Goal: Task Accomplishment & Management: Manage account settings

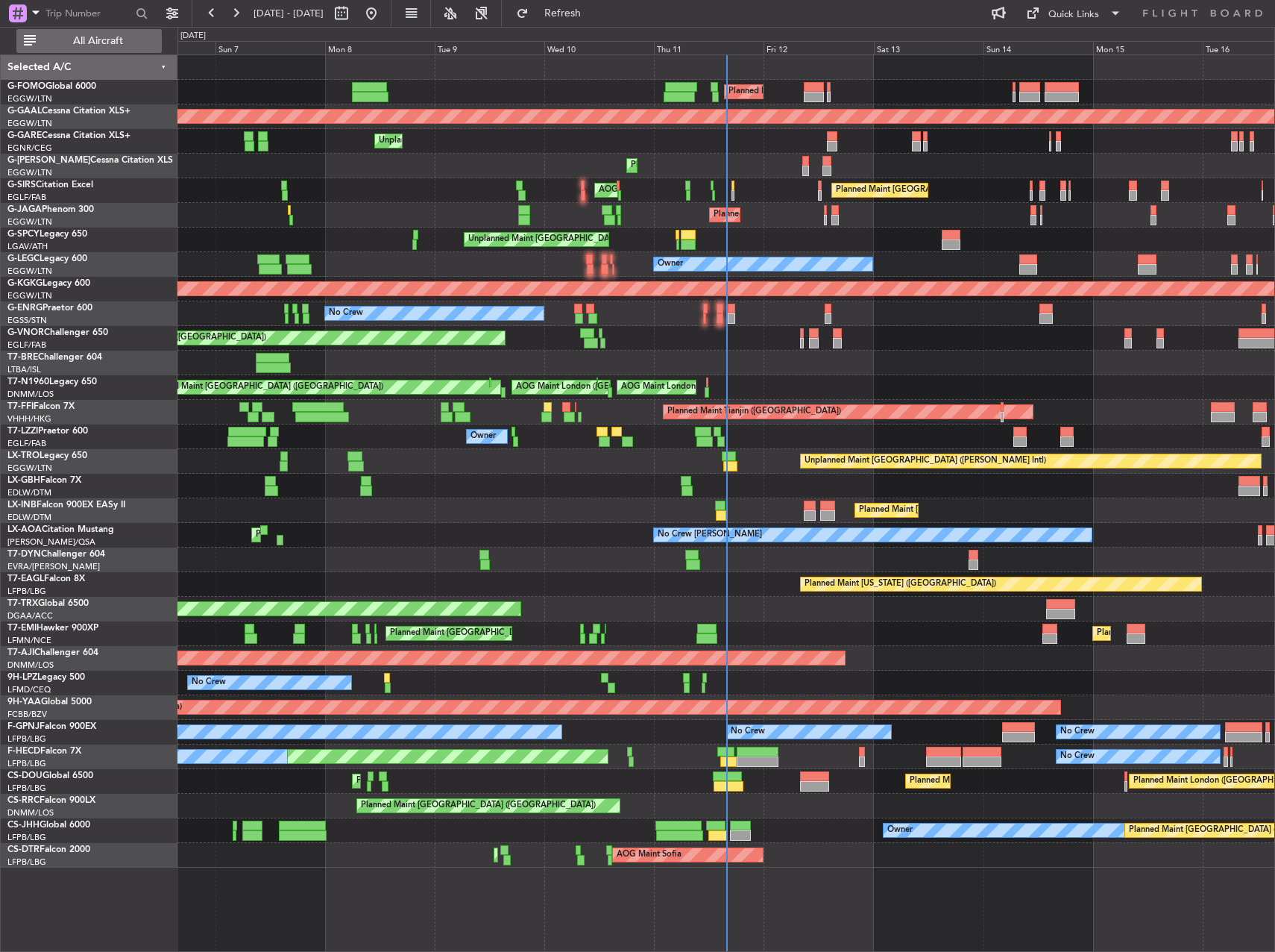
click at [62, 35] on button "All Aircraft" at bounding box center [89, 41] width 146 height 24
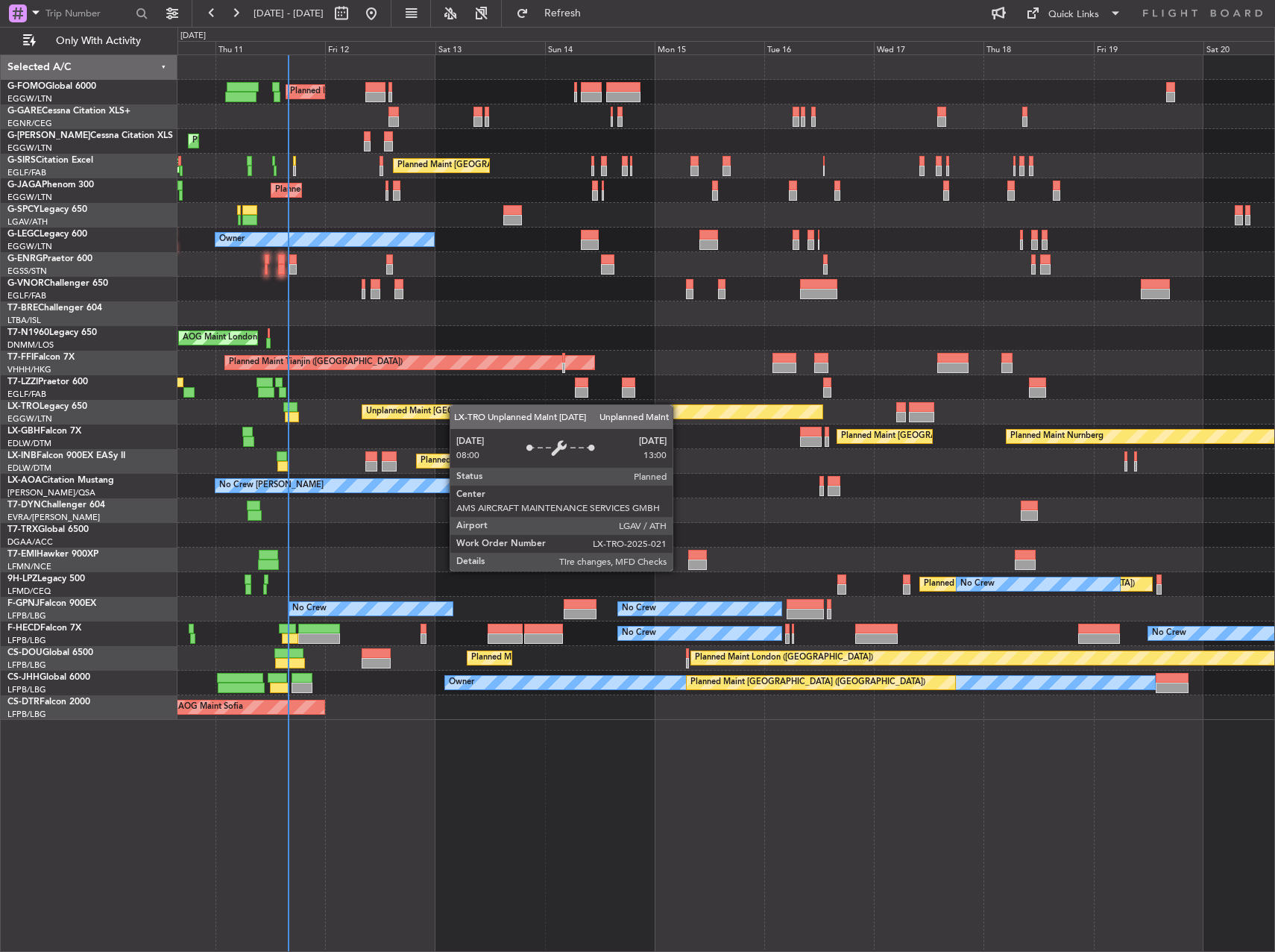
click at [455, 404] on div "Planned Maint London (Luton) Unplanned Maint Chester Planned Maint London (Luto…" at bounding box center [725, 387] width 1097 height 665
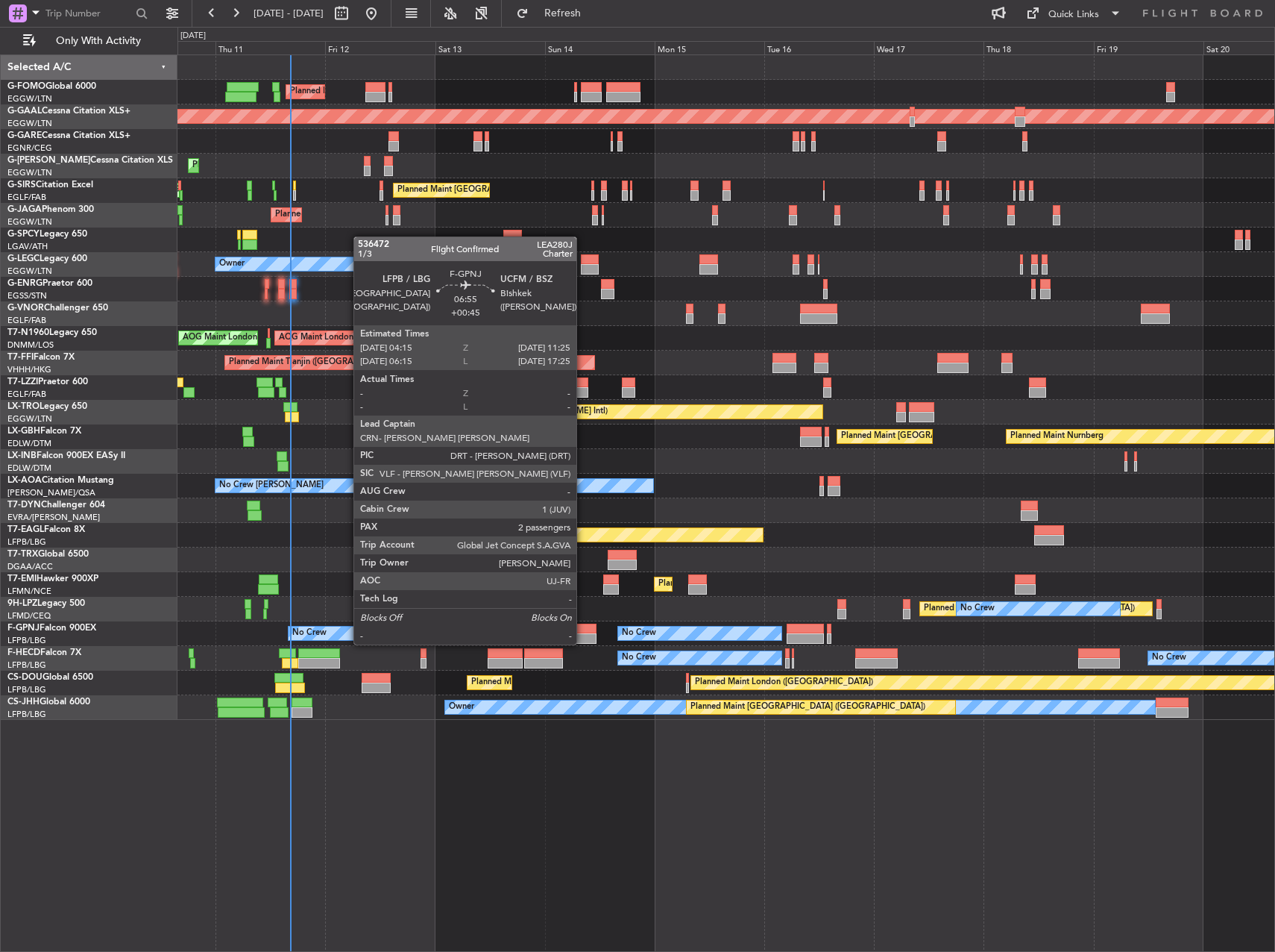
click at [583, 630] on div at bounding box center [581, 628] width 33 height 11
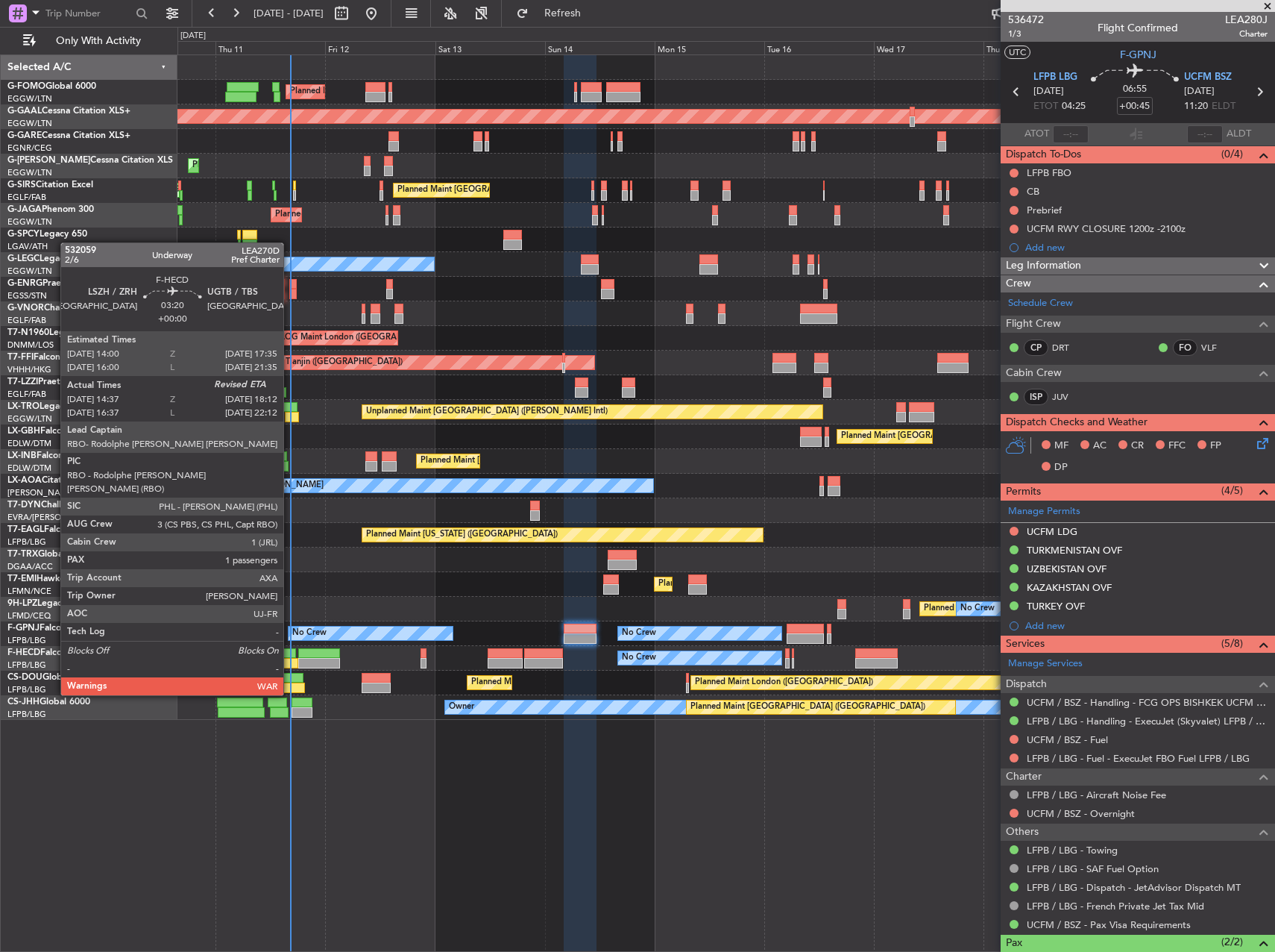
click at [290, 653] on div at bounding box center [286, 653] width 16 height 11
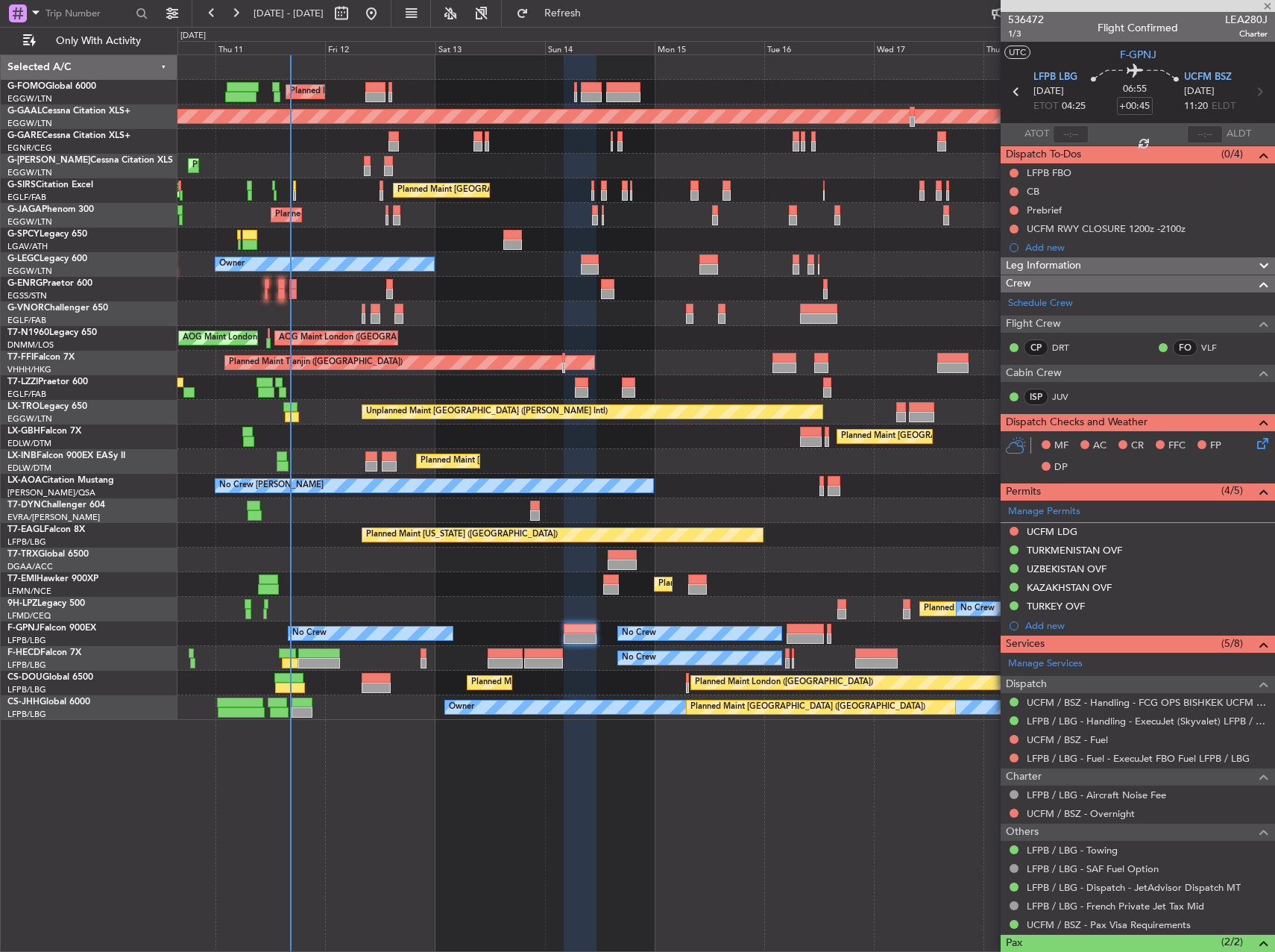
type input "14:47"
type input "1"
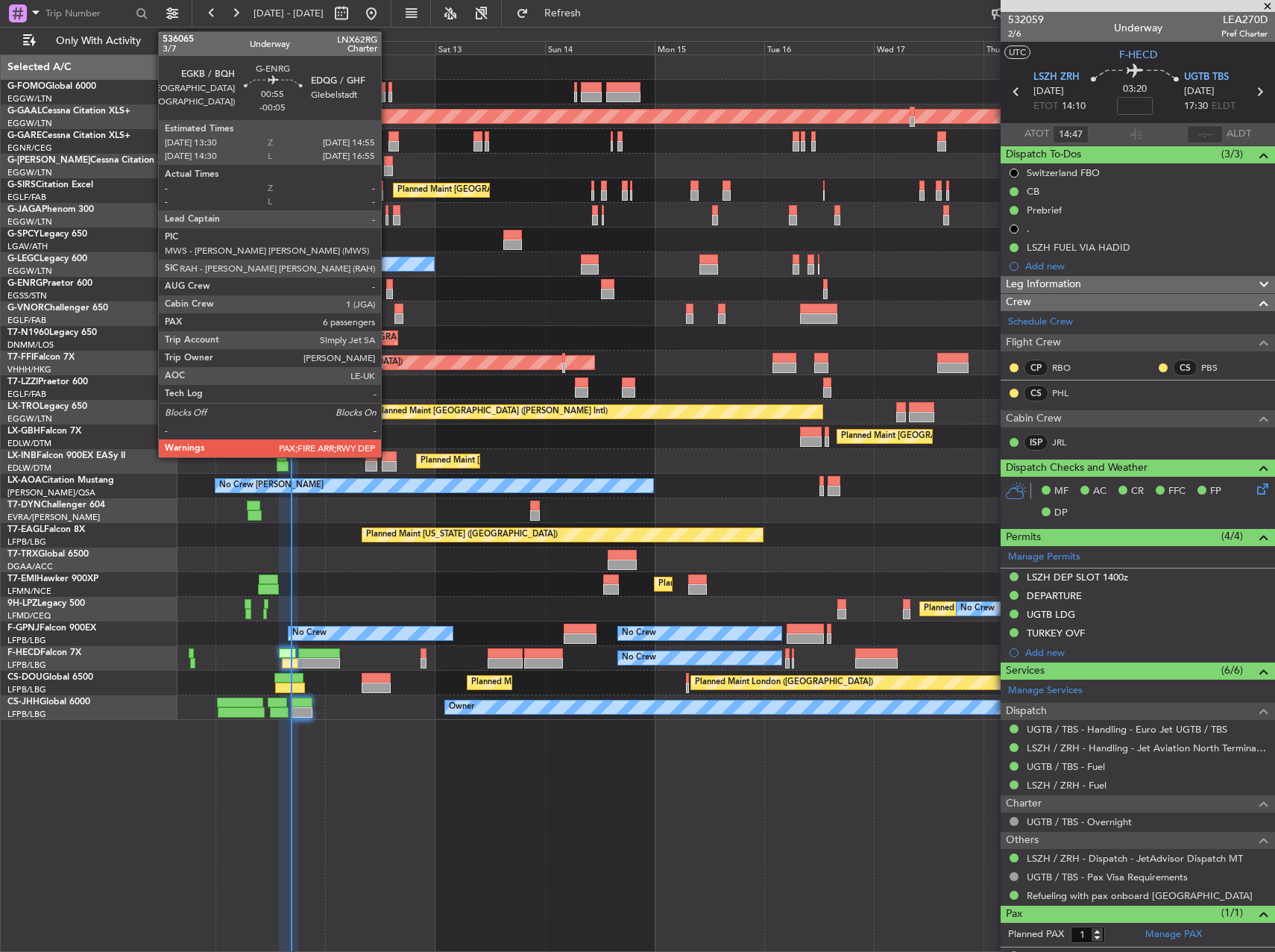
click at [388, 284] on div at bounding box center [390, 284] width 7 height 11
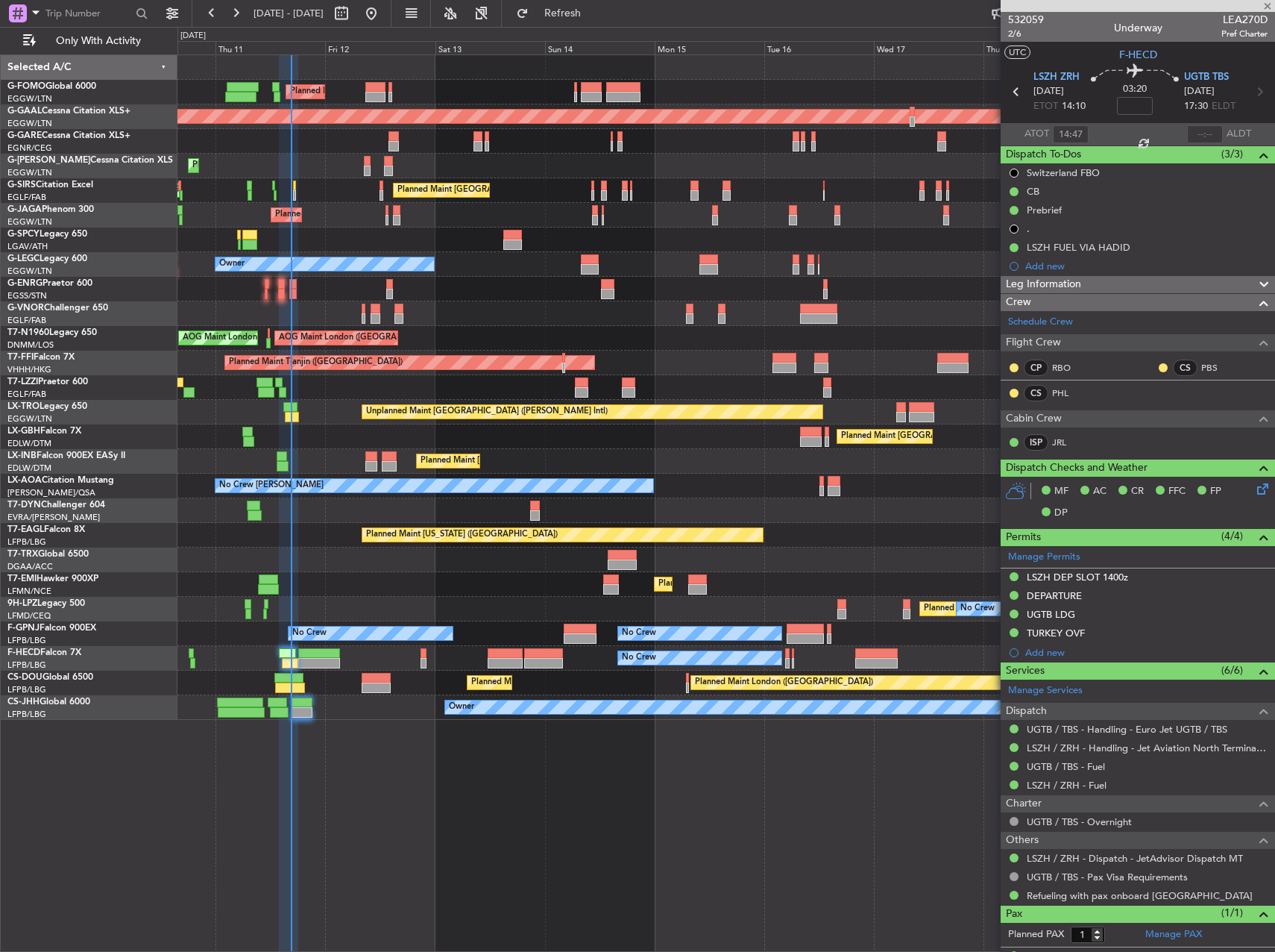
type input "-00:05"
type input "6"
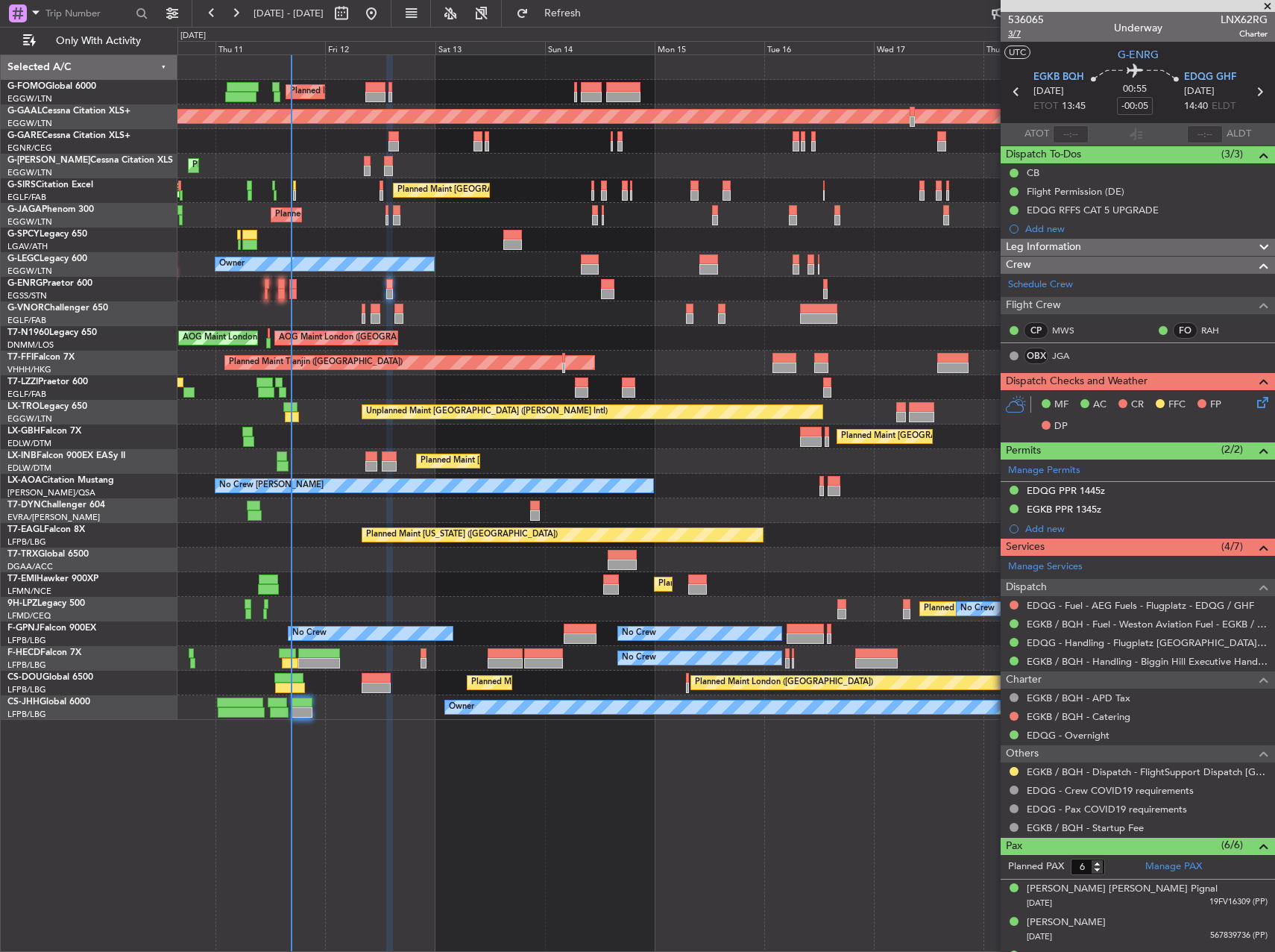
click at [1015, 31] on span "3/7" at bounding box center [1025, 34] width 36 height 13
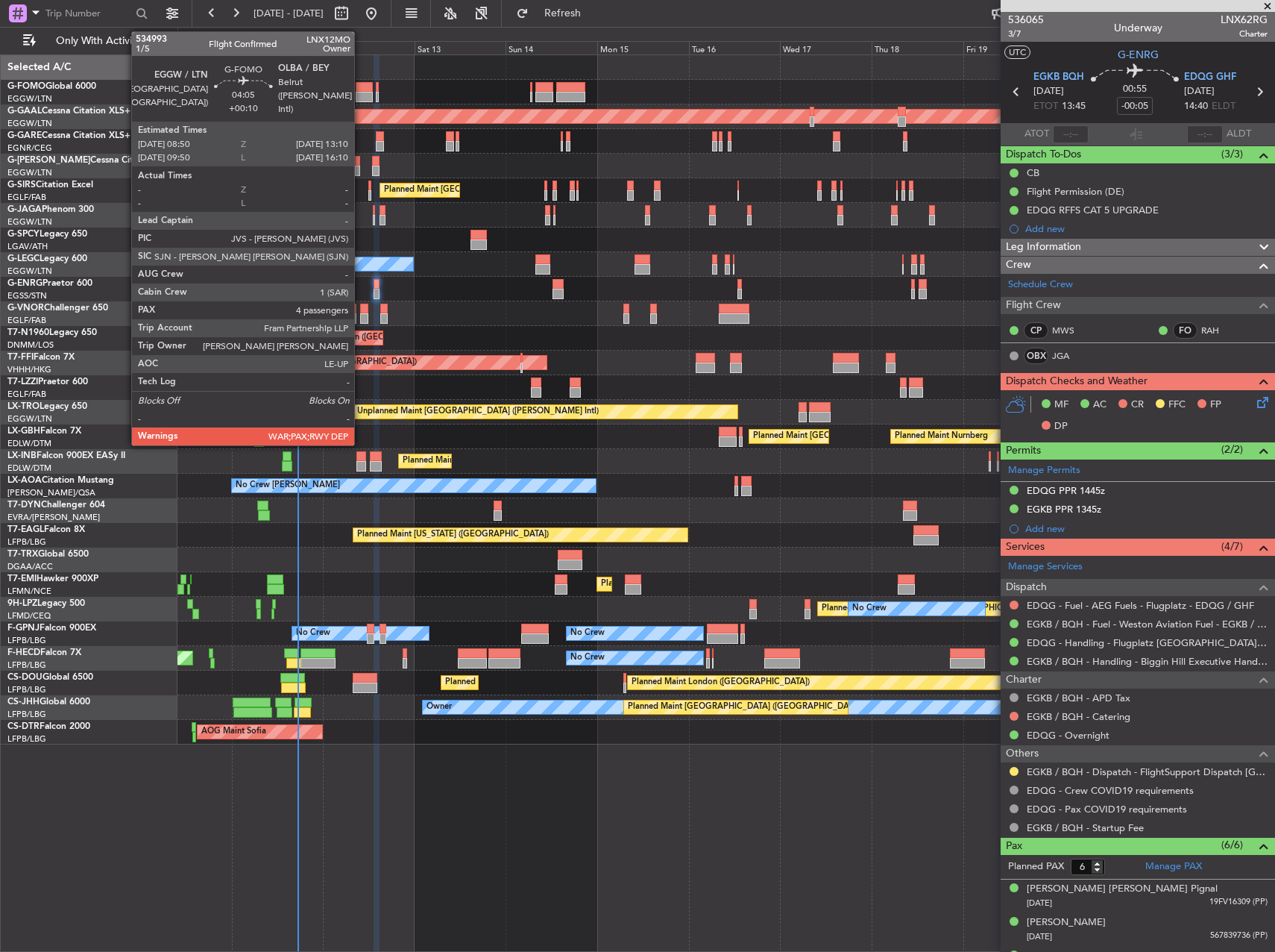
click at [361, 86] on div at bounding box center [365, 87] width 17 height 11
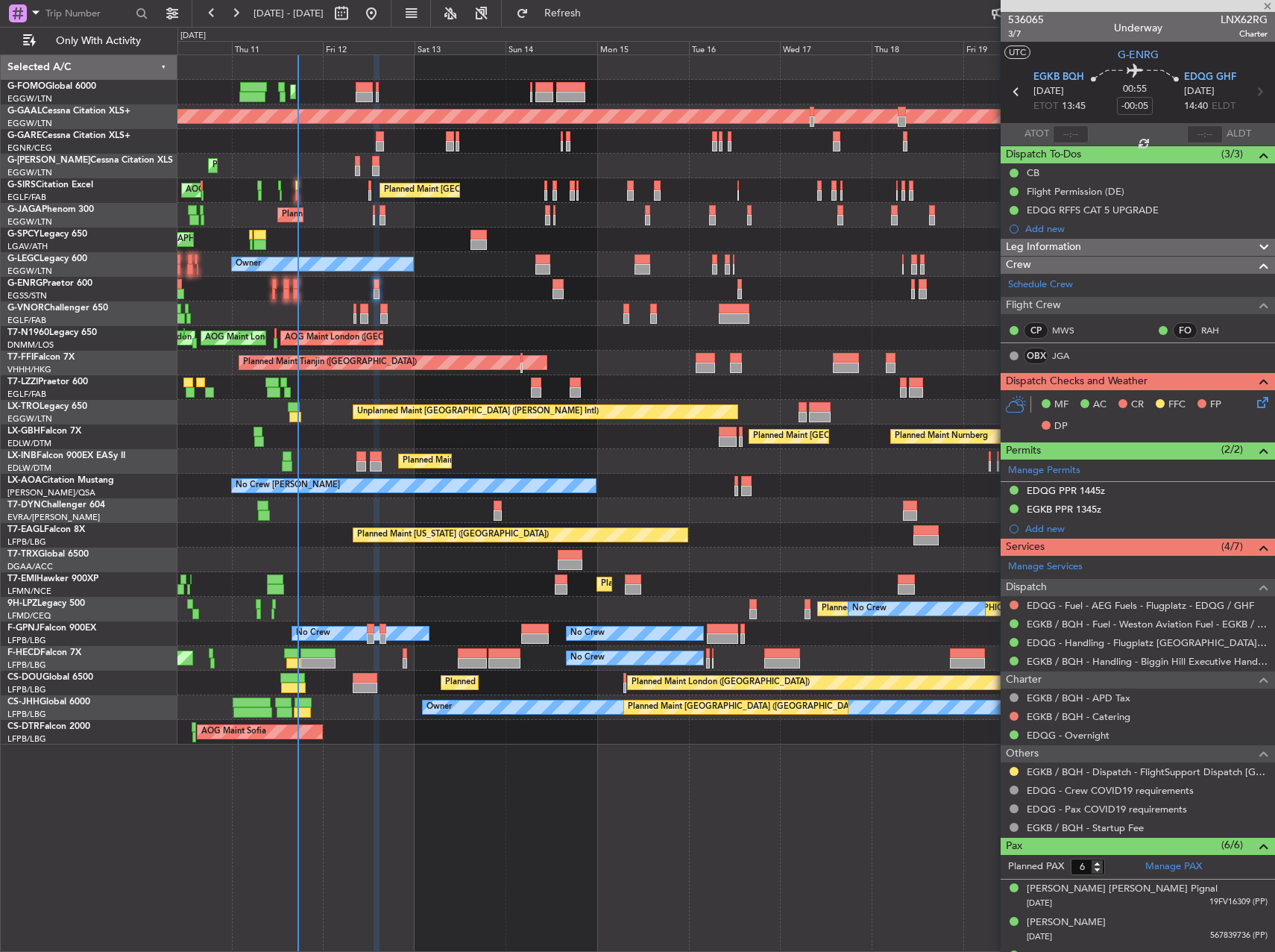
type input "+00:10"
type input "4"
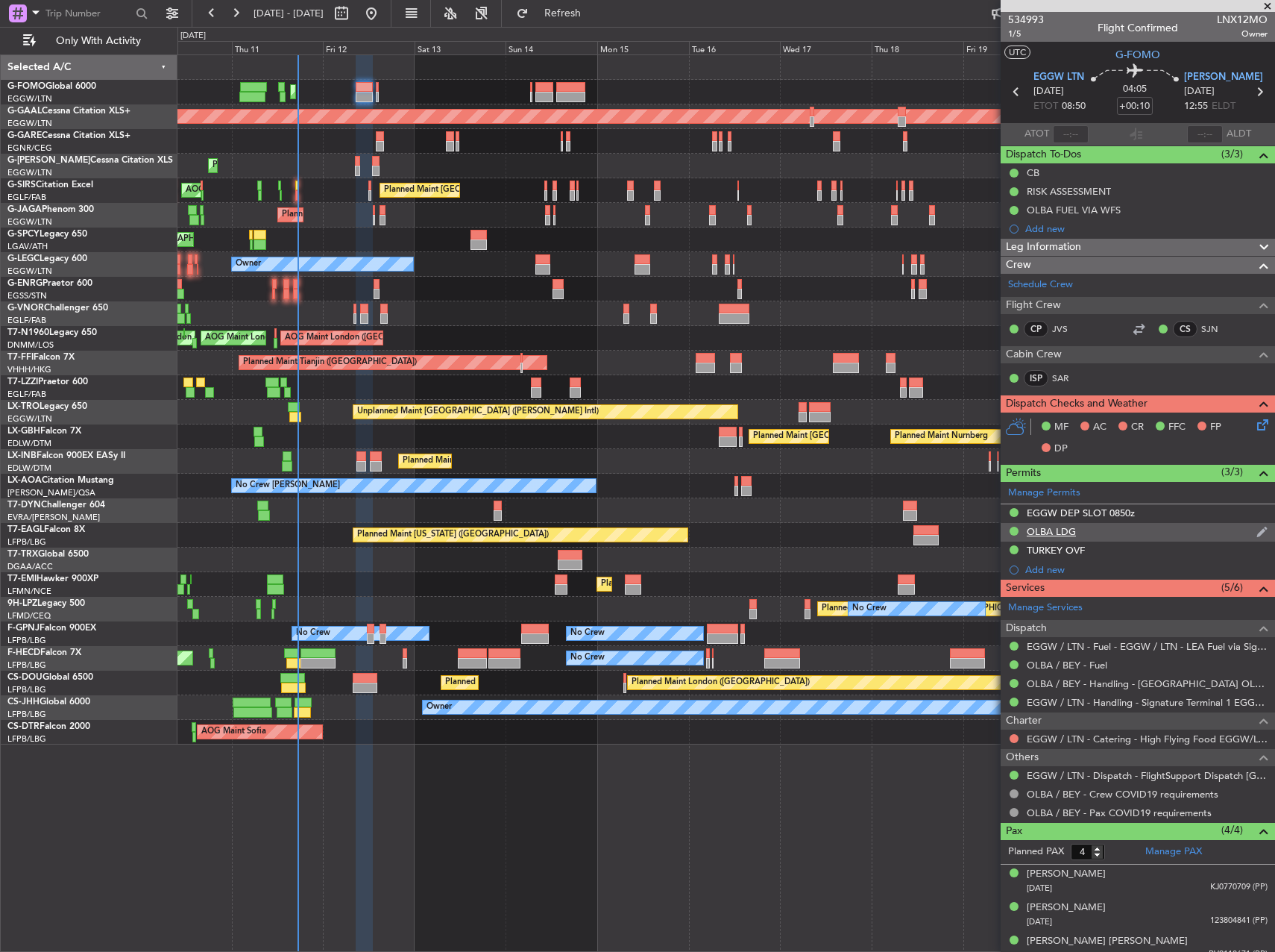
click at [1051, 537] on div "OLBA LDG" at bounding box center [1138, 531] width 275 height 18
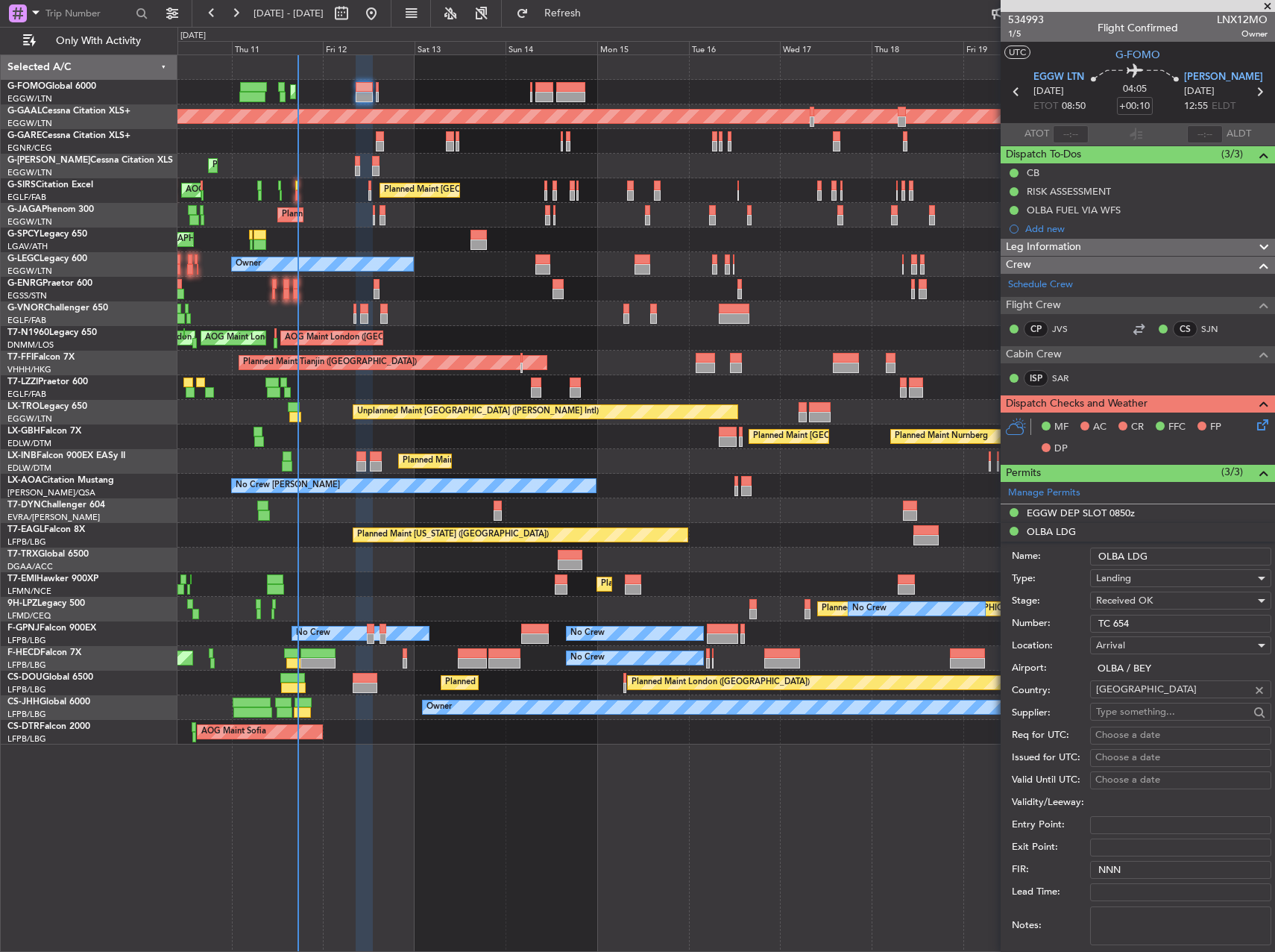
click at [1139, 628] on input "TC 654" at bounding box center [1180, 623] width 181 height 18
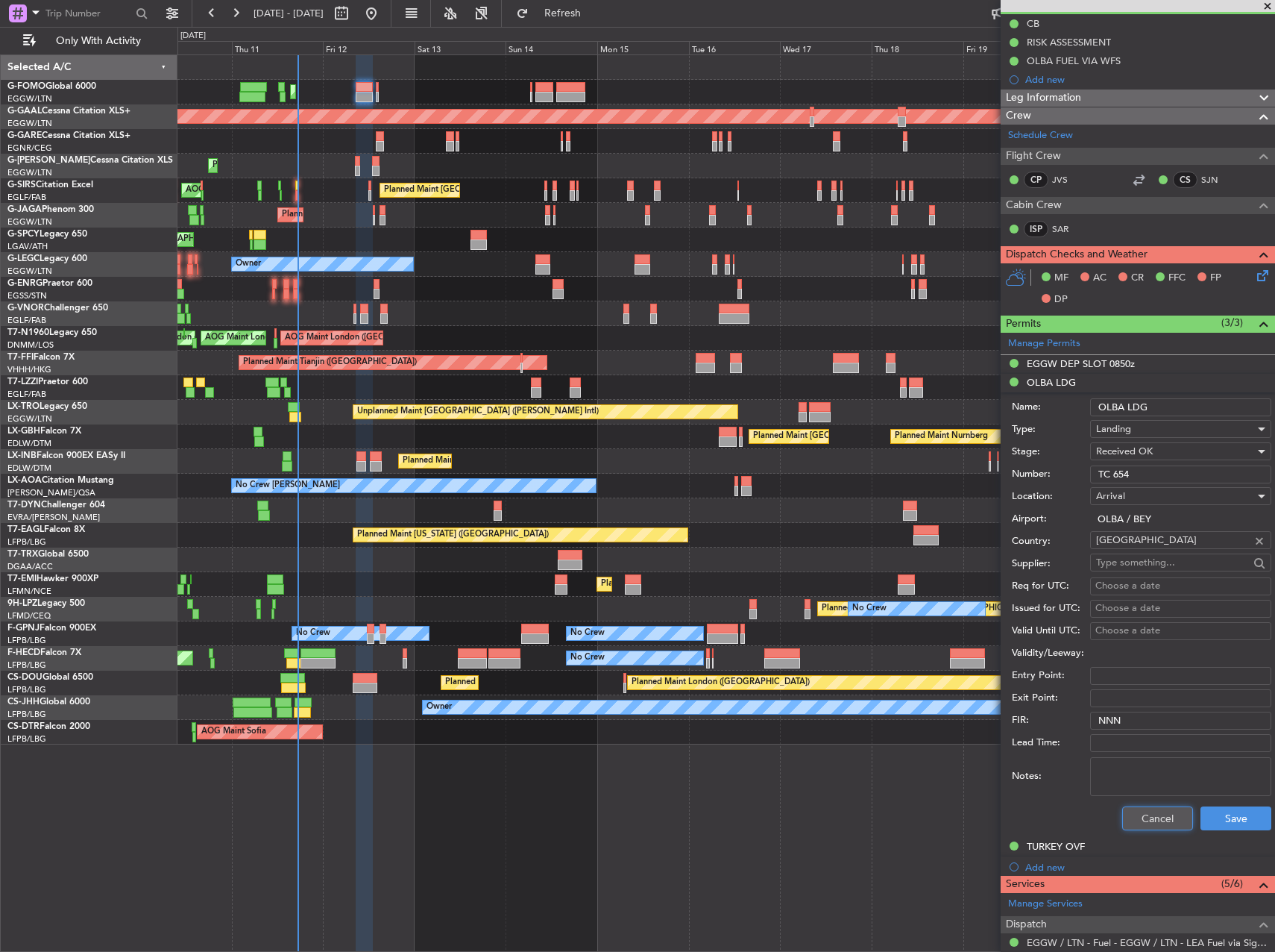
click at [1143, 818] on button "Cancel" at bounding box center [1157, 818] width 70 height 24
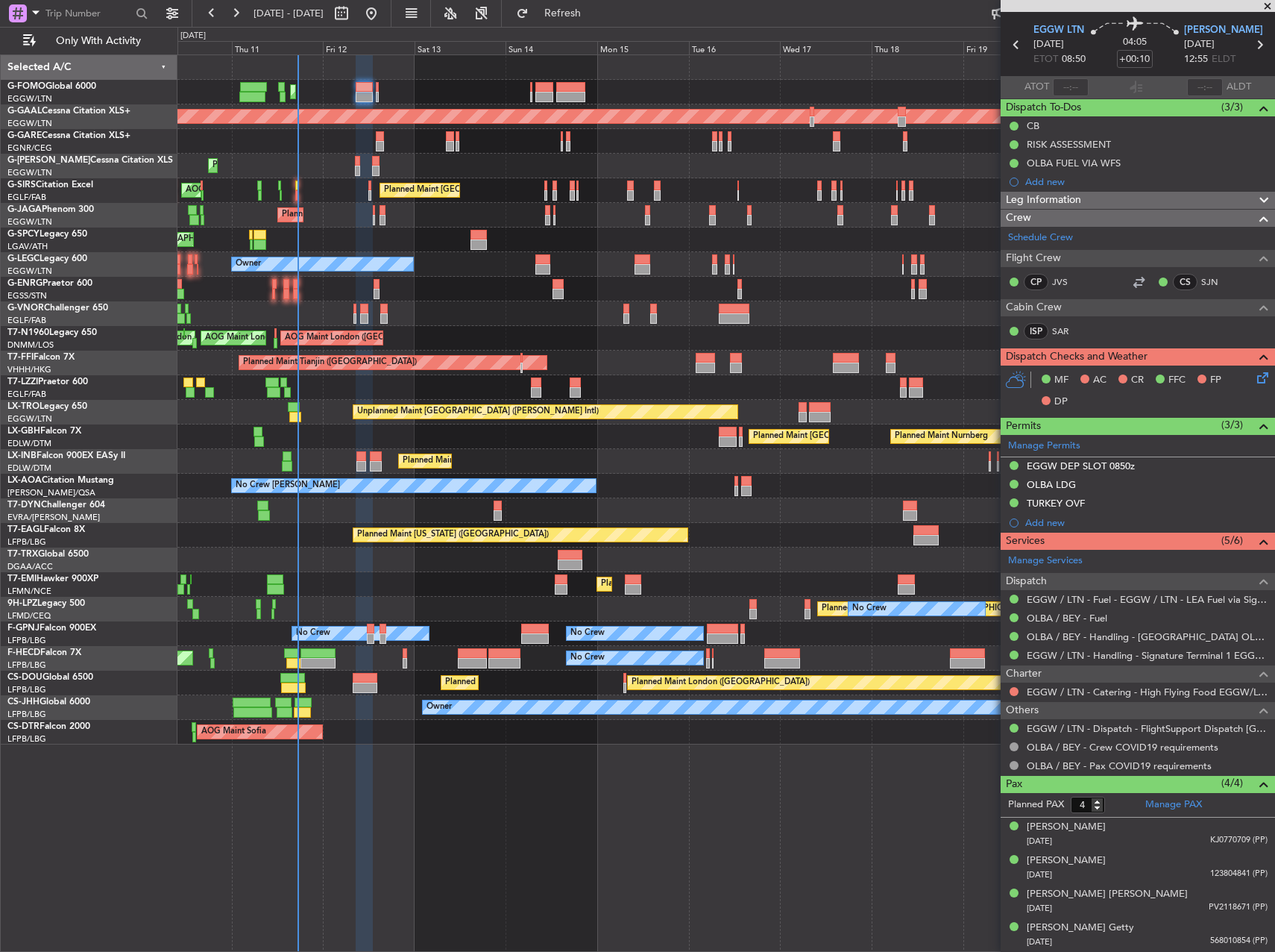
scroll to position [46, 0]
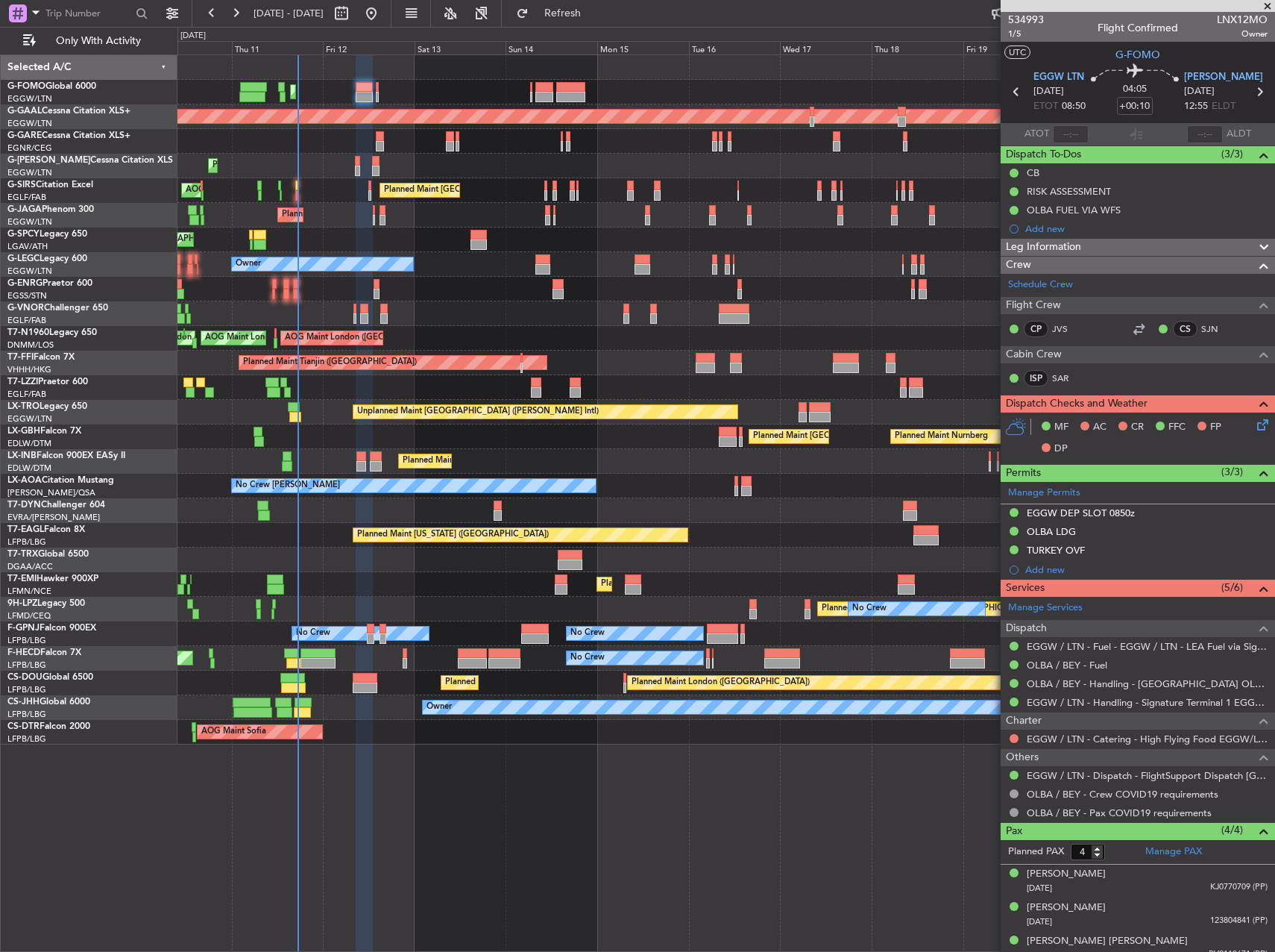
scroll to position [46, 0]
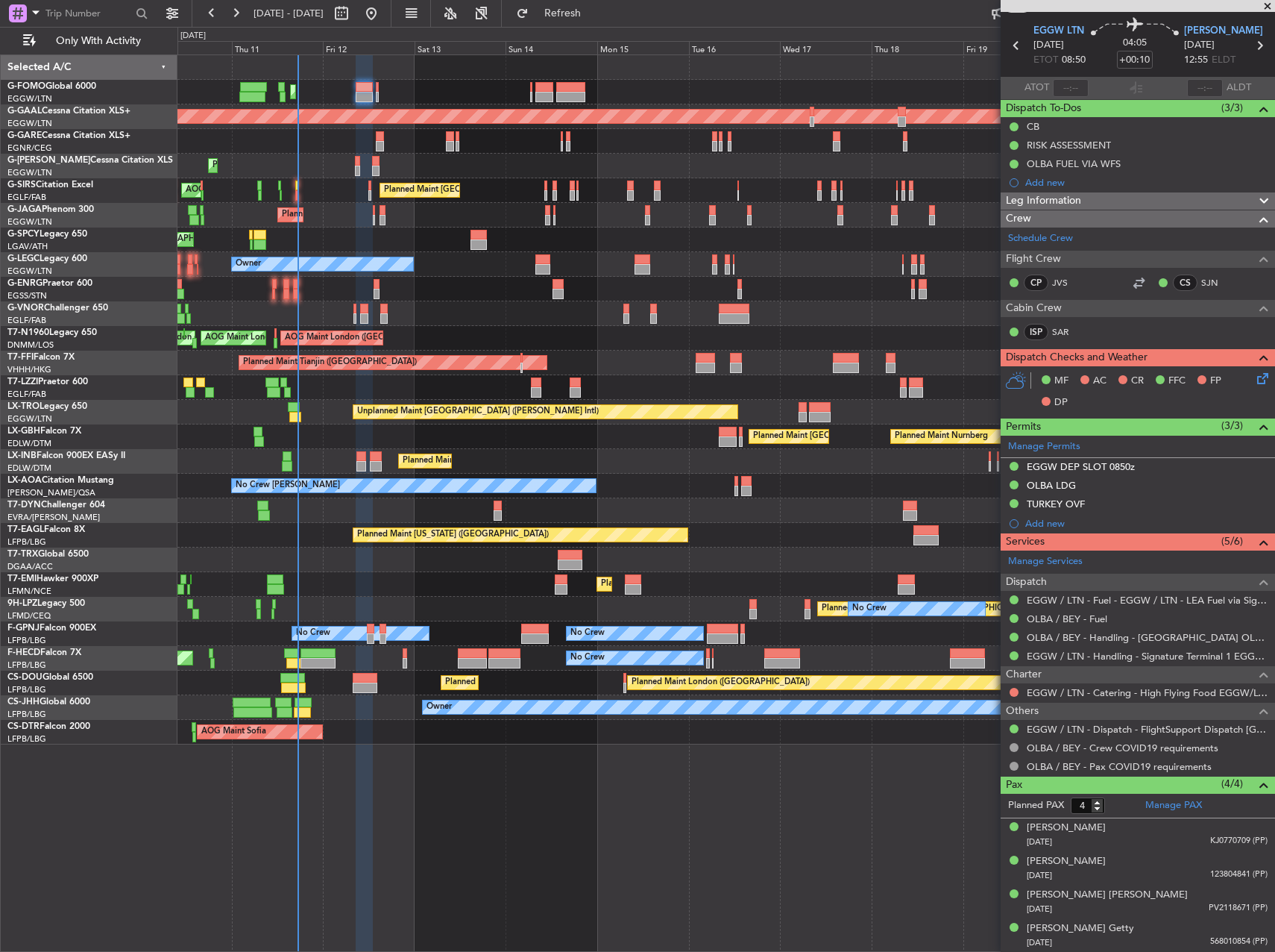
drag, startPoint x: 1067, startPoint y: 206, endPoint x: 1075, endPoint y: 218, distance: 14.4
click at [1064, 206] on span "Leg Information" at bounding box center [1044, 201] width 75 height 17
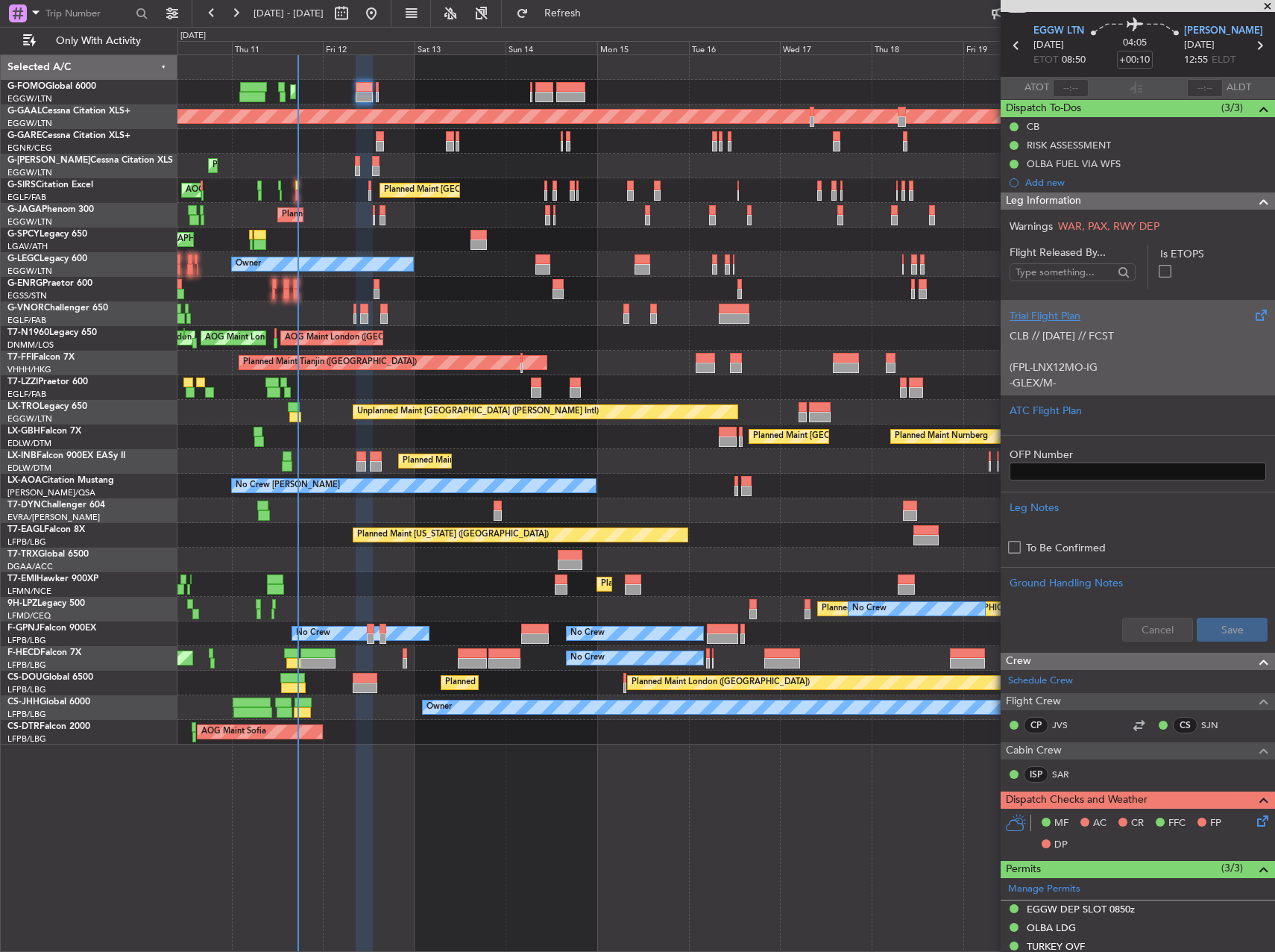
scroll to position [150, 0]
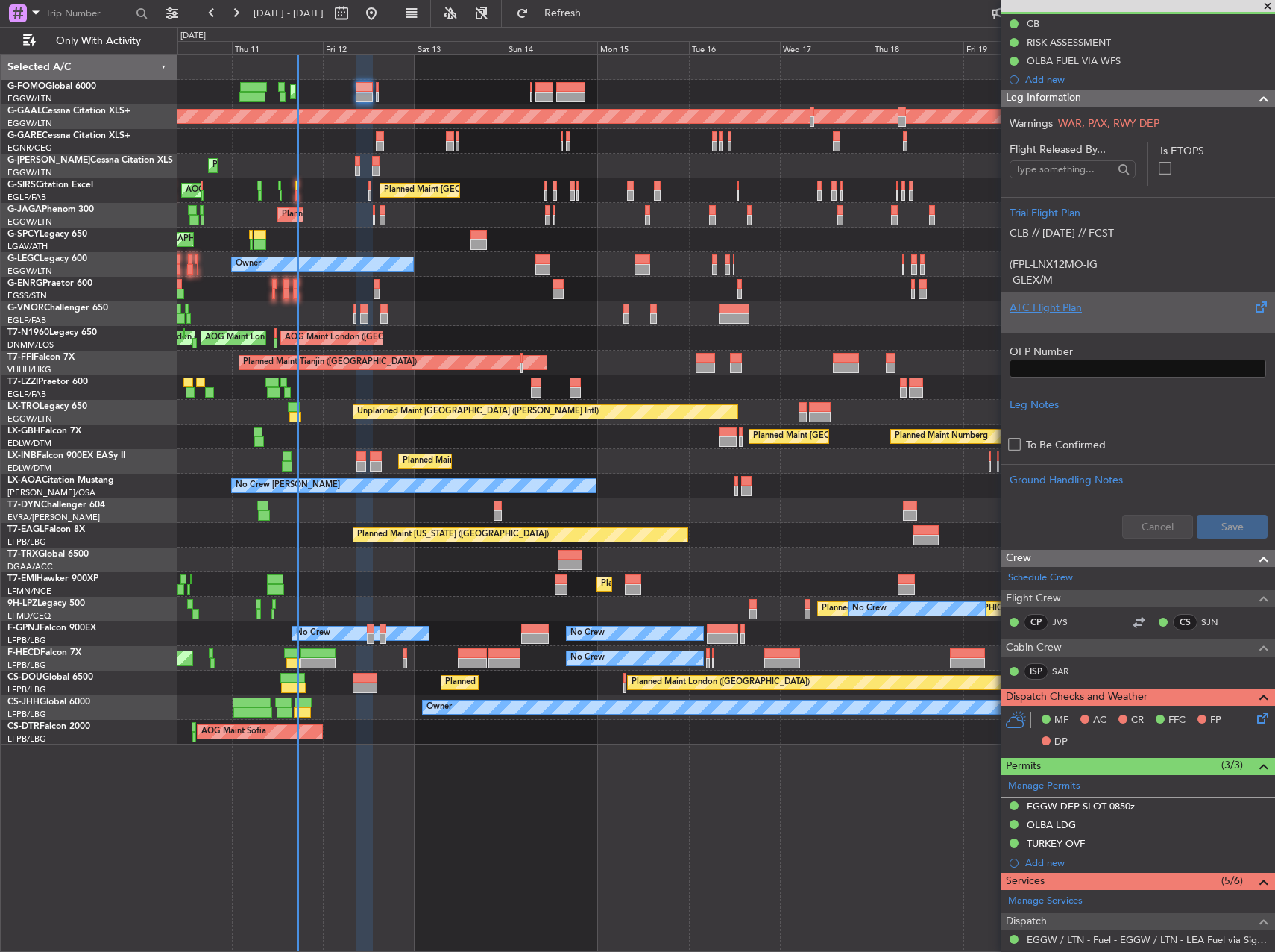
click at [1077, 324] on div "ATC Flight Plan" at bounding box center [1138, 312] width 275 height 41
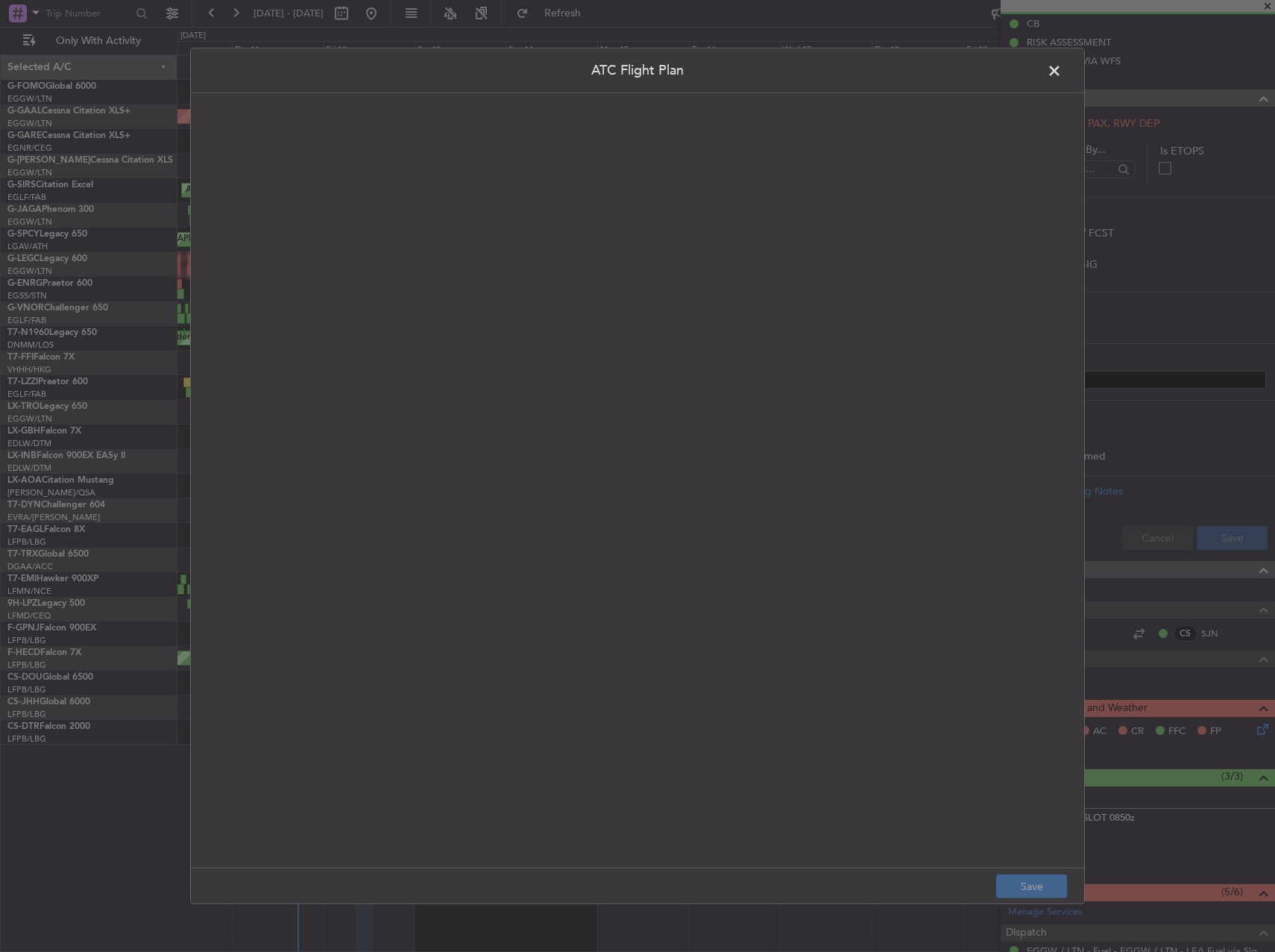
click at [634, 341] on quill-editor at bounding box center [637, 464] width 863 height 713
click at [640, 360] on div at bounding box center [638, 497] width 862 height 712
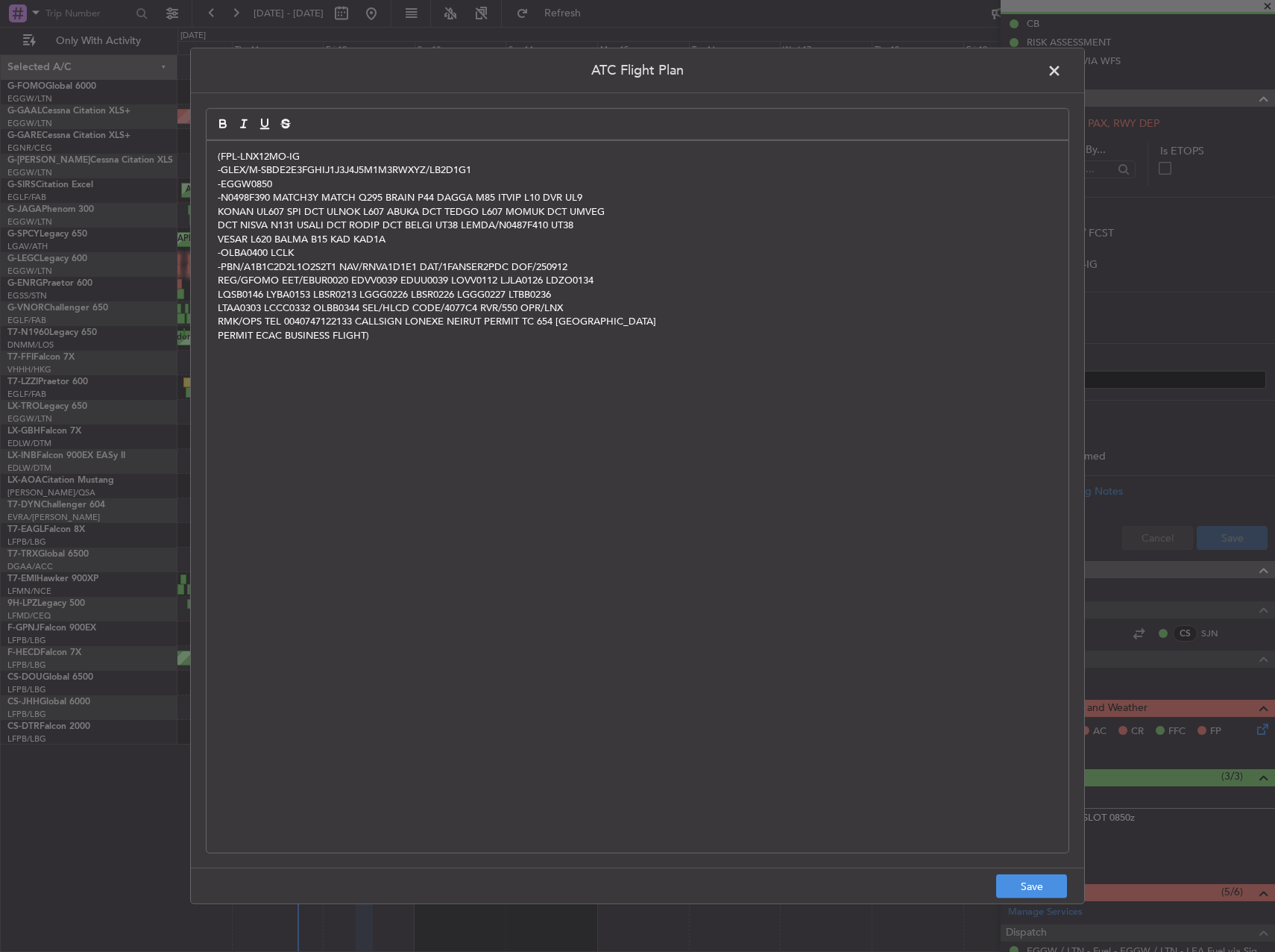
scroll to position [0, 0]
click at [1031, 888] on button "Save" at bounding box center [1031, 885] width 70 height 24
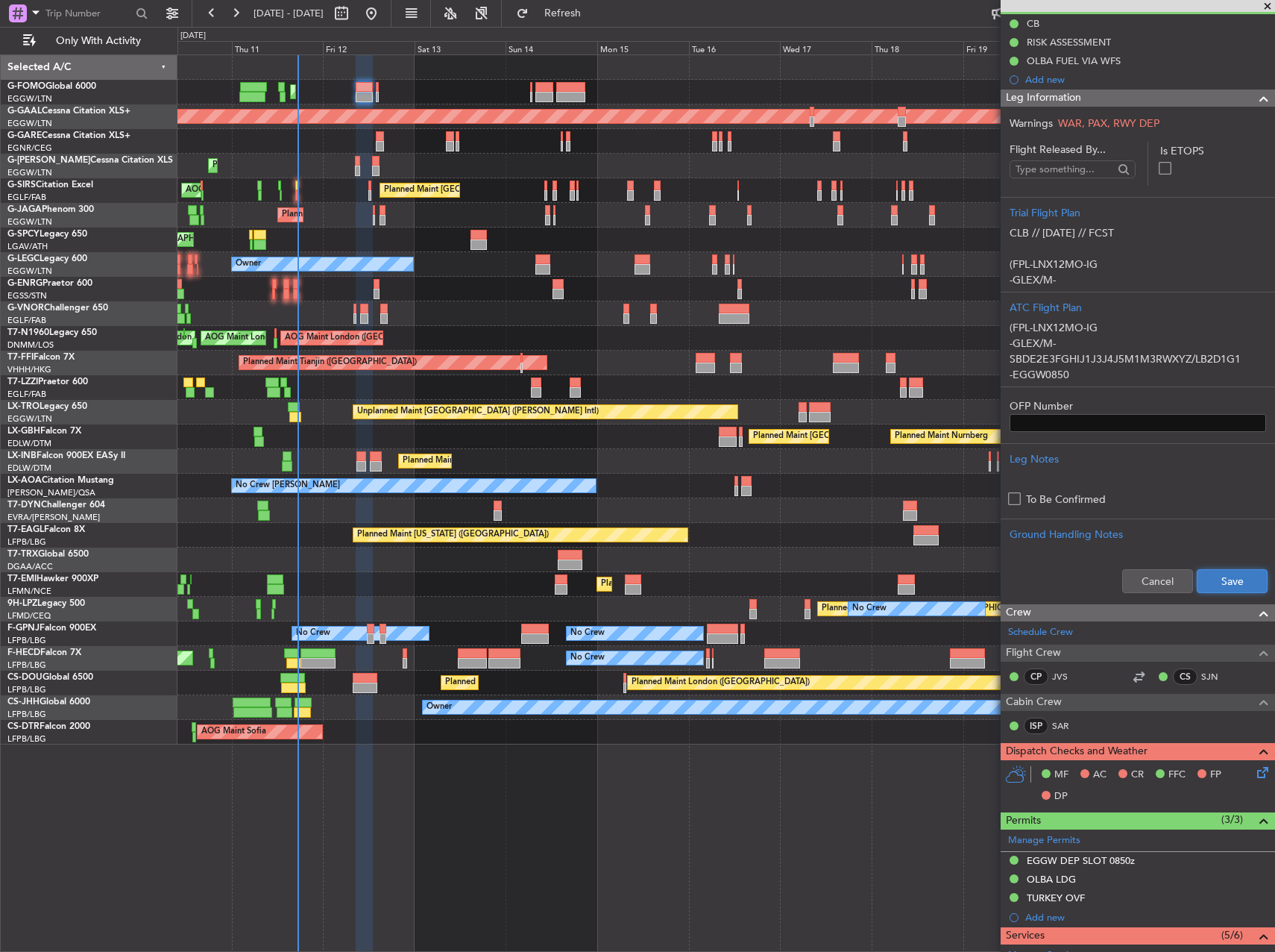
click at [1238, 575] on button "Save" at bounding box center [1232, 581] width 70 height 24
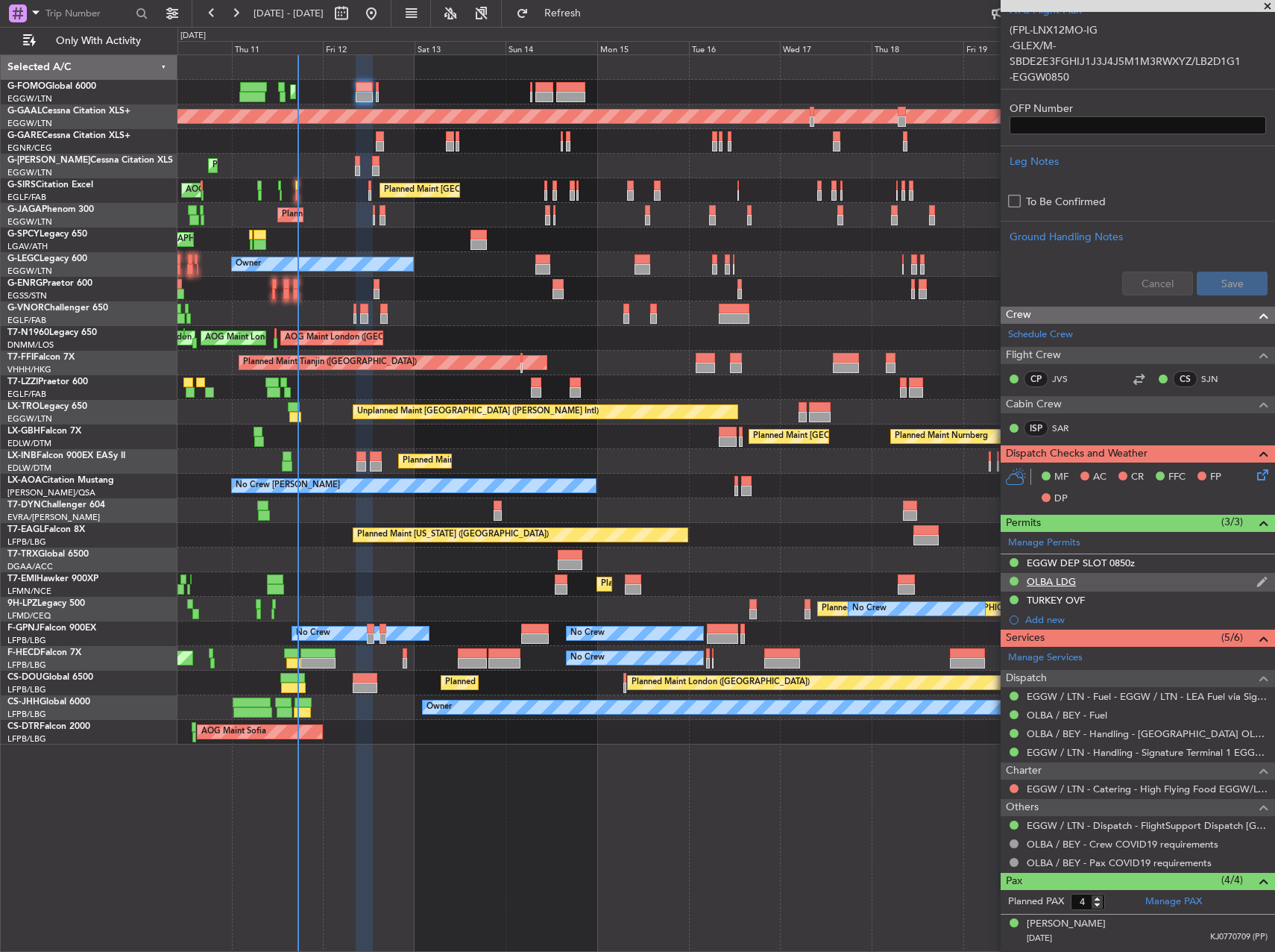
scroll to position [448, 0]
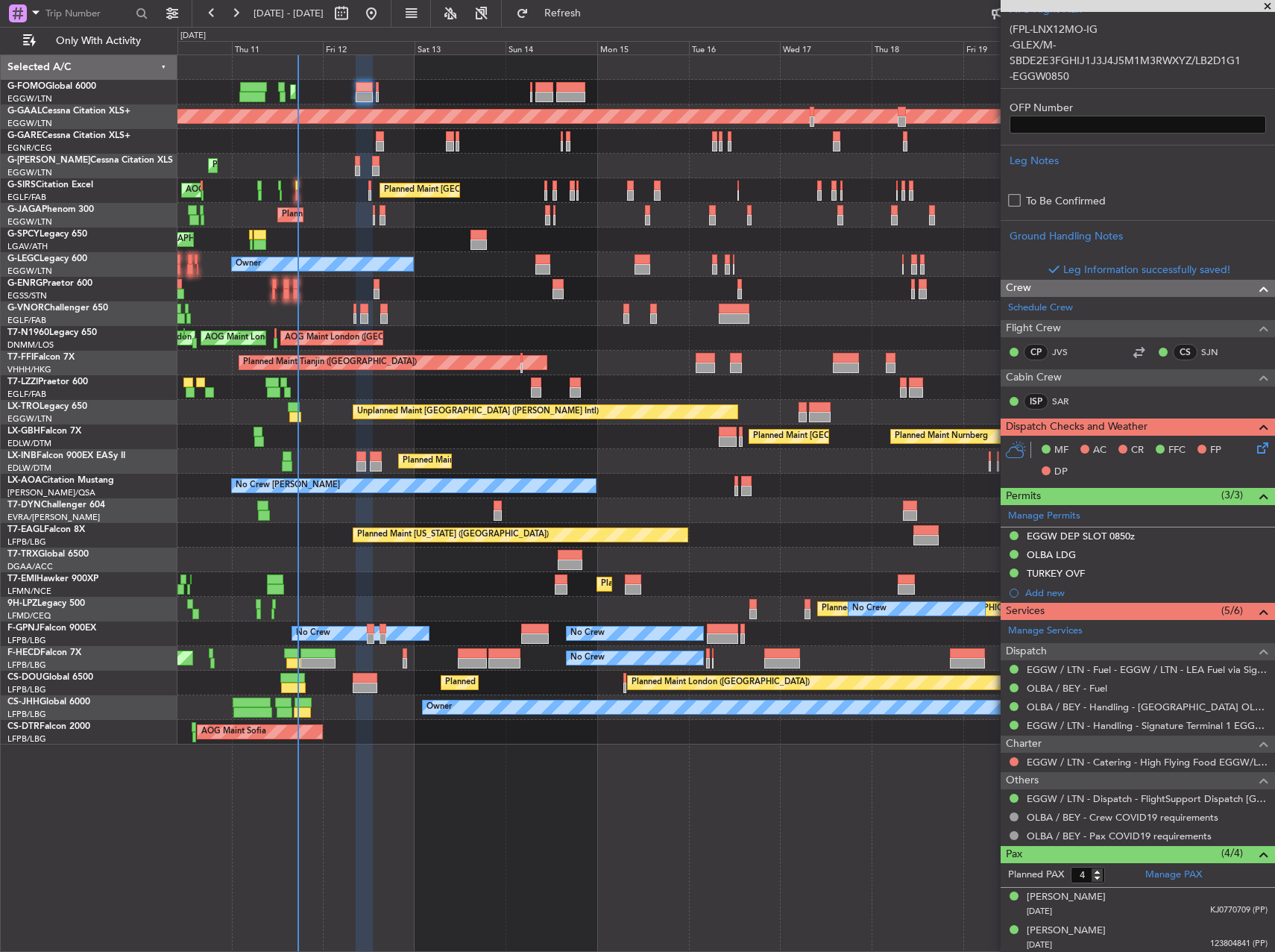
click at [1255, 446] on icon at bounding box center [1261, 445] width 12 height 12
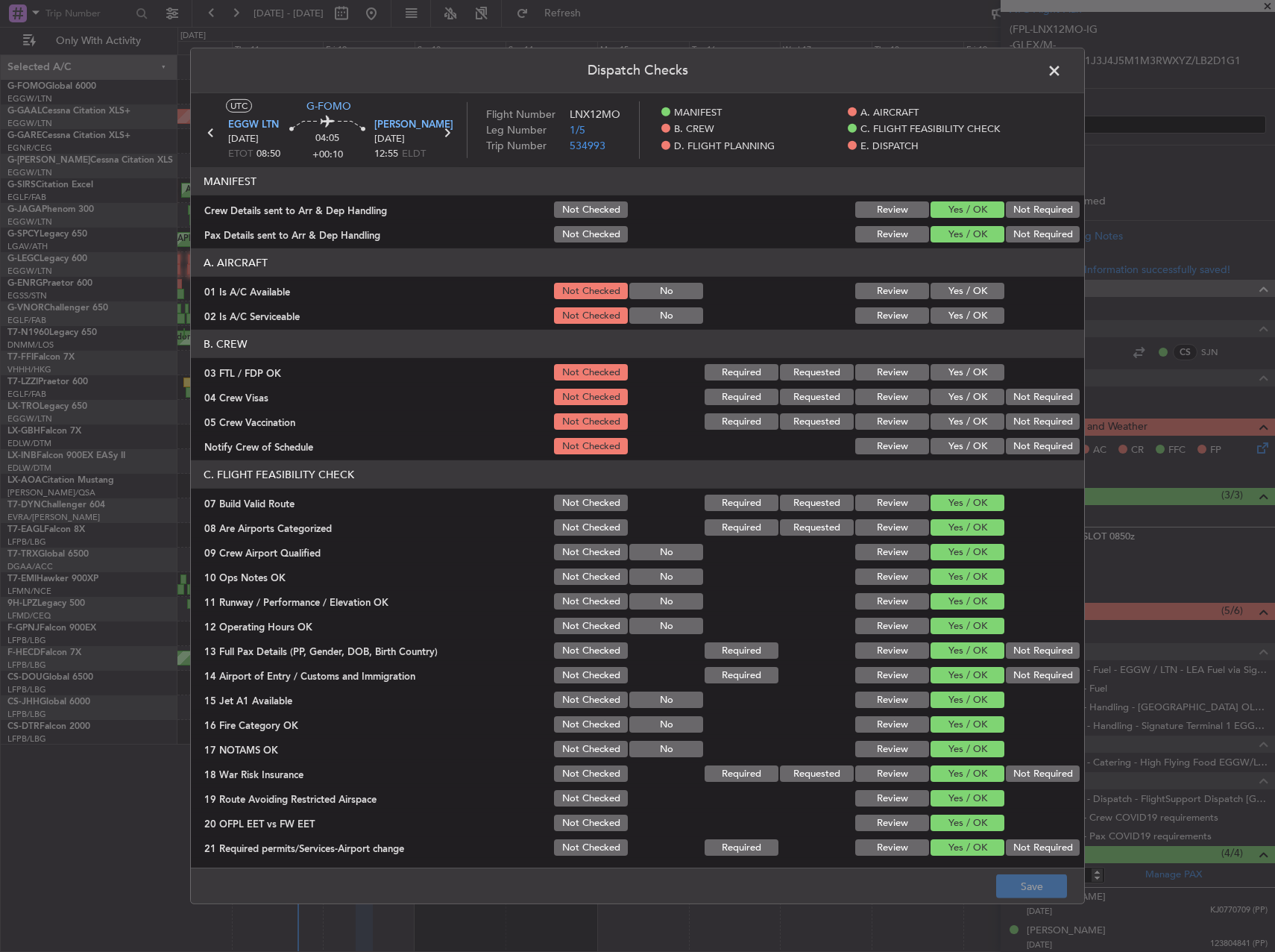
click at [985, 300] on div "Yes / OK" at bounding box center [966, 291] width 75 height 21
click at [972, 294] on button "Yes / OK" at bounding box center [967, 290] width 74 height 16
click at [967, 317] on button "Yes / OK" at bounding box center [967, 315] width 74 height 16
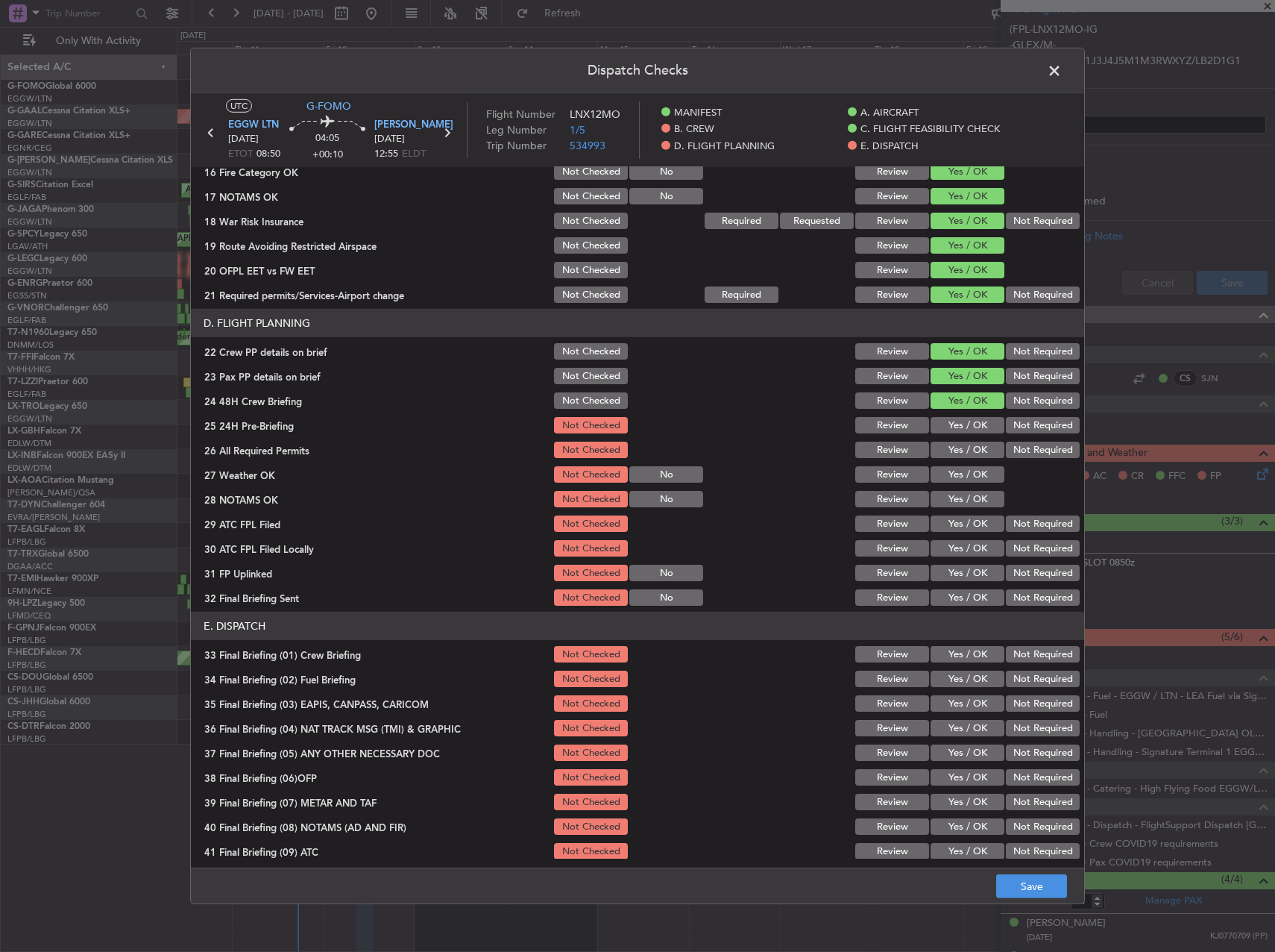
scroll to position [633, 0]
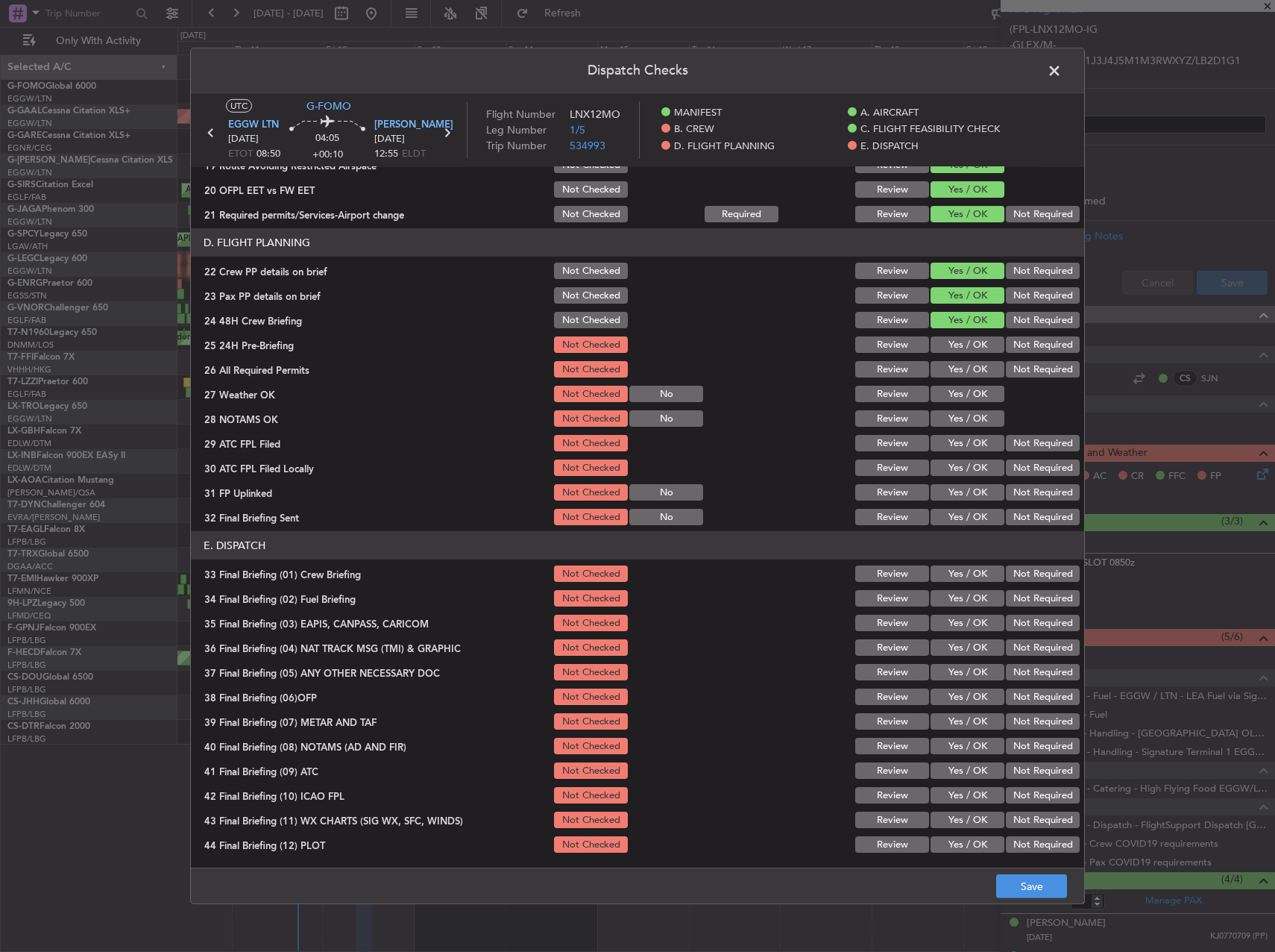
click at [954, 345] on button "Yes / OK" at bounding box center [967, 344] width 74 height 16
drag, startPoint x: 951, startPoint y: 367, endPoint x: 951, endPoint y: 376, distance: 9.0
click at [949, 368] on button "Yes / OK" at bounding box center [967, 368] width 74 height 16
click at [955, 396] on button "Yes / OK" at bounding box center [967, 394] width 74 height 16
click at [957, 429] on div "Yes / OK" at bounding box center [966, 419] width 75 height 21
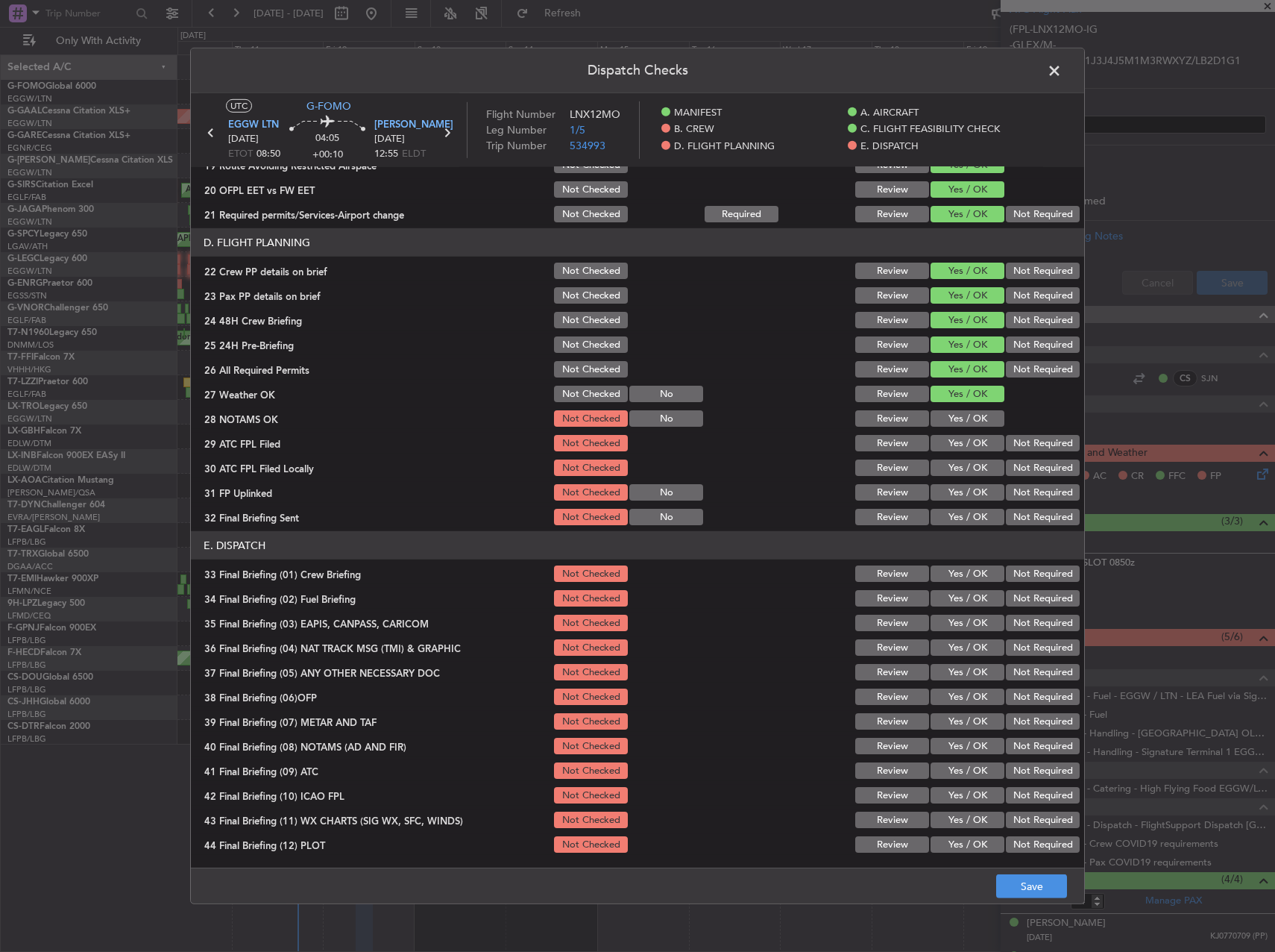
click at [959, 425] on button "Yes / OK" at bounding box center [967, 418] width 74 height 16
click at [952, 445] on button "Yes / OK" at bounding box center [967, 443] width 74 height 16
drag, startPoint x: 1005, startPoint y: 457, endPoint x: 1014, endPoint y: 465, distance: 12.0
click at [1005, 458] on div "Not Required" at bounding box center [1042, 468] width 75 height 21
drag, startPoint x: 1015, startPoint y: 469, endPoint x: 988, endPoint y: 481, distance: 29.5
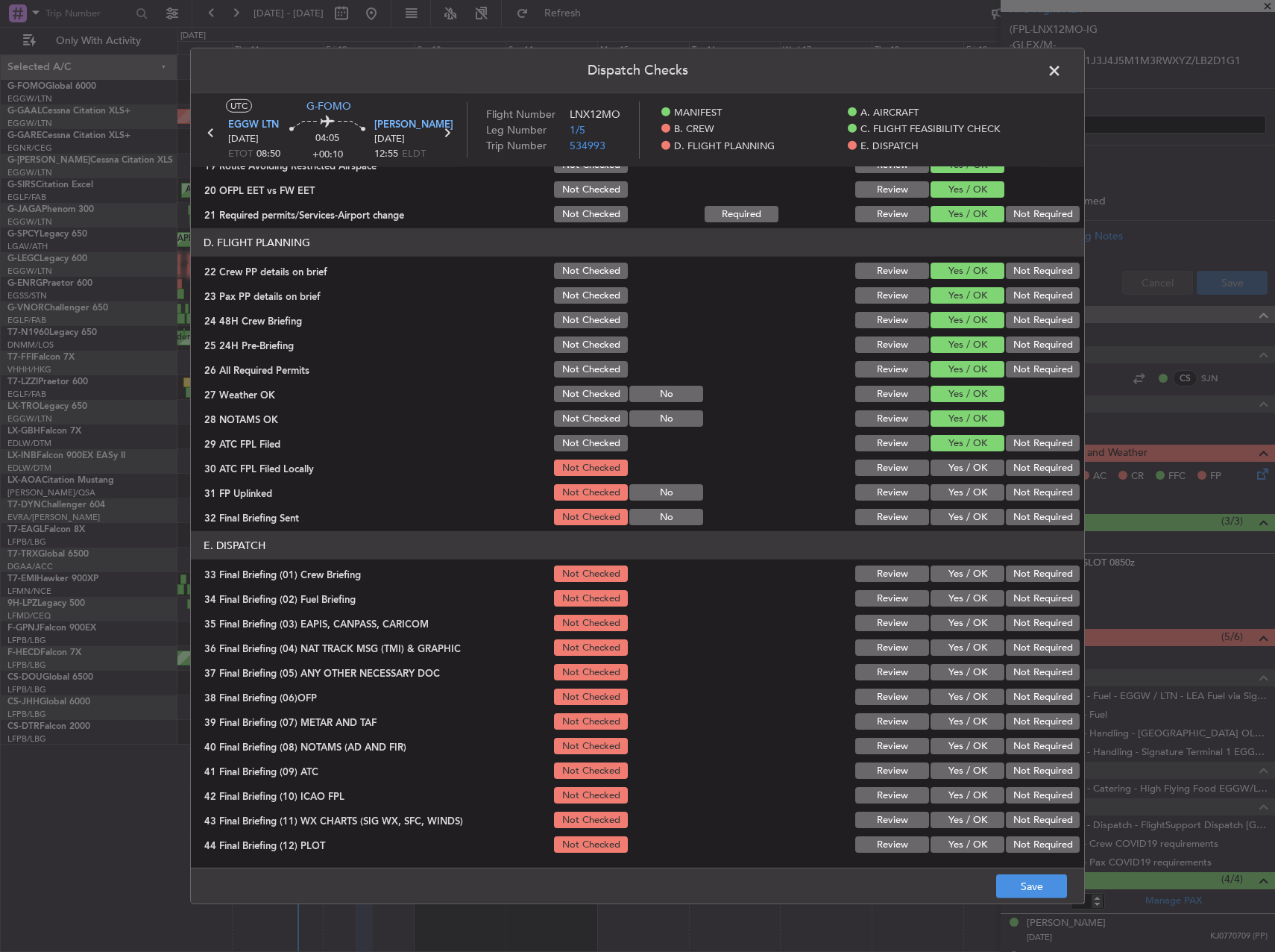
click at [1016, 469] on button "Not Required" at bounding box center [1043, 467] width 74 height 16
click at [970, 492] on button "Yes / OK" at bounding box center [967, 492] width 74 height 16
click at [1017, 508] on div "Not Required" at bounding box center [1042, 517] width 75 height 21
click at [1024, 515] on button "Not Required" at bounding box center [1043, 516] width 74 height 16
click at [959, 577] on button "Yes / OK" at bounding box center [967, 573] width 74 height 16
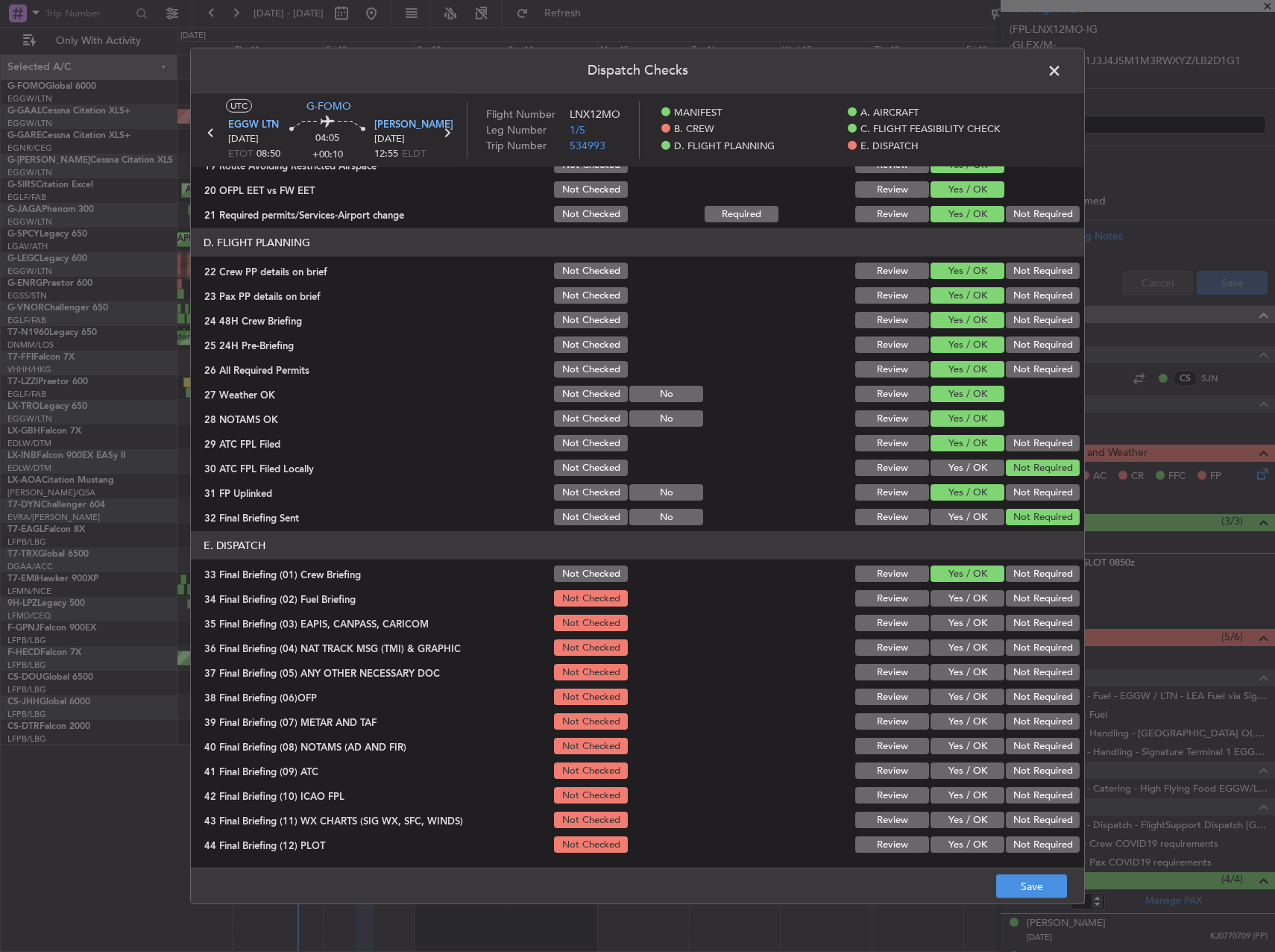
drag, startPoint x: 959, startPoint y: 592, endPoint x: 965, endPoint y: 598, distance: 8.5
click at [958, 593] on button "Yes / OK" at bounding box center [967, 598] width 74 height 16
click at [1004, 614] on div "Not Required" at bounding box center [1042, 623] width 75 height 21
click at [1014, 624] on button "Not Required" at bounding box center [1043, 622] width 74 height 16
drag, startPoint x: 1009, startPoint y: 640, endPoint x: 1008, endPoint y: 654, distance: 14.0
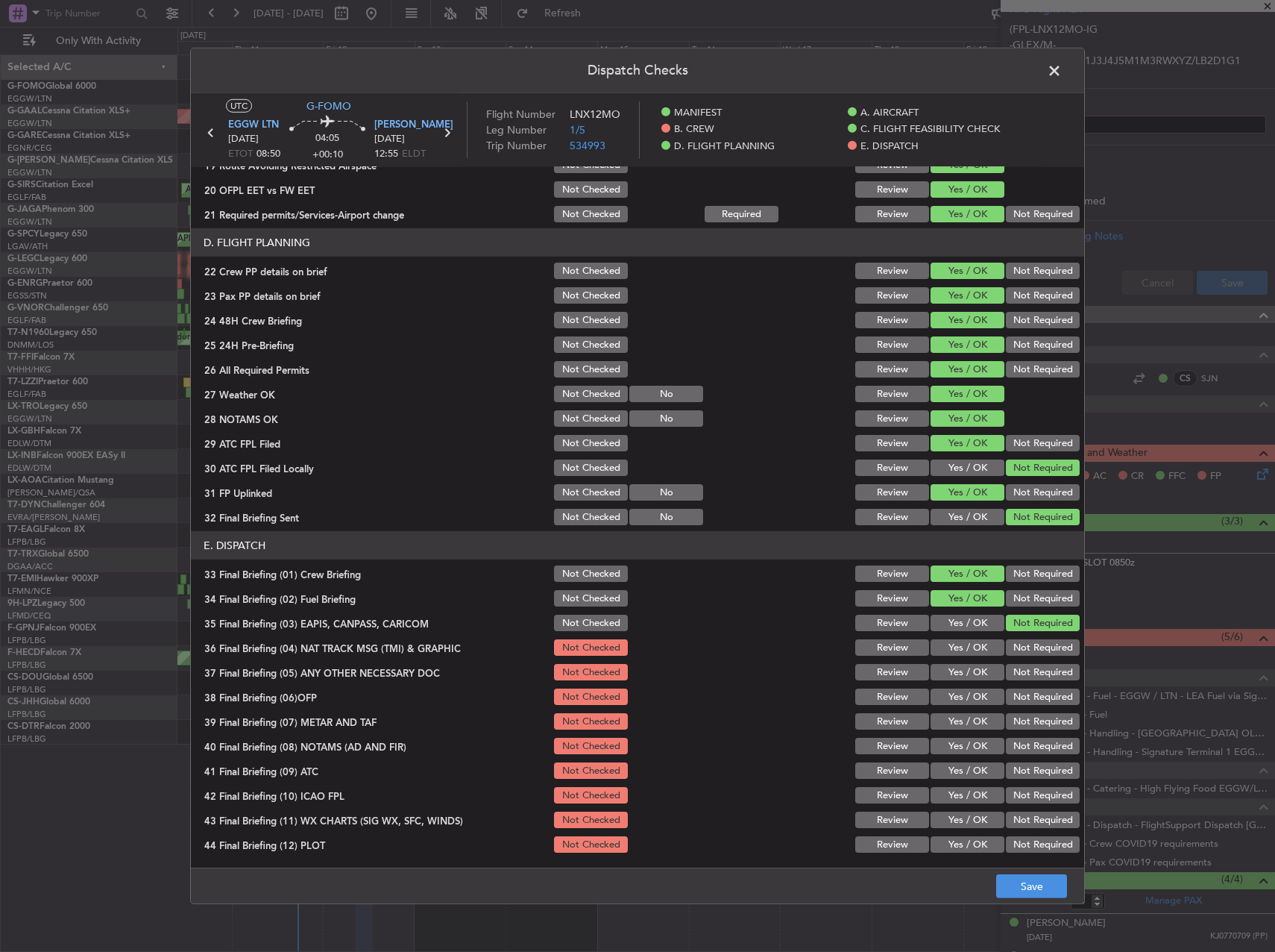
click at [1008, 640] on button "Not Required" at bounding box center [1043, 647] width 74 height 16
click at [1011, 666] on button "Not Required" at bounding box center [1043, 671] width 74 height 16
click at [962, 694] on button "Yes / OK" at bounding box center [967, 696] width 74 height 16
click at [962, 712] on div "Yes / OK" at bounding box center [966, 721] width 75 height 21
click at [959, 724] on button "Yes / OK" at bounding box center [967, 721] width 74 height 16
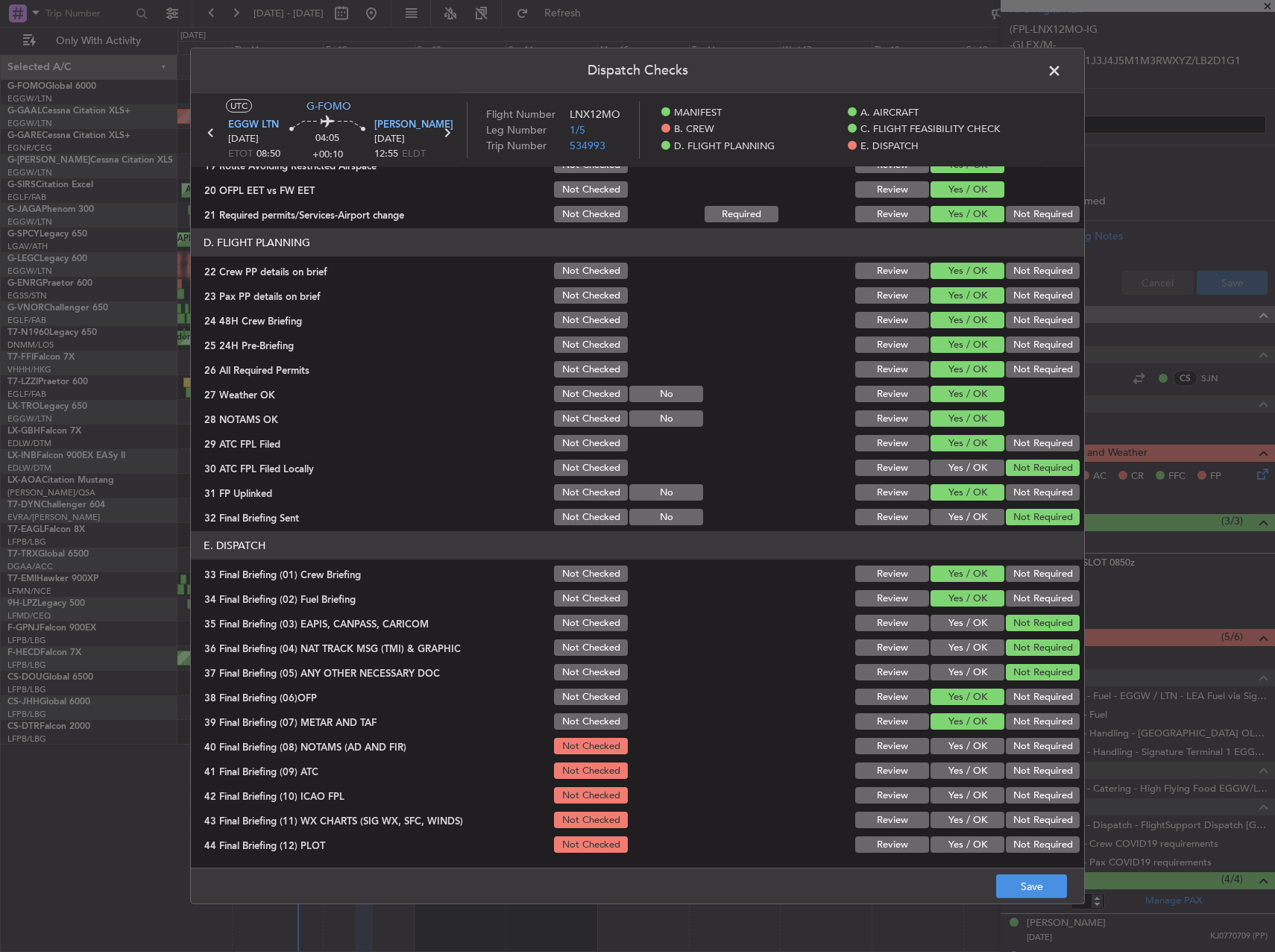
click at [957, 745] on button "Yes / OK" at bounding box center [967, 746] width 74 height 16
click at [955, 778] on div "Yes / OK" at bounding box center [966, 771] width 75 height 21
click at [958, 799] on button "Yes / OK" at bounding box center [967, 795] width 74 height 16
click at [966, 769] on button "Yes / OK" at bounding box center [967, 770] width 74 height 16
click at [966, 820] on button "Yes / OK" at bounding box center [967, 819] width 74 height 16
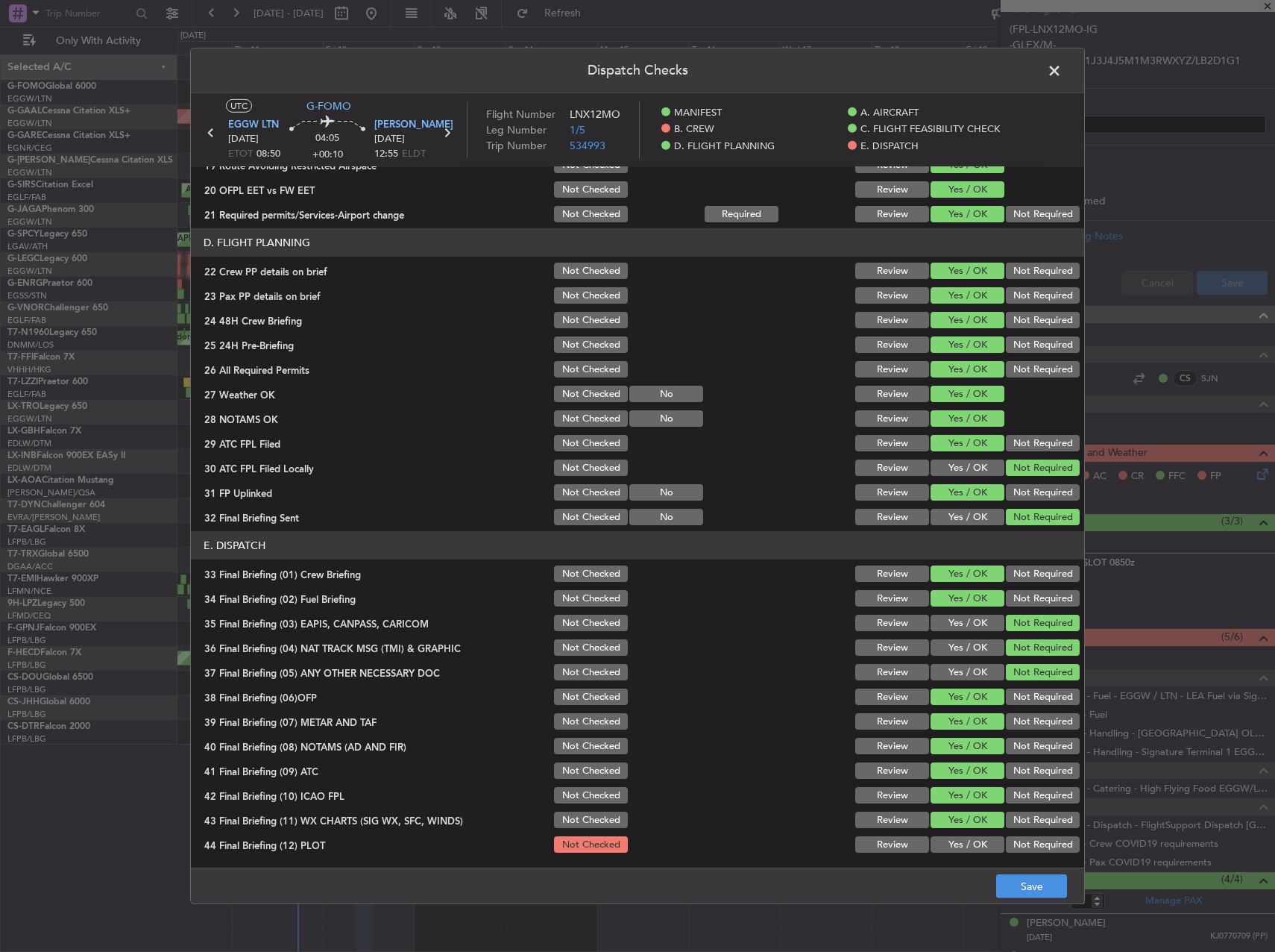
click at [967, 843] on button "Yes / OK" at bounding box center [967, 844] width 74 height 16
click at [1054, 914] on div "Dispatch Checks UTC G-FOMO EGGW LTN 12/09/2025 ETOT 08:50 04:05 +00:10 OLBA BEY…" at bounding box center [638, 476] width 1275 height 952
click at [1042, 893] on button "Save" at bounding box center [1031, 885] width 70 height 24
click at [1062, 81] on span at bounding box center [1062, 74] width 0 height 30
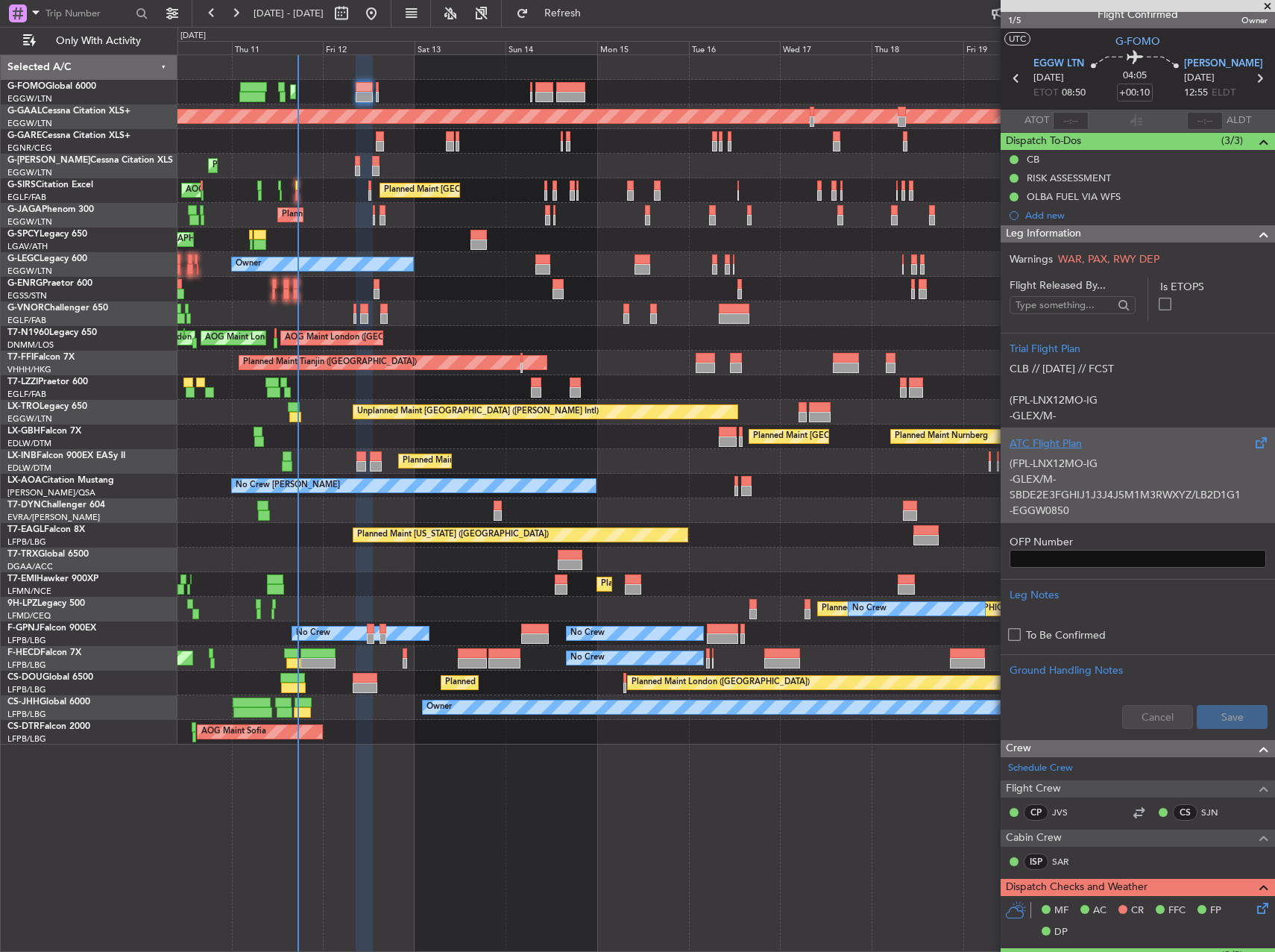
scroll to position [0, 0]
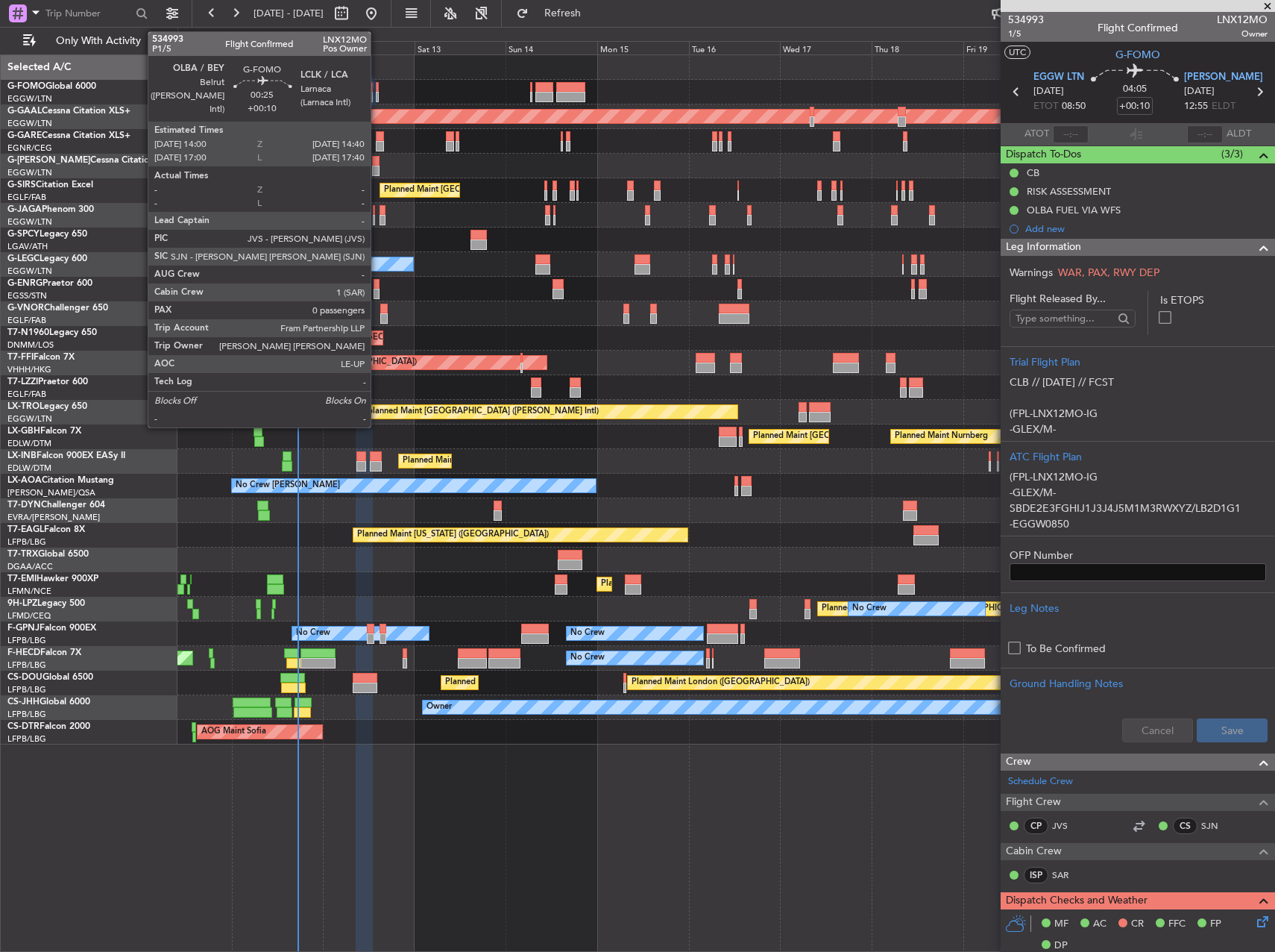
click at [377, 85] on div at bounding box center [377, 87] width 3 height 11
type input "0"
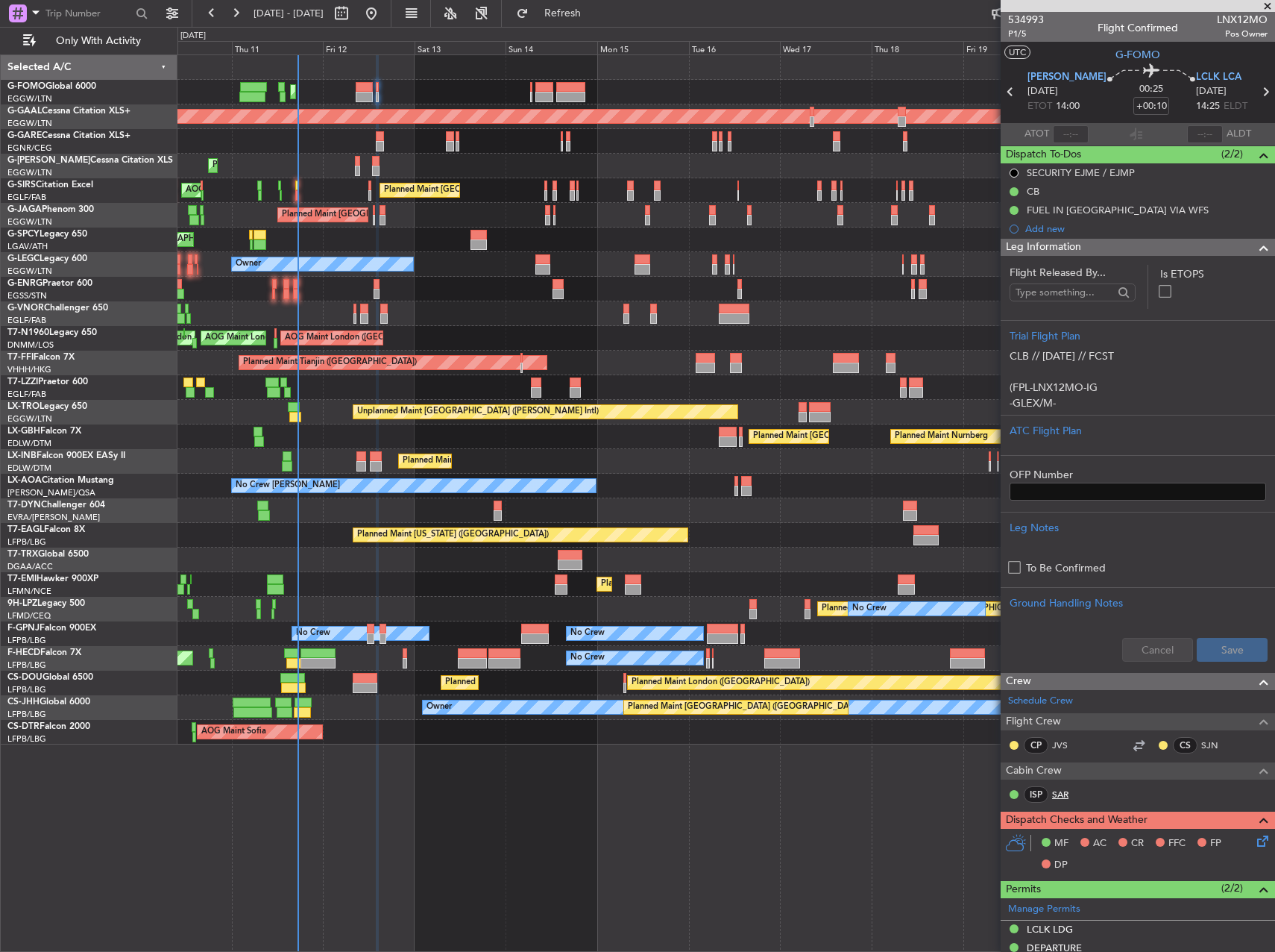
scroll to position [298, 0]
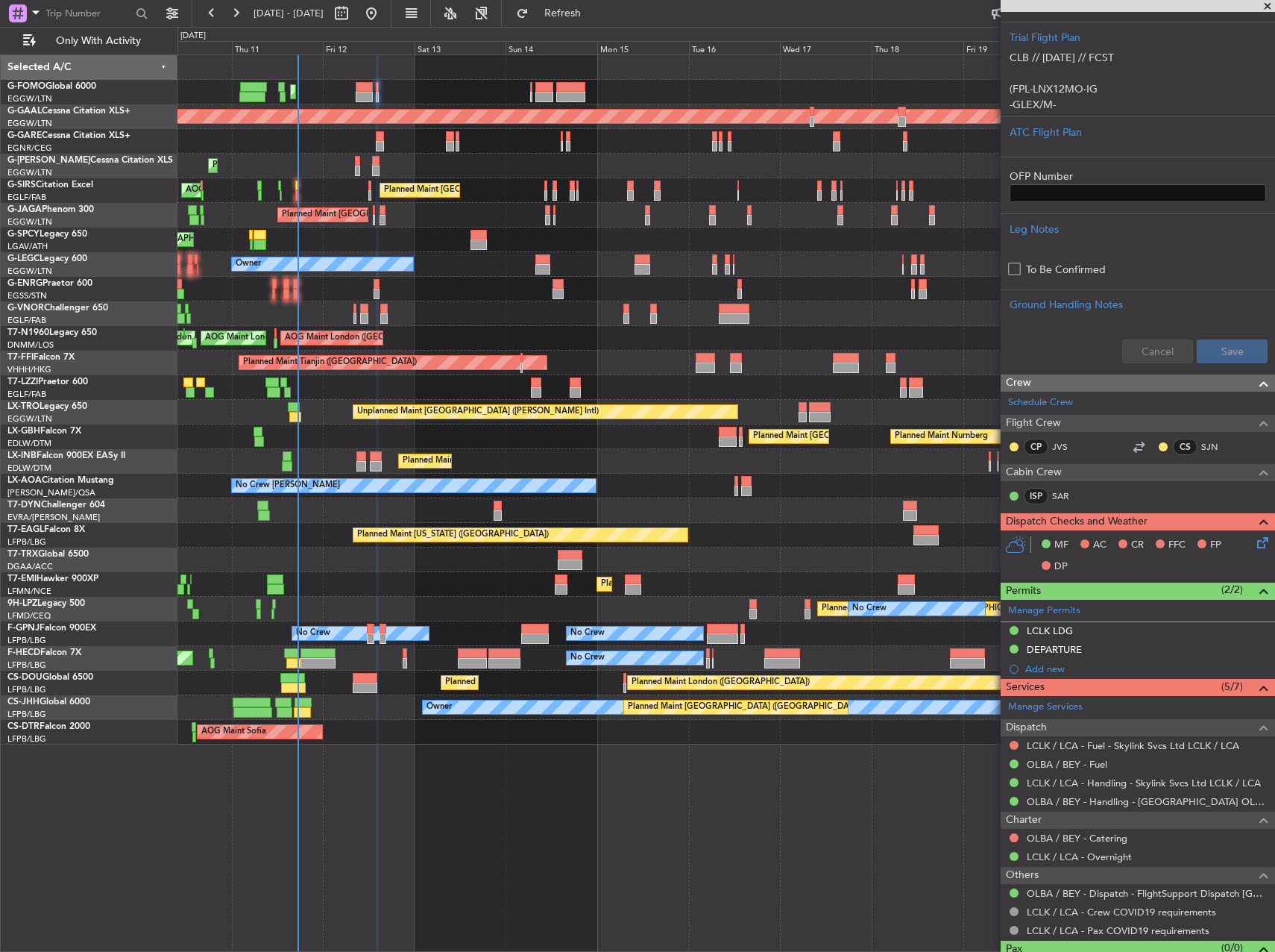
drag, startPoint x: 1099, startPoint y: 645, endPoint x: 1107, endPoint y: 645, distance: 8.0
click at [1099, 645] on div "DEPARTURE" at bounding box center [1138, 649] width 275 height 18
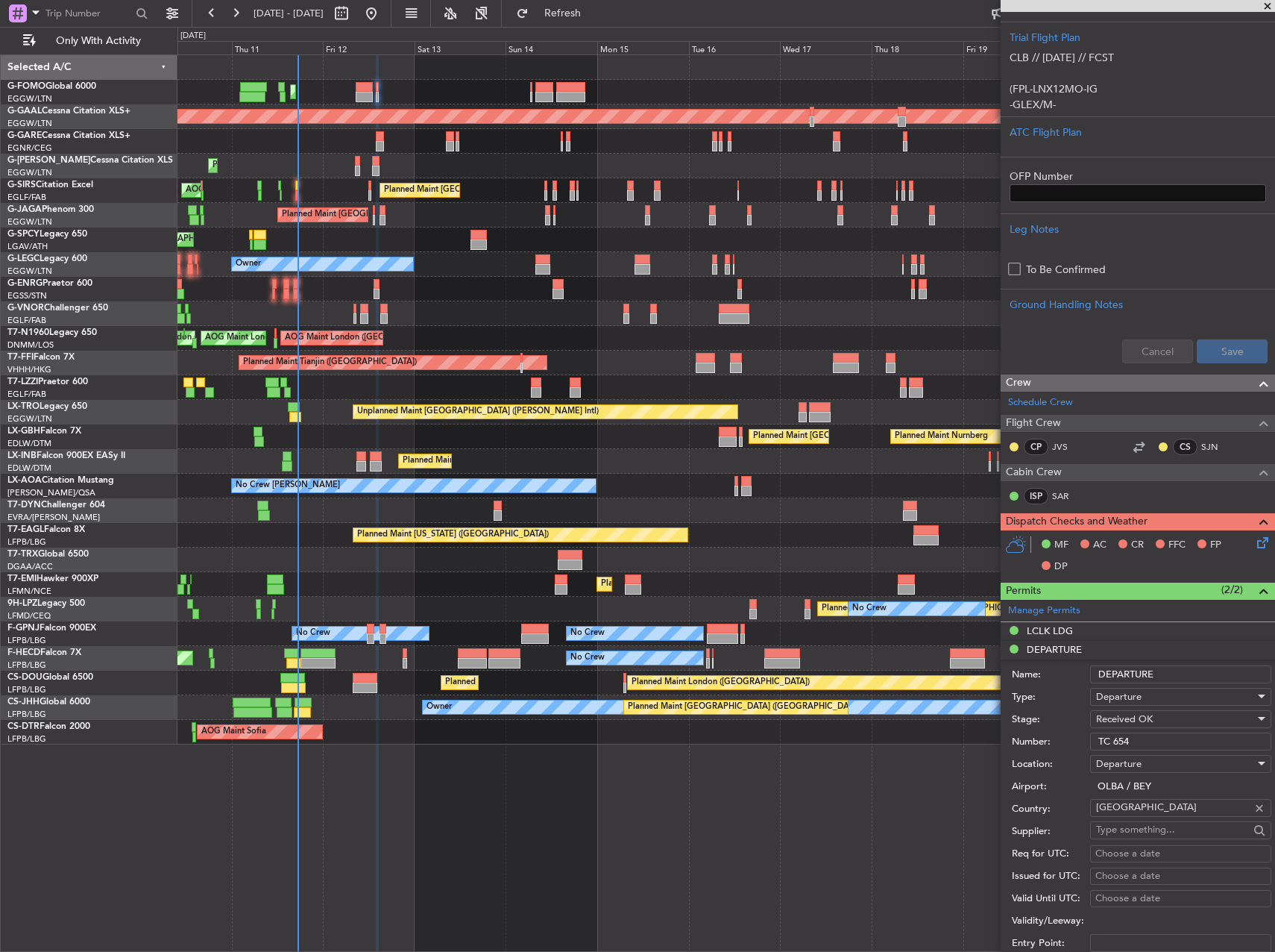
click at [1170, 736] on input "TC 654" at bounding box center [1180, 741] width 181 height 18
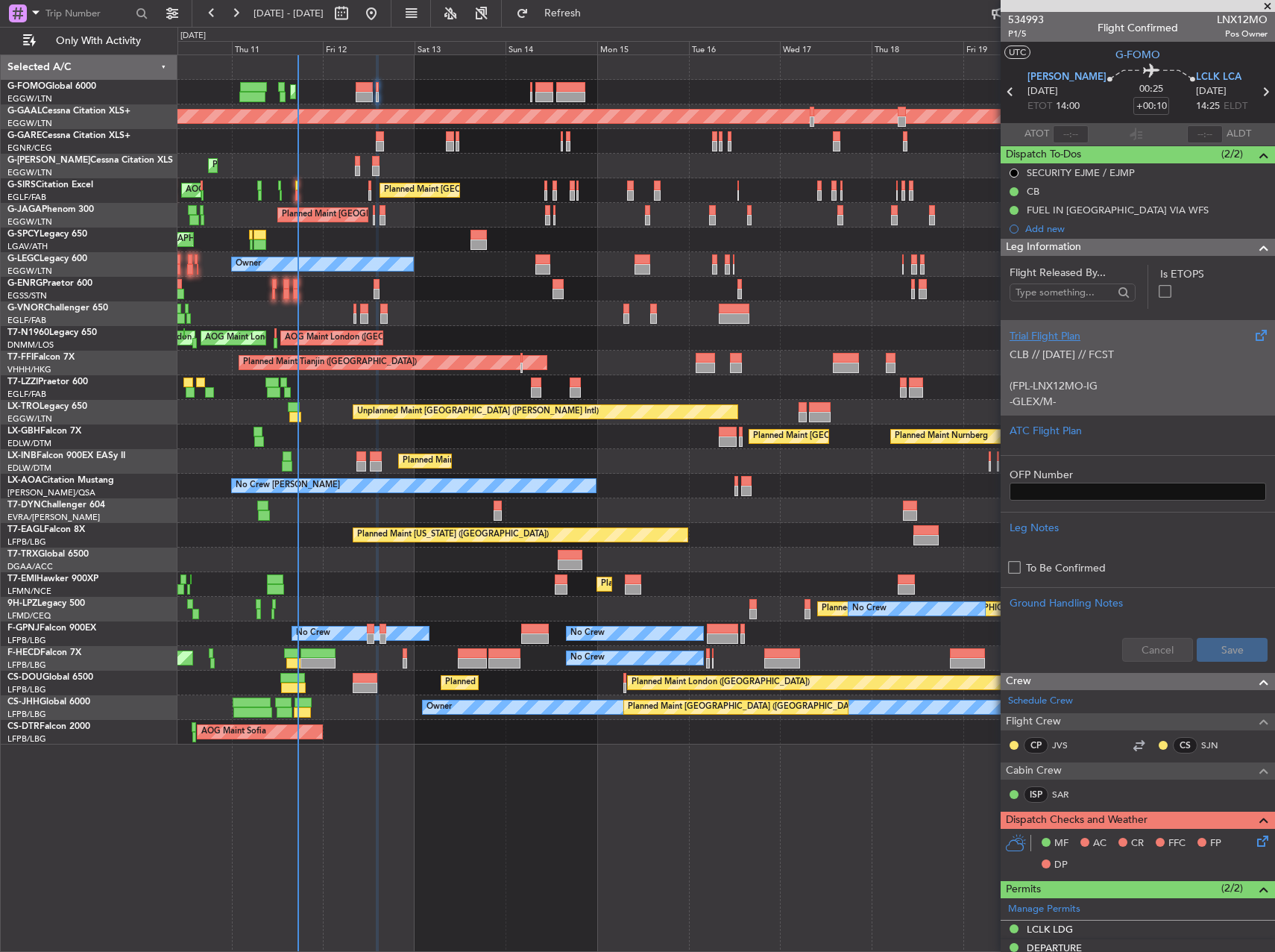
scroll to position [0, 0]
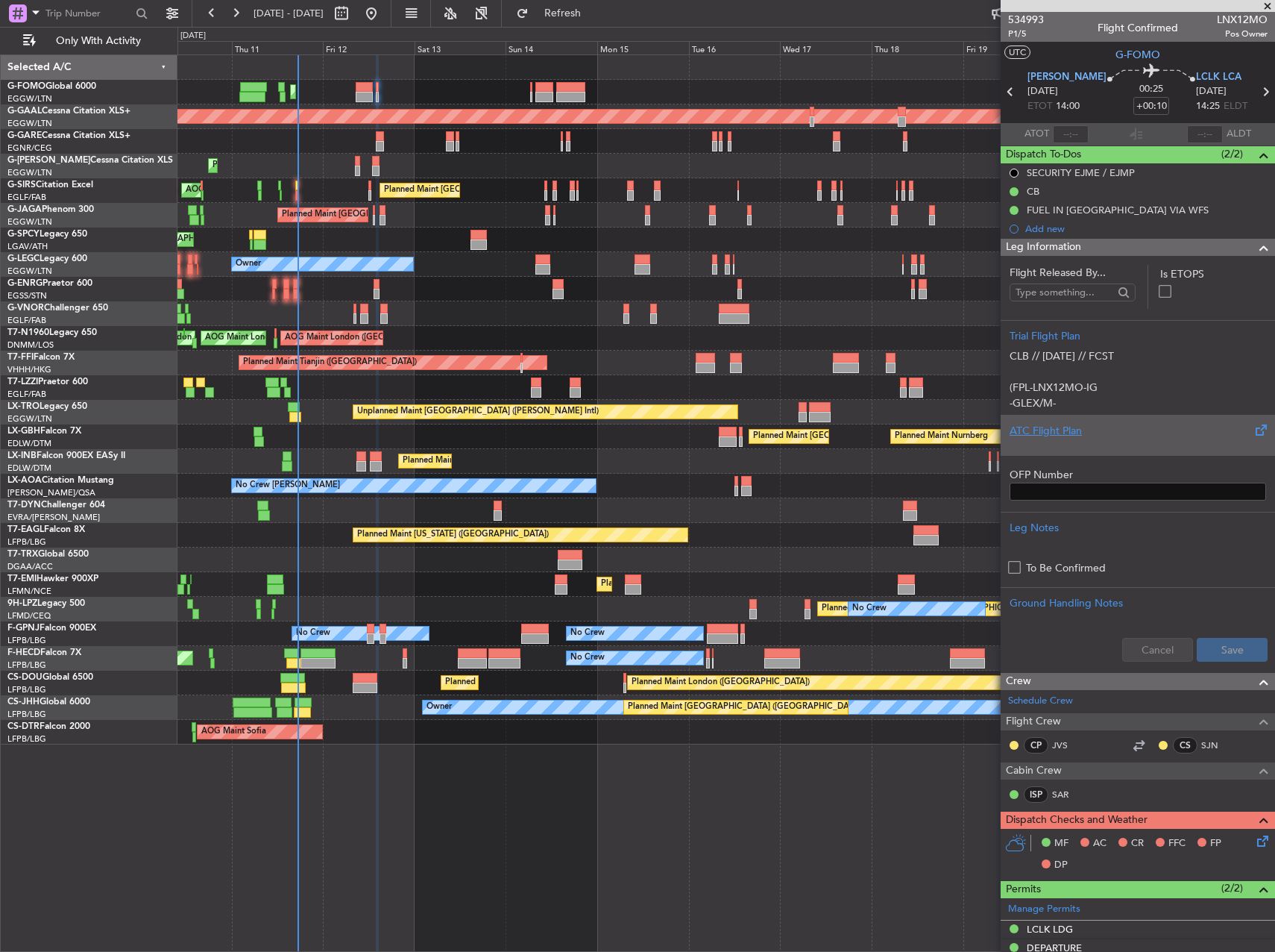
click at [1120, 444] on div at bounding box center [1138, 443] width 257 height 9
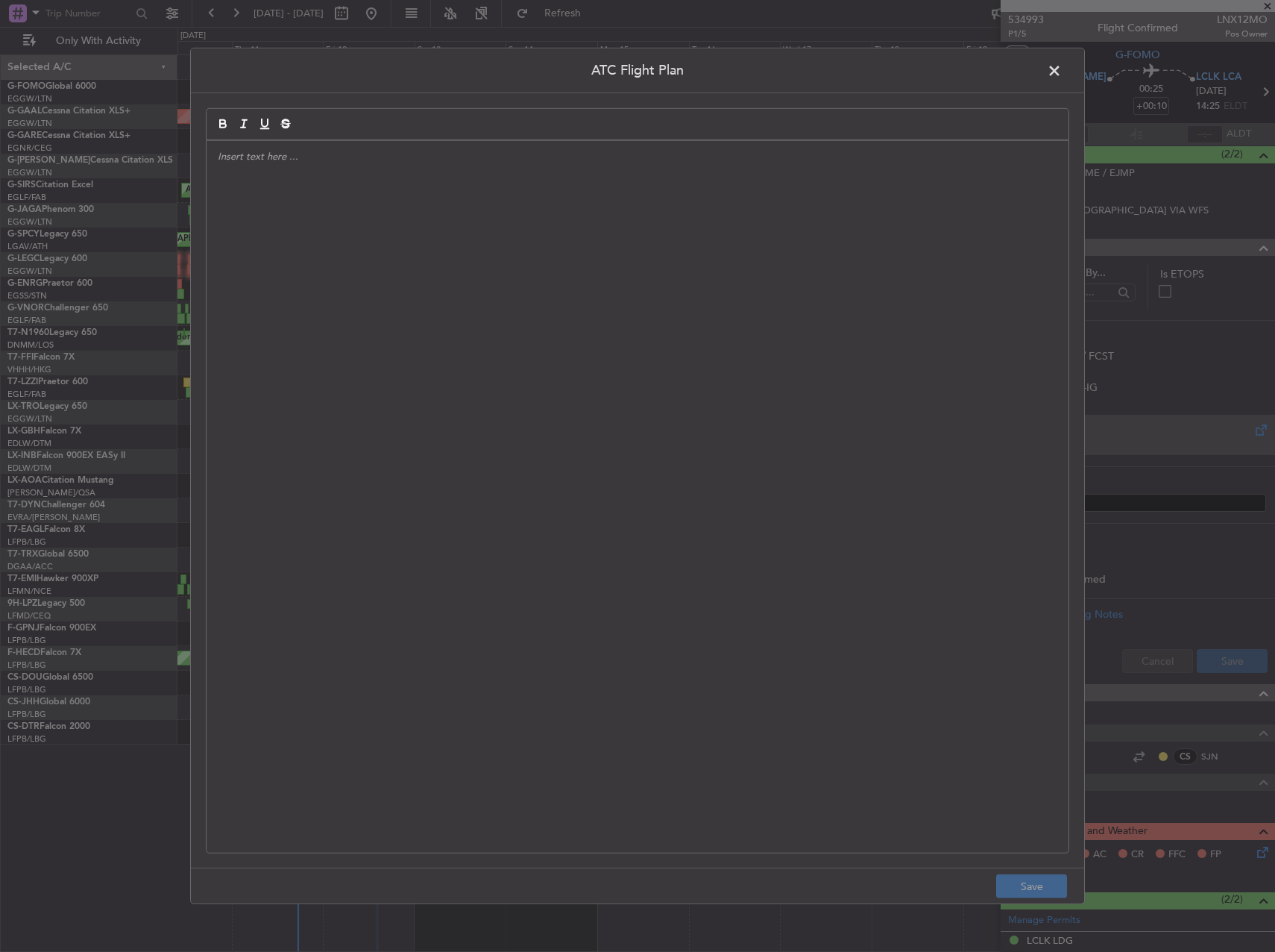
click at [783, 391] on div at bounding box center [638, 497] width 862 height 712
drag, startPoint x: 768, startPoint y: 381, endPoint x: 249, endPoint y: 238, distance: 538.3
click at [243, 236] on div "V" at bounding box center [638, 497] width 862 height 712
drag, startPoint x: 222, startPoint y: 200, endPoint x: 131, endPoint y: 159, distance: 99.8
click at [133, 162] on div "ATC Flight Plan V Save" at bounding box center [638, 476] width 1275 height 952
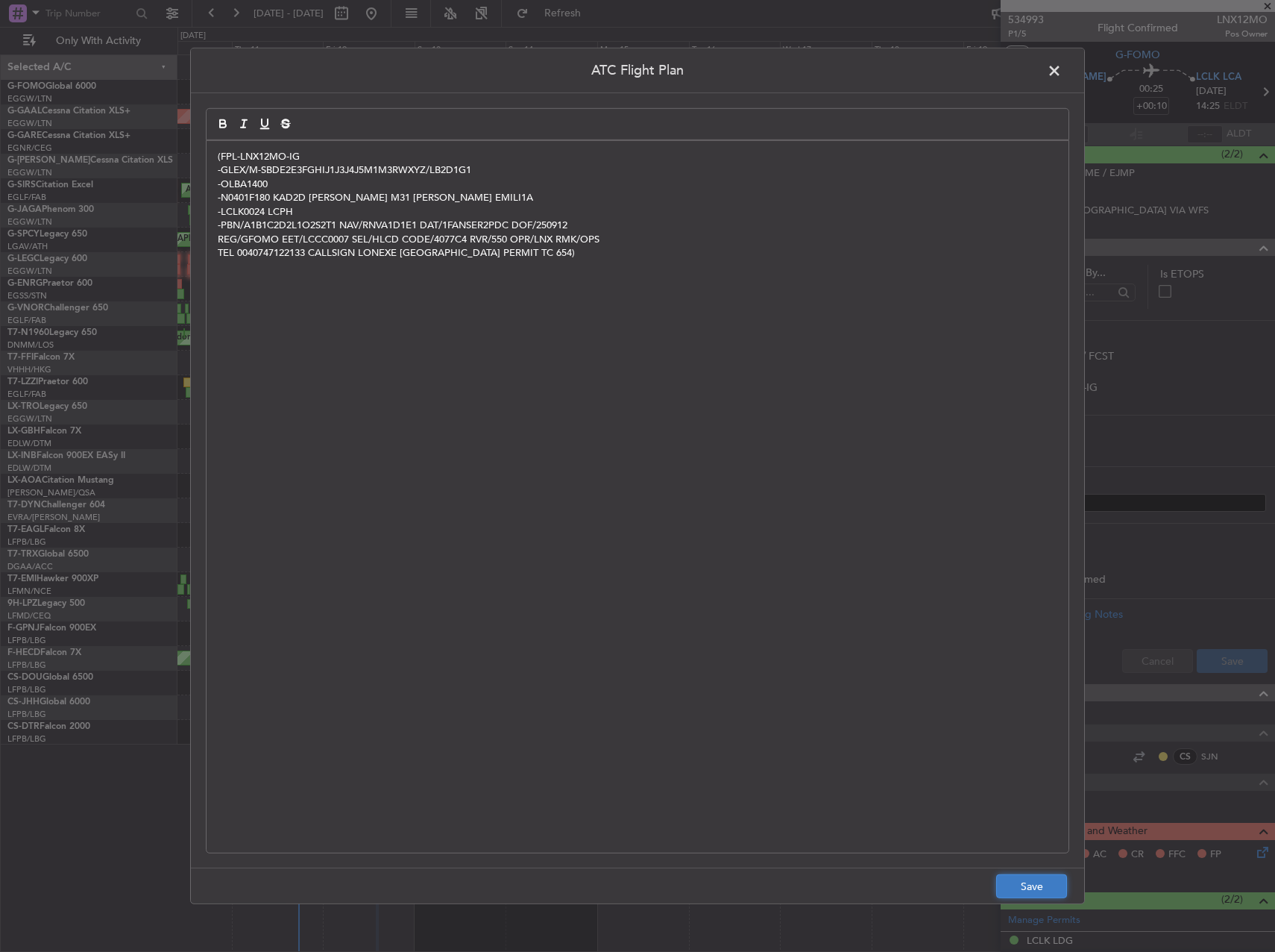
click at [1028, 891] on button "Save" at bounding box center [1031, 885] width 70 height 24
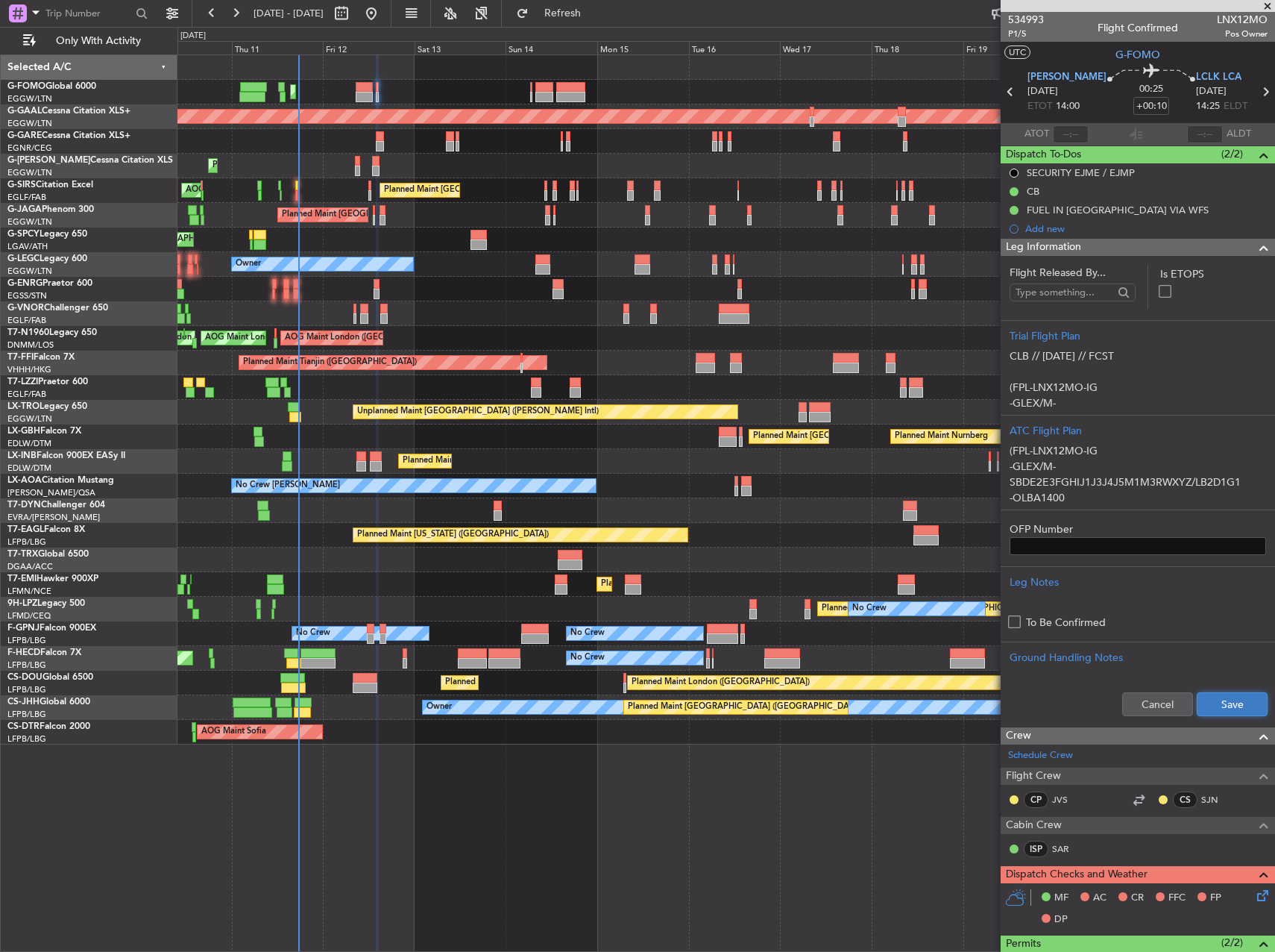
click at [1248, 701] on button "Save" at bounding box center [1232, 704] width 70 height 24
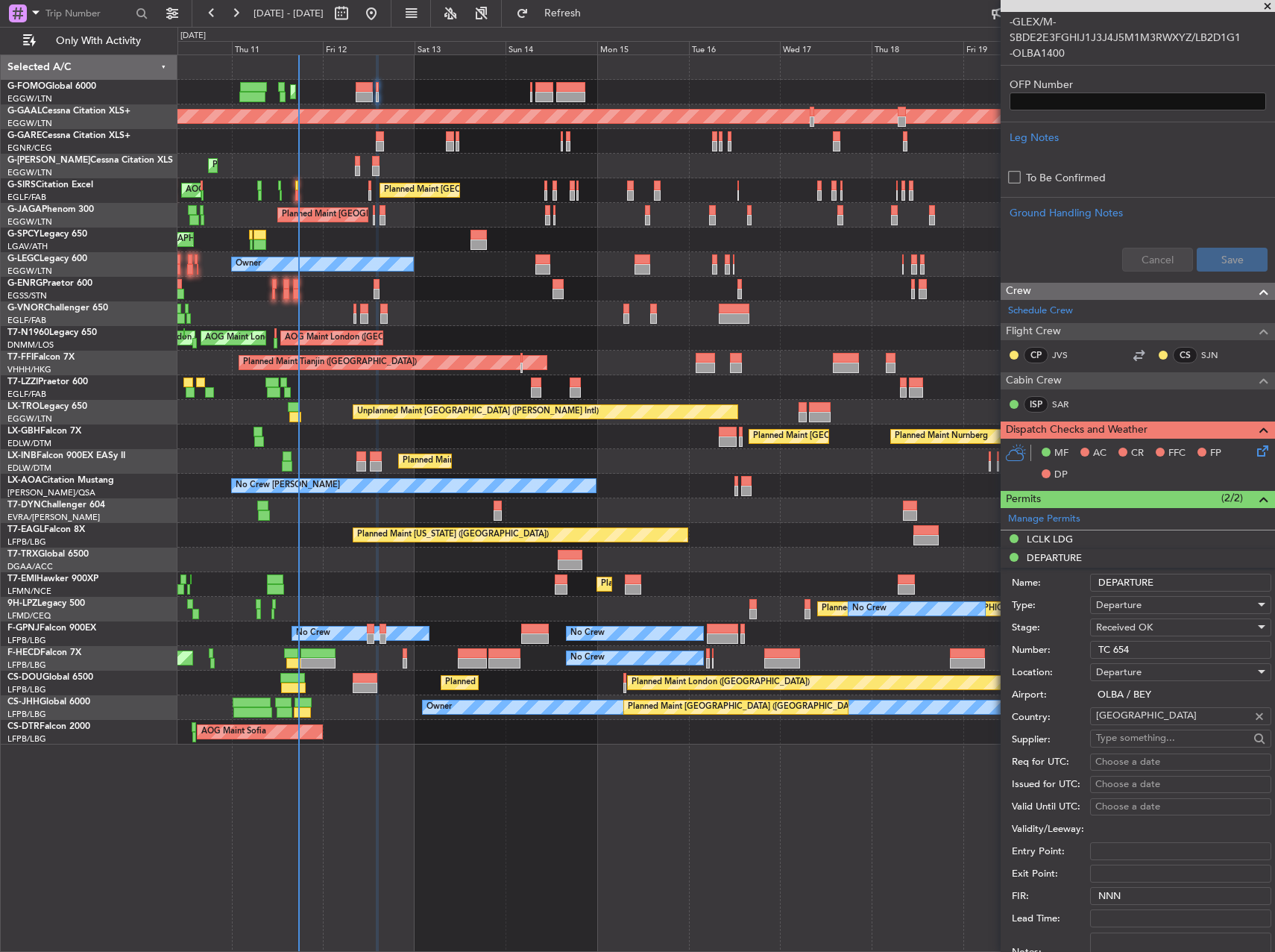
scroll to position [448, 0]
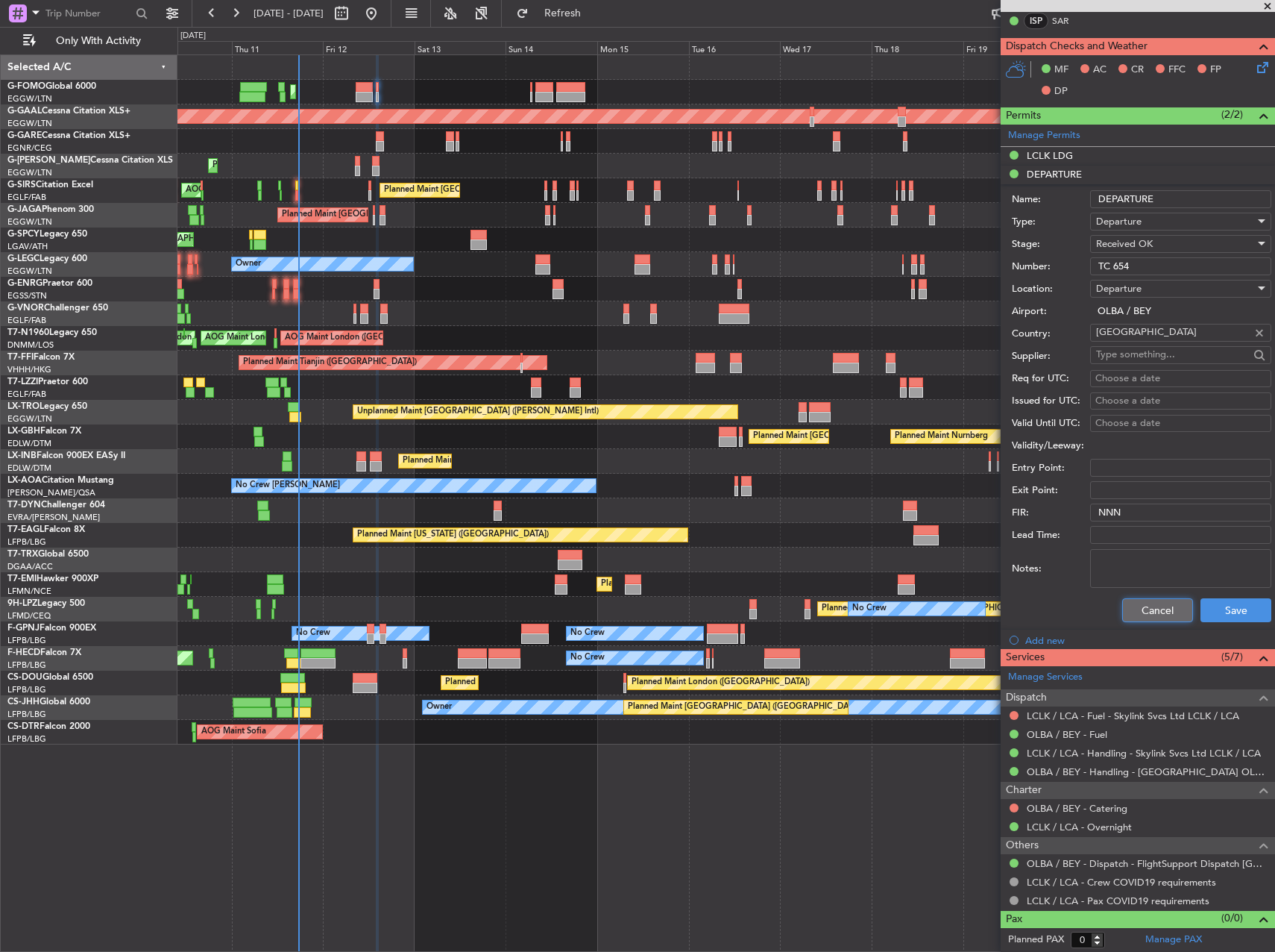
click at [1166, 615] on button "Cancel" at bounding box center [1157, 610] width 70 height 24
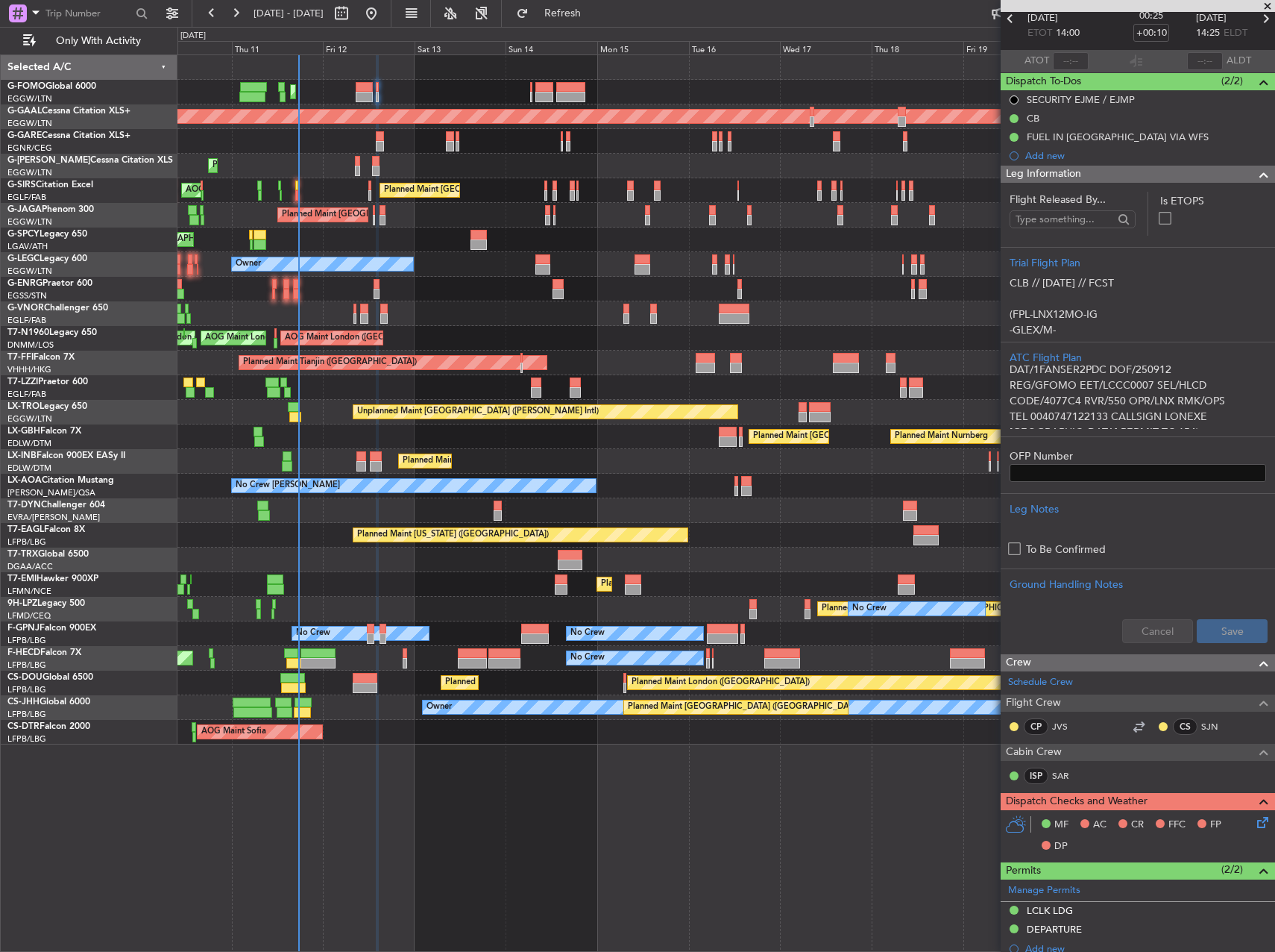
scroll to position [150, 0]
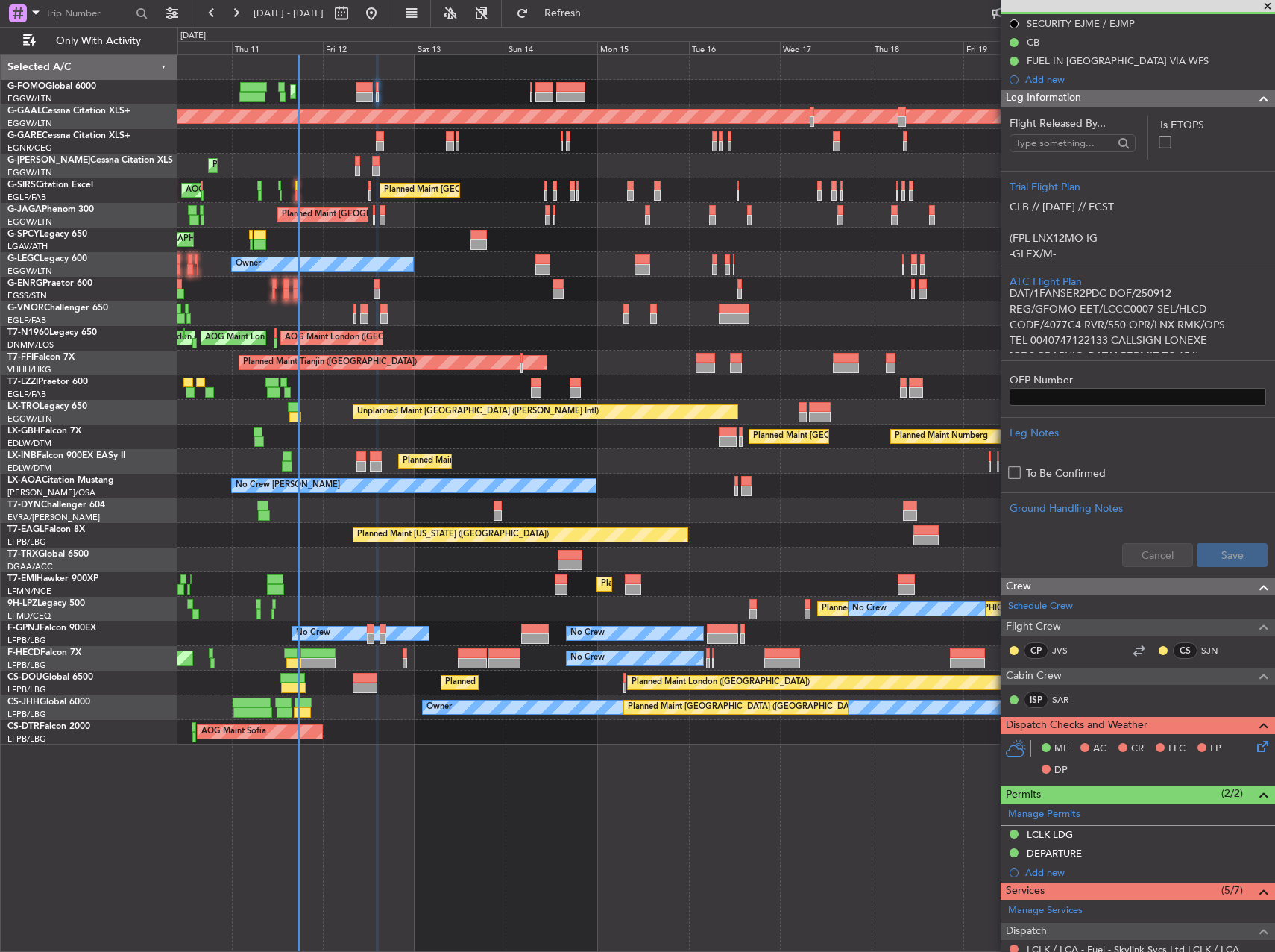
click at [1255, 747] on icon at bounding box center [1261, 744] width 12 height 12
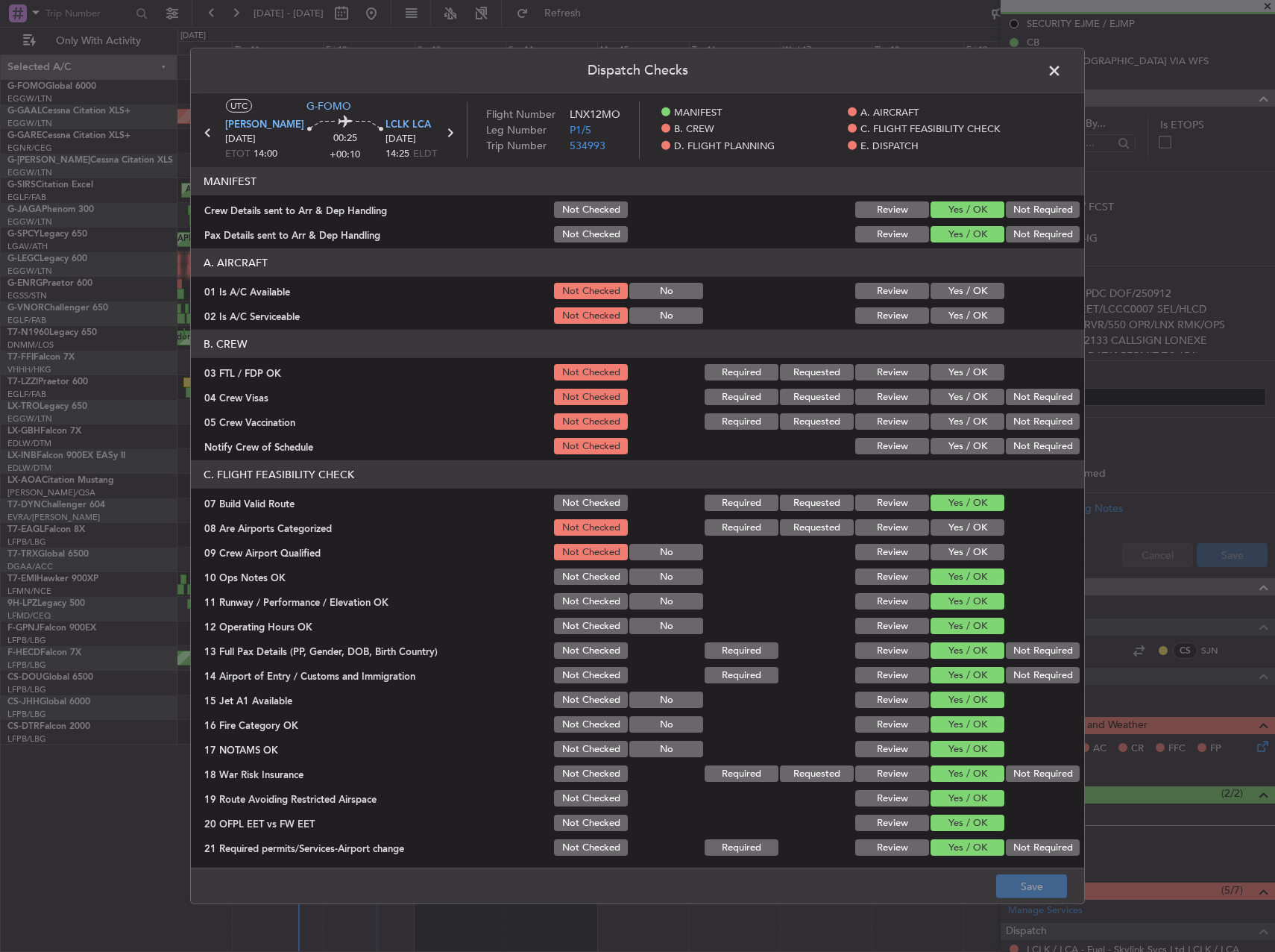
click at [938, 307] on div "Yes / OK" at bounding box center [966, 315] width 75 height 21
click at [939, 290] on button "Yes / OK" at bounding box center [967, 290] width 74 height 16
click at [938, 308] on button "Yes / OK" at bounding box center [967, 315] width 74 height 16
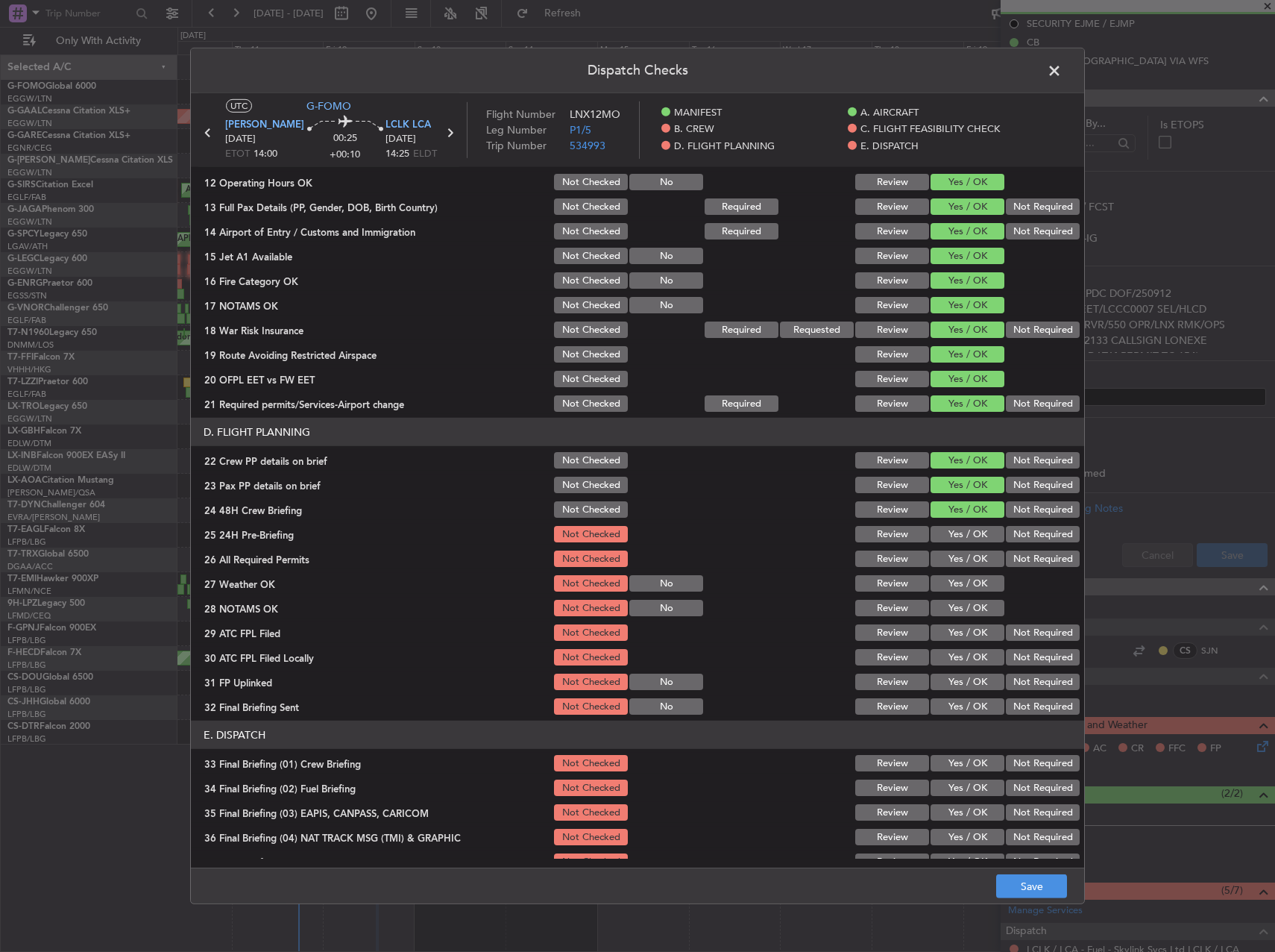
scroll to position [597, 0]
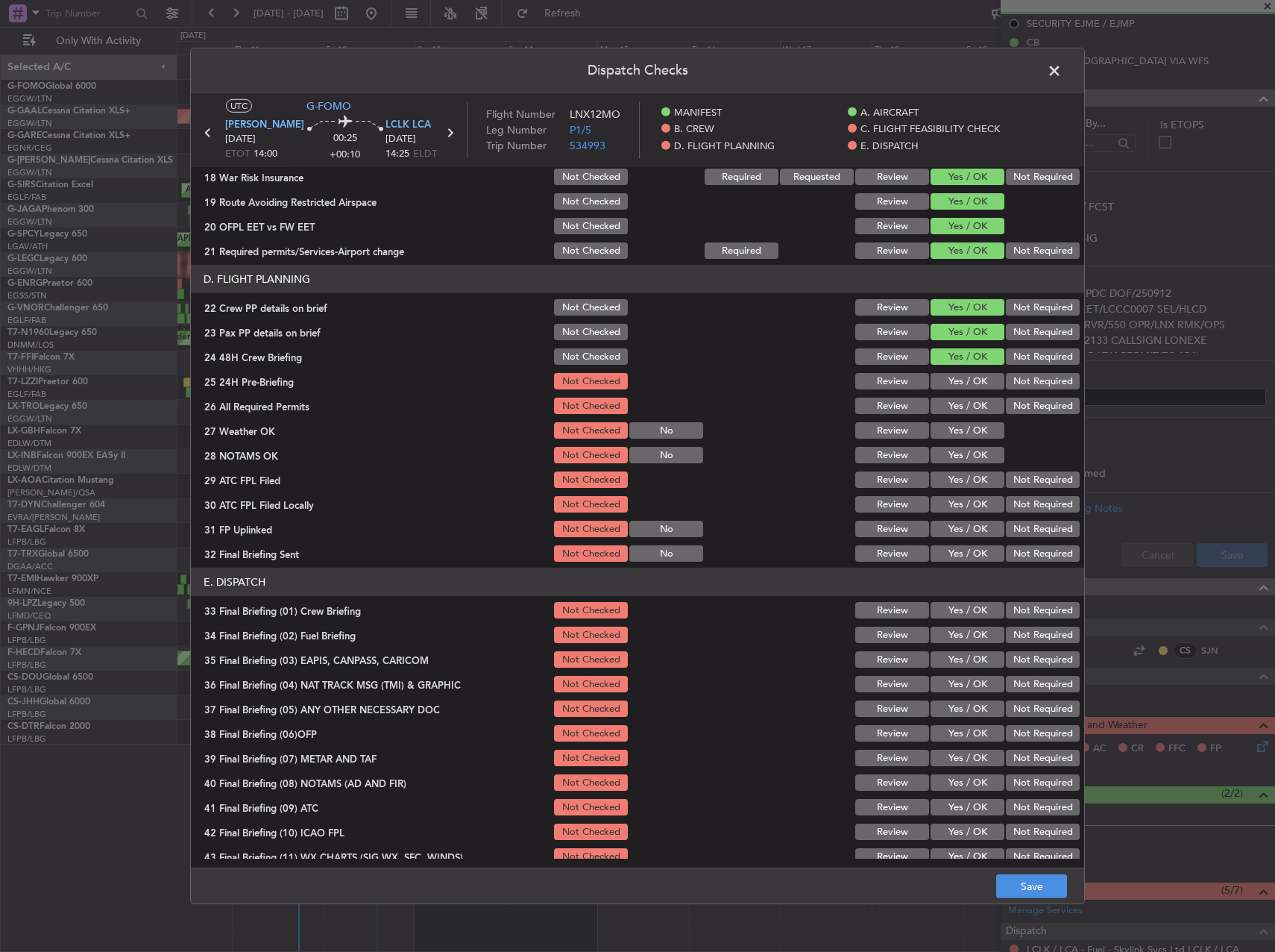
click at [951, 373] on button "Yes / OK" at bounding box center [967, 381] width 74 height 16
click at [952, 395] on div "Yes / OK" at bounding box center [966, 406] width 75 height 21
click at [949, 398] on button "Yes / OK" at bounding box center [967, 405] width 74 height 16
click at [959, 424] on button "Yes / OK" at bounding box center [967, 430] width 74 height 16
click at [959, 452] on button "Yes / OK" at bounding box center [967, 454] width 74 height 16
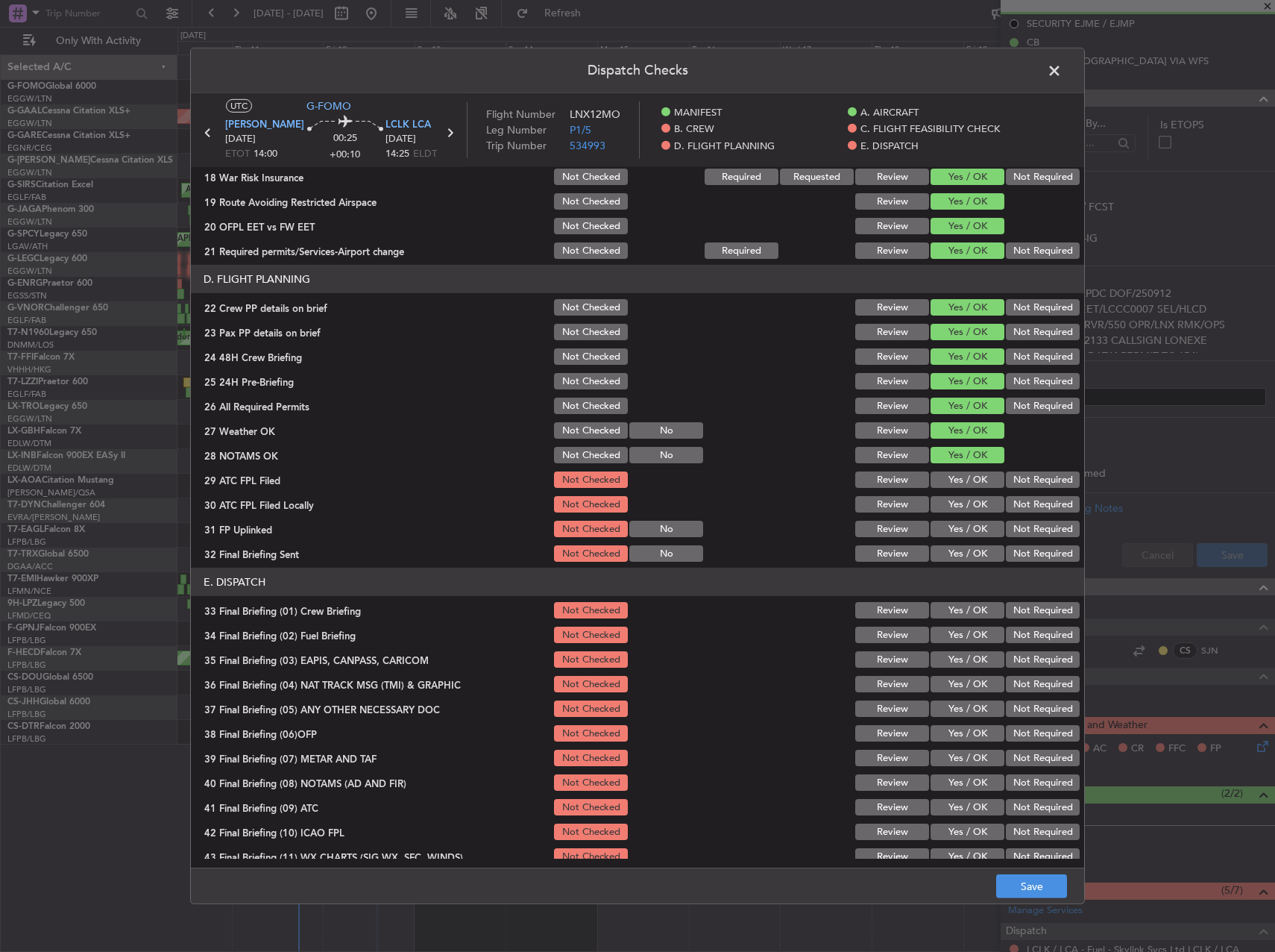
click at [1017, 476] on button "Not Required" at bounding box center [1043, 479] width 74 height 16
drag, startPoint x: 959, startPoint y: 501, endPoint x: 1022, endPoint y: 518, distance: 65.3
click at [960, 501] on button "Yes / OK" at bounding box center [967, 503] width 74 height 16
click at [1025, 522] on button "Not Required" at bounding box center [1043, 529] width 74 height 16
click at [959, 482] on button "Yes / OK" at bounding box center [967, 479] width 74 height 16
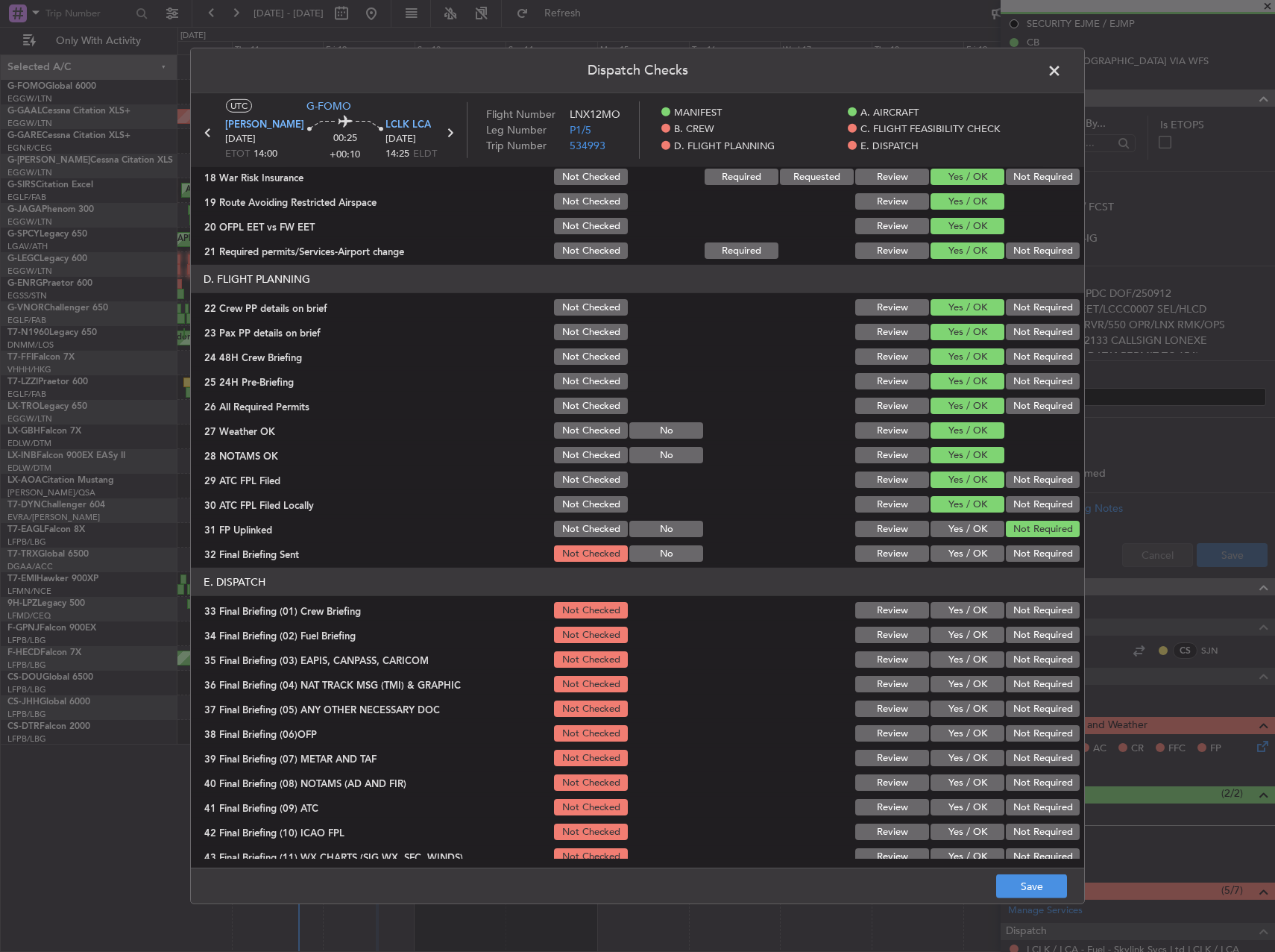
click at [1013, 498] on button "Not Required" at bounding box center [1043, 503] width 74 height 16
click at [972, 519] on div "Yes / OK" at bounding box center [966, 529] width 75 height 21
drag, startPoint x: 972, startPoint y: 529, endPoint x: 1005, endPoint y: 548, distance: 38.1
click at [973, 531] on button "Yes / OK" at bounding box center [967, 529] width 74 height 16
click at [1028, 558] on button "Not Required" at bounding box center [1043, 553] width 74 height 16
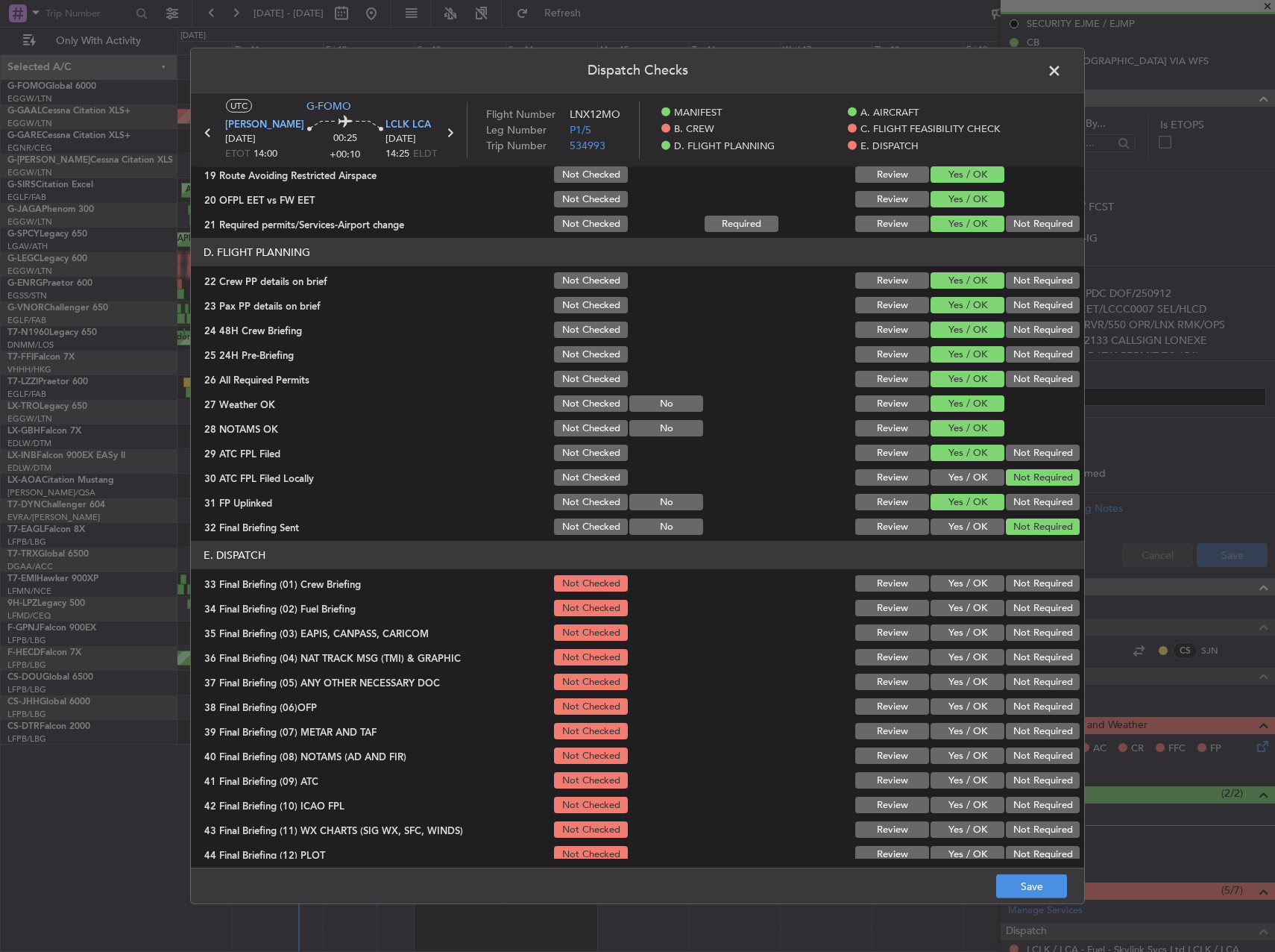
scroll to position [633, 0]
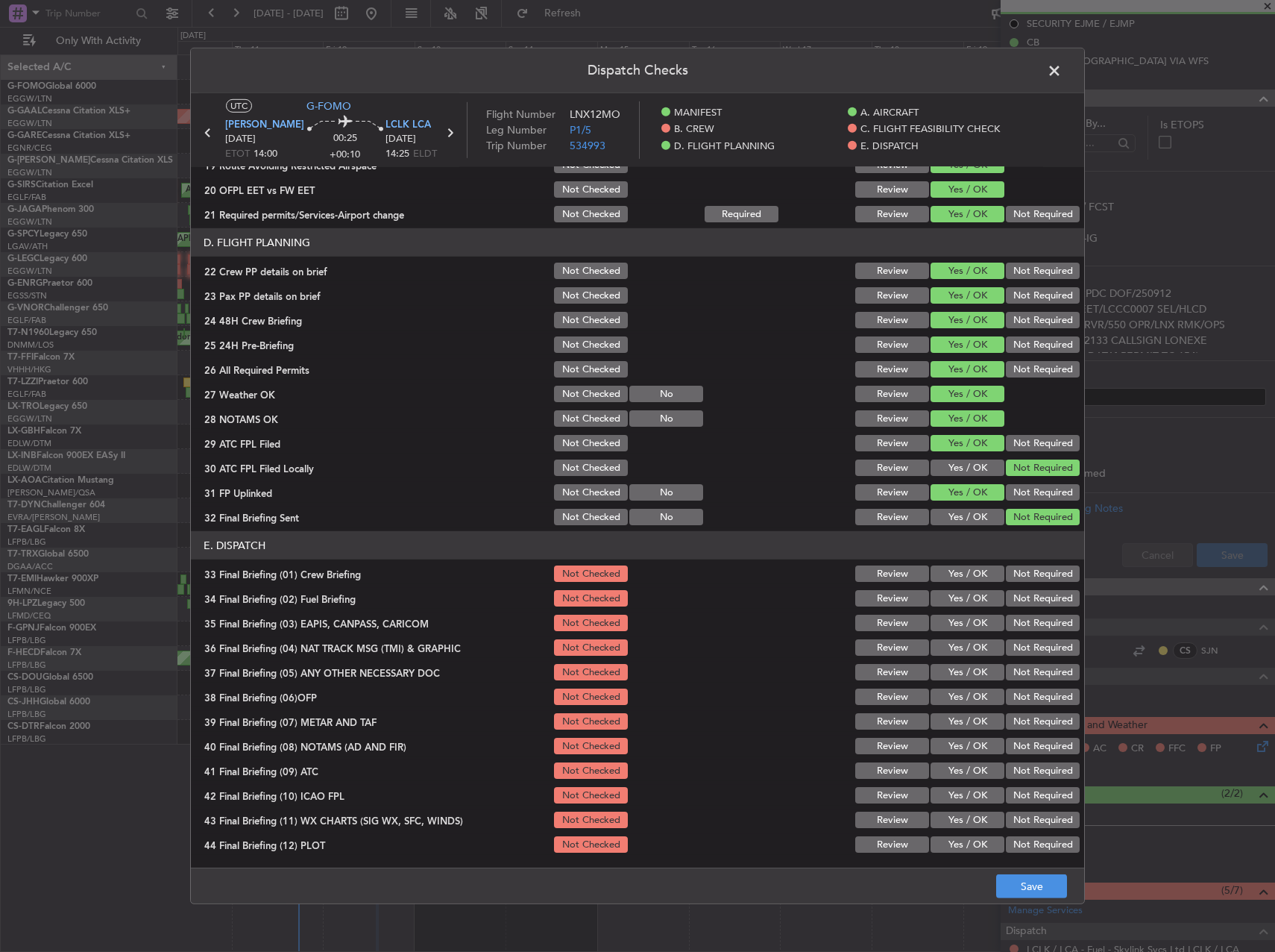
click at [970, 571] on button "Yes / OK" at bounding box center [967, 573] width 74 height 16
click at [968, 590] on button "Yes / OK" at bounding box center [967, 598] width 74 height 16
click at [1006, 616] on button "Not Required" at bounding box center [1043, 622] width 74 height 16
drag, startPoint x: 1012, startPoint y: 641, endPoint x: 1014, endPoint y: 649, distance: 8.2
click at [1012, 643] on button "Not Required" at bounding box center [1043, 647] width 74 height 16
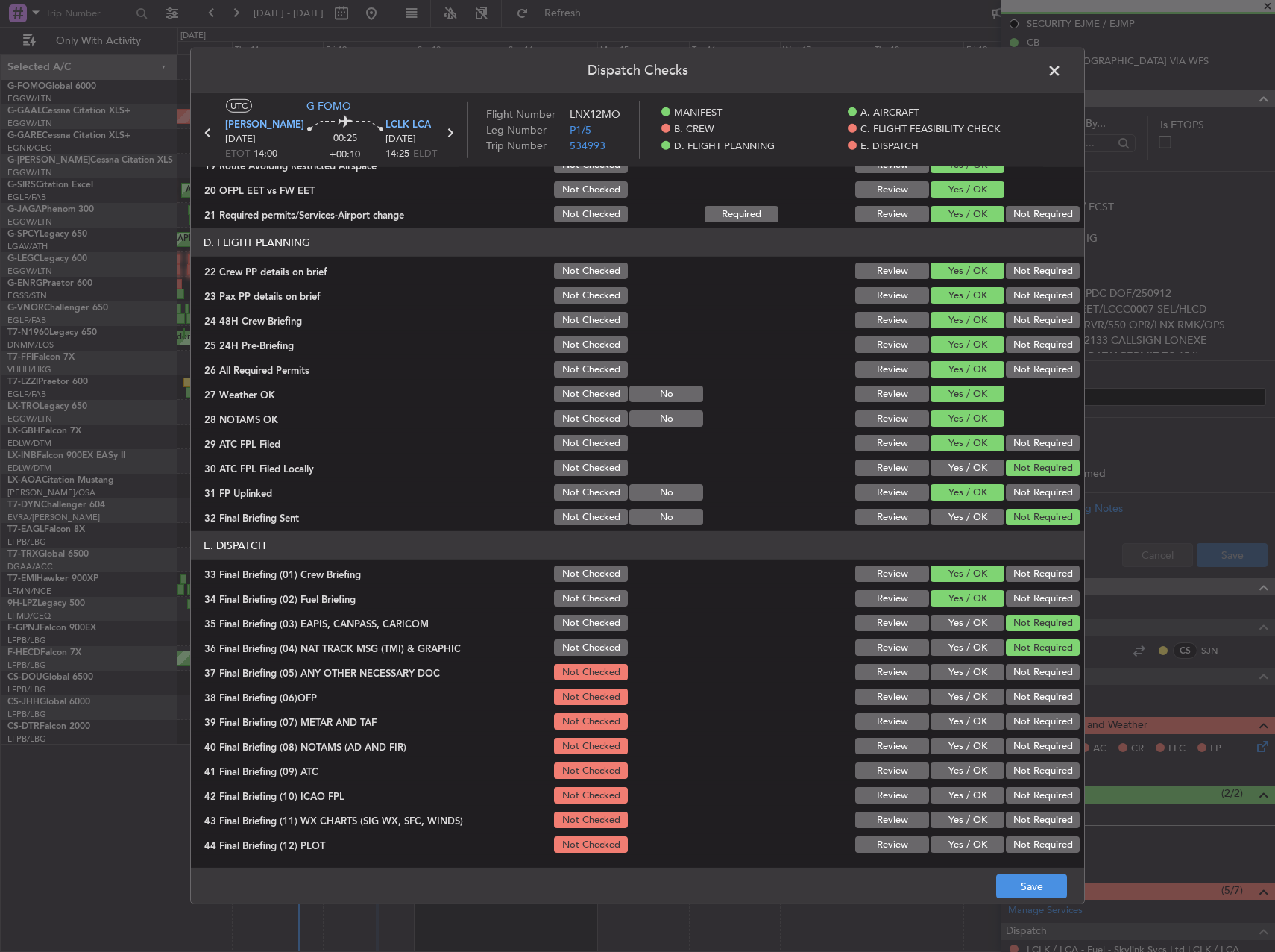
click at [1015, 661] on section "E. DISPATCH 33 Final Briefing (01) Crew Briefing Not Checked Review Yes / OK No…" at bounding box center [638, 694] width 893 height 324
click at [1017, 673] on button "Not Required" at bounding box center [1043, 671] width 74 height 16
click at [970, 686] on section "E. DISPATCH 33 Final Briefing (01) Crew Briefing Not Checked Review Yes / OK No…" at bounding box center [638, 694] width 893 height 324
click at [961, 712] on div "Yes / OK" at bounding box center [966, 721] width 75 height 21
click at [957, 691] on button "Yes / OK" at bounding box center [967, 696] width 74 height 16
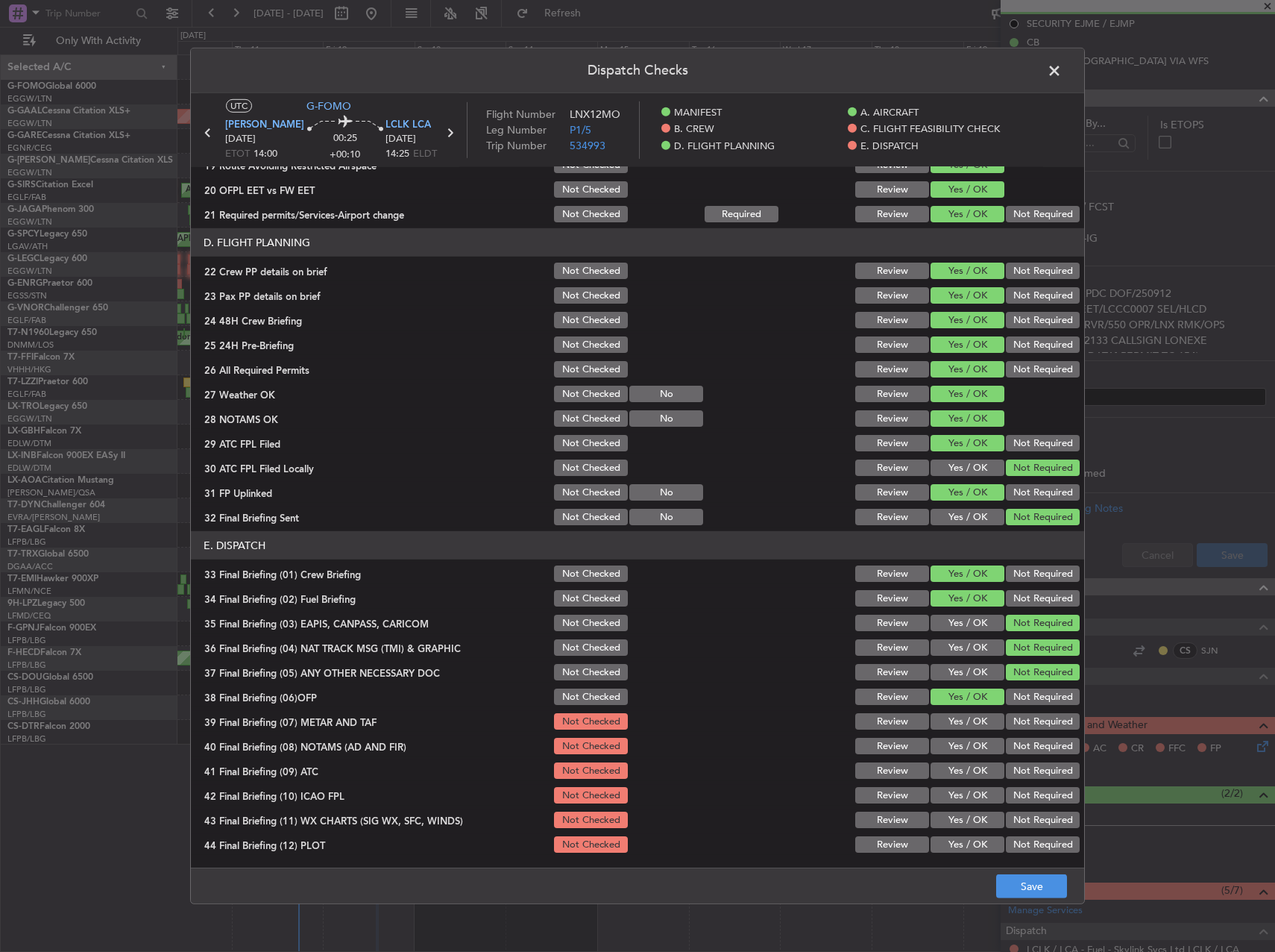
click at [956, 720] on button "Yes / OK" at bounding box center [967, 721] width 74 height 16
click at [952, 748] on button "Yes / OK" at bounding box center [967, 746] width 74 height 16
click at [952, 773] on button "Yes / OK" at bounding box center [967, 770] width 74 height 16
click at [955, 798] on button "Yes / OK" at bounding box center [967, 795] width 74 height 16
click at [954, 822] on button "Yes / OK" at bounding box center [967, 819] width 74 height 16
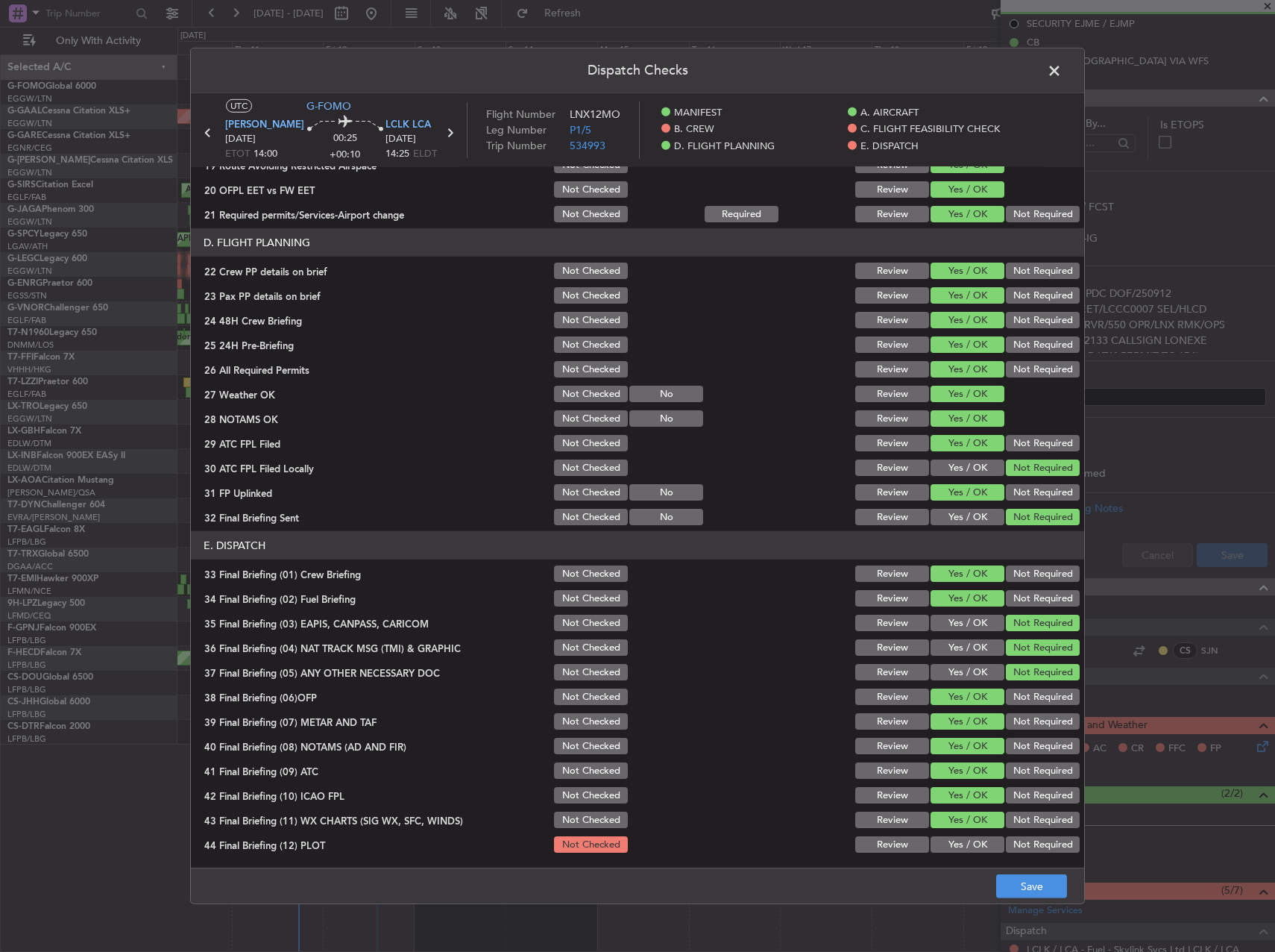
click at [962, 846] on button "Yes / OK" at bounding box center [967, 844] width 74 height 16
click at [1027, 884] on button "Save" at bounding box center [1031, 885] width 70 height 24
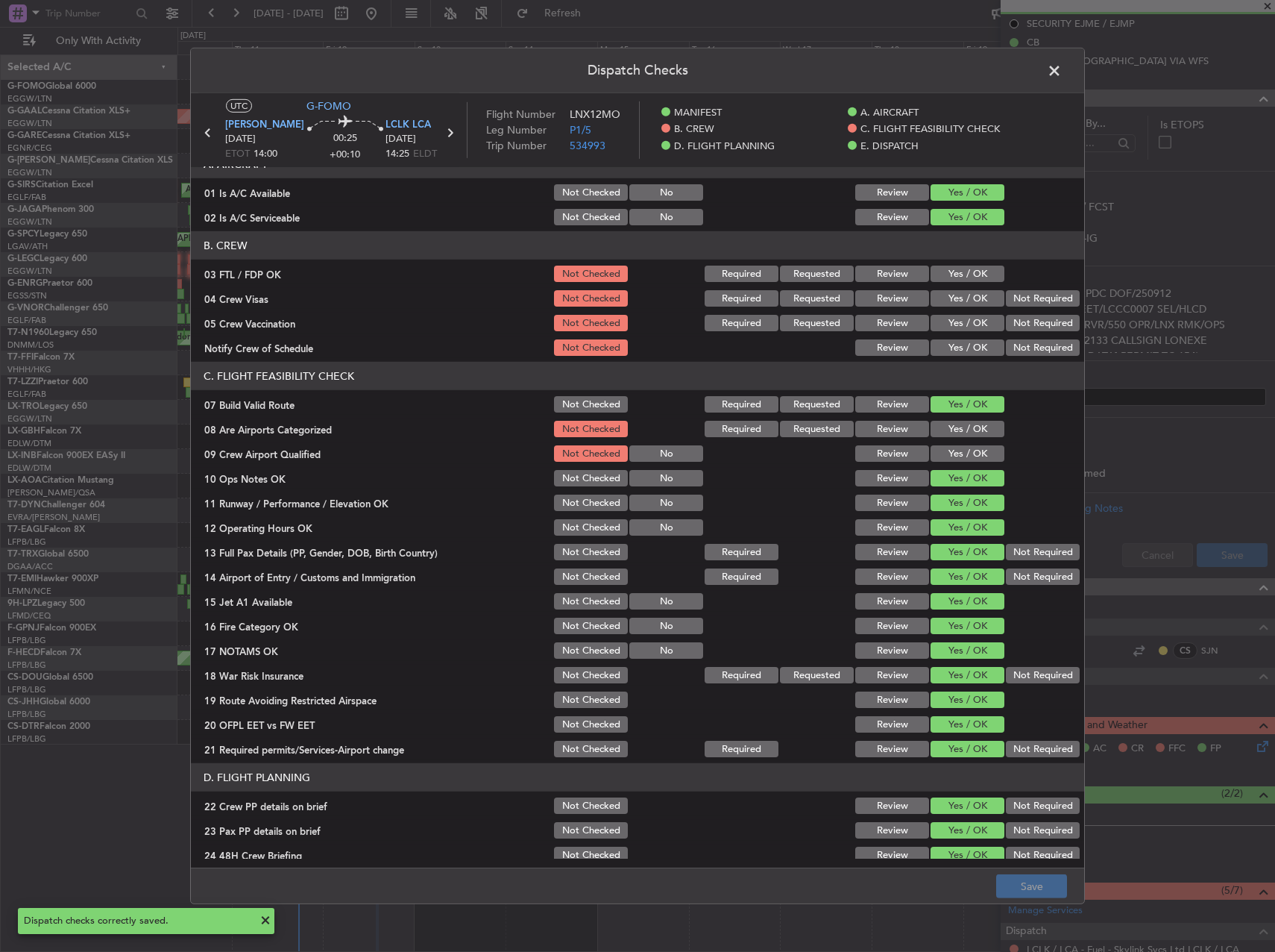
scroll to position [0, 0]
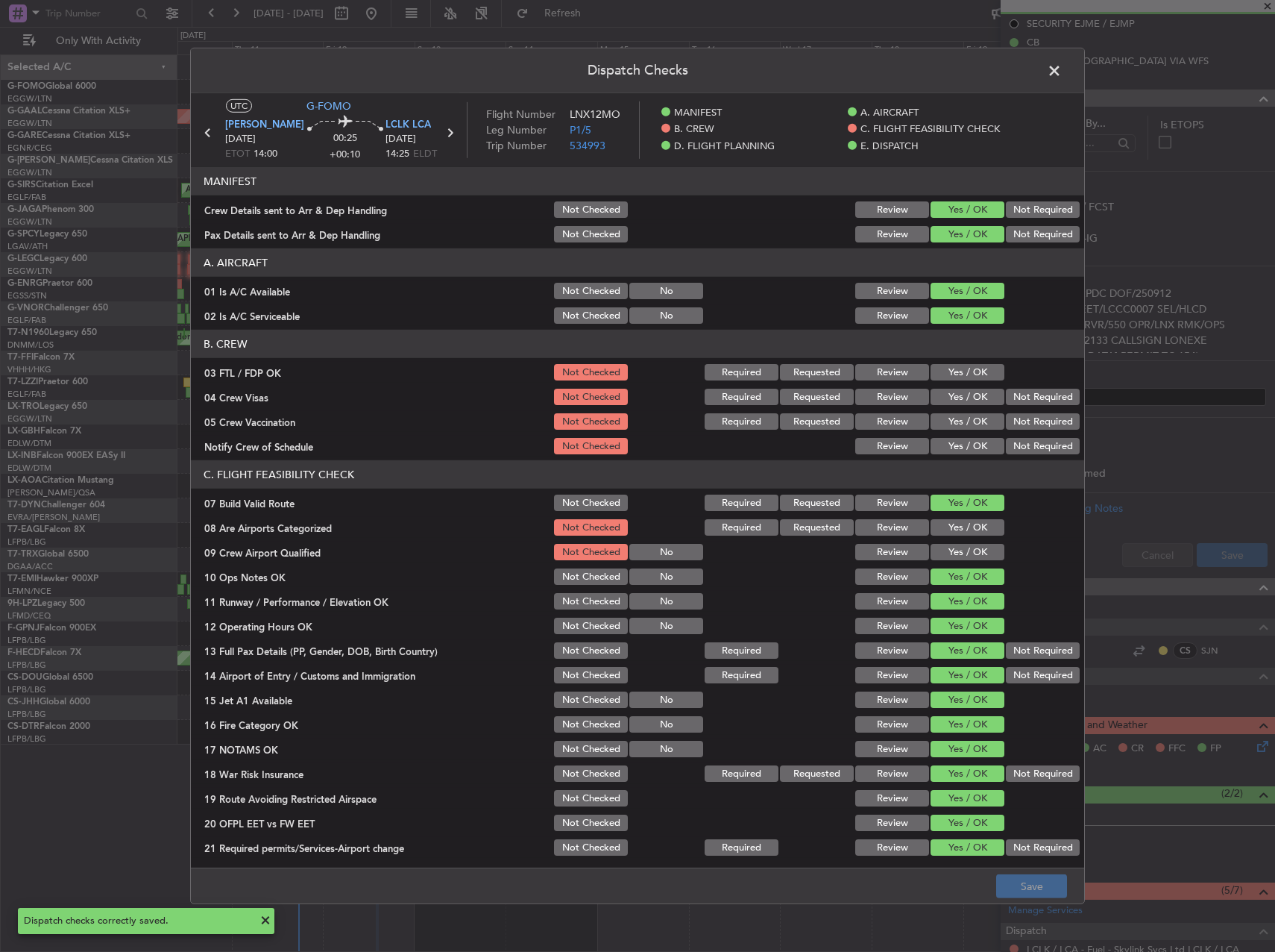
click at [1062, 70] on span at bounding box center [1062, 74] width 0 height 30
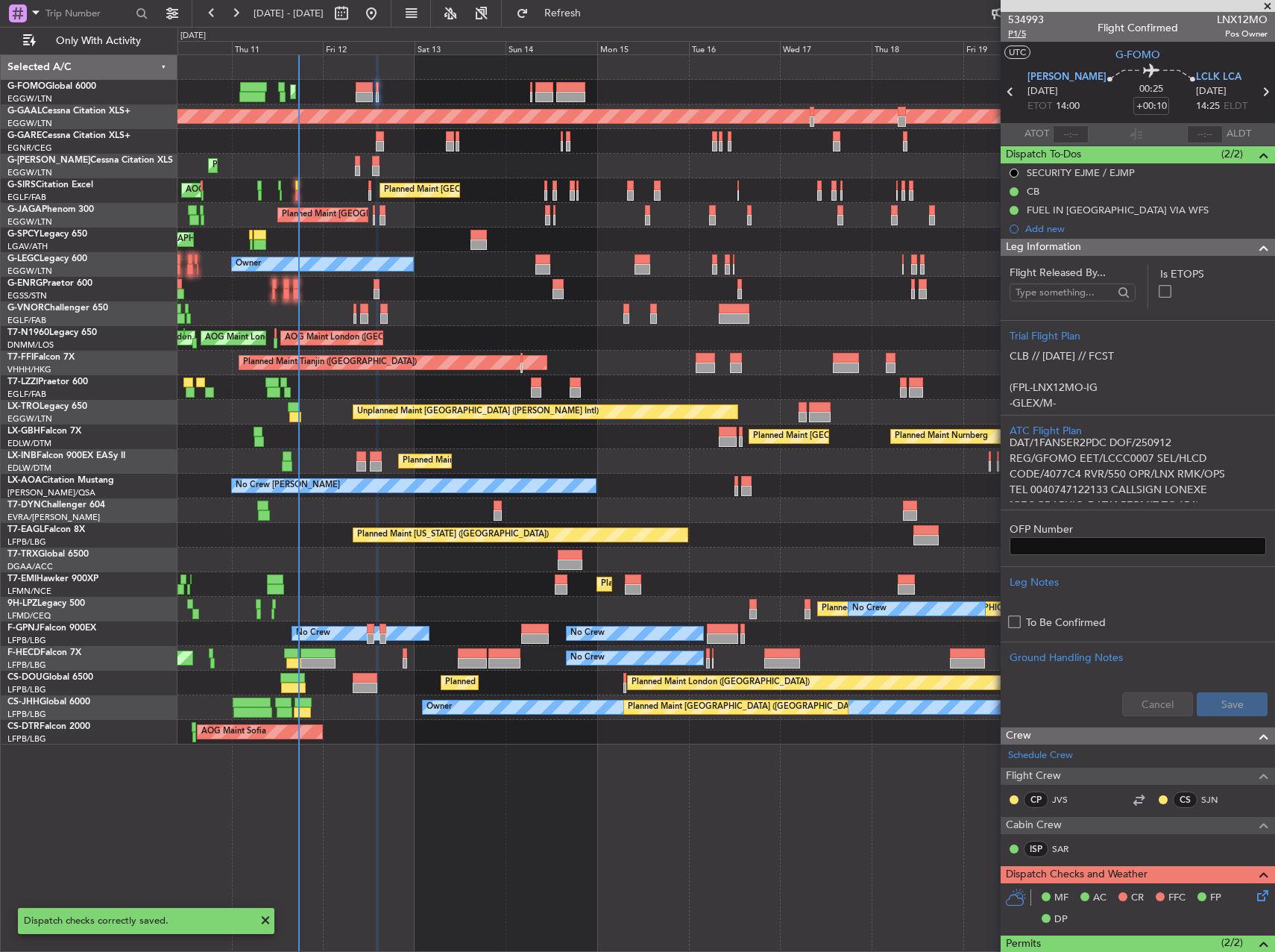
click at [1024, 40] on span "P1/5" at bounding box center [1025, 34] width 36 height 13
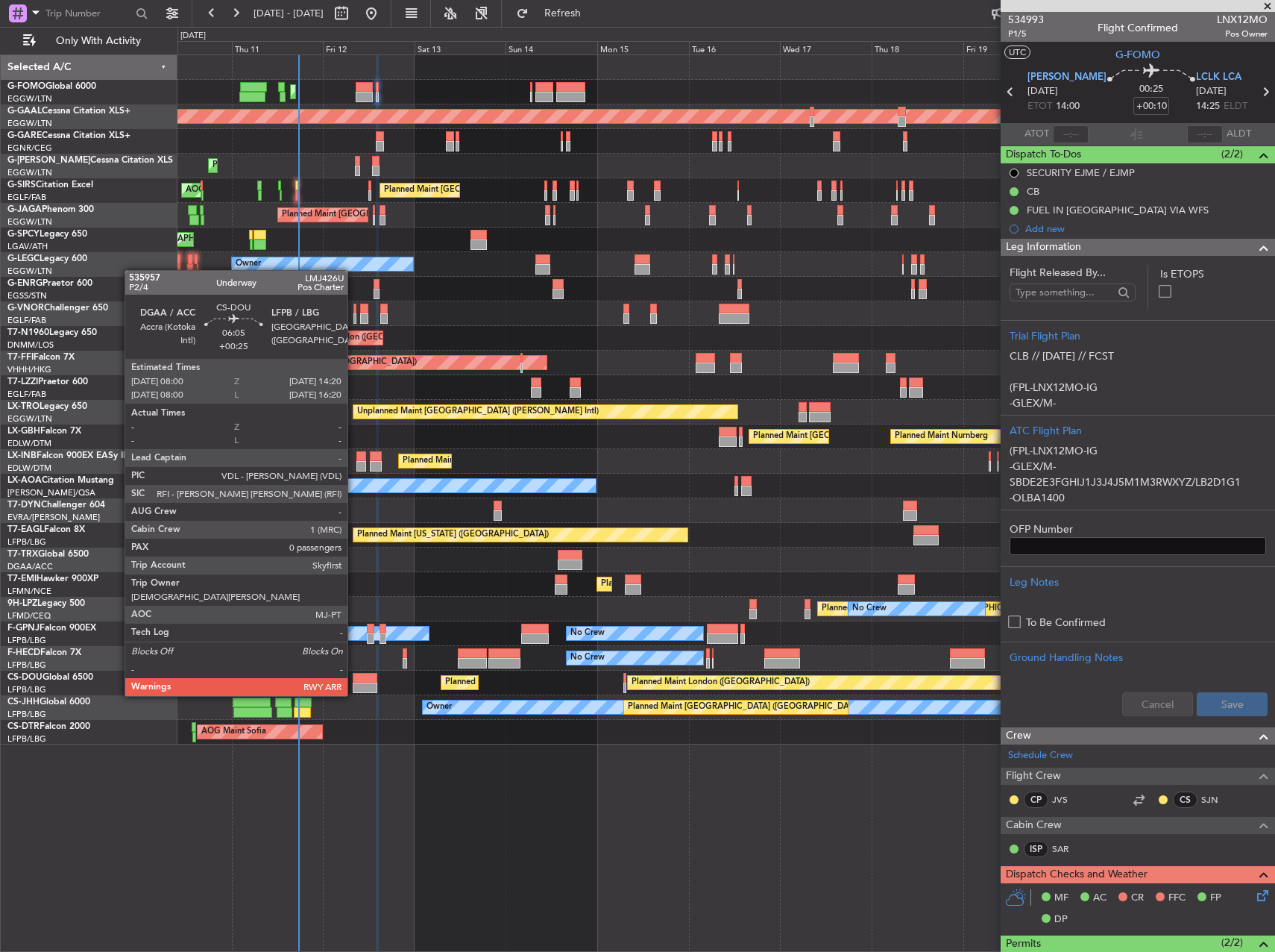
click at [354, 681] on div at bounding box center [366, 677] width 25 height 11
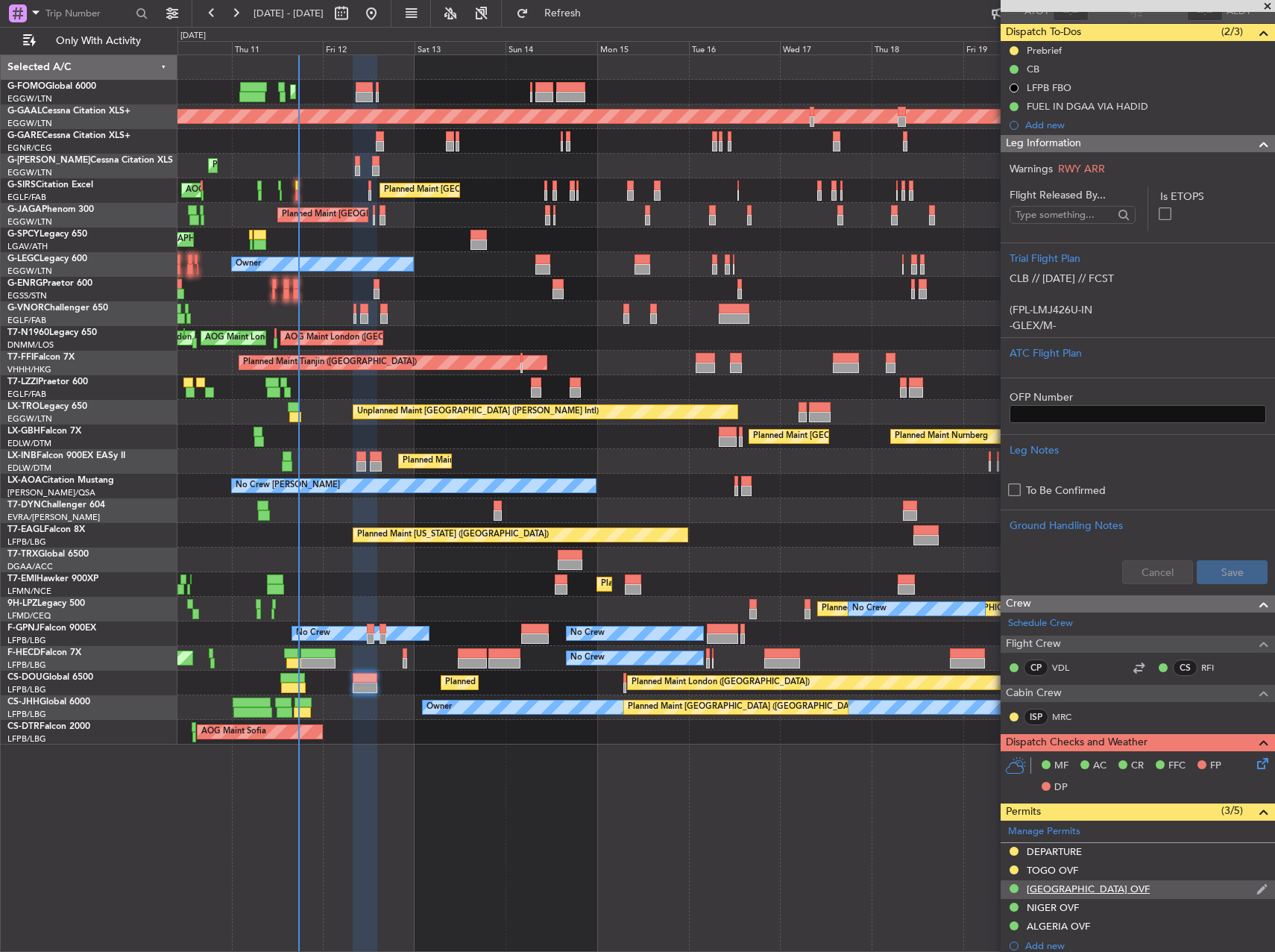
scroll to position [298, 0]
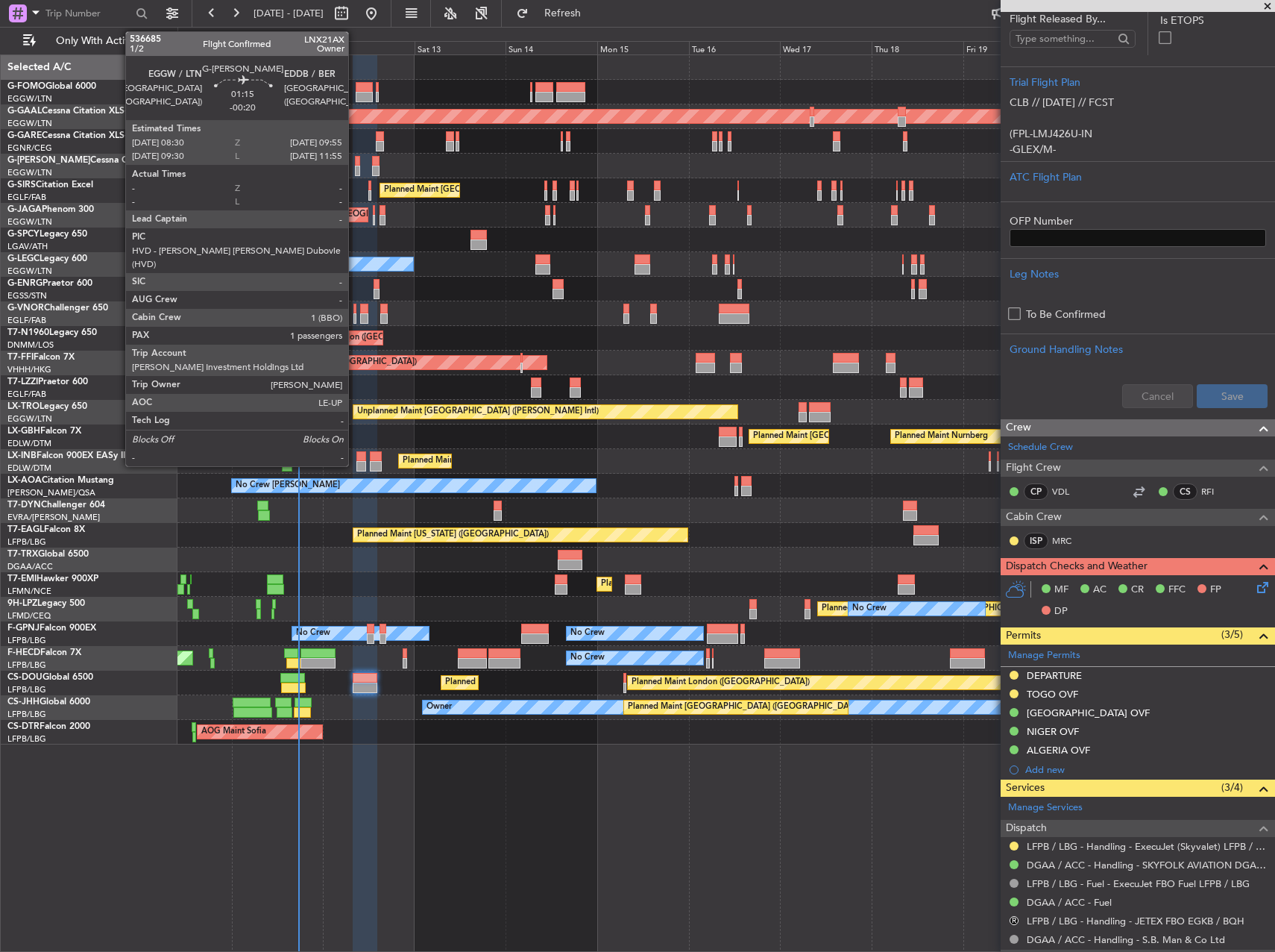
click at [355, 160] on div at bounding box center [358, 161] width 6 height 11
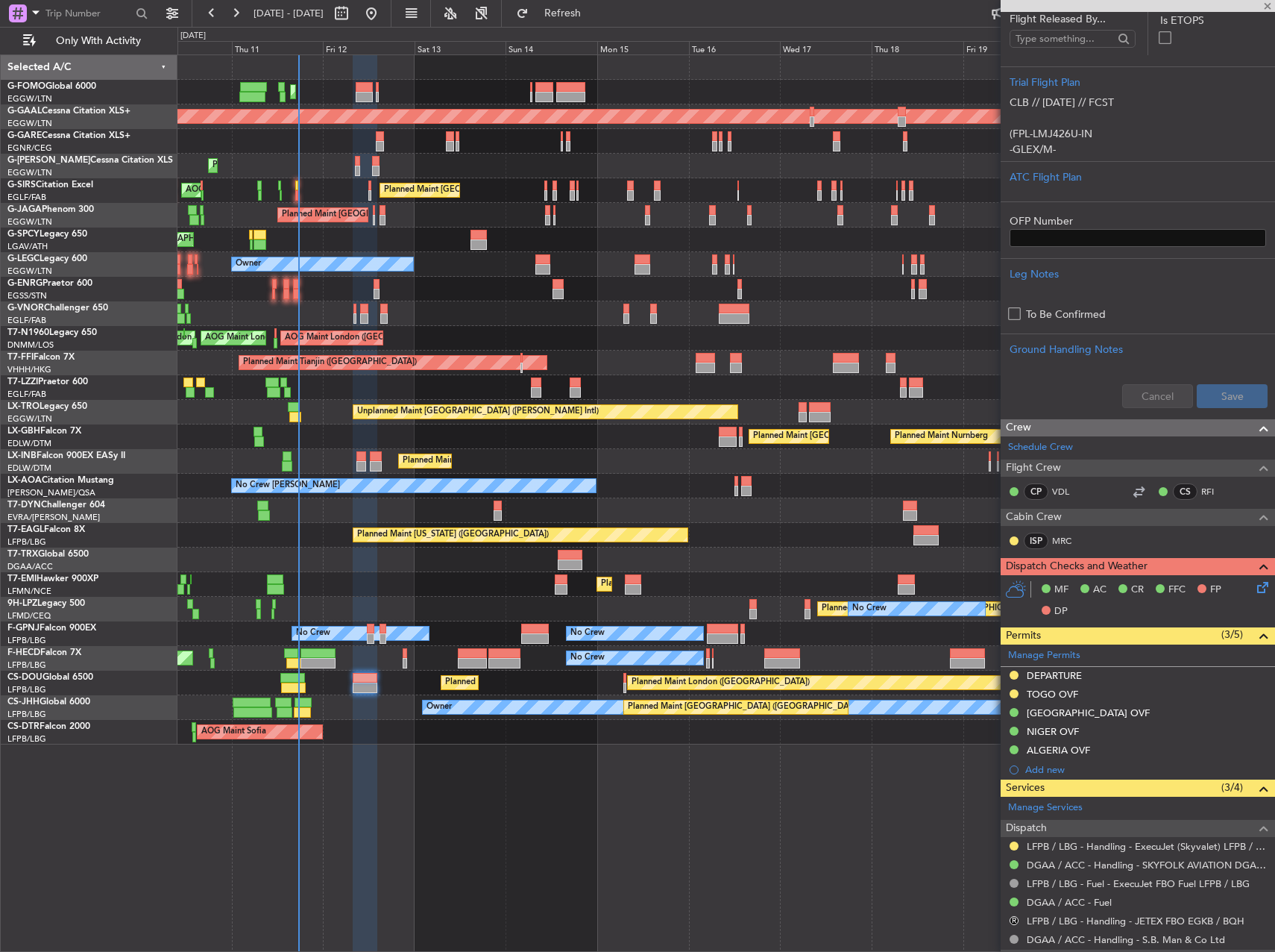
type input "-00:20"
type input "1"
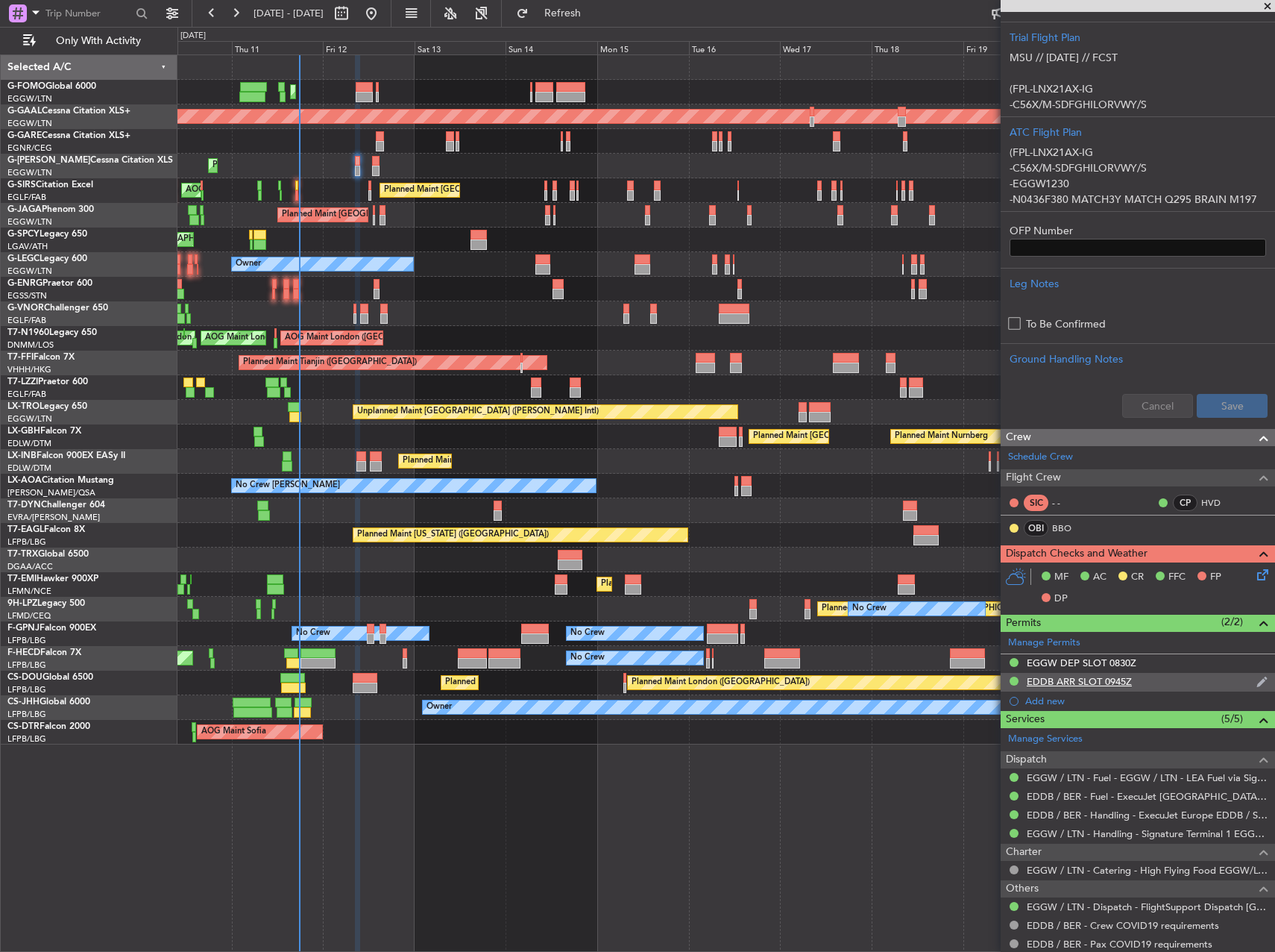
click at [1200, 681] on div "EDDB ARR SLOT 0945Z" at bounding box center [1138, 681] width 275 height 18
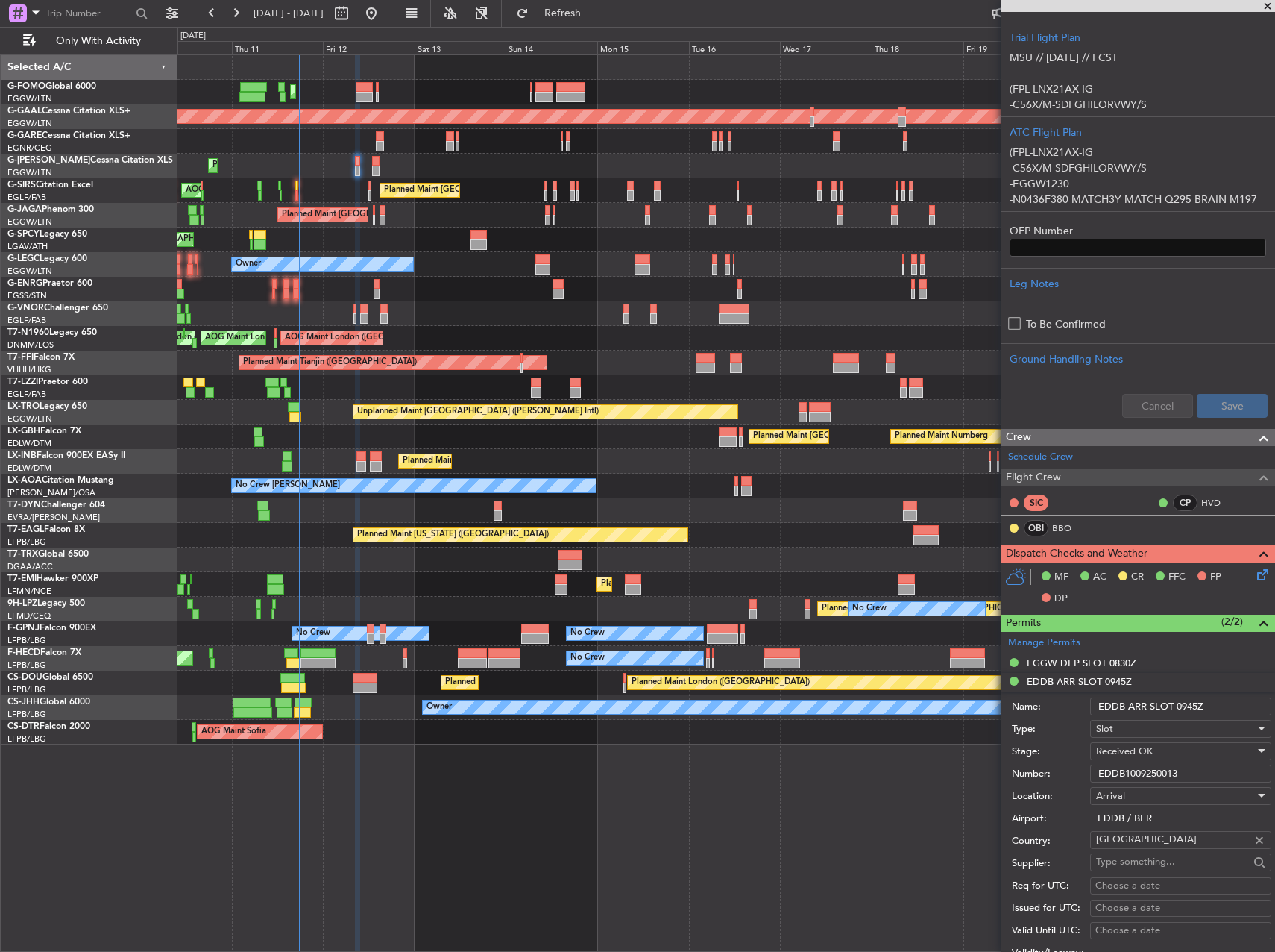
click at [1185, 776] on input "EDDB1009250013" at bounding box center [1180, 774] width 181 height 18
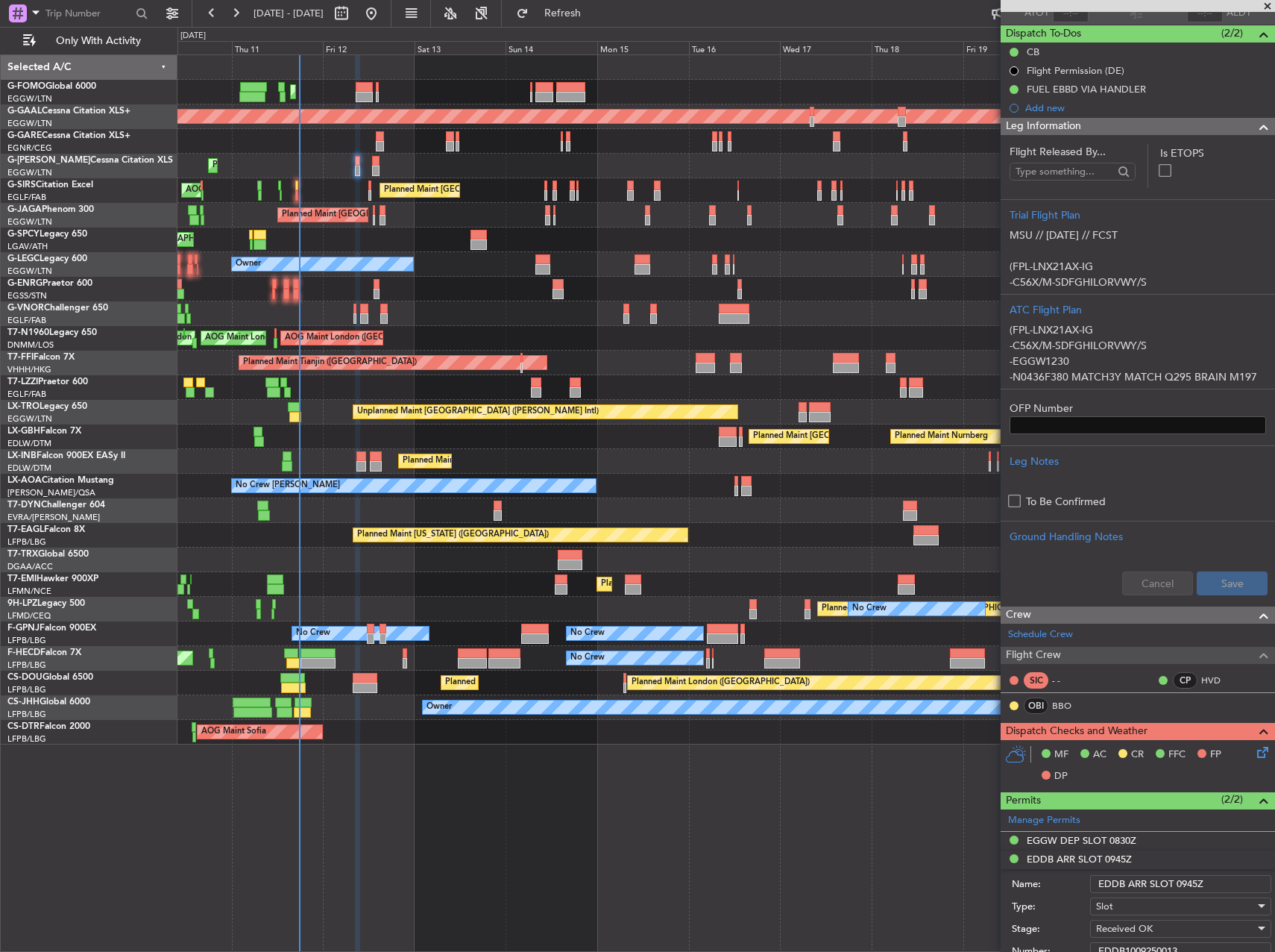
scroll to position [0, 0]
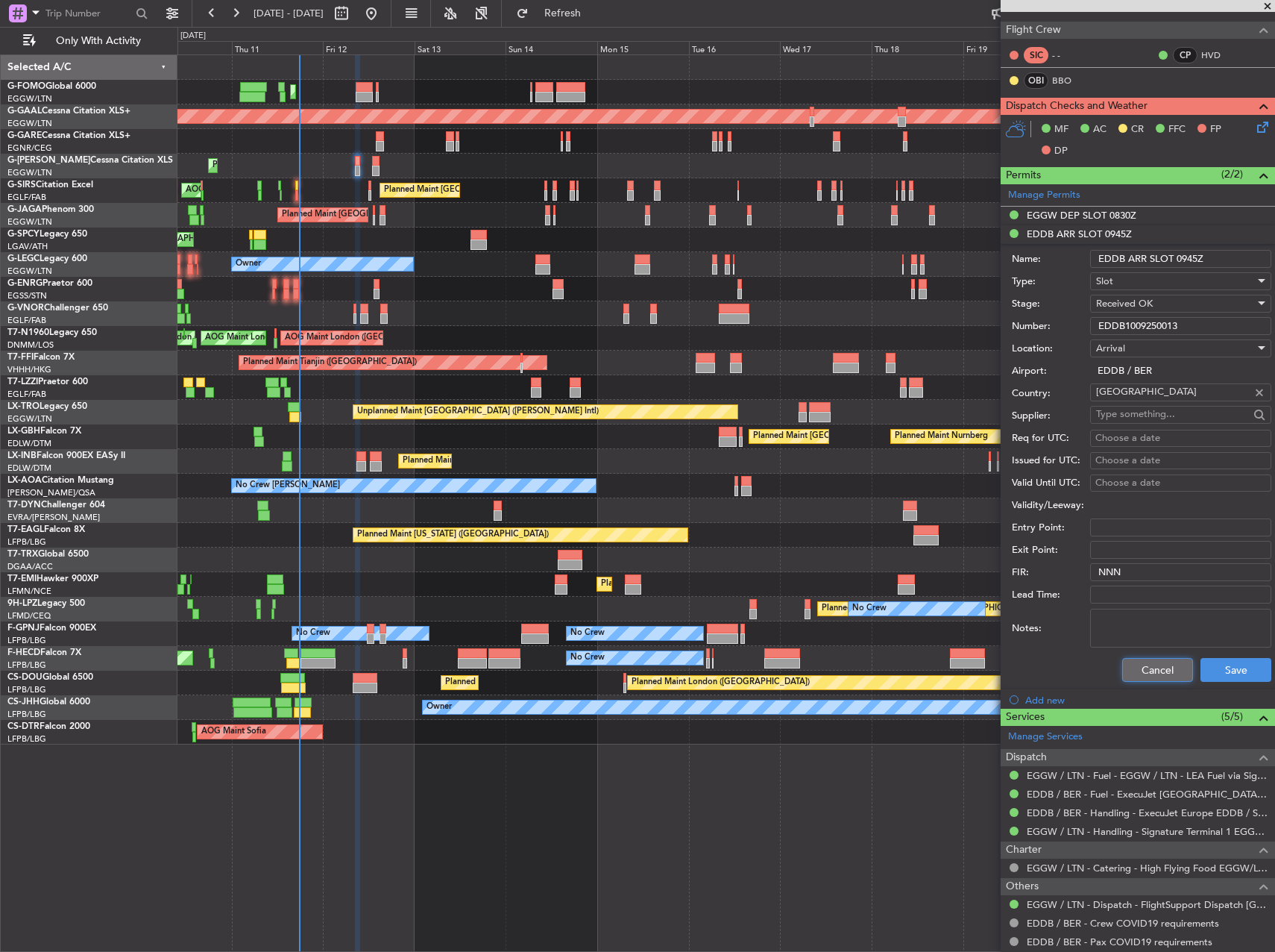
click at [1160, 674] on button "Cancel" at bounding box center [1157, 669] width 70 height 24
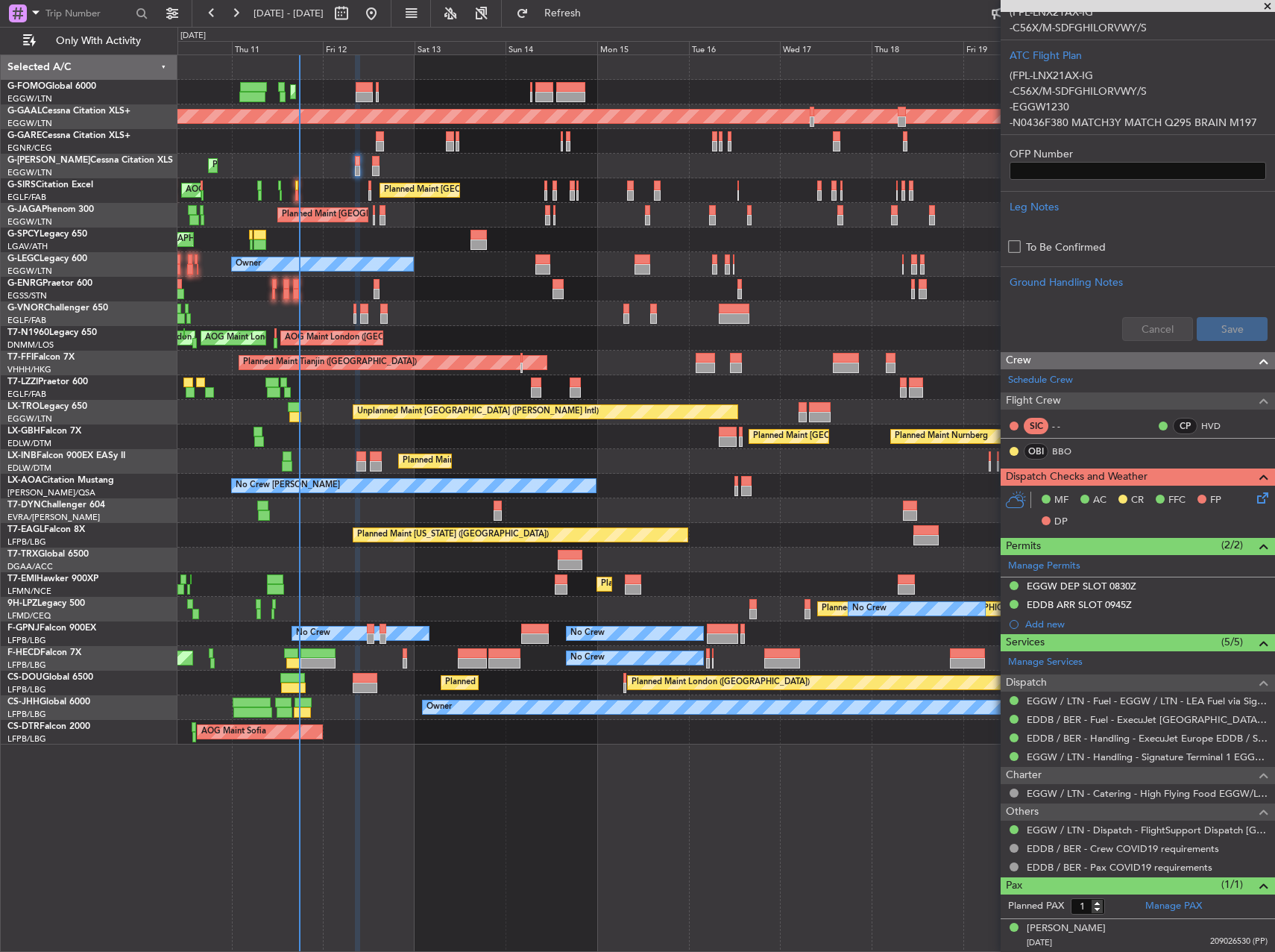
click at [1251, 506] on div "MF AC CR FFC FP DP" at bounding box center [1138, 510] width 275 height 51
click at [1255, 499] on icon at bounding box center [1261, 495] width 12 height 12
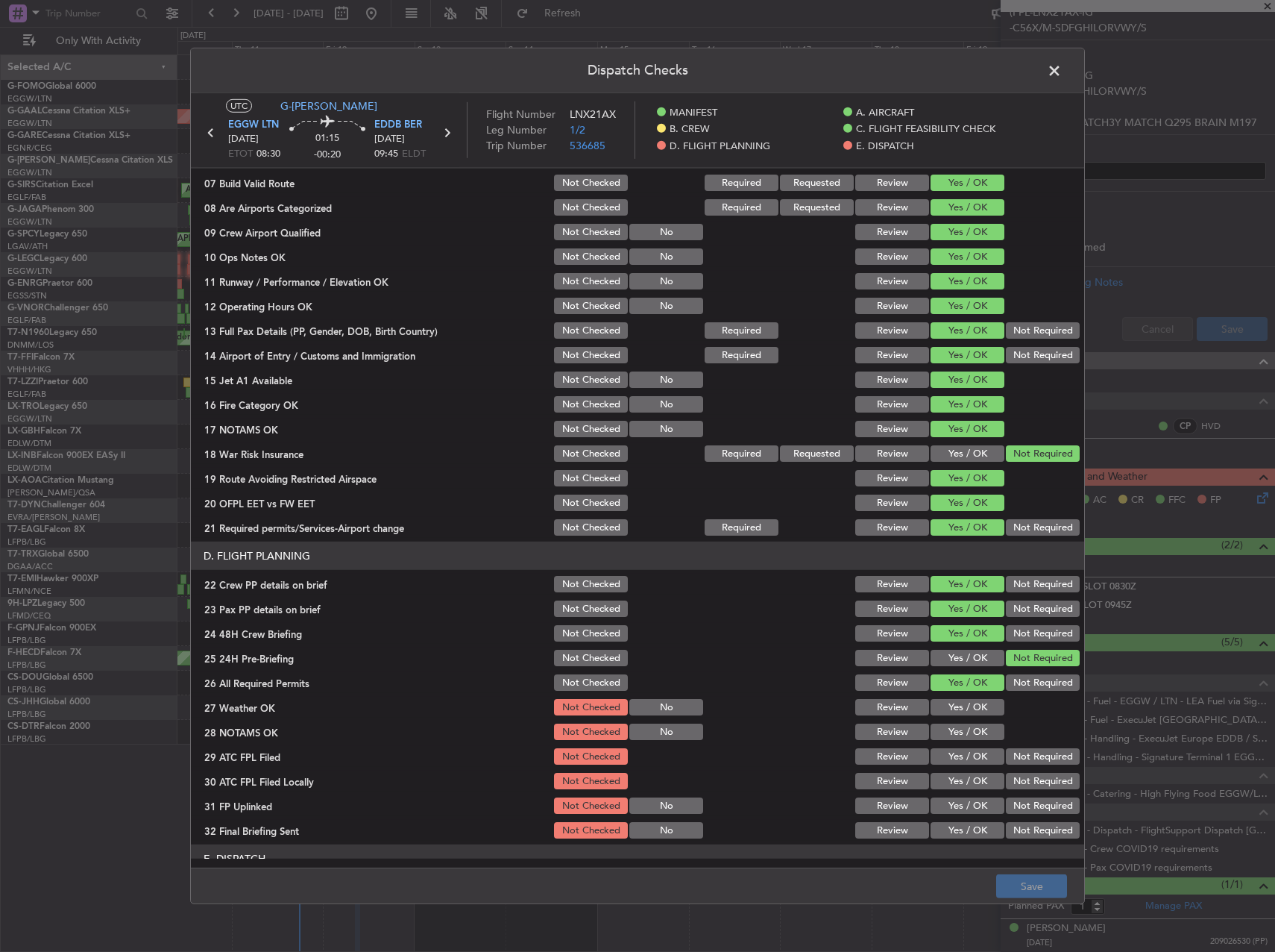
scroll to position [597, 0]
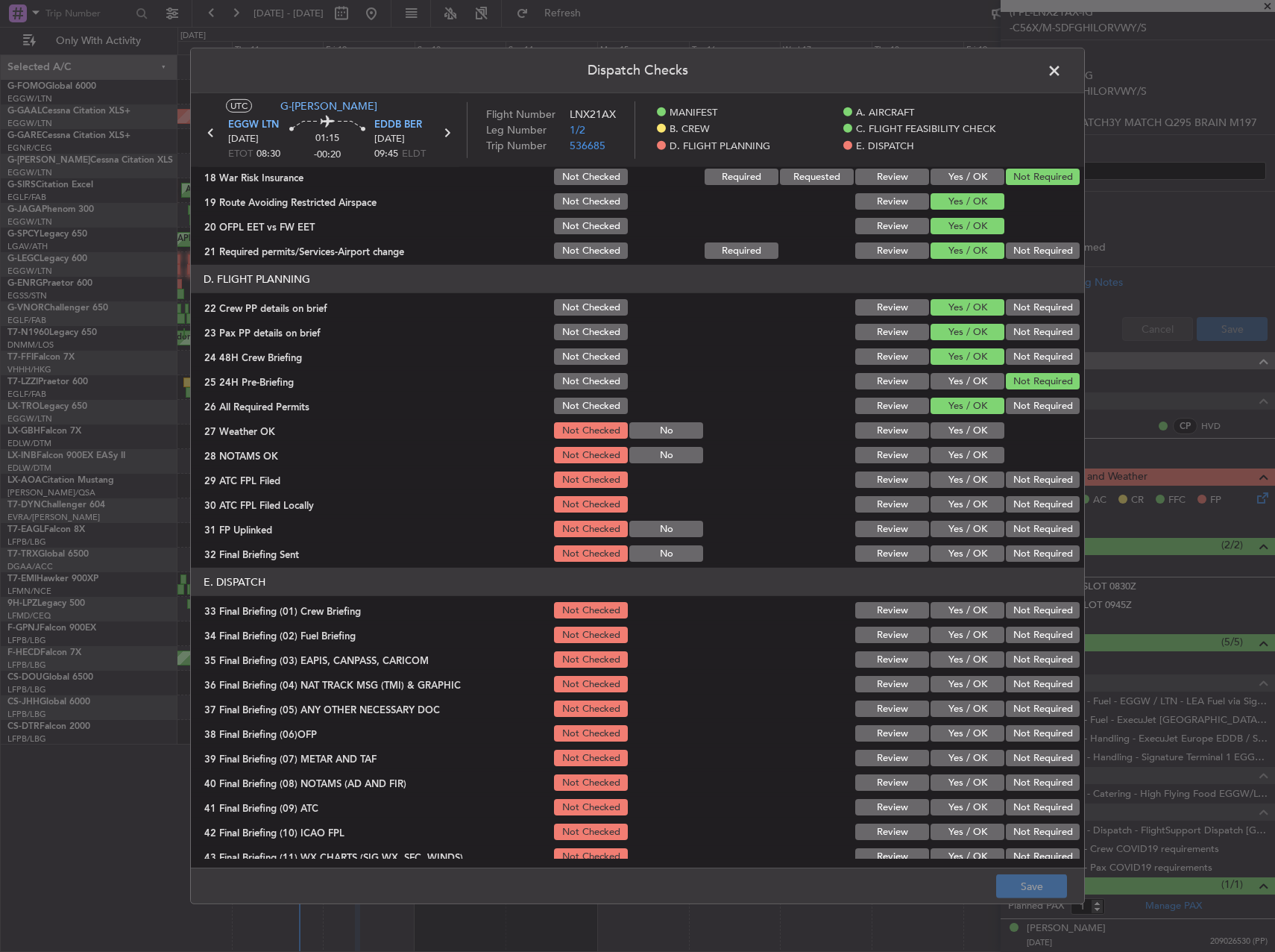
drag, startPoint x: 965, startPoint y: 434, endPoint x: 964, endPoint y: 476, distance: 42.0
click at [963, 435] on button "Yes / OK" at bounding box center [967, 430] width 74 height 16
click at [964, 476] on button "Yes / OK" at bounding box center [967, 479] width 74 height 16
click at [961, 454] on button "Yes / OK" at bounding box center [967, 454] width 74 height 16
click at [1015, 506] on button "Not Required" at bounding box center [1043, 503] width 74 height 16
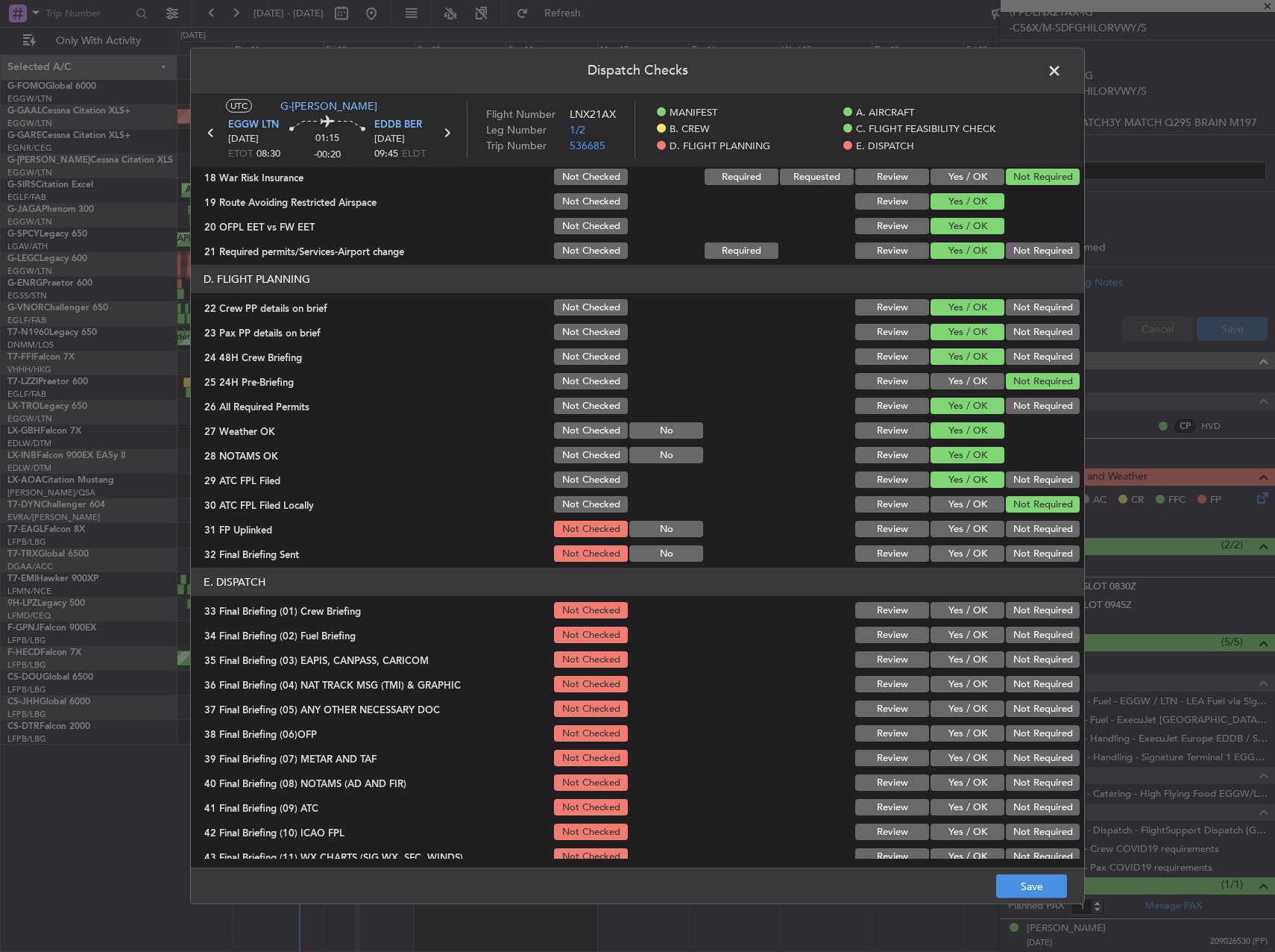
click at [973, 528] on button "Yes / OK" at bounding box center [967, 529] width 74 height 16
click at [1038, 552] on button "Not Required" at bounding box center [1043, 553] width 74 height 16
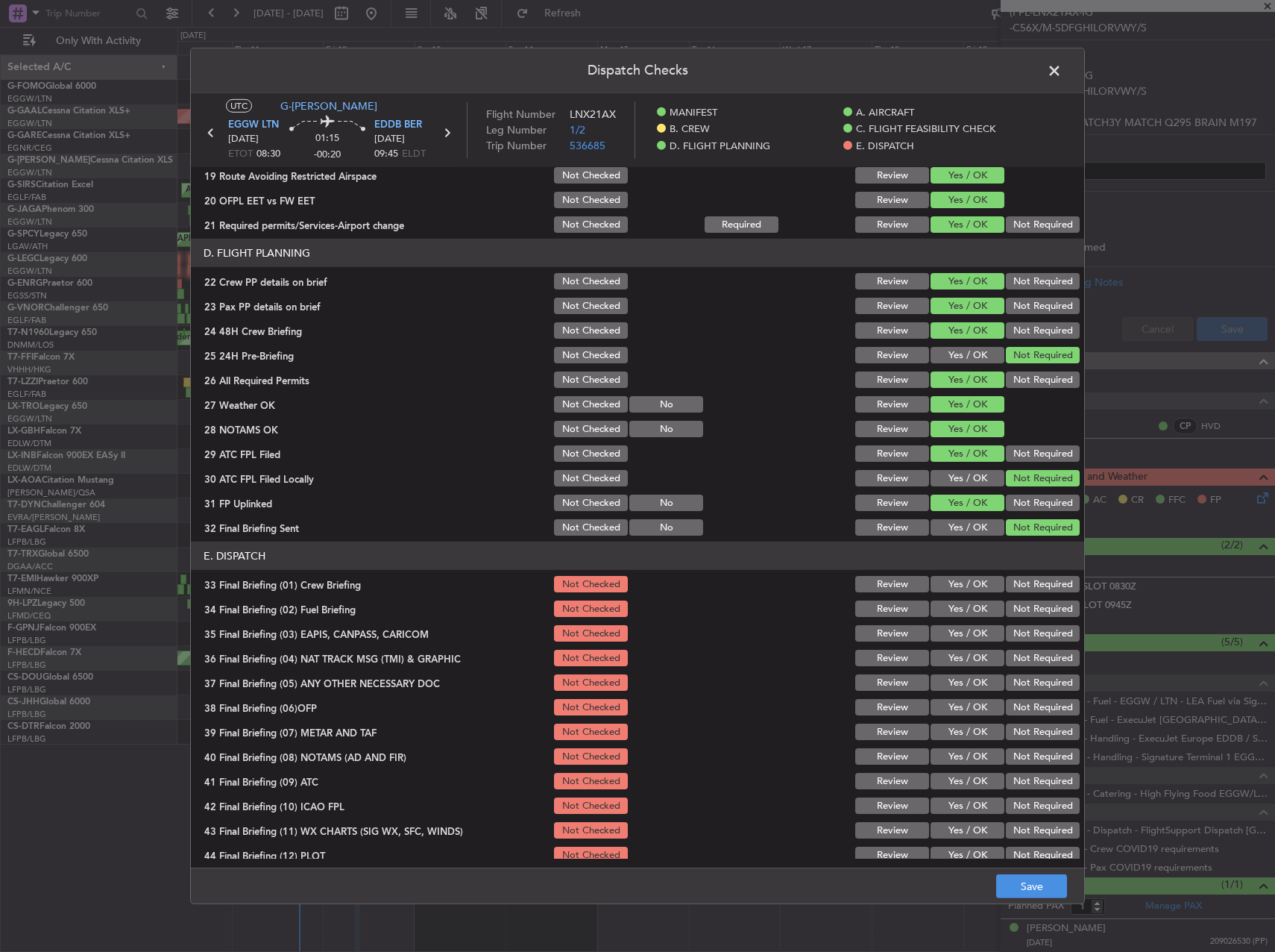
scroll to position [633, 0]
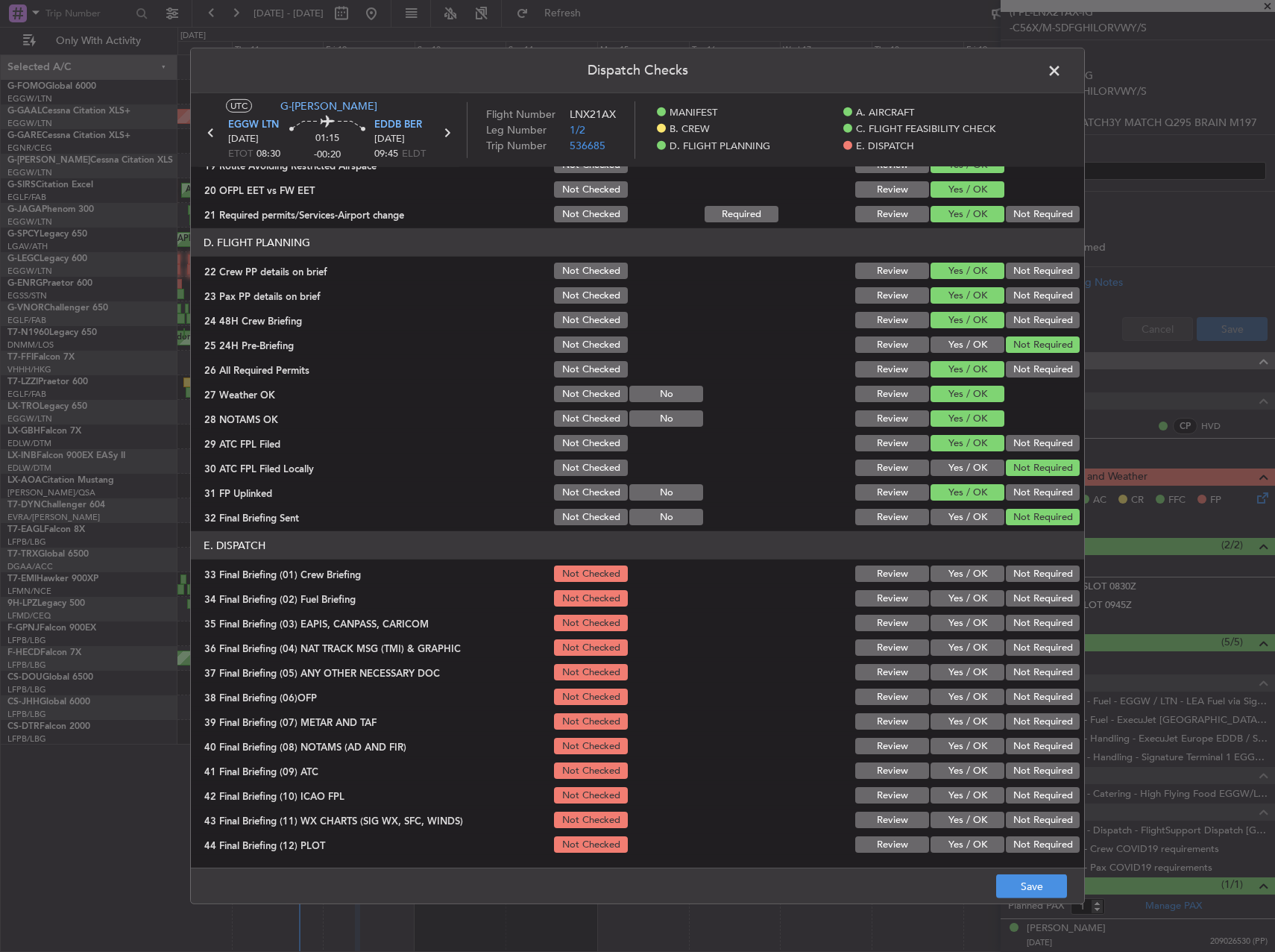
click at [970, 577] on button "Yes / OK" at bounding box center [967, 573] width 74 height 16
click at [971, 599] on button "Yes / OK" at bounding box center [967, 598] width 74 height 16
click at [1021, 621] on button "Not Required" at bounding box center [1043, 622] width 74 height 16
click at [1024, 639] on button "Not Required" at bounding box center [1043, 647] width 74 height 16
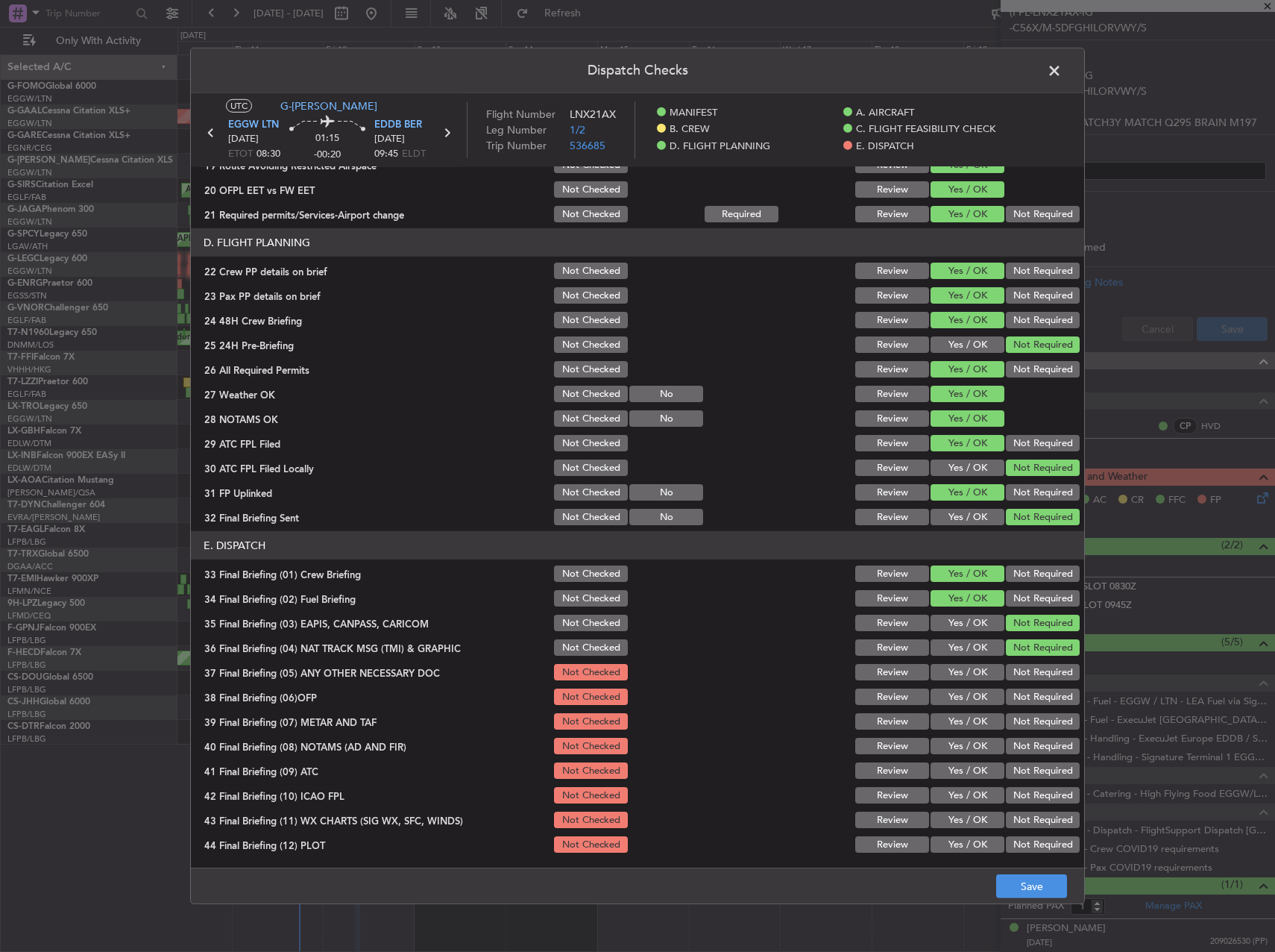
drag, startPoint x: 1024, startPoint y: 658, endPoint x: 1020, endPoint y: 673, distance: 15.5
click at [1023, 661] on section "E. DISPATCH 33 Final Briefing (01) Crew Briefing Not Checked Review Yes / OK No…" at bounding box center [638, 694] width 893 height 324
click at [1020, 673] on button "Not Required" at bounding box center [1043, 671] width 74 height 16
click at [946, 712] on div "Yes / OK" at bounding box center [966, 721] width 75 height 21
click at [949, 699] on button "Yes / OK" at bounding box center [967, 696] width 74 height 16
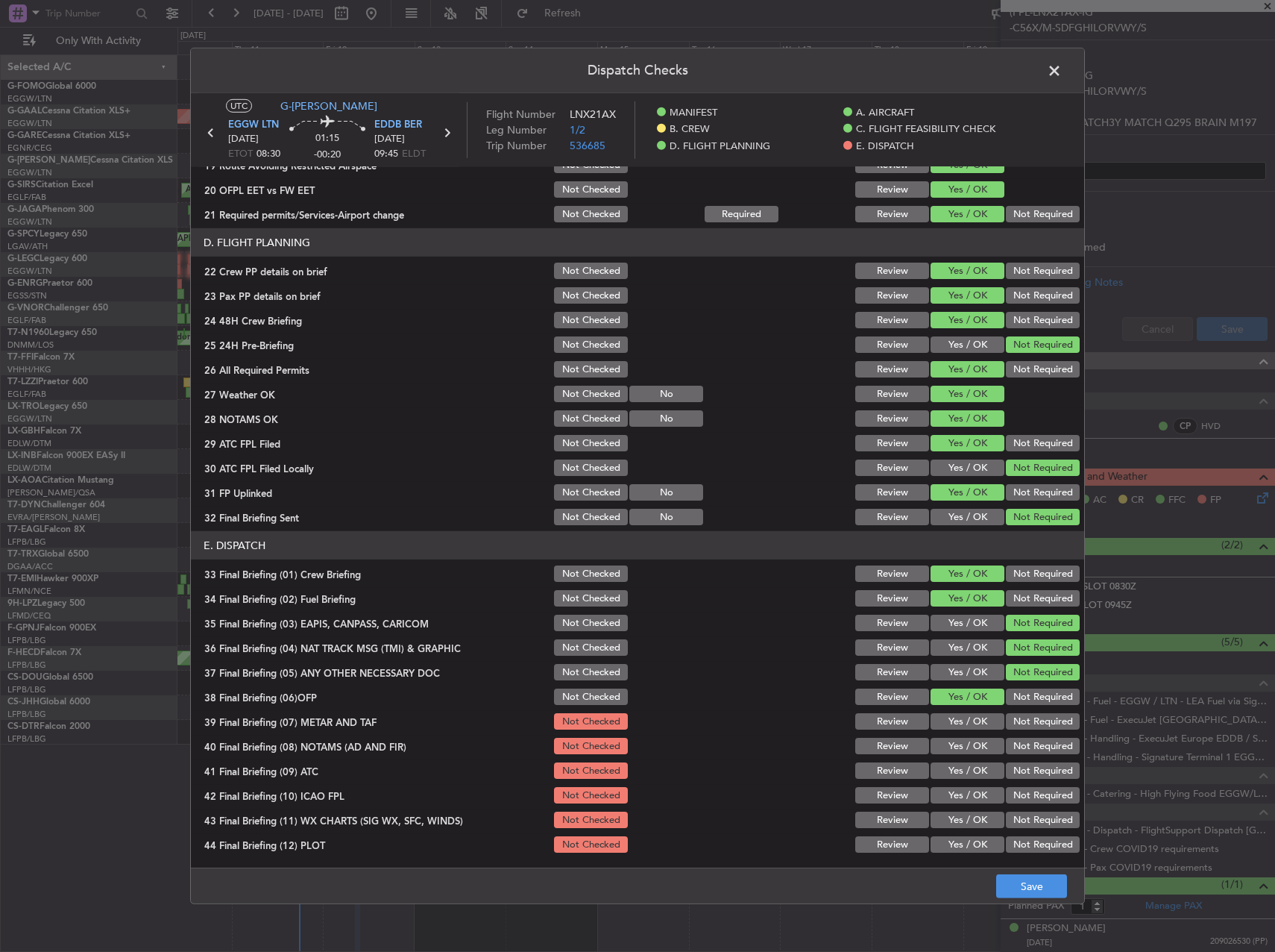
click at [950, 712] on div "Yes / OK" at bounding box center [966, 721] width 75 height 21
click at [955, 728] on button "Yes / OK" at bounding box center [967, 721] width 74 height 16
click at [961, 748] on button "Yes / OK" at bounding box center [967, 746] width 74 height 16
click at [960, 781] on div "Yes / OK" at bounding box center [966, 771] width 75 height 21
drag, startPoint x: 959, startPoint y: 770, endPoint x: 953, endPoint y: 786, distance: 17.1
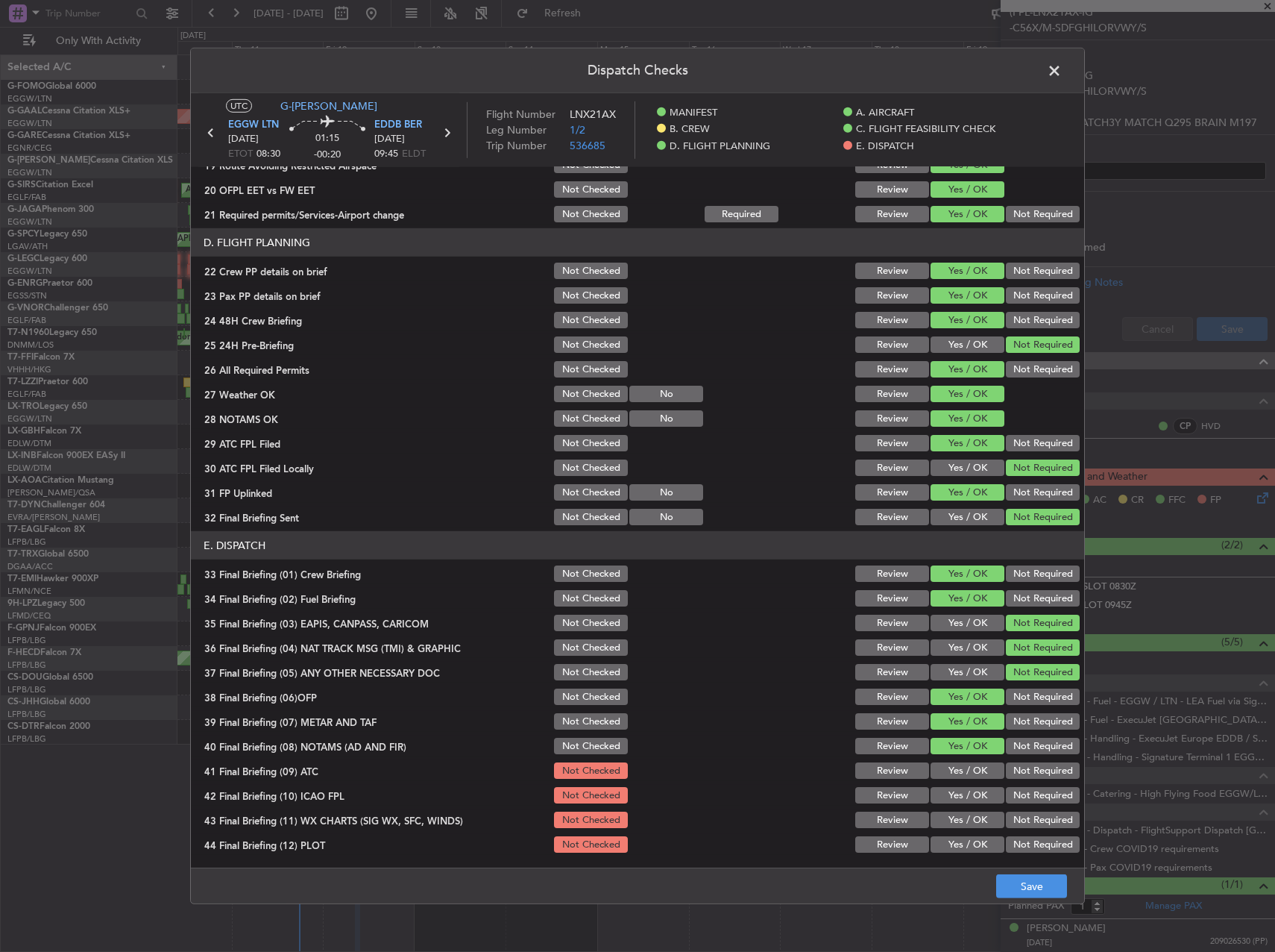
click at [957, 770] on button "Yes / OK" at bounding box center [967, 770] width 74 height 16
click at [955, 791] on button "Yes / OK" at bounding box center [967, 795] width 74 height 16
click at [959, 822] on button "Yes / OK" at bounding box center [967, 819] width 74 height 16
click at [959, 847] on button "Yes / OK" at bounding box center [967, 844] width 74 height 16
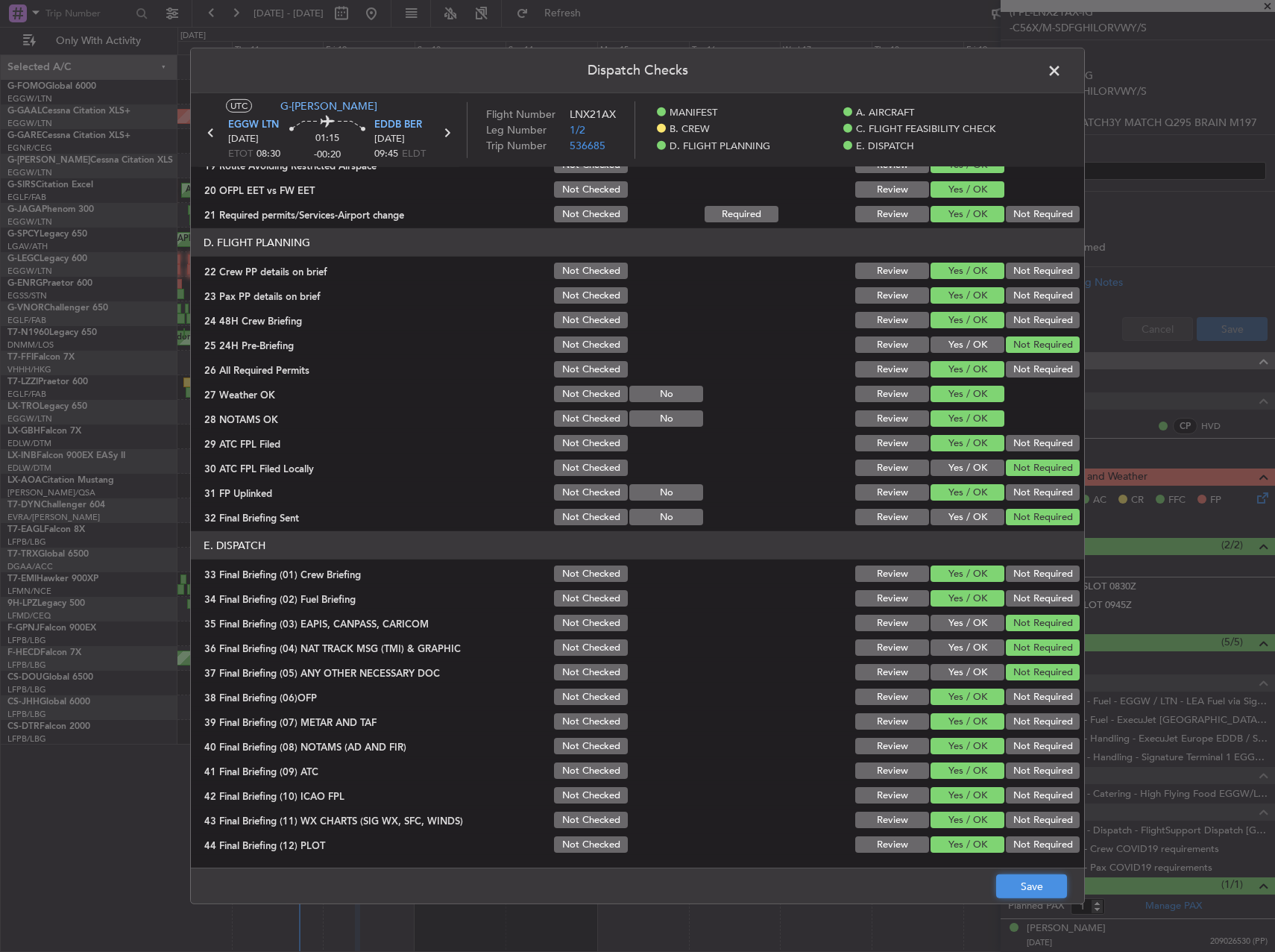
click at [1001, 884] on button "Save" at bounding box center [1031, 885] width 70 height 24
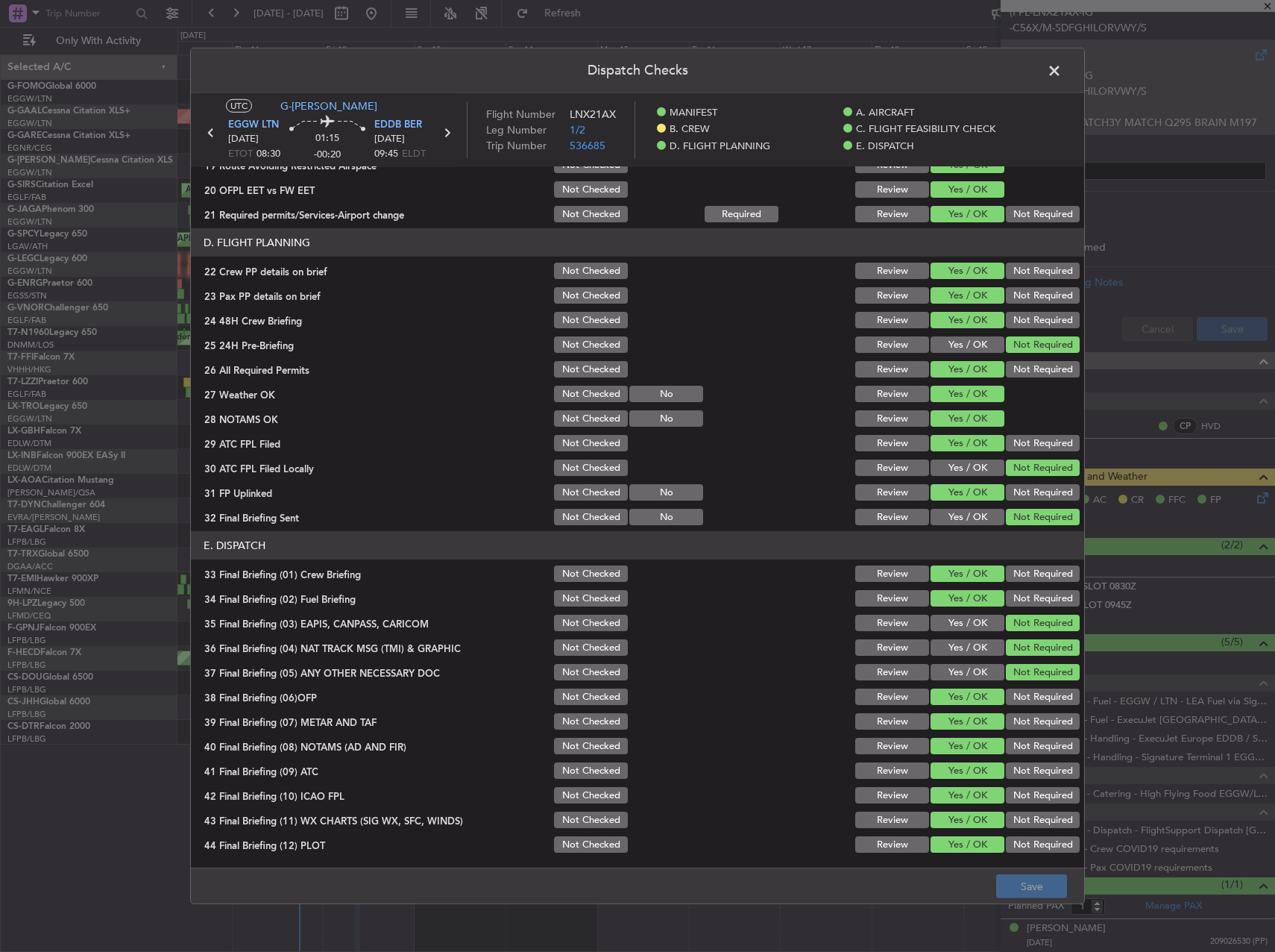
click at [1062, 67] on span at bounding box center [1062, 74] width 0 height 30
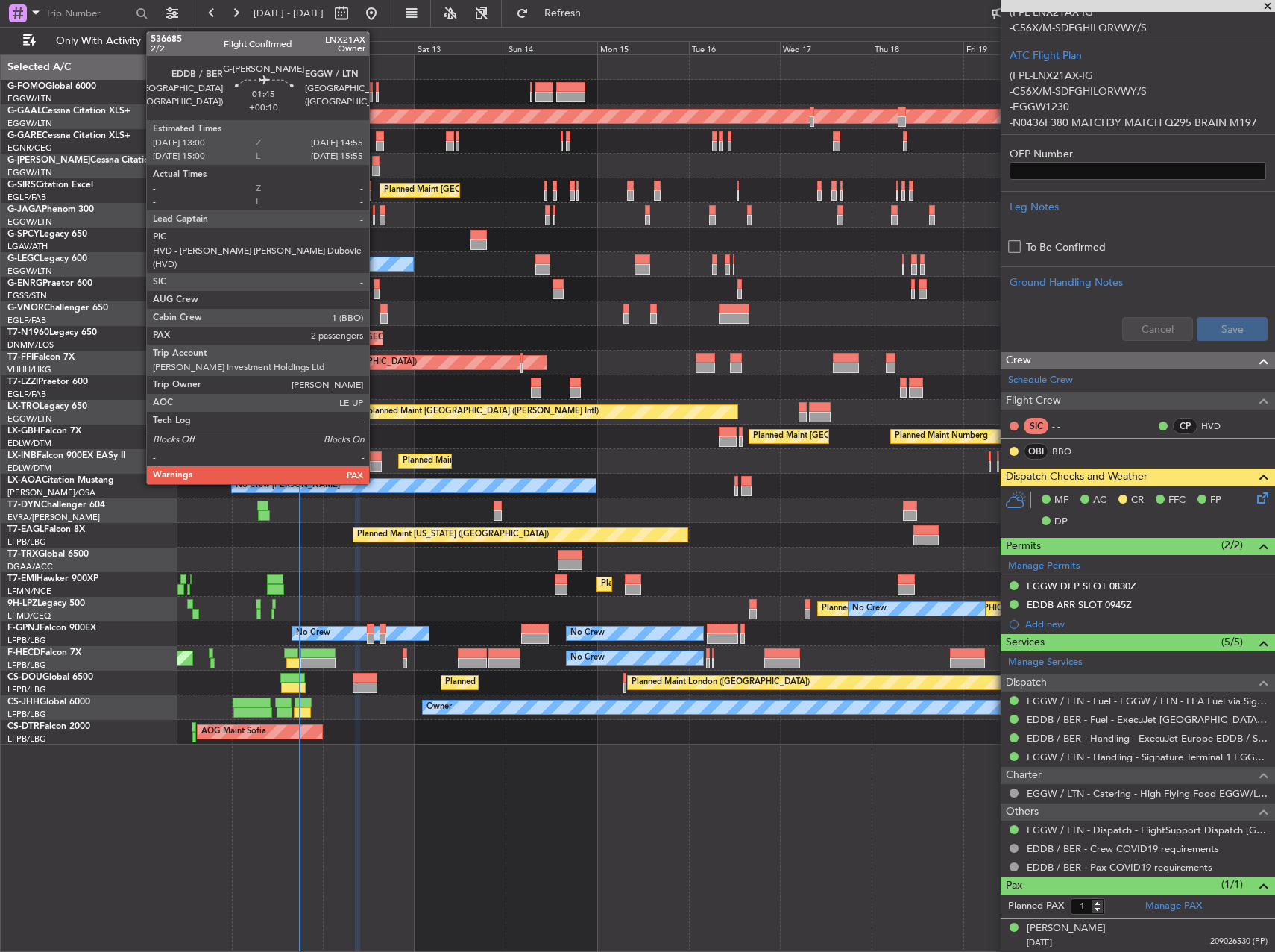
click at [376, 163] on div at bounding box center [376, 161] width 8 height 11
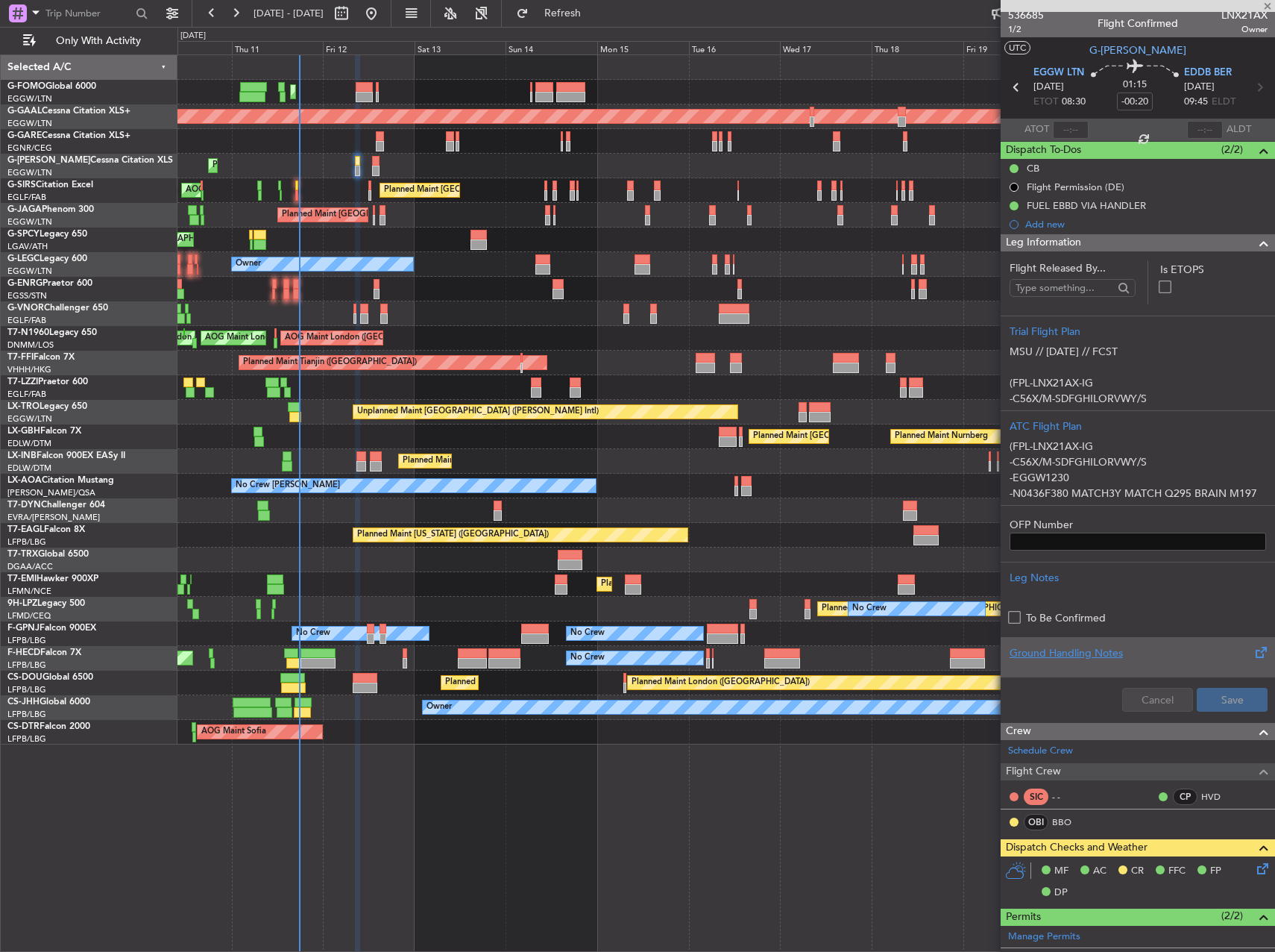
scroll to position [0, 0]
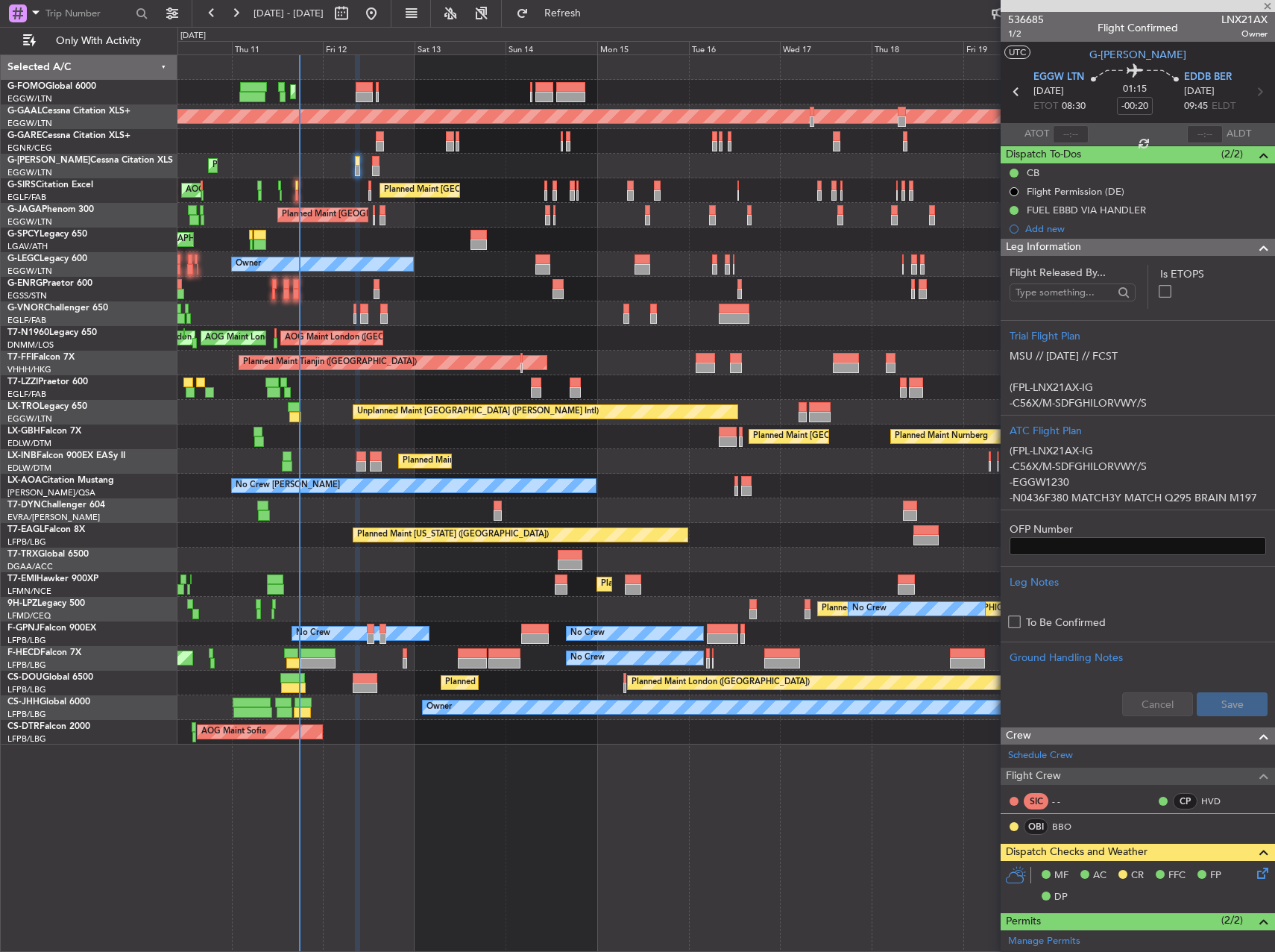
type input "+00:10"
type input "2"
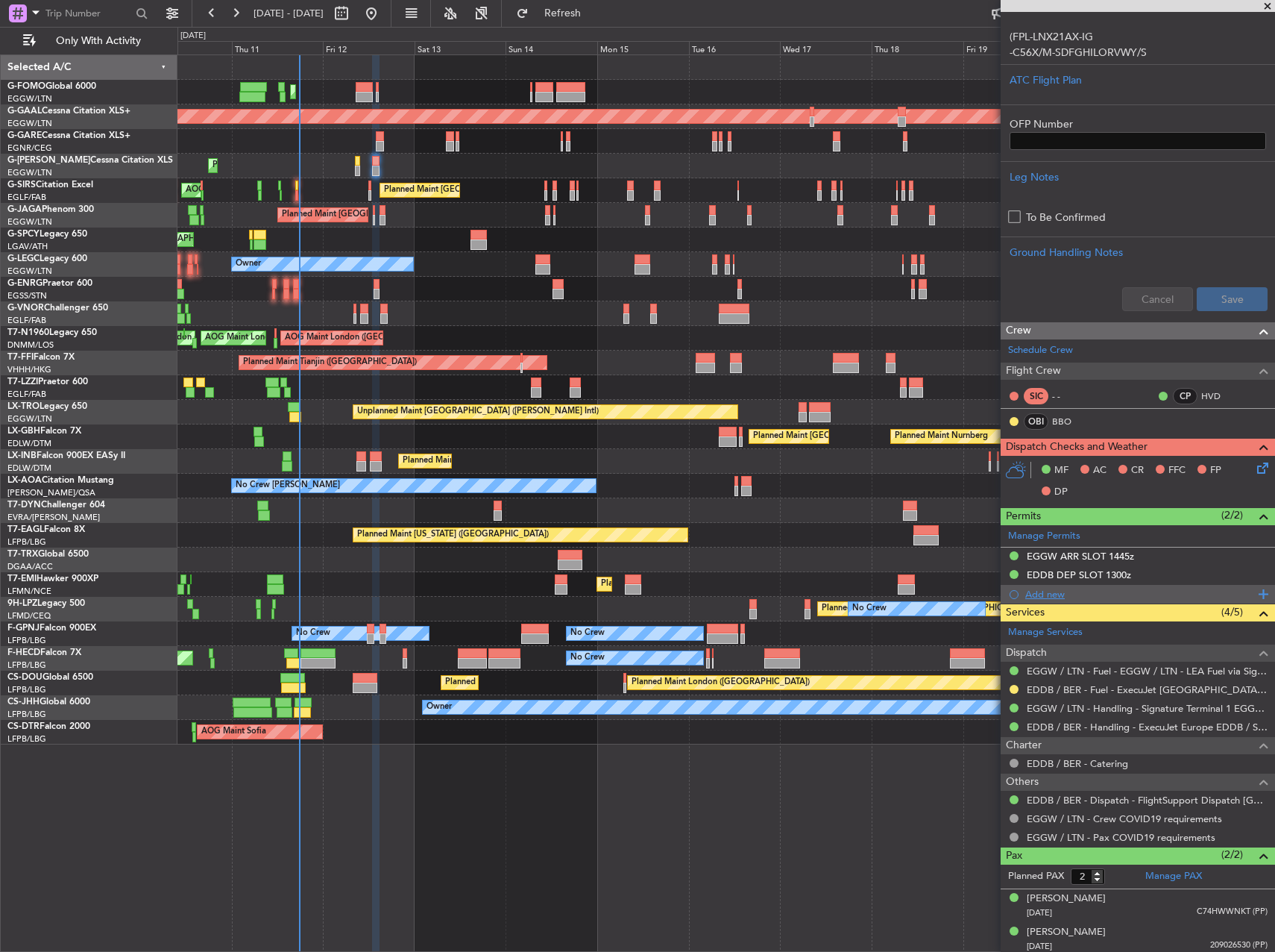
scroll to position [380, 0]
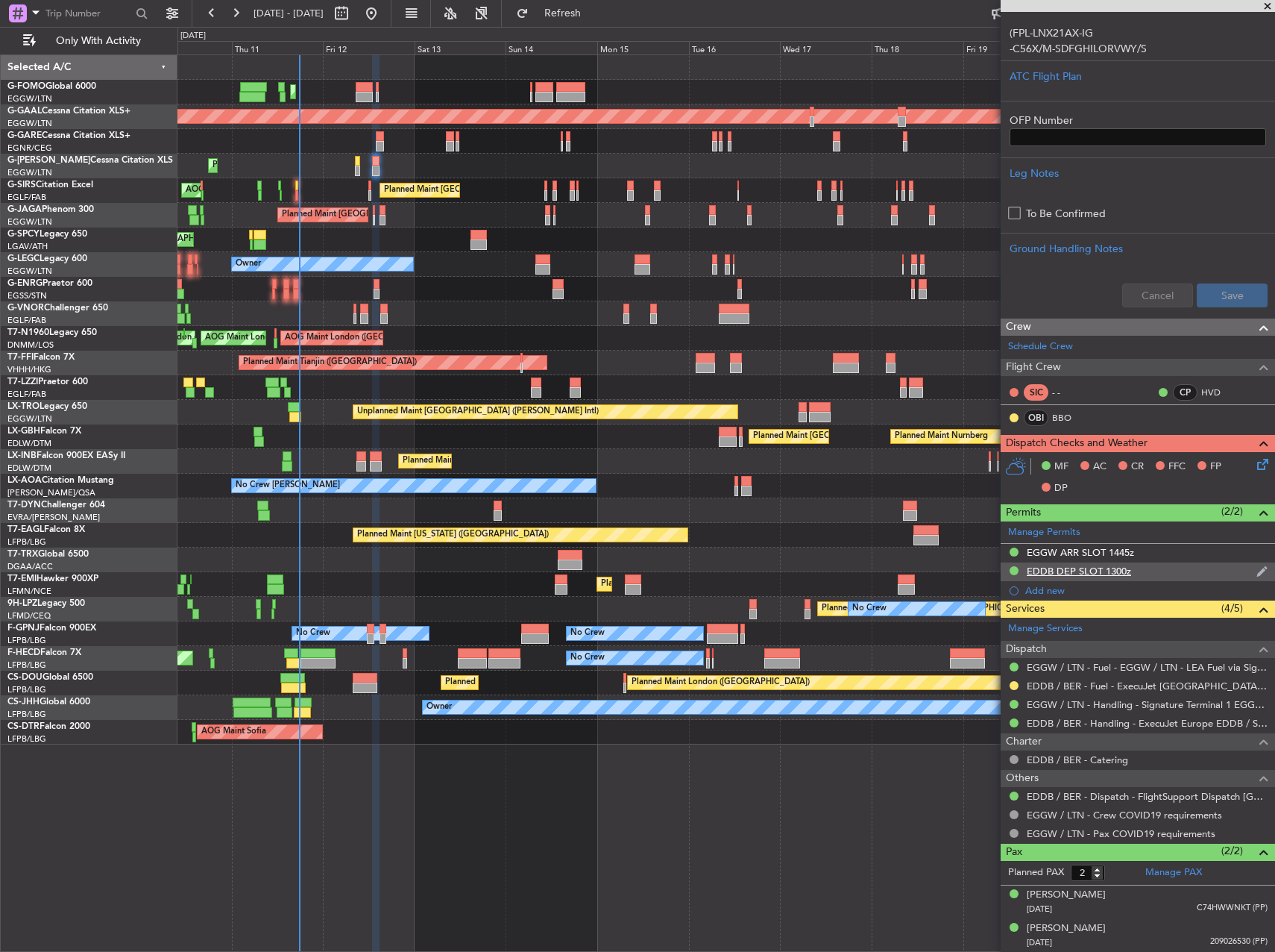
click at [1213, 563] on div "EDDB DEP SLOT 1300z" at bounding box center [1138, 571] width 275 height 18
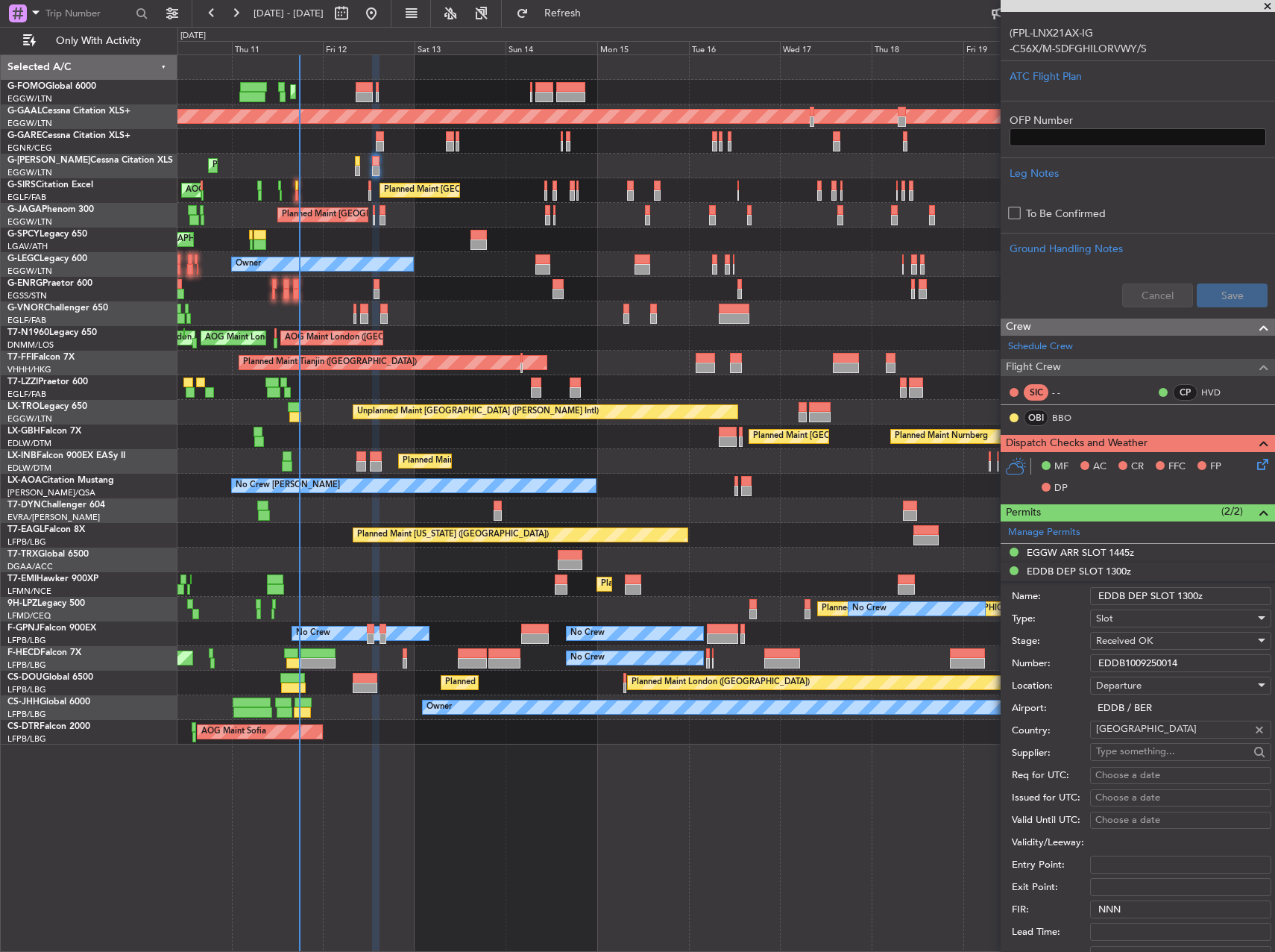
click at [1173, 664] on input "EDDB1009250014" at bounding box center [1180, 663] width 181 height 18
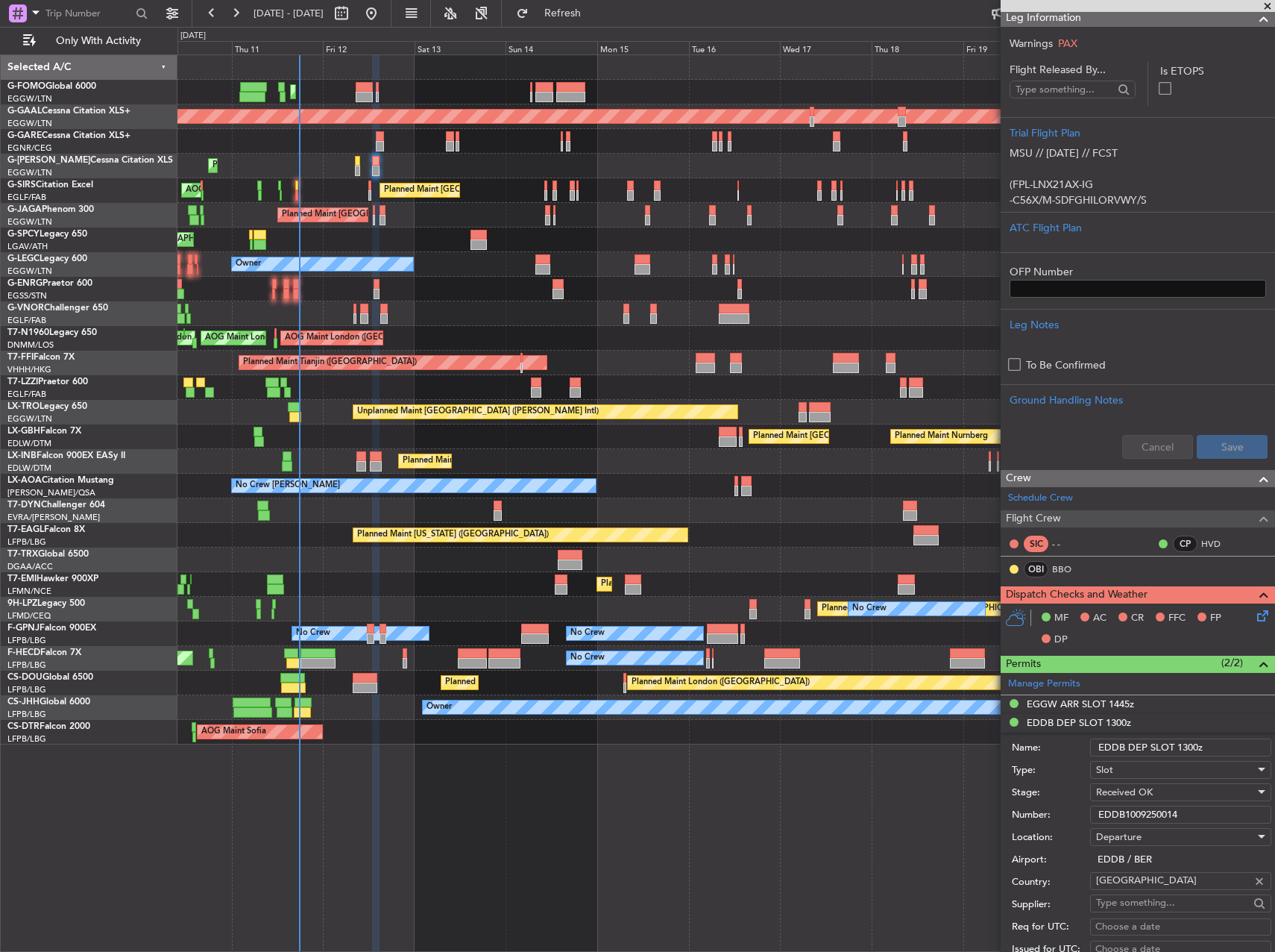
scroll to position [82, 0]
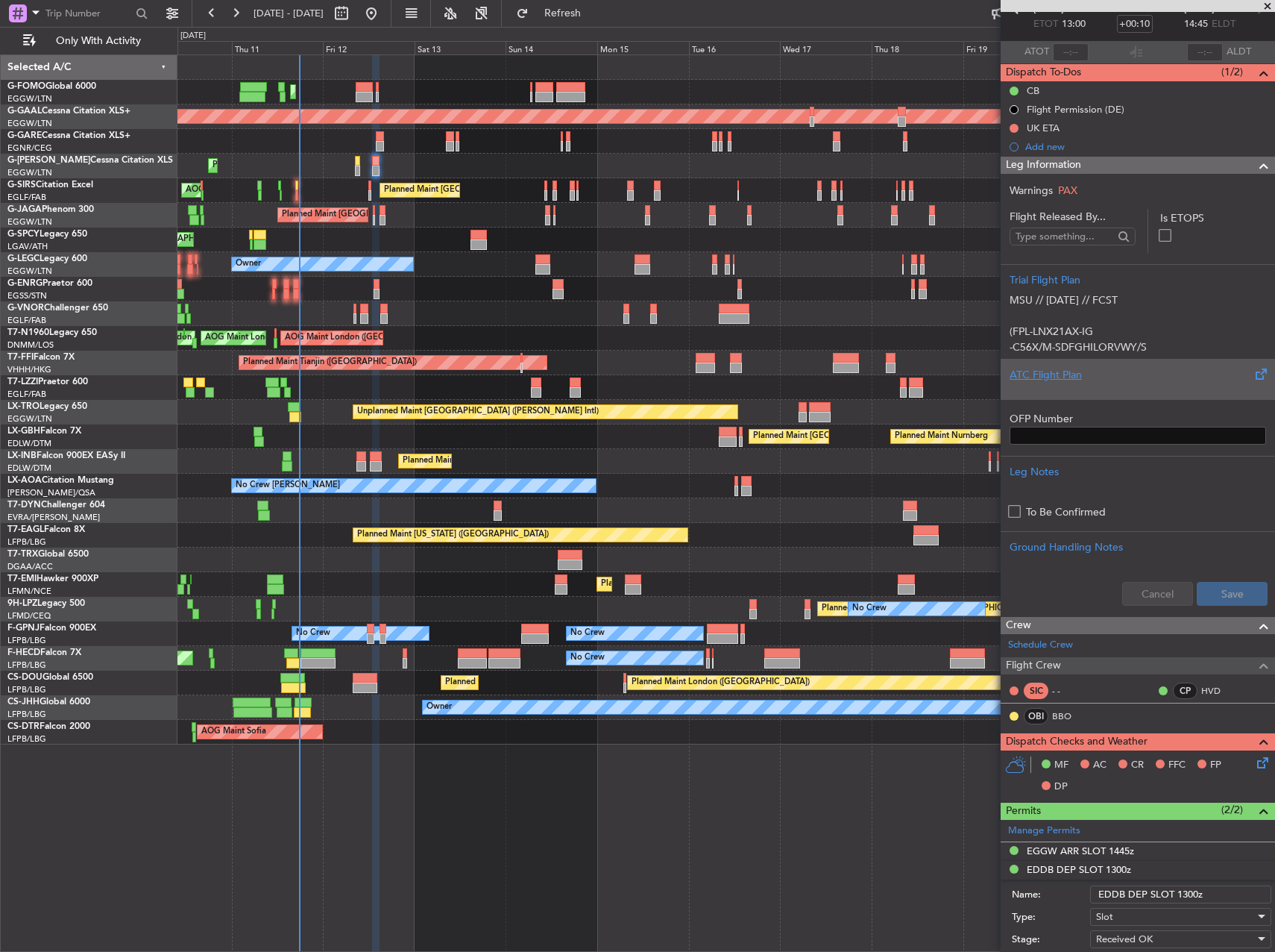
click at [1084, 376] on div "ATC Flight Plan" at bounding box center [1138, 374] width 257 height 15
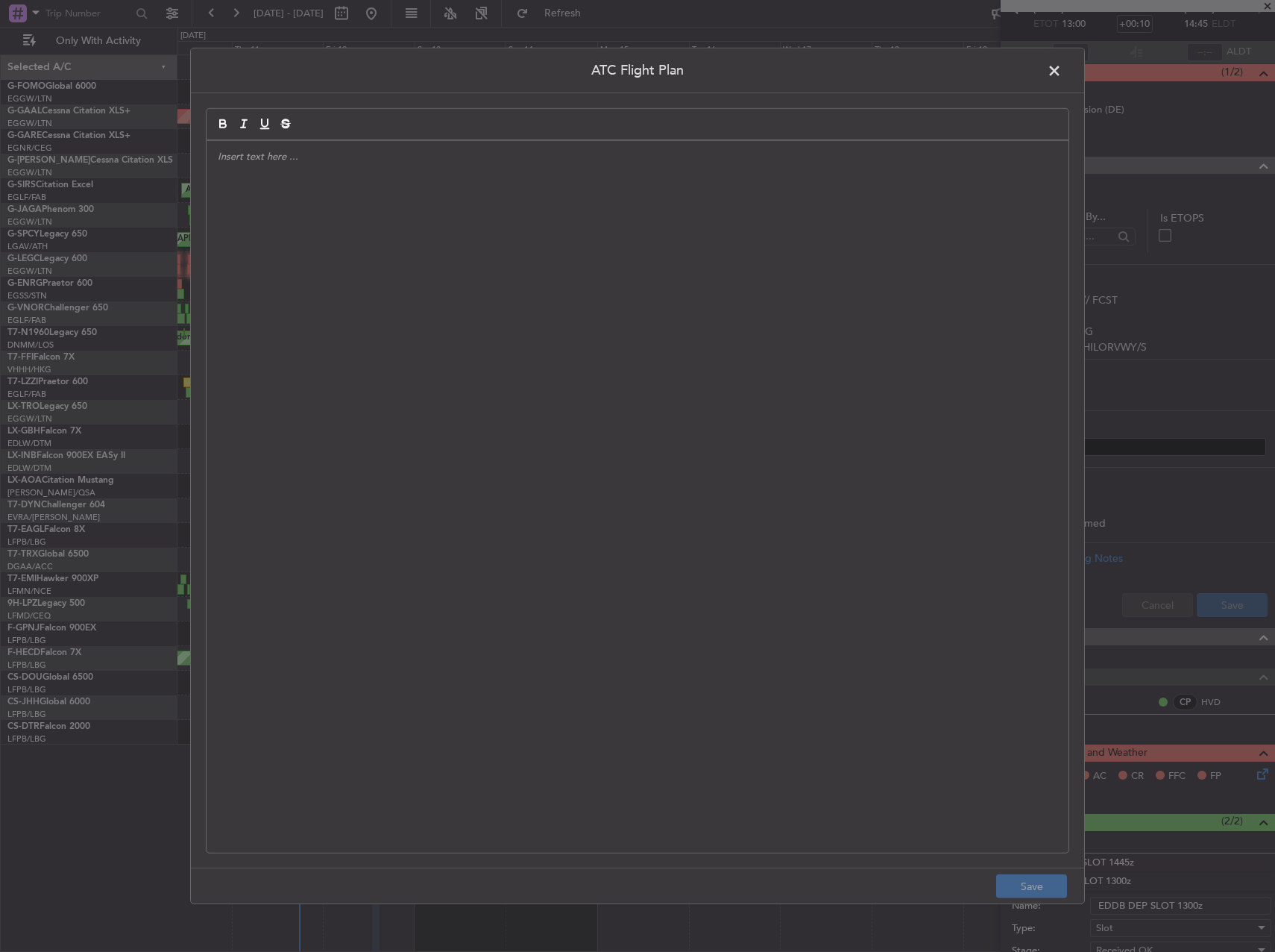
click at [513, 363] on div at bounding box center [638, 497] width 862 height 712
paste div
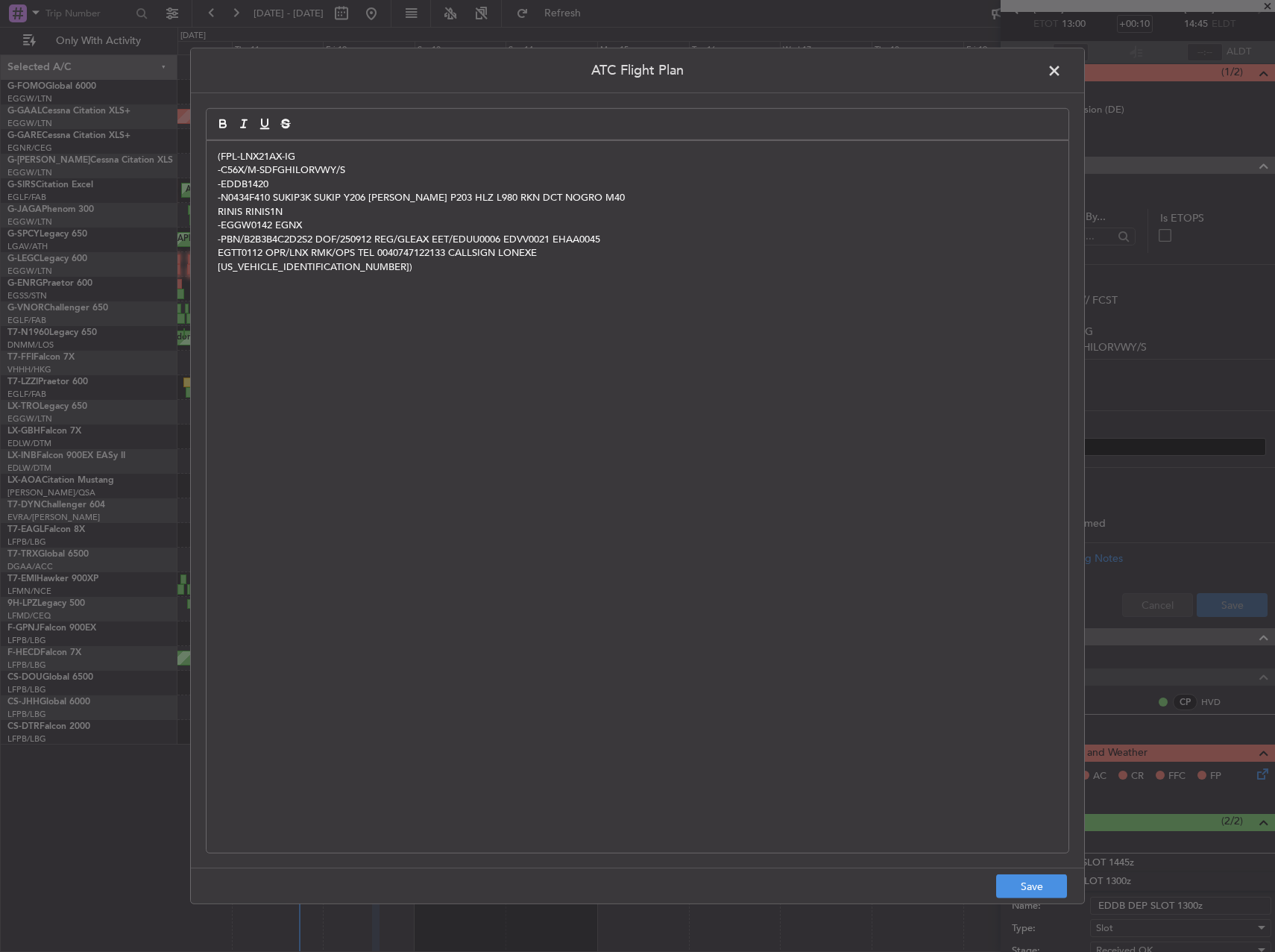
scroll to position [0, 0]
click at [1019, 884] on button "Save" at bounding box center [1031, 885] width 70 height 24
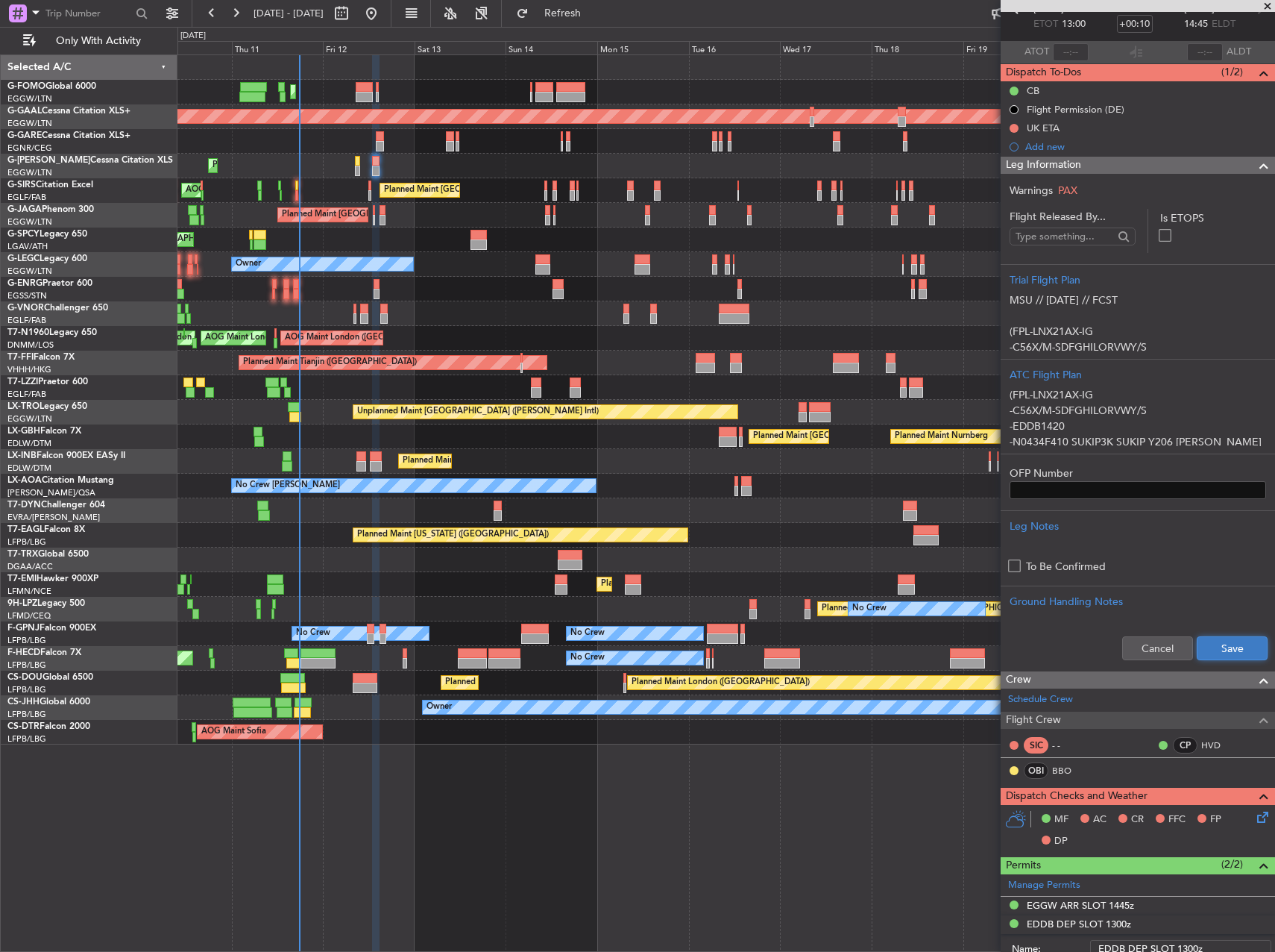
click at [1207, 653] on button "Save" at bounding box center [1232, 648] width 70 height 24
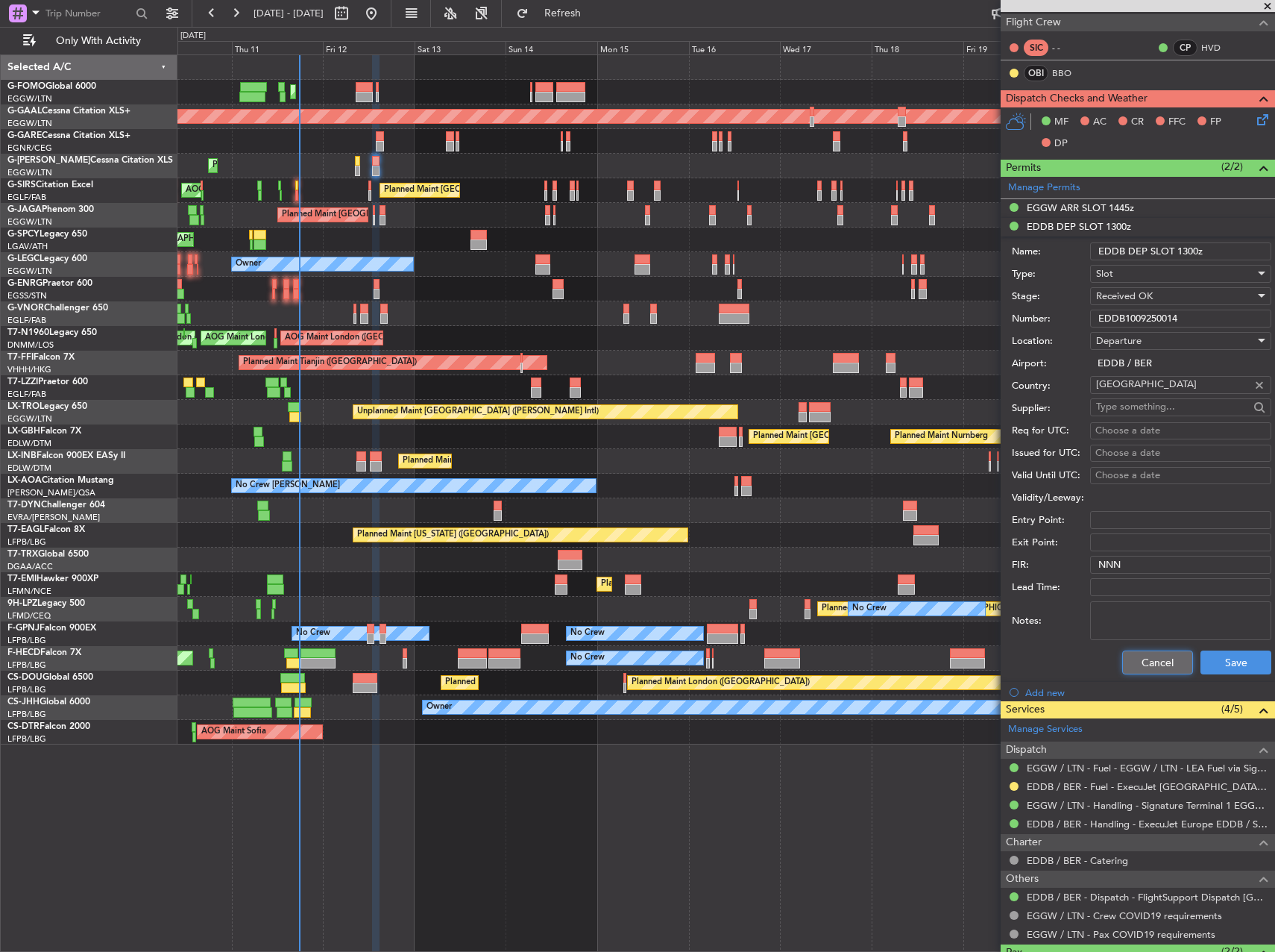
click at [1157, 657] on button "Cancel" at bounding box center [1157, 662] width 70 height 24
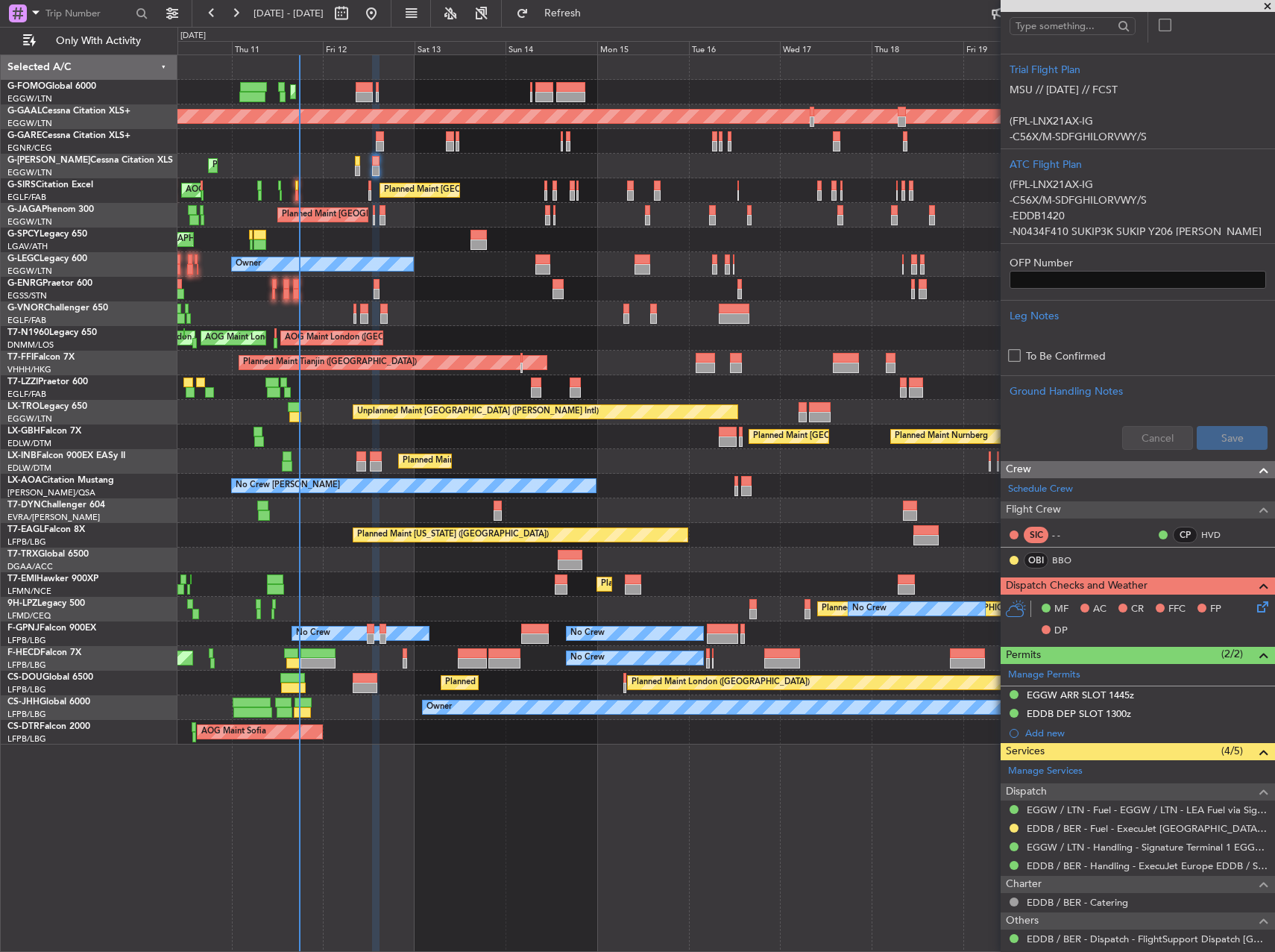
scroll to position [286, 0]
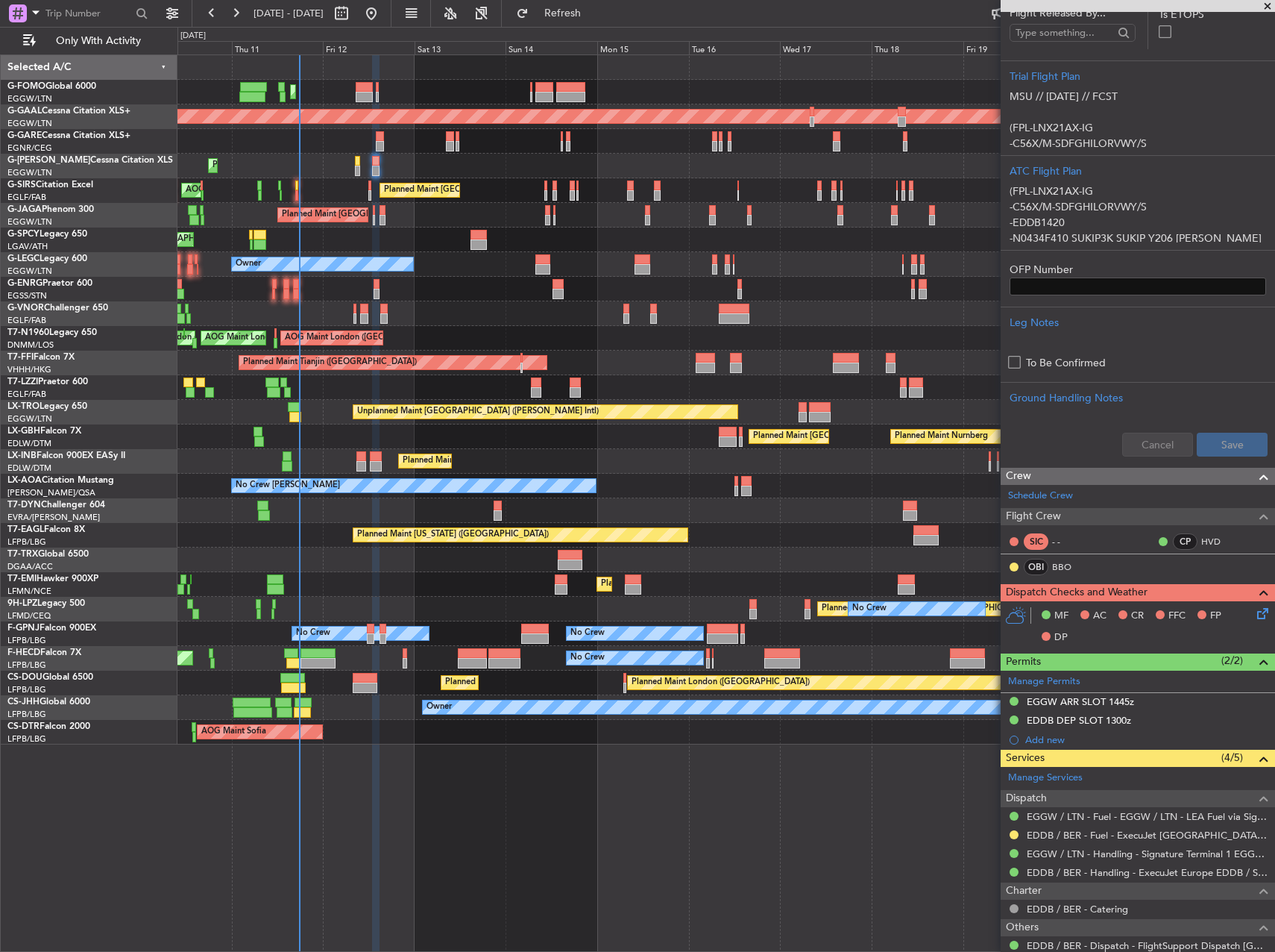
click at [1255, 612] on icon at bounding box center [1261, 611] width 12 height 12
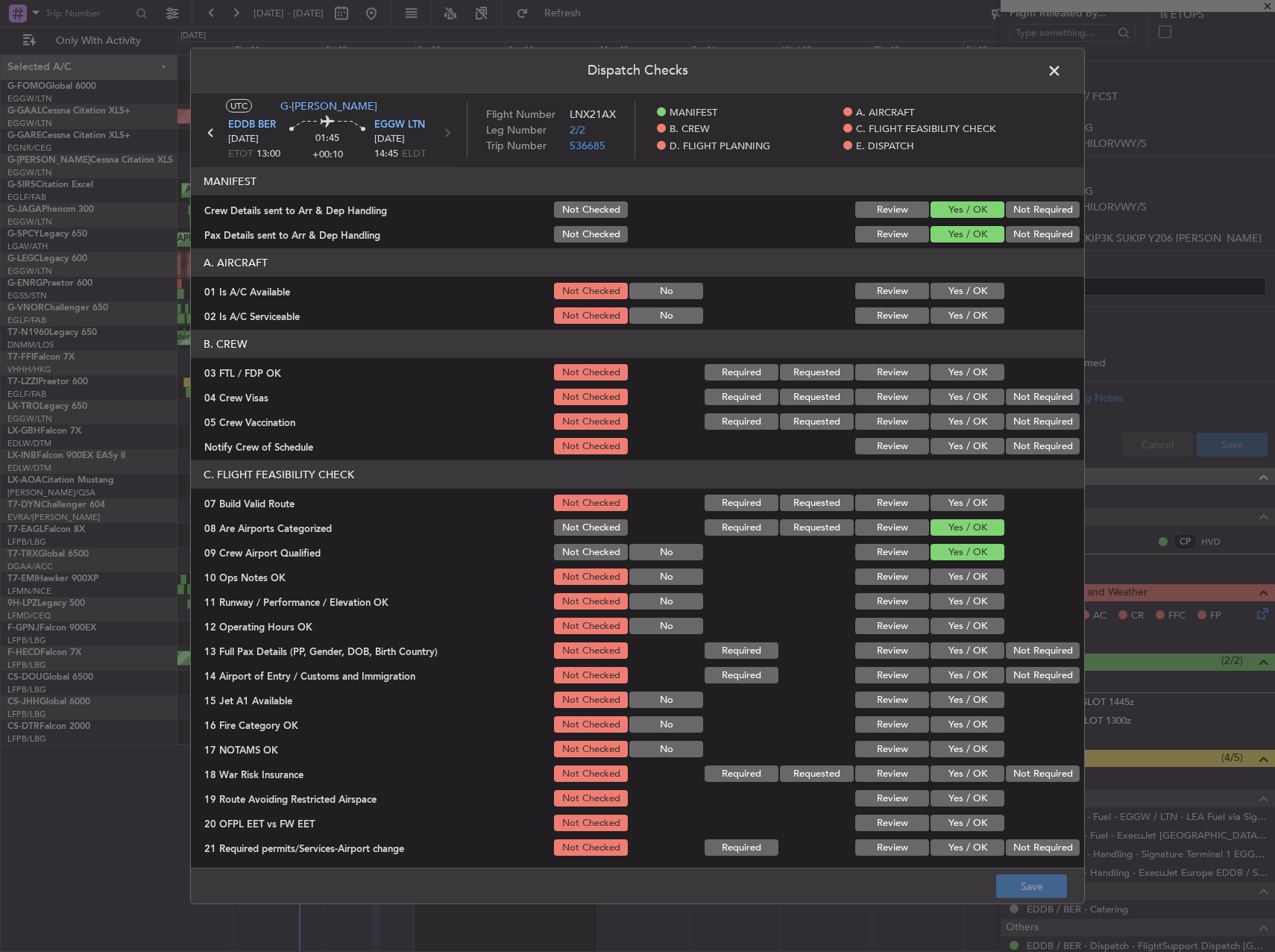
click at [945, 283] on button "Yes / OK" at bounding box center [967, 290] width 74 height 16
click at [941, 304] on section "A. AIRCRAFT 01 Is A/C Available Not Checked No Review Yes / OK 02 Is A/C Servic…" at bounding box center [638, 286] width 893 height 77
click at [943, 313] on button "Yes / OK" at bounding box center [967, 315] width 74 height 16
click at [955, 511] on div "Yes / OK" at bounding box center [966, 503] width 75 height 21
click at [955, 510] on button "Yes / OK" at bounding box center [967, 503] width 74 height 16
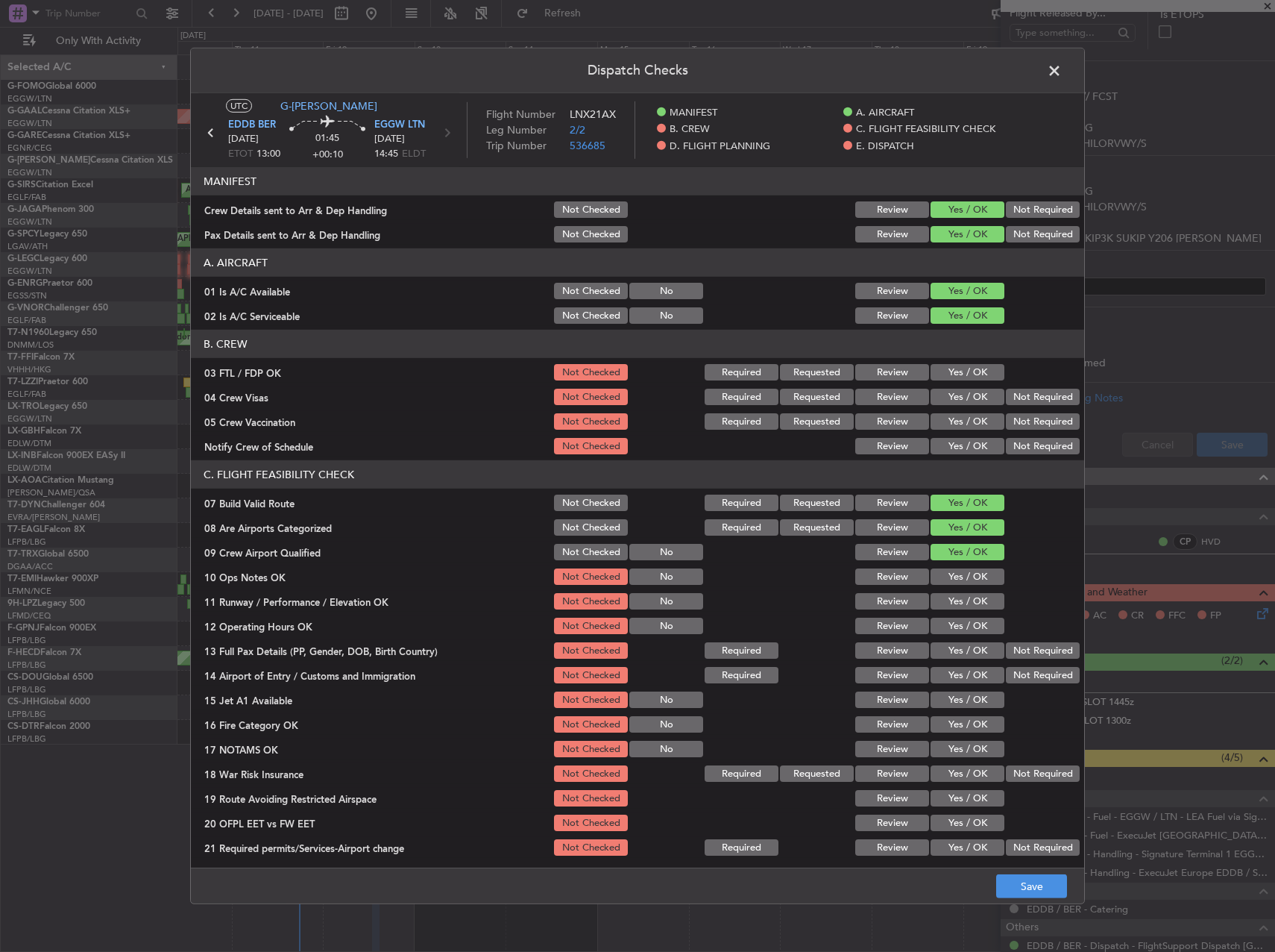
click at [949, 574] on button "Yes / OK" at bounding box center [967, 576] width 74 height 16
click at [945, 596] on button "Yes / OK" at bounding box center [967, 601] width 74 height 16
click at [952, 620] on button "Yes / OK" at bounding box center [967, 625] width 74 height 16
click at [952, 643] on button "Yes / OK" at bounding box center [967, 650] width 74 height 16
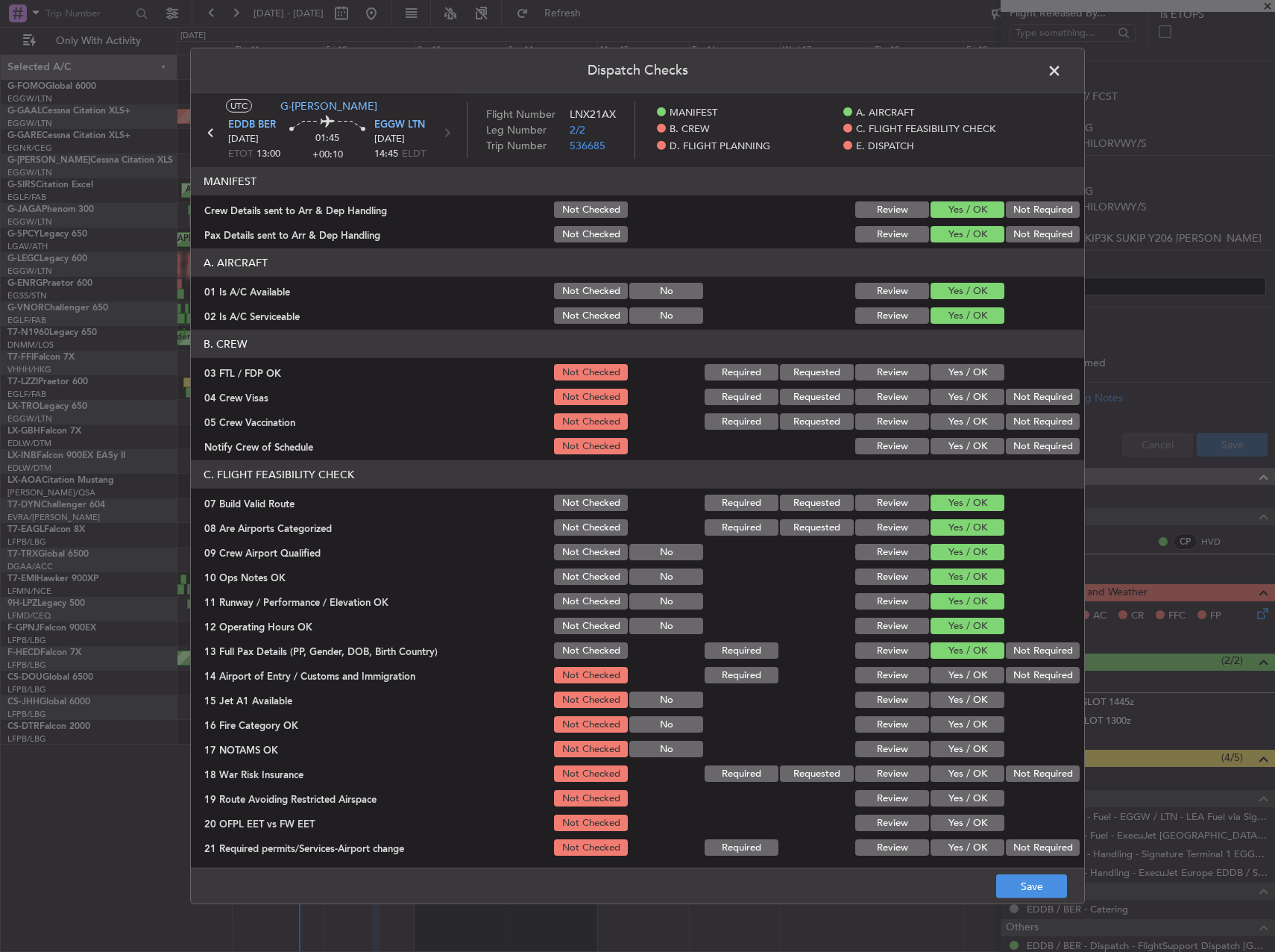
click at [952, 671] on button "Yes / OK" at bounding box center [967, 674] width 74 height 16
click at [949, 702] on button "Yes / OK" at bounding box center [967, 699] width 74 height 16
click at [943, 727] on button "Yes / OK" at bounding box center [967, 723] width 74 height 16
click at [951, 751] on button "Yes / OK" at bounding box center [967, 748] width 74 height 16
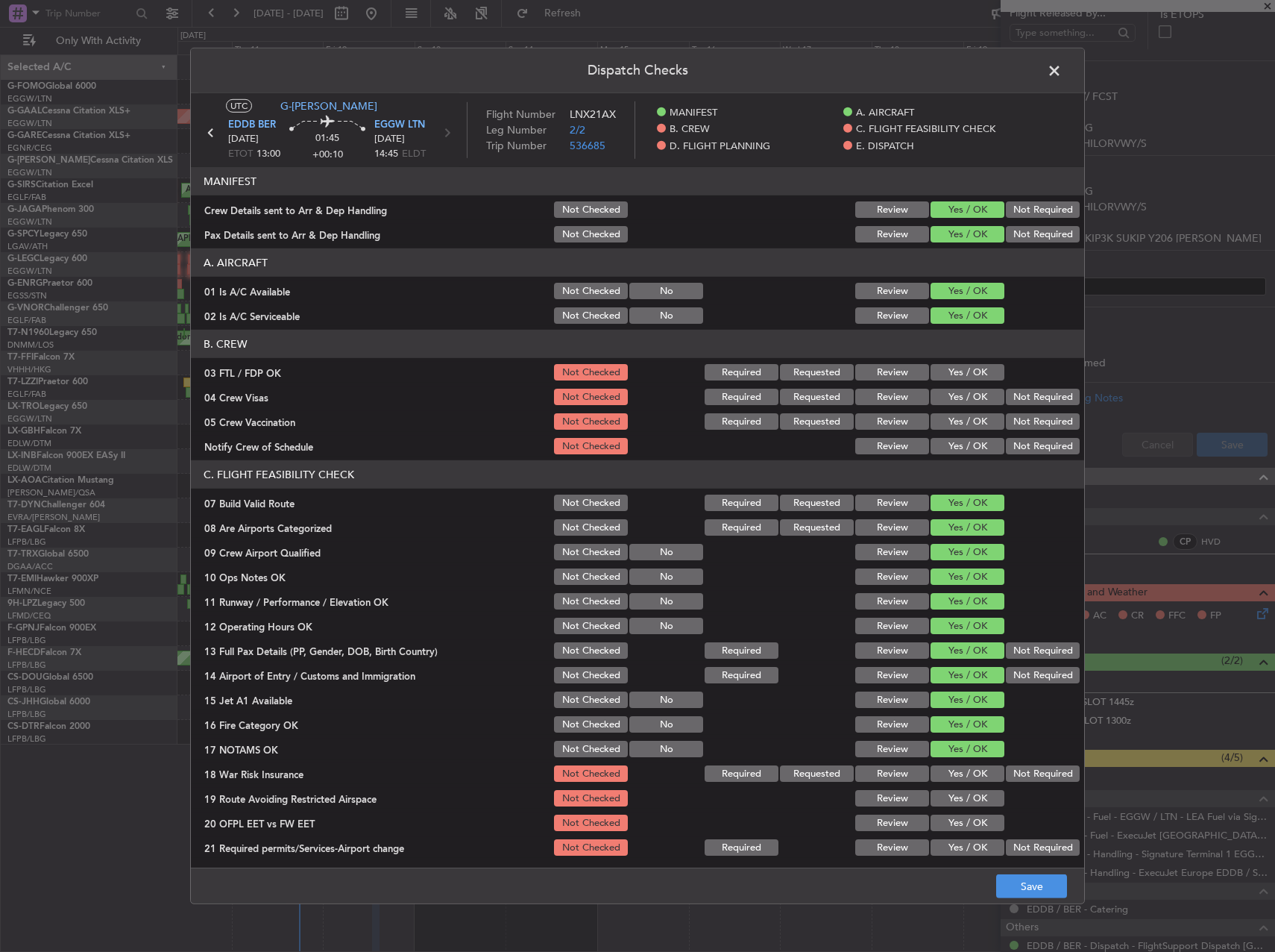
click at [1008, 767] on button "Not Required" at bounding box center [1043, 773] width 74 height 16
click at [977, 799] on button "Yes / OK" at bounding box center [967, 798] width 74 height 16
click at [972, 824] on button "Yes / OK" at bounding box center [967, 822] width 74 height 16
click at [972, 842] on button "Yes / OK" at bounding box center [967, 847] width 74 height 16
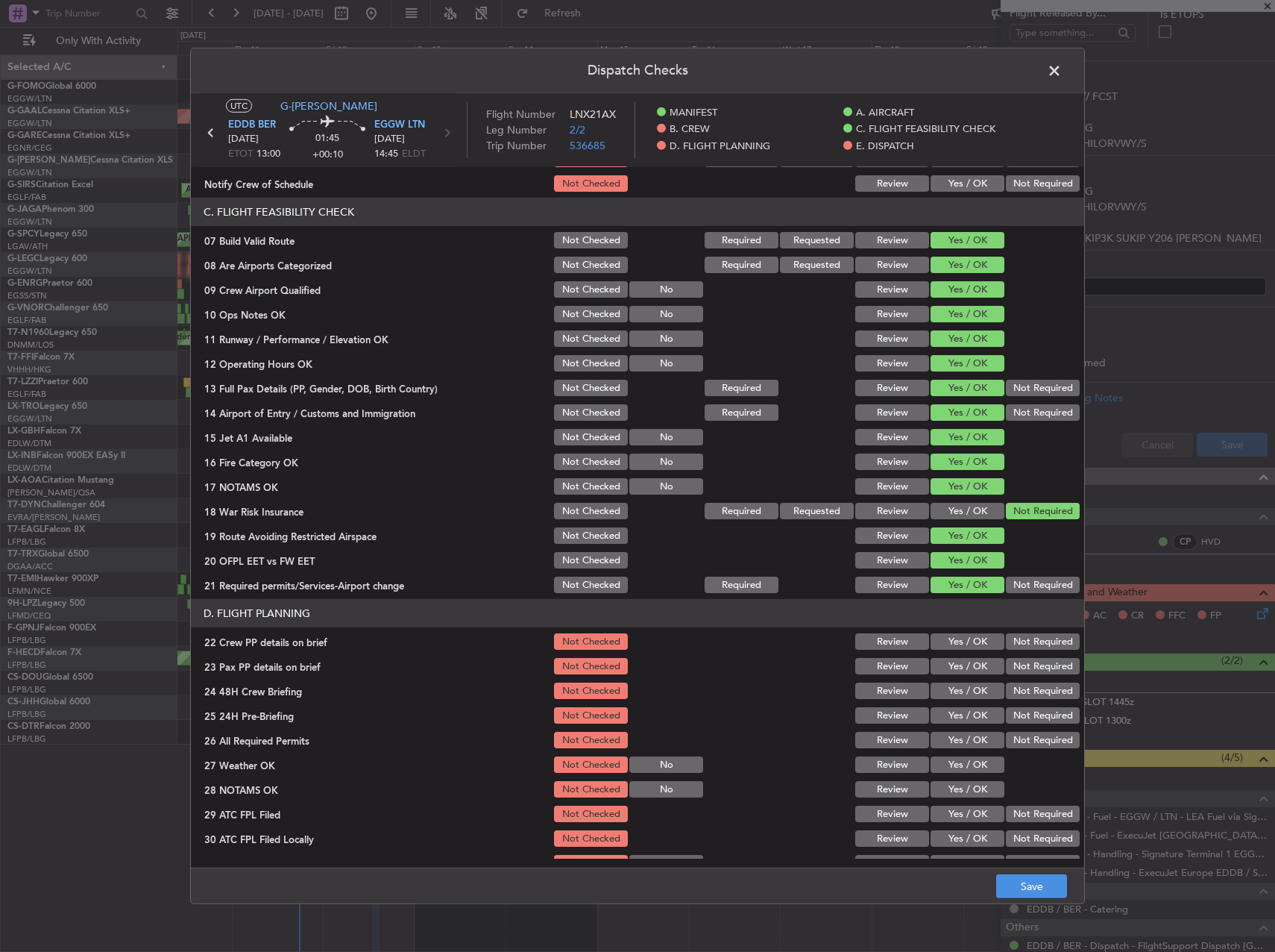
scroll to position [522, 0]
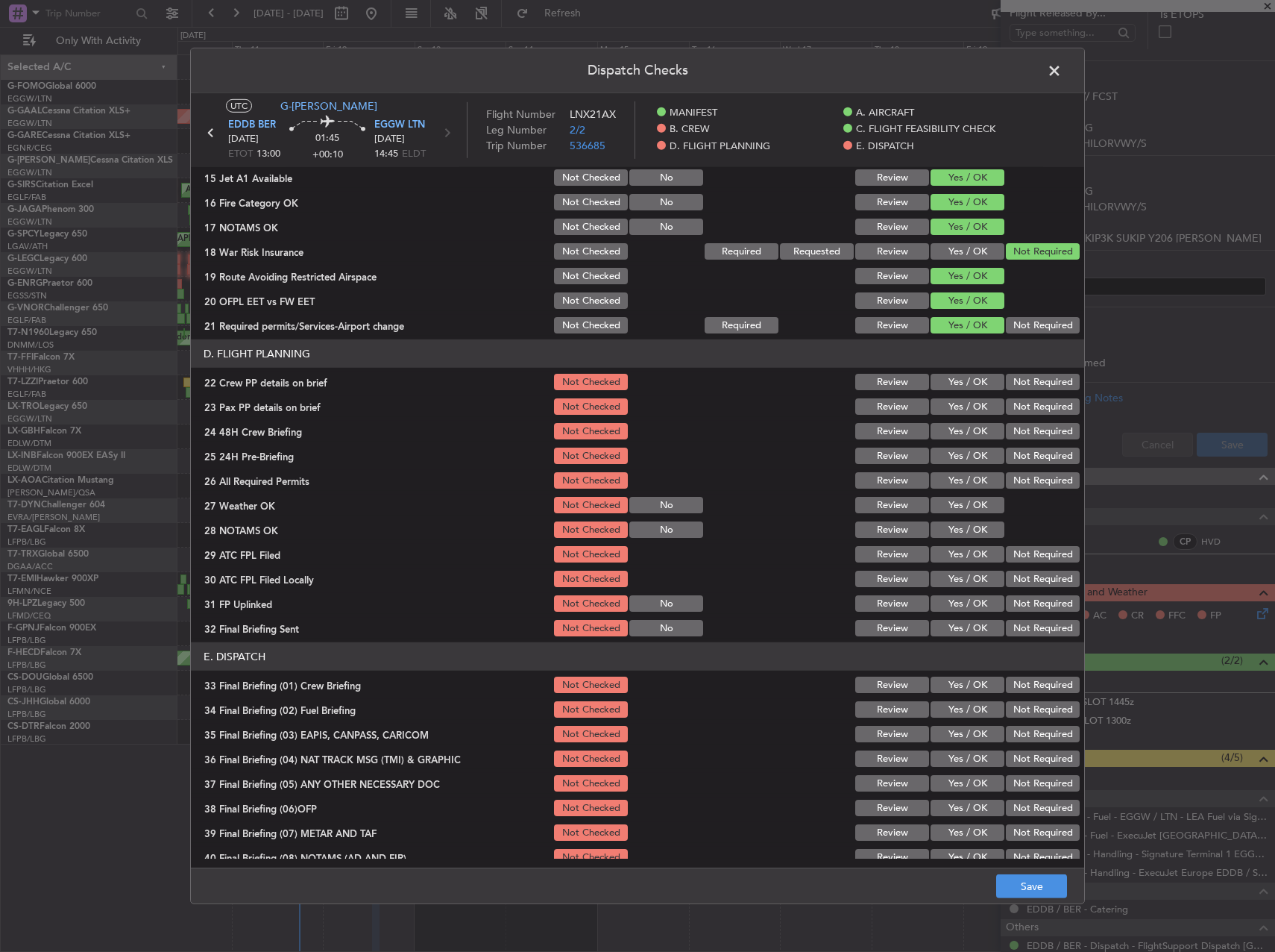
click at [952, 377] on button "Yes / OK" at bounding box center [967, 381] width 74 height 16
click at [952, 397] on div "Yes / OK" at bounding box center [966, 407] width 75 height 21
click at [956, 418] on section "D. FLIGHT PLANNING 22 Crew PP details on brief Not Checked Review Yes / OK Not …" at bounding box center [638, 489] width 893 height 299
click at [955, 410] on button "Yes / OK" at bounding box center [967, 406] width 74 height 16
drag, startPoint x: 955, startPoint y: 433, endPoint x: 955, endPoint y: 445, distance: 12.0
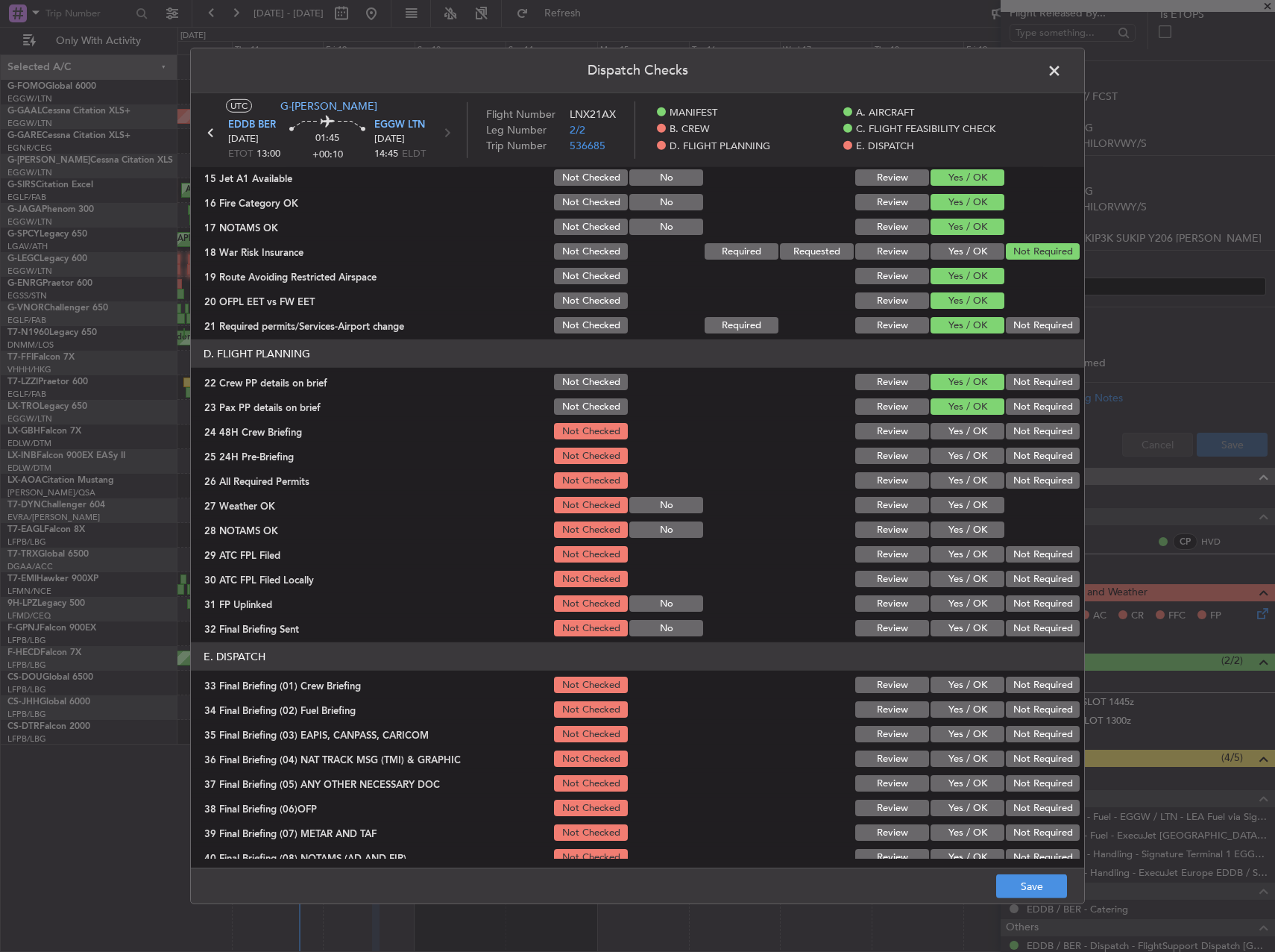
click at [955, 435] on button "Yes / OK" at bounding box center [967, 430] width 74 height 16
click at [955, 462] on button "Yes / OK" at bounding box center [967, 455] width 74 height 16
click at [956, 495] on section "D. FLIGHT PLANNING 22 Crew PP details on brief Not Checked Review Yes / OK Not …" at bounding box center [638, 489] width 893 height 299
click at [955, 486] on button "Yes / OK" at bounding box center [967, 479] width 74 height 16
click at [952, 508] on button "Yes / OK" at bounding box center [967, 504] width 74 height 16
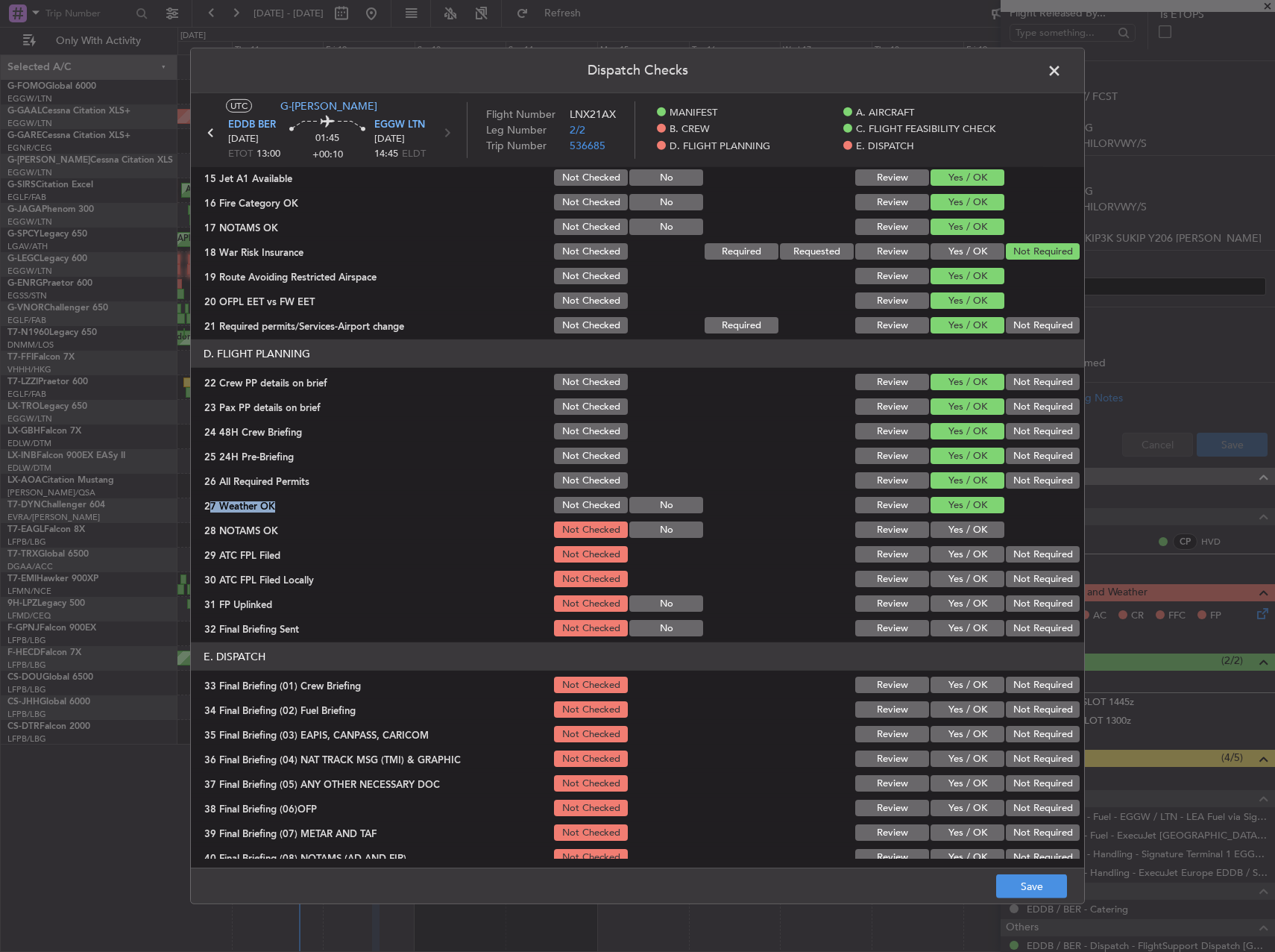
click at [954, 534] on button "Yes / OK" at bounding box center [967, 529] width 74 height 16
click at [953, 568] on div "Yes / OK" at bounding box center [966, 579] width 75 height 21
drag, startPoint x: 953, startPoint y: 554, endPoint x: 974, endPoint y: 557, distance: 21.2
click at [955, 554] on button "Yes / OK" at bounding box center [967, 554] width 74 height 16
click at [1010, 573] on button "Not Required" at bounding box center [1043, 579] width 74 height 16
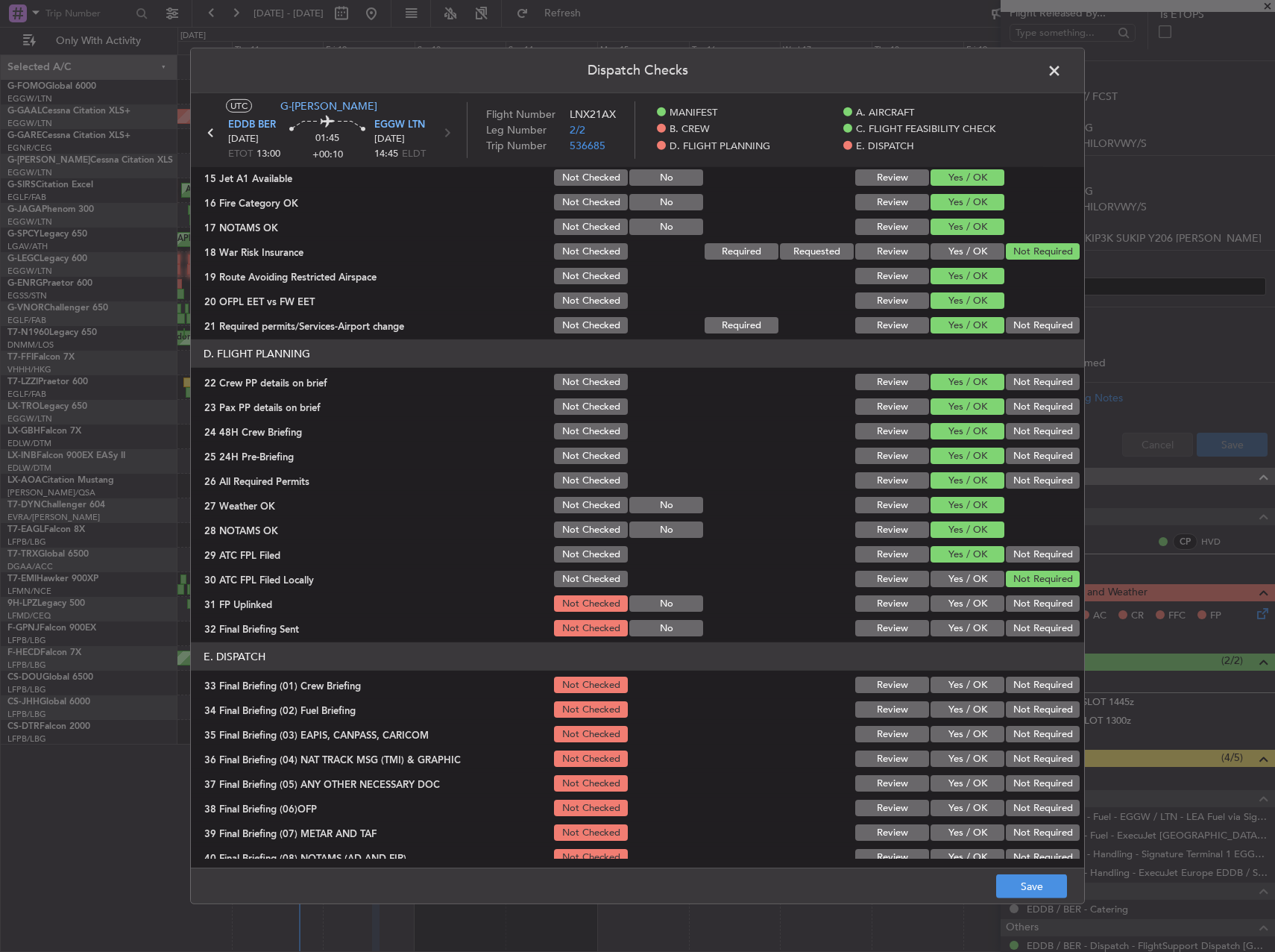
click at [959, 610] on button "Yes / OK" at bounding box center [967, 603] width 74 height 16
click at [1031, 629] on button "Not Required" at bounding box center [1043, 628] width 74 height 16
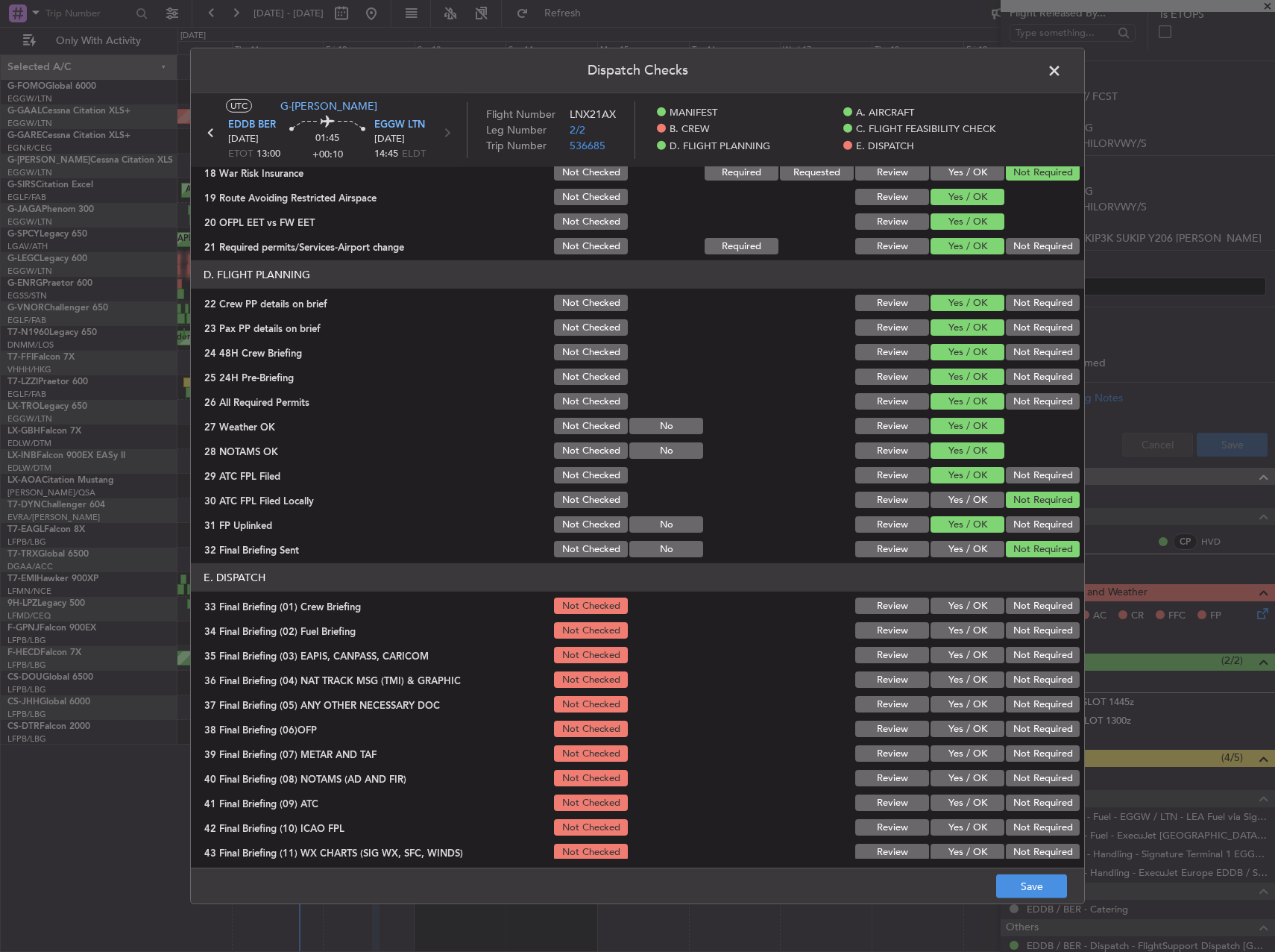
scroll to position [633, 0]
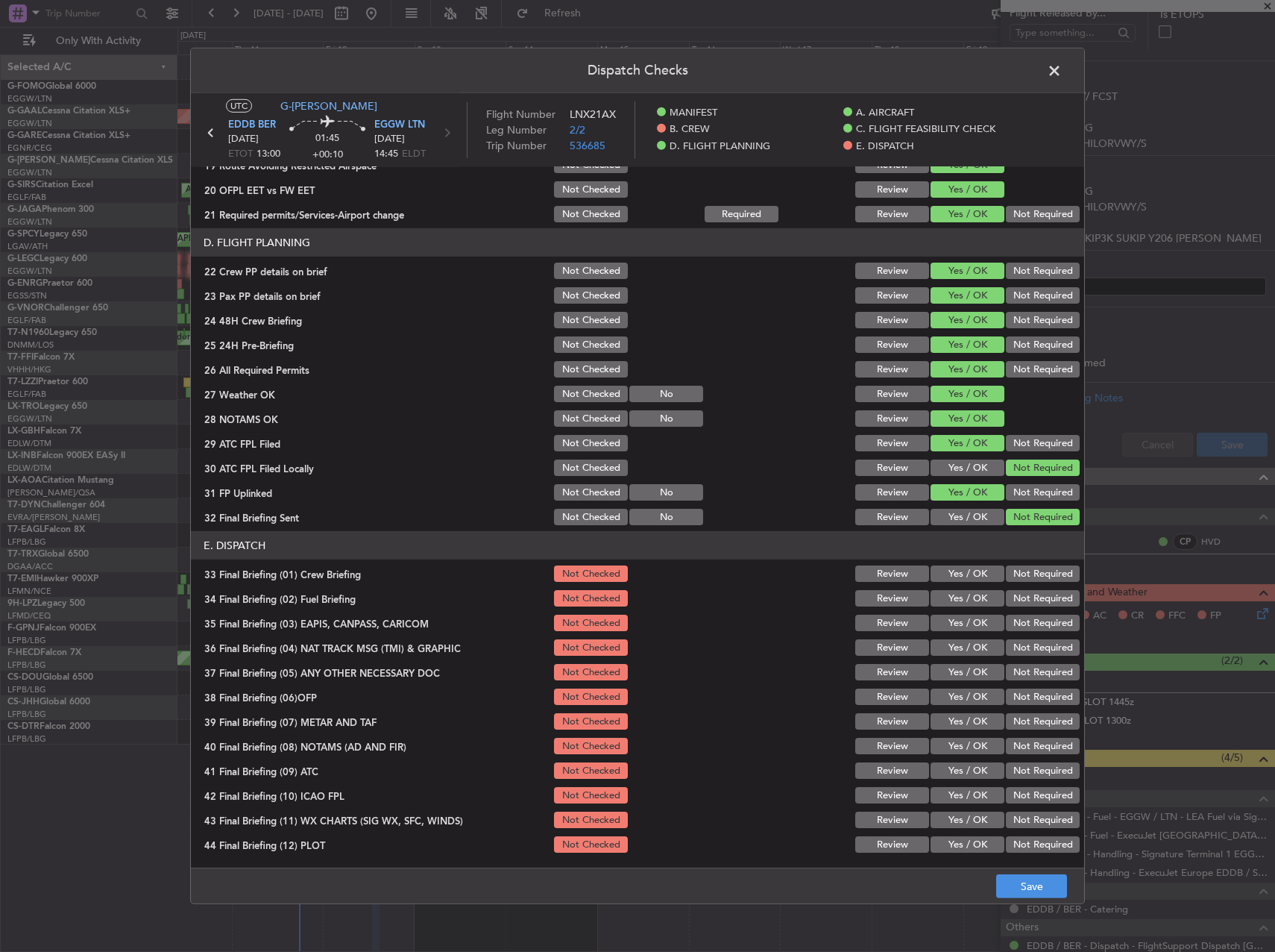
click at [962, 571] on button "Yes / OK" at bounding box center [967, 573] width 74 height 16
click at [963, 593] on button "Yes / OK" at bounding box center [967, 598] width 74 height 16
click at [1027, 626] on button "Not Required" at bounding box center [1043, 622] width 74 height 16
click at [1026, 649] on button "Not Required" at bounding box center [1043, 647] width 74 height 16
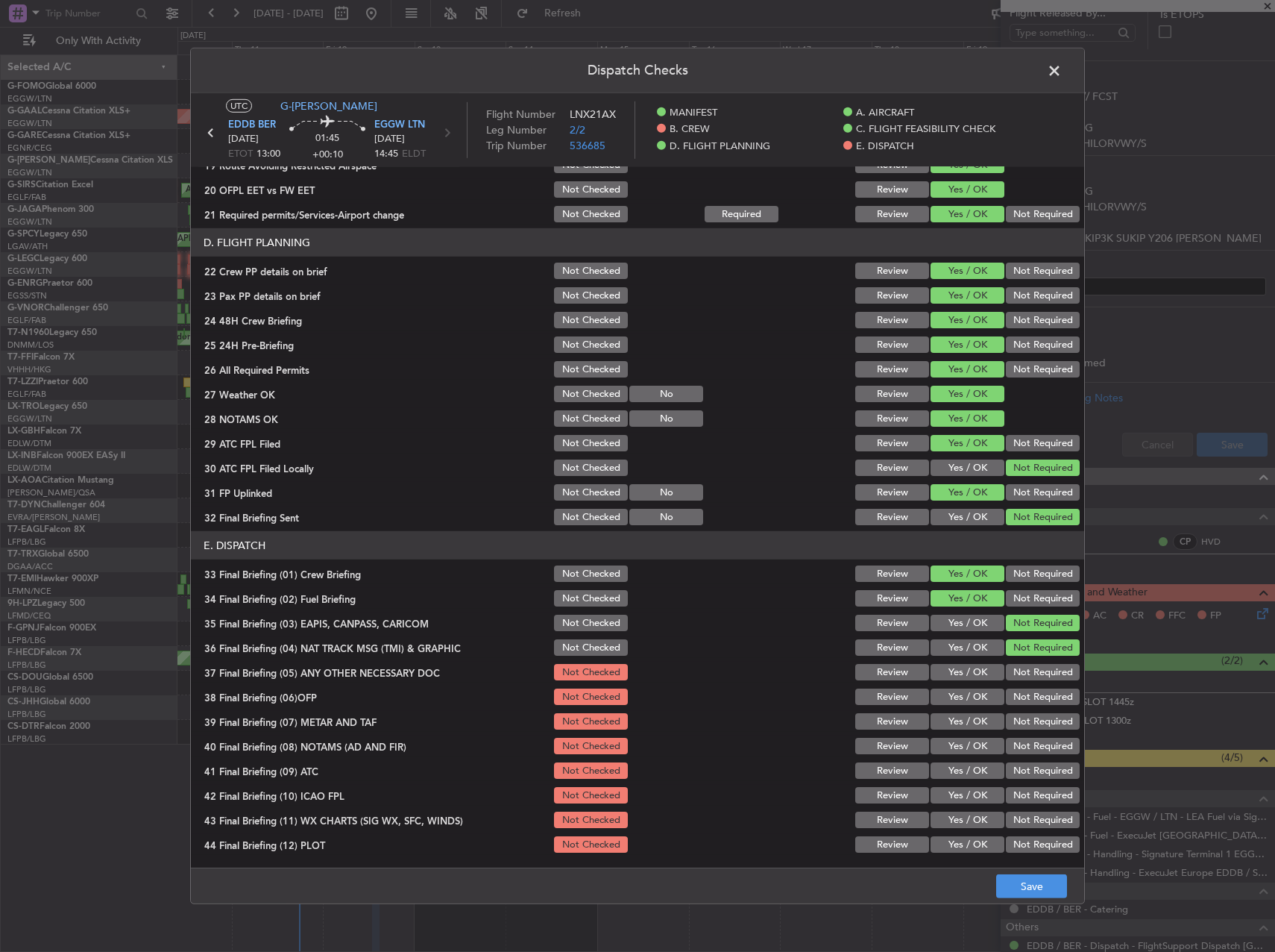
click at [1019, 663] on div "Not Required" at bounding box center [1042, 672] width 75 height 21
click at [1009, 663] on div "Not Required" at bounding box center [1042, 672] width 75 height 21
drag, startPoint x: 1005, startPoint y: 674, endPoint x: 981, endPoint y: 697, distance: 33.2
click at [1006, 674] on button "Not Required" at bounding box center [1043, 671] width 74 height 16
click at [963, 699] on button "Yes / OK" at bounding box center [967, 696] width 74 height 16
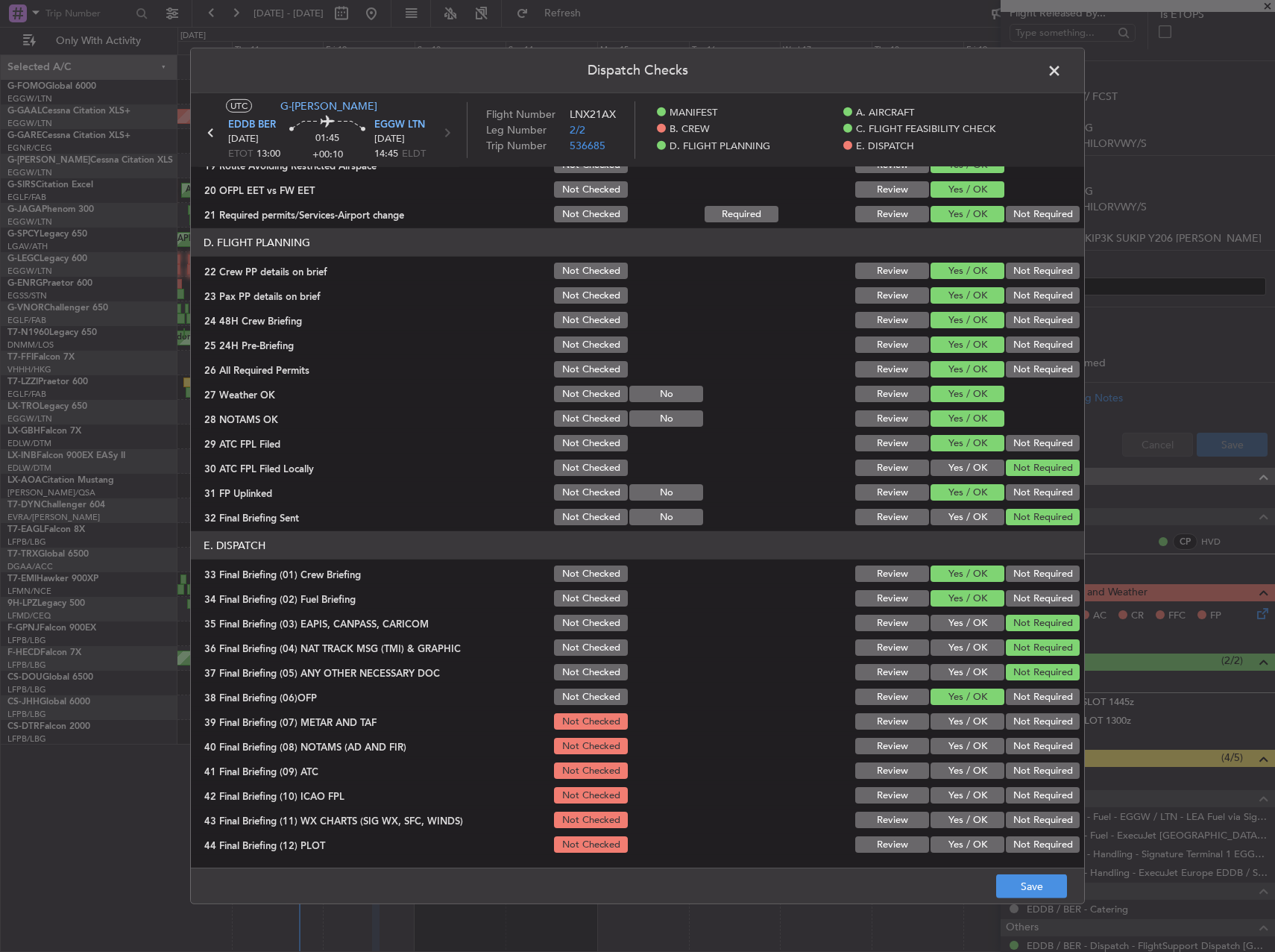
click at [955, 721] on button "Yes / OK" at bounding box center [967, 721] width 74 height 16
click at [955, 748] on button "Yes / OK" at bounding box center [967, 746] width 74 height 16
click at [957, 765] on button "Yes / OK" at bounding box center [967, 770] width 74 height 16
click at [964, 795] on button "Yes / OK" at bounding box center [967, 795] width 74 height 16
click at [963, 816] on button "Yes / OK" at bounding box center [967, 819] width 74 height 16
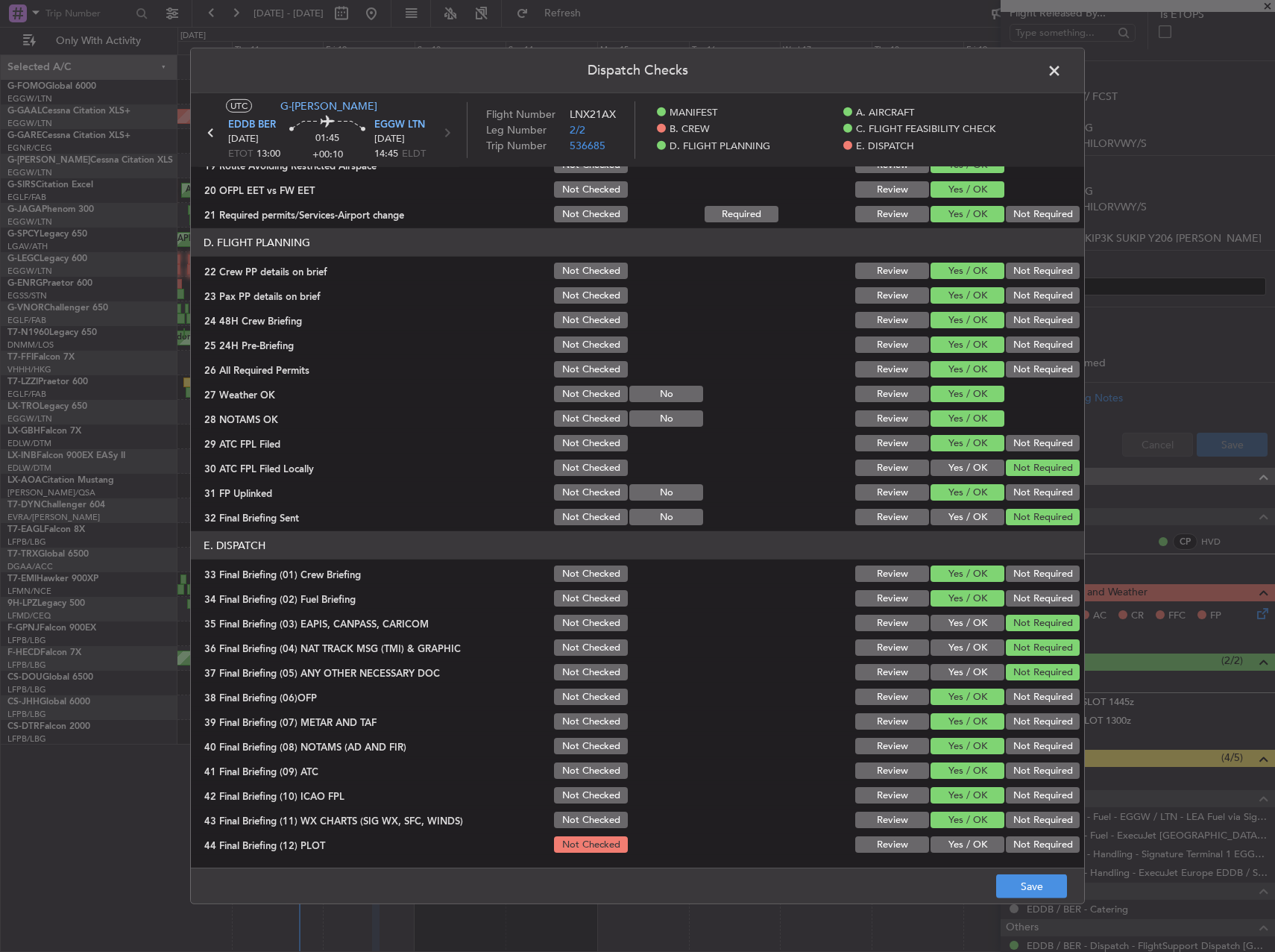
click at [964, 834] on section "E. DISPATCH 33 Final Briefing (01) Crew Briefing Not Checked Review Yes / OK No…" at bounding box center [638, 694] width 893 height 324
click at [977, 842] on button "Yes / OK" at bounding box center [967, 844] width 74 height 16
click at [1021, 866] on main "UTC G-LEAX EDDB BER 12/09/2025 ETOT 13:00 01:45 +00:10 EGGW LTN 12/09/2025 14:4…" at bounding box center [638, 483] width 893 height 780
click at [1027, 882] on button "Save" at bounding box center [1031, 885] width 70 height 24
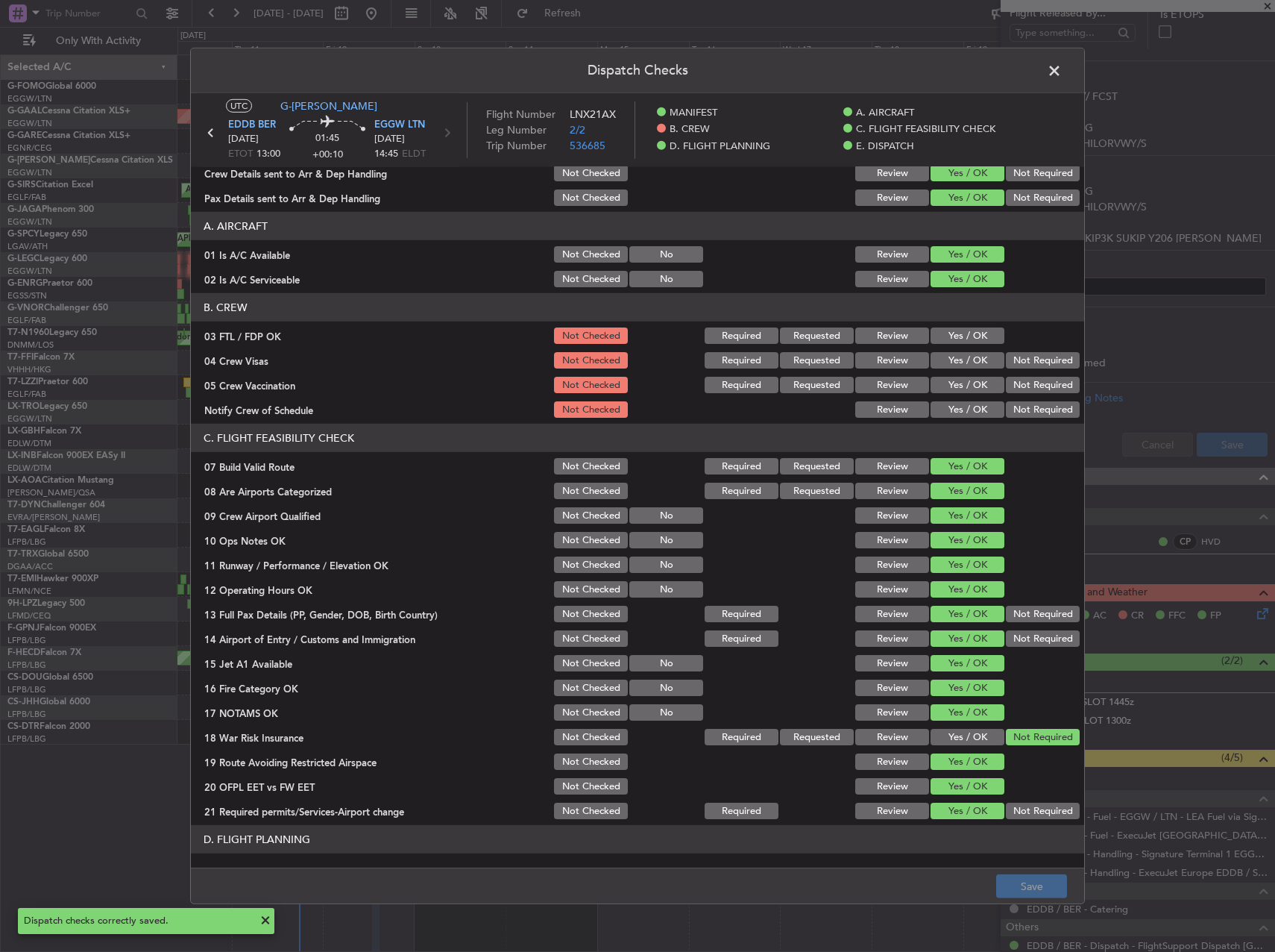
scroll to position [0, 0]
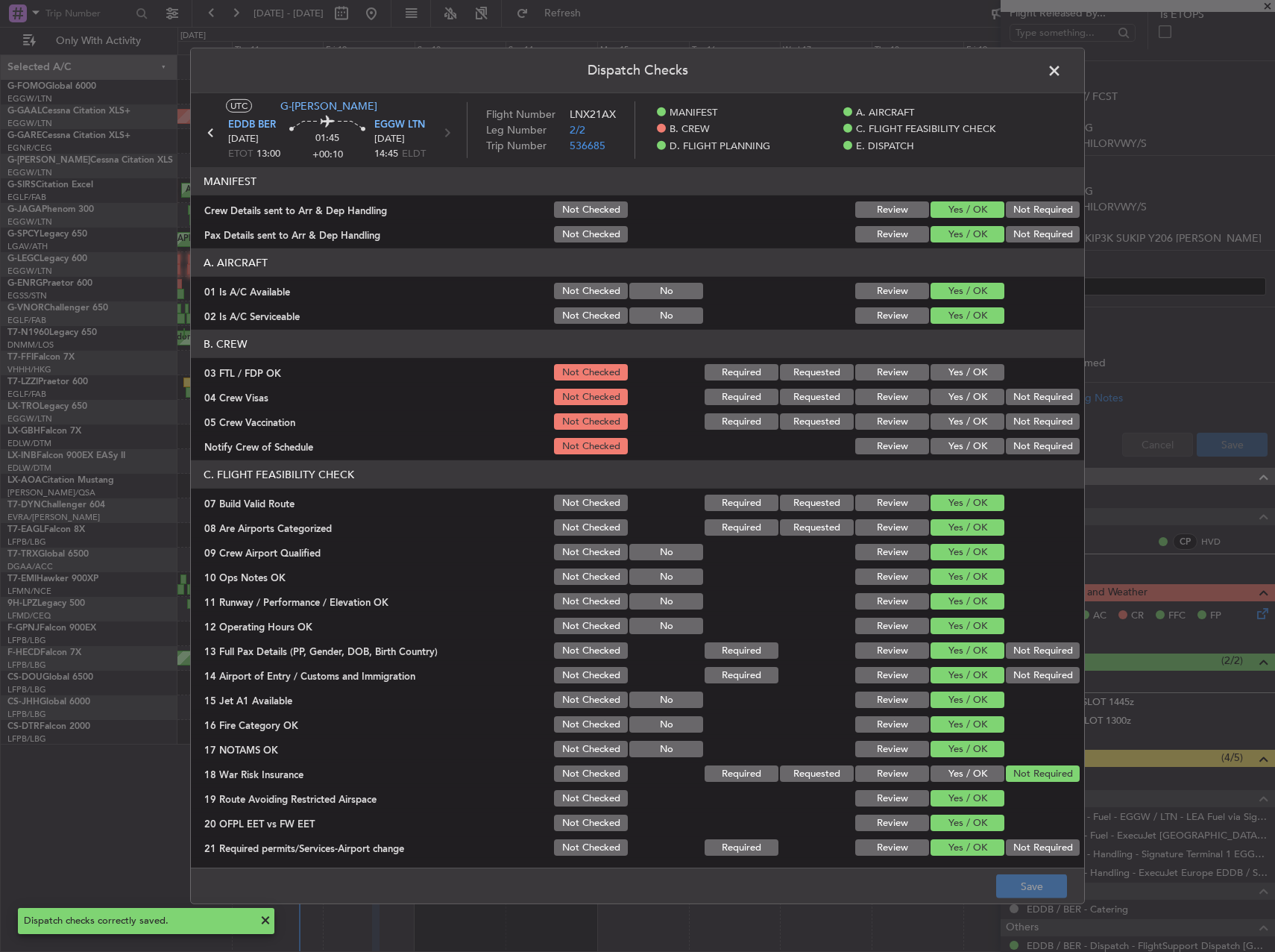
click at [1047, 82] on header "Dispatch Checks" at bounding box center [638, 70] width 893 height 44
click at [1062, 74] on span at bounding box center [1062, 74] width 0 height 30
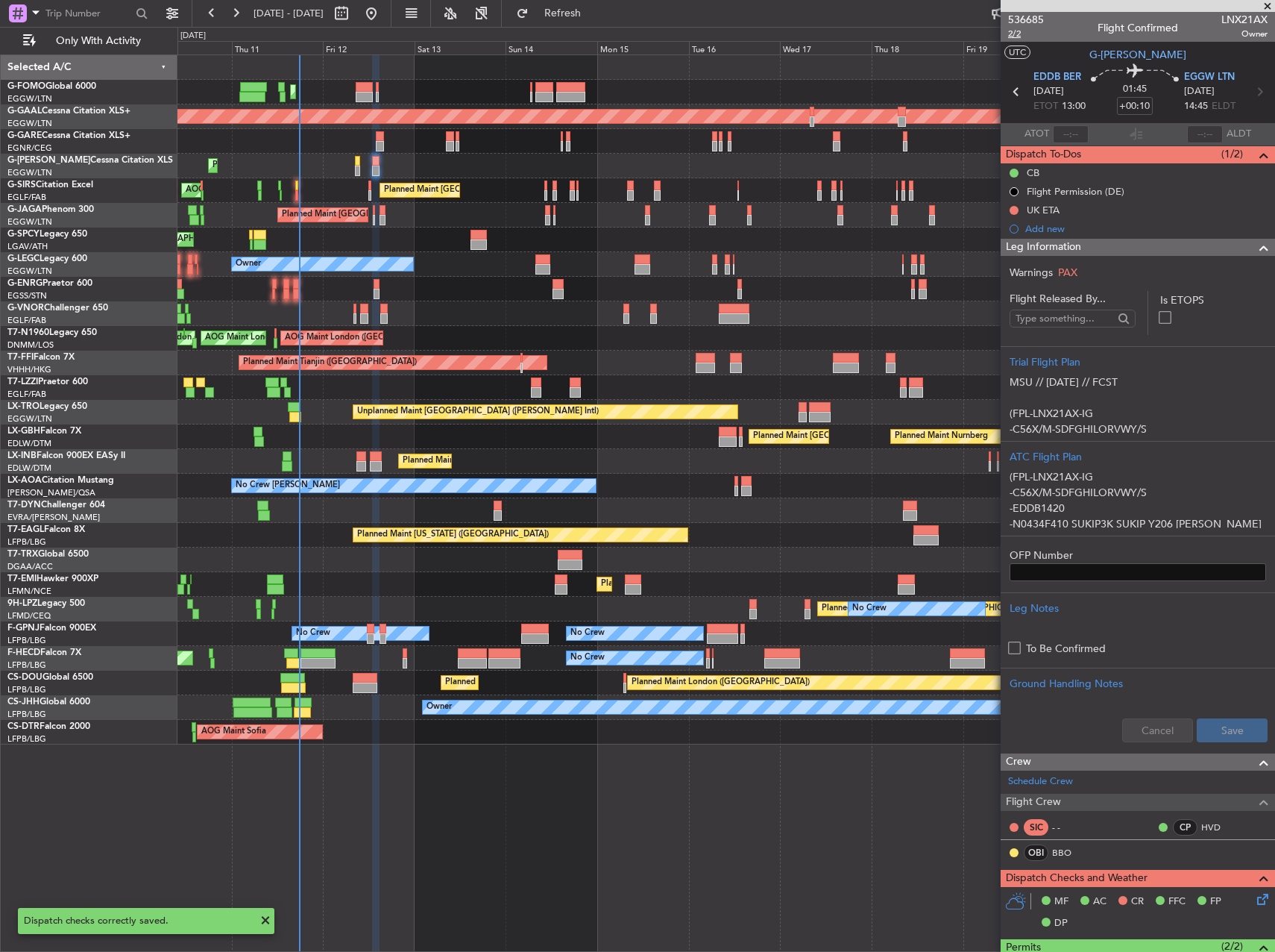
click at [1011, 30] on span "2/2" at bounding box center [1025, 34] width 36 height 13
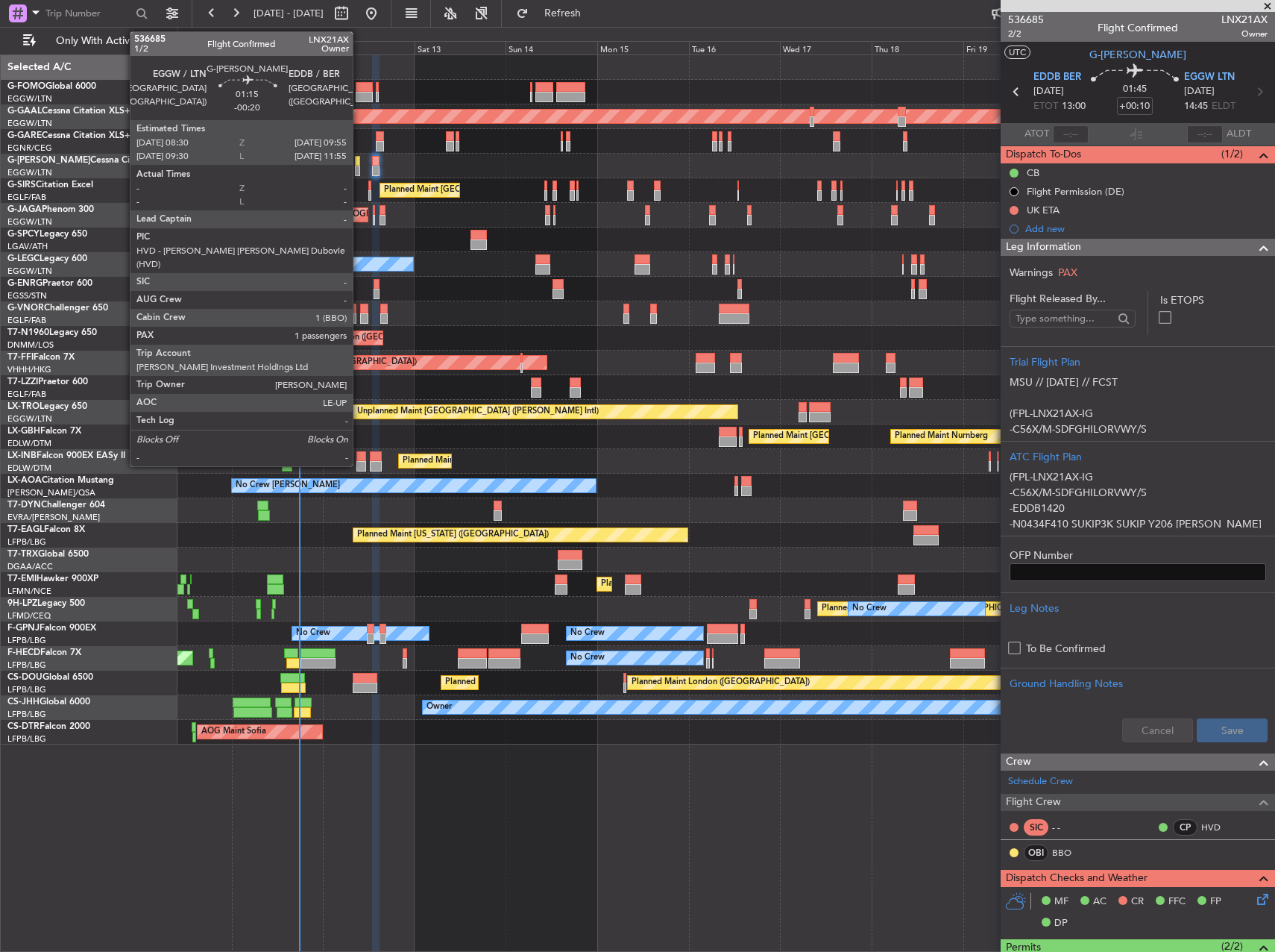
click at [360, 163] on div at bounding box center [358, 161] width 6 height 11
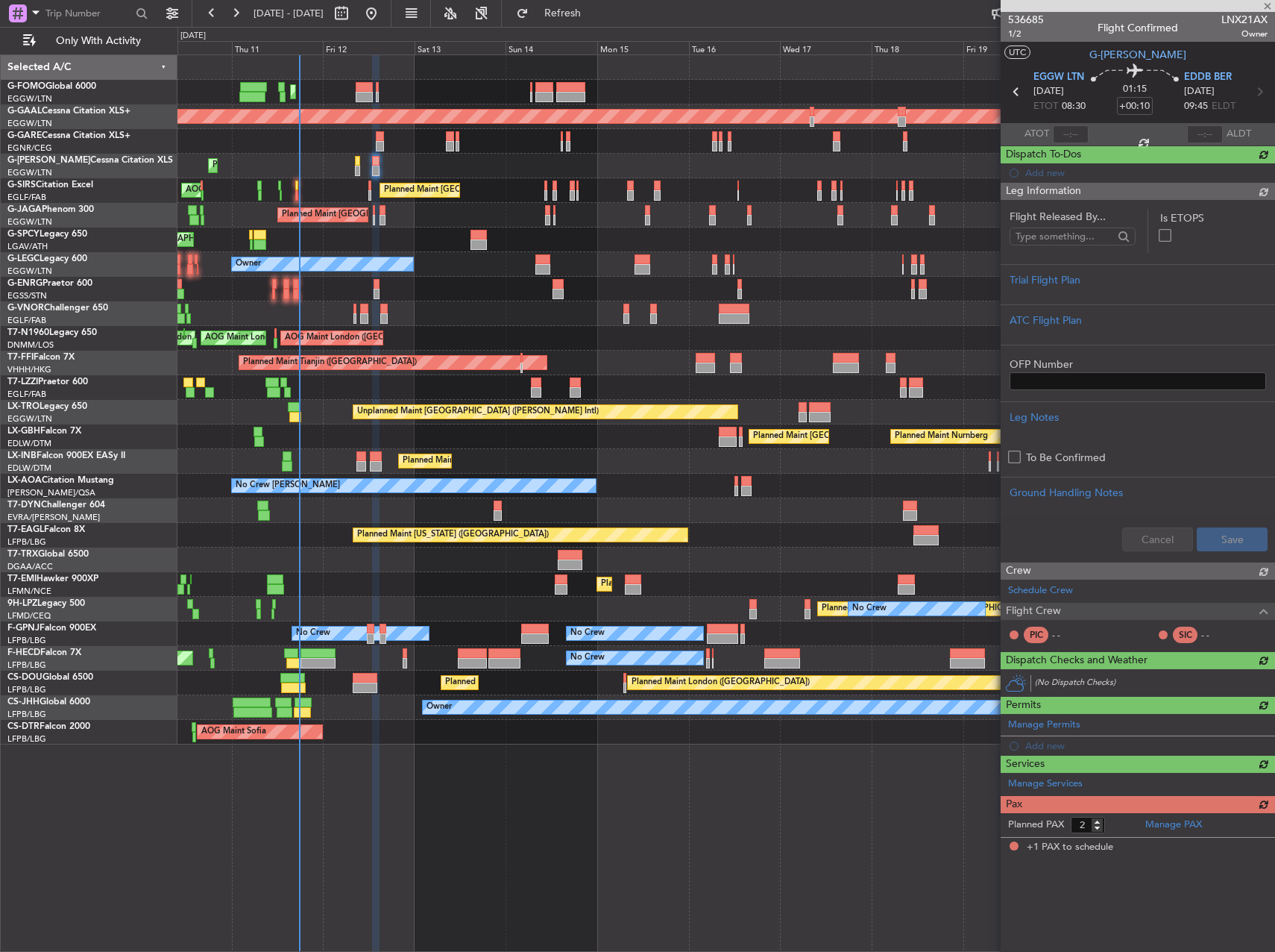
type input "-00:20"
type input "1"
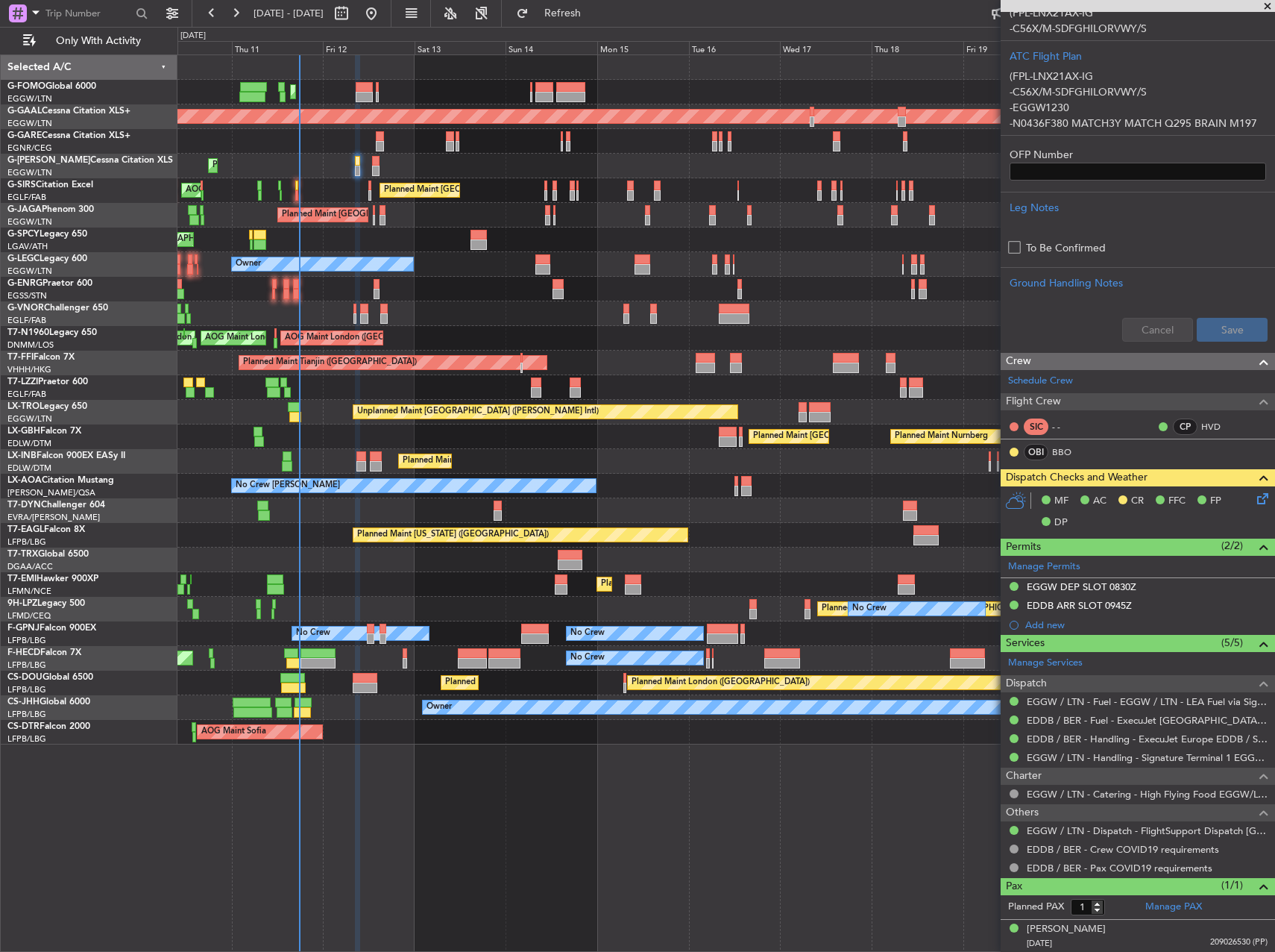
scroll to position [375, 0]
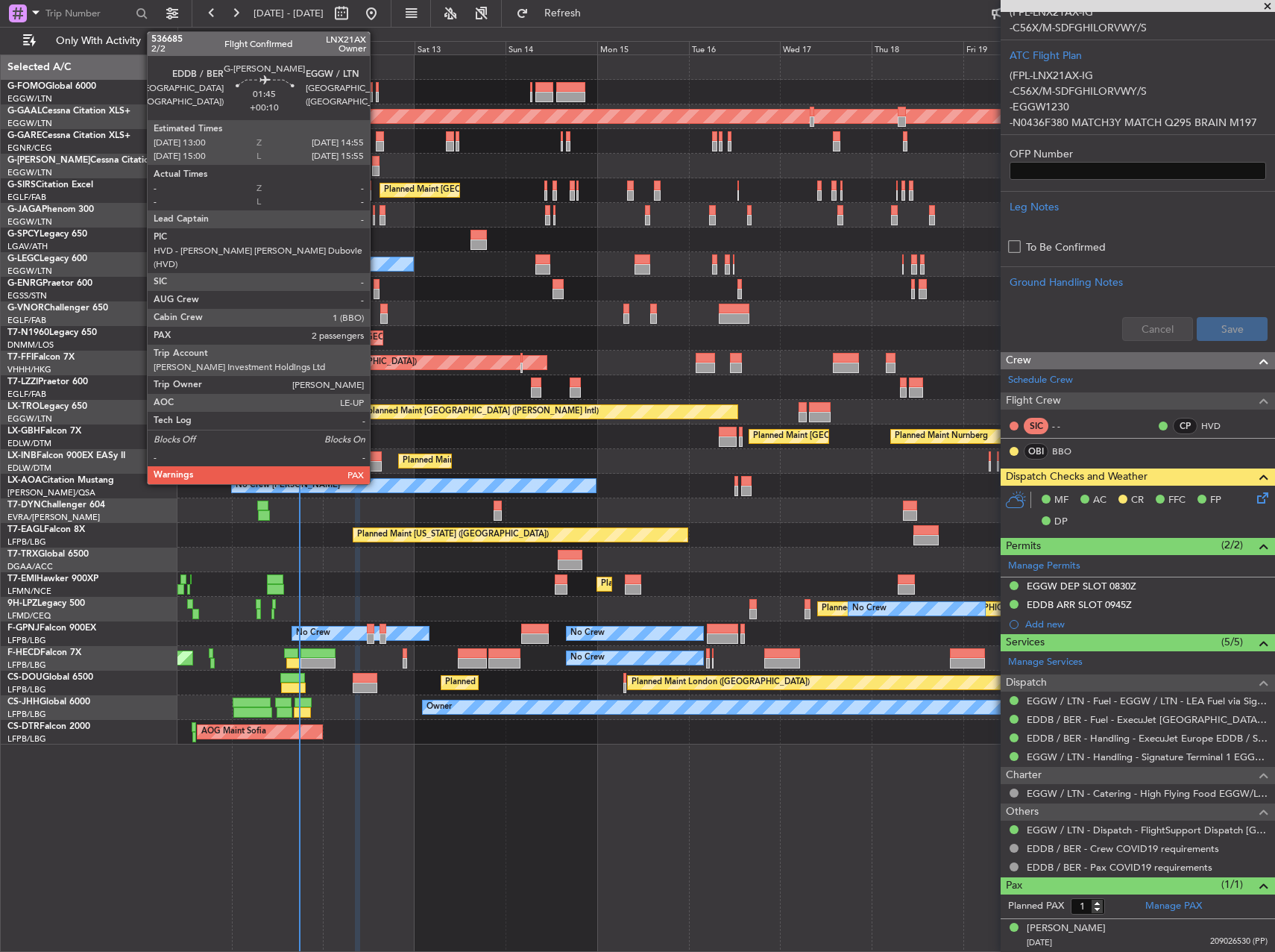
click at [377, 167] on div at bounding box center [376, 171] width 8 height 11
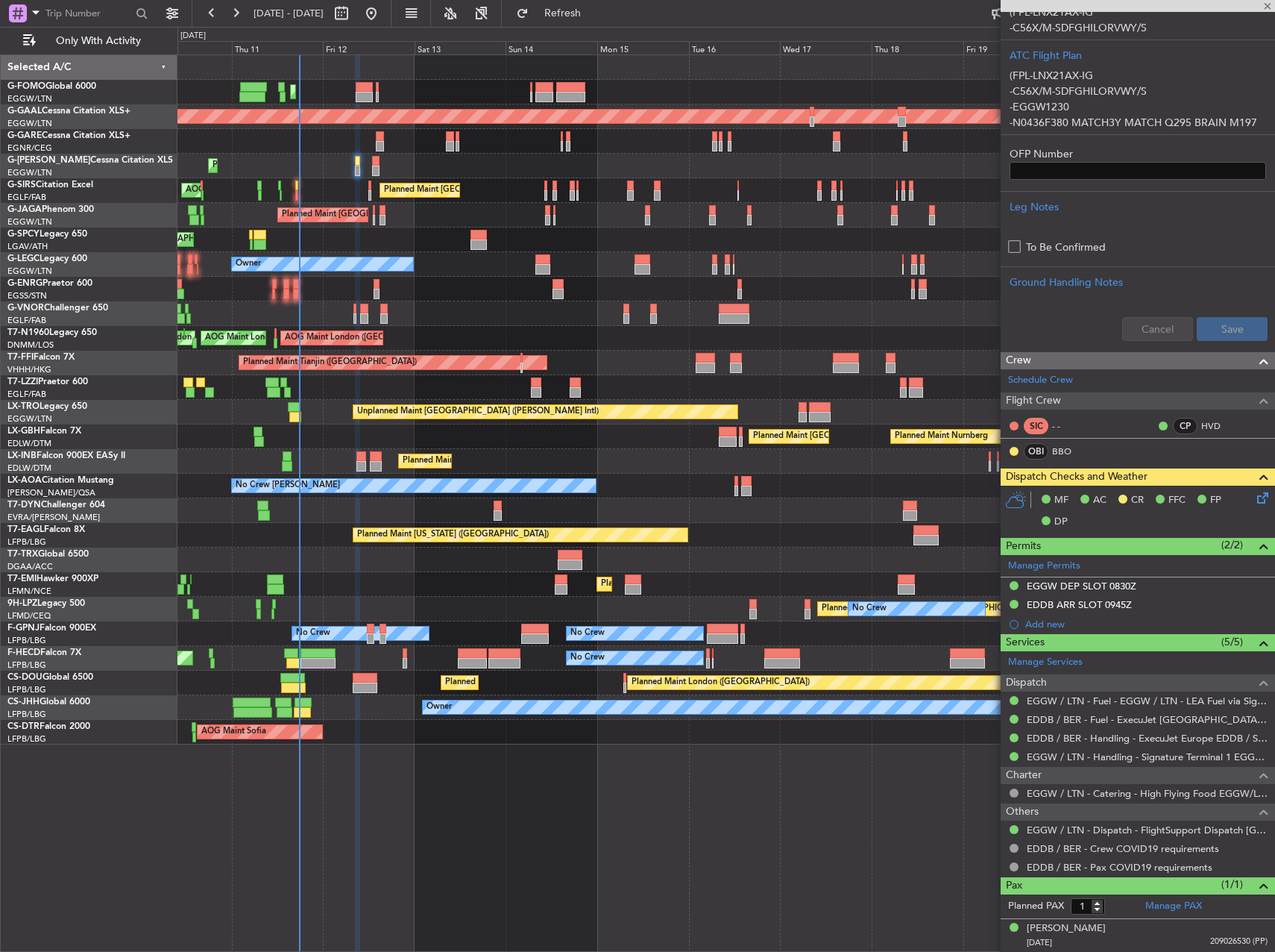
type input "+00:10"
type input "2"
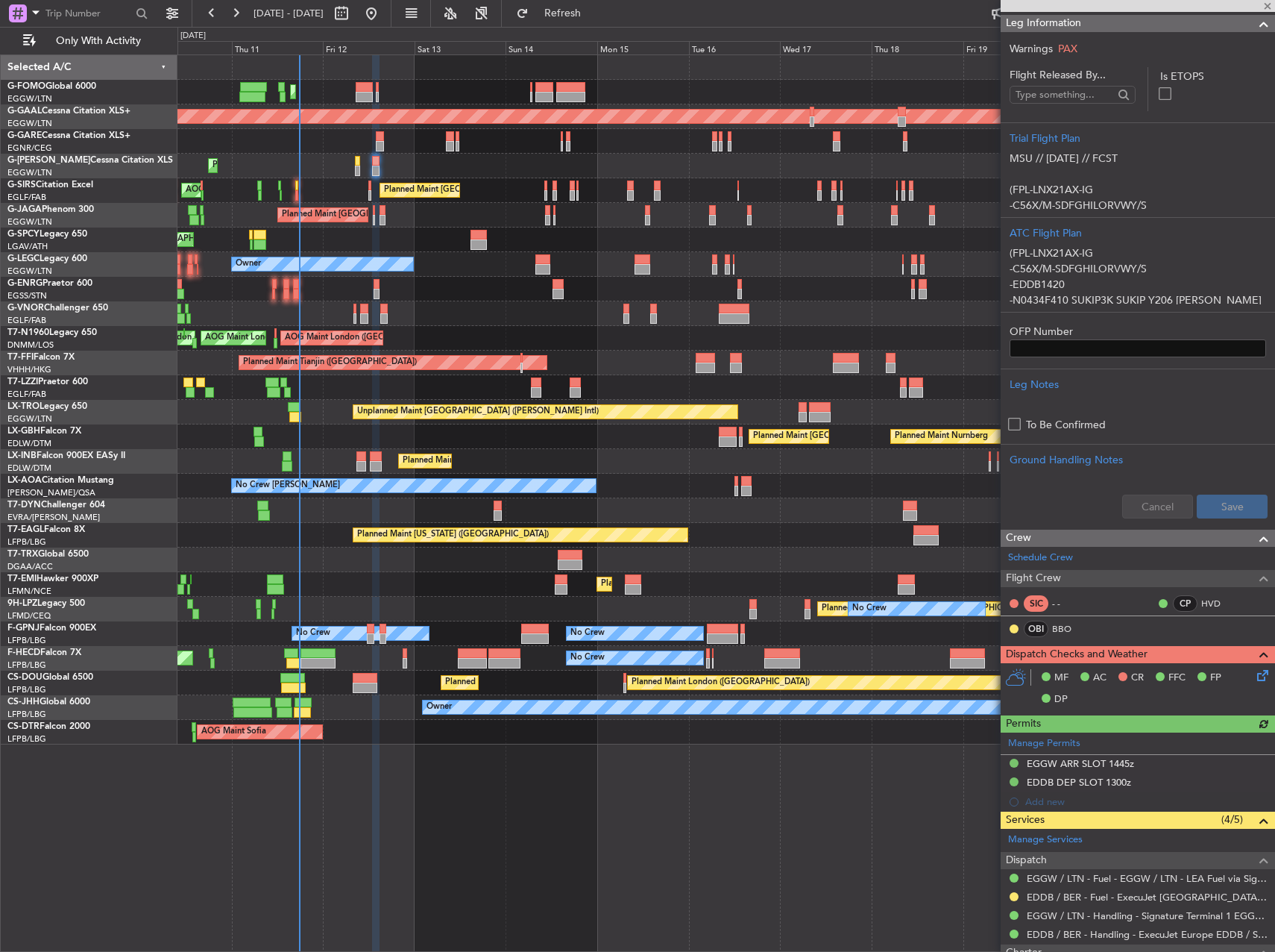
scroll to position [435, 0]
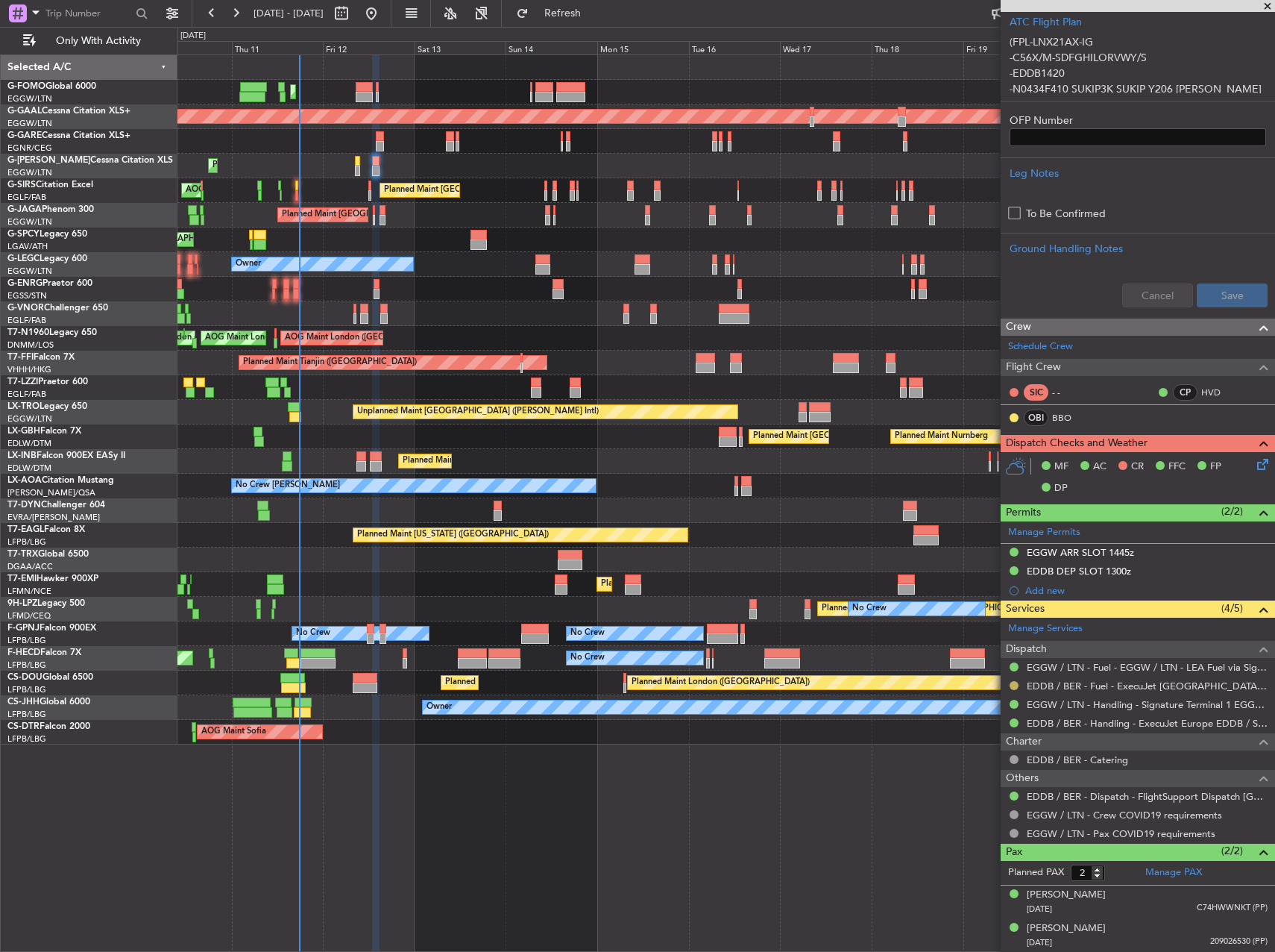
click at [1015, 681] on button at bounding box center [1014, 685] width 9 height 9
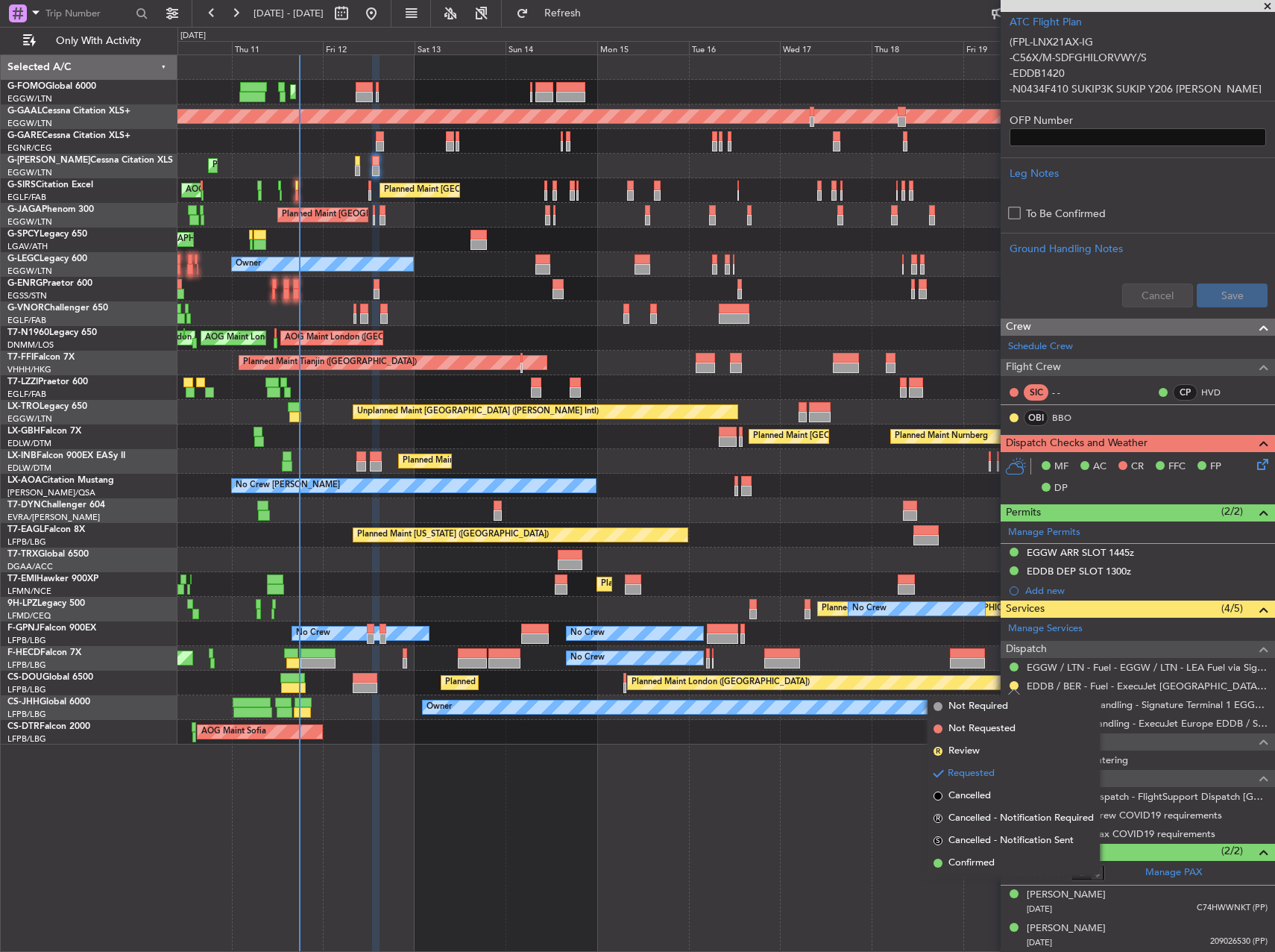
click at [1003, 857] on li "Confirmed" at bounding box center [1014, 862] width 173 height 22
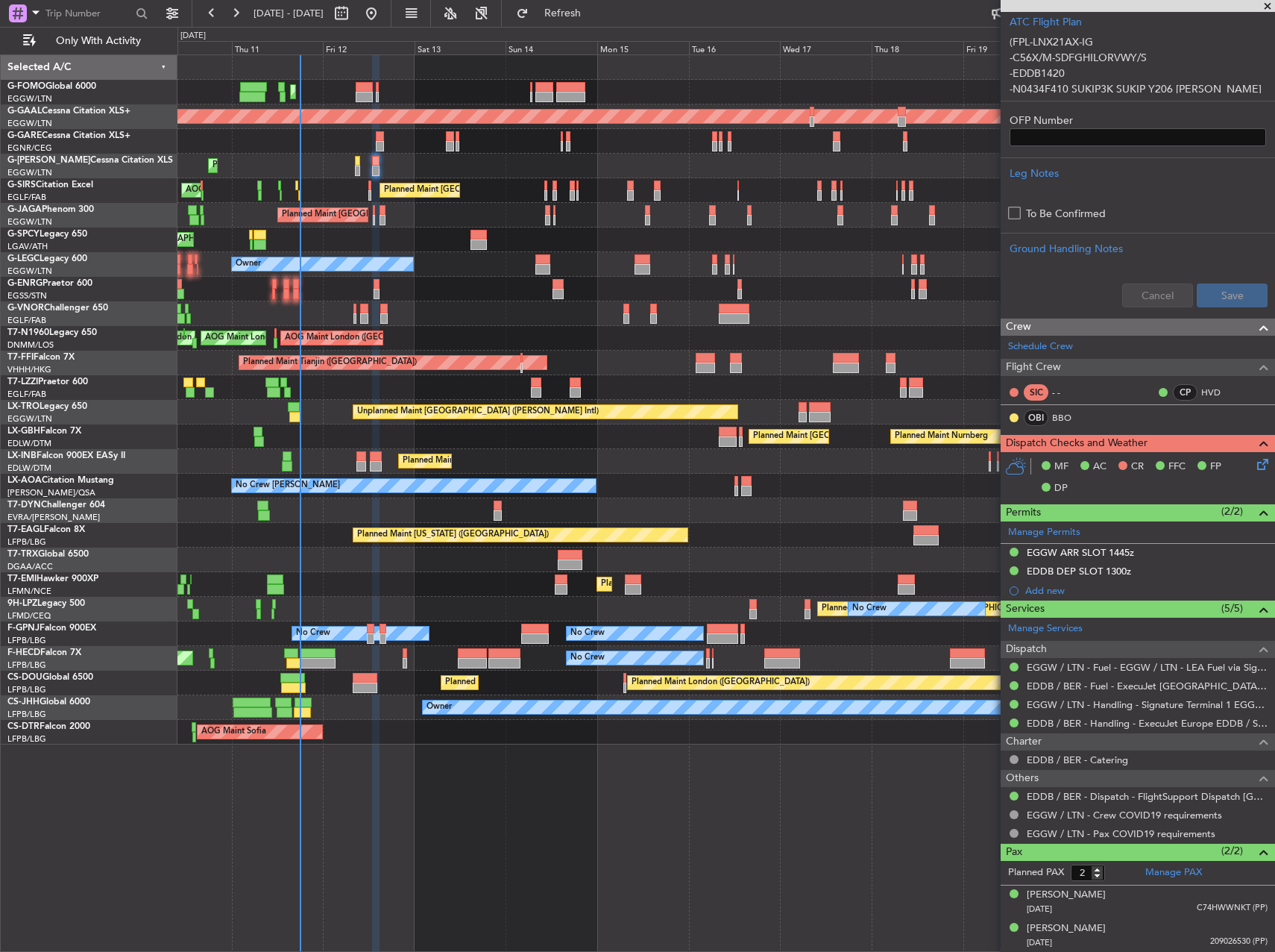
click at [373, 186] on div "Planned Maint London (Farnborough) AOG Maint Kemble" at bounding box center [725, 191] width 1097 height 25
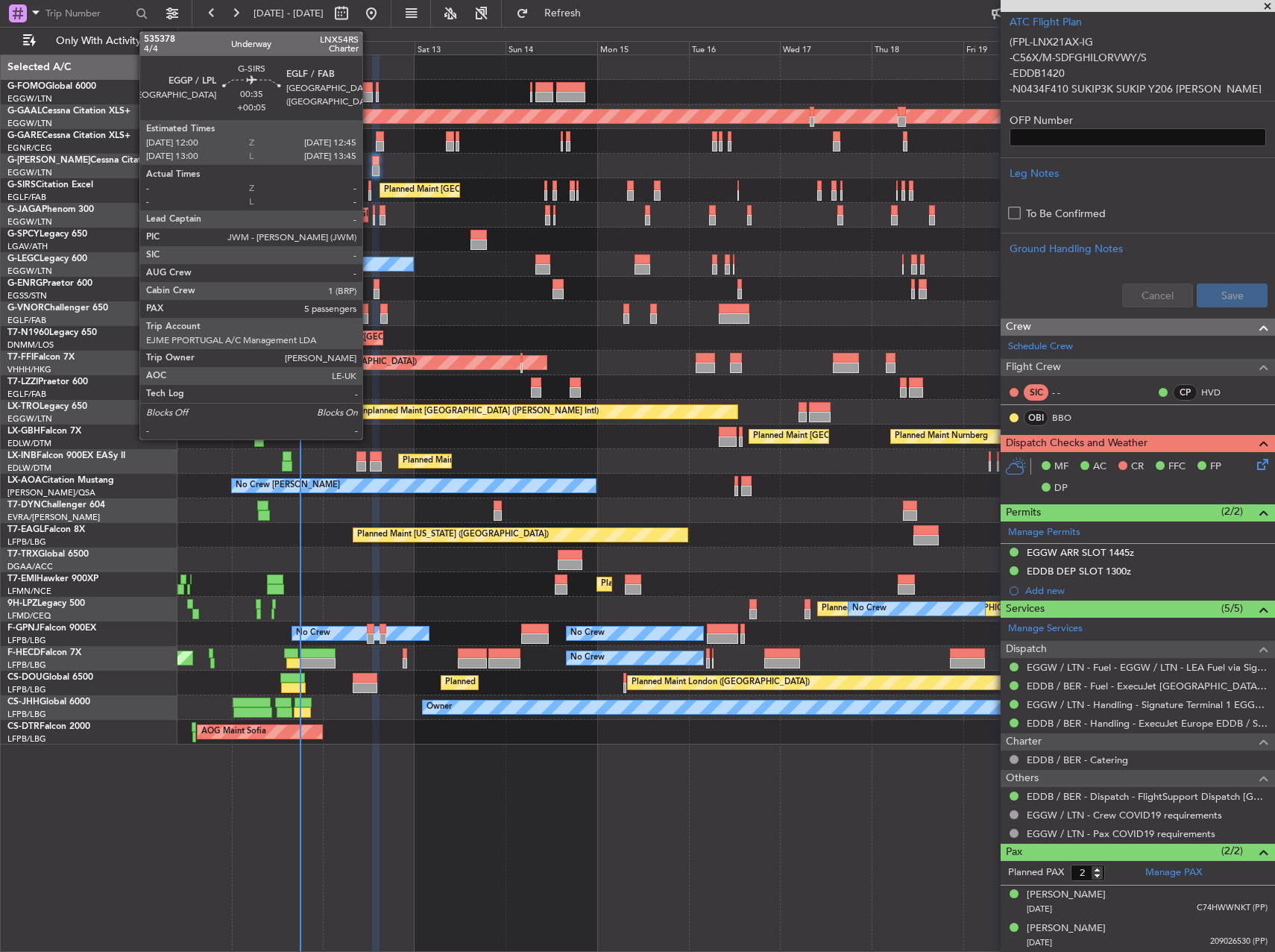
click at [369, 186] on div at bounding box center [369, 185] width 3 height 11
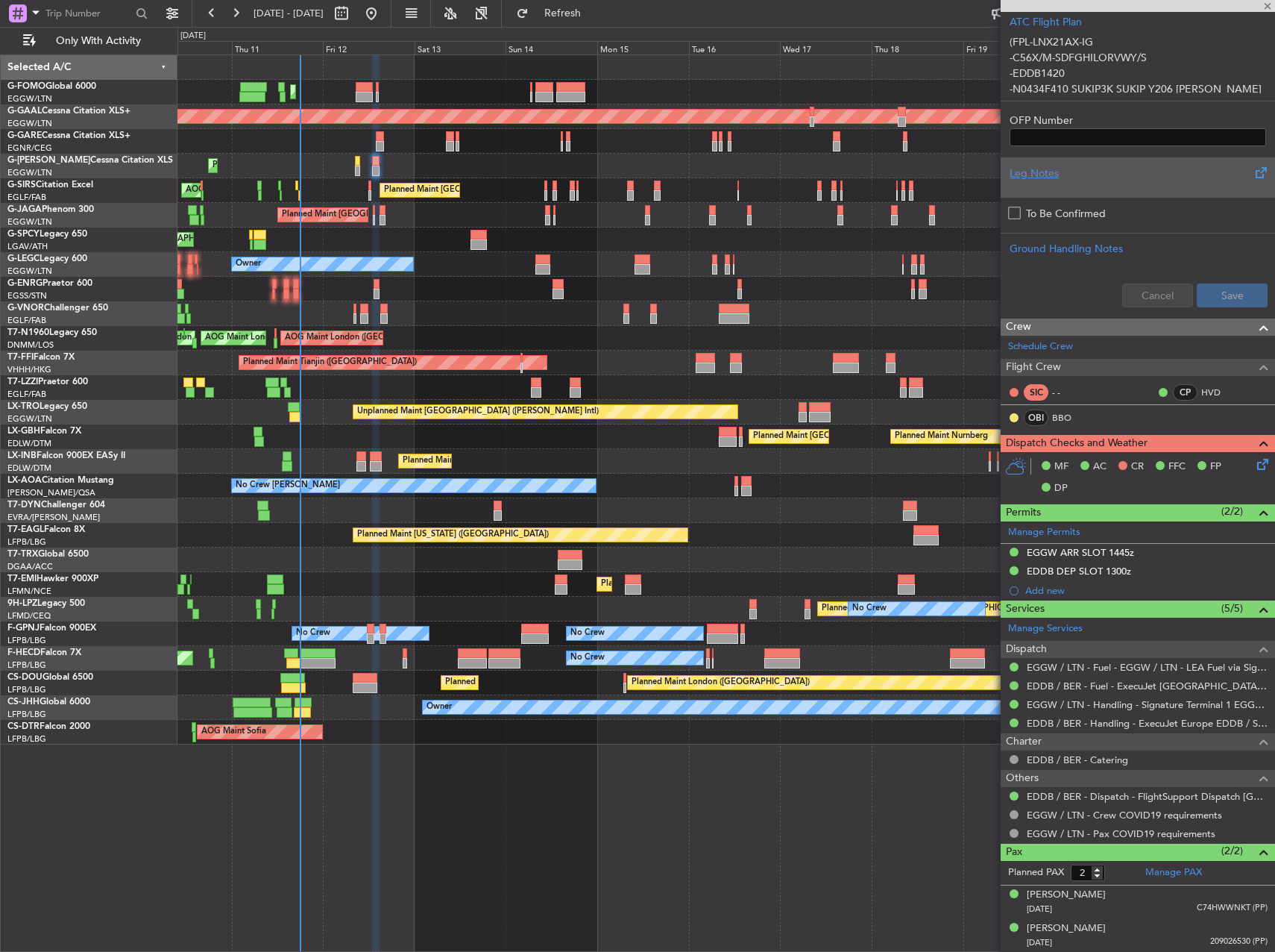
type input "+00:05"
type input "5"
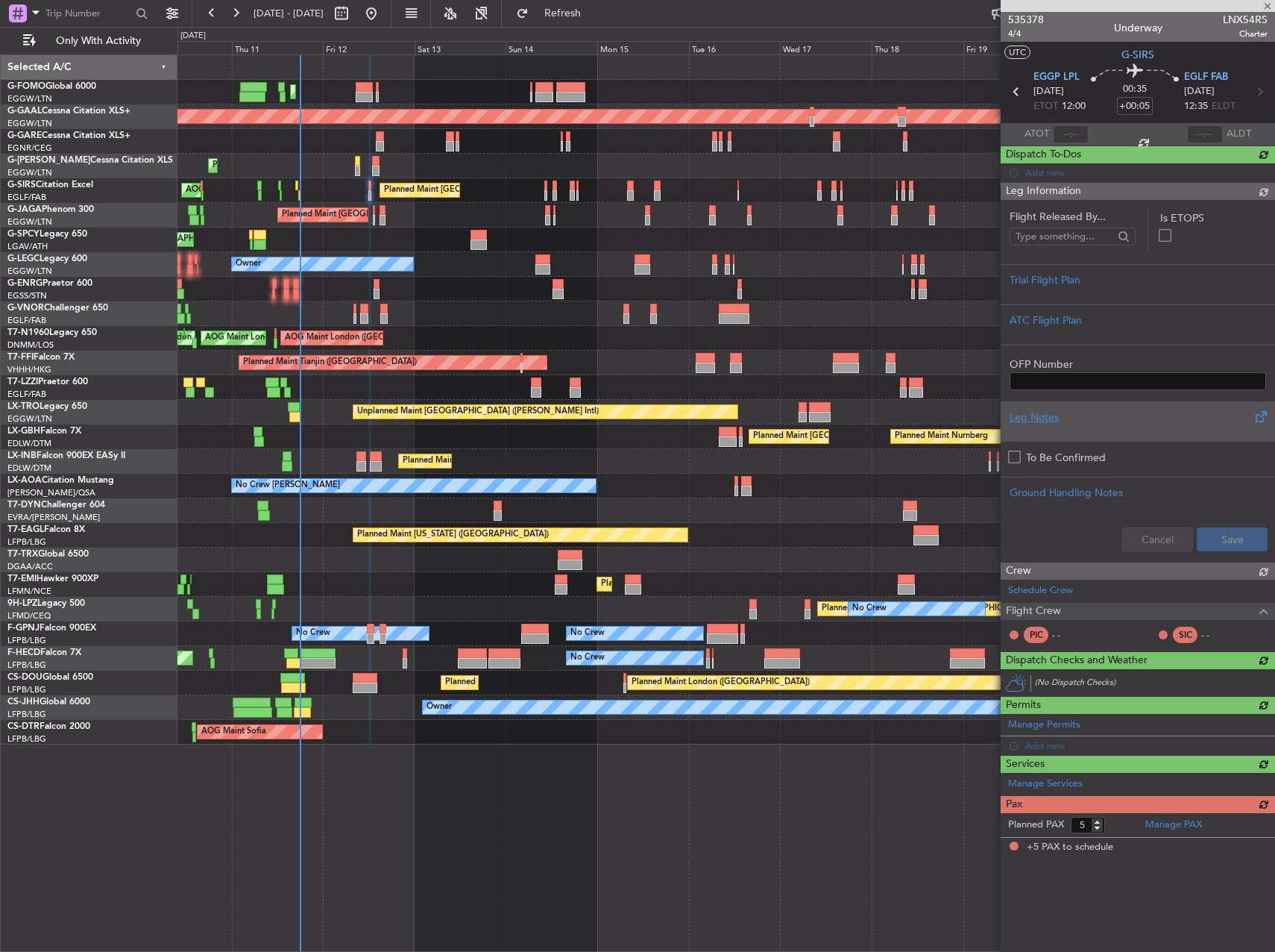
scroll to position [0, 0]
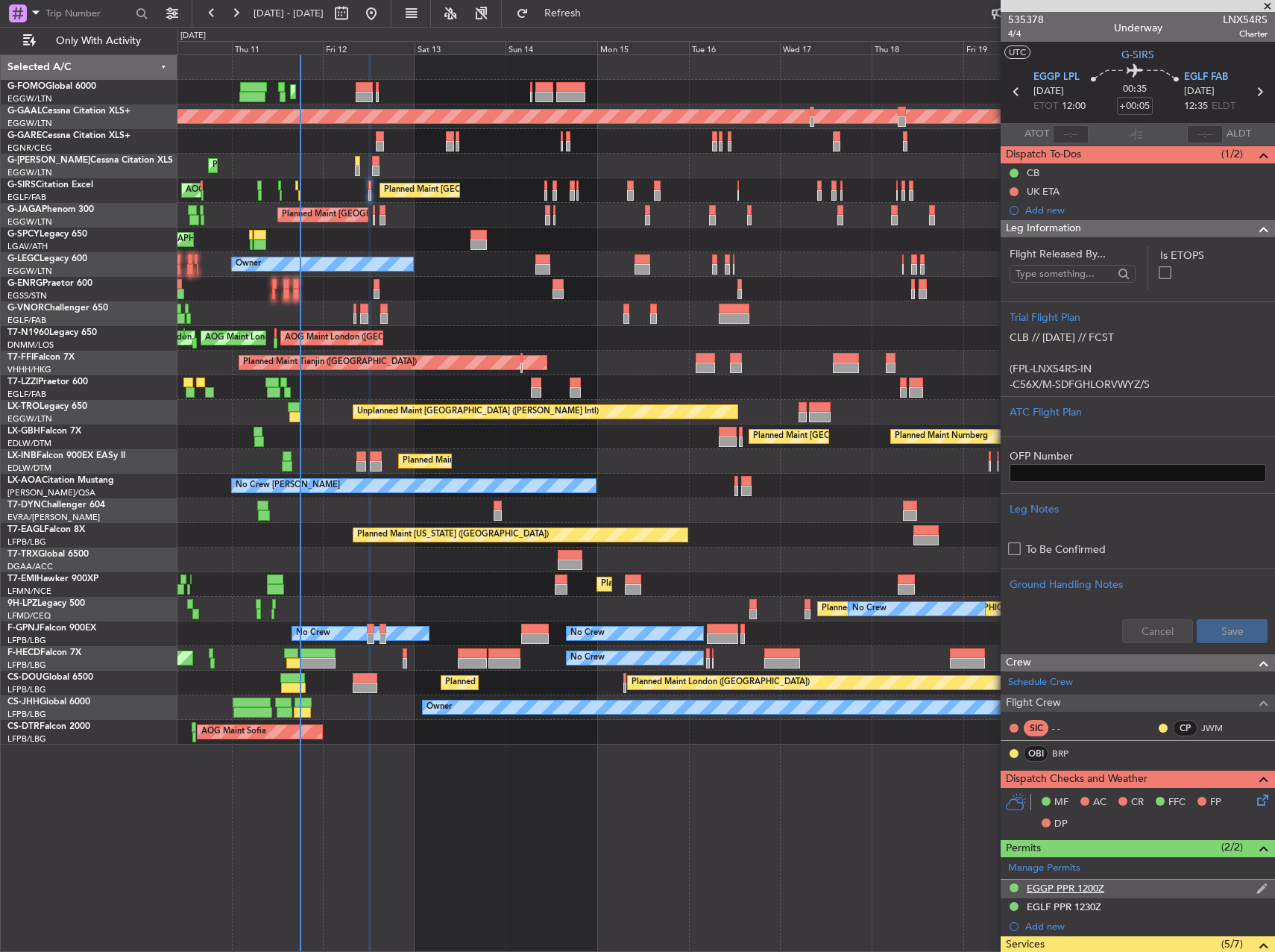
click at [1159, 893] on div "EGGP PPR 1200Z" at bounding box center [1138, 888] width 275 height 18
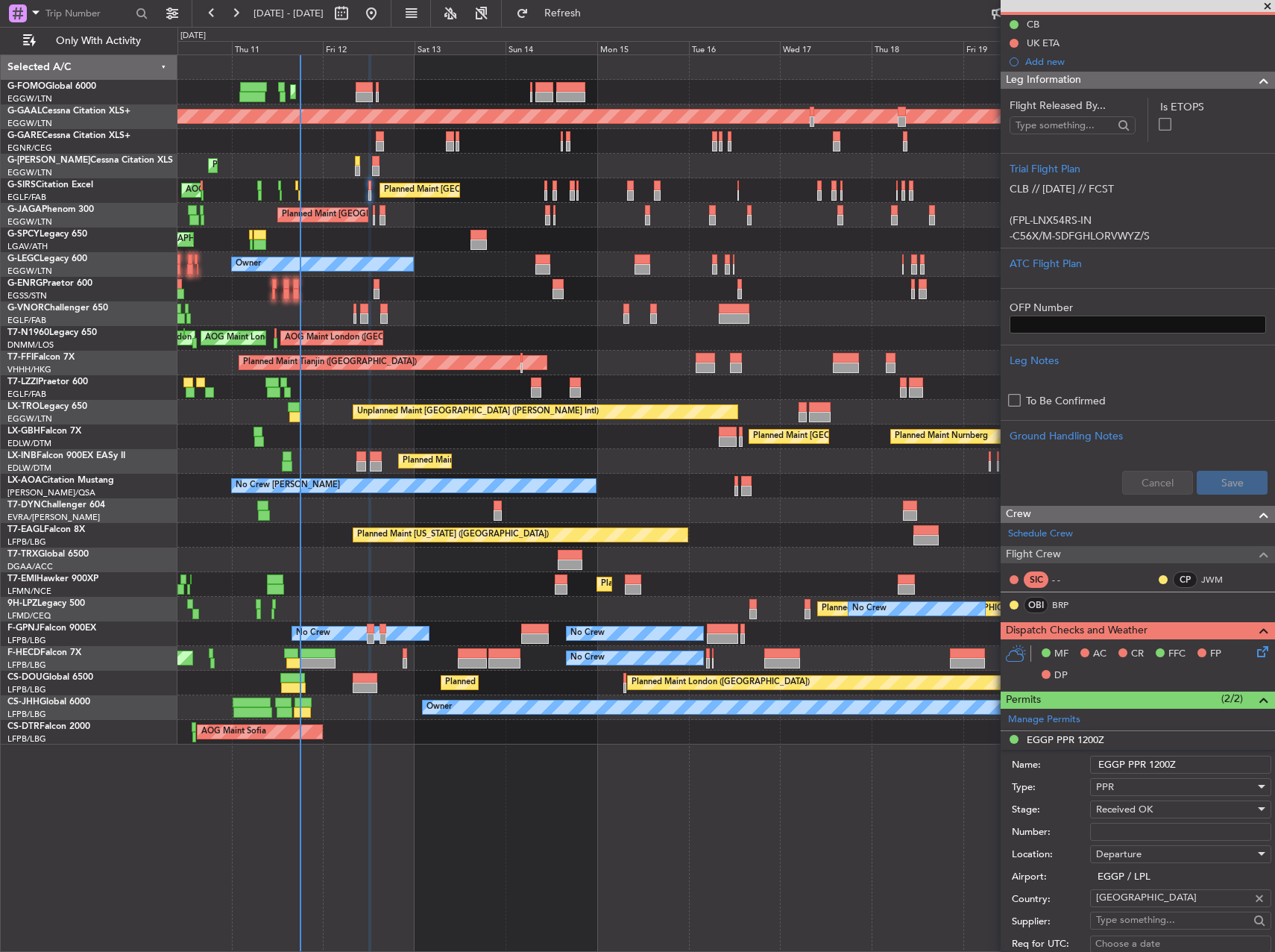
scroll to position [150, 0]
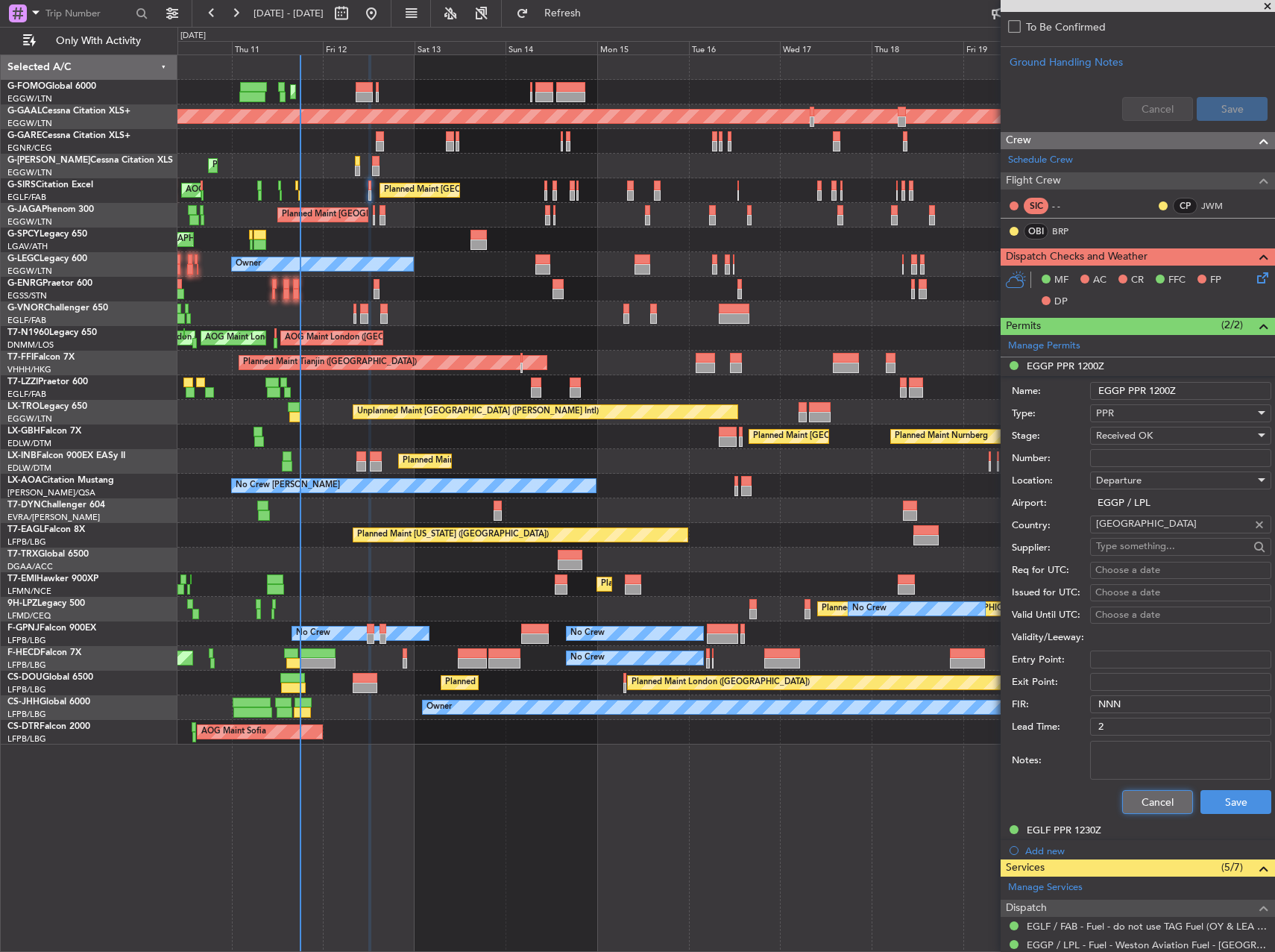
click at [1137, 799] on button "Cancel" at bounding box center [1157, 802] width 70 height 24
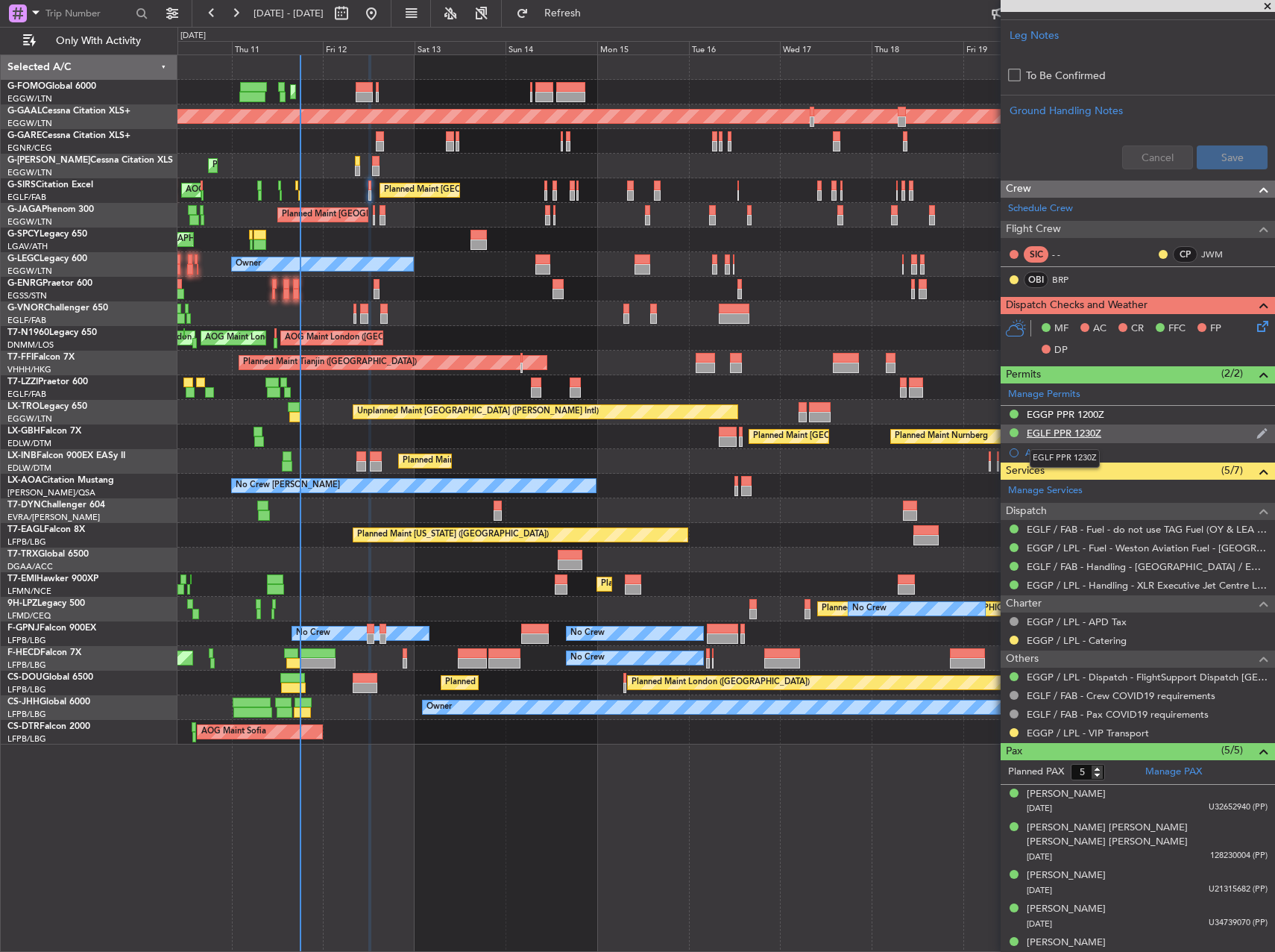
click at [1084, 438] on div "EGLF PPR 1230Z" at bounding box center [1064, 432] width 74 height 13
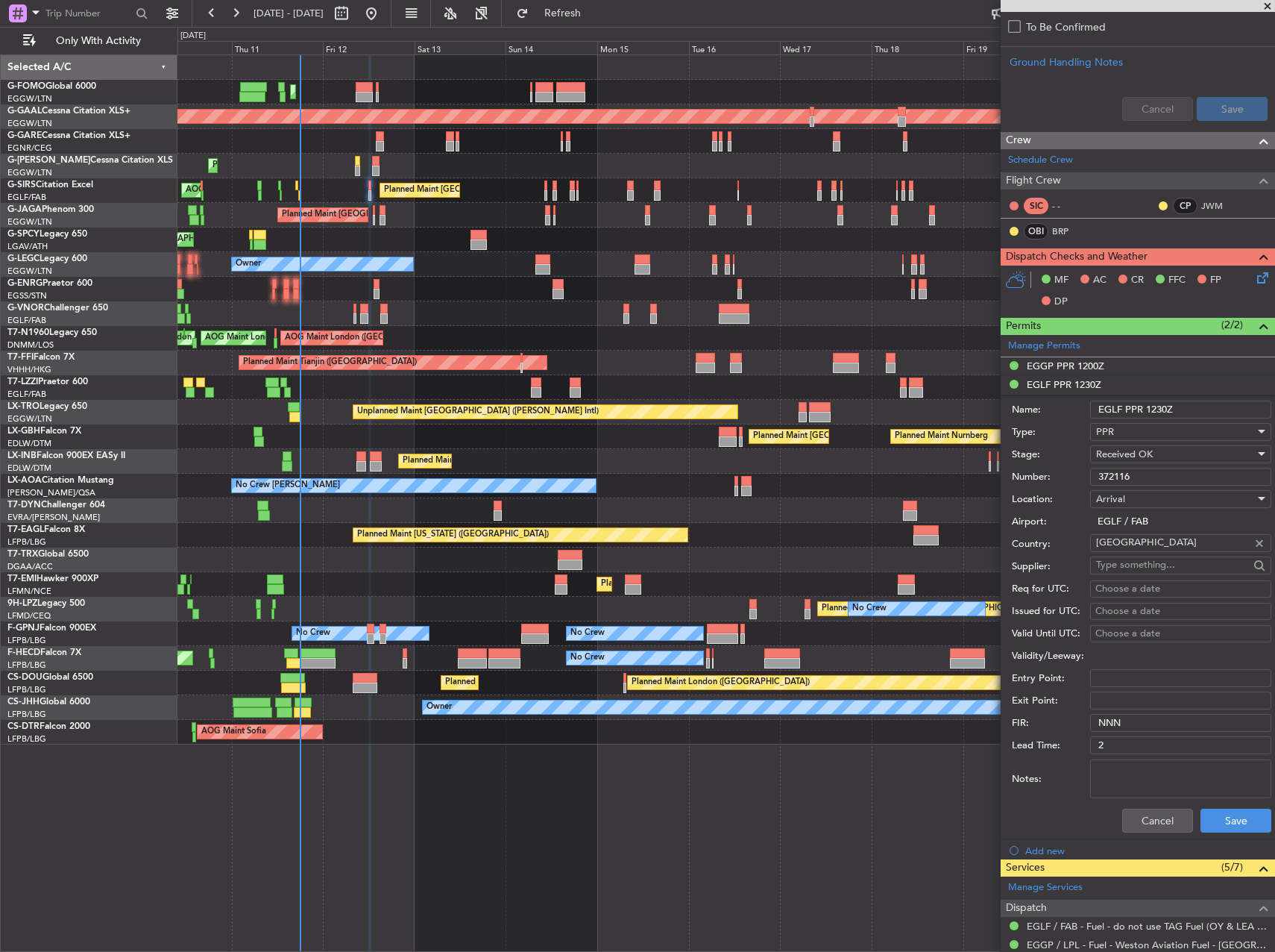
click at [1115, 472] on input "372116" at bounding box center [1180, 476] width 181 height 18
click at [1117, 476] on input "372116" at bounding box center [1180, 476] width 181 height 18
click at [1117, 477] on input "372116" at bounding box center [1180, 476] width 181 height 18
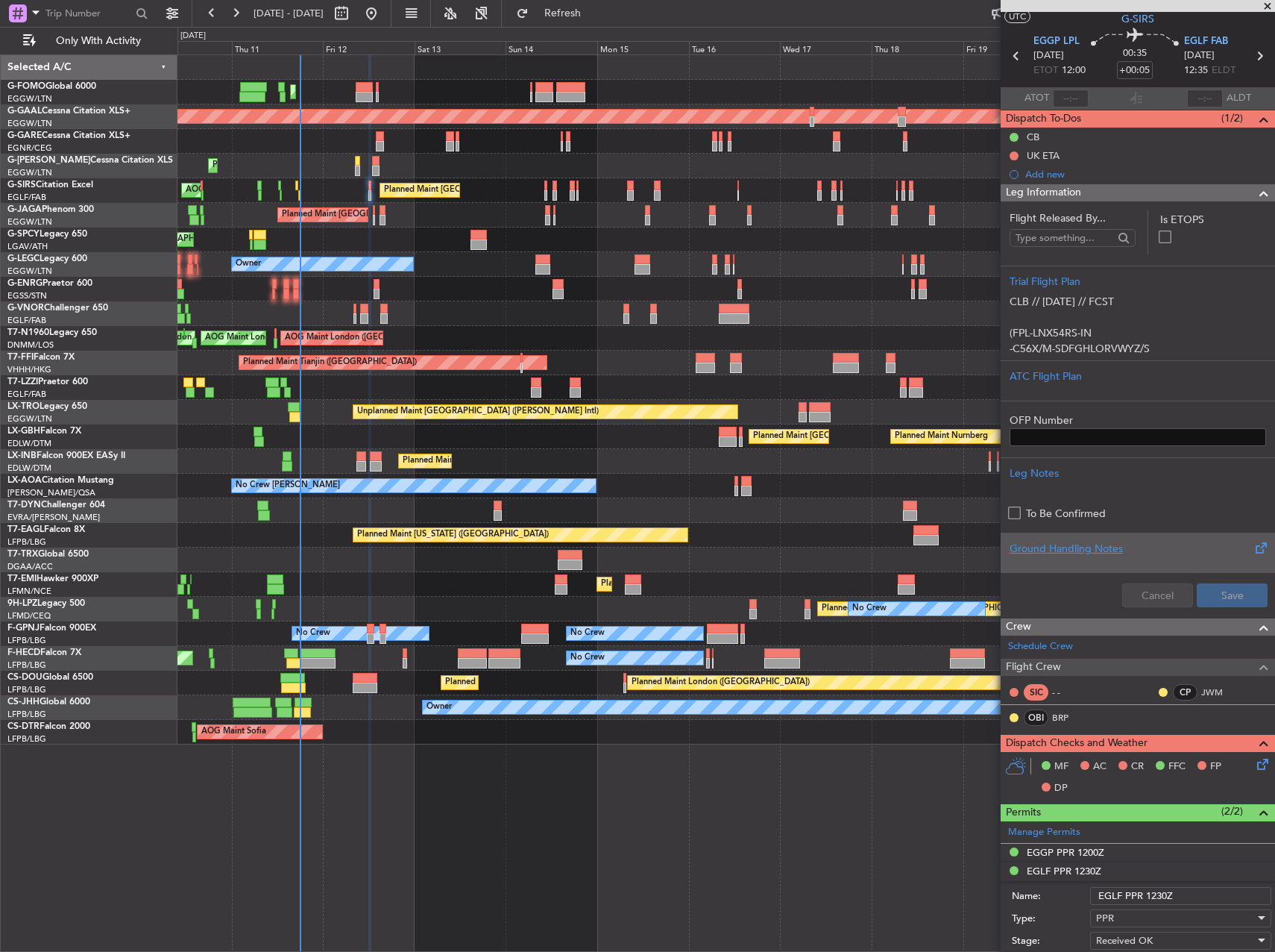
scroll to position [0, 0]
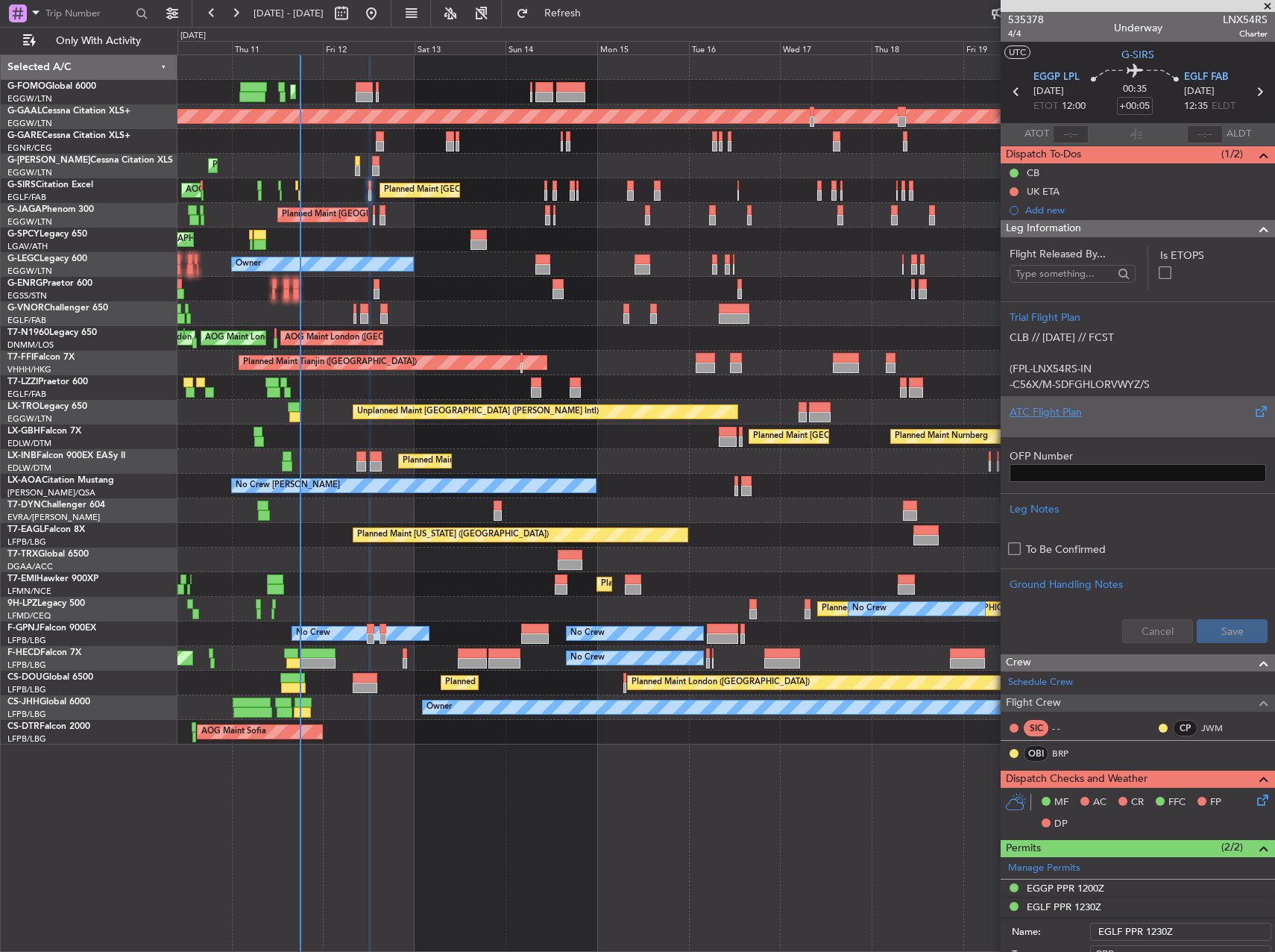
click at [1077, 419] on div "ATC Flight Plan" at bounding box center [1138, 412] width 257 height 15
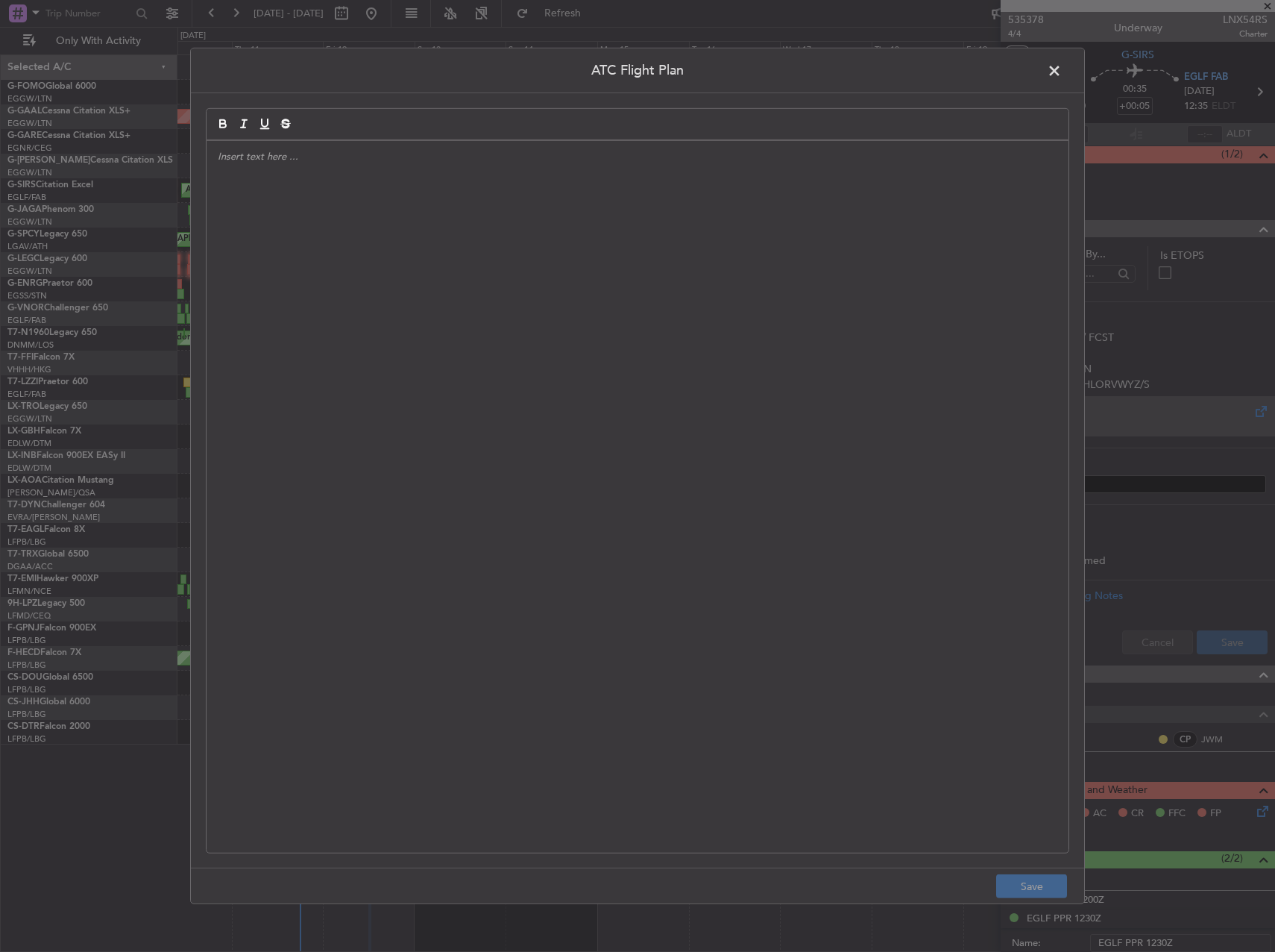
click at [738, 464] on div at bounding box center [638, 497] width 862 height 712
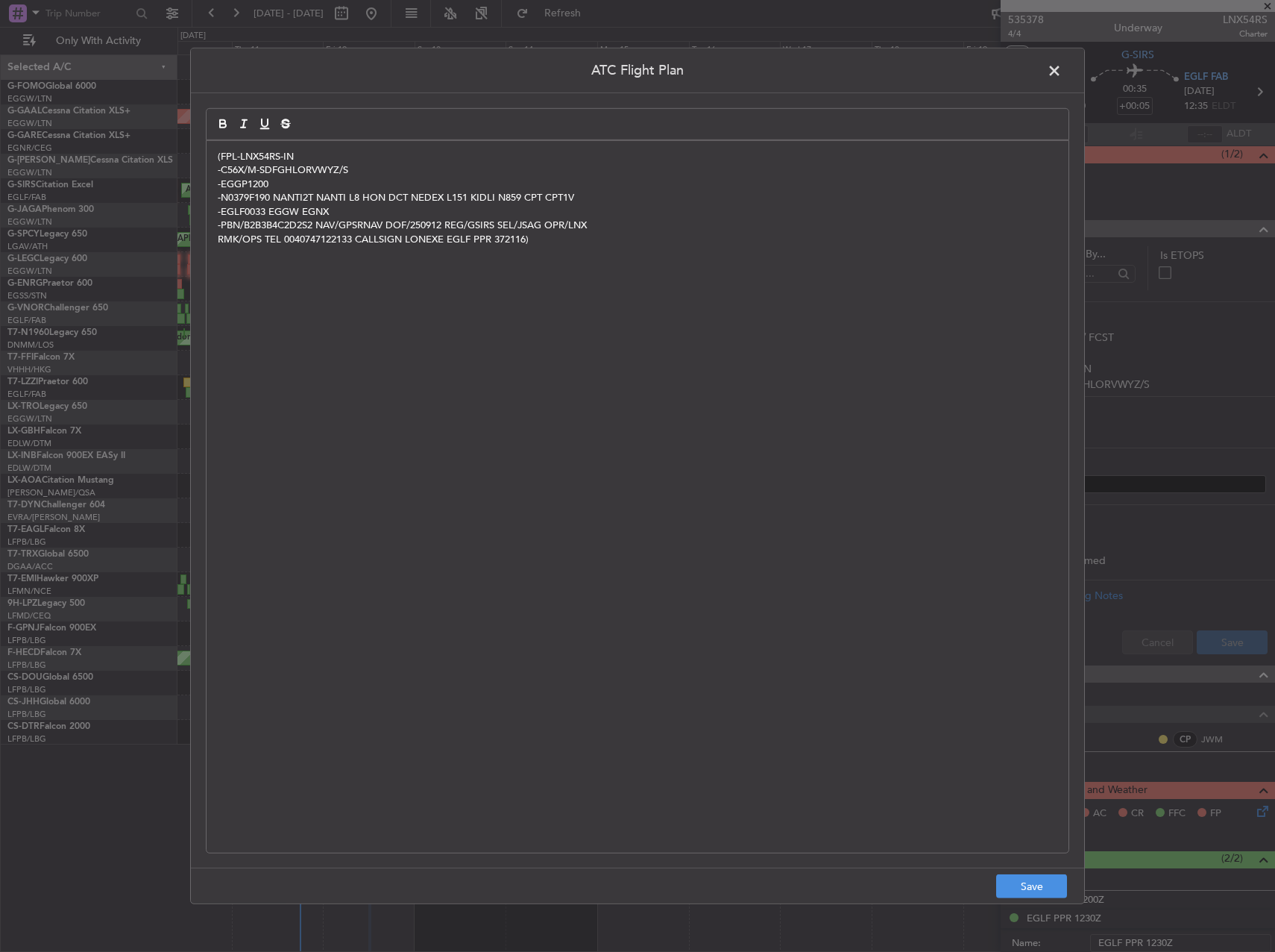
click at [1043, 910] on div "ATC Flight Plan (FPL-LNX54RS-IN -C56X/M-SDFGHLORVWYZ/S -EGGP1200 -N0379F190 NAN…" at bounding box center [638, 476] width 1275 height 952
click at [1038, 885] on button "Save" at bounding box center [1031, 885] width 70 height 24
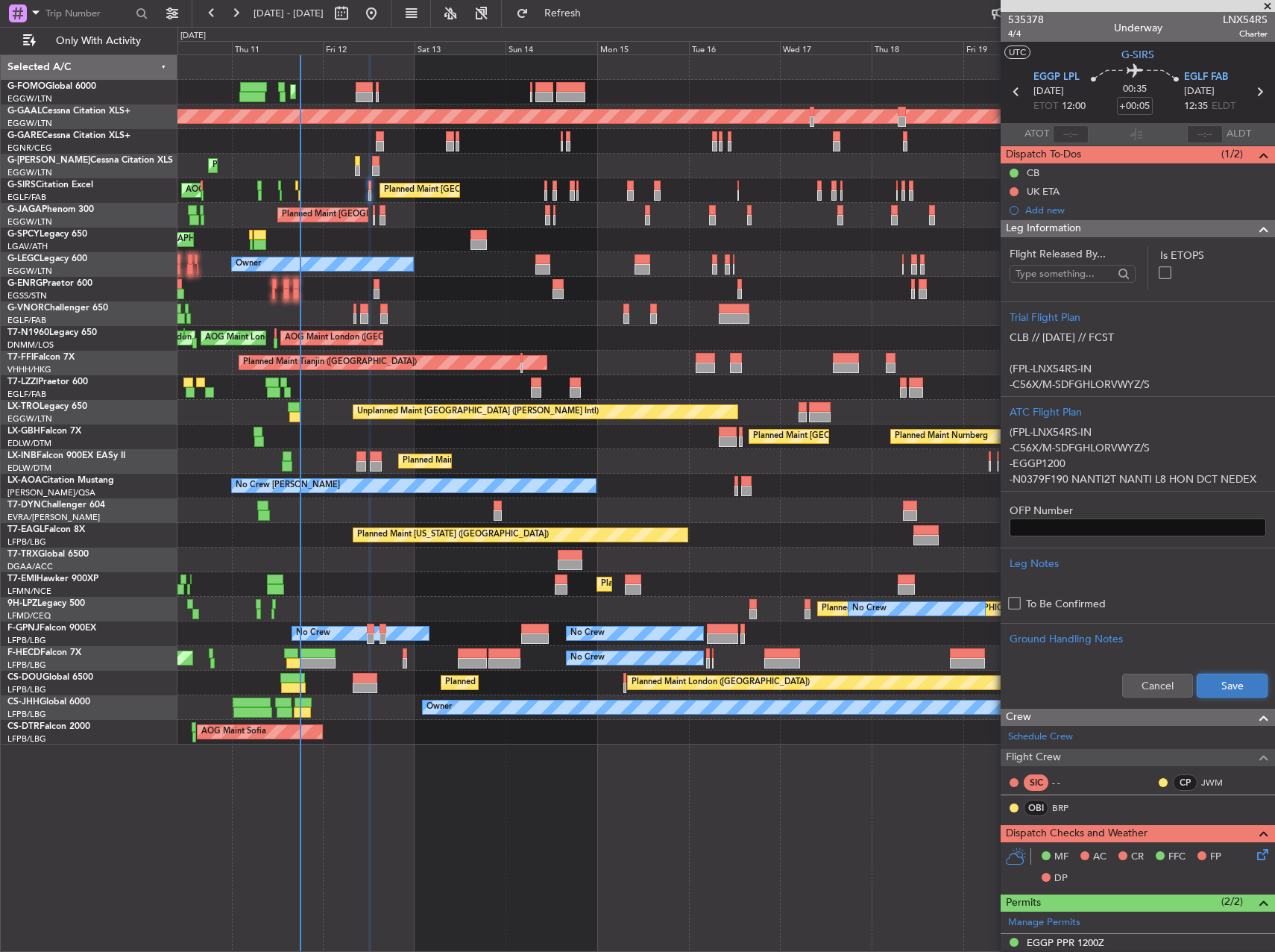
click at [1208, 695] on button "Save" at bounding box center [1232, 685] width 70 height 24
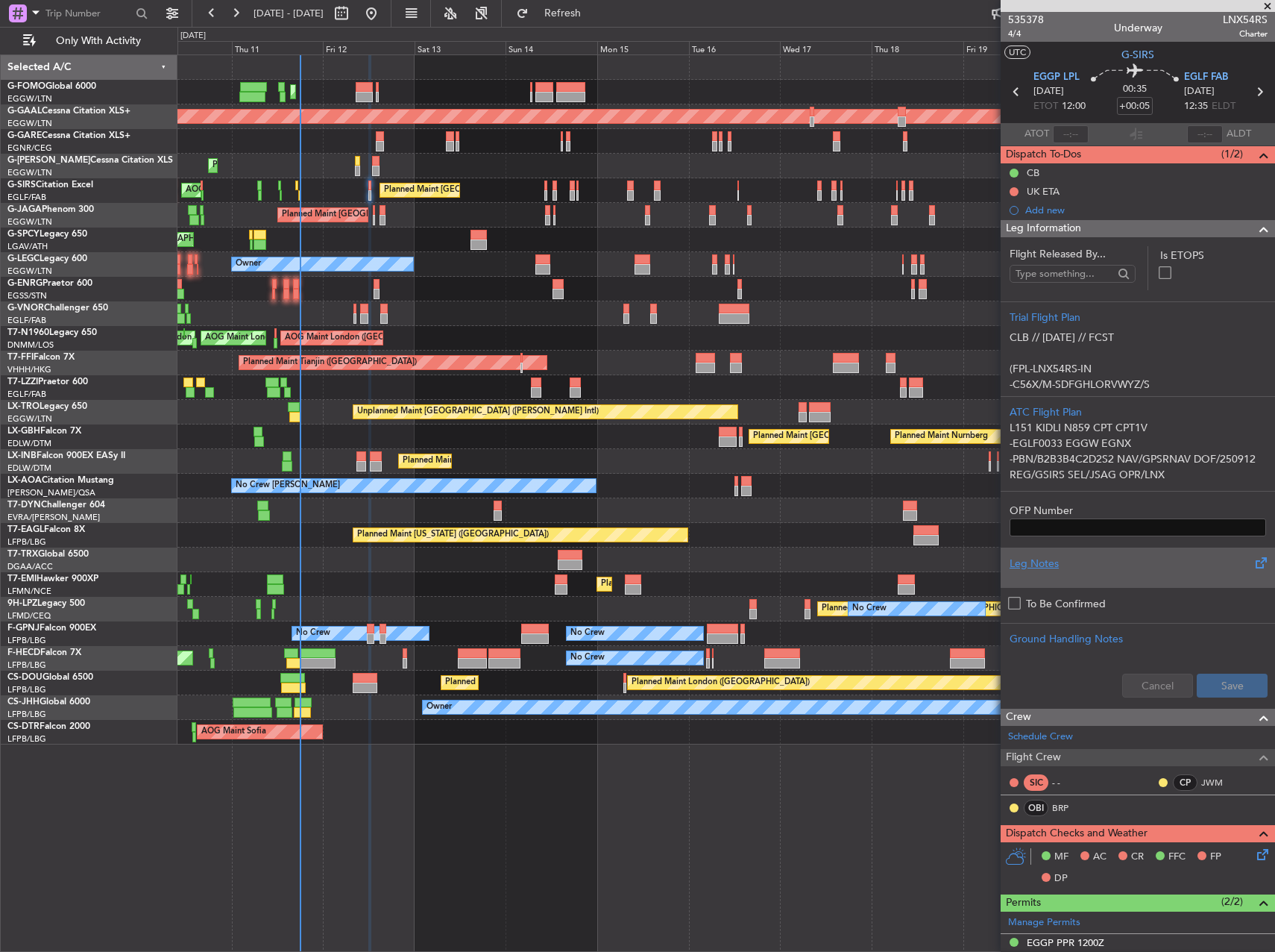
scroll to position [102, 0]
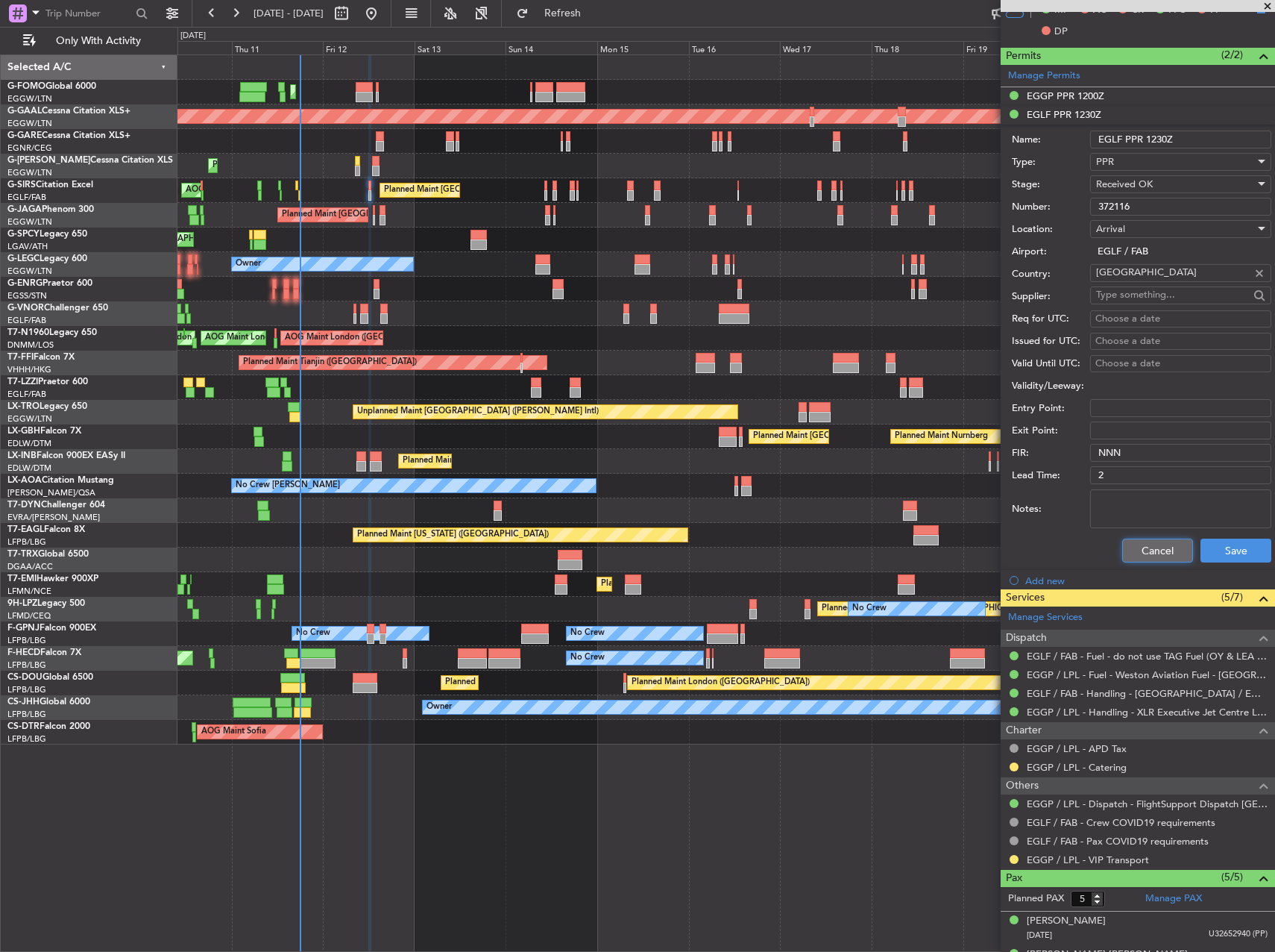
click at [1165, 553] on button "Cancel" at bounding box center [1157, 550] width 70 height 24
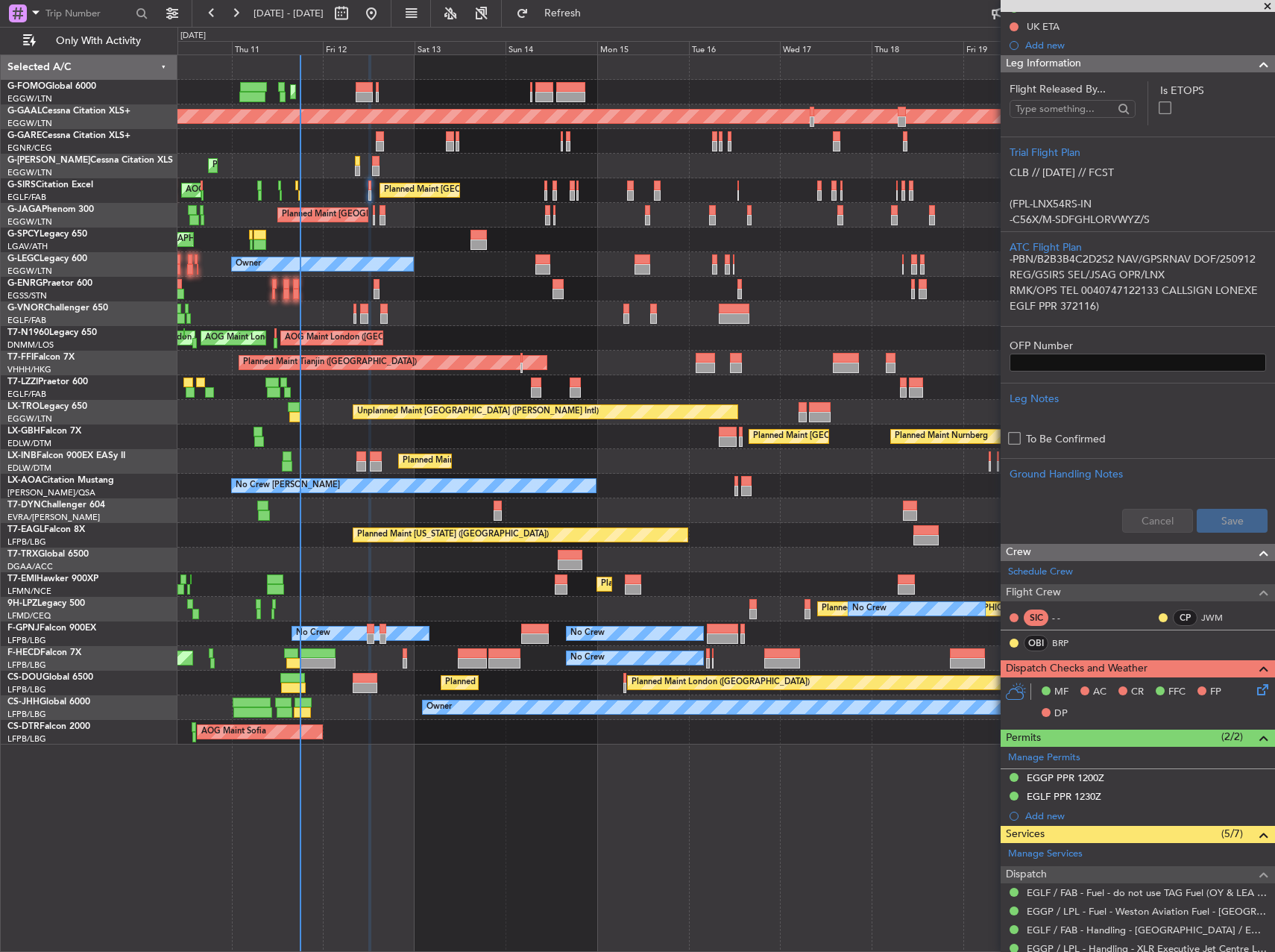
scroll to position [155, 0]
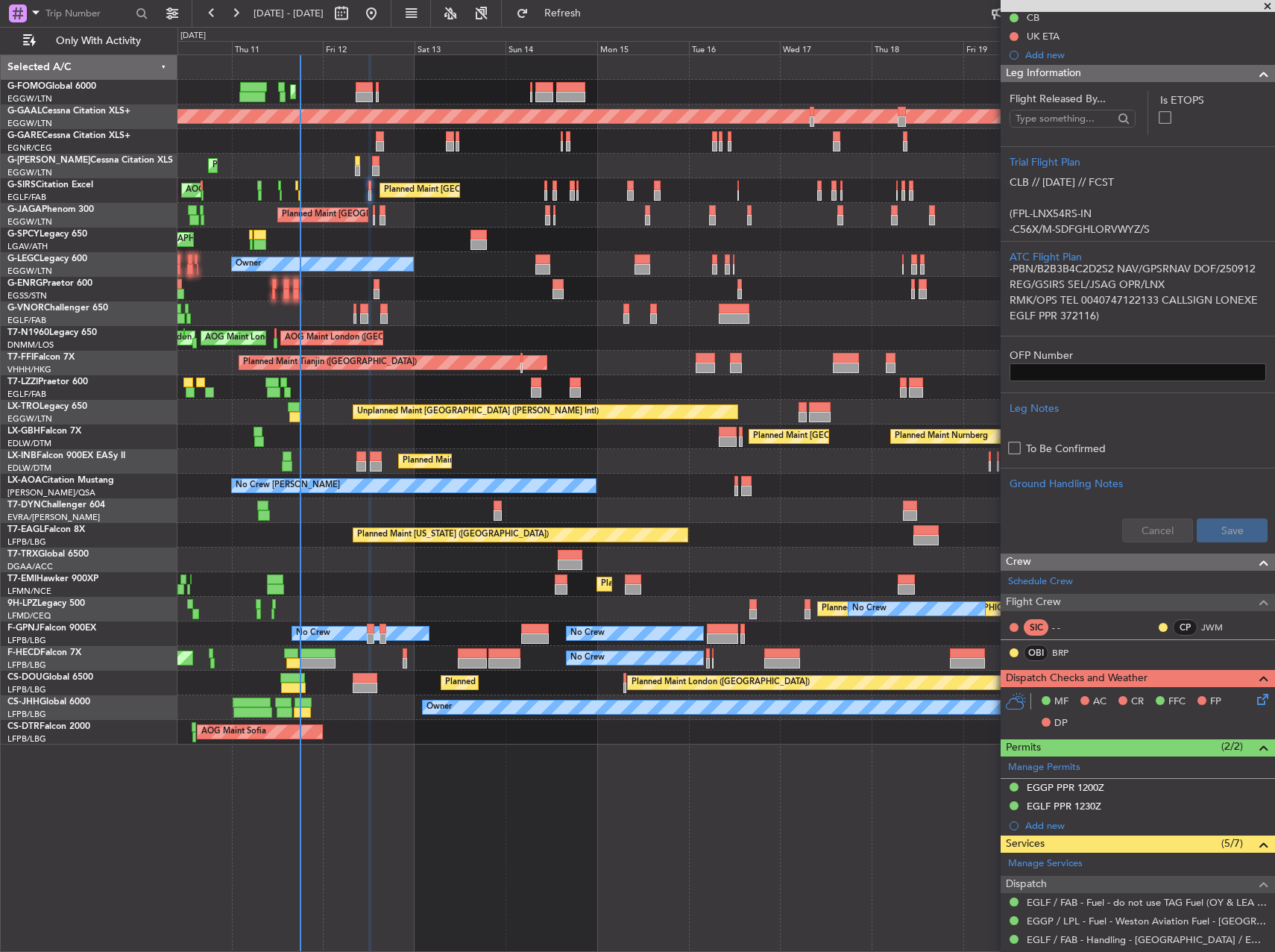
click at [1255, 702] on icon at bounding box center [1261, 696] width 12 height 12
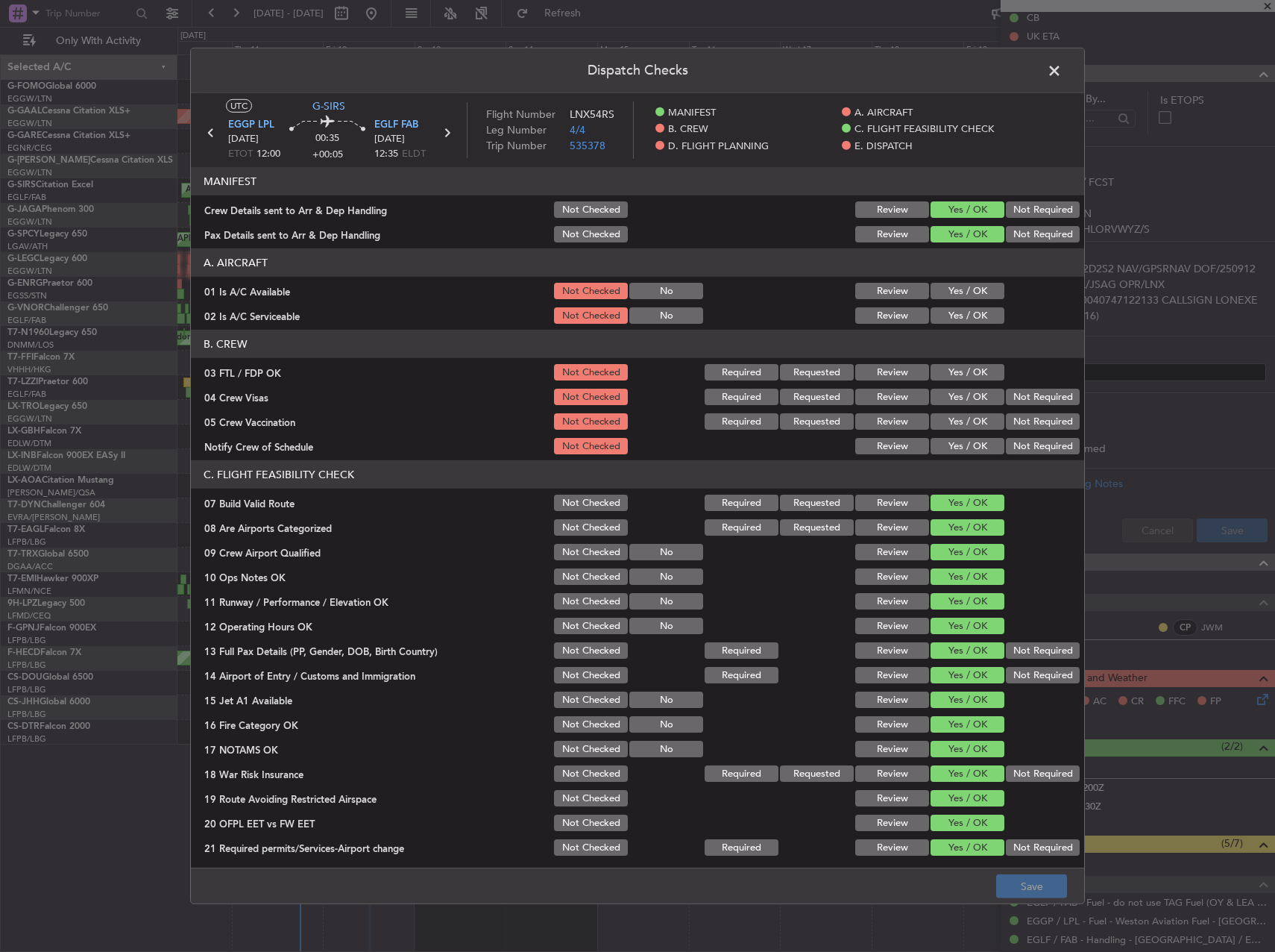
click at [942, 308] on button "Yes / OK" at bounding box center [967, 315] width 74 height 16
click at [941, 285] on button "Yes / OK" at bounding box center [967, 290] width 74 height 16
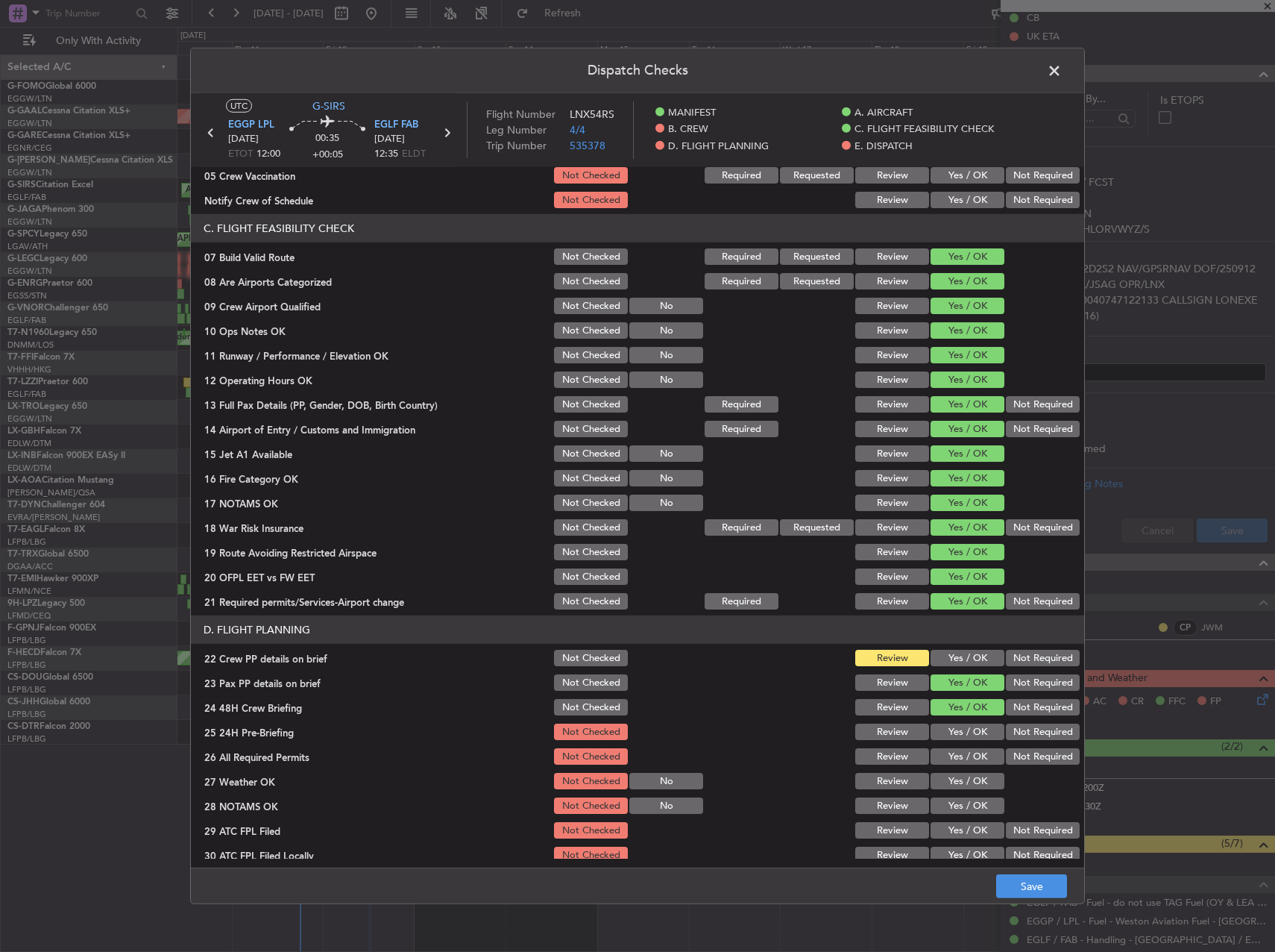
scroll to position [448, 0]
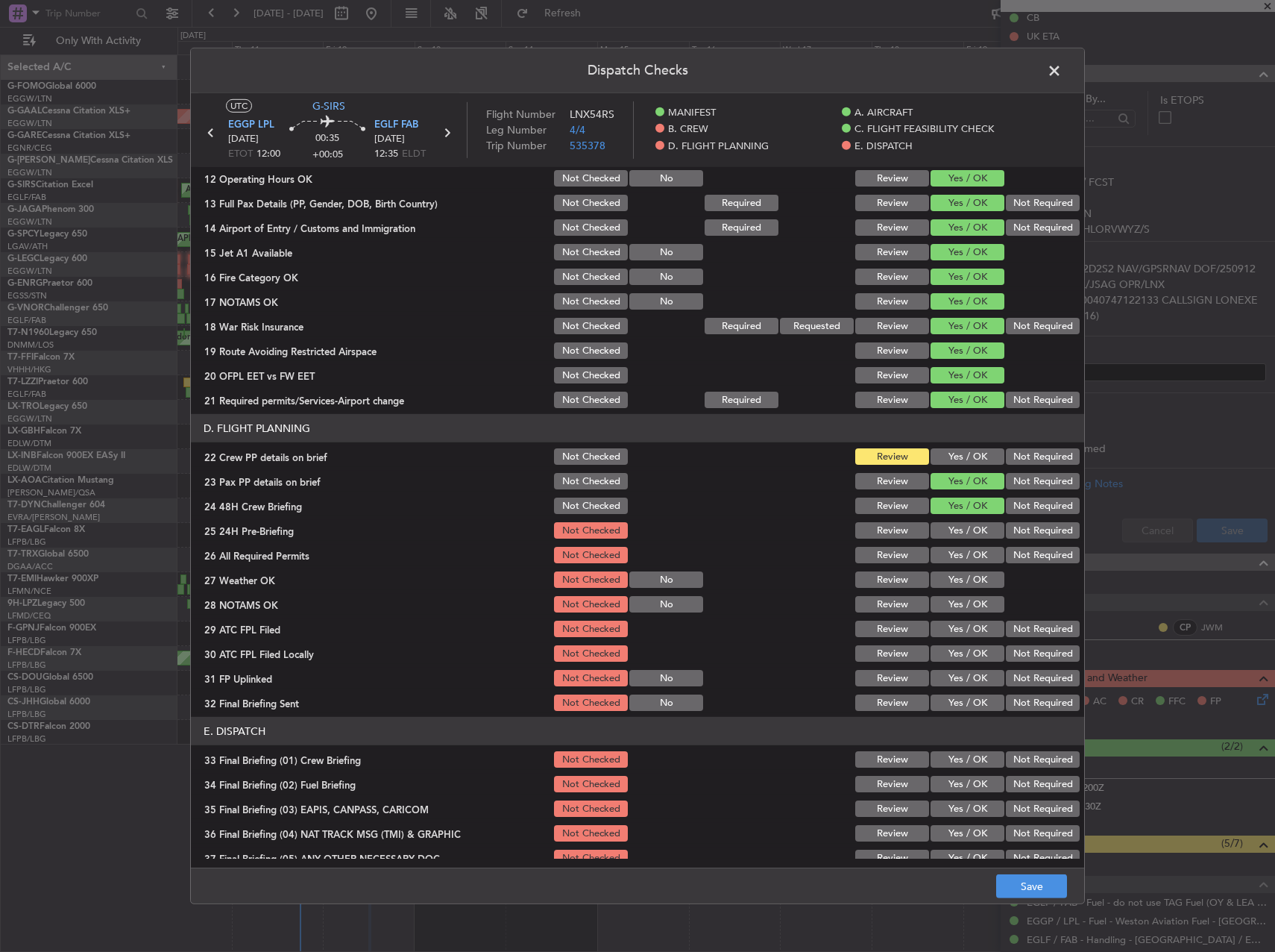
click at [960, 454] on button "Yes / OK" at bounding box center [967, 456] width 74 height 16
click at [975, 528] on button "Yes / OK" at bounding box center [967, 530] width 74 height 16
click at [957, 549] on button "Yes / OK" at bounding box center [967, 555] width 74 height 16
drag, startPoint x: 954, startPoint y: 558, endPoint x: 951, endPoint y: 577, distance: 19.2
click at [953, 562] on button "Yes / OK" at bounding box center [967, 555] width 74 height 16
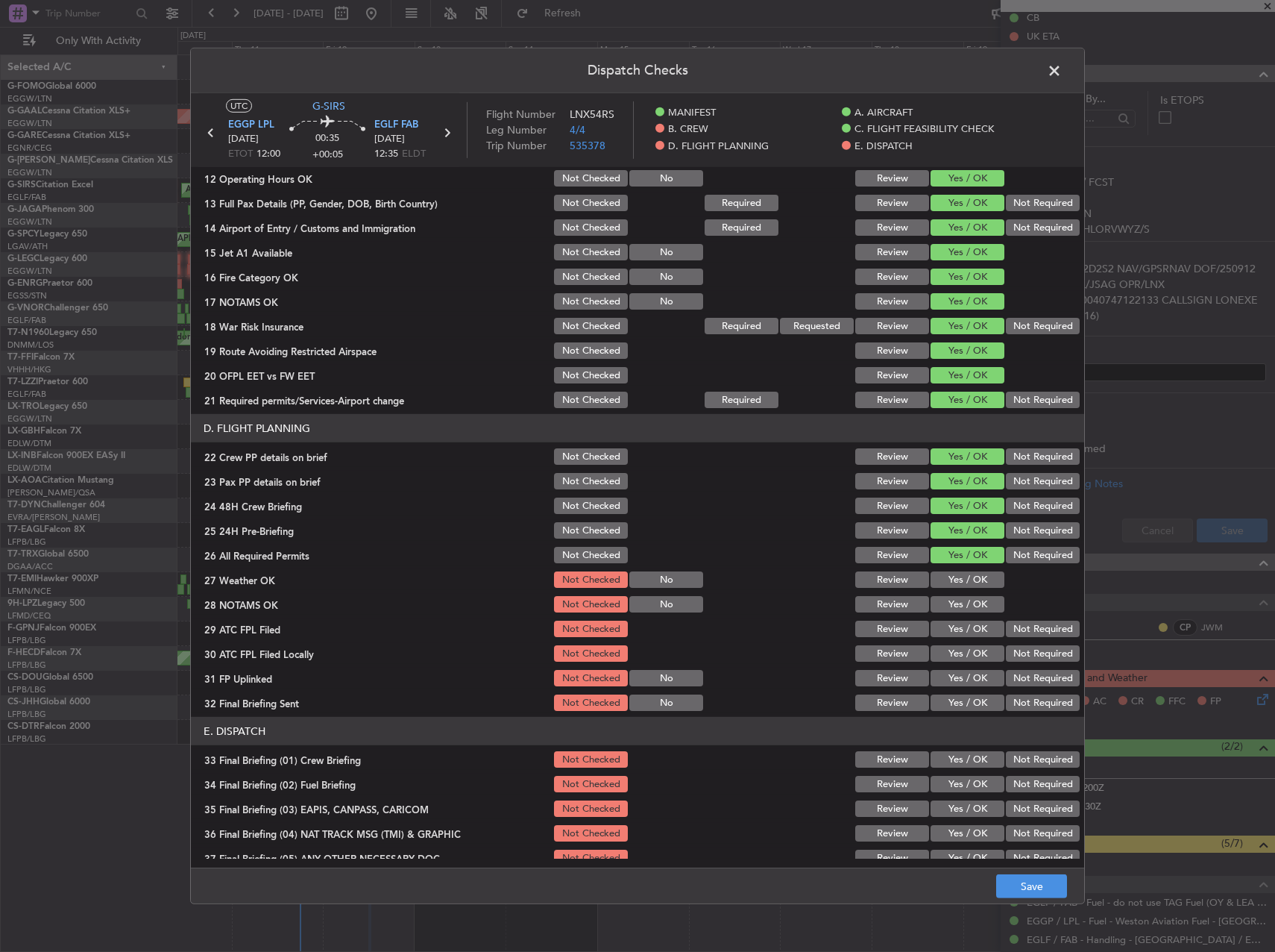
click at [951, 577] on button "Yes / OK" at bounding box center [967, 579] width 74 height 16
click at [948, 599] on button "Yes / OK" at bounding box center [967, 604] width 74 height 16
click at [952, 615] on section "D. FLIGHT PLANNING 22 Crew PP details on brief Not Checked Review Yes / OK Not …" at bounding box center [638, 563] width 893 height 299
click at [958, 623] on button "Yes / OK" at bounding box center [967, 628] width 74 height 16
drag, startPoint x: 1038, startPoint y: 653, endPoint x: 979, endPoint y: 666, distance: 60.4
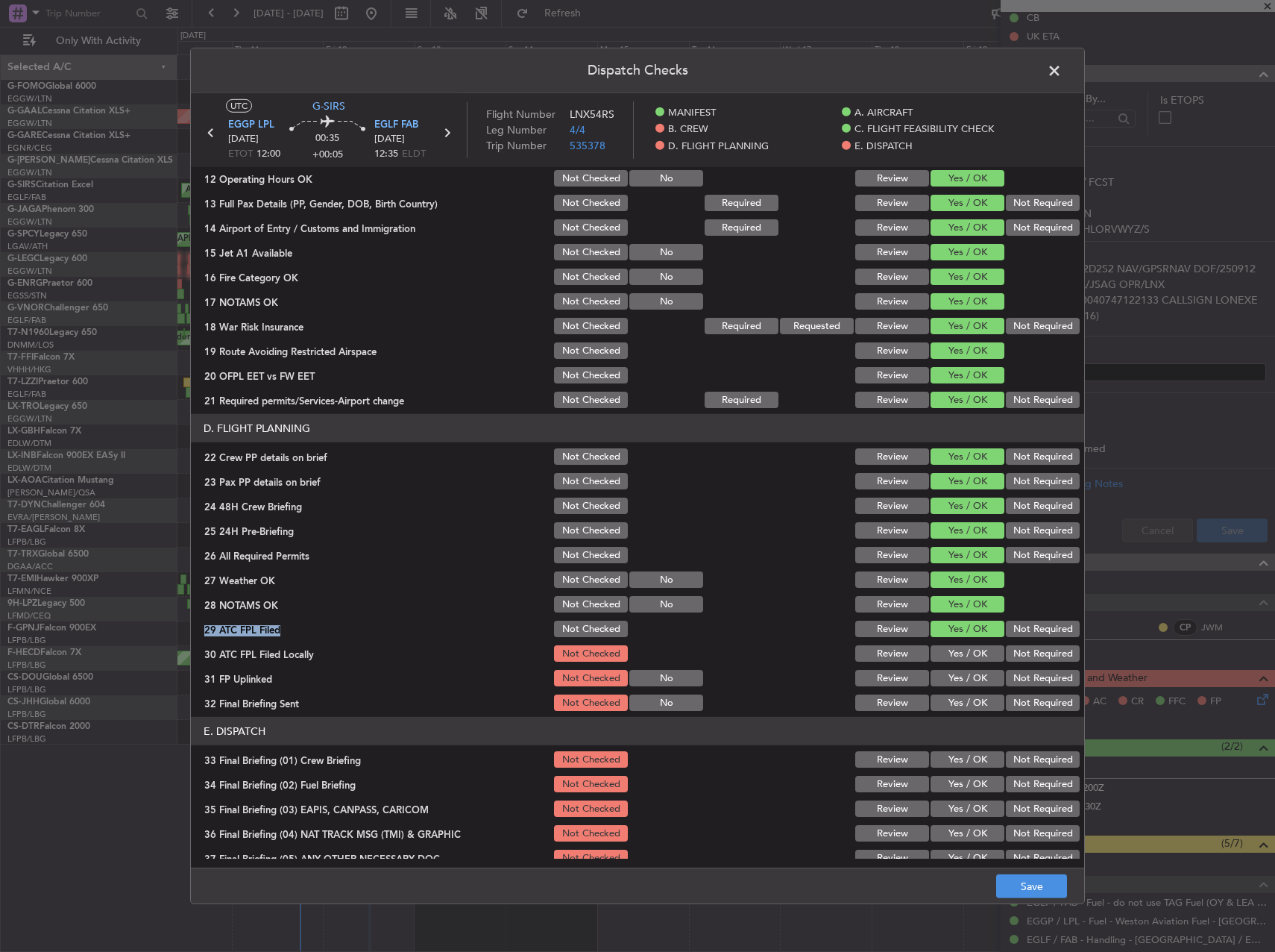
click at [1023, 653] on button "Not Required" at bounding box center [1043, 653] width 74 height 16
drag, startPoint x: 978, startPoint y: 679, endPoint x: 994, endPoint y: 688, distance: 18.4
click at [983, 682] on button "Yes / OK" at bounding box center [967, 677] width 74 height 16
drag, startPoint x: 1015, startPoint y: 695, endPoint x: 1025, endPoint y: 706, distance: 14.9
click at [1020, 702] on button "Not Required" at bounding box center [1043, 702] width 74 height 16
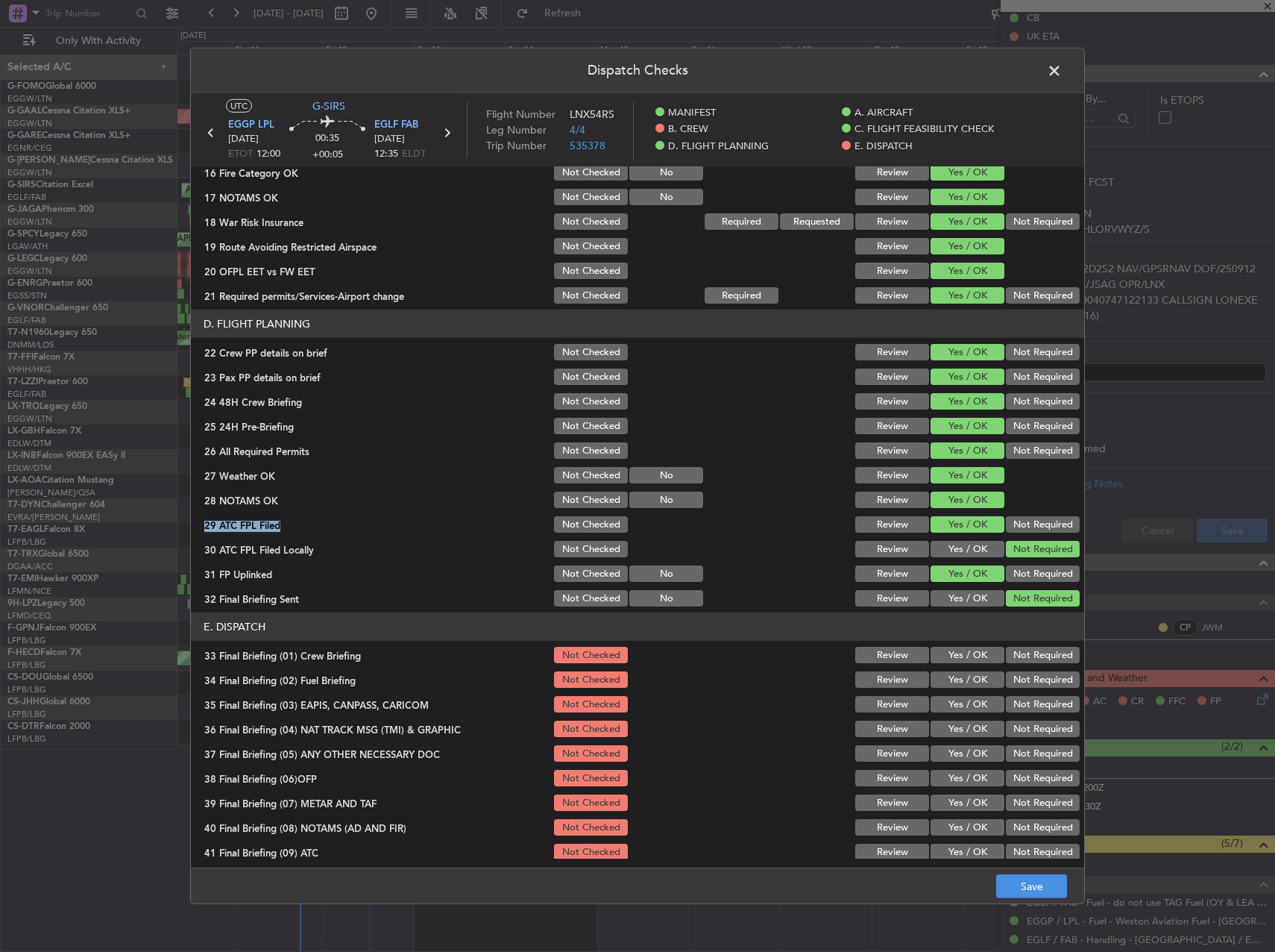
scroll to position [633, 0]
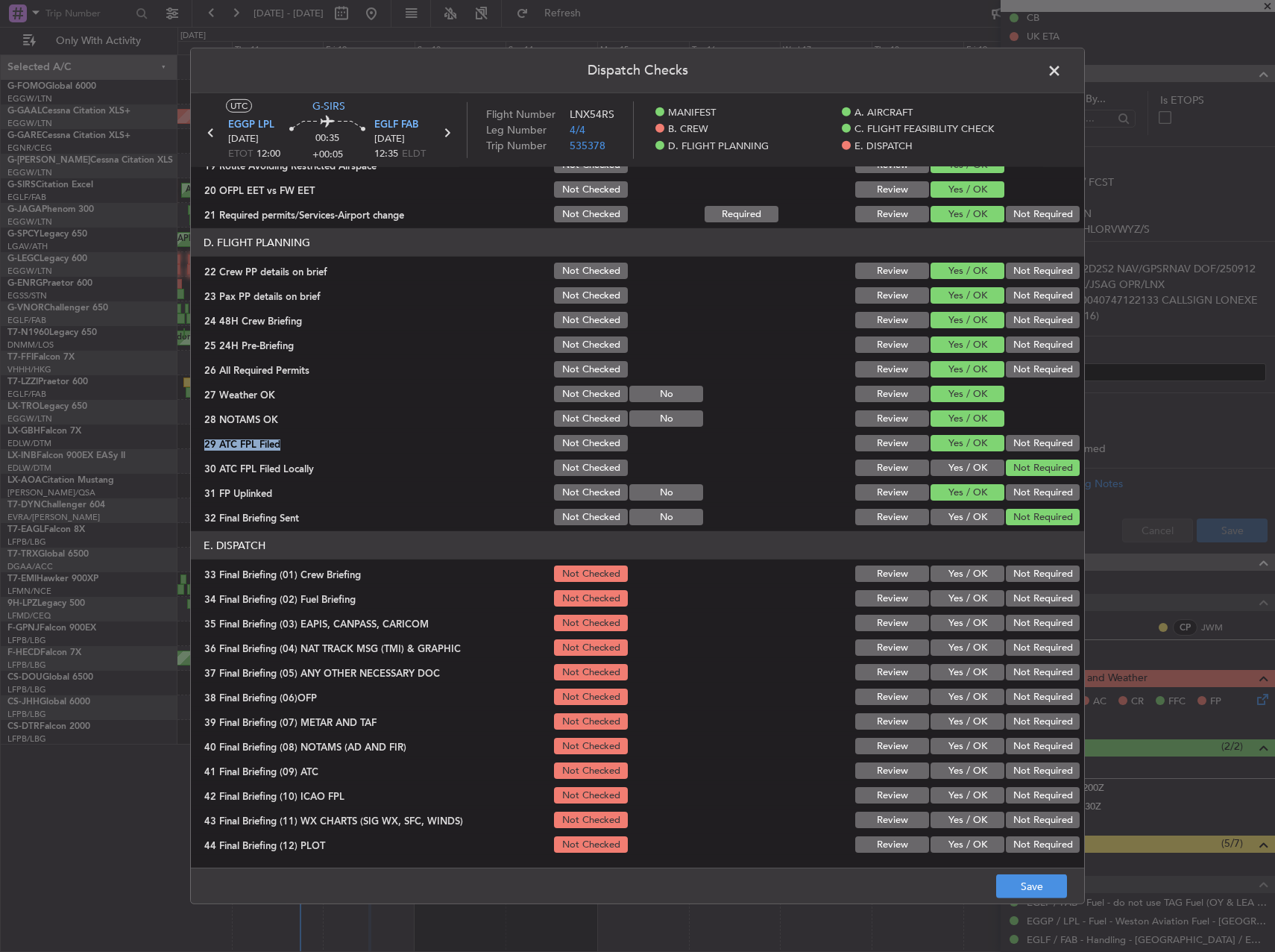
click at [954, 575] on button "Yes / OK" at bounding box center [967, 573] width 74 height 16
click at [954, 590] on button "Yes / OK" at bounding box center [967, 598] width 74 height 16
click at [1012, 623] on button "Not Required" at bounding box center [1043, 622] width 74 height 16
click at [1027, 659] on section "E. DISPATCH 33 Final Briefing (01) Crew Briefing Not Checked Review Yes / OK No…" at bounding box center [638, 694] width 893 height 324
click at [1018, 647] on button "Not Required" at bounding box center [1043, 647] width 74 height 16
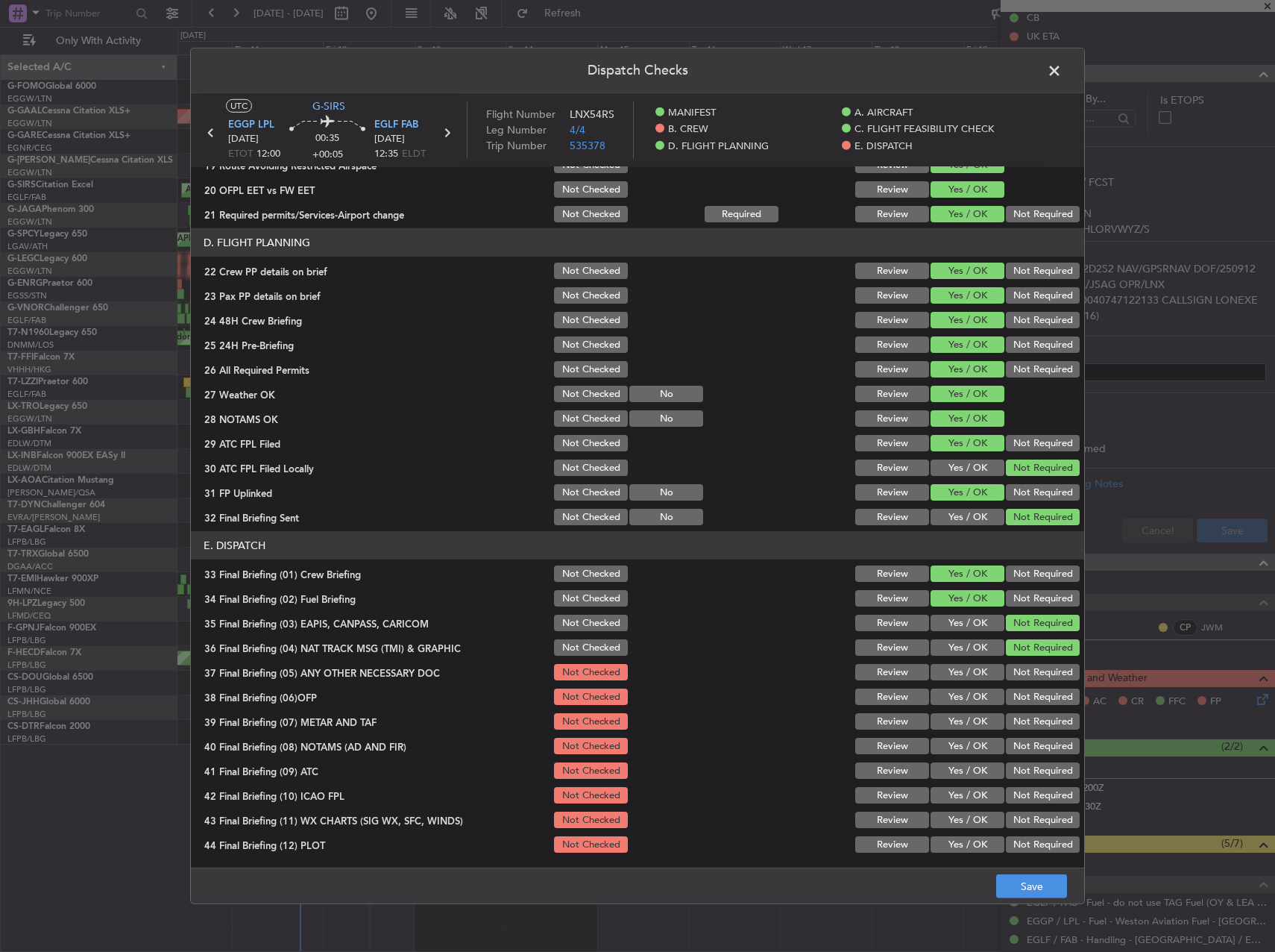
click at [1021, 668] on button "Not Required" at bounding box center [1043, 671] width 74 height 16
click at [969, 705] on div "Yes / OK" at bounding box center [966, 696] width 75 height 21
click at [963, 697] on button "Yes / OK" at bounding box center [967, 696] width 74 height 16
click at [959, 716] on button "Yes / OK" at bounding box center [967, 721] width 74 height 16
click at [956, 740] on button "Yes / OK" at bounding box center [967, 746] width 74 height 16
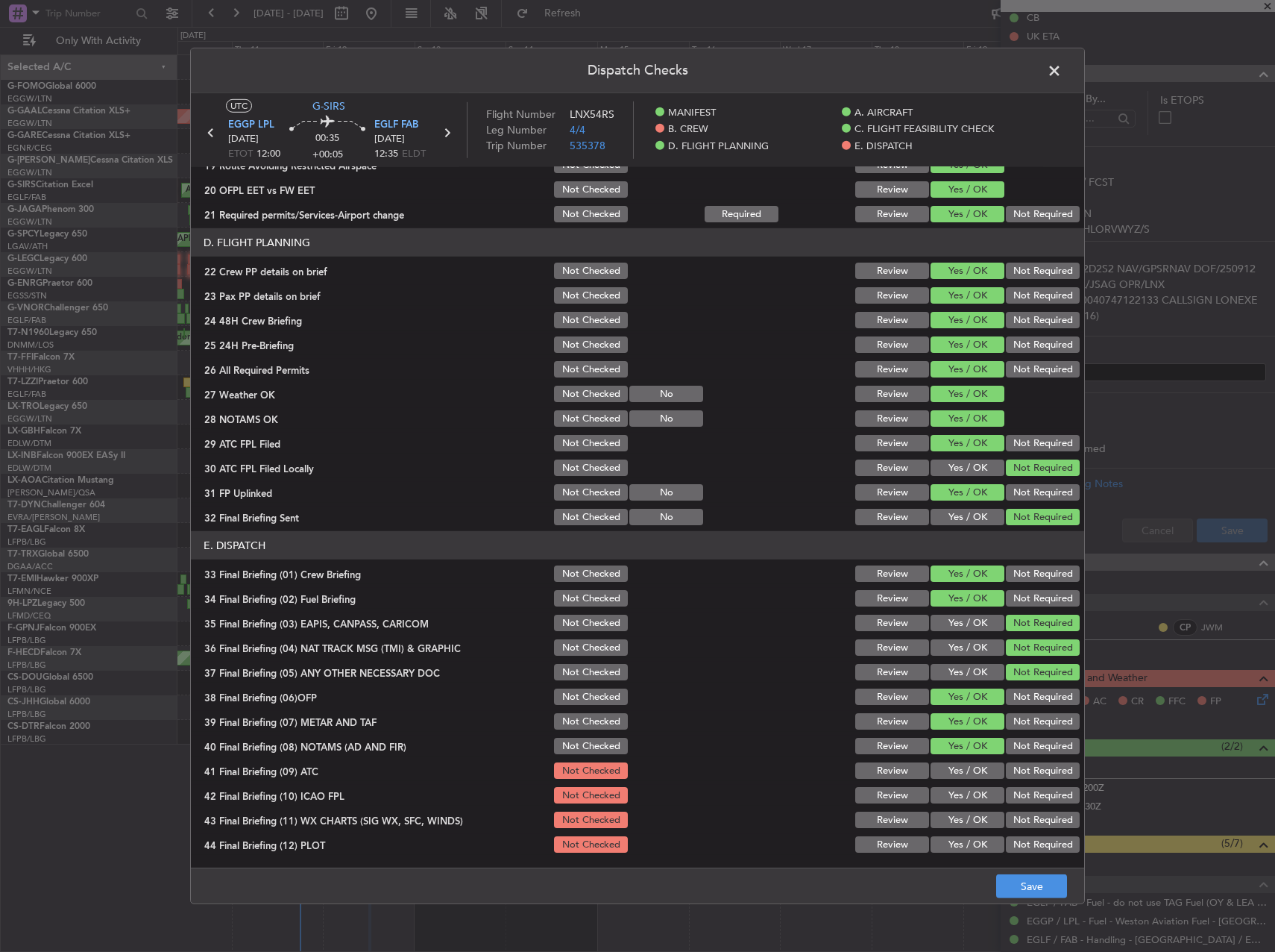
click at [957, 765] on button "Yes / OK" at bounding box center [967, 770] width 74 height 16
click at [959, 785] on div "Yes / OK" at bounding box center [966, 795] width 75 height 21
click at [962, 807] on section "E. DISPATCH 33 Final Briefing (01) Crew Briefing Not Checked Review Yes / OK No…" at bounding box center [638, 694] width 893 height 324
click at [959, 794] on button "Yes / OK" at bounding box center [967, 795] width 74 height 16
drag, startPoint x: 958, startPoint y: 815, endPoint x: 962, endPoint y: 829, distance: 14.6
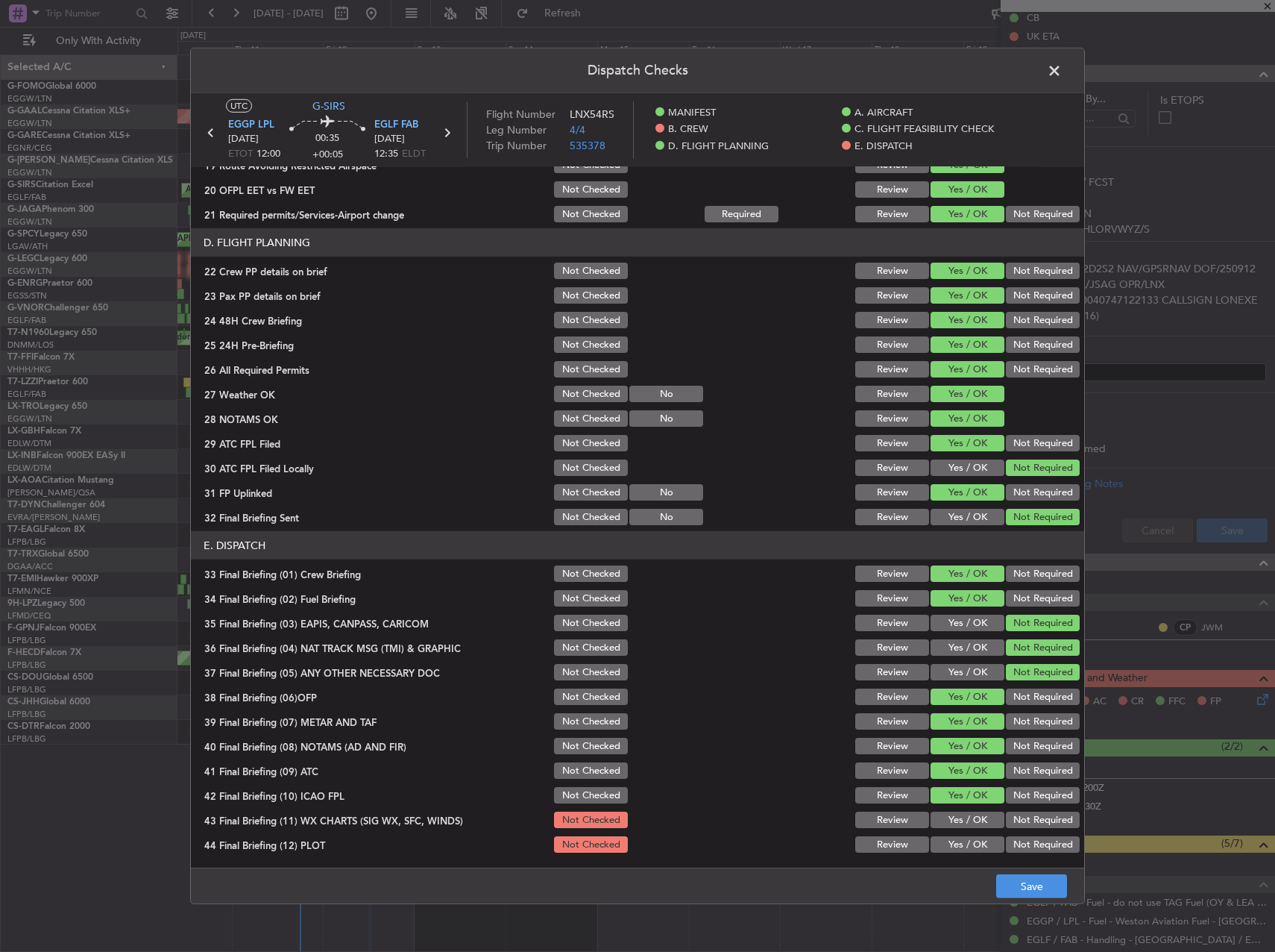
click at [959, 819] on button "Yes / OK" at bounding box center [967, 819] width 74 height 16
click at [964, 844] on button "Yes / OK" at bounding box center [967, 844] width 74 height 16
click at [1006, 873] on footer "Save" at bounding box center [638, 884] width 893 height 36
click at [1024, 884] on button "Save" at bounding box center [1031, 885] width 70 height 24
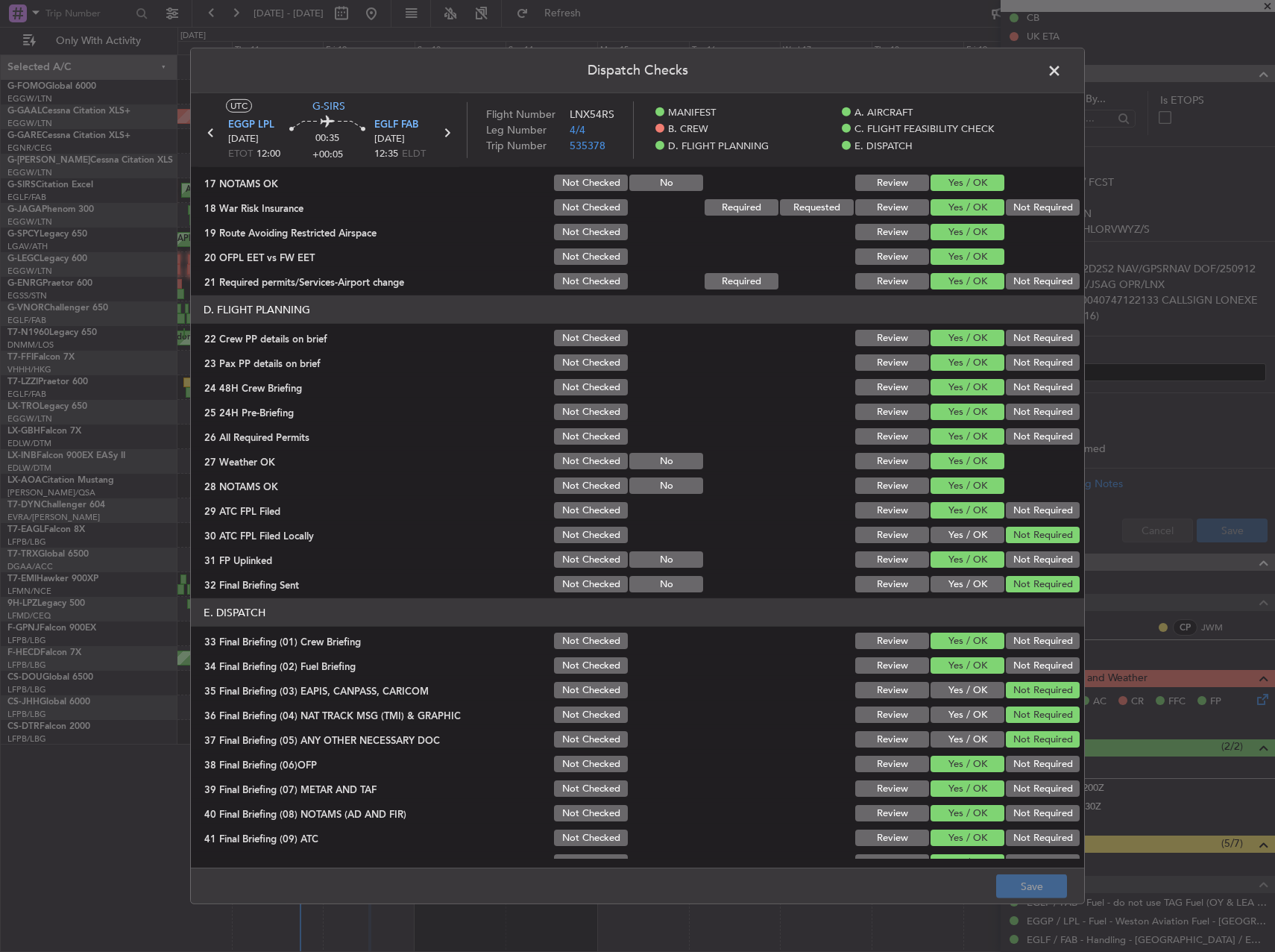
scroll to position [409, 0]
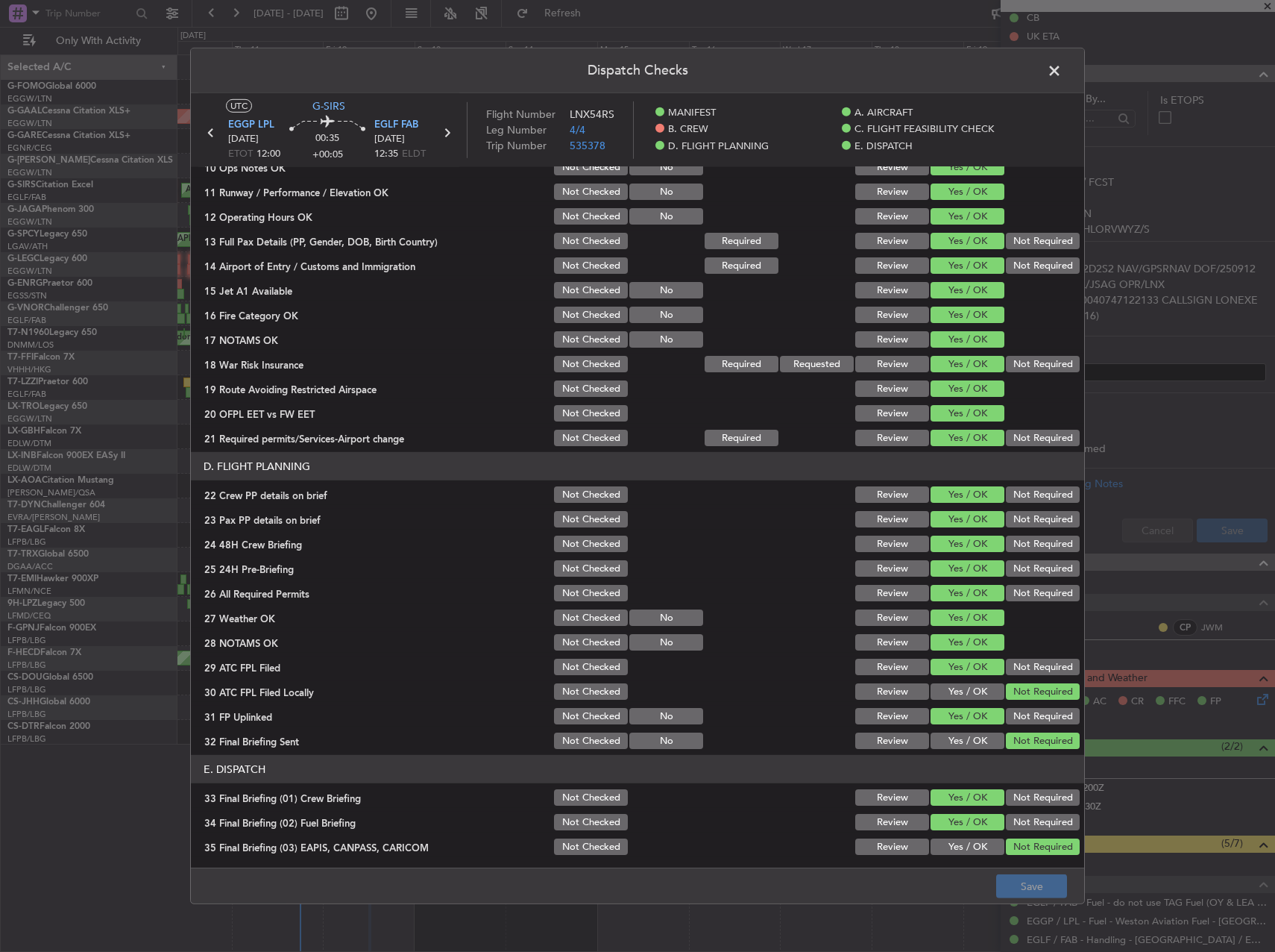
click at [1062, 73] on span at bounding box center [1062, 74] width 0 height 30
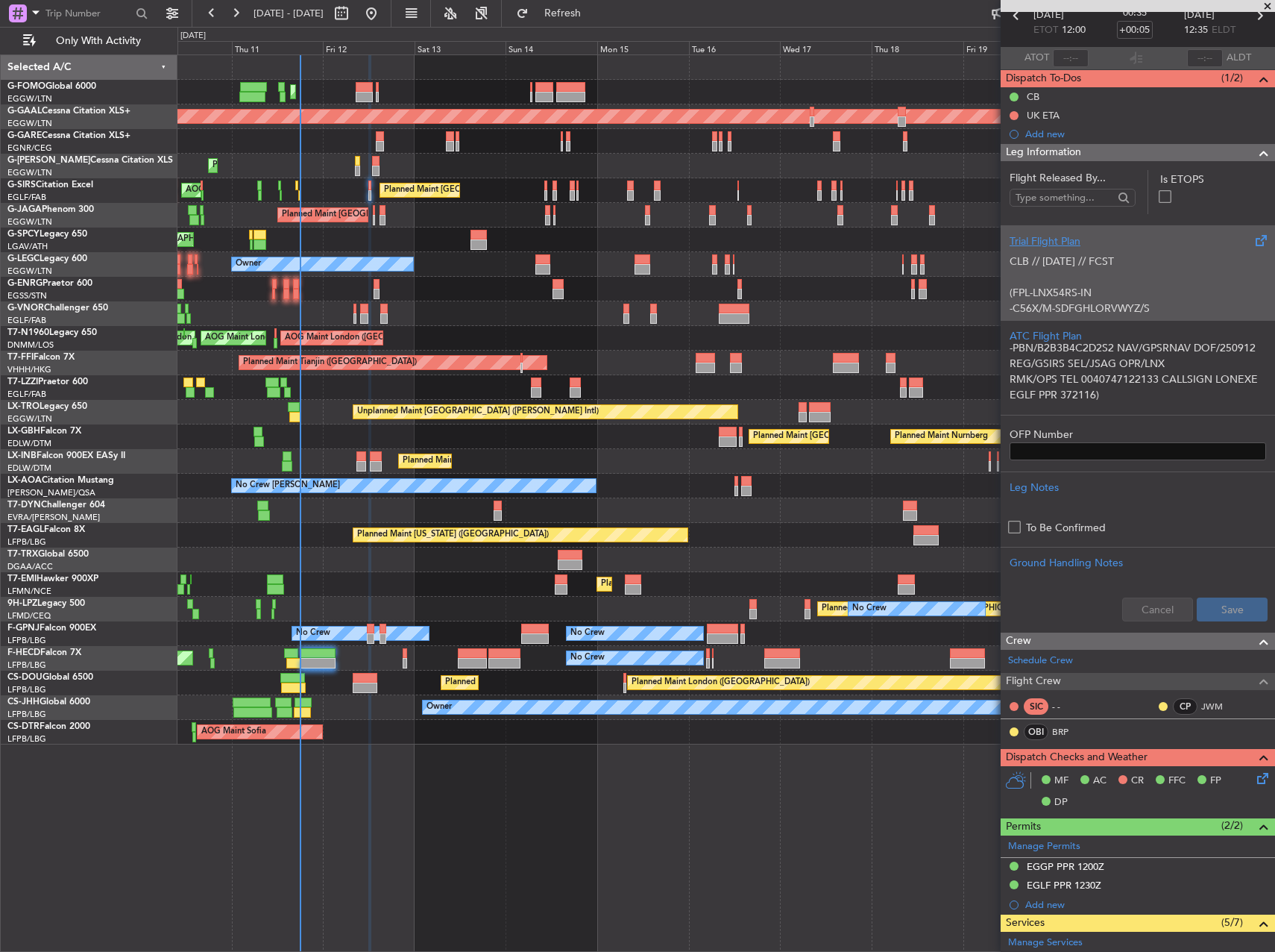
scroll to position [0, 0]
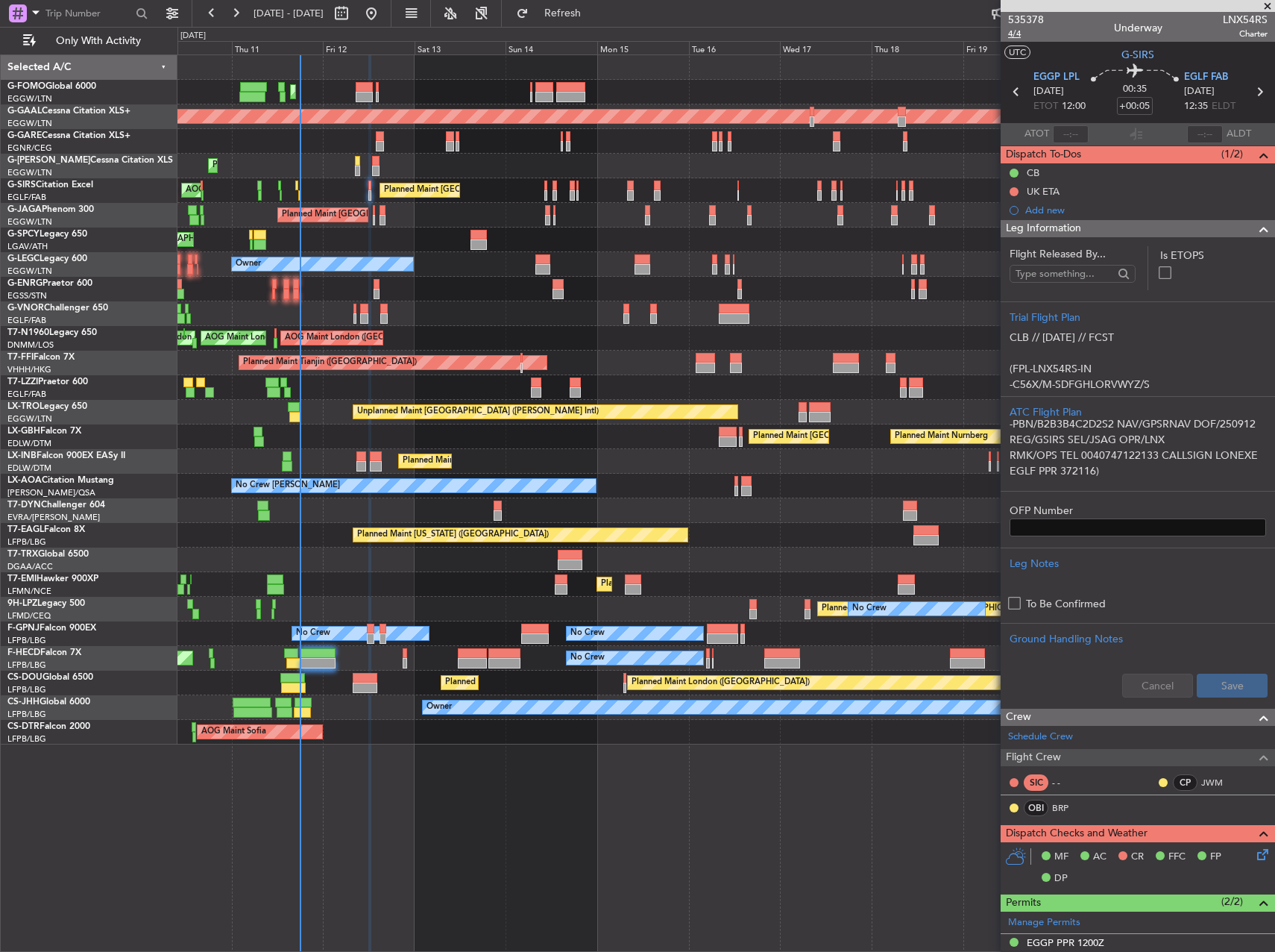
click at [1024, 36] on span "4/4" at bounding box center [1025, 34] width 36 height 13
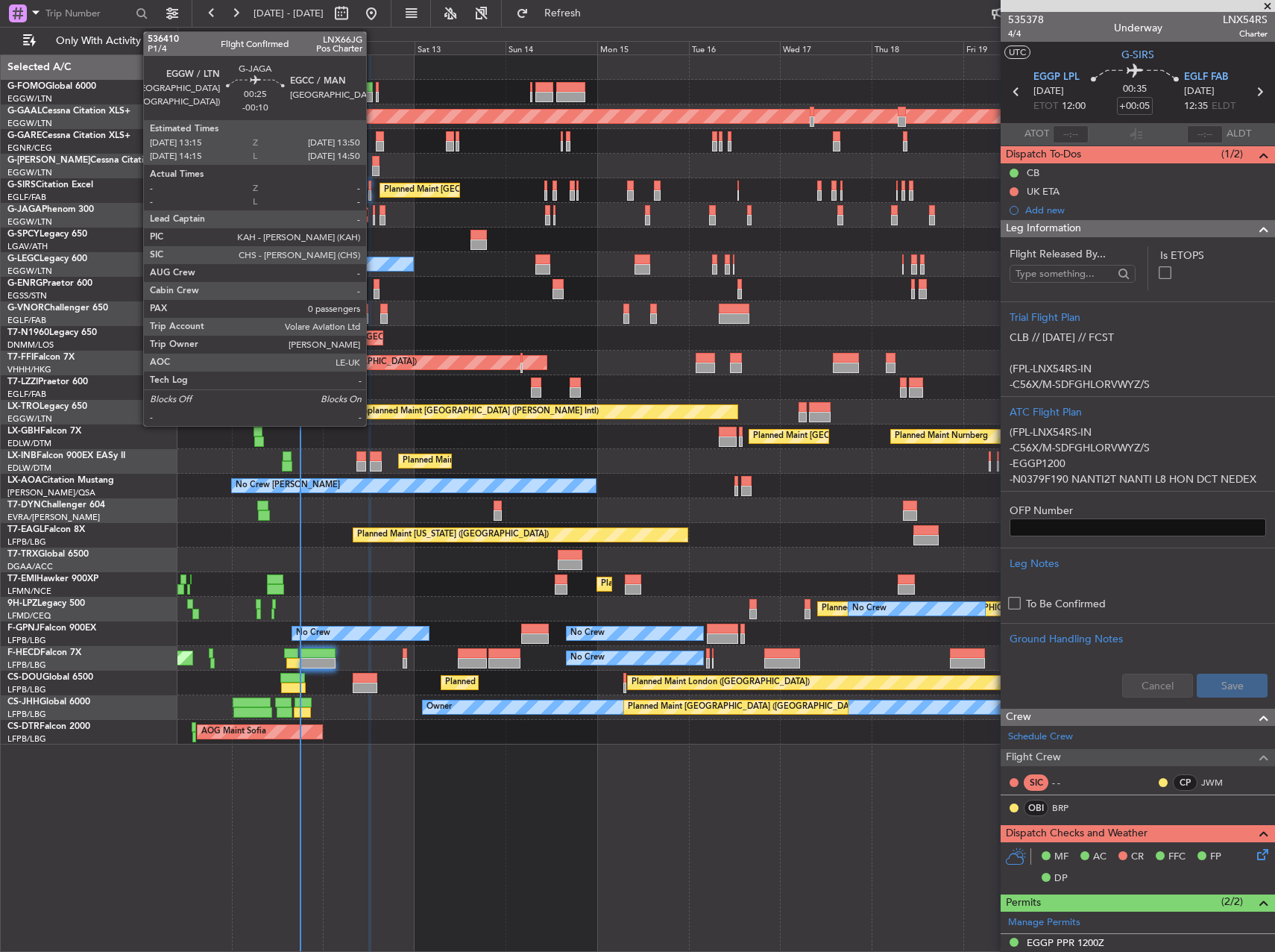
click at [373, 209] on div at bounding box center [374, 210] width 2 height 11
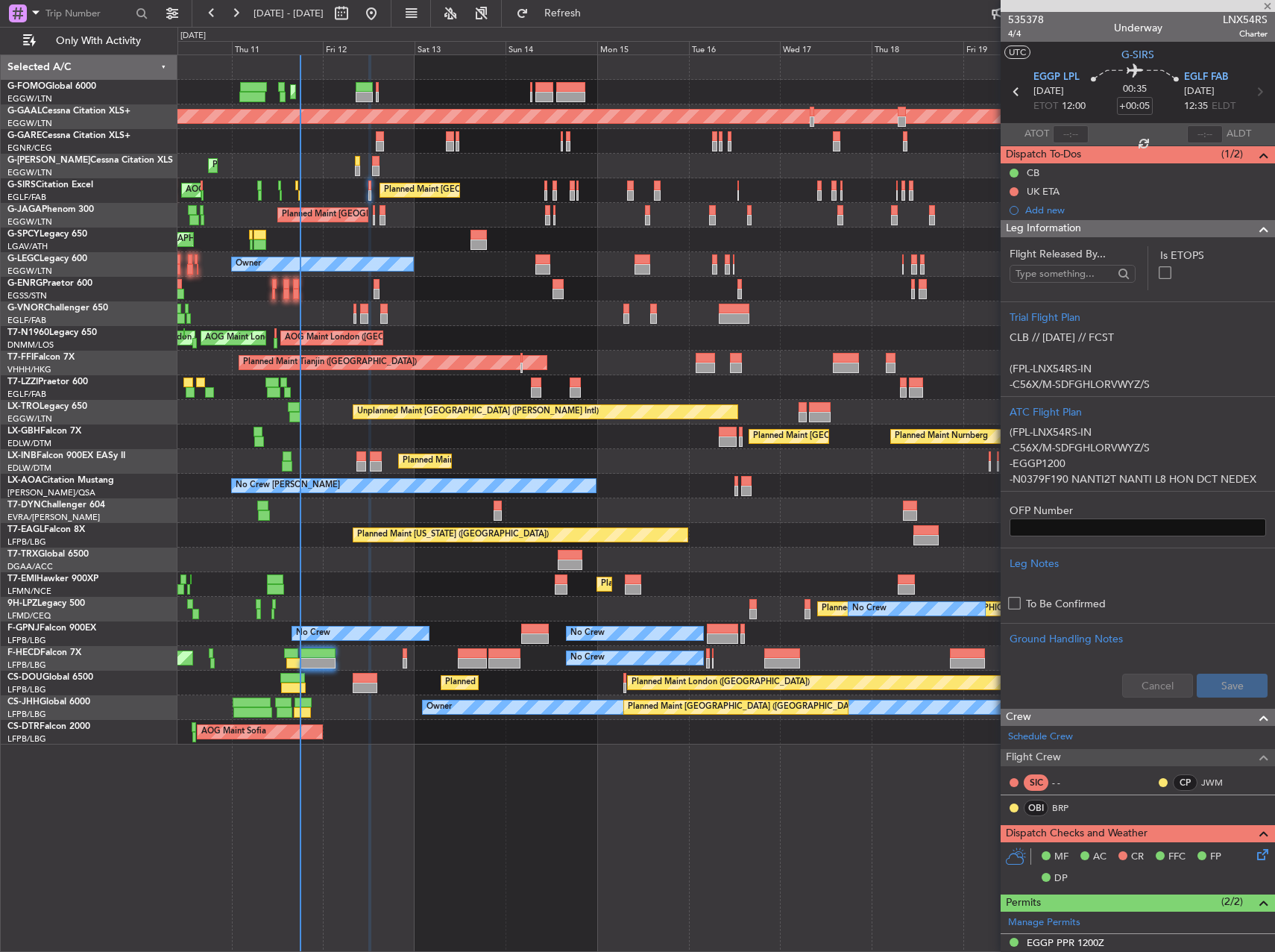
type input "-00:10"
type input "0"
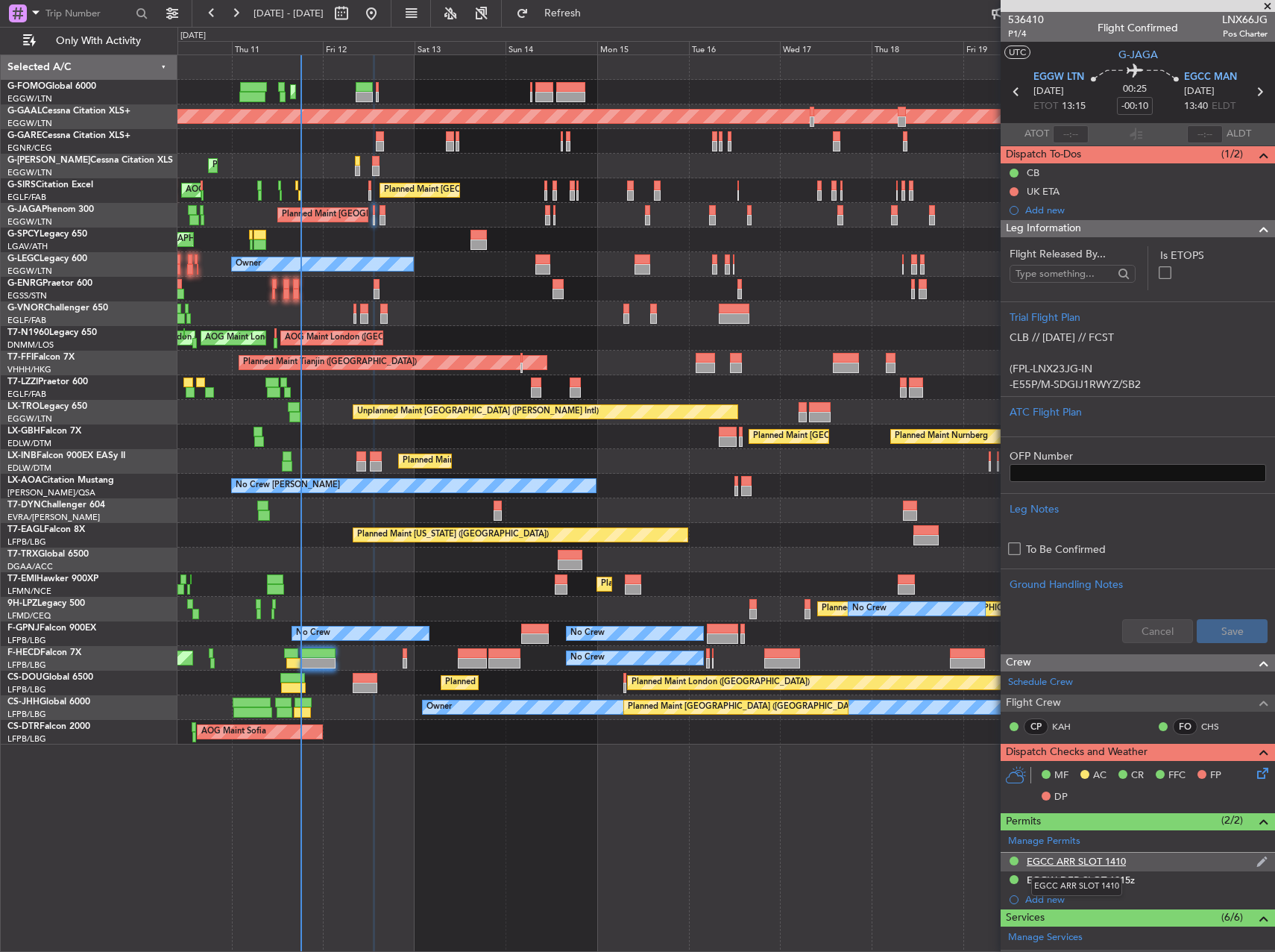
click at [1072, 860] on div "EGCC ARR SLOT 1410" at bounding box center [1076, 860] width 99 height 13
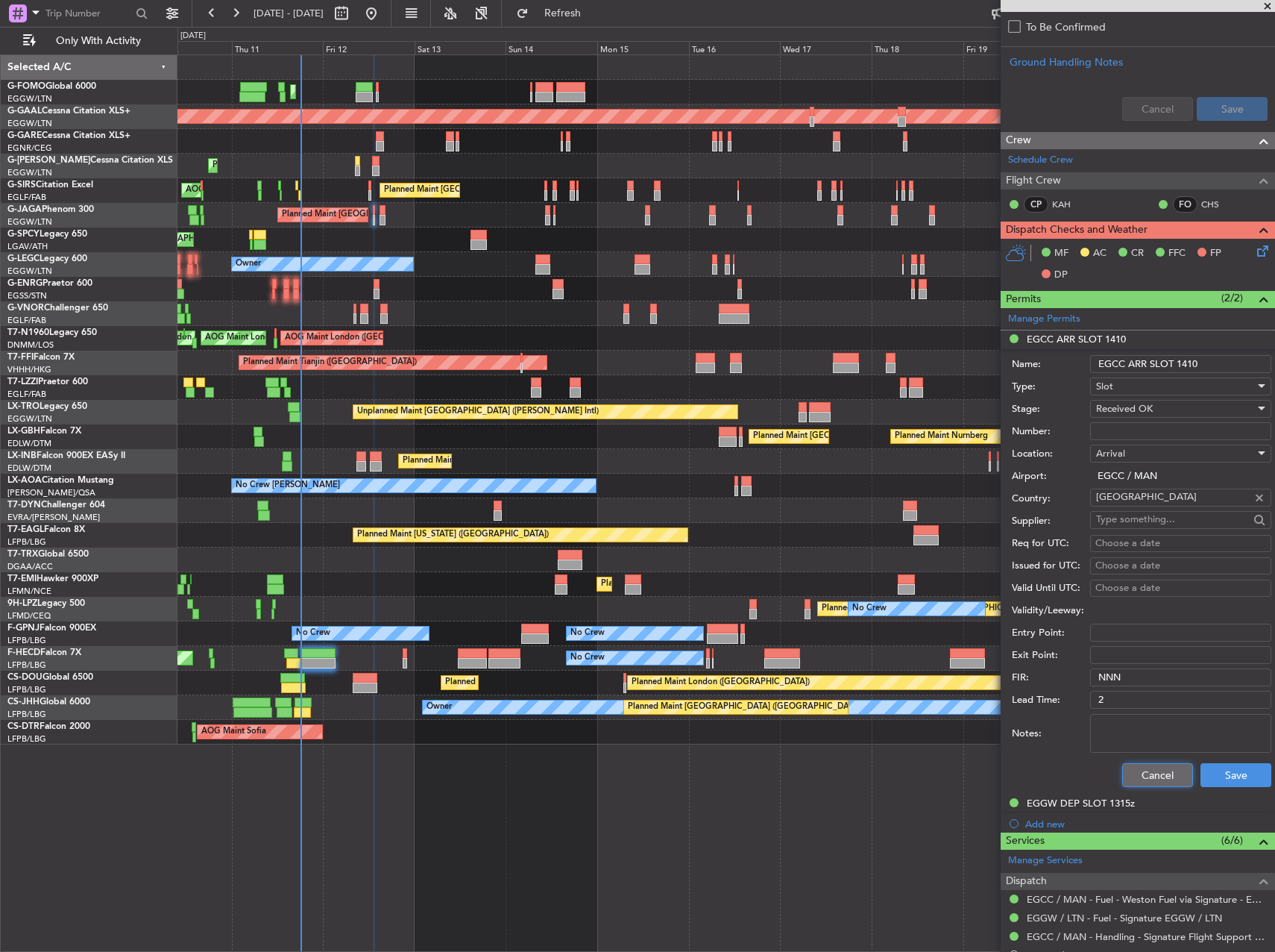
click at [1126, 766] on button "Cancel" at bounding box center [1157, 775] width 70 height 24
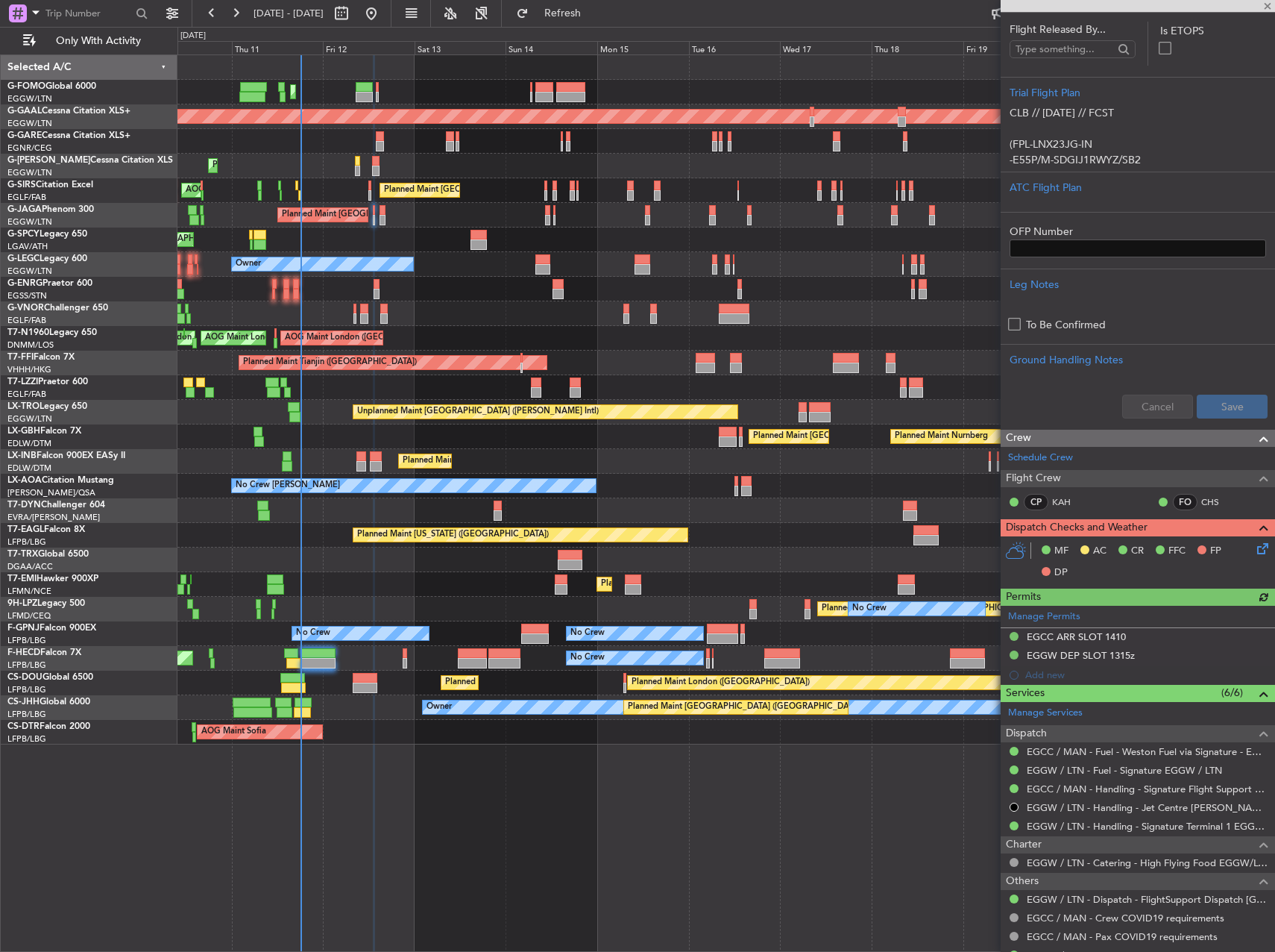
scroll to position [279, 0]
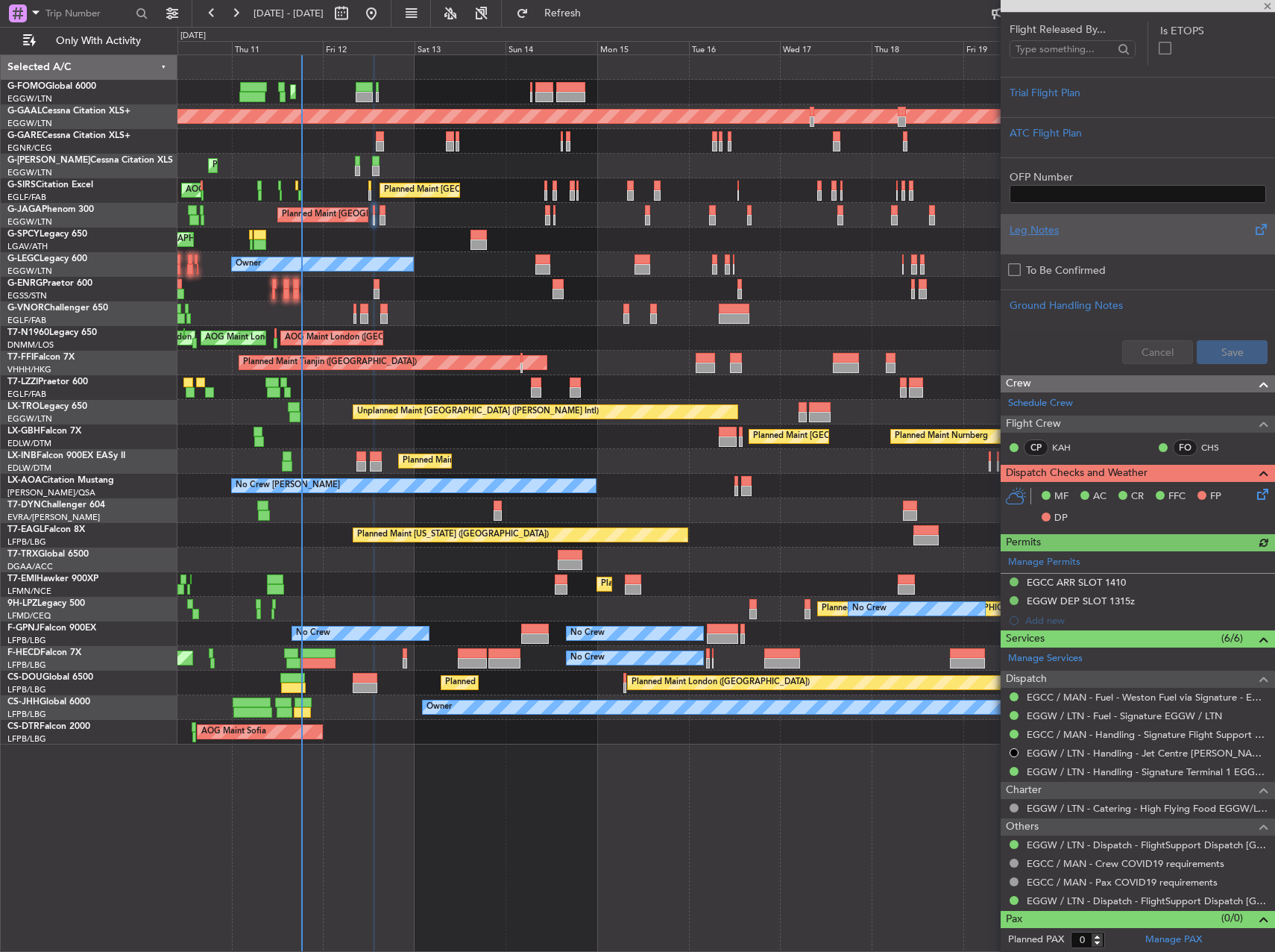
scroll to position [279, 0]
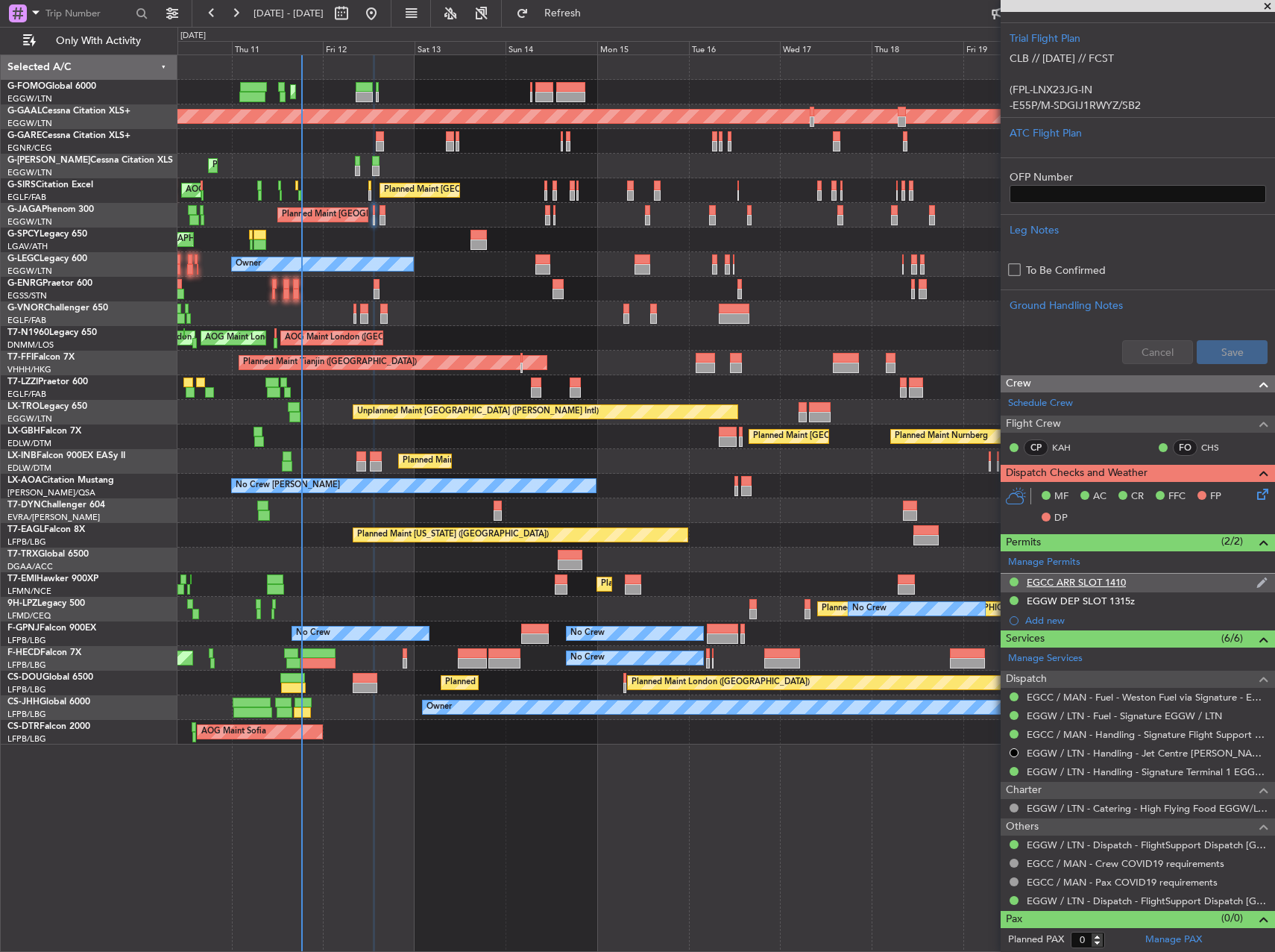
click at [1103, 583] on div "EGCC ARR SLOT 1410" at bounding box center [1076, 582] width 99 height 13
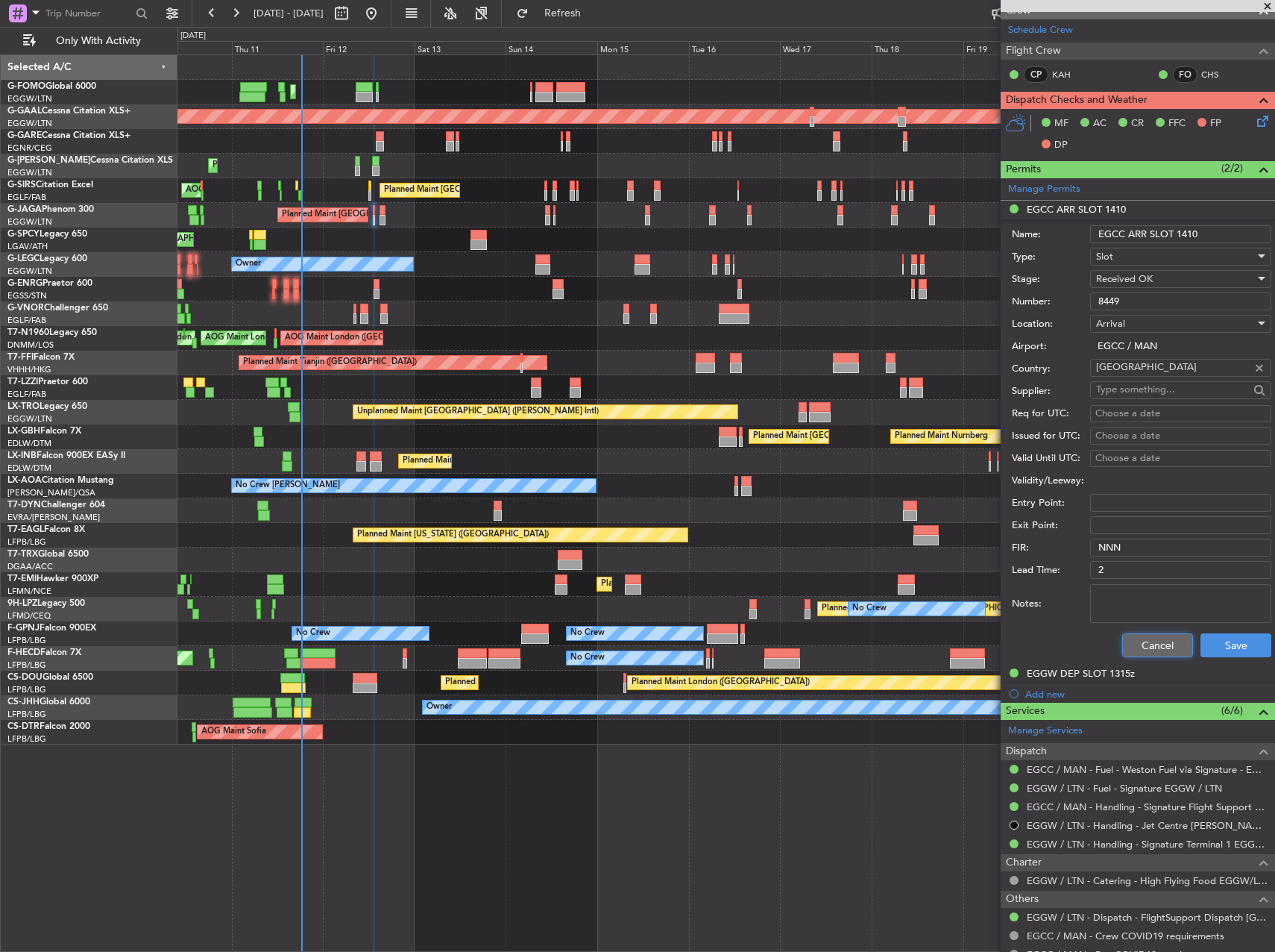
click at [1177, 655] on button "Cancel" at bounding box center [1157, 644] width 70 height 24
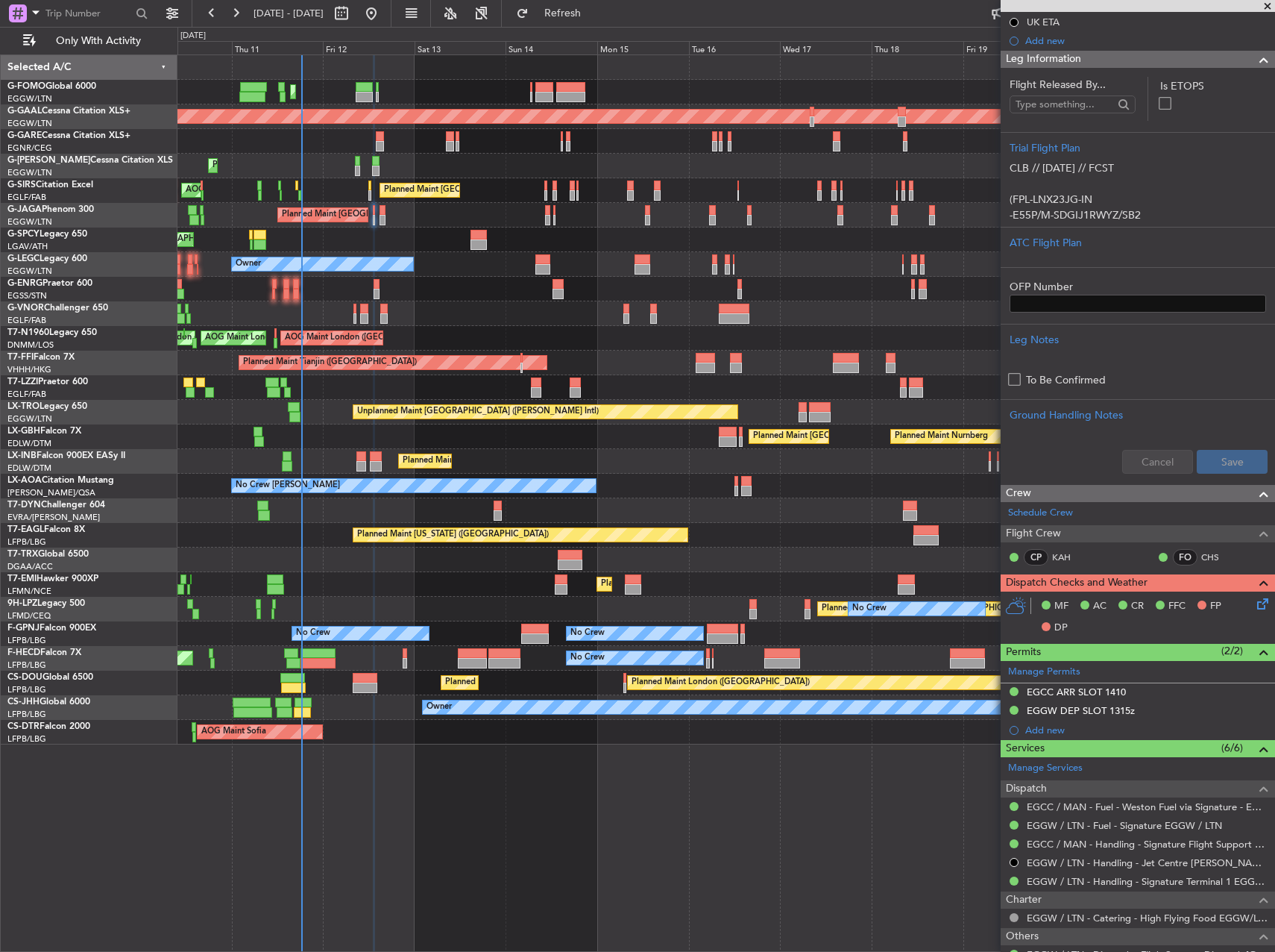
scroll to position [55, 0]
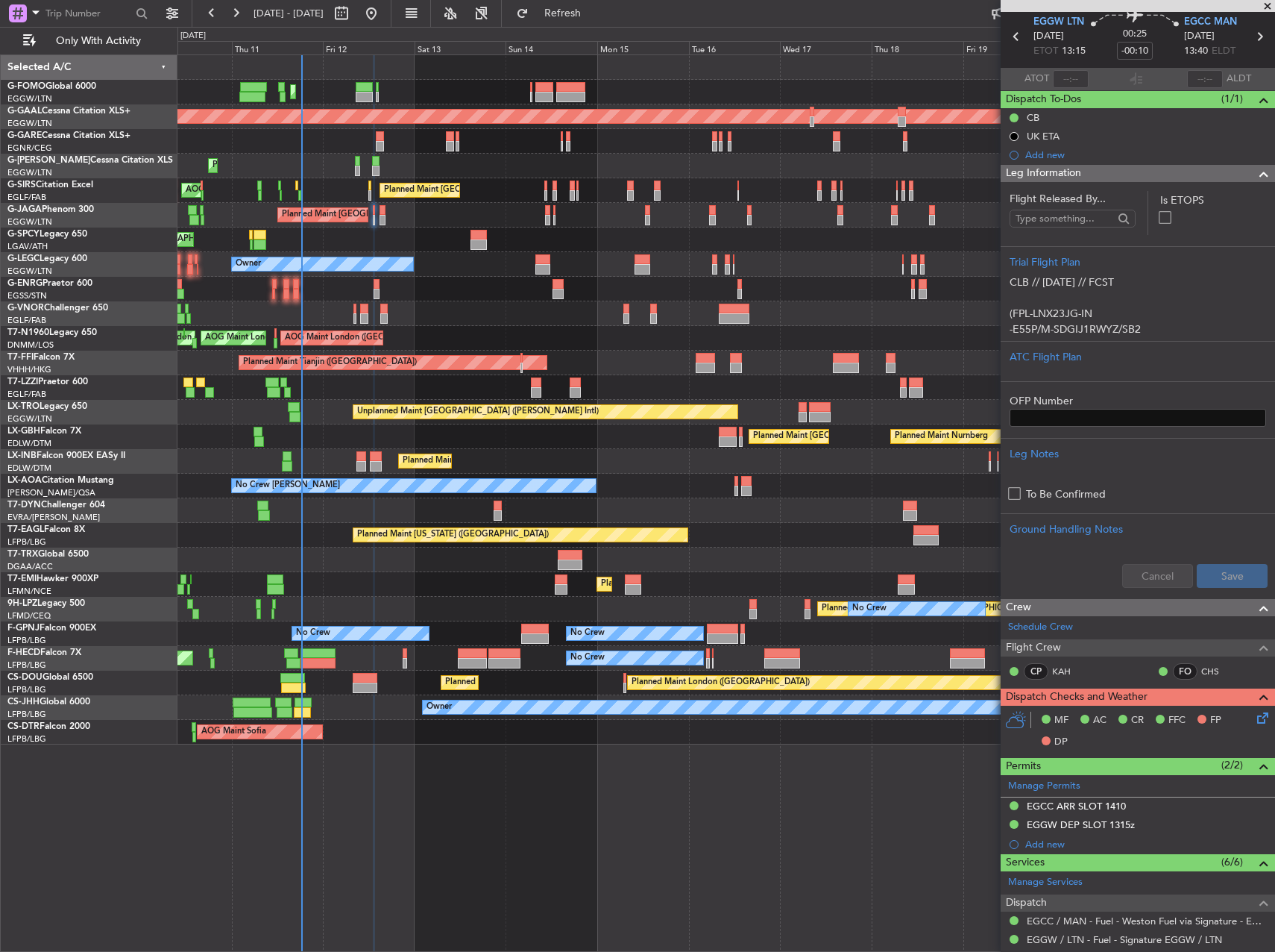
click at [1267, 8] on span at bounding box center [1267, 7] width 14 height 14
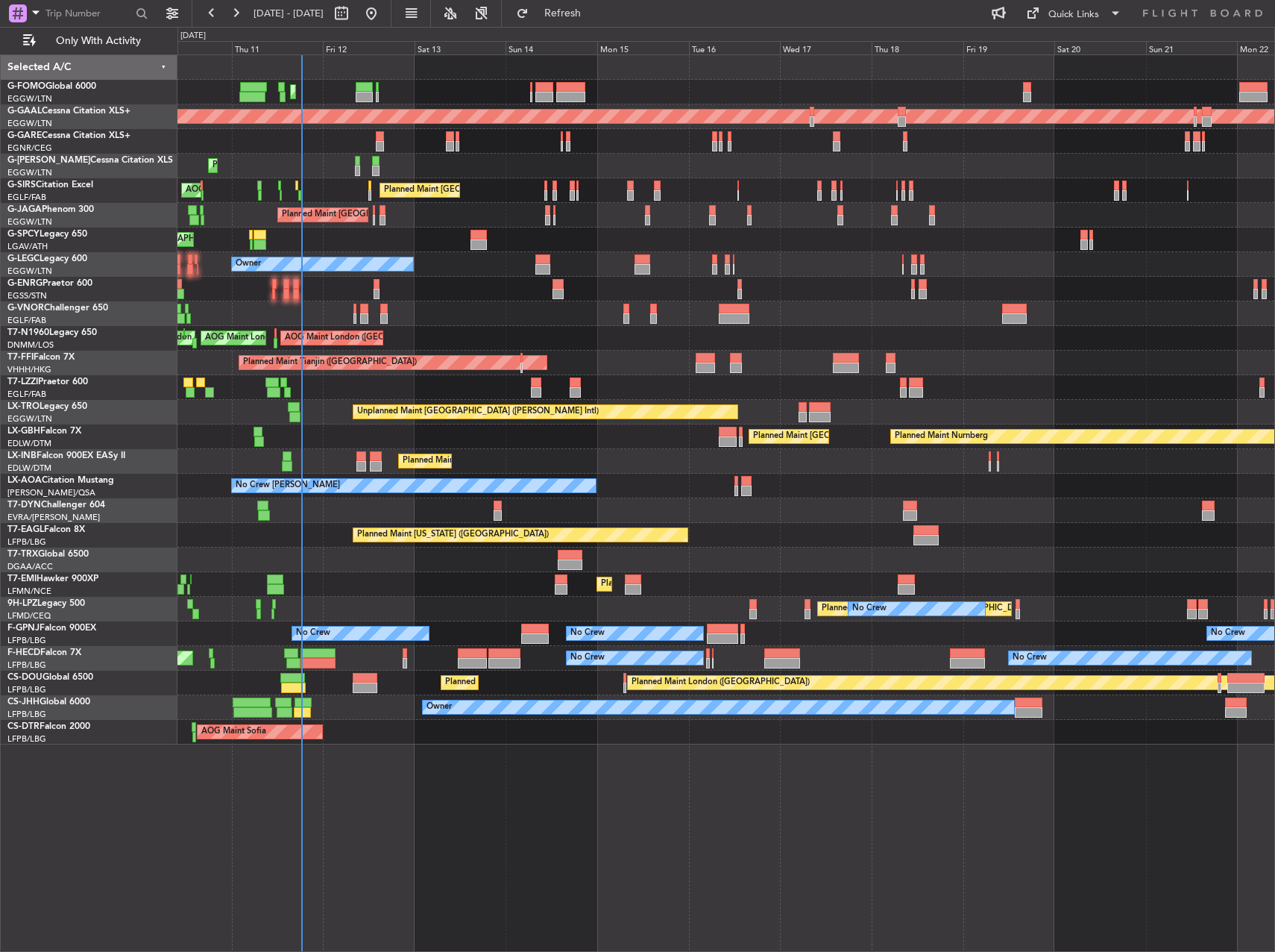
scroll to position [0, 0]
click at [594, 14] on span "Refresh" at bounding box center [562, 14] width 63 height 11
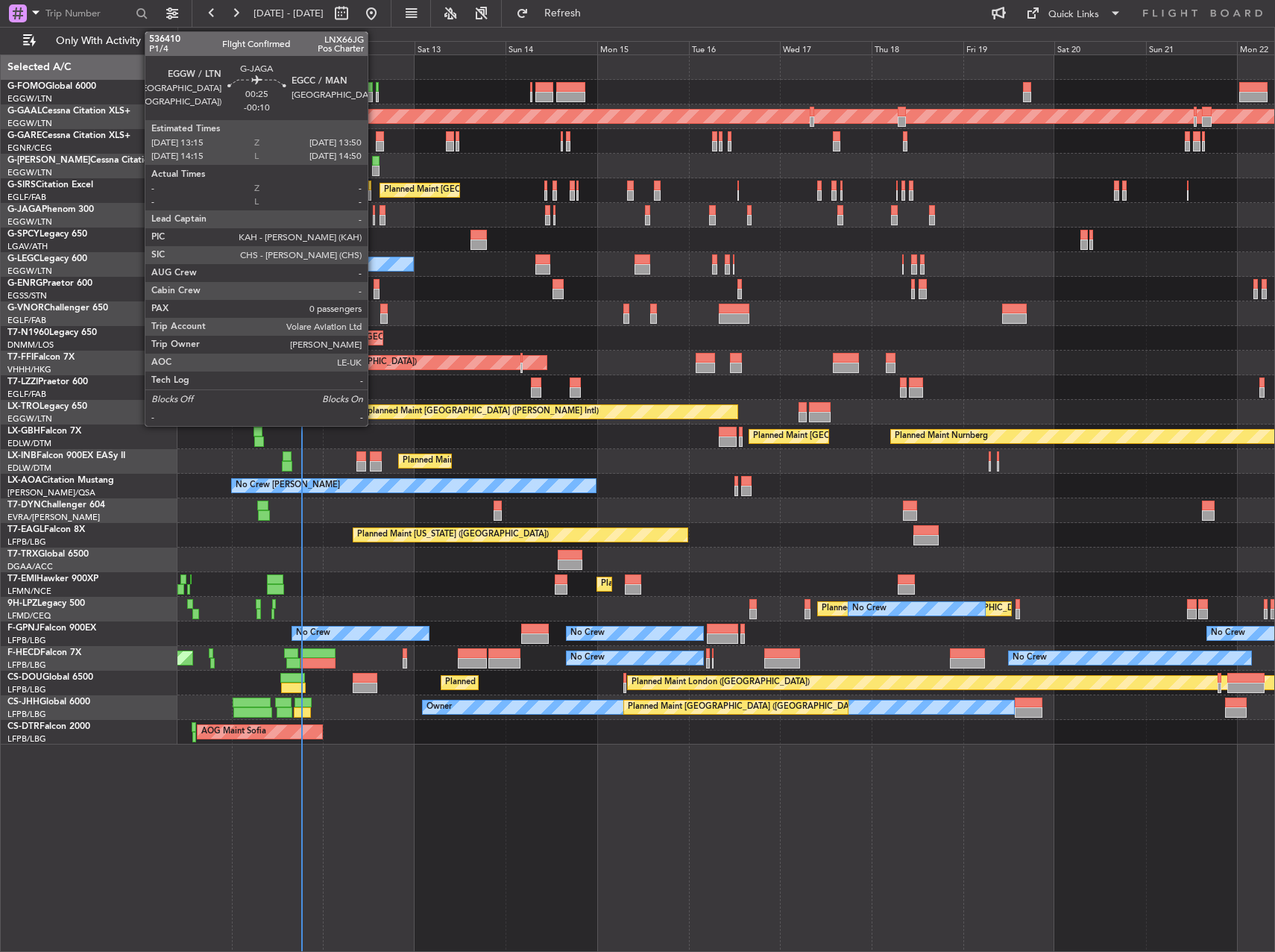
click at [374, 213] on div at bounding box center [374, 210] width 2 height 11
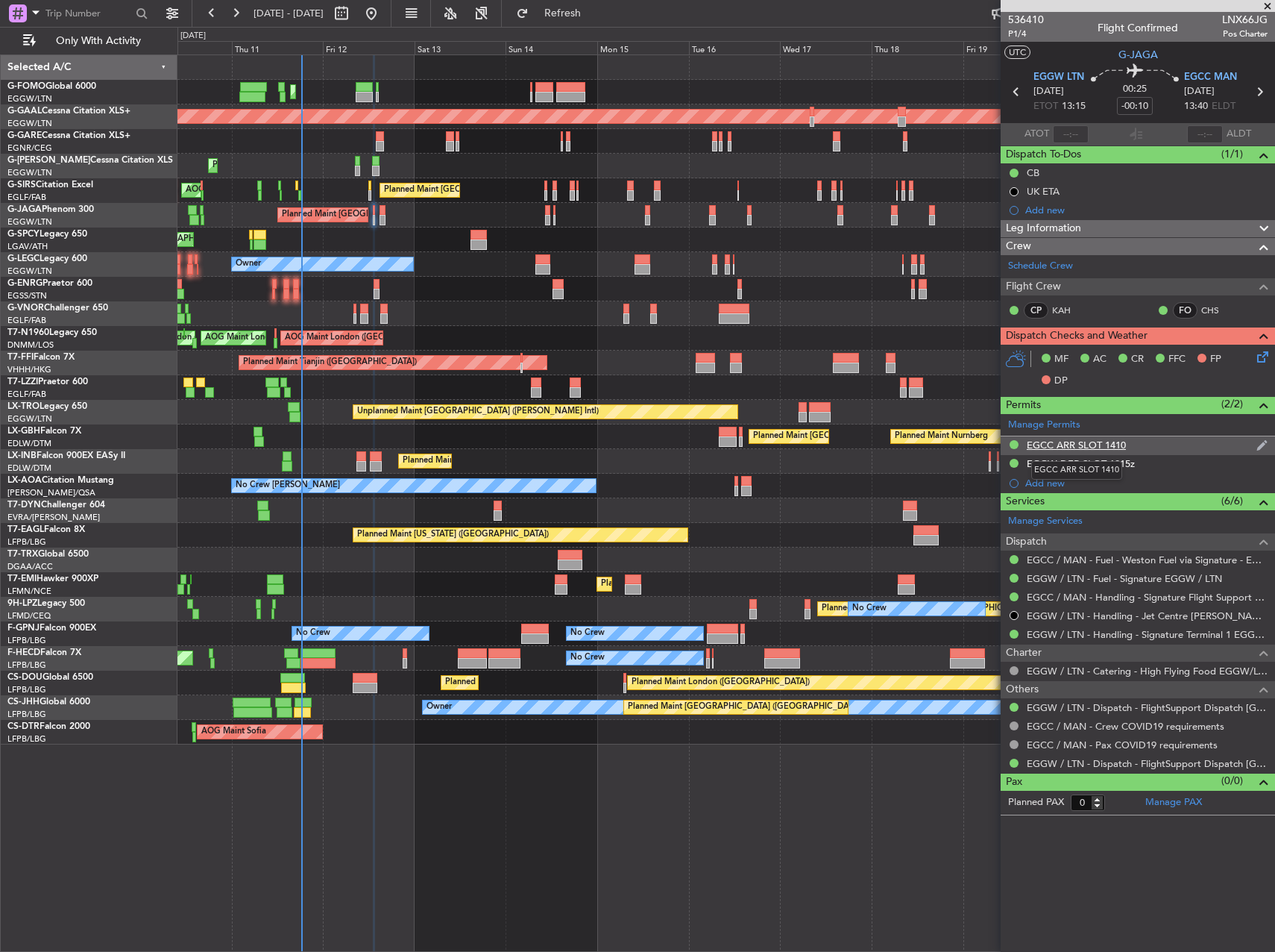
click at [1051, 445] on div "EGCC ARR SLOT 1410" at bounding box center [1076, 445] width 99 height 13
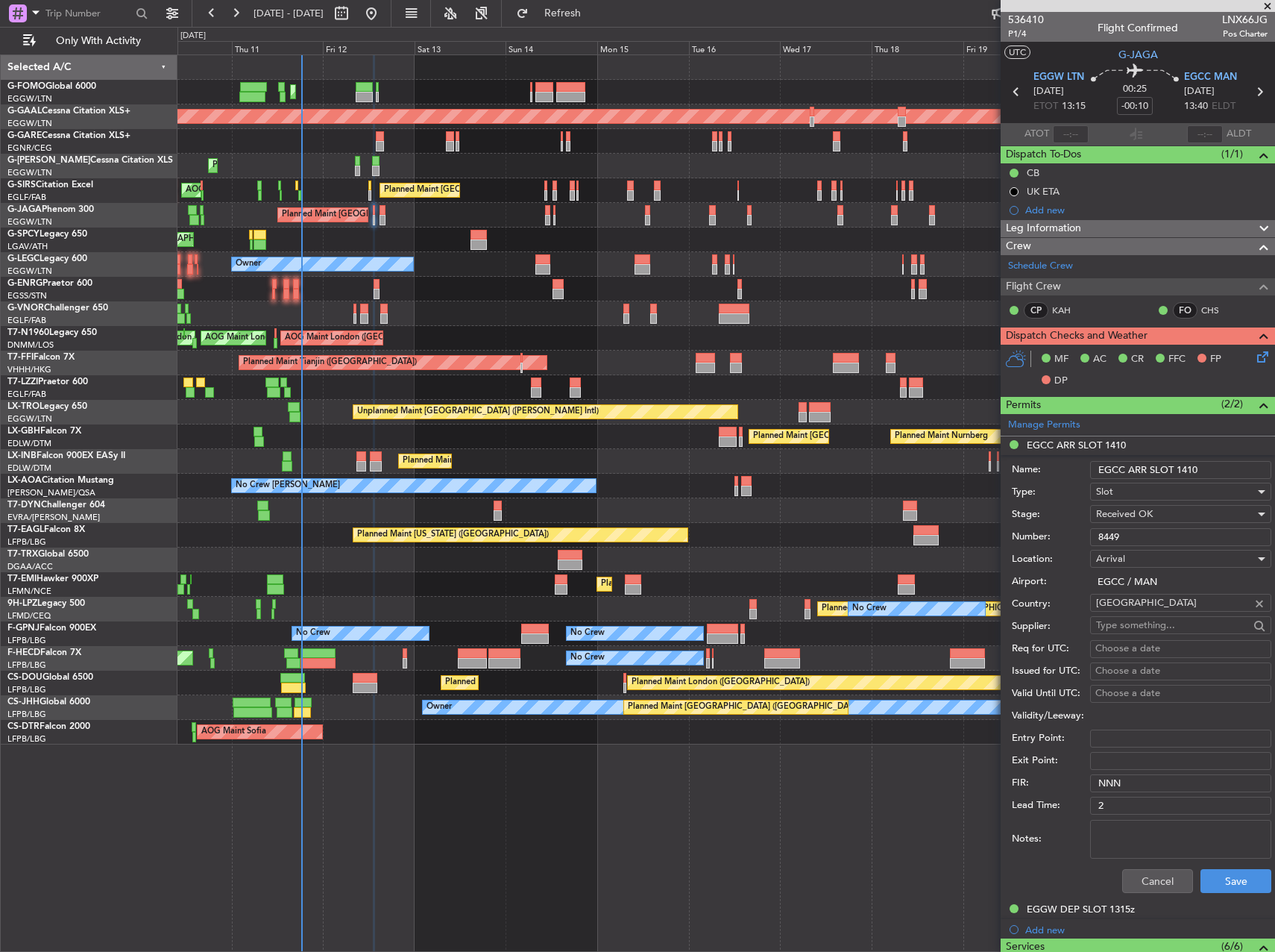
click at [1126, 535] on input "8449" at bounding box center [1180, 536] width 181 height 18
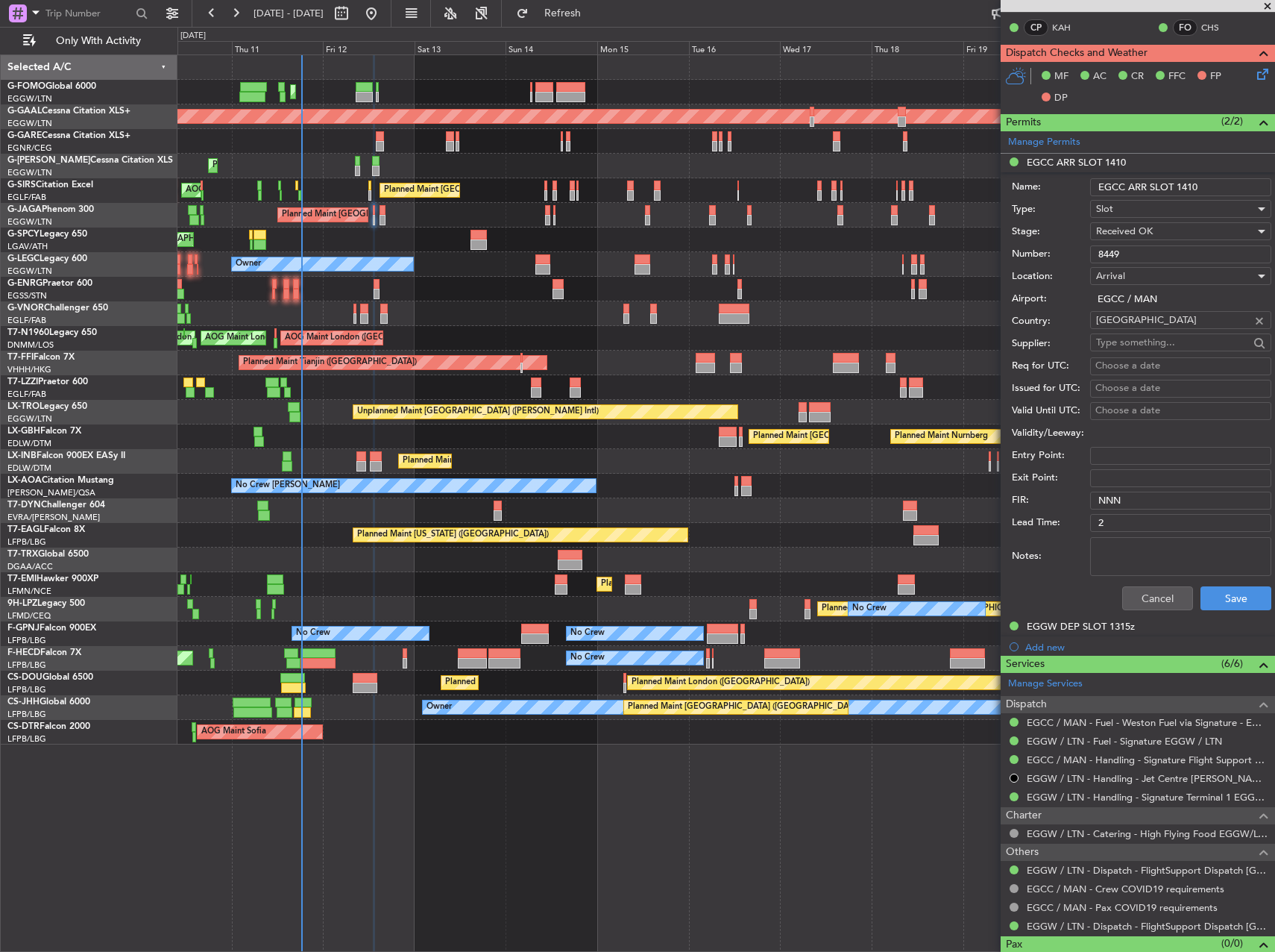
scroll to position [298, 0]
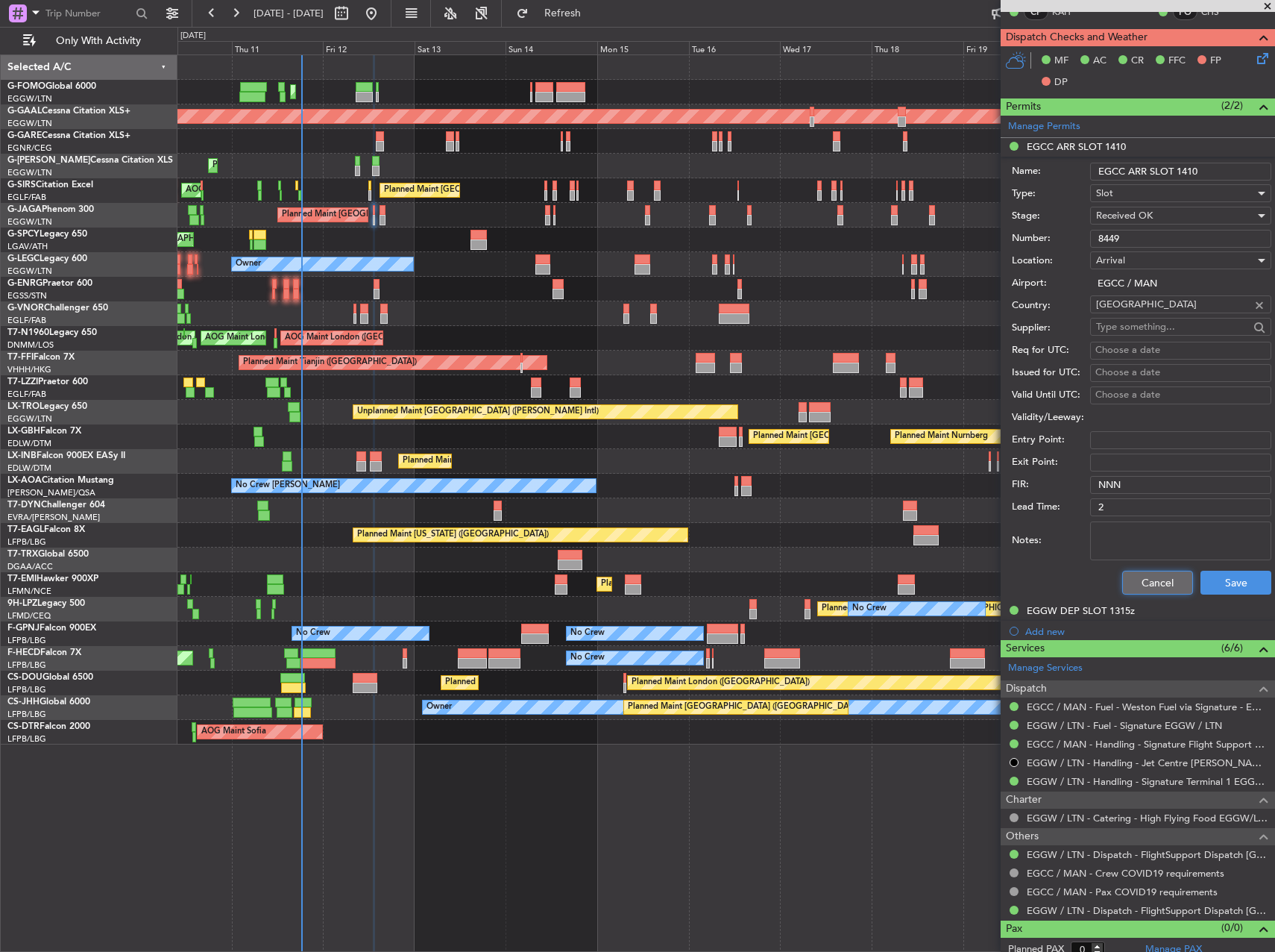
click at [1134, 579] on button "Cancel" at bounding box center [1157, 583] width 70 height 24
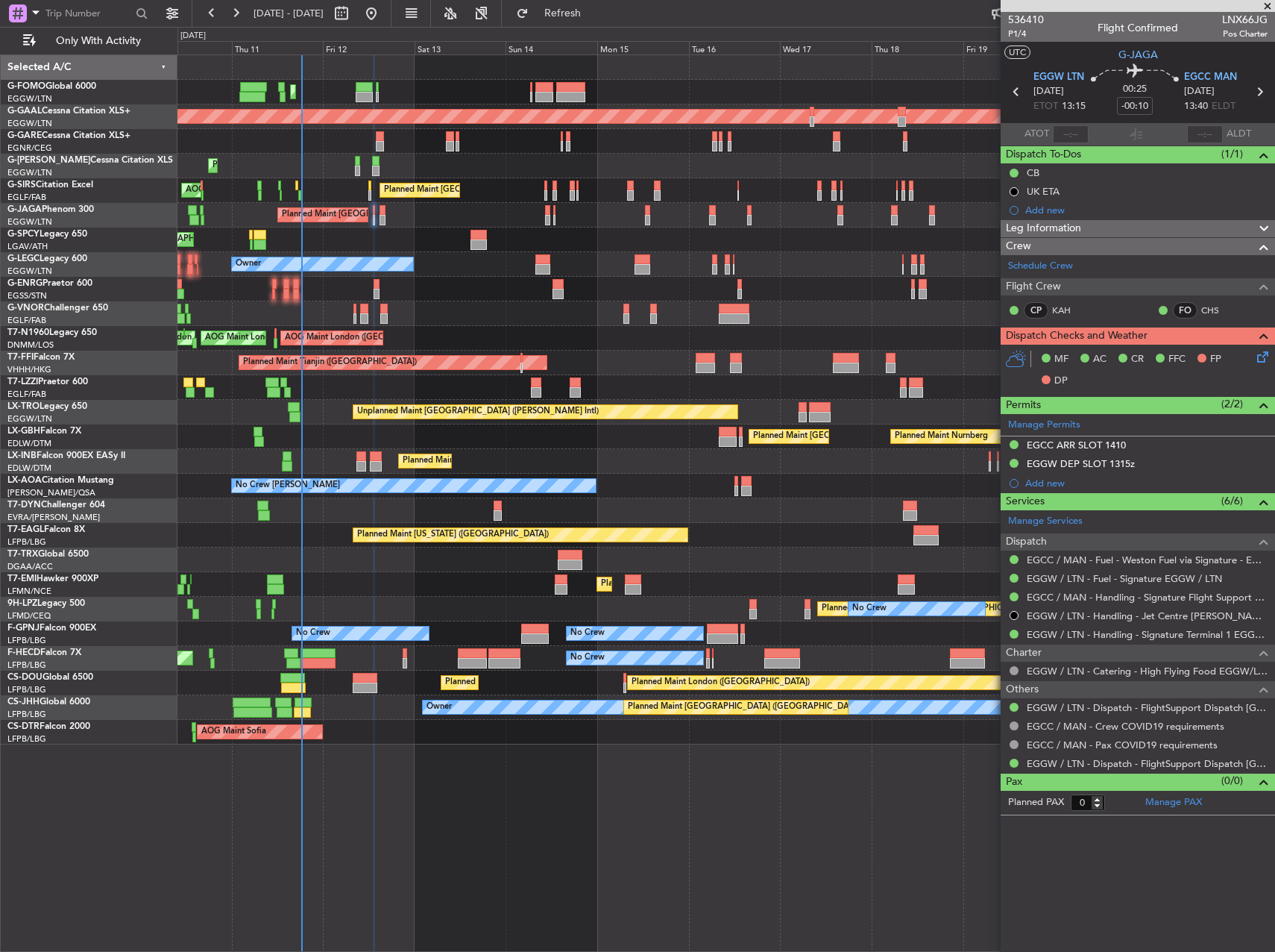
scroll to position [0, 0]
click at [1049, 230] on span "Leg Information" at bounding box center [1044, 229] width 75 height 17
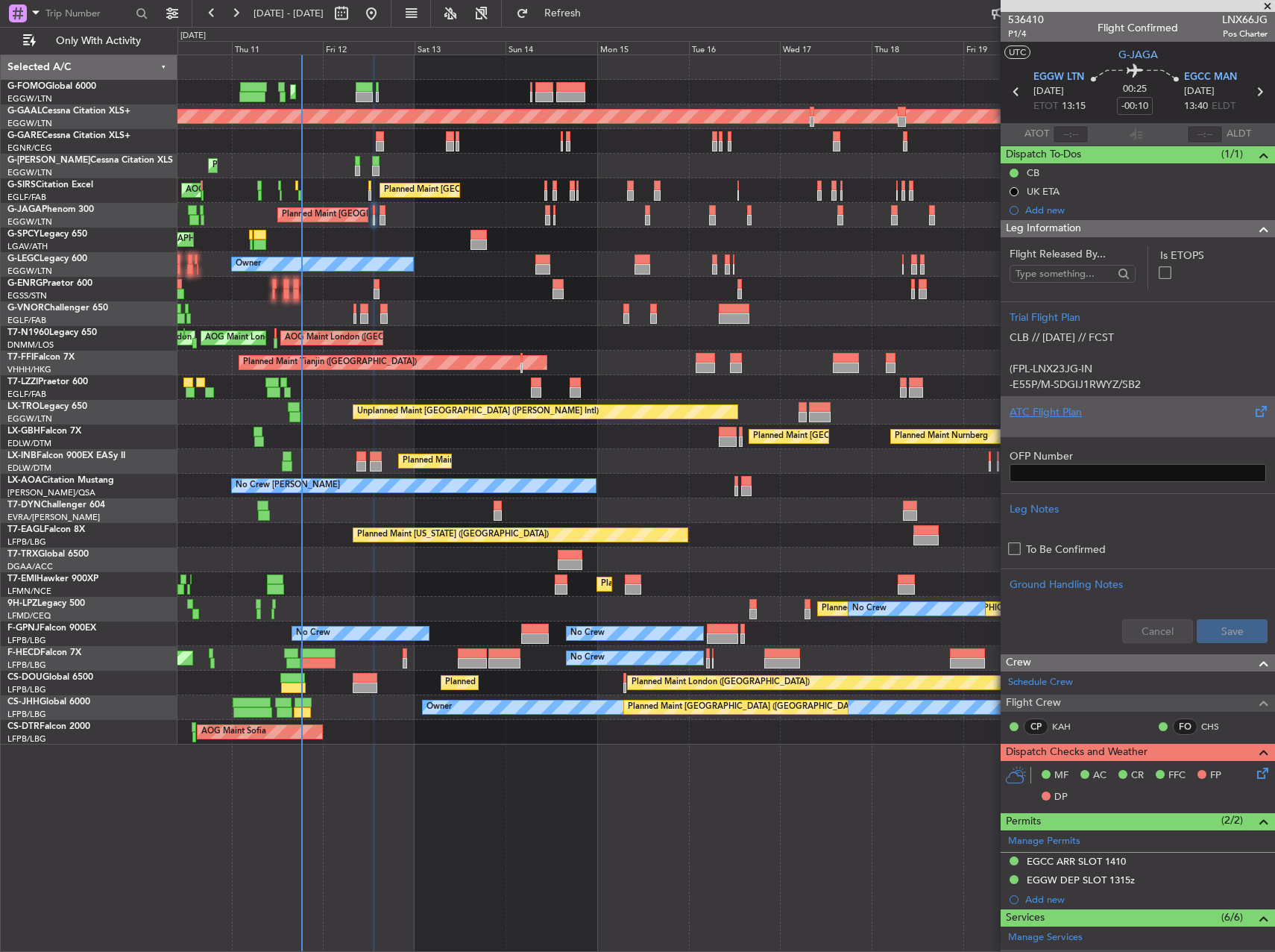
click at [1047, 416] on div "ATC Flight Plan" at bounding box center [1138, 412] width 257 height 15
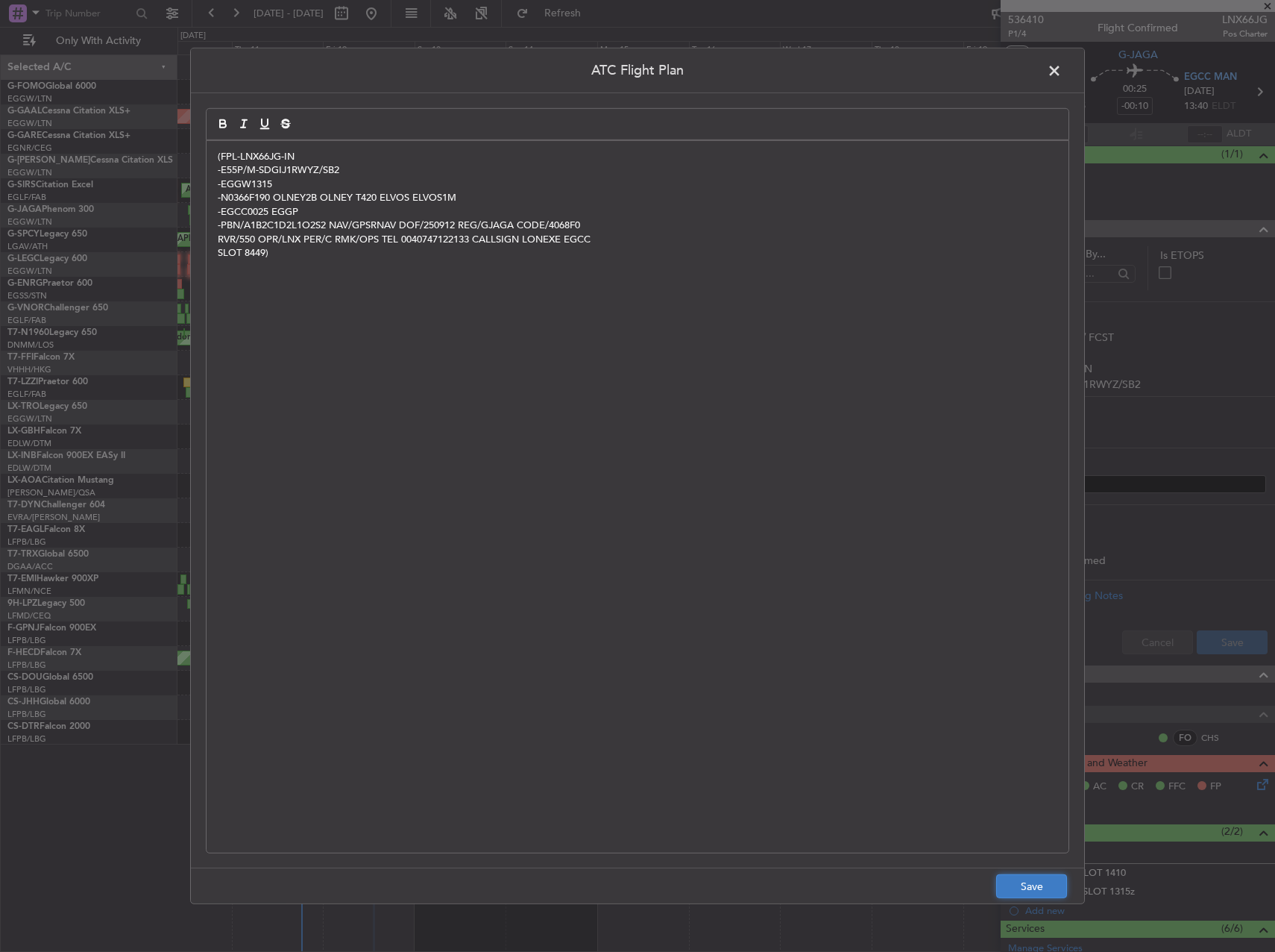
drag, startPoint x: 1047, startPoint y: 416, endPoint x: 1023, endPoint y: 889, distance: 473.6
click at [1023, 889] on button "Save" at bounding box center [1031, 885] width 70 height 24
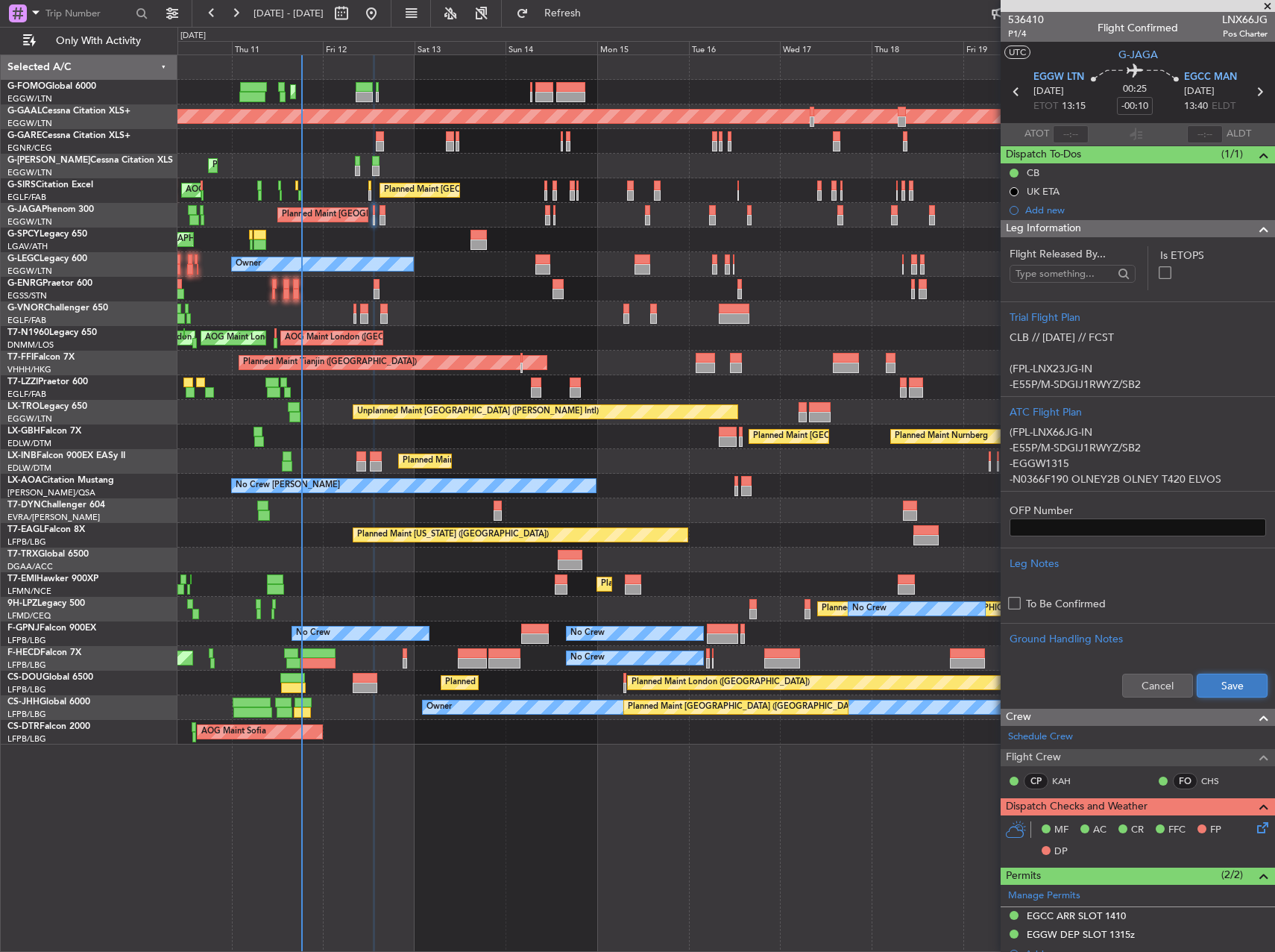
click at [1202, 680] on button "Save" at bounding box center [1232, 685] width 70 height 24
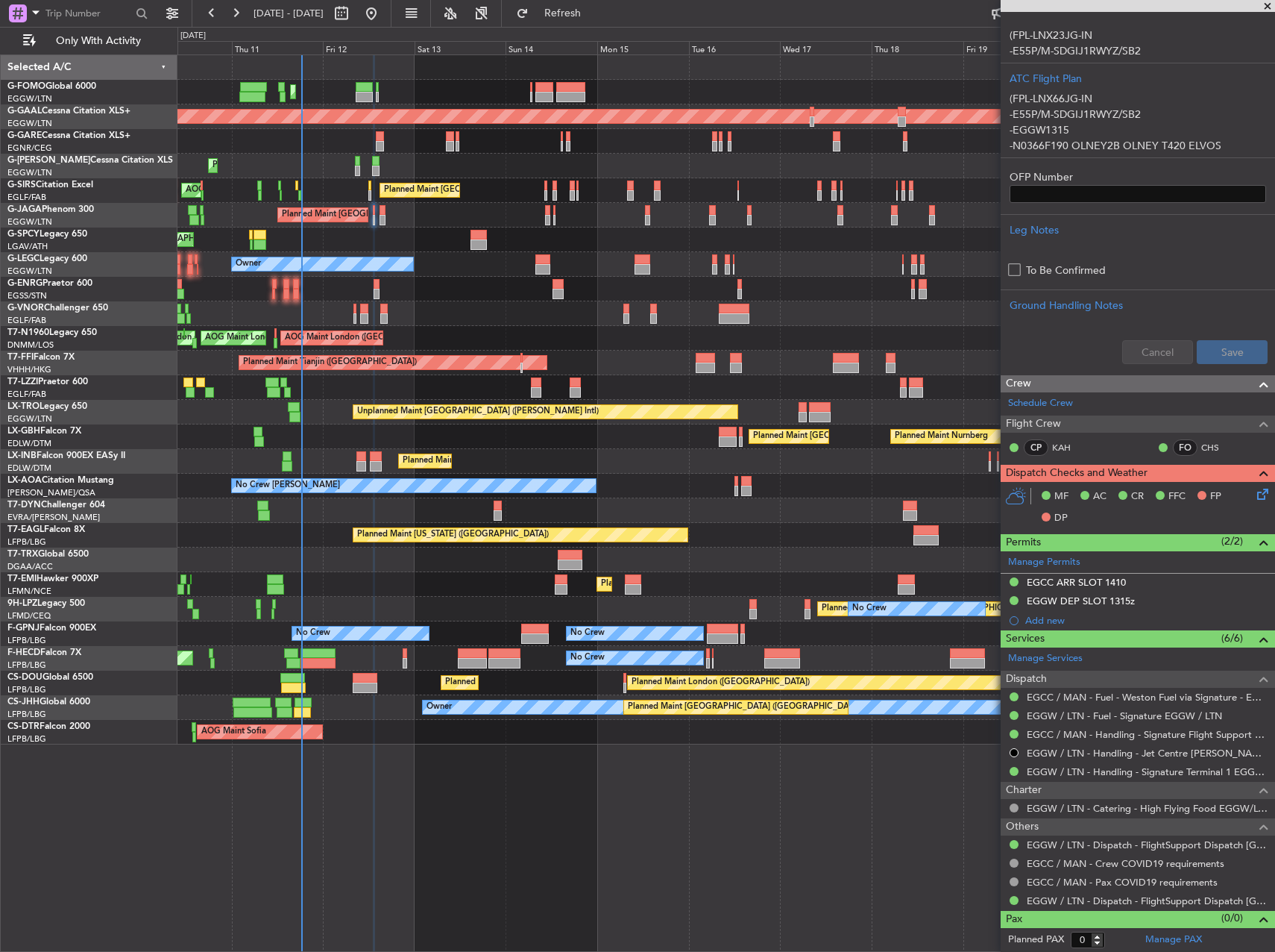
scroll to position [308, 0]
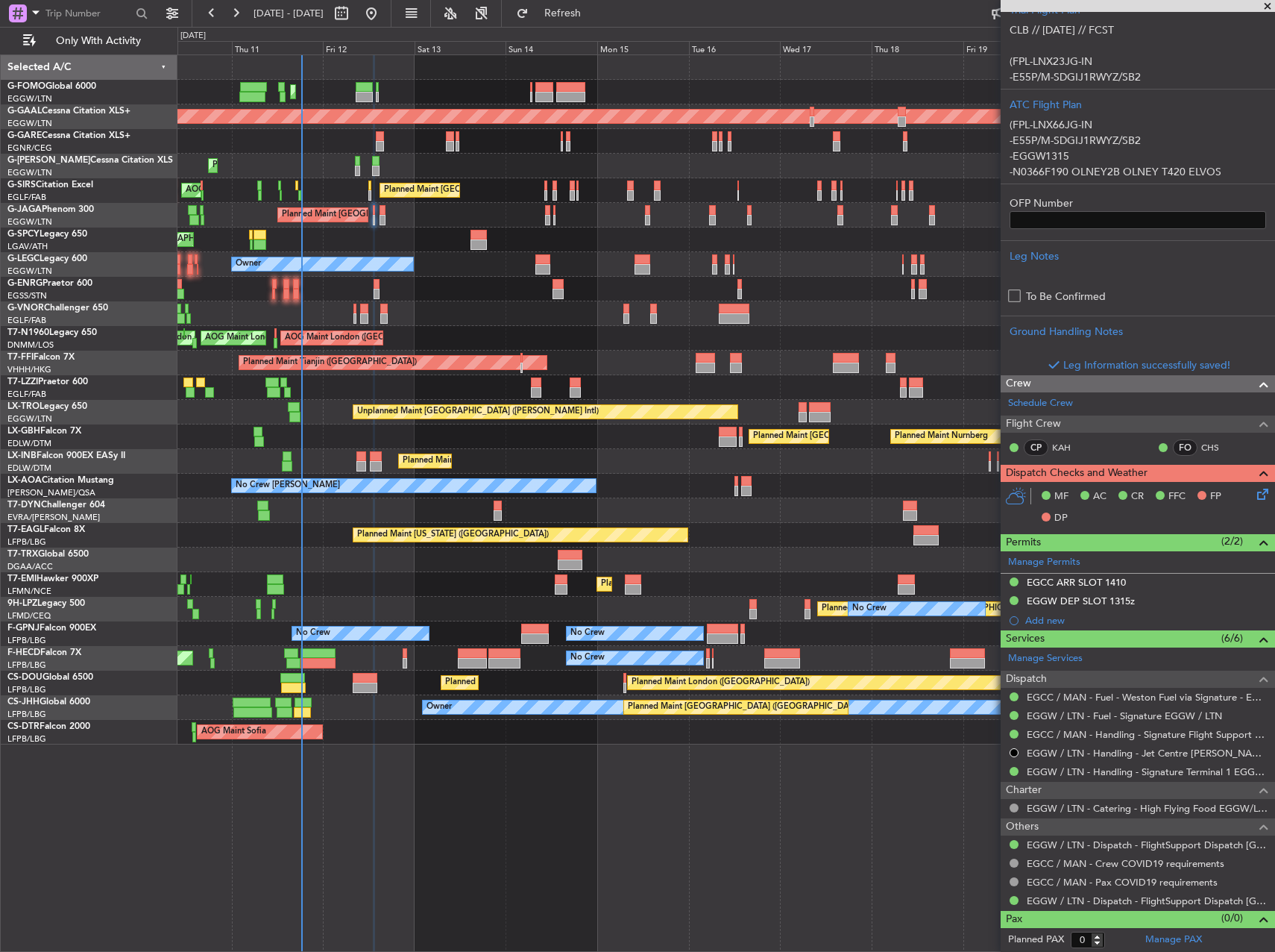
click at [1255, 498] on icon at bounding box center [1261, 491] width 12 height 12
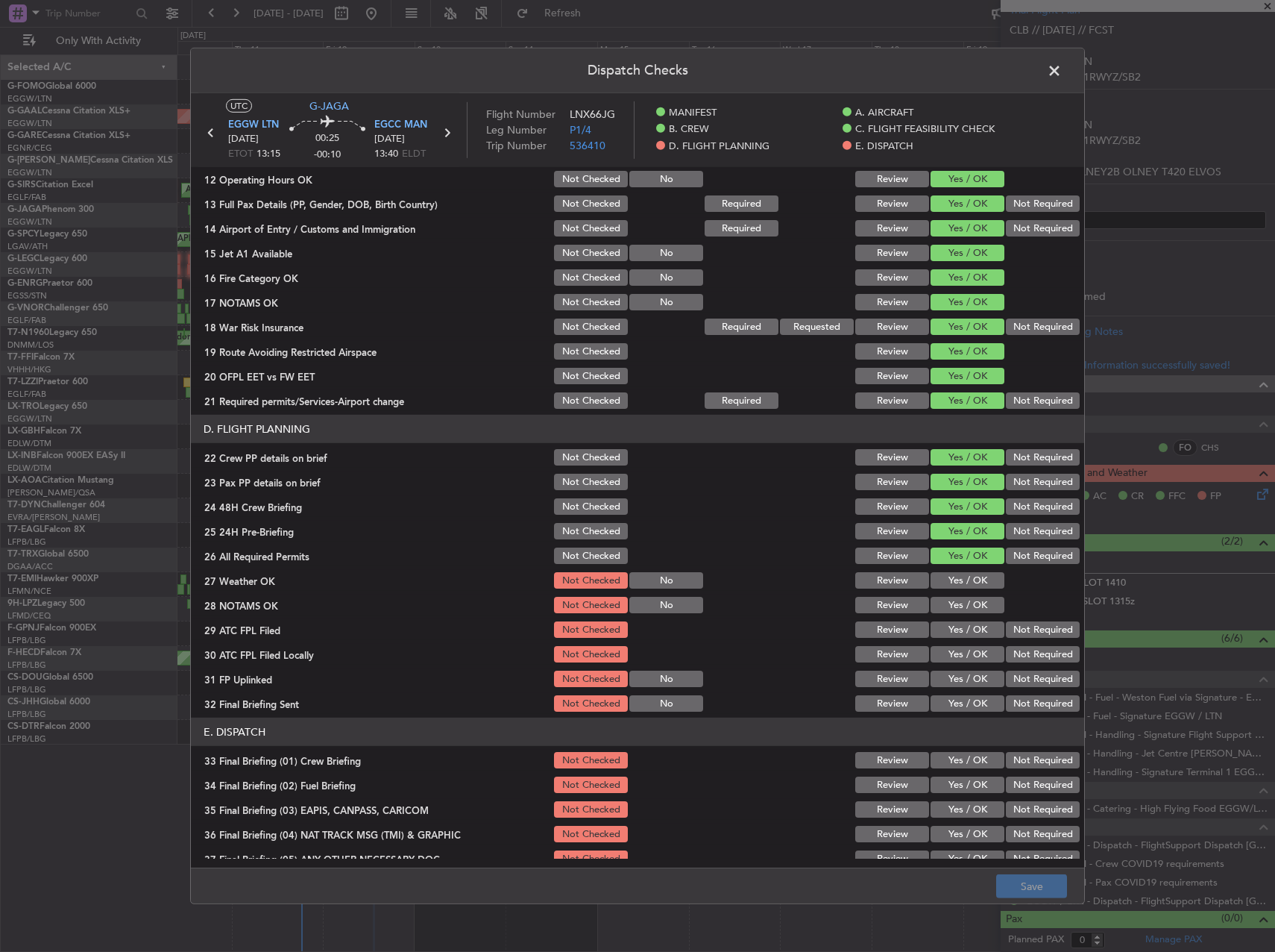
scroll to position [448, 0]
click at [957, 576] on button "Yes / OK" at bounding box center [967, 579] width 74 height 16
click at [955, 604] on button "Yes / OK" at bounding box center [967, 604] width 74 height 16
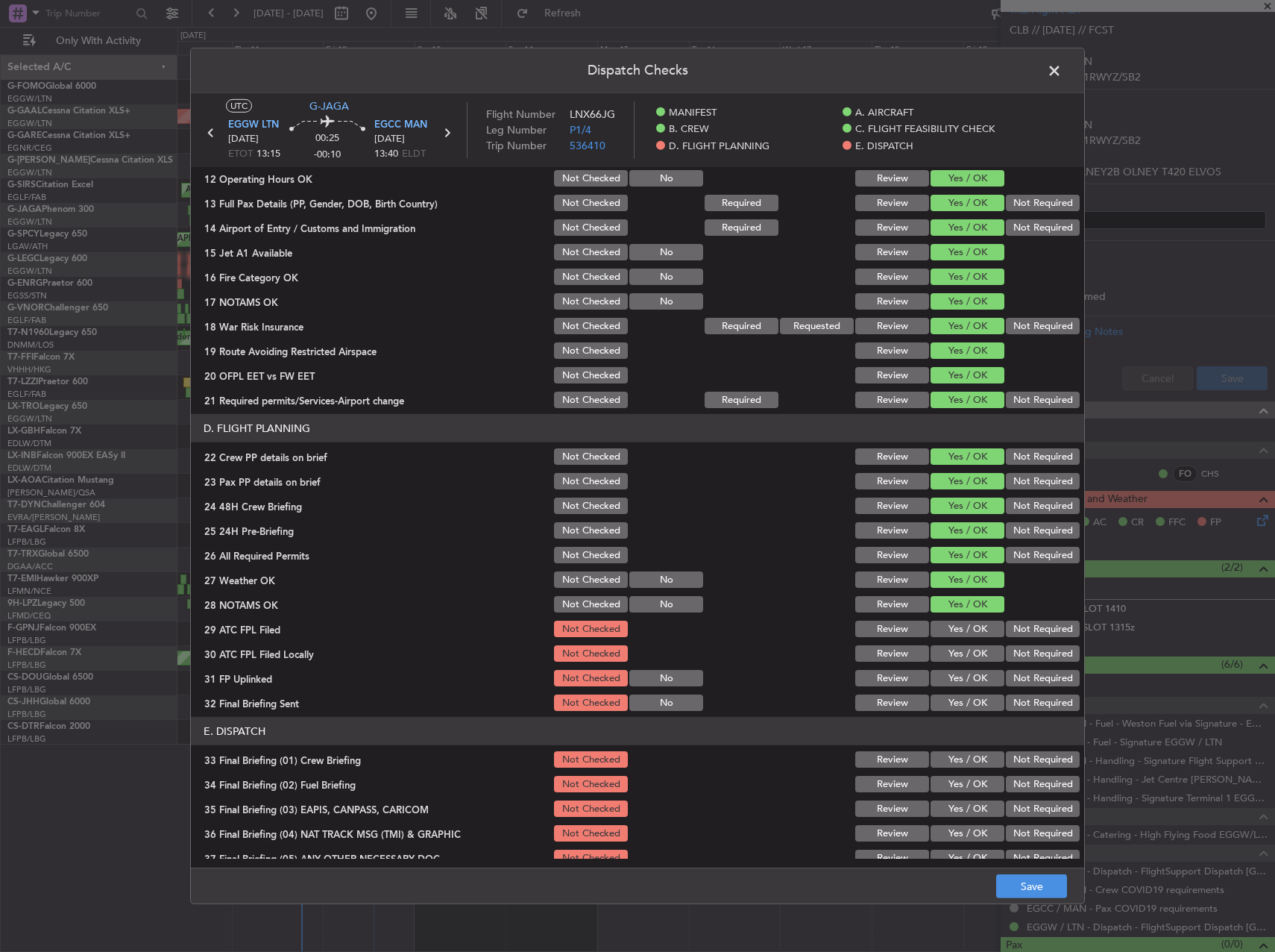
drag, startPoint x: 955, startPoint y: 622, endPoint x: 968, endPoint y: 632, distance: 16.4
click at [954, 627] on button "Yes / OK" at bounding box center [967, 628] width 74 height 16
click at [1025, 657] on button "Not Required" at bounding box center [1043, 653] width 74 height 16
drag, startPoint x: 967, startPoint y: 670, endPoint x: 994, endPoint y: 688, distance: 32.4
click at [966, 672] on button "Yes / OK" at bounding box center [967, 677] width 74 height 16
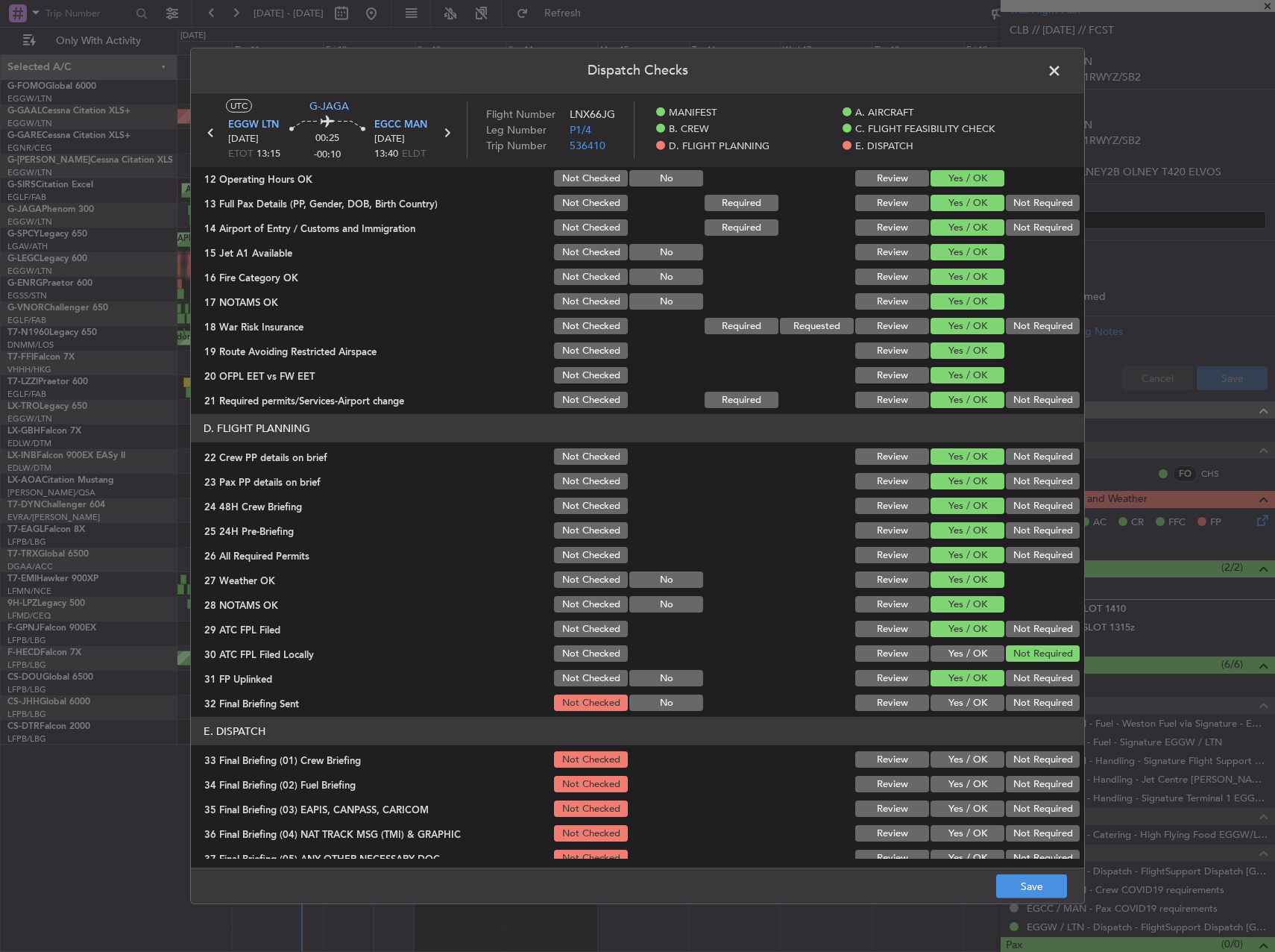
click at [1012, 695] on button "Not Required" at bounding box center [1043, 702] width 74 height 16
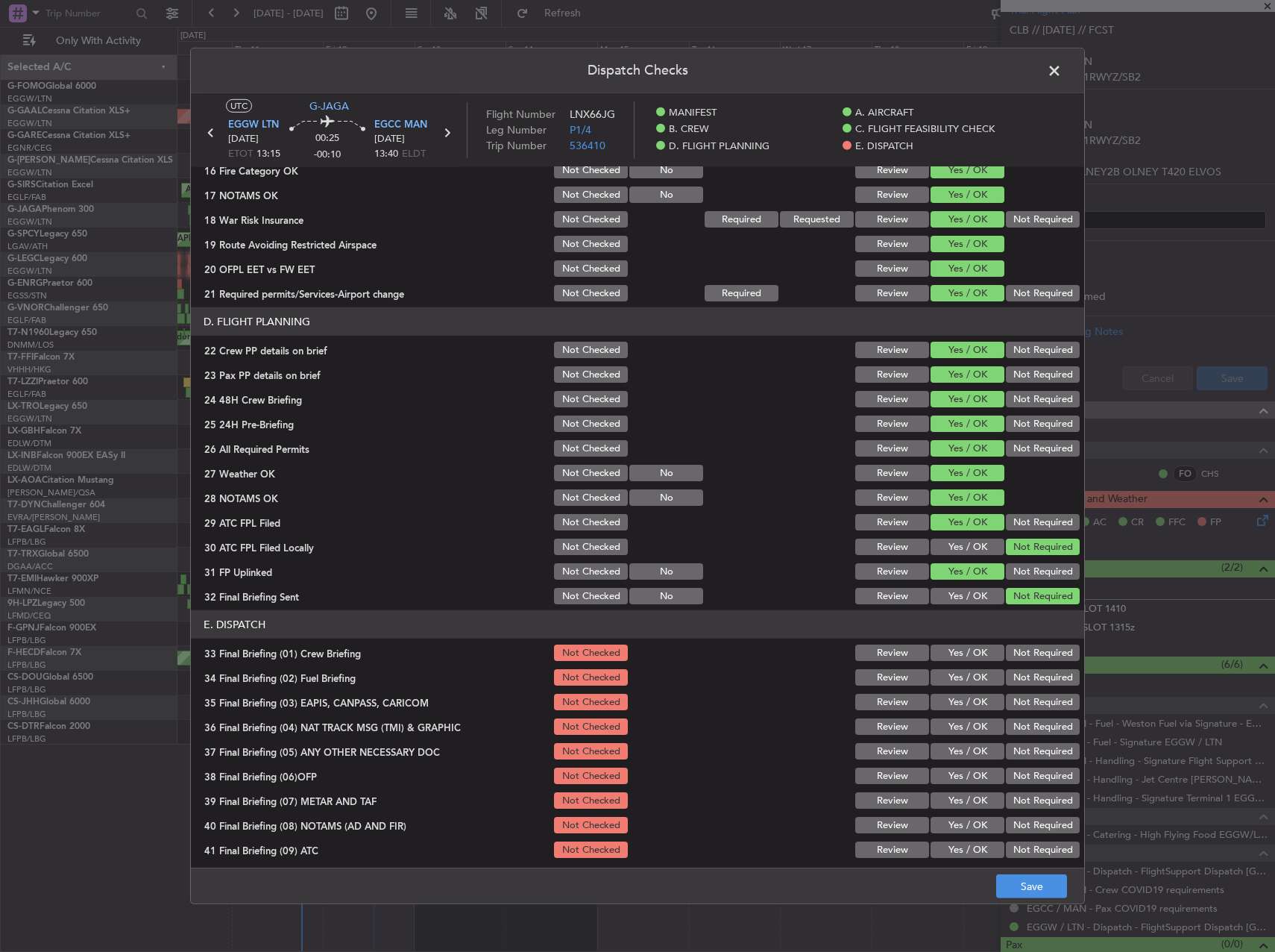
scroll to position [633, 0]
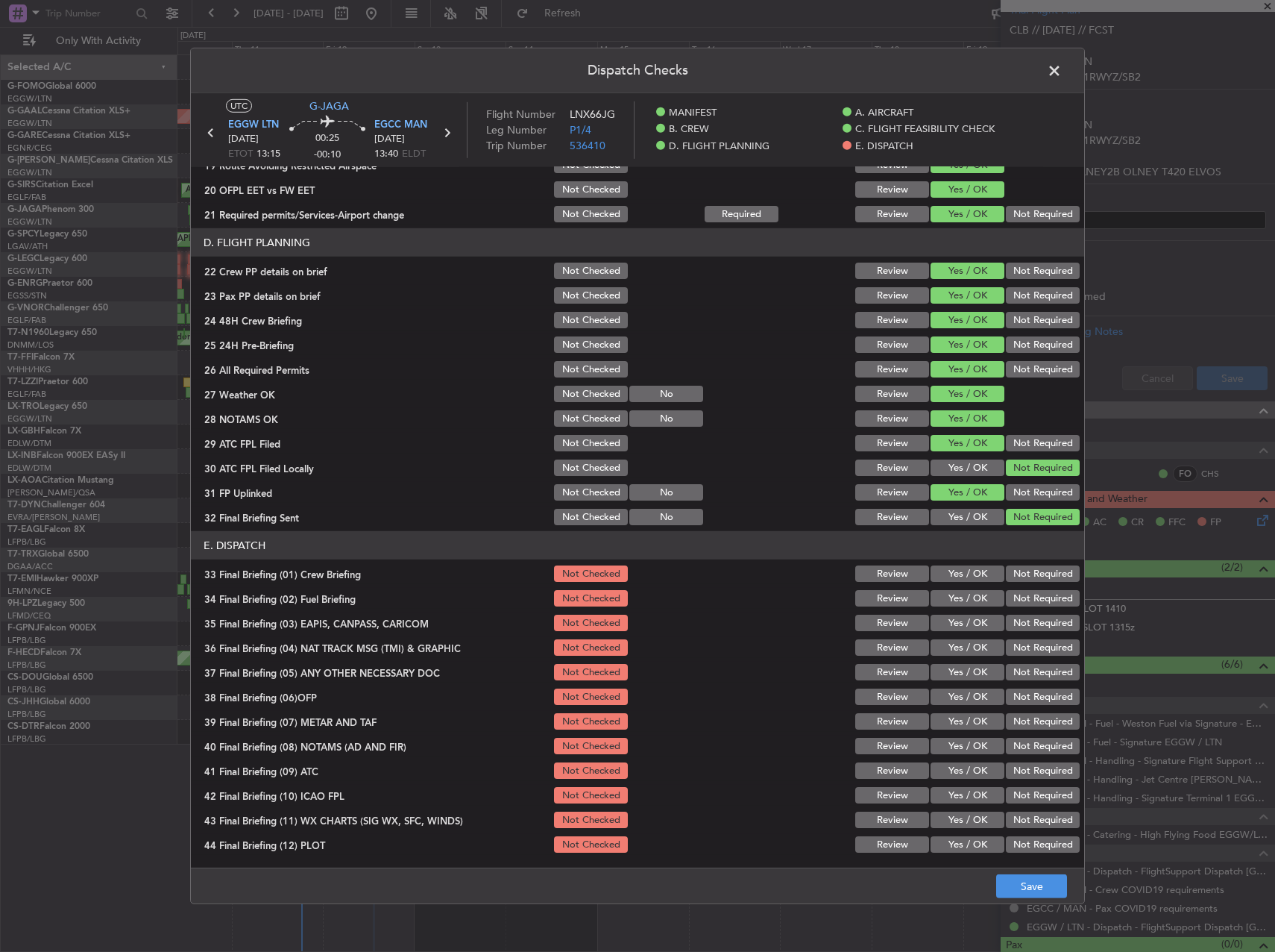
drag, startPoint x: 952, startPoint y: 558, endPoint x: 956, endPoint y: 575, distance: 17.5
click at [952, 558] on header "E. DISPATCH" at bounding box center [638, 545] width 893 height 28
click at [956, 575] on button "Yes / OK" at bounding box center [967, 573] width 74 height 16
click at [957, 590] on button "Yes / OK" at bounding box center [967, 598] width 74 height 16
click at [1022, 629] on button "Not Required" at bounding box center [1043, 622] width 74 height 16
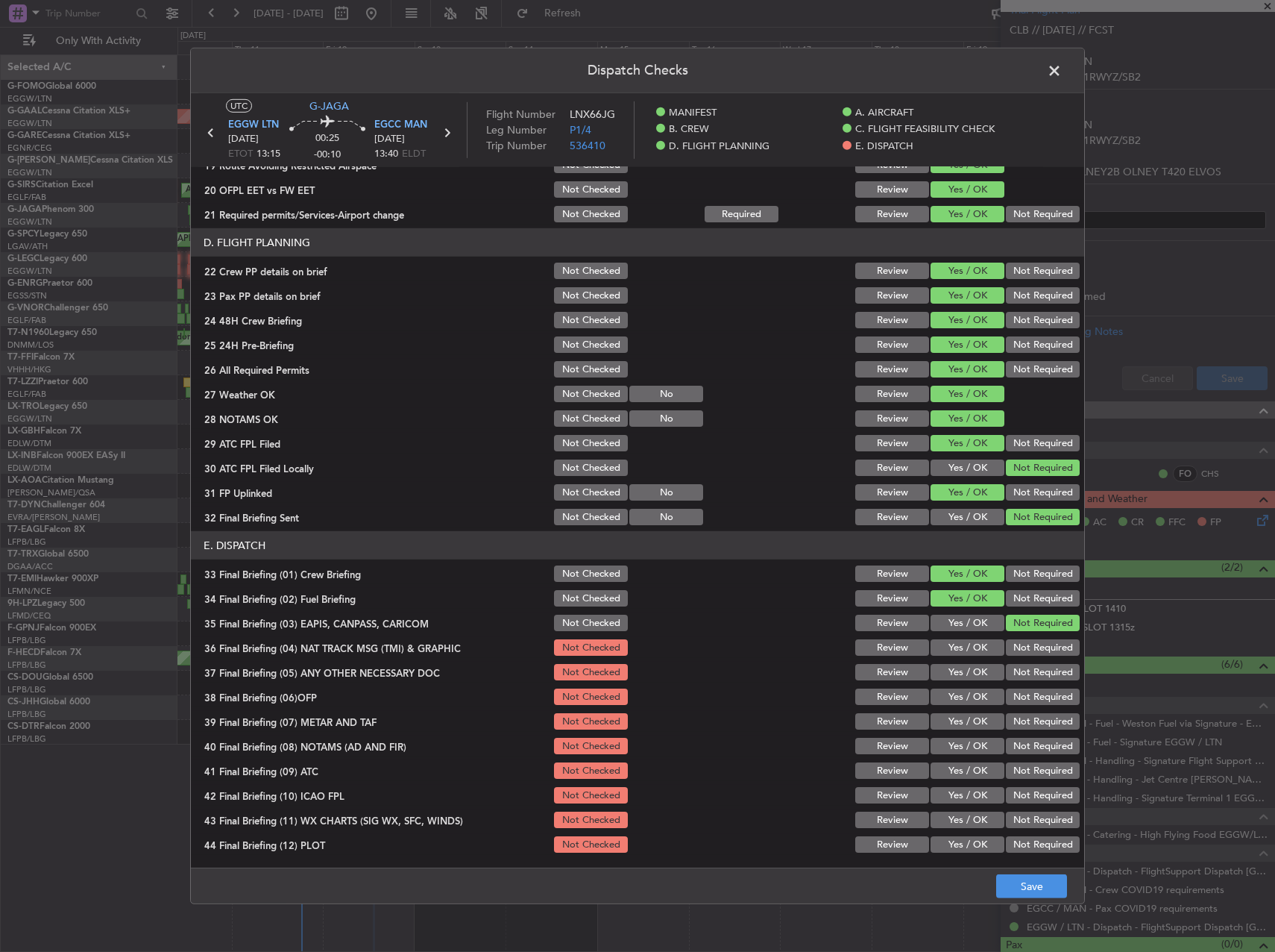
drag, startPoint x: 1021, startPoint y: 642, endPoint x: 1021, endPoint y: 650, distance: 8.0
click at [1021, 646] on button "Not Required" at bounding box center [1043, 647] width 74 height 16
drag, startPoint x: 1021, startPoint y: 665, endPoint x: 988, endPoint y: 689, distance: 40.8
click at [1021, 666] on button "Not Required" at bounding box center [1043, 671] width 74 height 16
drag, startPoint x: 974, startPoint y: 693, endPoint x: 966, endPoint y: 702, distance: 12.0
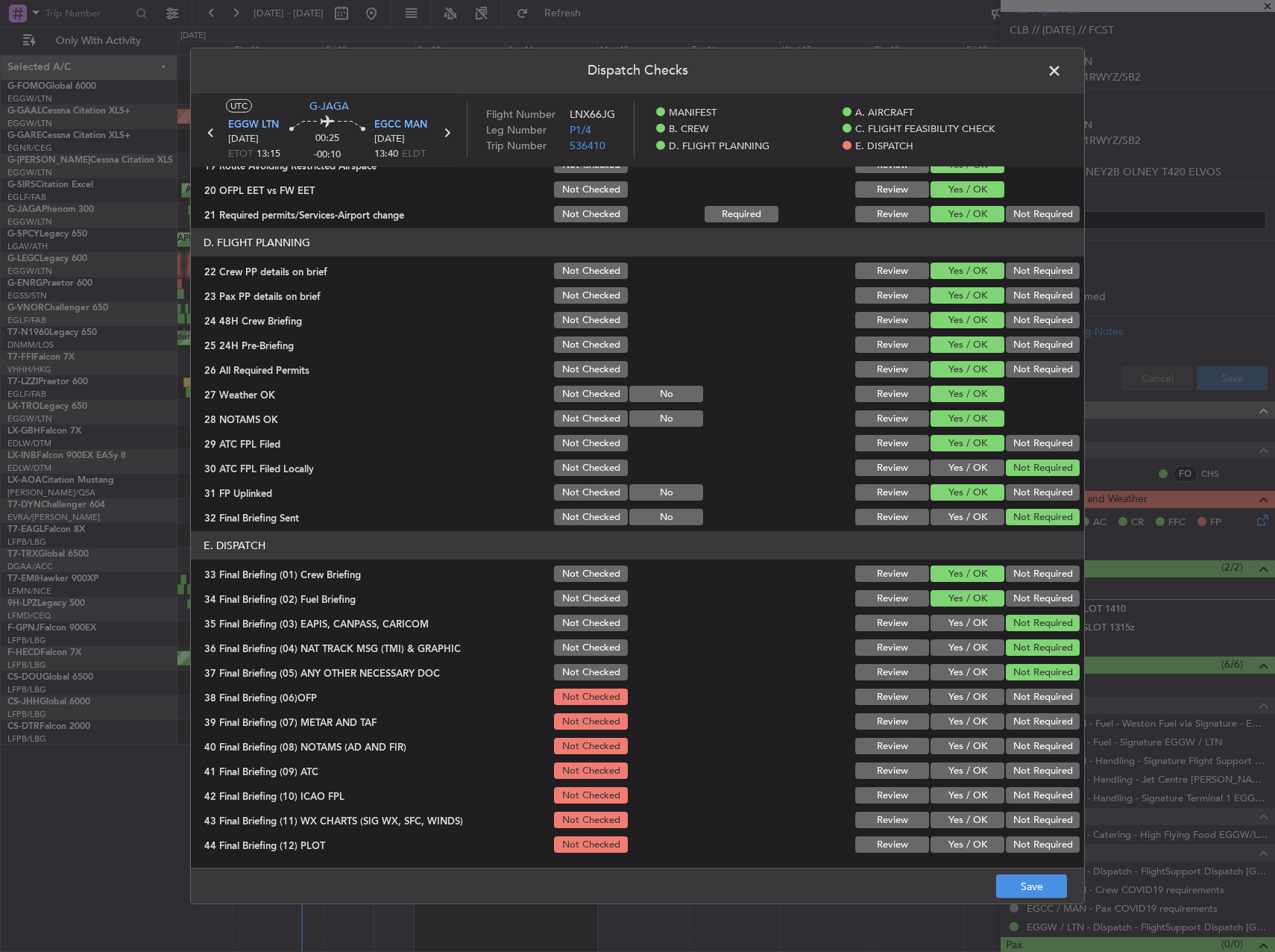
click at [971, 693] on button "Yes / OK" at bounding box center [967, 696] width 74 height 16
click at [951, 717] on button "Yes / OK" at bounding box center [967, 721] width 74 height 16
click at [949, 735] on div "Yes / OK" at bounding box center [966, 746] width 75 height 21
click at [952, 754] on div "Yes / OK" at bounding box center [966, 746] width 75 height 21
click at [961, 747] on button "Yes / OK" at bounding box center [967, 746] width 74 height 16
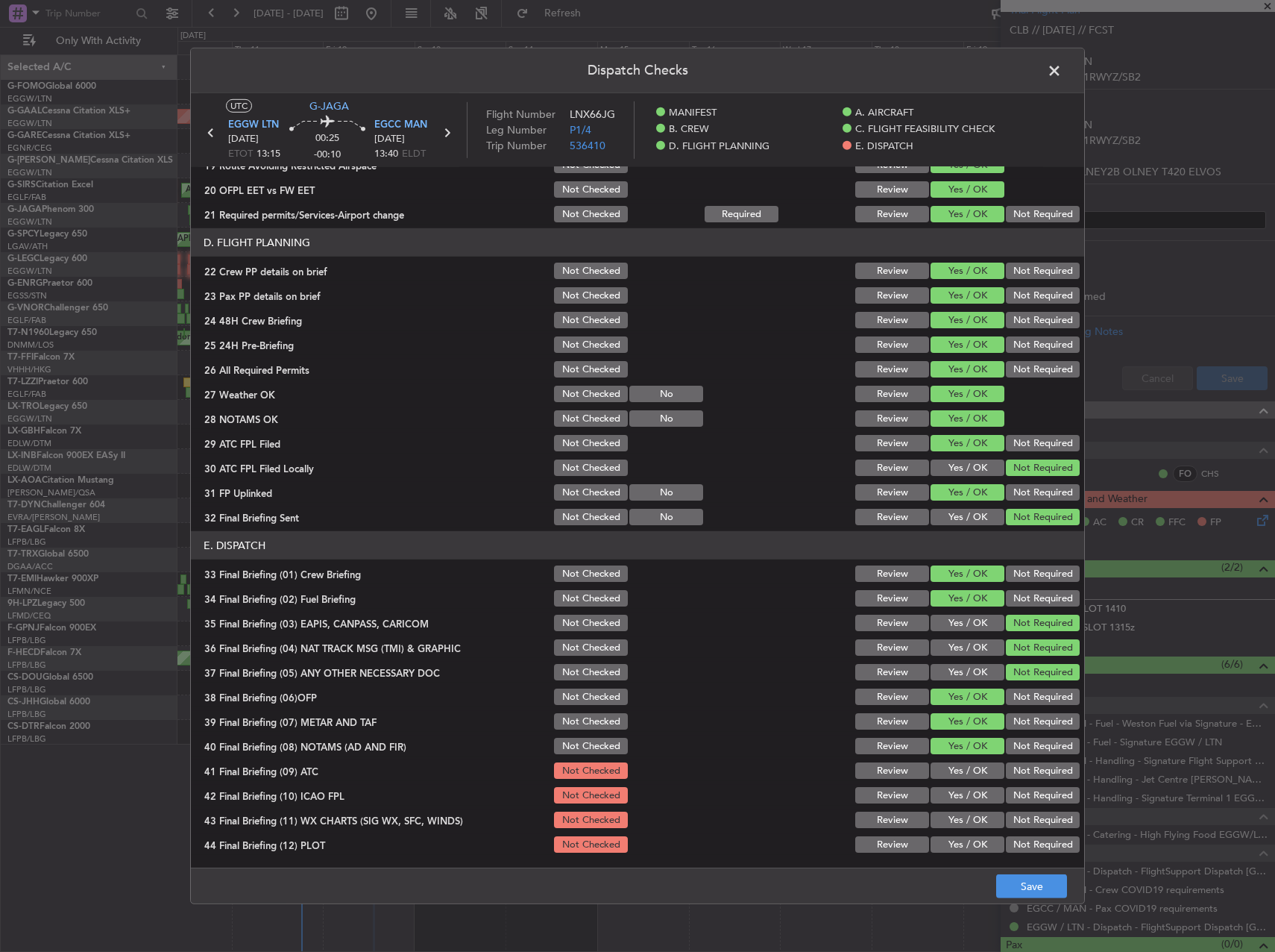
click at [955, 775] on button "Yes / OK" at bounding box center [967, 770] width 74 height 16
click at [955, 802] on button "Yes / OK" at bounding box center [967, 795] width 74 height 16
click at [952, 824] on button "Yes / OK" at bounding box center [967, 819] width 74 height 16
click at [953, 840] on button "Yes / OK" at bounding box center [967, 844] width 74 height 16
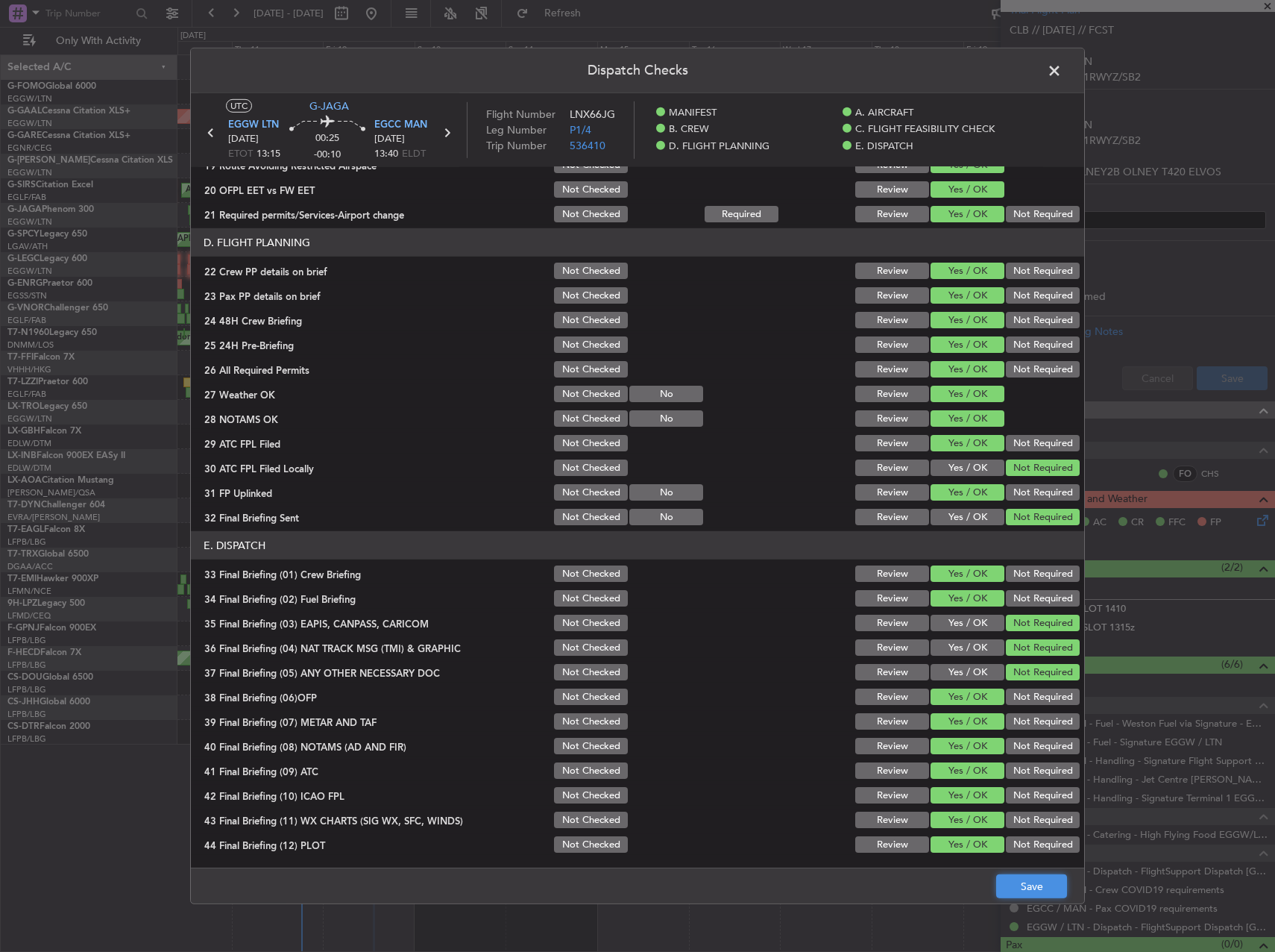
click at [1037, 882] on button "Save" at bounding box center [1031, 885] width 70 height 24
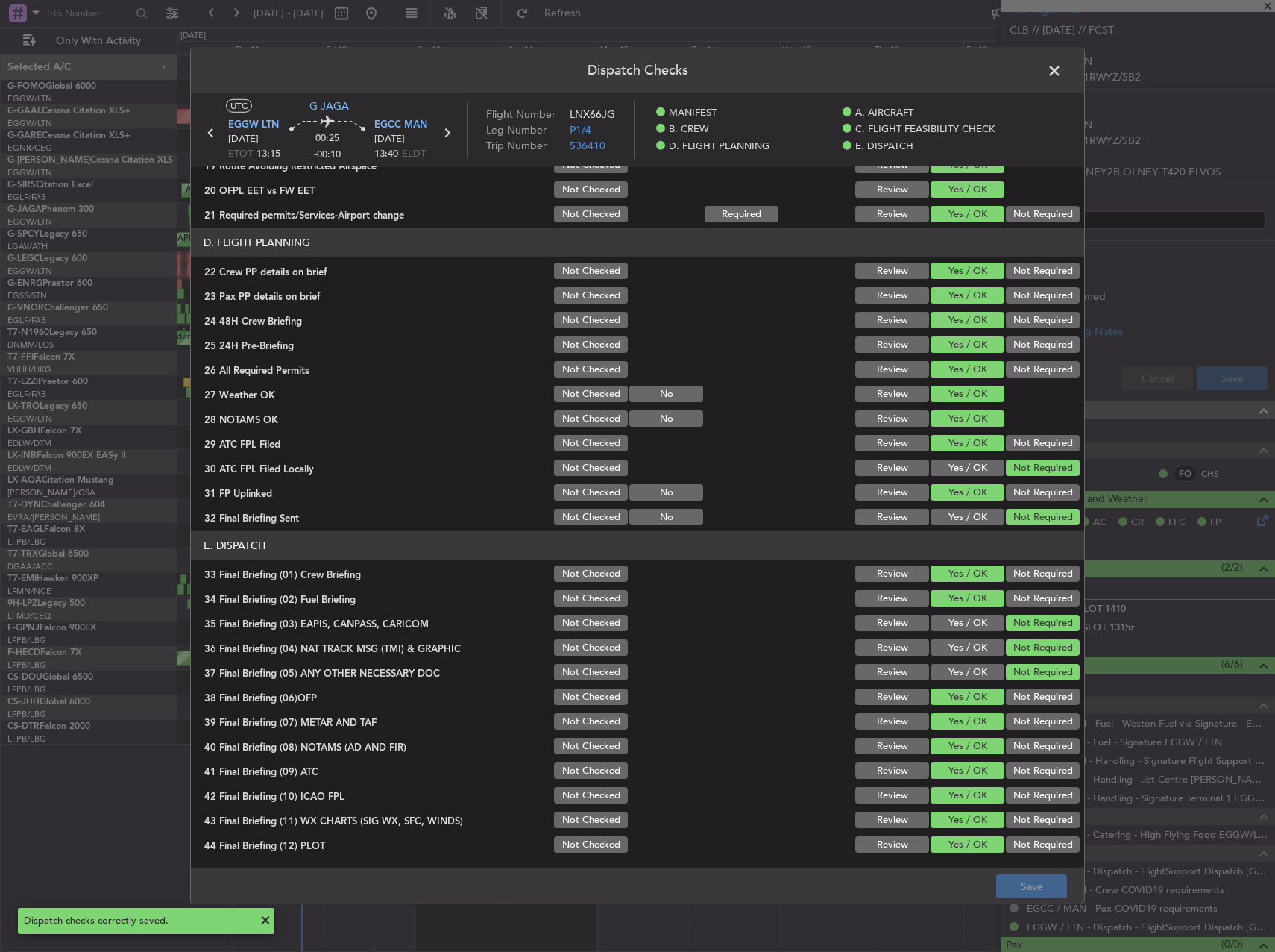
click at [1062, 77] on span at bounding box center [1062, 74] width 0 height 30
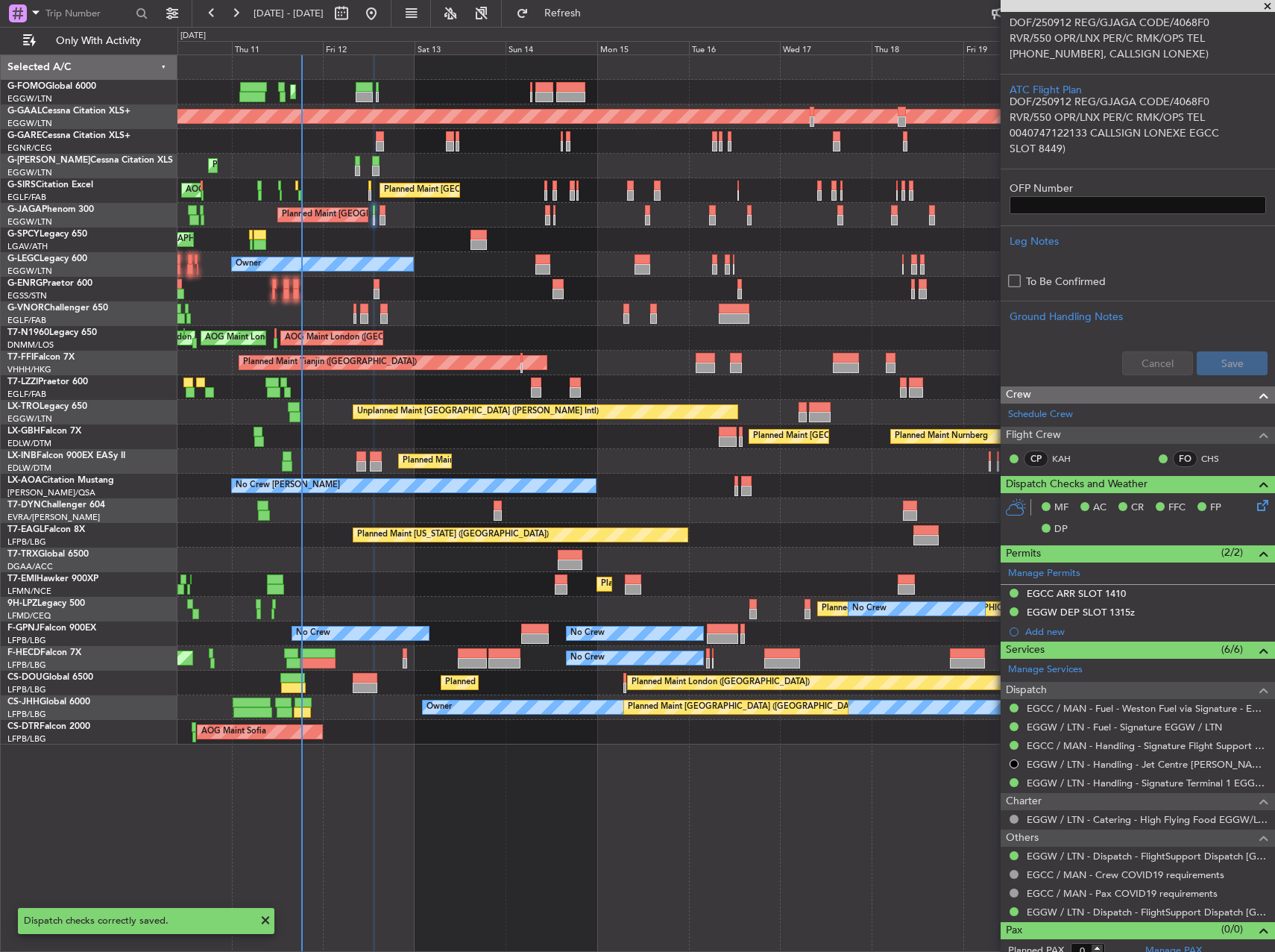
scroll to position [334, 0]
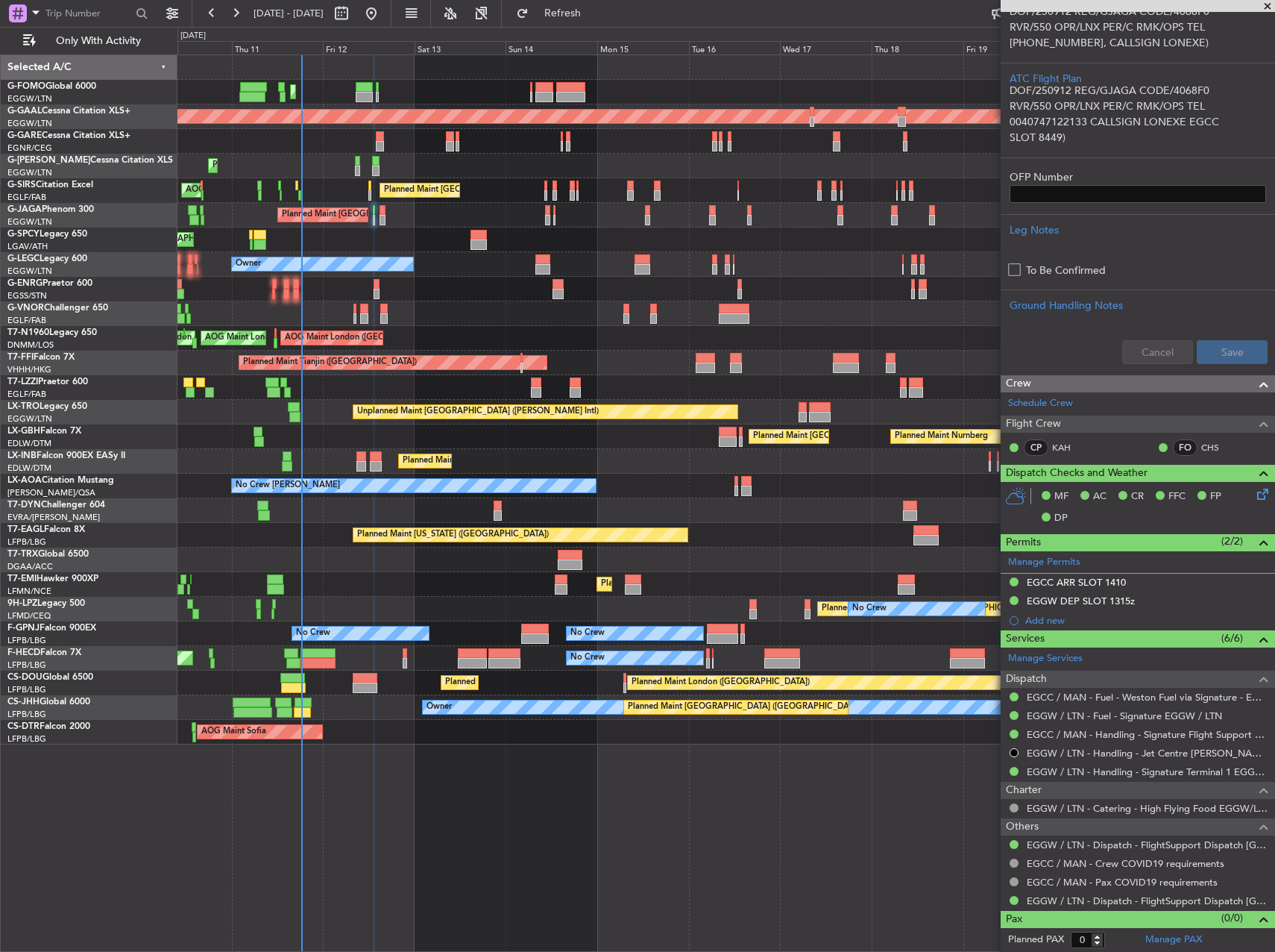
click at [387, 218] on div "Planned Maint [GEOGRAPHIC_DATA] ([GEOGRAPHIC_DATA])" at bounding box center [725, 215] width 1097 height 25
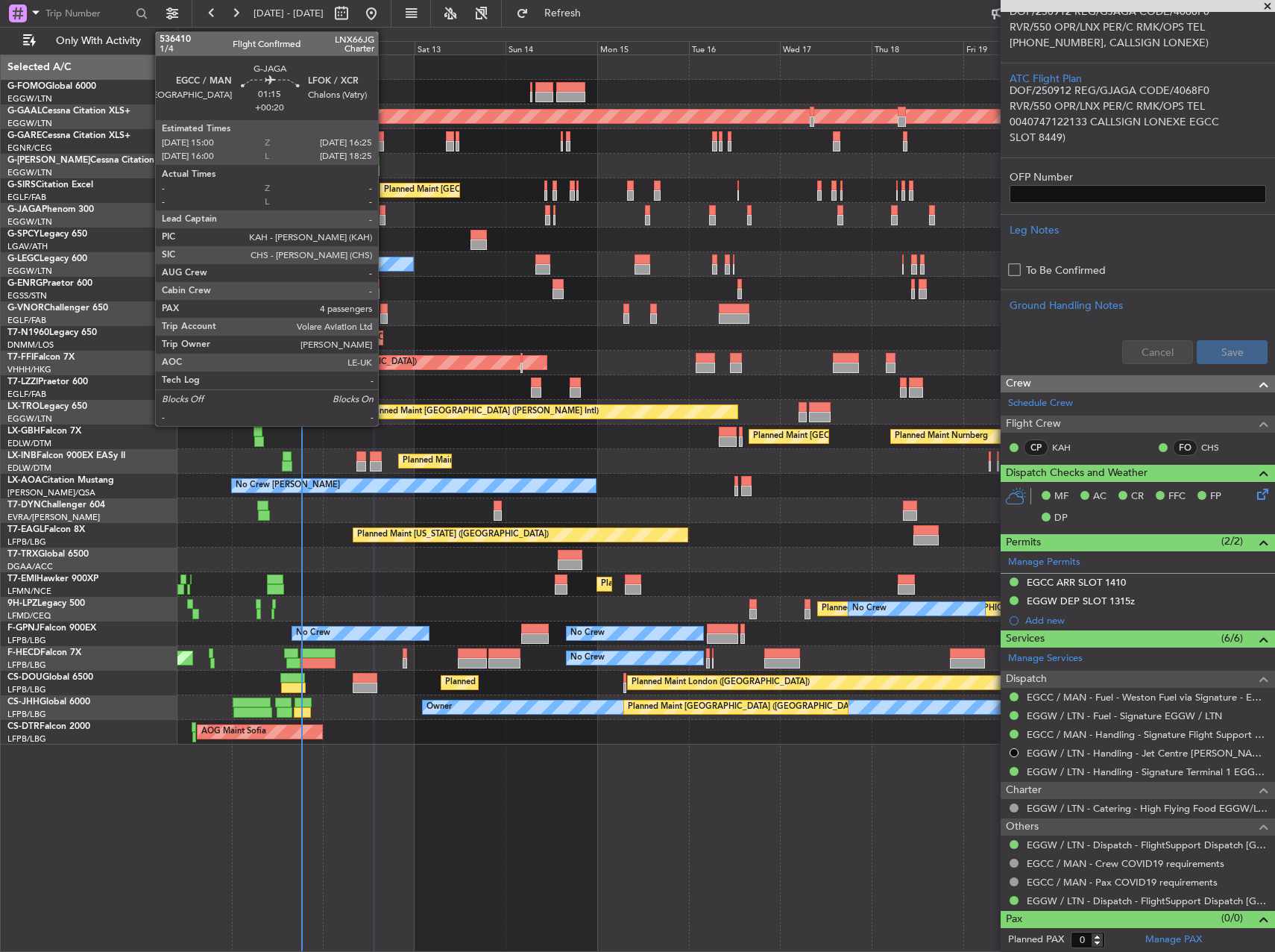
click at [385, 218] on div at bounding box center [383, 220] width 6 height 11
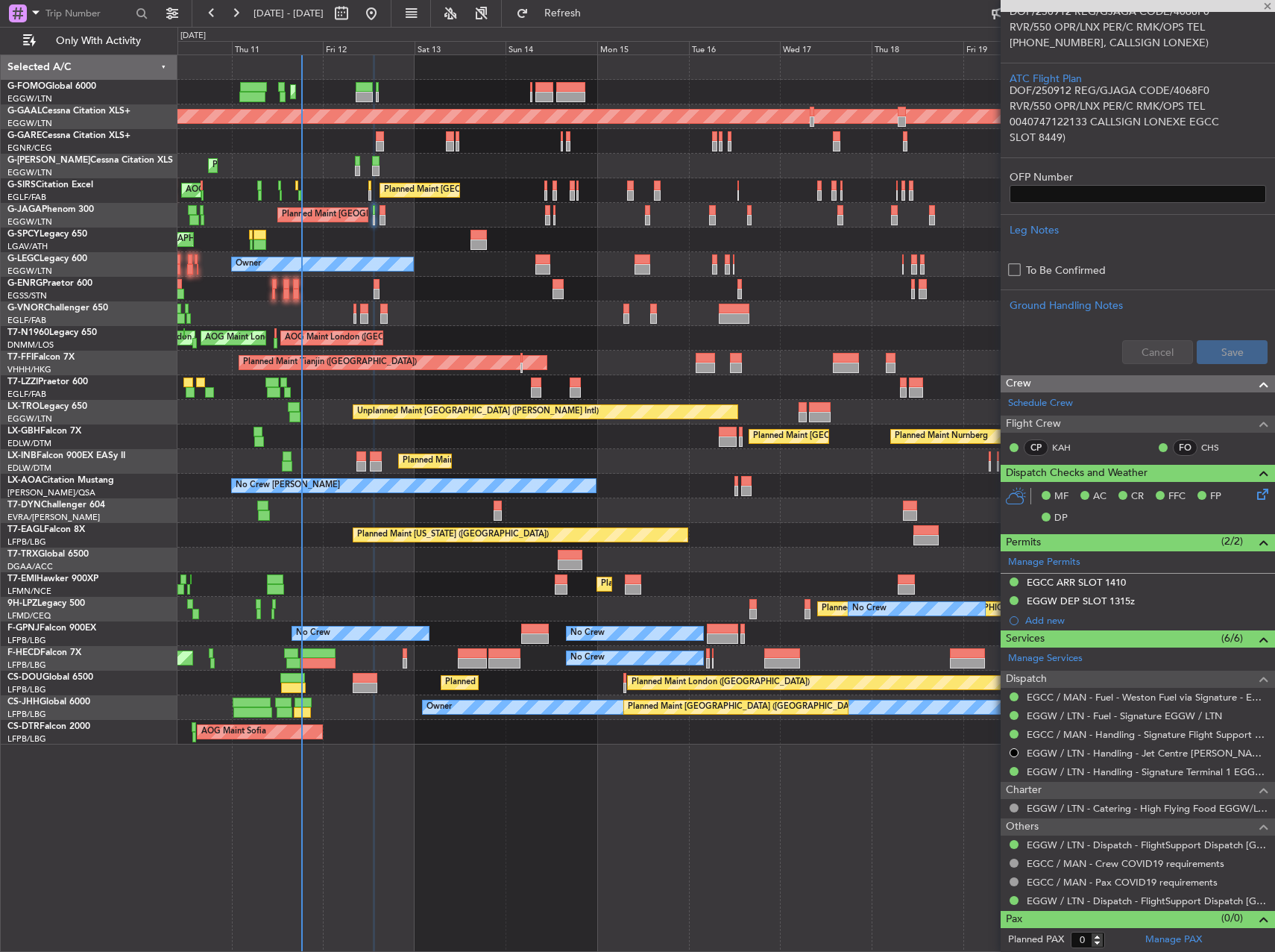
type input "+00:20"
type input "4"
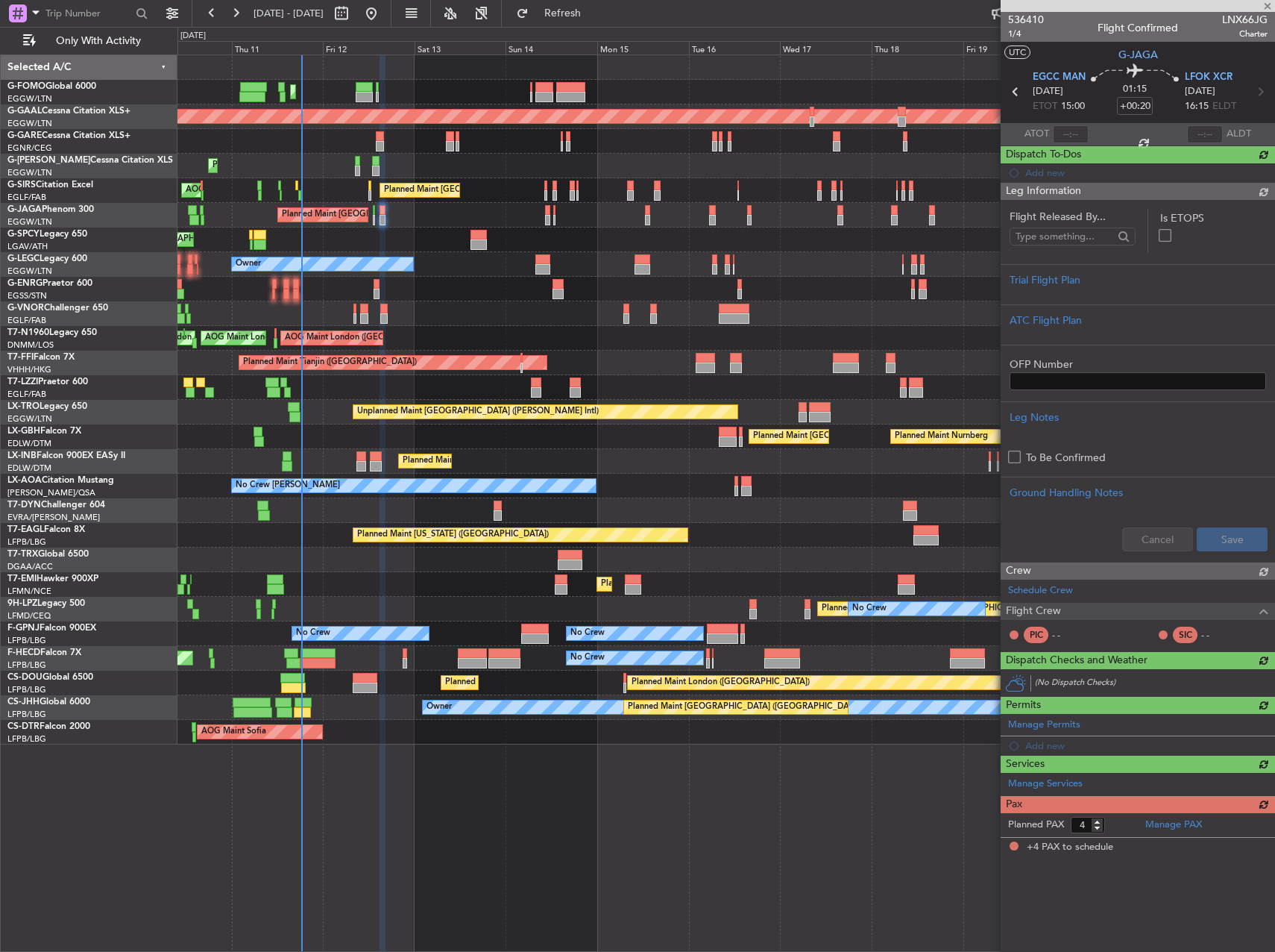
scroll to position [0, 0]
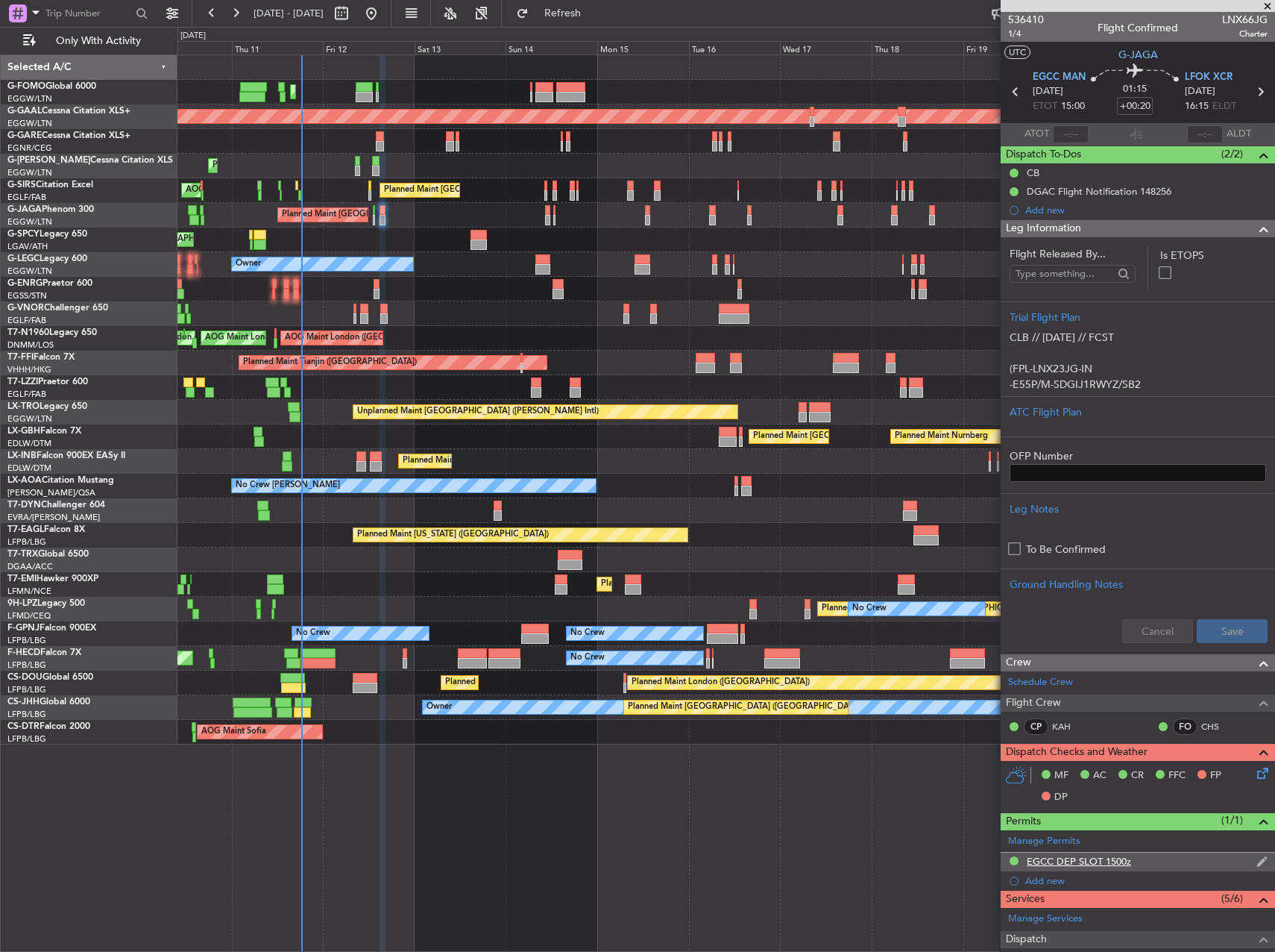
click at [1077, 858] on div "EGCC DEP SLOT 1500z" at bounding box center [1079, 860] width 104 height 13
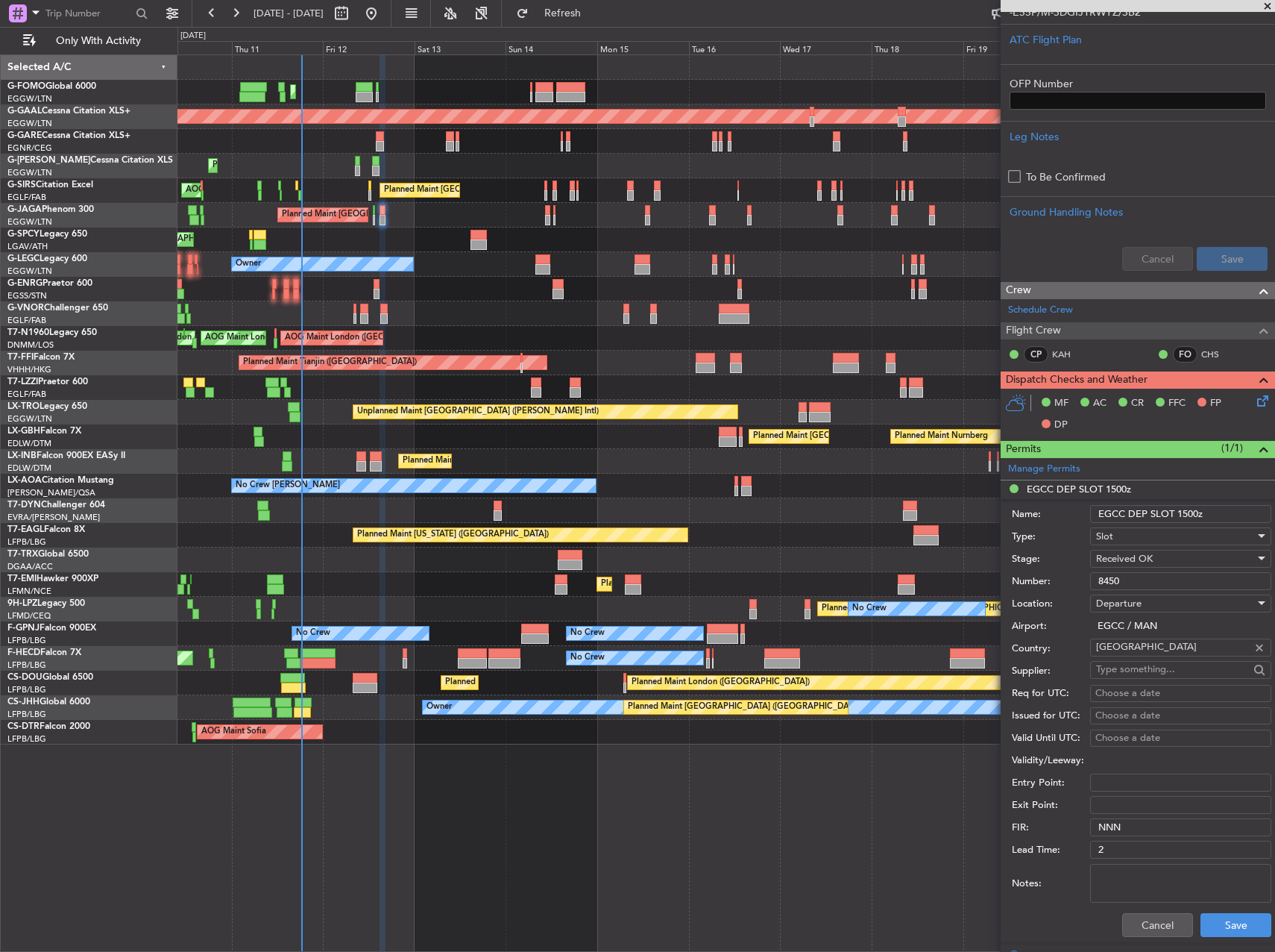
scroll to position [448, 0]
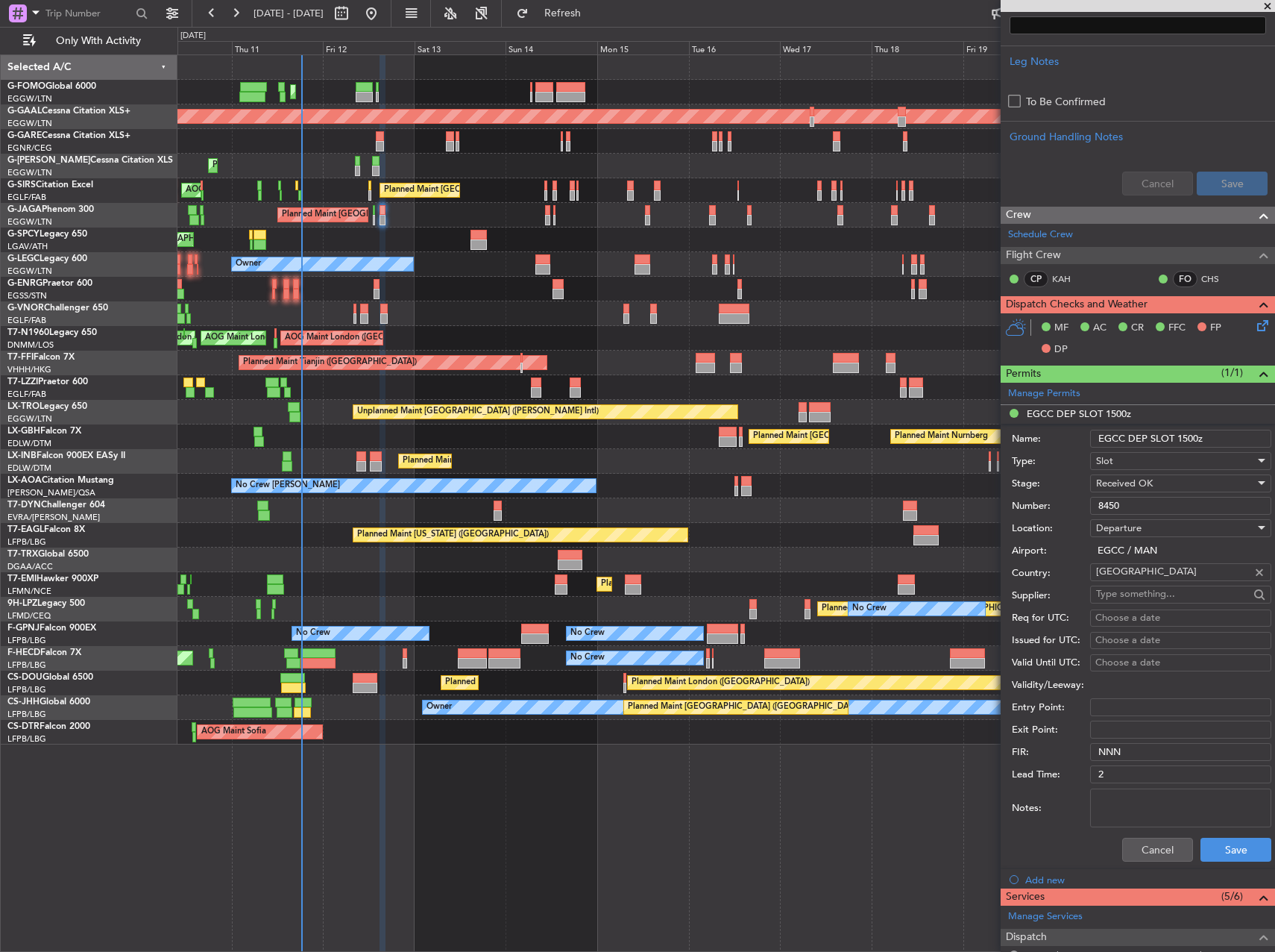
click at [1123, 508] on input "8450" at bounding box center [1180, 505] width 181 height 18
click at [1139, 839] on button "Cancel" at bounding box center [1157, 849] width 70 height 24
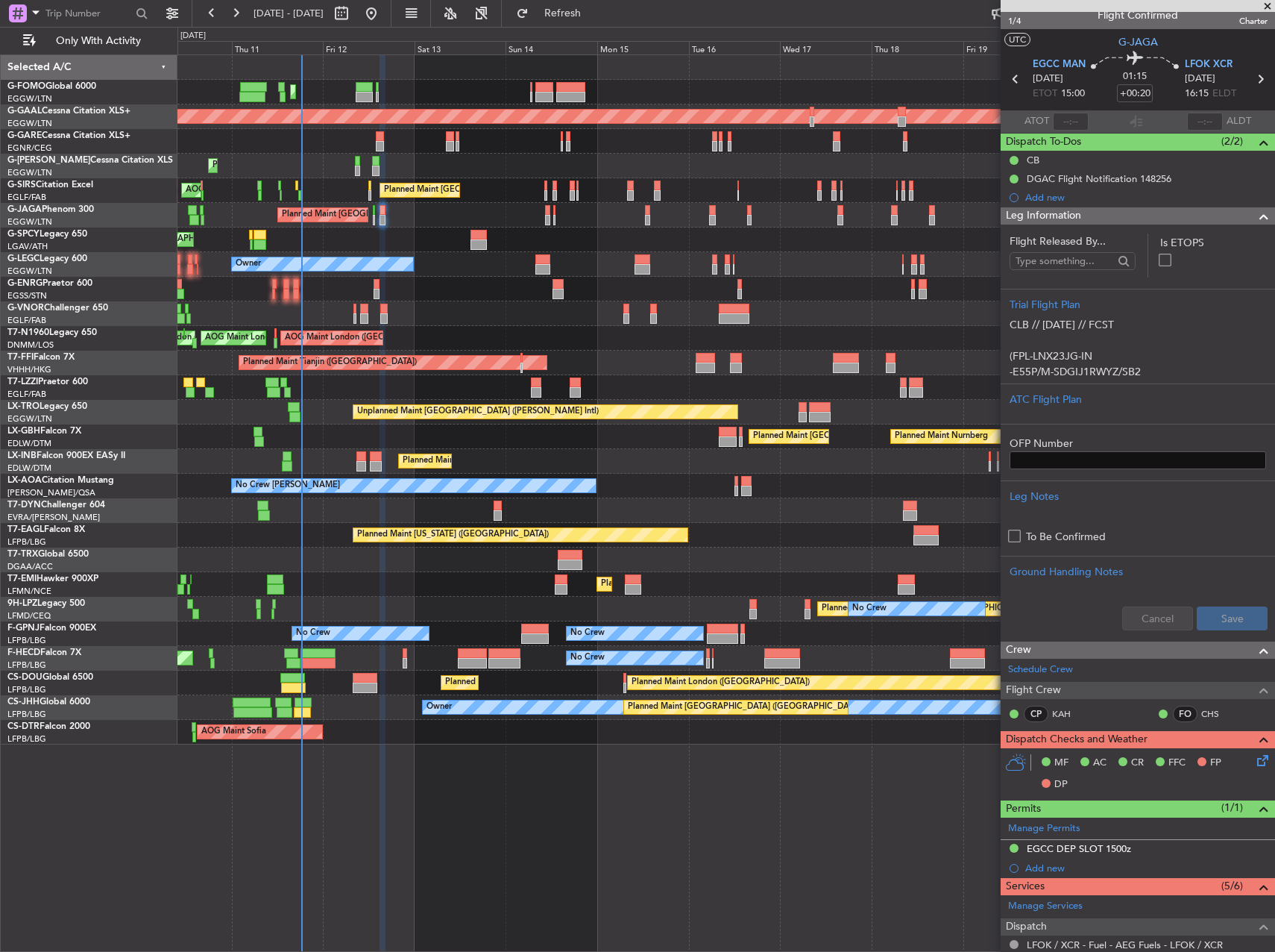
scroll to position [0, 0]
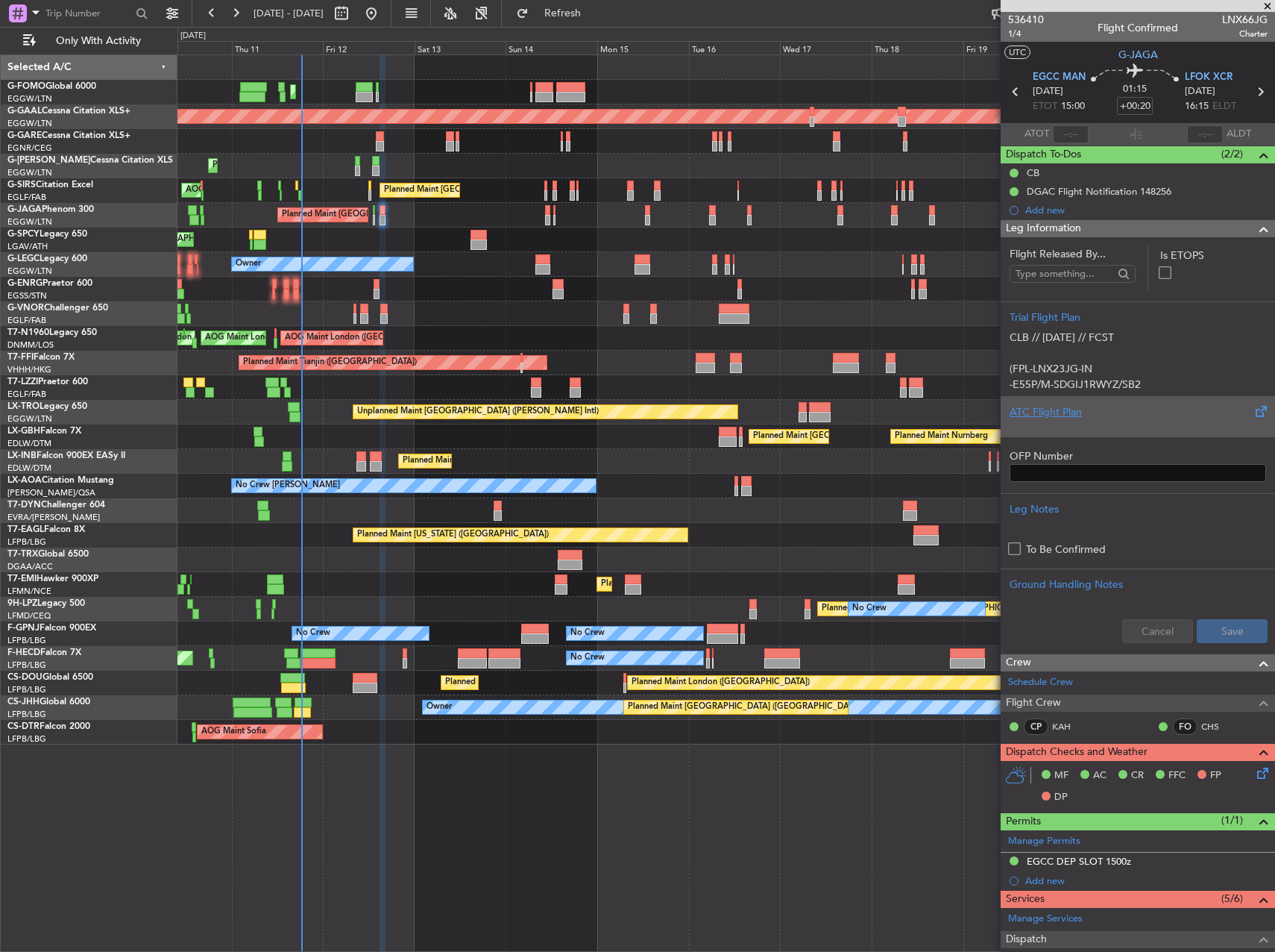
click at [1078, 408] on div "ATC Flight Plan" at bounding box center [1138, 412] width 257 height 15
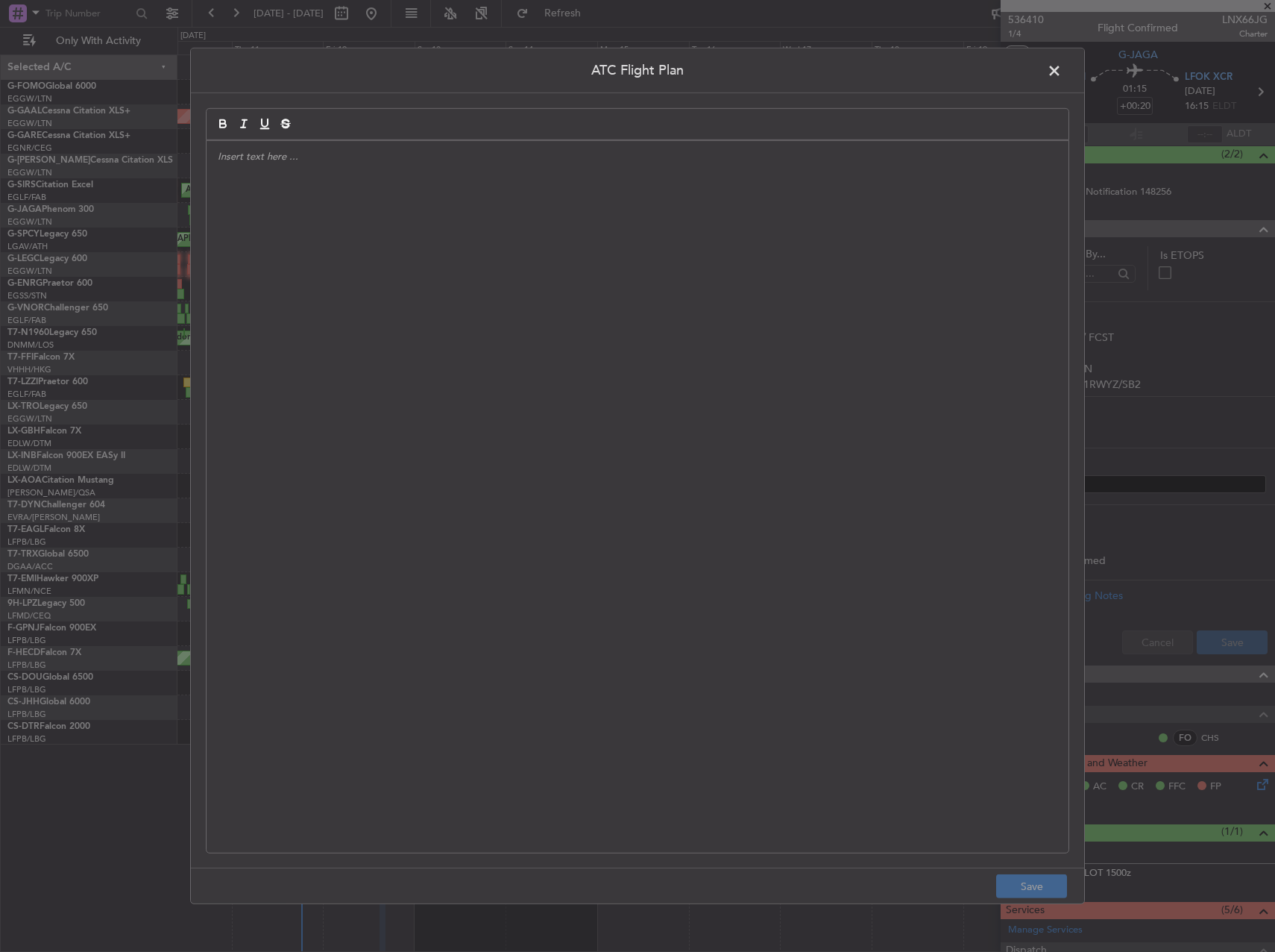
click at [692, 420] on div at bounding box center [638, 497] width 862 height 712
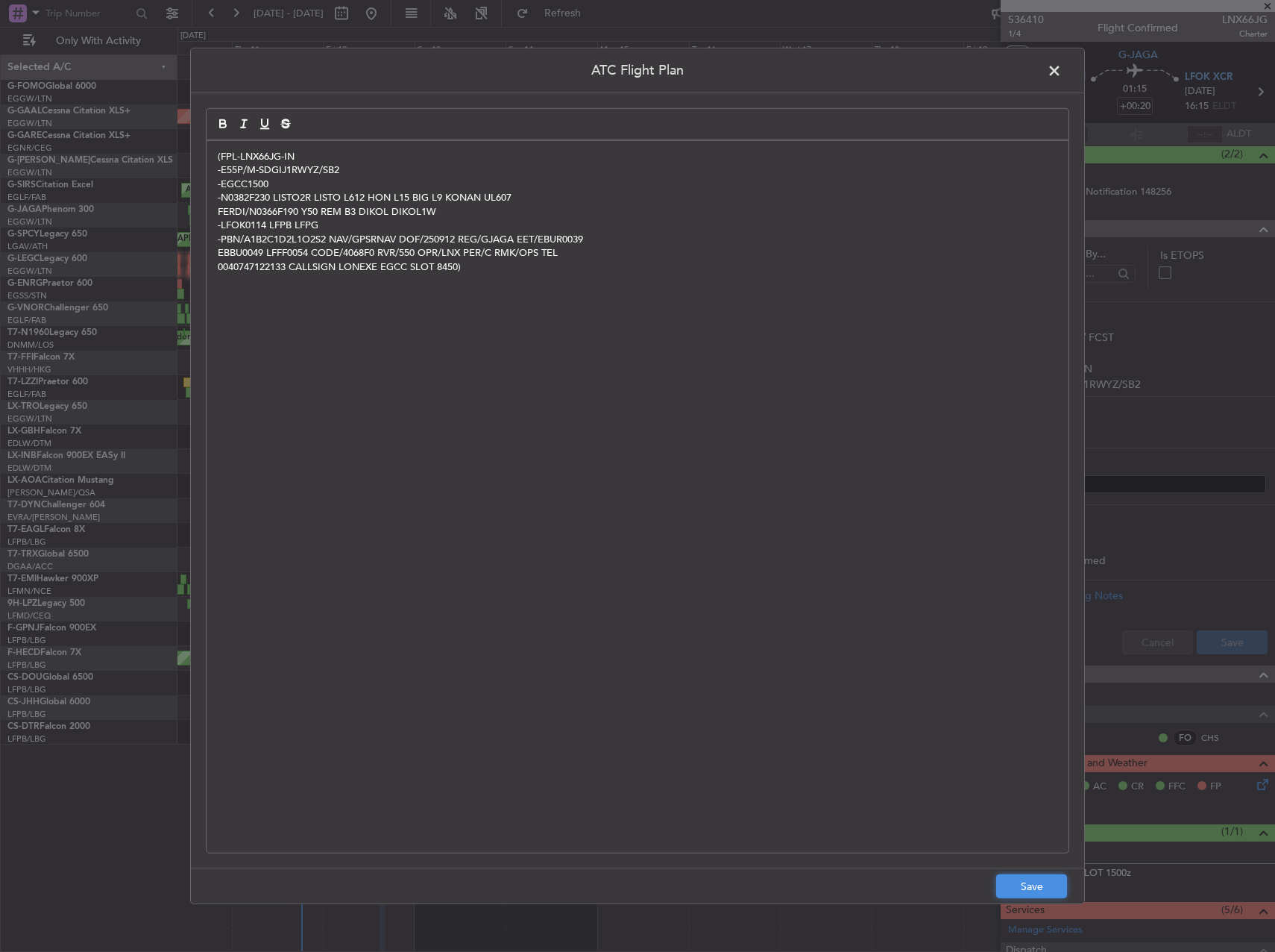
drag, startPoint x: 1011, startPoint y: 884, endPoint x: 1020, endPoint y: 880, distance: 9.8
click at [1012, 885] on button "Save" at bounding box center [1031, 885] width 70 height 24
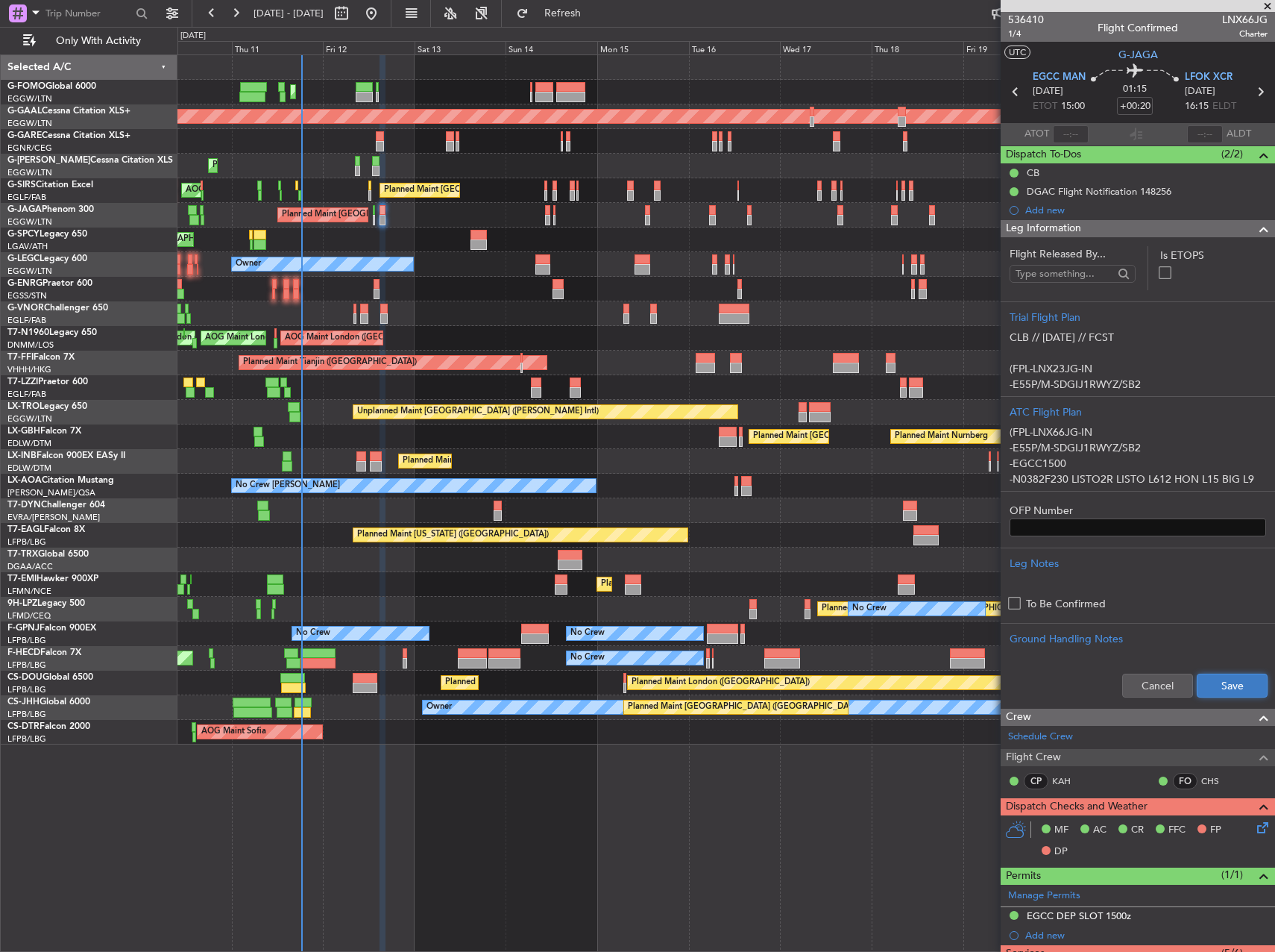
click at [1209, 692] on button "Save" at bounding box center [1232, 685] width 70 height 24
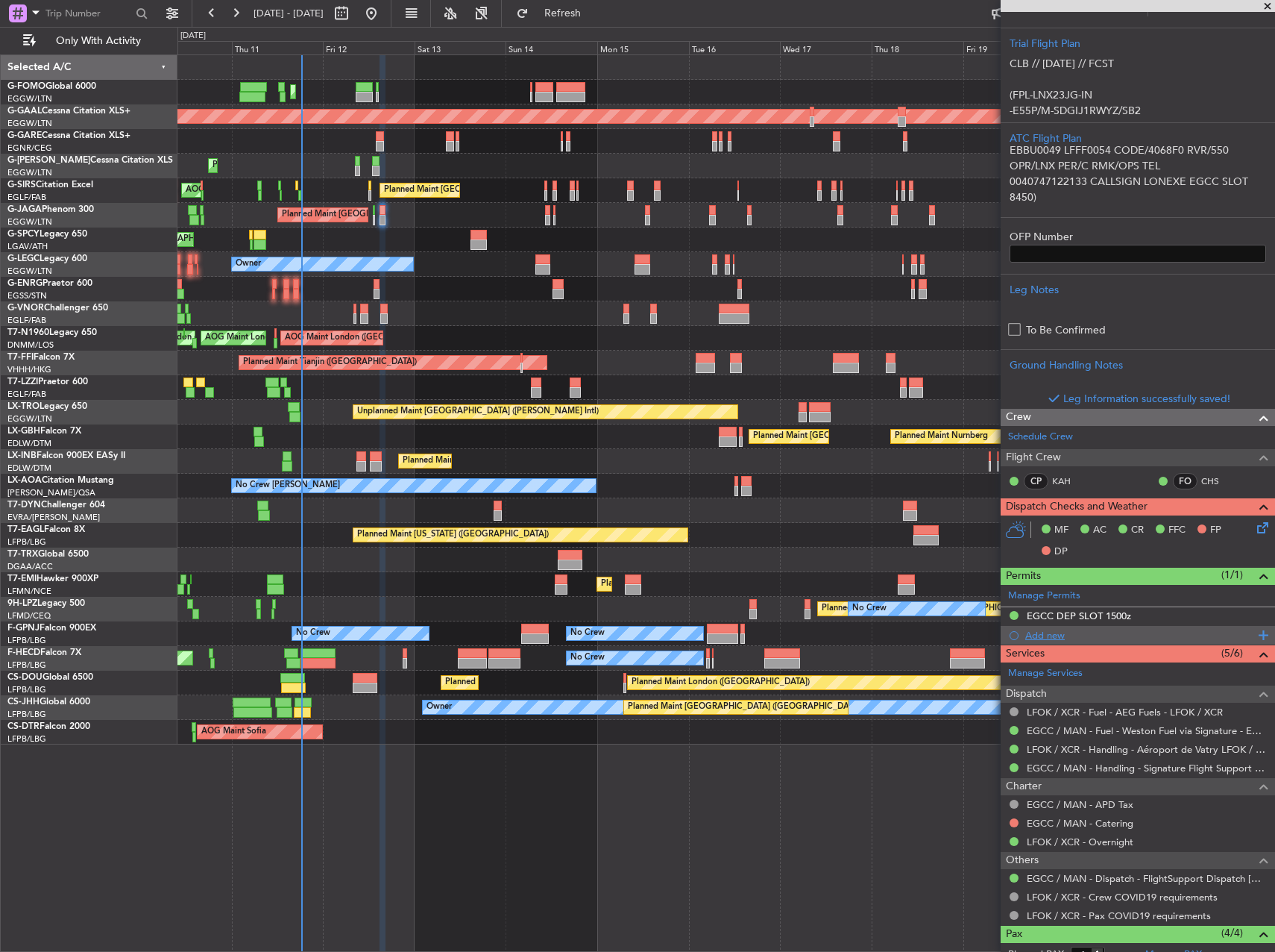
scroll to position [298, 0]
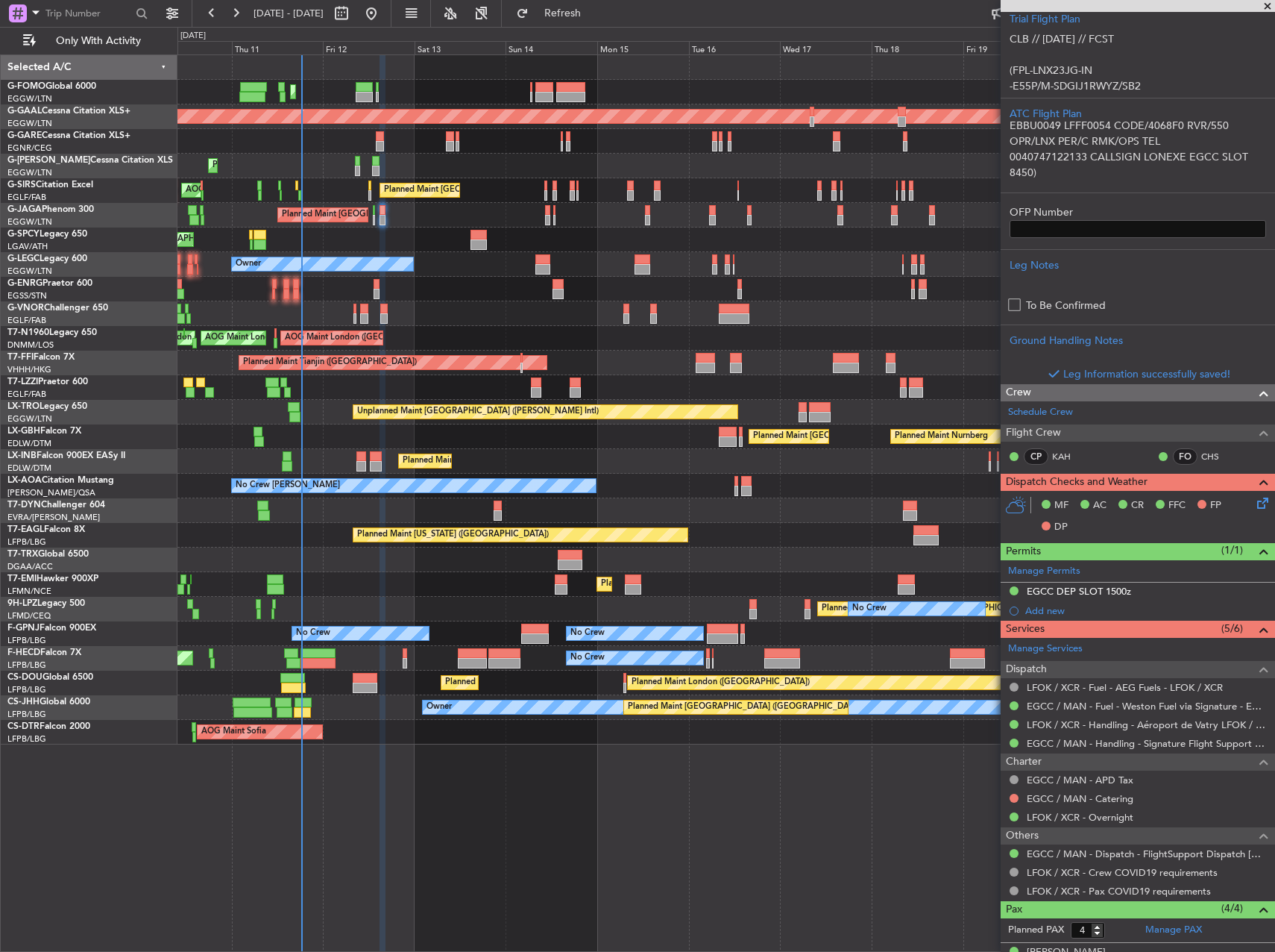
click at [1245, 503] on div "Dispatch Checks and Weather MF AC CR FFC FP DP" at bounding box center [1138, 507] width 275 height 69
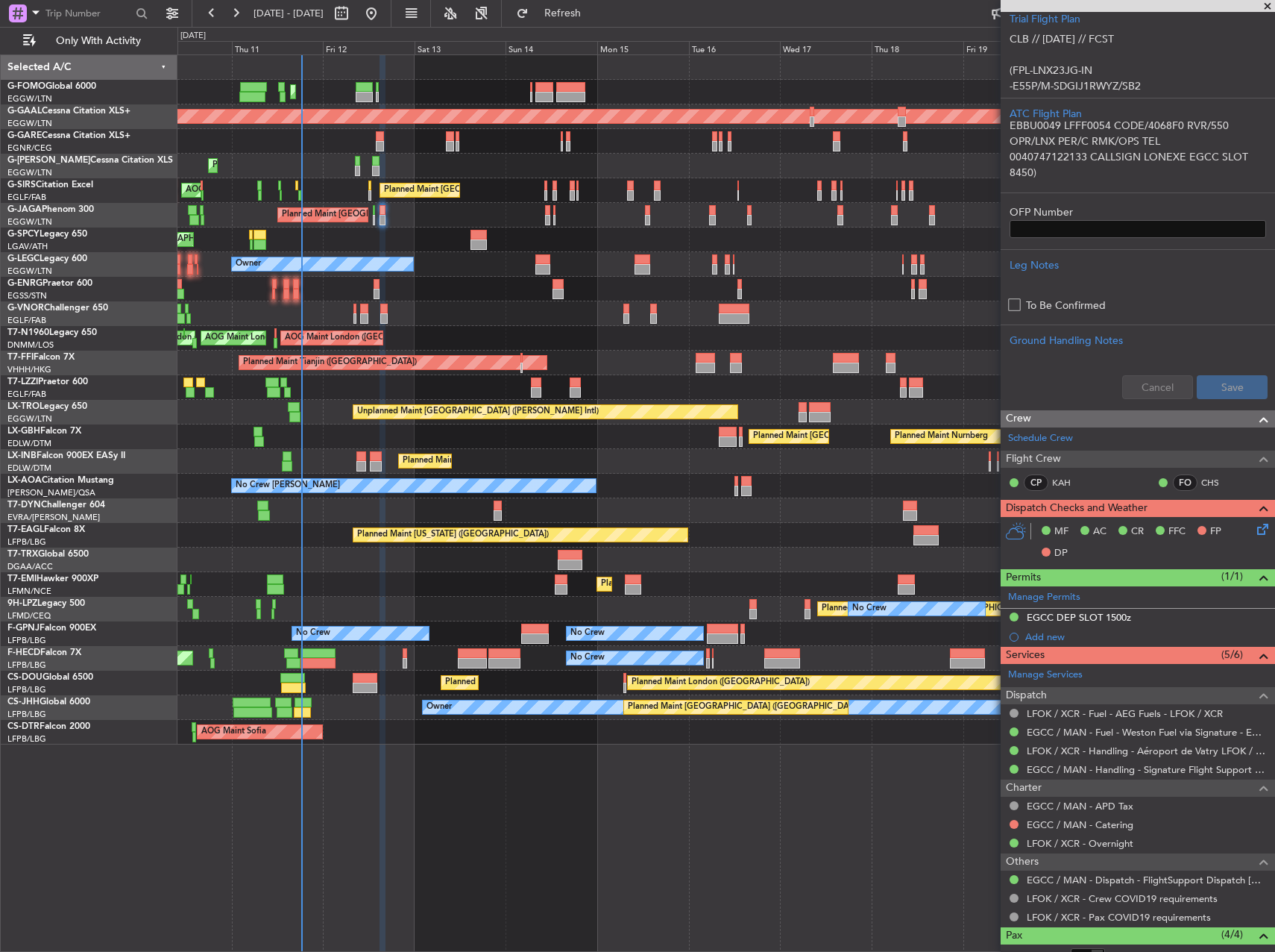
click at [1255, 527] on icon at bounding box center [1261, 527] width 12 height 12
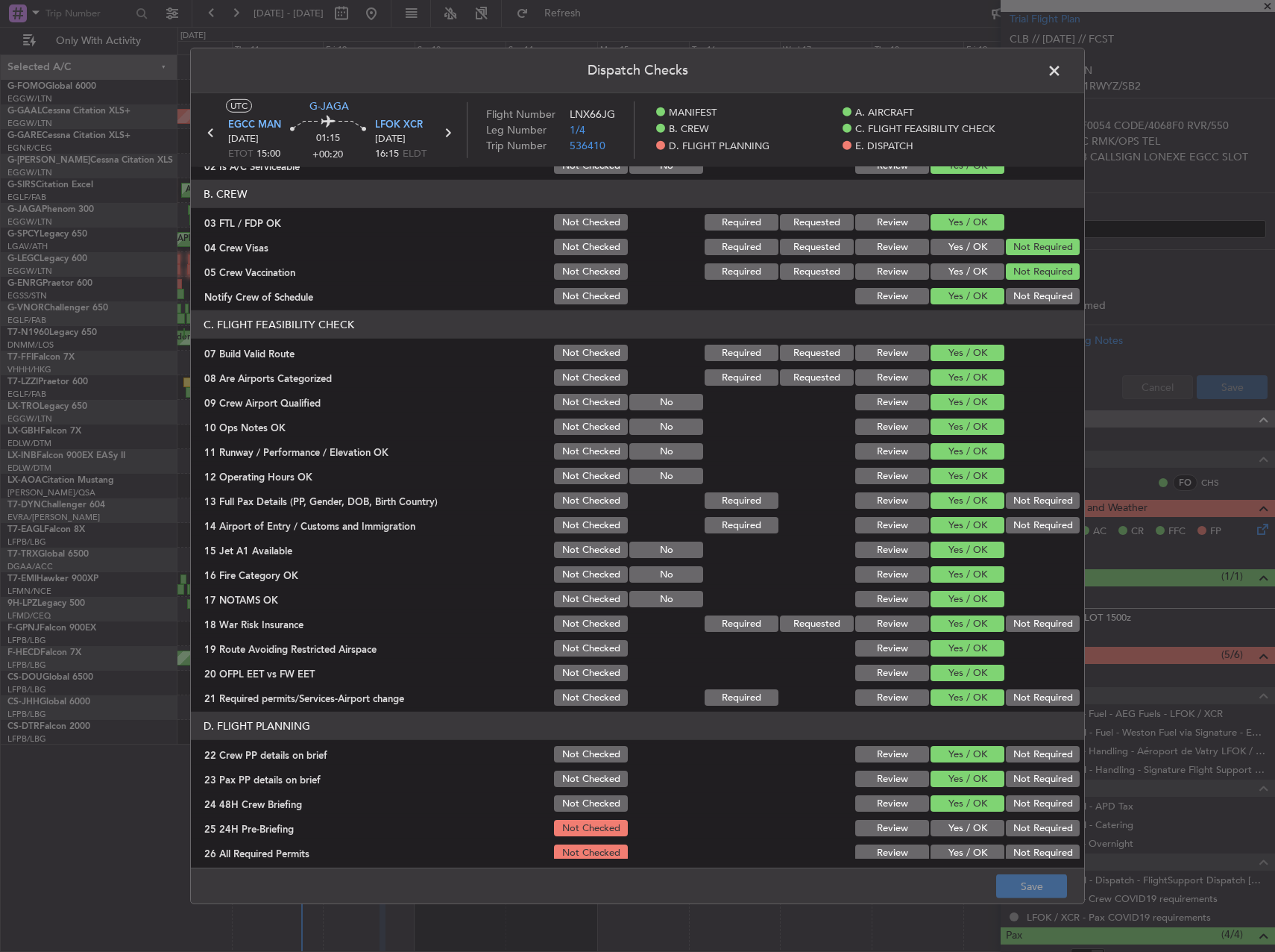
scroll to position [522, 0]
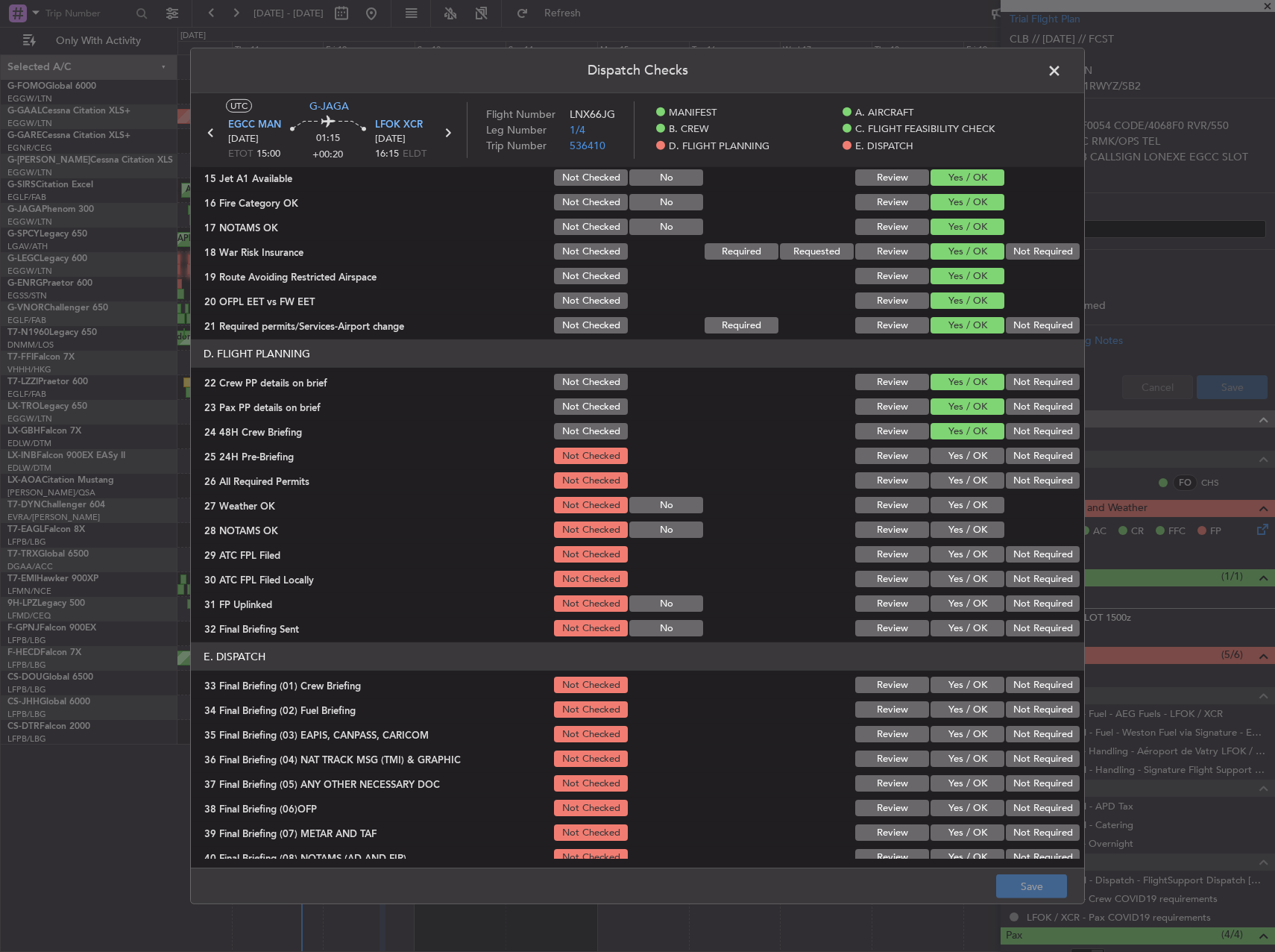
click at [968, 461] on button "Yes / OK" at bounding box center [967, 455] width 74 height 16
click at [968, 476] on button "Yes / OK" at bounding box center [967, 479] width 74 height 16
click at [965, 508] on button "Yes / OK" at bounding box center [967, 504] width 74 height 16
click at [965, 537] on div "Yes / OK" at bounding box center [966, 530] width 75 height 21
click at [965, 522] on button "Yes / OK" at bounding box center [967, 529] width 74 height 16
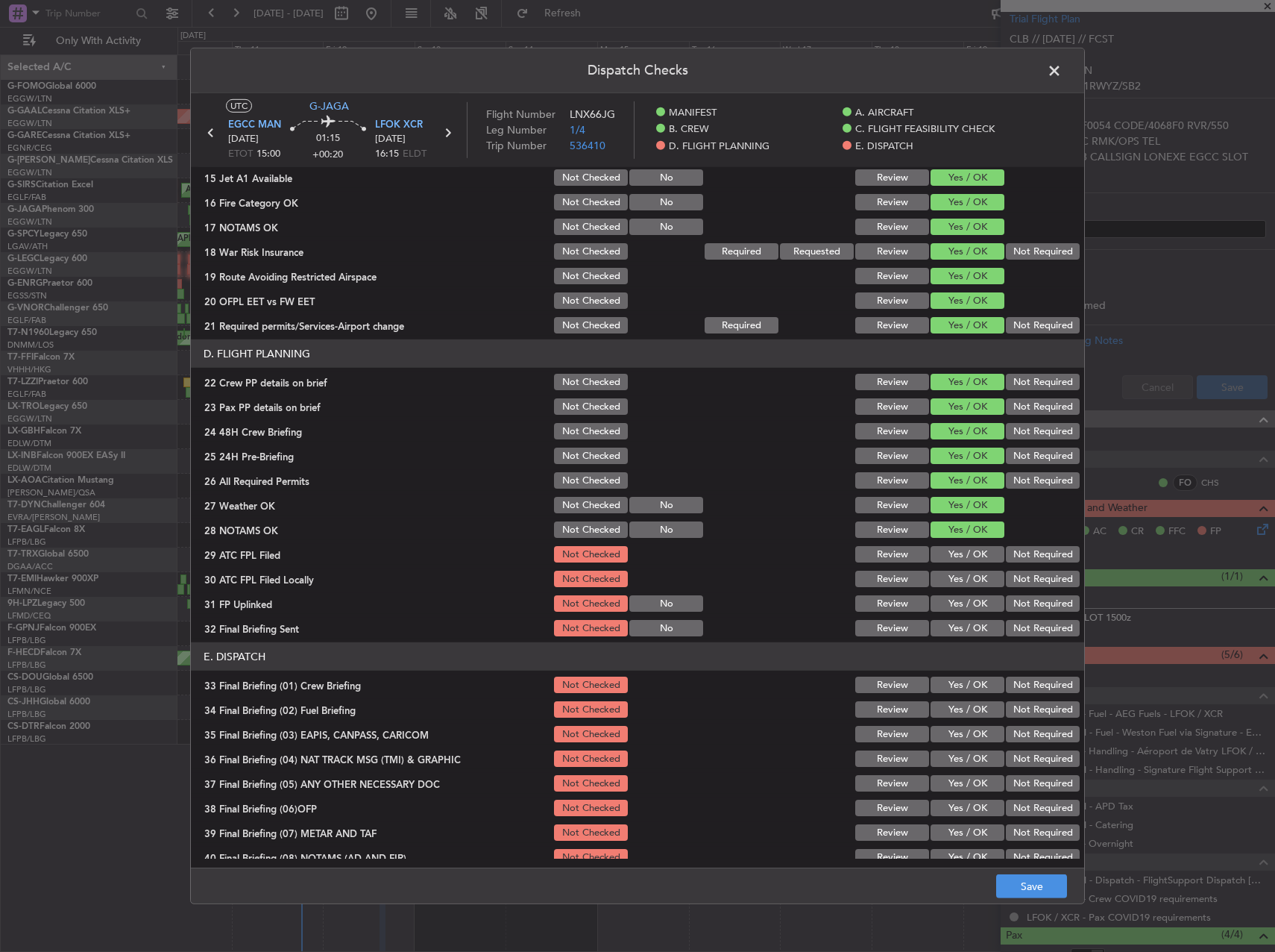
click at [965, 551] on button "Yes / OK" at bounding box center [967, 554] width 74 height 16
click at [1021, 568] on div "Not Required" at bounding box center [1042, 579] width 75 height 21
click at [1021, 574] on button "Not Required" at bounding box center [1043, 579] width 74 height 16
click at [961, 612] on div "Yes / OK" at bounding box center [966, 604] width 75 height 21
click at [966, 607] on button "Yes / OK" at bounding box center [967, 603] width 74 height 16
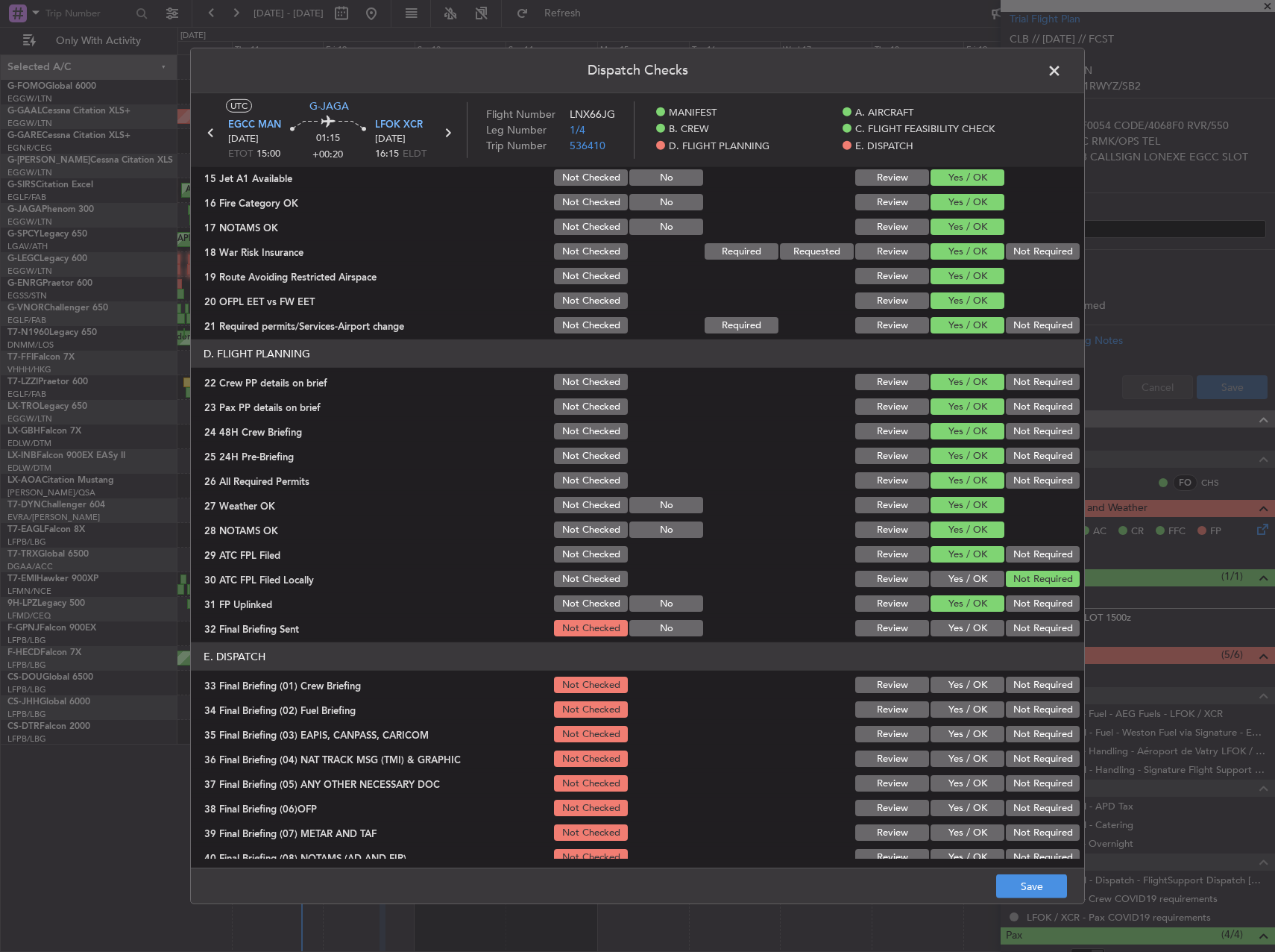
click at [1047, 635] on button "Not Required" at bounding box center [1043, 628] width 74 height 16
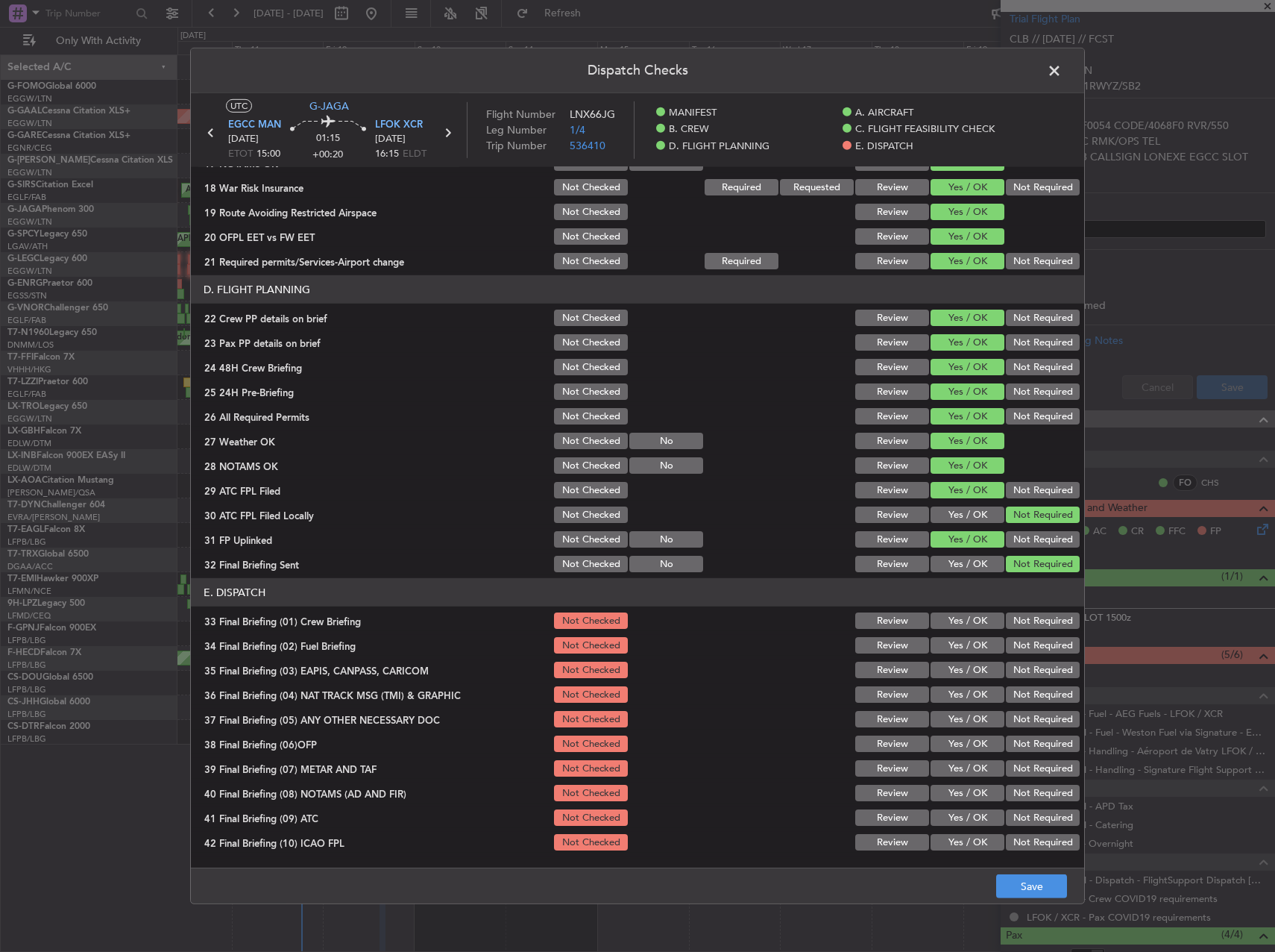
scroll to position [633, 0]
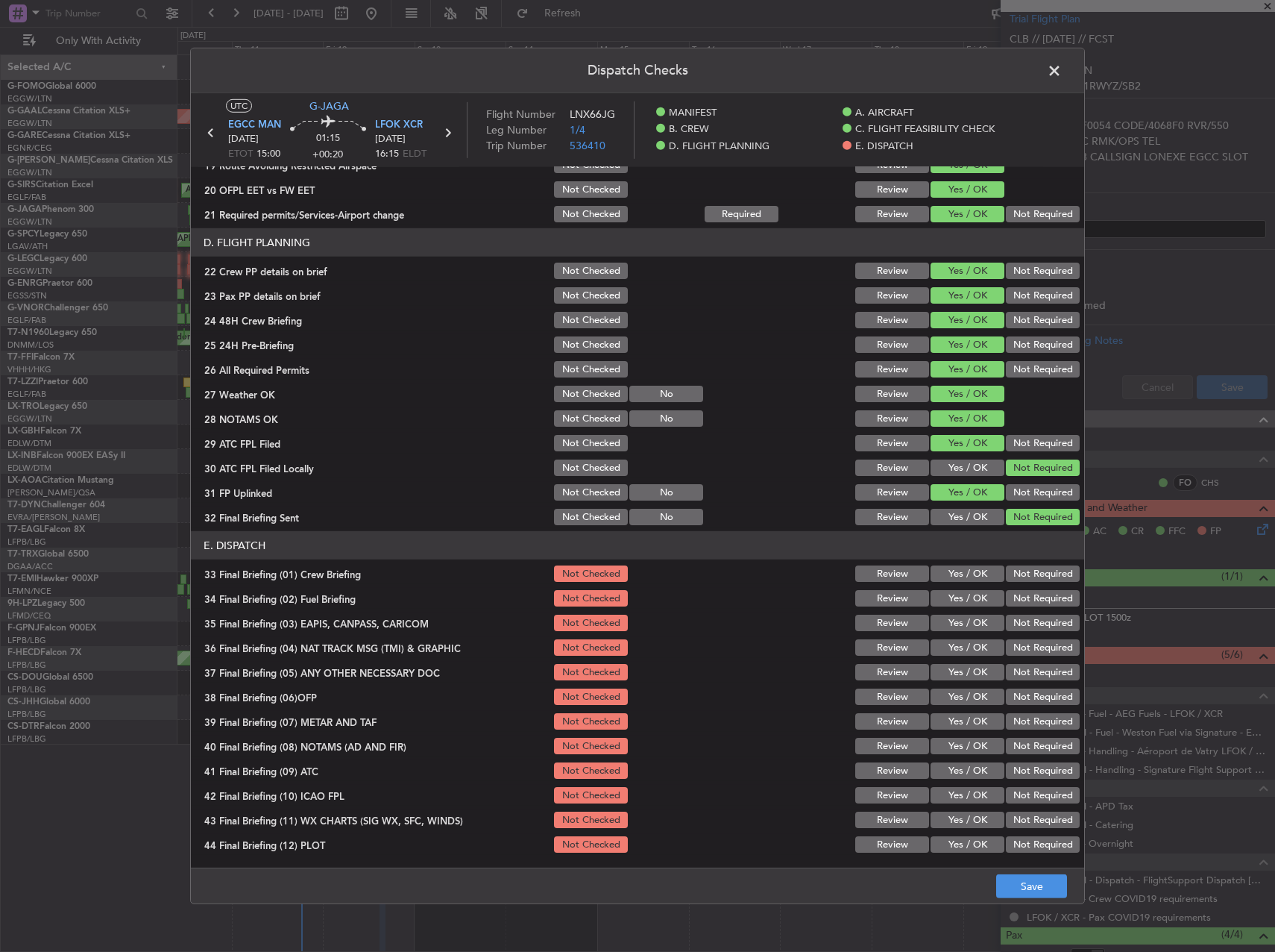
click at [948, 574] on button "Yes / OK" at bounding box center [967, 573] width 74 height 16
click at [949, 596] on button "Yes / OK" at bounding box center [967, 598] width 74 height 16
click at [1014, 621] on button "Not Required" at bounding box center [1043, 622] width 74 height 16
drag, startPoint x: 1015, startPoint y: 637, endPoint x: 1015, endPoint y: 645, distance: 8.0
click at [1015, 637] on section "E. DISPATCH 33 Final Briefing (01) Crew Briefing Not Checked Review Yes / OK No…" at bounding box center [638, 694] width 893 height 324
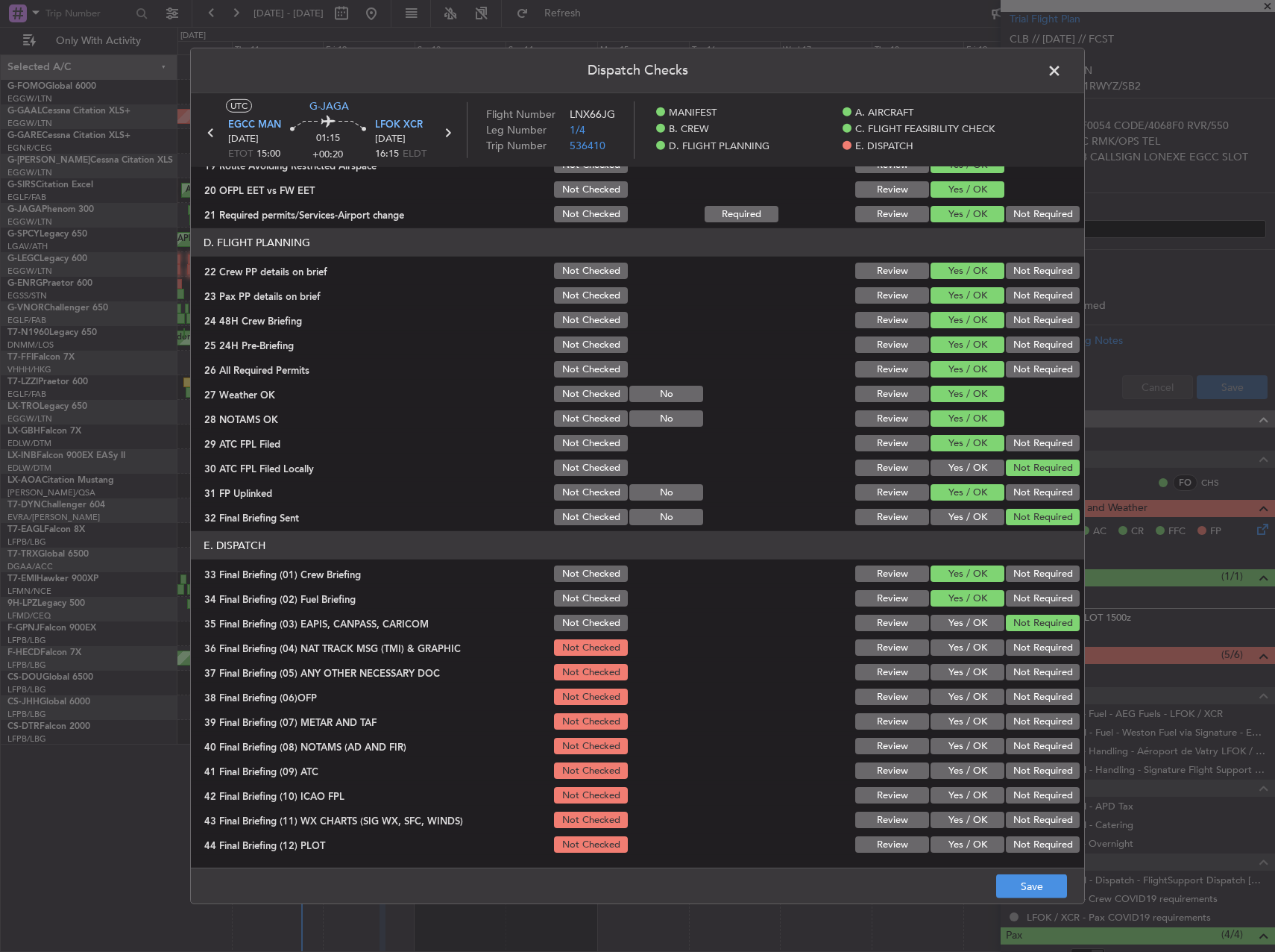
click at [1015, 645] on button "Not Required" at bounding box center [1043, 647] width 74 height 16
drag, startPoint x: 1002, startPoint y: 667, endPoint x: 998, endPoint y: 678, distance: 11.7
click at [1006, 667] on button "Not Required" at bounding box center [1043, 671] width 74 height 16
click at [958, 699] on button "Yes / OK" at bounding box center [967, 696] width 74 height 16
drag, startPoint x: 952, startPoint y: 719, endPoint x: 948, endPoint y: 741, distance: 22.4
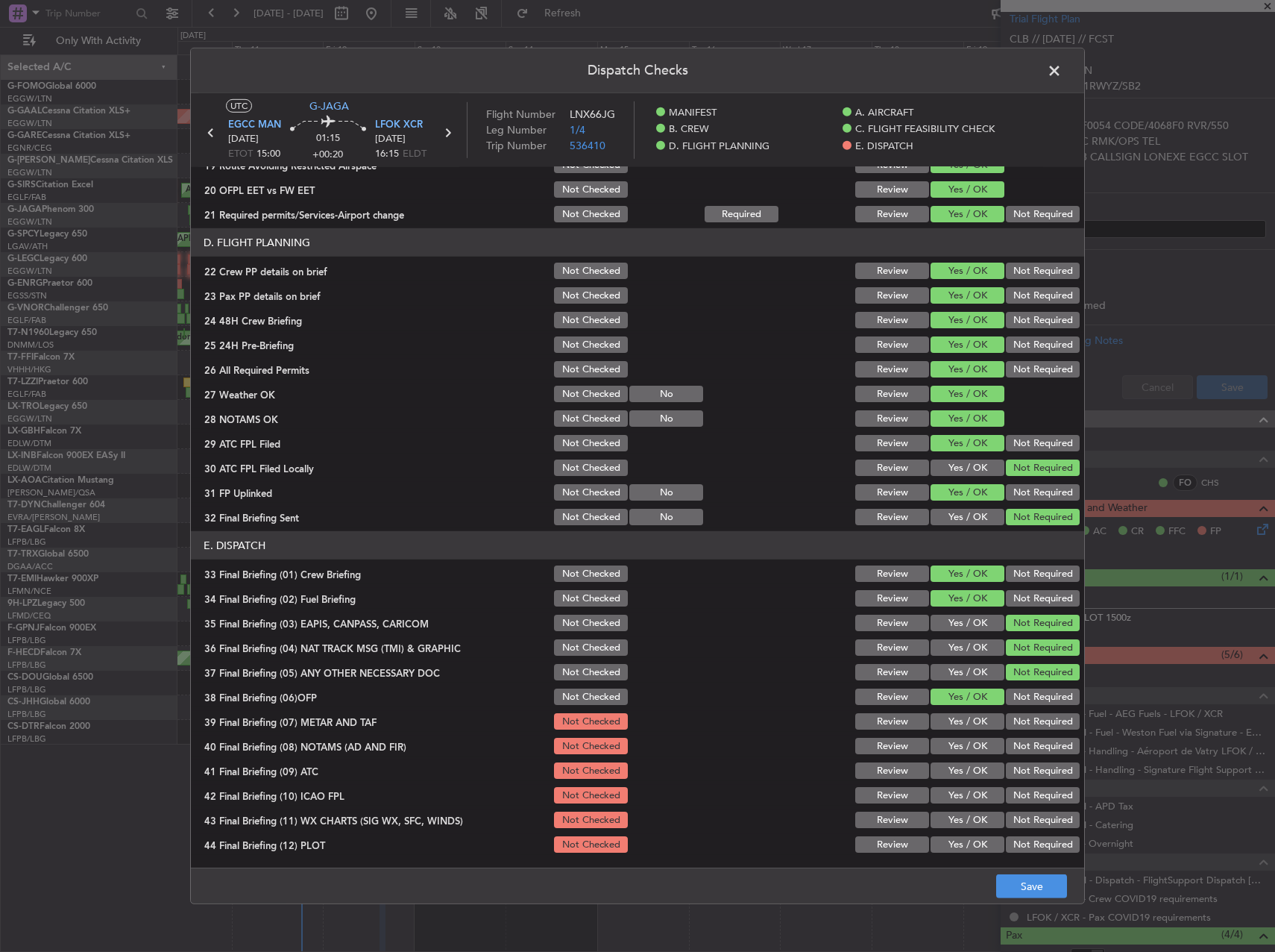
click at [952, 719] on button "Yes / OK" at bounding box center [967, 721] width 74 height 16
click at [947, 748] on button "Yes / OK" at bounding box center [967, 746] width 74 height 16
click at [947, 764] on button "Yes / OK" at bounding box center [967, 770] width 74 height 16
click at [952, 789] on button "Yes / OK" at bounding box center [967, 795] width 74 height 16
click at [955, 817] on button "Yes / OK" at bounding box center [967, 819] width 74 height 16
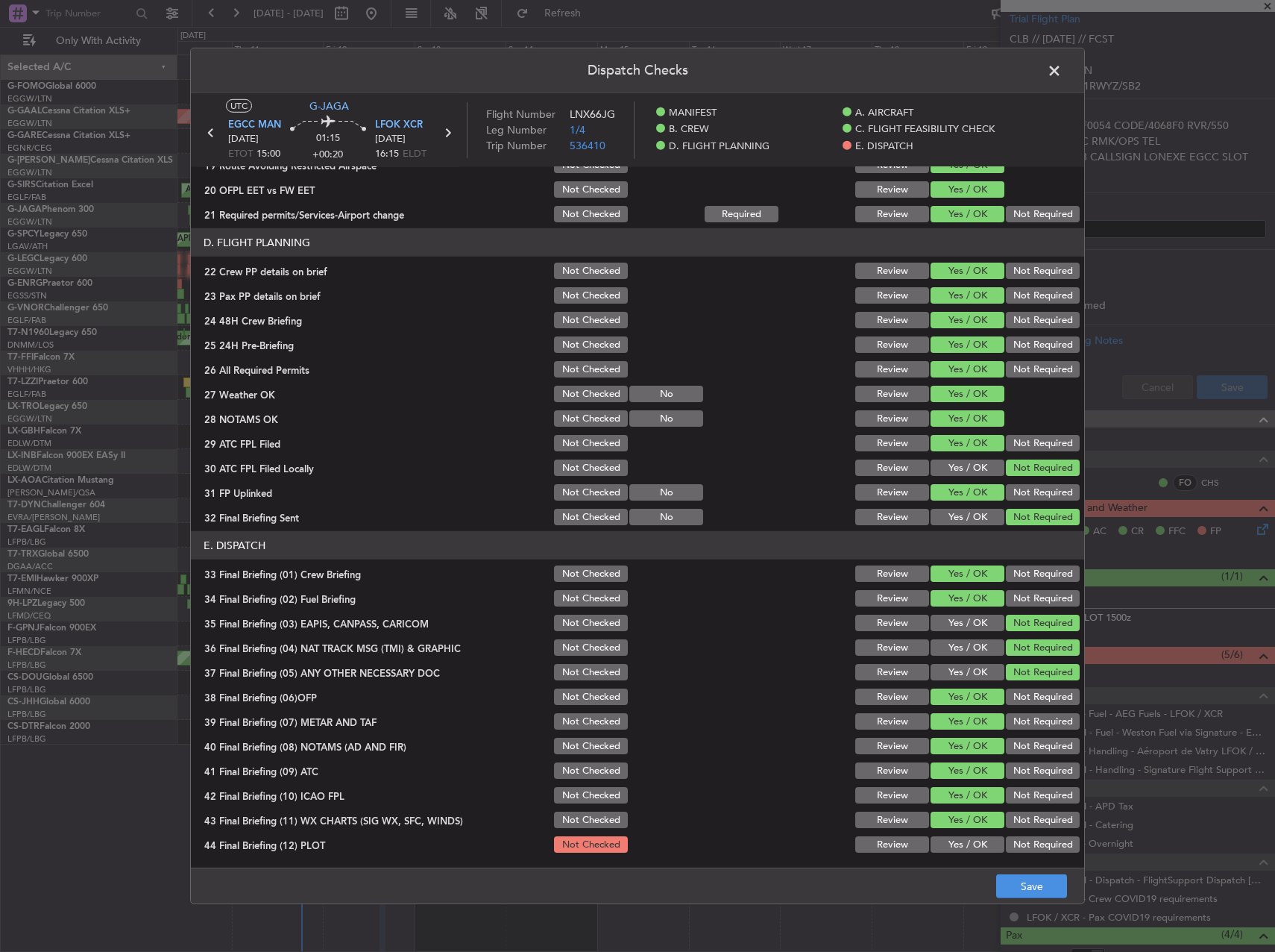
click at [959, 841] on button "Yes / OK" at bounding box center [967, 844] width 74 height 16
click at [1024, 875] on button "Save" at bounding box center [1031, 885] width 70 height 24
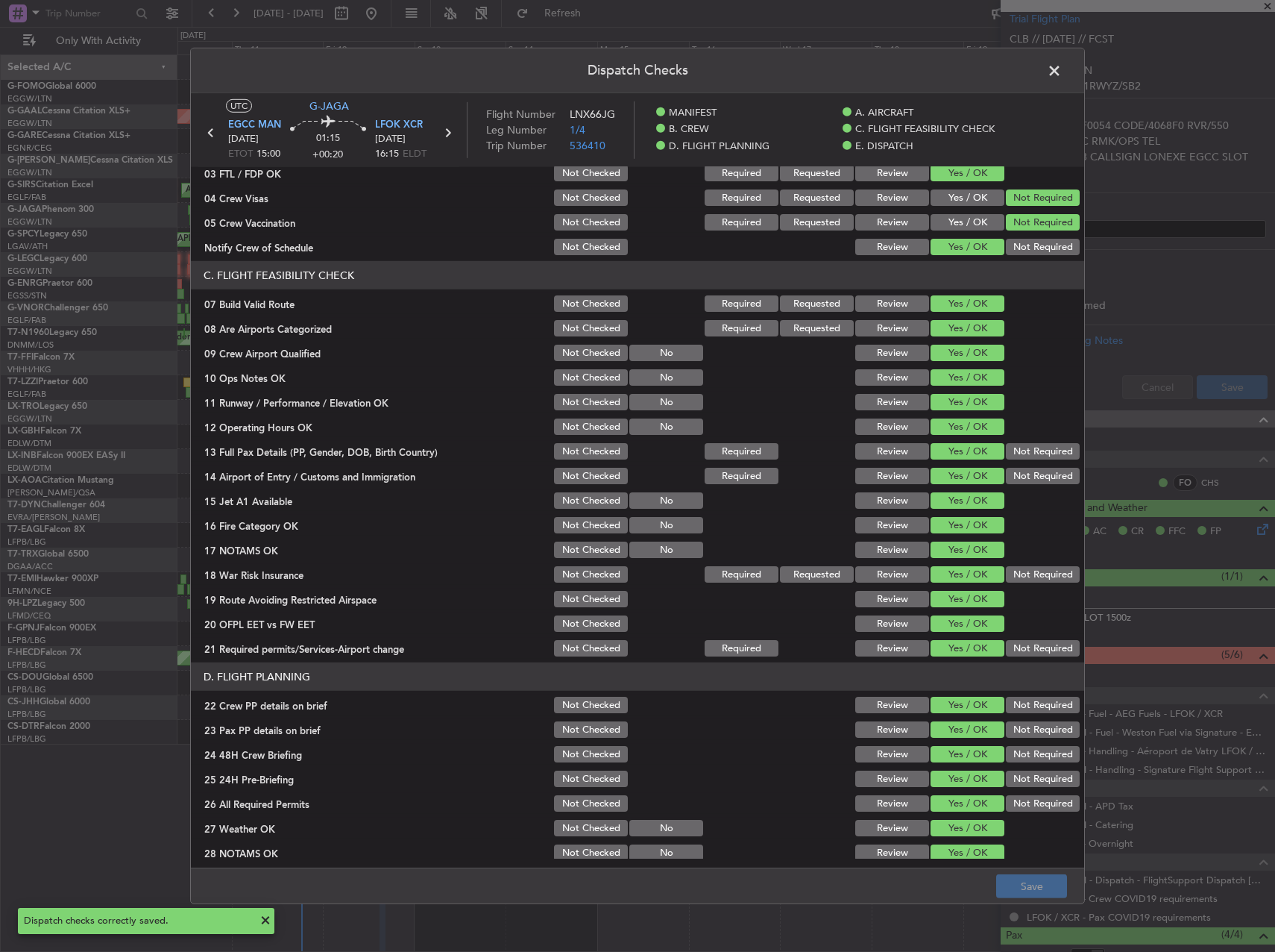
scroll to position [186, 0]
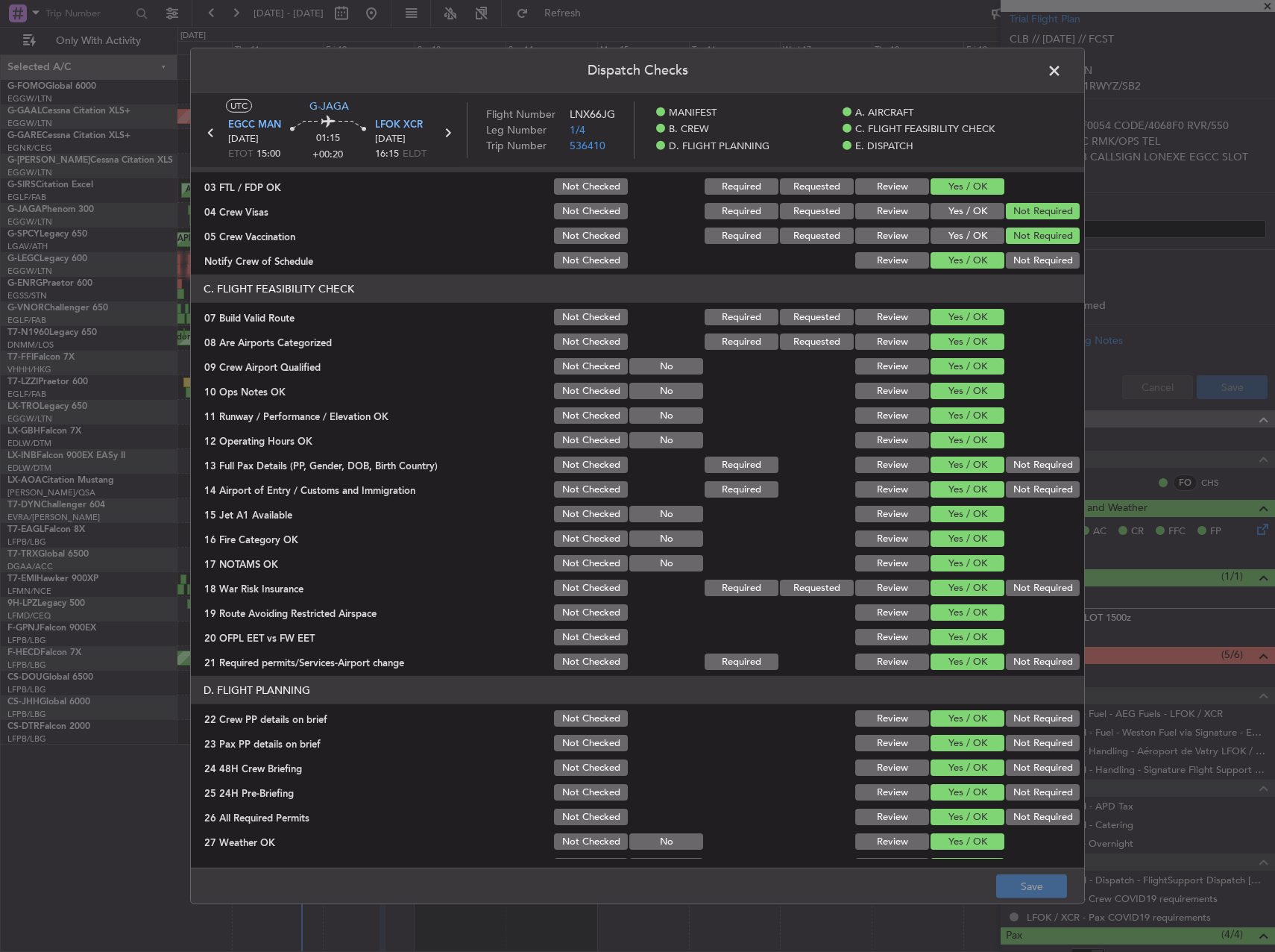
click at [1062, 70] on span at bounding box center [1062, 74] width 0 height 30
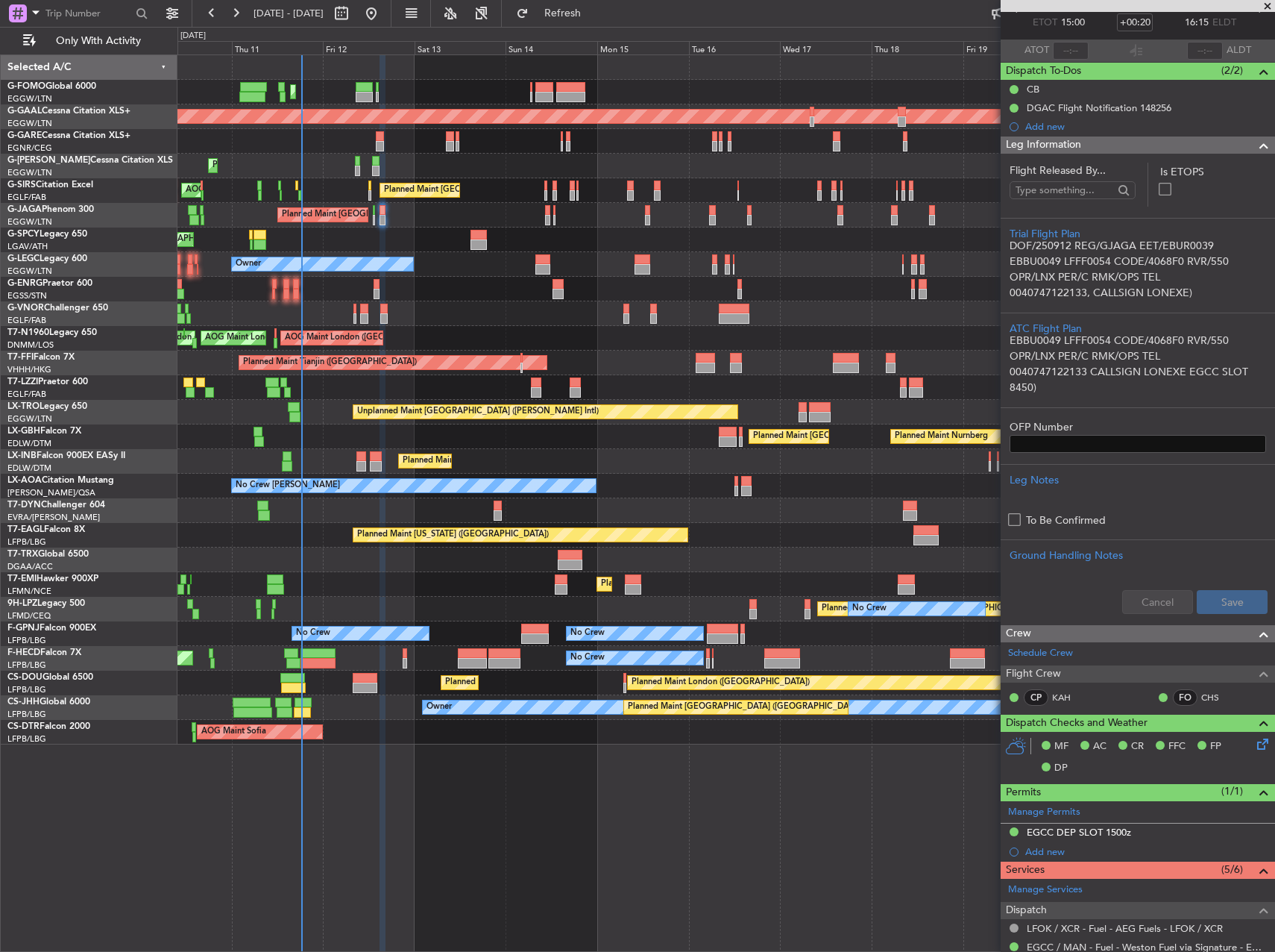
scroll to position [0, 0]
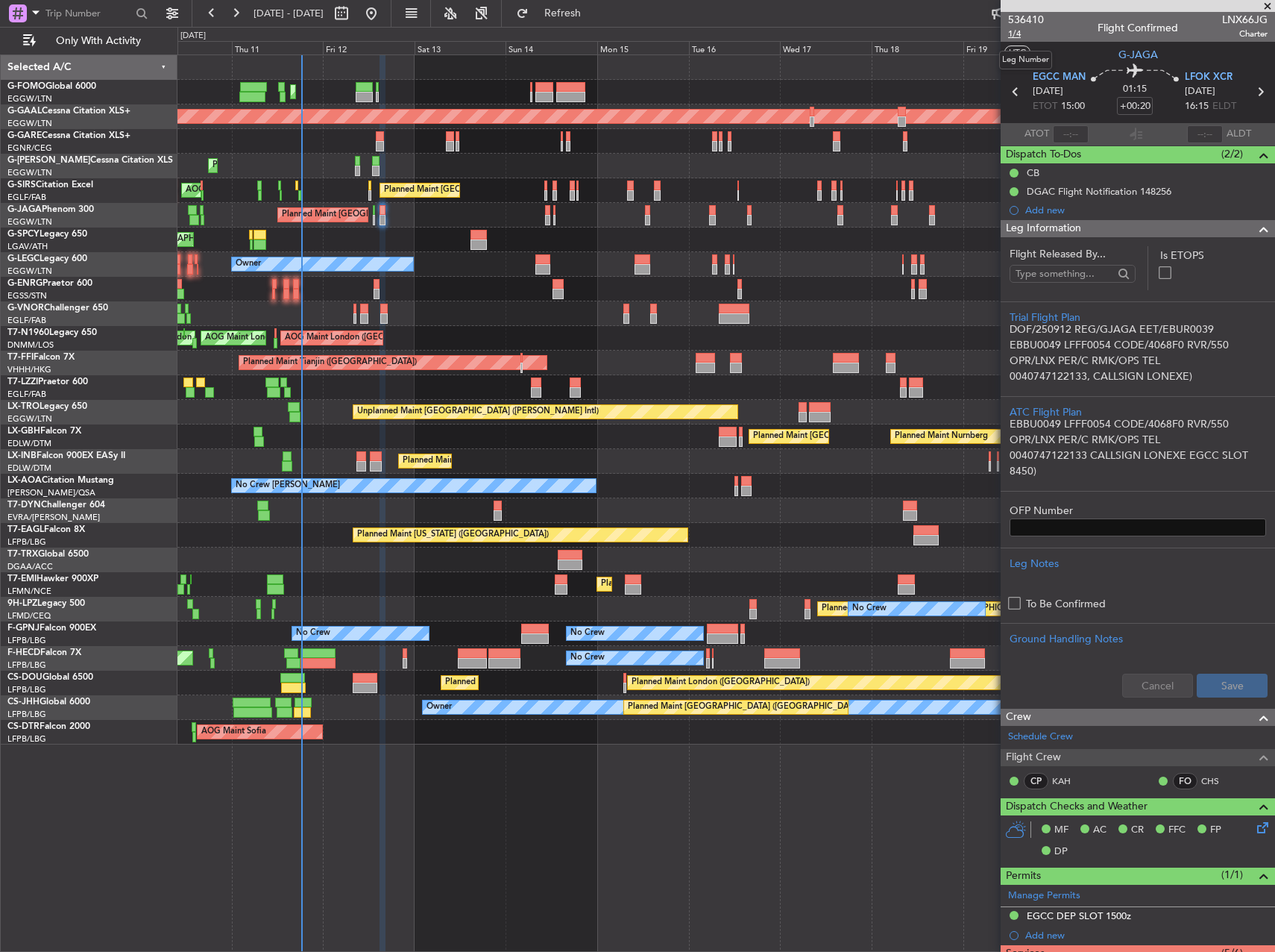
click at [1022, 34] on span "1/4" at bounding box center [1025, 34] width 36 height 13
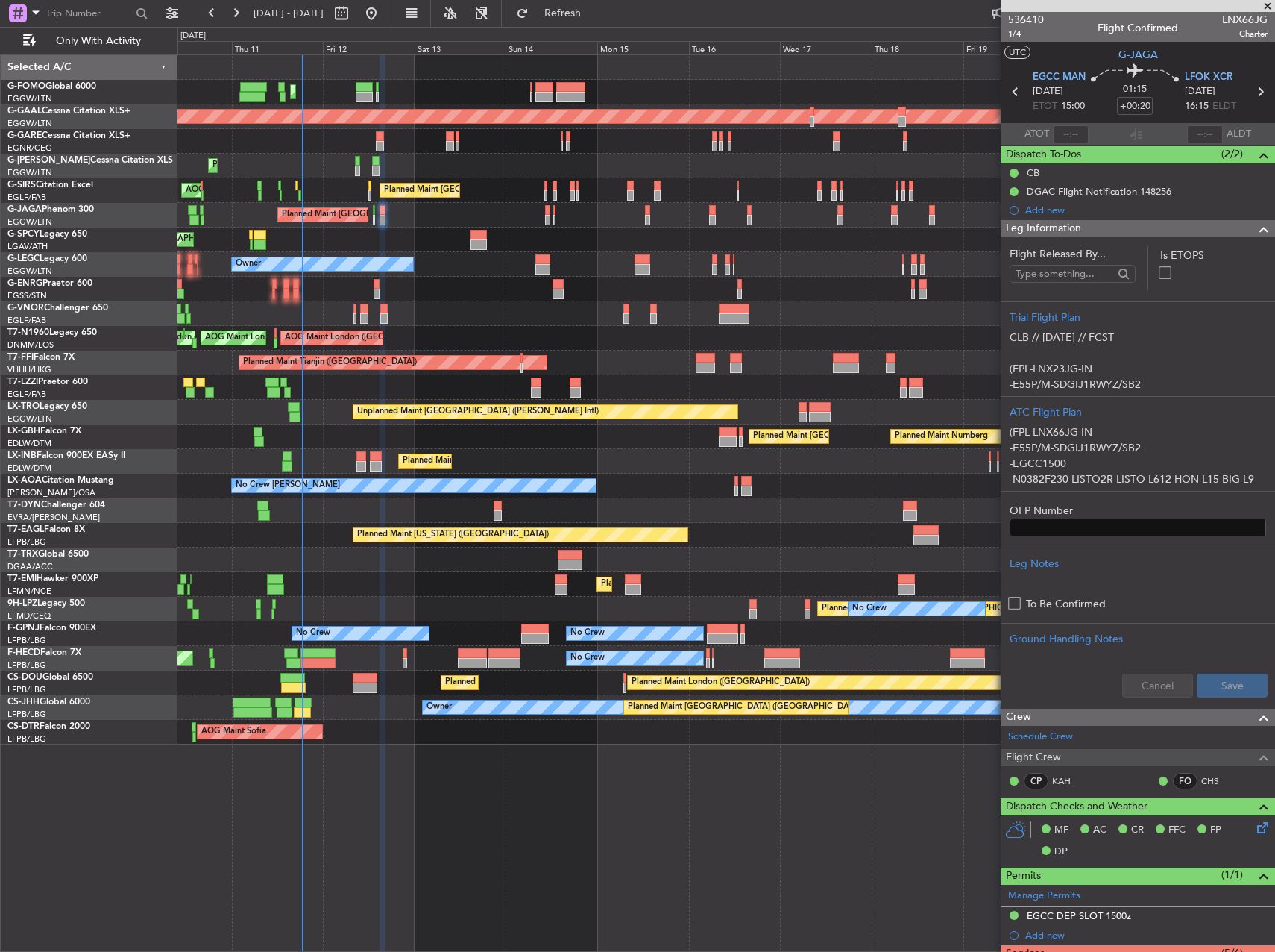
click at [373, 287] on div "Planned Maint London (Stansted) No Crew" at bounding box center [725, 289] width 1097 height 25
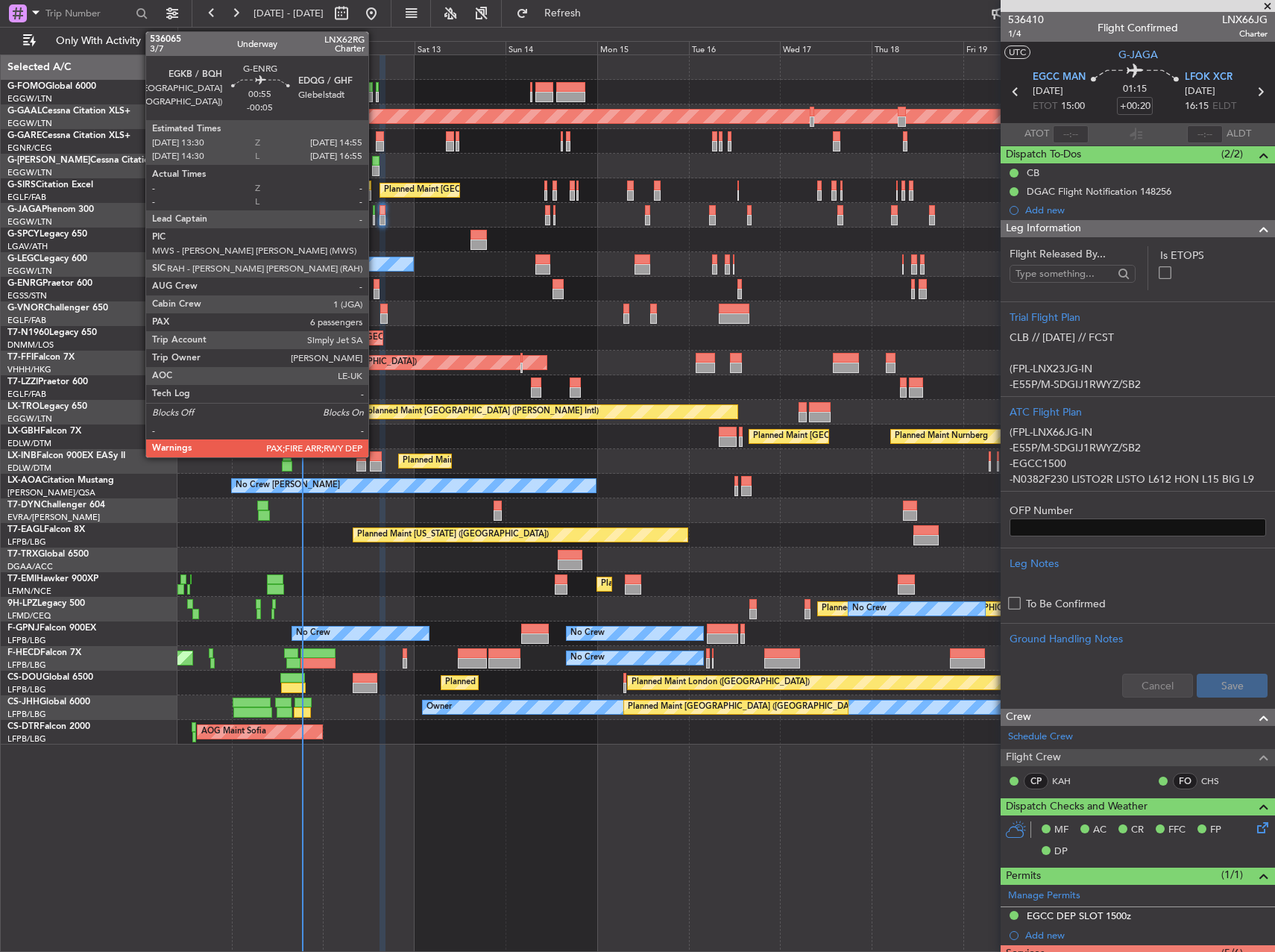
click at [375, 282] on div at bounding box center [376, 284] width 6 height 11
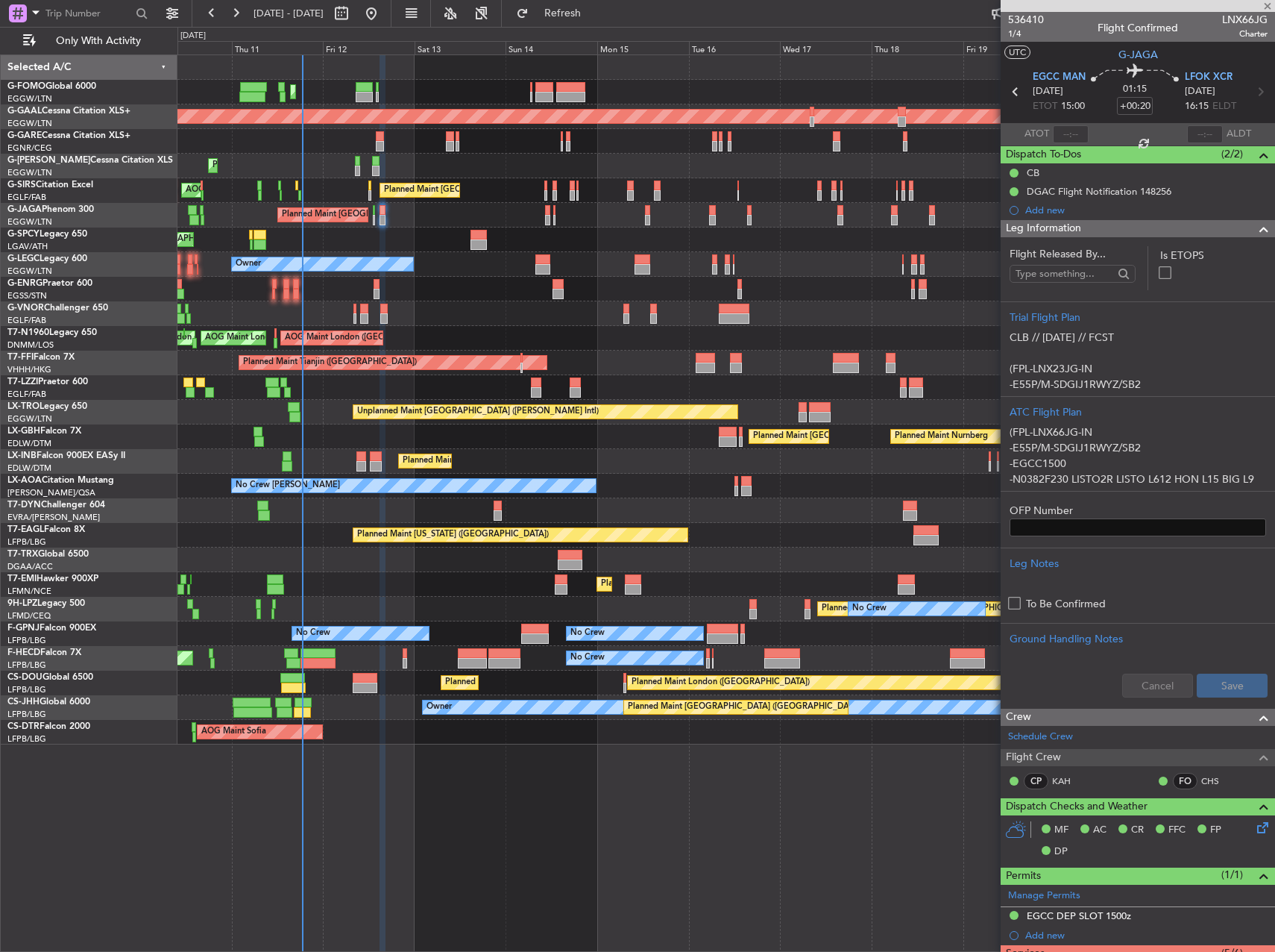
type input "-00:05"
type input "6"
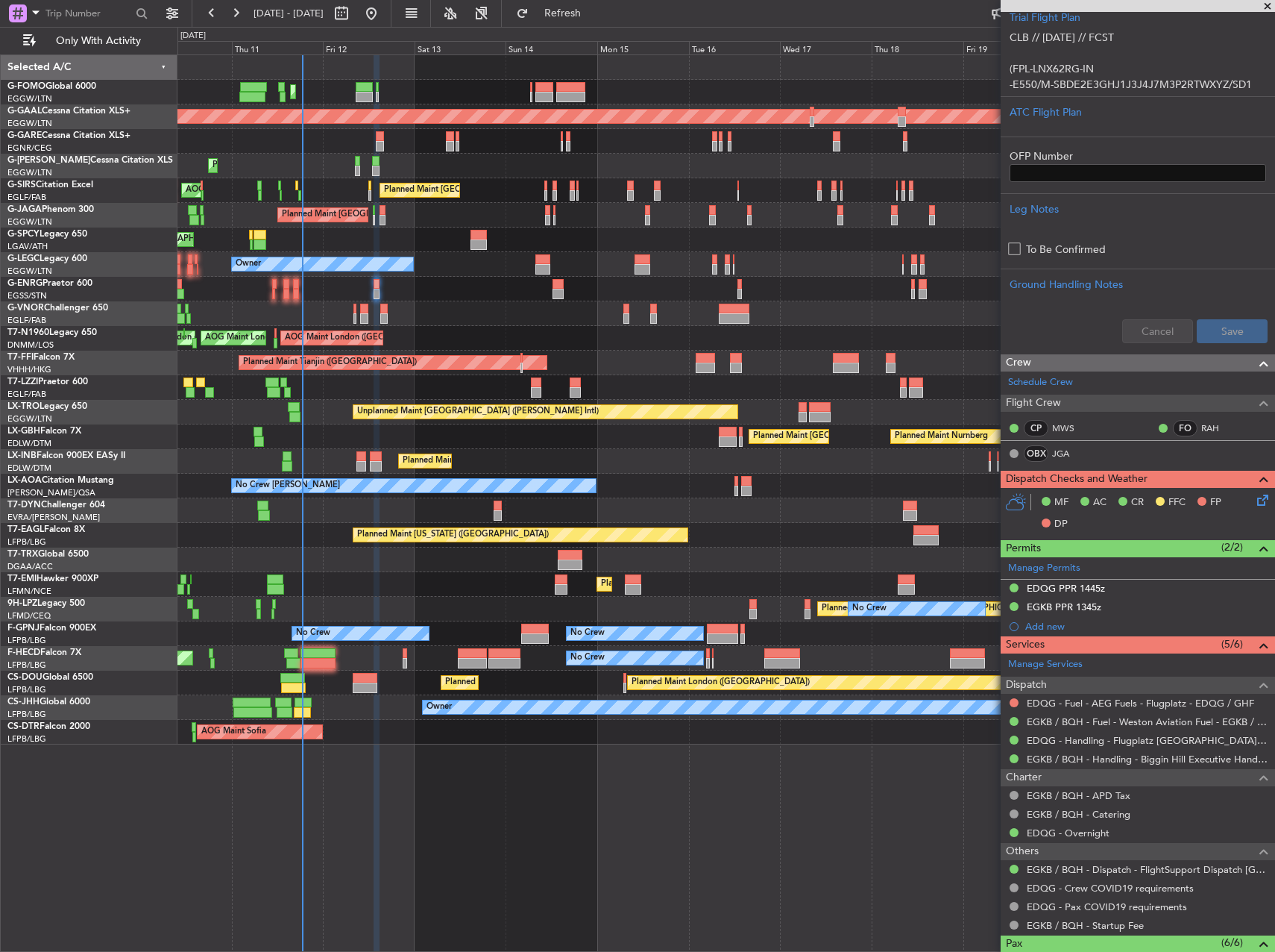
scroll to position [373, 0]
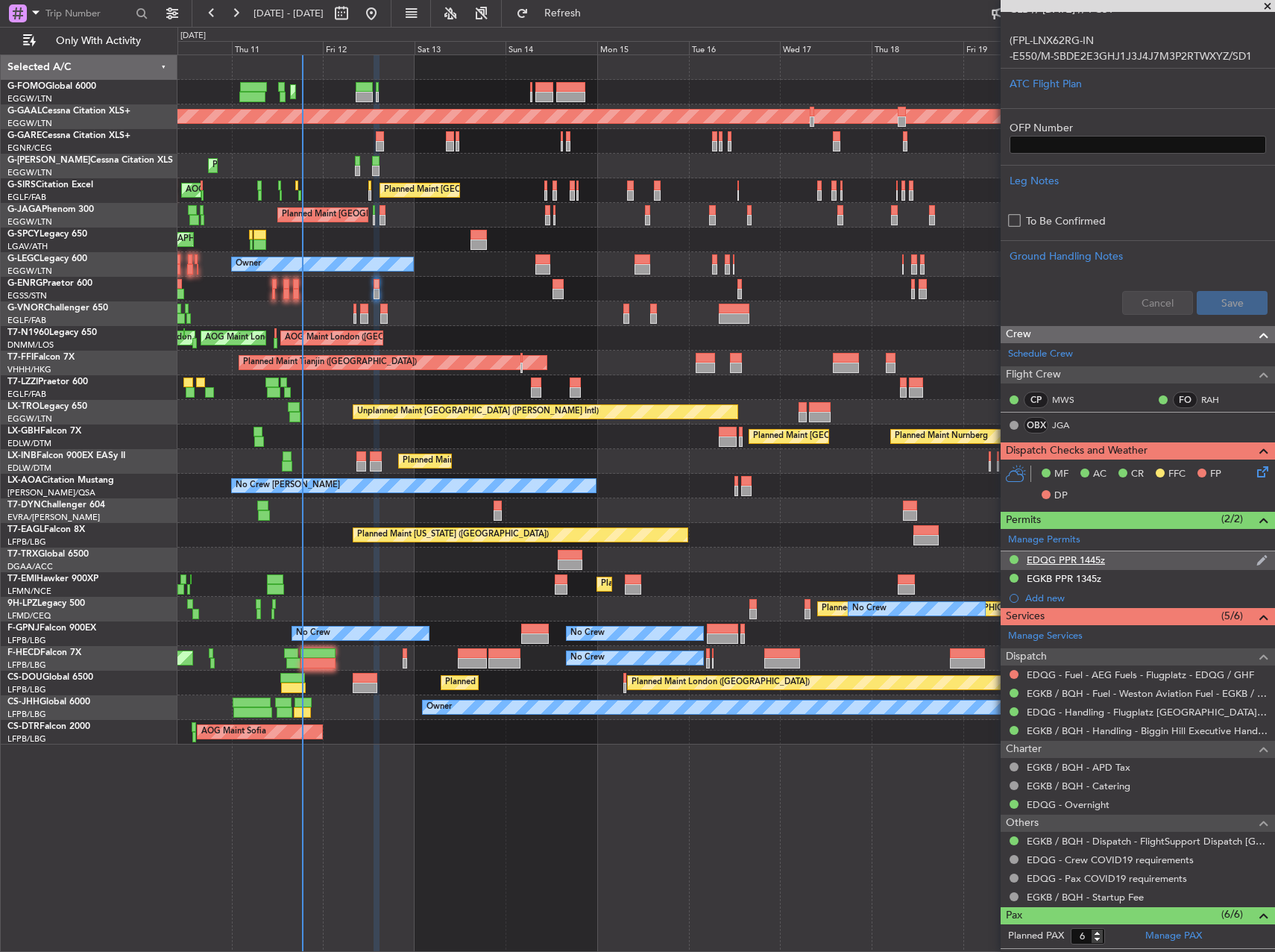
click at [1104, 564] on div "EDQG PPR 1445z" at bounding box center [1066, 559] width 78 height 13
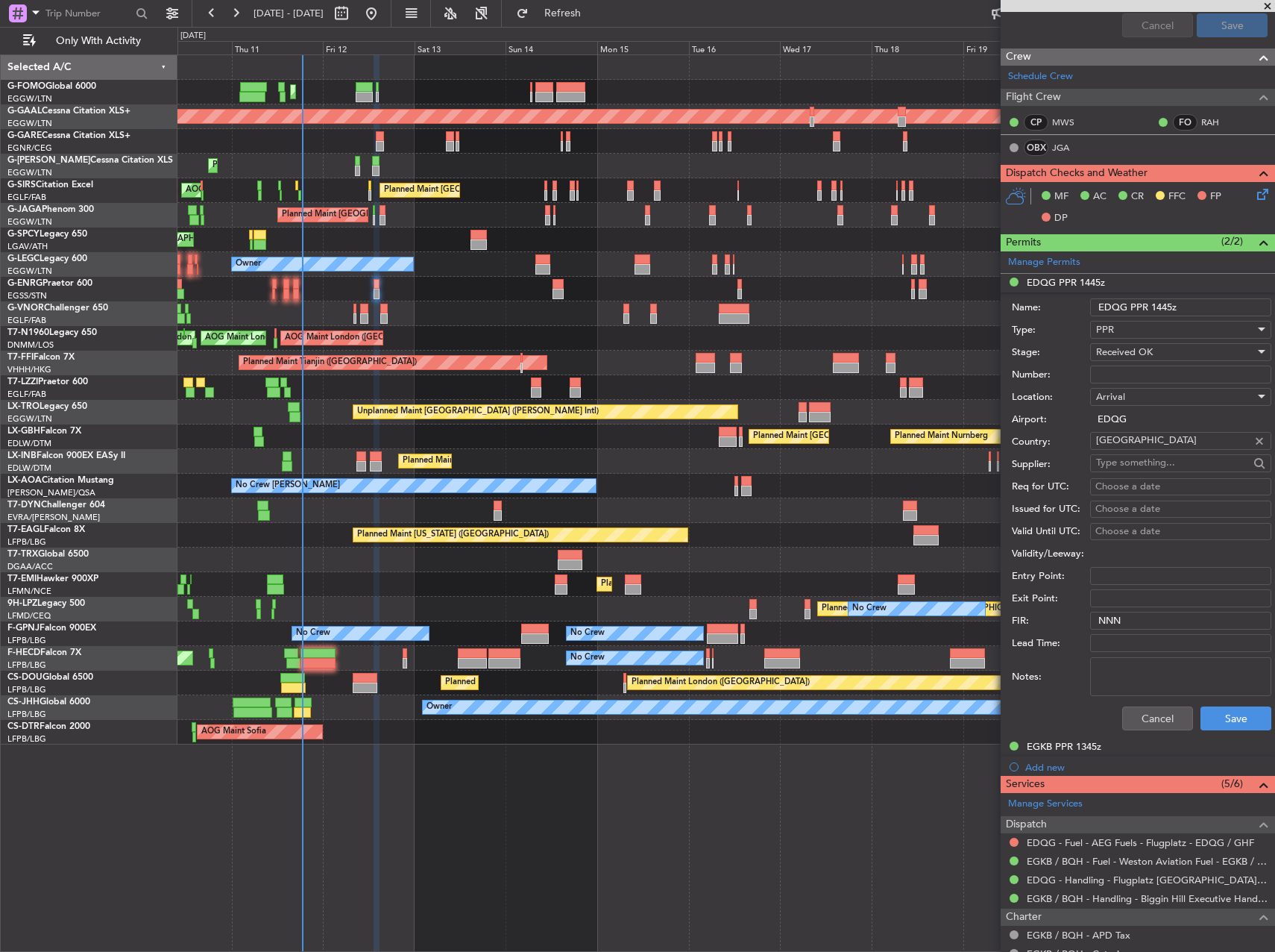
scroll to position [746, 0]
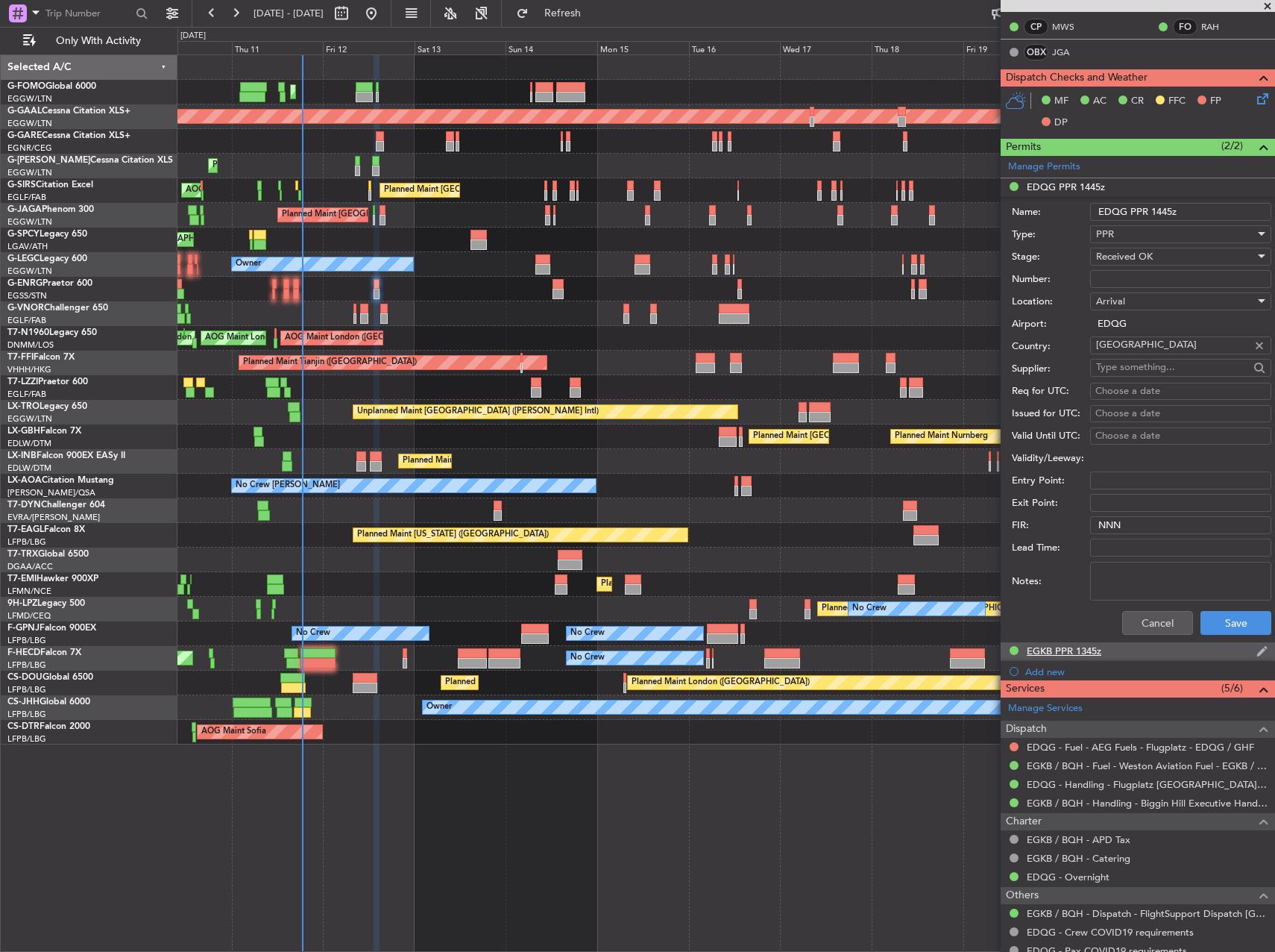
click at [1067, 645] on div "EGKB PPR 1345z" at bounding box center [1064, 650] width 74 height 13
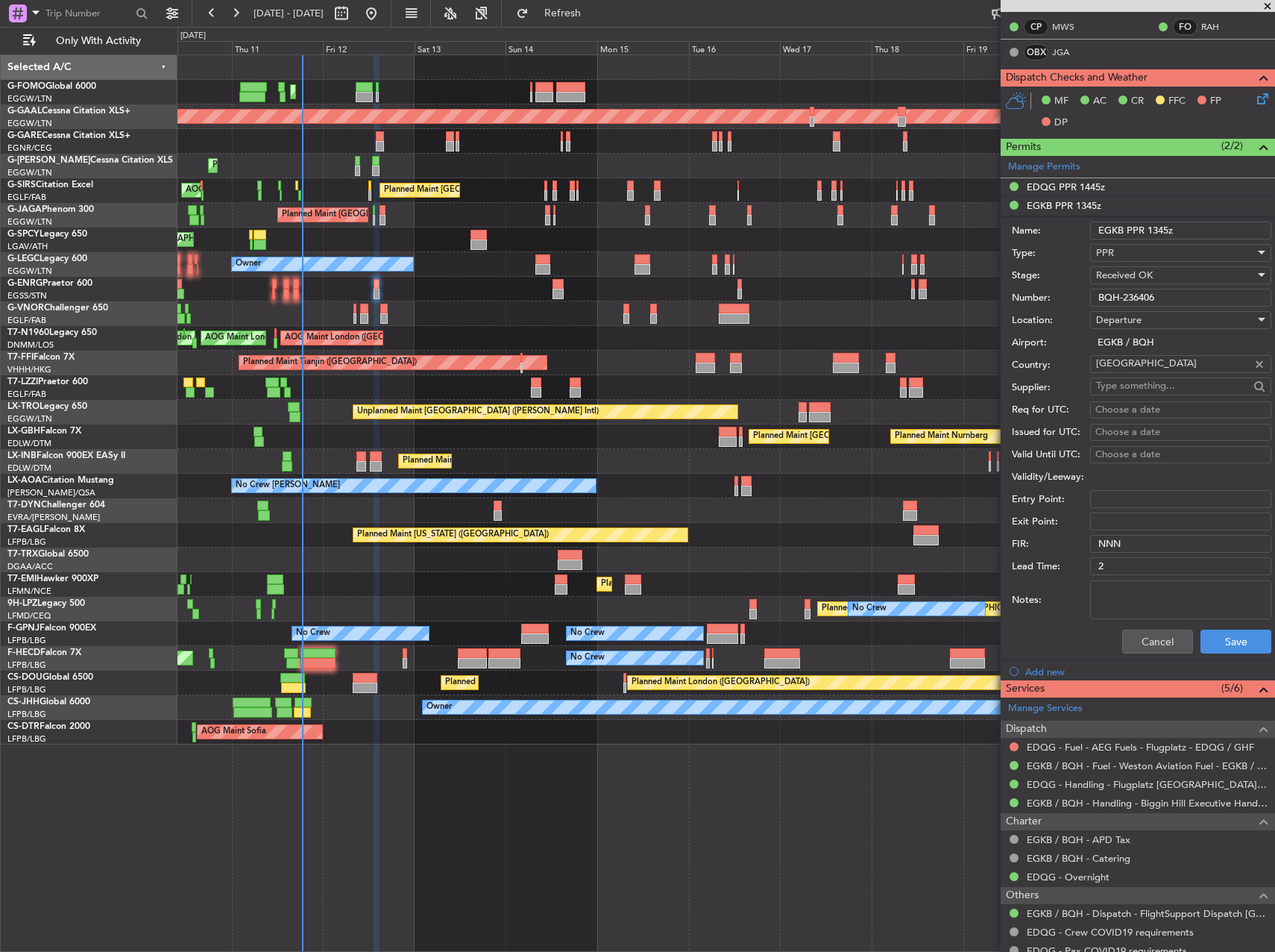
click at [1152, 298] on input "BQH-236406" at bounding box center [1180, 297] width 181 height 18
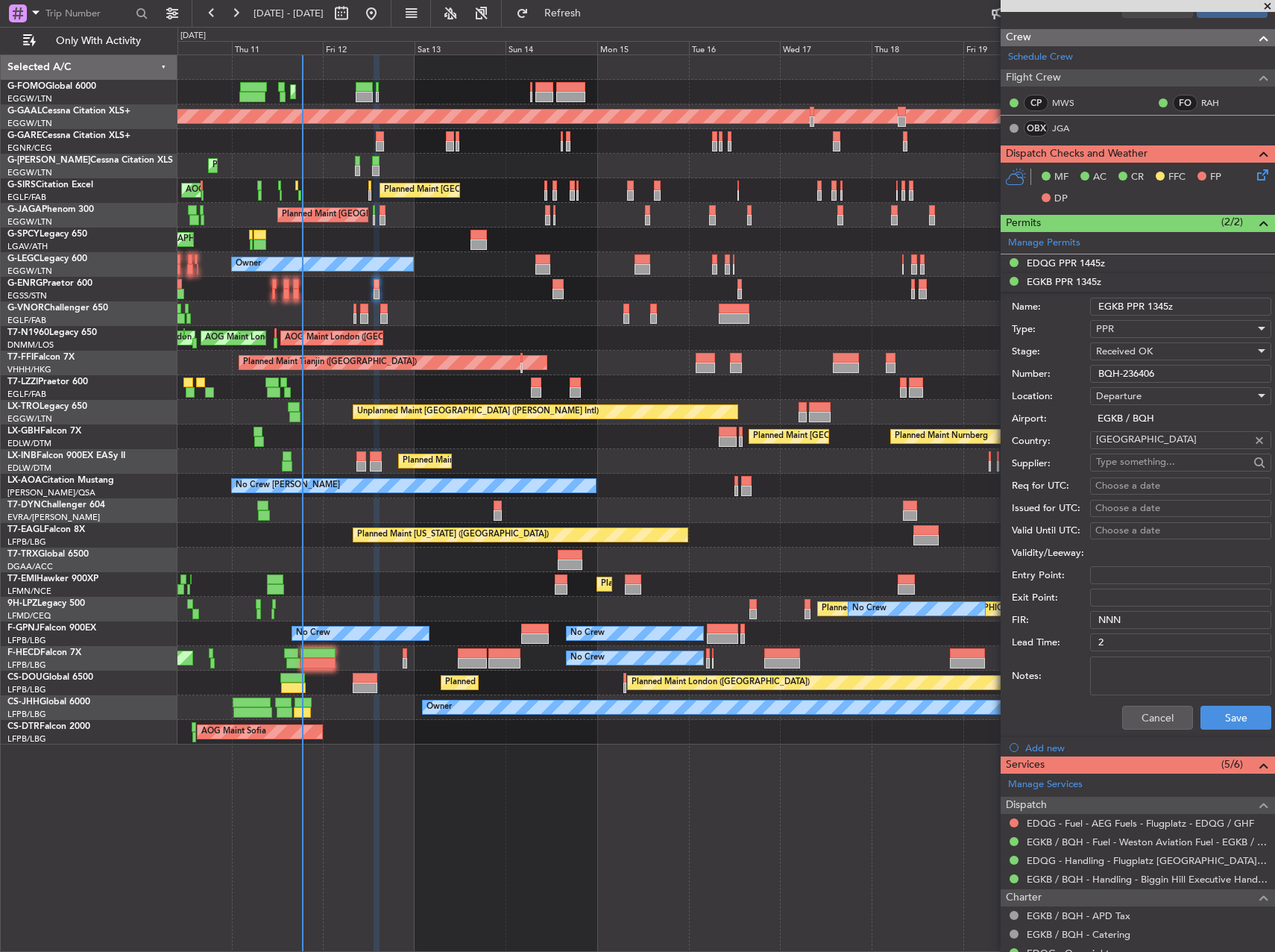
scroll to position [597, 0]
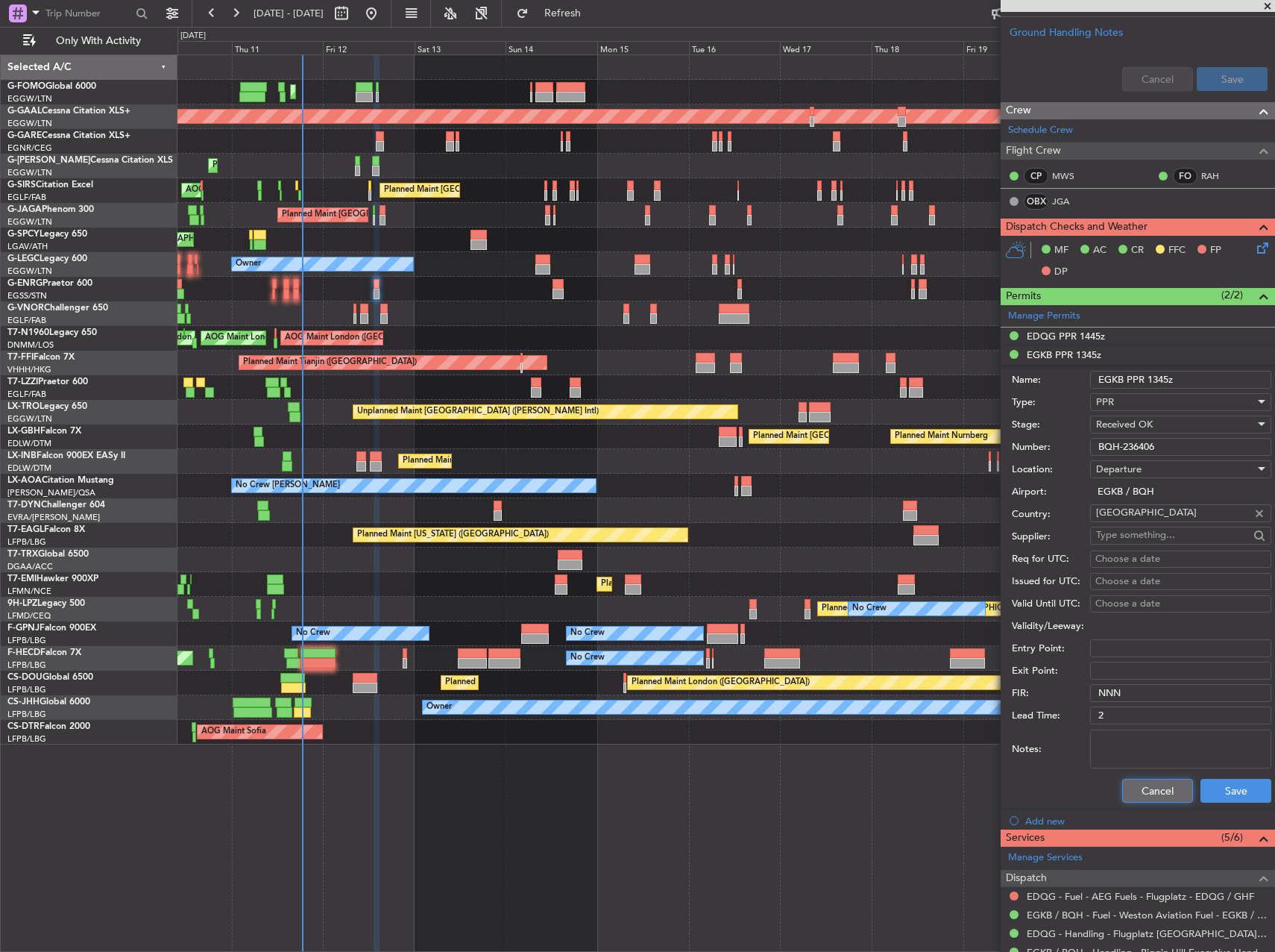
click at [1131, 798] on button "Cancel" at bounding box center [1157, 790] width 70 height 24
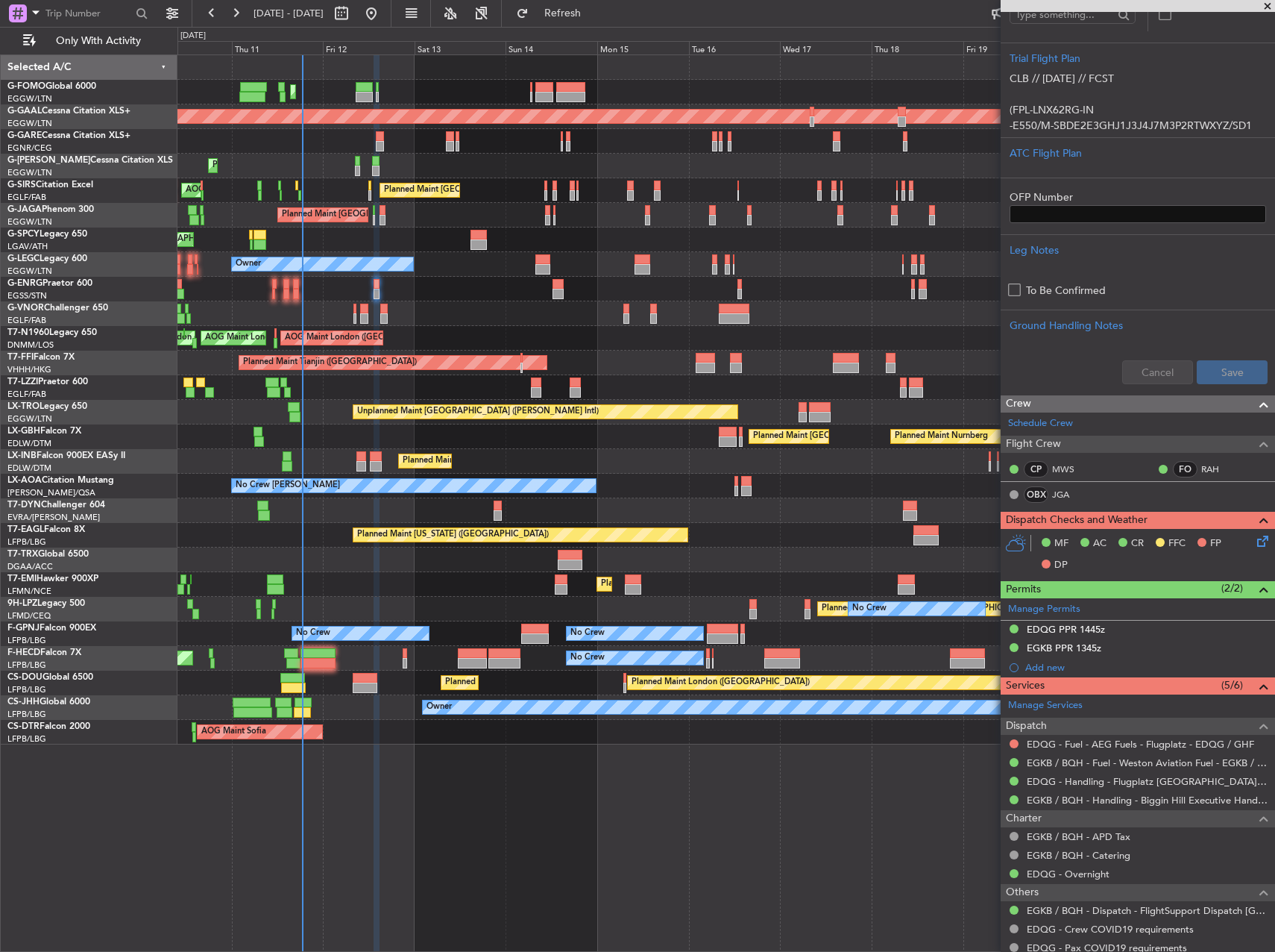
scroll to position [123, 0]
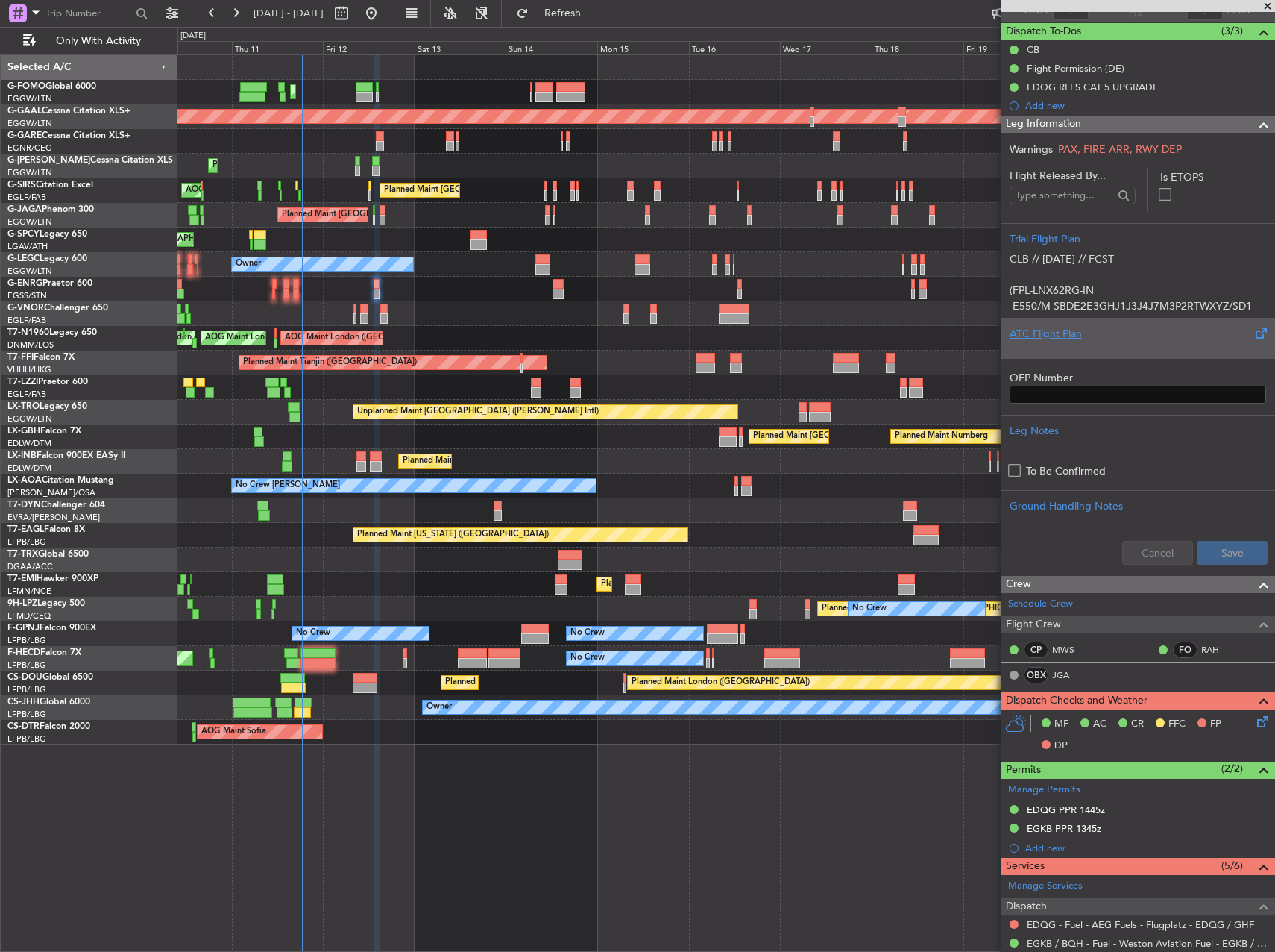
click at [1112, 340] on div "ATC Flight Plan" at bounding box center [1138, 334] width 257 height 15
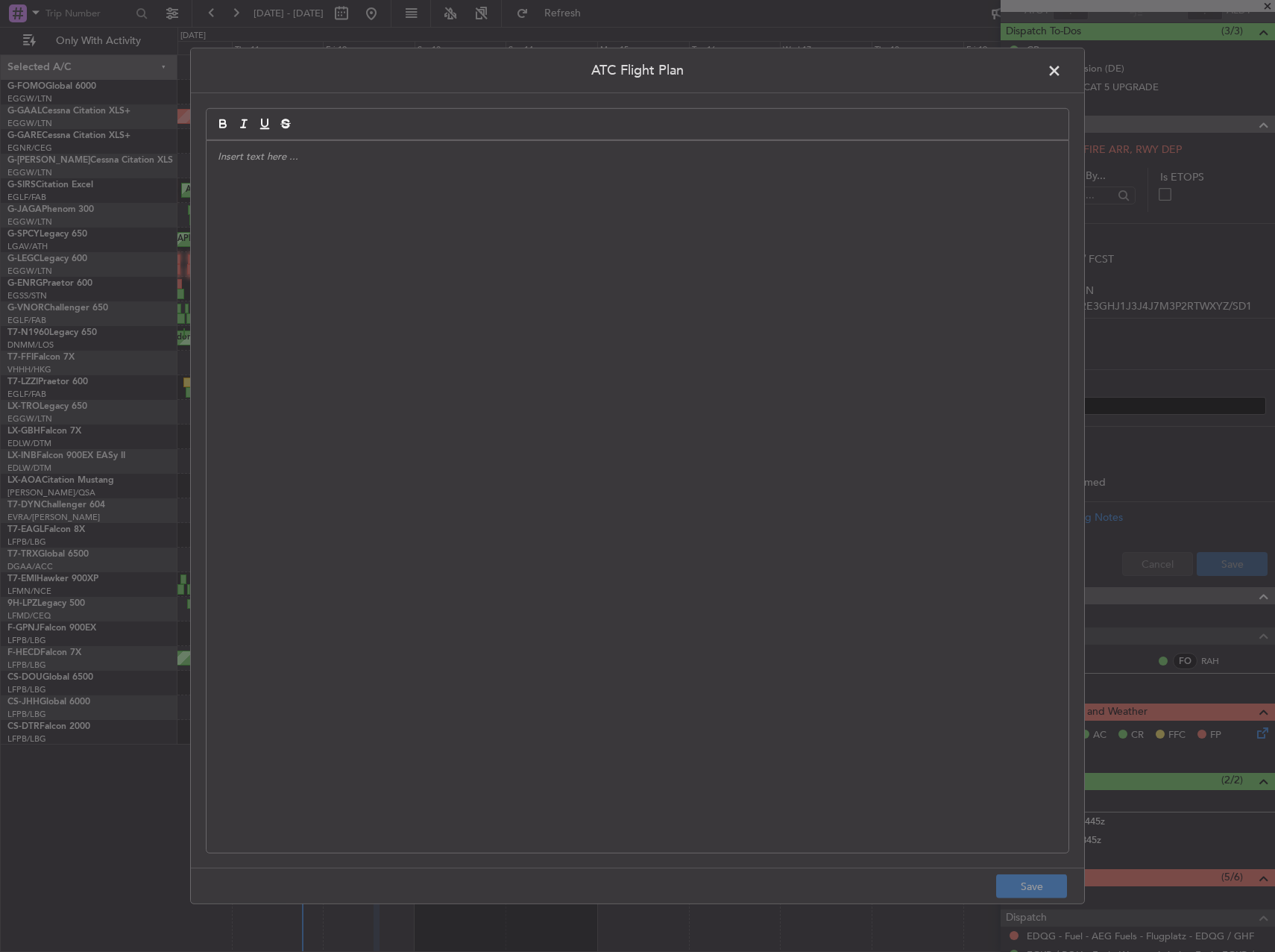
click at [917, 399] on div at bounding box center [638, 497] width 862 height 712
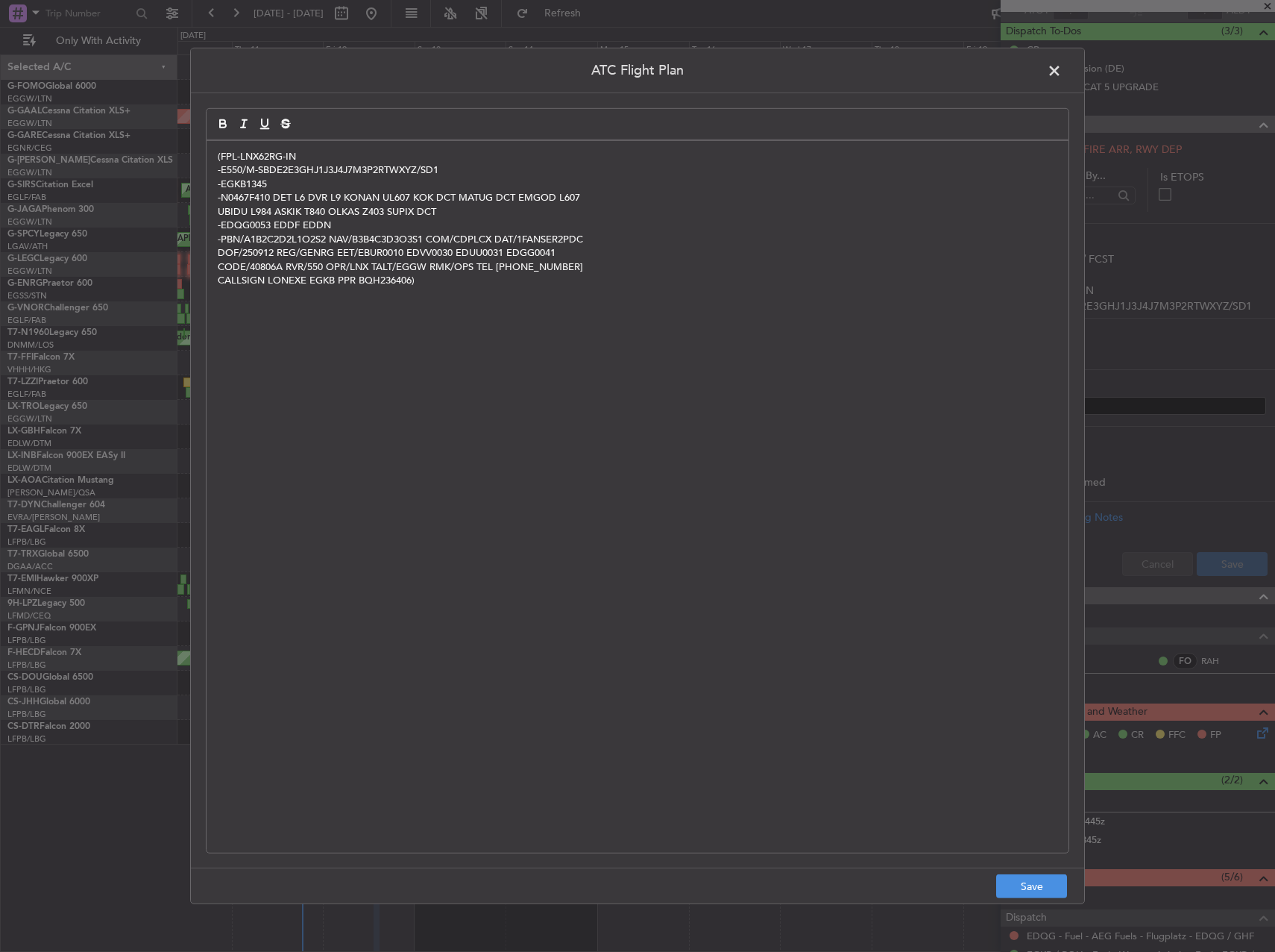
scroll to position [0, 0]
click at [1044, 885] on button "Save" at bounding box center [1031, 885] width 70 height 24
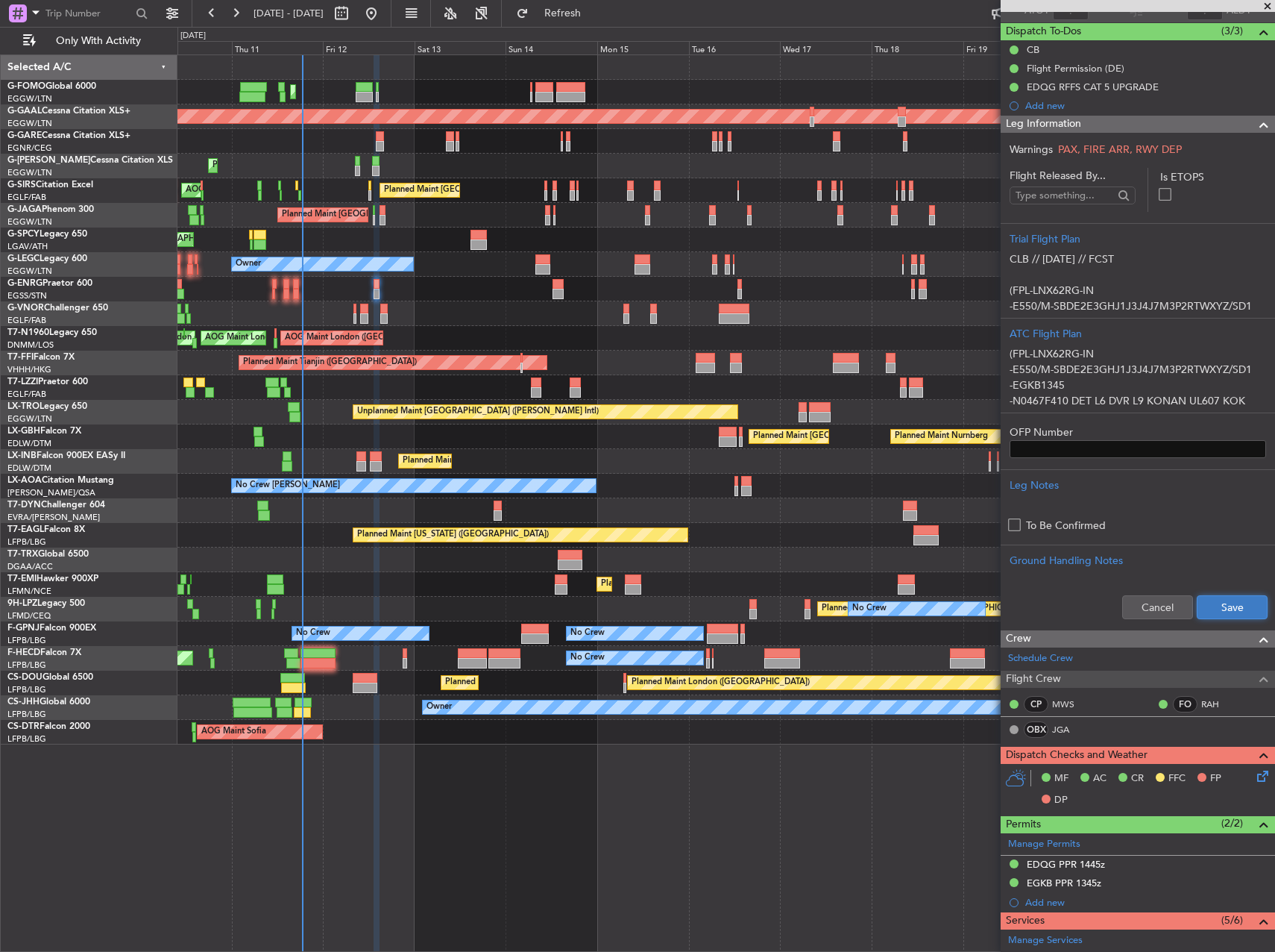
click at [1233, 600] on button "Save" at bounding box center [1232, 607] width 70 height 24
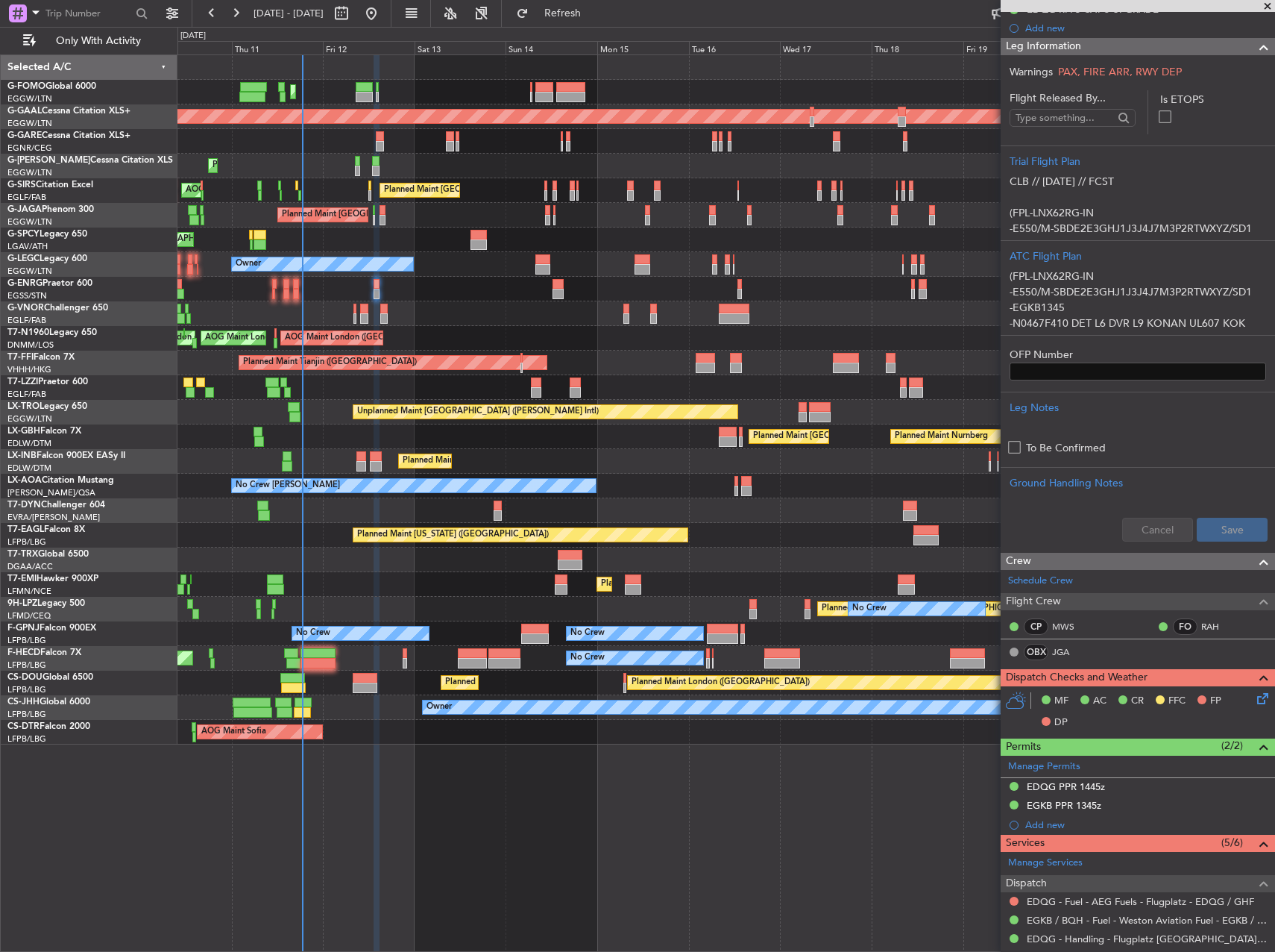
scroll to position [272, 0]
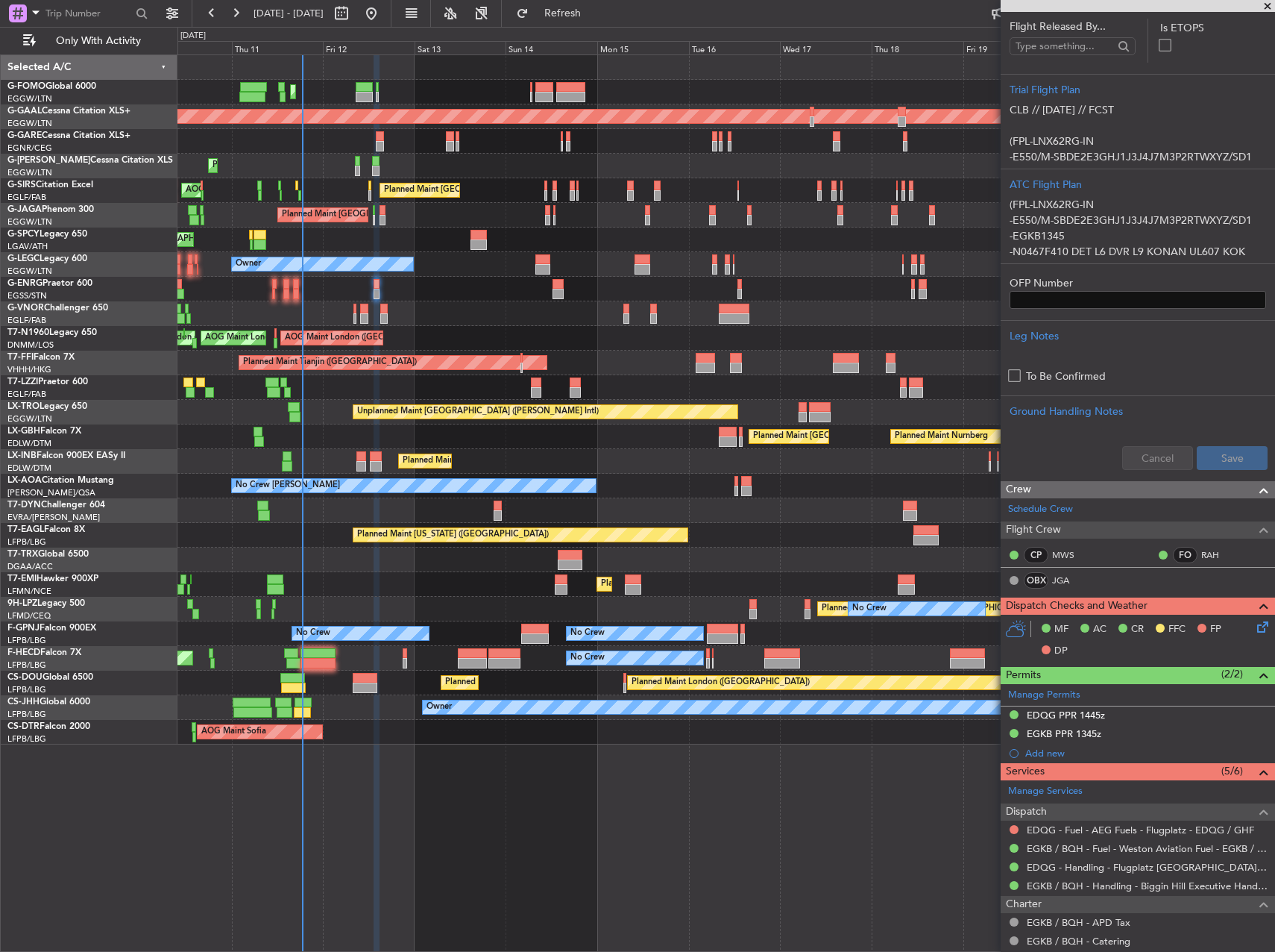
click at [1255, 628] on icon at bounding box center [1261, 624] width 12 height 12
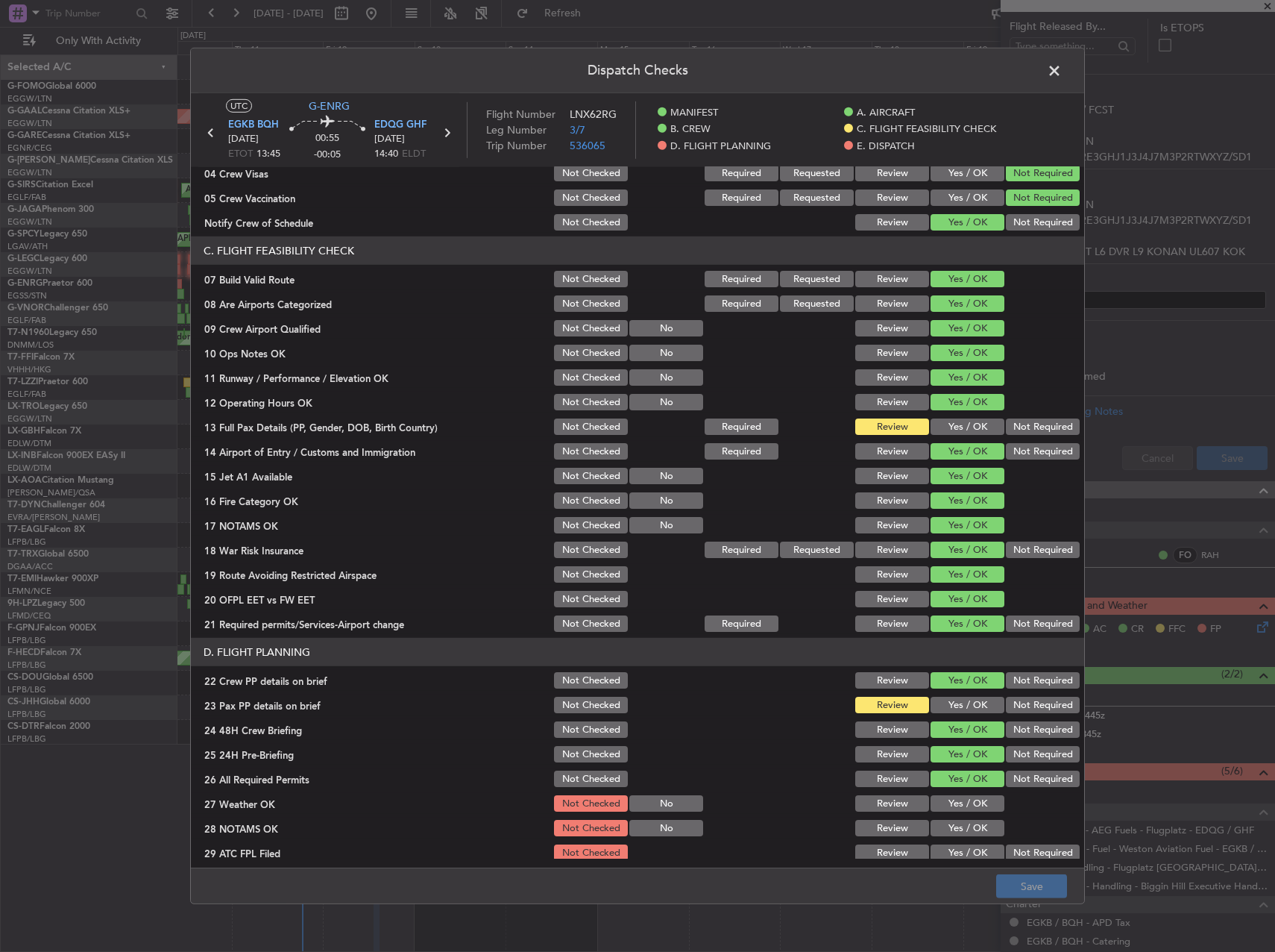
click at [952, 423] on button "Yes / OK" at bounding box center [967, 426] width 74 height 16
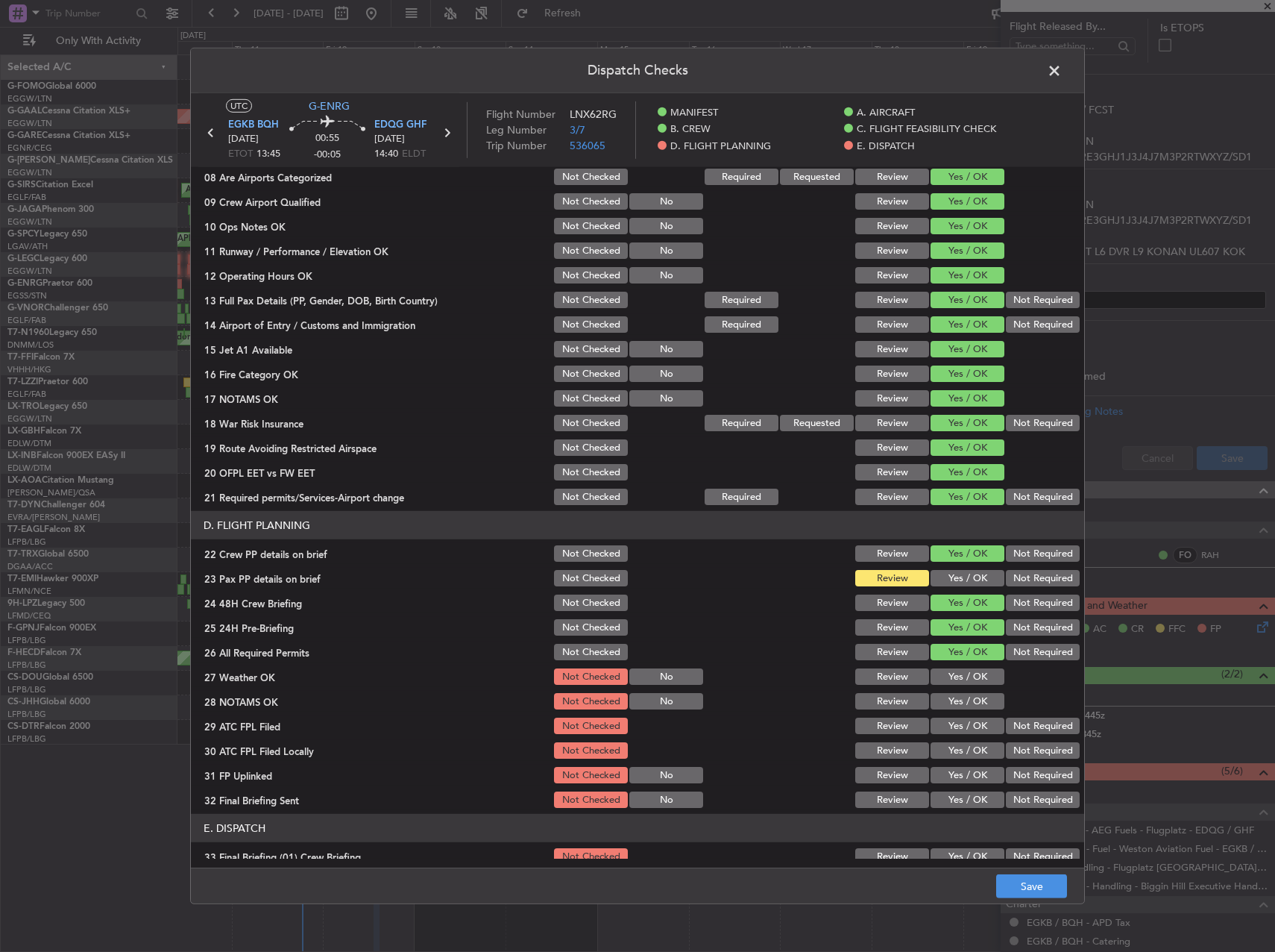
scroll to position [522, 0]
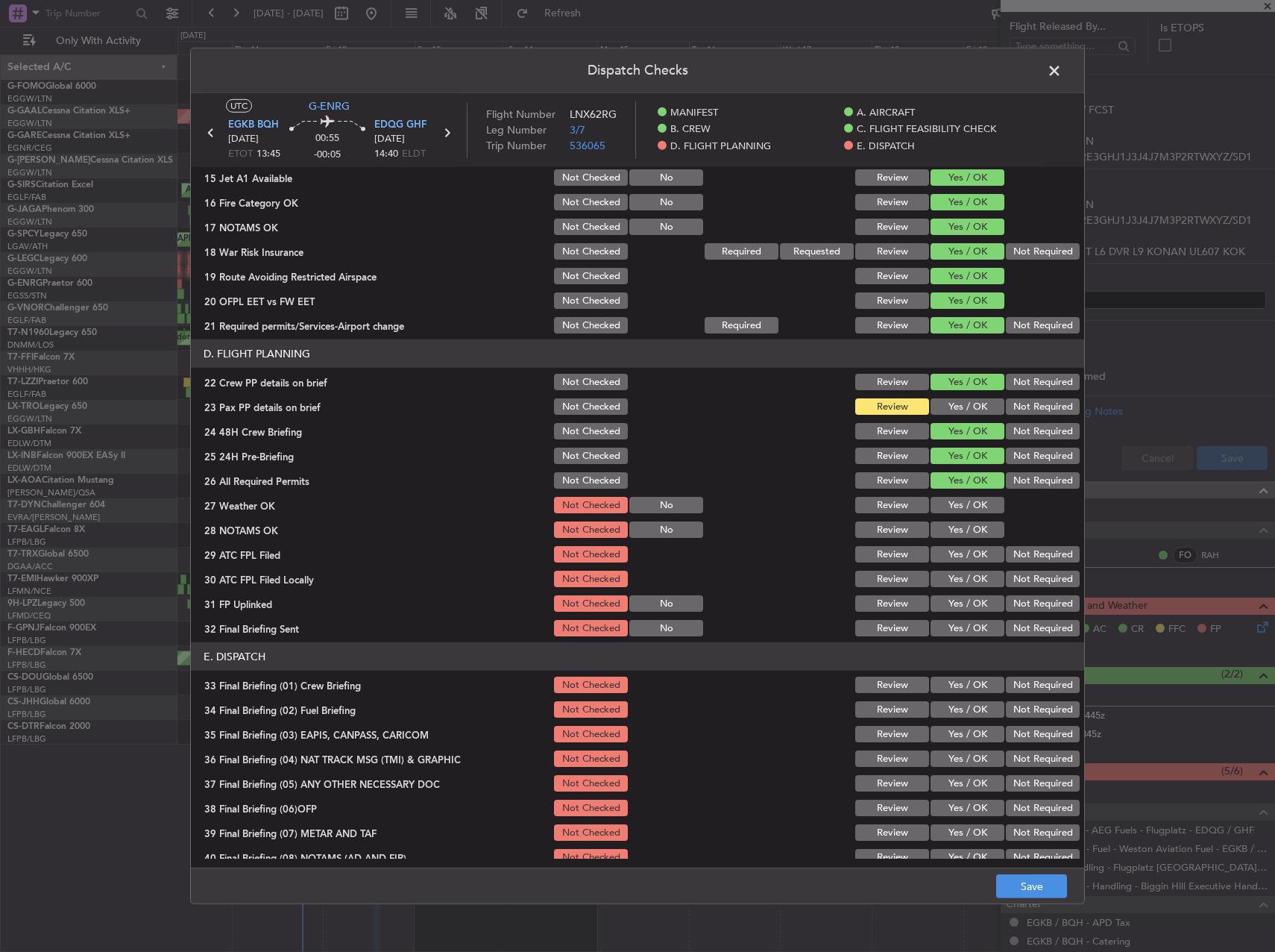
click at [938, 404] on button "Yes / OK" at bounding box center [967, 406] width 74 height 16
click at [965, 508] on button "Yes / OK" at bounding box center [967, 504] width 74 height 16
click at [964, 531] on button "Yes / OK" at bounding box center [967, 529] width 74 height 16
click at [962, 544] on div "Yes / OK" at bounding box center [966, 555] width 75 height 21
drag, startPoint x: 963, startPoint y: 554, endPoint x: 974, endPoint y: 556, distance: 11.2
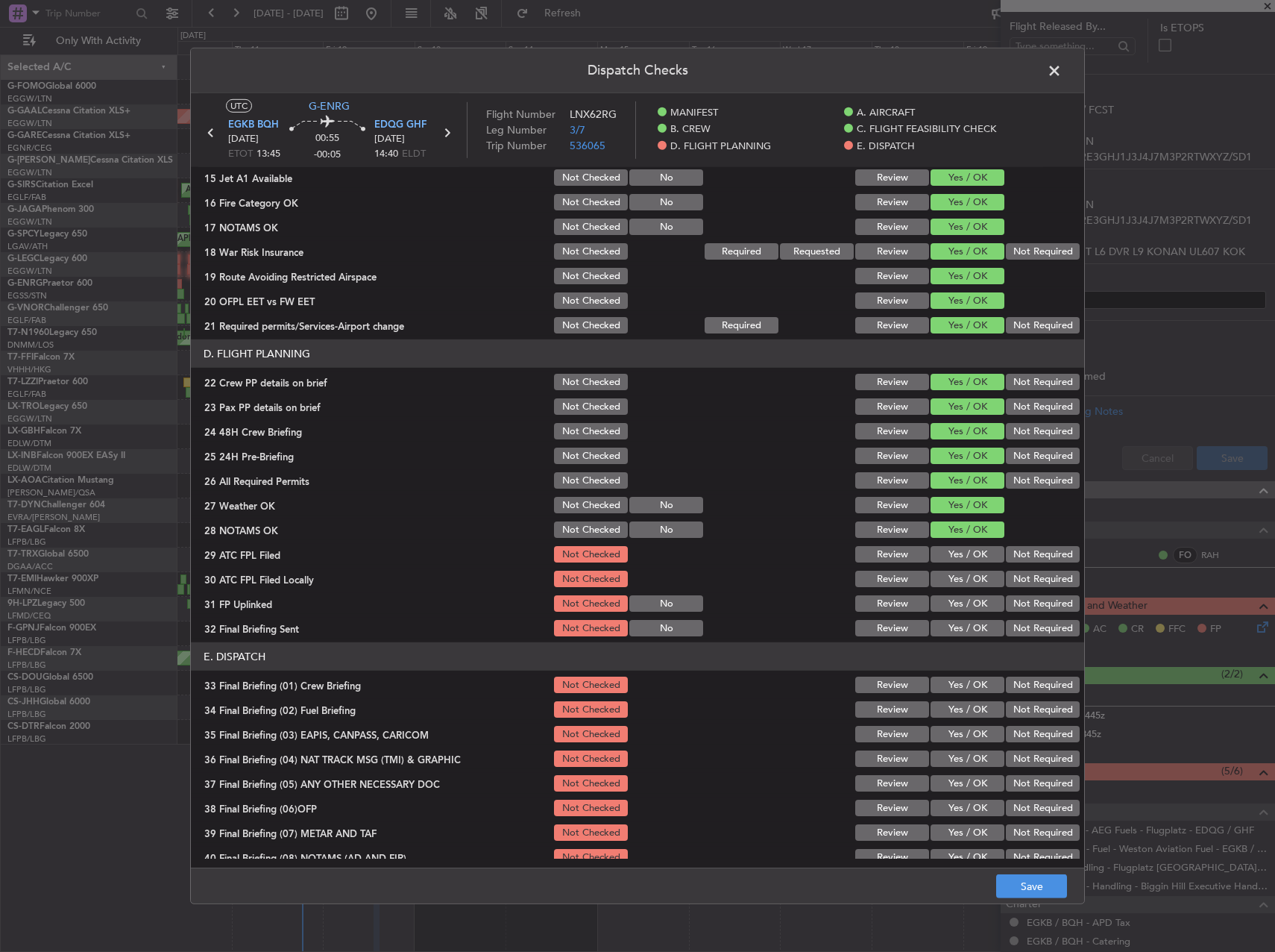
click at [969, 556] on button "Yes / OK" at bounding box center [967, 554] width 74 height 16
drag, startPoint x: 1031, startPoint y: 574, endPoint x: 982, endPoint y: 604, distance: 57.5
click at [1031, 575] on button "Not Required" at bounding box center [1043, 579] width 74 height 16
click at [963, 606] on button "Yes / OK" at bounding box center [967, 603] width 74 height 16
click at [1020, 637] on div "Not Required" at bounding box center [1042, 628] width 75 height 21
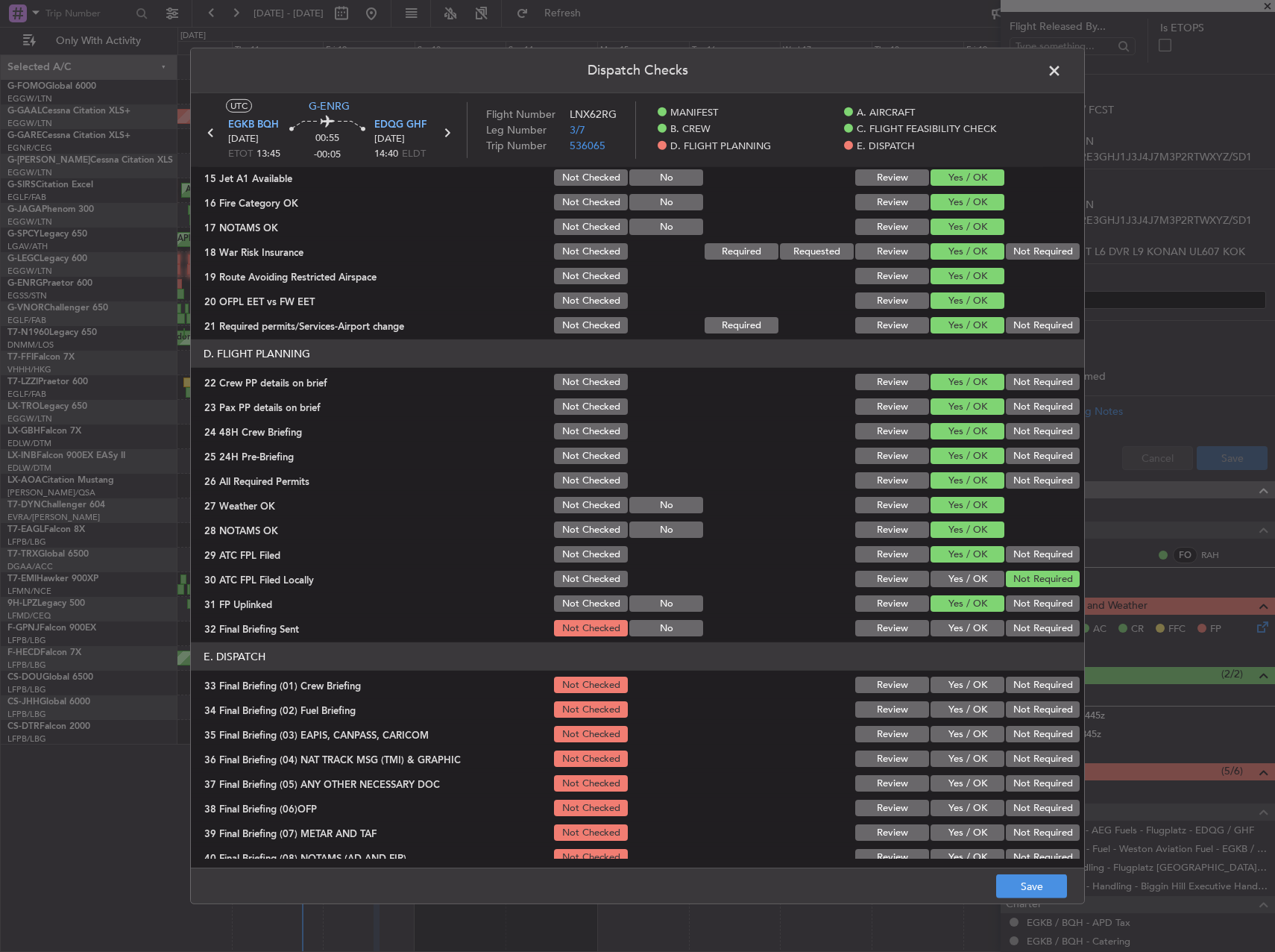
click at [1018, 631] on button "Not Required" at bounding box center [1043, 628] width 74 height 16
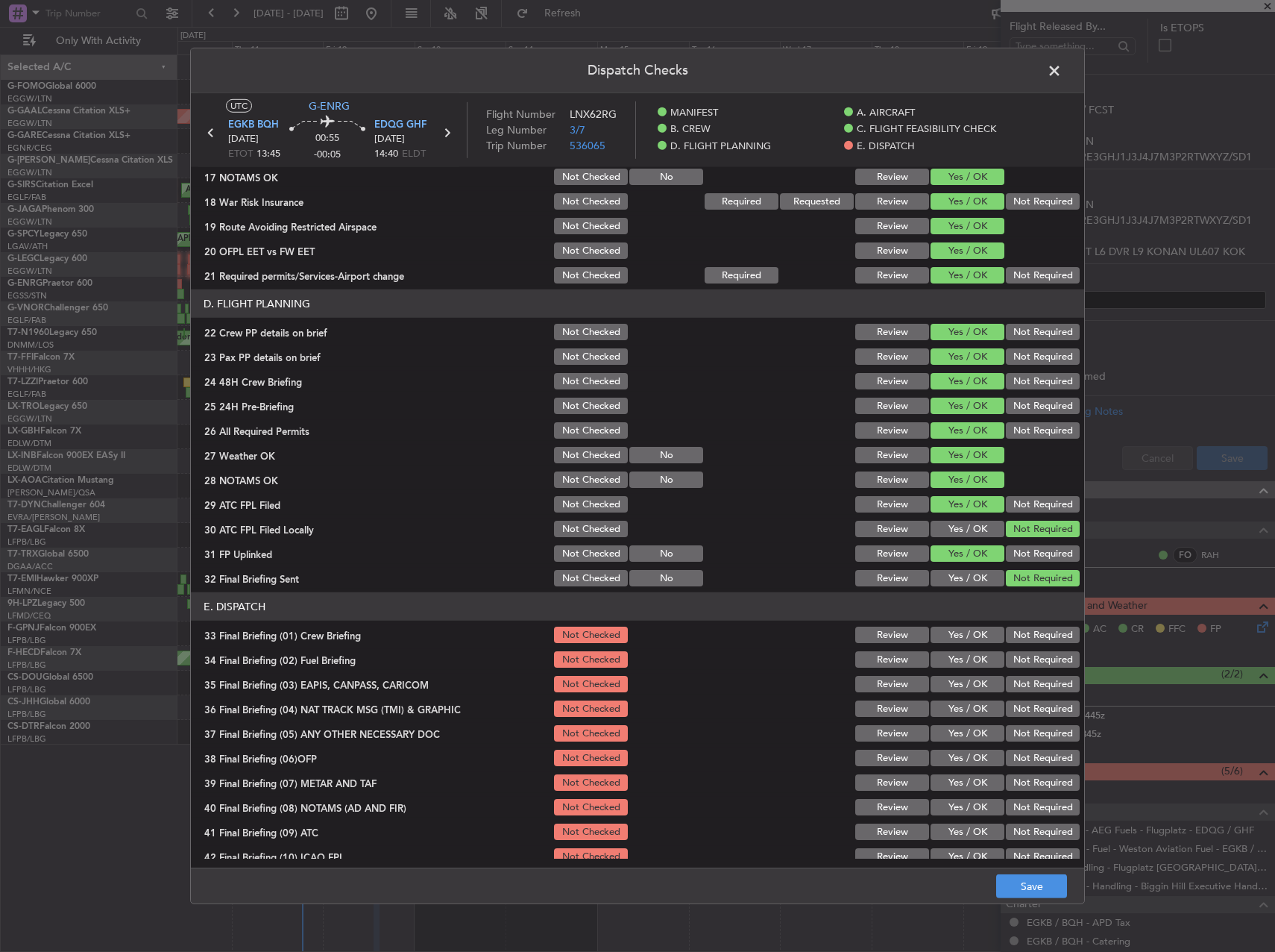
scroll to position [633, 0]
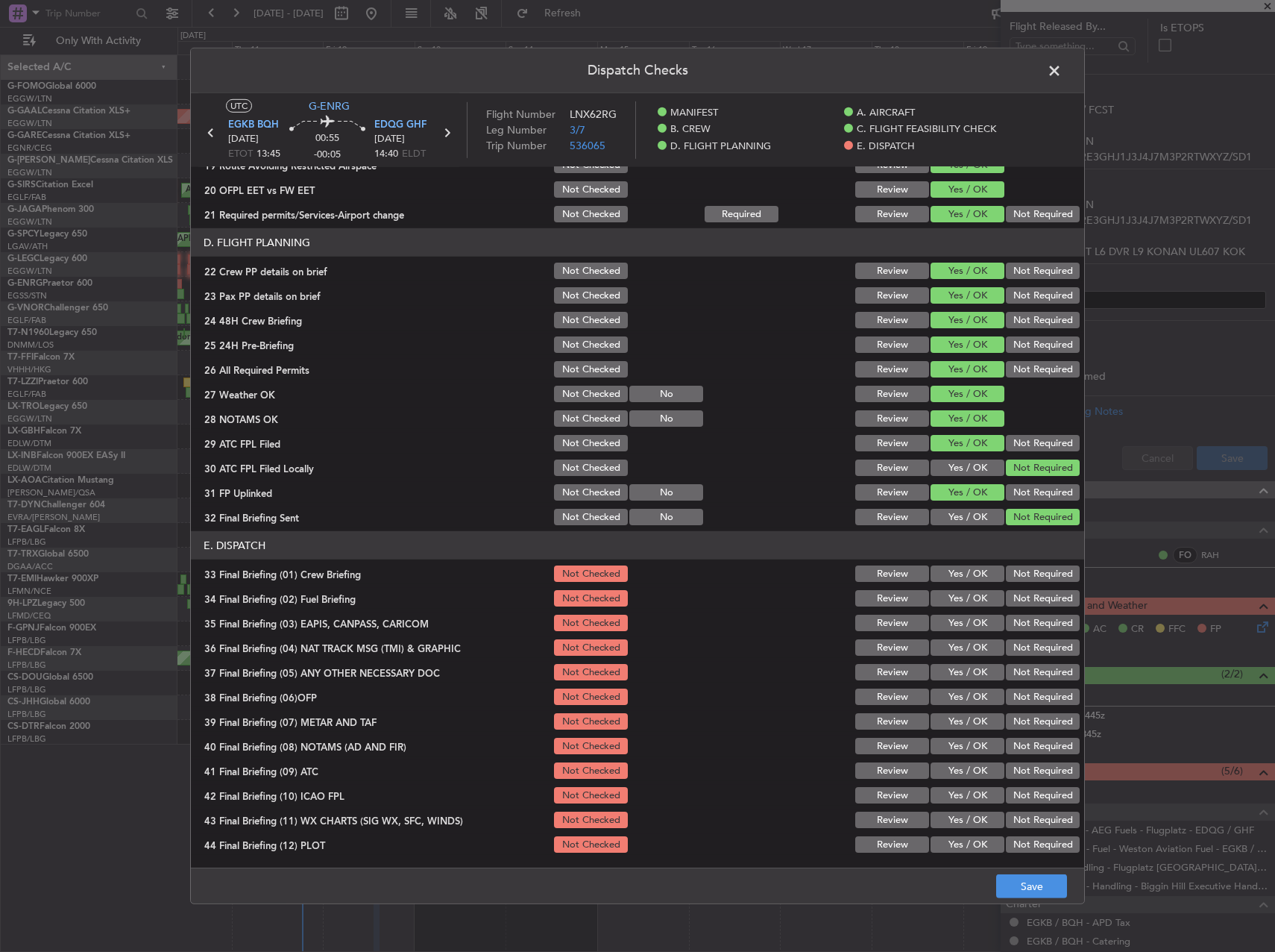
click at [965, 585] on section "E. DISPATCH 33 Final Briefing (01) Crew Briefing Not Checked Review Yes / OK No…" at bounding box center [638, 694] width 893 height 324
click at [963, 603] on button "Yes / OK" at bounding box center [967, 598] width 74 height 16
click at [963, 574] on button "Yes / OK" at bounding box center [967, 573] width 74 height 16
click at [1006, 619] on button "Not Required" at bounding box center [1043, 622] width 74 height 16
click at [1008, 640] on button "Not Required" at bounding box center [1043, 647] width 74 height 16
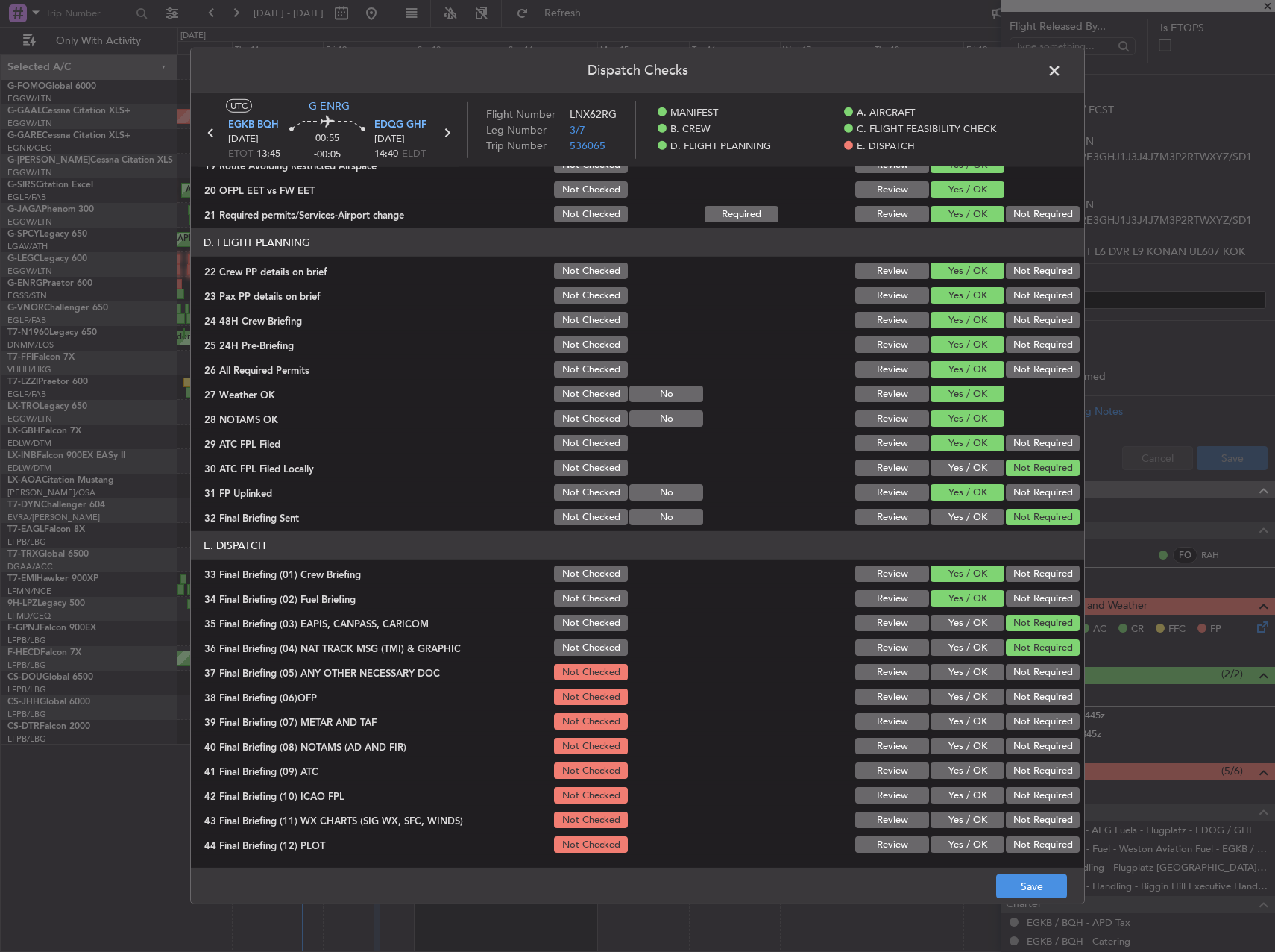
click at [1011, 666] on button "Not Required" at bounding box center [1043, 671] width 74 height 16
click at [960, 687] on div "Yes / OK" at bounding box center [966, 696] width 75 height 21
click at [946, 712] on div "Yes / OK" at bounding box center [966, 721] width 75 height 21
click at [955, 696] on button "Yes / OK" at bounding box center [967, 696] width 74 height 16
click at [953, 726] on button "Yes / OK" at bounding box center [967, 721] width 74 height 16
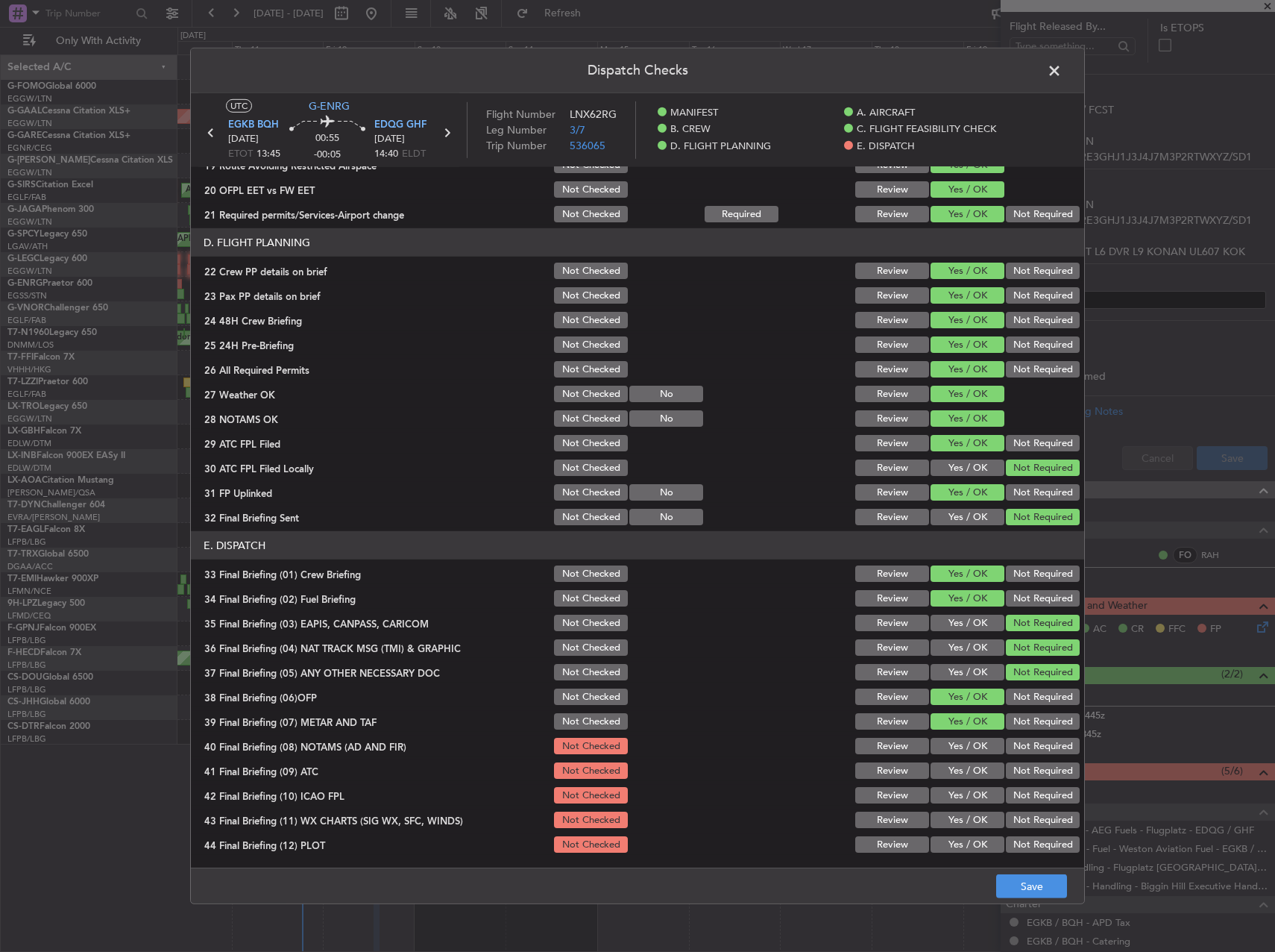
click at [951, 746] on button "Yes / OK" at bounding box center [967, 746] width 74 height 16
click at [952, 765] on button "Yes / OK" at bounding box center [967, 770] width 74 height 16
click at [953, 798] on button "Yes / OK" at bounding box center [967, 795] width 74 height 16
click at [953, 818] on button "Yes / OK" at bounding box center [967, 819] width 74 height 16
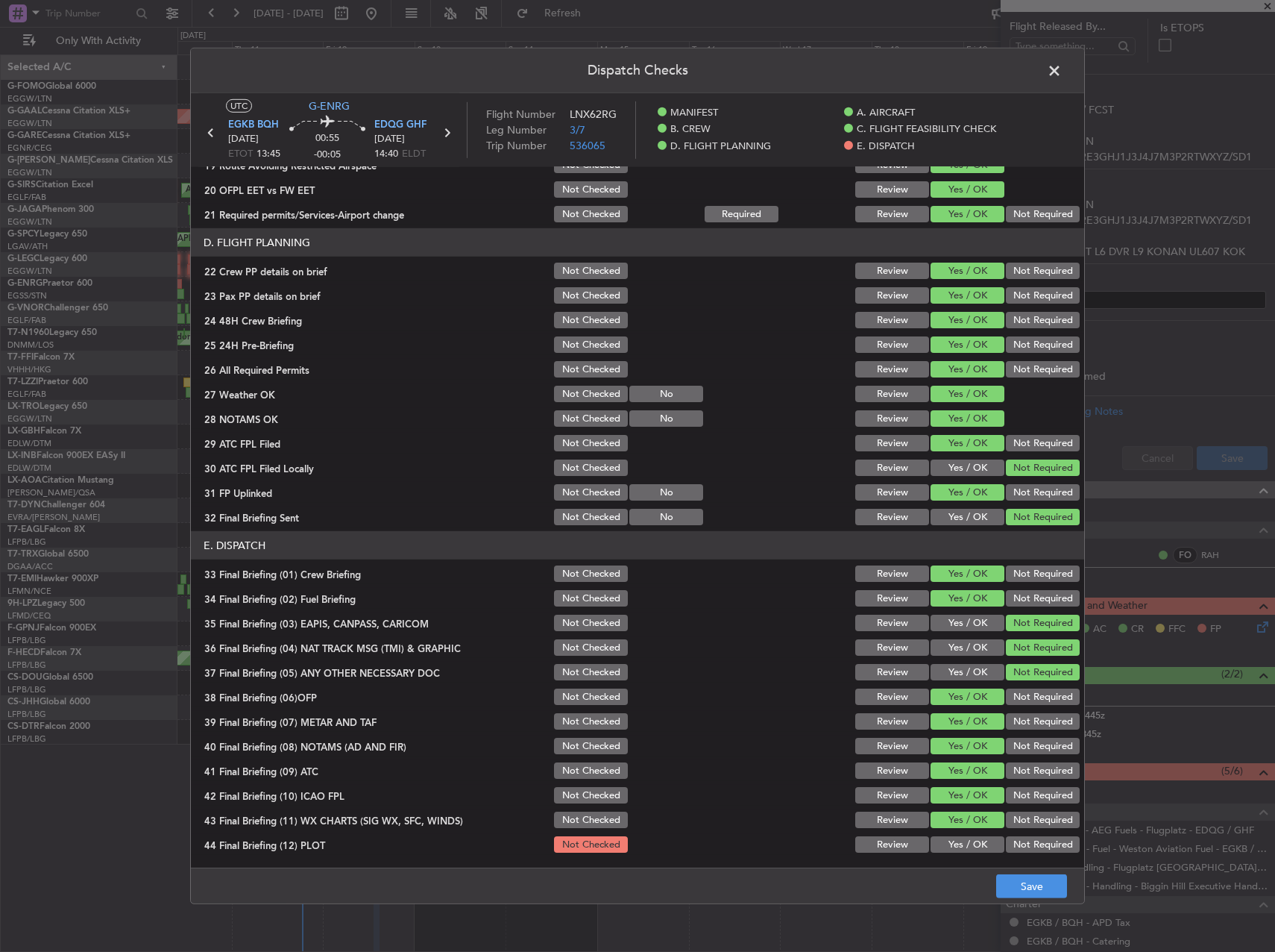
click at [965, 854] on div "Yes / OK" at bounding box center [966, 844] width 75 height 21
click at [971, 843] on button "Yes / OK" at bounding box center [967, 844] width 74 height 16
click at [1024, 878] on button "Save" at bounding box center [1031, 885] width 70 height 24
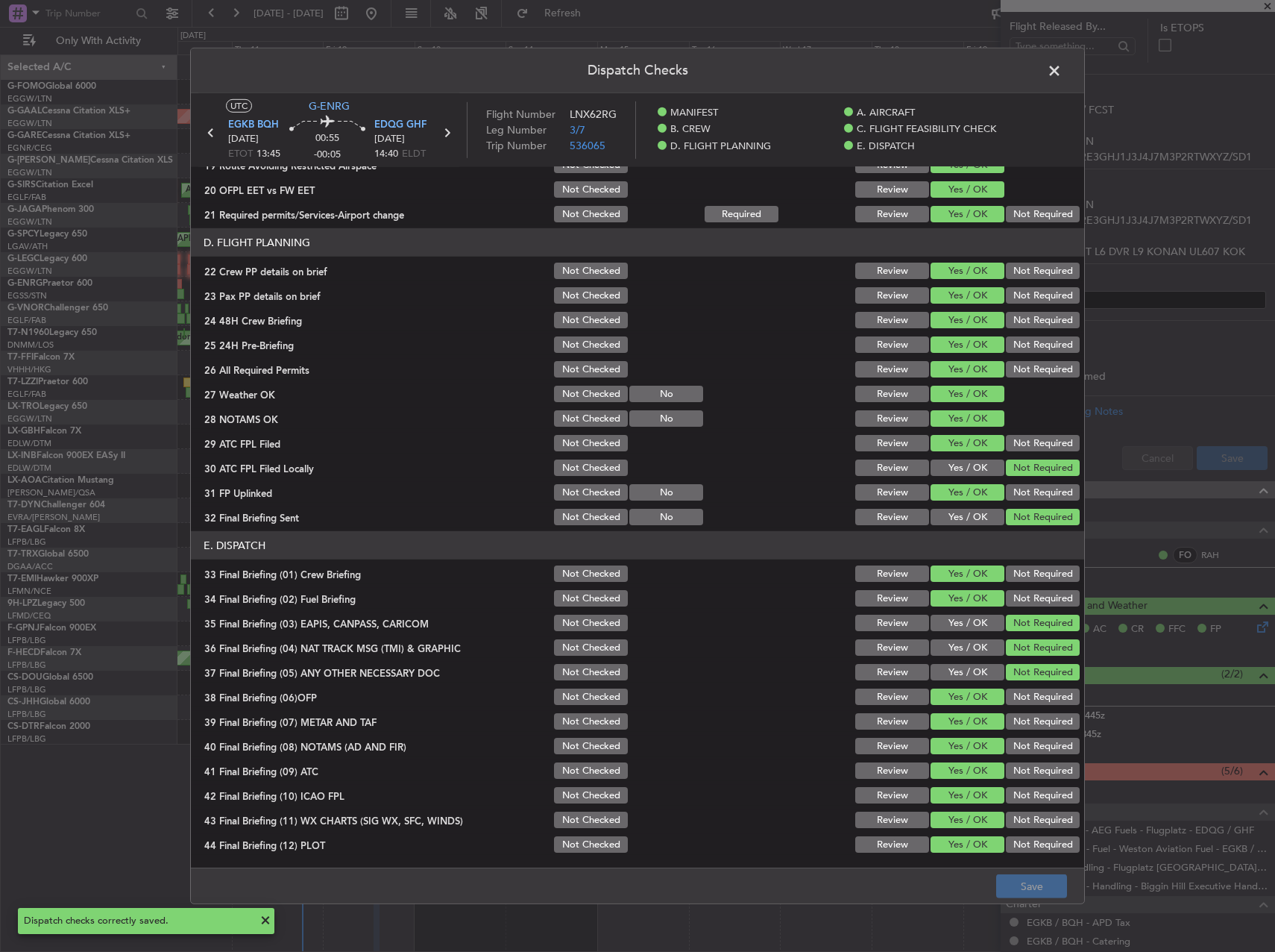
click at [1062, 64] on span at bounding box center [1062, 74] width 0 height 30
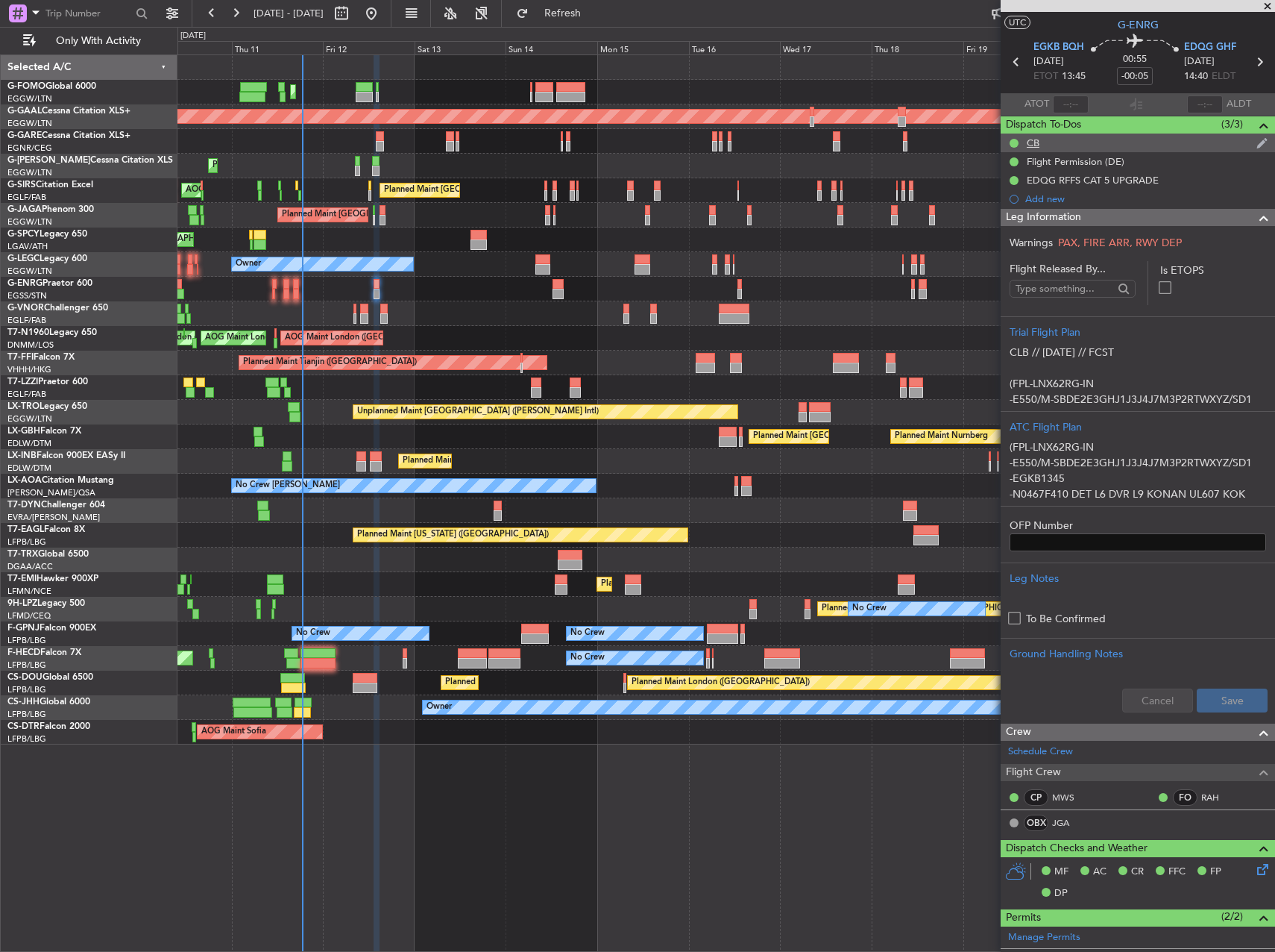
scroll to position [0, 0]
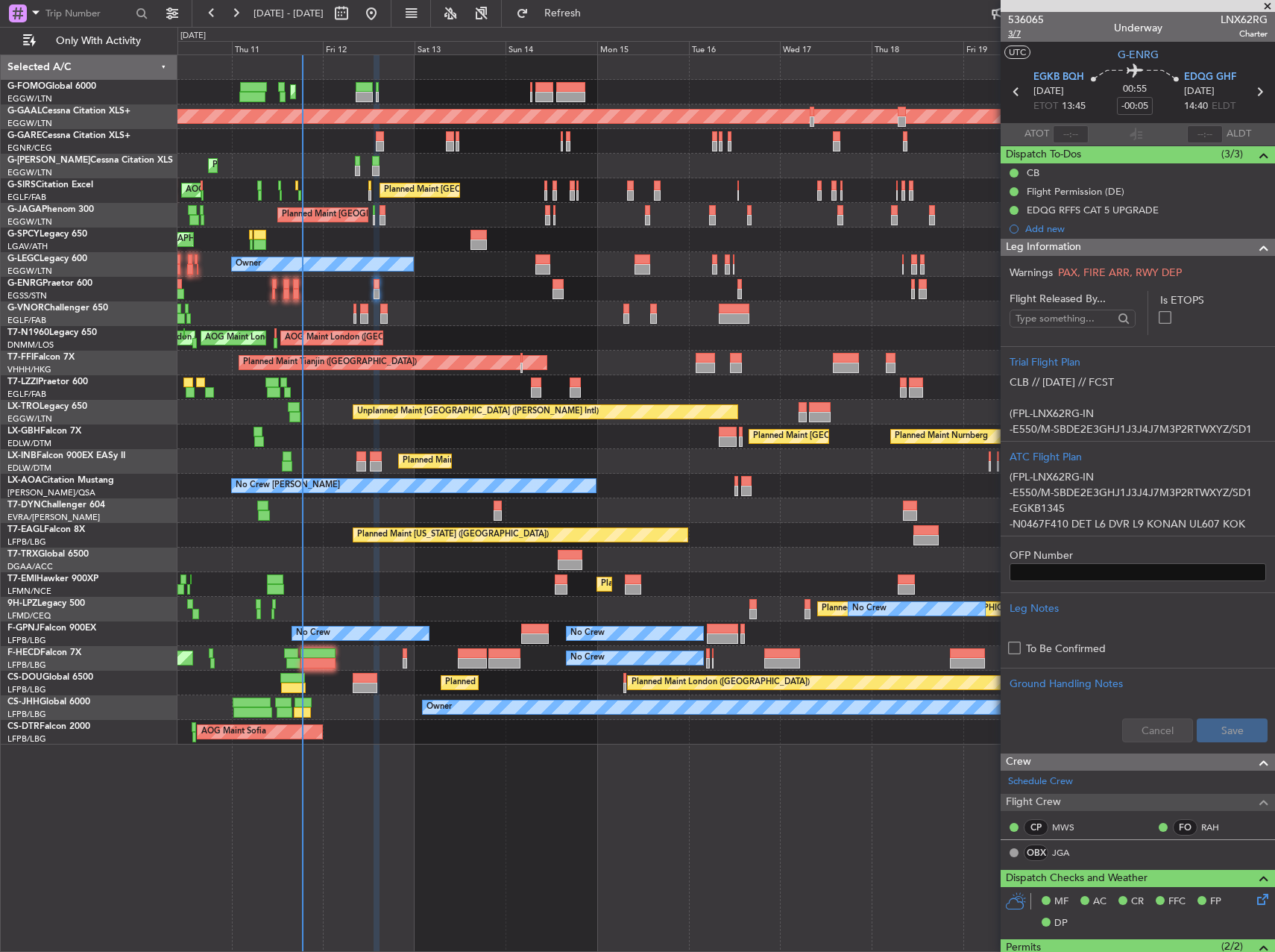
click at [1021, 40] on span "3/7" at bounding box center [1025, 34] width 36 height 13
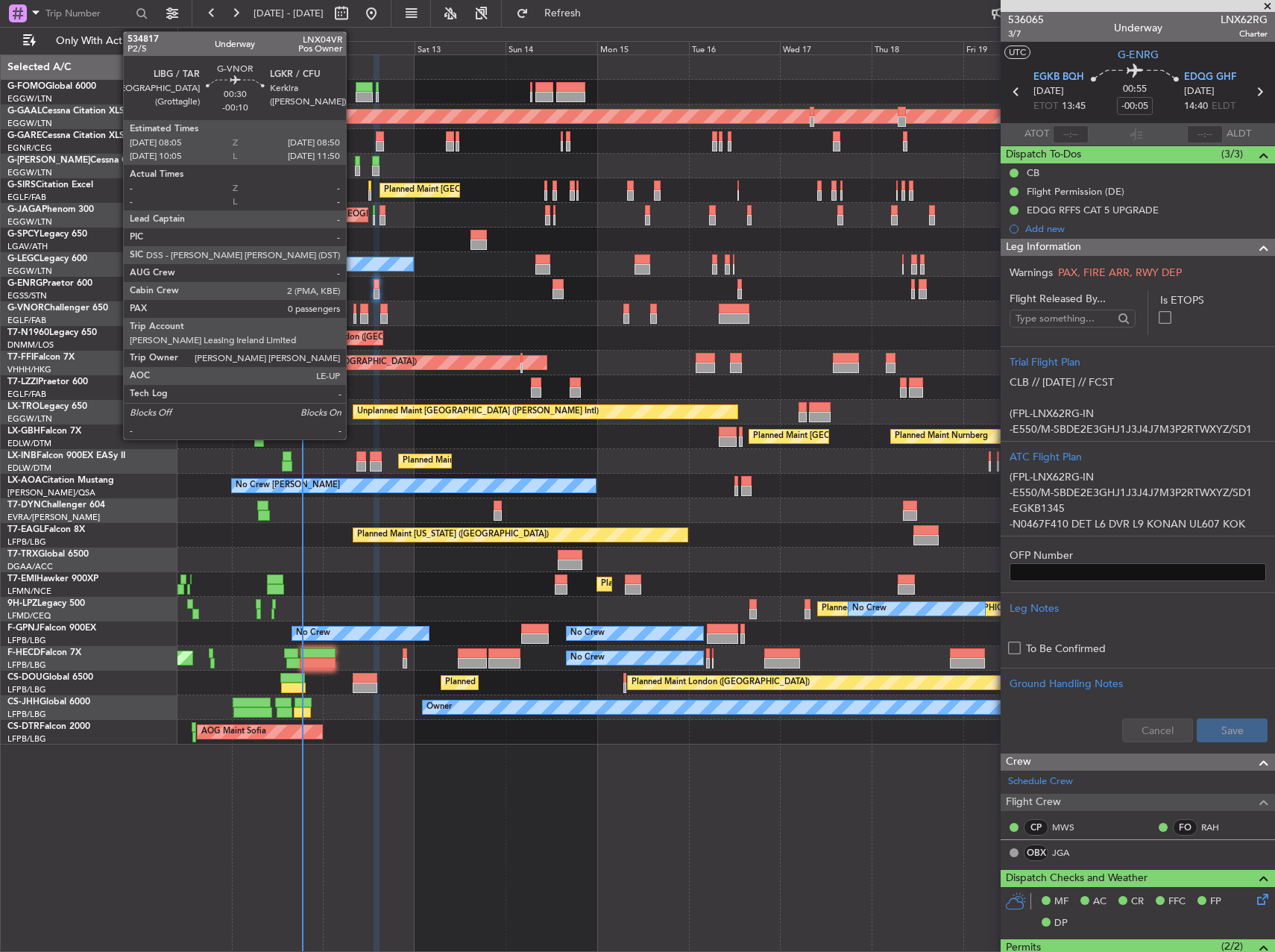
click at [354, 317] on div at bounding box center [355, 318] width 3 height 11
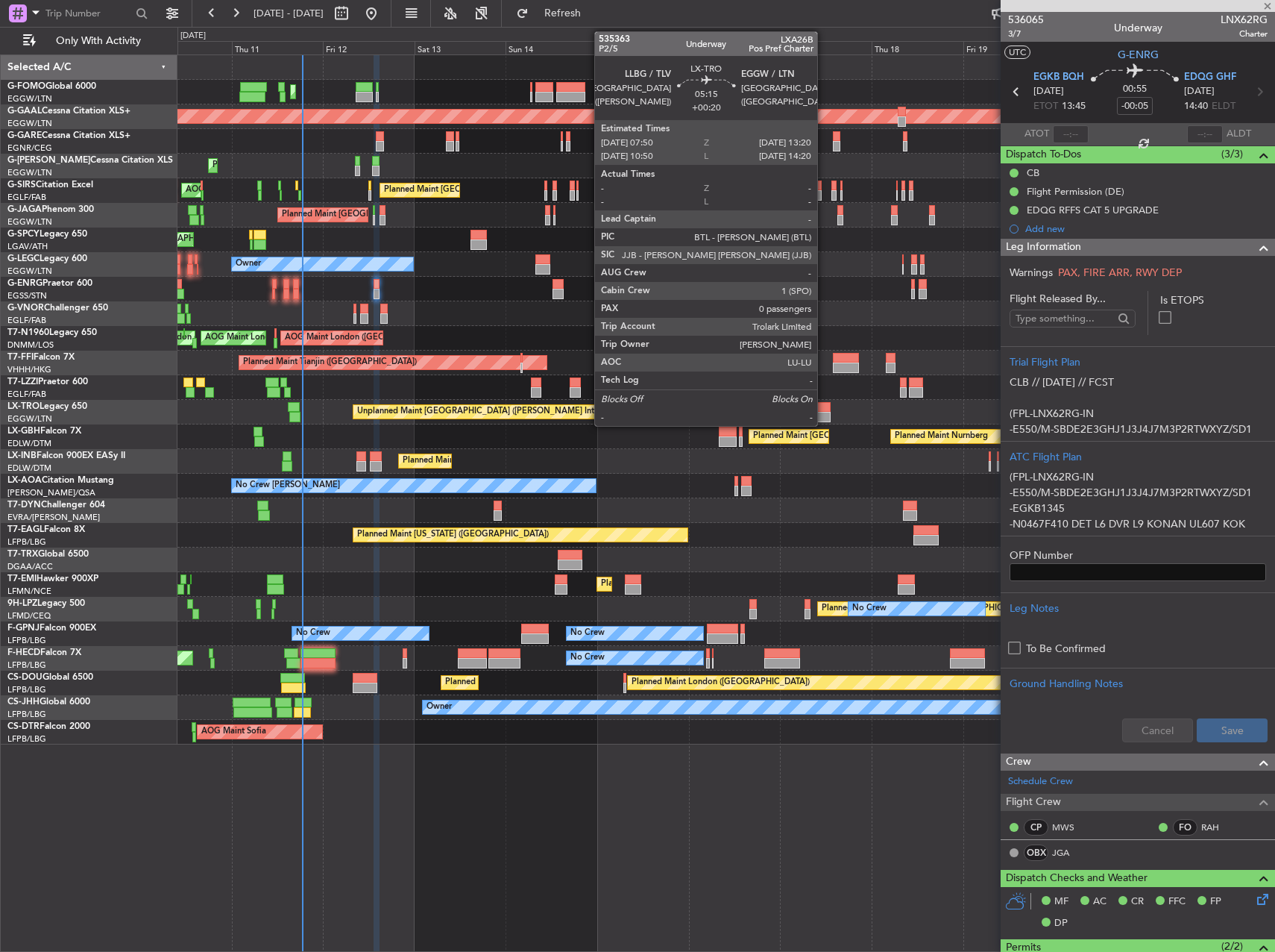
type input "-00:10"
type input "0"
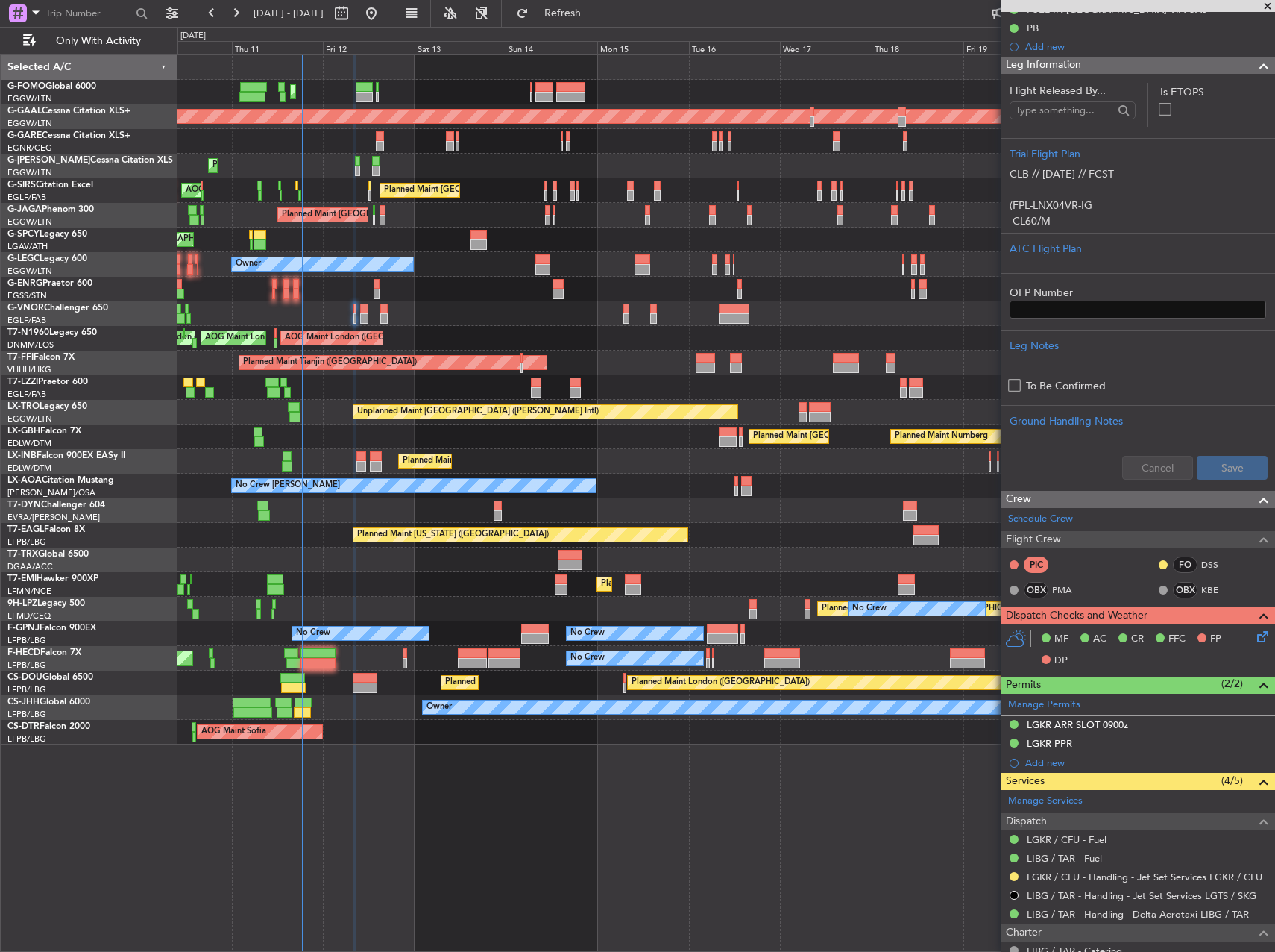
scroll to position [224, 0]
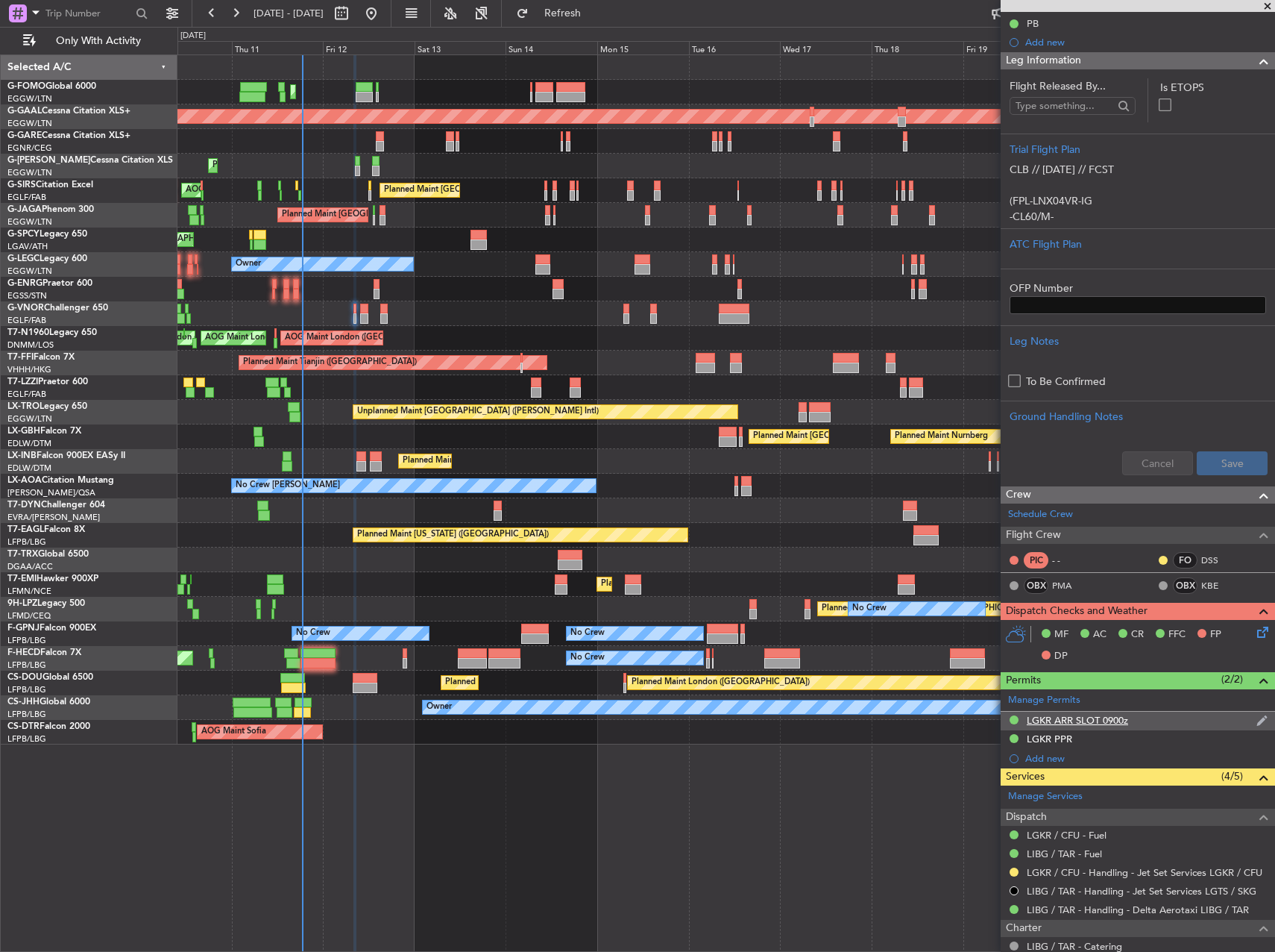
click at [1064, 719] on div "LGKR ARR SLOT 0900z" at bounding box center [1077, 720] width 101 height 13
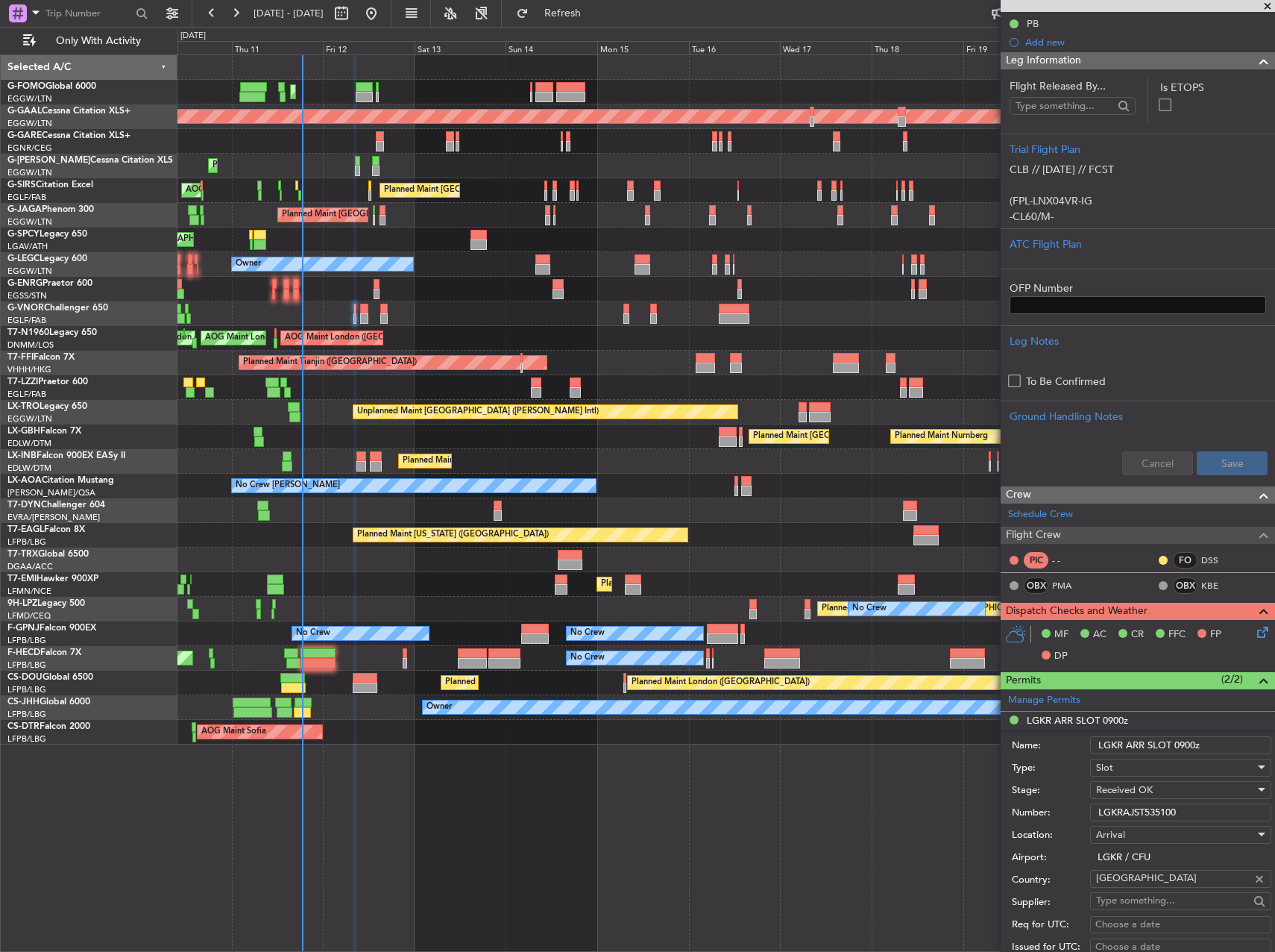
click at [1169, 812] on input "LGKRAJST535100" at bounding box center [1180, 812] width 181 height 18
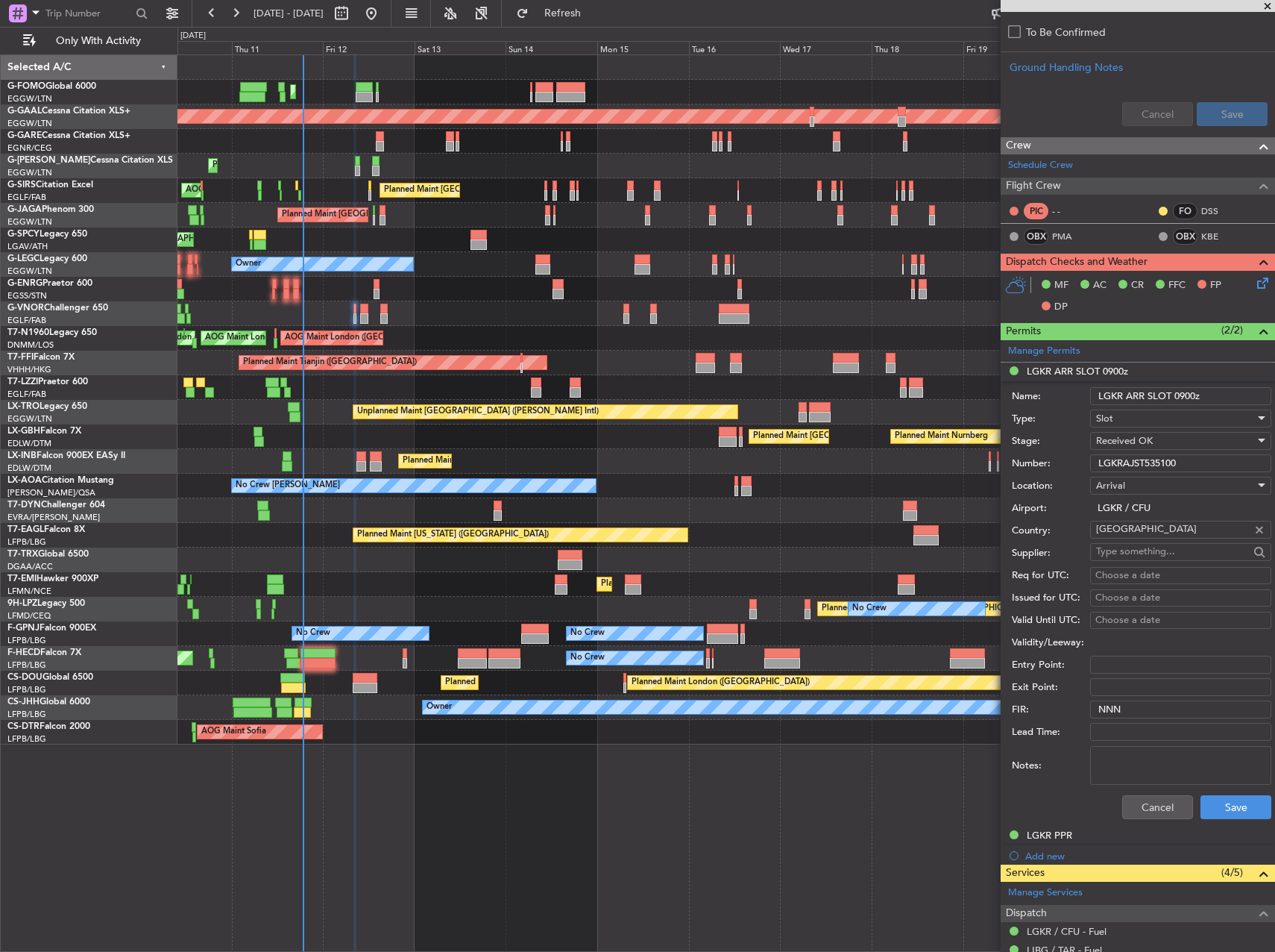
scroll to position [597, 0]
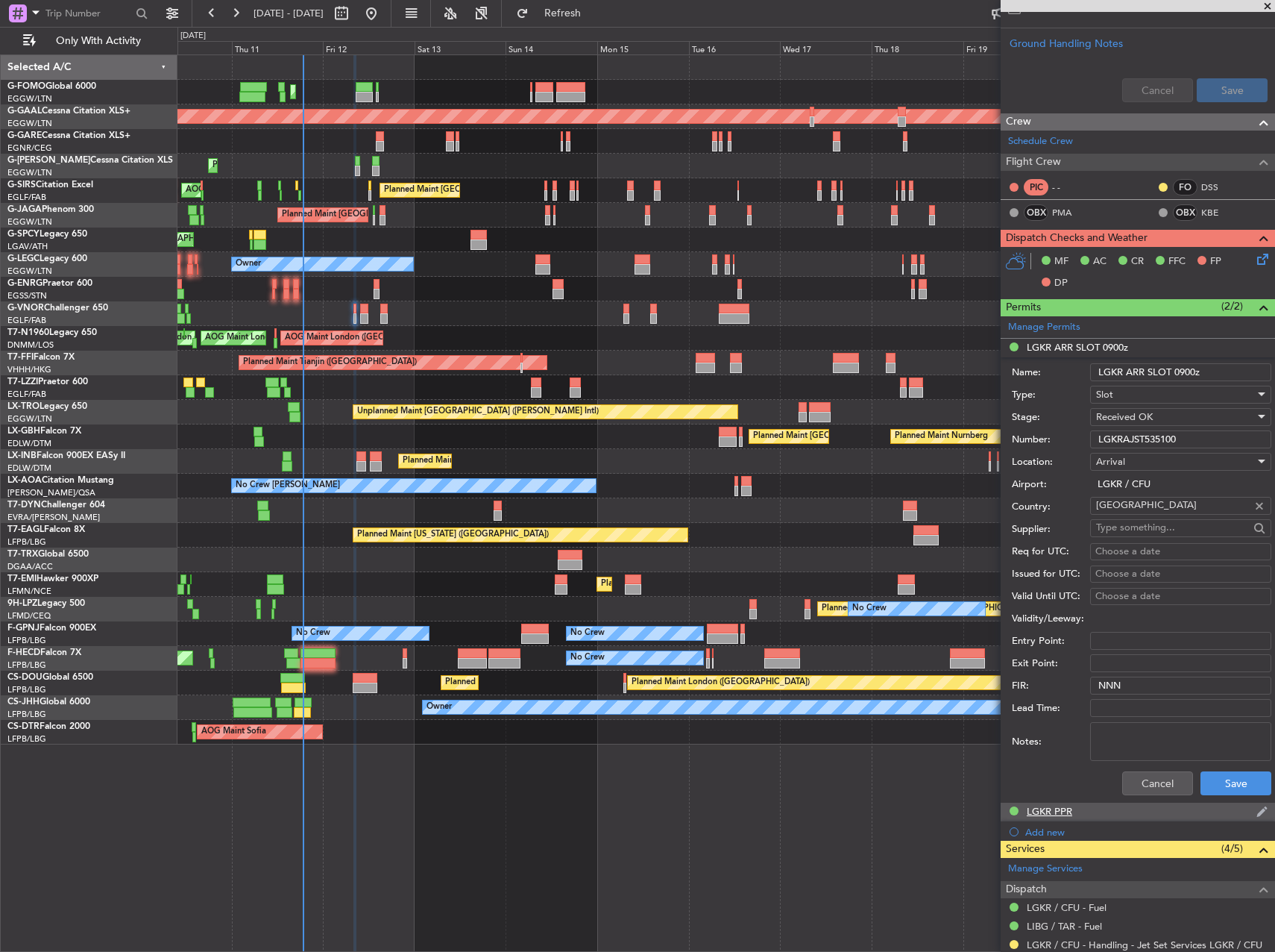
click at [1081, 809] on div "LGKR PPR" at bounding box center [1138, 811] width 275 height 18
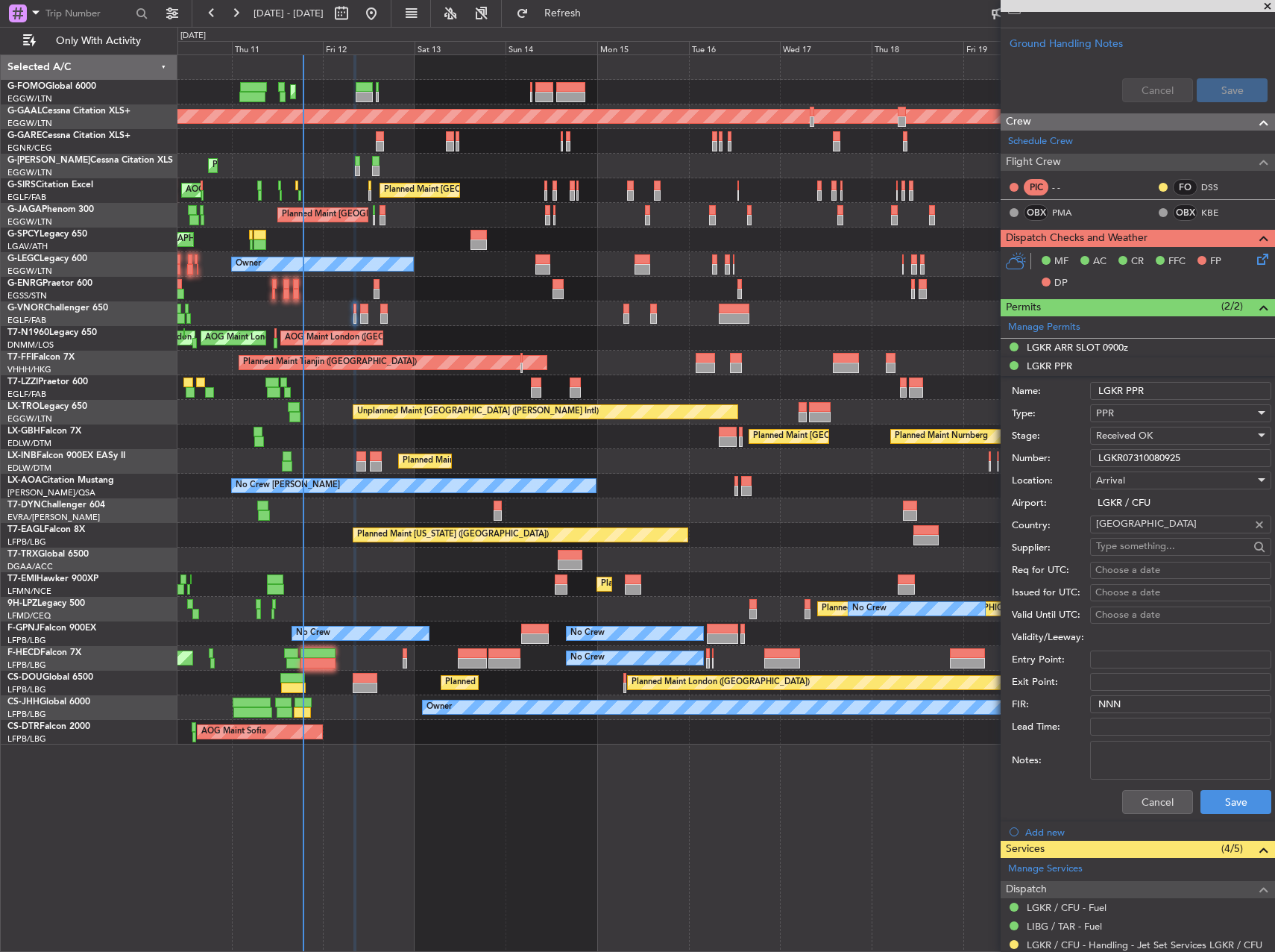
click at [1164, 452] on input "LGKR07310080925" at bounding box center [1180, 457] width 181 height 18
click at [1129, 347] on div "LGKR ARR SLOT 0900z" at bounding box center [1138, 347] width 275 height 18
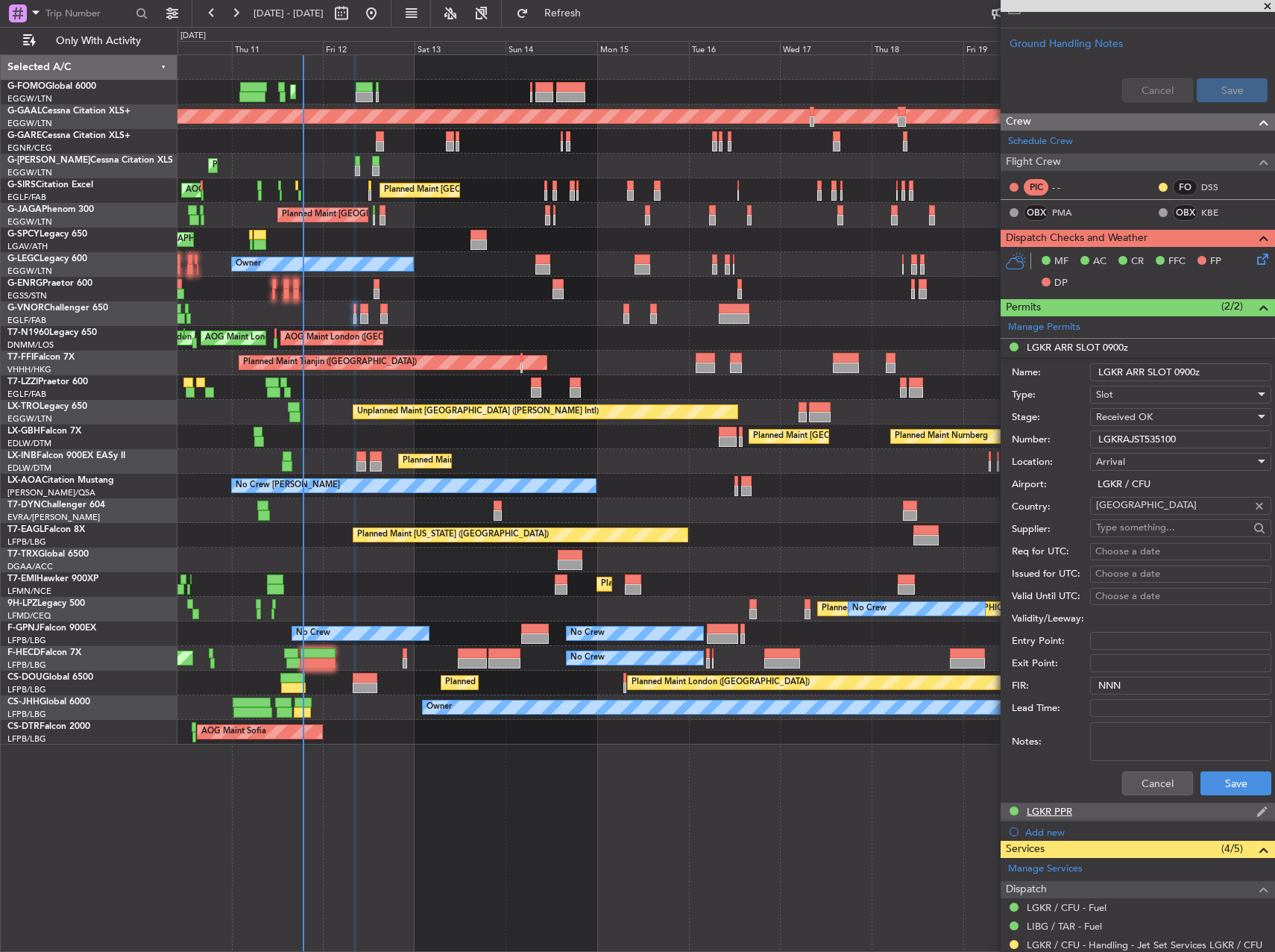
click at [1052, 813] on div "LGKR PPR" at bounding box center [1049, 810] width 45 height 13
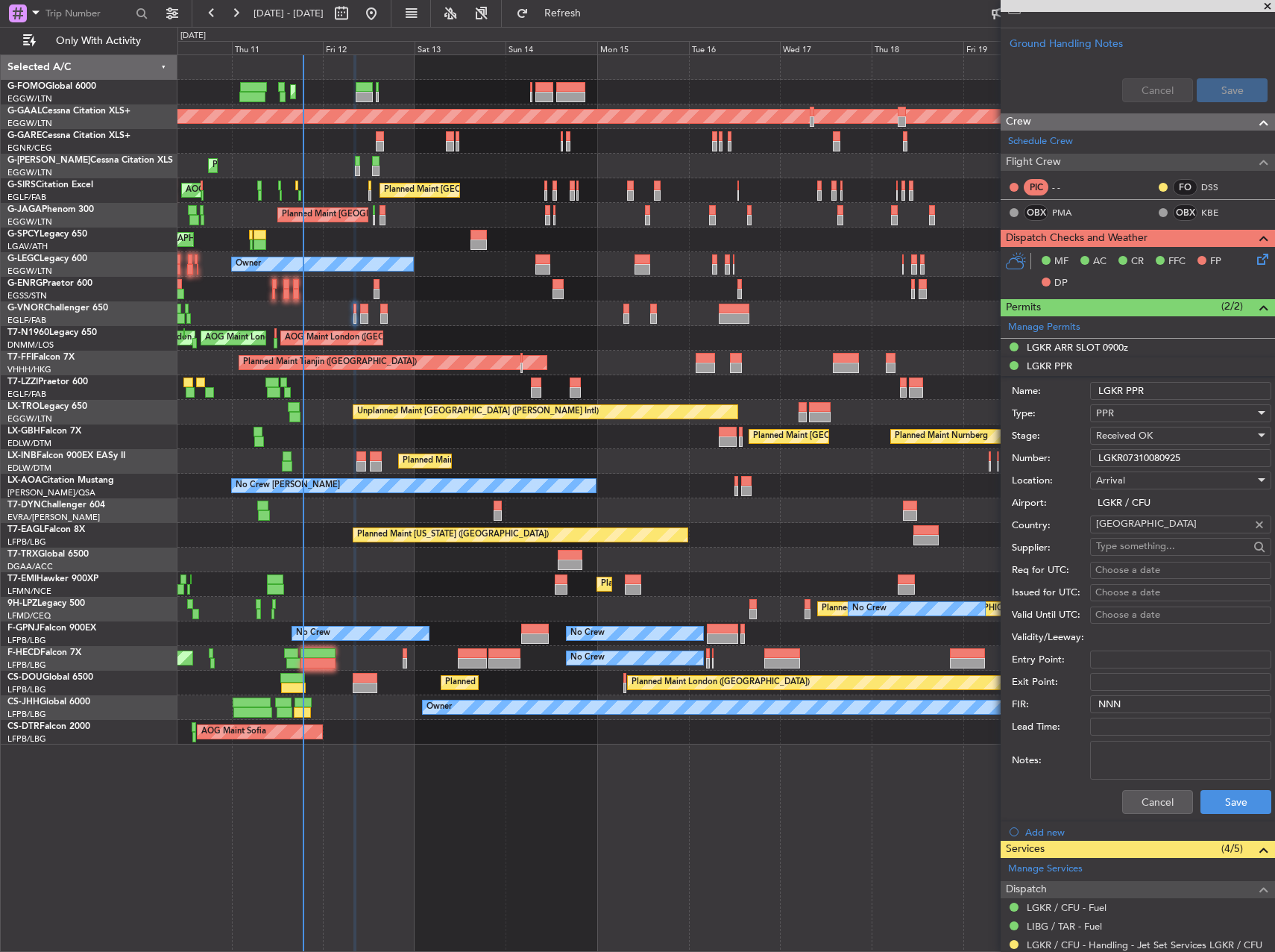
click at [1156, 469] on div "Arrival" at bounding box center [1176, 479] width 159 height 22
click at [1152, 461] on div at bounding box center [638, 476] width 1275 height 952
click at [1152, 461] on input "LGKR07310080925" at bounding box center [1180, 457] width 181 height 18
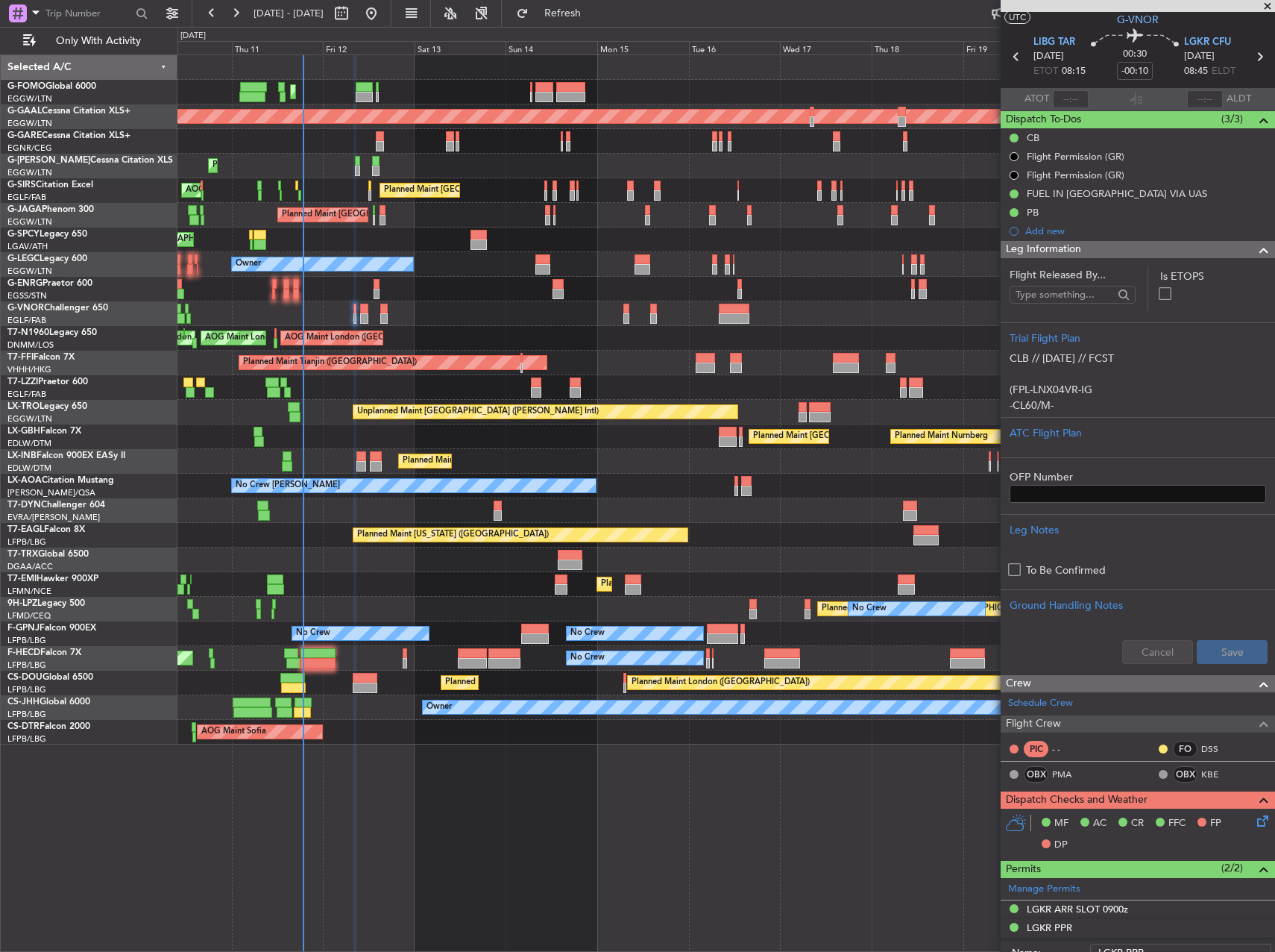
scroll to position [0, 0]
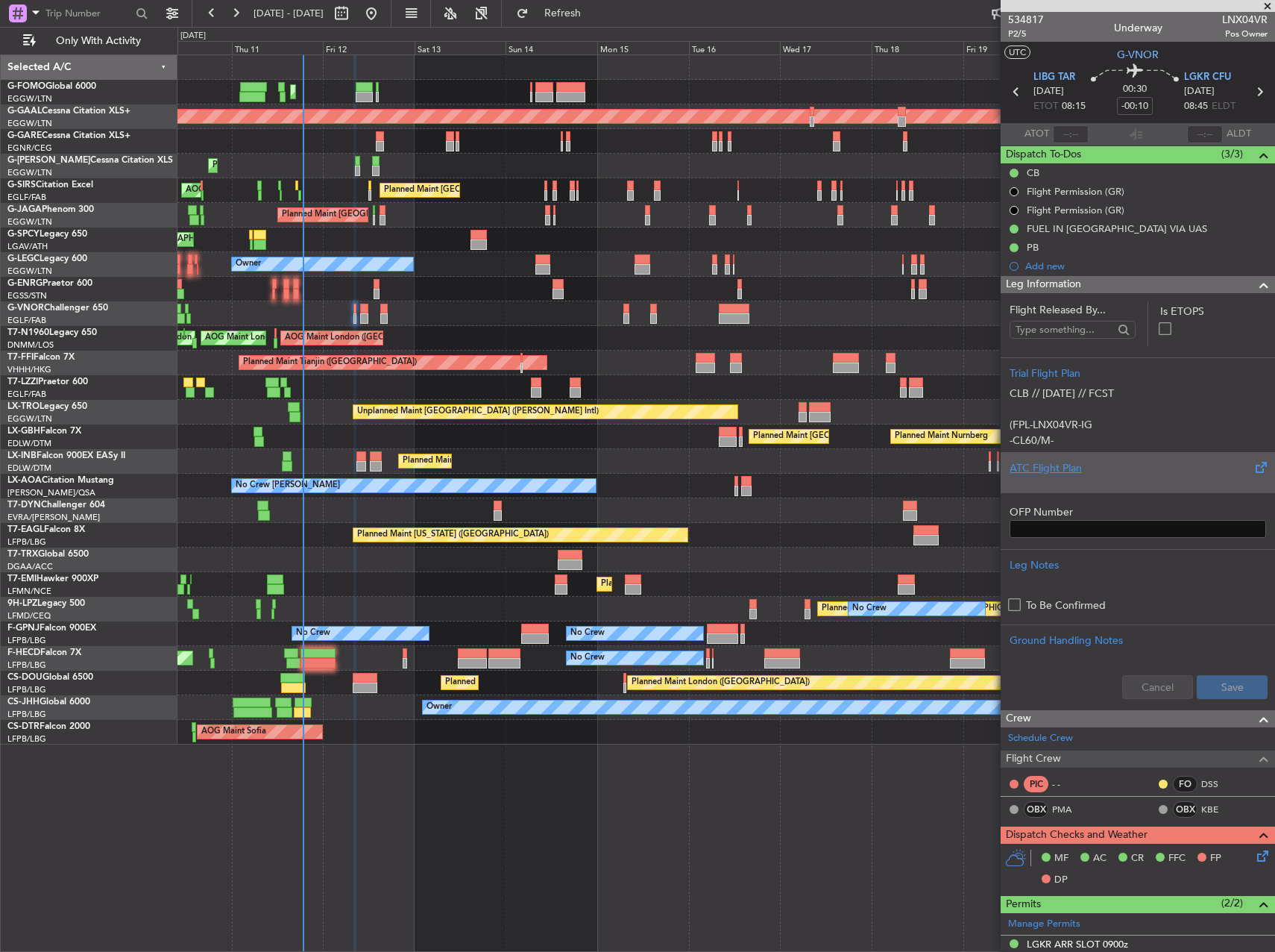
click at [1083, 463] on div "ATC Flight Plan" at bounding box center [1138, 468] width 257 height 15
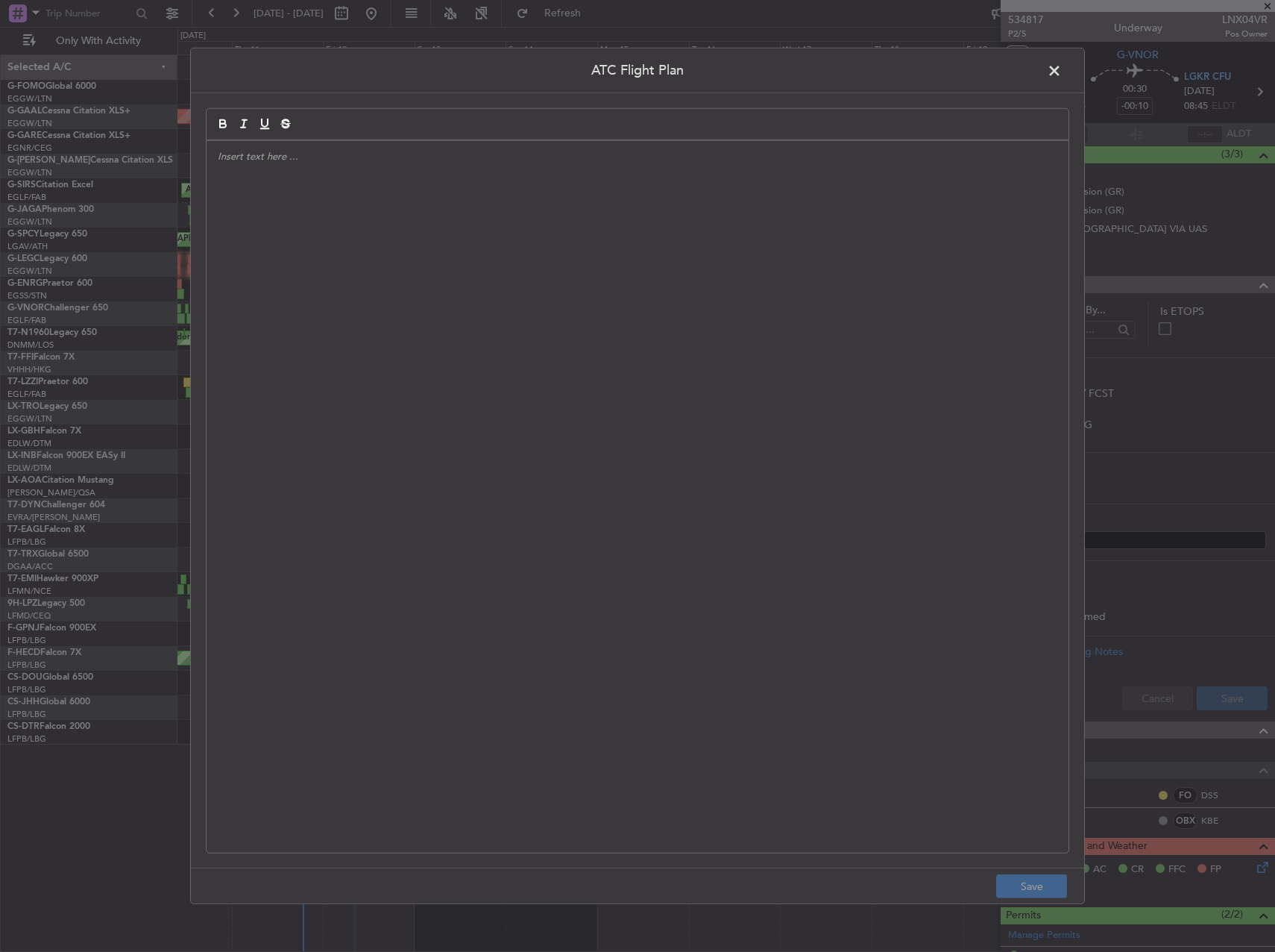
click at [676, 446] on div at bounding box center [638, 497] width 862 height 712
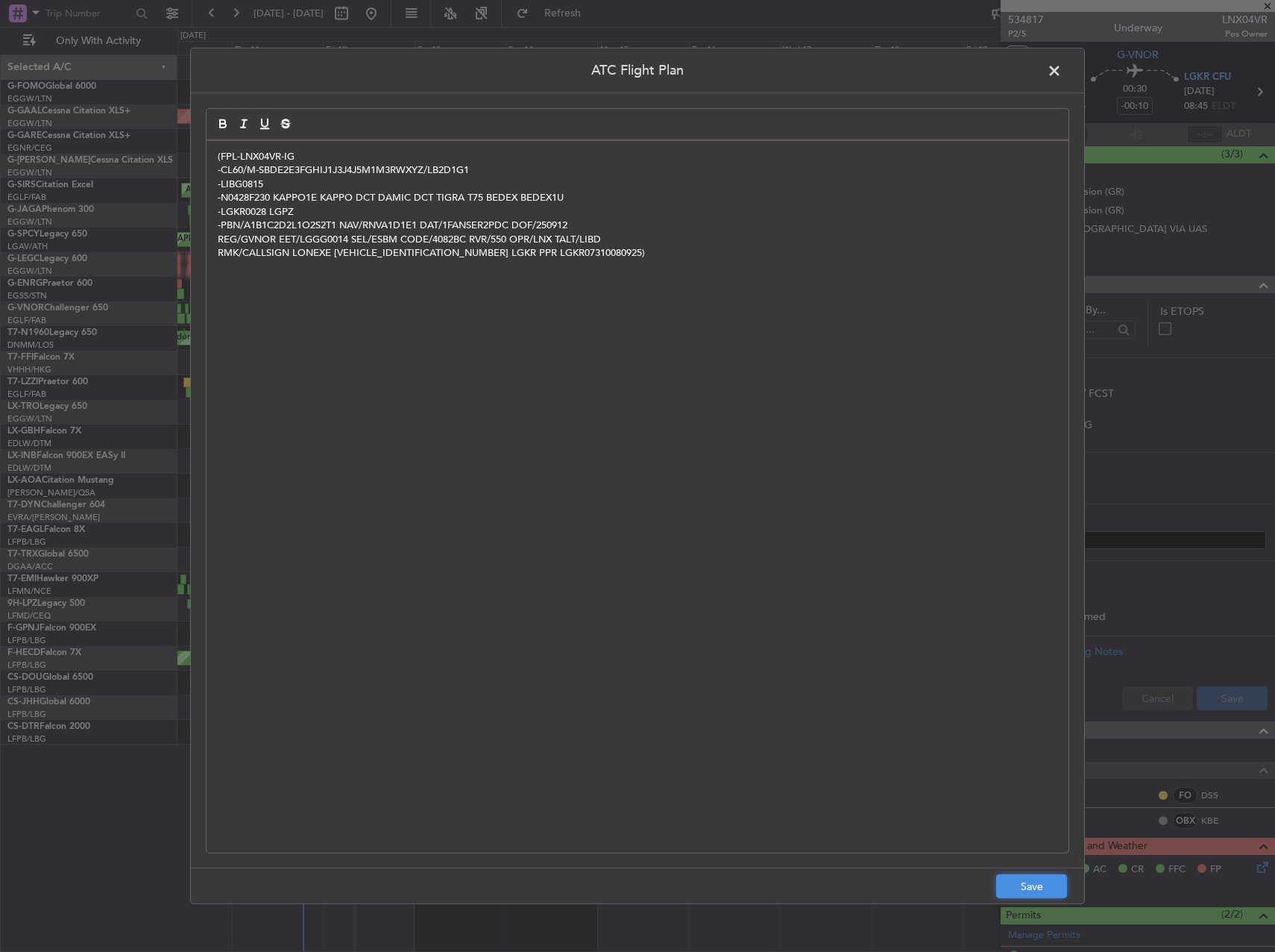
click at [1044, 892] on button "Save" at bounding box center [1031, 885] width 70 height 24
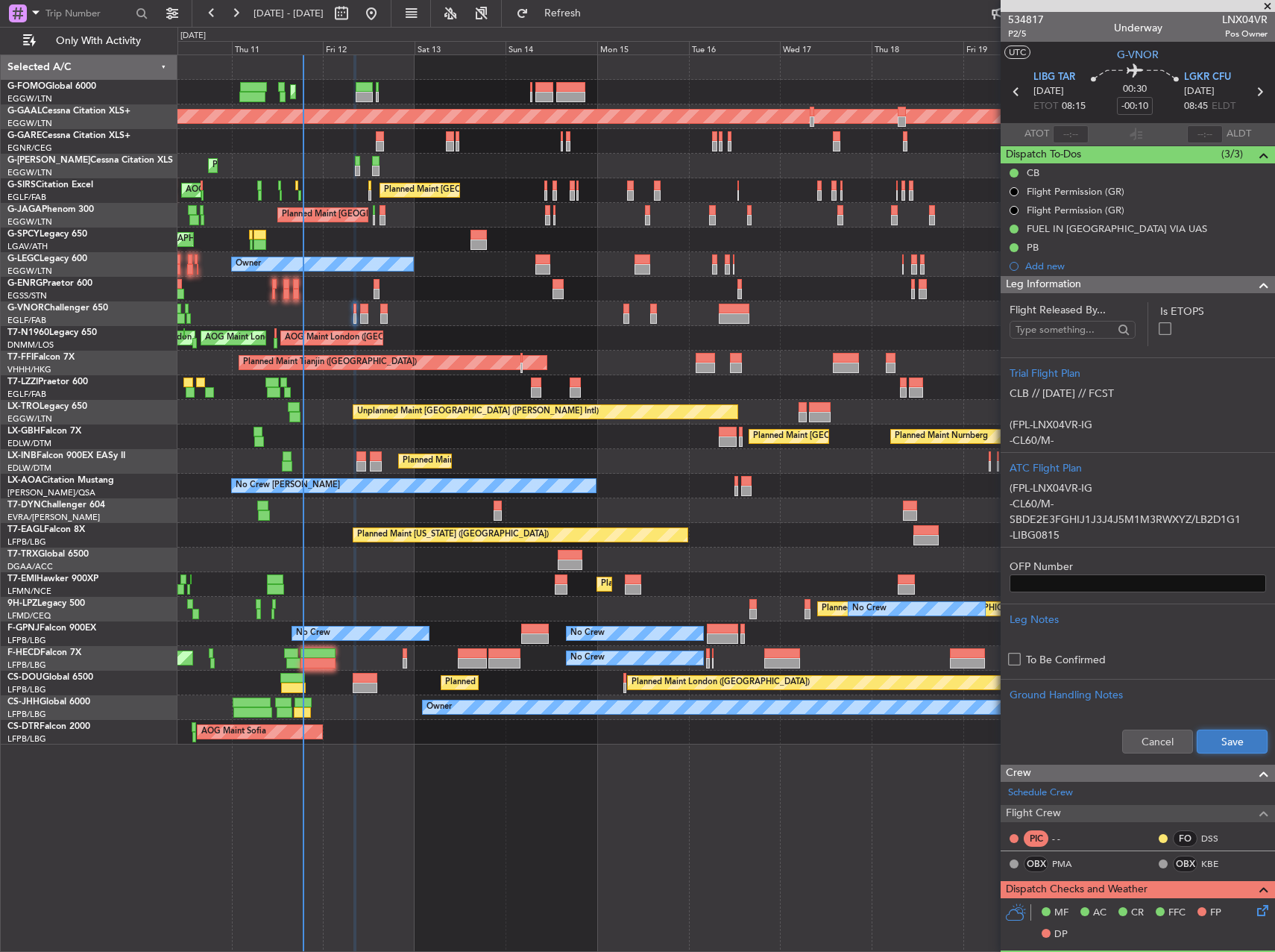
click at [1215, 745] on button "Save" at bounding box center [1232, 741] width 70 height 24
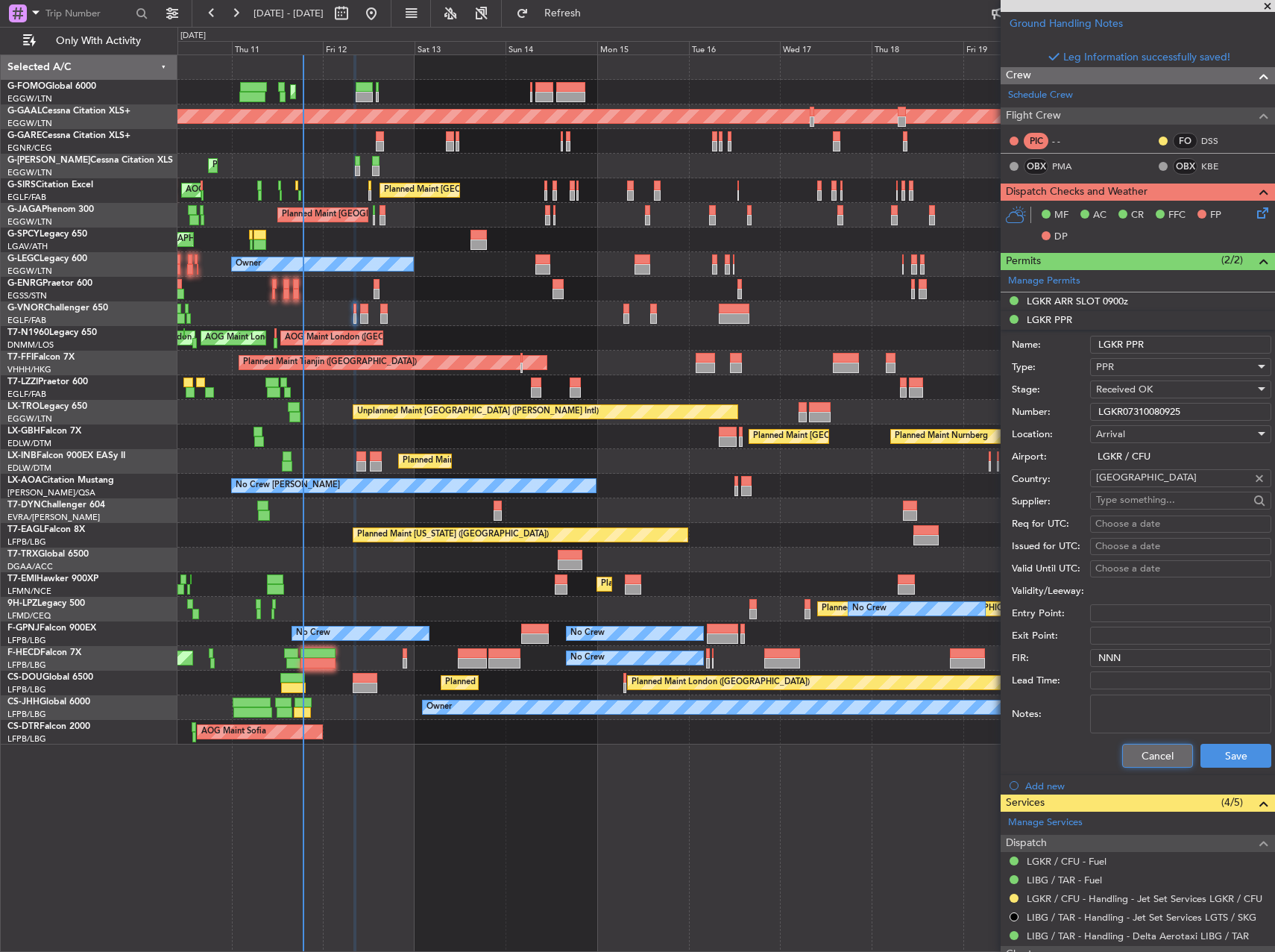
click at [1148, 752] on button "Cancel" at bounding box center [1157, 755] width 70 height 24
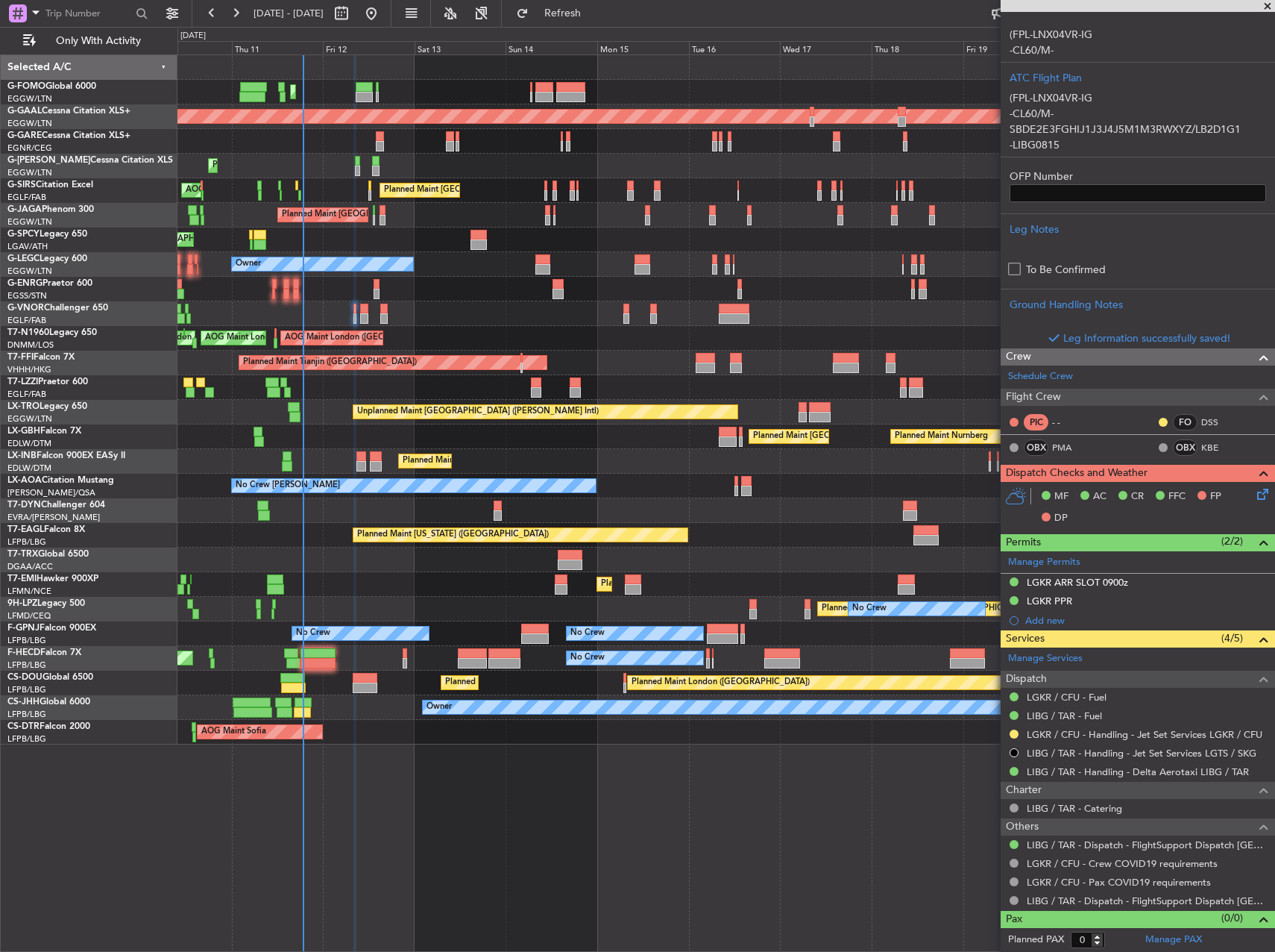
click at [1008, 736] on div "LGKR / CFU - Handling - Jet Set Services LGKR / CFU" at bounding box center [1138, 734] width 275 height 18
click at [1015, 729] on button at bounding box center [1014, 733] width 9 height 9
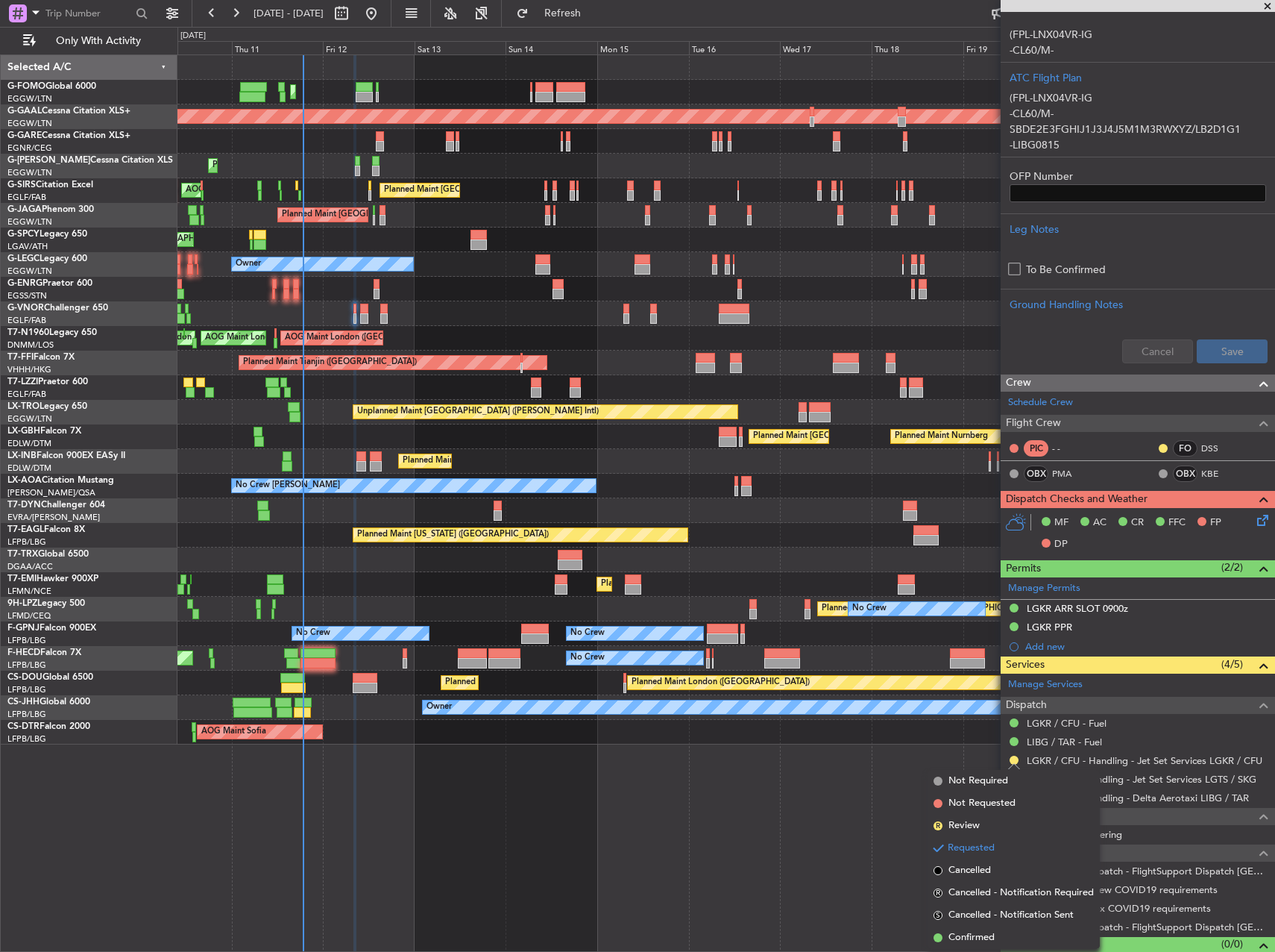
drag, startPoint x: 998, startPoint y: 931, endPoint x: 1017, endPoint y: 905, distance: 32.2
click at [998, 931] on li "Confirmed" at bounding box center [1014, 937] width 173 height 22
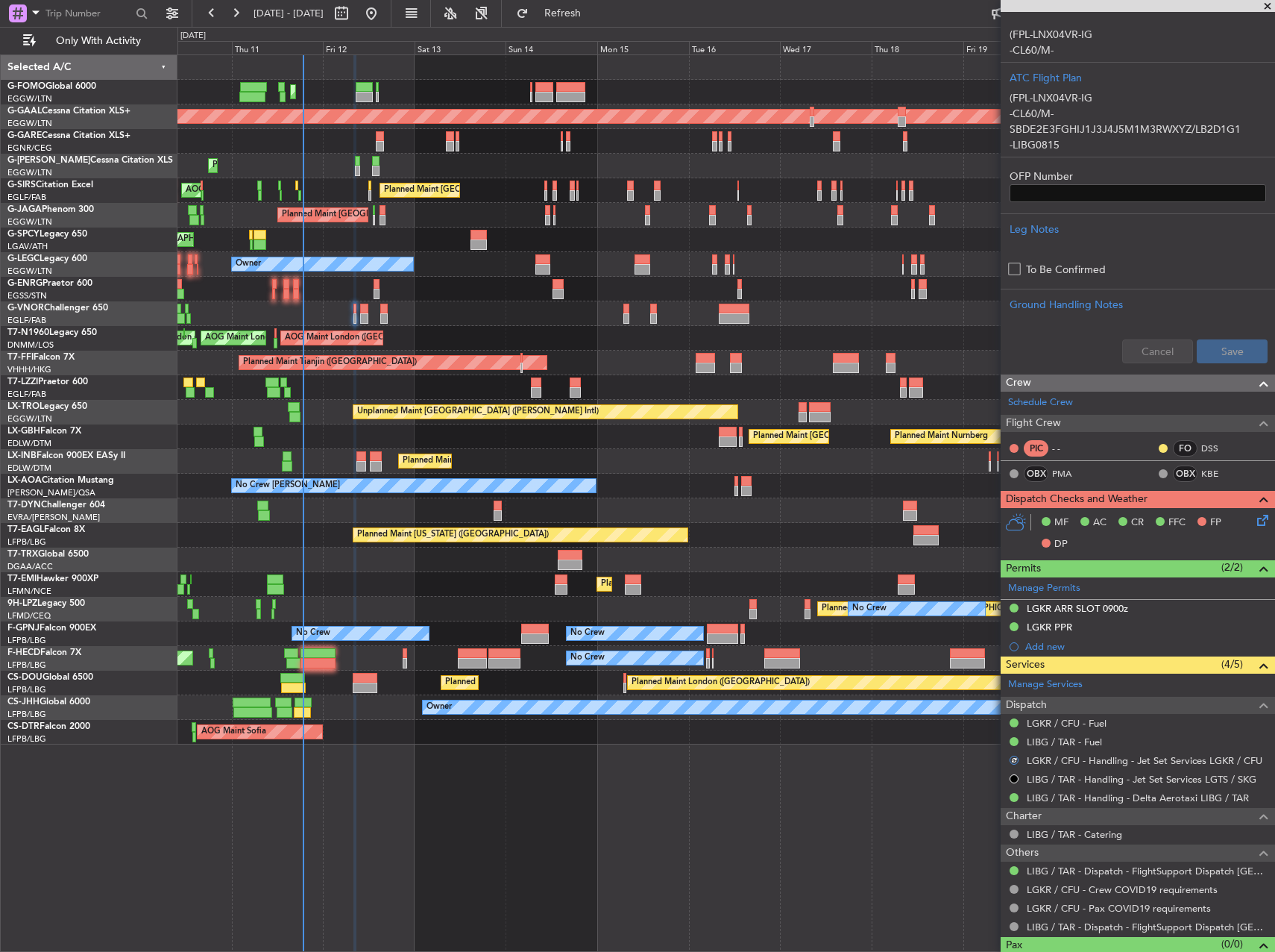
click at [1255, 520] on icon at bounding box center [1261, 517] width 12 height 12
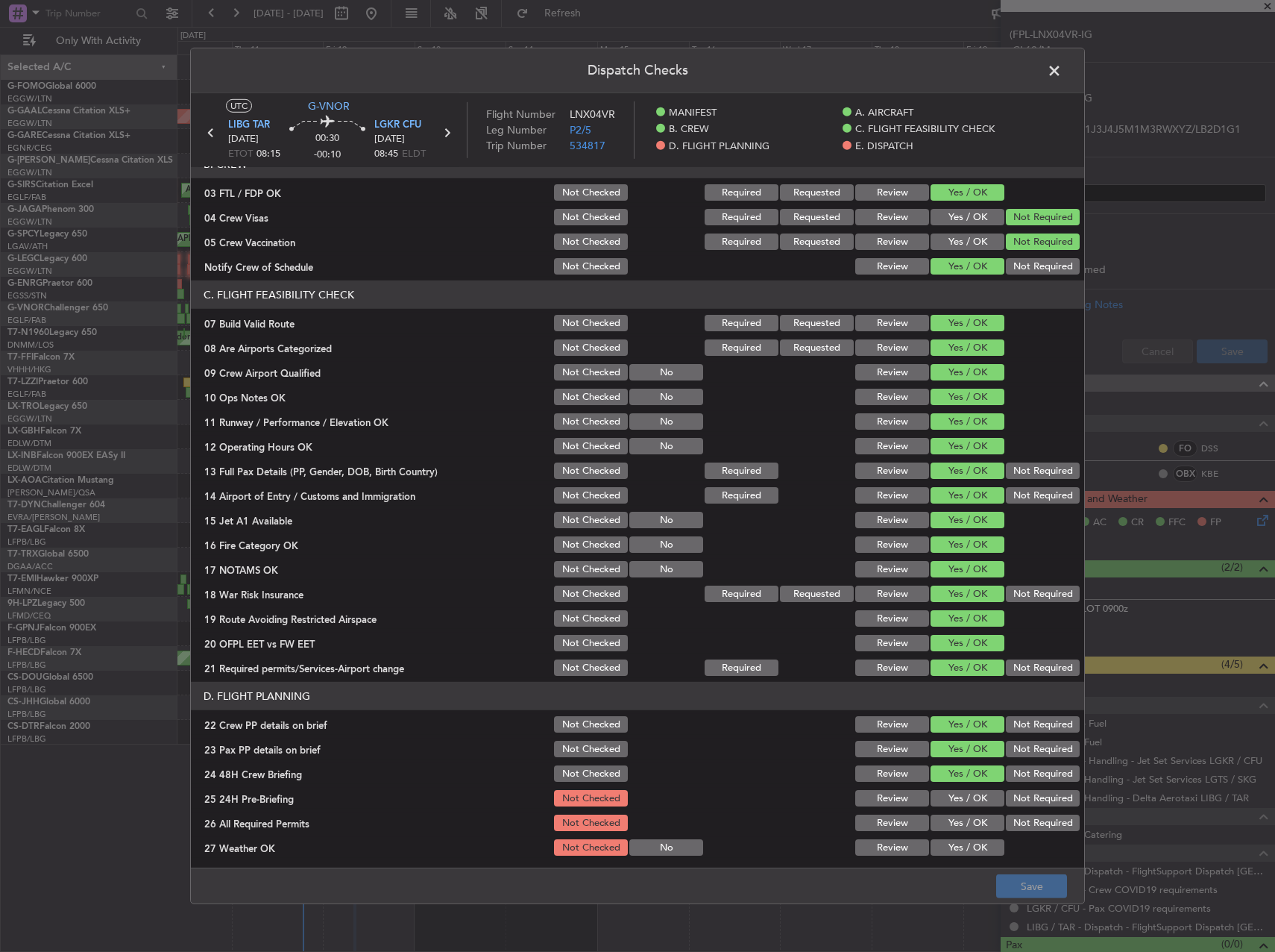
scroll to position [448, 0]
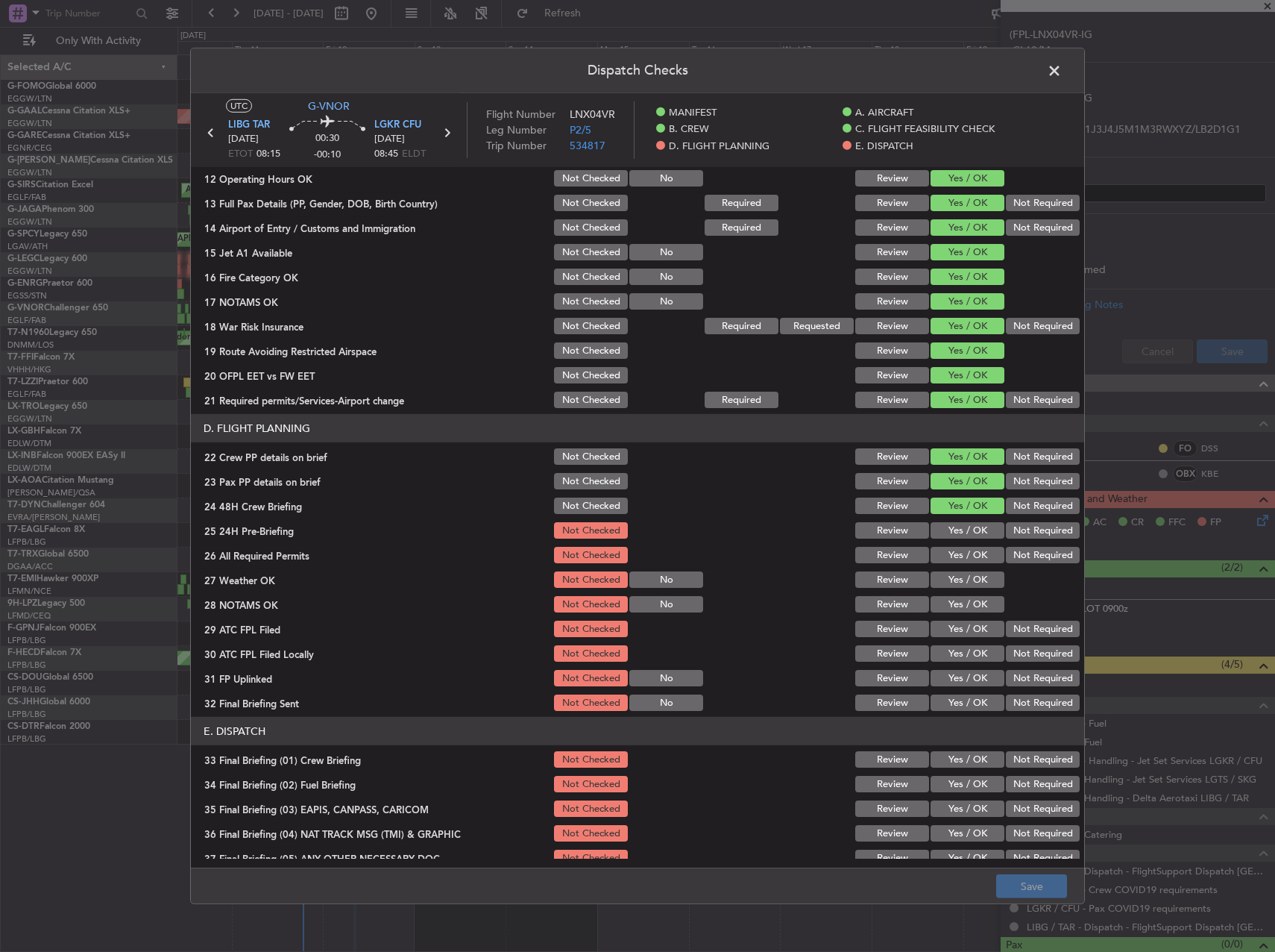
click at [940, 518] on section "D. FLIGHT PLANNING 22 Crew PP details on brief Not Checked Review Yes / OK Not …" at bounding box center [638, 563] width 893 height 299
click at [941, 525] on button "Yes / OK" at bounding box center [967, 530] width 74 height 16
click at [950, 558] on button "Yes / OK" at bounding box center [967, 555] width 74 height 16
click at [948, 588] on div "Yes / OK" at bounding box center [966, 580] width 75 height 21
click at [951, 589] on div "Yes / OK" at bounding box center [966, 580] width 75 height 21
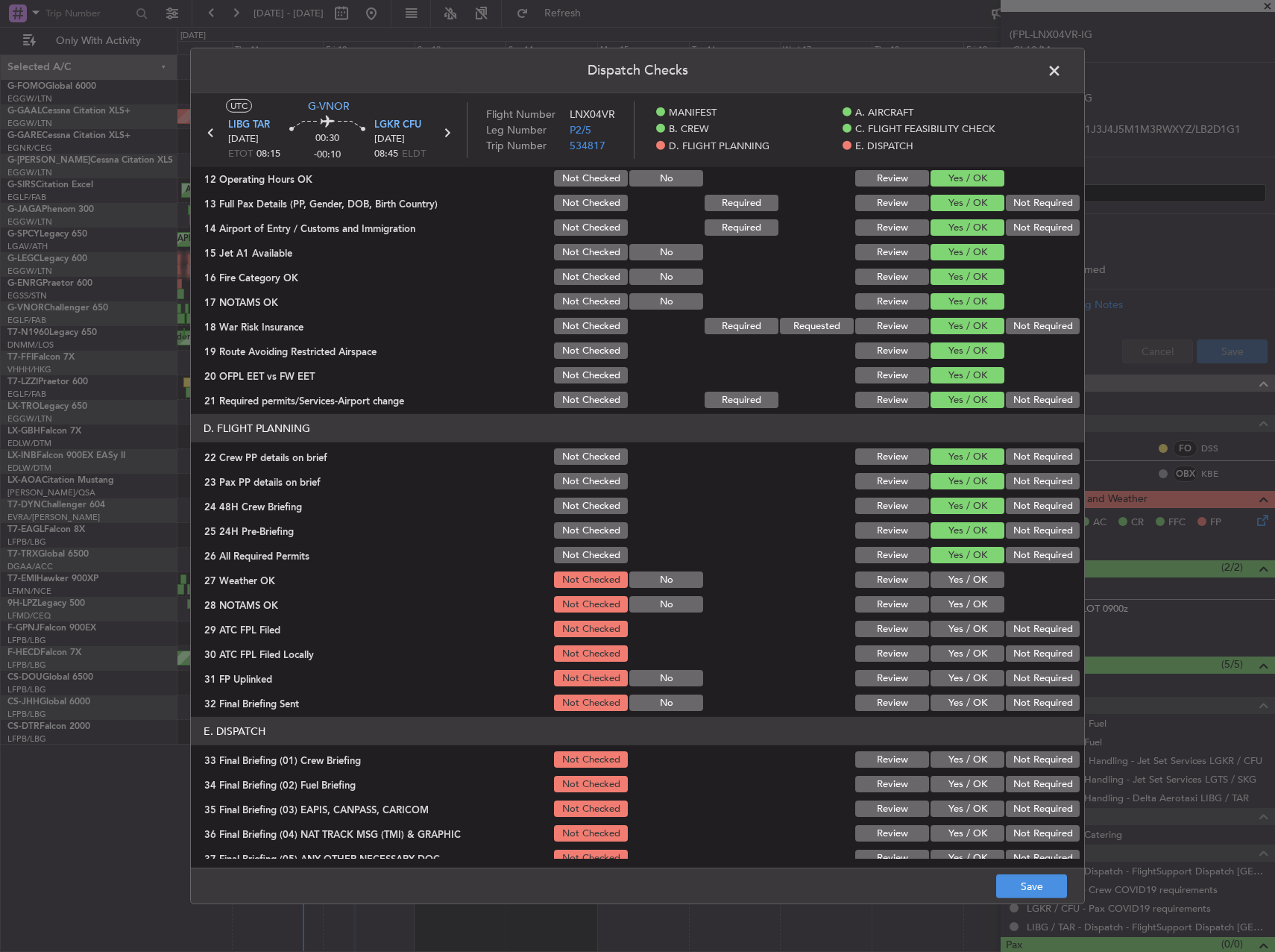
drag, startPoint x: 954, startPoint y: 579, endPoint x: 955, endPoint y: 605, distance: 26.0
click at [954, 581] on button "Yes / OK" at bounding box center [967, 579] width 74 height 16
click at [955, 607] on button "Yes / OK" at bounding box center [967, 604] width 74 height 16
click at [948, 627] on button "Yes / OK" at bounding box center [967, 628] width 74 height 16
click at [1021, 643] on div "Not Required" at bounding box center [1042, 654] width 75 height 21
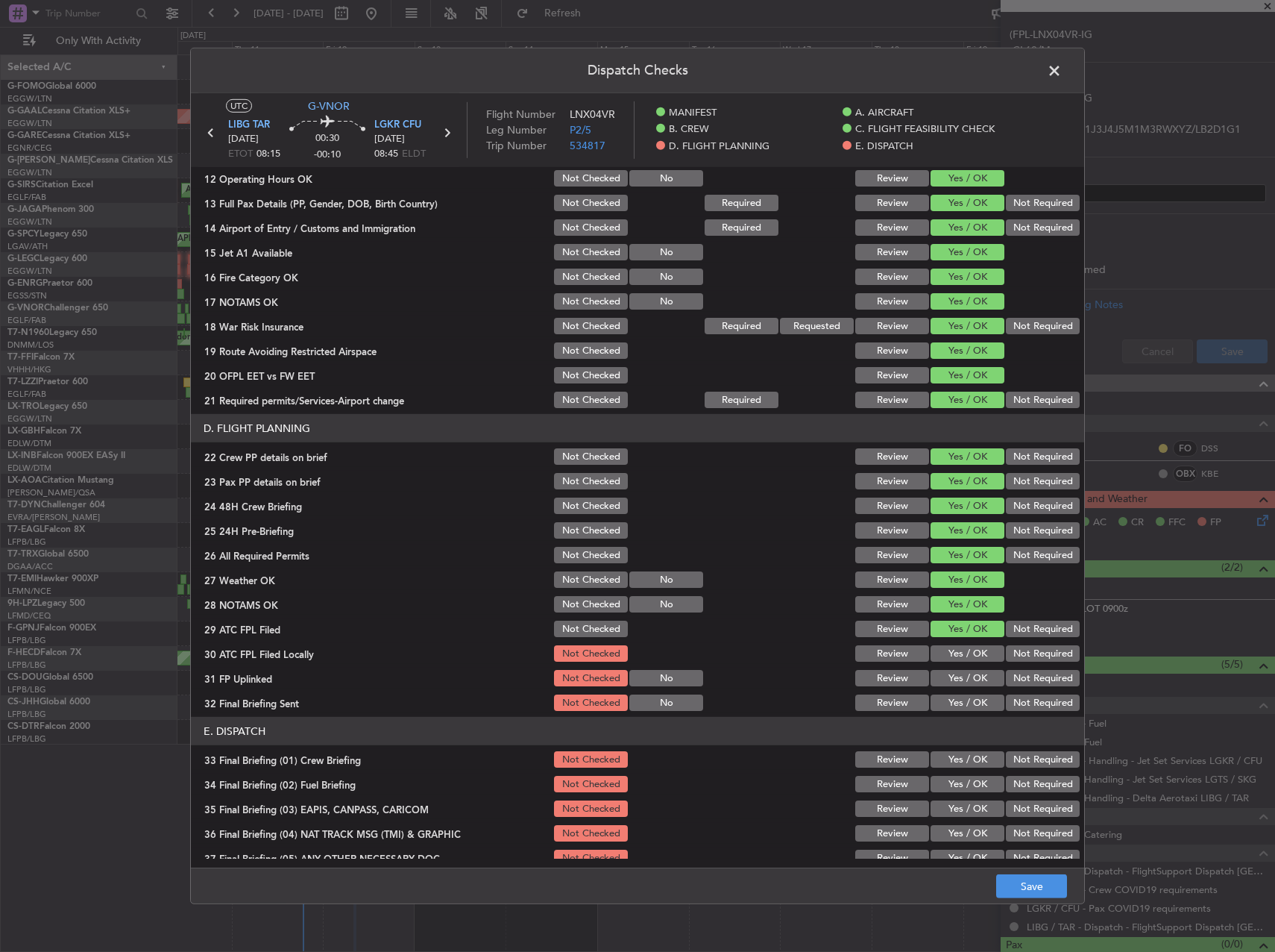
drag, startPoint x: 1024, startPoint y: 649, endPoint x: 1002, endPoint y: 664, distance: 26.6
click at [1024, 650] on button "Not Required" at bounding box center [1043, 653] width 74 height 16
click at [976, 669] on button "Yes / OK" at bounding box center [967, 677] width 74 height 16
click at [1032, 711] on div "Not Required" at bounding box center [1042, 703] width 75 height 21
click at [1027, 696] on button "Not Required" at bounding box center [1043, 702] width 74 height 16
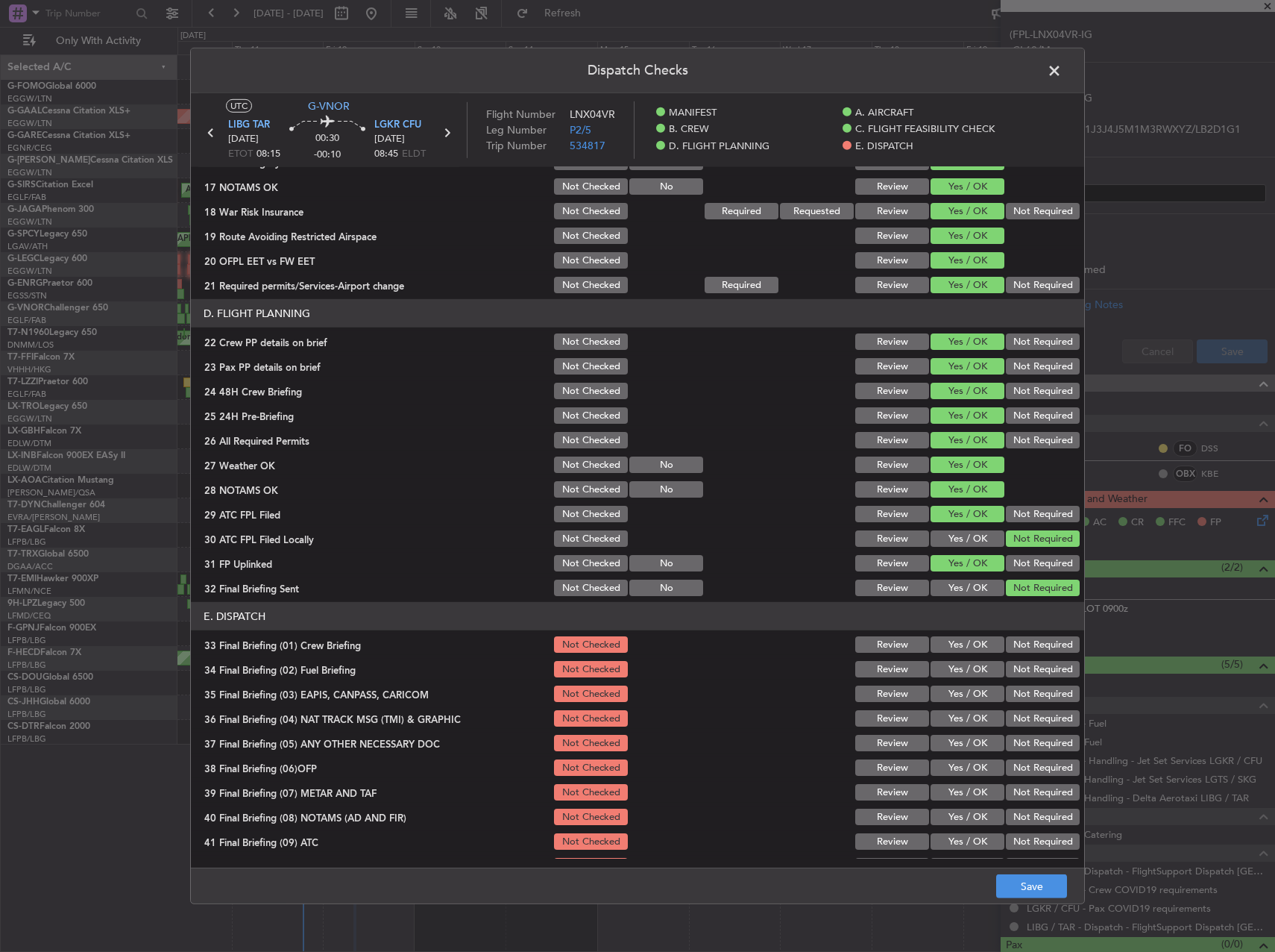
scroll to position [633, 0]
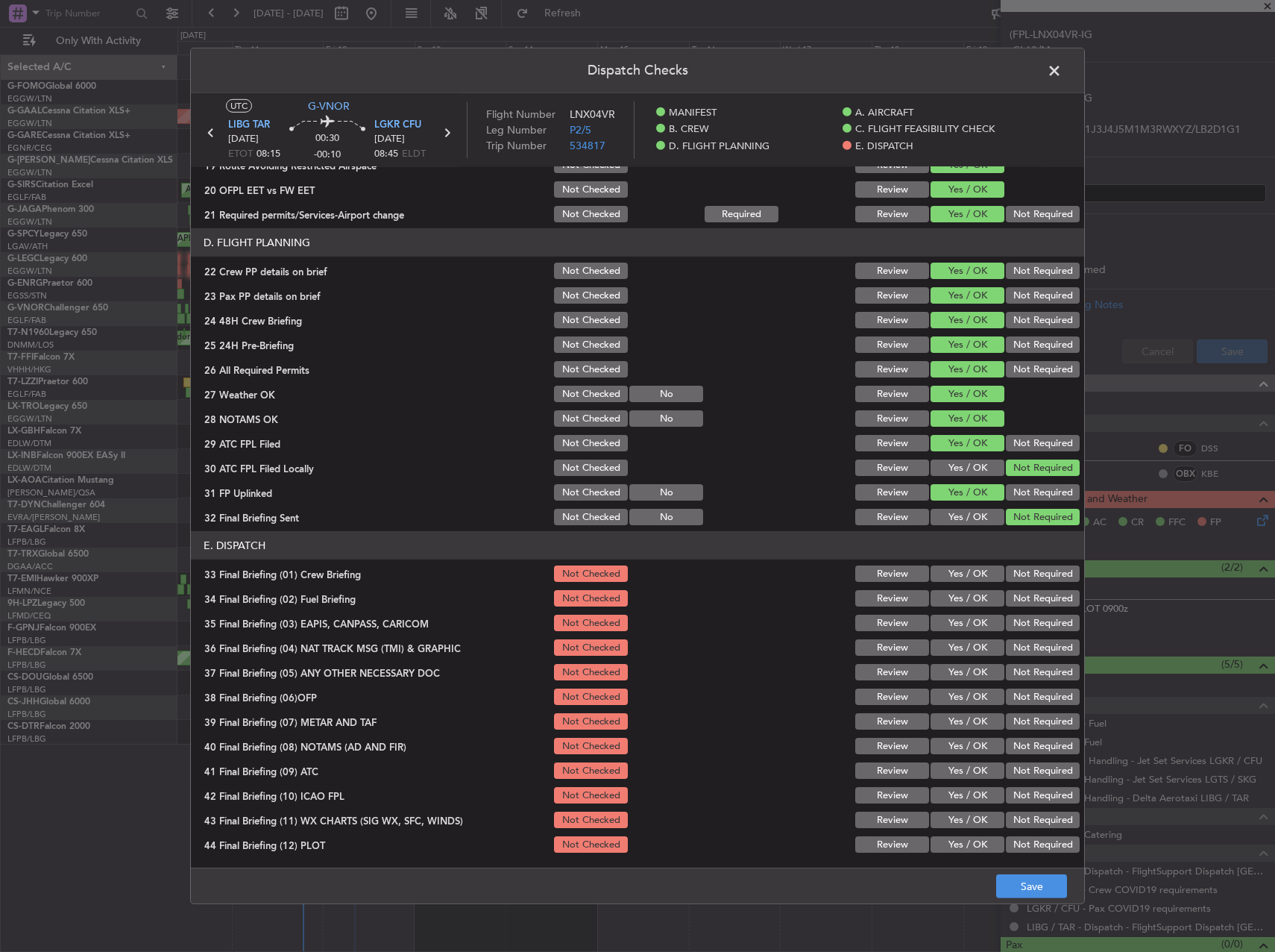
click at [970, 580] on button "Yes / OK" at bounding box center [967, 573] width 74 height 16
drag, startPoint x: 968, startPoint y: 602, endPoint x: 977, endPoint y: 607, distance: 10.3
click at [970, 604] on button "Yes / OK" at bounding box center [967, 598] width 74 height 16
click at [1032, 634] on section "E. DISPATCH 33 Final Briefing (01) Crew Briefing Not Checked Review Yes / OK No…" at bounding box center [638, 694] width 893 height 324
click at [1031, 625] on button "Not Required" at bounding box center [1043, 622] width 74 height 16
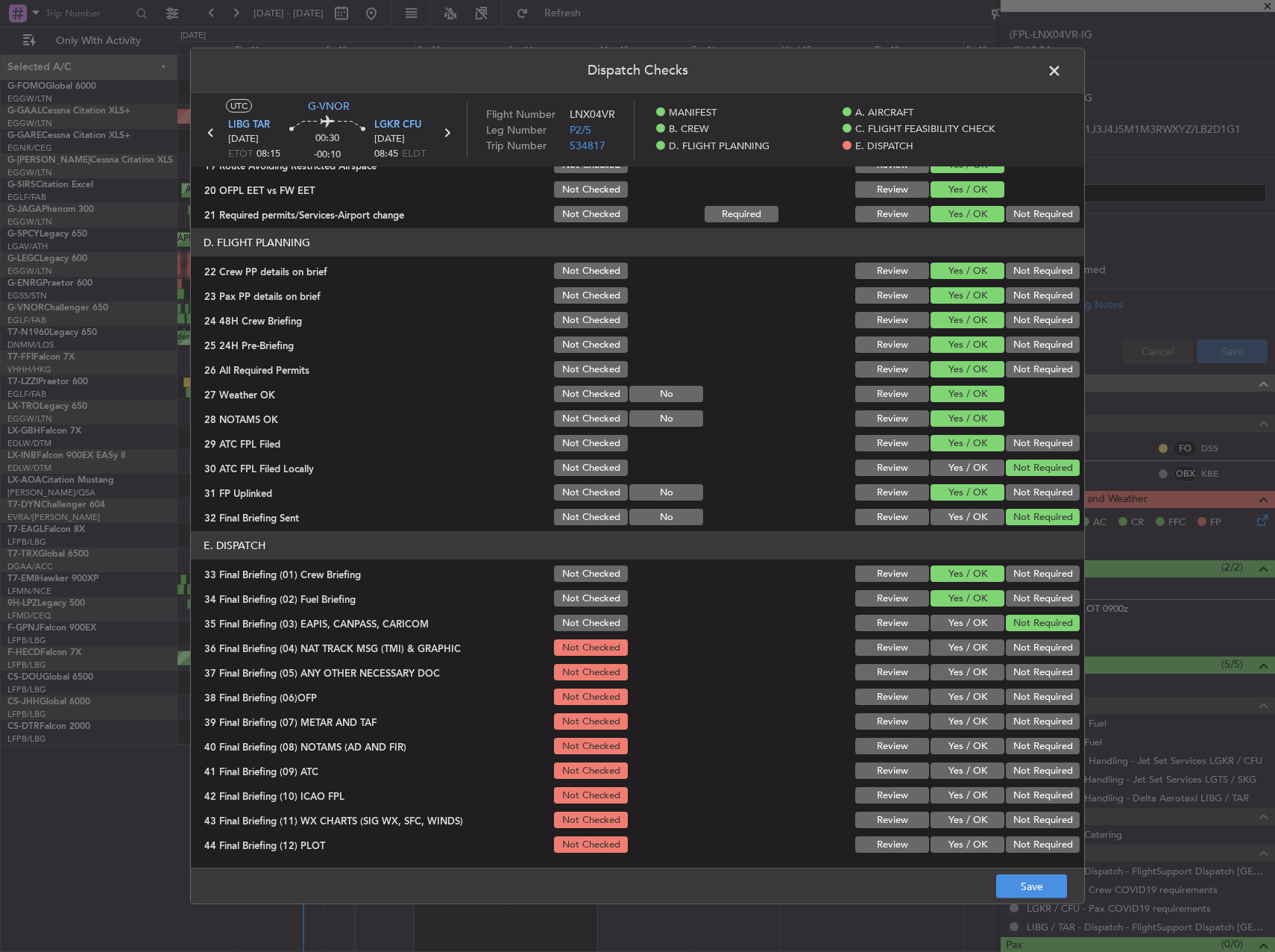
click at [1036, 646] on button "Not Required" at bounding box center [1043, 647] width 74 height 16
click at [1038, 666] on button "Not Required" at bounding box center [1043, 671] width 74 height 16
click at [966, 686] on div "Yes / OK" at bounding box center [966, 696] width 75 height 21
click at [965, 704] on button "Yes / OK" at bounding box center [967, 696] width 74 height 16
click at [965, 719] on button "Yes / OK" at bounding box center [967, 721] width 74 height 16
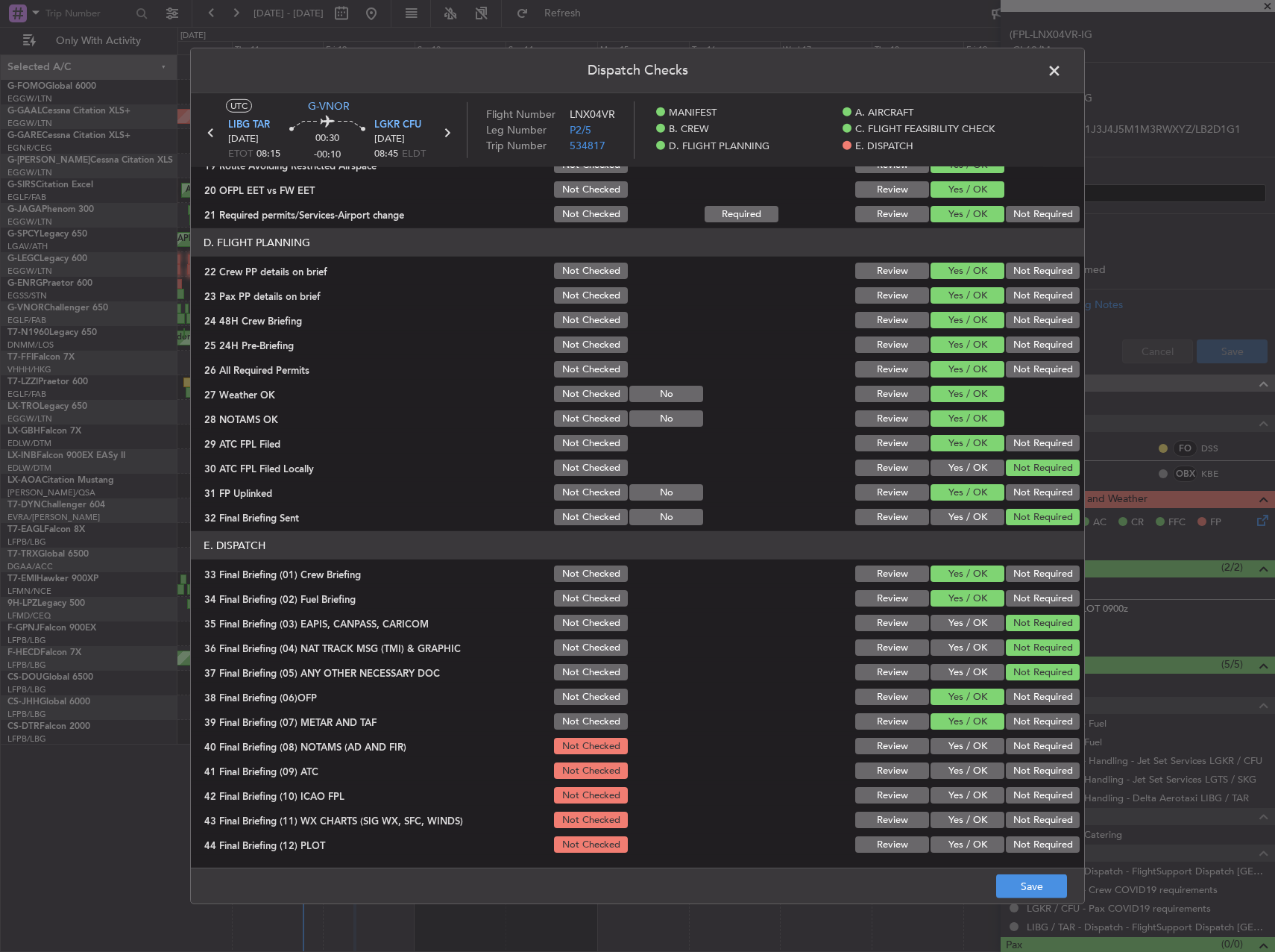
click at [962, 739] on button "Yes / OK" at bounding box center [967, 746] width 74 height 16
click at [960, 759] on section "E. DISPATCH 33 Final Briefing (01) Crew Briefing Not Checked Review Yes / OK No…" at bounding box center [638, 694] width 893 height 324
click at [962, 768] on button "Yes / OK" at bounding box center [967, 770] width 74 height 16
click at [966, 786] on div "Yes / OK" at bounding box center [966, 795] width 75 height 21
click at [965, 797] on button "Yes / OK" at bounding box center [967, 795] width 74 height 16
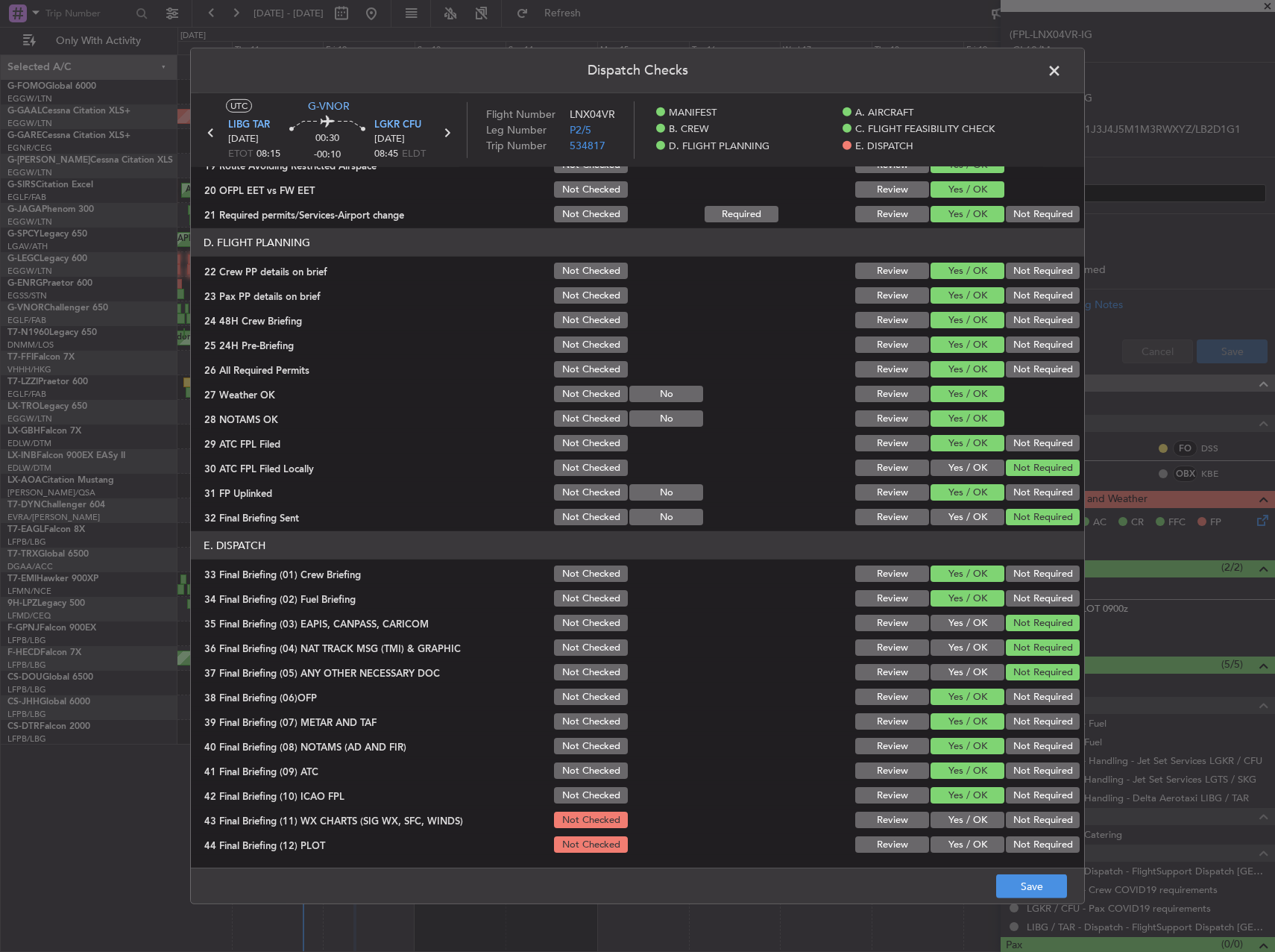
click at [967, 819] on button "Yes / OK" at bounding box center [967, 819] width 74 height 16
click at [969, 839] on button "Yes / OK" at bounding box center [967, 844] width 74 height 16
click at [1018, 879] on button "Save" at bounding box center [1031, 885] width 70 height 24
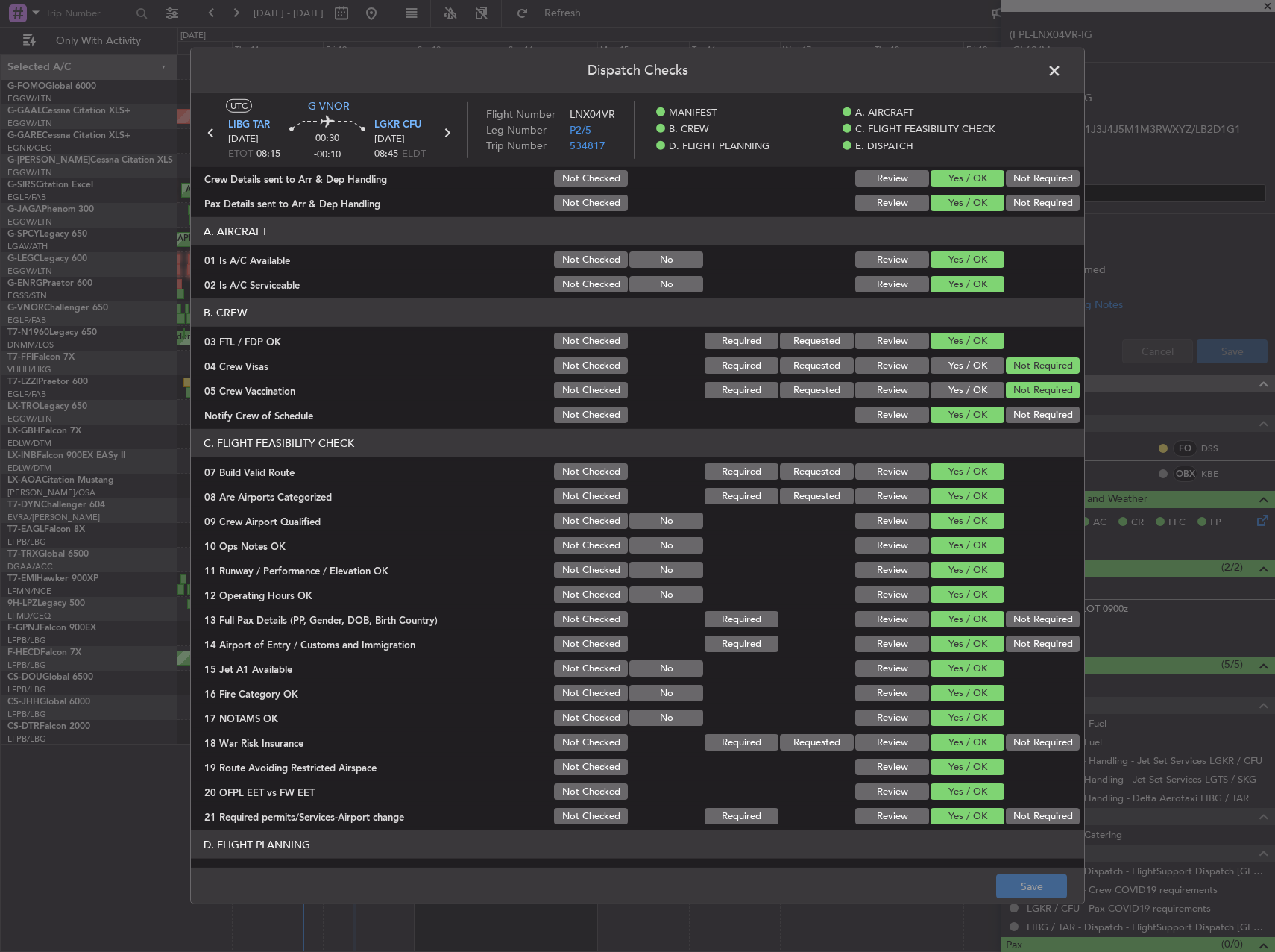
scroll to position [0, 0]
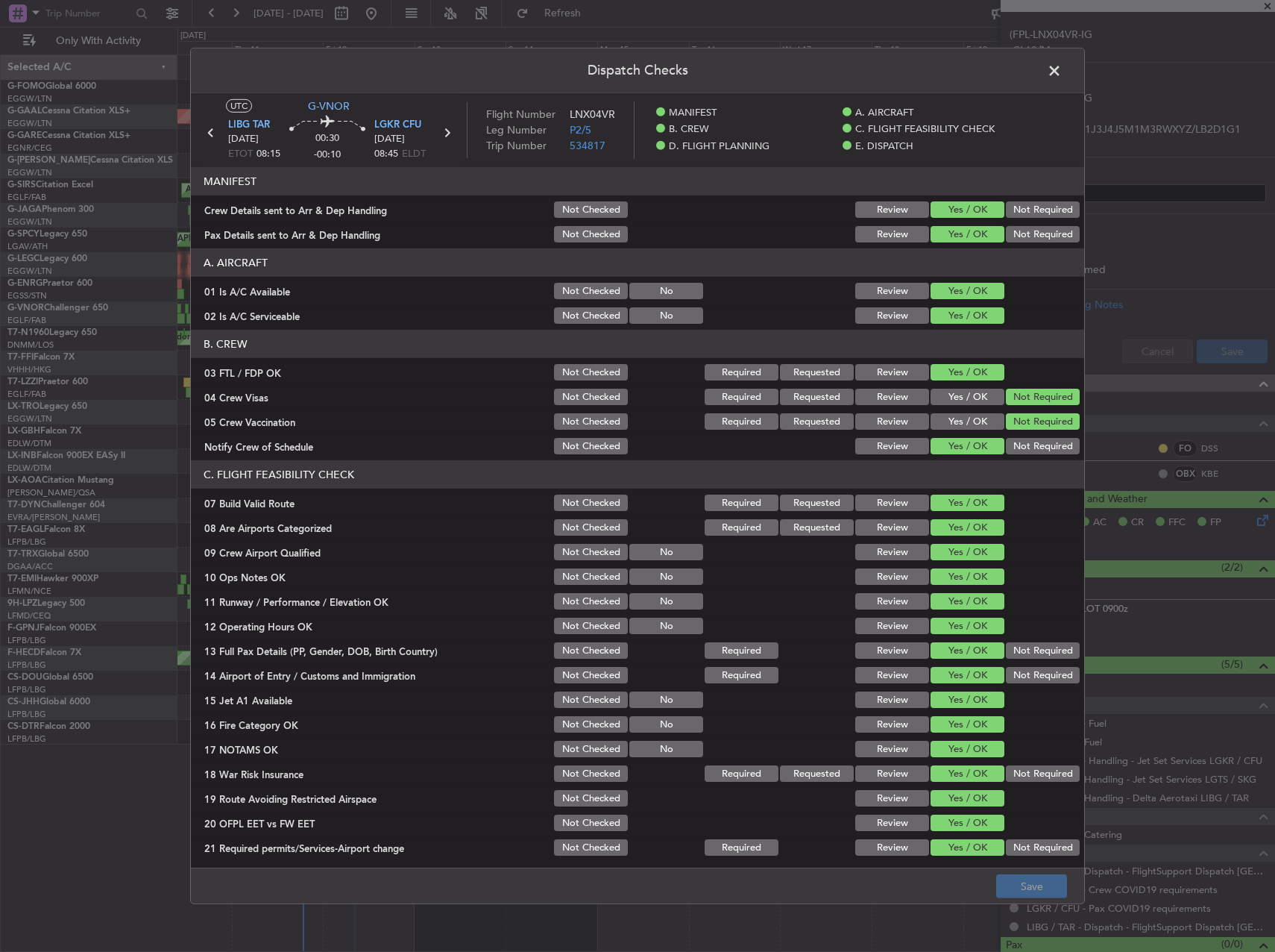
click at [1062, 68] on span at bounding box center [1062, 74] width 0 height 30
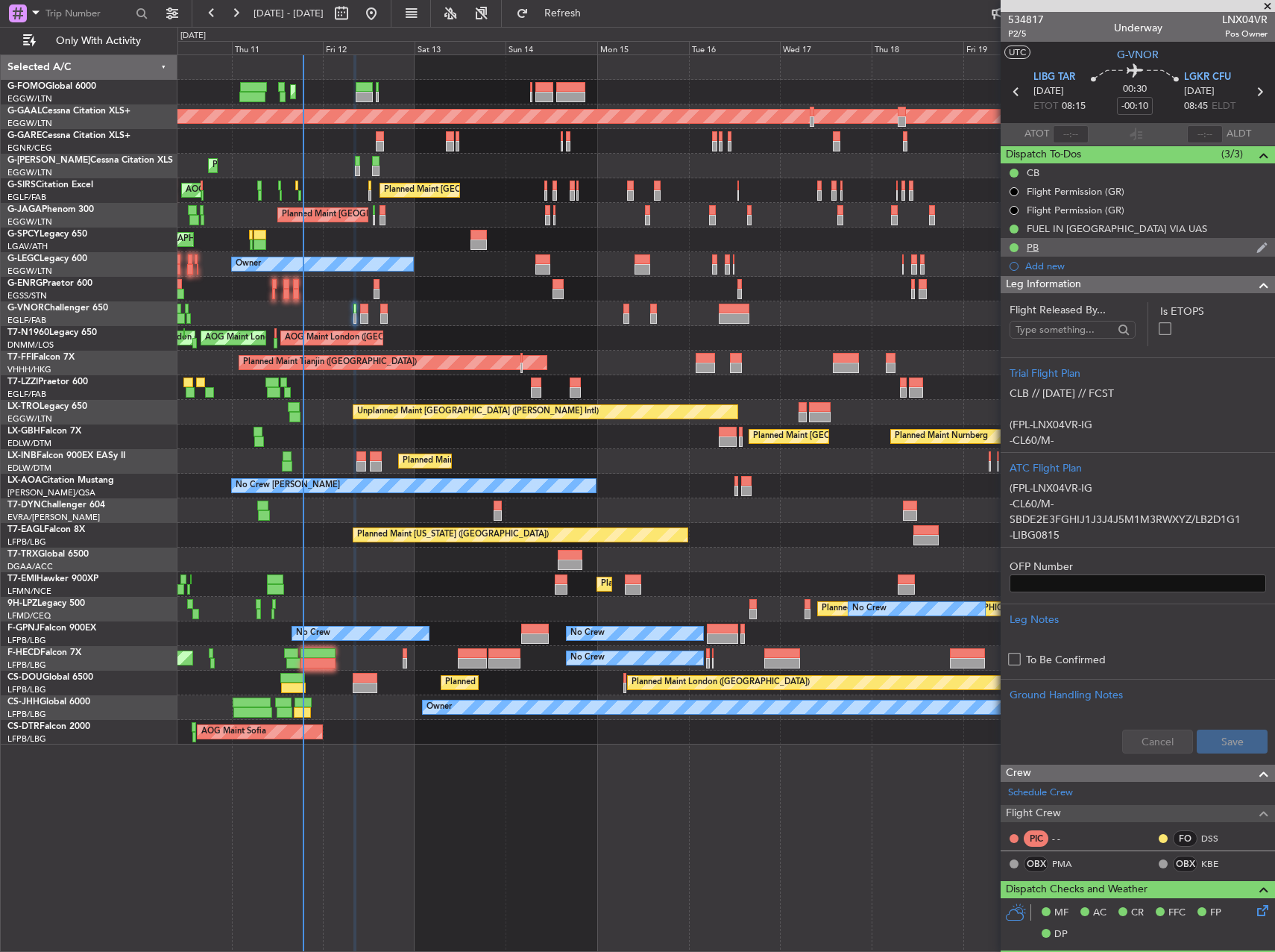
click at [1078, 252] on div "PB" at bounding box center [1138, 247] width 275 height 18
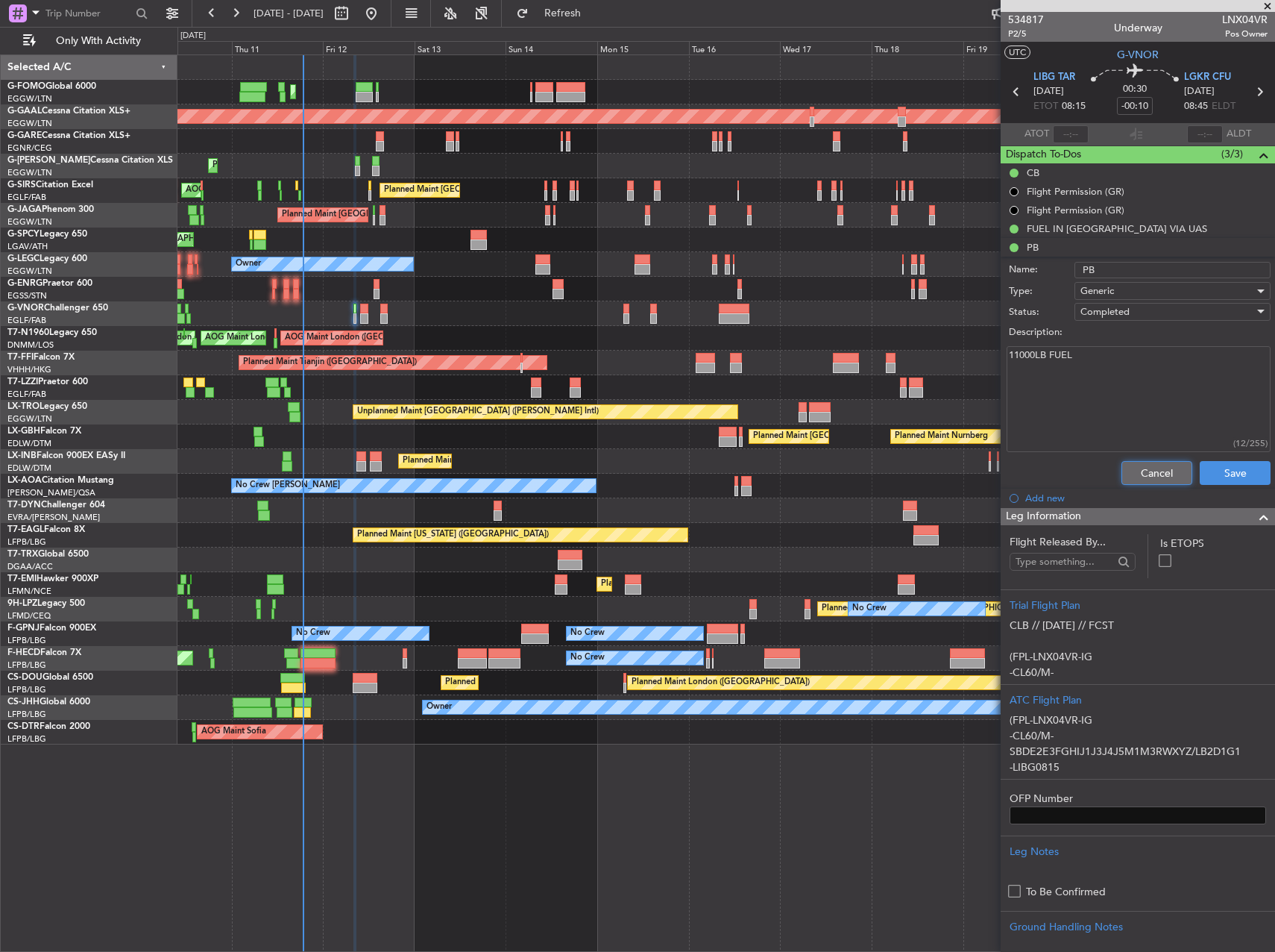
click at [1148, 467] on button "Cancel" at bounding box center [1156, 473] width 70 height 24
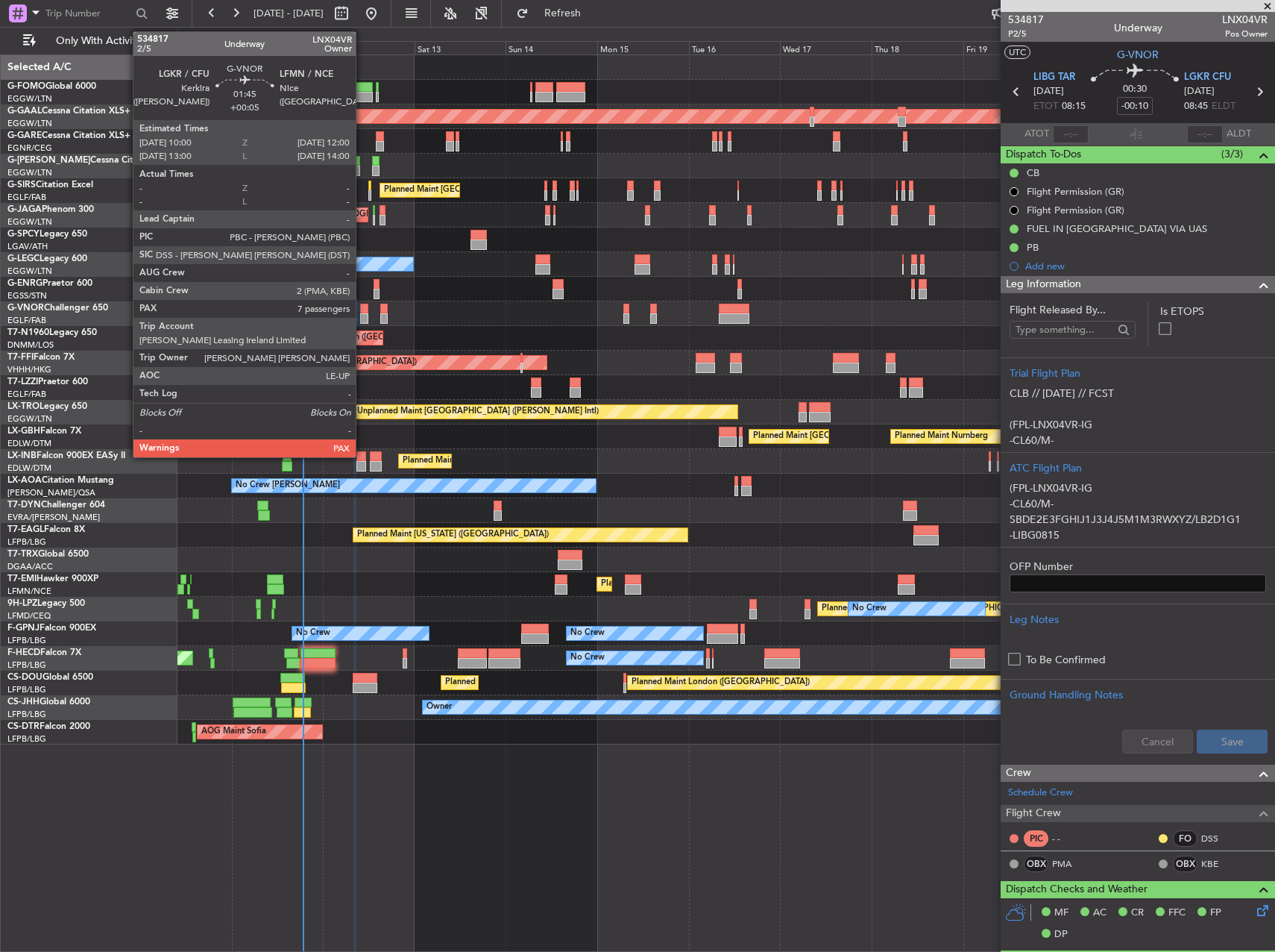
click at [363, 304] on div at bounding box center [364, 309] width 9 height 11
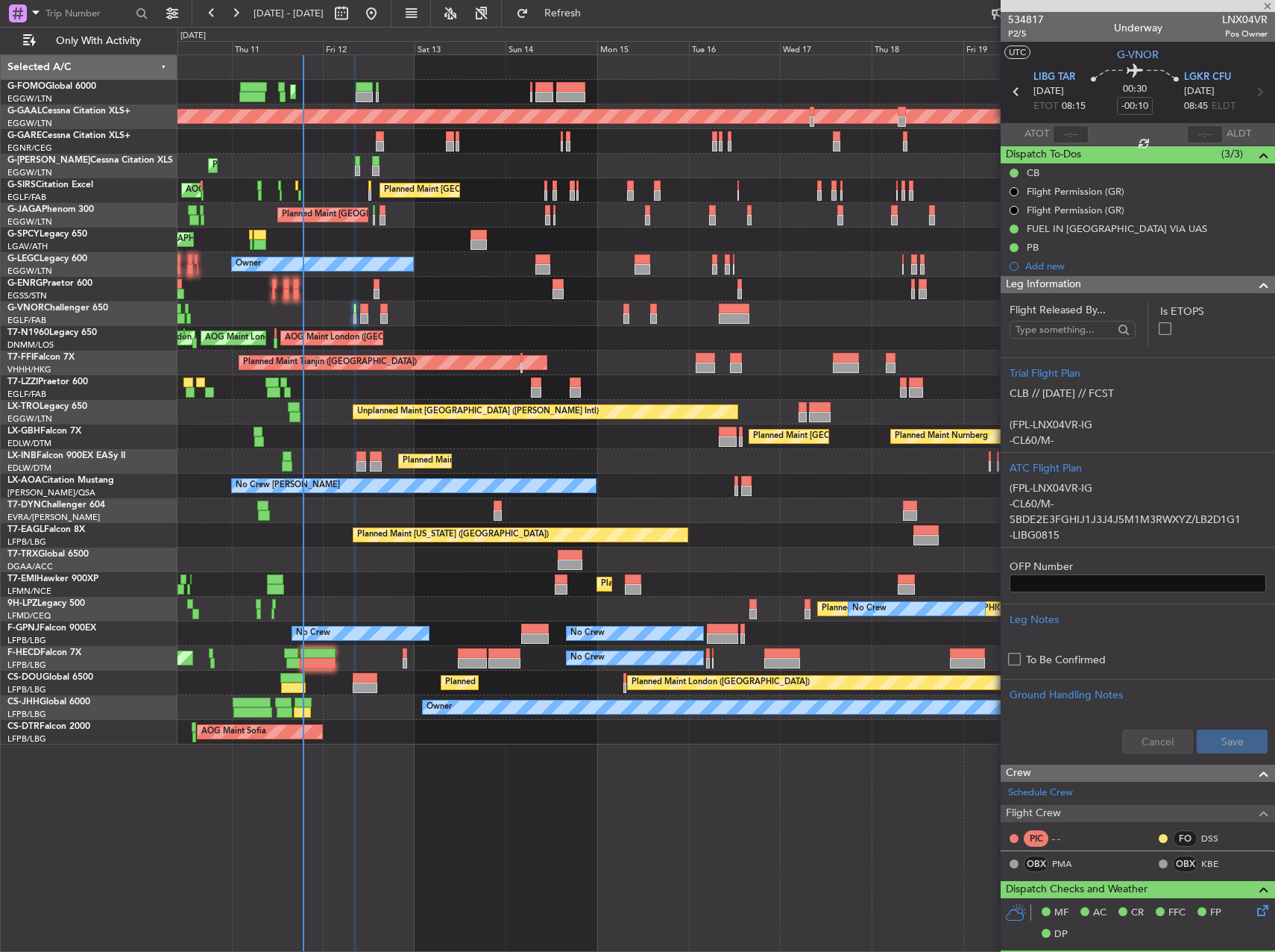
type input "+00:05"
type input "7"
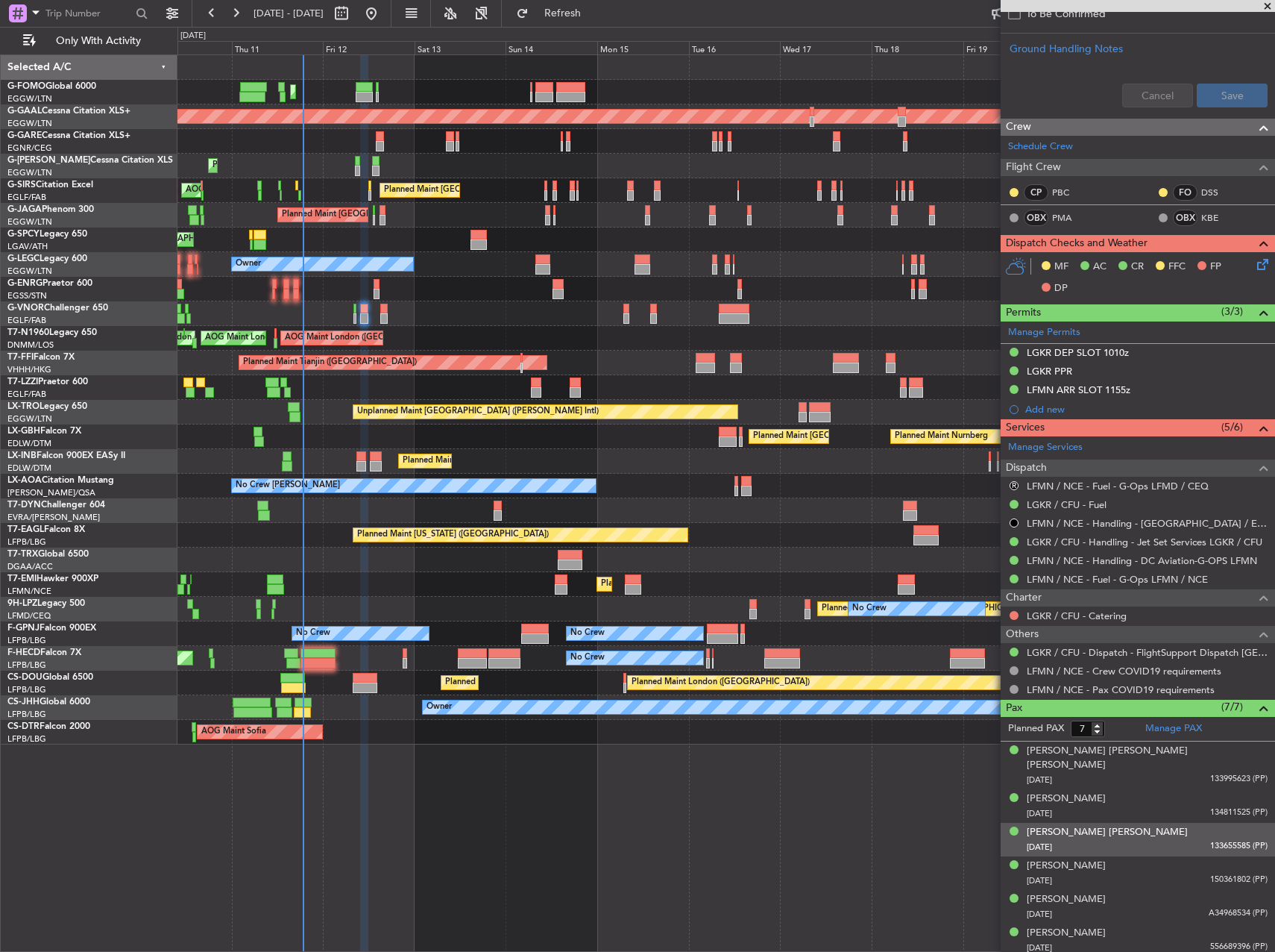
scroll to position [660, 0]
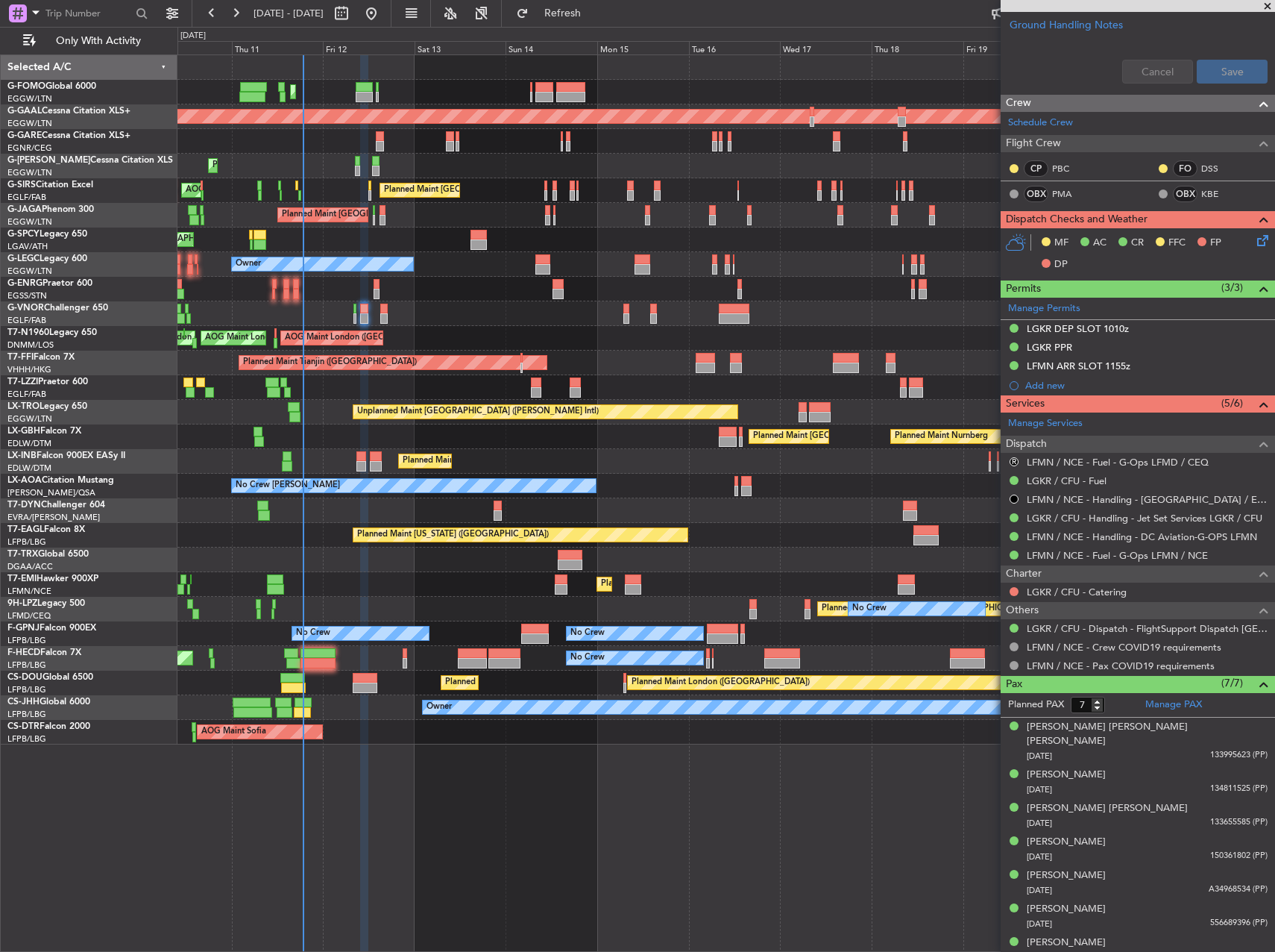
drag, startPoint x: 1136, startPoint y: 368, endPoint x: 1158, endPoint y: 373, distance: 22.6
click at [1136, 368] on div "LFMN ARR SLOT 1155z" at bounding box center [1138, 366] width 275 height 18
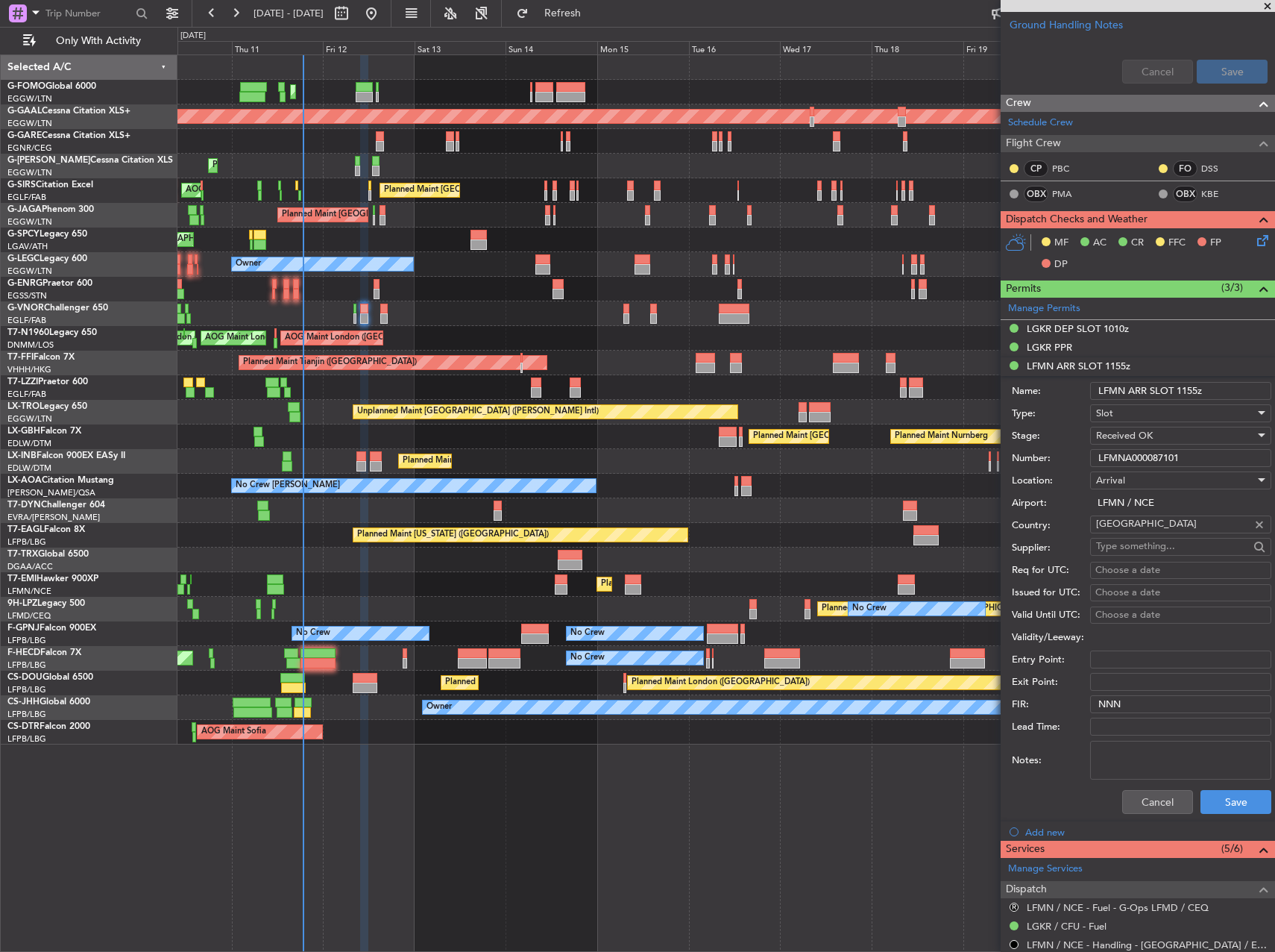
click at [1206, 462] on input "LFMNA000087101" at bounding box center [1180, 457] width 181 height 18
click at [1119, 327] on div "LGKR DEP SLOT 1010z" at bounding box center [1078, 328] width 102 height 13
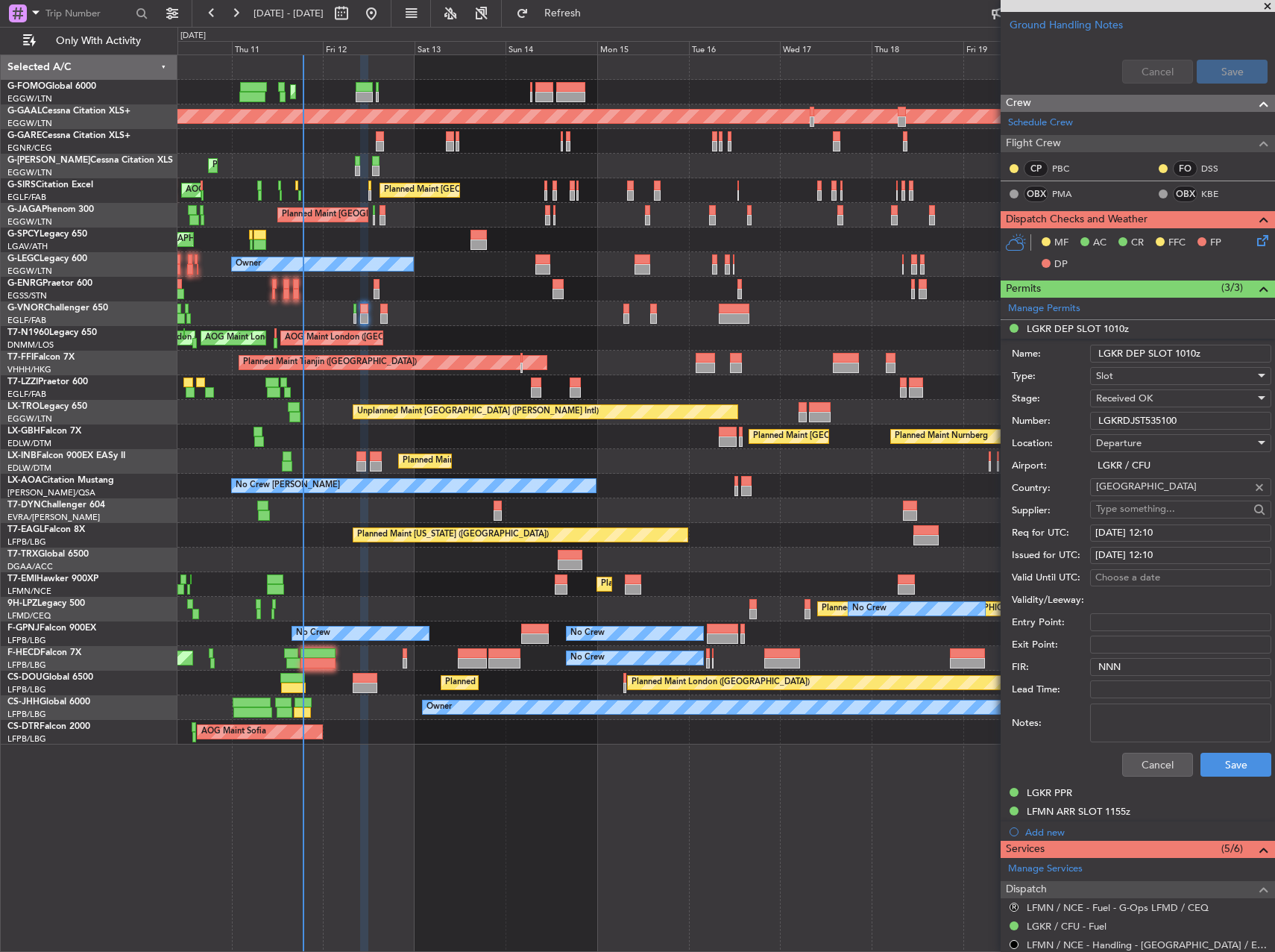
click at [1143, 423] on input "LGKRDJST535100" at bounding box center [1180, 421] width 181 height 18
drag, startPoint x: 1060, startPoint y: 800, endPoint x: 1060, endPoint y: 788, distance: 12.0
click at [1060, 800] on mat-tooltip-component "LGKR PPR" at bounding box center [1050, 817] width 67 height 40
click at [1060, 788] on div "LGKR PPR" at bounding box center [1049, 792] width 45 height 13
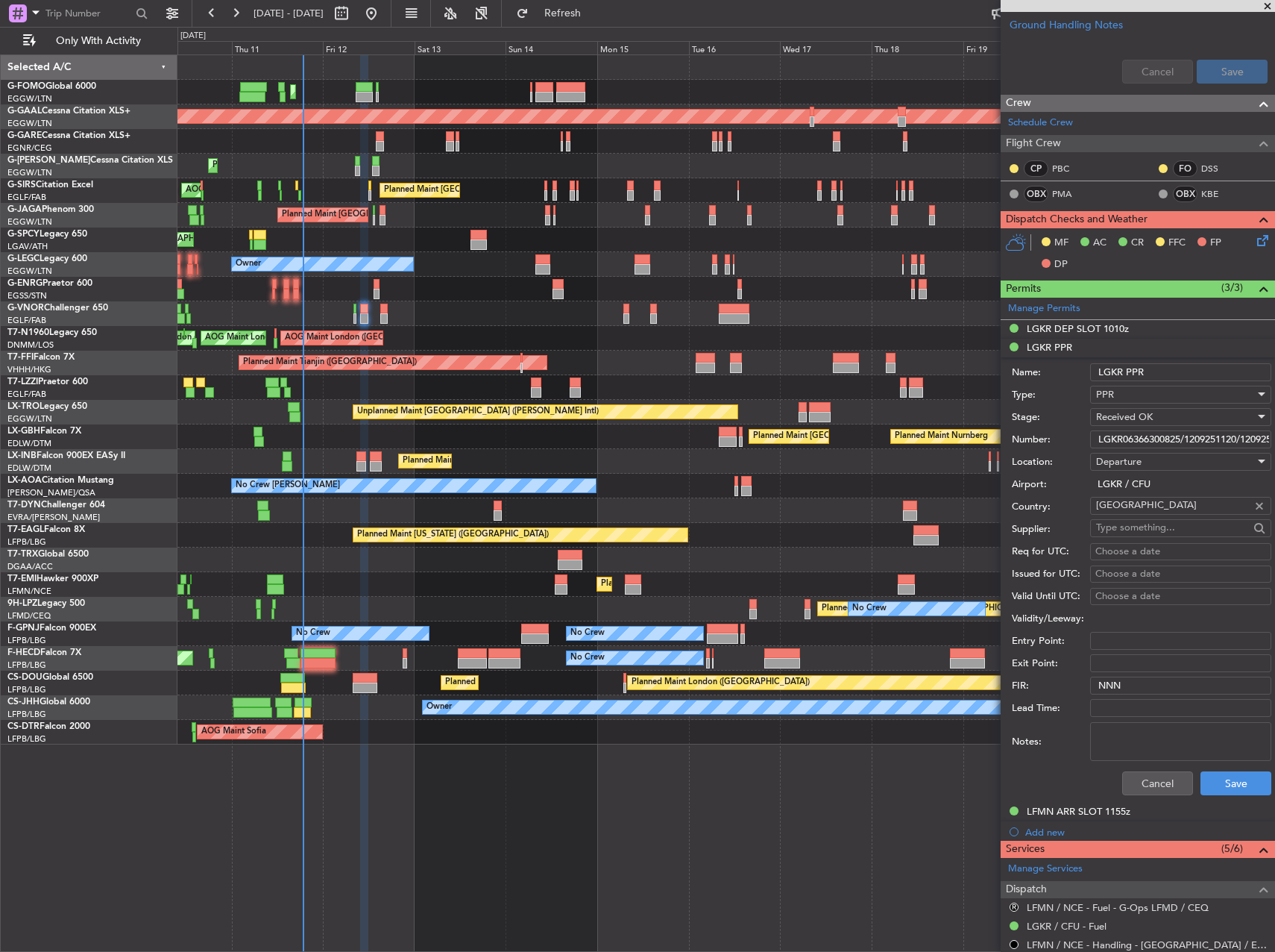
click at [1136, 437] on input "LGKR06366300825/1209251120/1209251210" at bounding box center [1180, 439] width 181 height 18
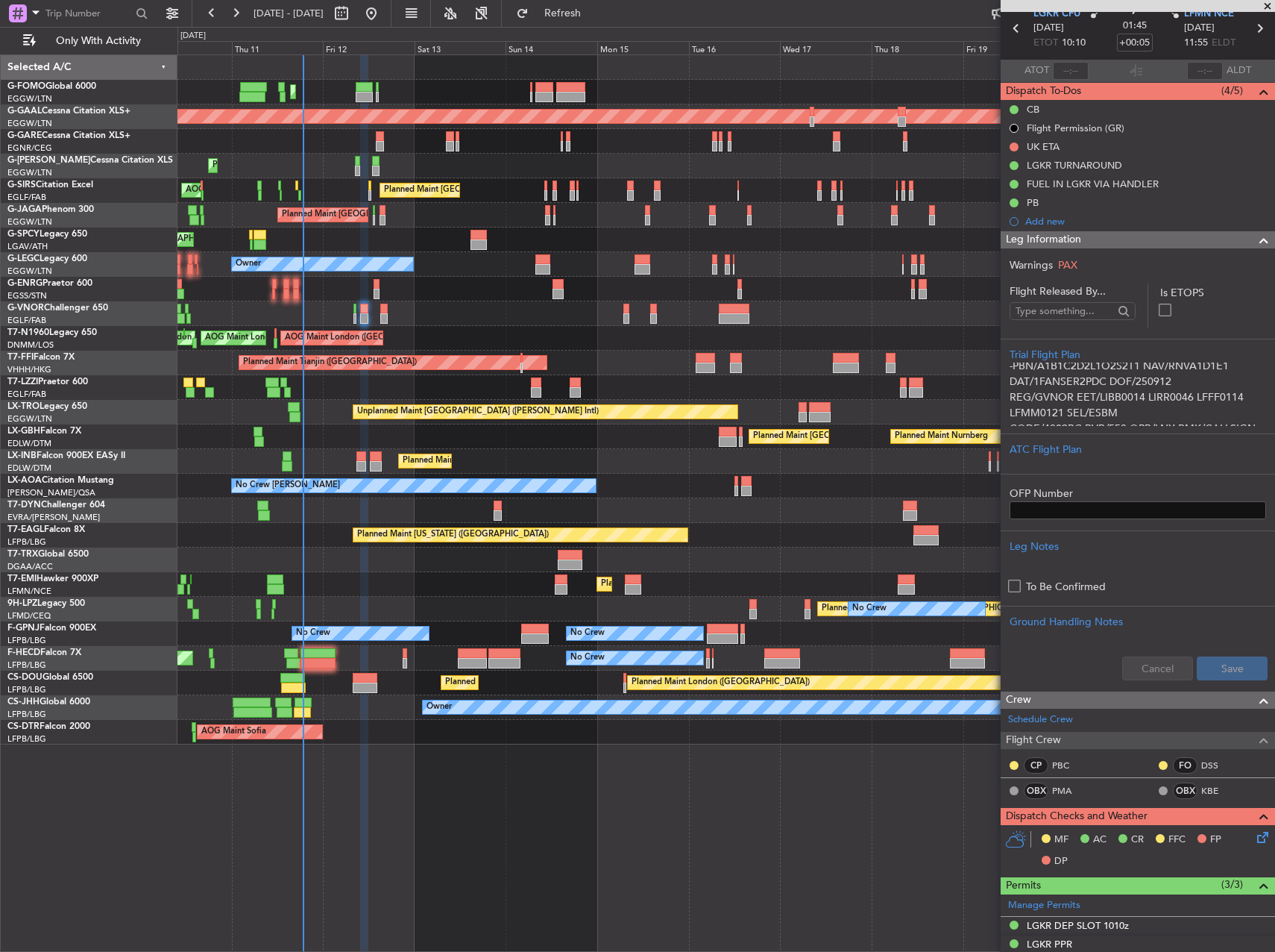
scroll to position [0, 0]
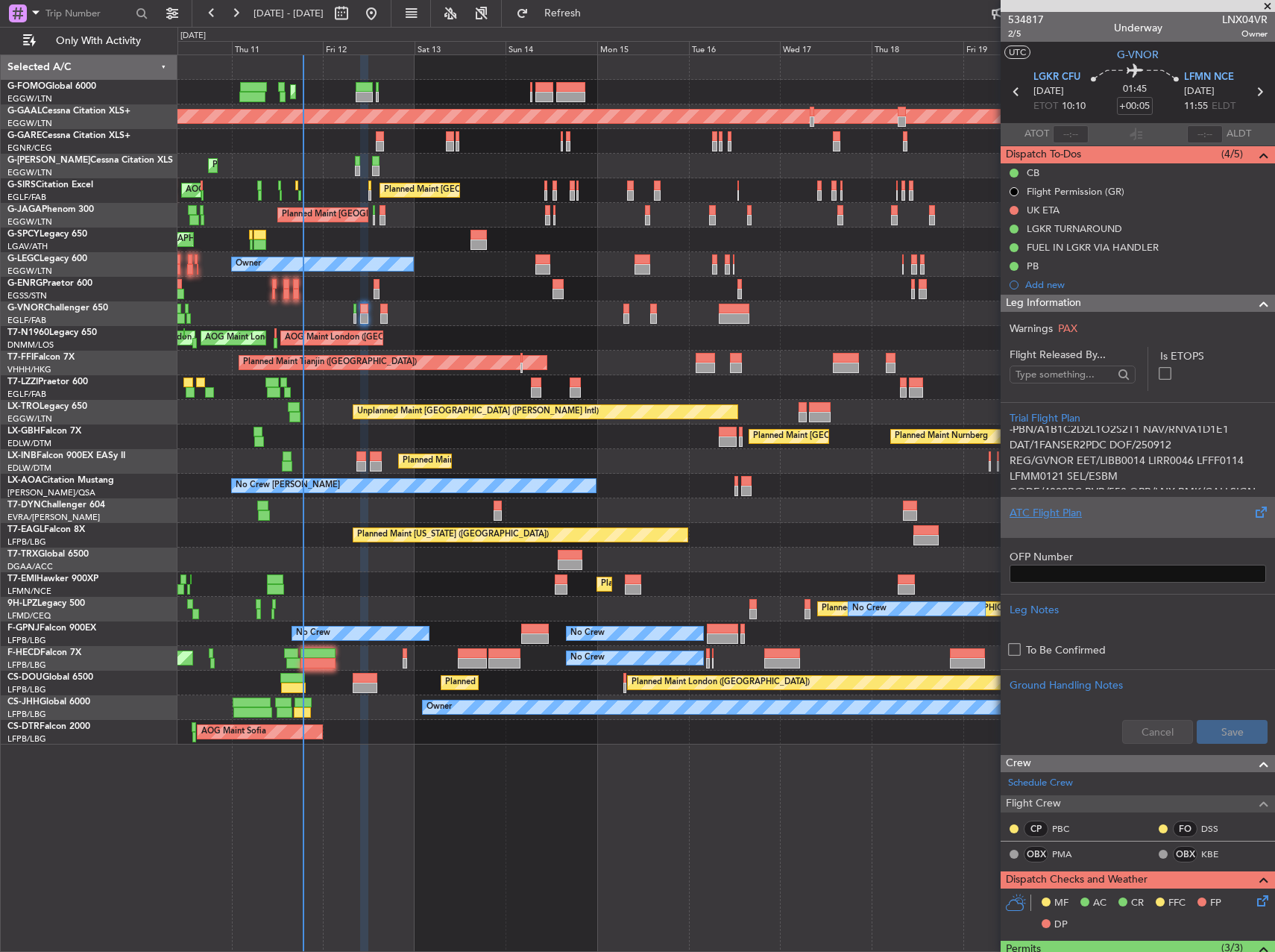
click at [1138, 508] on div "ATC Flight Plan" at bounding box center [1138, 512] width 257 height 15
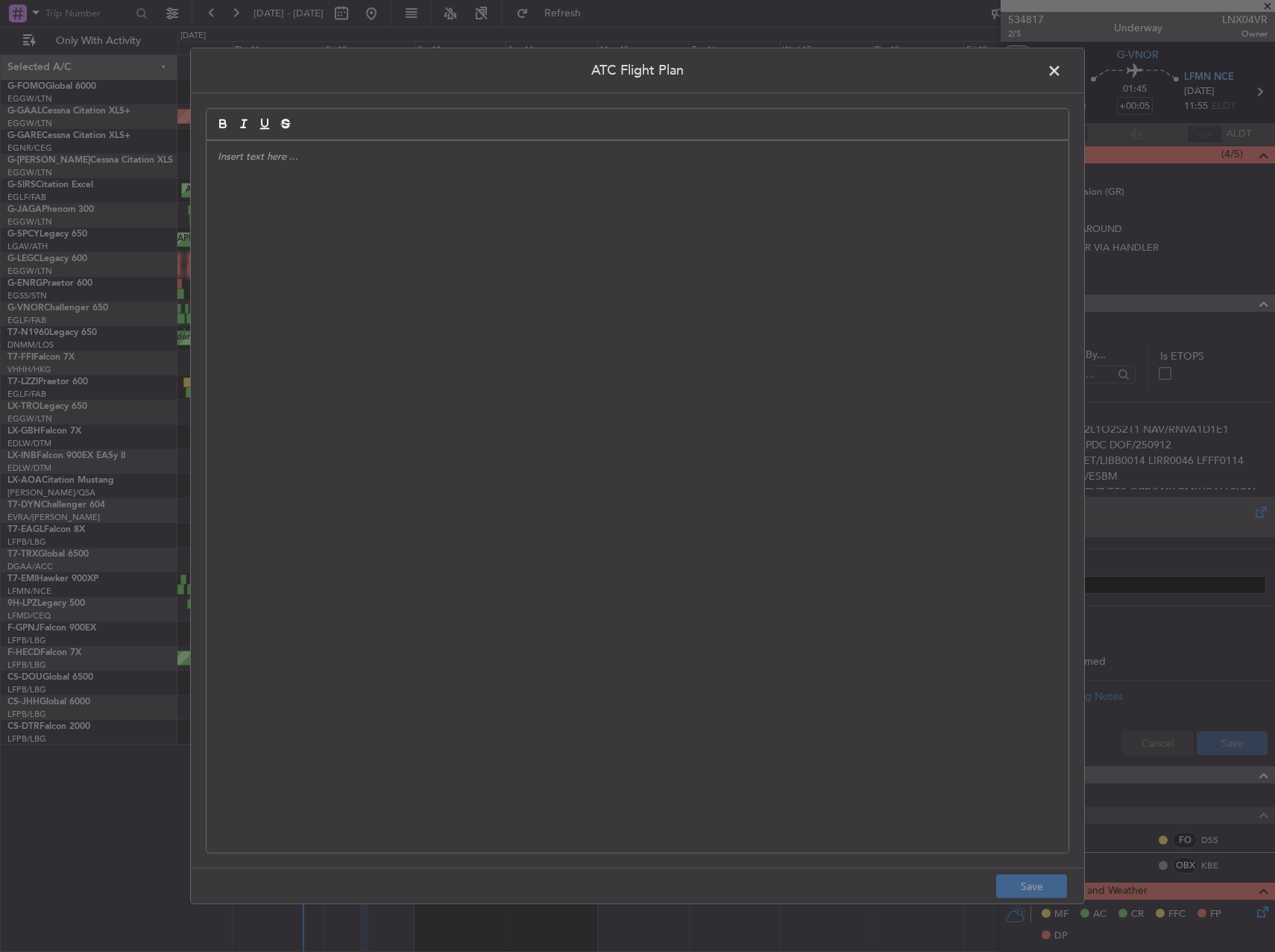
click at [766, 458] on div at bounding box center [638, 497] width 862 height 712
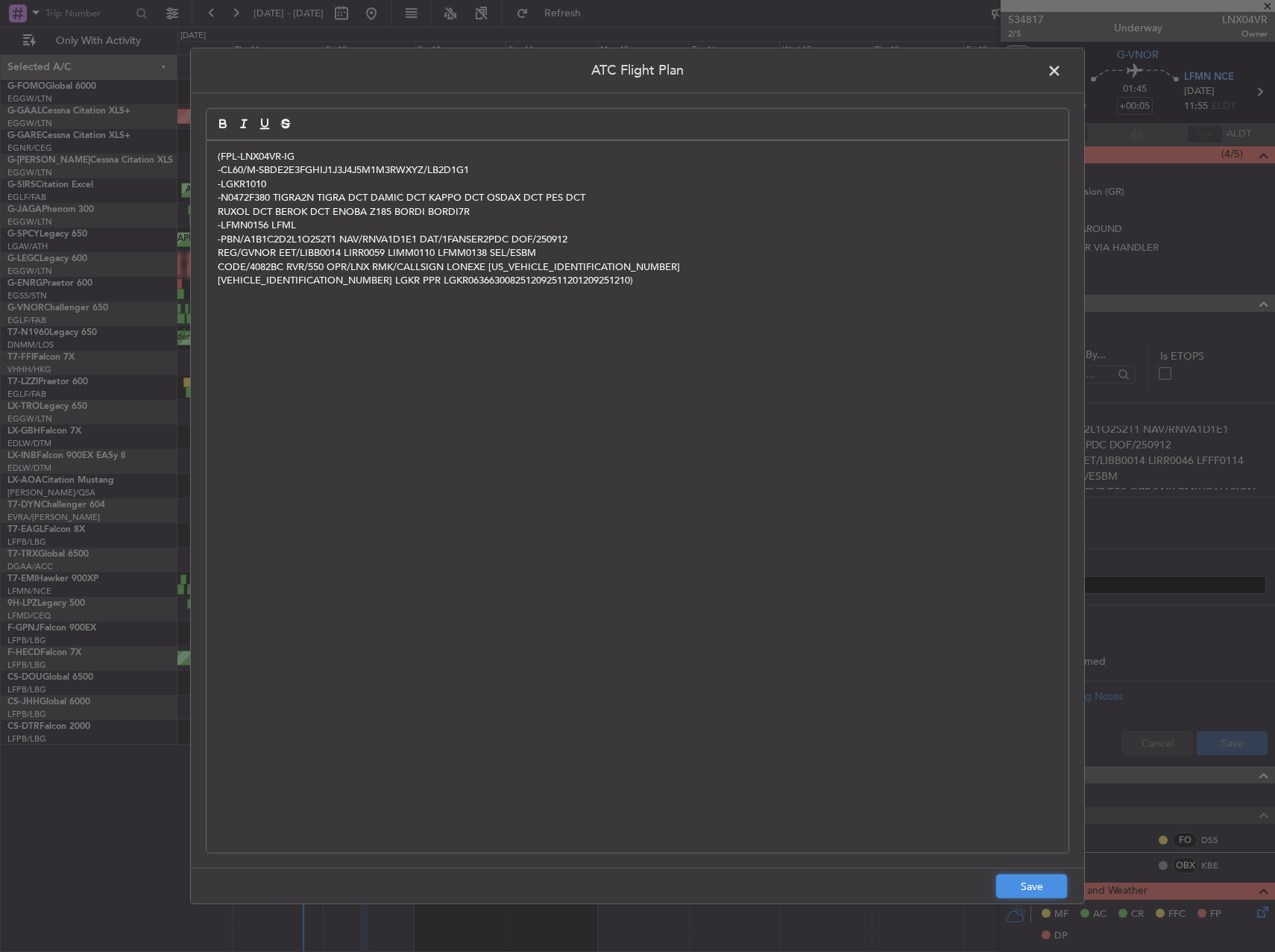
drag, startPoint x: 1034, startPoint y: 884, endPoint x: 1046, endPoint y: 883, distance: 12.0
click at [1037, 884] on button "Save" at bounding box center [1031, 885] width 70 height 24
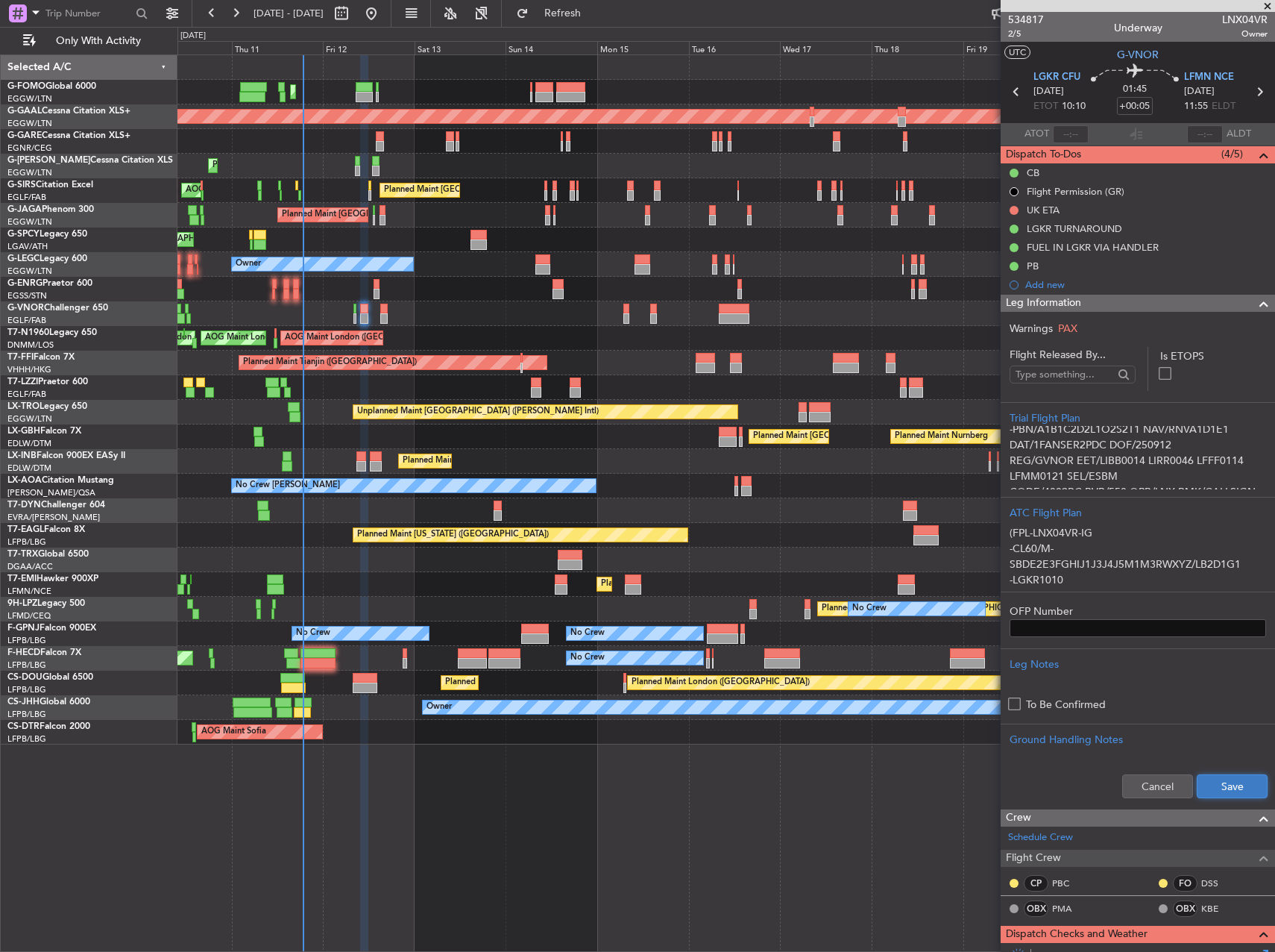
click at [1207, 783] on button "Save" at bounding box center [1232, 786] width 70 height 24
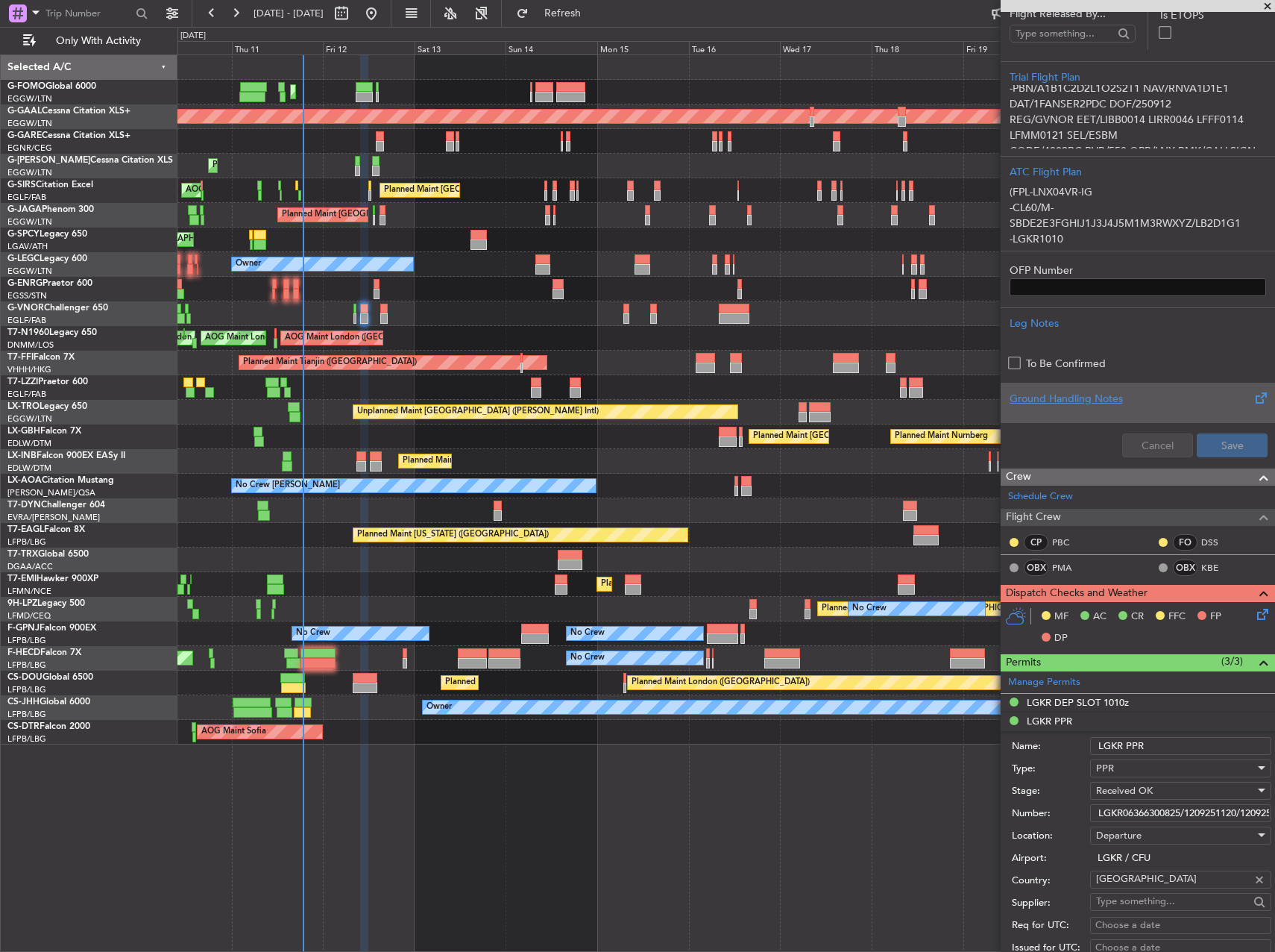
scroll to position [373, 0]
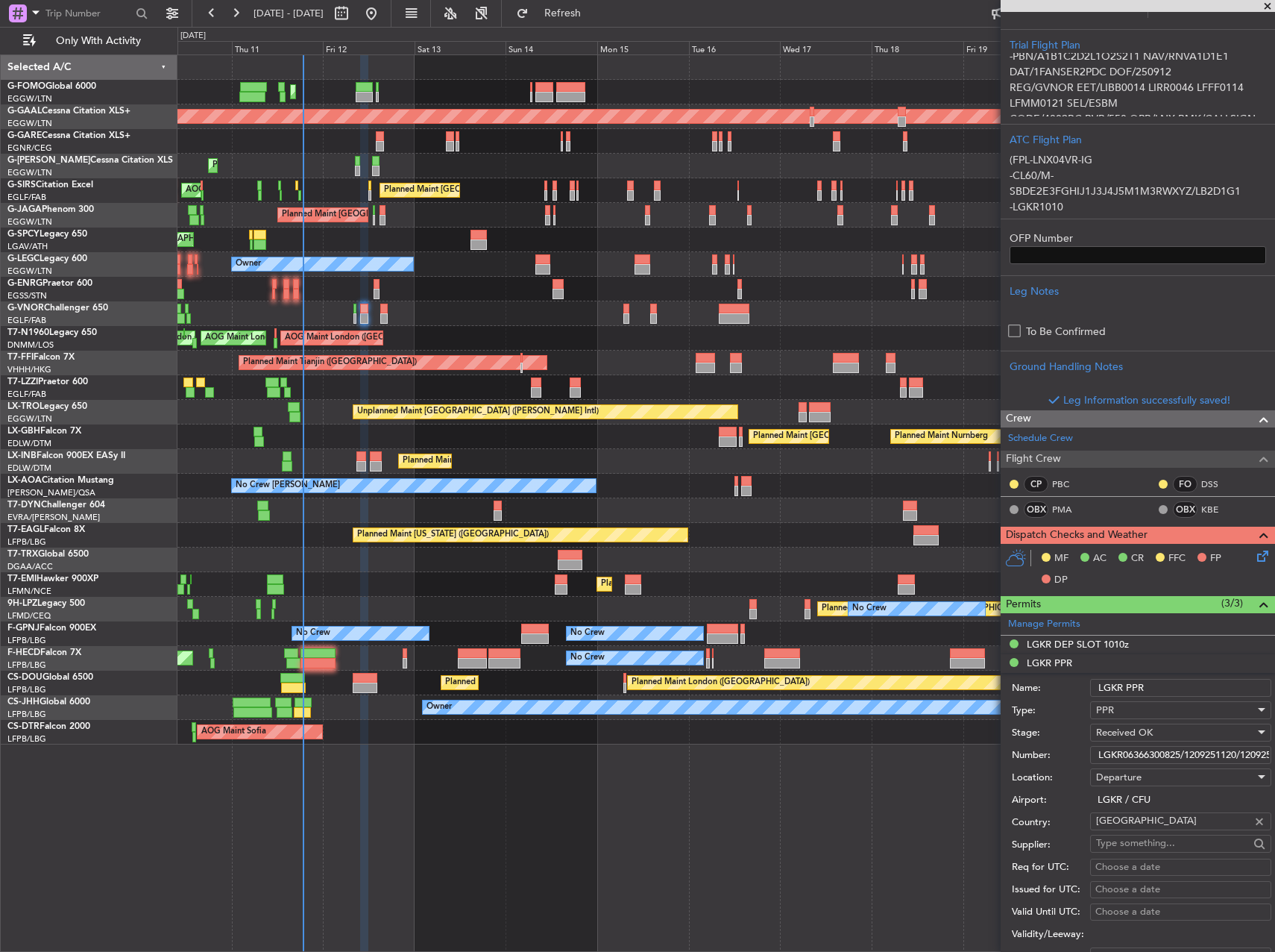
click at [1255, 559] on icon at bounding box center [1261, 554] width 12 height 12
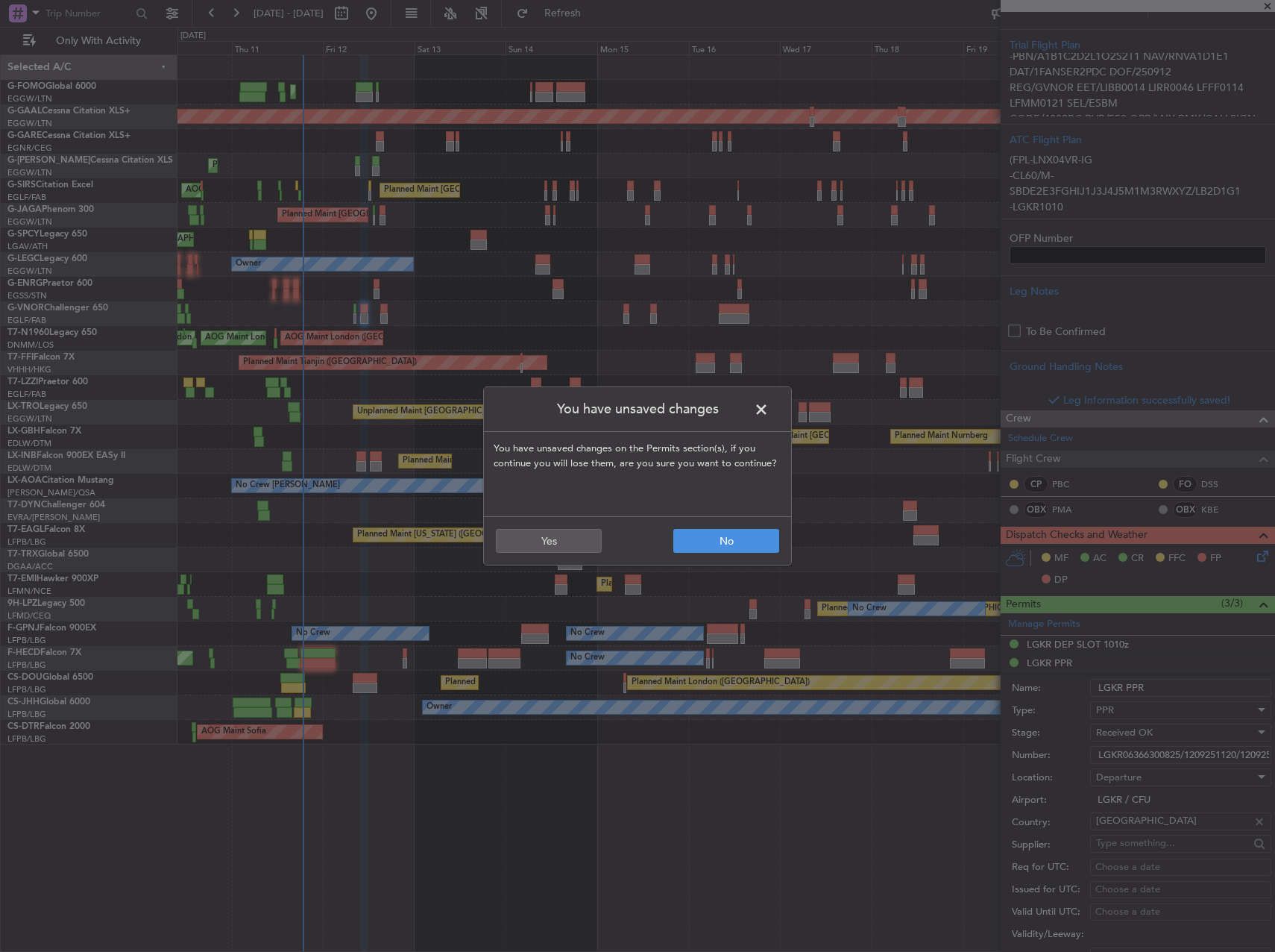
click at [769, 419] on span at bounding box center [769, 413] width 0 height 30
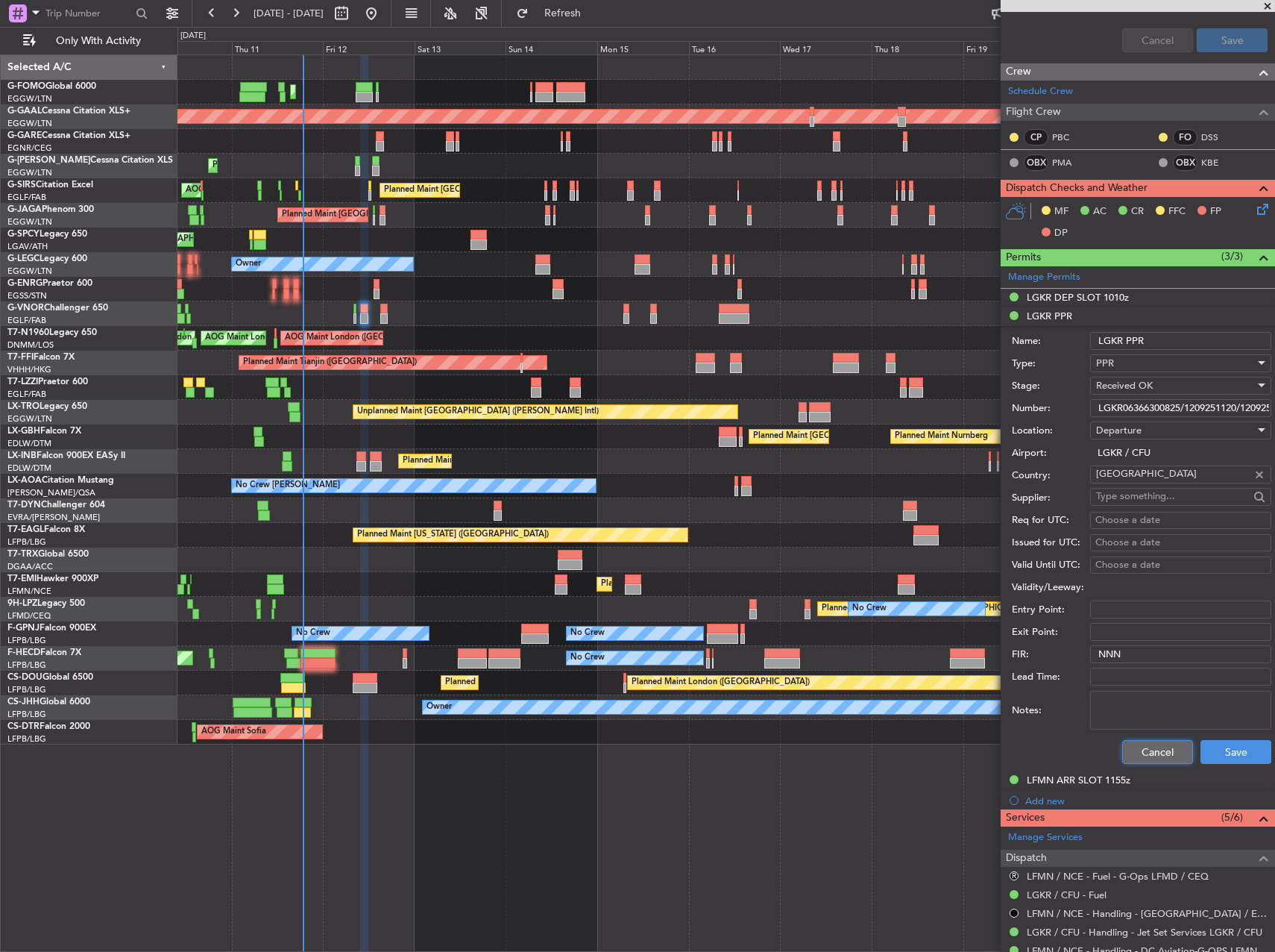
click at [1133, 751] on button "Cancel" at bounding box center [1157, 751] width 70 height 24
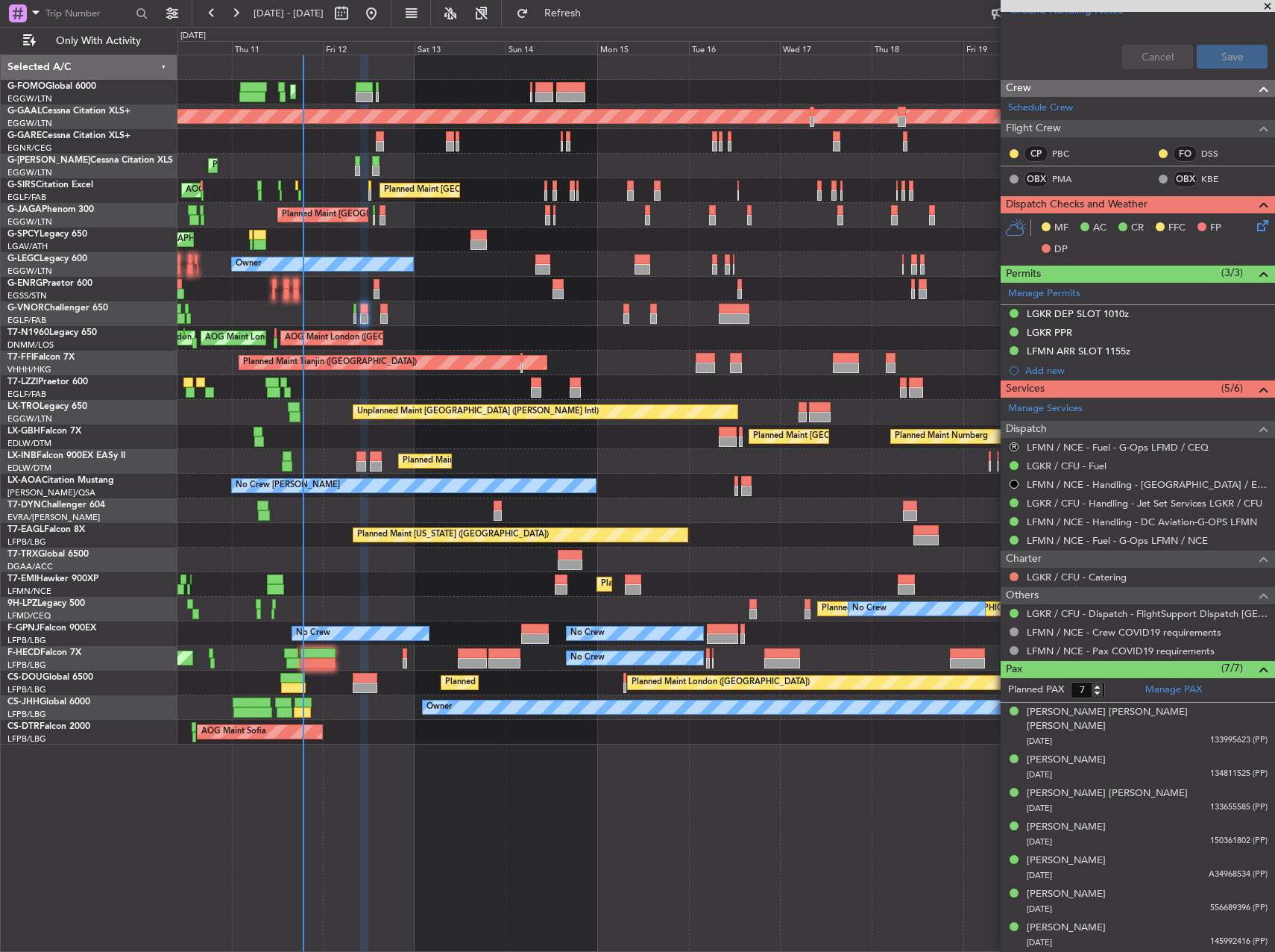
scroll to position [715, 0]
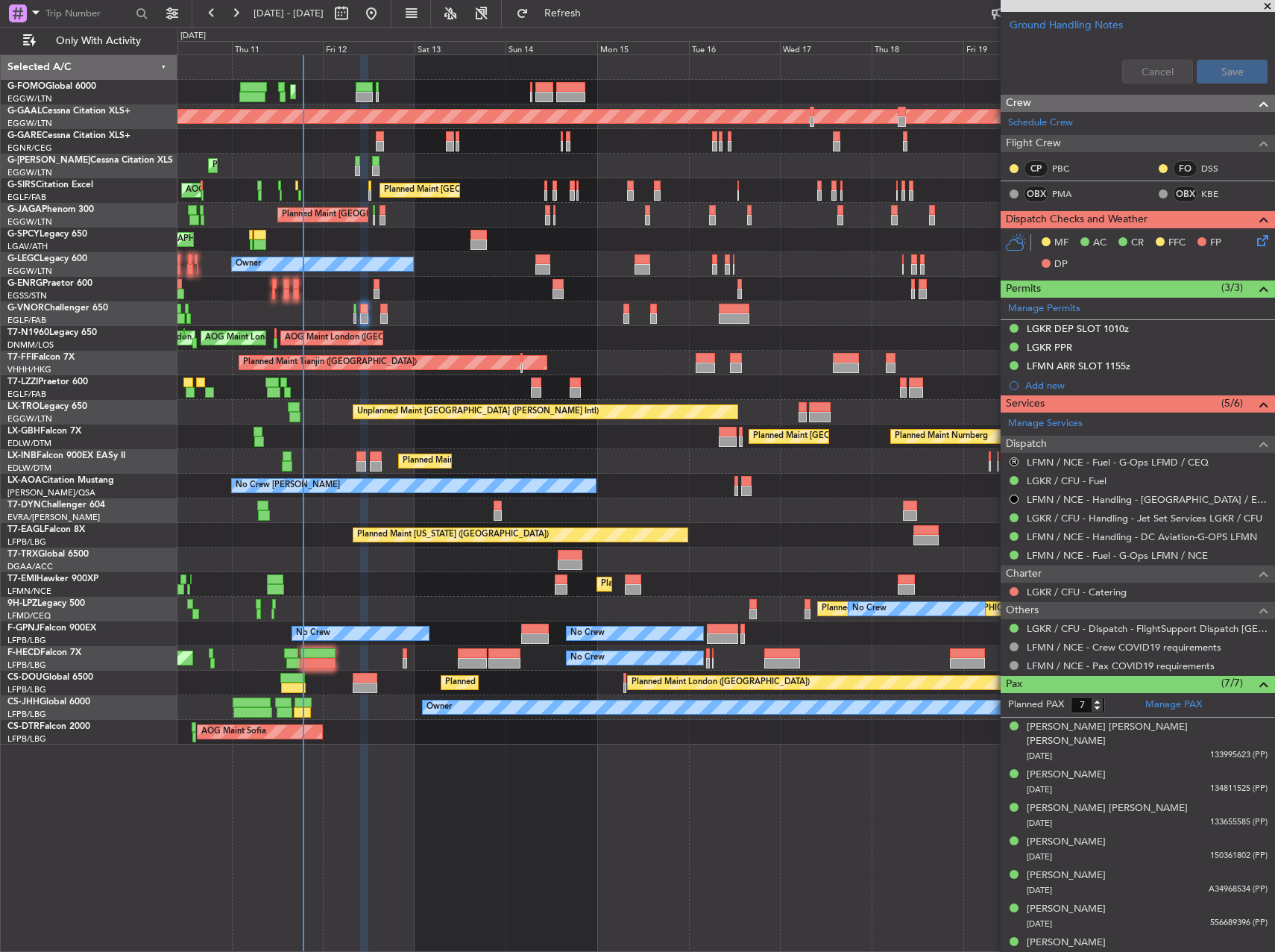
click at [1255, 238] on icon at bounding box center [1261, 237] width 12 height 12
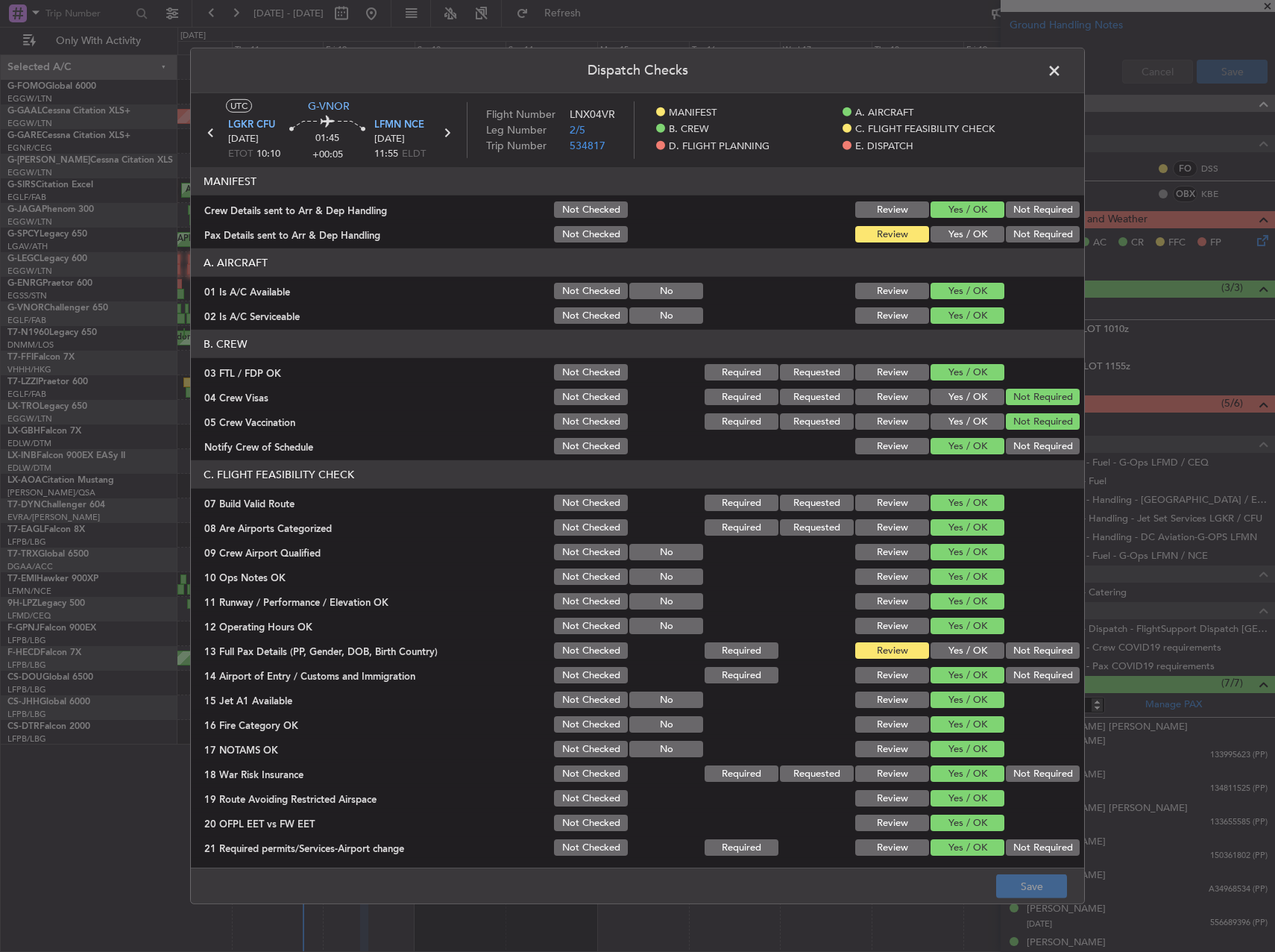
click at [952, 655] on button "Yes / OK" at bounding box center [967, 650] width 74 height 16
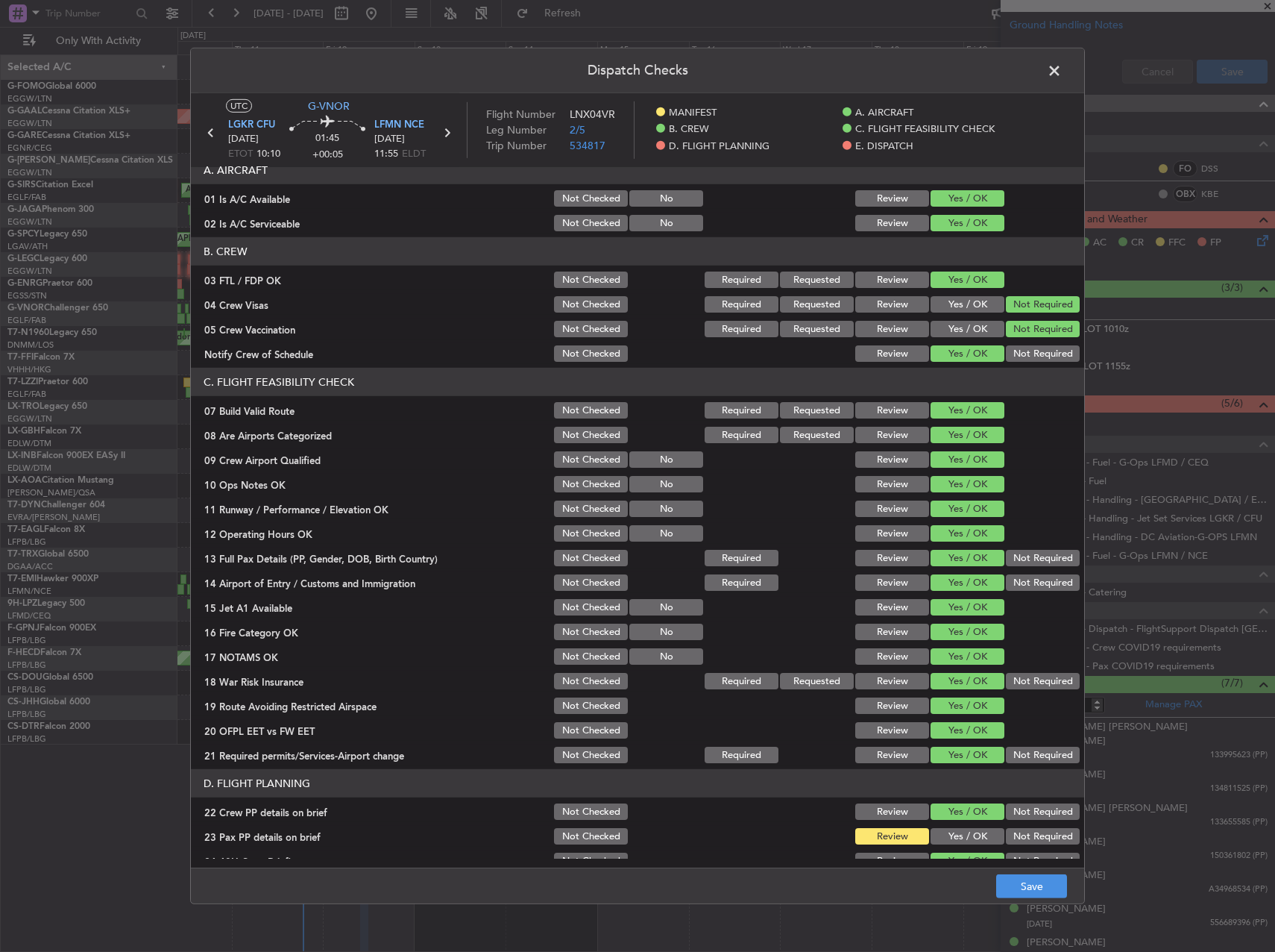
scroll to position [633, 0]
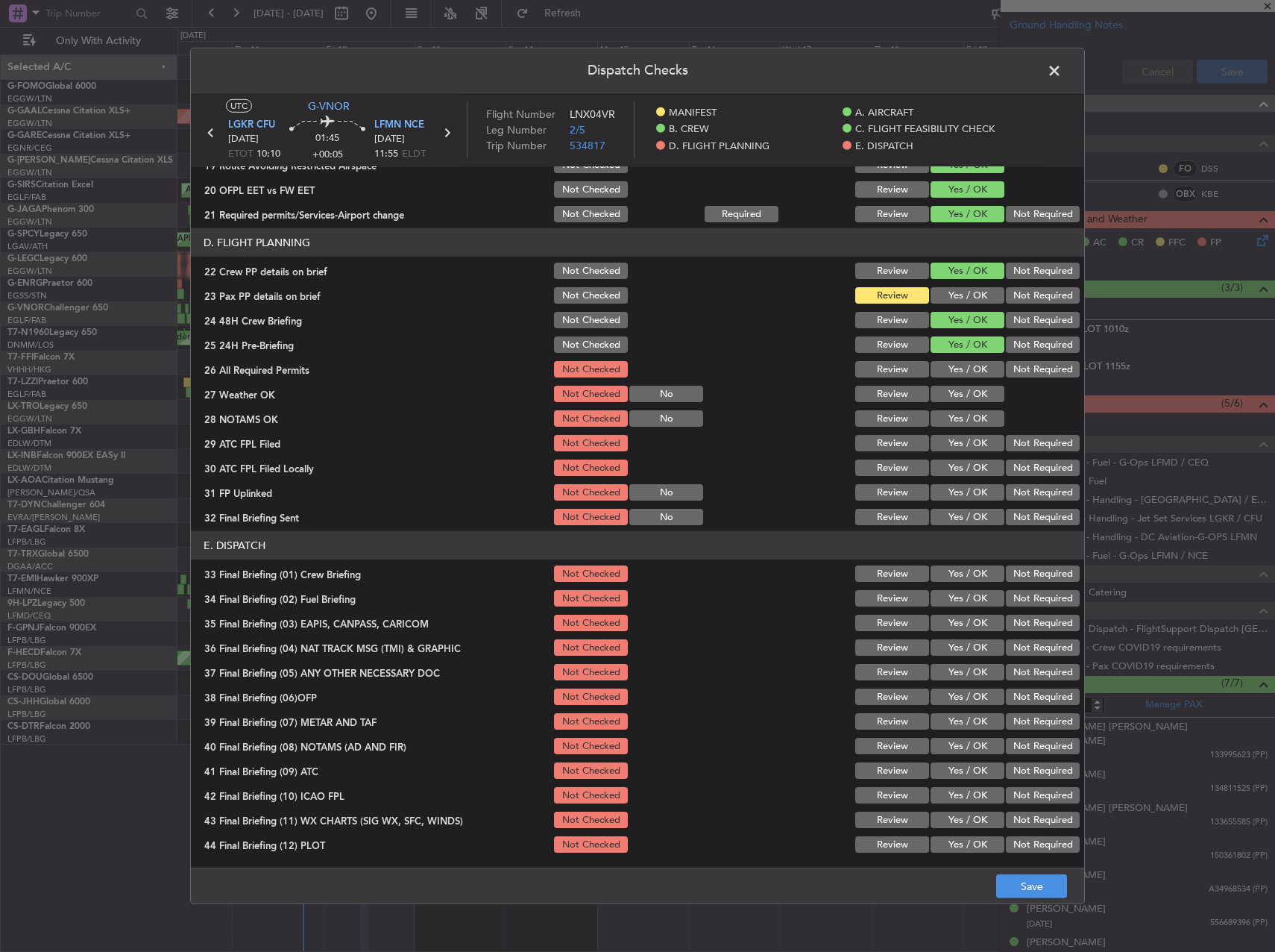
click at [955, 304] on div "Yes / OK" at bounding box center [966, 295] width 75 height 21
click at [952, 287] on button "Yes / OK" at bounding box center [967, 295] width 74 height 16
click at [959, 383] on section "D. FLIGHT PLANNING 22 Crew PP details on brief Not Checked Review Yes / OK Not …" at bounding box center [638, 378] width 893 height 299
click at [949, 367] on button "Yes / OK" at bounding box center [967, 368] width 74 height 16
click at [962, 400] on button "Yes / OK" at bounding box center [967, 394] width 74 height 16
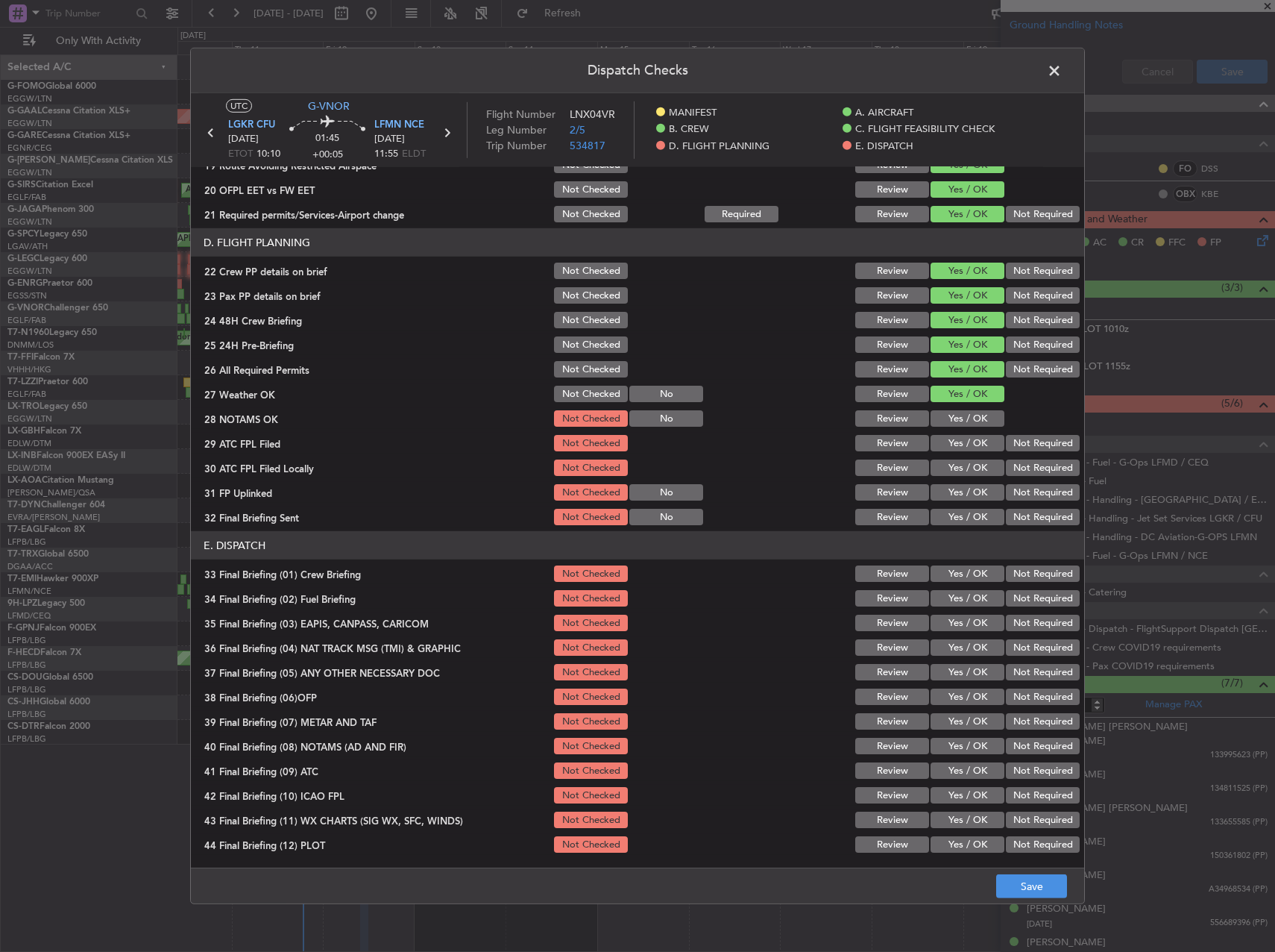
click at [952, 424] on button "Yes / OK" at bounding box center [967, 418] width 74 height 16
click at [949, 439] on button "Yes / OK" at bounding box center [967, 443] width 74 height 16
click at [1014, 470] on button "Not Required" at bounding box center [1043, 467] width 74 height 16
drag, startPoint x: 967, startPoint y: 491, endPoint x: 1023, endPoint y: 516, distance: 61.3
click at [969, 491] on button "Yes / OK" at bounding box center [967, 492] width 74 height 16
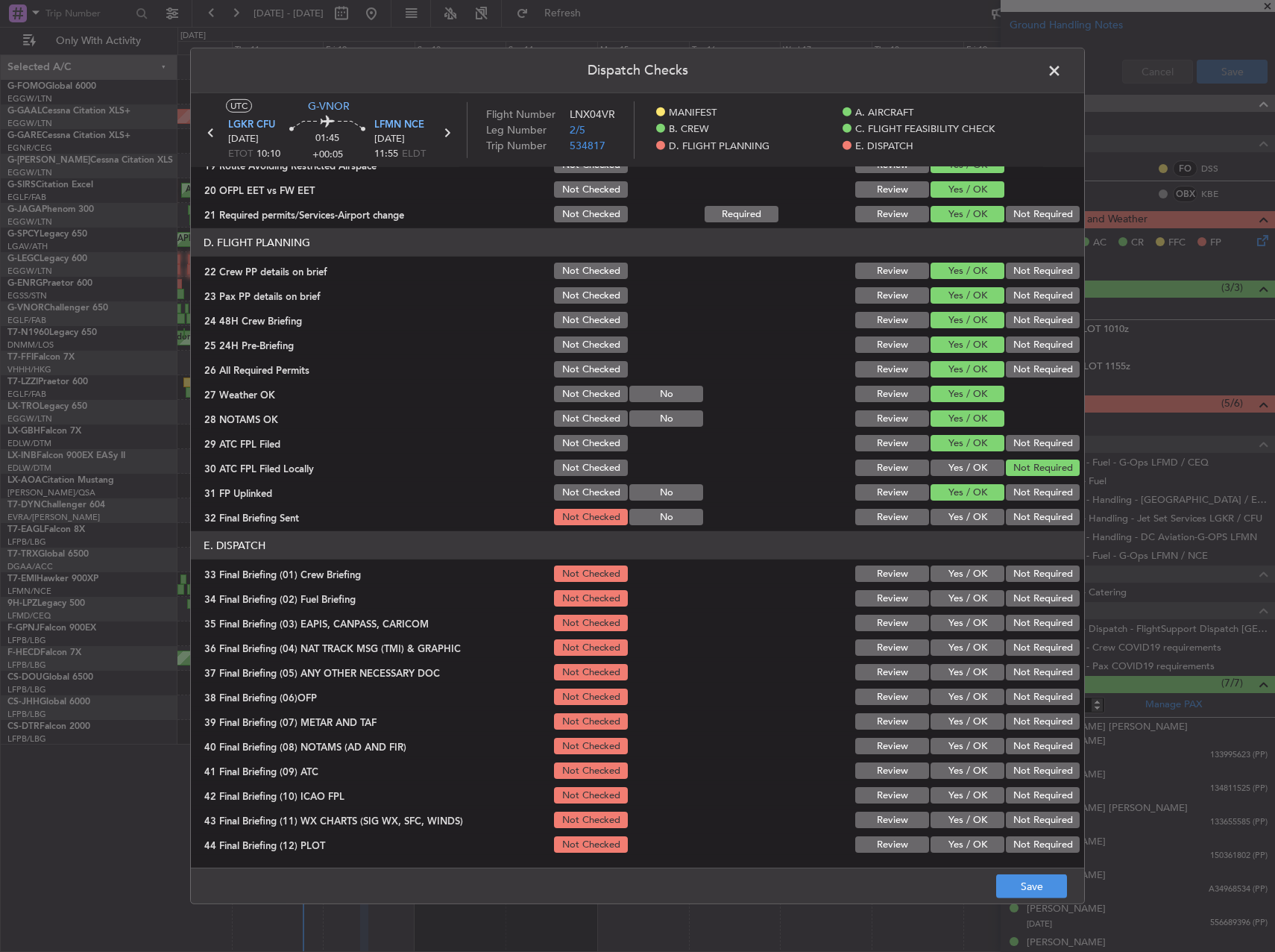
click at [1030, 520] on button "Not Required" at bounding box center [1043, 516] width 74 height 16
drag, startPoint x: 952, startPoint y: 602, endPoint x: 947, endPoint y: 585, distance: 17.7
click at [950, 603] on button "Yes / OK" at bounding box center [967, 598] width 74 height 16
click at [946, 577] on button "Yes / OK" at bounding box center [967, 573] width 74 height 16
click at [1027, 625] on button "Not Required" at bounding box center [1043, 622] width 74 height 16
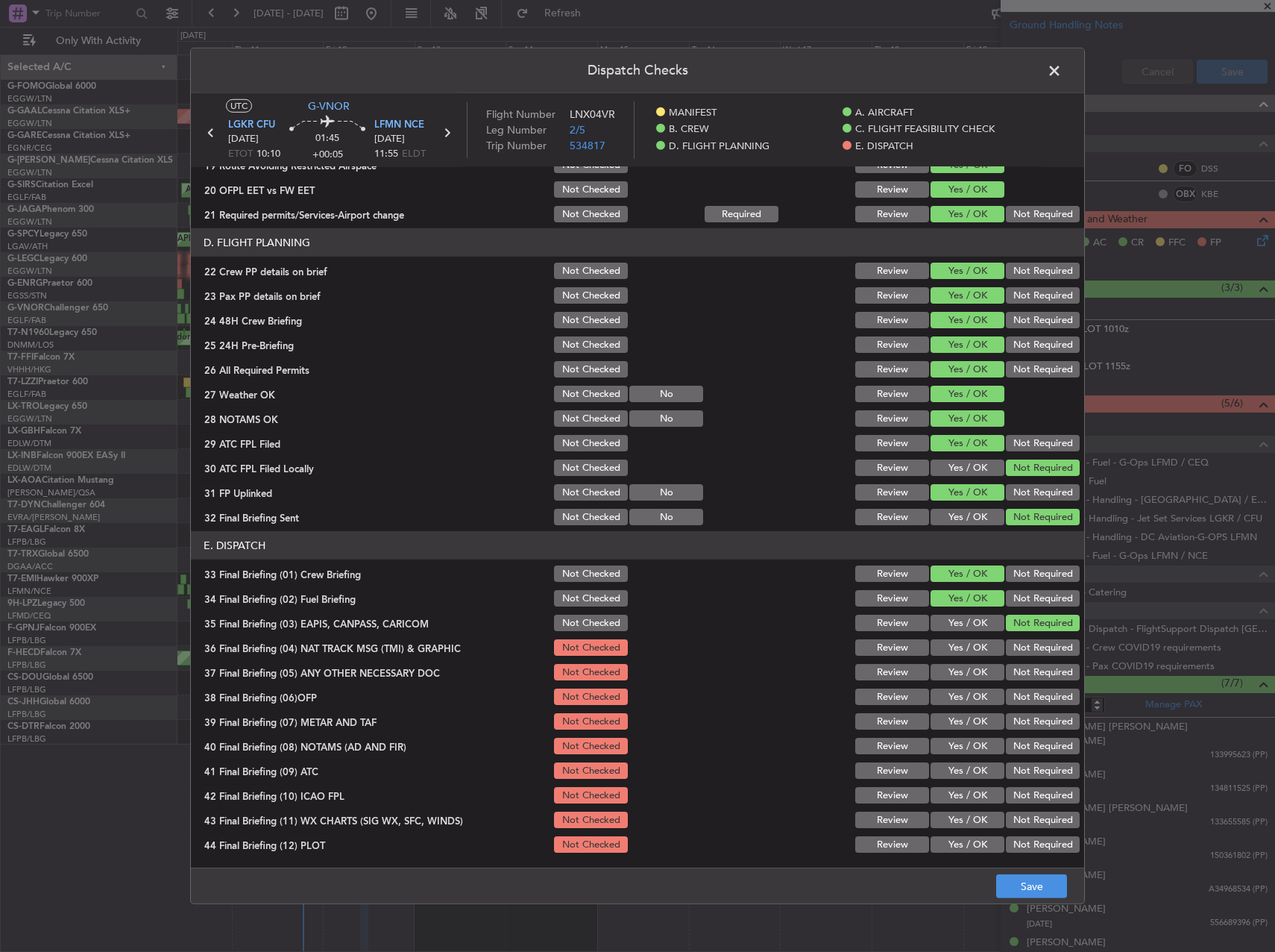
click at [1025, 643] on button "Not Required" at bounding box center [1043, 647] width 74 height 16
drag, startPoint x: 1022, startPoint y: 669, endPoint x: 1011, endPoint y: 669, distance: 11.0
click at [1021, 669] on button "Not Required" at bounding box center [1043, 671] width 74 height 16
click at [961, 690] on button "Yes / OK" at bounding box center [967, 696] width 74 height 16
drag, startPoint x: 955, startPoint y: 716, endPoint x: 955, endPoint y: 726, distance: 10.0
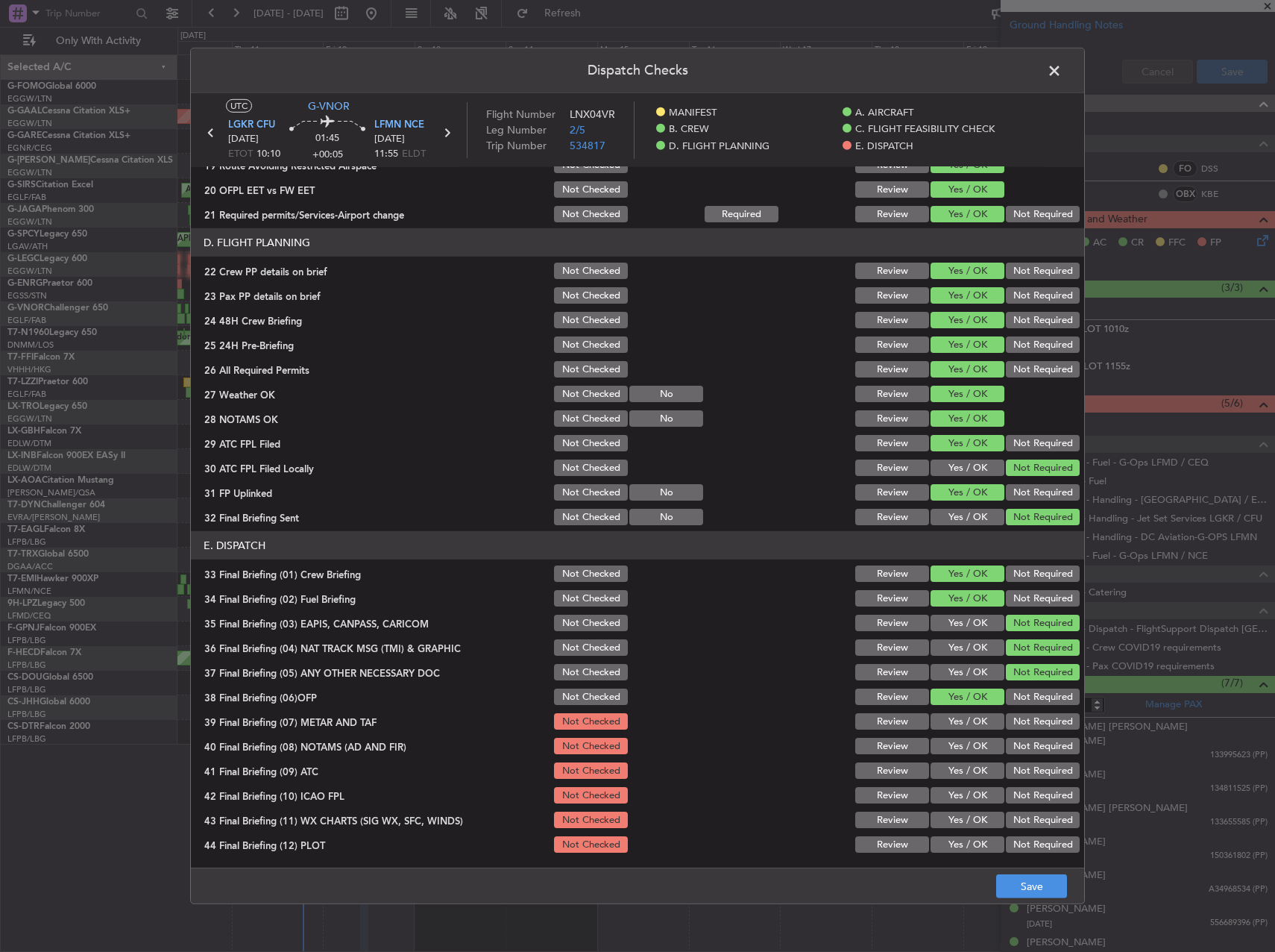
click at [955, 717] on button "Yes / OK" at bounding box center [967, 721] width 74 height 16
drag, startPoint x: 957, startPoint y: 748, endPoint x: 956, endPoint y: 770, distance: 22.0
click at [957, 752] on button "Yes / OK" at bounding box center [967, 746] width 74 height 16
click at [956, 772] on button "Yes / OK" at bounding box center [967, 770] width 74 height 16
click at [955, 801] on button "Yes / OK" at bounding box center [967, 795] width 74 height 16
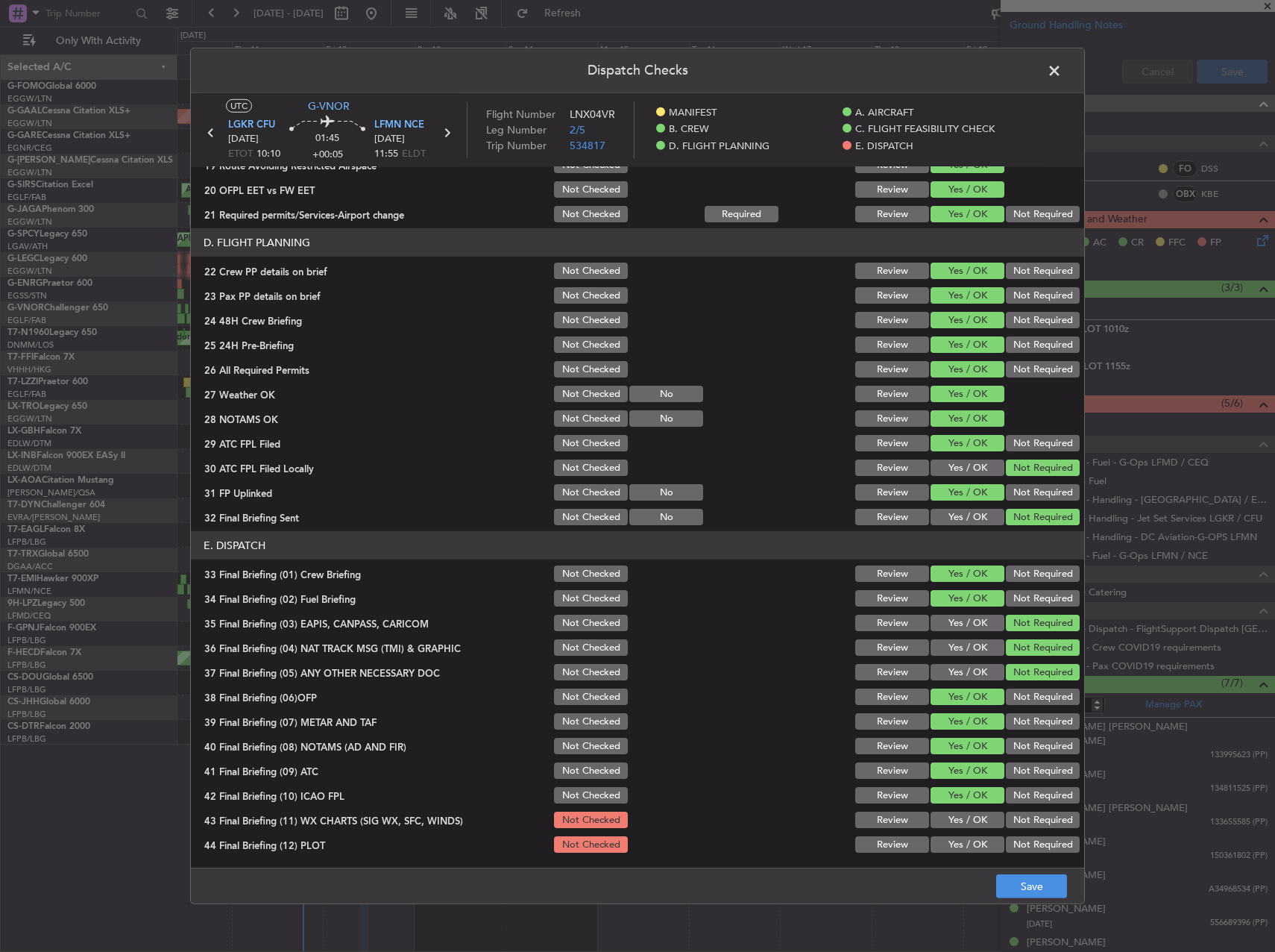
click at [955, 817] on button "Yes / OK" at bounding box center [967, 819] width 74 height 16
click at [955, 839] on button "Yes / OK" at bounding box center [967, 844] width 74 height 16
click at [1056, 892] on button "Save" at bounding box center [1031, 885] width 70 height 24
click at [1042, 69] on header "Dispatch Checks" at bounding box center [638, 70] width 893 height 44
click at [1062, 67] on span at bounding box center [1062, 74] width 0 height 30
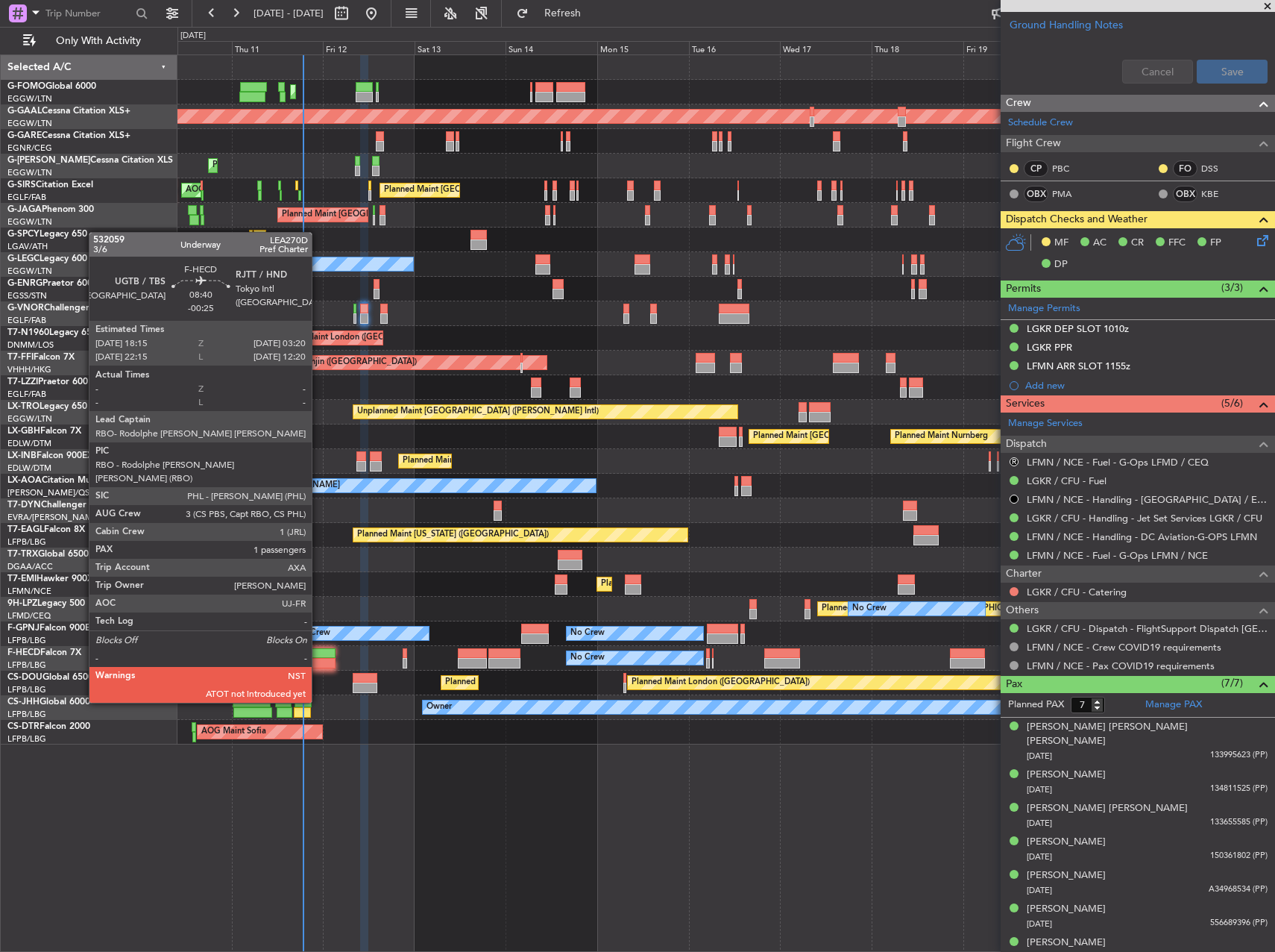
click at [317, 661] on div at bounding box center [318, 663] width 35 height 11
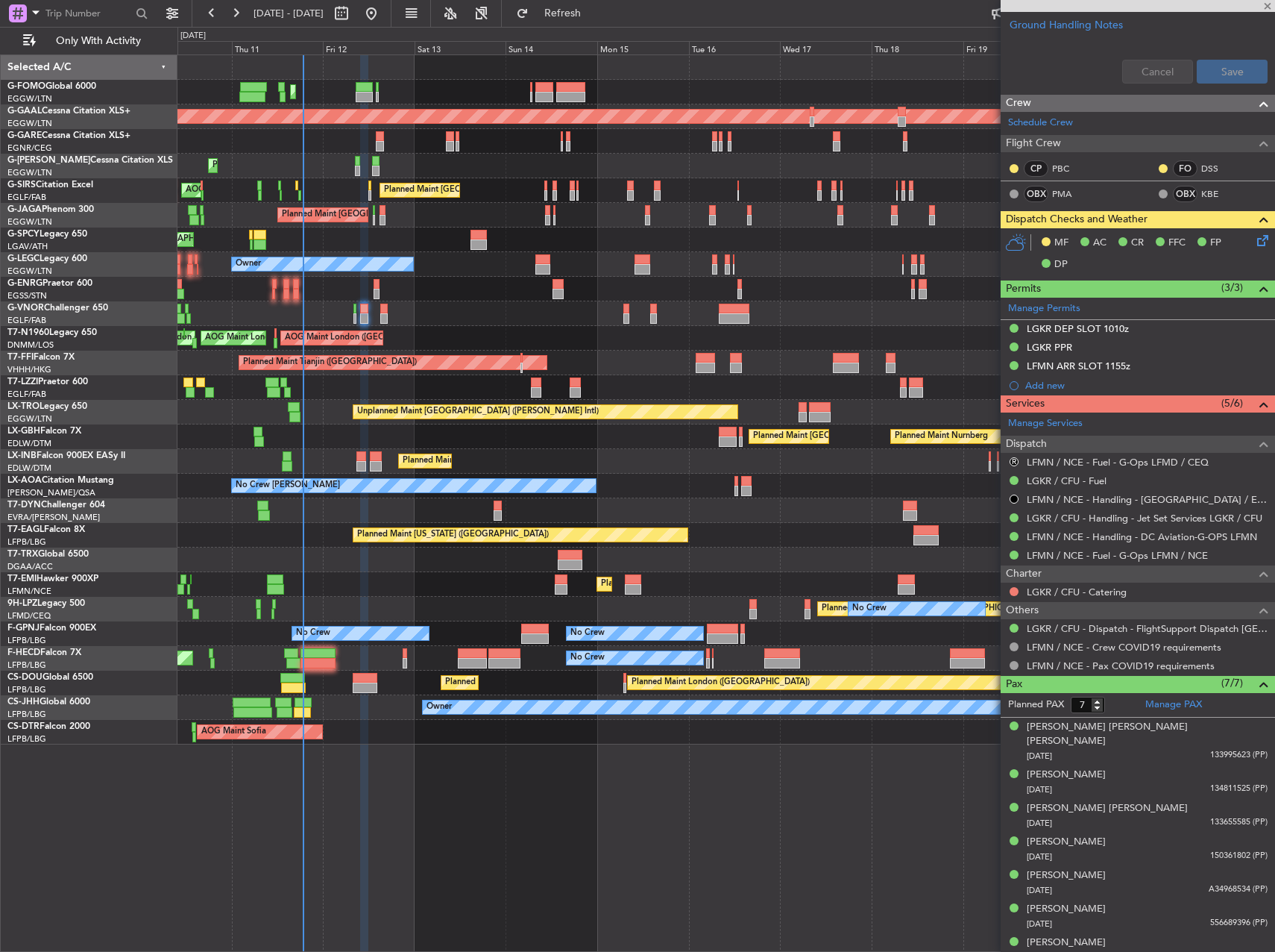
type input "-00:25"
type input "1"
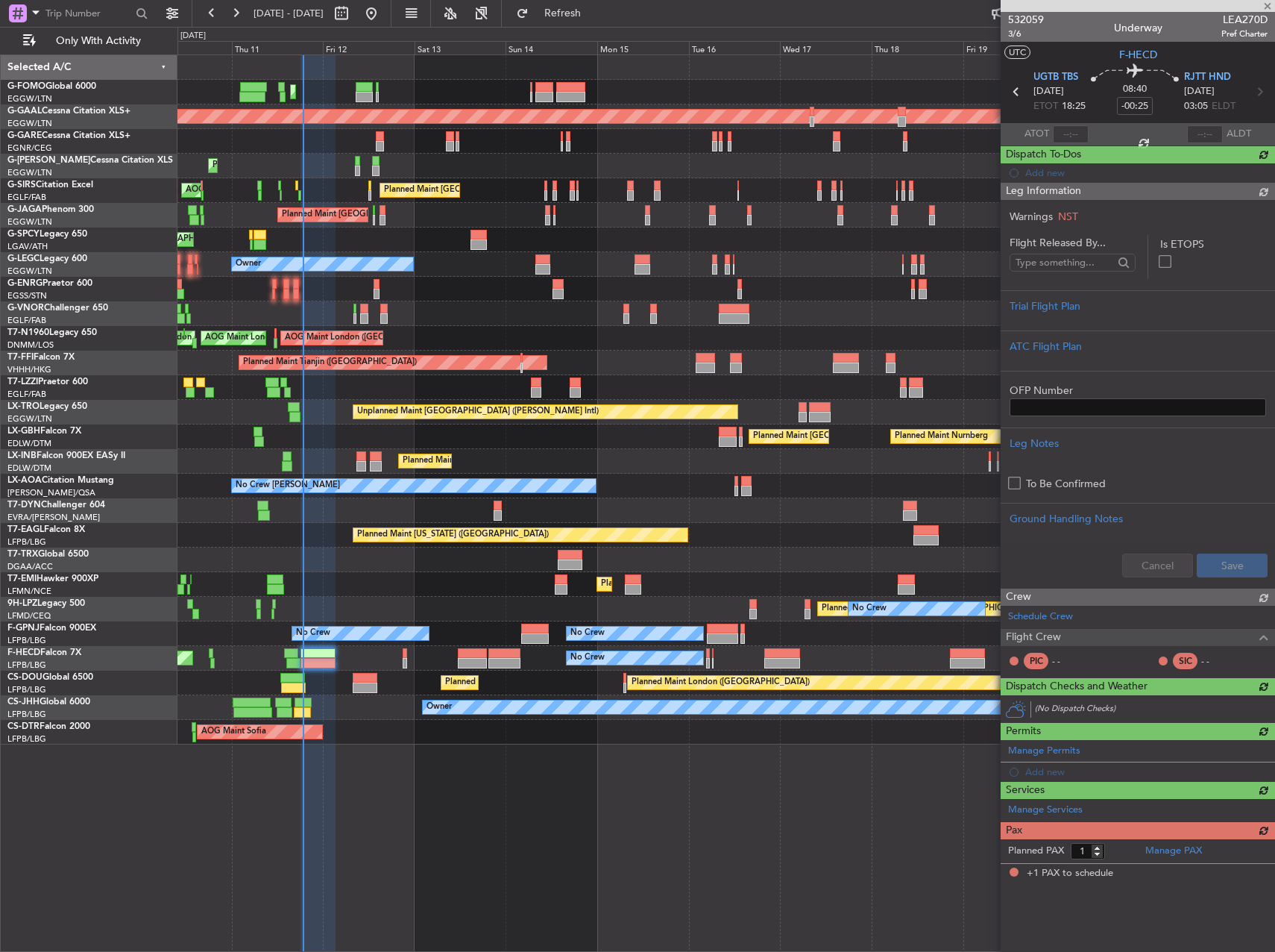
scroll to position [0, 0]
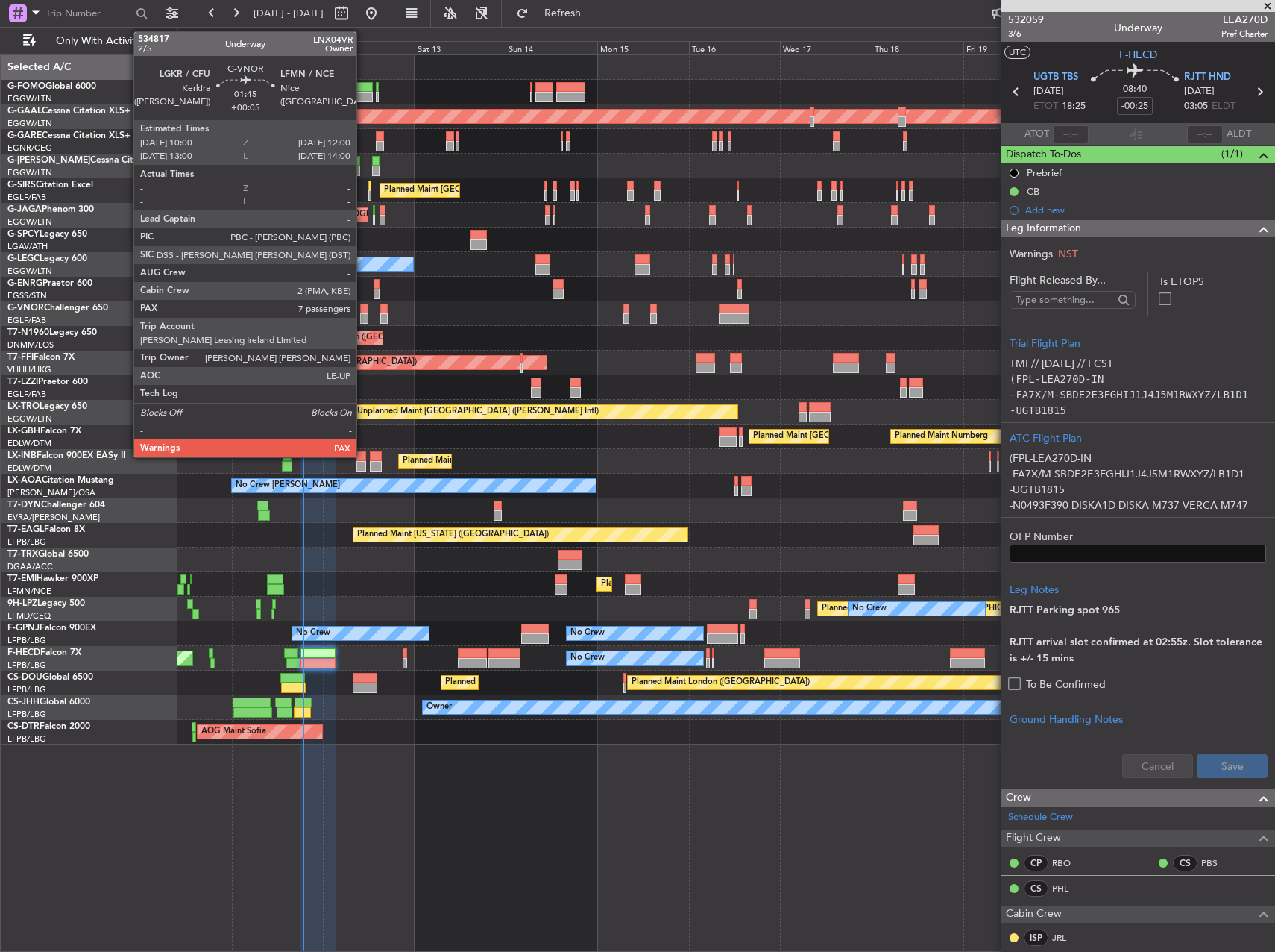
click at [364, 311] on div at bounding box center [364, 309] width 9 height 11
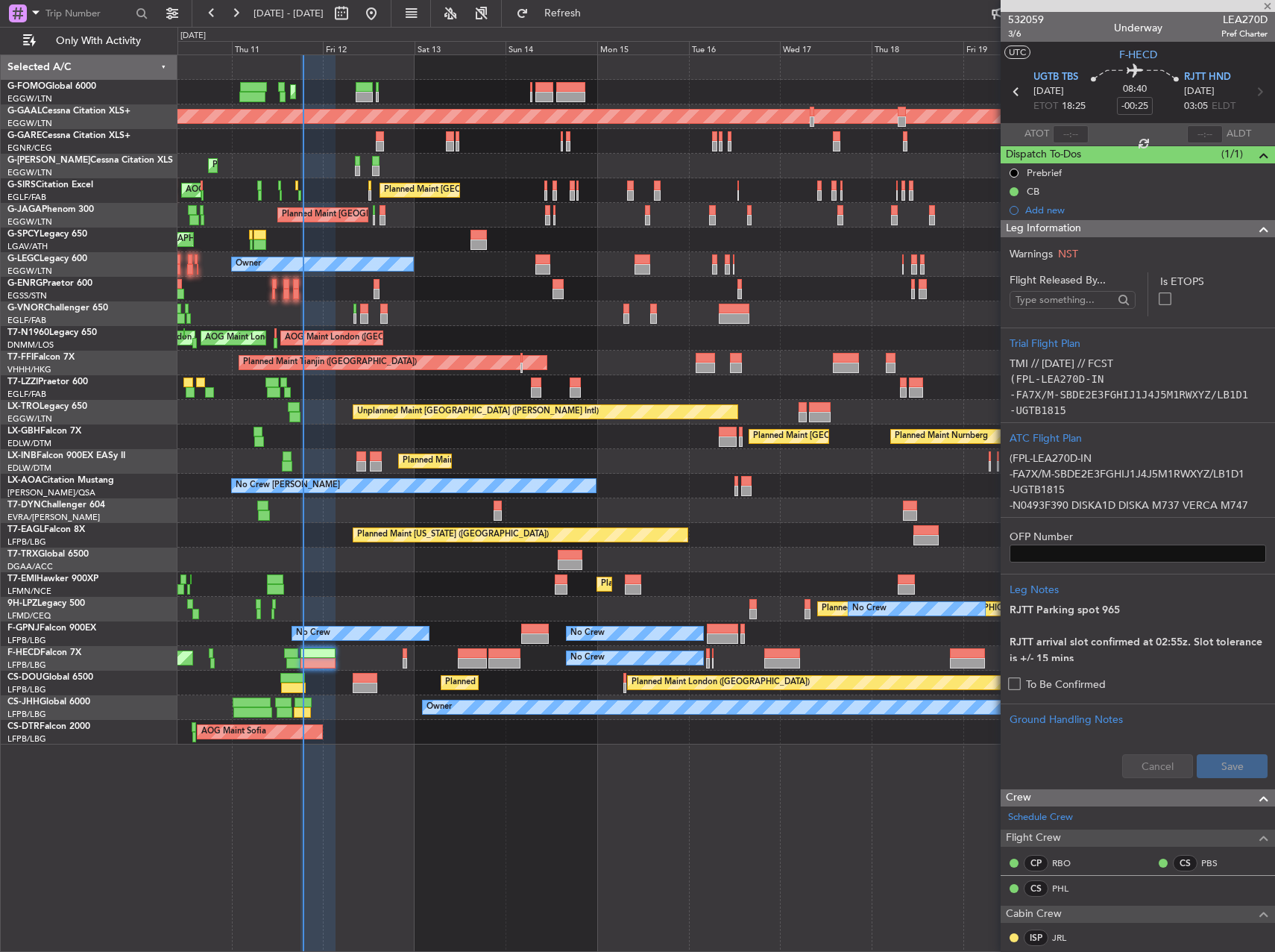
type input "+00:05"
type input "7"
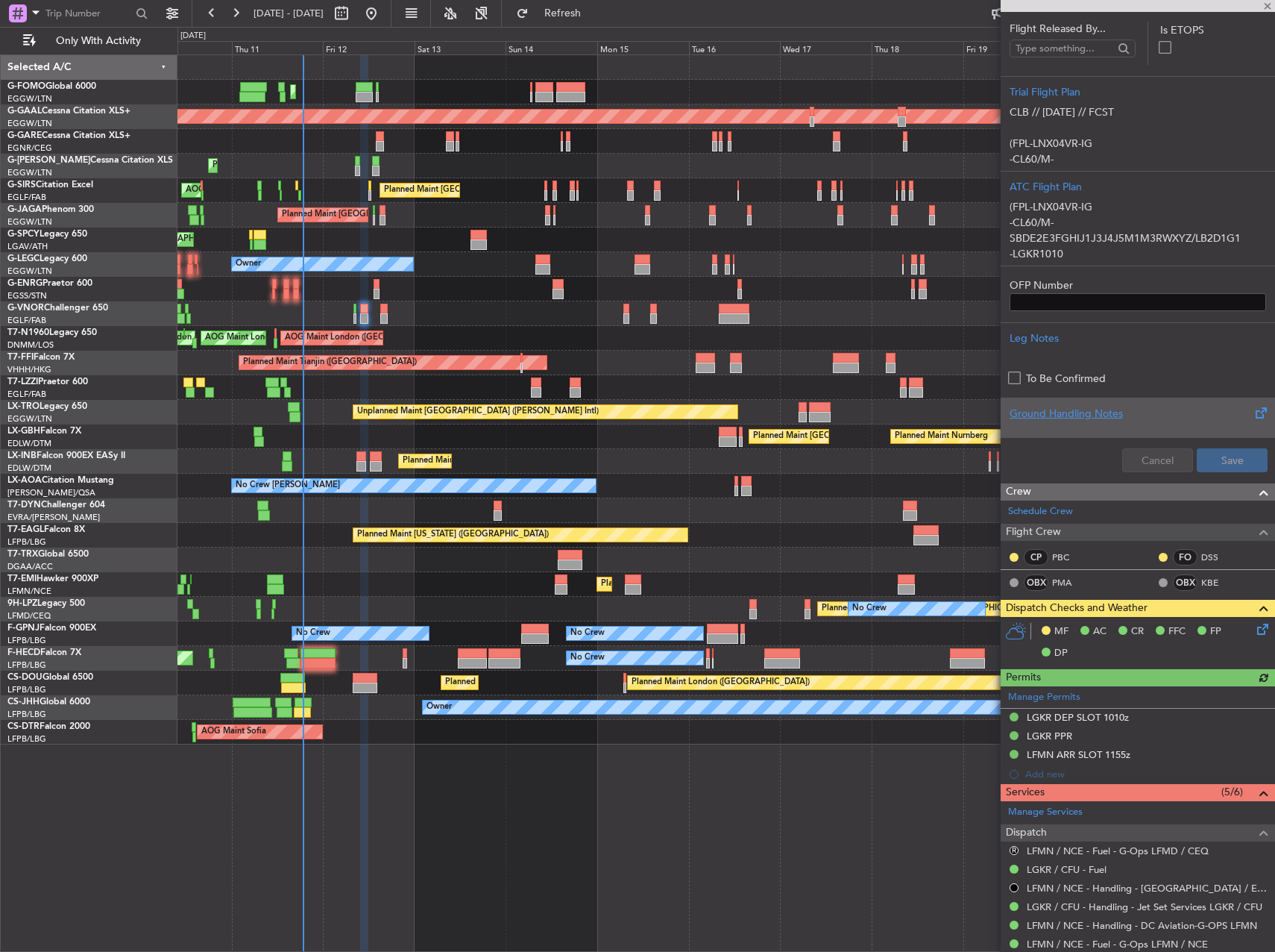
scroll to position [522, 0]
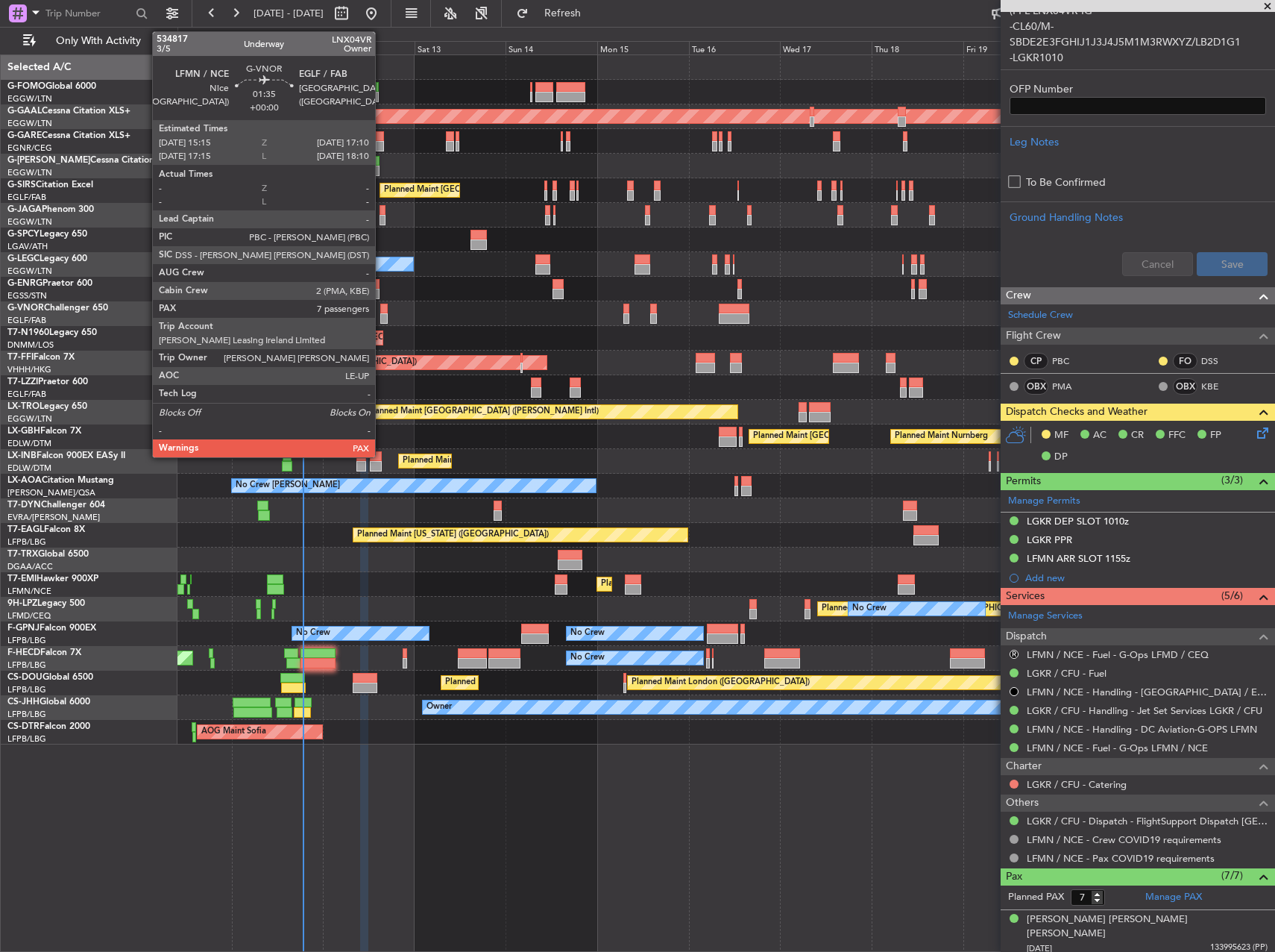
click at [382, 312] on div at bounding box center [384, 309] width 8 height 11
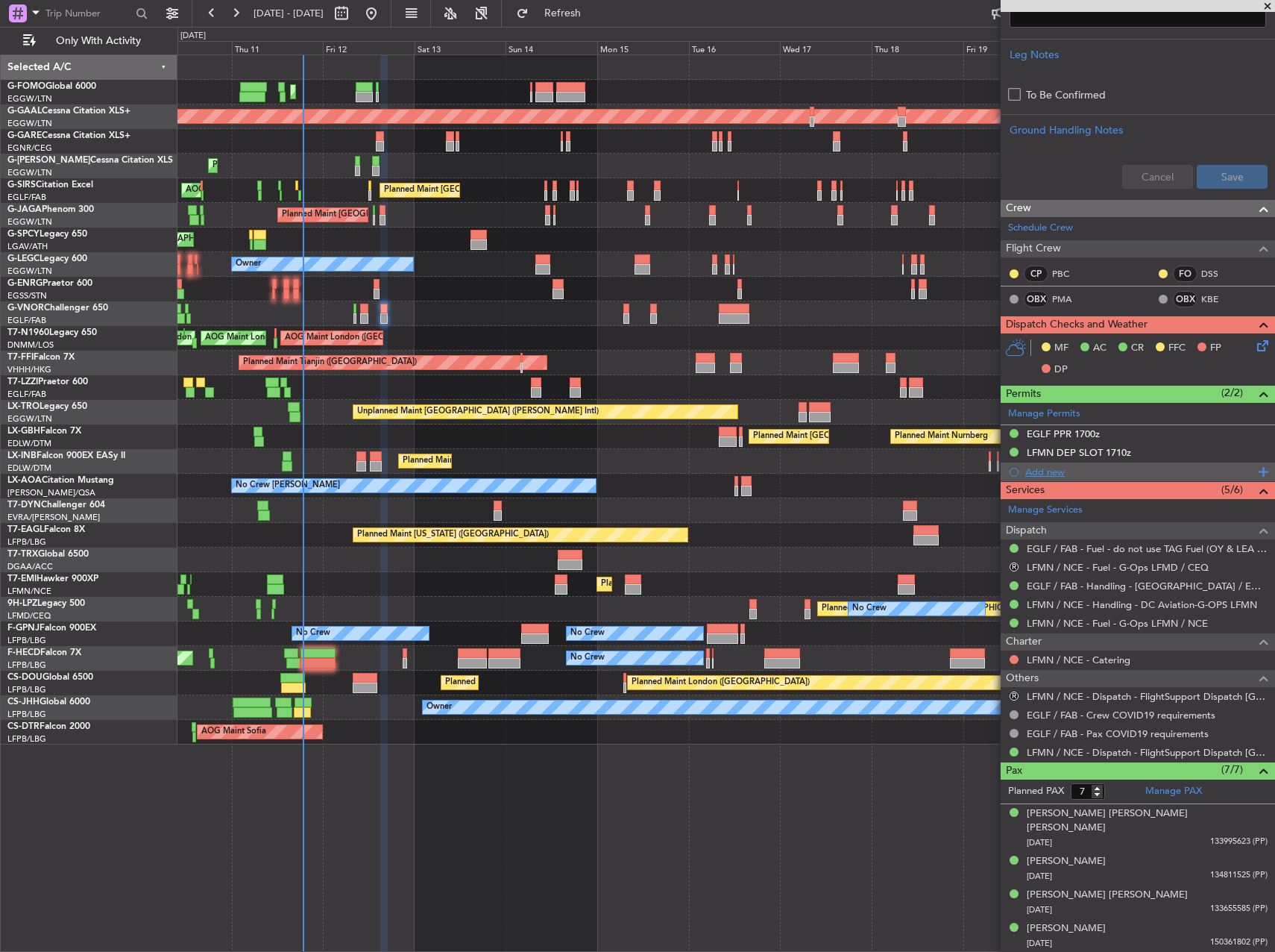
scroll to position [436, 0]
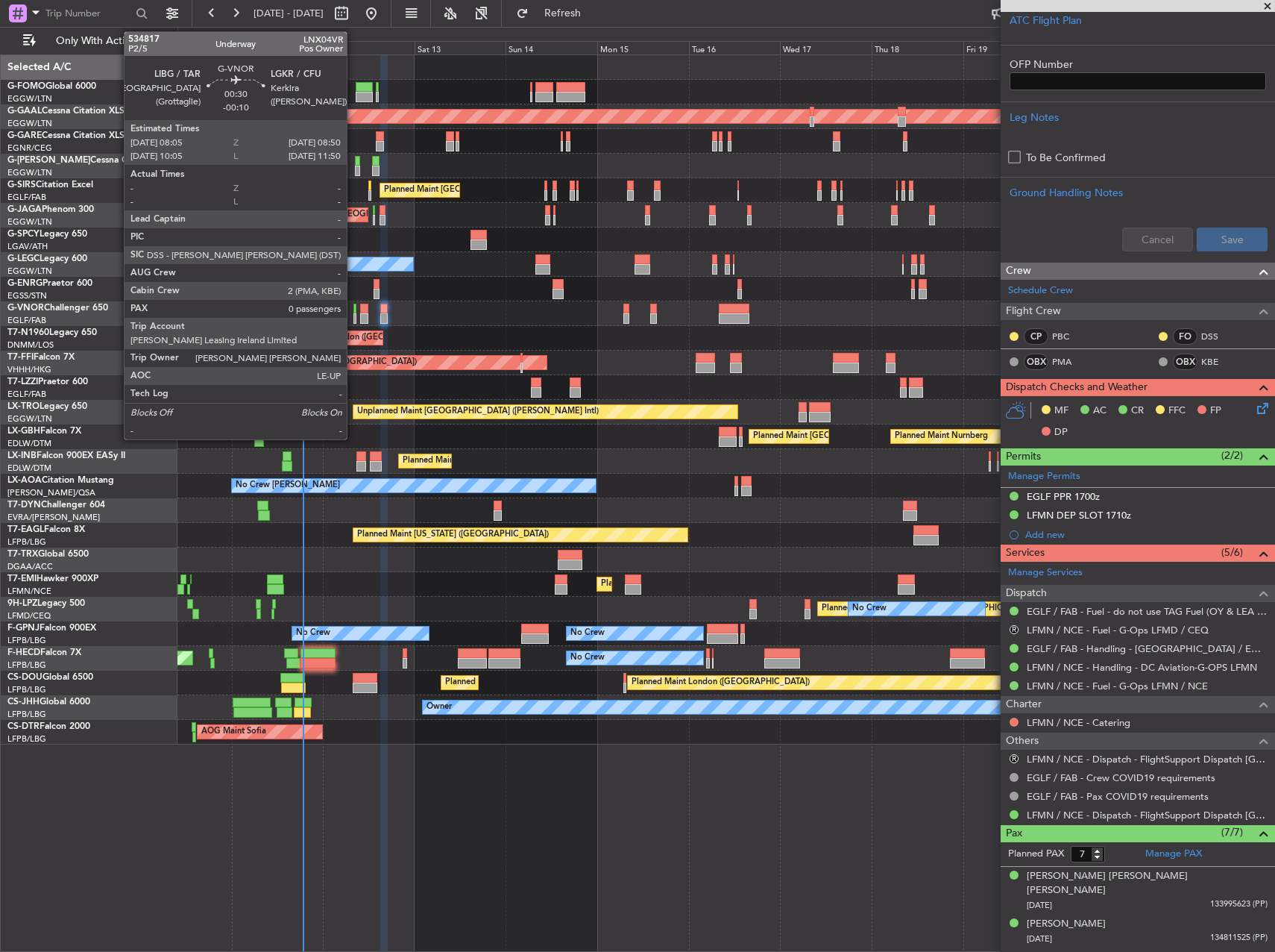
click at [354, 310] on div at bounding box center [355, 309] width 3 height 11
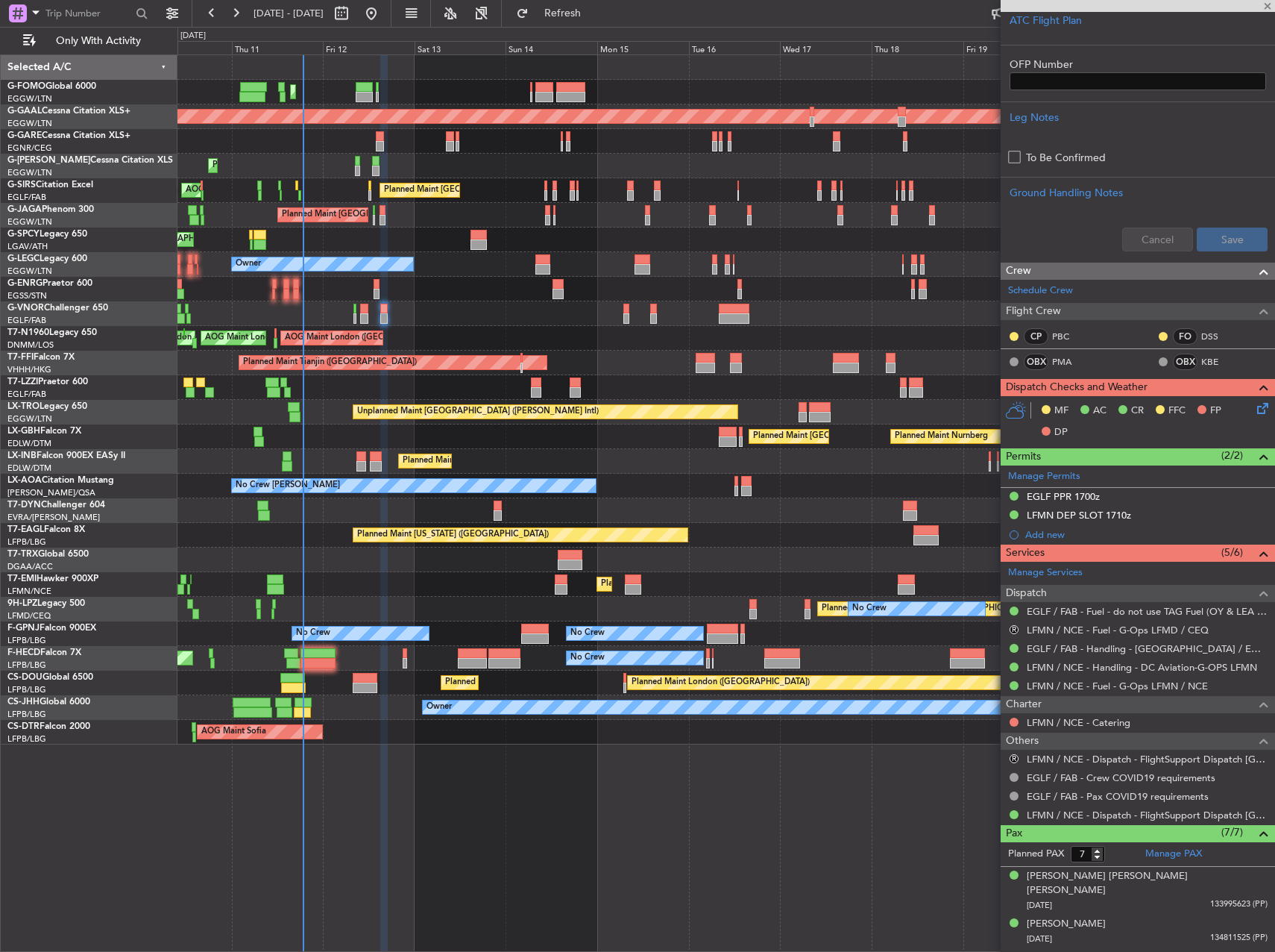
type input "-00:10"
type input "0"
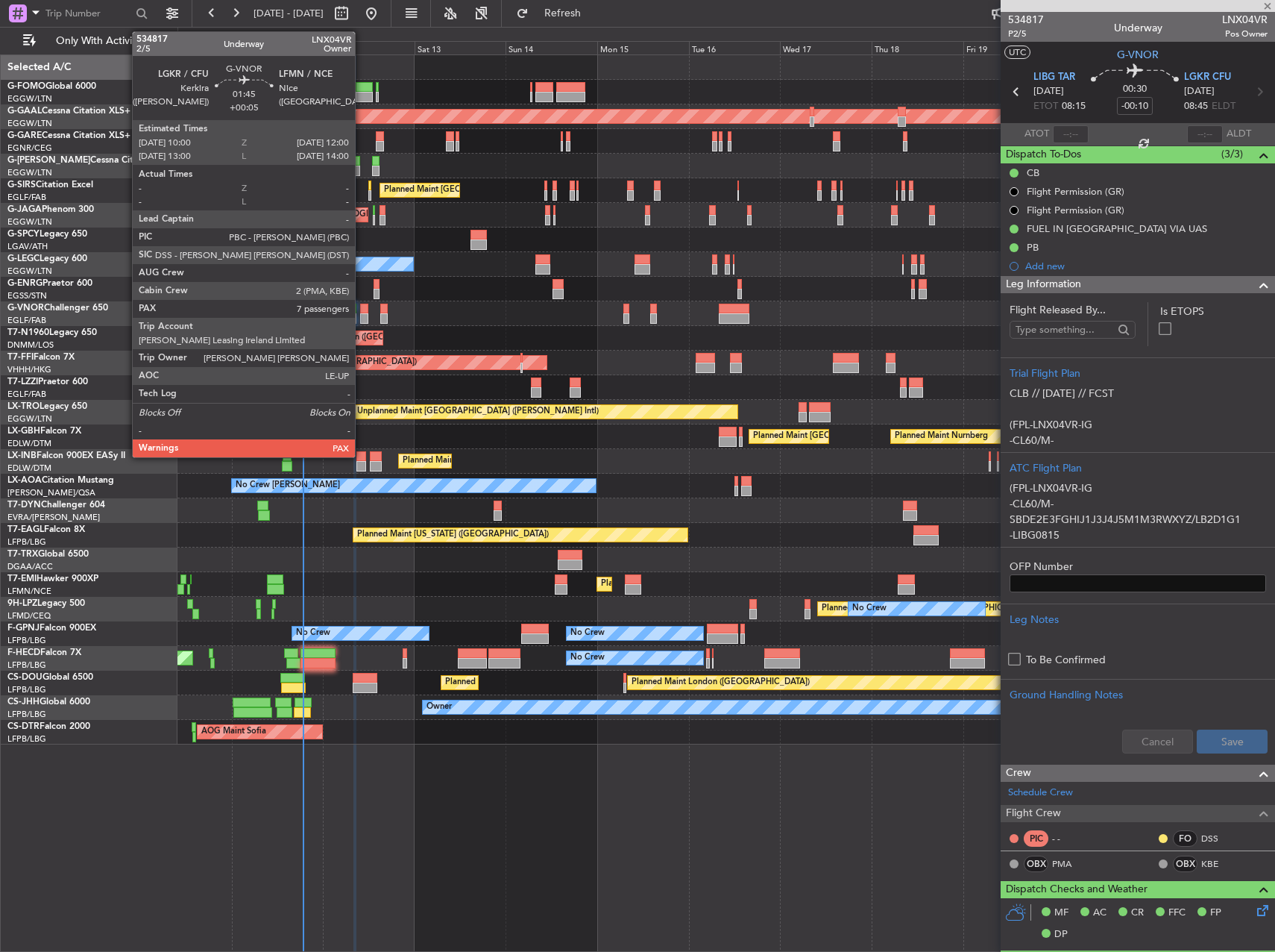
click at [362, 314] on div at bounding box center [364, 318] width 9 height 11
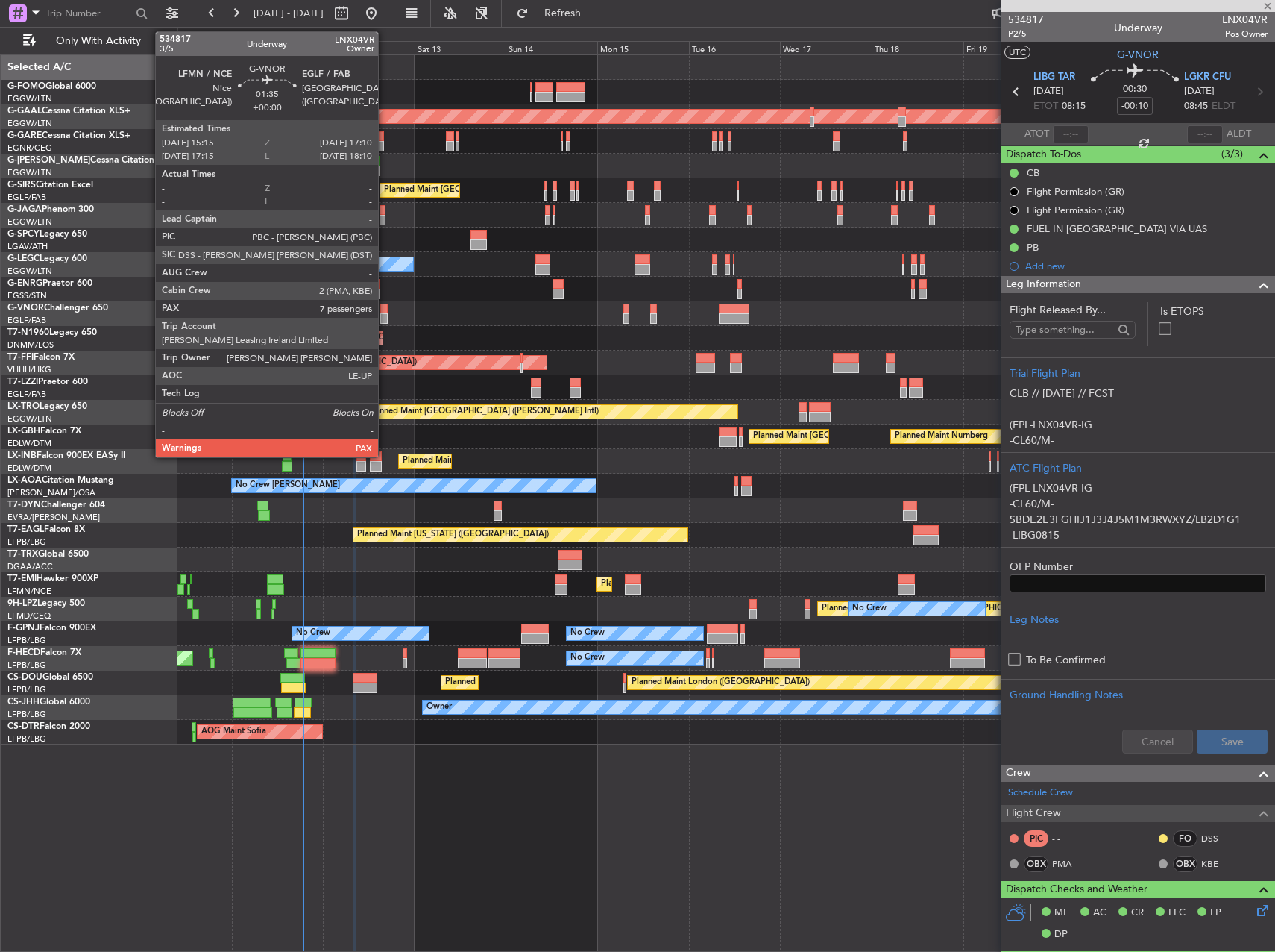
click at [385, 311] on div at bounding box center [384, 309] width 8 height 11
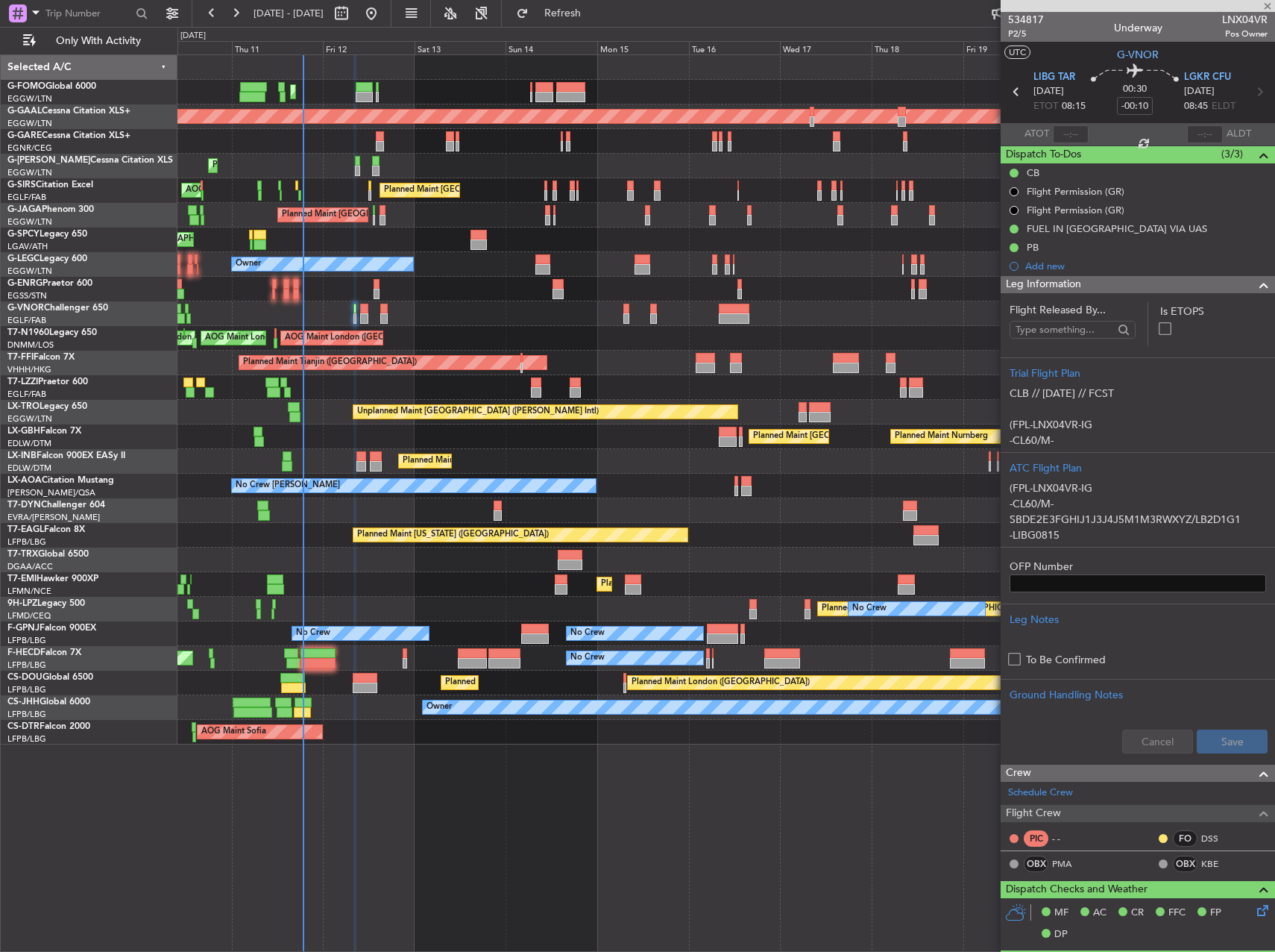
type input "7"
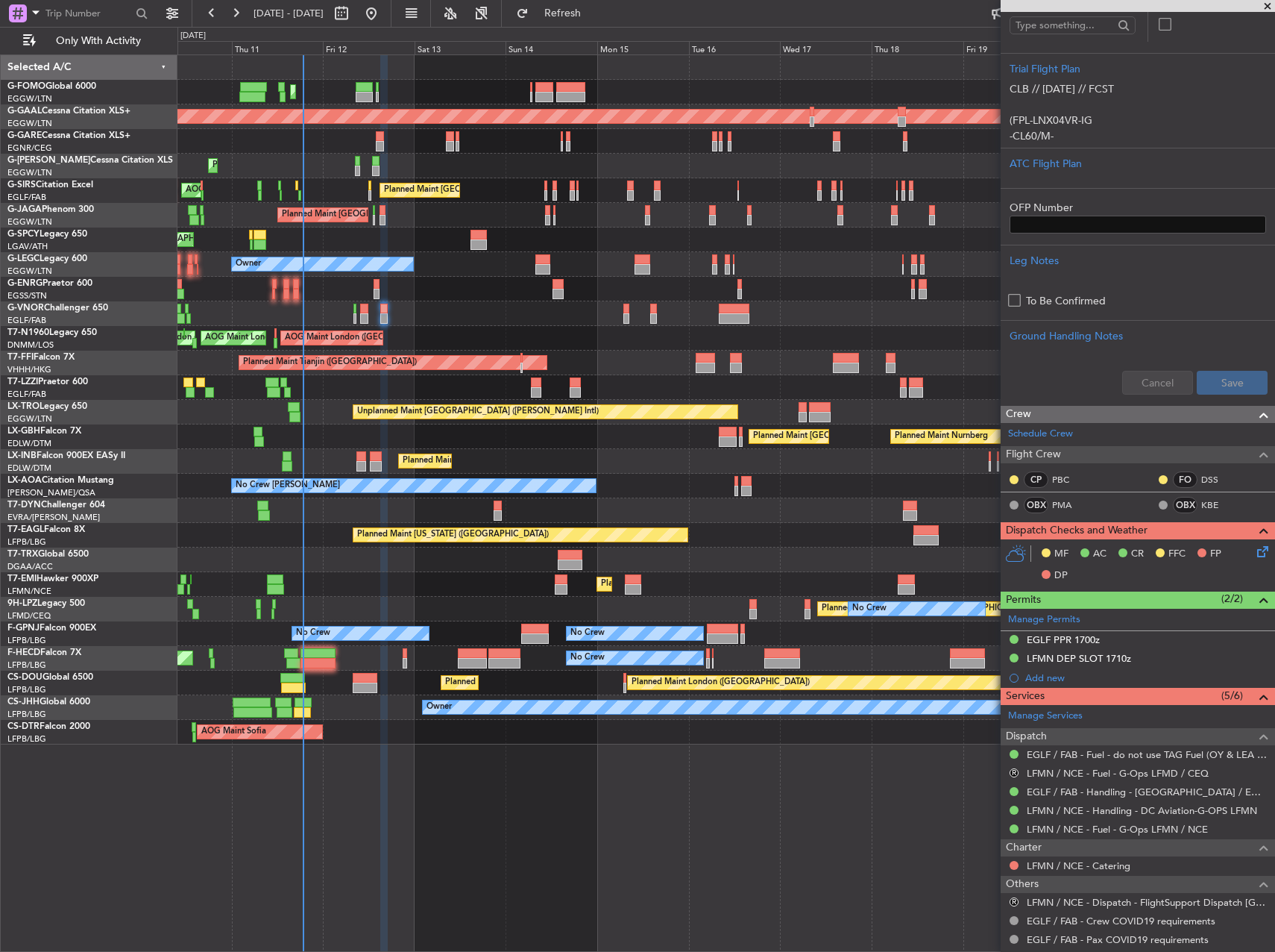
scroll to position [373, 0]
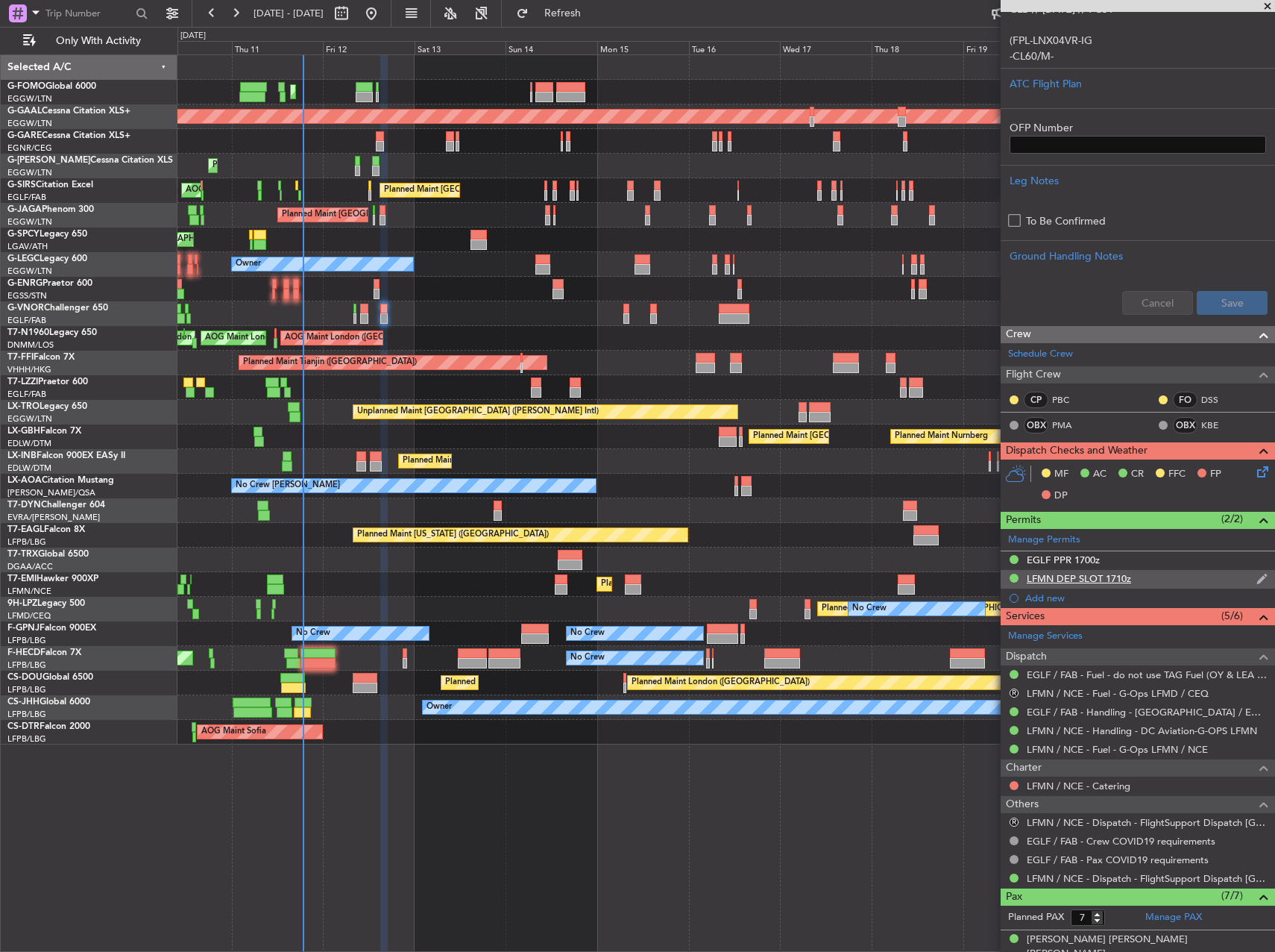
click at [1103, 576] on div "LFMN DEP SLOT 1710z" at bounding box center [1079, 578] width 104 height 13
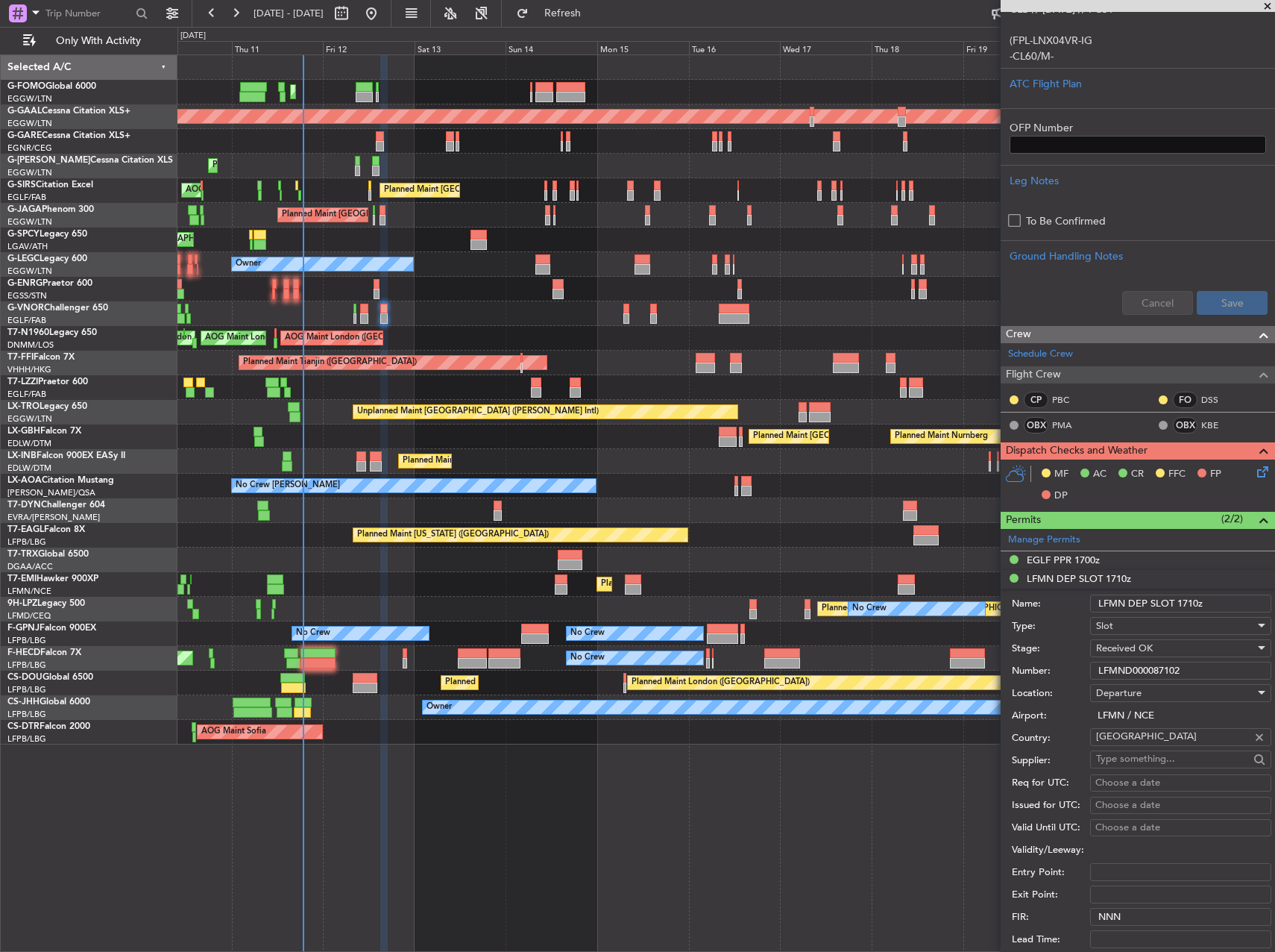
click at [1152, 674] on input "LFMND000087102" at bounding box center [1180, 670] width 181 height 18
click at [1097, 556] on div "EGLF PPR 1700z" at bounding box center [1064, 559] width 73 height 13
click at [1141, 649] on input "370448" at bounding box center [1180, 652] width 181 height 18
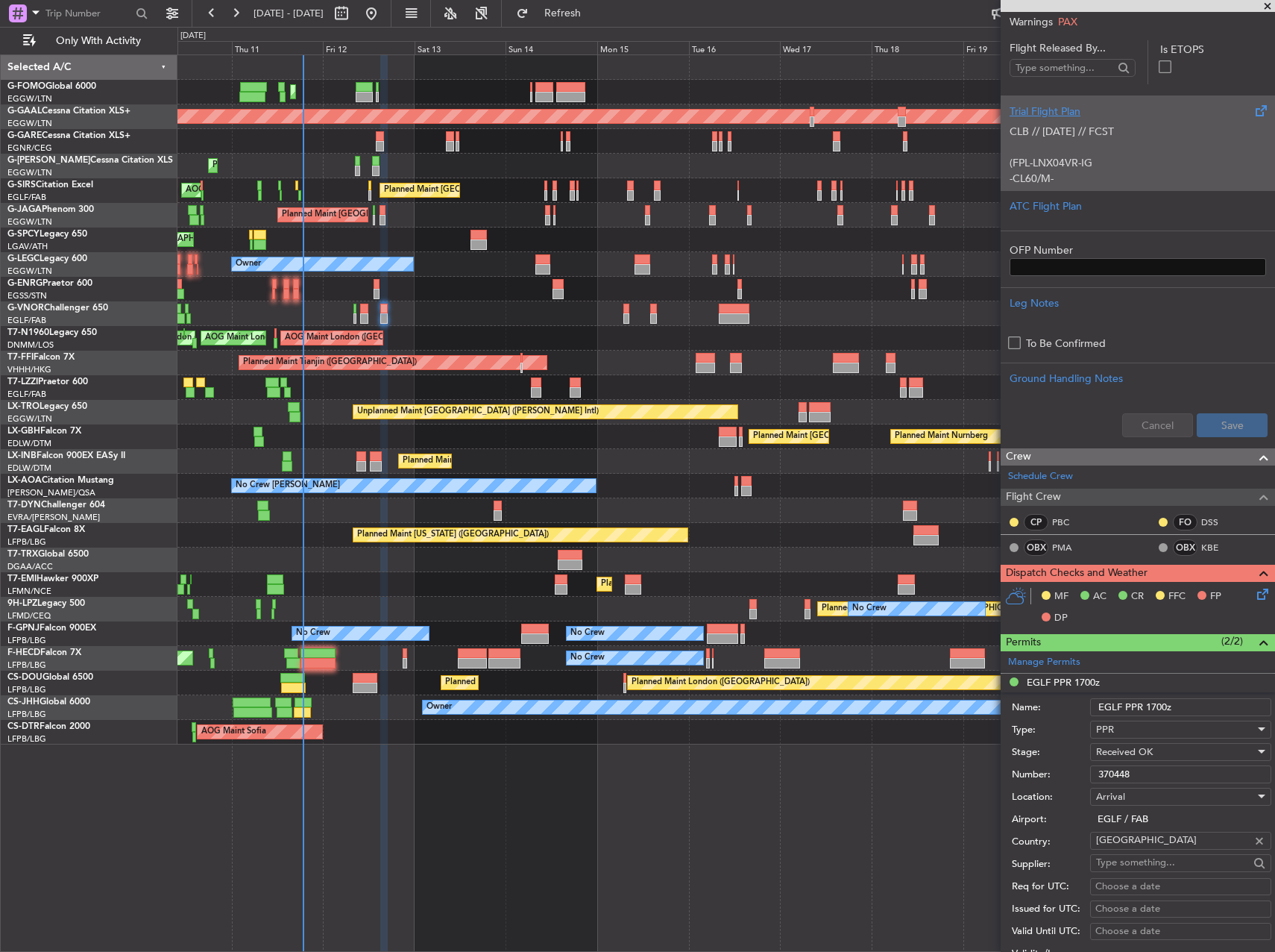
scroll to position [74, 0]
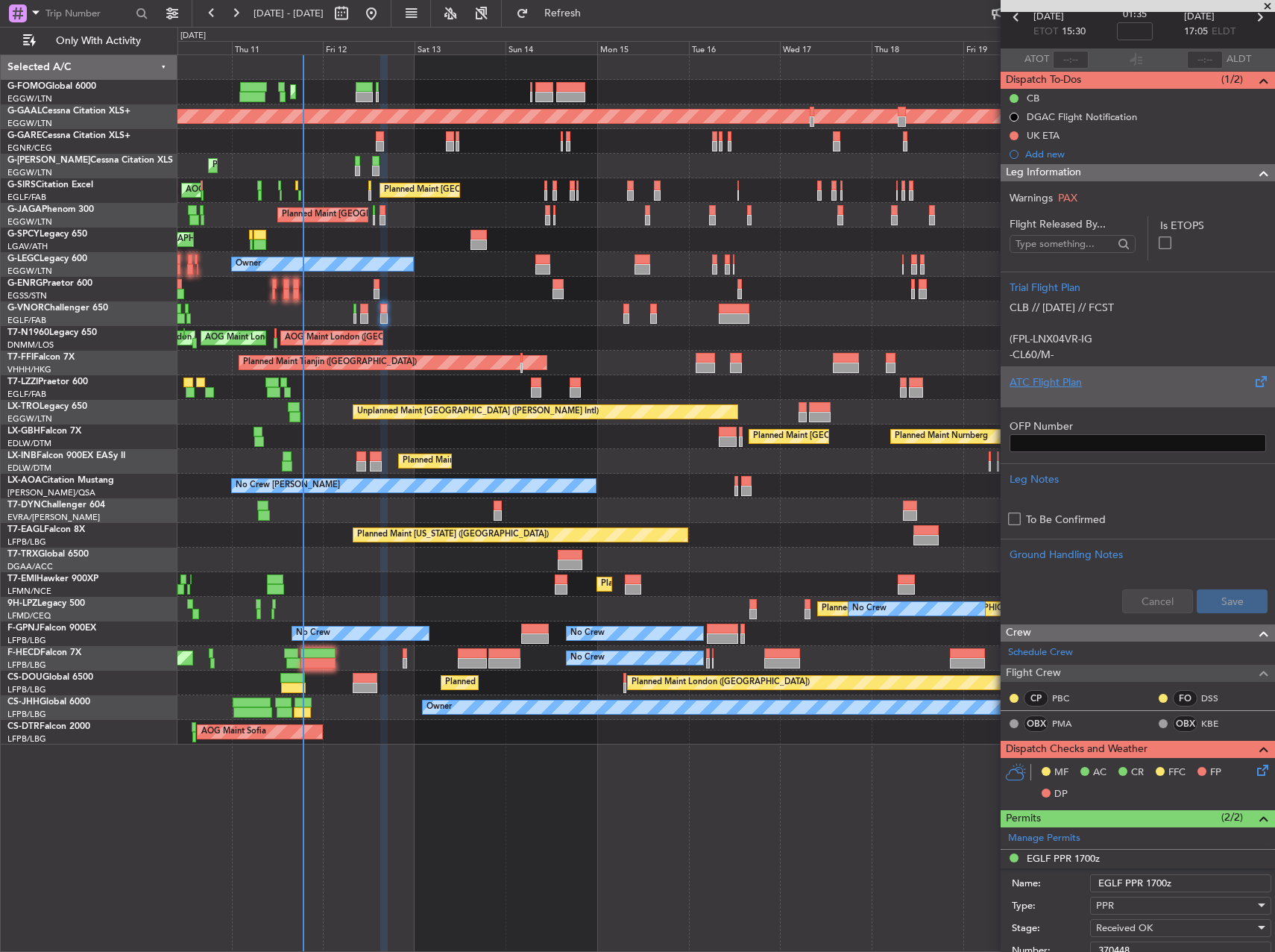
click at [1112, 375] on div "ATC Flight Plan" at bounding box center [1138, 382] width 257 height 15
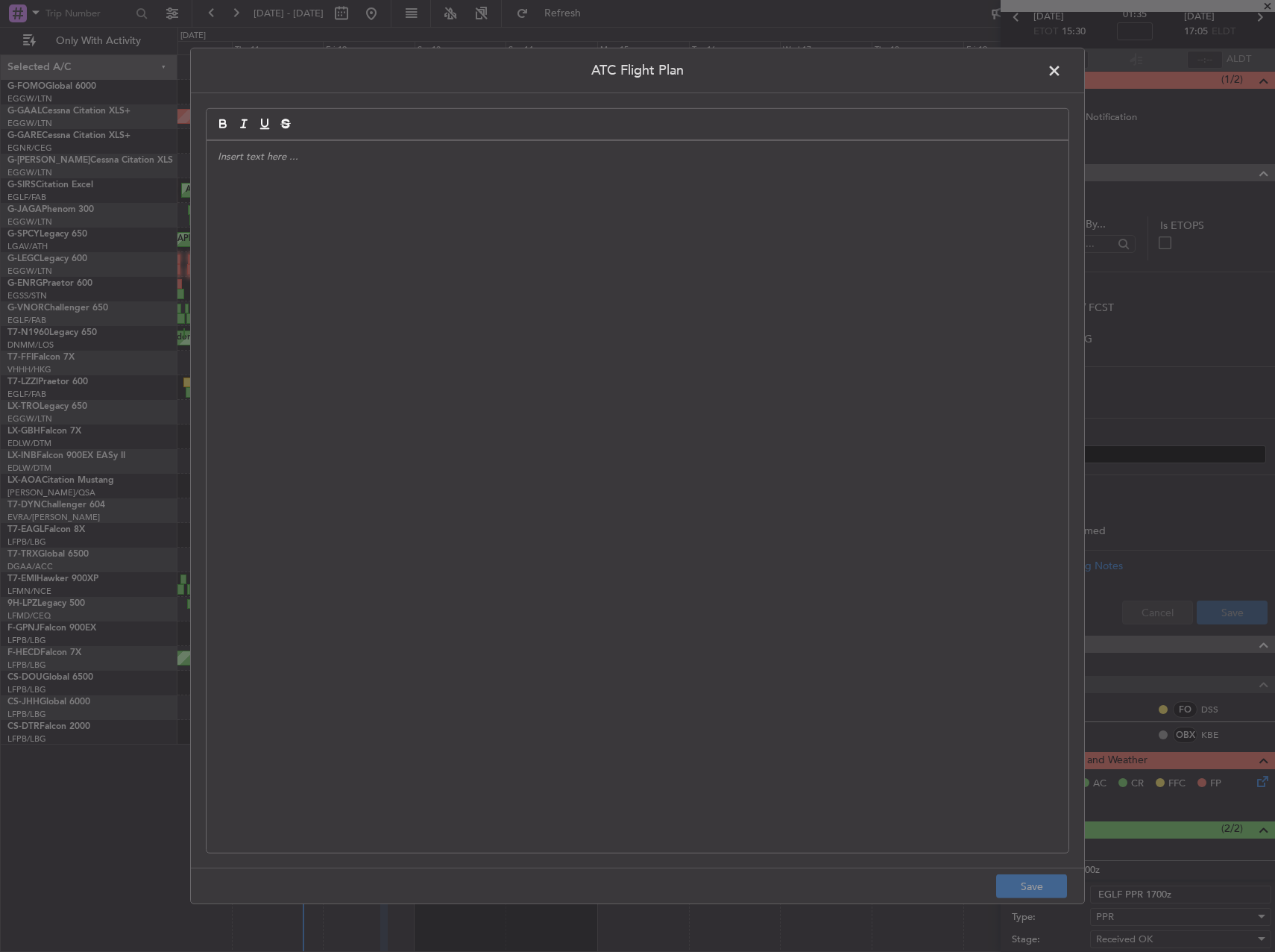
click at [685, 359] on div at bounding box center [638, 497] width 862 height 712
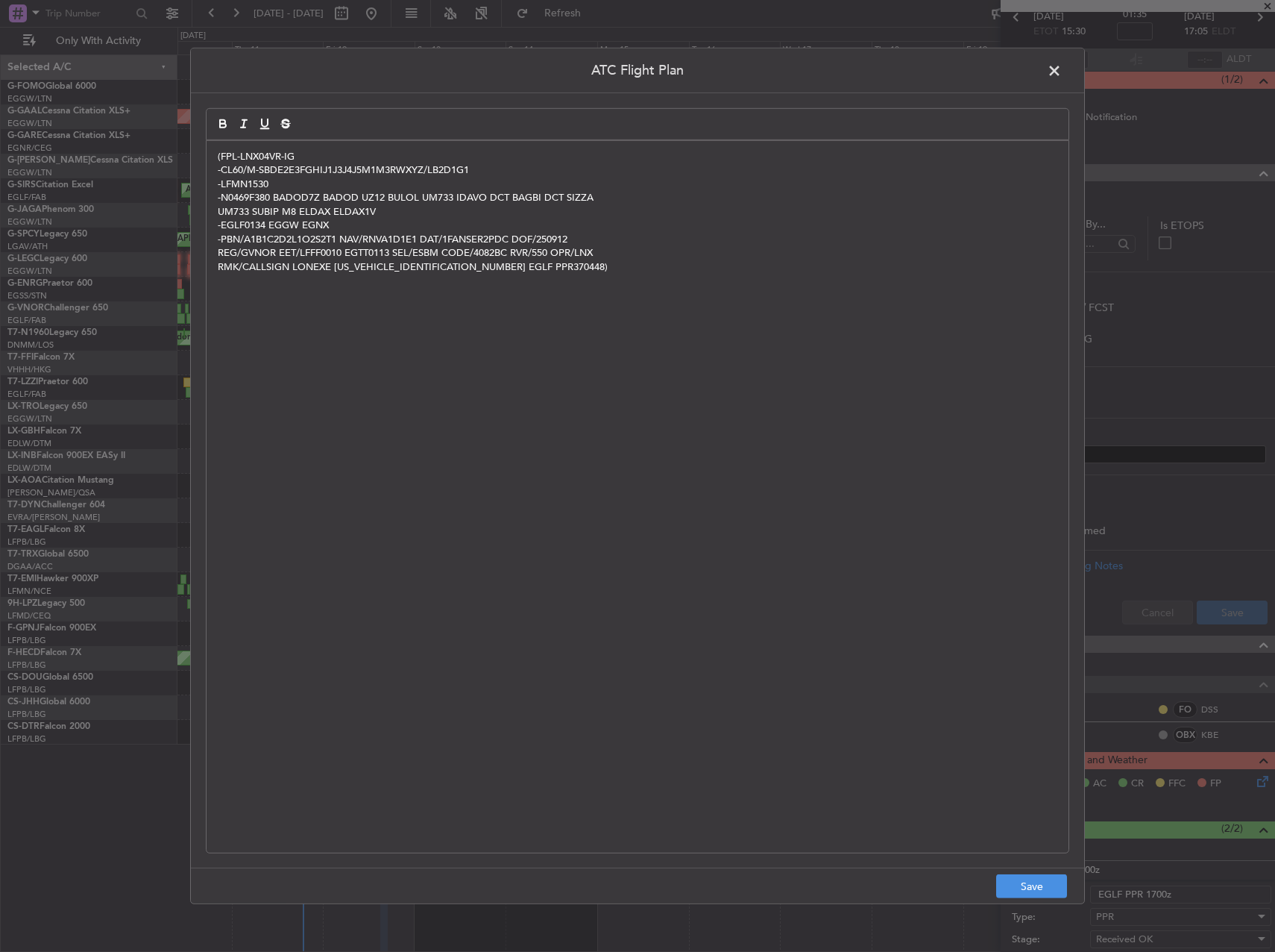
scroll to position [0, 0]
click at [1031, 890] on button "Save" at bounding box center [1031, 885] width 70 height 24
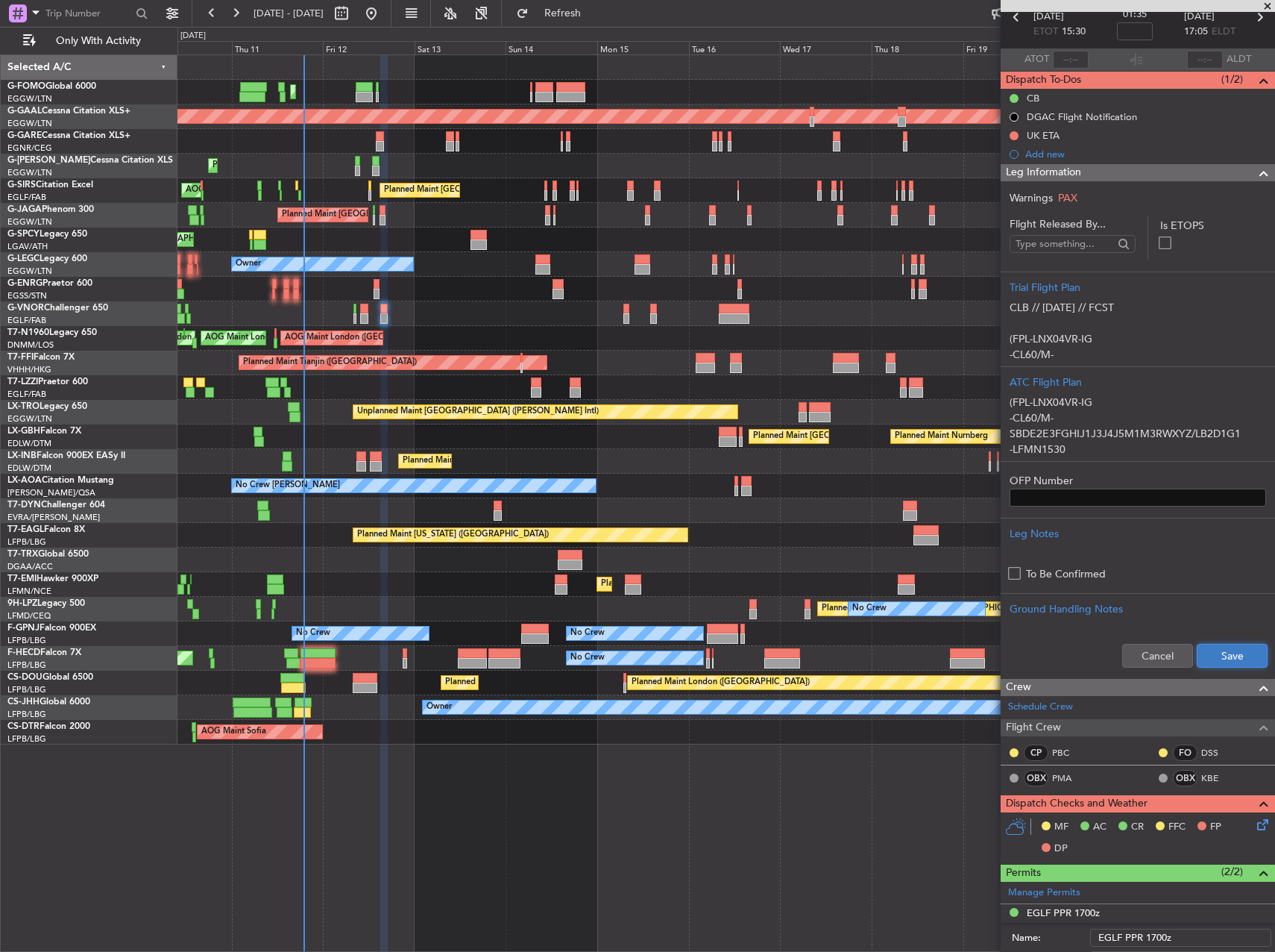
click at [1205, 663] on button "Save" at bounding box center [1232, 655] width 70 height 24
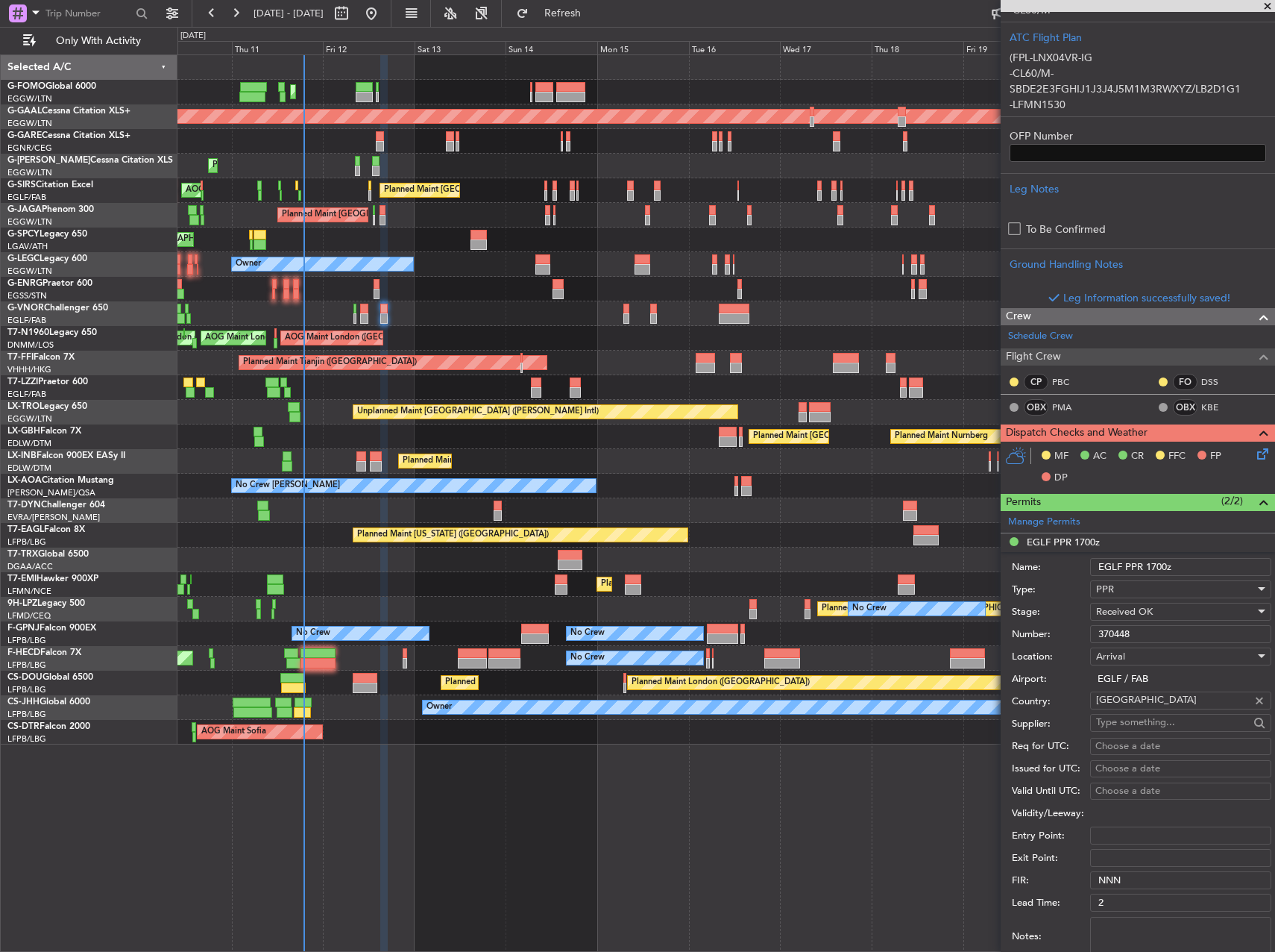
scroll to position [597, 0]
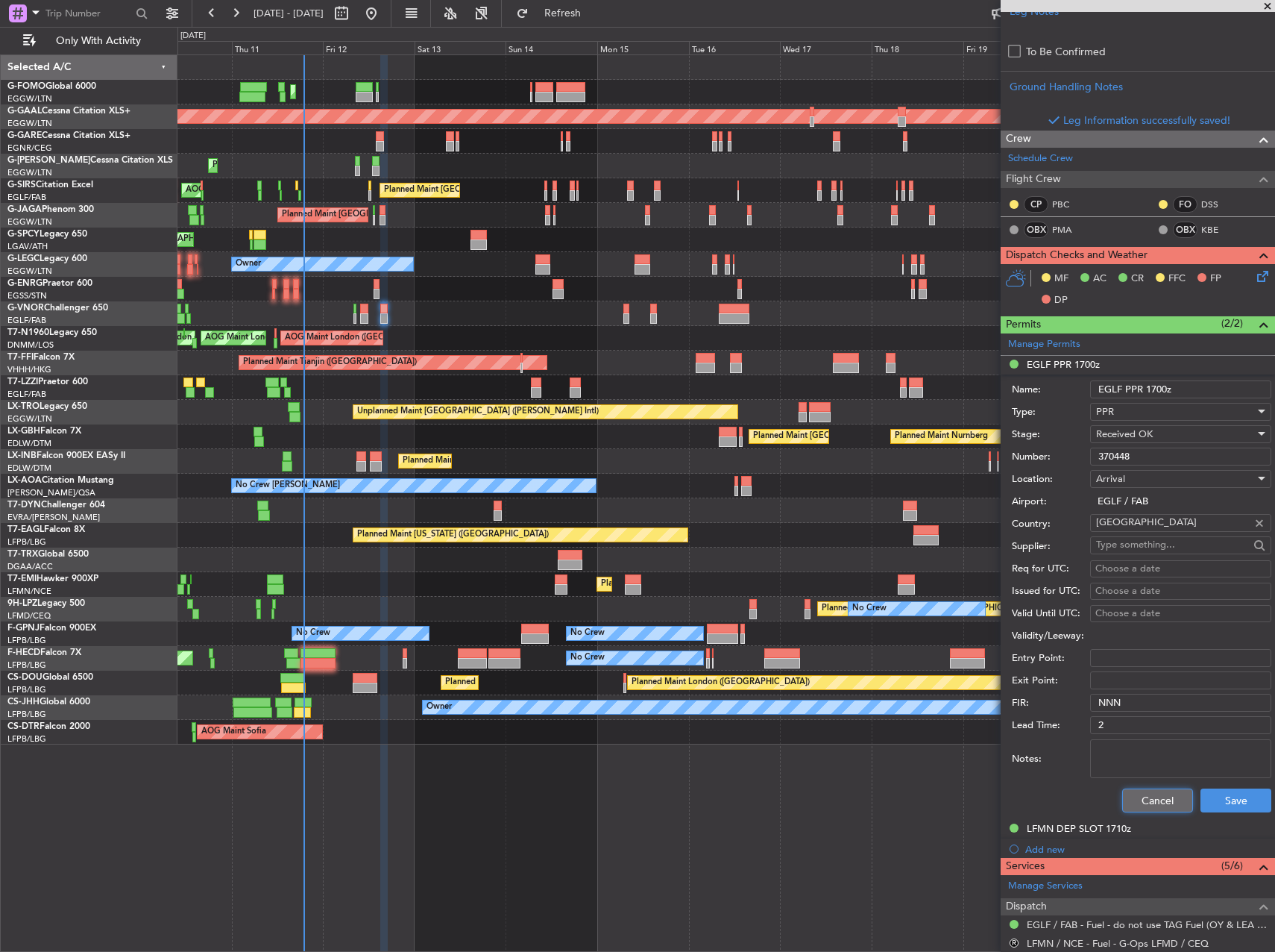
click at [1164, 792] on button "Cancel" at bounding box center [1157, 800] width 70 height 24
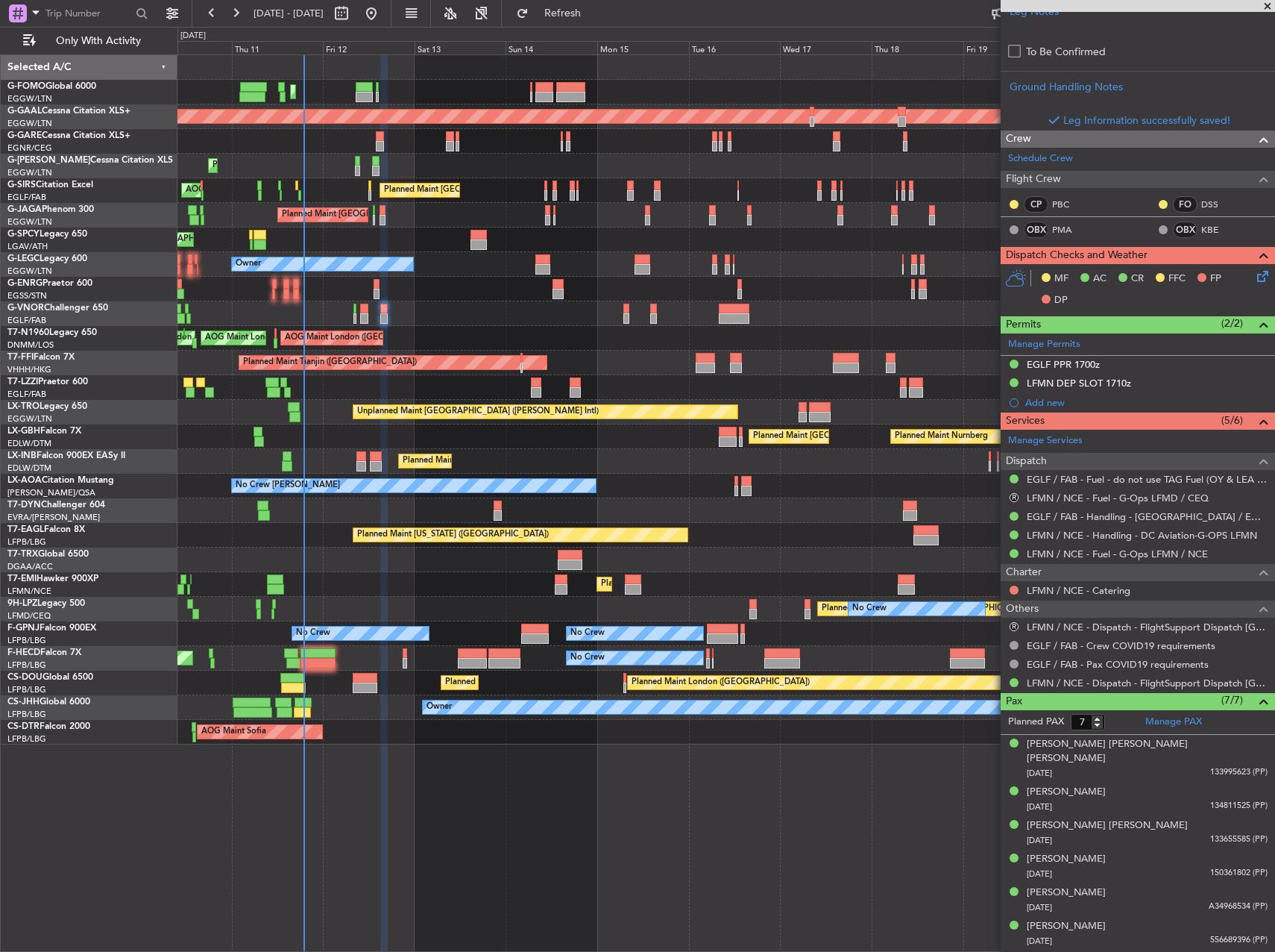
click at [1255, 280] on icon at bounding box center [1261, 274] width 12 height 12
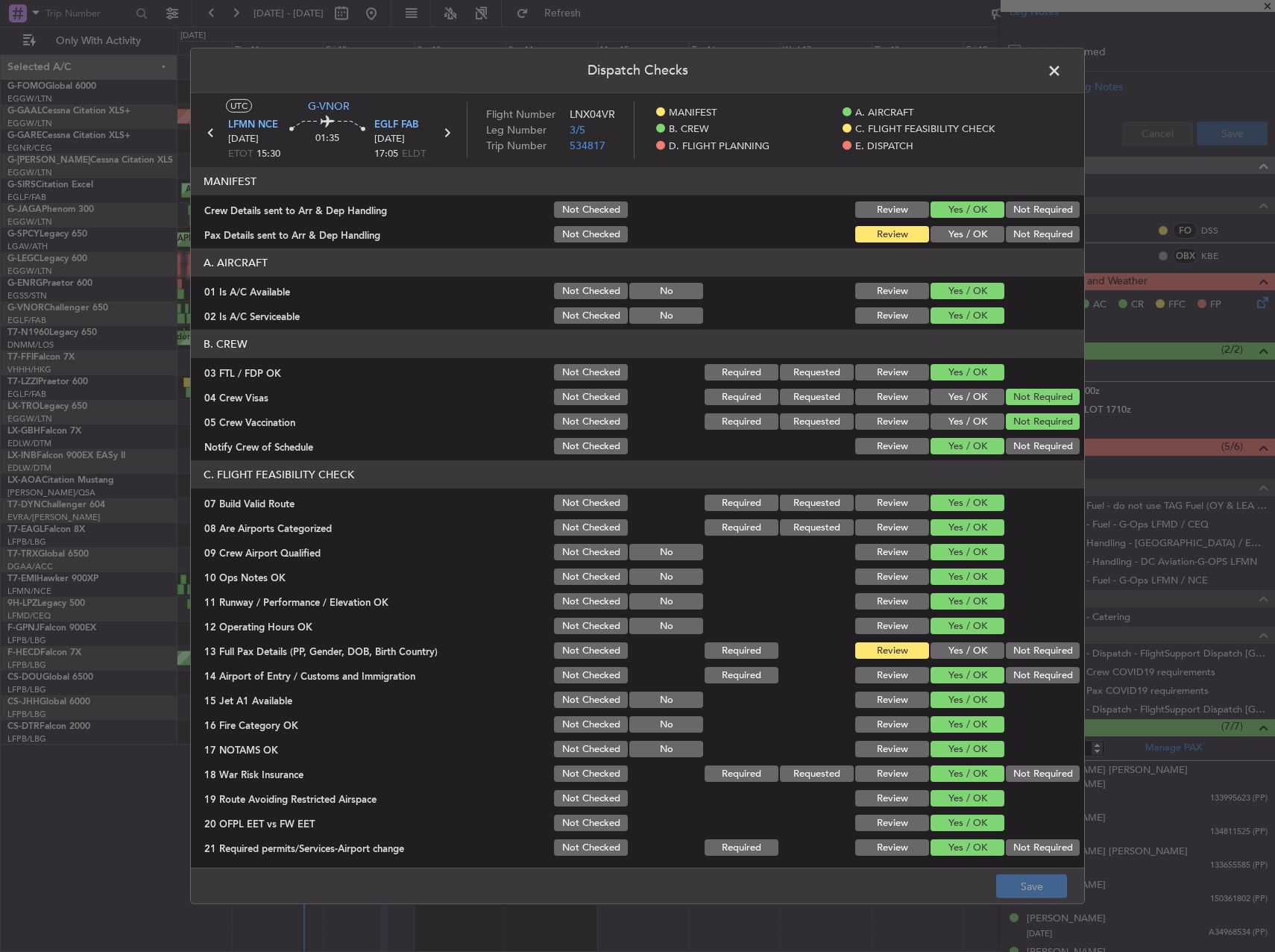
click at [954, 664] on section "C. FLIGHT FEASIBILITY CHECK 07 Build Valid Route Not Checked Required Requested…" at bounding box center [638, 659] width 893 height 397
click at [954, 652] on button "Yes / OK" at bounding box center [967, 650] width 74 height 16
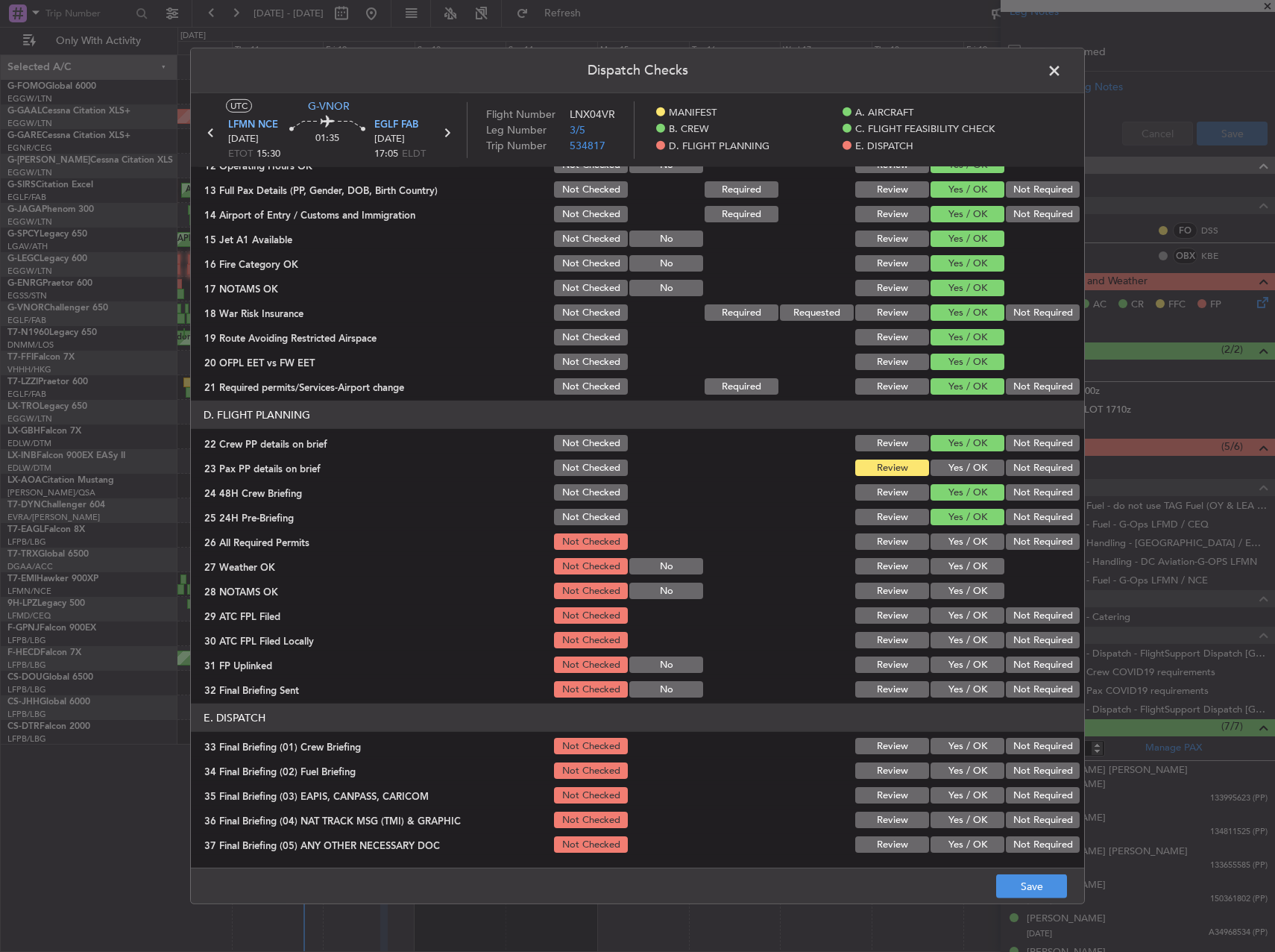
scroll to position [522, 0]
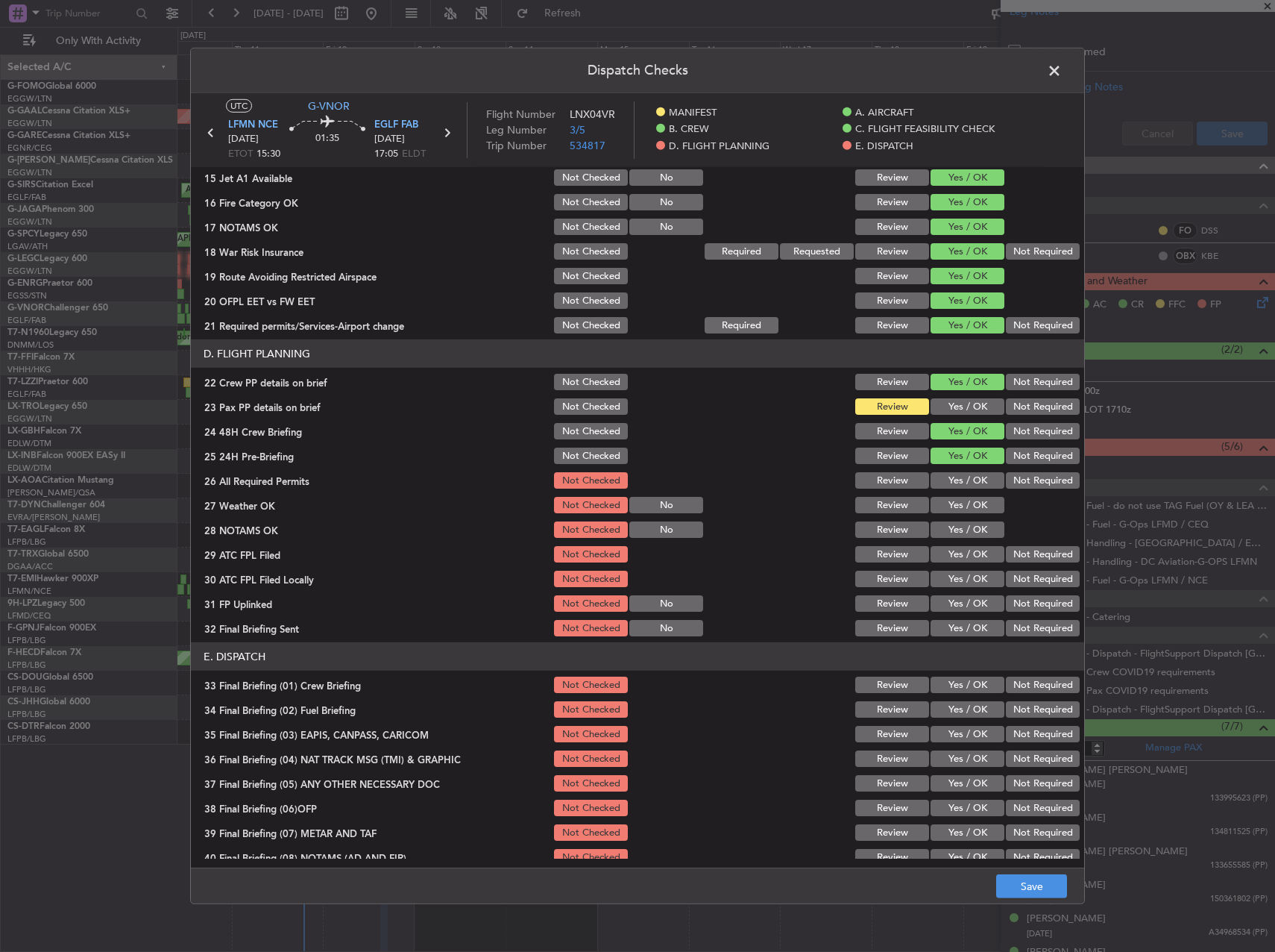
drag, startPoint x: 958, startPoint y: 400, endPoint x: 956, endPoint y: 408, distance: 8.2
click at [957, 400] on button "Yes / OK" at bounding box center [967, 406] width 74 height 16
click at [953, 477] on button "Yes / OK" at bounding box center [967, 479] width 74 height 16
click at [955, 495] on div "Yes / OK" at bounding box center [966, 505] width 75 height 21
click at [951, 515] on div "Yes / OK" at bounding box center [966, 505] width 75 height 21
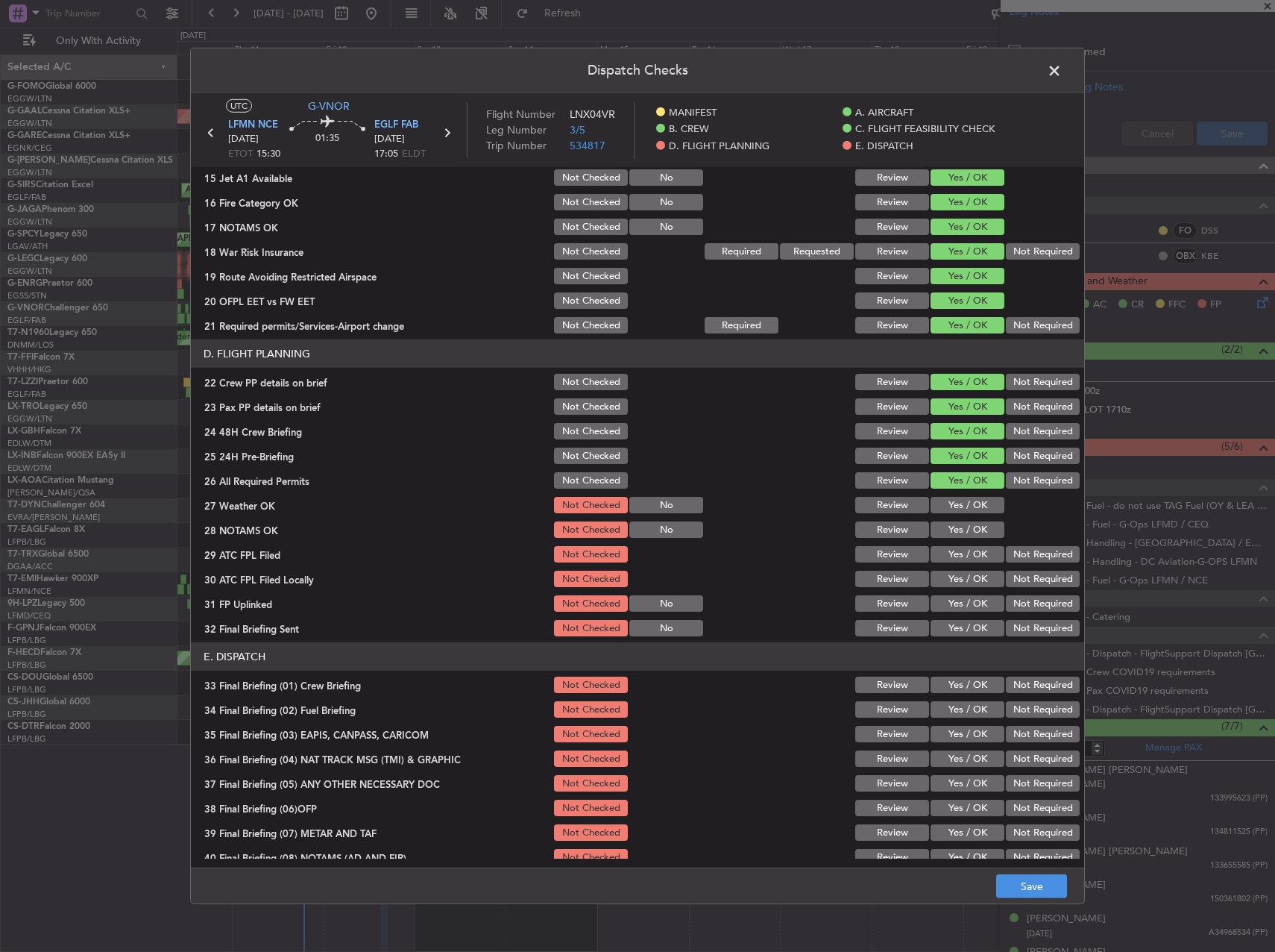
click at [949, 503] on button "Yes / OK" at bounding box center [967, 504] width 74 height 16
click at [952, 528] on button "Yes / OK" at bounding box center [967, 529] width 74 height 16
click at [948, 552] on button "Yes / OK" at bounding box center [967, 554] width 74 height 16
drag, startPoint x: 1023, startPoint y: 580, endPoint x: 970, endPoint y: 596, distance: 55.4
click at [1023, 581] on button "Not Required" at bounding box center [1043, 579] width 74 height 16
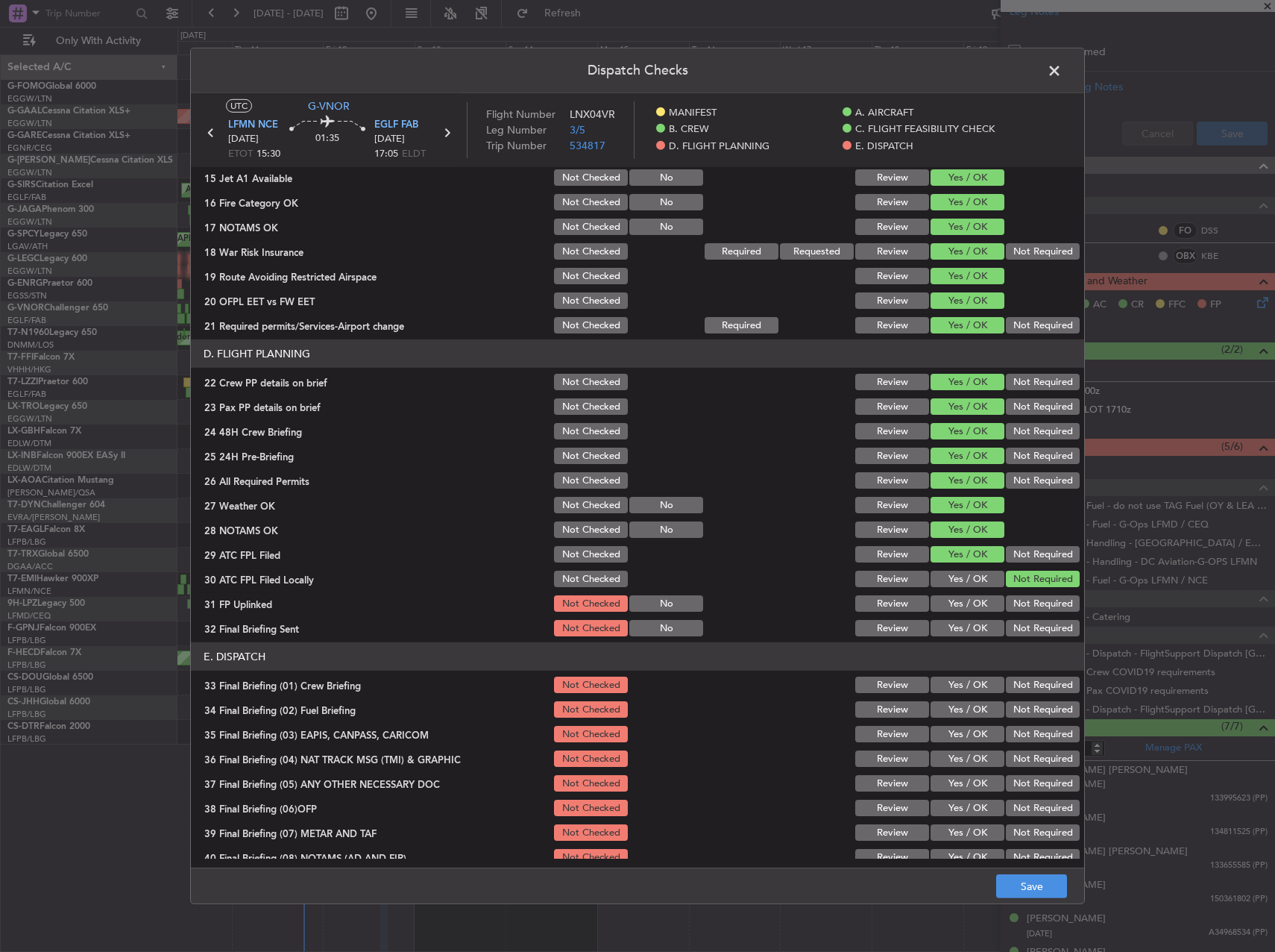
drag, startPoint x: 960, startPoint y: 600, endPoint x: 986, endPoint y: 608, distance: 27.2
click at [962, 600] on button "Yes / OK" at bounding box center [967, 603] width 74 height 16
click at [1054, 637] on div "Not Required" at bounding box center [1042, 628] width 75 height 21
click at [1039, 627] on button "Not Required" at bounding box center [1043, 628] width 74 height 16
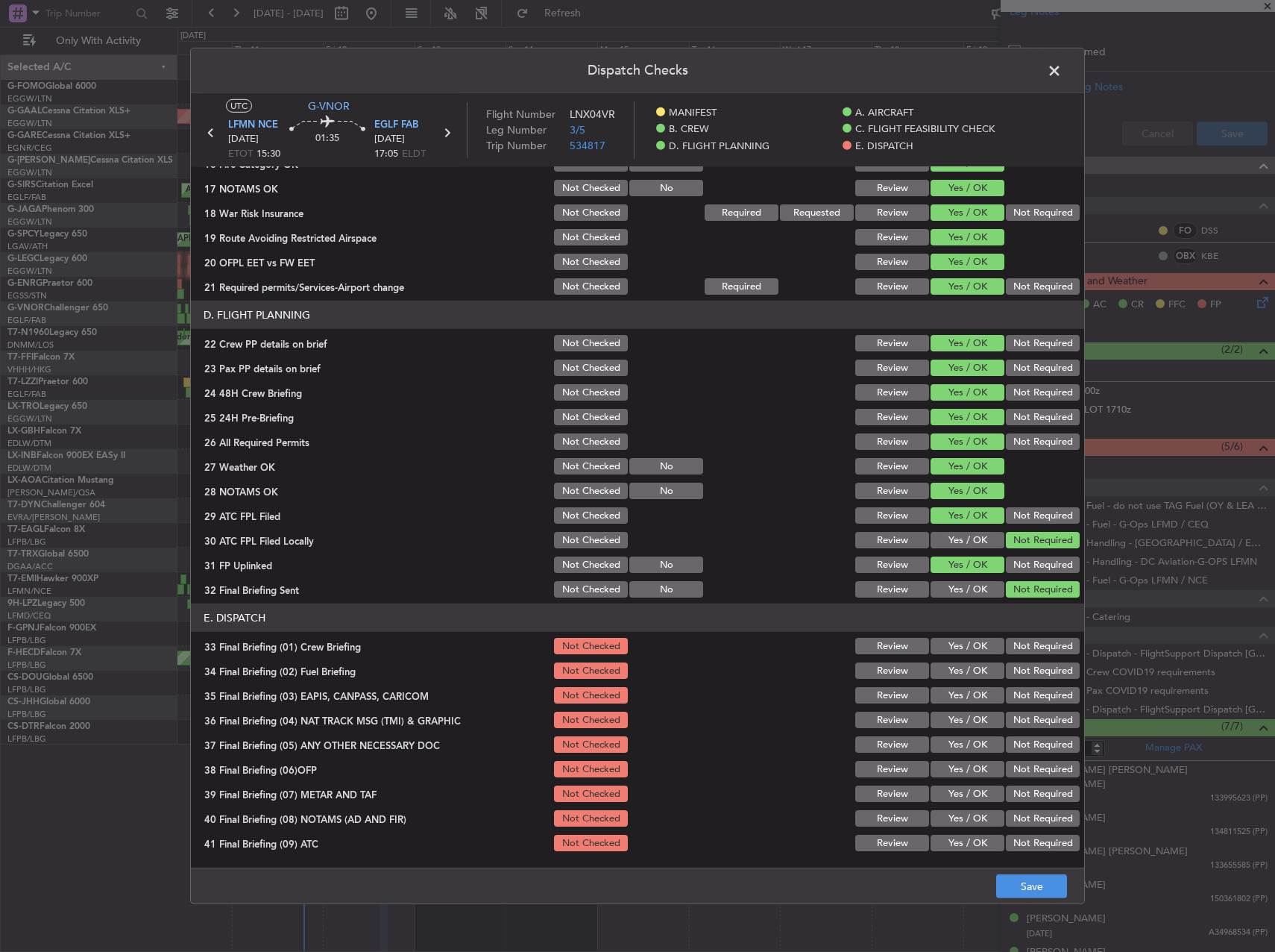
scroll to position [633, 0]
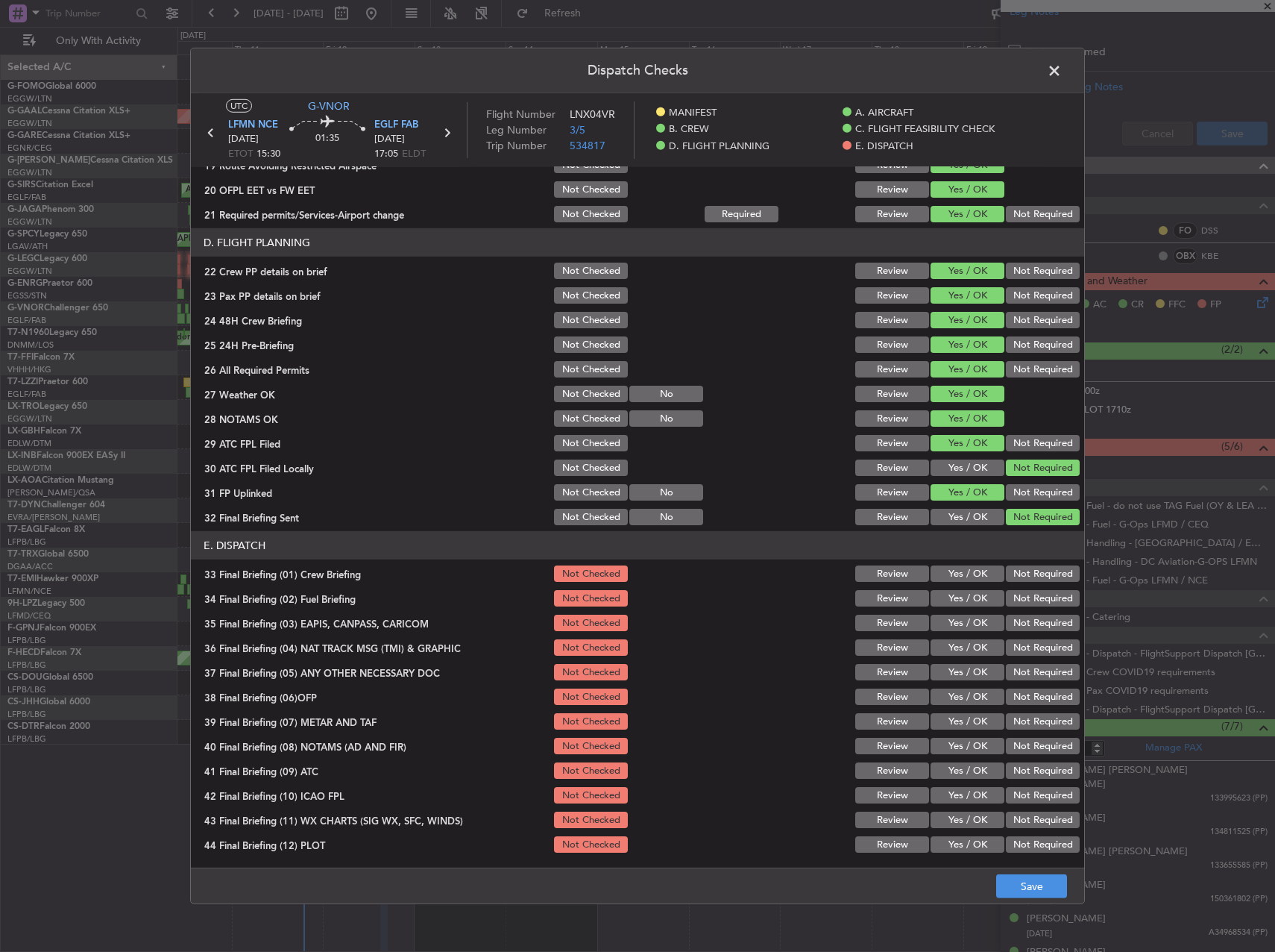
click at [935, 578] on button "Yes / OK" at bounding box center [967, 573] width 74 height 16
drag, startPoint x: 945, startPoint y: 590, endPoint x: 998, endPoint y: 606, distance: 55.4
click at [958, 597] on button "Yes / OK" at bounding box center [967, 598] width 74 height 16
click at [1024, 623] on button "Not Required" at bounding box center [1043, 622] width 74 height 16
click at [1027, 646] on button "Not Required" at bounding box center [1043, 647] width 74 height 16
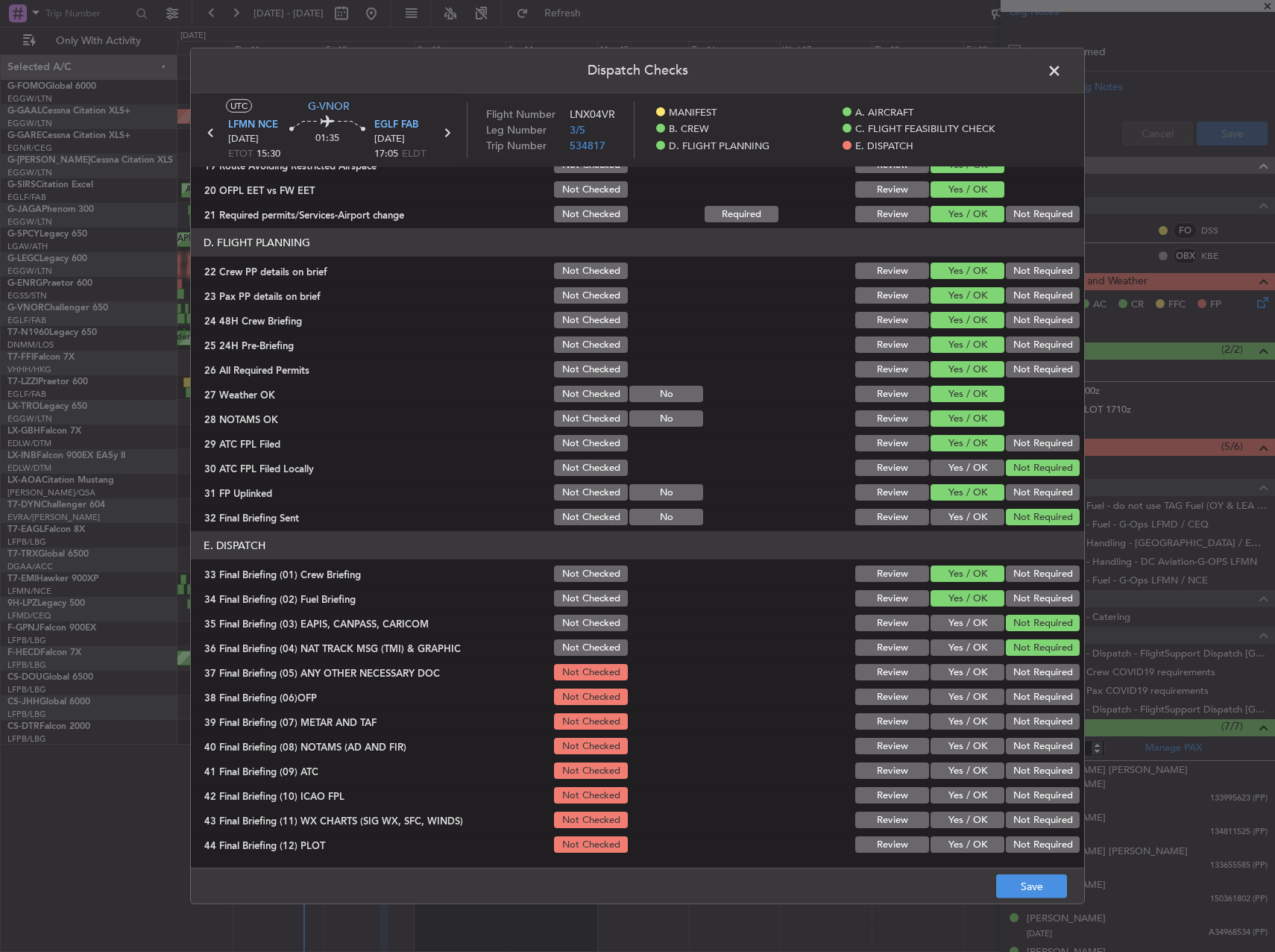
click at [1026, 664] on button "Not Required" at bounding box center [1043, 671] width 74 height 16
drag, startPoint x: 968, startPoint y: 693, endPoint x: 958, endPoint y: 704, distance: 14.9
click at [967, 693] on button "Yes / OK" at bounding box center [967, 696] width 74 height 16
click at [955, 709] on section "E. DISPATCH 33 Final Briefing (01) Crew Briefing Not Checked Review Yes / OK No…" at bounding box center [638, 694] width 893 height 324
click at [953, 721] on button "Yes / OK" at bounding box center [967, 721] width 74 height 16
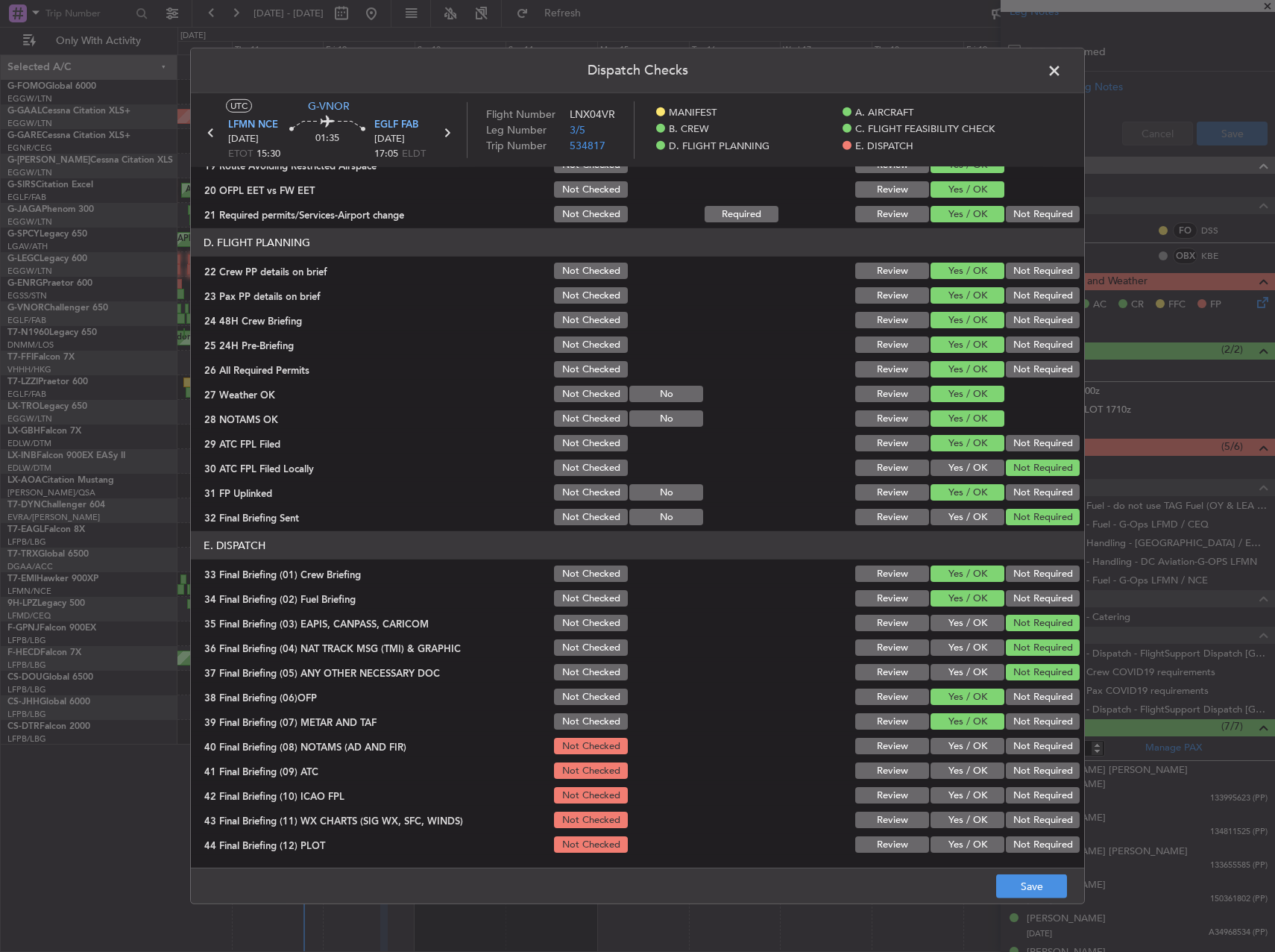
click at [953, 743] on button "Yes / OK" at bounding box center [967, 746] width 74 height 16
click at [952, 766] on button "Yes / OK" at bounding box center [967, 770] width 74 height 16
click at [949, 788] on button "Yes / OK" at bounding box center [967, 795] width 74 height 16
click at [947, 823] on button "Yes / OK" at bounding box center [967, 819] width 74 height 16
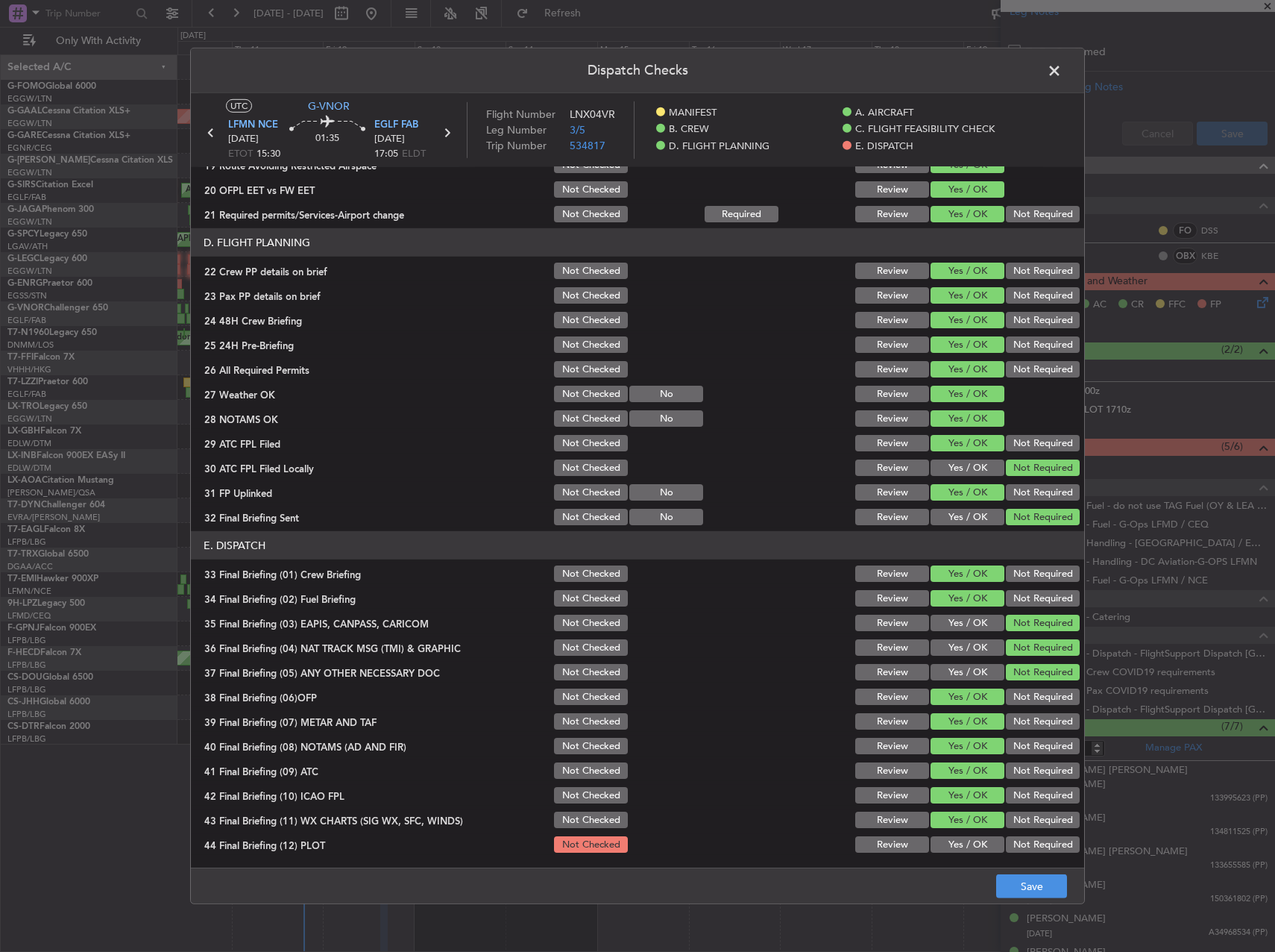
drag, startPoint x: 945, startPoint y: 848, endPoint x: 960, endPoint y: 851, distance: 15.3
click at [944, 850] on button "Yes / OK" at bounding box center [967, 844] width 74 height 16
click at [1018, 883] on button "Save" at bounding box center [1031, 885] width 70 height 24
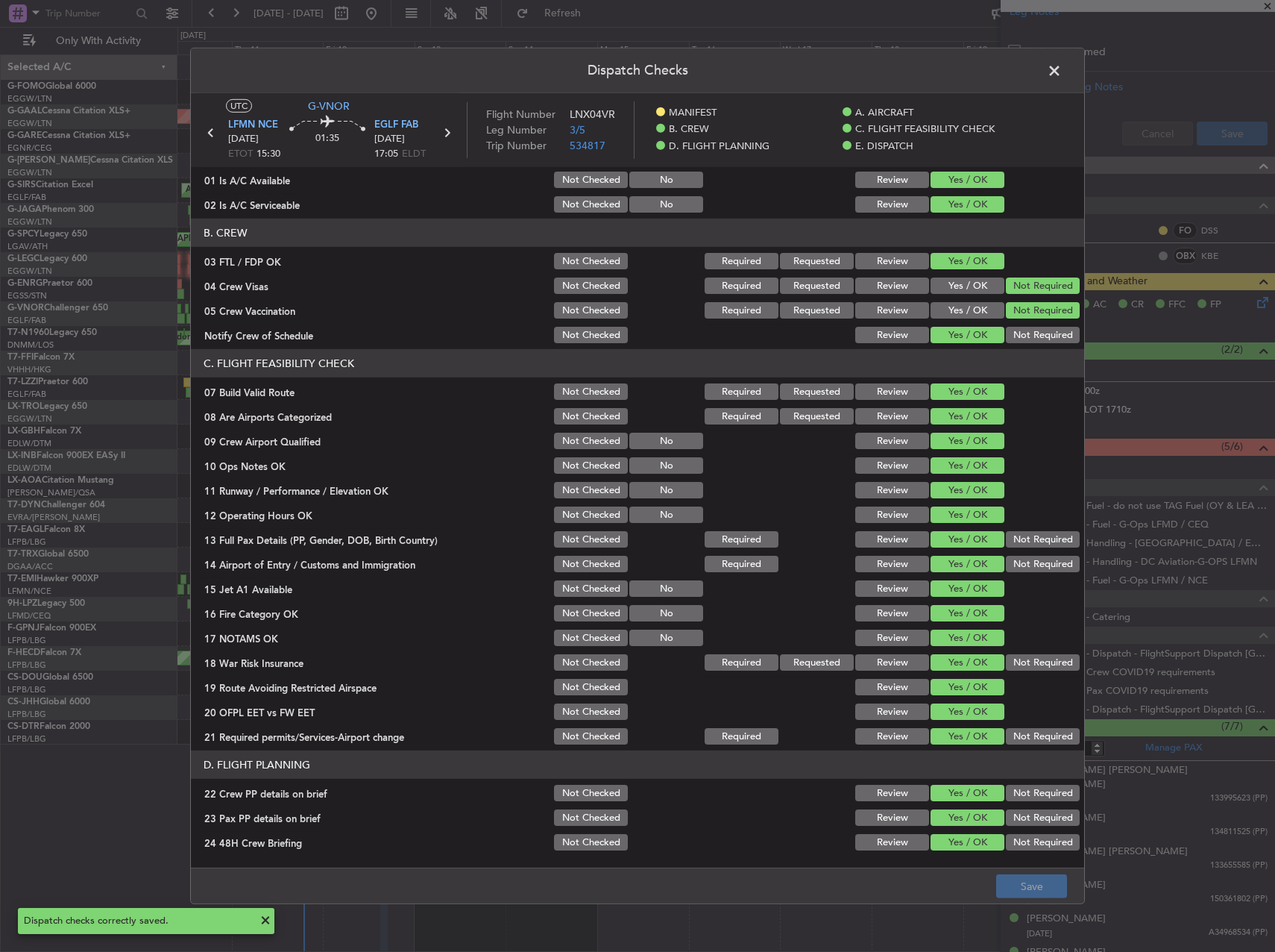
scroll to position [0, 0]
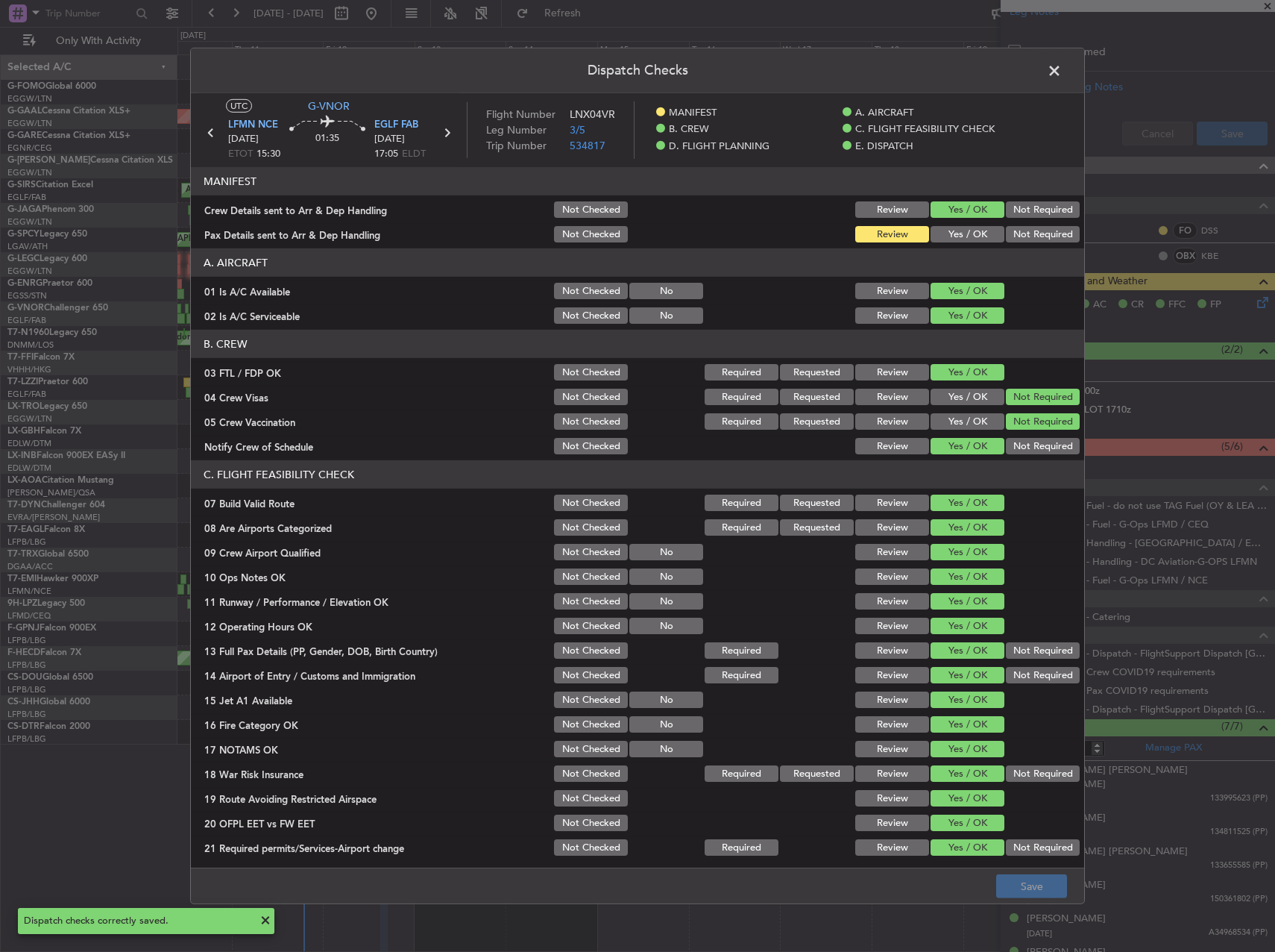
click at [1065, 74] on div "Dispatch Checks UTC G-VNOR LFMN NCE 12/09/2025 ETOT 15:30 01:35 EGLF FAB 12/09/…" at bounding box center [638, 476] width 895 height 857
click at [1062, 74] on span at bounding box center [1062, 74] width 0 height 30
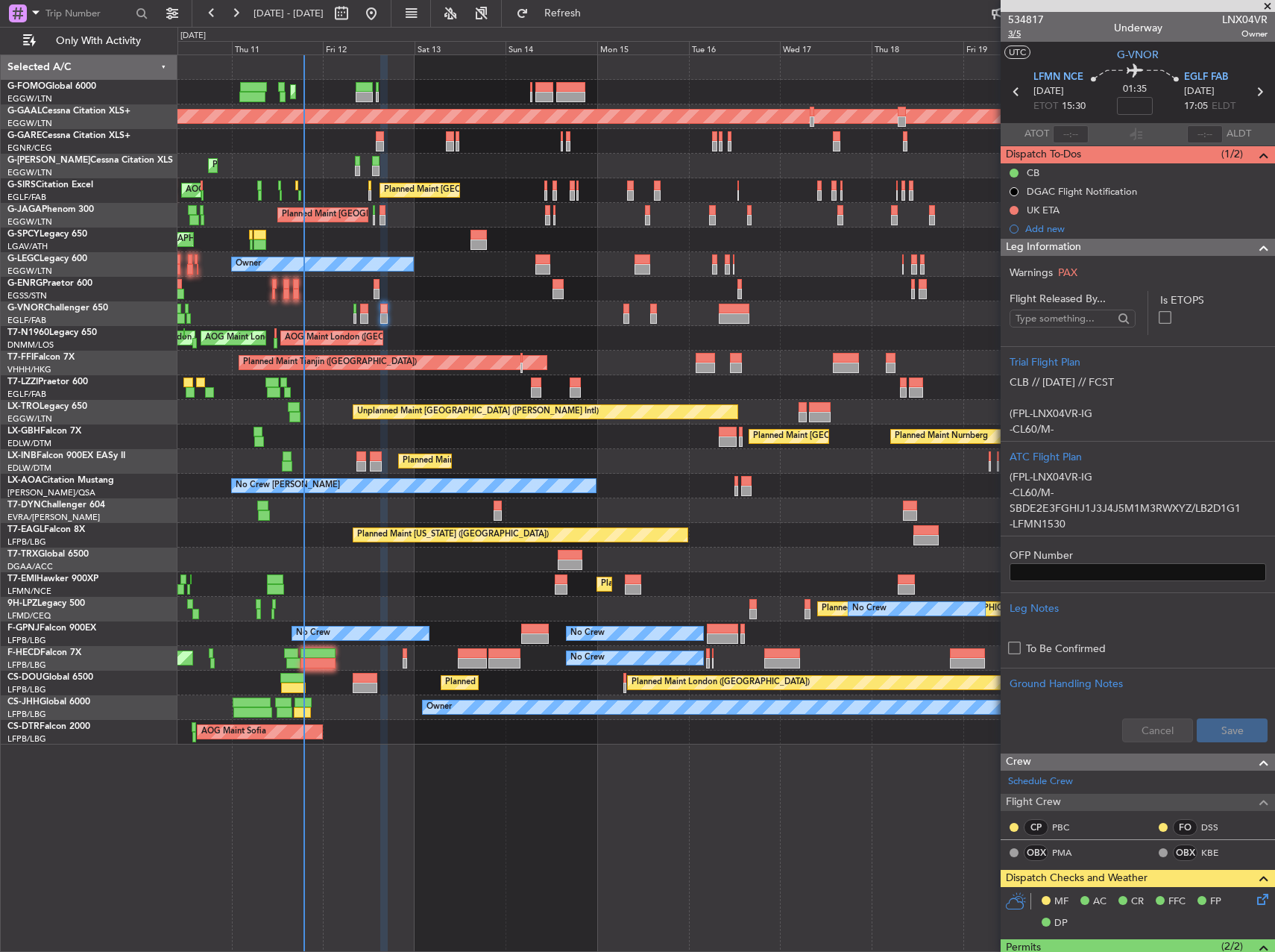
click at [1017, 35] on span "3/5" at bounding box center [1025, 34] width 36 height 13
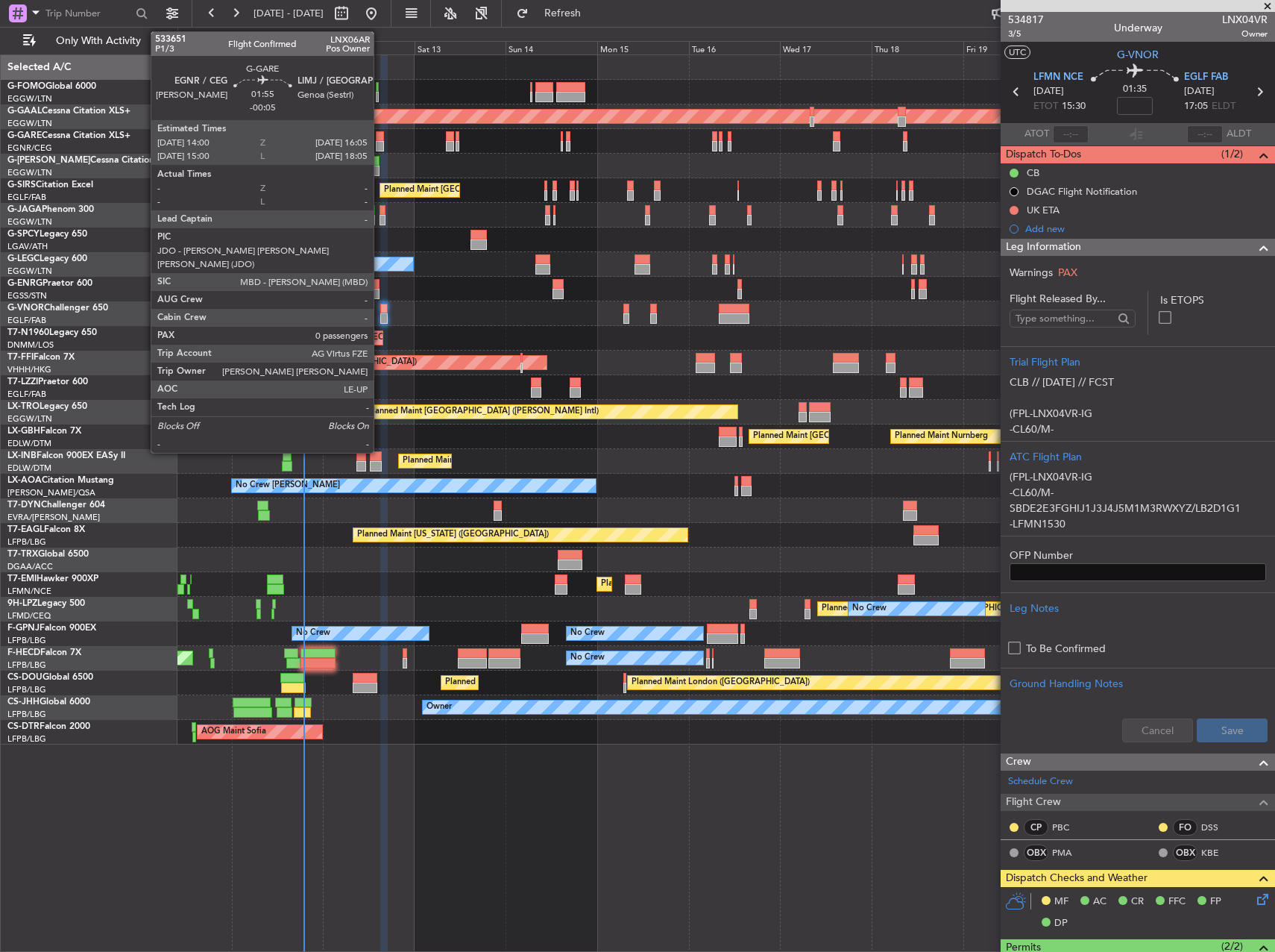
click at [380, 134] on div at bounding box center [380, 136] width 9 height 11
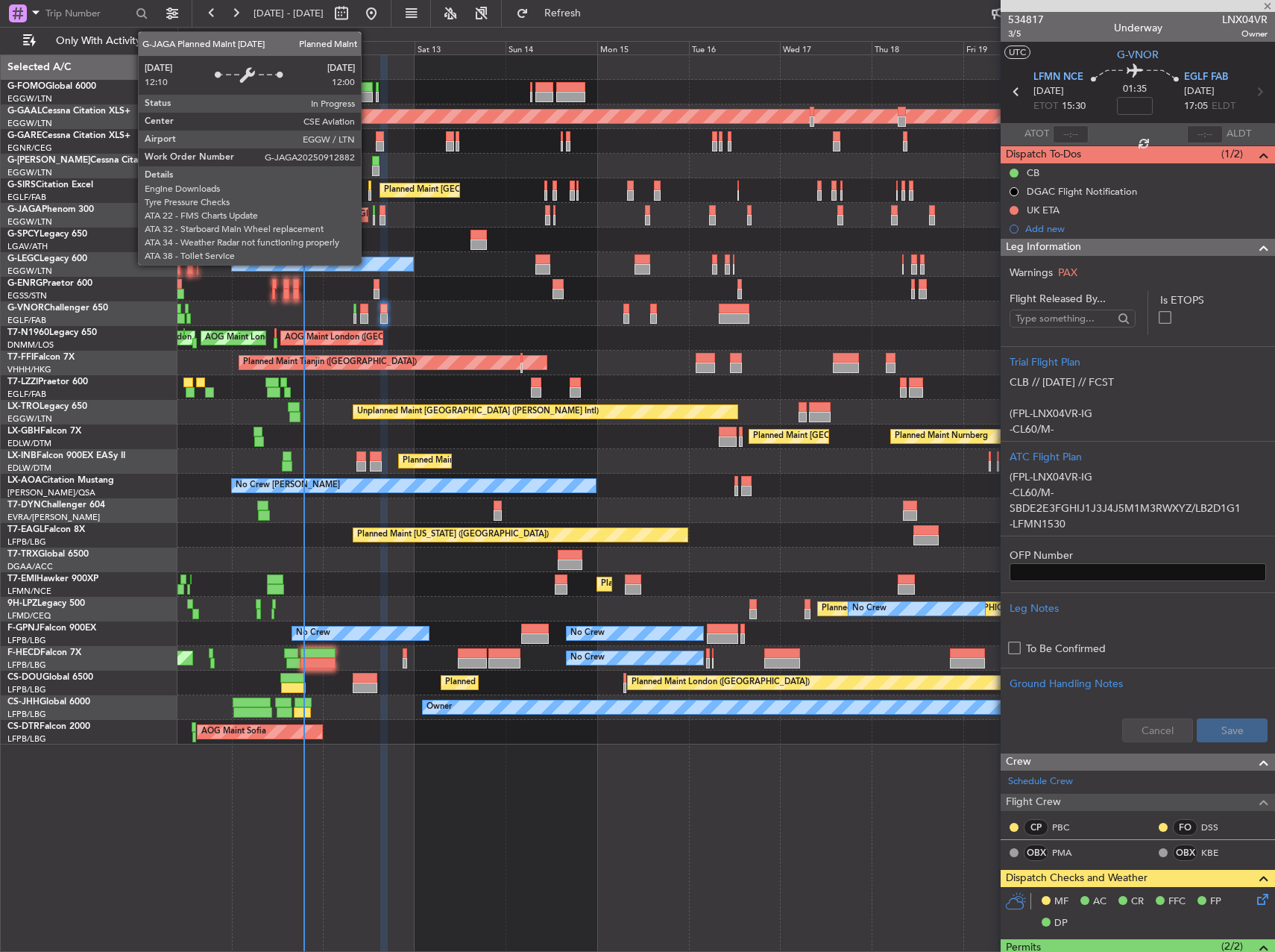
type input "-00:05"
type input "0"
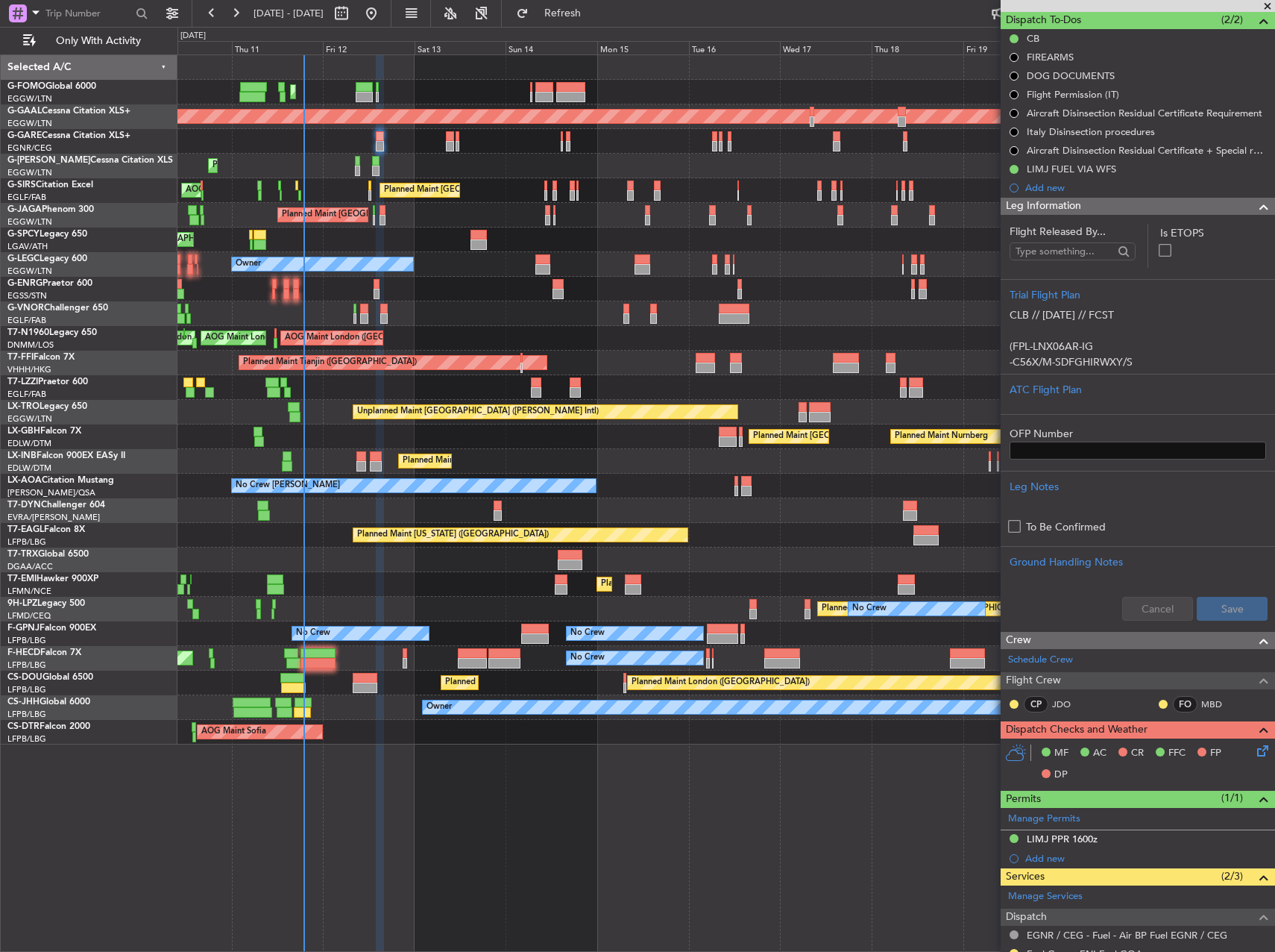
scroll to position [335, 0]
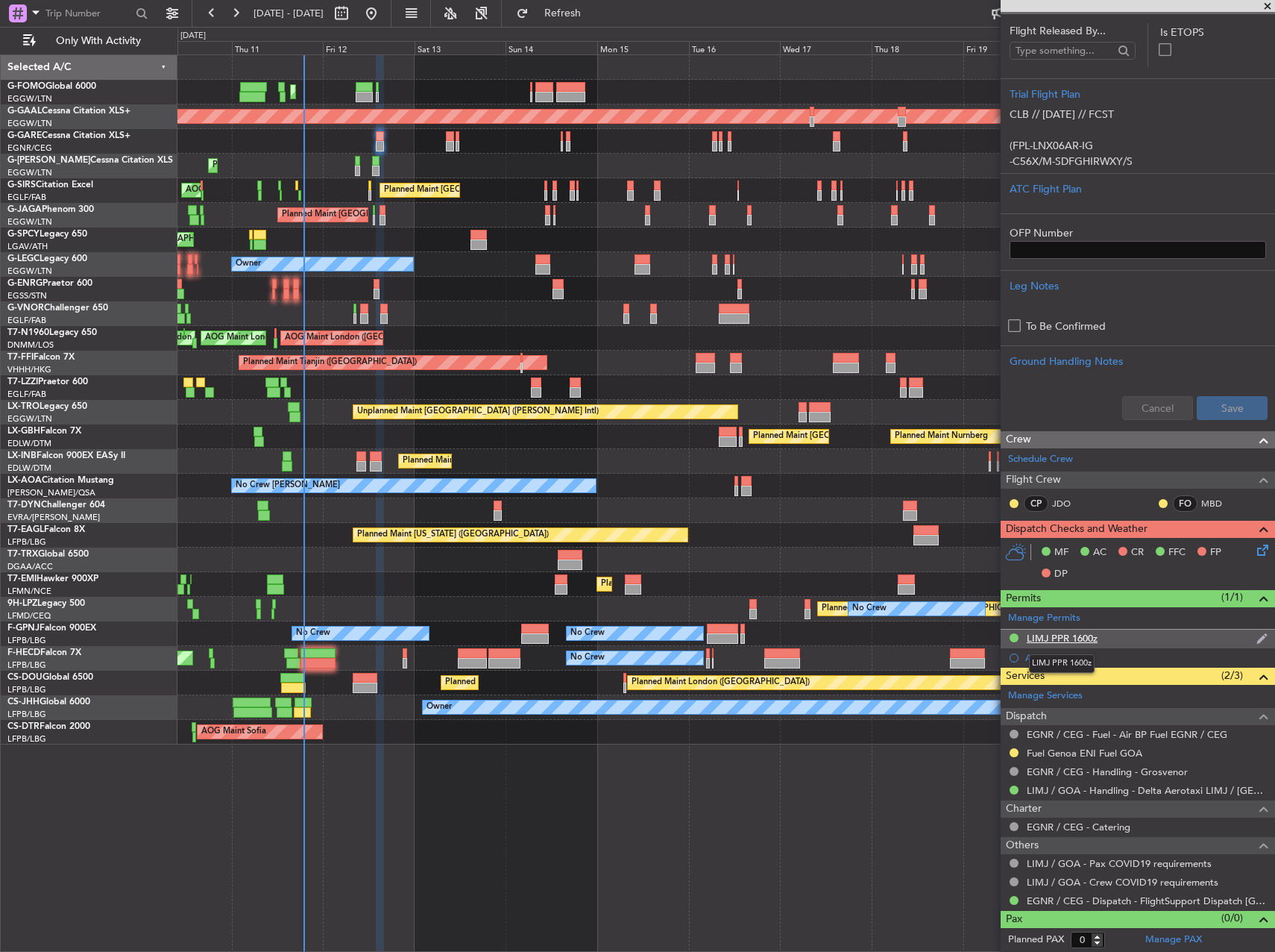
click at [1039, 639] on div "LIMJ PPR 1600z" at bounding box center [1062, 638] width 70 height 13
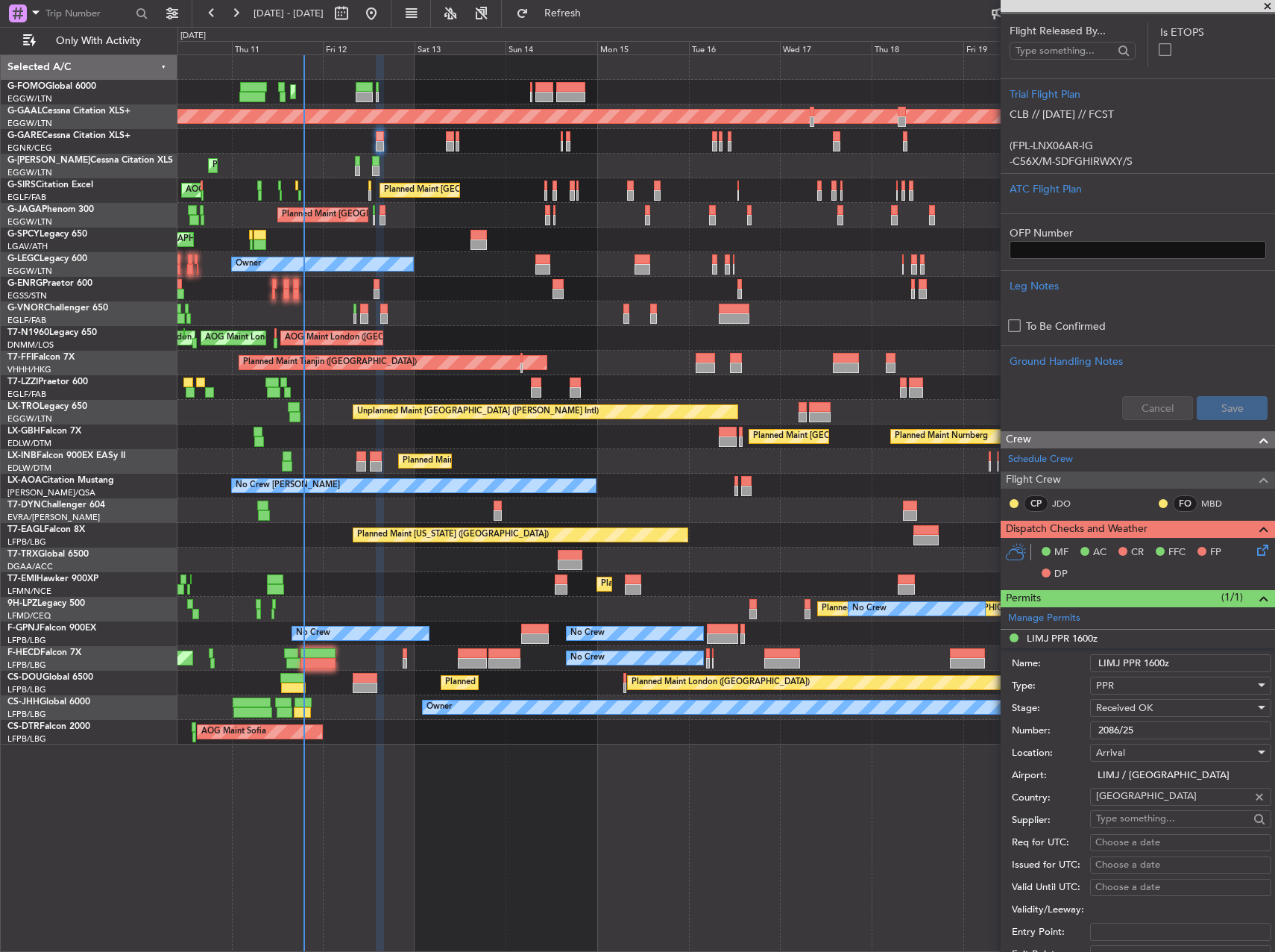
click at [1133, 730] on input "2086/25" at bounding box center [1180, 730] width 181 height 18
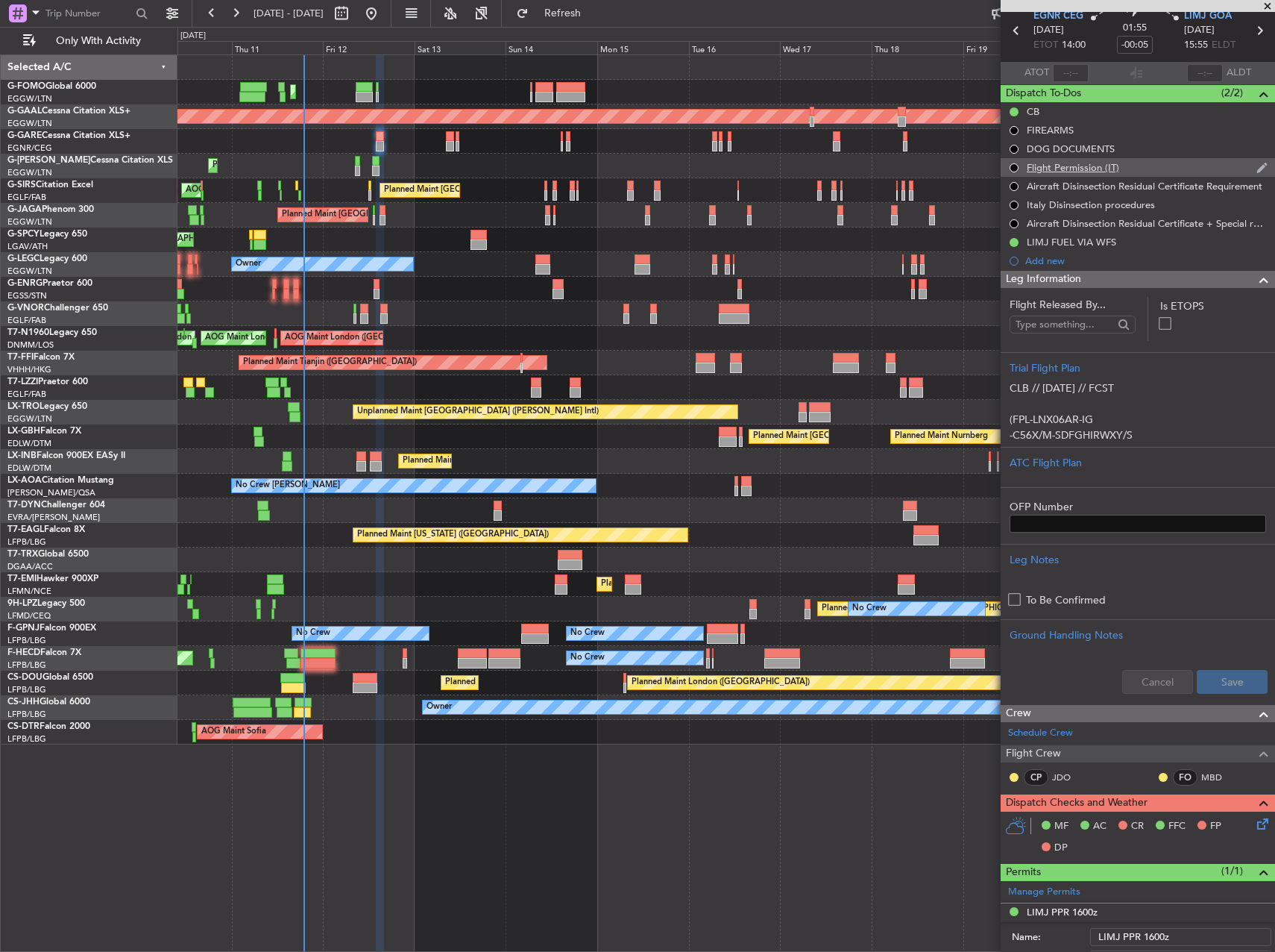
scroll to position [0, 0]
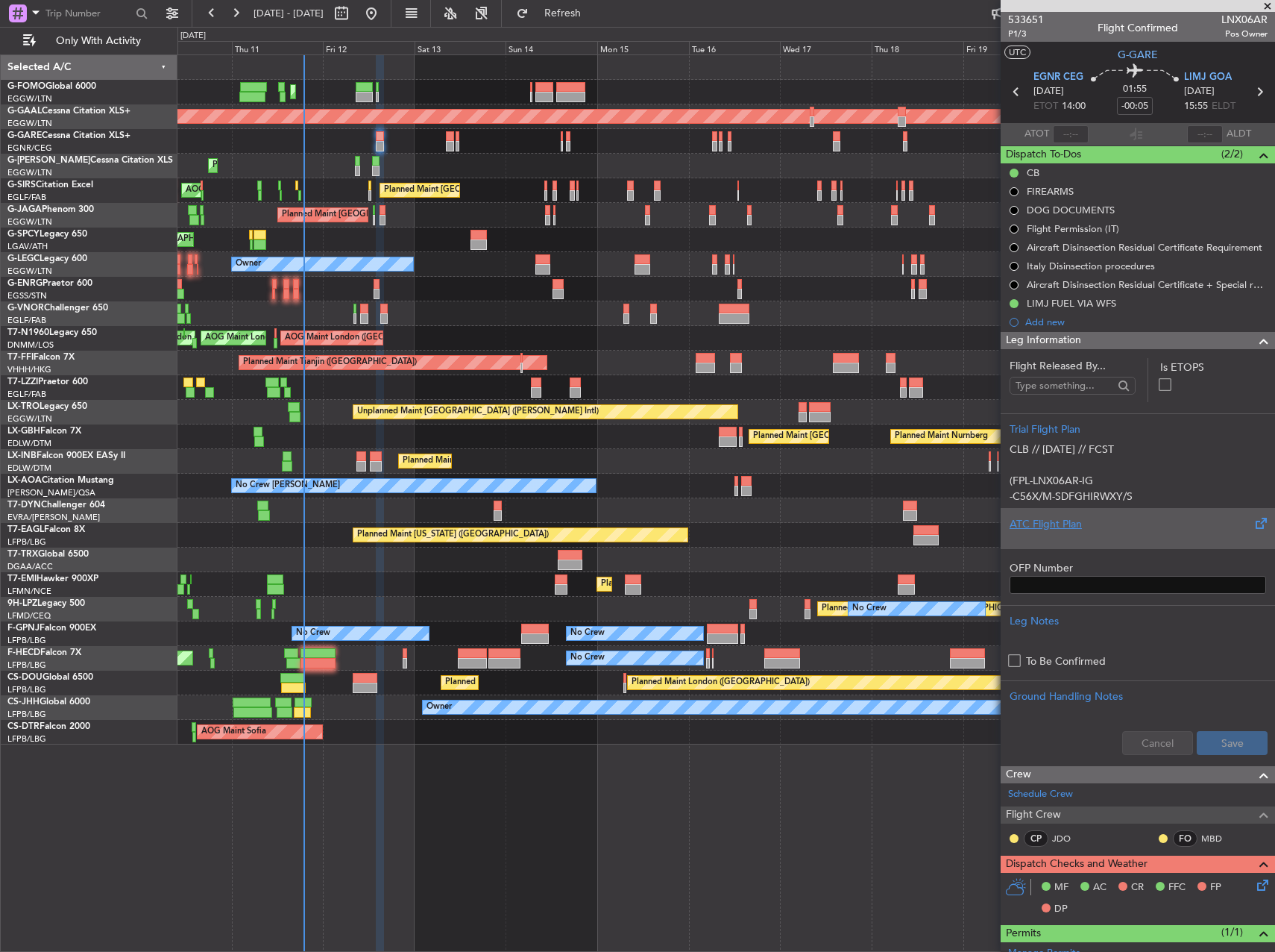
click at [1080, 515] on div "ATC Flight Plan" at bounding box center [1138, 529] width 275 height 41
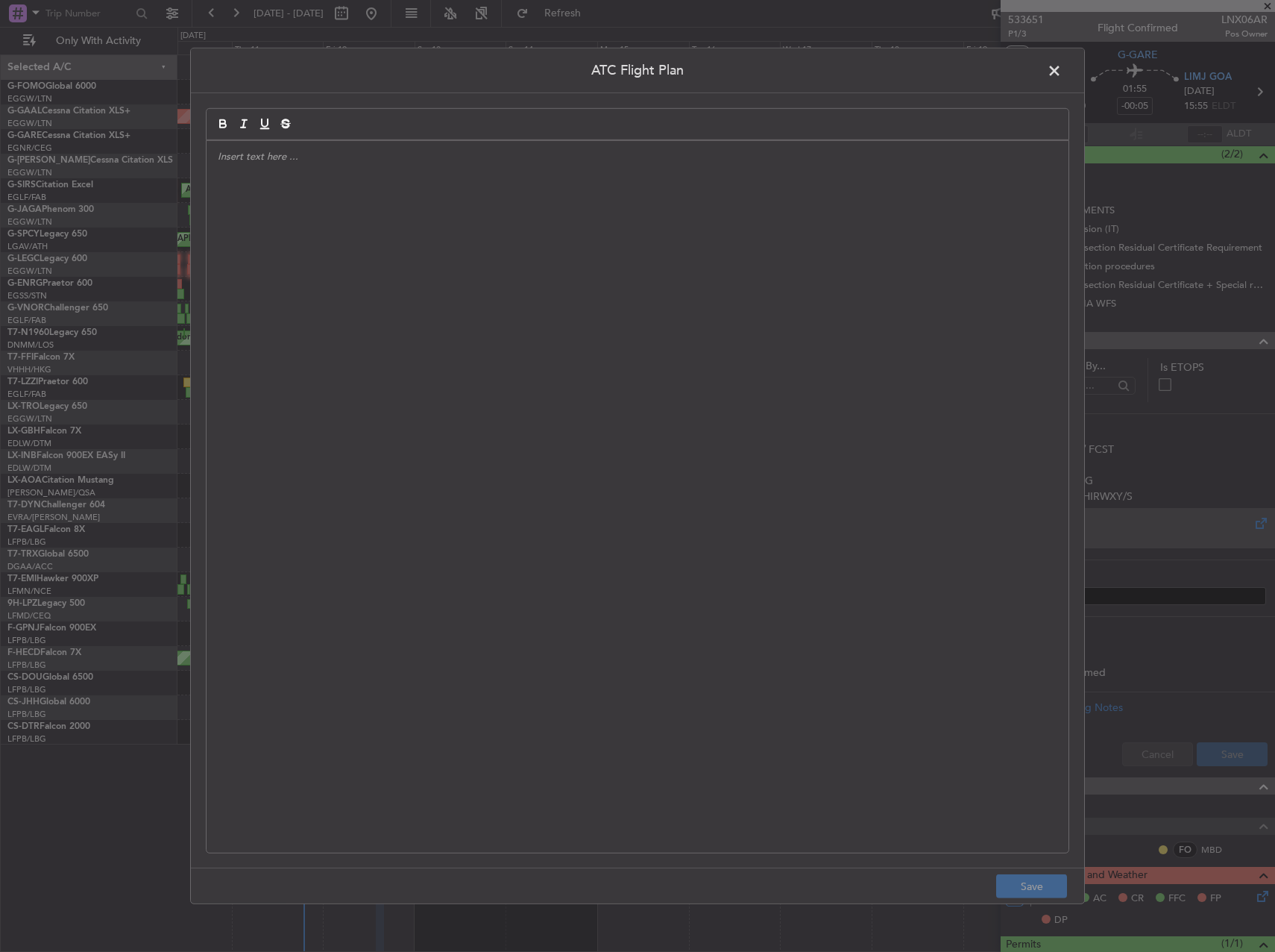
click at [603, 380] on div at bounding box center [638, 497] width 862 height 712
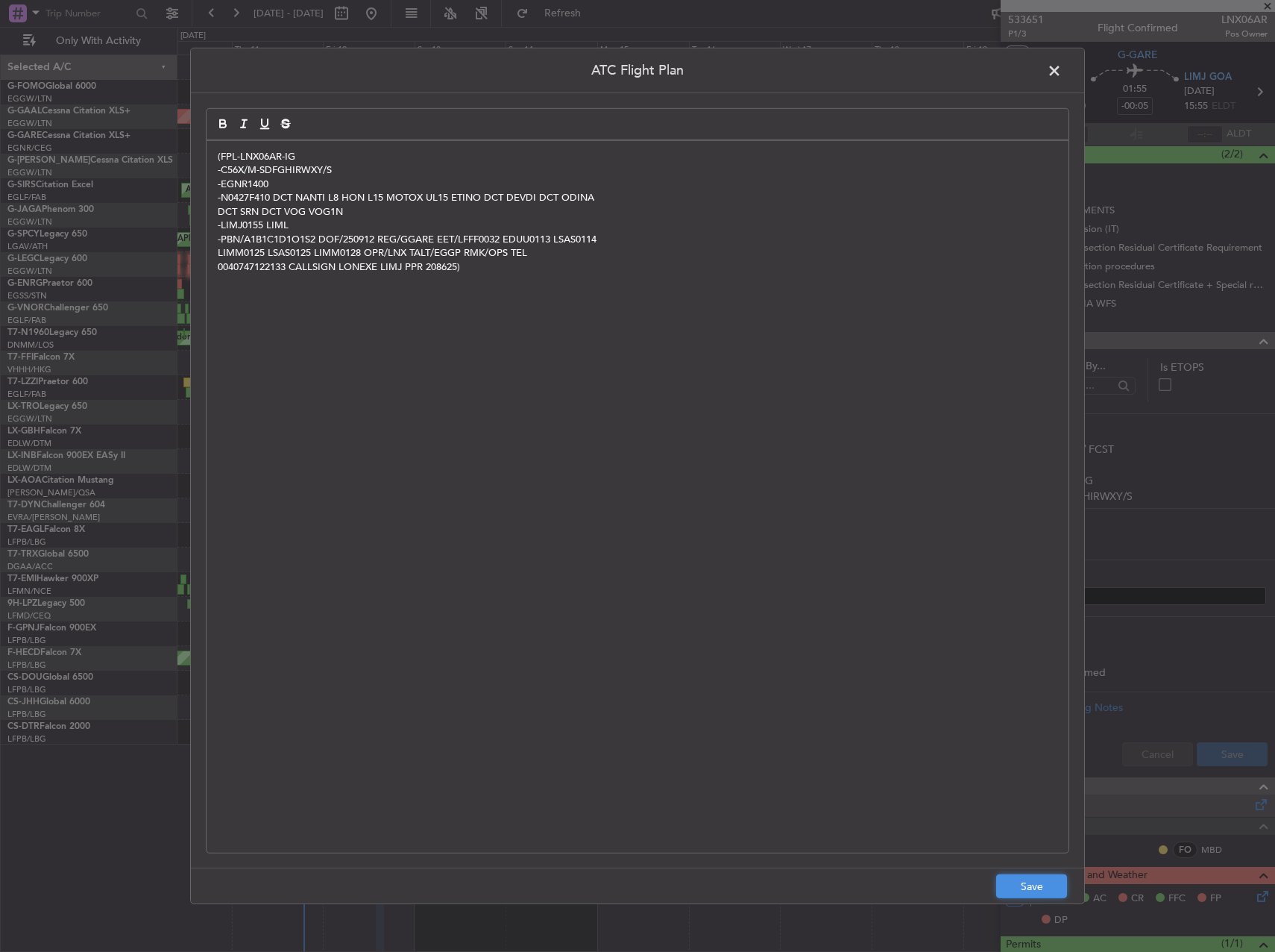
drag, startPoint x: 1027, startPoint y: 886, endPoint x: 1083, endPoint y: 858, distance: 62.6
click at [1027, 886] on button "Save" at bounding box center [1031, 885] width 70 height 24
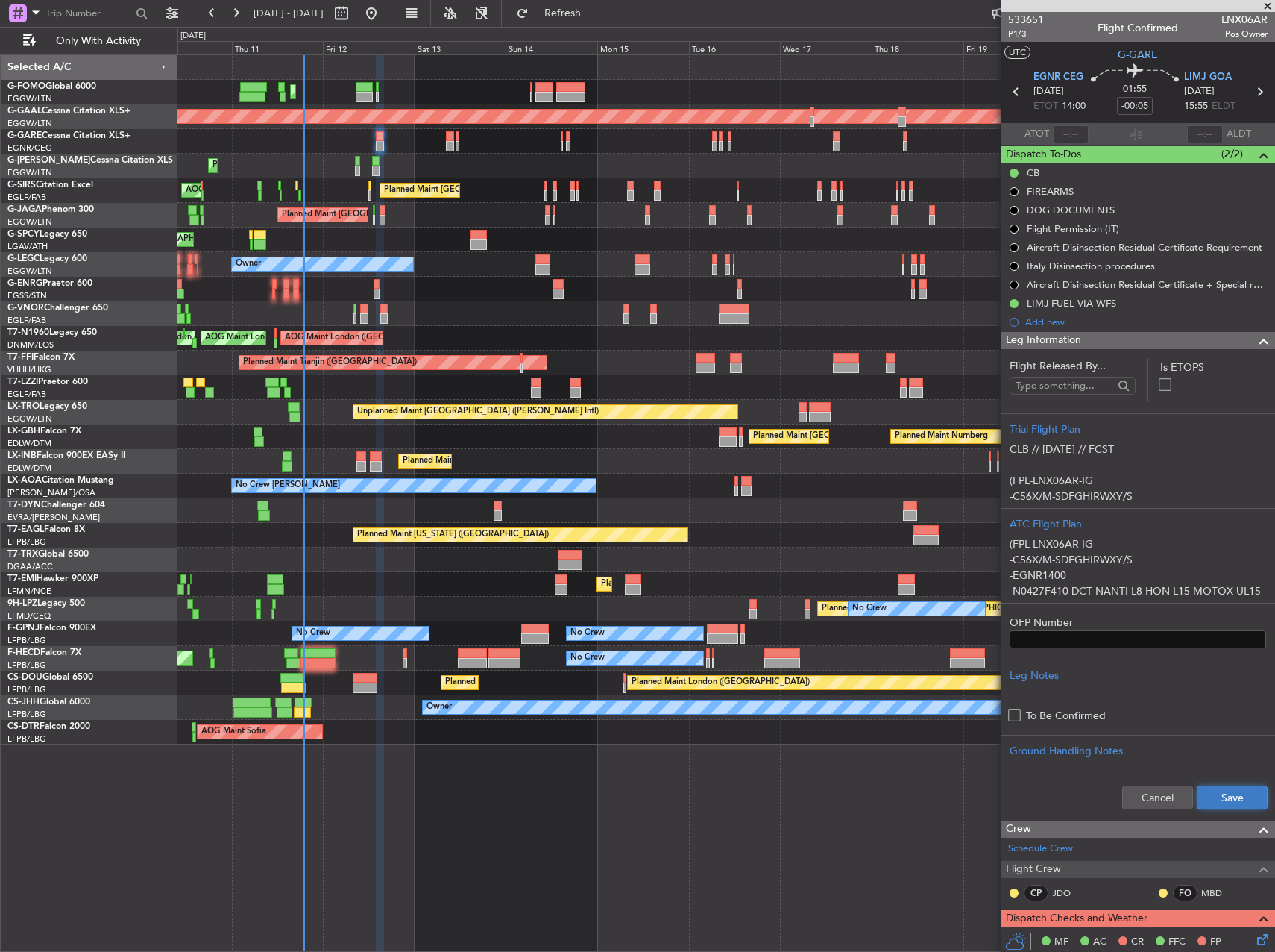
click at [1234, 796] on button "Save" at bounding box center [1232, 797] width 70 height 24
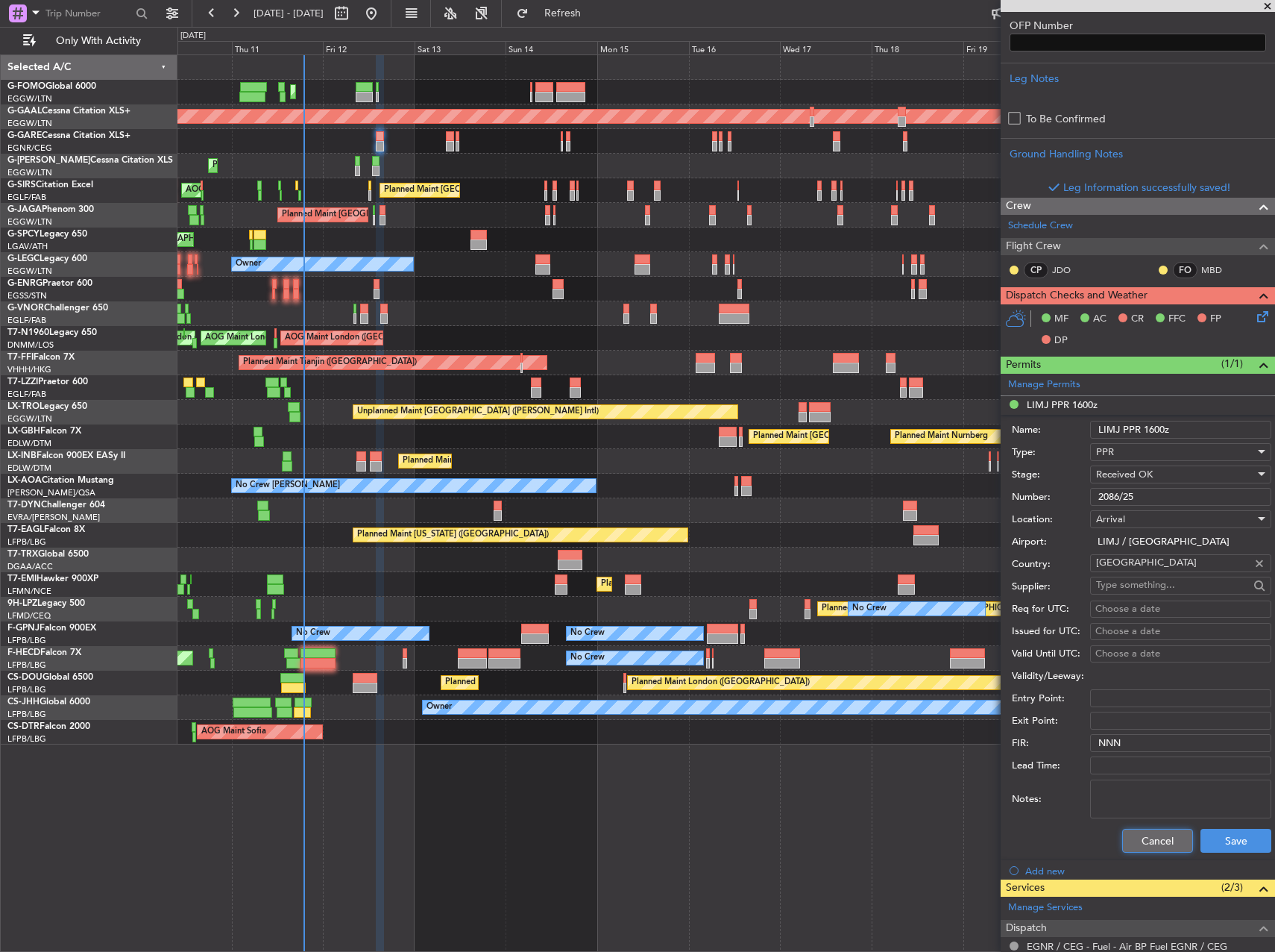
click at [1148, 836] on button "Cancel" at bounding box center [1157, 840] width 70 height 24
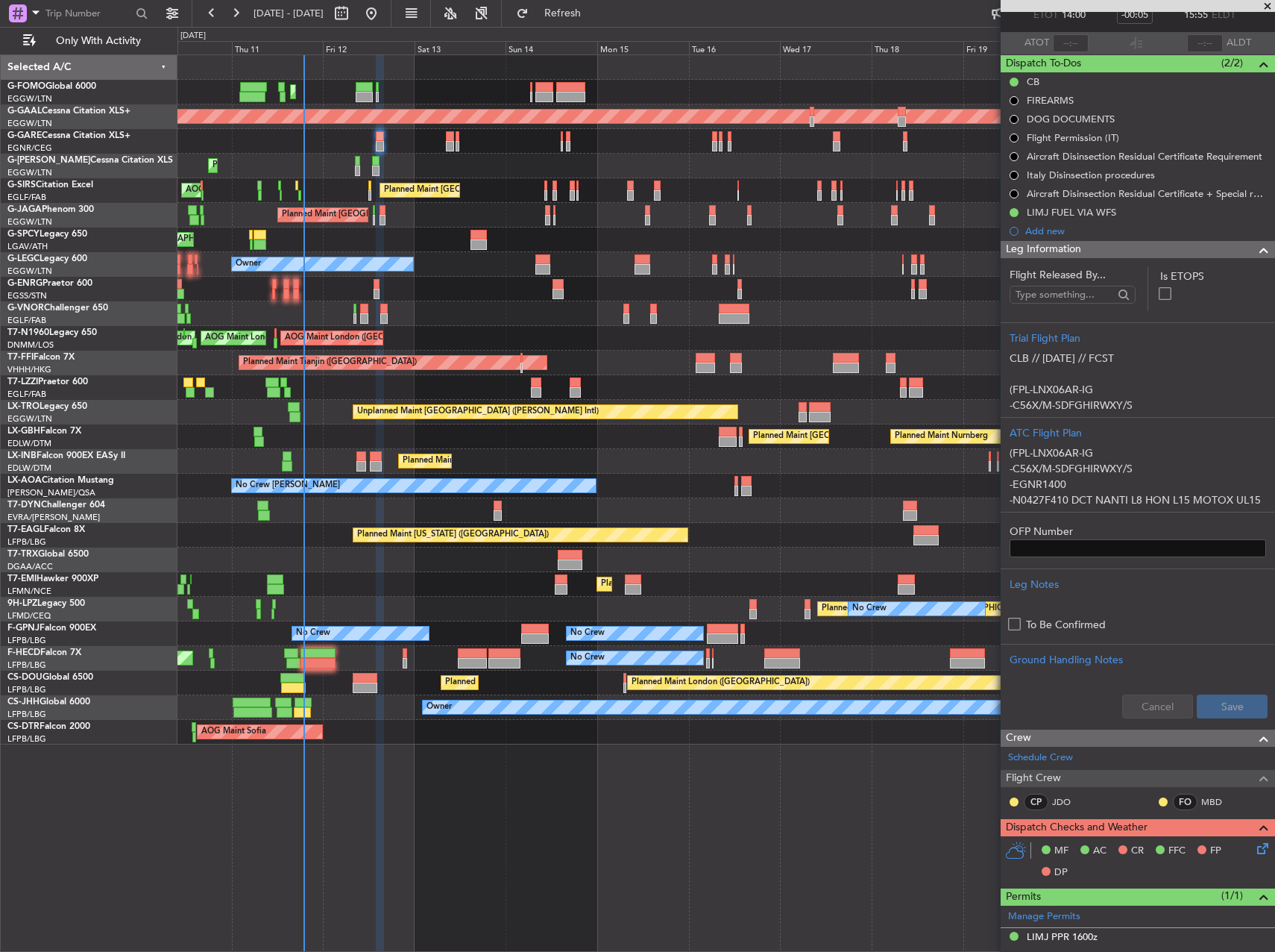
scroll to position [390, 0]
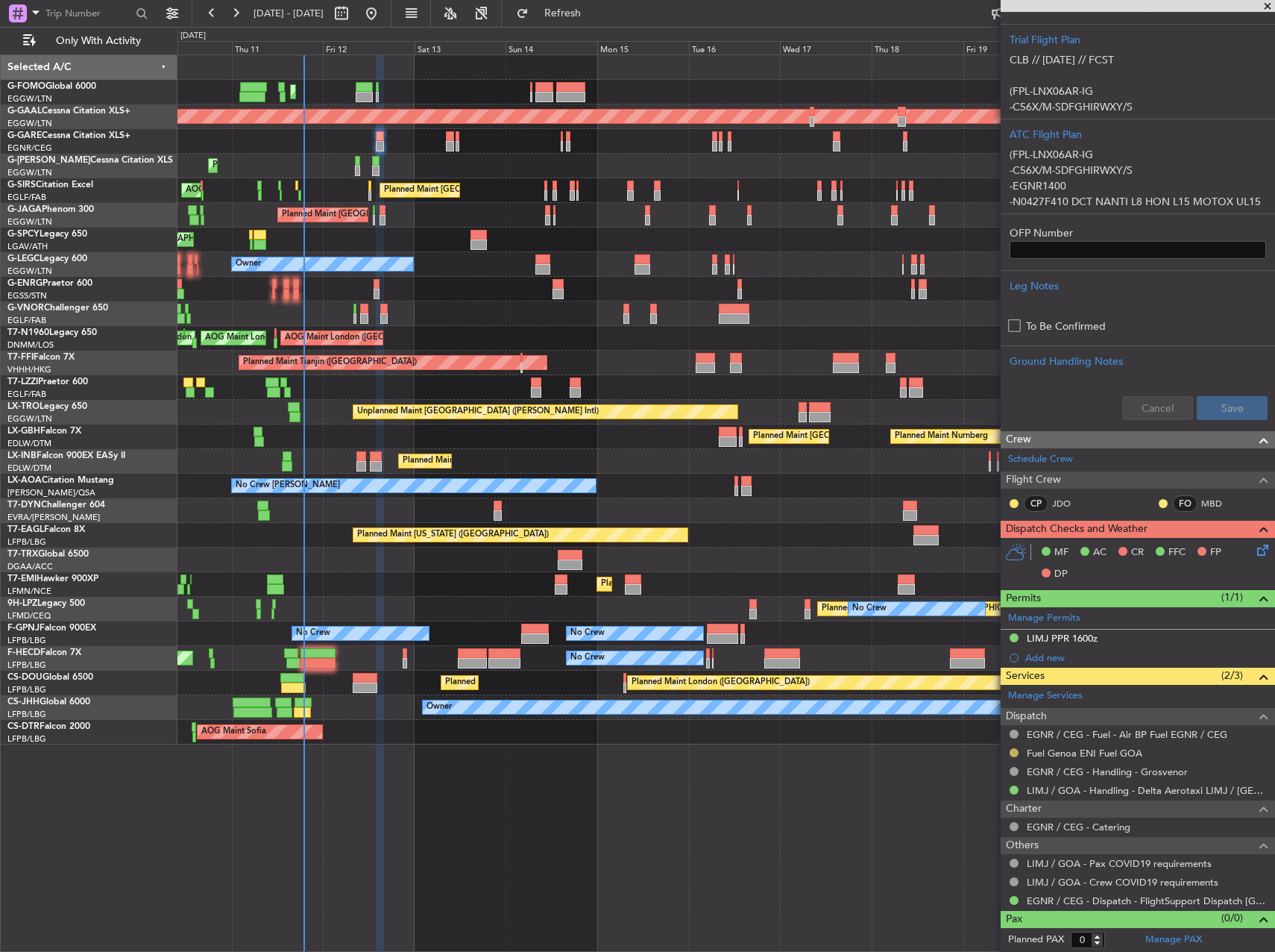
click at [1012, 754] on button at bounding box center [1014, 752] width 9 height 9
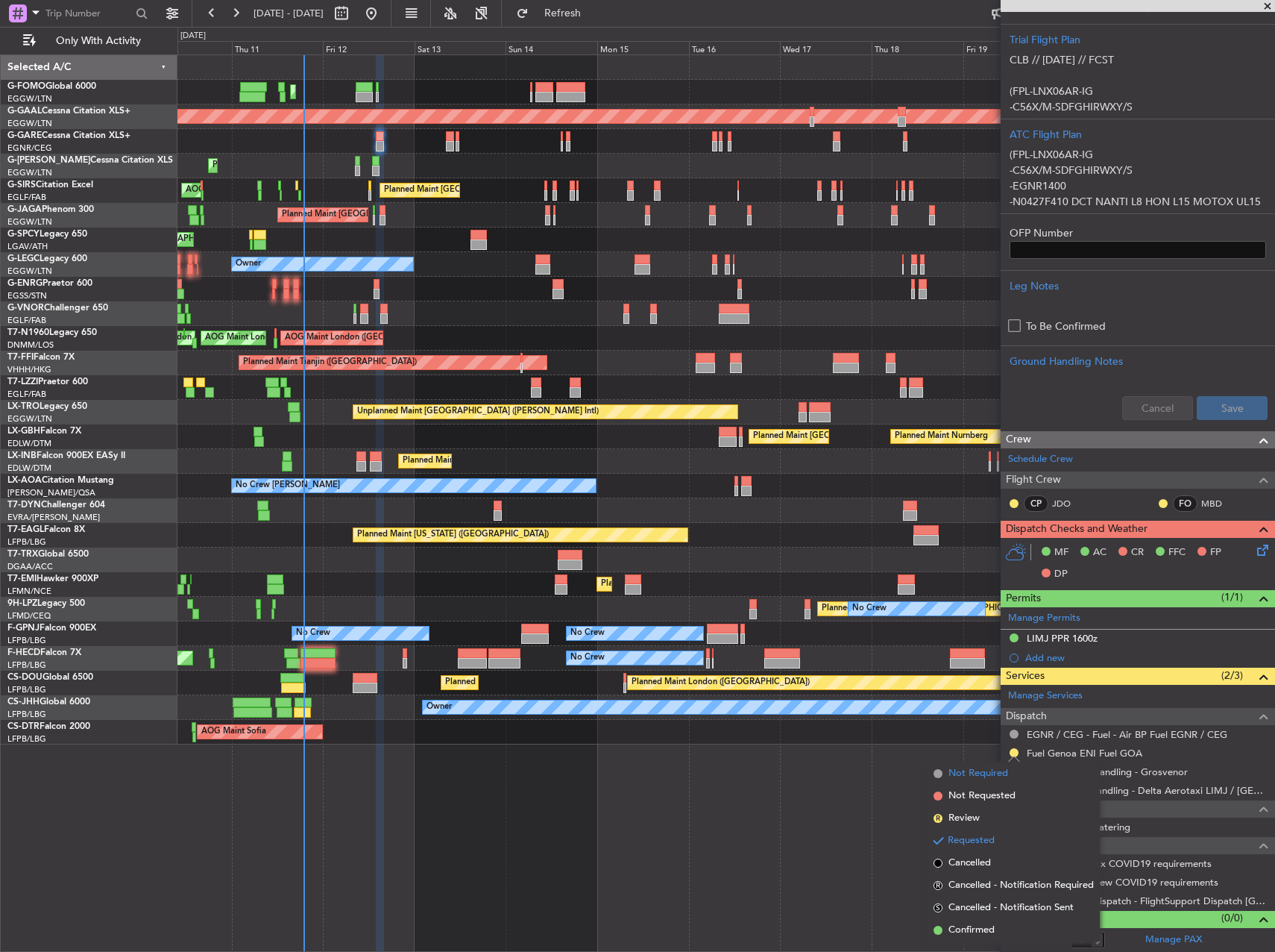
click at [983, 777] on span "Not Required" at bounding box center [979, 773] width 60 height 14
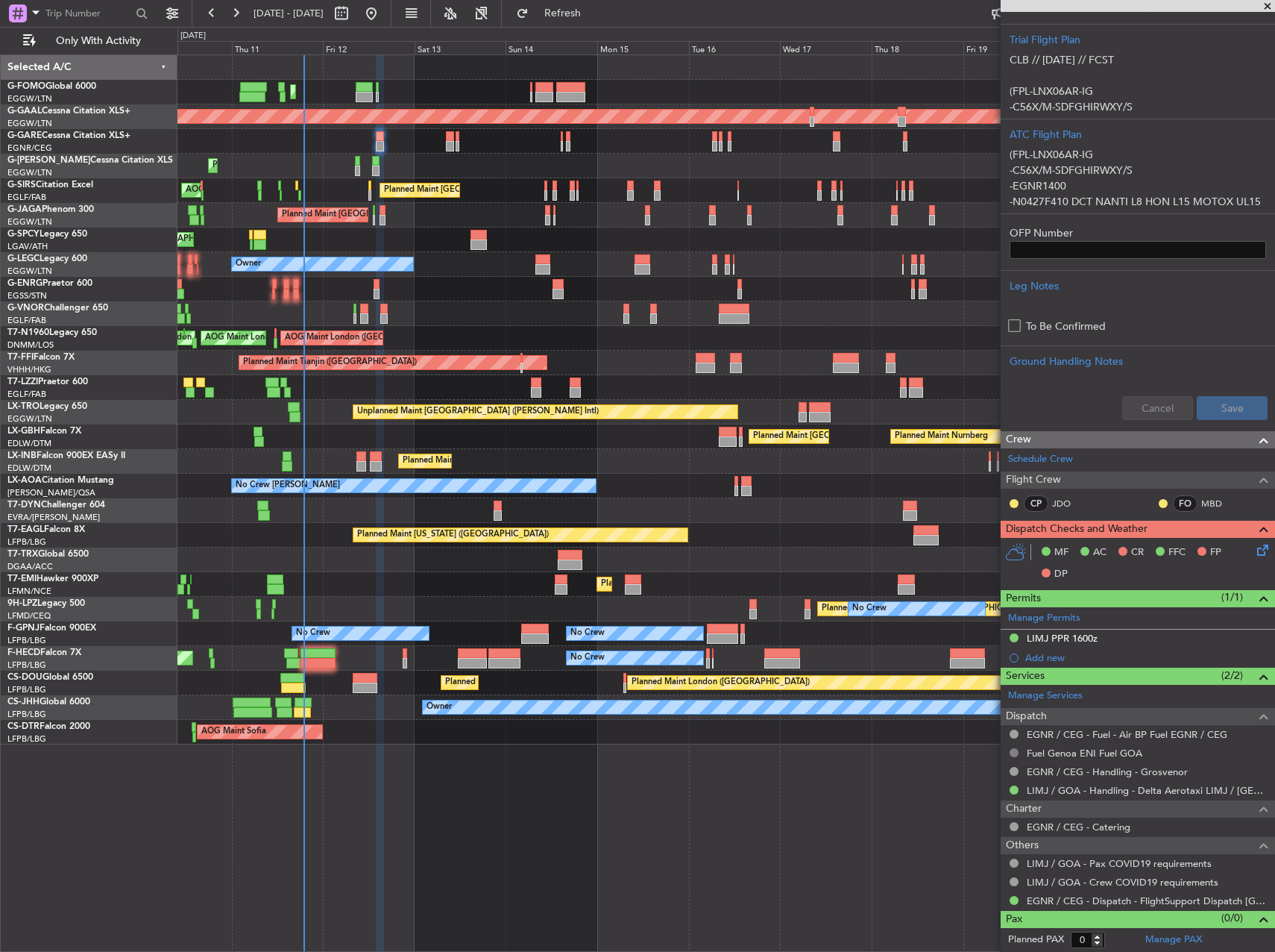
click at [1014, 754] on button at bounding box center [1014, 752] width 9 height 9
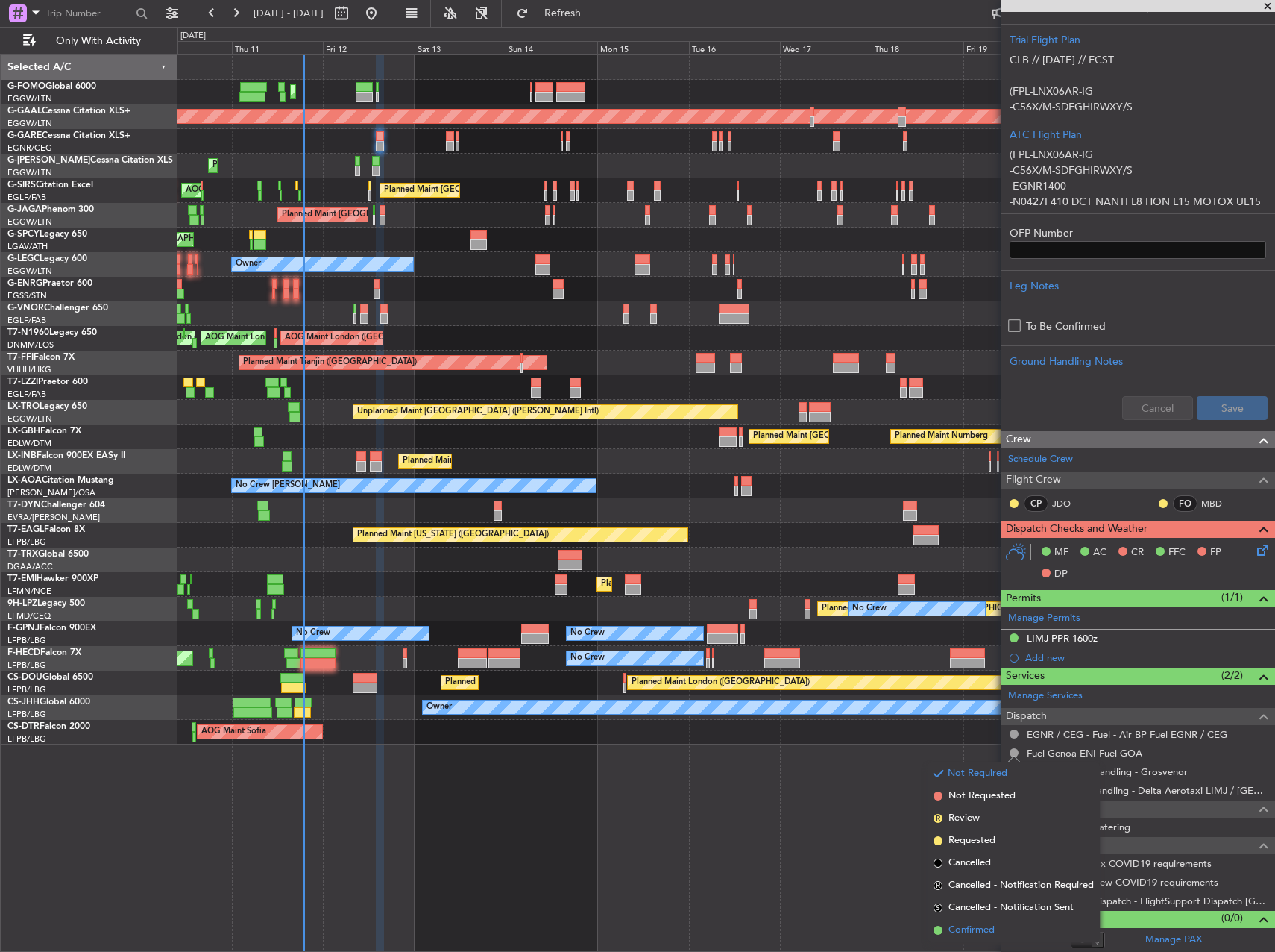
click at [985, 938] on li "Confirmed" at bounding box center [1014, 930] width 173 height 22
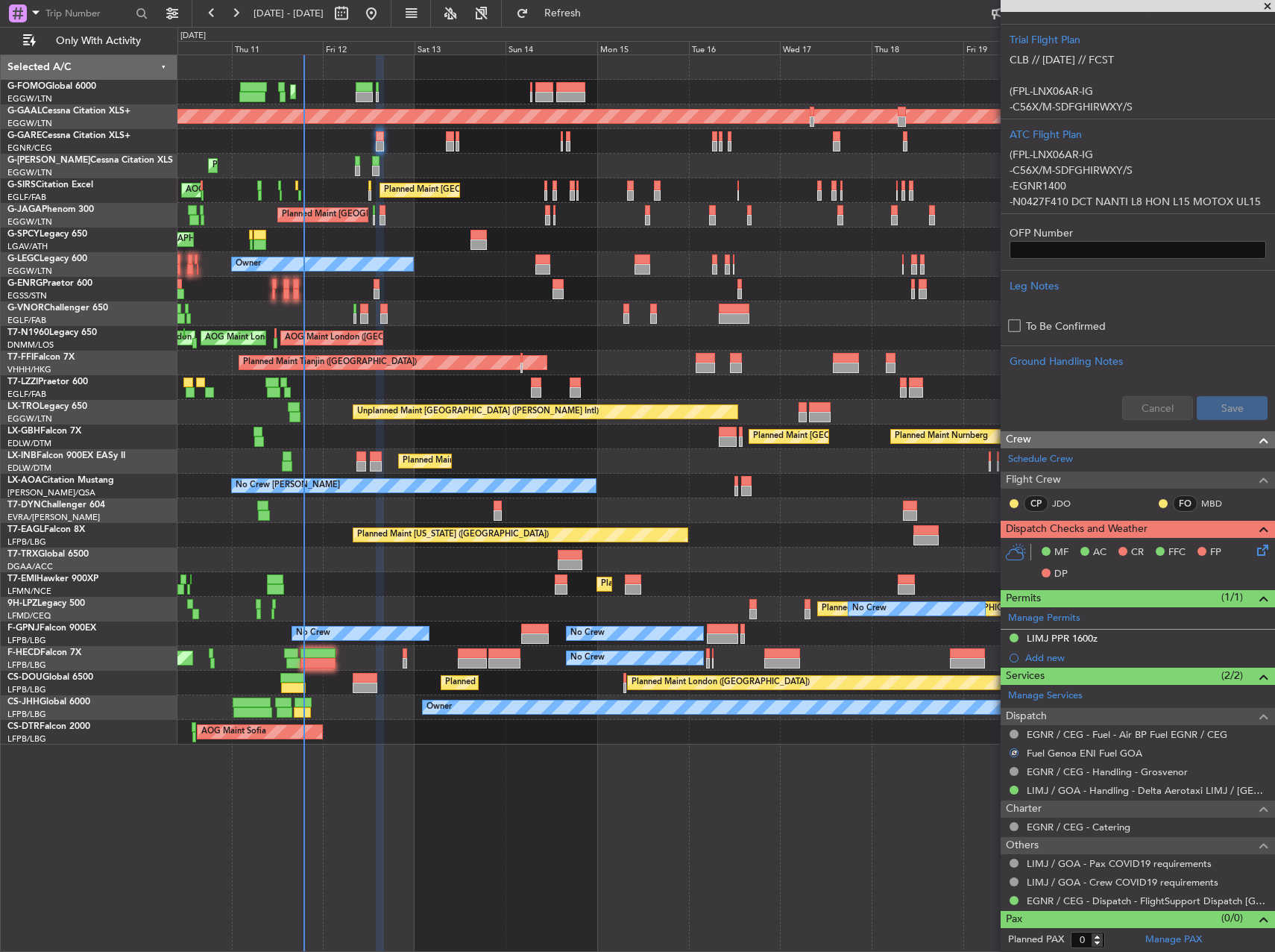
click at [1255, 554] on icon at bounding box center [1261, 547] width 12 height 12
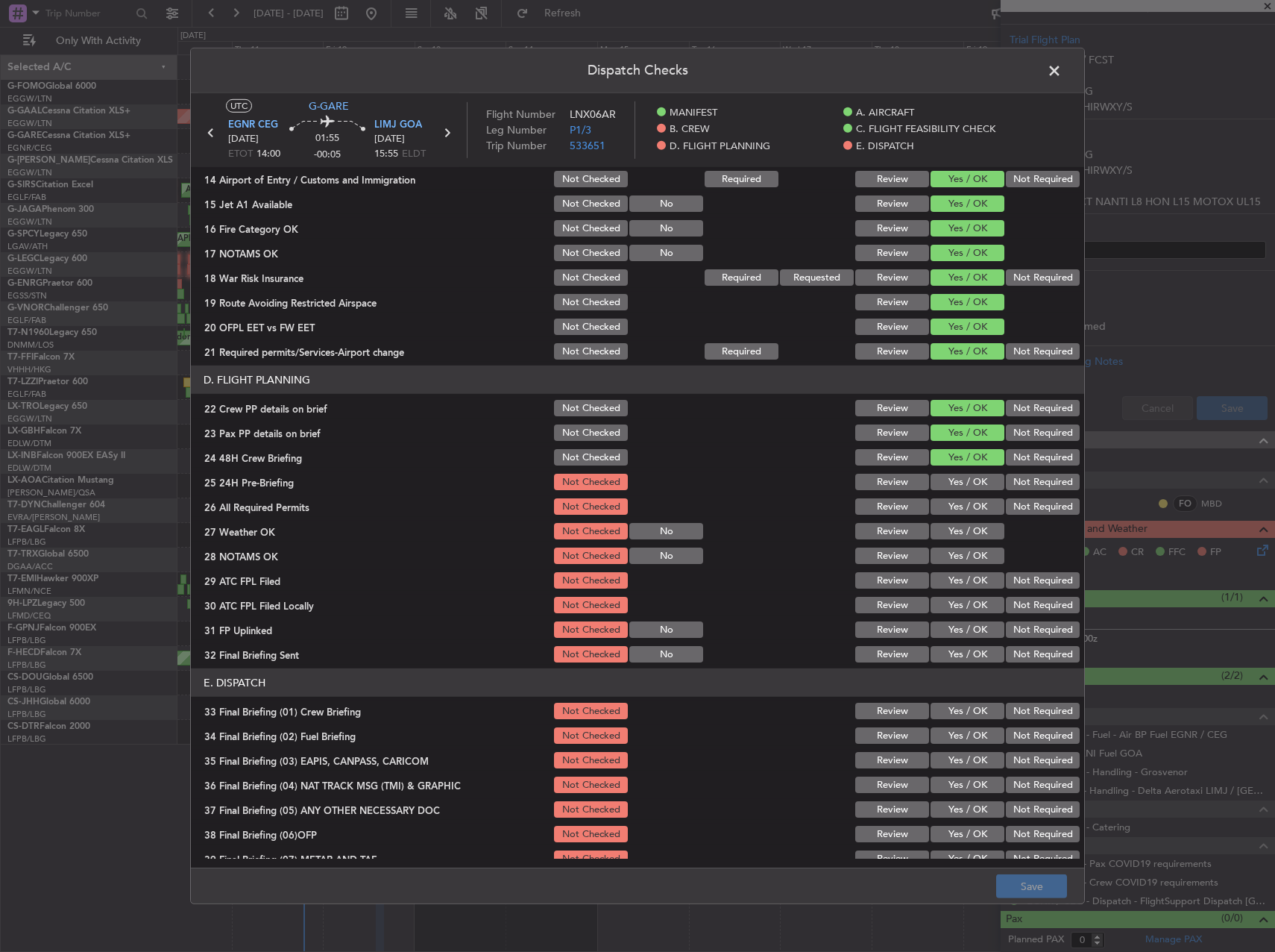
scroll to position [522, 0]
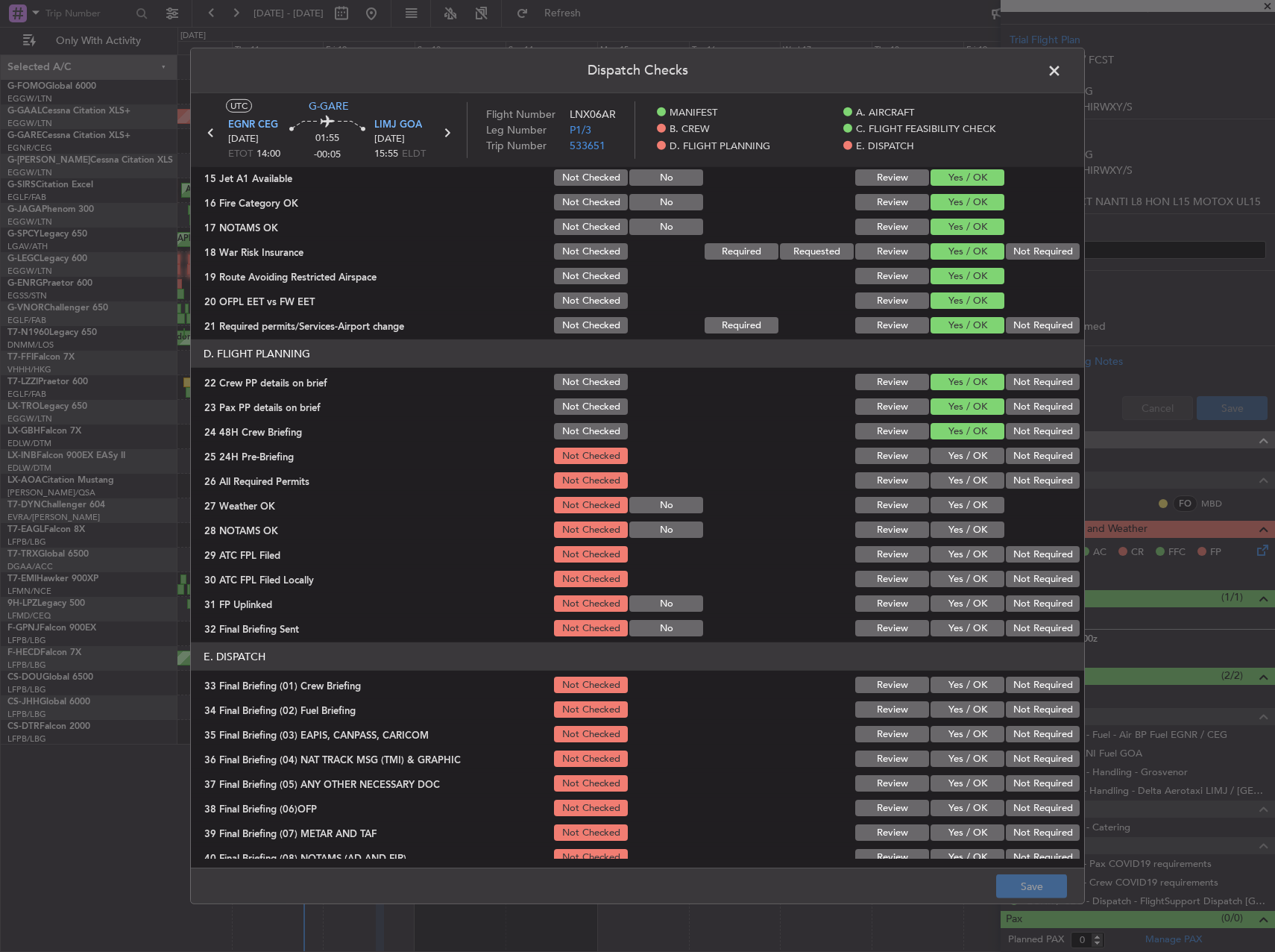
click at [955, 451] on button "Yes / OK" at bounding box center [967, 455] width 74 height 16
click at [959, 477] on button "Yes / OK" at bounding box center [967, 479] width 74 height 16
click at [962, 504] on button "Yes / OK" at bounding box center [967, 504] width 74 height 16
click at [959, 528] on button "Yes / OK" at bounding box center [967, 529] width 74 height 16
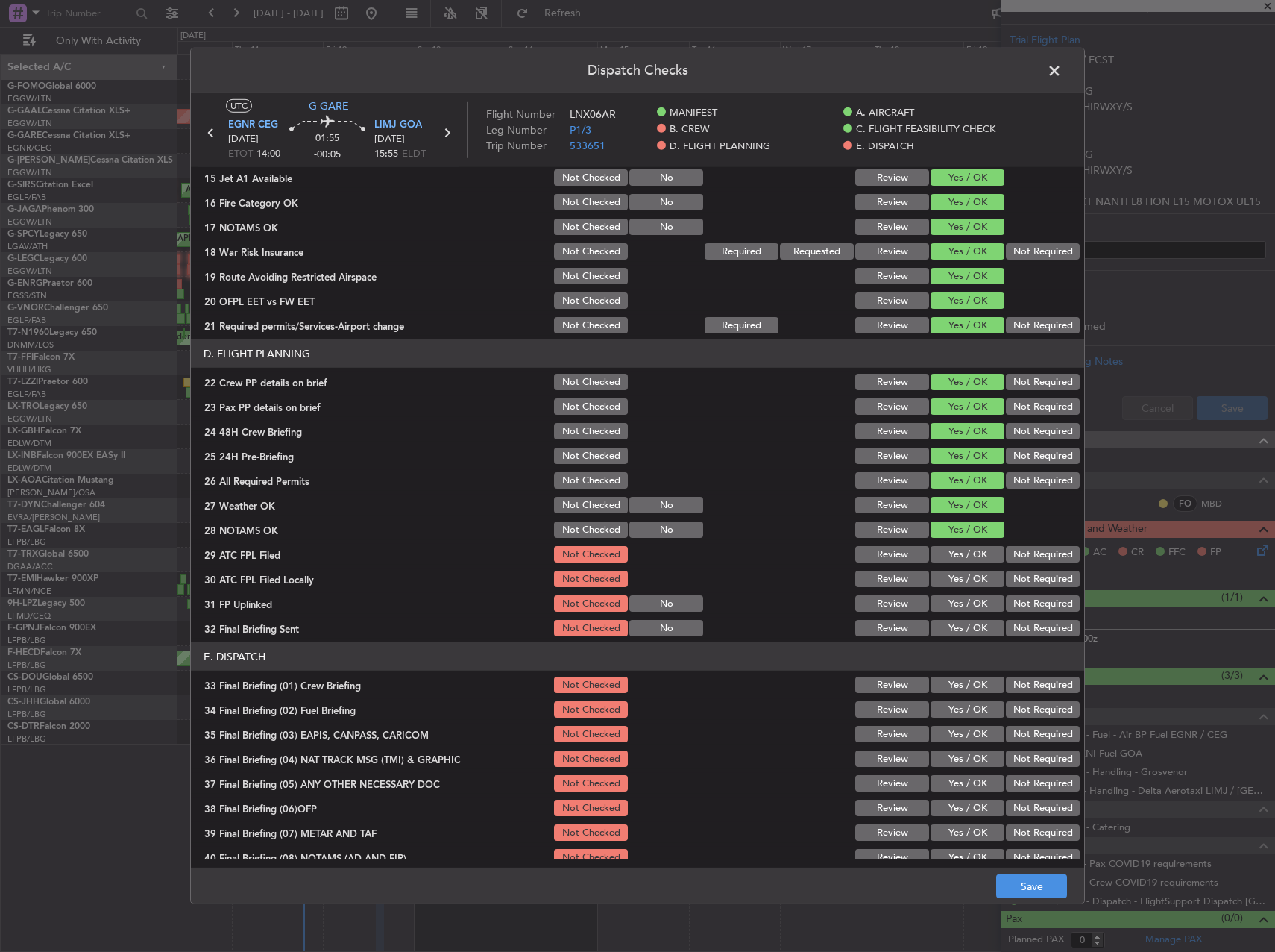
drag, startPoint x: 960, startPoint y: 551, endPoint x: 994, endPoint y: 564, distance: 36.4
click at [960, 551] on button "Yes / OK" at bounding box center [967, 554] width 74 height 16
click at [1021, 574] on button "Not Required" at bounding box center [1043, 579] width 74 height 16
drag, startPoint x: 972, startPoint y: 600, endPoint x: 1007, endPoint y: 614, distance: 37.7
click at [974, 601] on button "Yes / OK" at bounding box center [967, 603] width 74 height 16
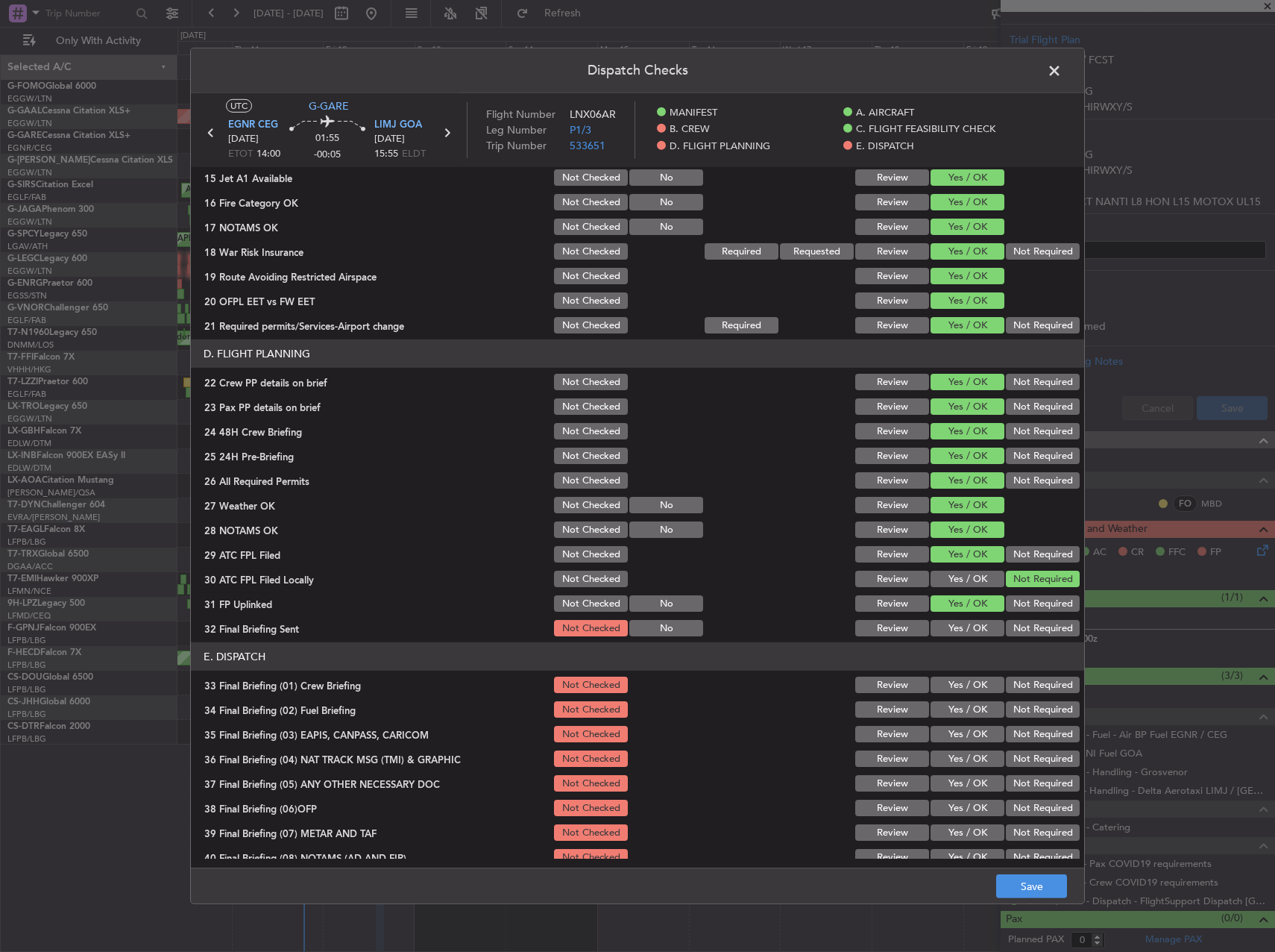
click at [1014, 617] on div "Not Required" at bounding box center [1042, 628] width 75 height 21
click at [1019, 625] on button "Not Required" at bounding box center [1043, 628] width 74 height 16
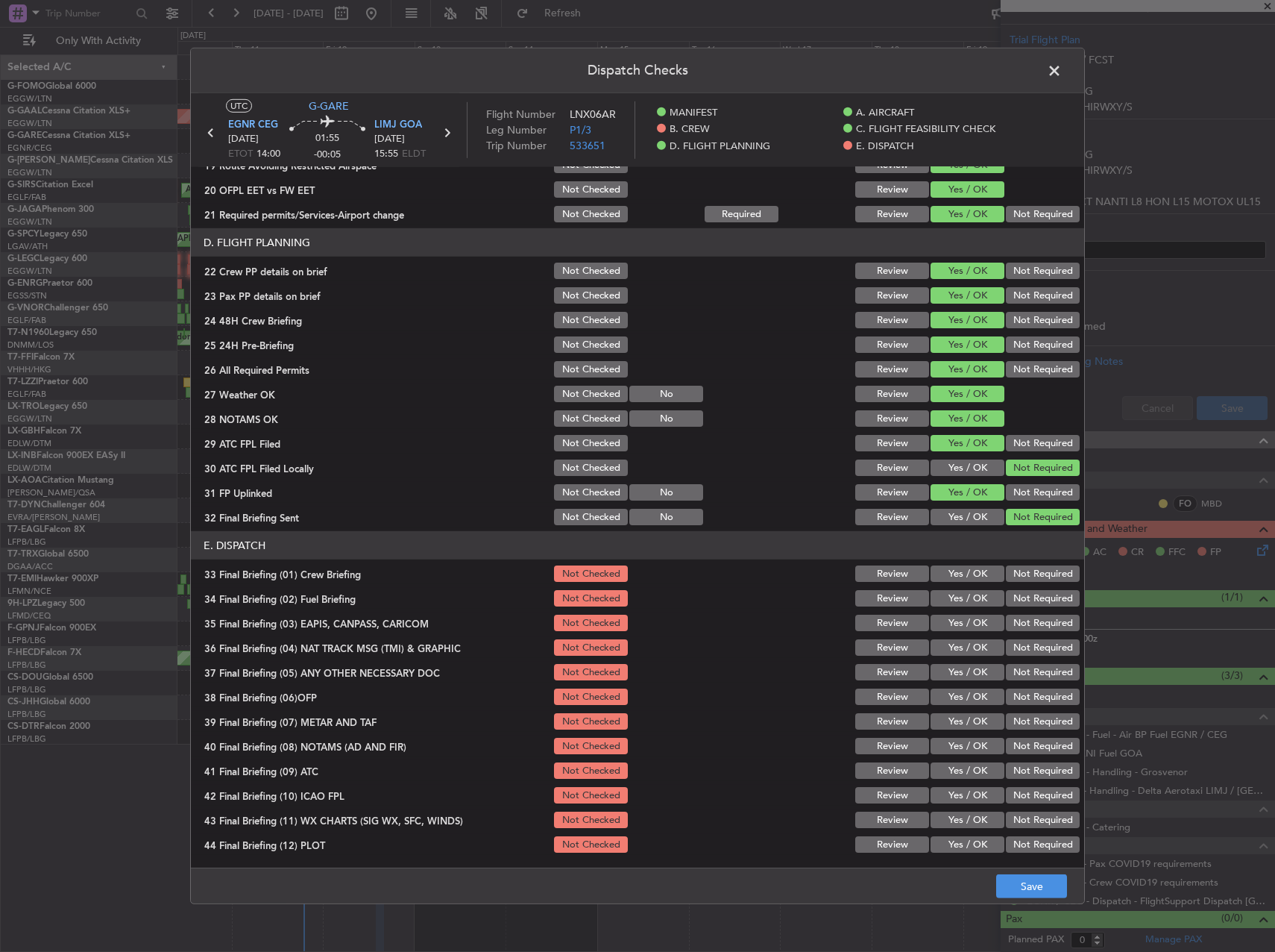
click at [967, 570] on button "Yes / OK" at bounding box center [967, 573] width 74 height 16
click at [960, 594] on button "Yes / OK" at bounding box center [967, 598] width 74 height 16
click at [1018, 620] on button "Not Required" at bounding box center [1043, 622] width 74 height 16
click at [1020, 641] on button "Not Required" at bounding box center [1043, 647] width 74 height 16
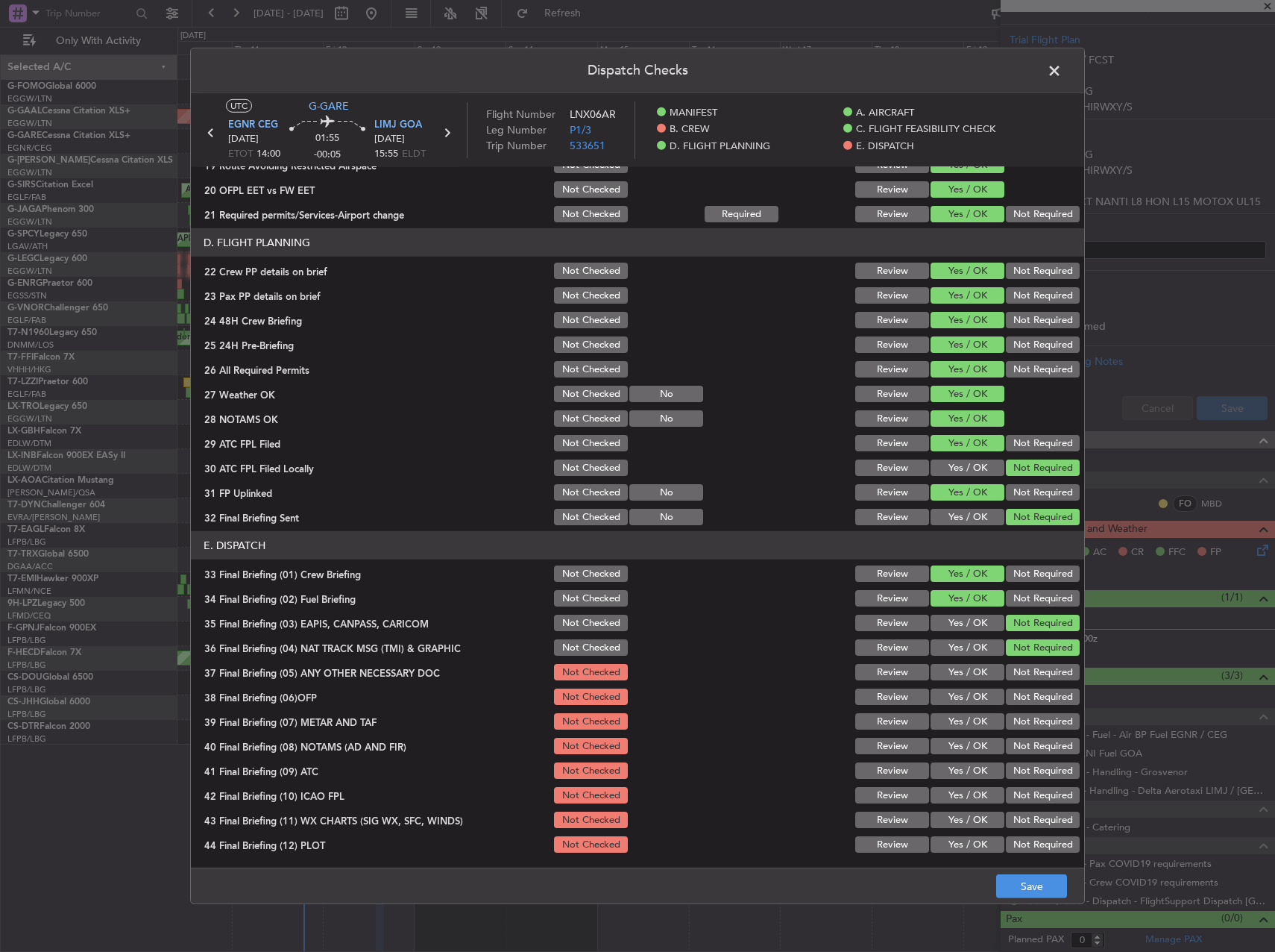
click at [1024, 666] on div "Not Required" at bounding box center [1042, 672] width 75 height 21
drag, startPoint x: 1026, startPoint y: 672, endPoint x: 999, endPoint y: 674, distance: 27.1
click at [1025, 672] on button "Not Required" at bounding box center [1043, 671] width 74 height 16
click at [962, 696] on button "Yes / OK" at bounding box center [967, 696] width 74 height 16
drag, startPoint x: 959, startPoint y: 719, endPoint x: 945, endPoint y: 734, distance: 20.5
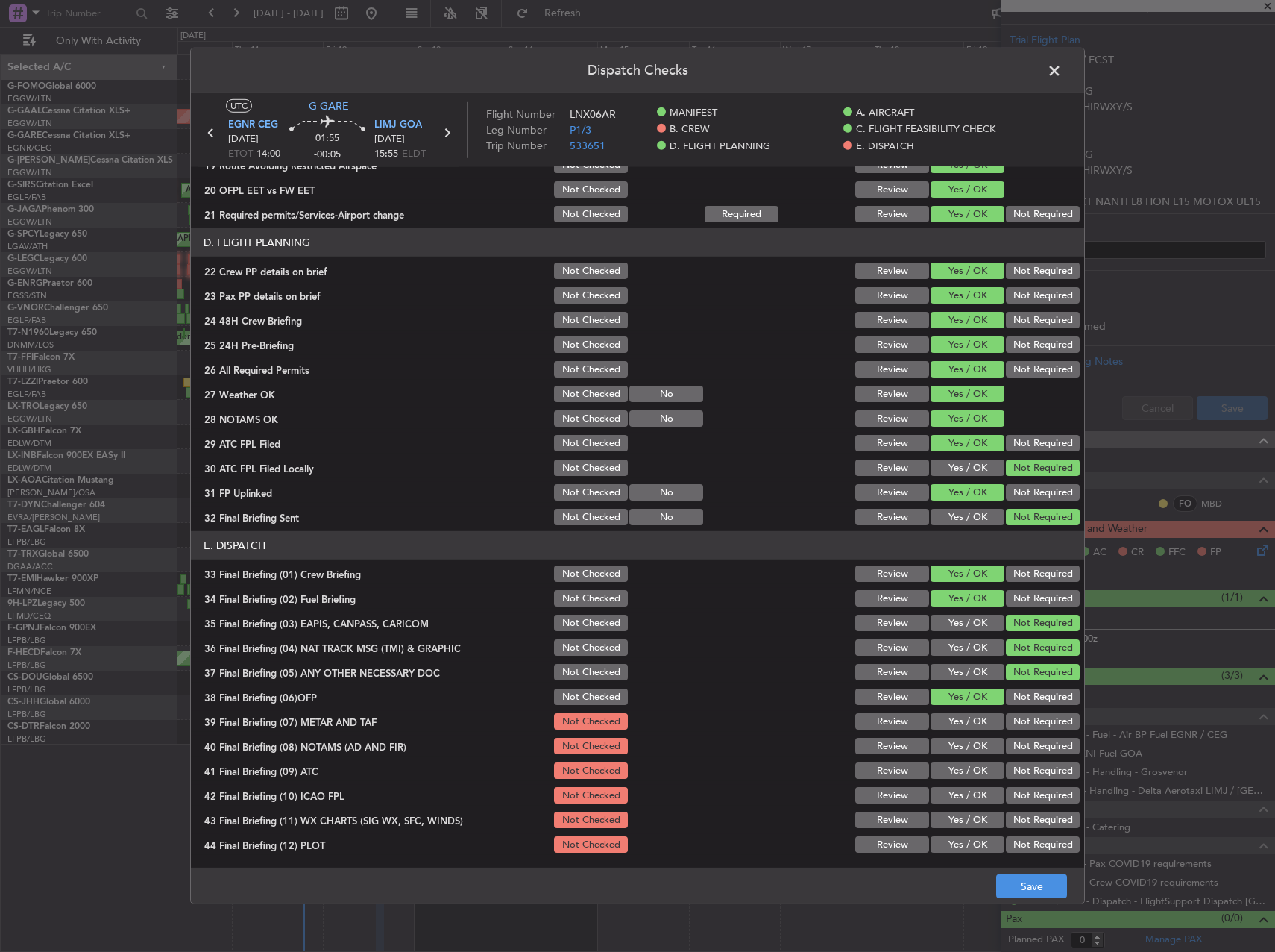
click at [959, 720] on button "Yes / OK" at bounding box center [967, 721] width 74 height 16
drag, startPoint x: 945, startPoint y: 738, endPoint x: 948, endPoint y: 753, distance: 15.3
click at [945, 738] on button "Yes / OK" at bounding box center [967, 746] width 74 height 16
click at [950, 776] on button "Yes / OK" at bounding box center [967, 770] width 74 height 16
click at [952, 797] on button "Yes / OK" at bounding box center [967, 795] width 74 height 16
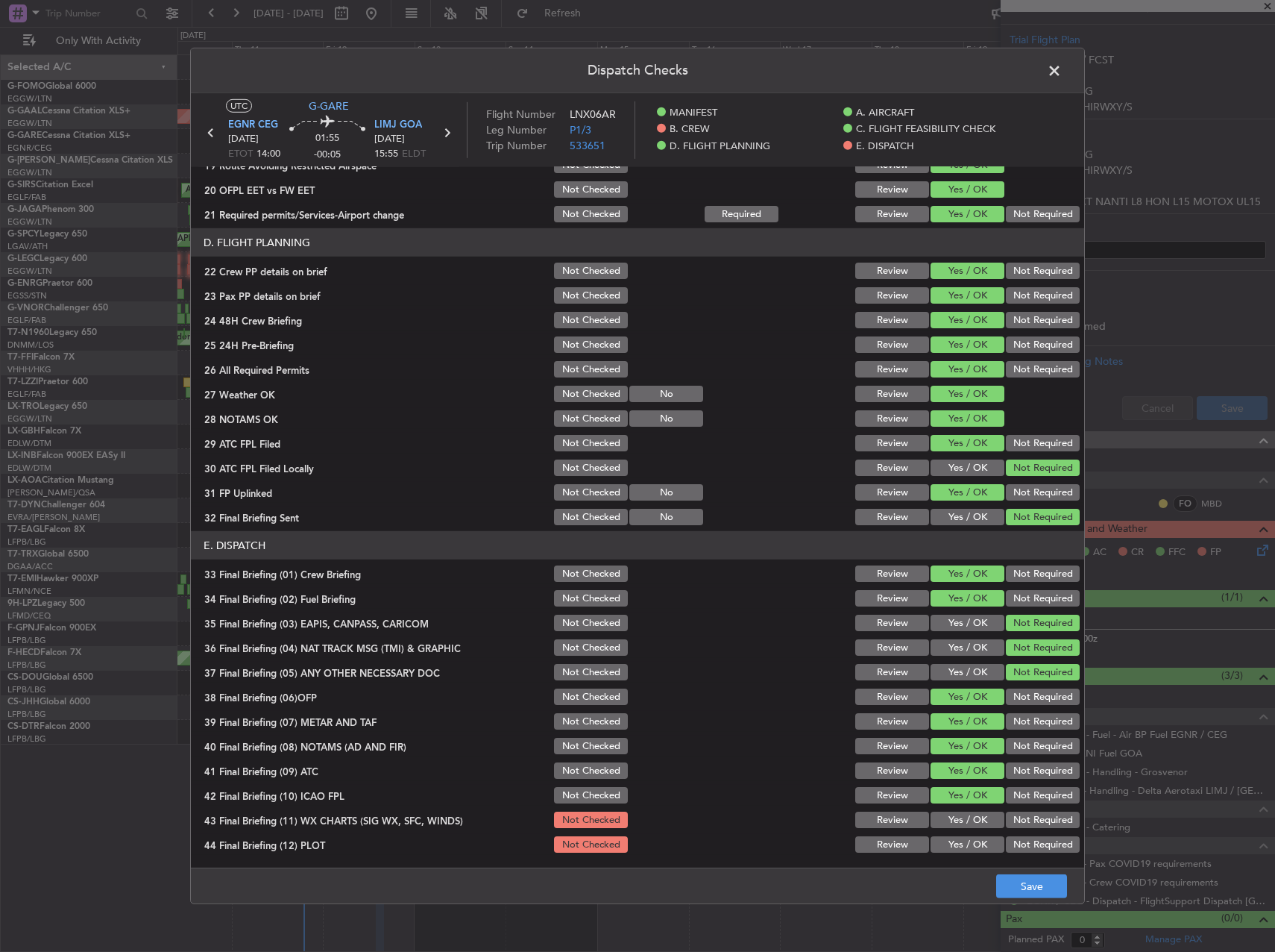
click at [951, 823] on button "Yes / OK" at bounding box center [967, 819] width 74 height 16
click at [950, 837] on button "Yes / OK" at bounding box center [967, 844] width 74 height 16
click at [1017, 886] on button "Save" at bounding box center [1031, 885] width 70 height 24
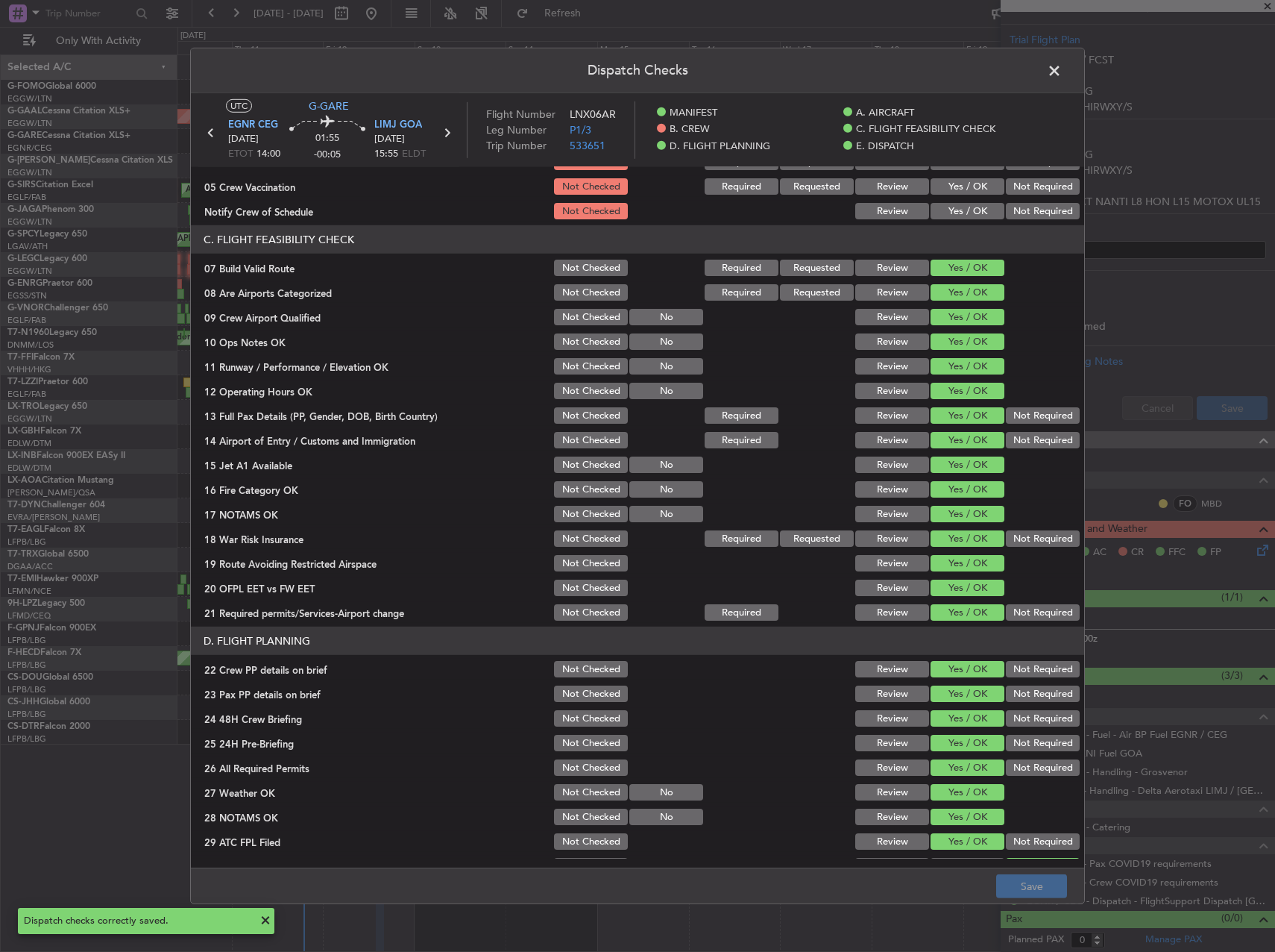
scroll to position [0, 0]
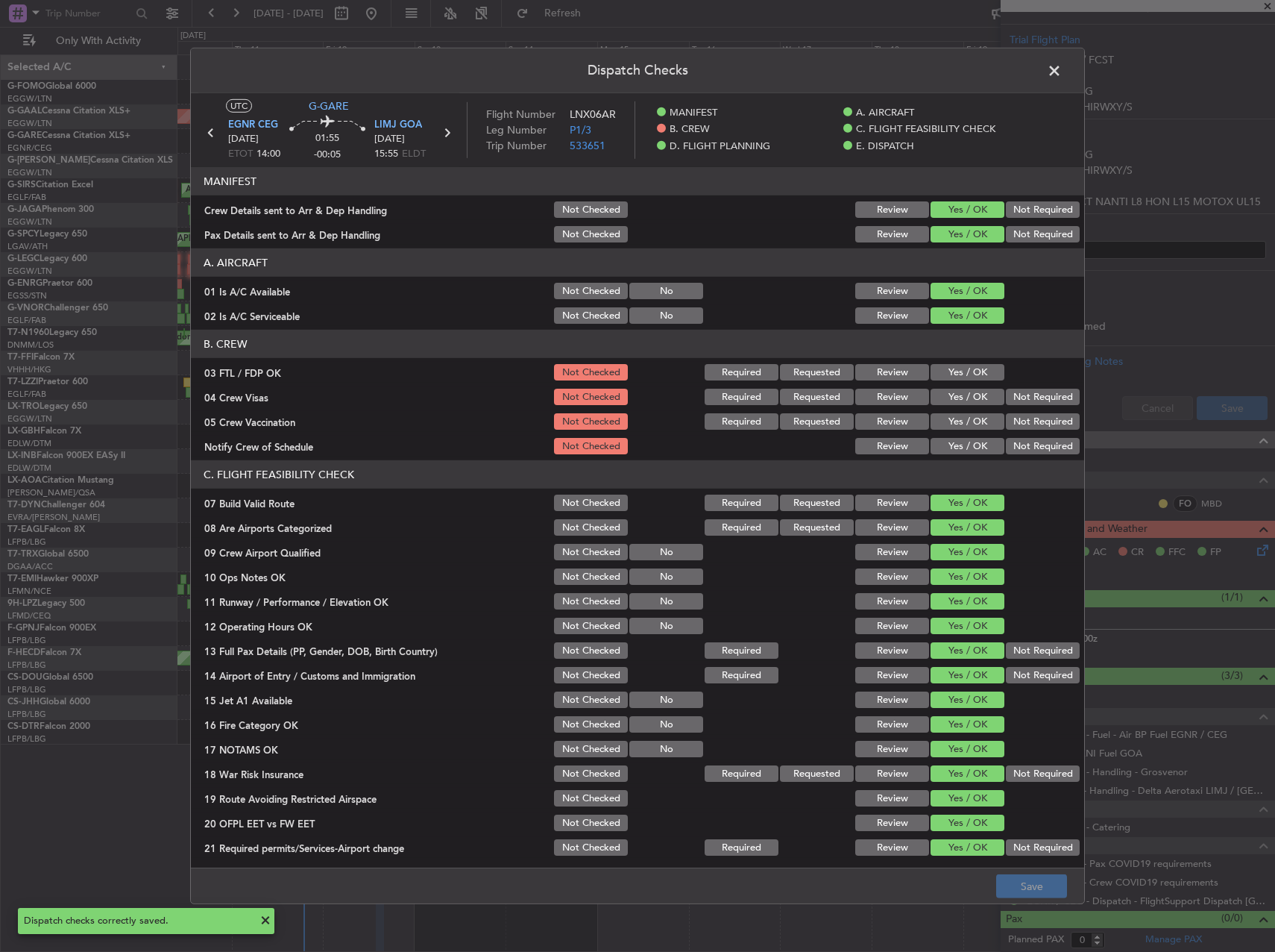
click at [1062, 78] on span at bounding box center [1062, 74] width 0 height 30
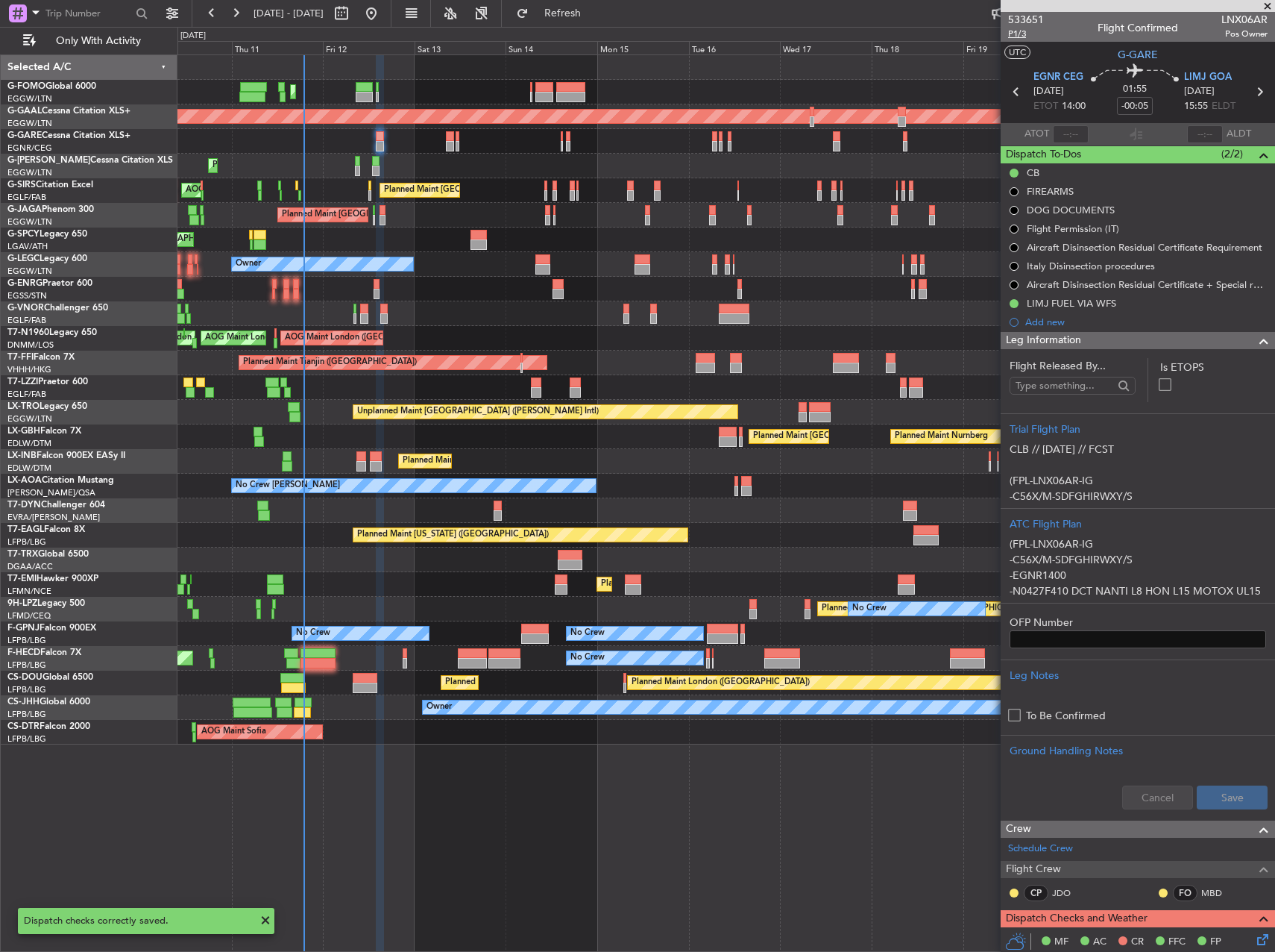
click at [1027, 38] on span "P1/3" at bounding box center [1025, 34] width 36 height 13
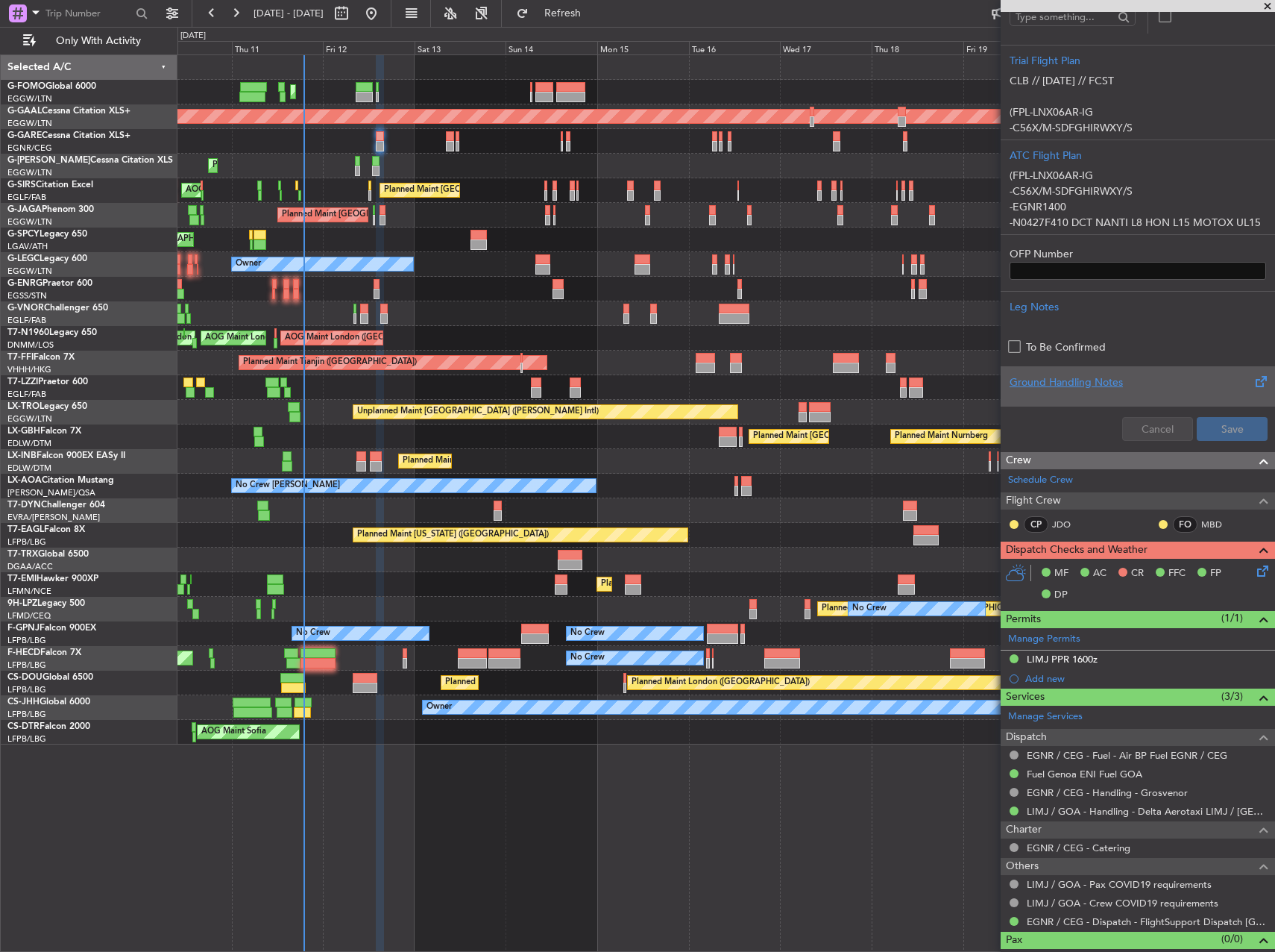
scroll to position [390, 0]
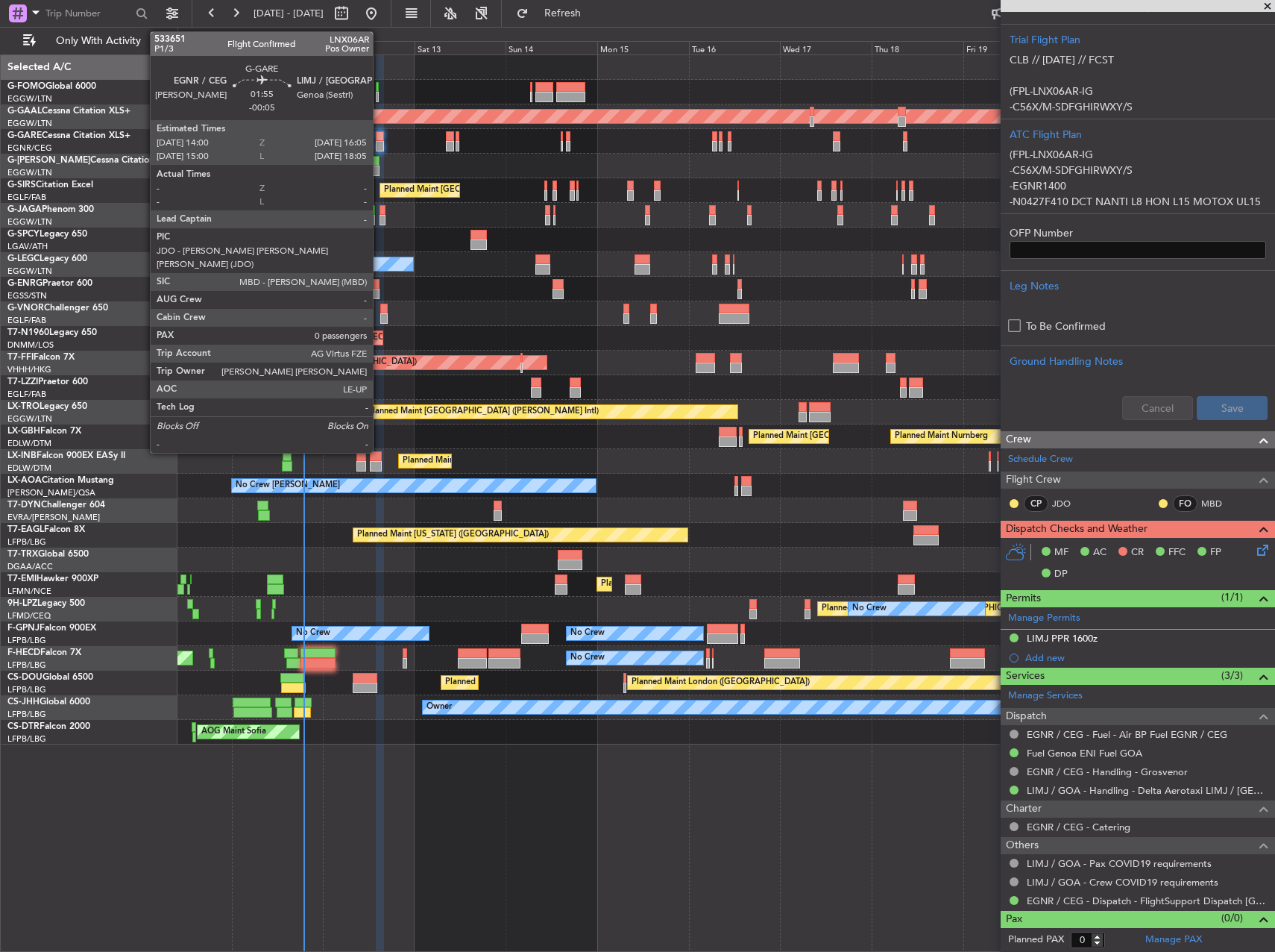
click at [380, 139] on div at bounding box center [380, 136] width 9 height 11
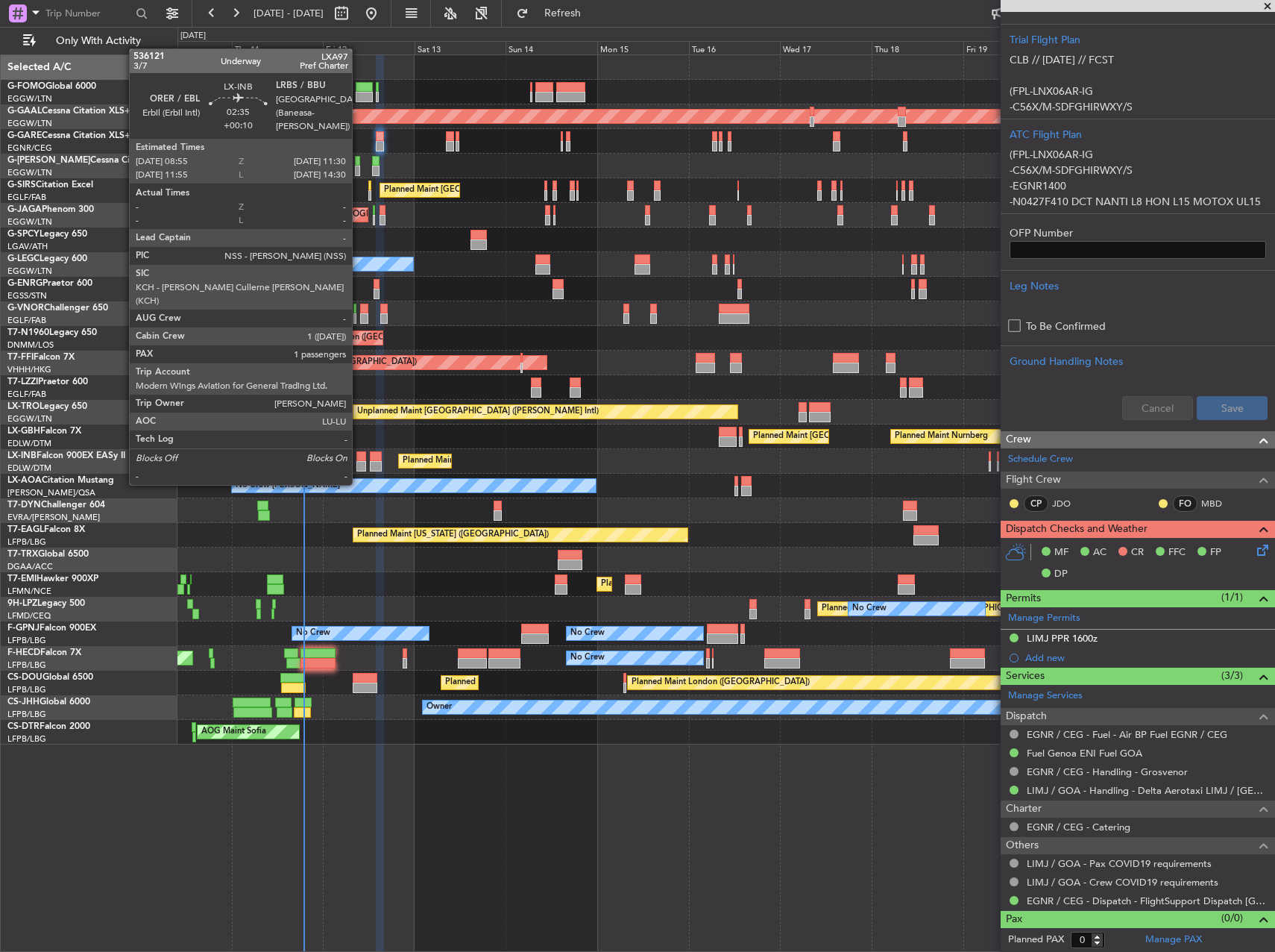
click at [359, 456] on div at bounding box center [362, 456] width 11 height 11
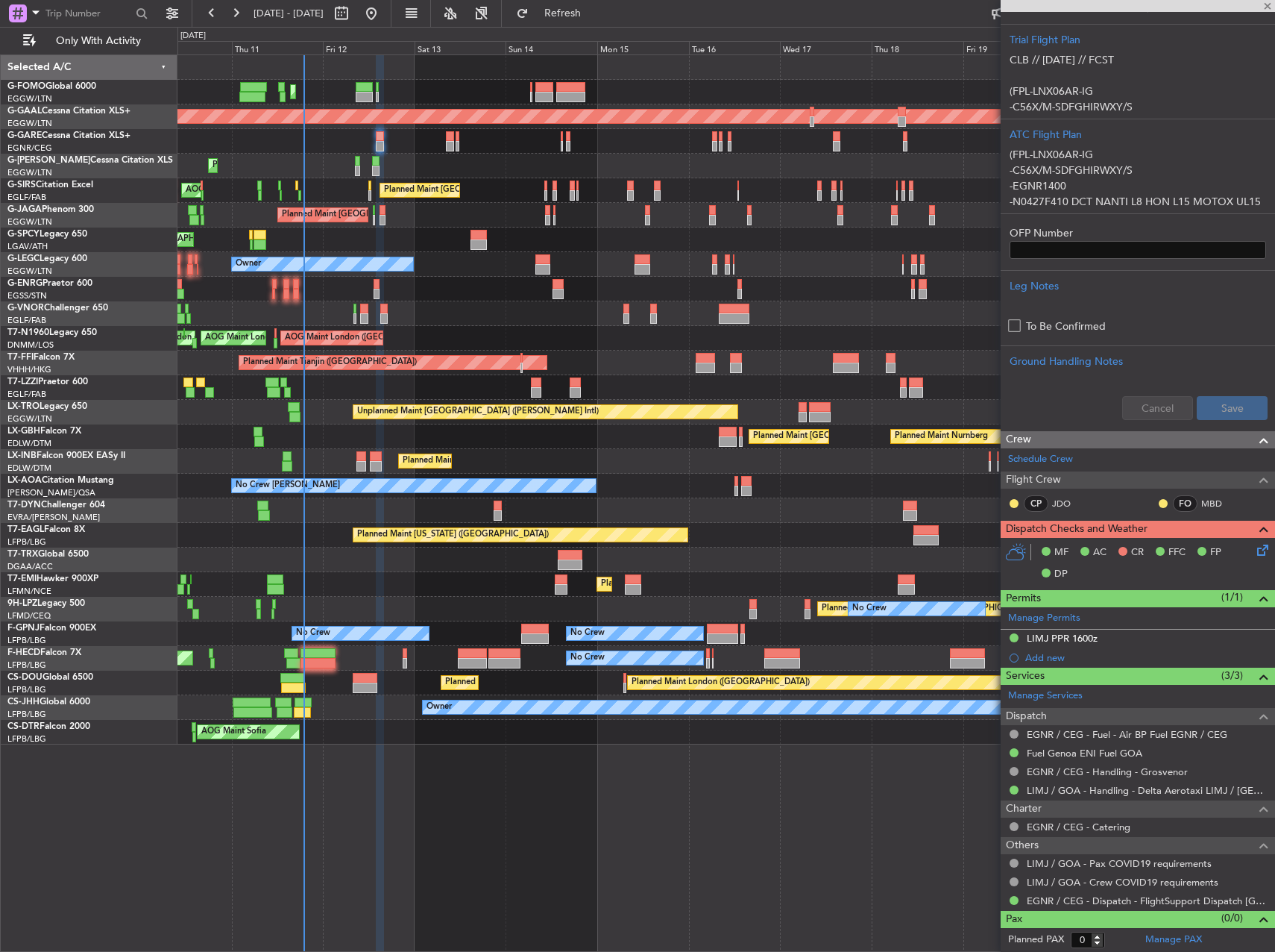
type input "+00:10"
type input "1"
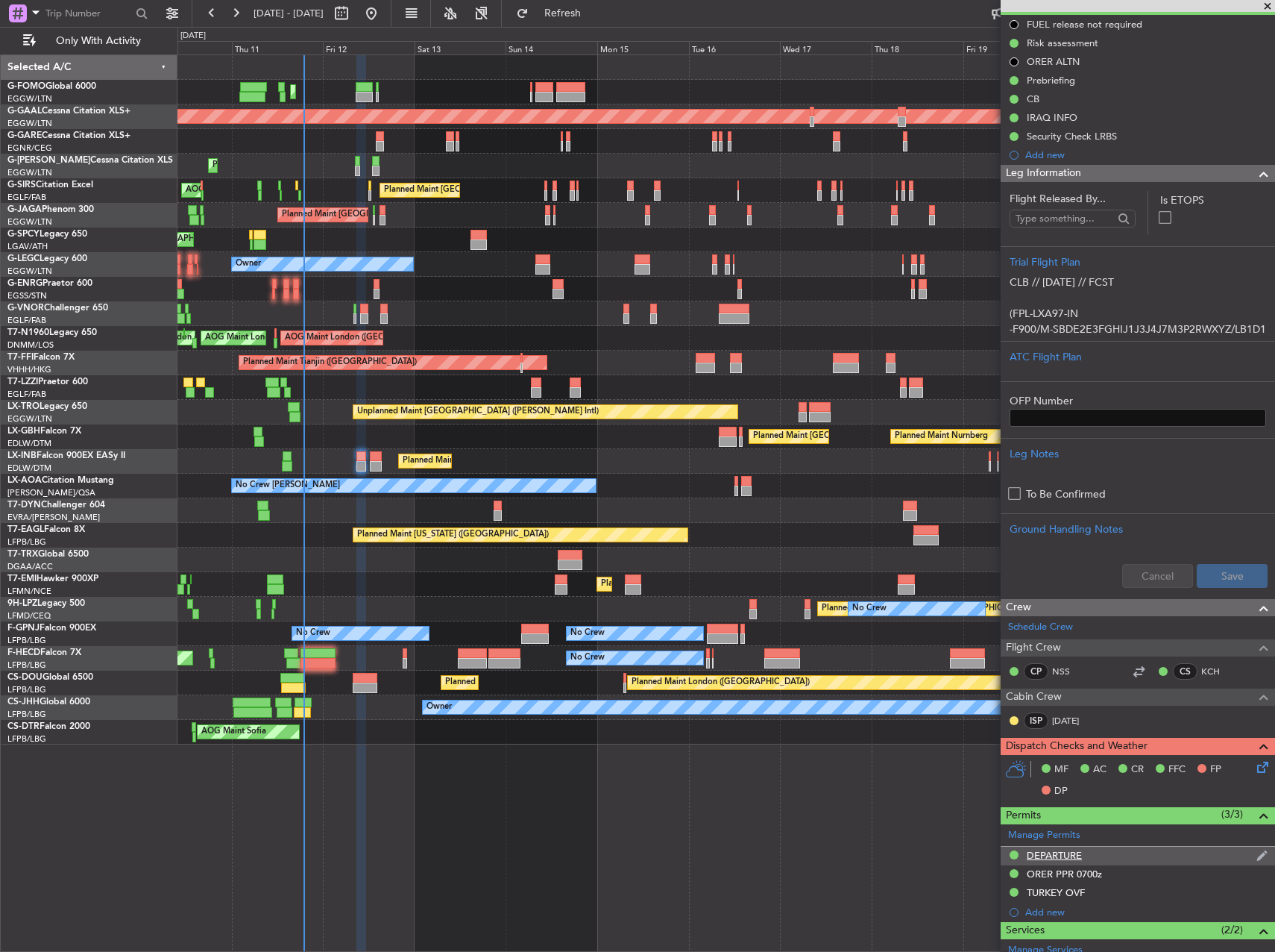
scroll to position [298, 0]
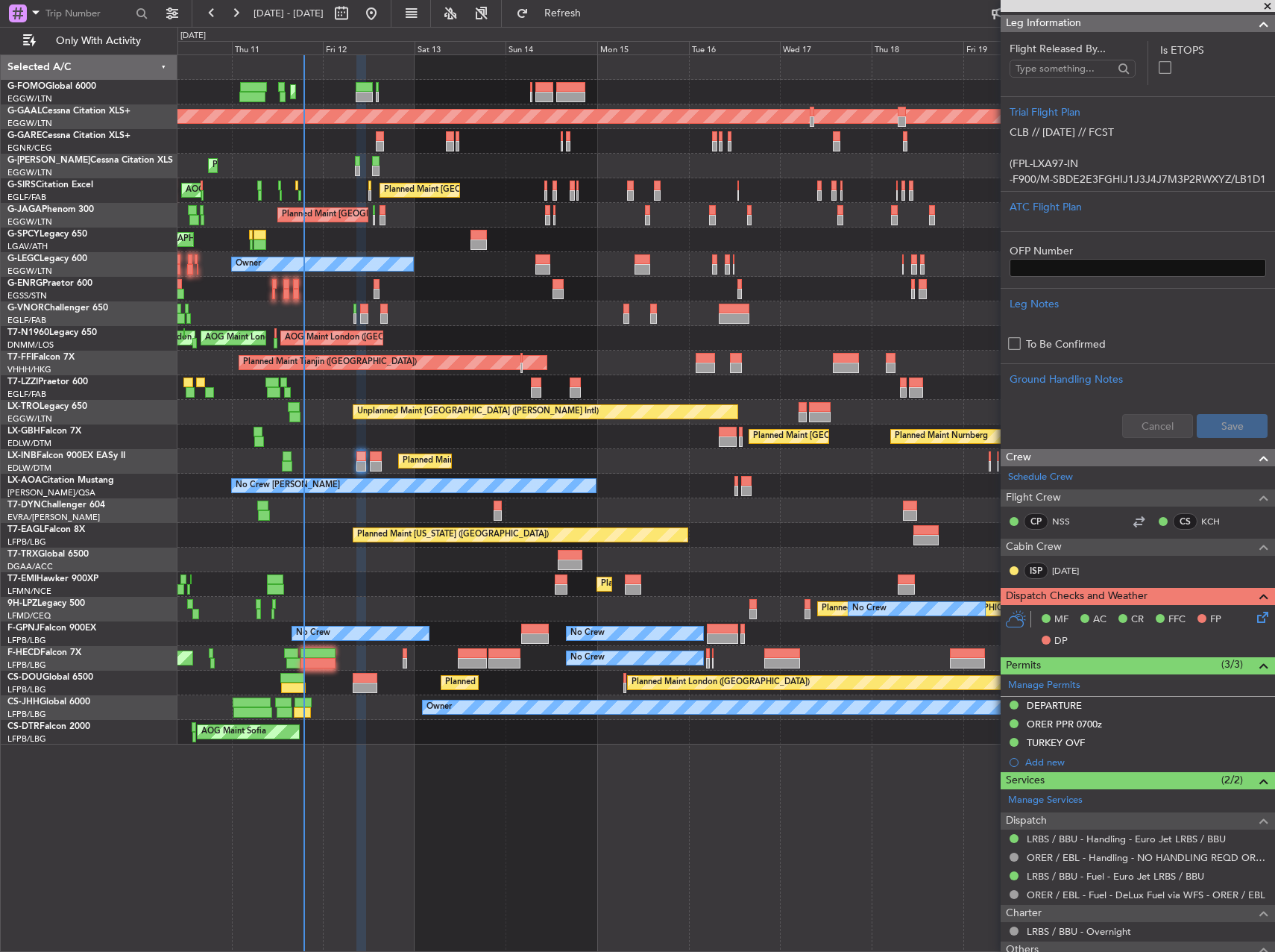
click at [1099, 709] on div "DEPARTURE" at bounding box center [1138, 705] width 275 height 18
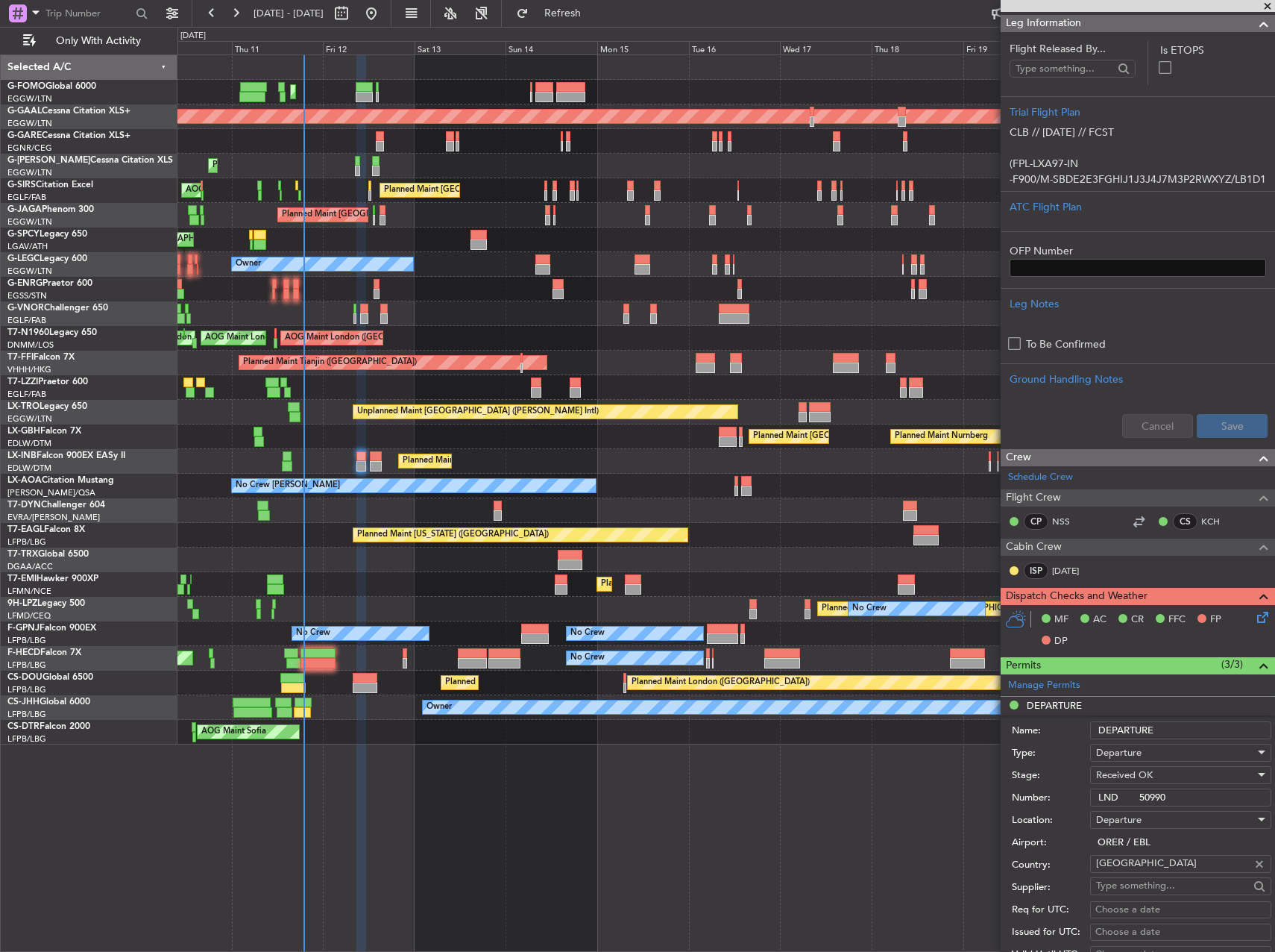
click at [1143, 787] on div "Number: LND 50990" at bounding box center [1141, 797] width 259 height 22
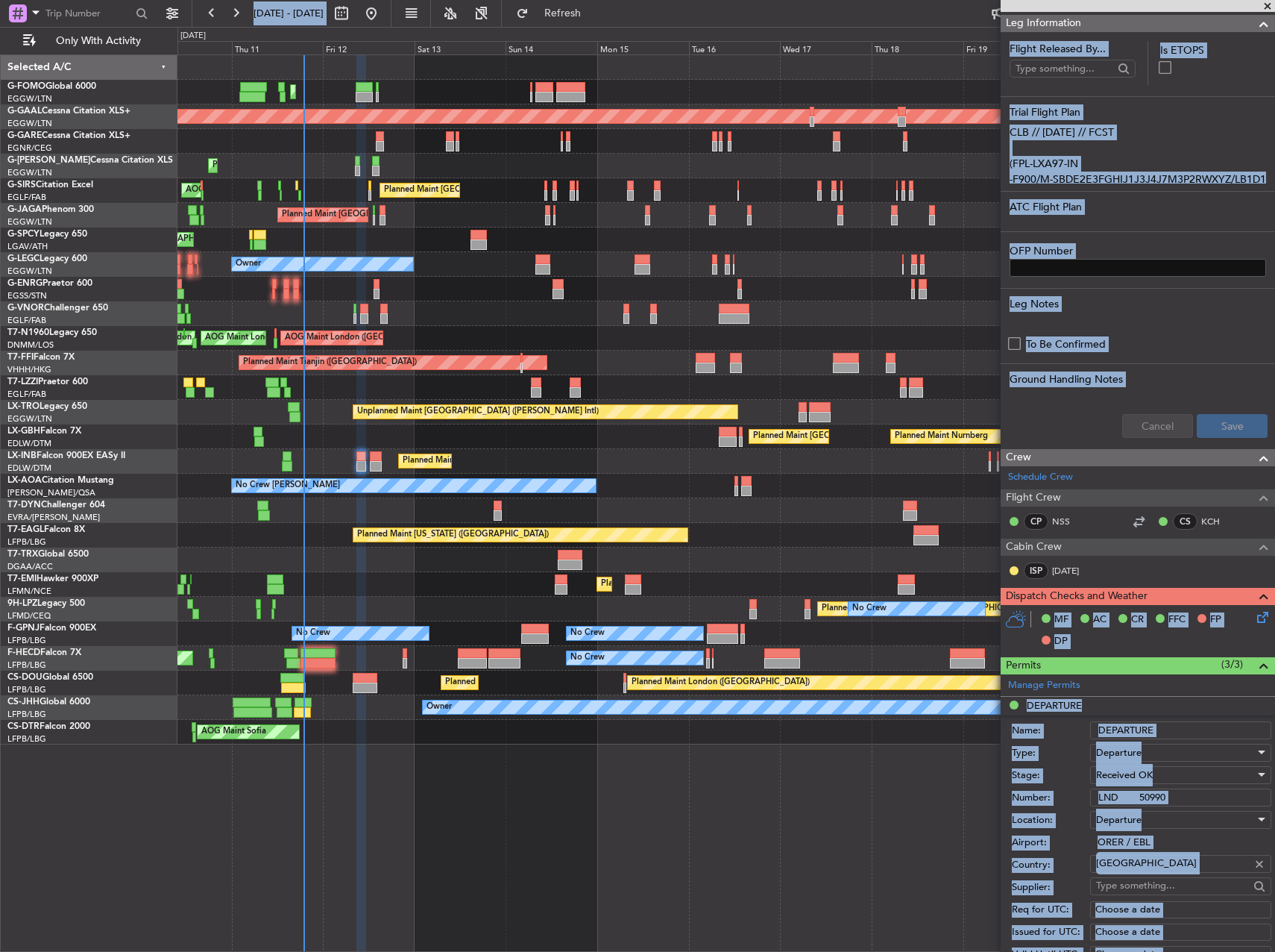
click at [1164, 798] on input "LND 50990" at bounding box center [1180, 797] width 181 height 18
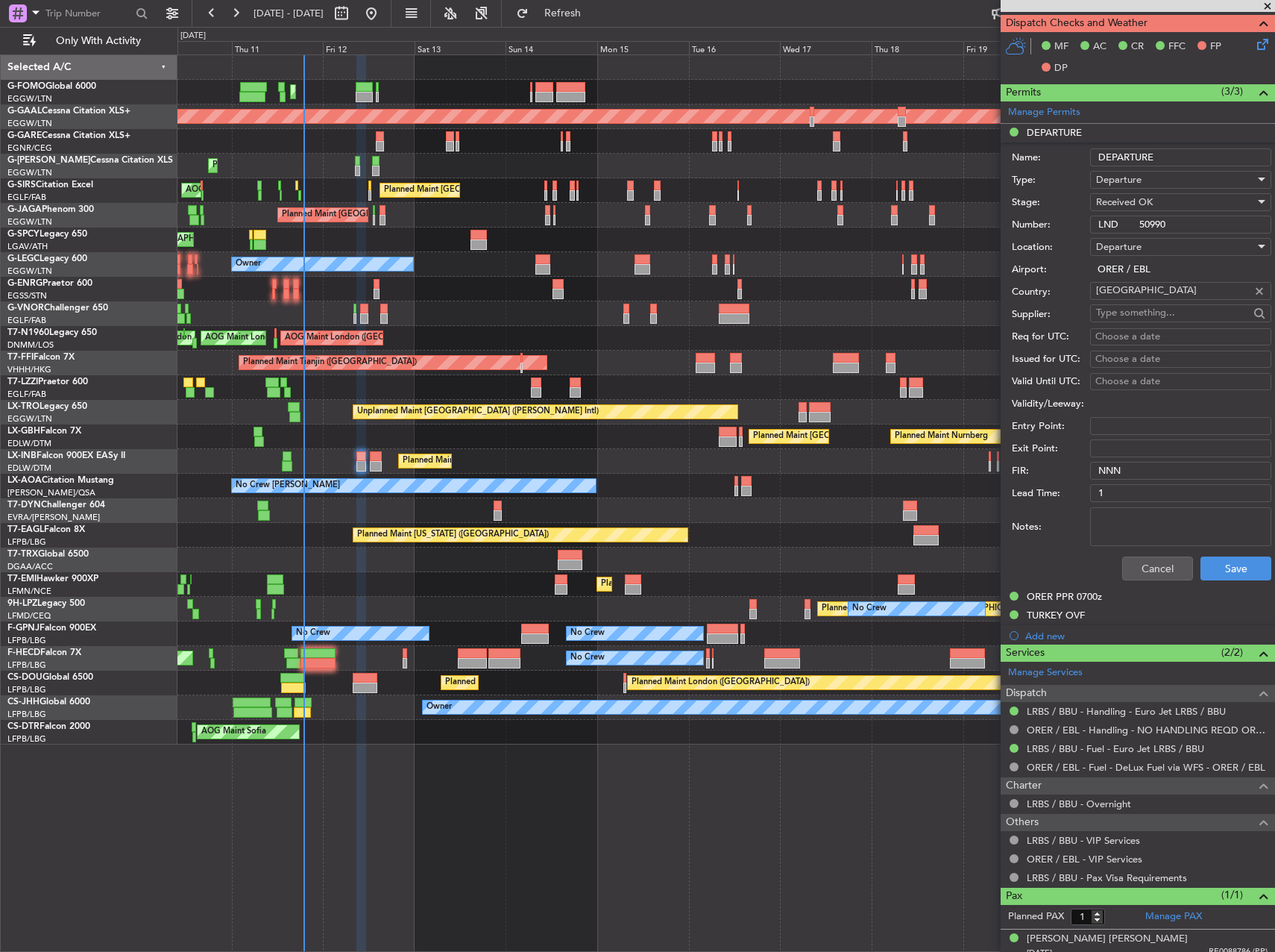
scroll to position [882, 0]
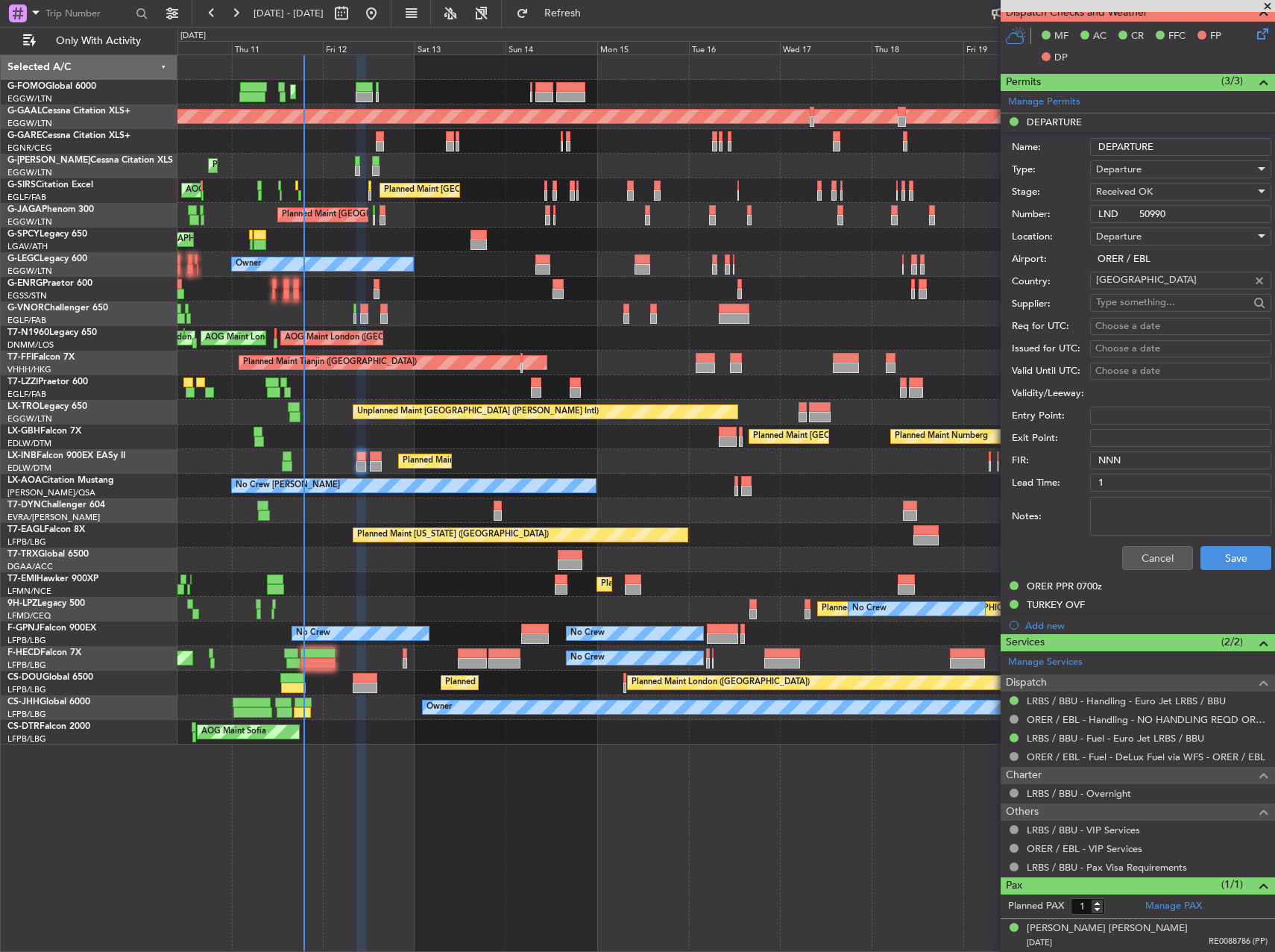
drag, startPoint x: 1079, startPoint y: 585, endPoint x: 1094, endPoint y: 595, distance: 18.0
click at [1079, 585] on div "ORER PPR 0700z" at bounding box center [1065, 585] width 75 height 13
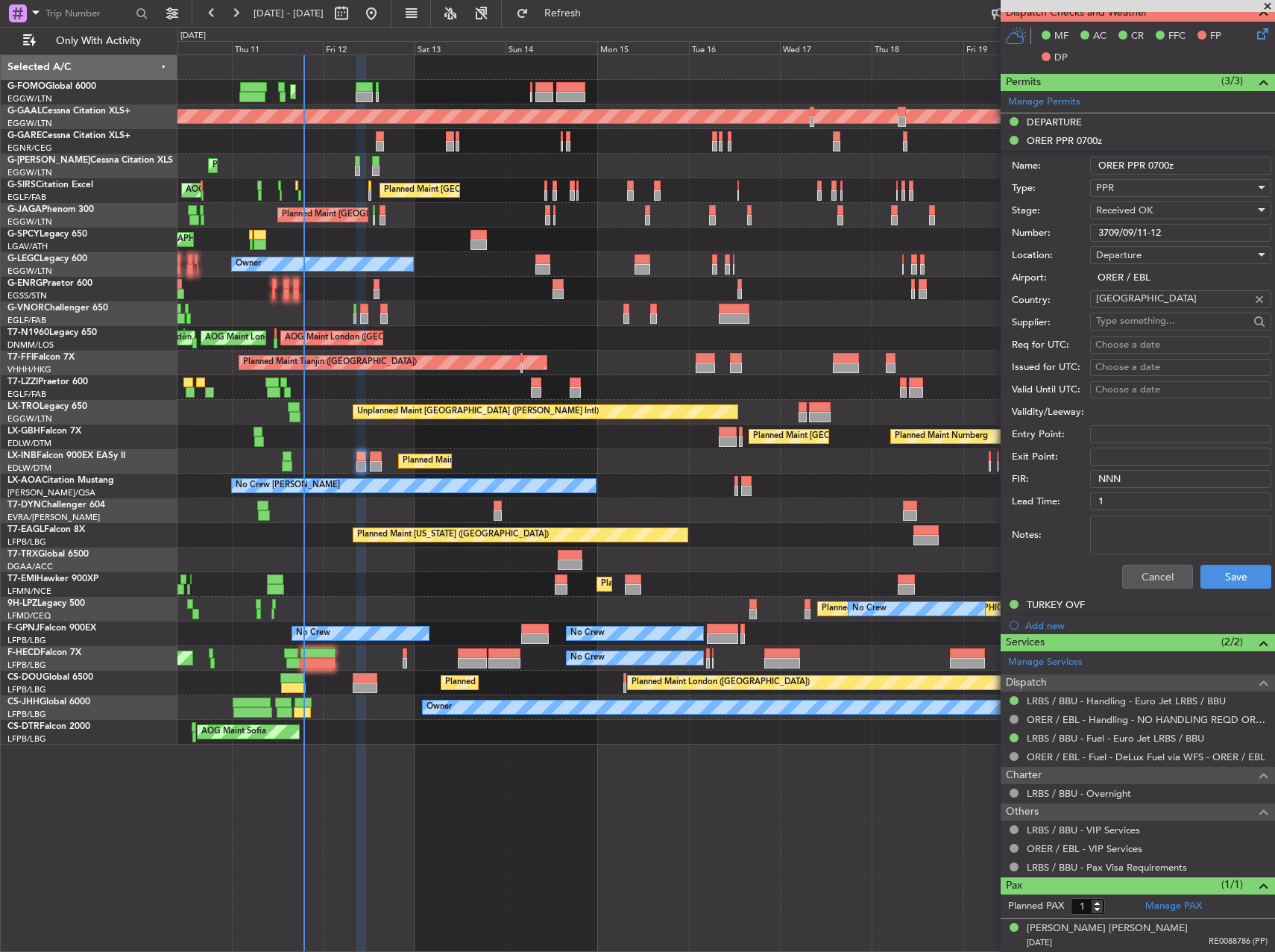
click at [1136, 232] on input "3709/09/11-12" at bounding box center [1180, 232] width 181 height 18
drag, startPoint x: 1158, startPoint y: 569, endPoint x: 1166, endPoint y: 530, distance: 39.8
click at [1157, 569] on button "Cancel" at bounding box center [1157, 576] width 70 height 24
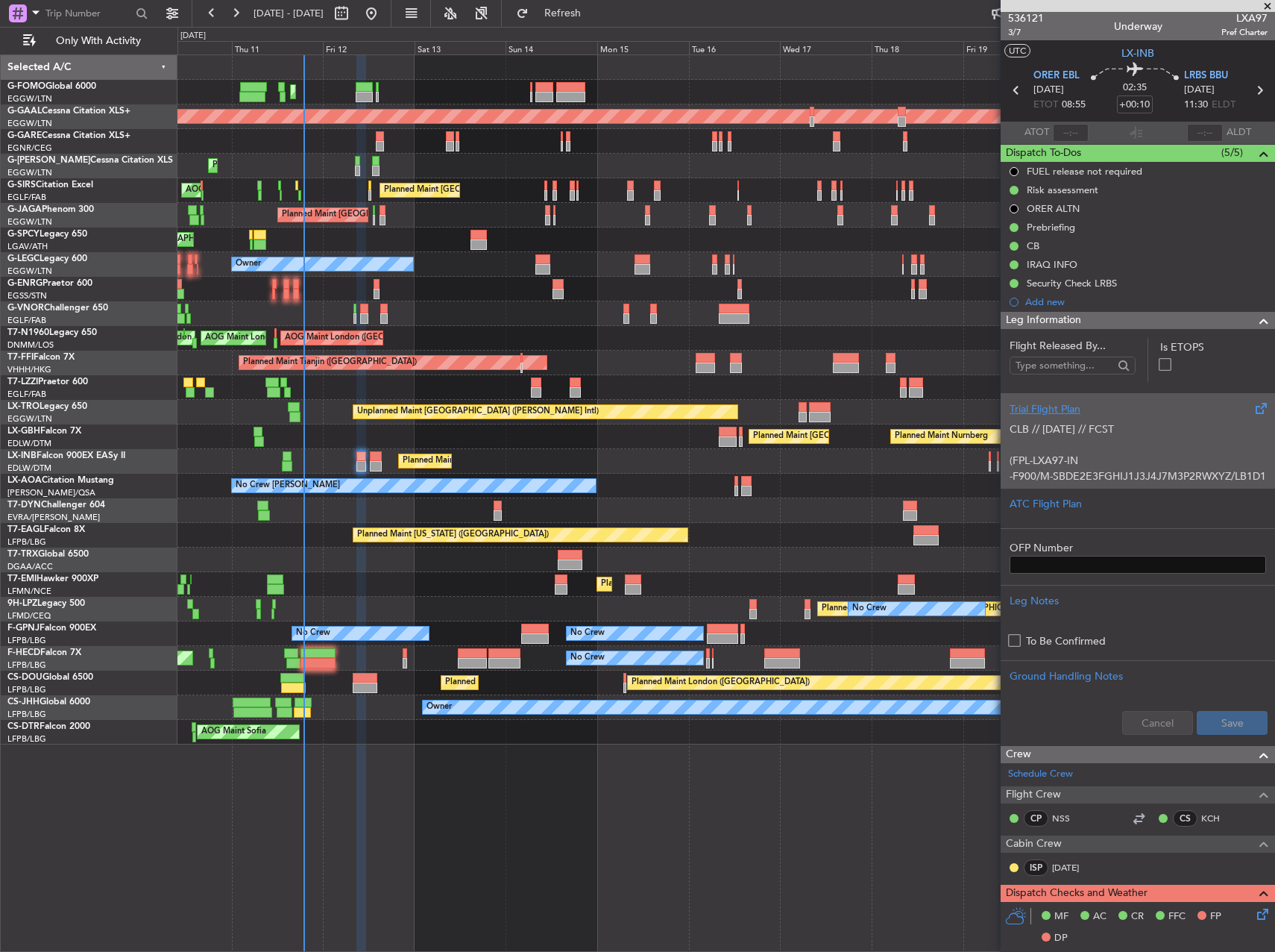
scroll to position [0, 0]
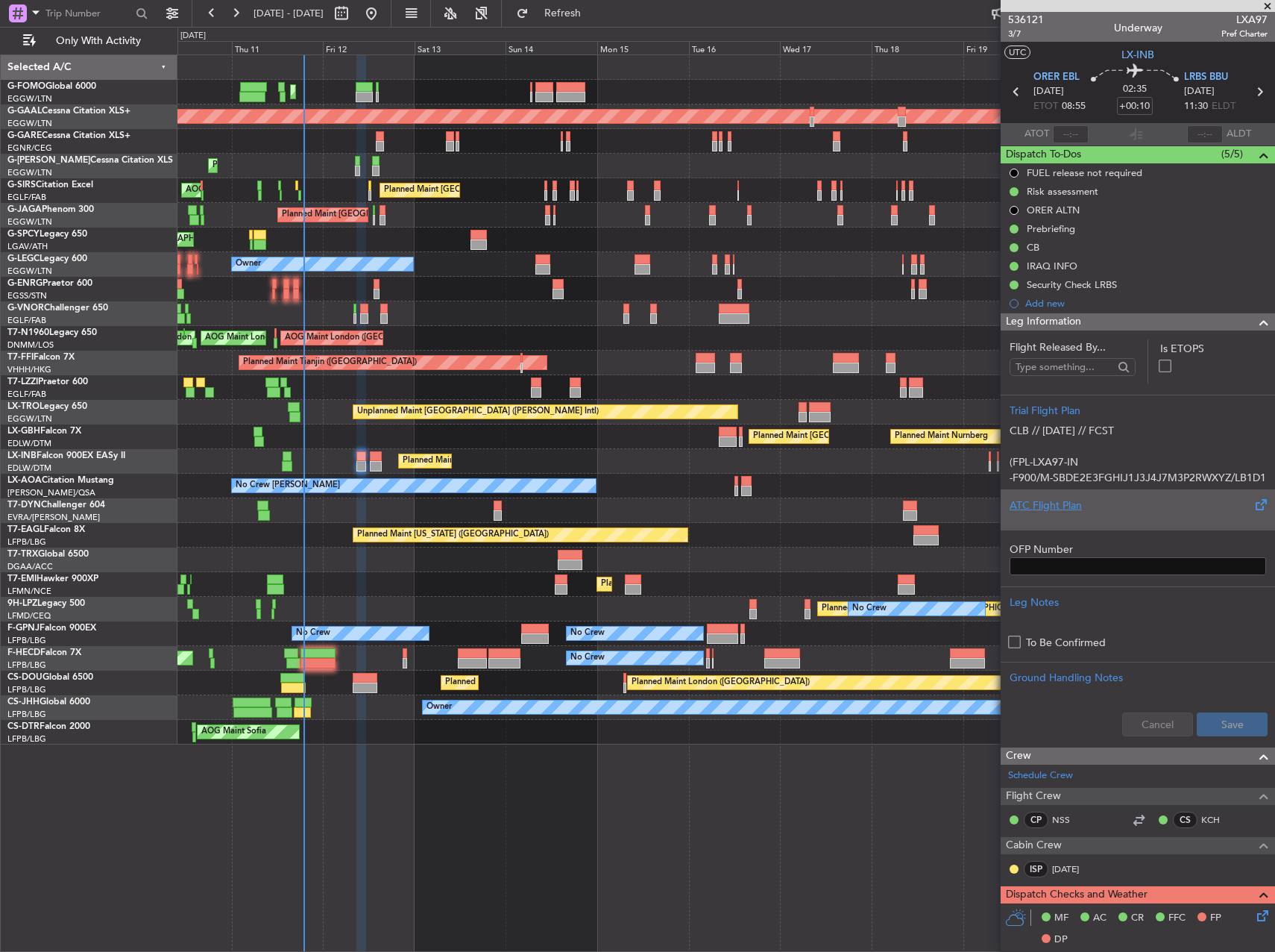
click at [1165, 517] on div at bounding box center [1138, 517] width 257 height 9
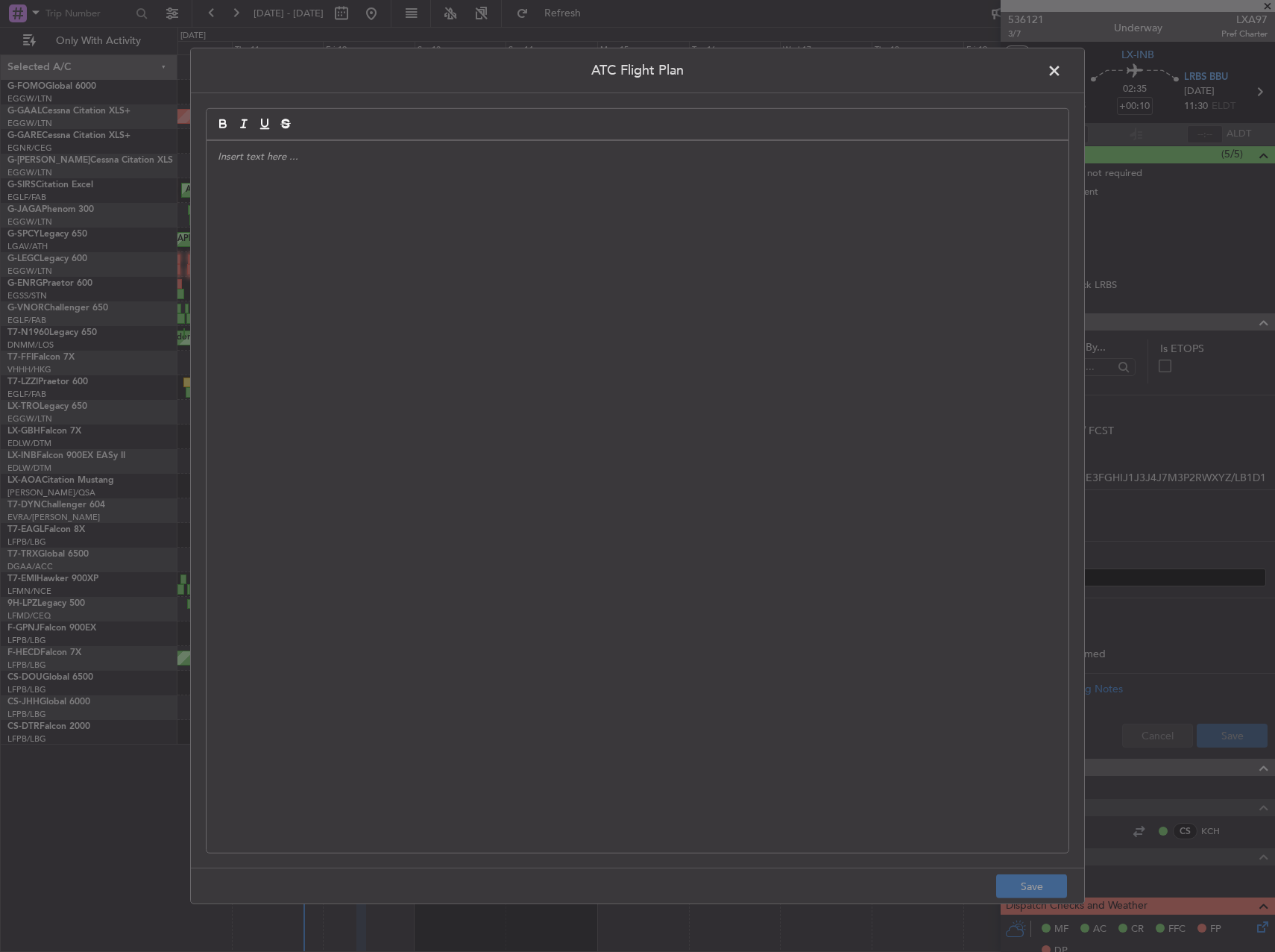
click at [466, 410] on div at bounding box center [638, 497] width 862 height 712
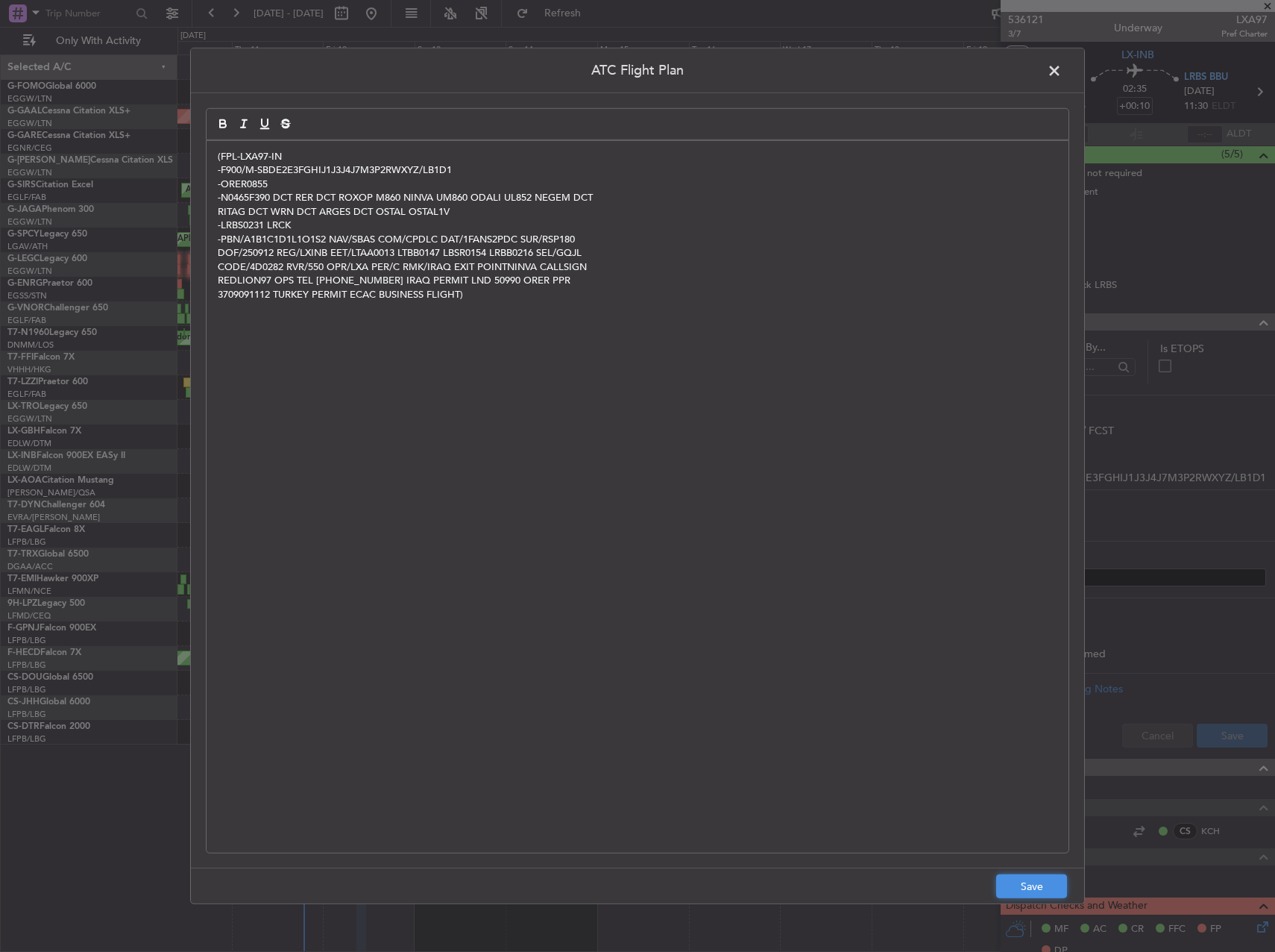
drag, startPoint x: 1019, startPoint y: 876, endPoint x: 1034, endPoint y: 866, distance: 18.0
click at [1019, 877] on button "Save" at bounding box center [1031, 885] width 70 height 24
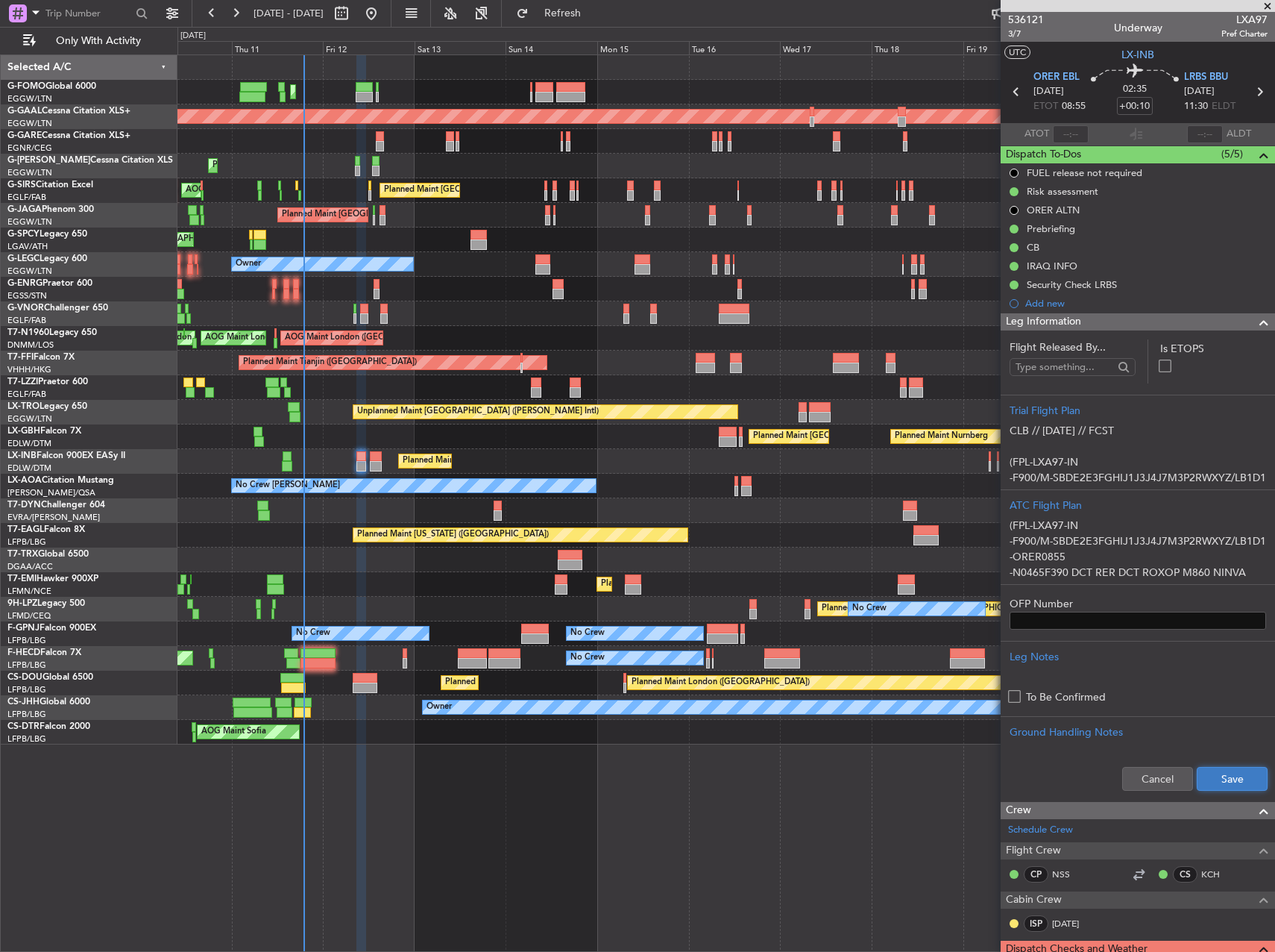
click at [1204, 777] on button "Save" at bounding box center [1232, 778] width 70 height 24
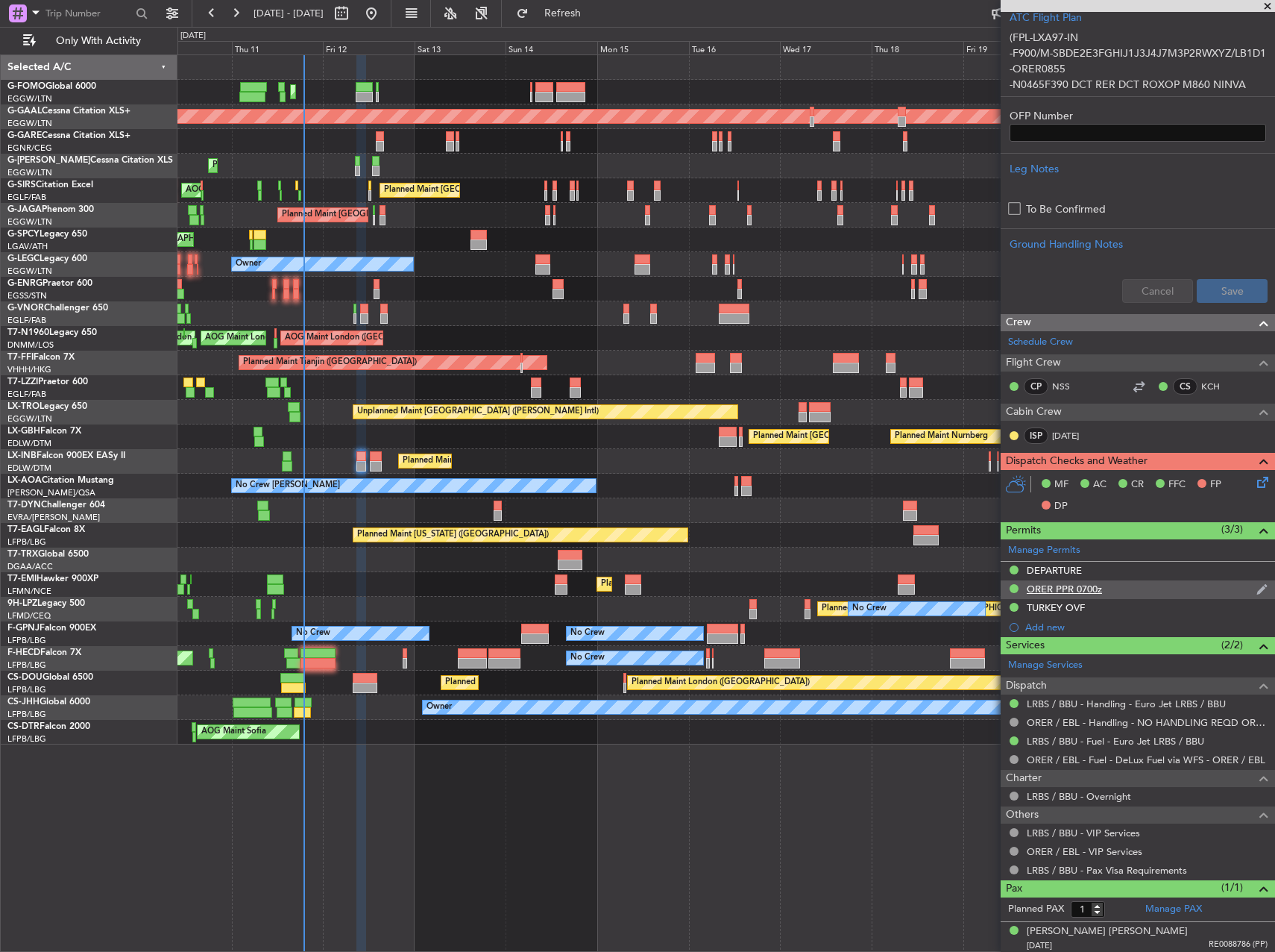
scroll to position [491, 0]
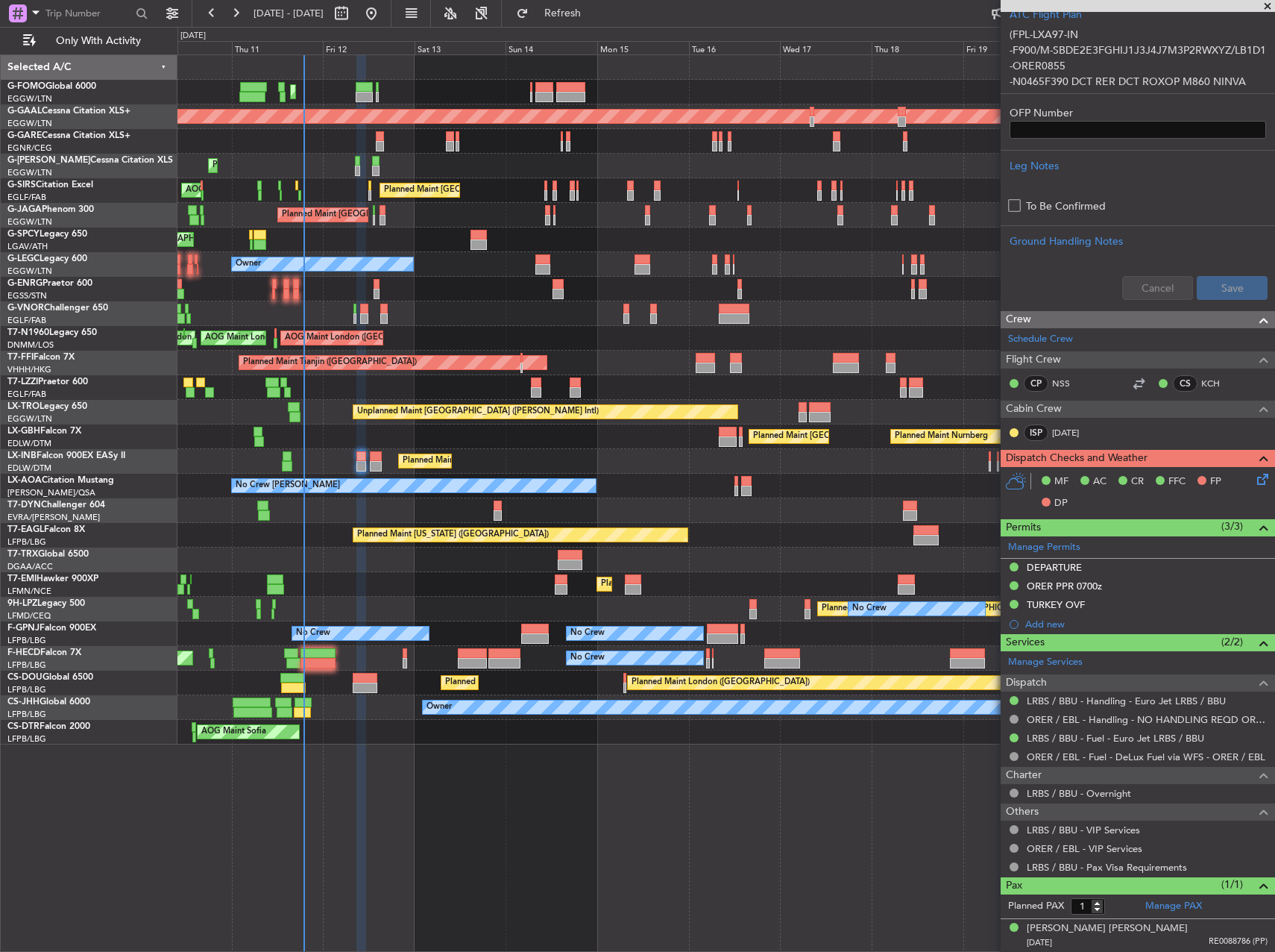
click at [1255, 478] on icon at bounding box center [1261, 476] width 12 height 12
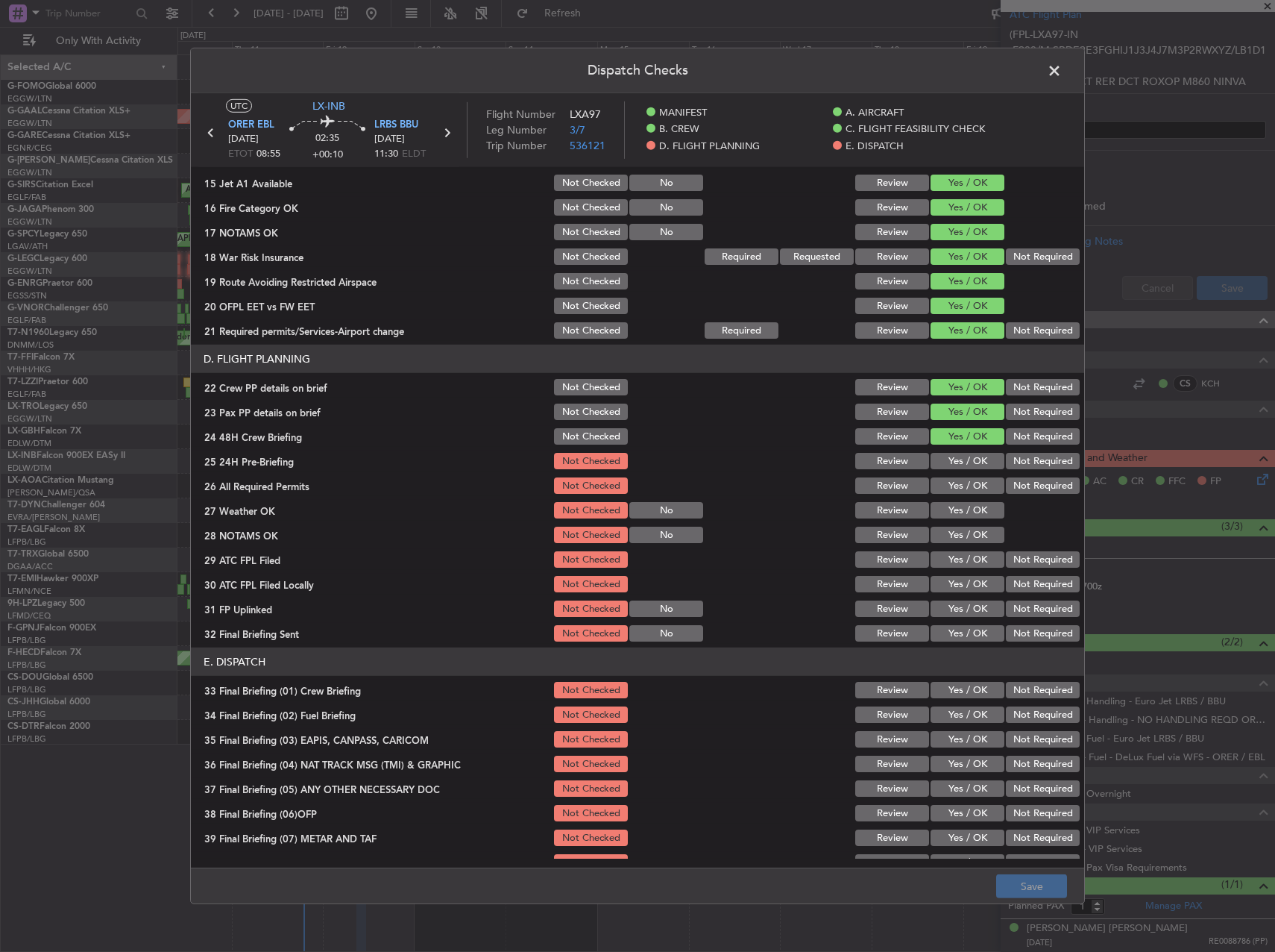
scroll to position [522, 0]
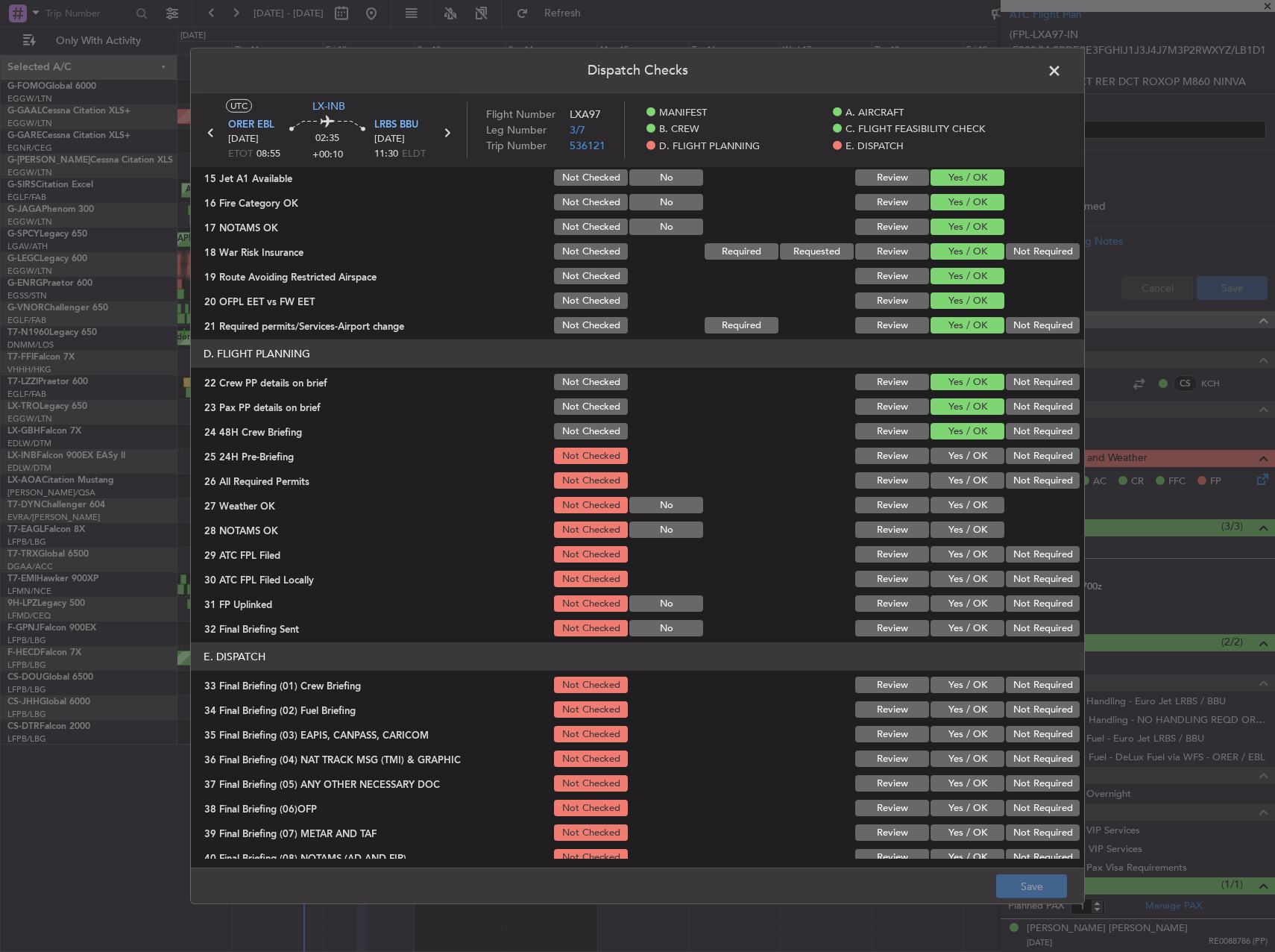
click at [952, 463] on button "Yes / OK" at bounding box center [967, 455] width 74 height 16
click at [952, 485] on button "Yes / OK" at bounding box center [967, 479] width 74 height 16
click at [952, 504] on button "Yes / OK" at bounding box center [967, 504] width 74 height 16
click at [948, 534] on button "Yes / OK" at bounding box center [967, 529] width 74 height 16
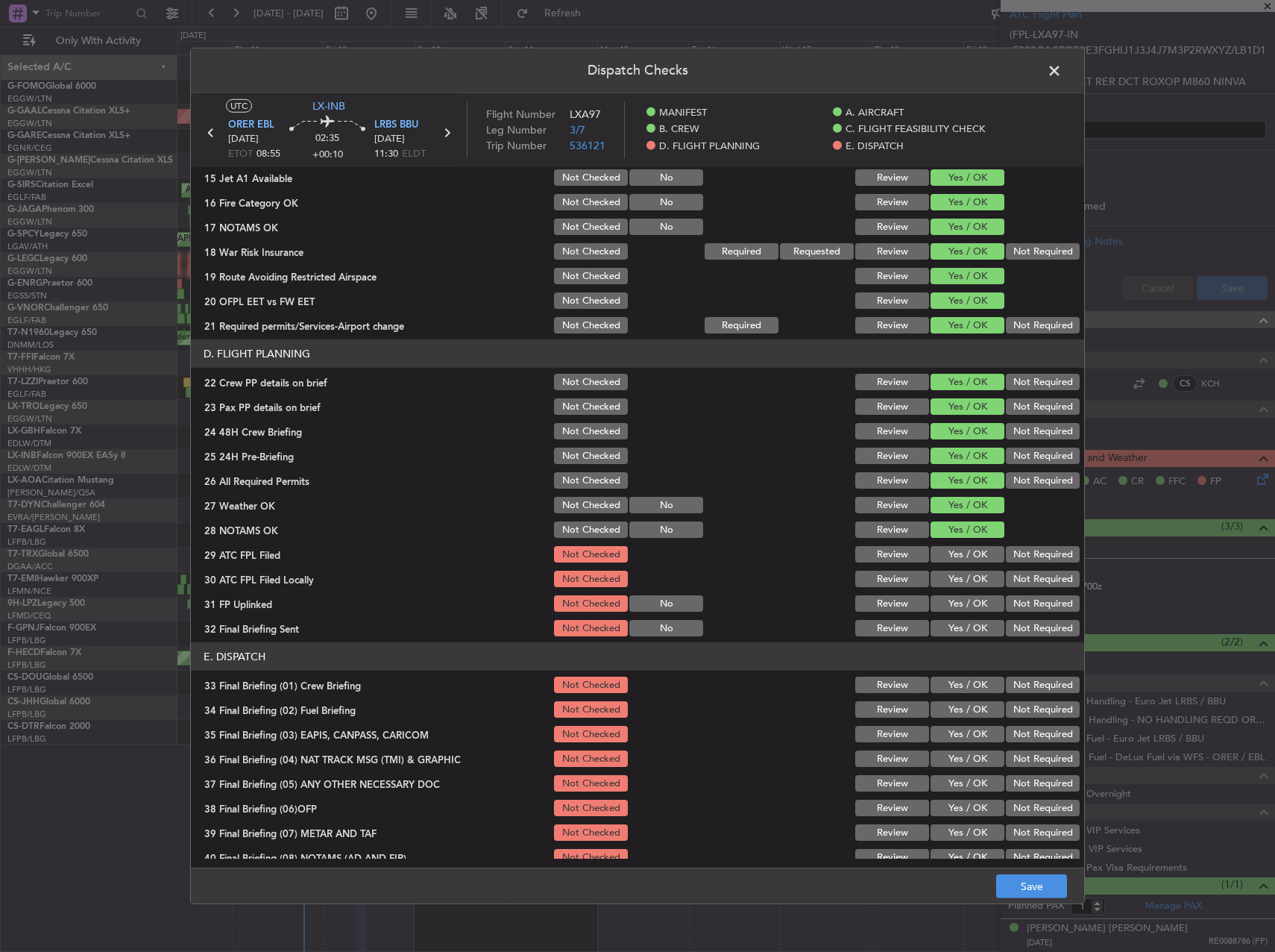
click at [948, 548] on button "Yes / OK" at bounding box center [967, 554] width 74 height 16
drag, startPoint x: 1038, startPoint y: 577, endPoint x: 1005, endPoint y: 585, distance: 34.0
click at [1034, 577] on button "Not Required" at bounding box center [1043, 579] width 74 height 16
drag, startPoint x: 962, startPoint y: 605, endPoint x: 1002, endPoint y: 615, distance: 41.2
click at [962, 605] on button "Yes / OK" at bounding box center [967, 603] width 74 height 16
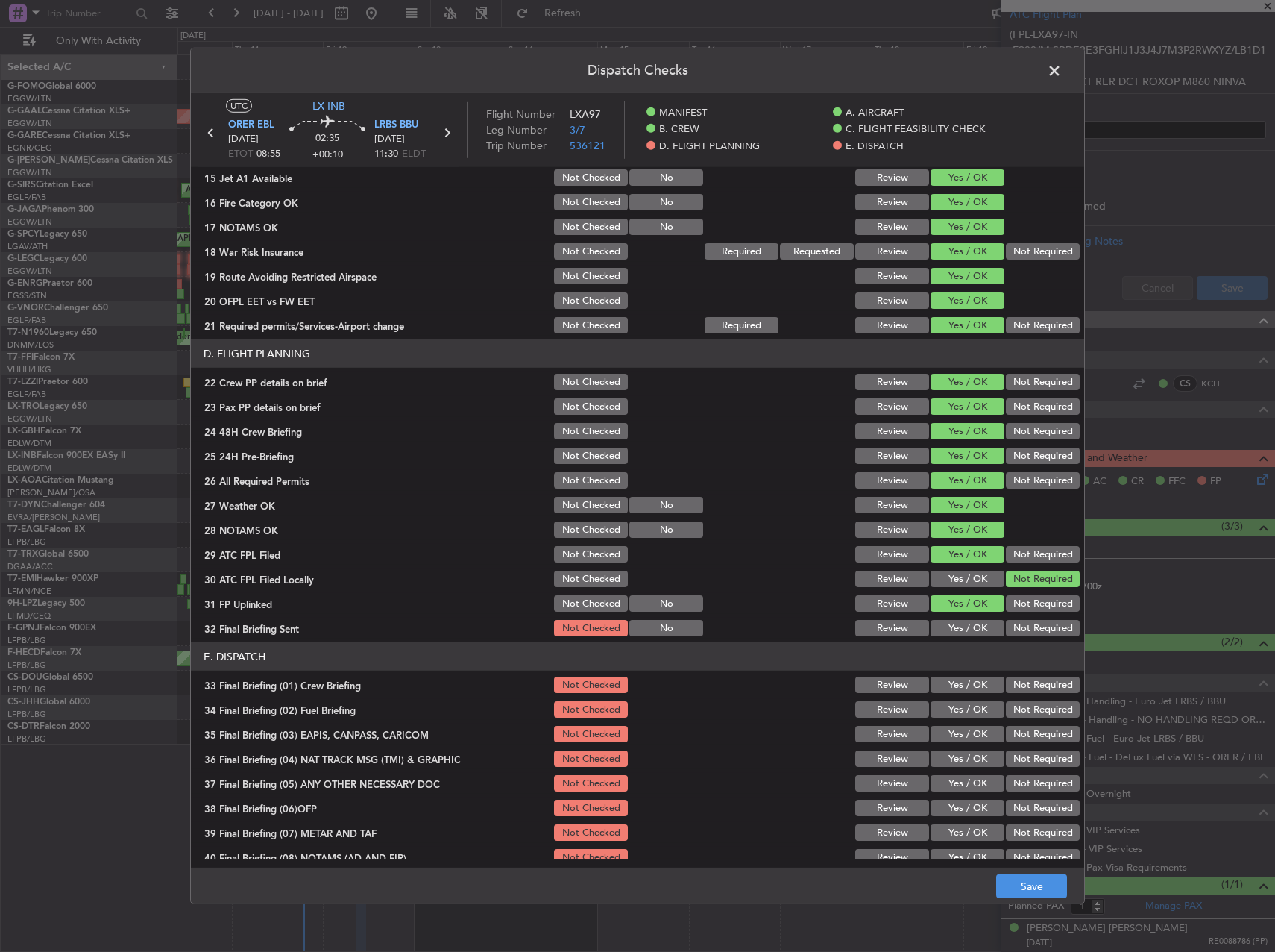
drag, startPoint x: 1037, startPoint y: 625, endPoint x: 1026, endPoint y: 628, distance: 11.4
click at [1037, 626] on button "Not Required" at bounding box center [1043, 628] width 74 height 16
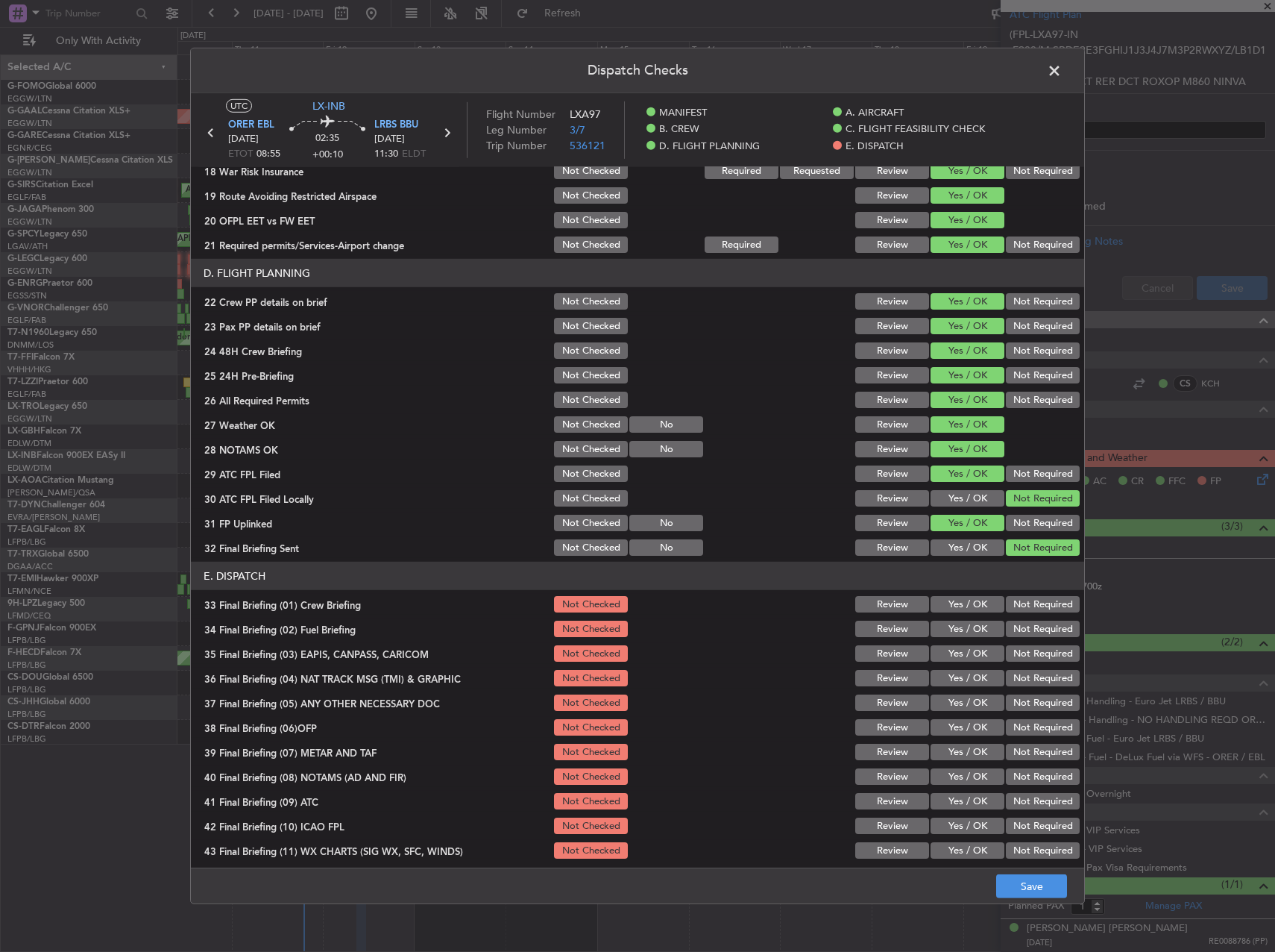
scroll to position [633, 0]
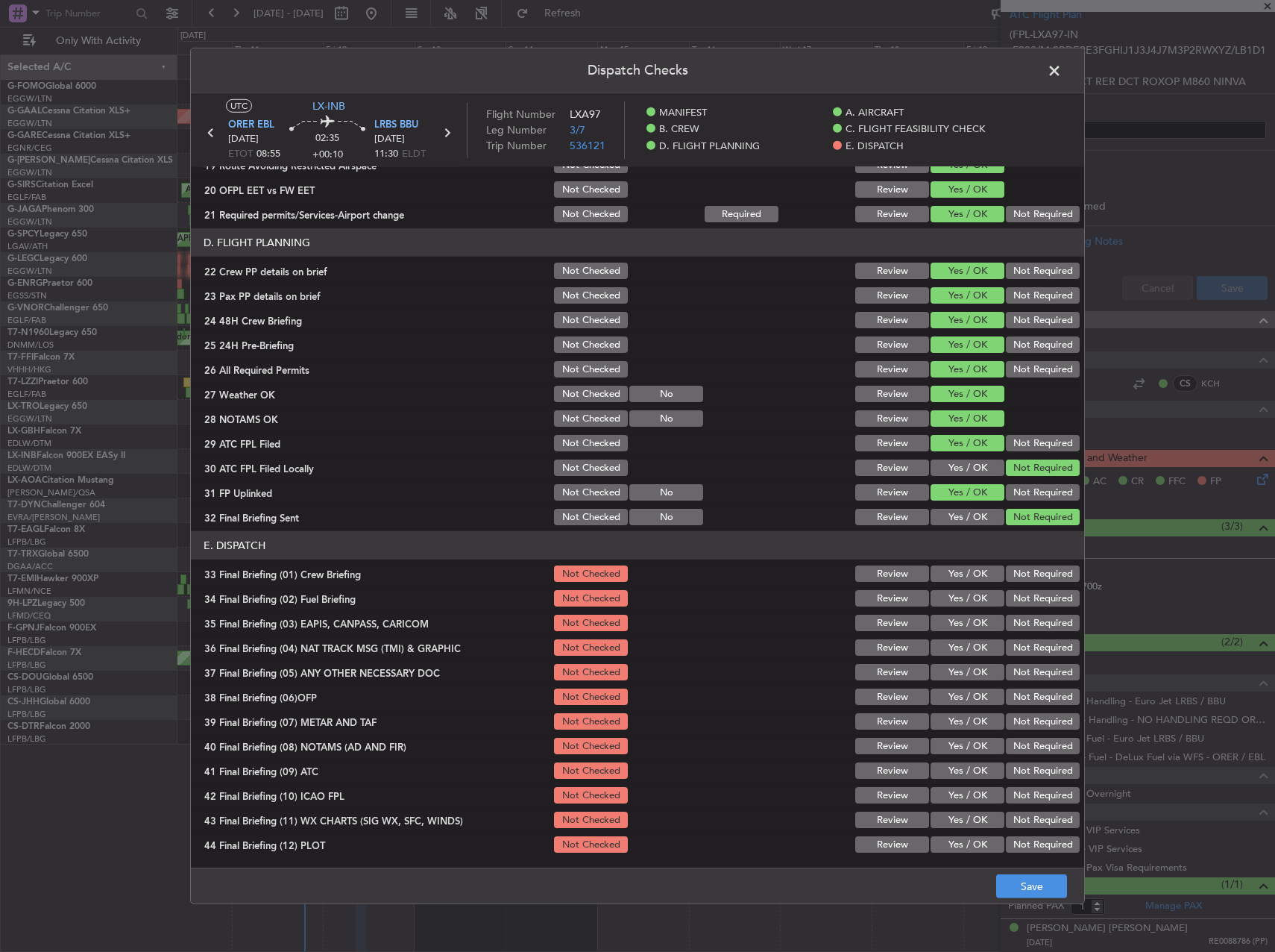
click at [956, 459] on button "Yes / OK" at bounding box center [967, 467] width 74 height 16
click at [949, 571] on button "Yes / OK" at bounding box center [967, 573] width 74 height 16
click at [947, 598] on button "Yes / OK" at bounding box center [967, 598] width 74 height 16
drag, startPoint x: 1009, startPoint y: 617, endPoint x: 1017, endPoint y: 638, distance: 22.5
click at [1009, 618] on button "Not Required" at bounding box center [1043, 622] width 74 height 16
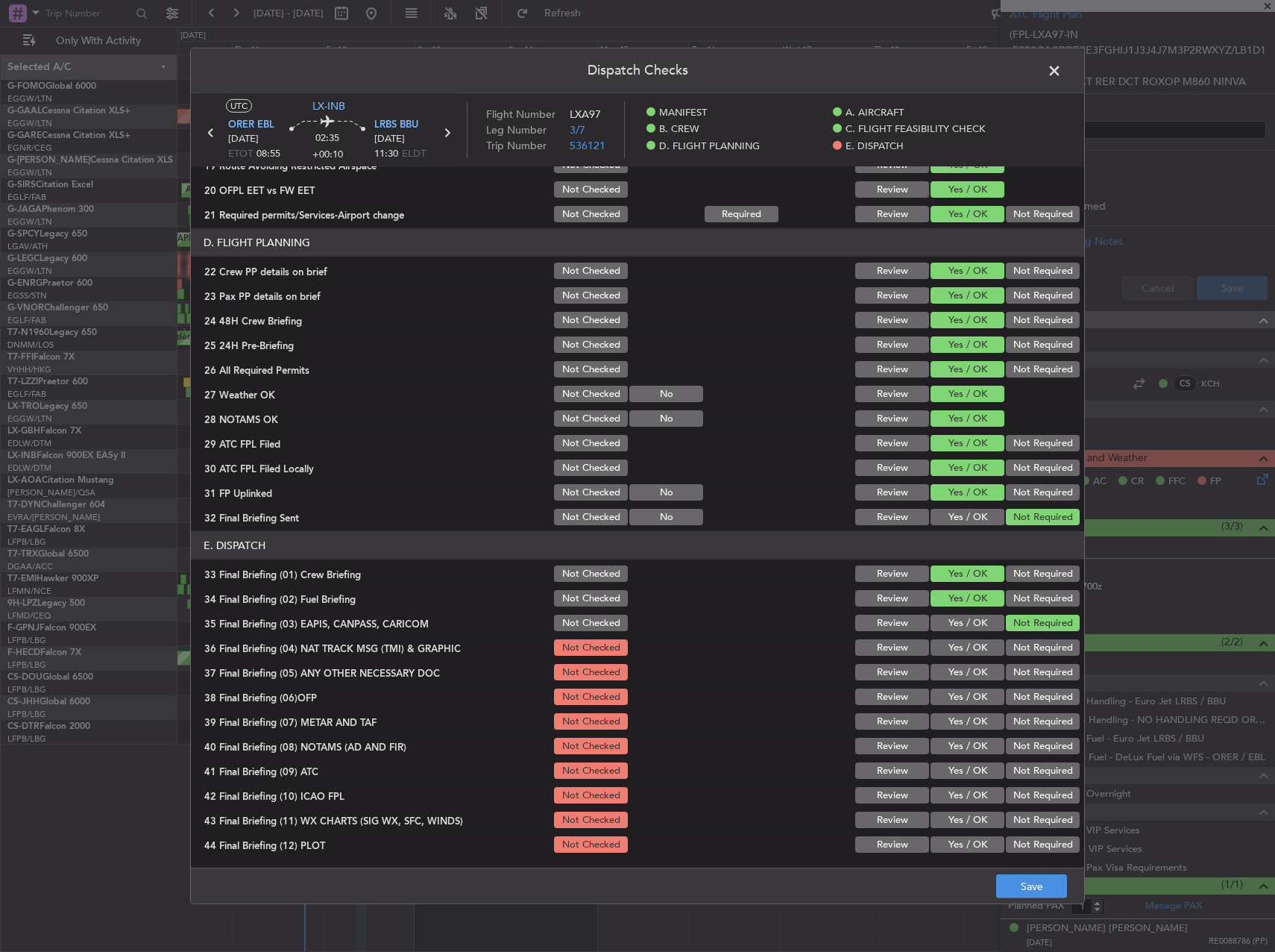
click at [1022, 655] on button "Not Required" at bounding box center [1043, 647] width 74 height 16
click at [1024, 682] on div "Not Required" at bounding box center [1042, 672] width 75 height 21
drag, startPoint x: 1021, startPoint y: 672, endPoint x: 1009, endPoint y: 676, distance: 12.6
click at [1020, 672] on button "Not Required" at bounding box center [1043, 671] width 74 height 16
click at [978, 690] on button "Yes / OK" at bounding box center [967, 696] width 74 height 16
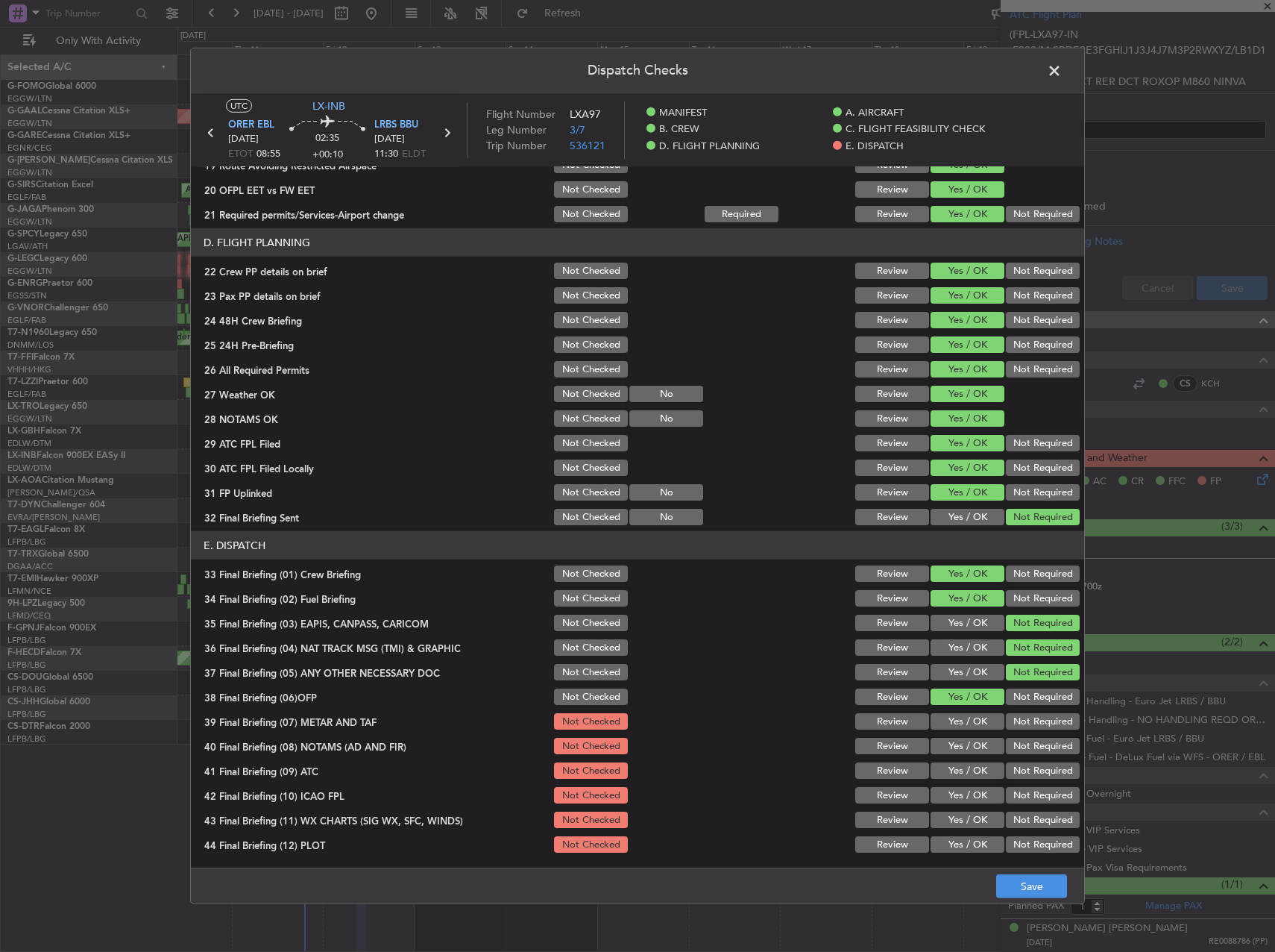
click at [969, 707] on div "Yes / OK" at bounding box center [966, 696] width 75 height 21
click at [965, 721] on button "Yes / OK" at bounding box center [967, 721] width 74 height 16
drag, startPoint x: 961, startPoint y: 745, endPoint x: 957, endPoint y: 765, distance: 20.4
click at [960, 745] on button "Yes / OK" at bounding box center [967, 746] width 74 height 16
click at [957, 765] on button "Yes / OK" at bounding box center [967, 770] width 74 height 16
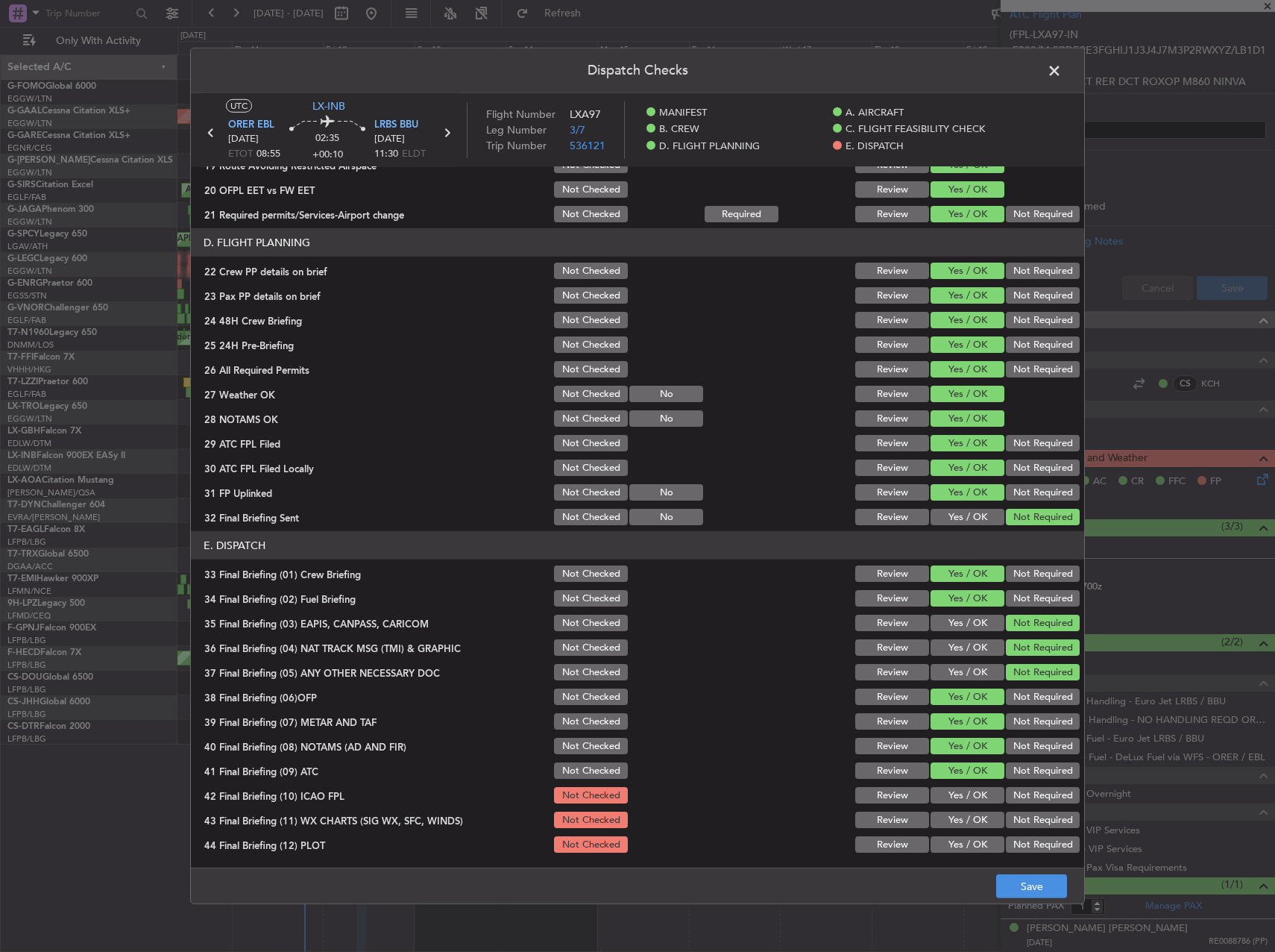
click at [959, 791] on button "Yes / OK" at bounding box center [967, 795] width 74 height 16
click at [957, 806] on section "E. DISPATCH 33 Final Briefing (01) Crew Briefing Not Checked Review Yes / OK No…" at bounding box center [638, 694] width 893 height 324
click at [956, 815] on button "Yes / OK" at bounding box center [967, 819] width 74 height 16
click at [959, 835] on div "Yes / OK" at bounding box center [966, 844] width 75 height 21
click at [978, 847] on button "Yes / OK" at bounding box center [967, 844] width 74 height 16
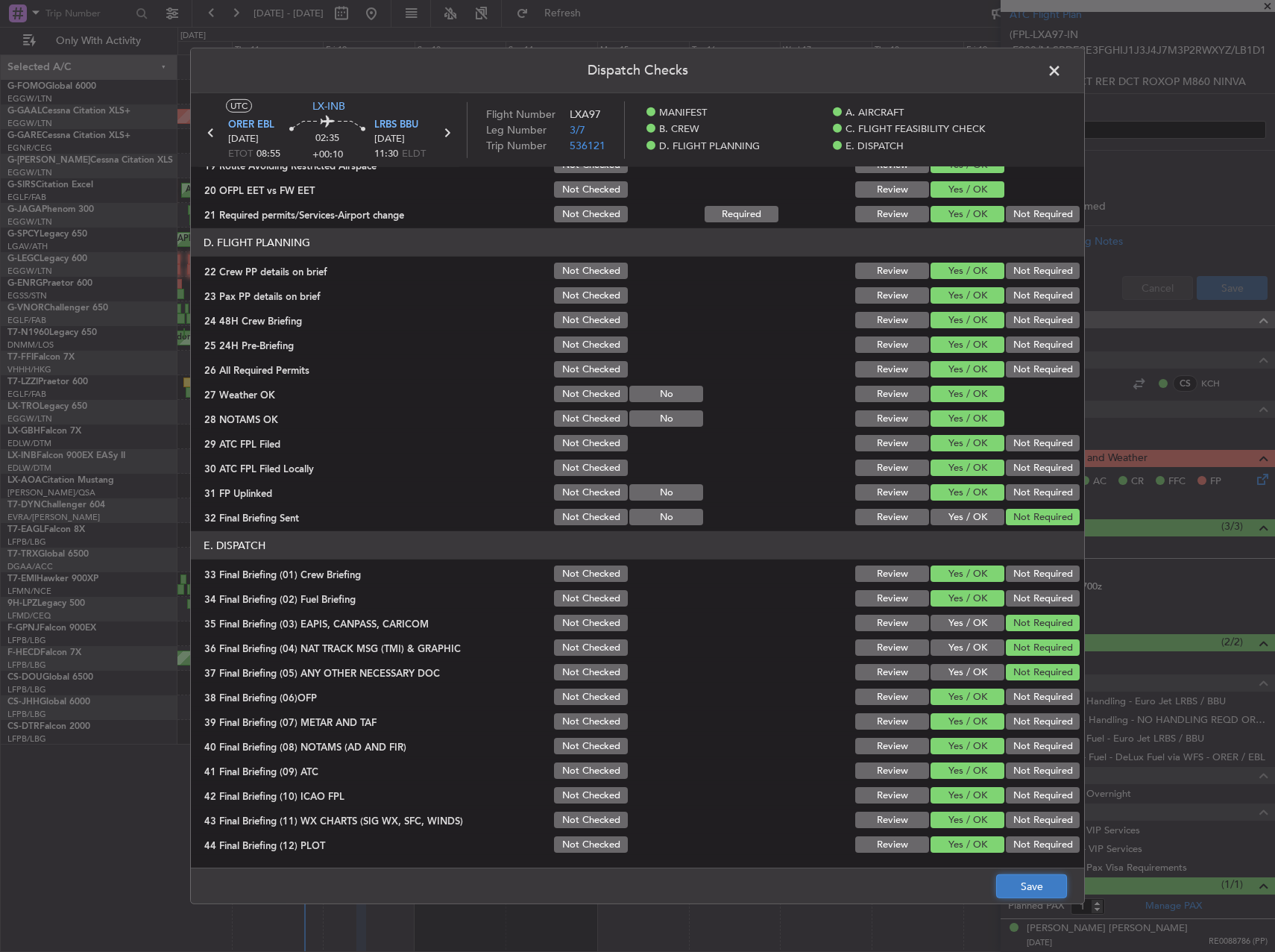
click at [1021, 884] on button "Save" at bounding box center [1031, 885] width 70 height 24
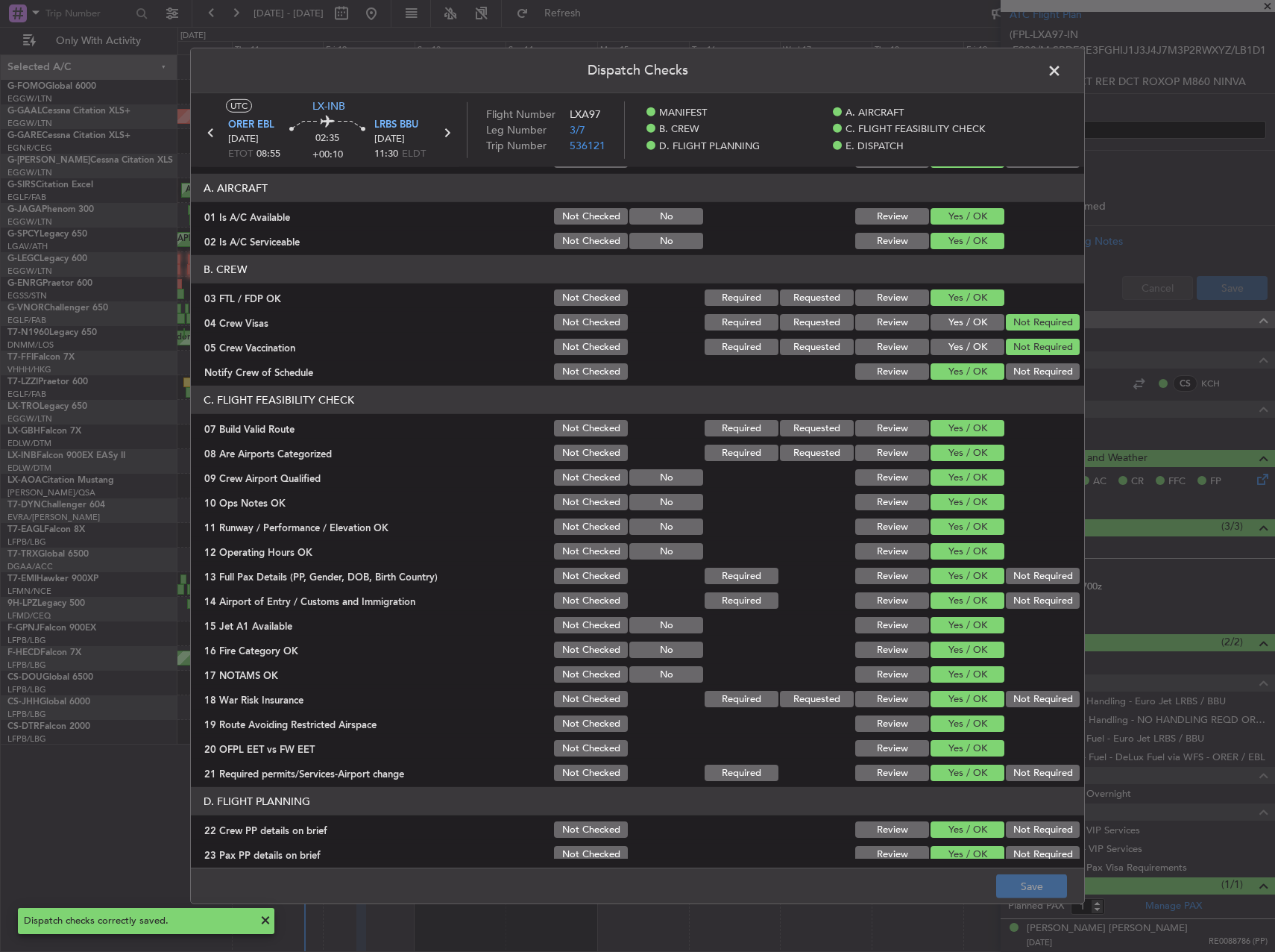
scroll to position [0, 0]
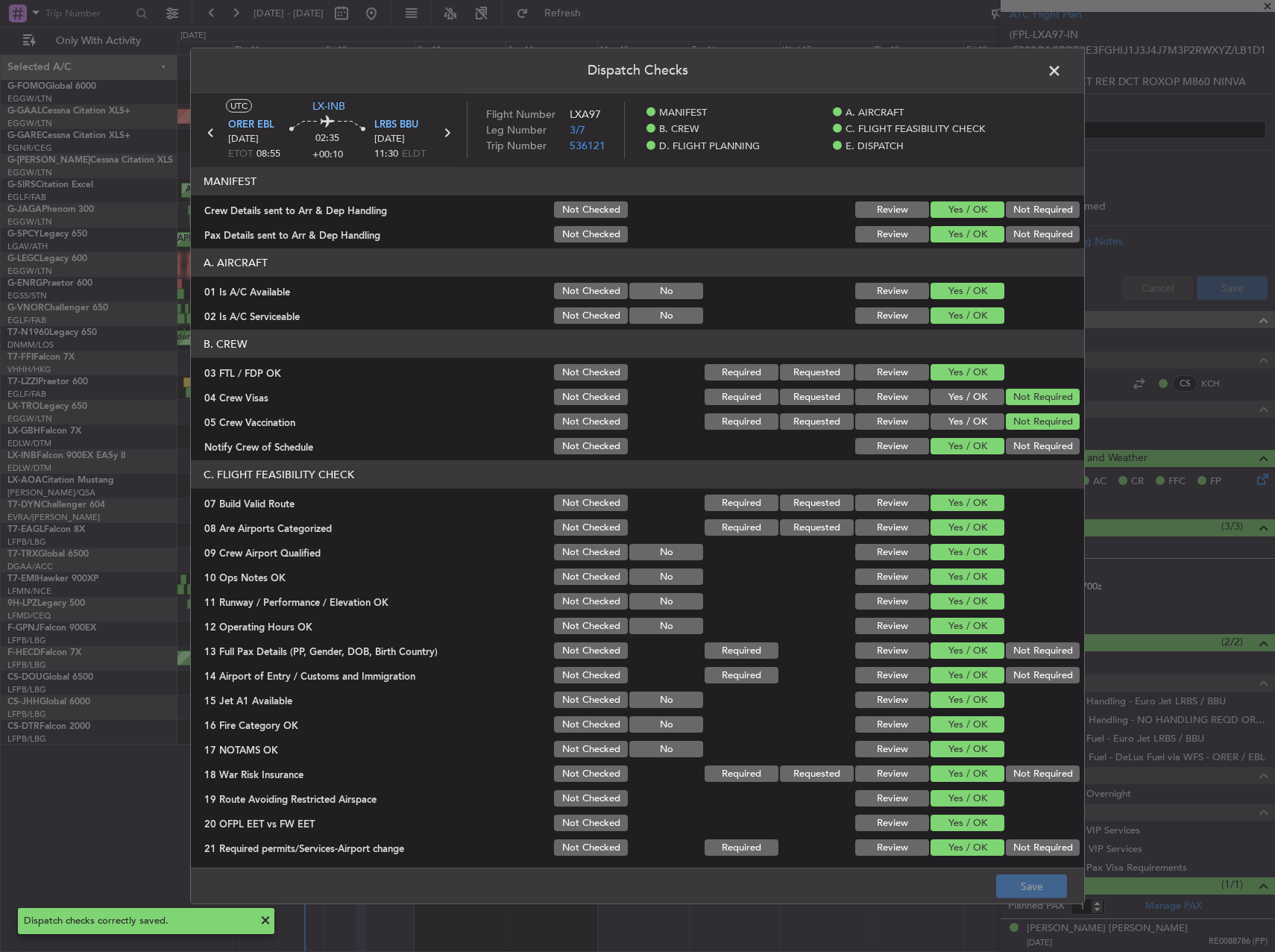
click at [1062, 77] on span at bounding box center [1062, 74] width 0 height 30
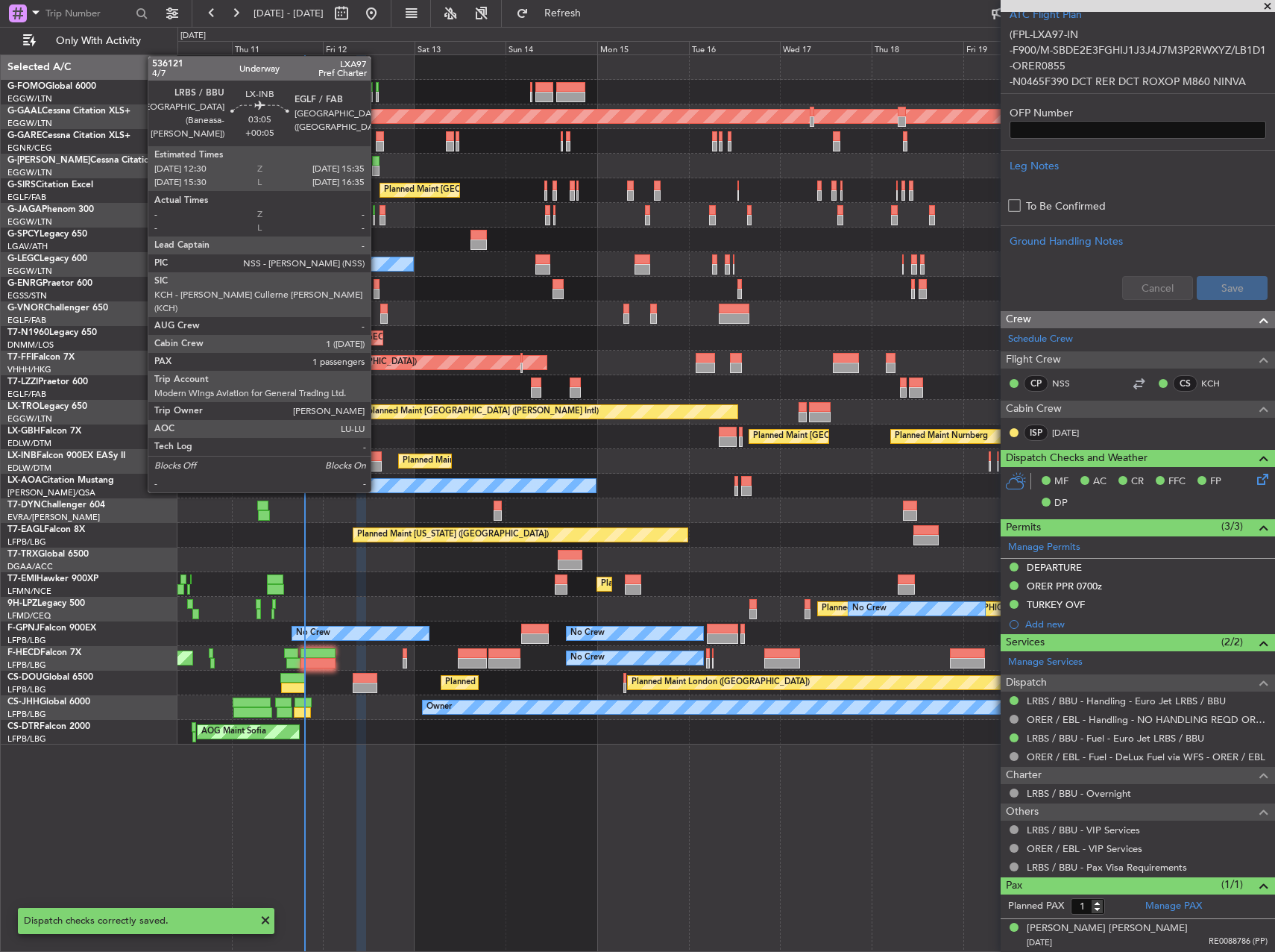
click at [381, 464] on div at bounding box center [376, 466] width 12 height 11
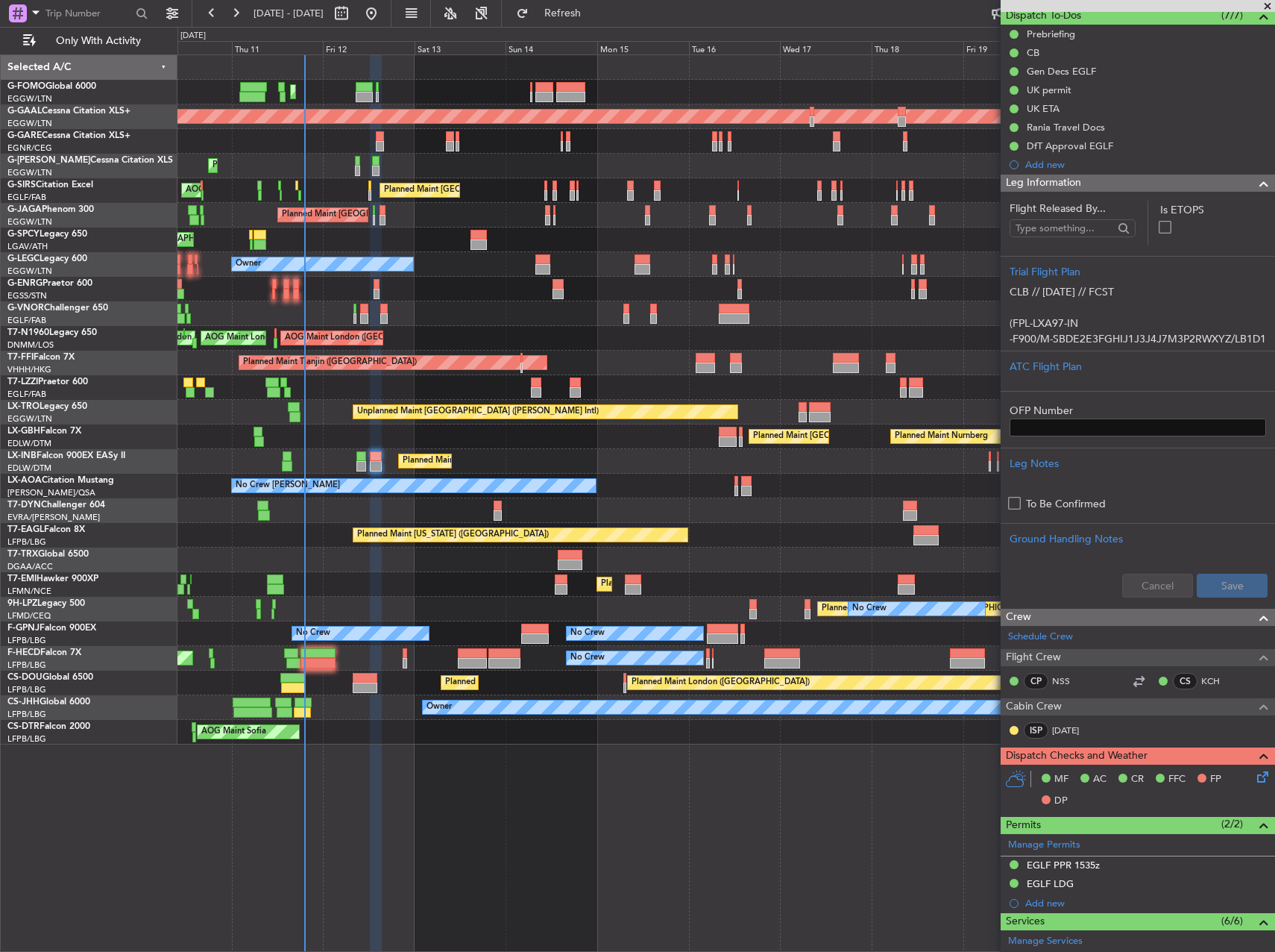
scroll to position [150, 0]
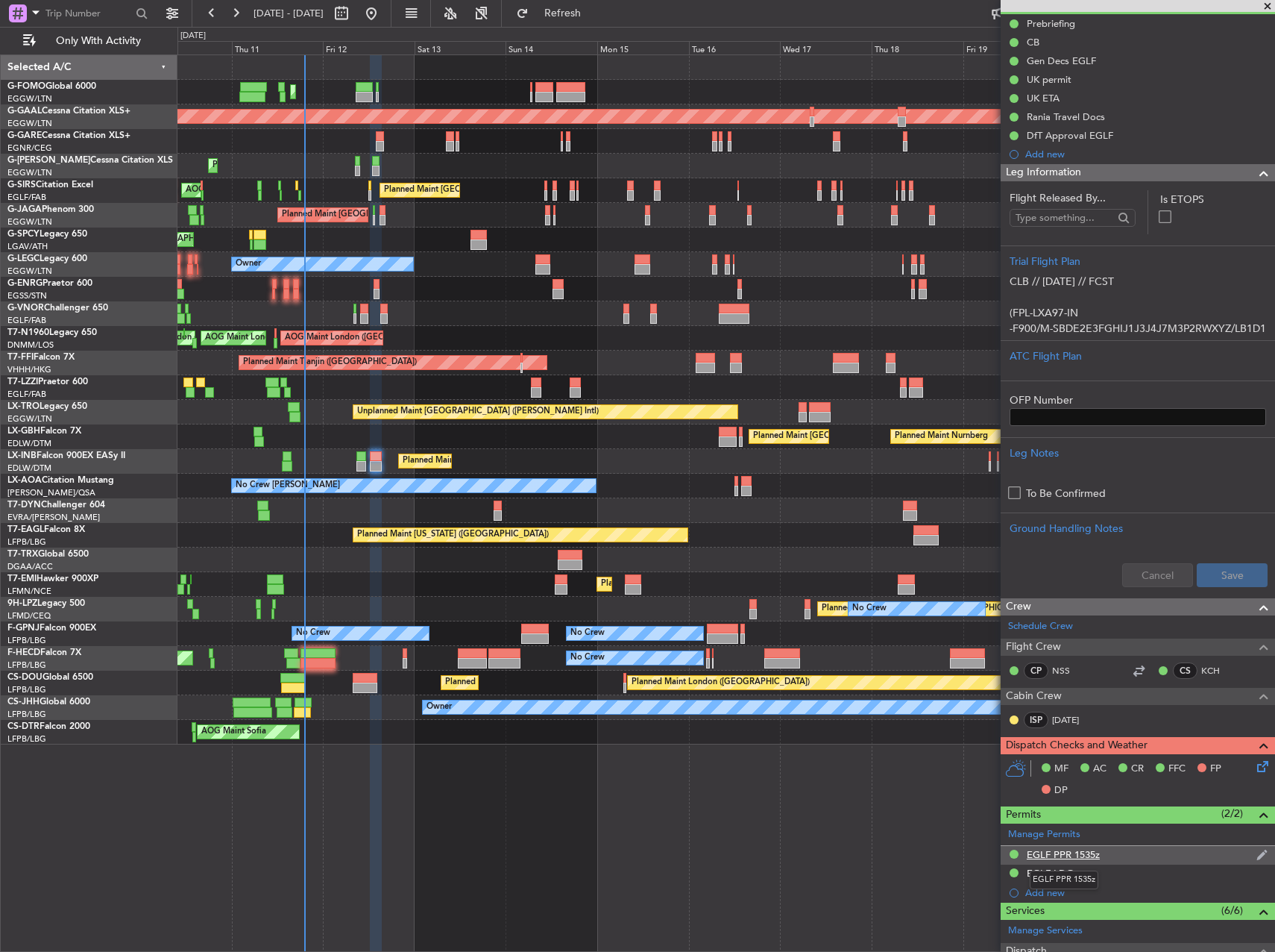
click at [1096, 851] on div "EGLF PPR 1535z" at bounding box center [1064, 854] width 73 height 13
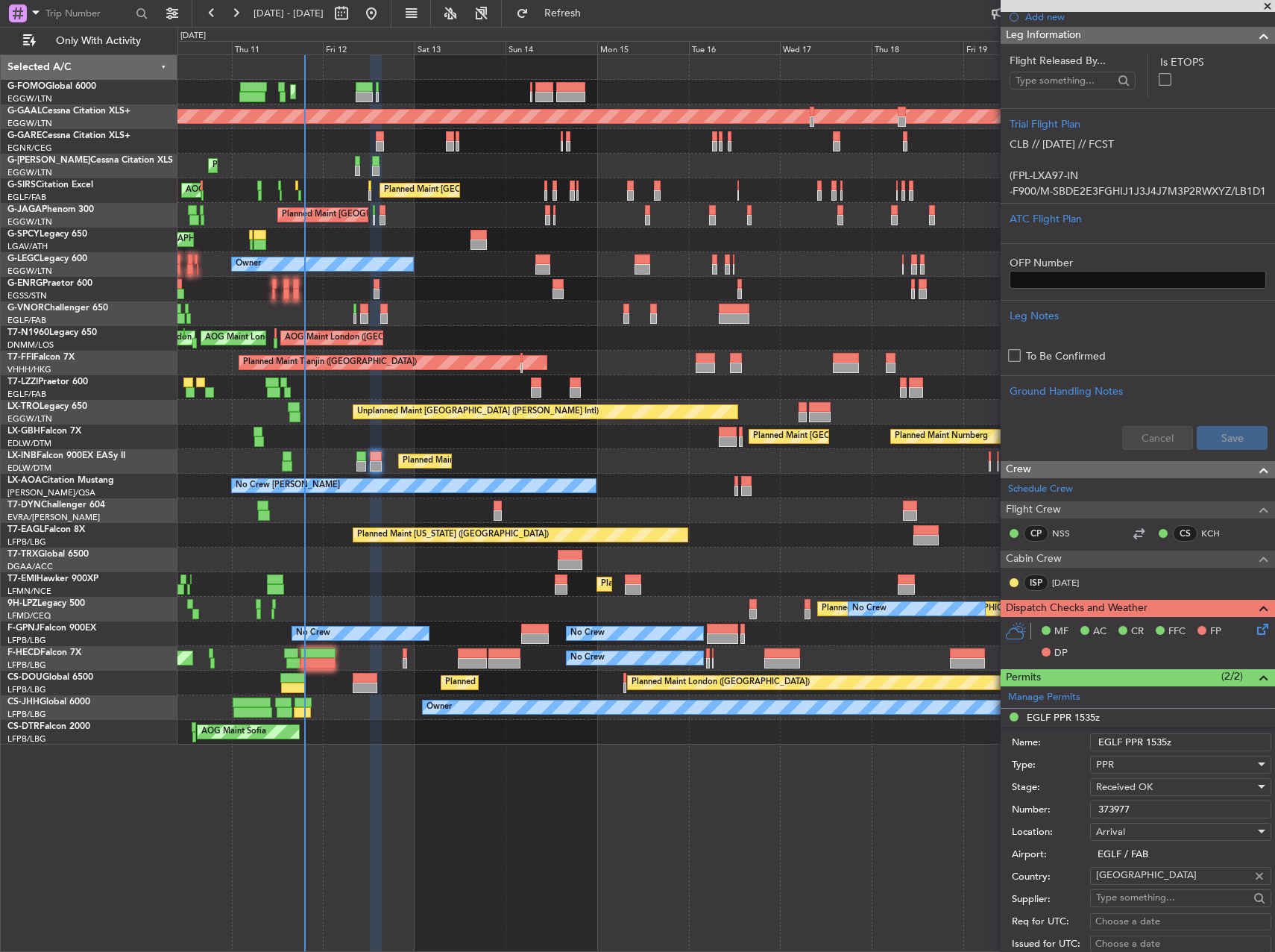
scroll to position [298, 0]
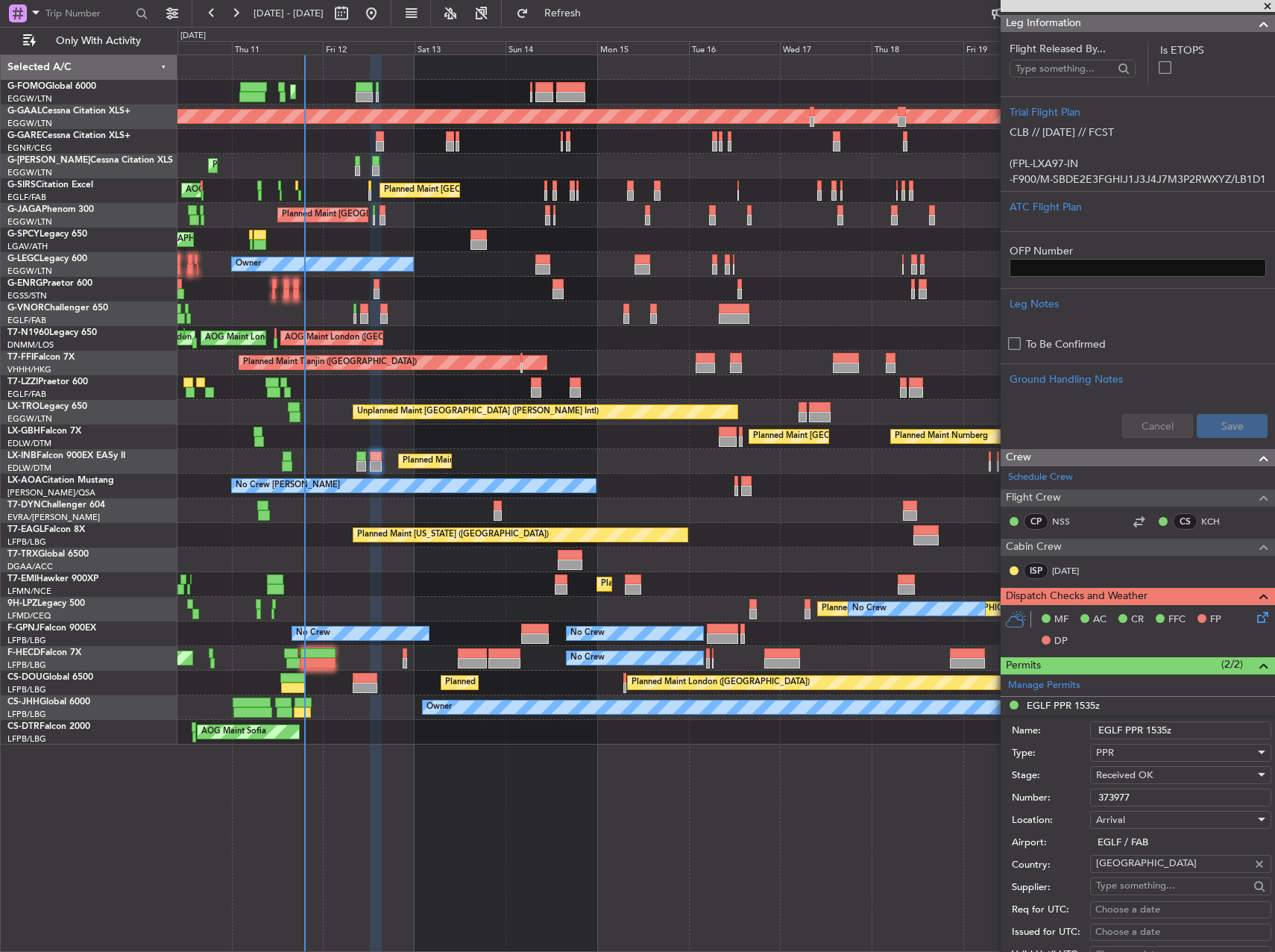
click at [1130, 798] on input "373977" at bounding box center [1180, 797] width 181 height 18
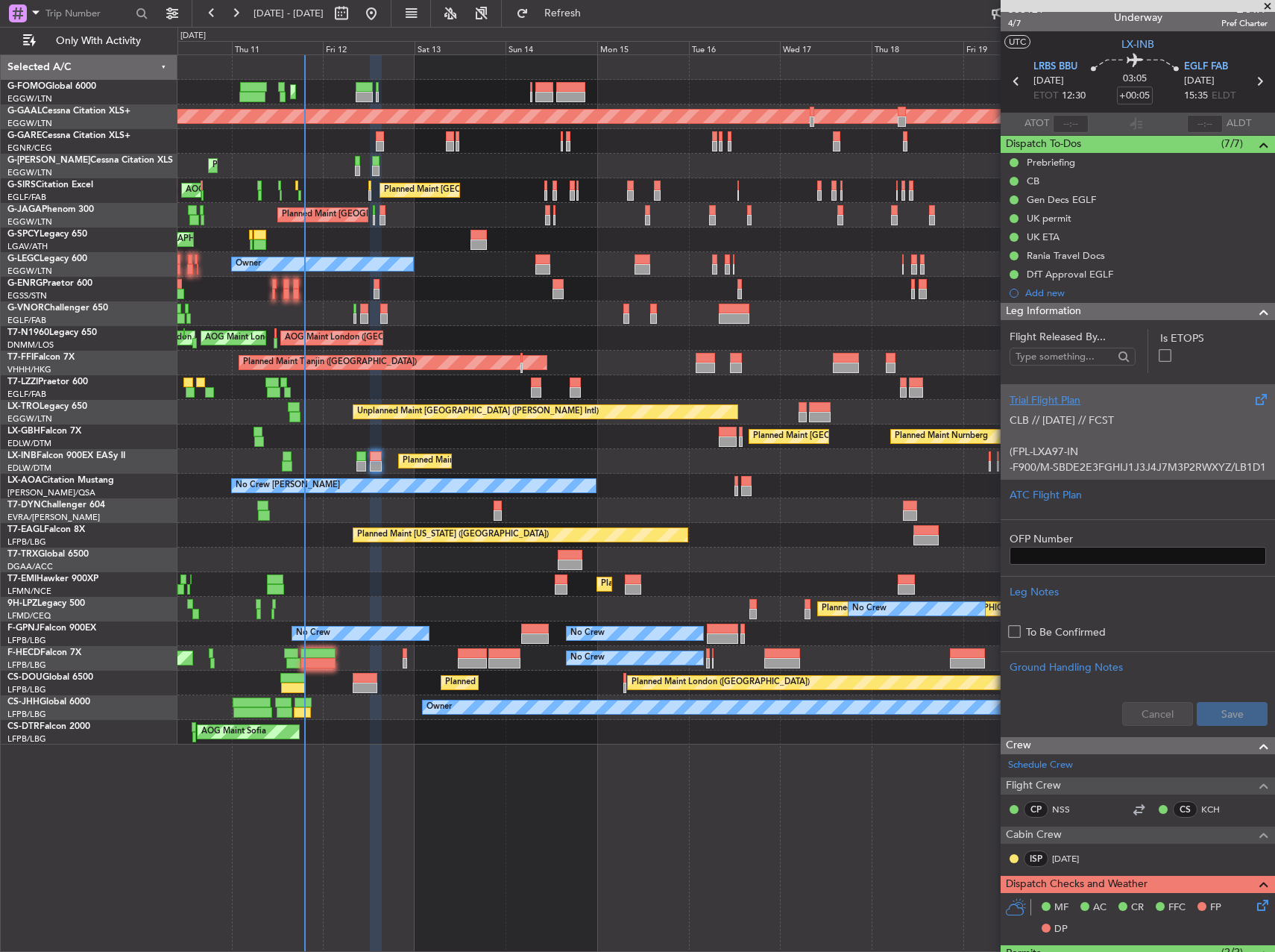
scroll to position [0, 0]
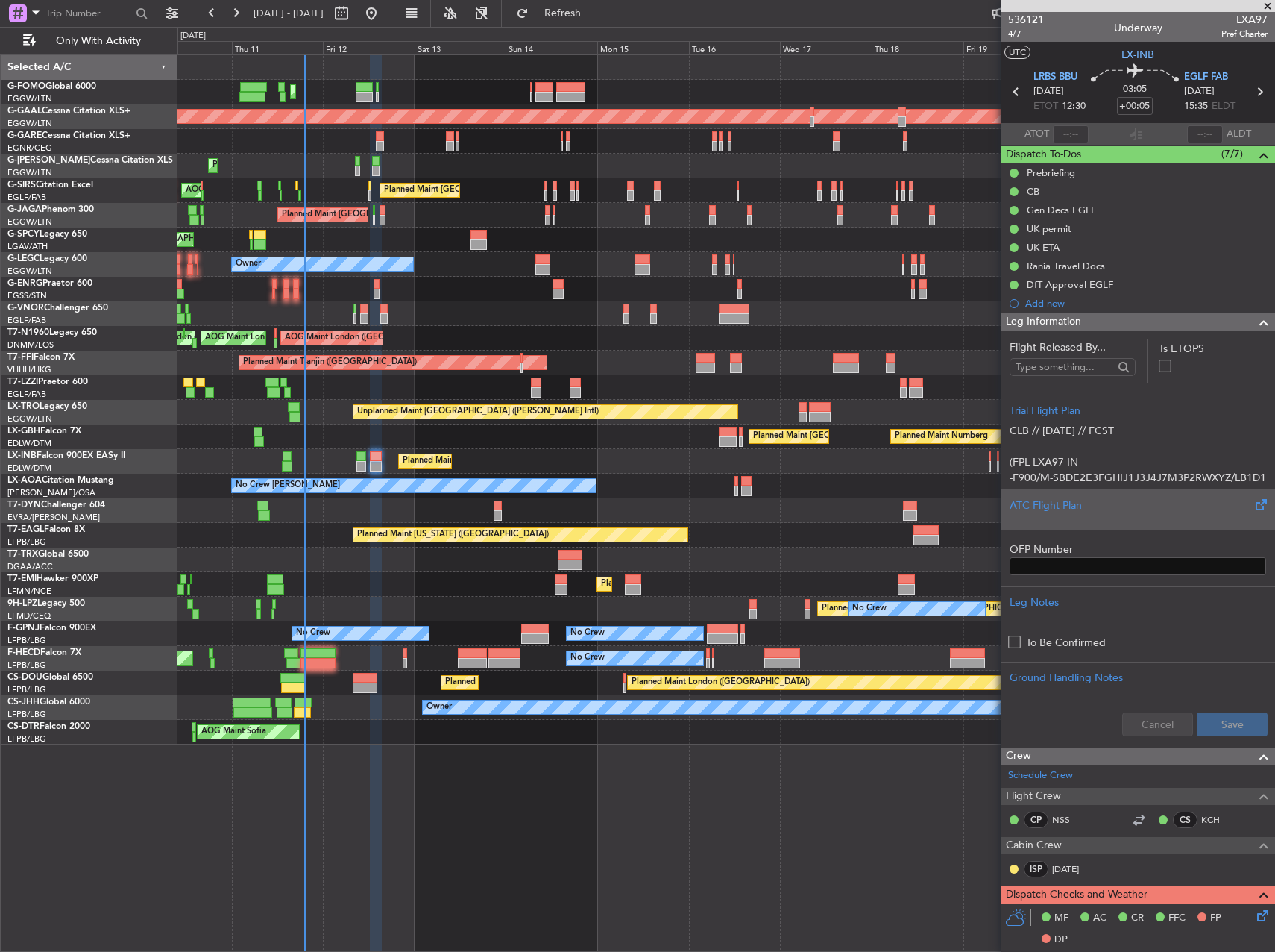
click at [1149, 507] on div "ATC Flight Plan" at bounding box center [1138, 505] width 257 height 15
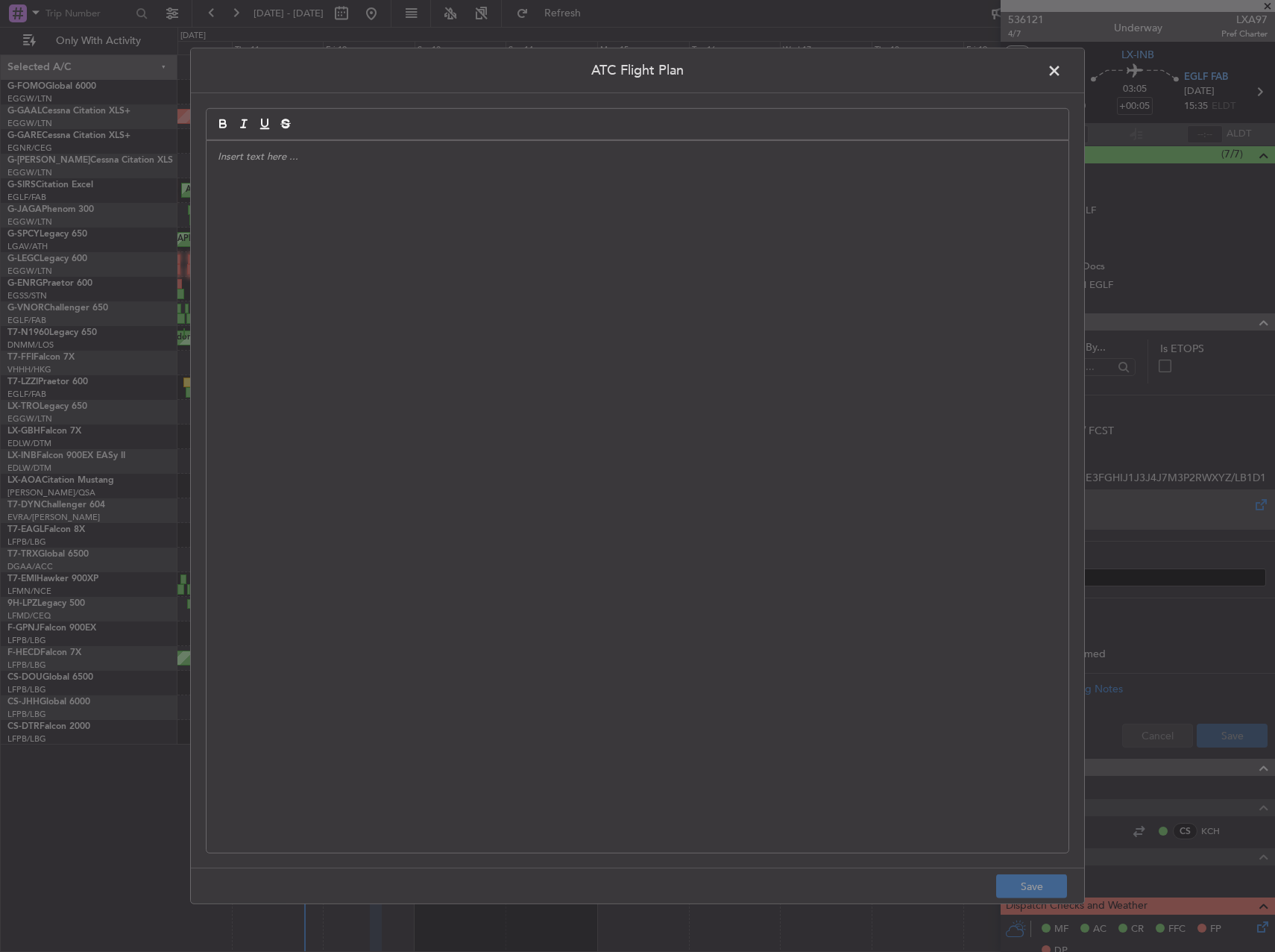
click at [481, 401] on div at bounding box center [638, 497] width 862 height 712
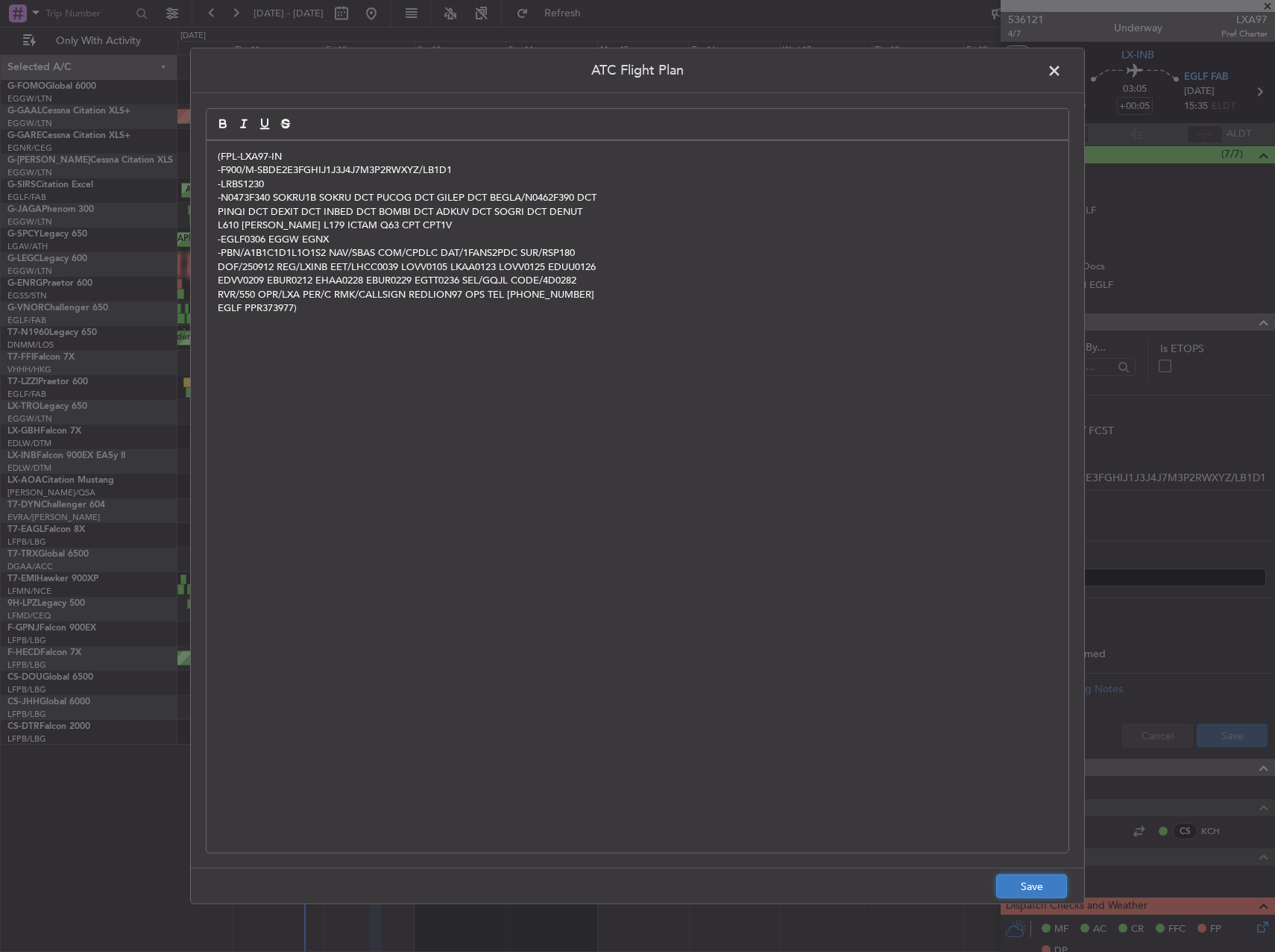
click at [1011, 879] on button "Save" at bounding box center [1031, 885] width 70 height 24
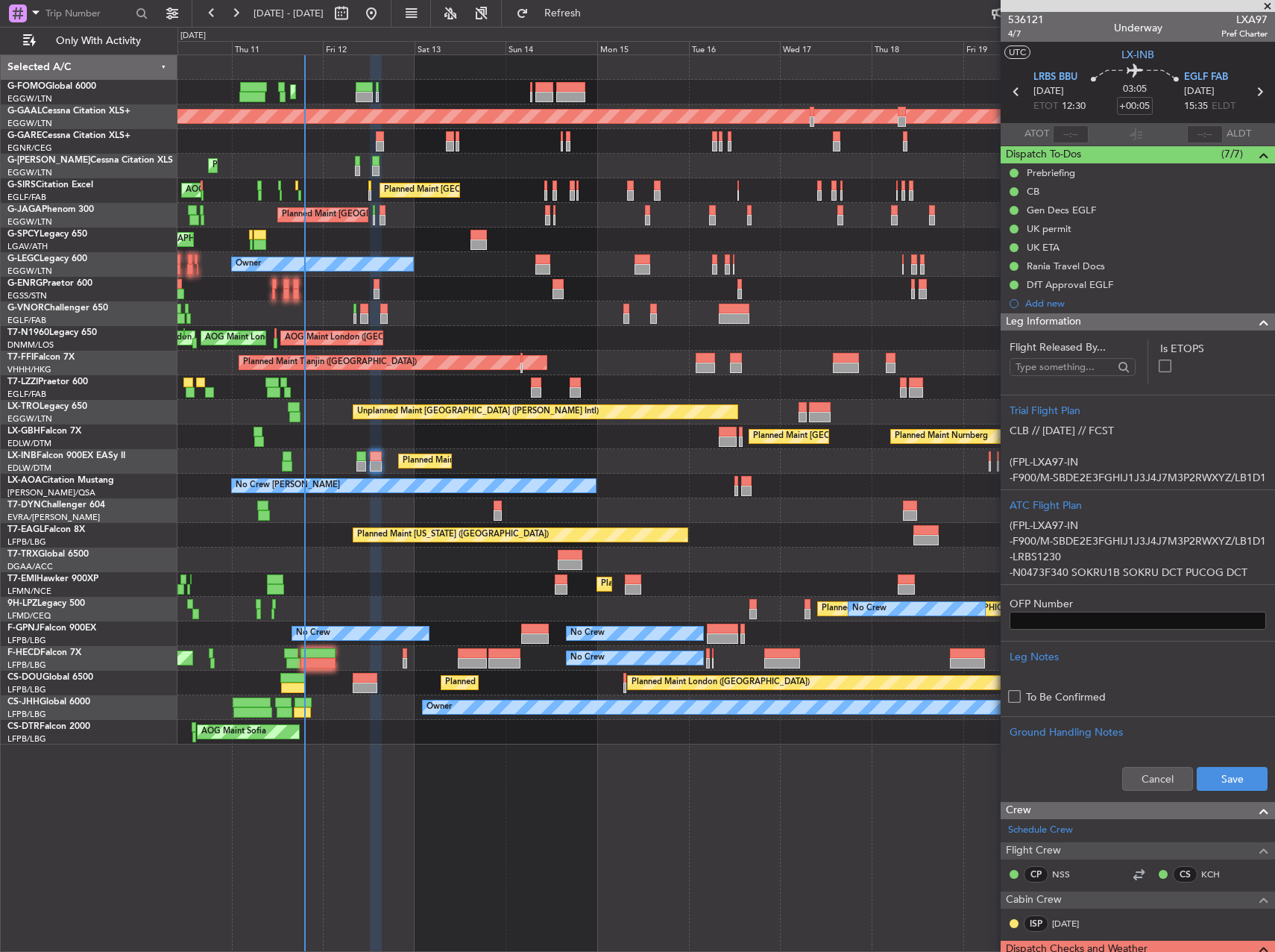
click at [1200, 761] on div "Cancel Save" at bounding box center [1138, 778] width 275 height 44
click at [1210, 775] on button "Save" at bounding box center [1232, 778] width 70 height 24
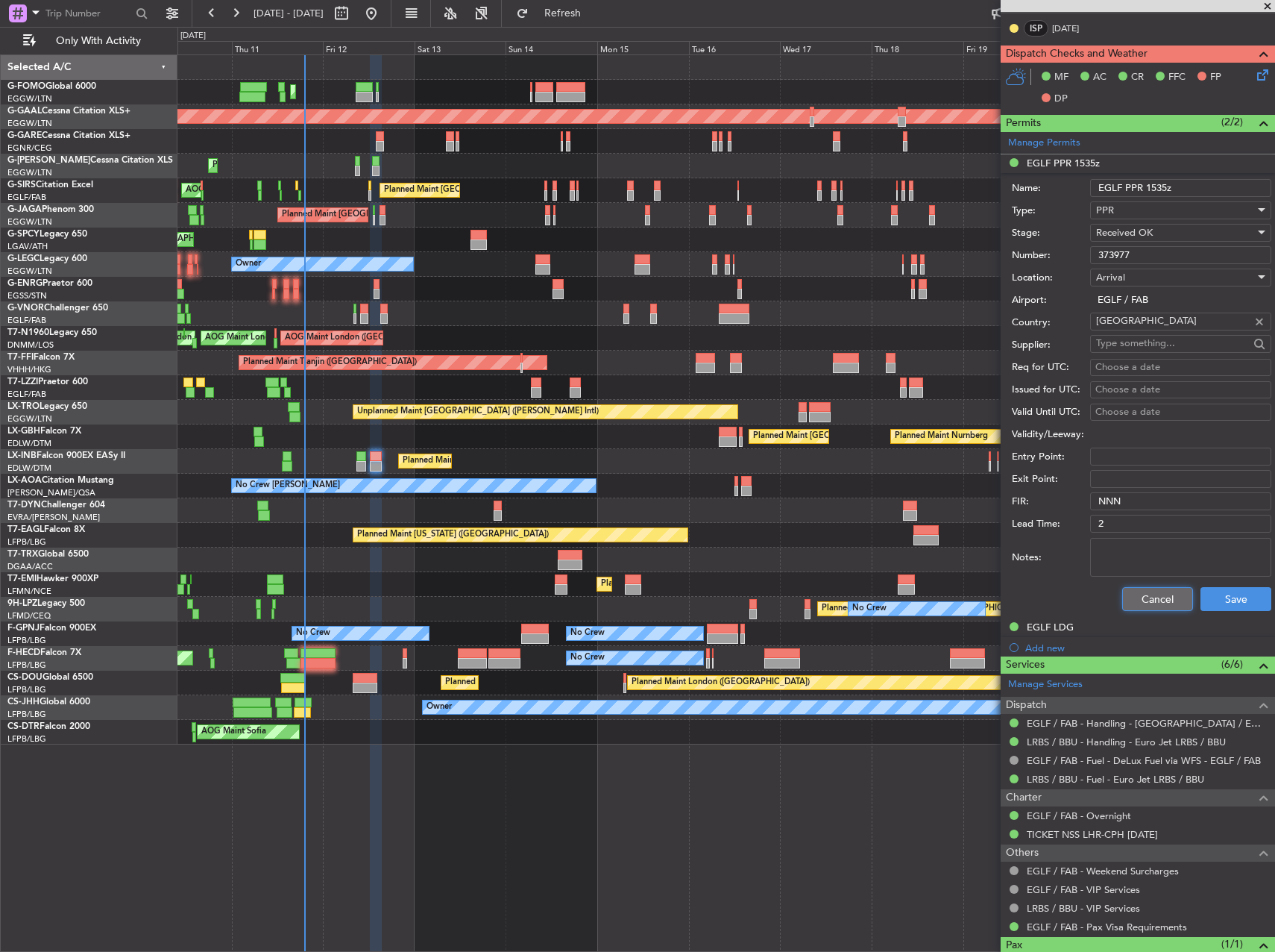
click at [1152, 597] on button "Cancel" at bounding box center [1157, 599] width 70 height 24
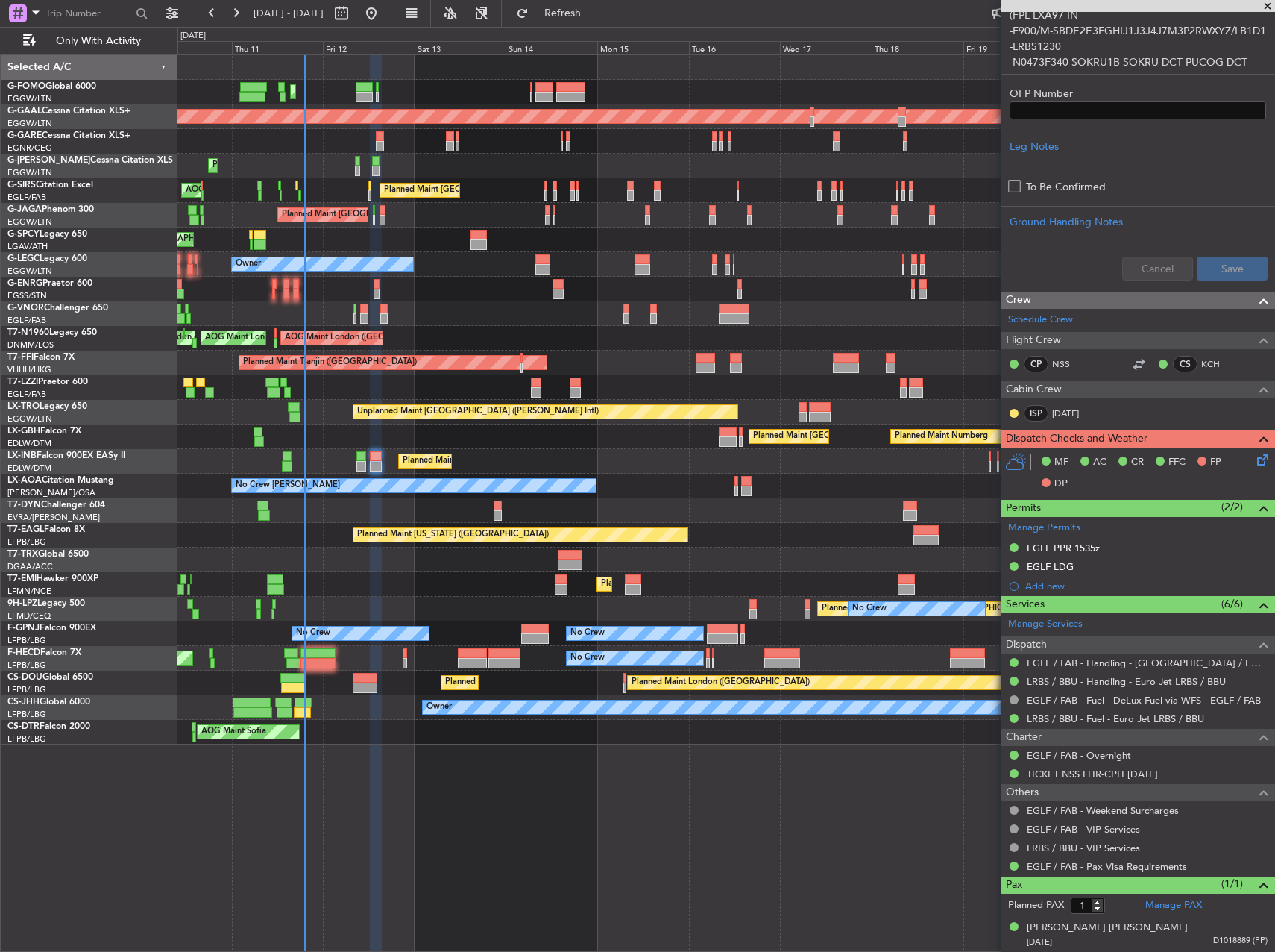
scroll to position [509, 0]
click at [1255, 464] on icon at bounding box center [1261, 458] width 12 height 12
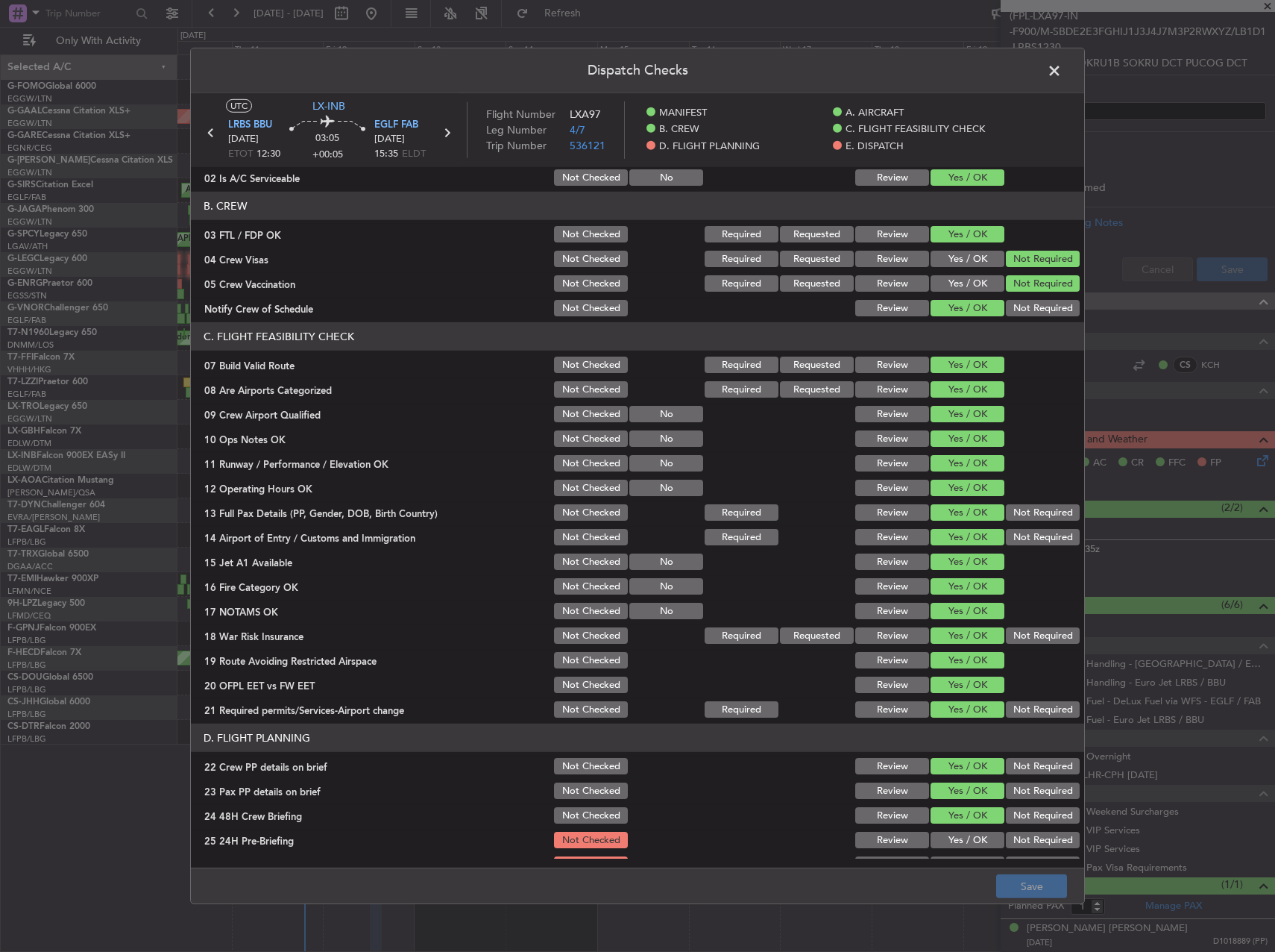
scroll to position [448, 0]
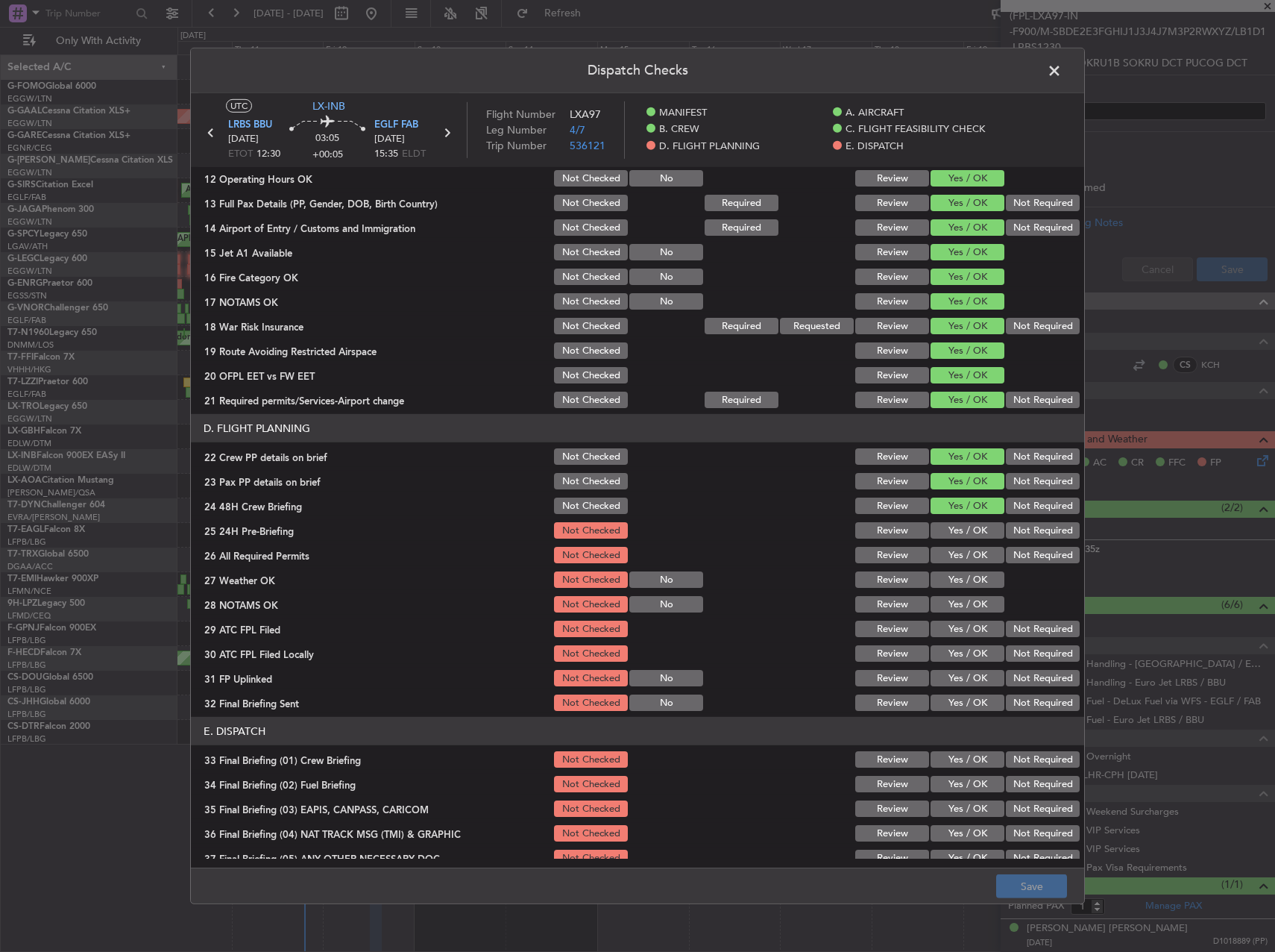
click at [960, 530] on button "Yes / OK" at bounding box center [967, 530] width 74 height 16
click at [959, 560] on button "Yes / OK" at bounding box center [967, 555] width 74 height 16
click at [955, 583] on button "Yes / OK" at bounding box center [967, 579] width 74 height 16
click at [957, 606] on button "Yes / OK" at bounding box center [967, 604] width 74 height 16
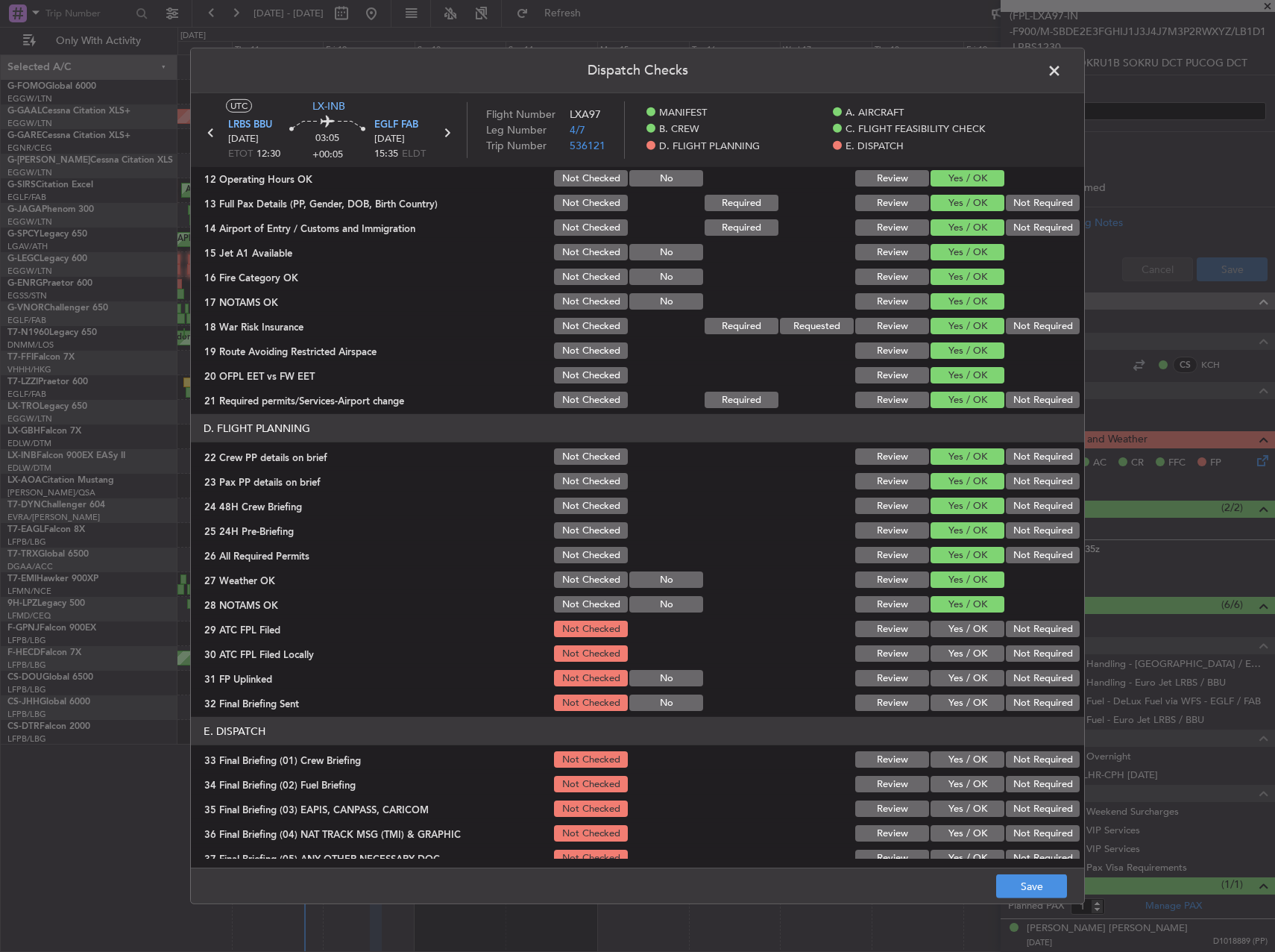
click at [957, 627] on button "Yes / OK" at bounding box center [967, 628] width 74 height 16
drag, startPoint x: 1017, startPoint y: 653, endPoint x: 1008, endPoint y: 658, distance: 10.3
click at [1017, 653] on button "Not Required" at bounding box center [1043, 653] width 74 height 16
click at [976, 676] on button "Yes / OK" at bounding box center [967, 677] width 74 height 16
click at [1030, 703] on button "Not Required" at bounding box center [1043, 702] width 74 height 16
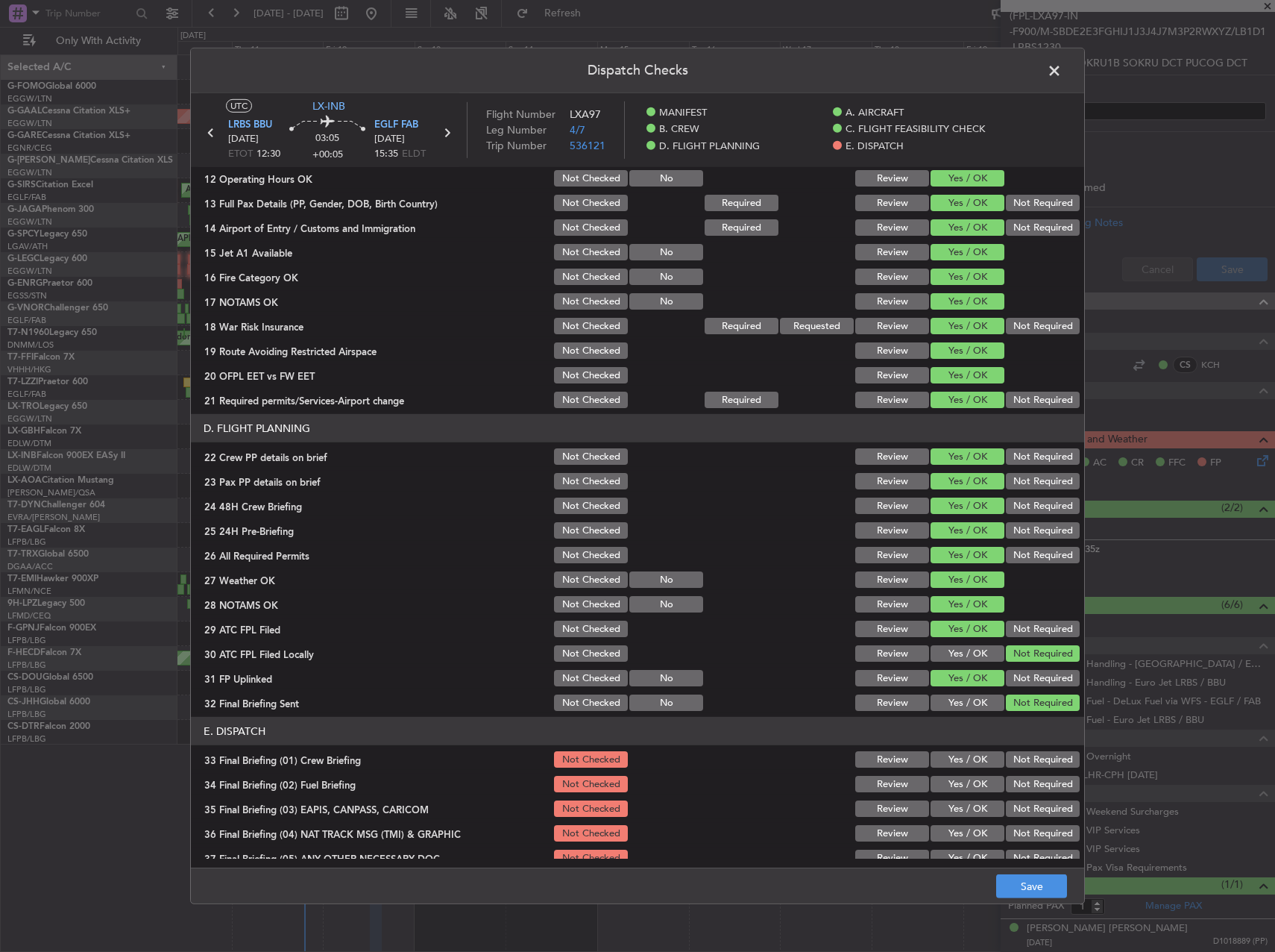
scroll to position [633, 0]
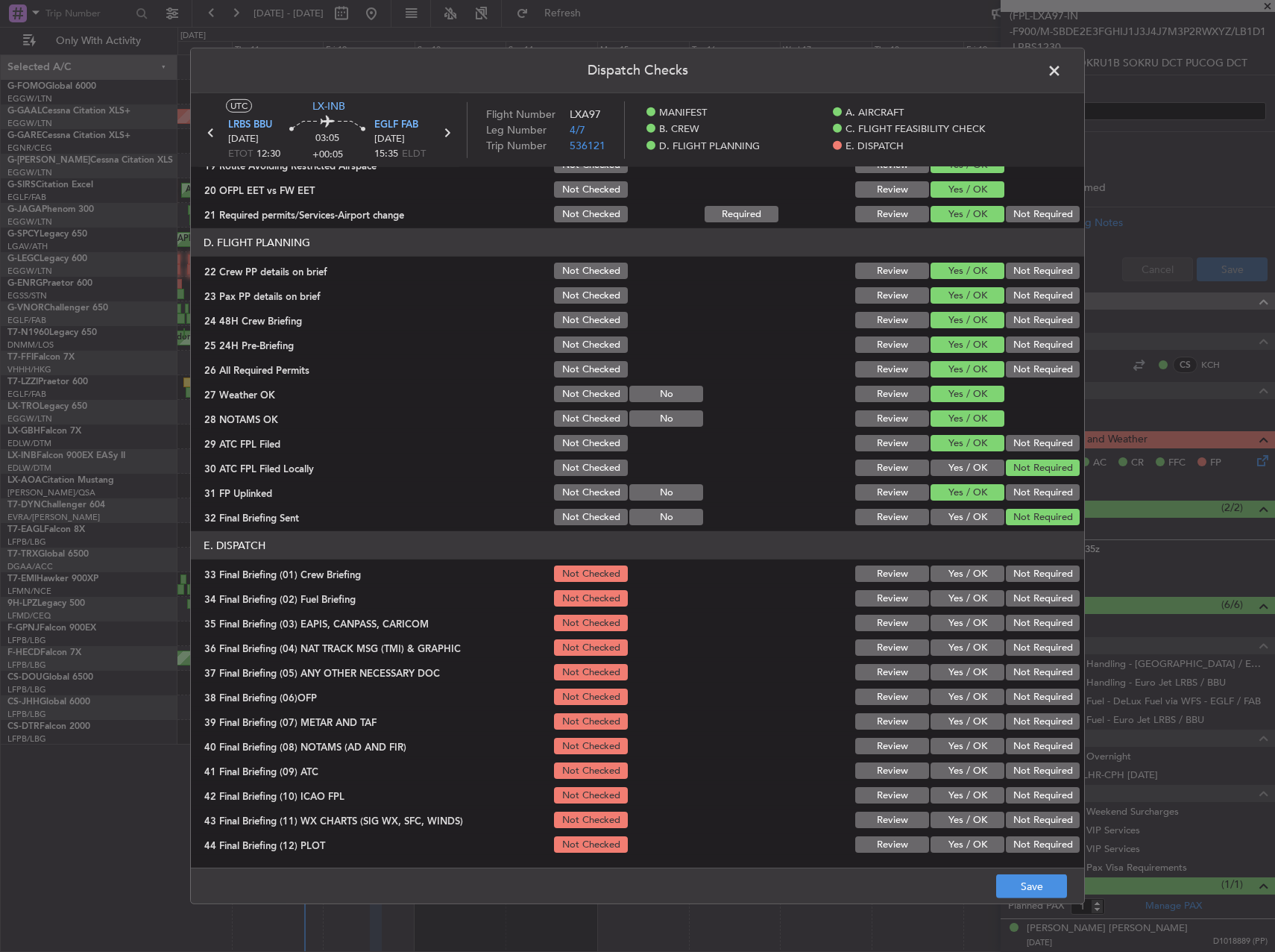
click at [959, 574] on button "Yes / OK" at bounding box center [967, 573] width 74 height 16
drag, startPoint x: 959, startPoint y: 600, endPoint x: 994, endPoint y: 612, distance: 37.0
click at [962, 600] on button "Yes / OK" at bounding box center [967, 598] width 74 height 16
click at [1030, 620] on button "Not Required" at bounding box center [1043, 622] width 74 height 16
click at [1015, 643] on button "Not Required" at bounding box center [1043, 647] width 74 height 16
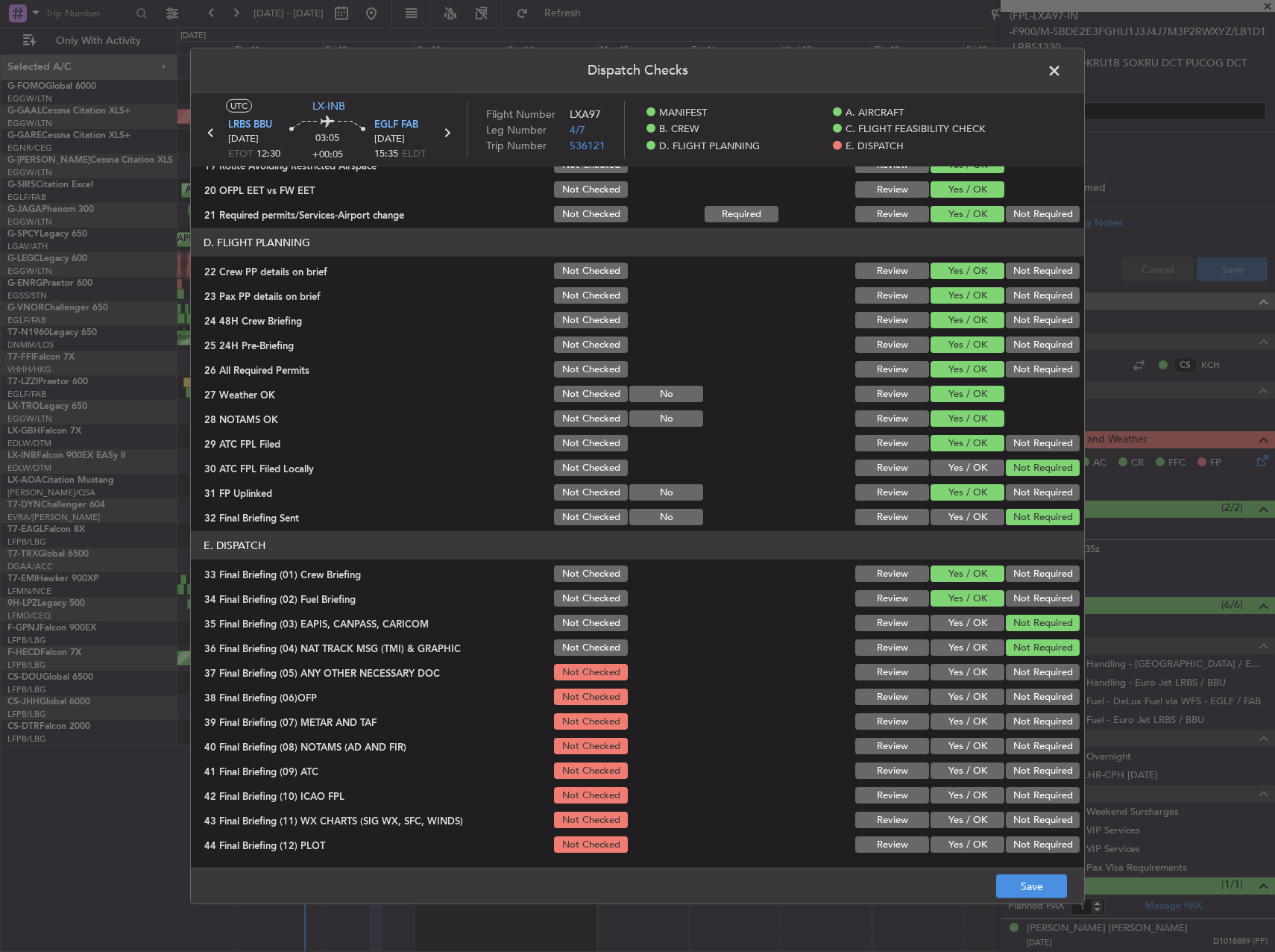
click at [1021, 668] on button "Not Required" at bounding box center [1043, 671] width 74 height 16
click at [969, 690] on button "Yes / OK" at bounding box center [967, 696] width 74 height 16
click at [961, 714] on button "Yes / OK" at bounding box center [967, 721] width 74 height 16
click at [950, 740] on button "Yes / OK" at bounding box center [967, 746] width 74 height 16
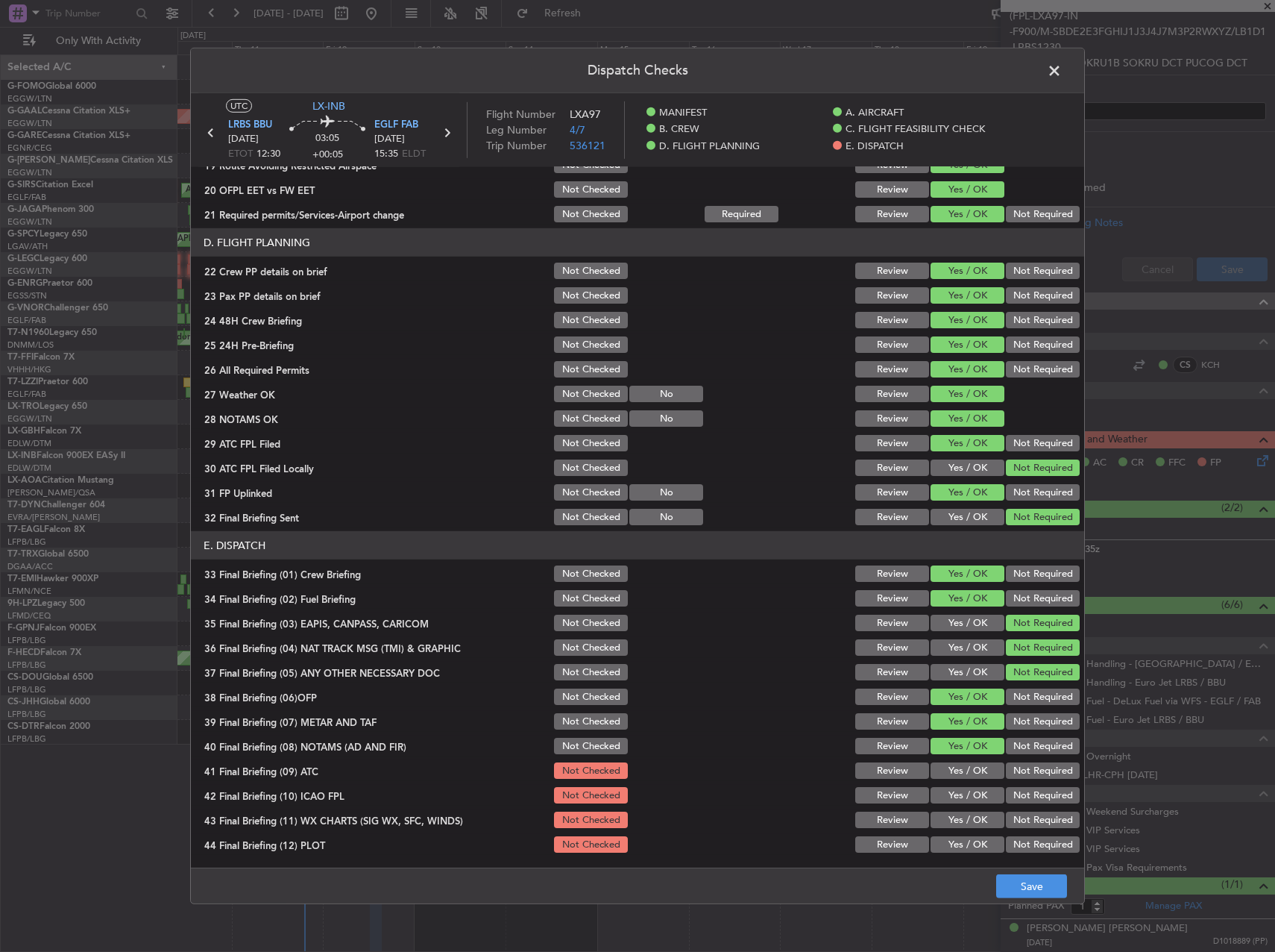
drag, startPoint x: 951, startPoint y: 767, endPoint x: 952, endPoint y: 791, distance: 24.0
click at [951, 768] on button "Yes / OK" at bounding box center [967, 770] width 74 height 16
click at [952, 801] on button "Yes / OK" at bounding box center [967, 795] width 74 height 16
click at [946, 824] on button "Yes / OK" at bounding box center [967, 819] width 74 height 16
click at [946, 841] on button "Yes / OK" at bounding box center [967, 844] width 74 height 16
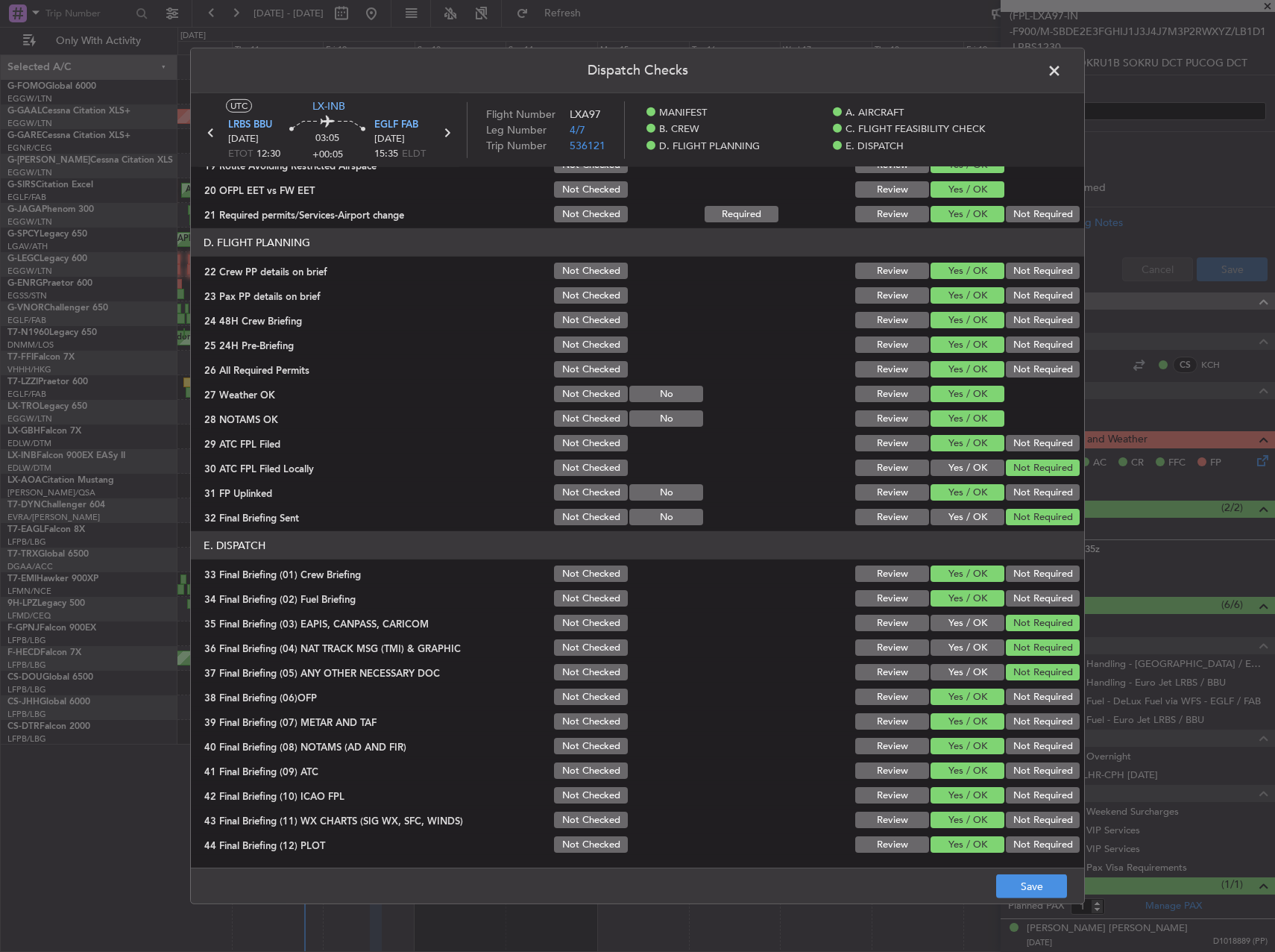
click at [1026, 873] on footer "Save" at bounding box center [638, 884] width 893 height 36
click at [1035, 884] on button "Save" at bounding box center [1031, 885] width 70 height 24
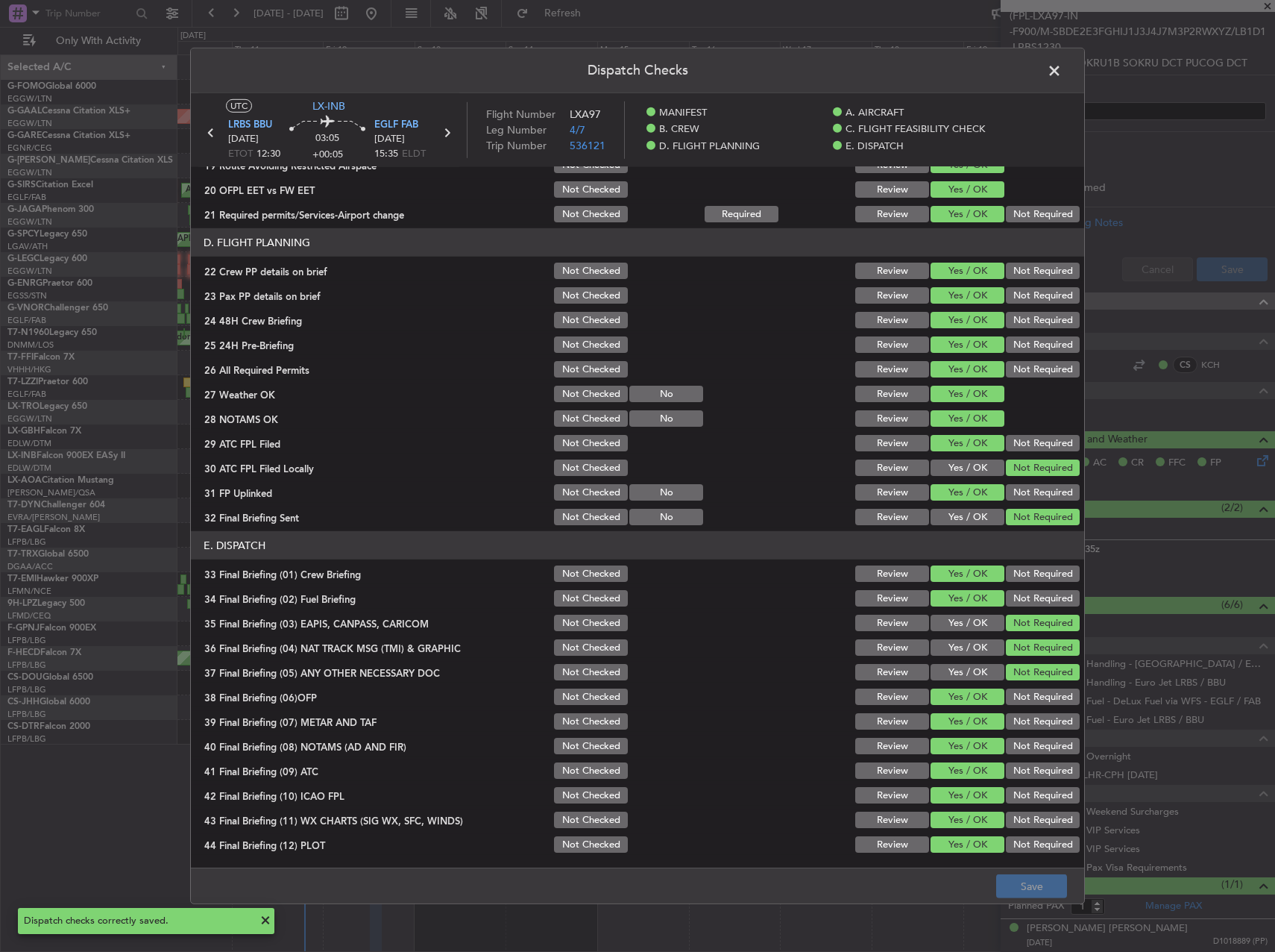
click at [1062, 75] on span at bounding box center [1062, 74] width 0 height 30
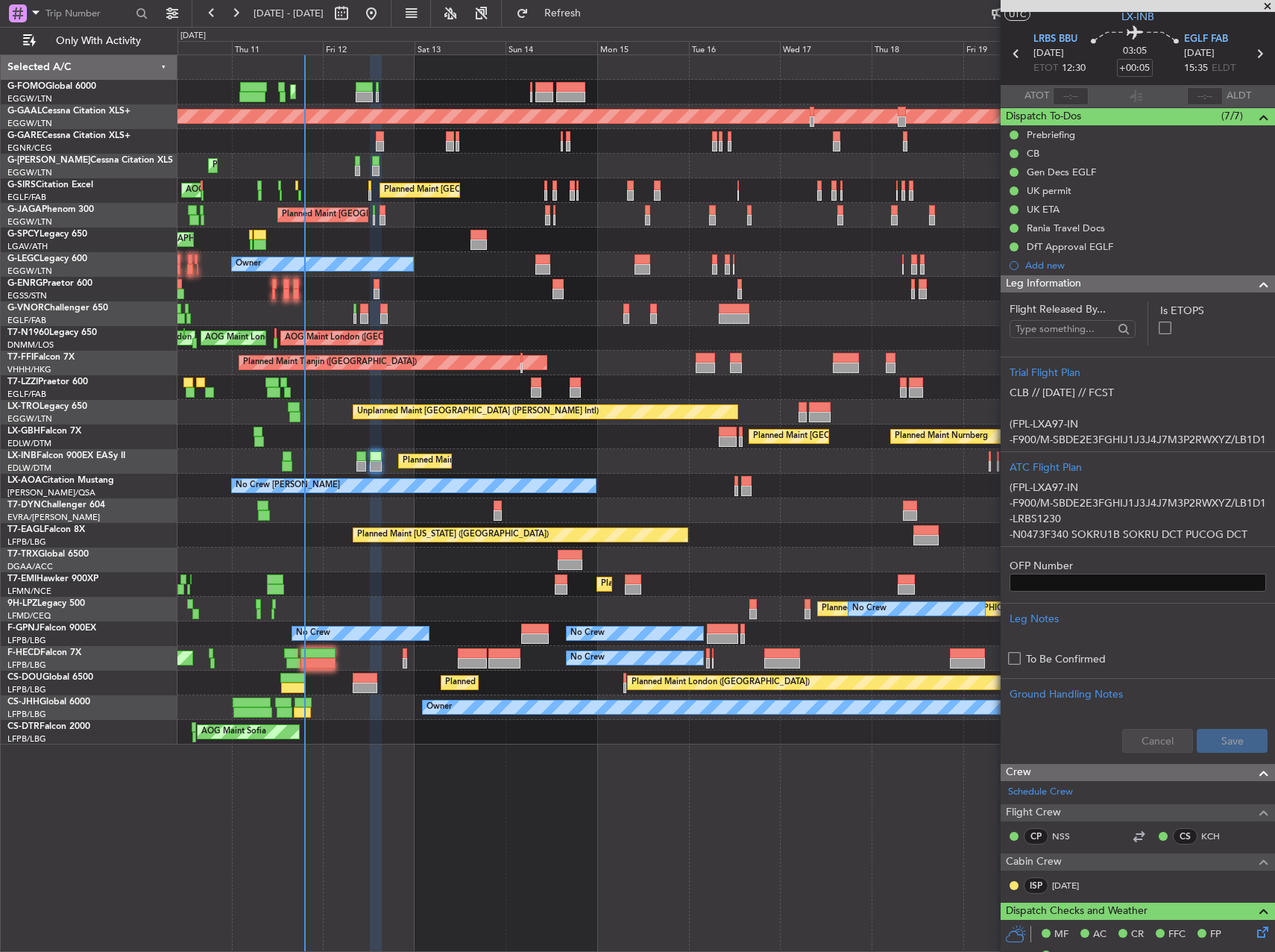
scroll to position [0, 0]
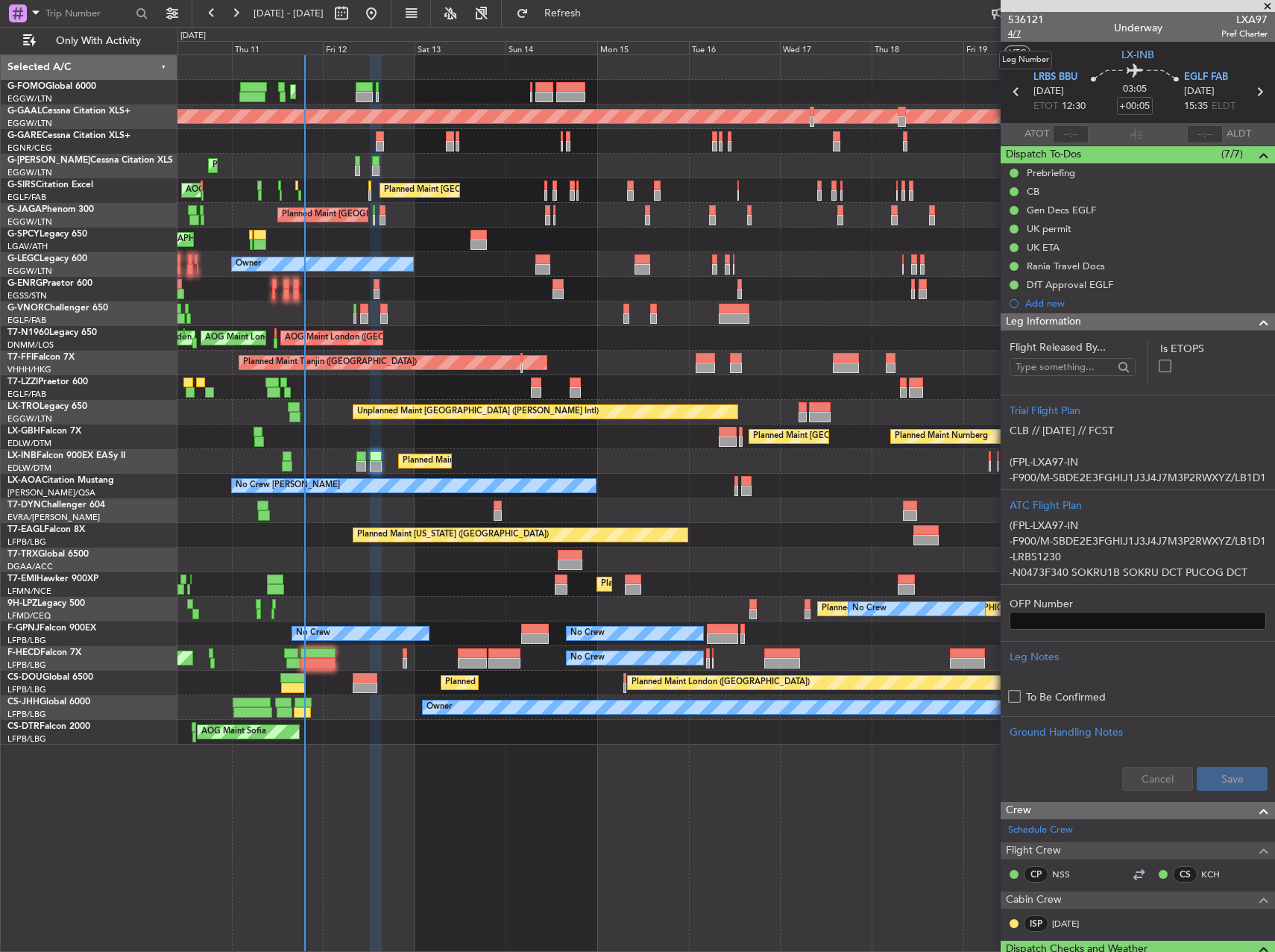
click at [1017, 30] on span "4/7" at bounding box center [1025, 34] width 36 height 13
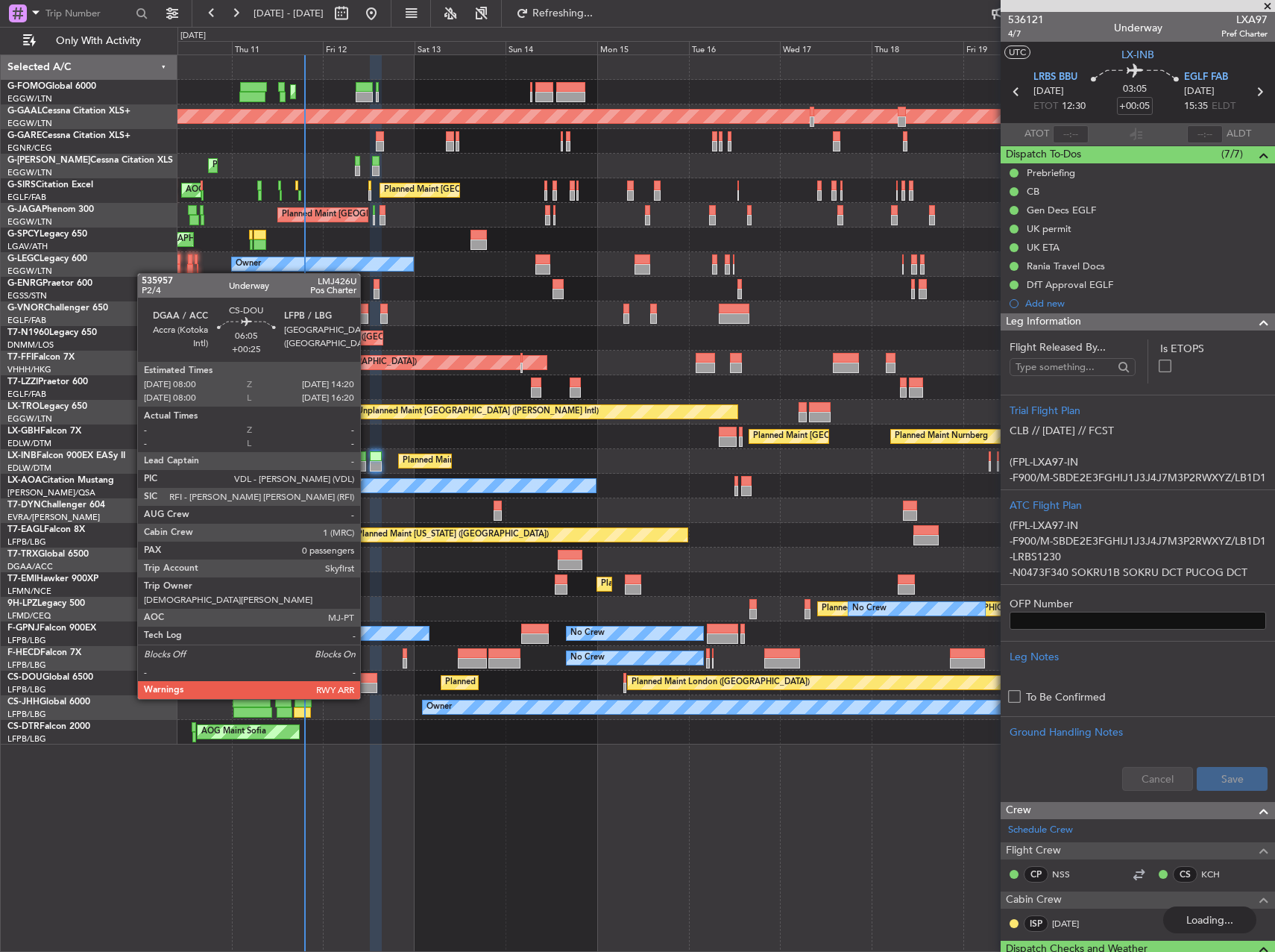
click at [366, 684] on div at bounding box center [366, 687] width 25 height 11
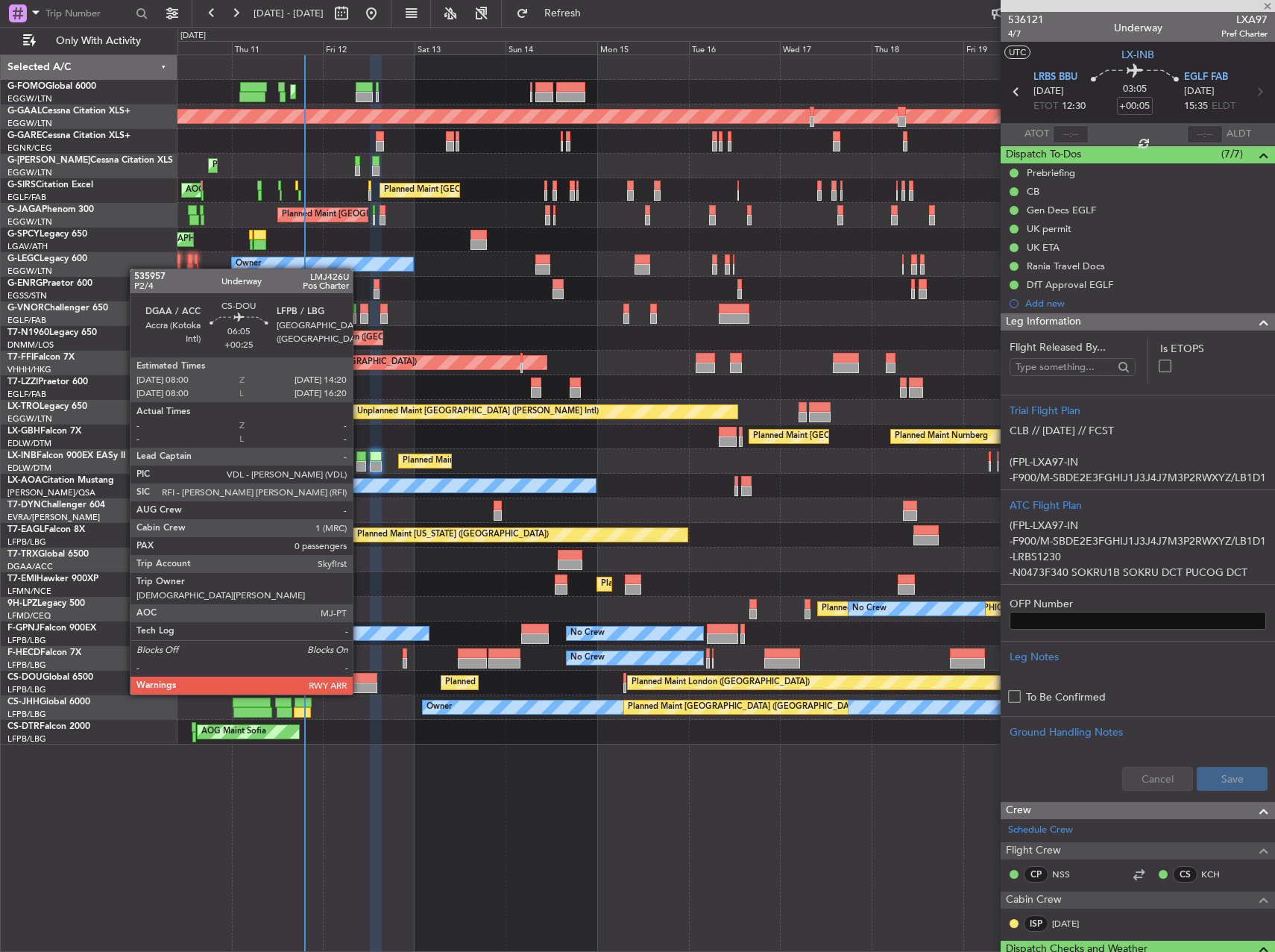
type input "+00:25"
type input "0"
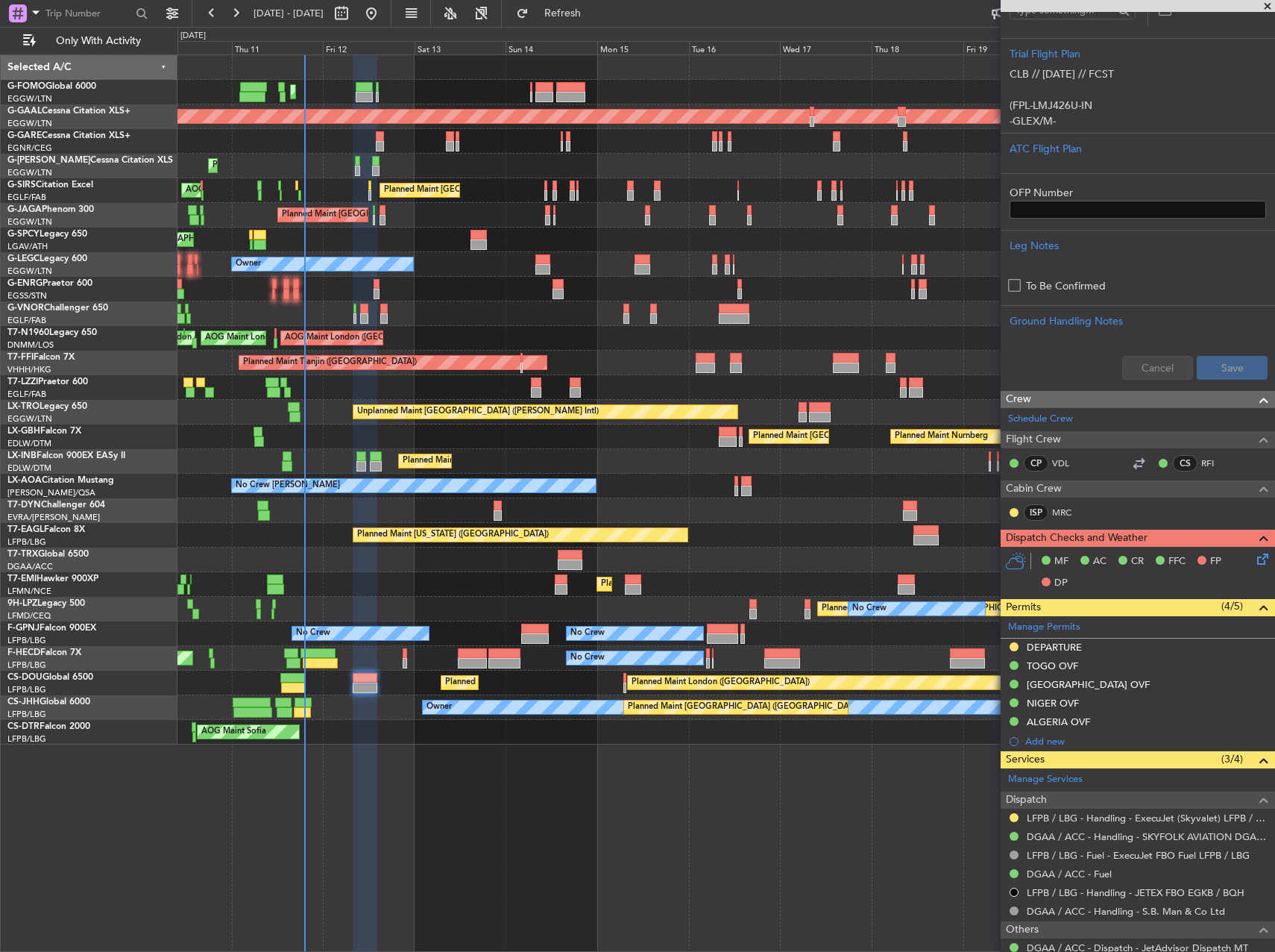
scroll to position [393, 0]
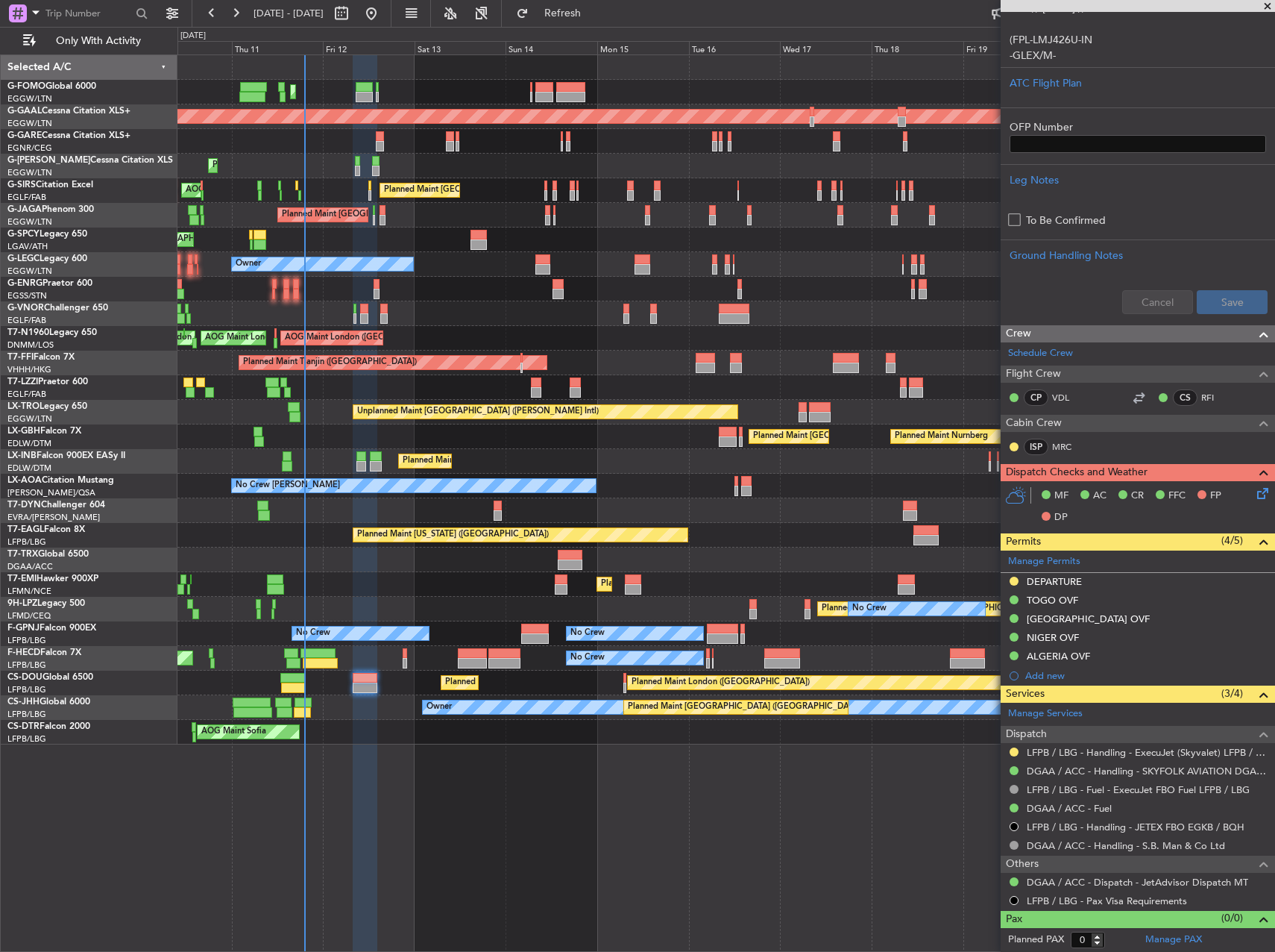
click at [1270, 9] on span at bounding box center [1267, 7] width 14 height 14
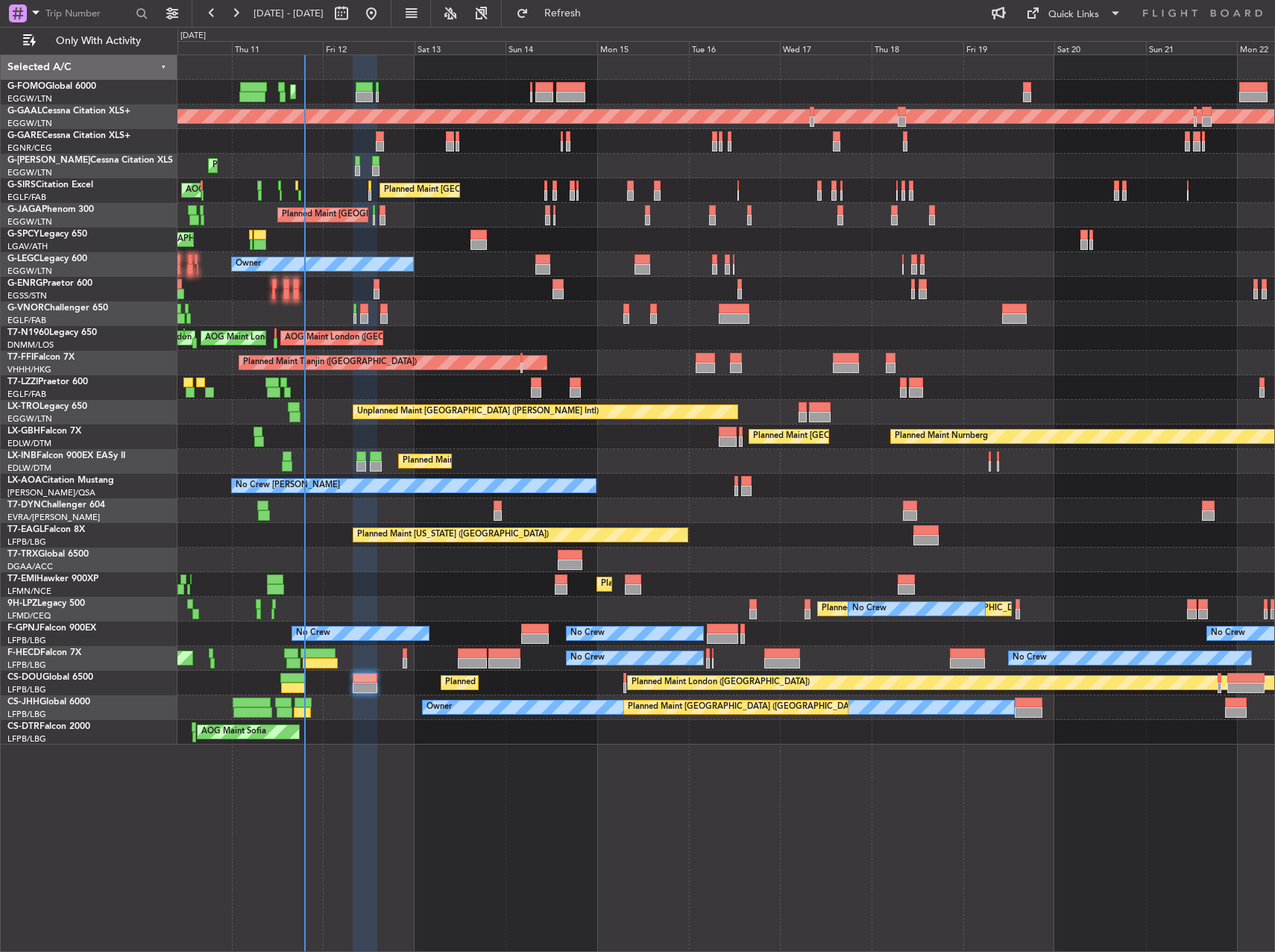
scroll to position [0, 0]
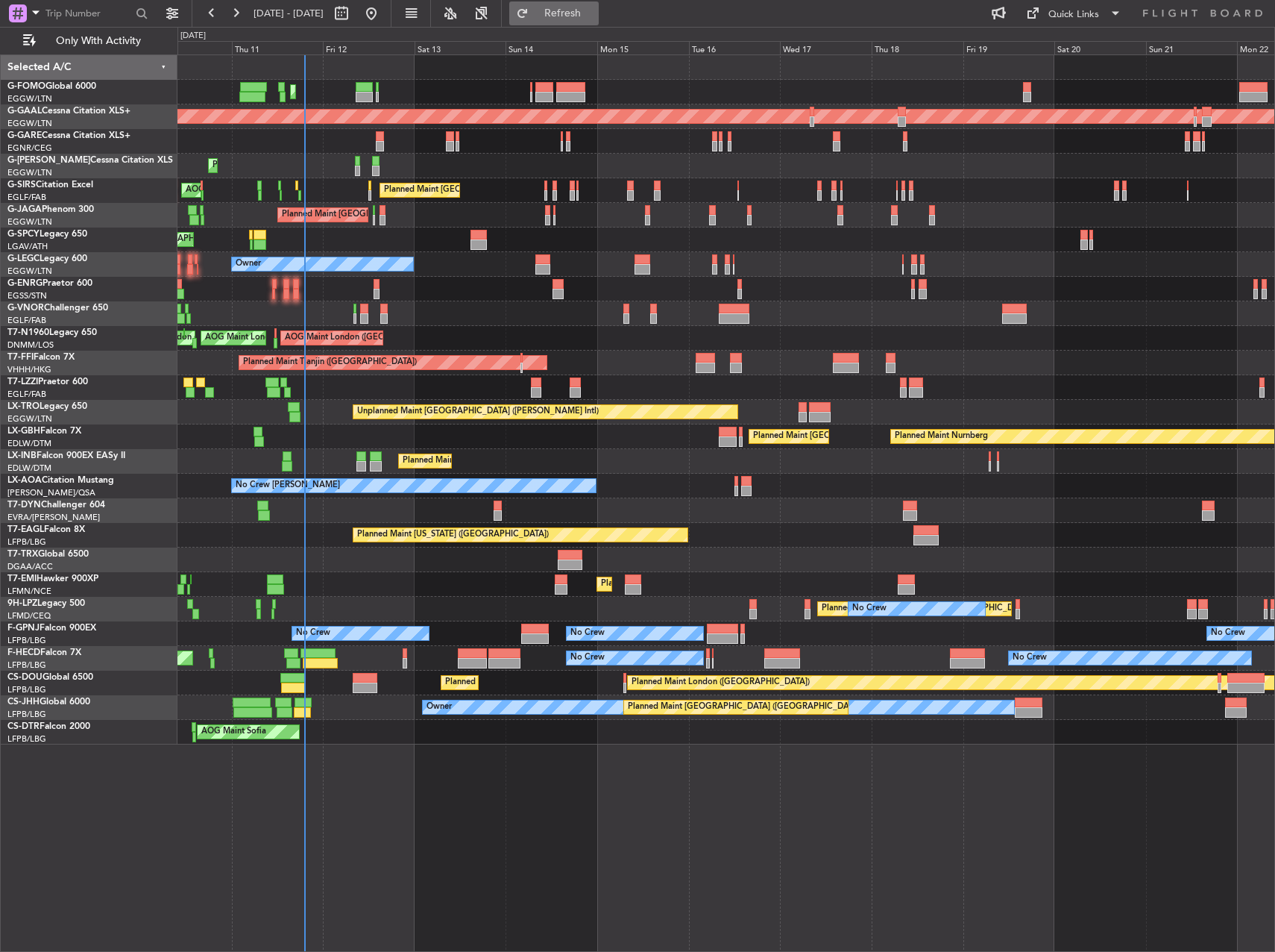
click at [594, 10] on span "Refresh" at bounding box center [562, 14] width 63 height 11
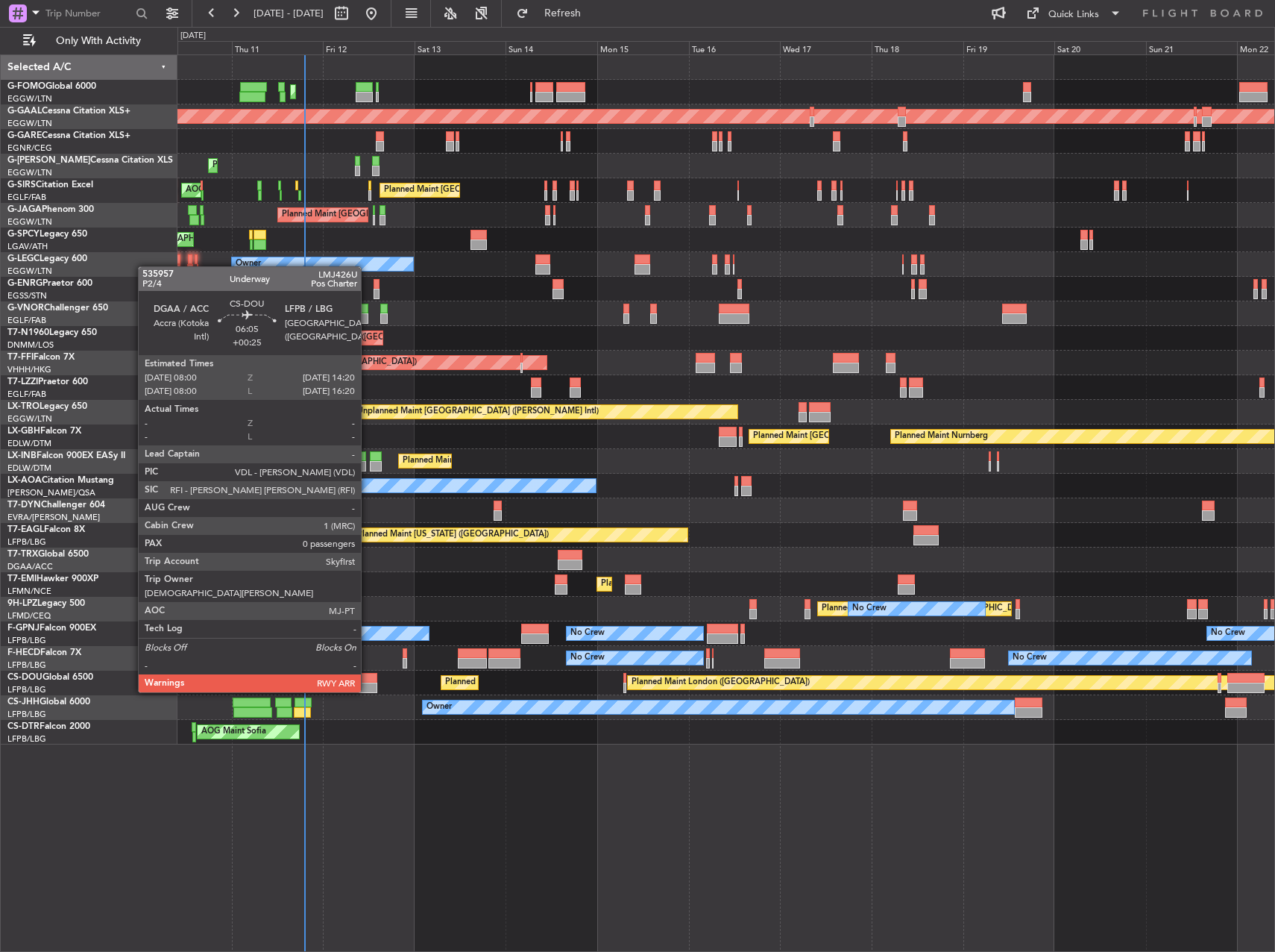
click at [367, 677] on div at bounding box center [366, 677] width 25 height 11
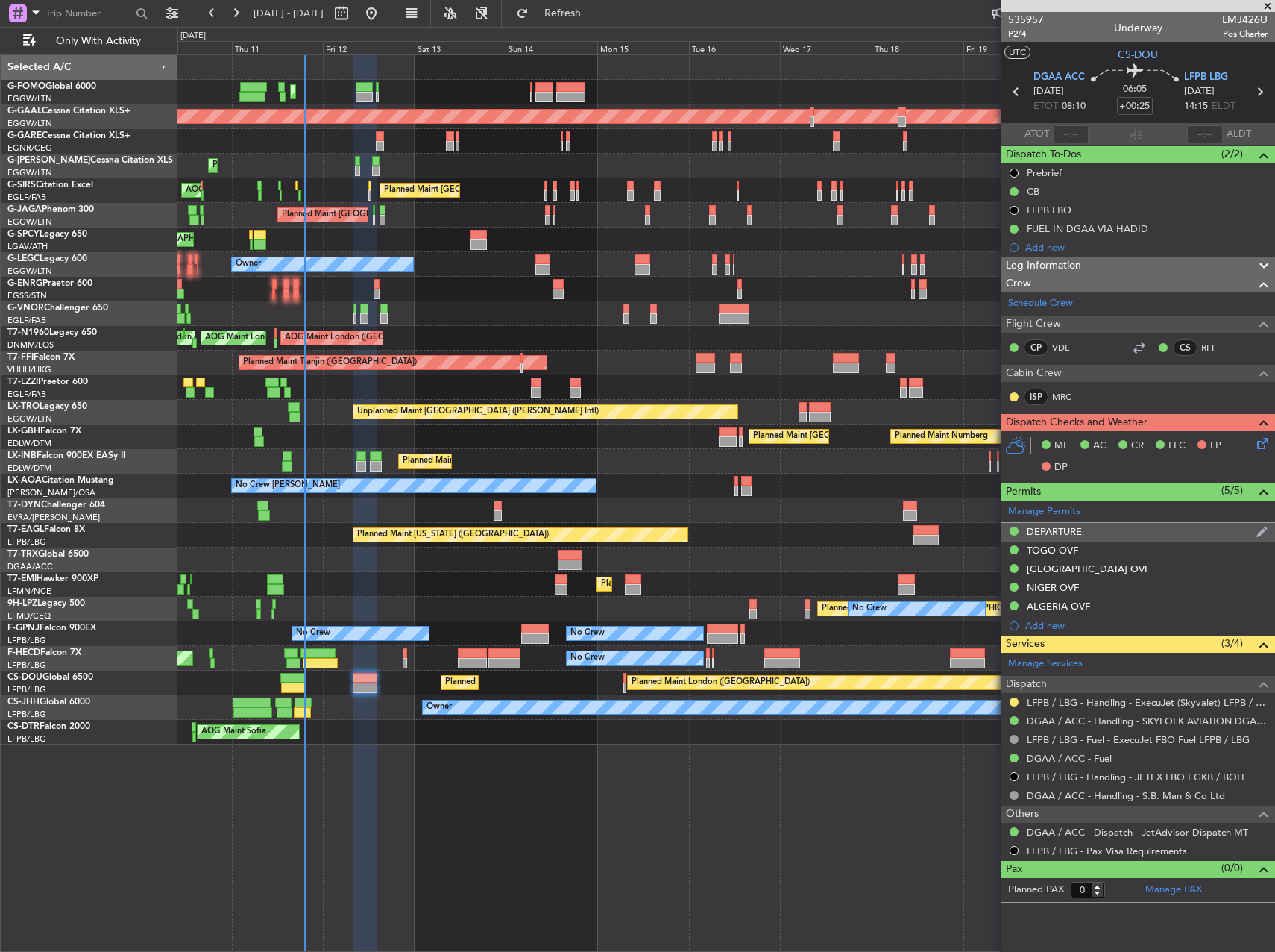
click at [1097, 536] on div "DEPARTURE" at bounding box center [1138, 531] width 275 height 18
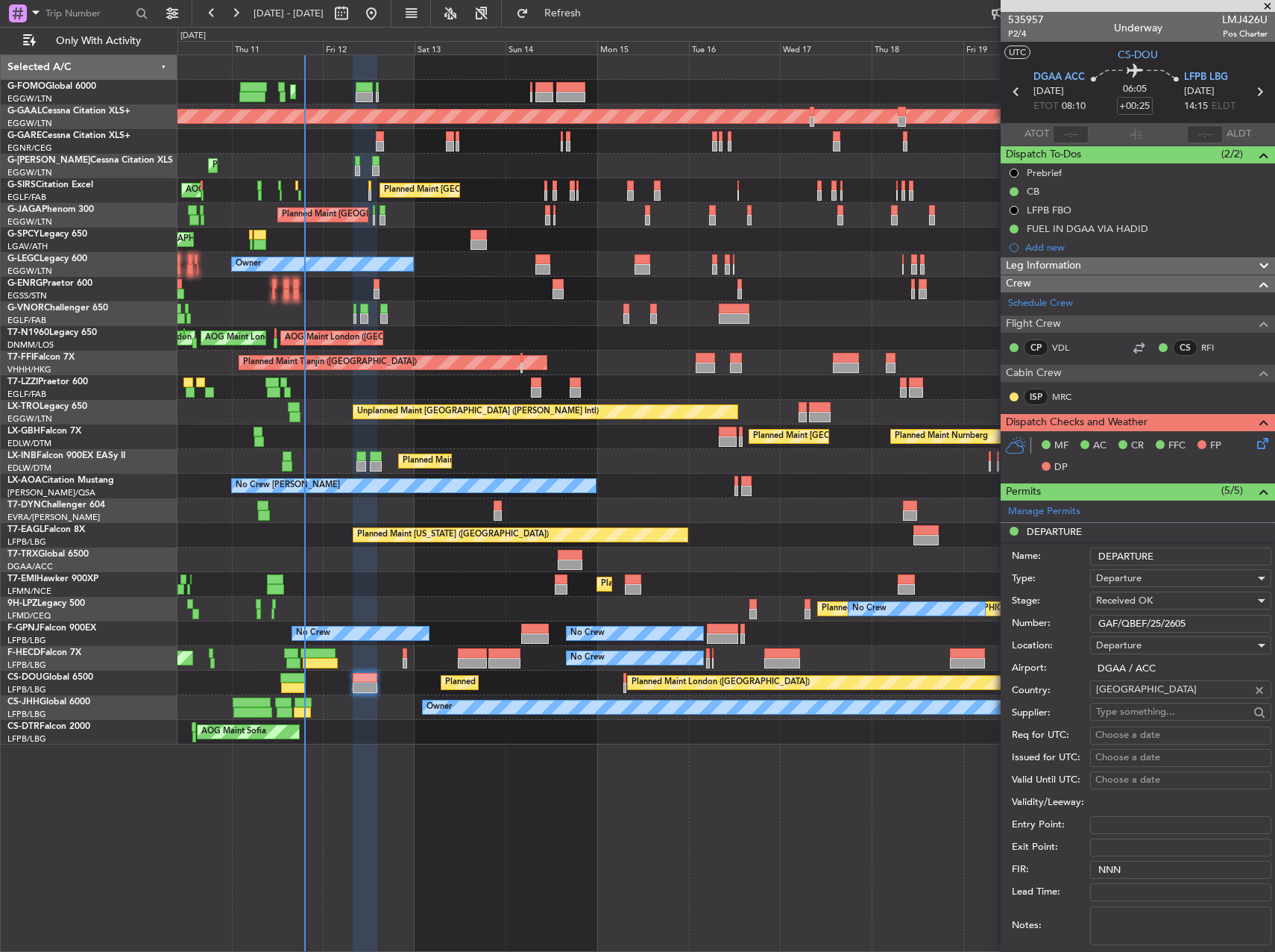
click at [1138, 620] on input "GAF/QBEF/25/2605" at bounding box center [1180, 623] width 181 height 18
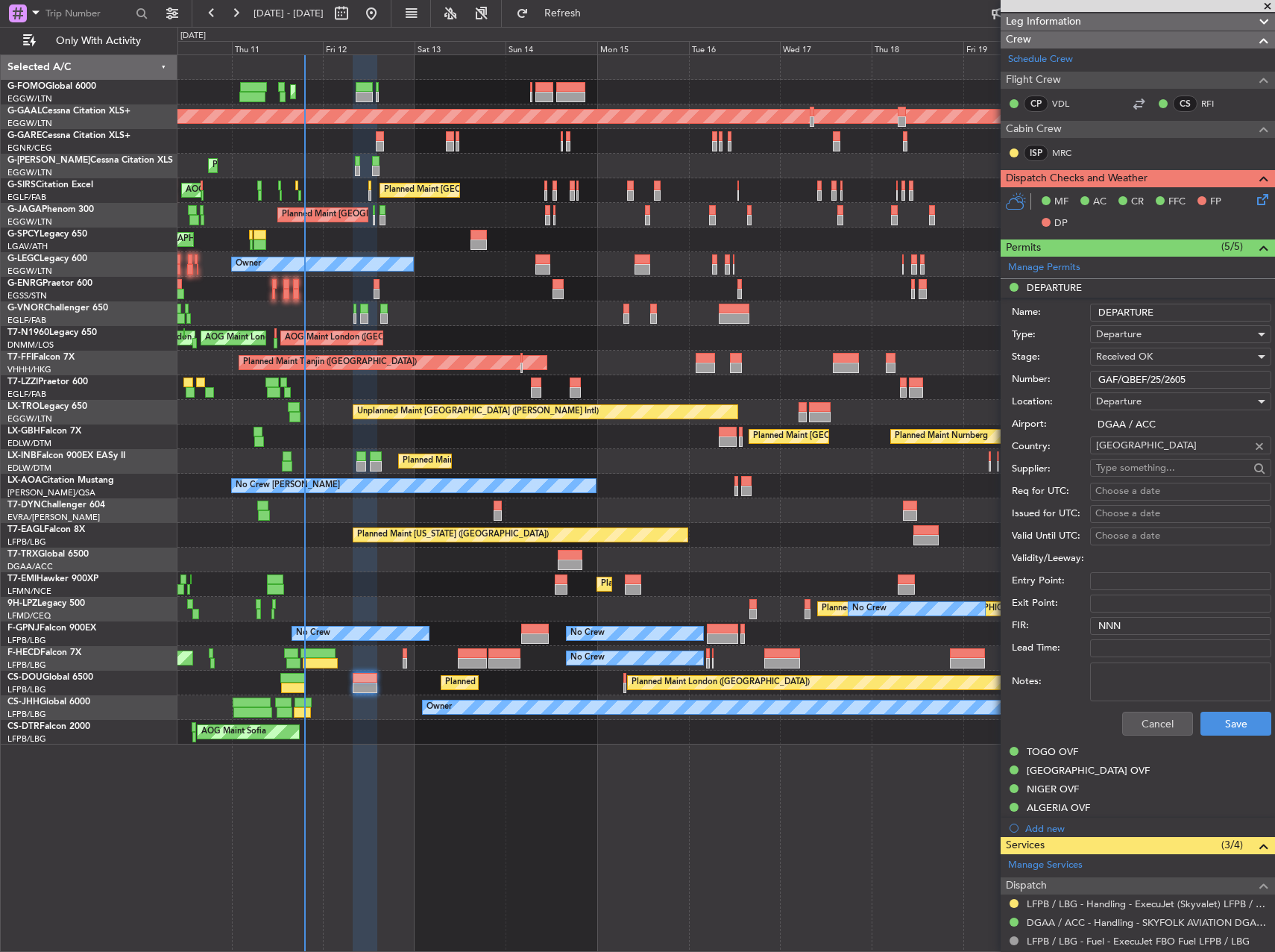
scroll to position [224, 0]
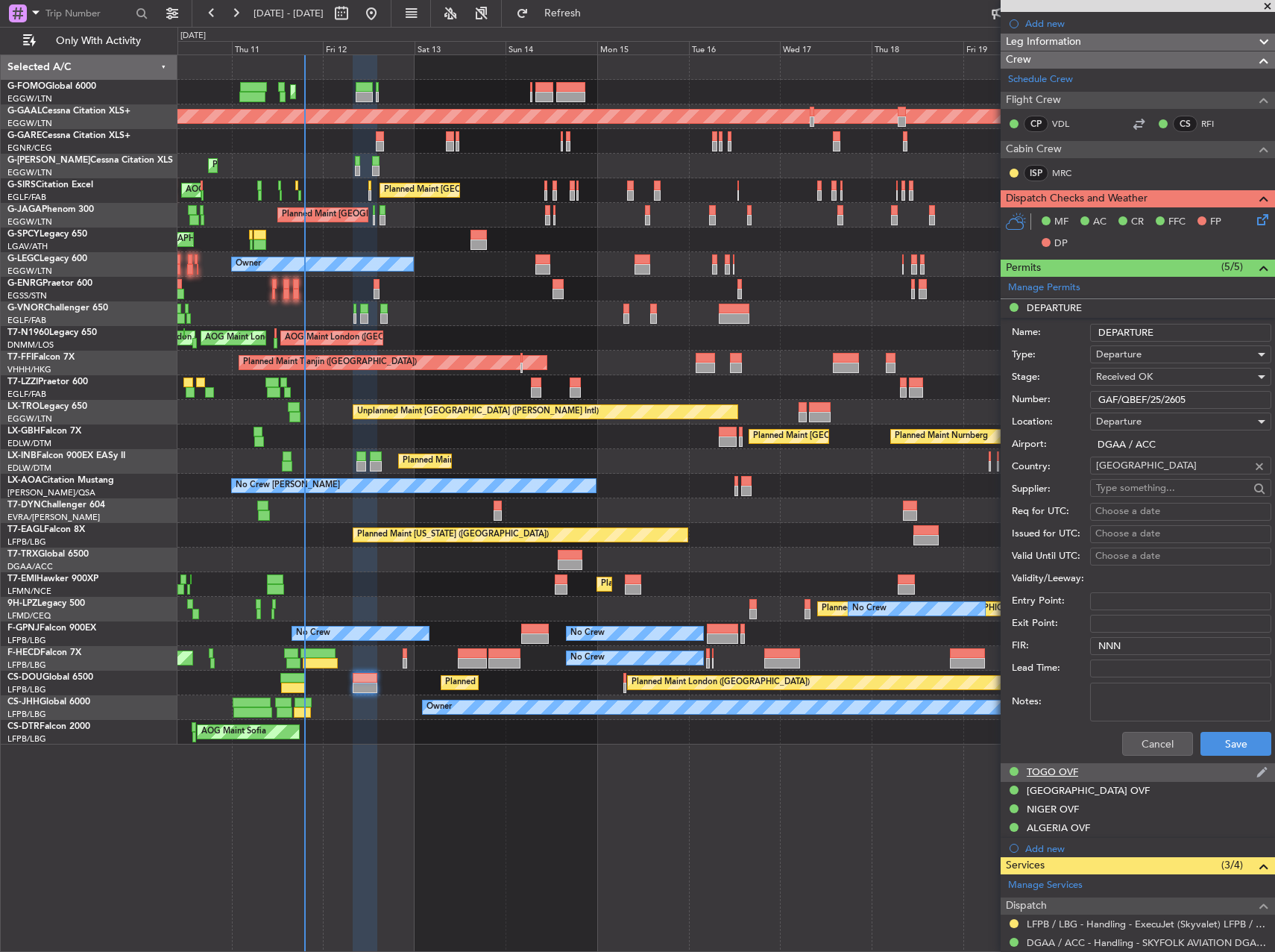
click at [1082, 775] on div "TOGO OVF" at bounding box center [1138, 772] width 275 height 18
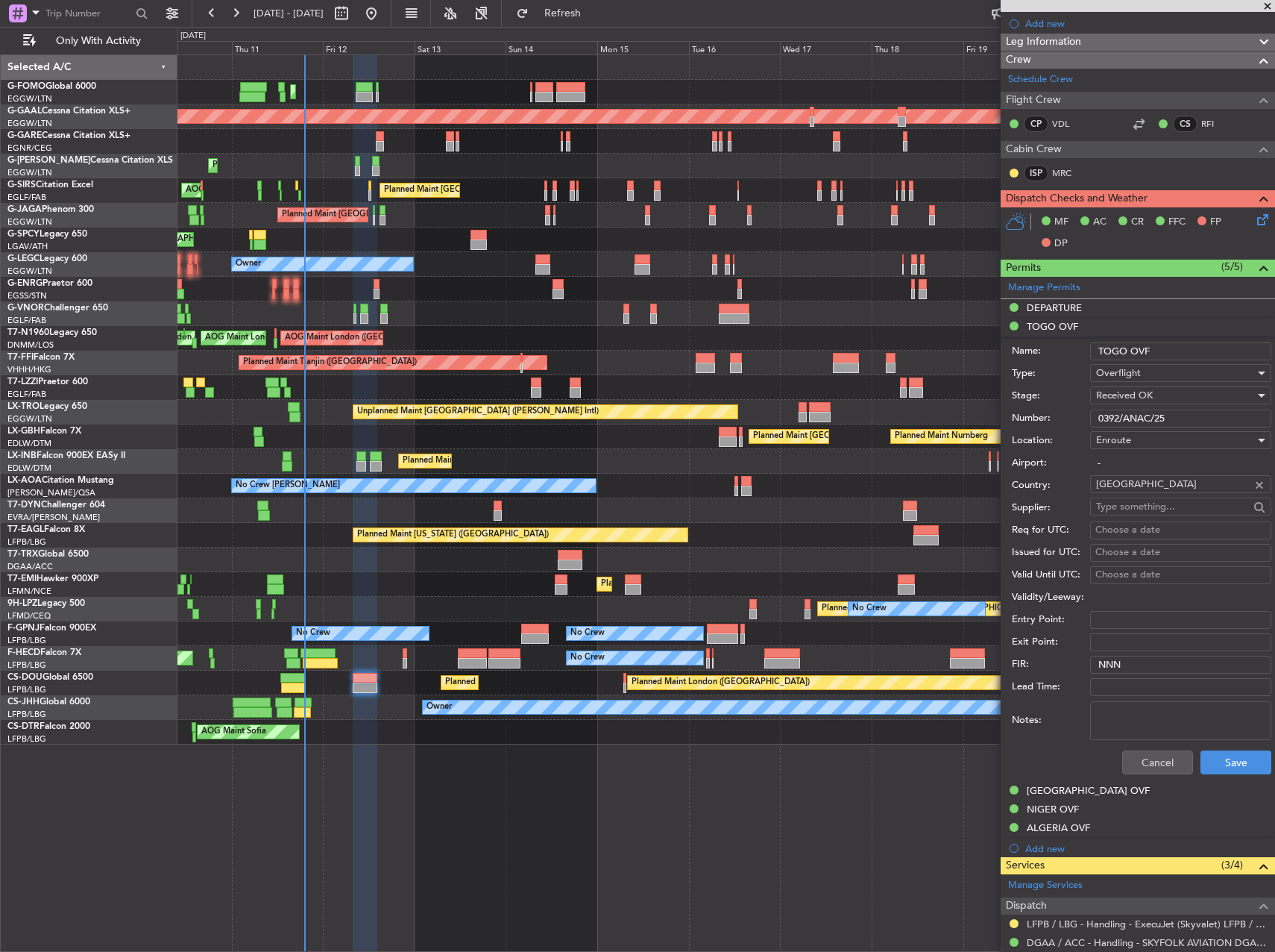
click at [1149, 420] on input "0392/ANAC/25" at bounding box center [1180, 418] width 181 height 18
click at [1064, 784] on div "[GEOGRAPHIC_DATA] OVF" at bounding box center [1089, 790] width 123 height 13
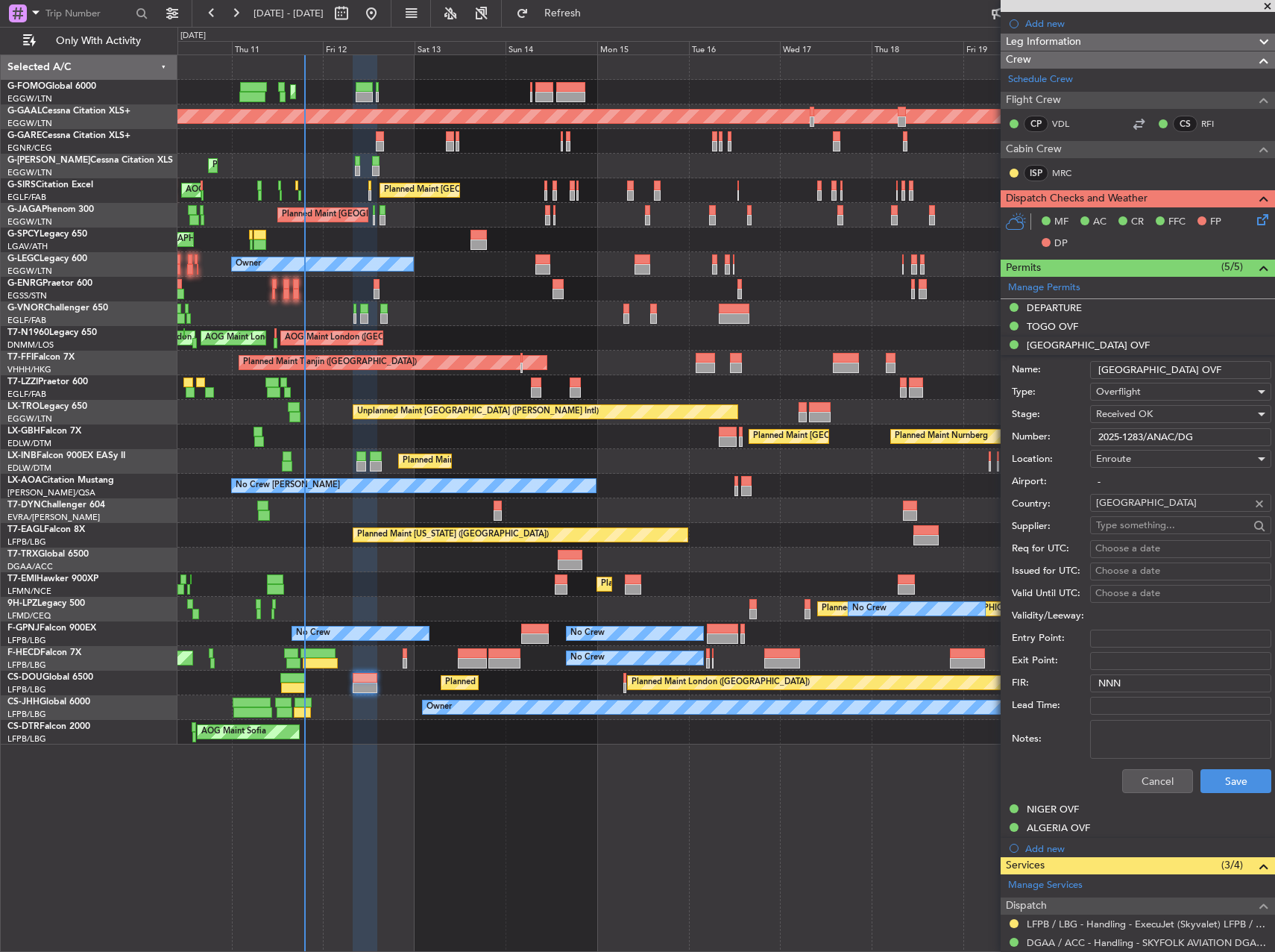
click at [1166, 436] on input "2025-1283/ANAC/DG" at bounding box center [1180, 437] width 181 height 18
click at [1038, 807] on div "NIGER OVF" at bounding box center [1053, 808] width 52 height 13
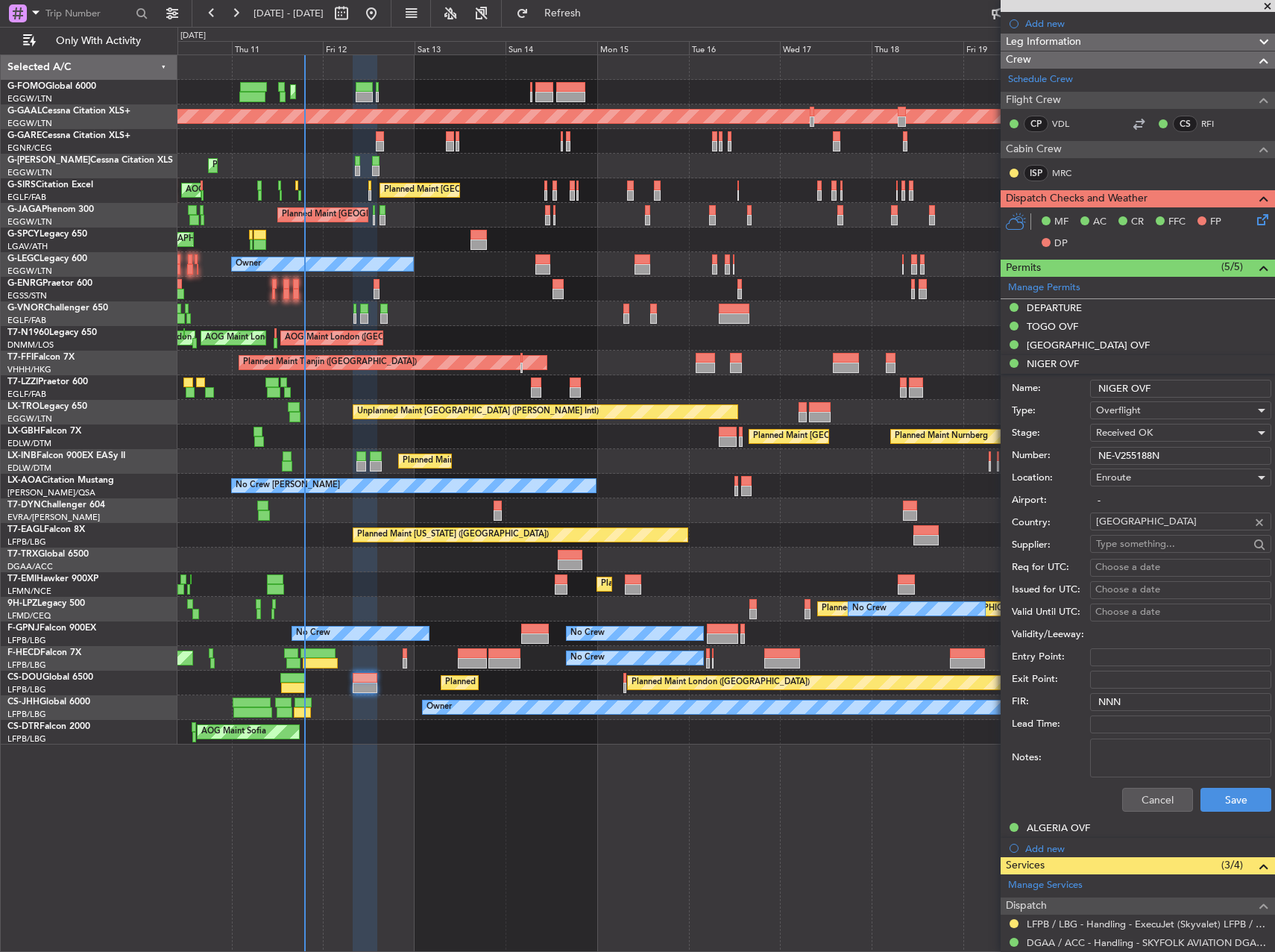
click at [1139, 449] on input "NE-V255188N" at bounding box center [1180, 455] width 181 height 18
click at [1082, 825] on div "ALGERIA OVF" at bounding box center [1059, 827] width 64 height 13
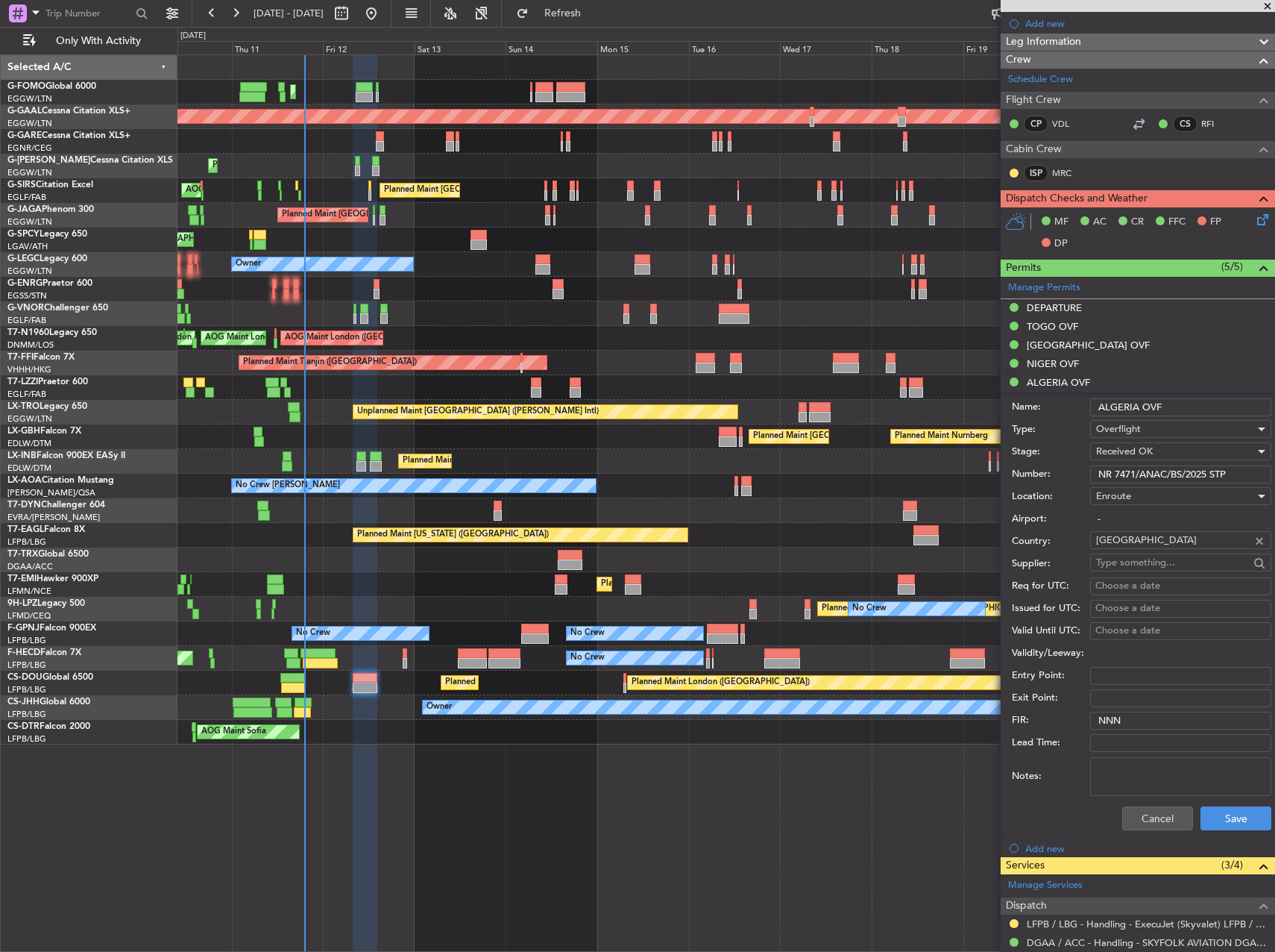
click at [1131, 475] on input "NR 7471/ANAC/BS/2025 STP" at bounding box center [1180, 474] width 181 height 18
click at [1139, 826] on button "Cancel" at bounding box center [1157, 818] width 70 height 24
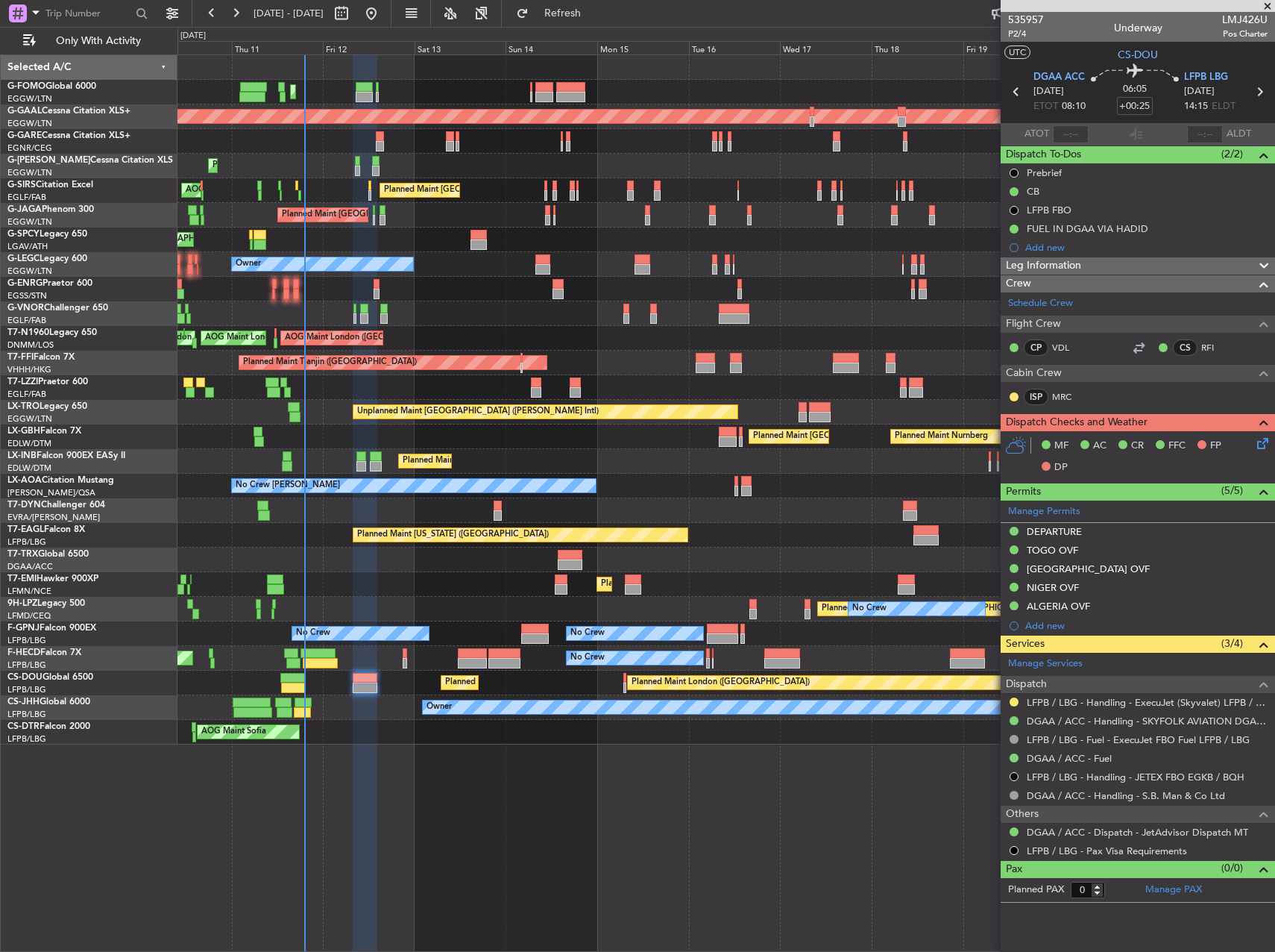
click at [1083, 269] on div "Leg Information" at bounding box center [1138, 266] width 275 height 17
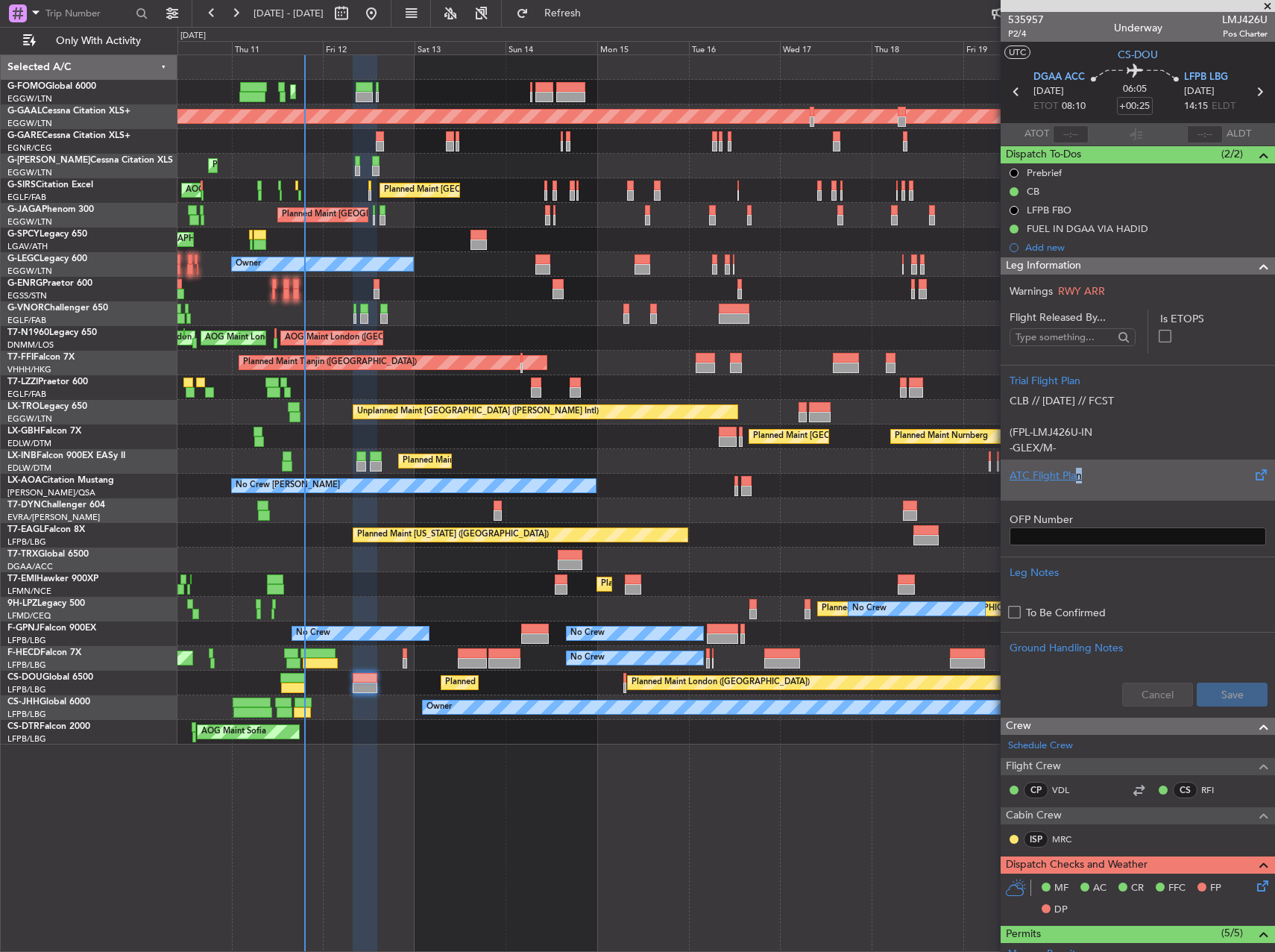
drag, startPoint x: 1080, startPoint y: 469, endPoint x: 1072, endPoint y: 472, distance: 8.5
click at [1072, 472] on div "ATC Flight Plan" at bounding box center [1138, 476] width 257 height 15
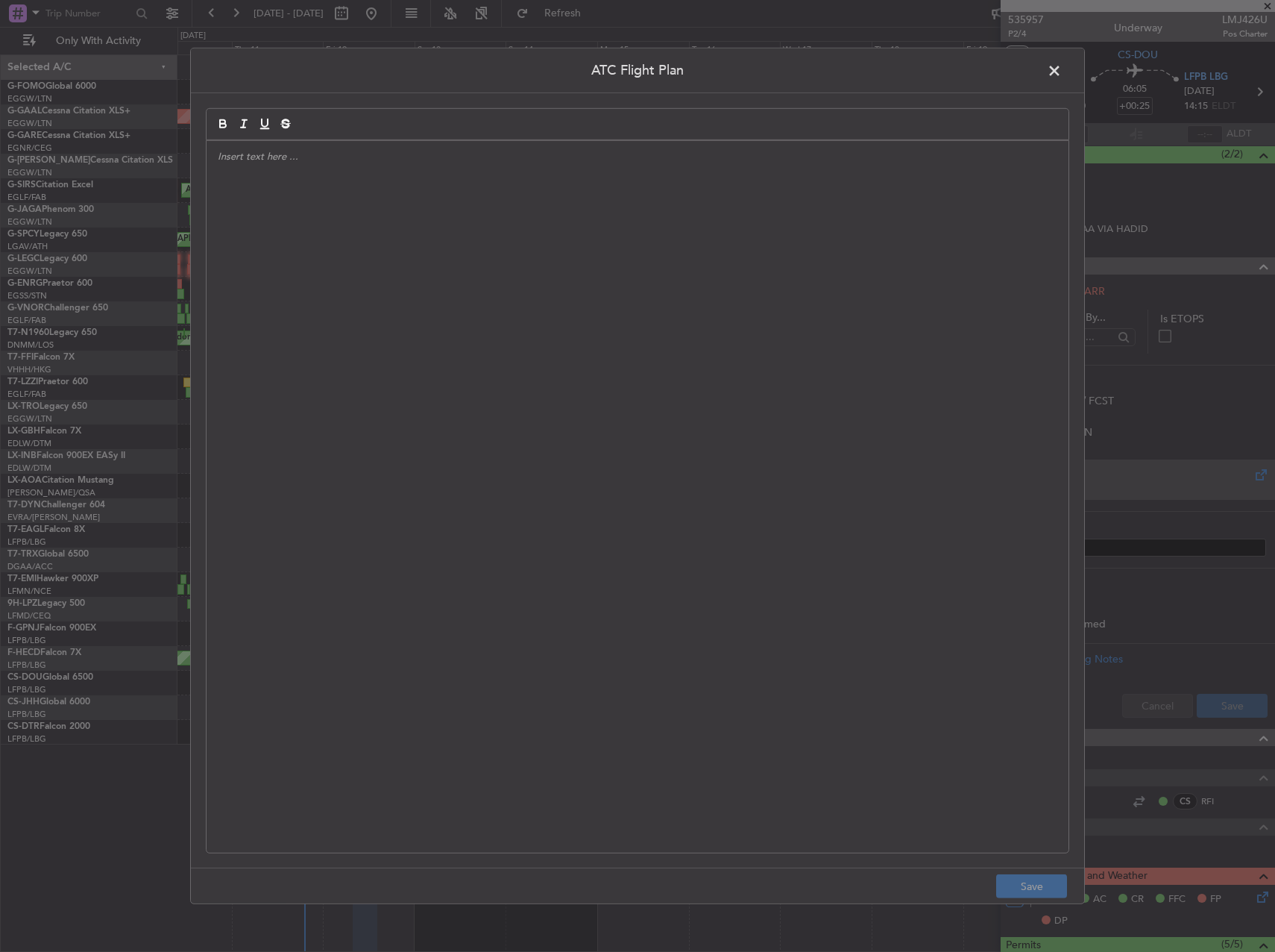
click at [682, 406] on div at bounding box center [638, 497] width 862 height 712
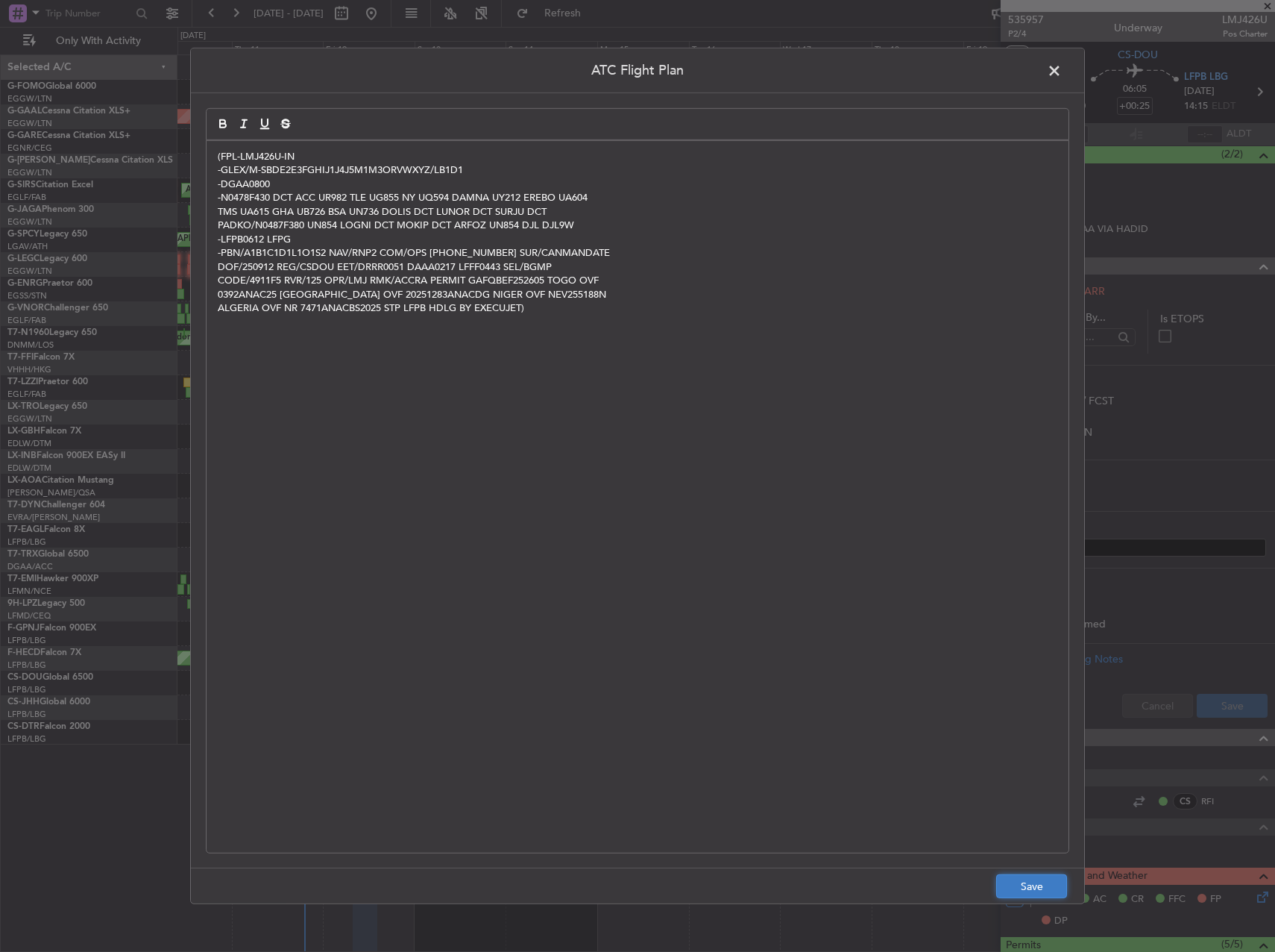
click at [1021, 890] on button "Save" at bounding box center [1031, 885] width 70 height 24
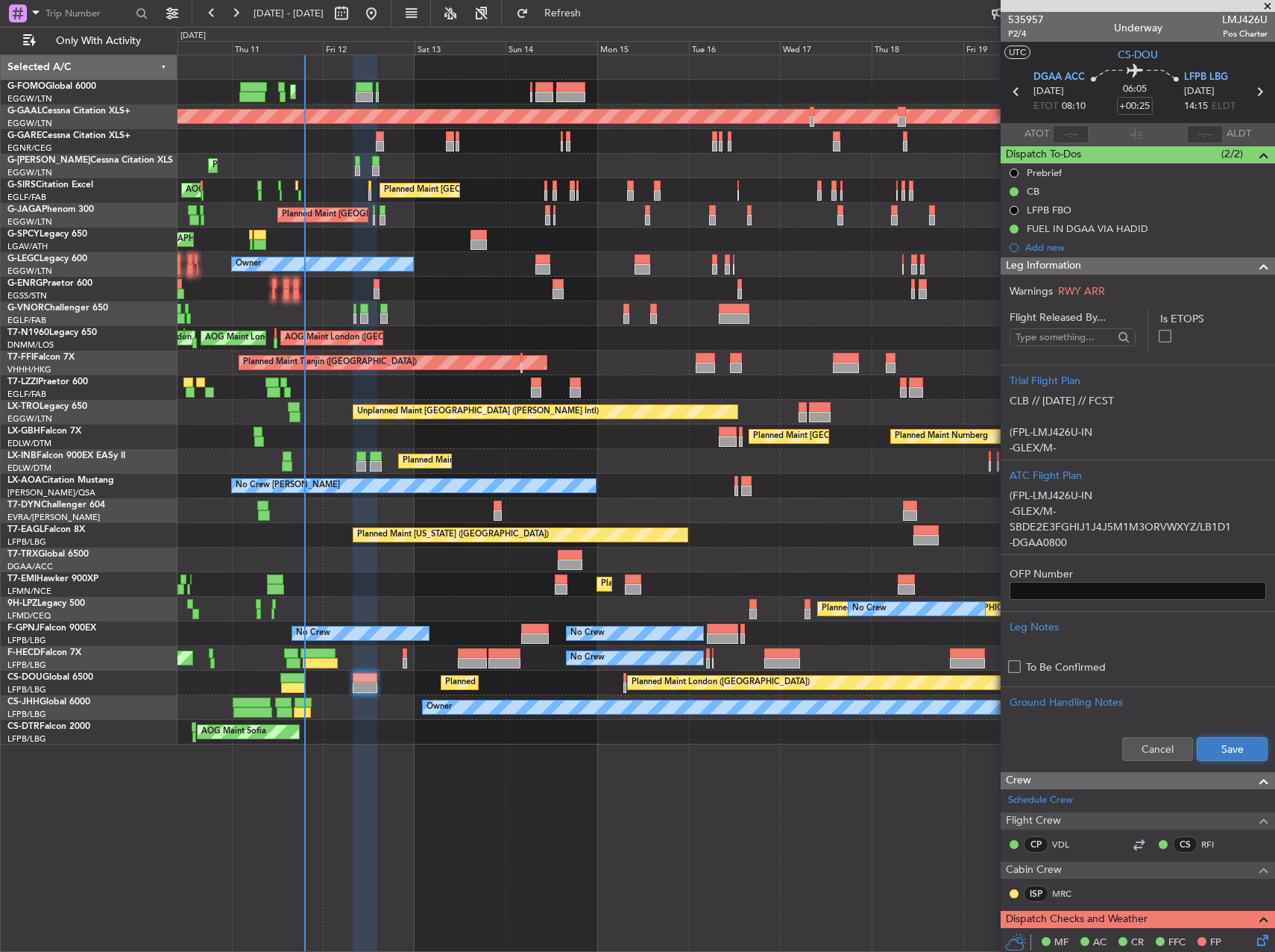
click at [1200, 751] on button "Save" at bounding box center [1232, 748] width 70 height 24
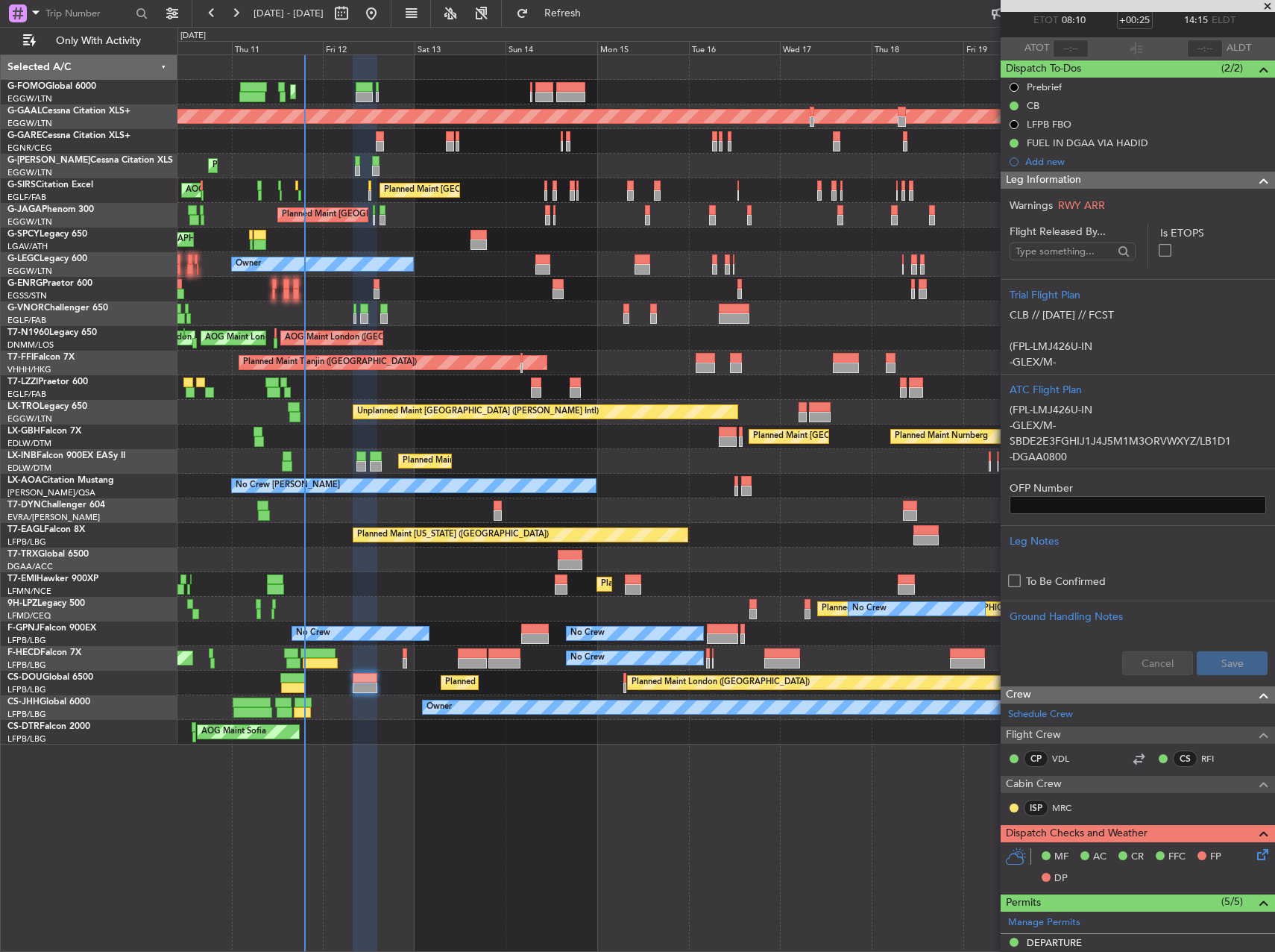
scroll to position [298, 0]
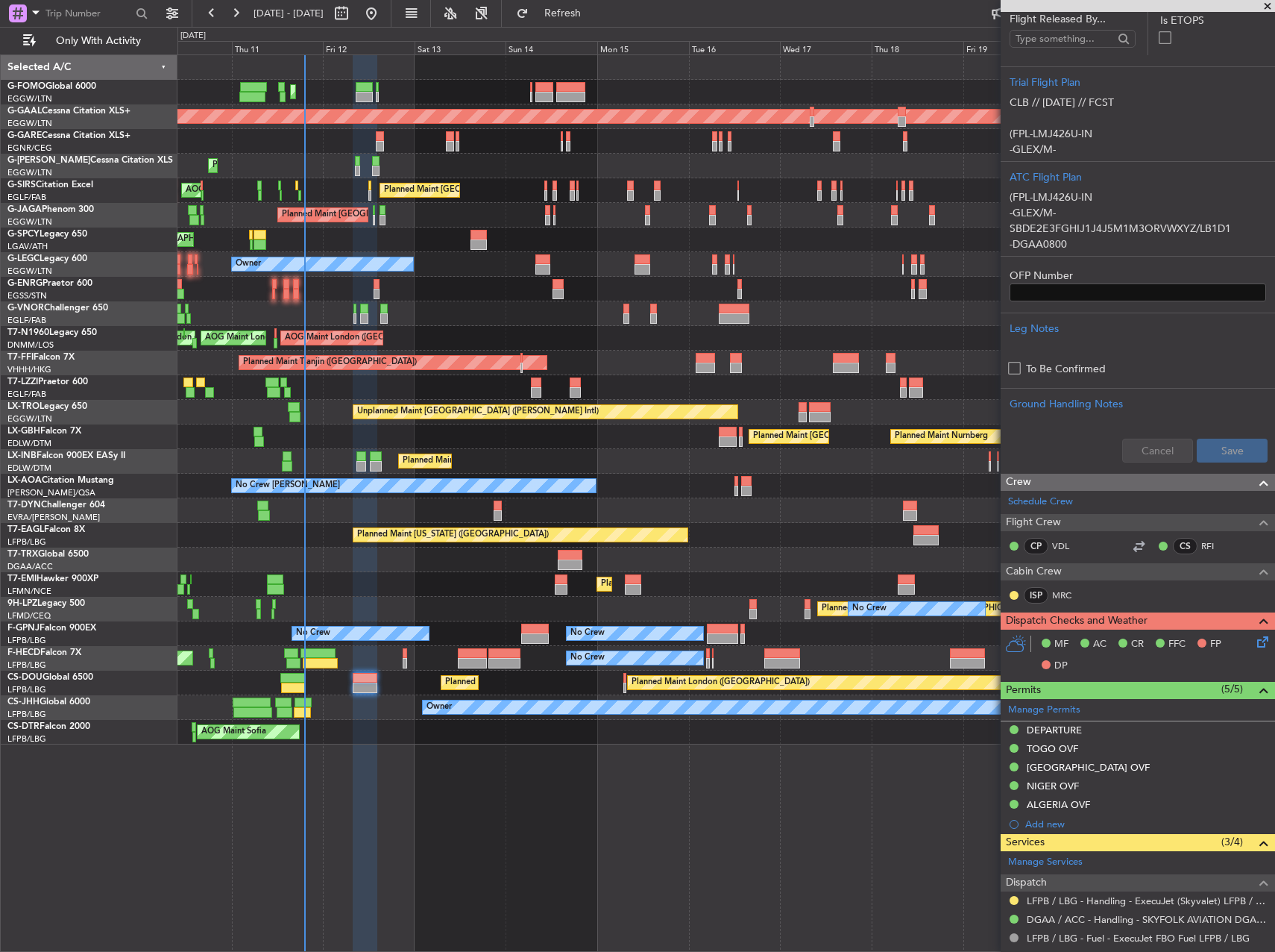
click at [1259, 635] on icon at bounding box center [1261, 639] width 12 height 12
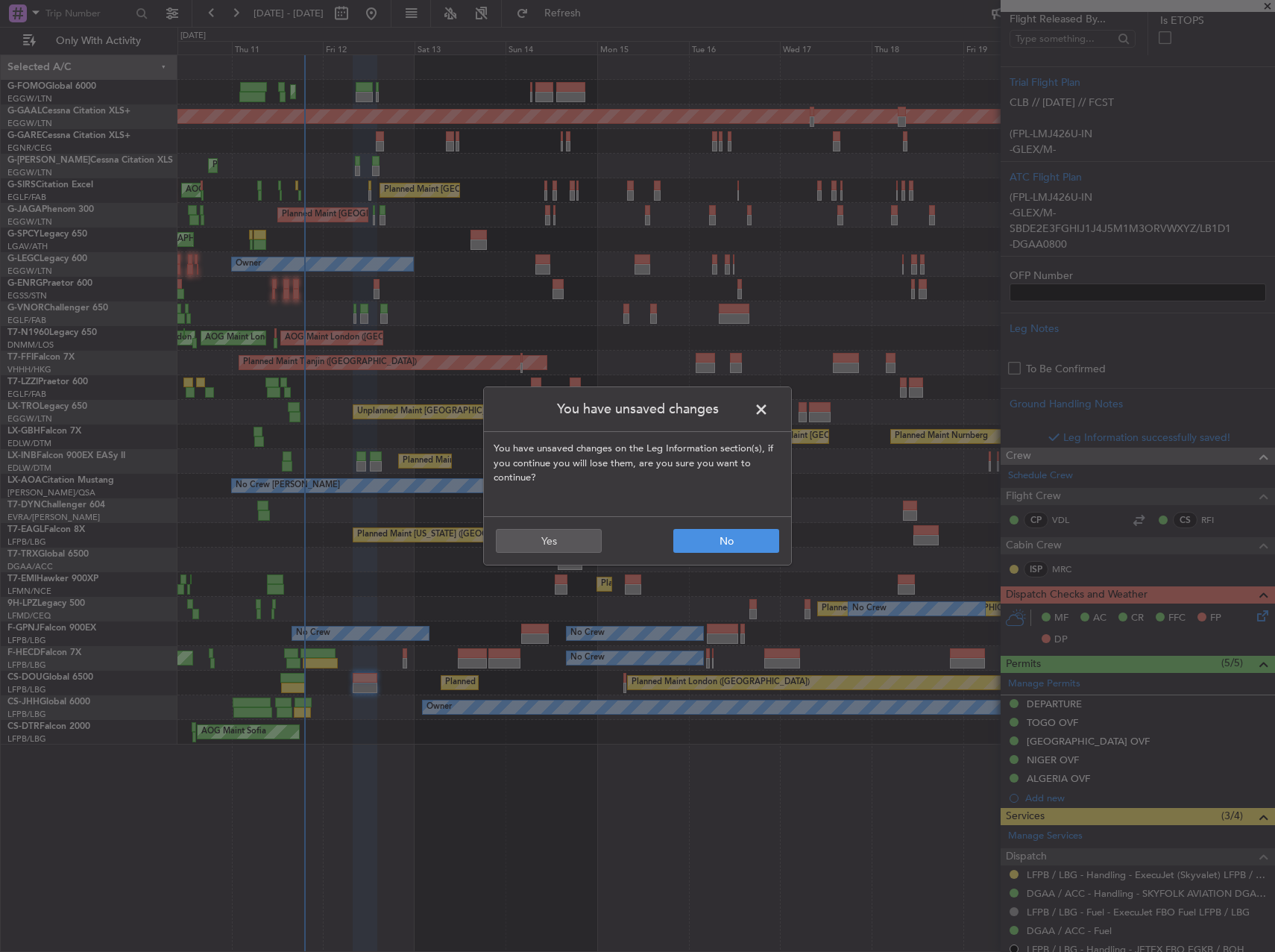
click at [769, 406] on span at bounding box center [769, 413] width 0 height 30
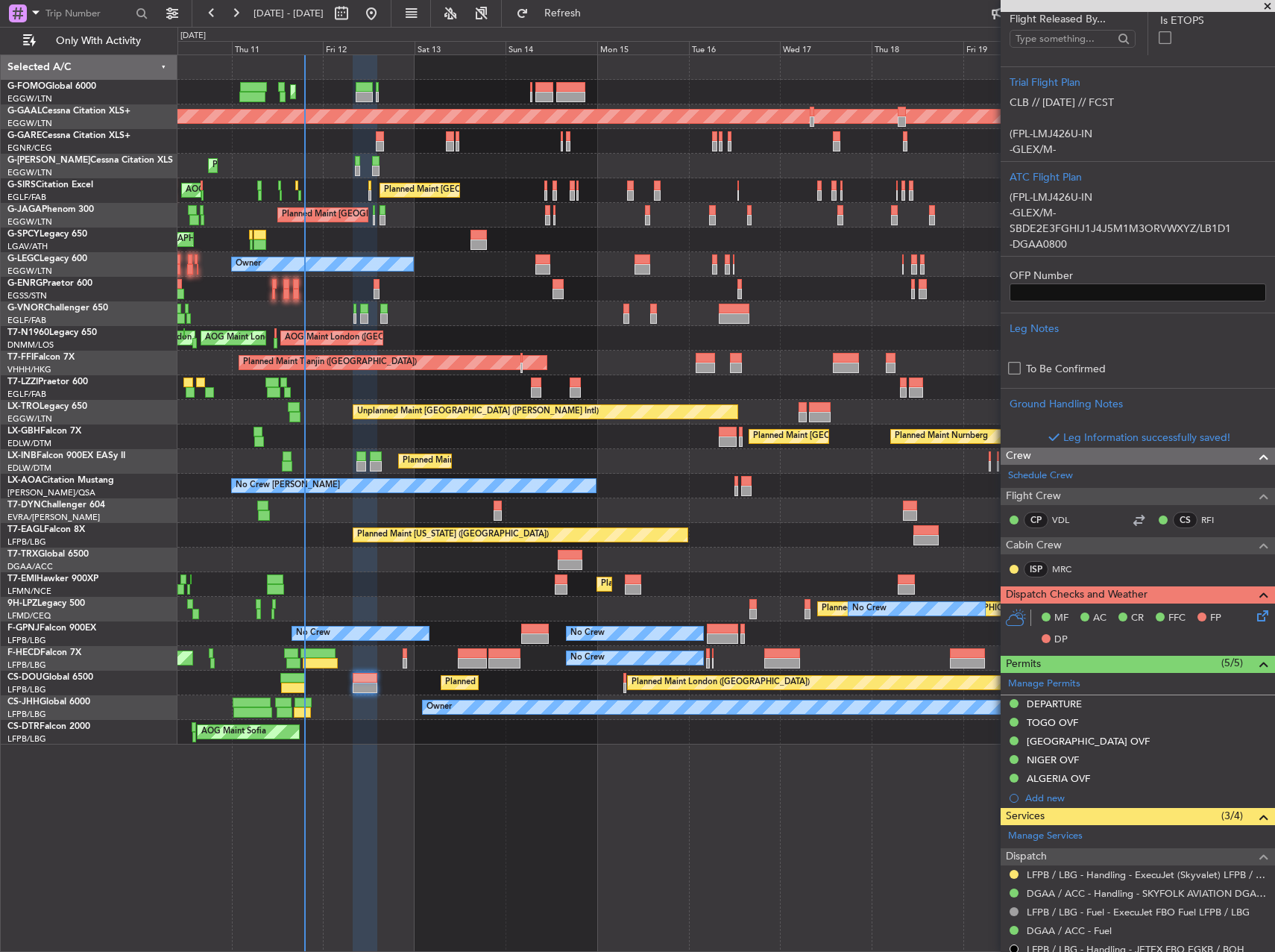
click at [1255, 615] on icon at bounding box center [1261, 612] width 12 height 12
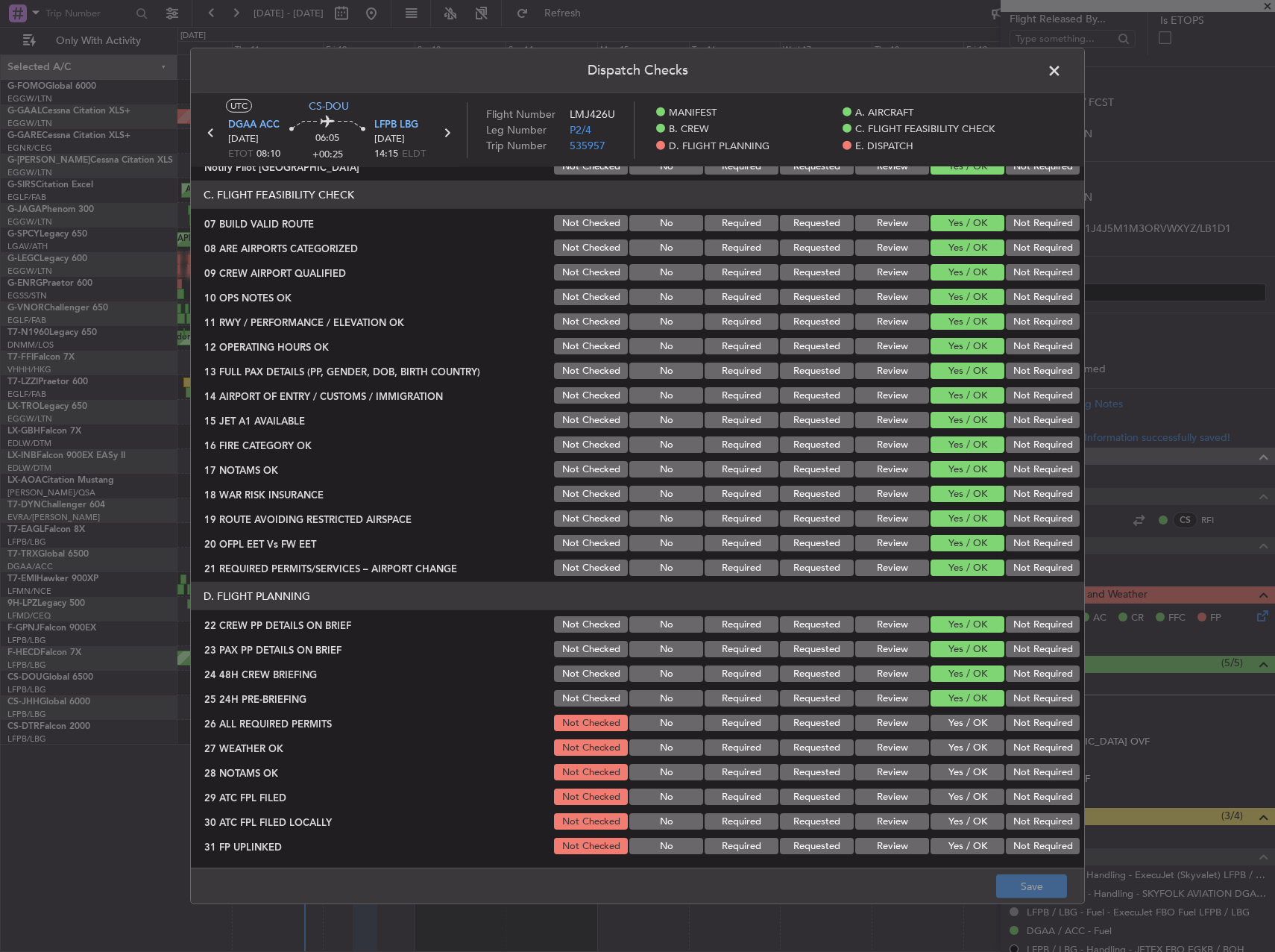
scroll to position [522, 0]
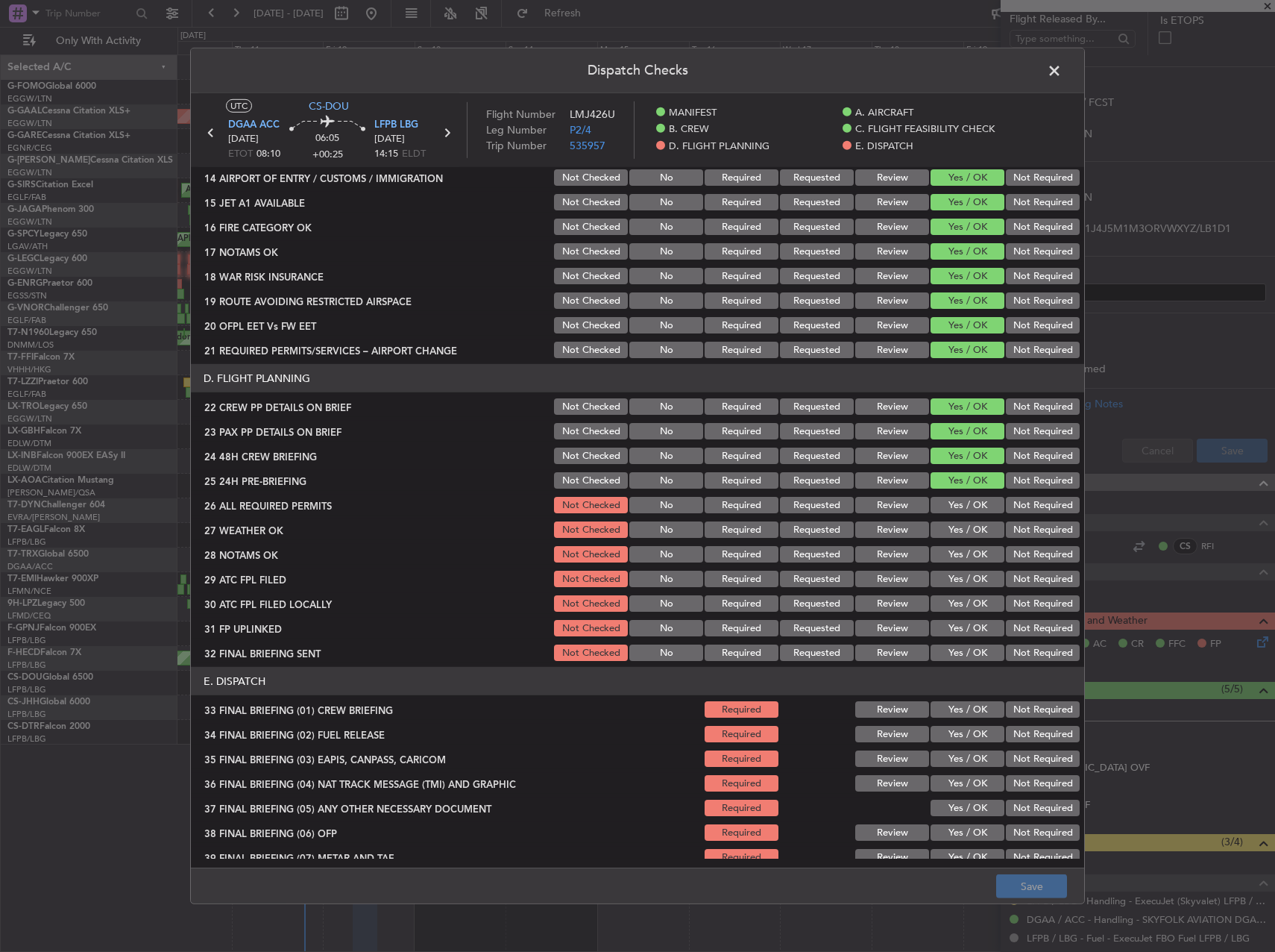
drag, startPoint x: 910, startPoint y: 502, endPoint x: 897, endPoint y: 521, distance: 23.0
click at [908, 504] on button "Review" at bounding box center [892, 504] width 74 height 16
click at [895, 526] on button "Review" at bounding box center [892, 529] width 74 height 16
click at [952, 555] on button "Yes / OK" at bounding box center [967, 554] width 74 height 16
click at [960, 578] on button "Yes / OK" at bounding box center [967, 579] width 74 height 16
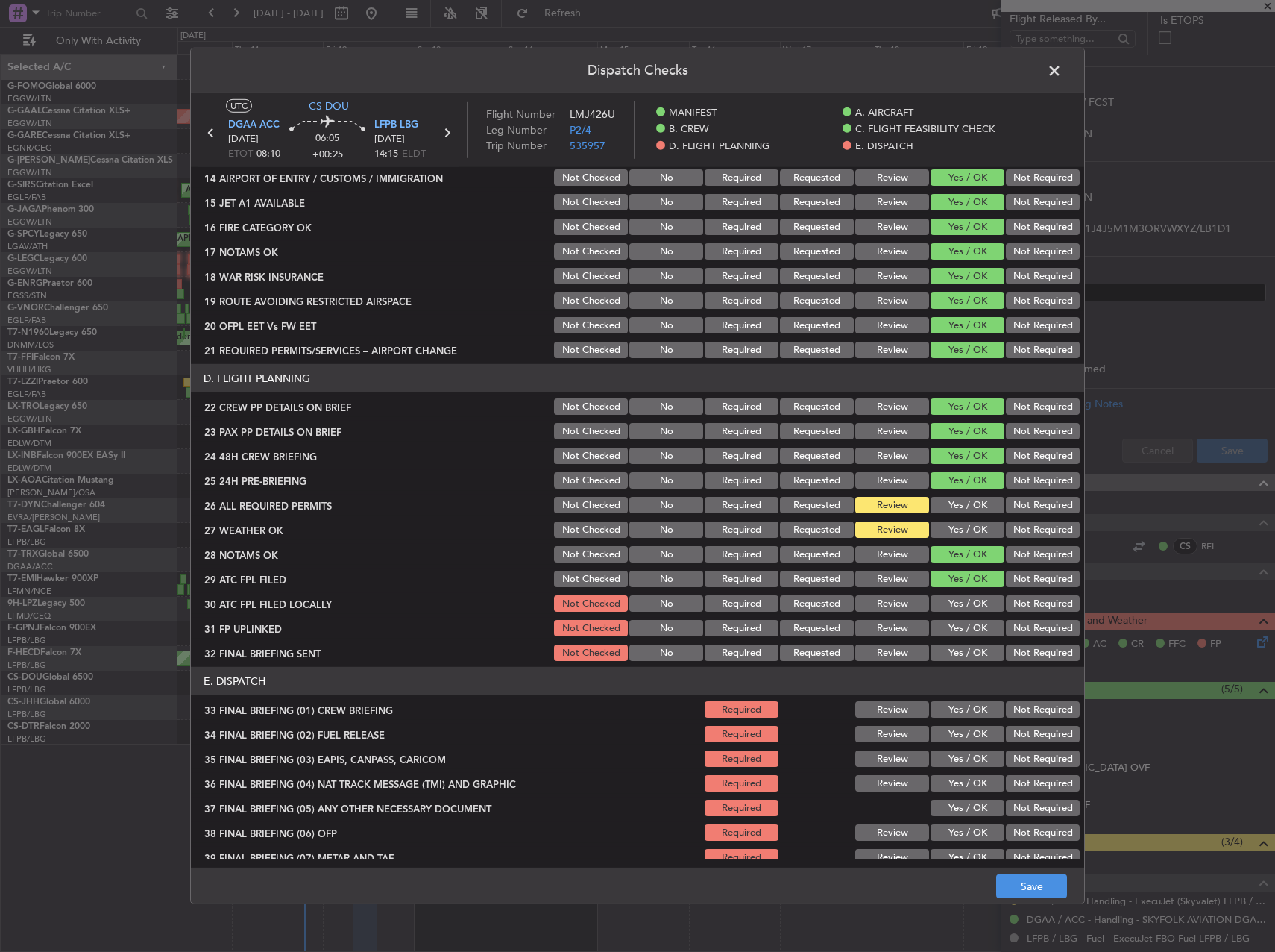
click at [964, 602] on button "Yes / OK" at bounding box center [967, 603] width 74 height 16
click at [1031, 622] on button "Not Required" at bounding box center [1043, 628] width 74 height 16
click at [965, 652] on button "Yes / OK" at bounding box center [967, 652] width 74 height 16
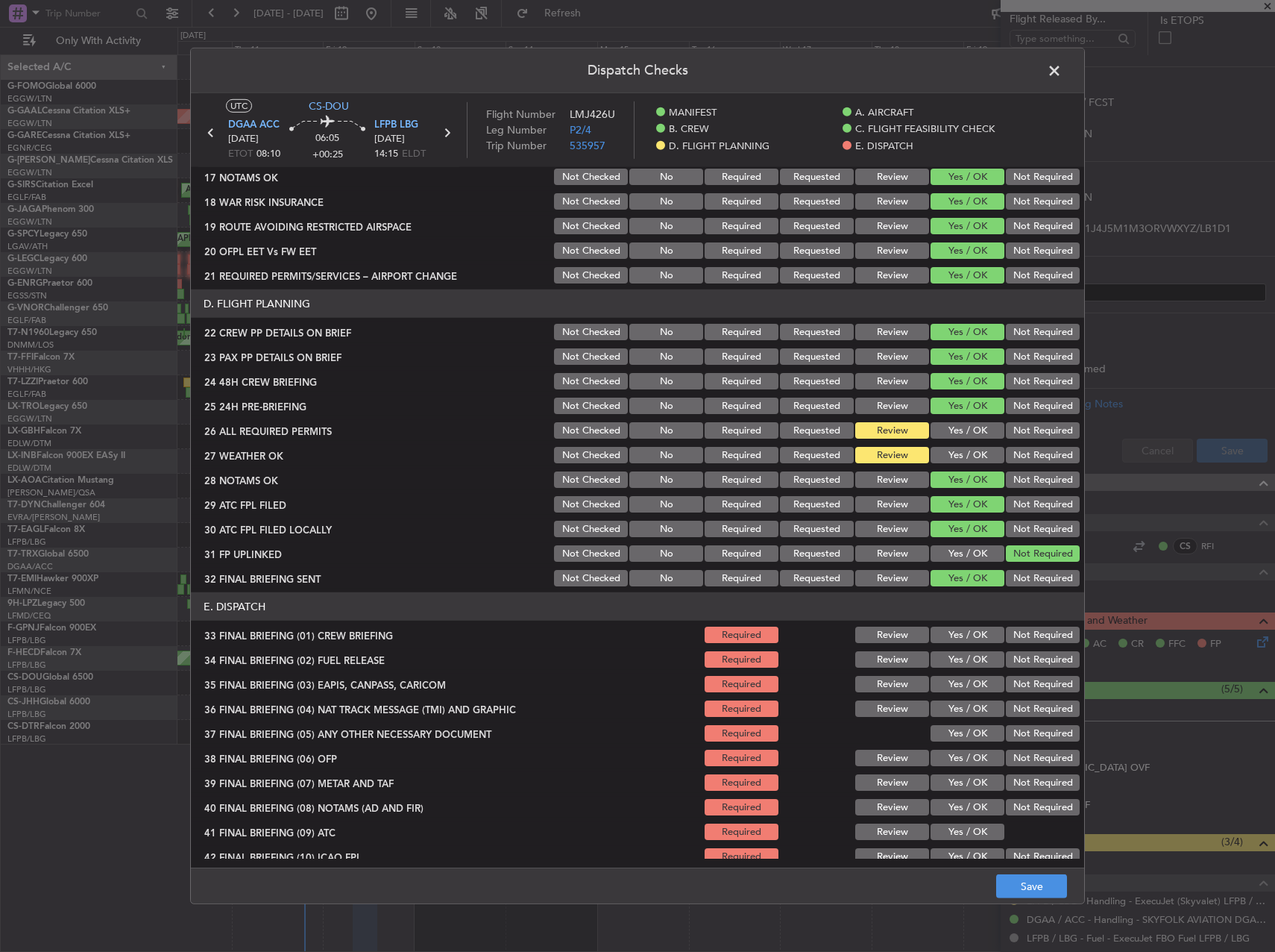
drag, startPoint x: 959, startPoint y: 548, endPoint x: 978, endPoint y: 551, distance: 19.2
click at [962, 549] on button "Yes / OK" at bounding box center [967, 553] width 74 height 16
click at [1005, 589] on article "MANIFEST CREW DETAILS SENT TO ARR & DEP HANDLING Not Checked No Required Reques…" at bounding box center [638, 512] width 893 height 691
click at [1012, 582] on button "Not Required" at bounding box center [1043, 578] width 74 height 16
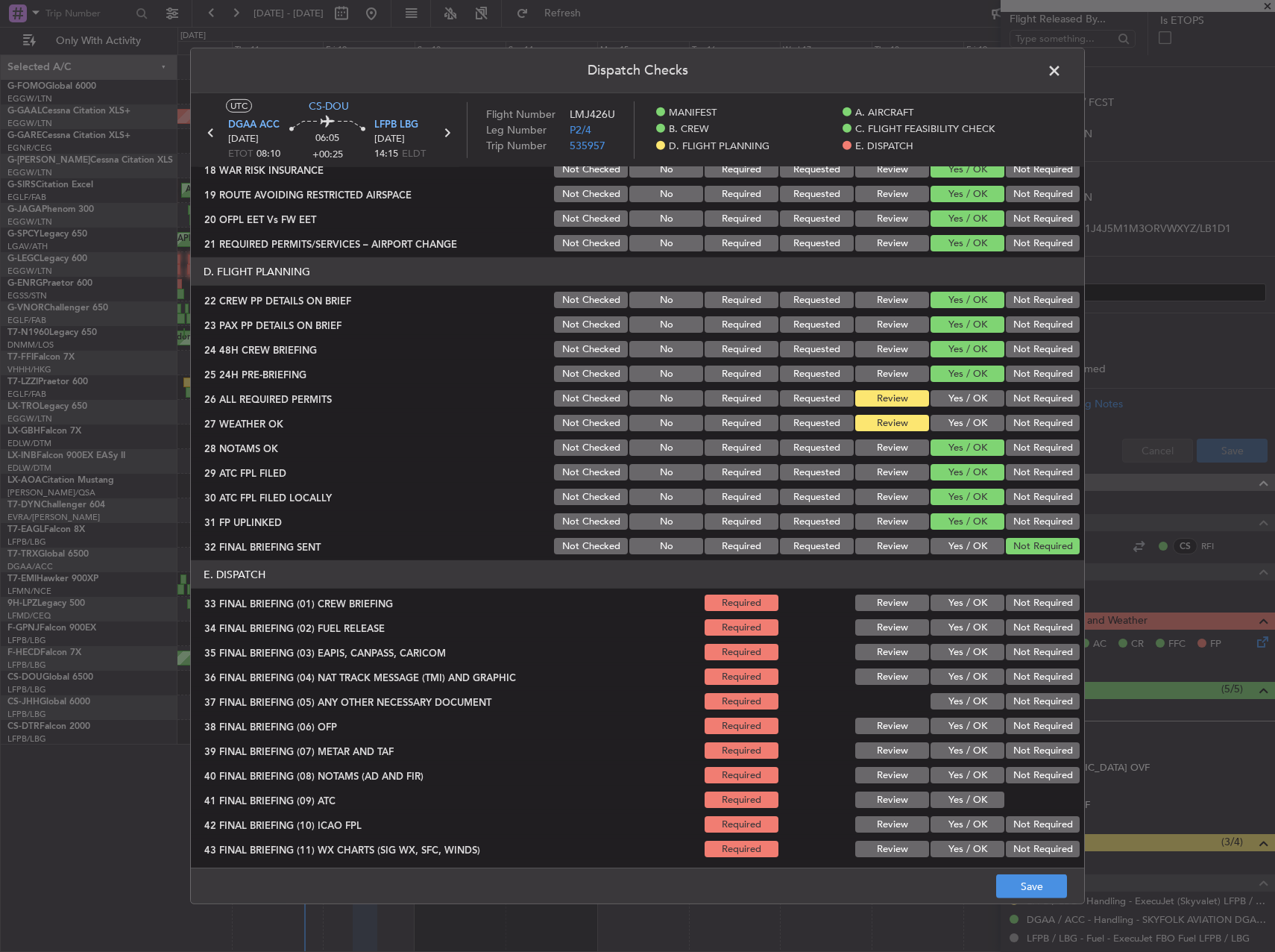
scroll to position [658, 0]
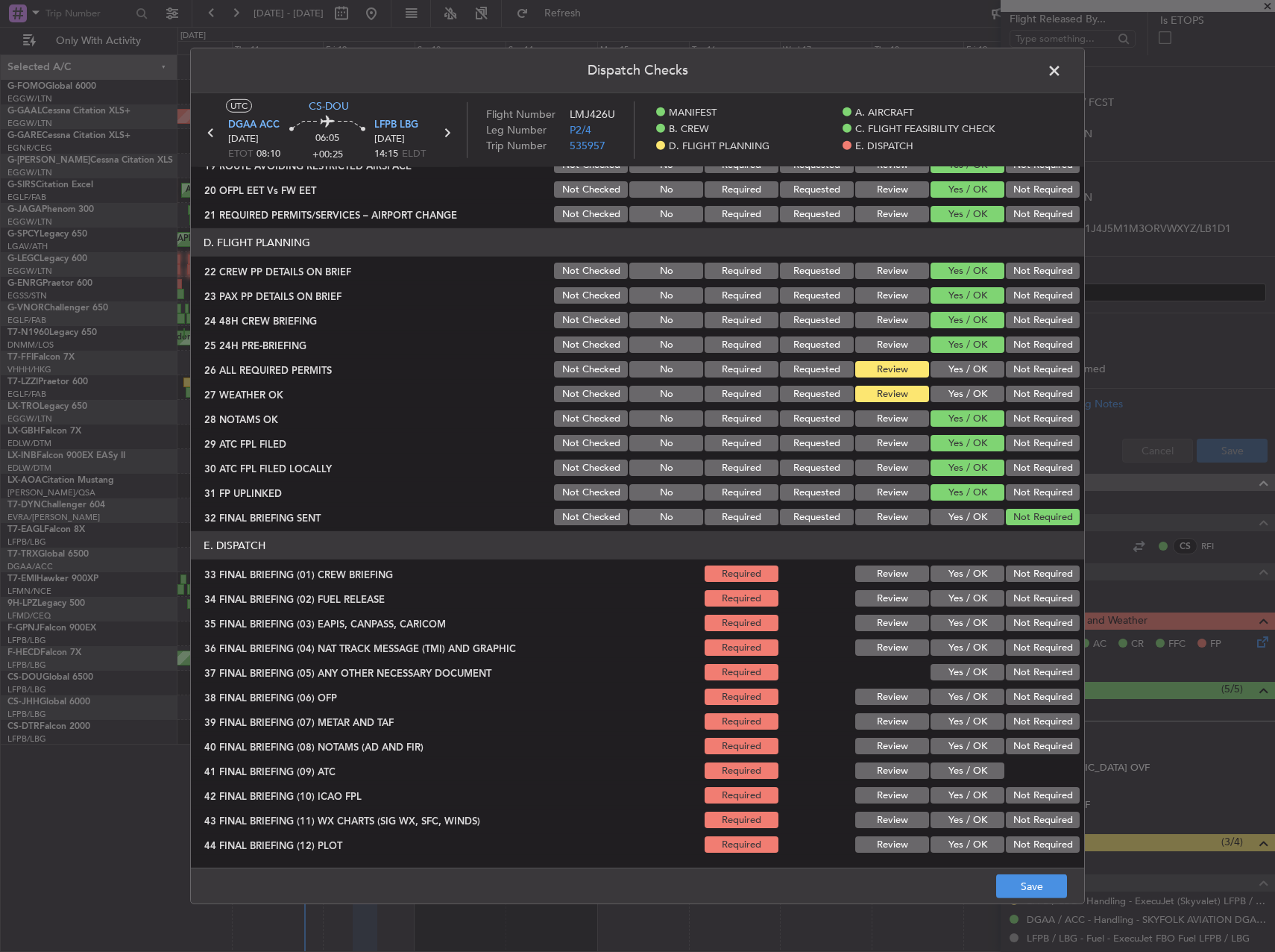
click at [965, 570] on button "Yes / OK" at bounding box center [967, 573] width 74 height 16
drag, startPoint x: 965, startPoint y: 592, endPoint x: 994, endPoint y: 612, distance: 35.2
click at [965, 594] on button "Yes / OK" at bounding box center [967, 598] width 74 height 16
click at [1030, 629] on button "Not Required" at bounding box center [1043, 622] width 74 height 16
drag, startPoint x: 1031, startPoint y: 646, endPoint x: 1031, endPoint y: 663, distance: 17.0
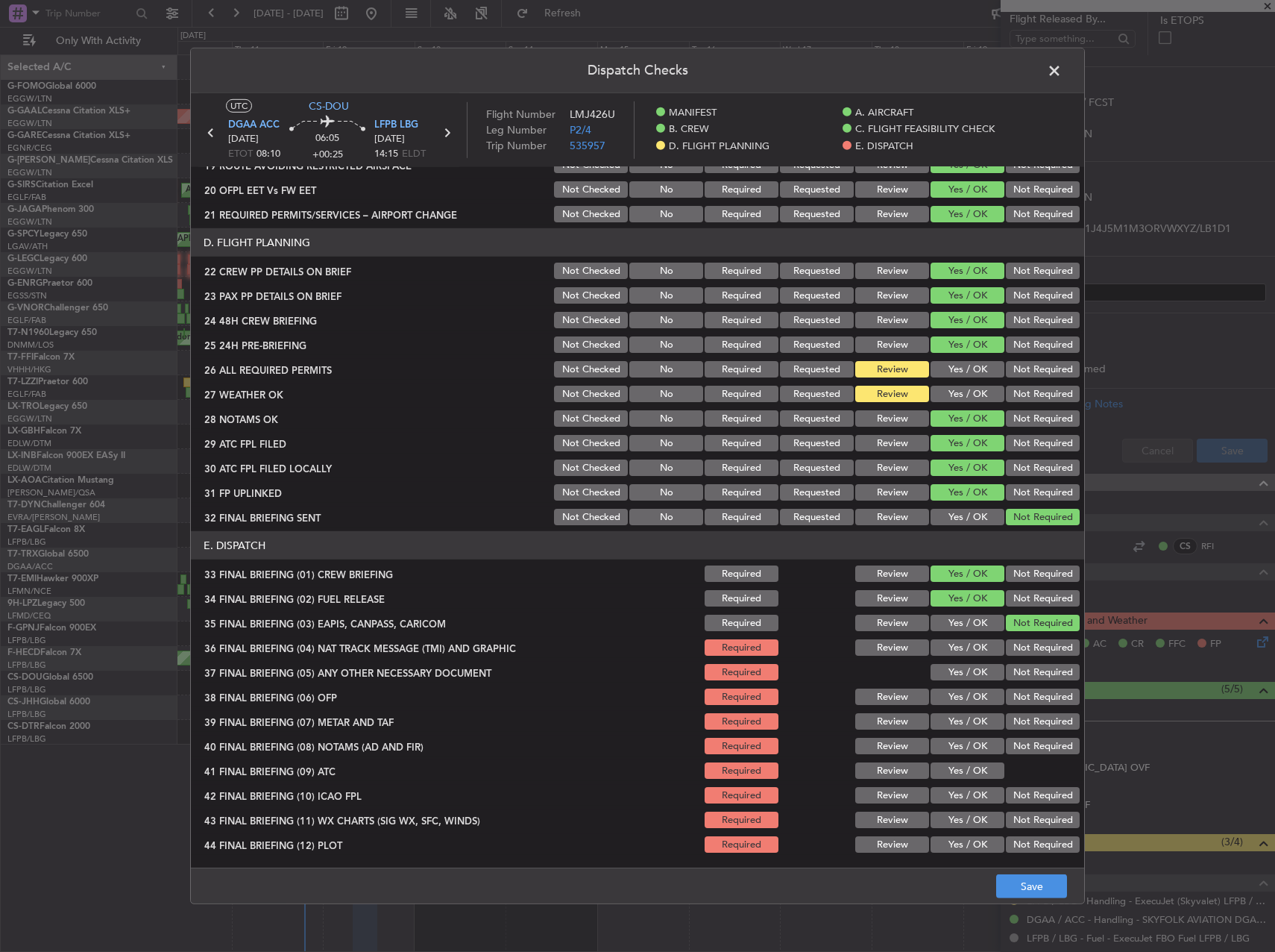
click at [1032, 648] on button "Not Required" at bounding box center [1043, 647] width 74 height 16
click at [1031, 669] on button "Not Required" at bounding box center [1043, 671] width 74 height 16
click at [975, 694] on button "Yes / OK" at bounding box center [967, 696] width 74 height 16
click at [968, 718] on button "Yes / OK" at bounding box center [967, 721] width 74 height 16
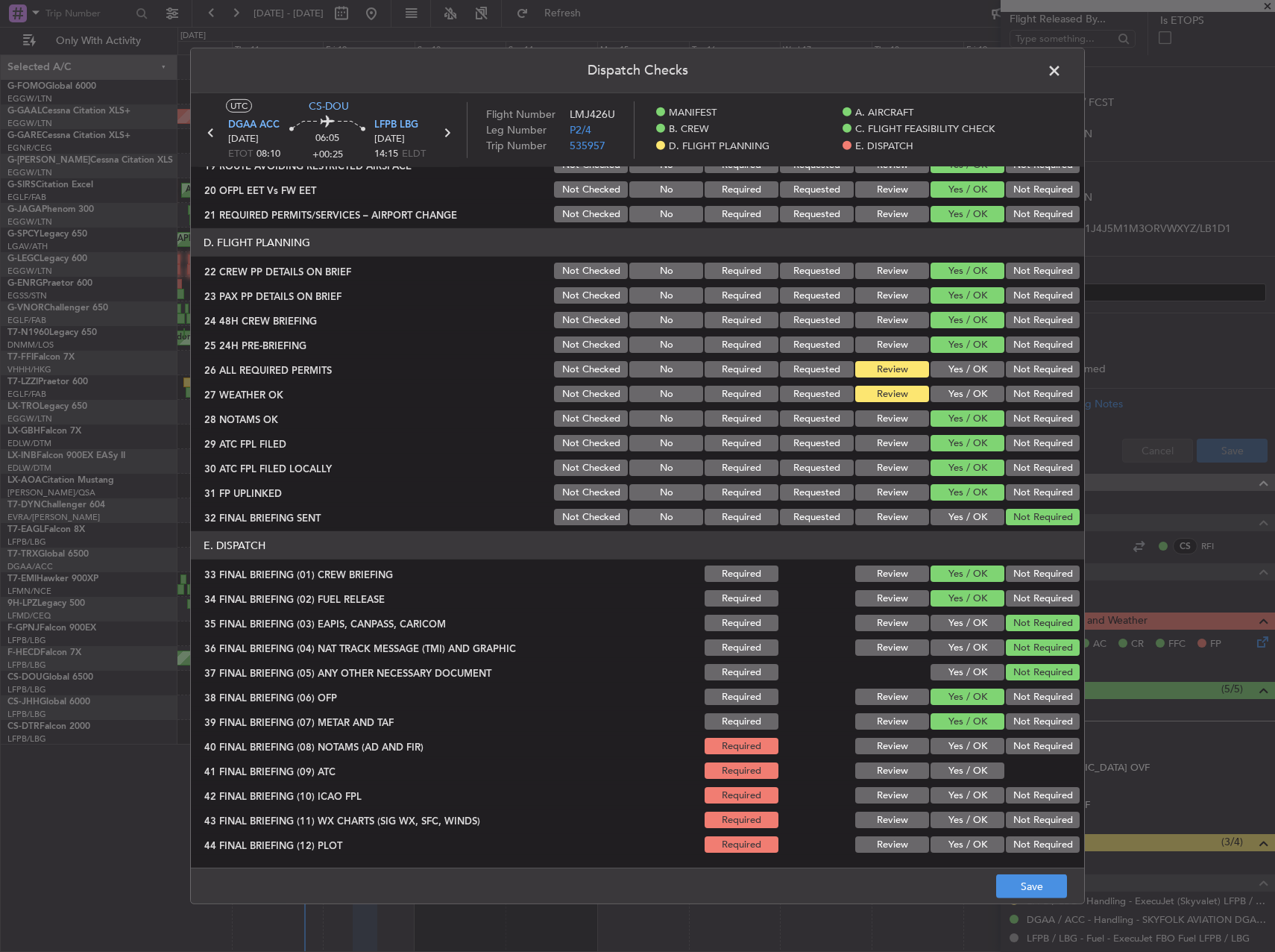
drag, startPoint x: 965, startPoint y: 743, endPoint x: 963, endPoint y: 764, distance: 21.1
click at [965, 744] on button "Yes / OK" at bounding box center [967, 746] width 74 height 16
click at [963, 774] on button "Yes / OK" at bounding box center [967, 770] width 74 height 16
click at [960, 803] on div "Yes / OK" at bounding box center [966, 795] width 75 height 21
click at [953, 798] on button "Yes / OK" at bounding box center [967, 795] width 74 height 16
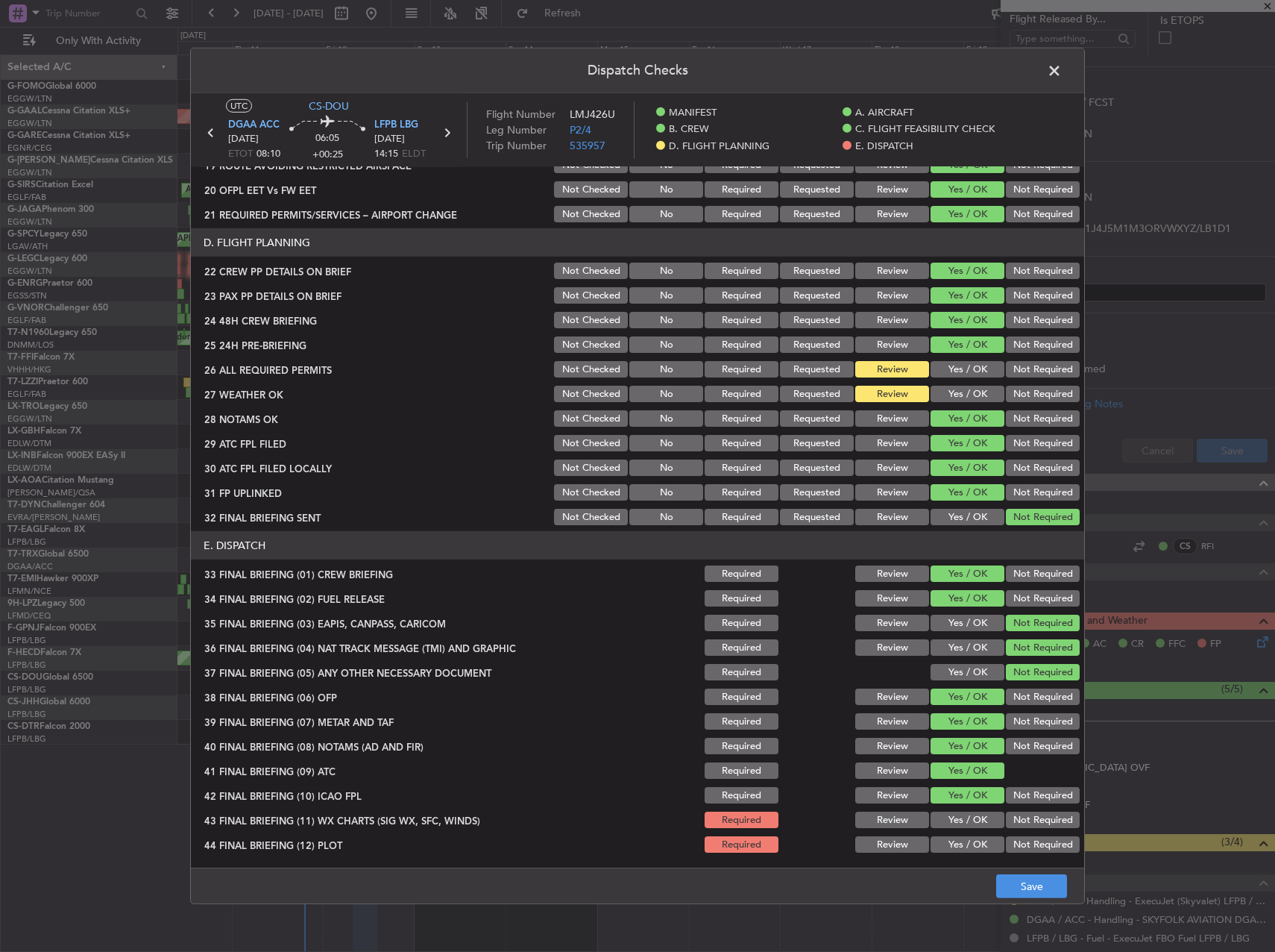
click at [952, 824] on button "Yes / OK" at bounding box center [967, 819] width 74 height 16
click at [950, 843] on button "Yes / OK" at bounding box center [967, 844] width 74 height 16
click at [1027, 893] on button "Save" at bounding box center [1031, 885] width 70 height 24
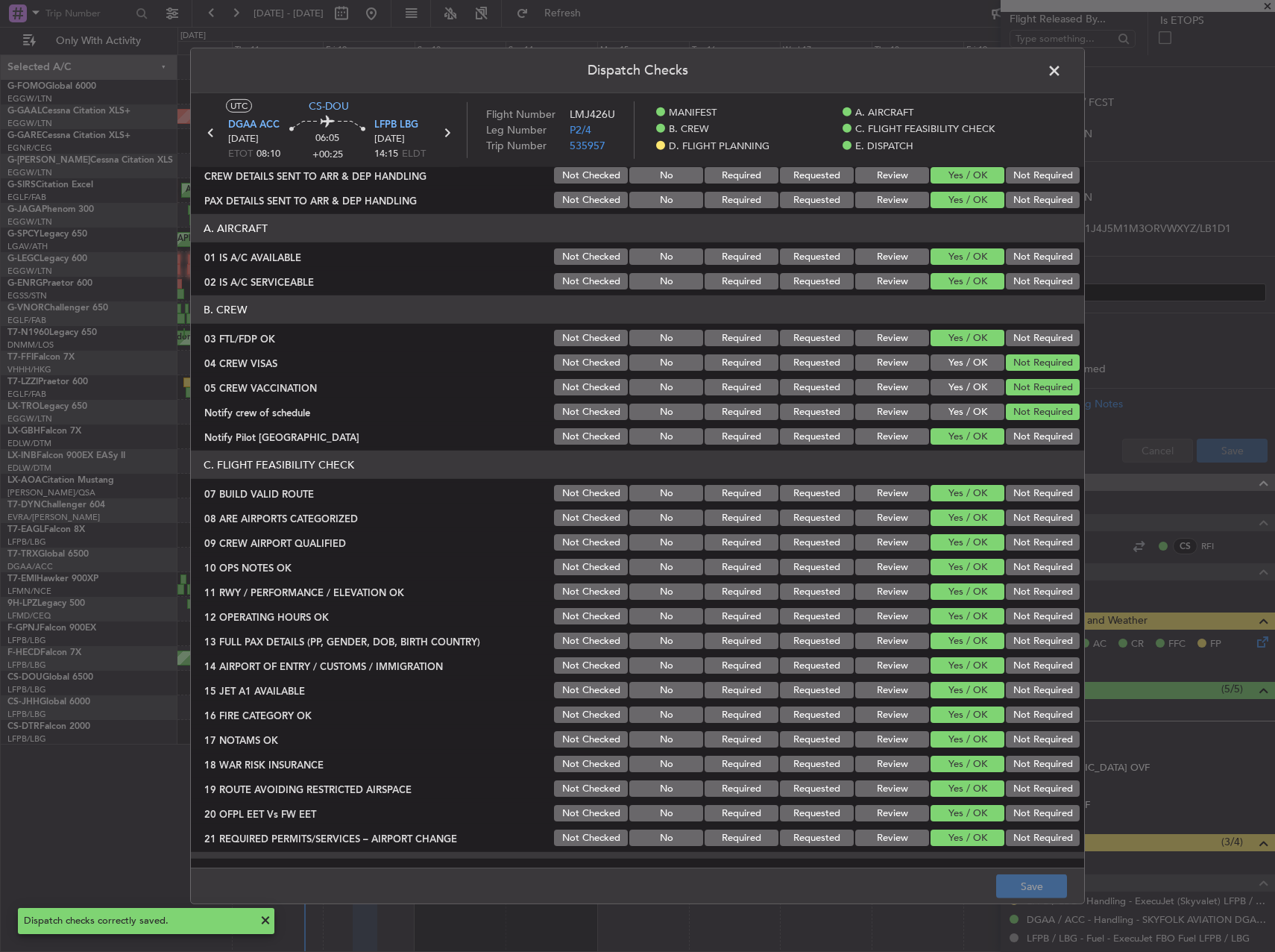
scroll to position [0, 0]
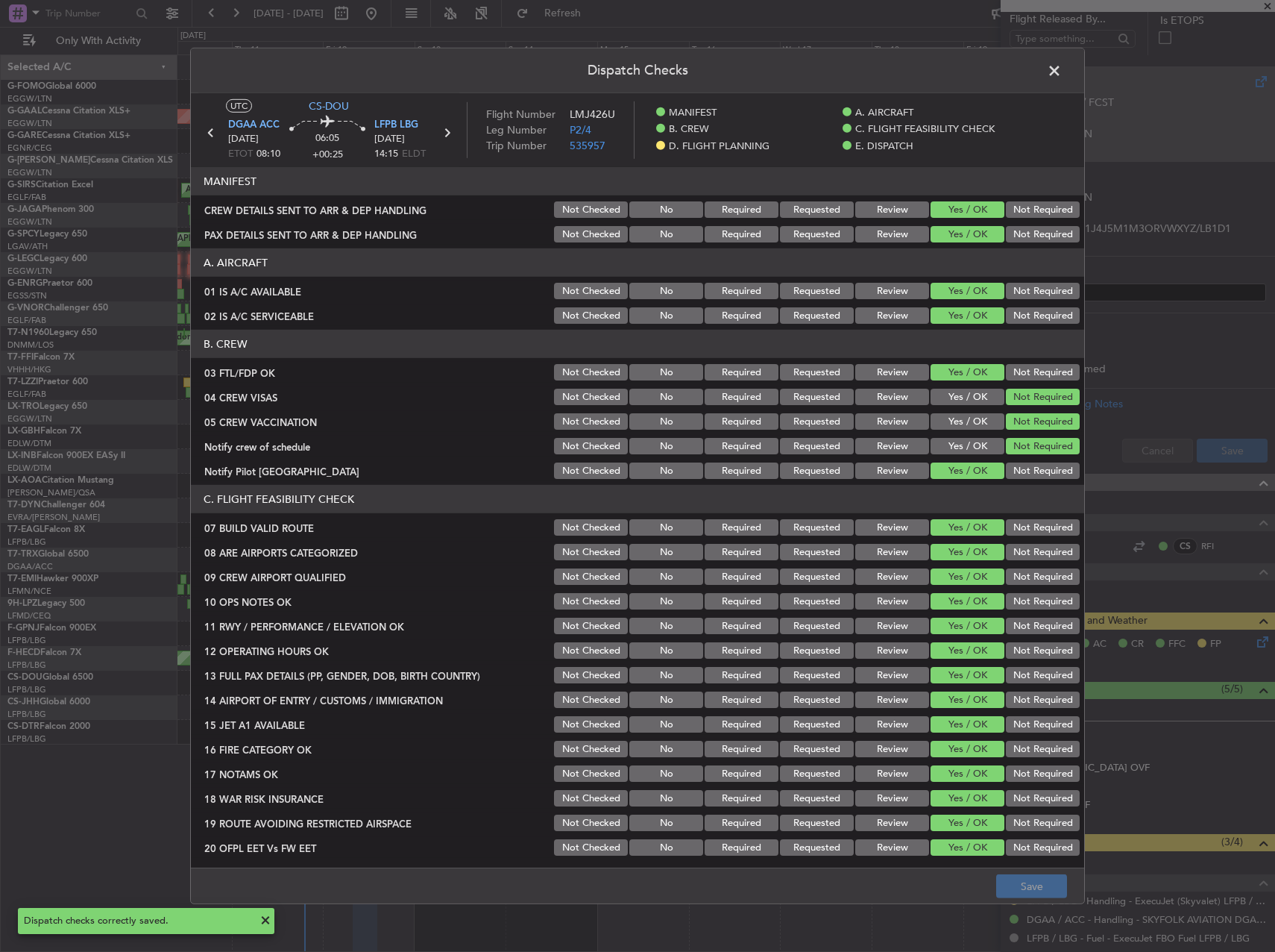
click at [1062, 79] on span at bounding box center [1062, 74] width 0 height 30
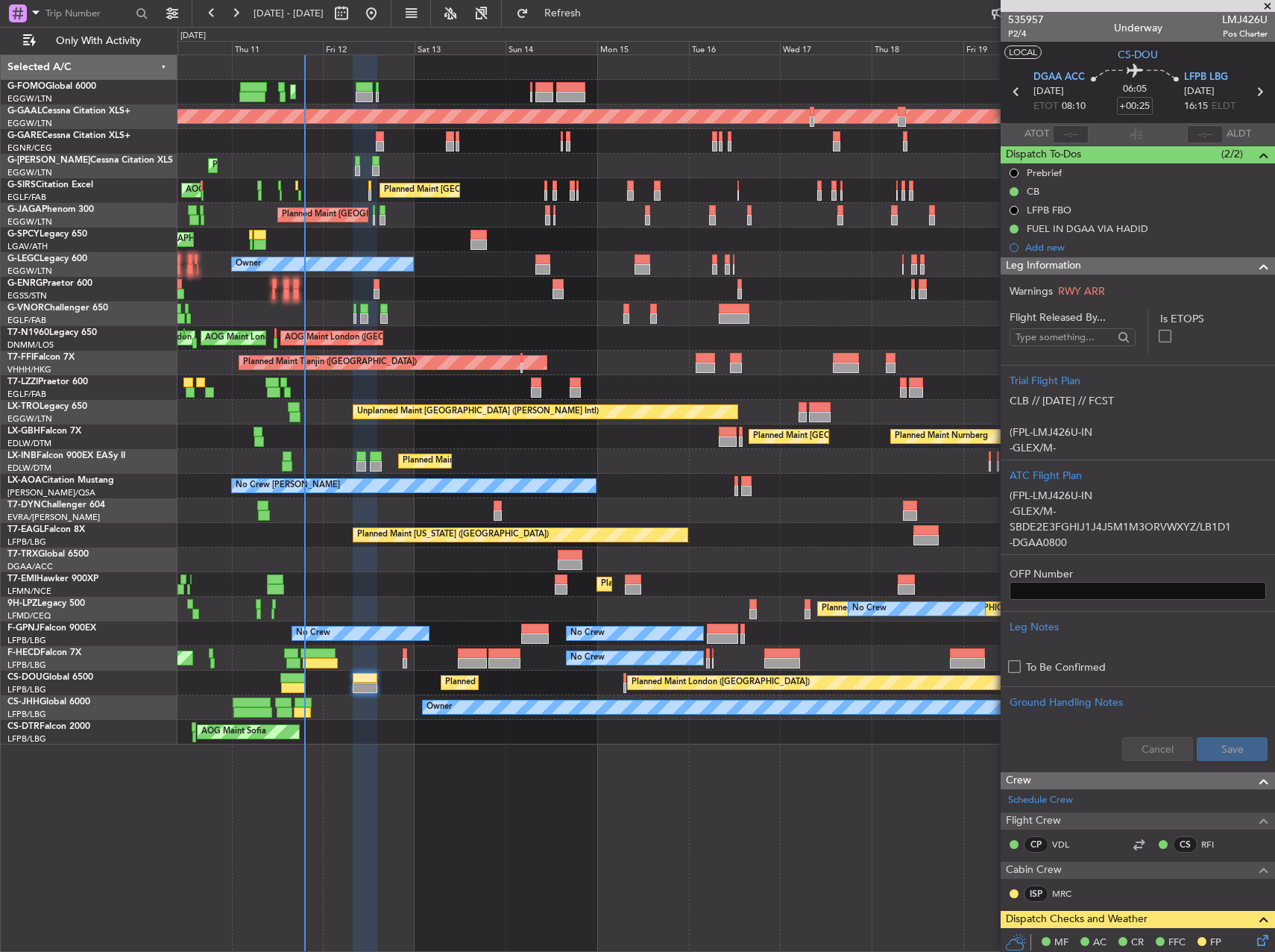
click at [1024, 47] on button "LOCAL" at bounding box center [1023, 52] width 38 height 14
click at [1020, 41] on mat-tooltip-component "Leg Number" at bounding box center [1025, 60] width 74 height 40
click at [1017, 35] on span "P2/4" at bounding box center [1025, 34] width 36 height 13
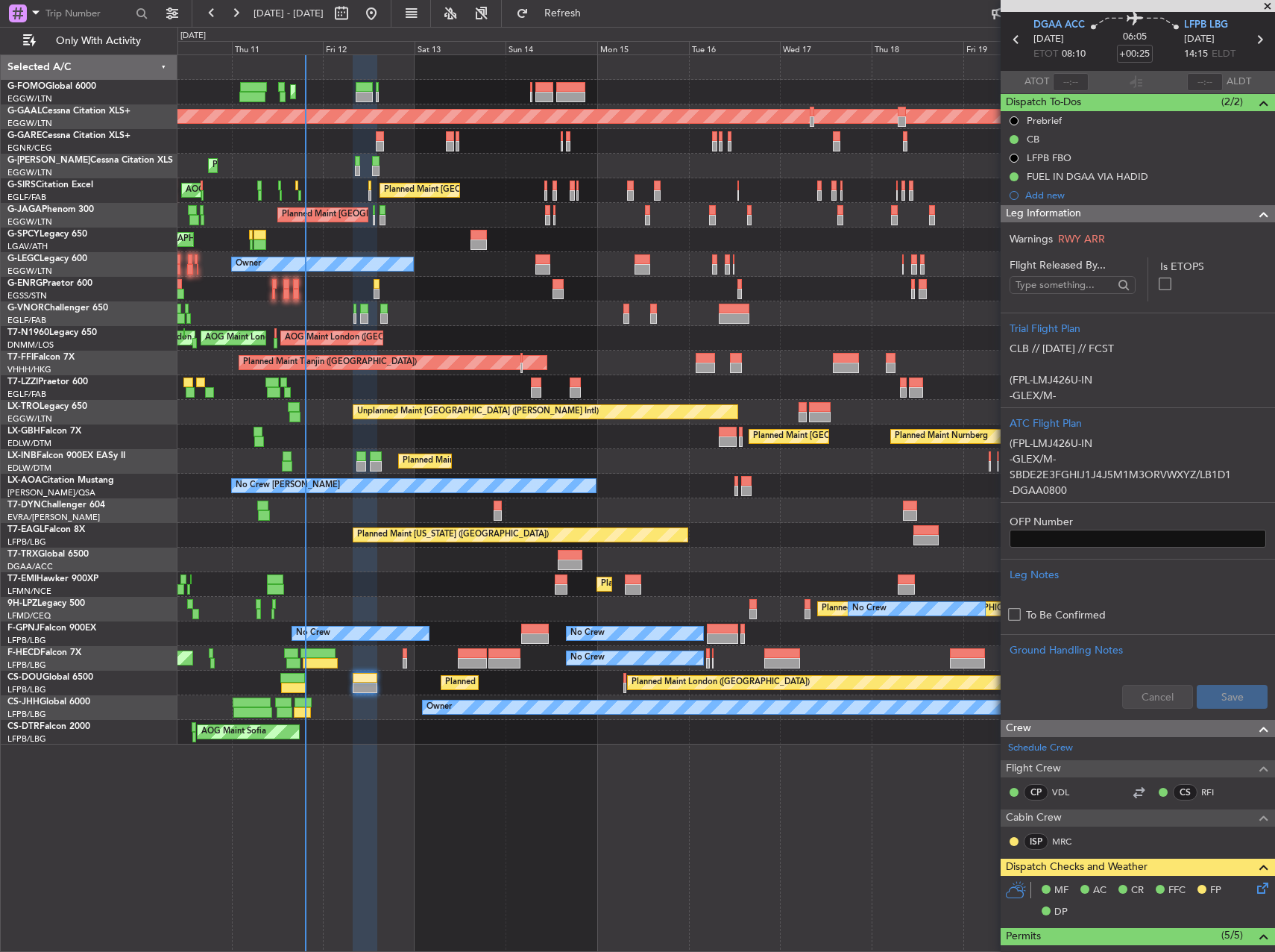
scroll to position [74, 0]
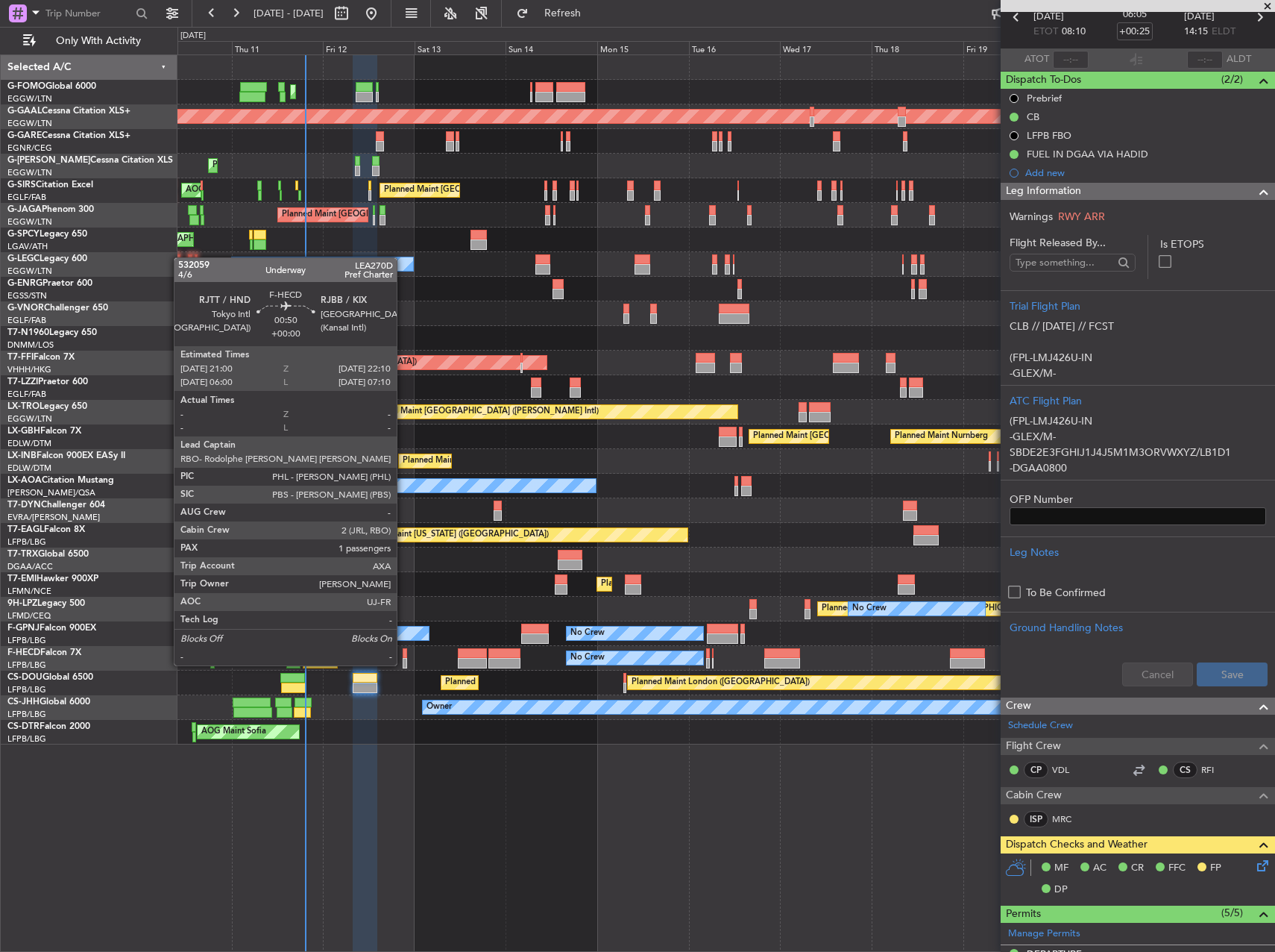
click at [403, 650] on div at bounding box center [405, 653] width 5 height 11
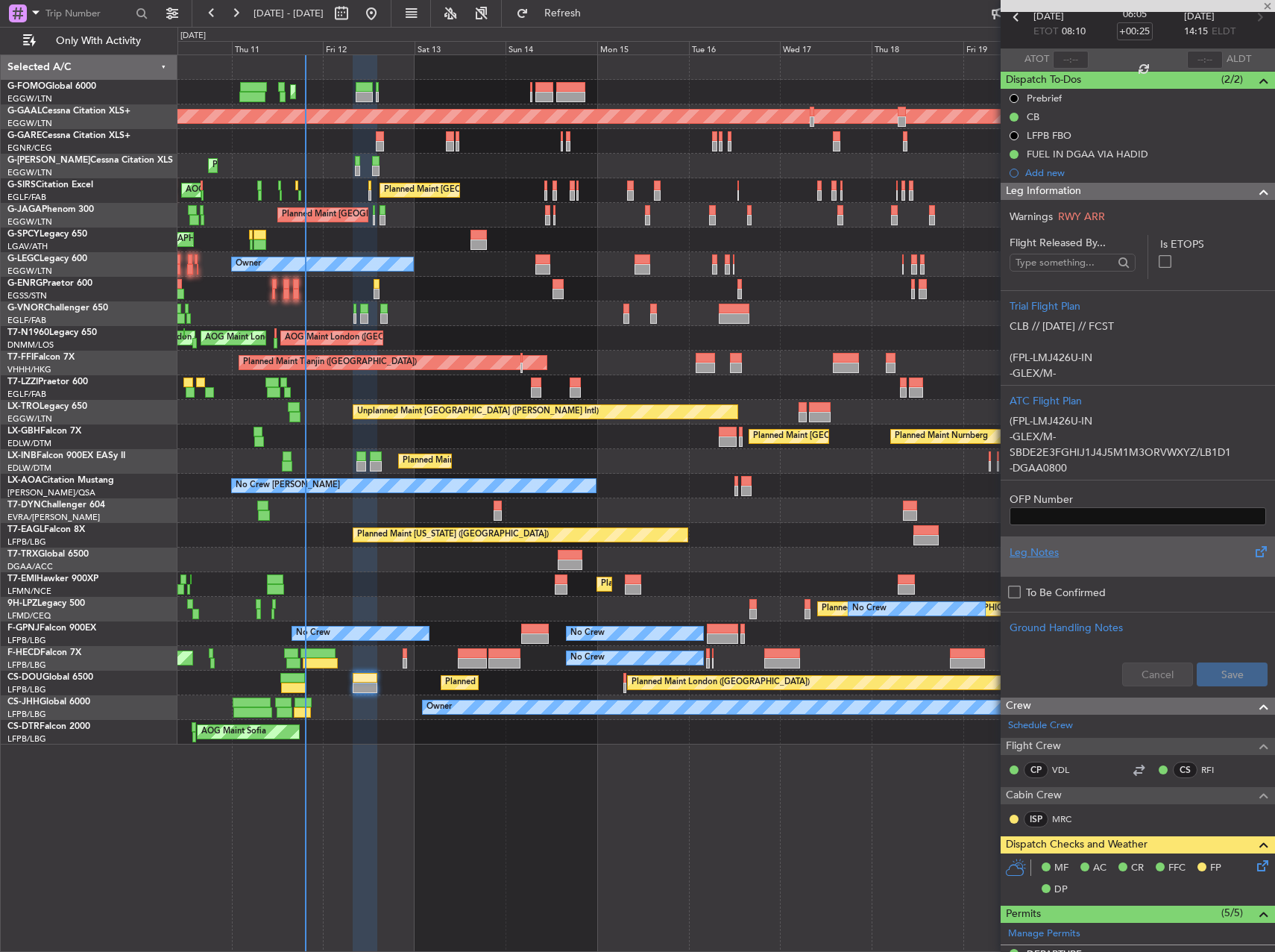
type input "1"
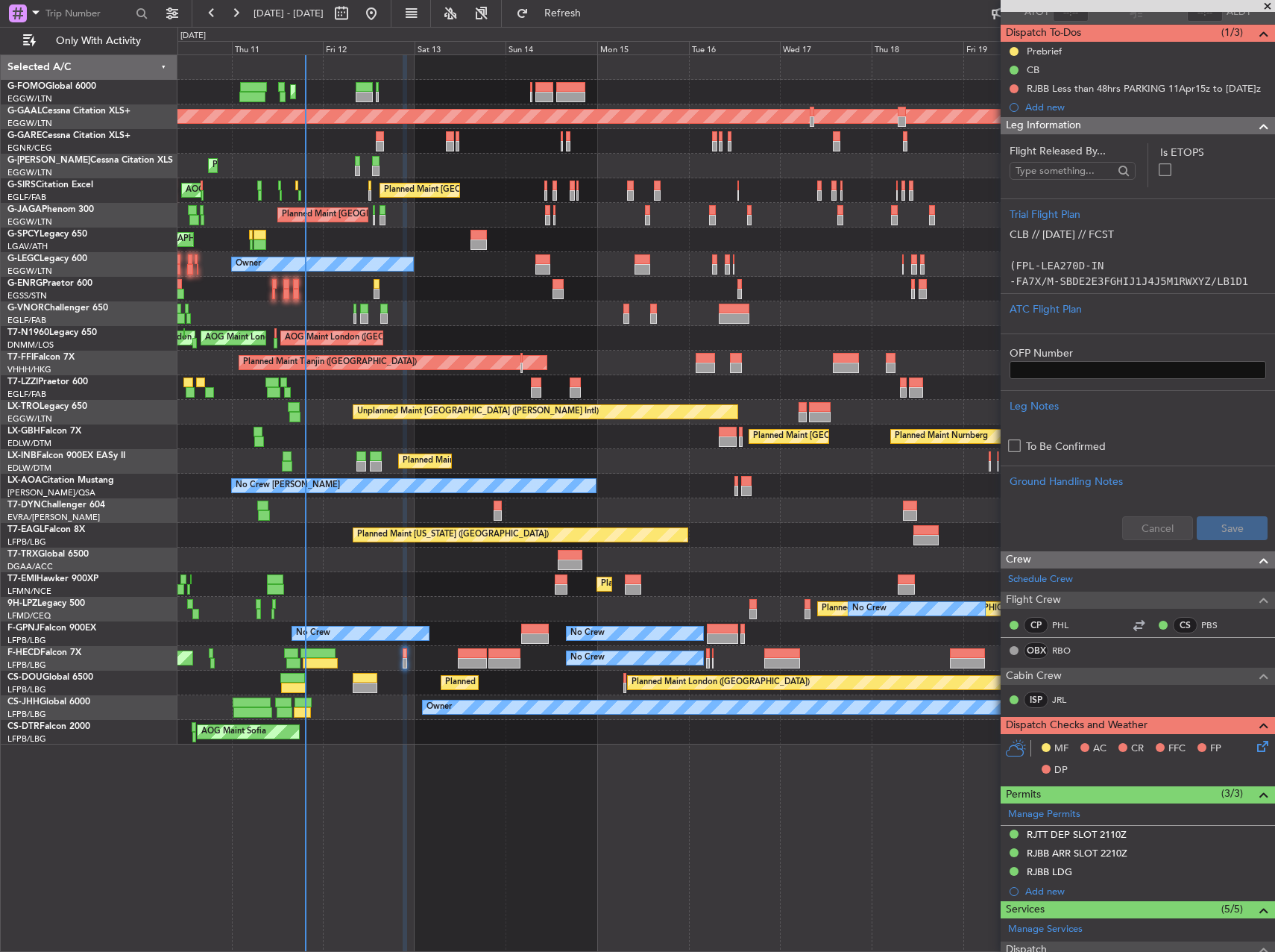
scroll to position [0, 0]
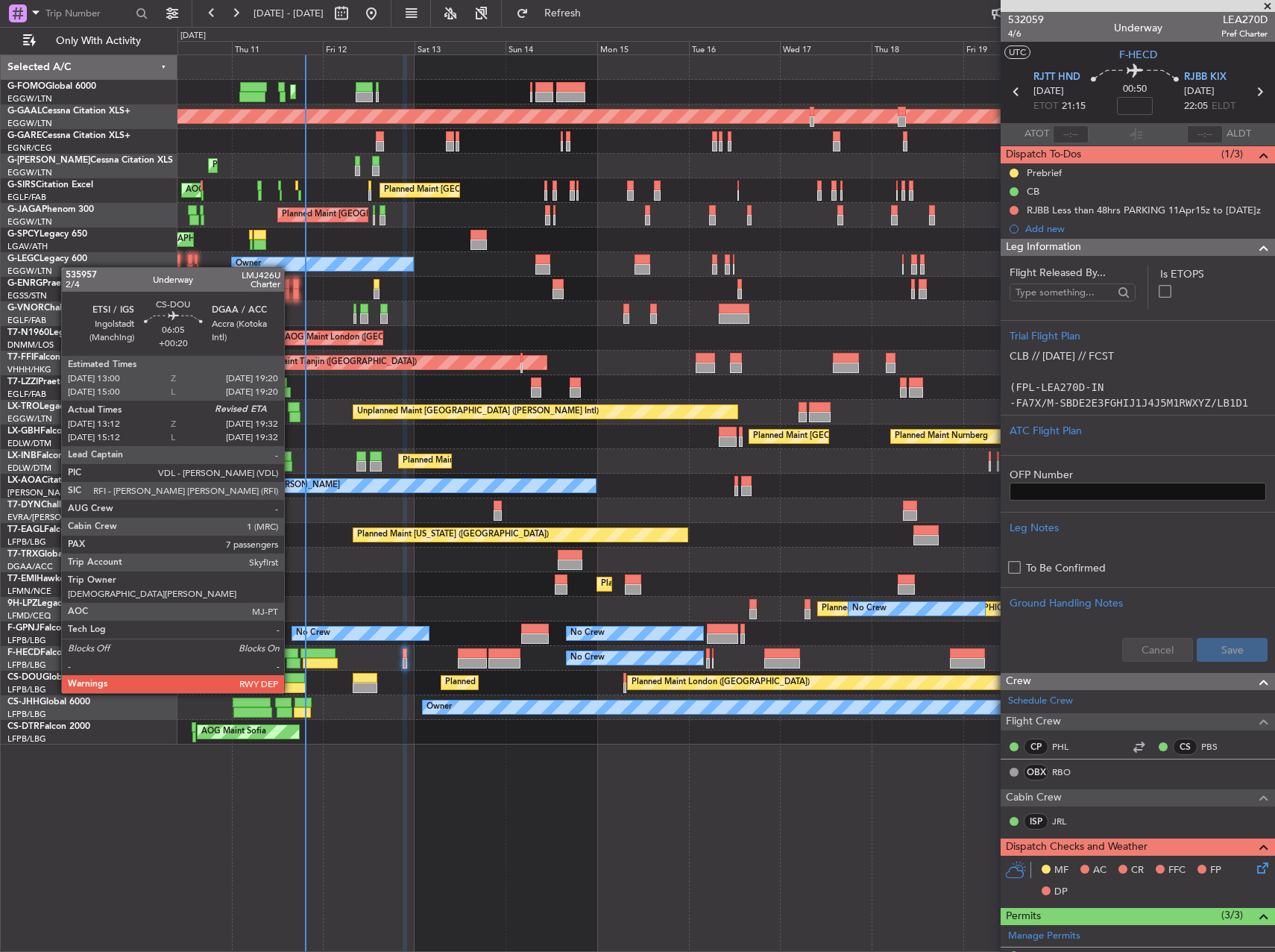
click at [291, 678] on div at bounding box center [293, 677] width 25 height 11
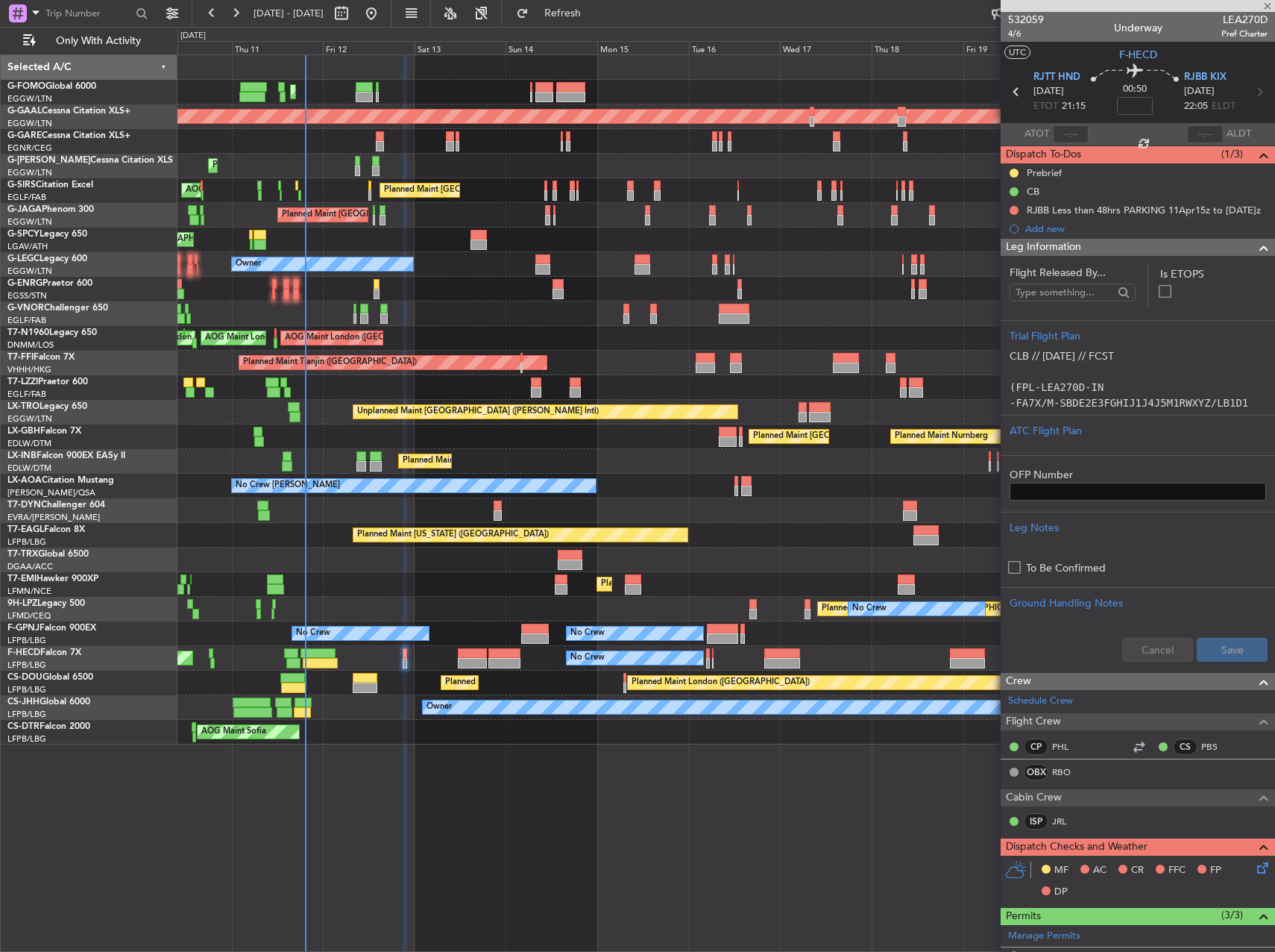
type input "+00:20"
type input "13:22"
type input "7"
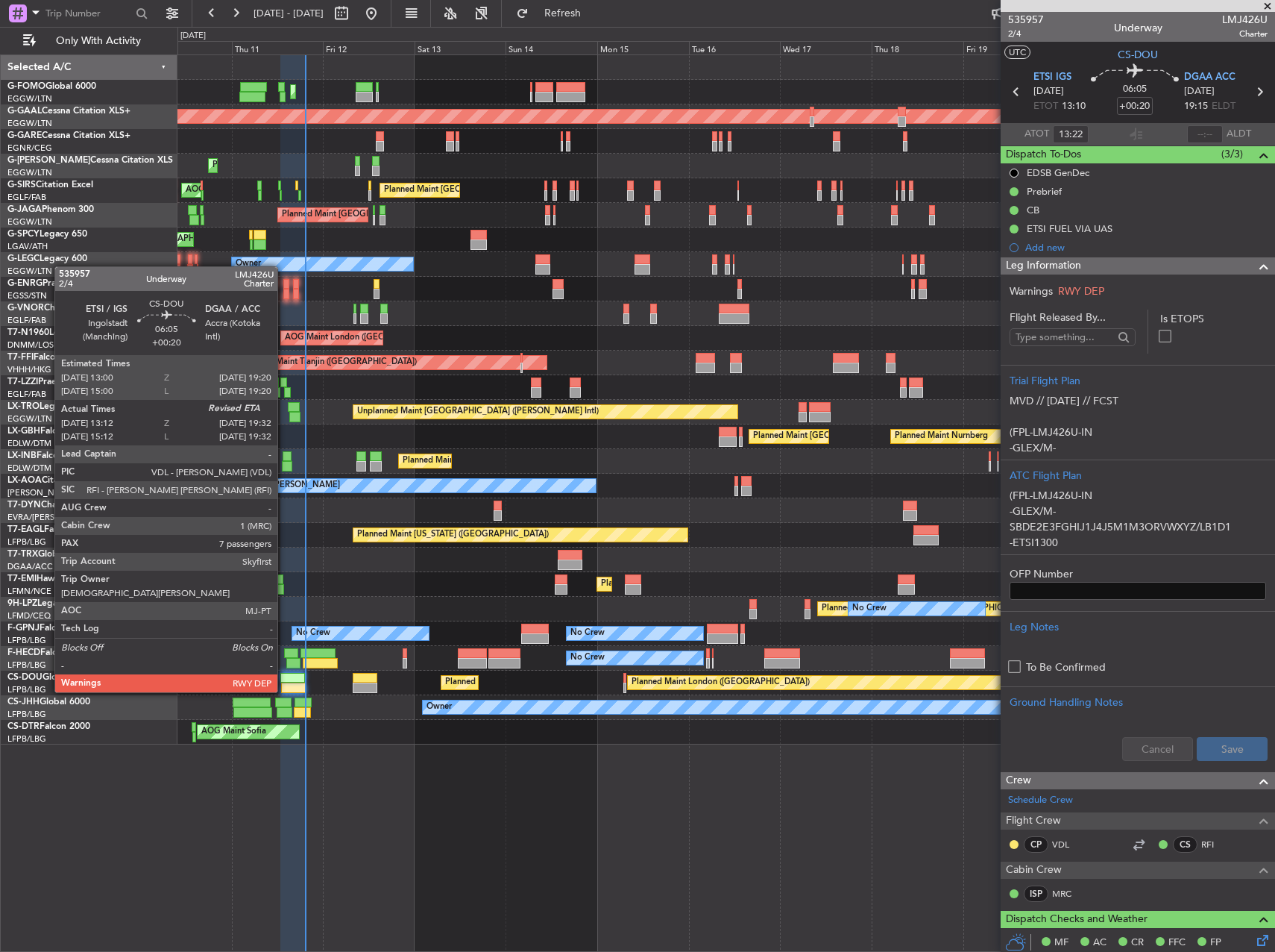
click at [285, 676] on div at bounding box center [293, 677] width 25 height 11
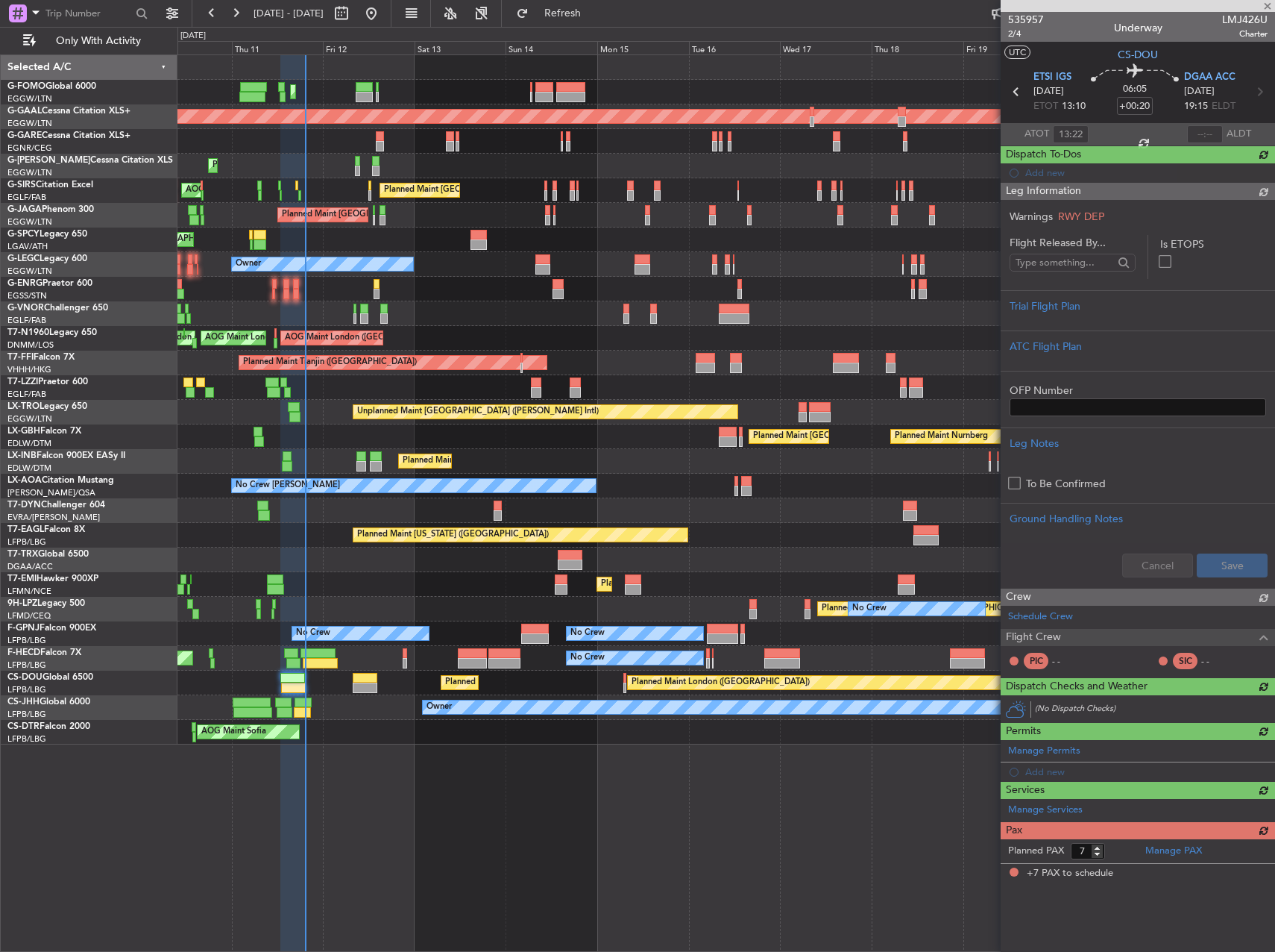
click at [1202, 128] on div at bounding box center [1205, 134] width 36 height 18
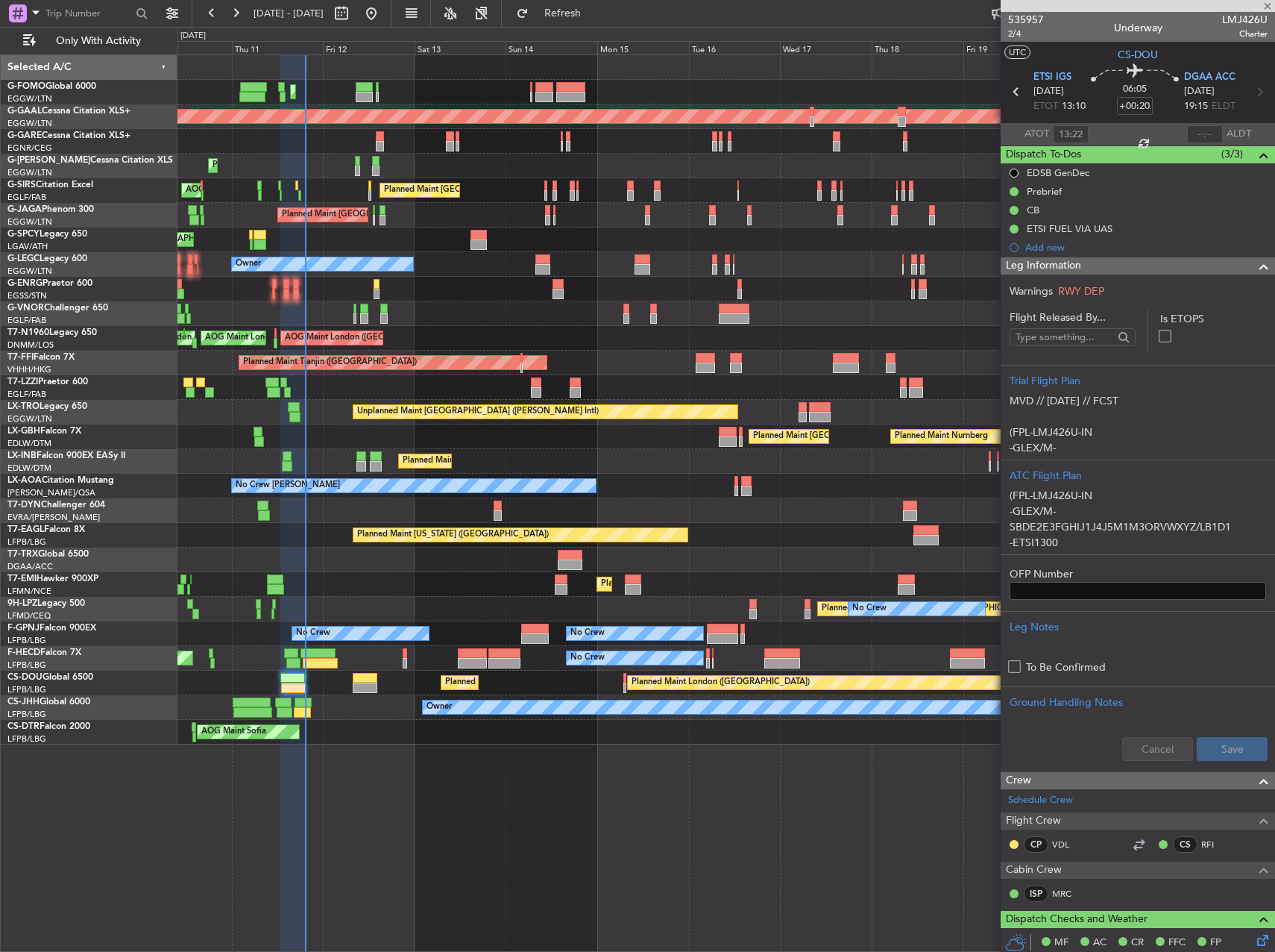
click at [1192, 132] on div at bounding box center [1205, 134] width 36 height 18
click at [1207, 137] on input "text" at bounding box center [1205, 134] width 36 height 18
type input "19:18"
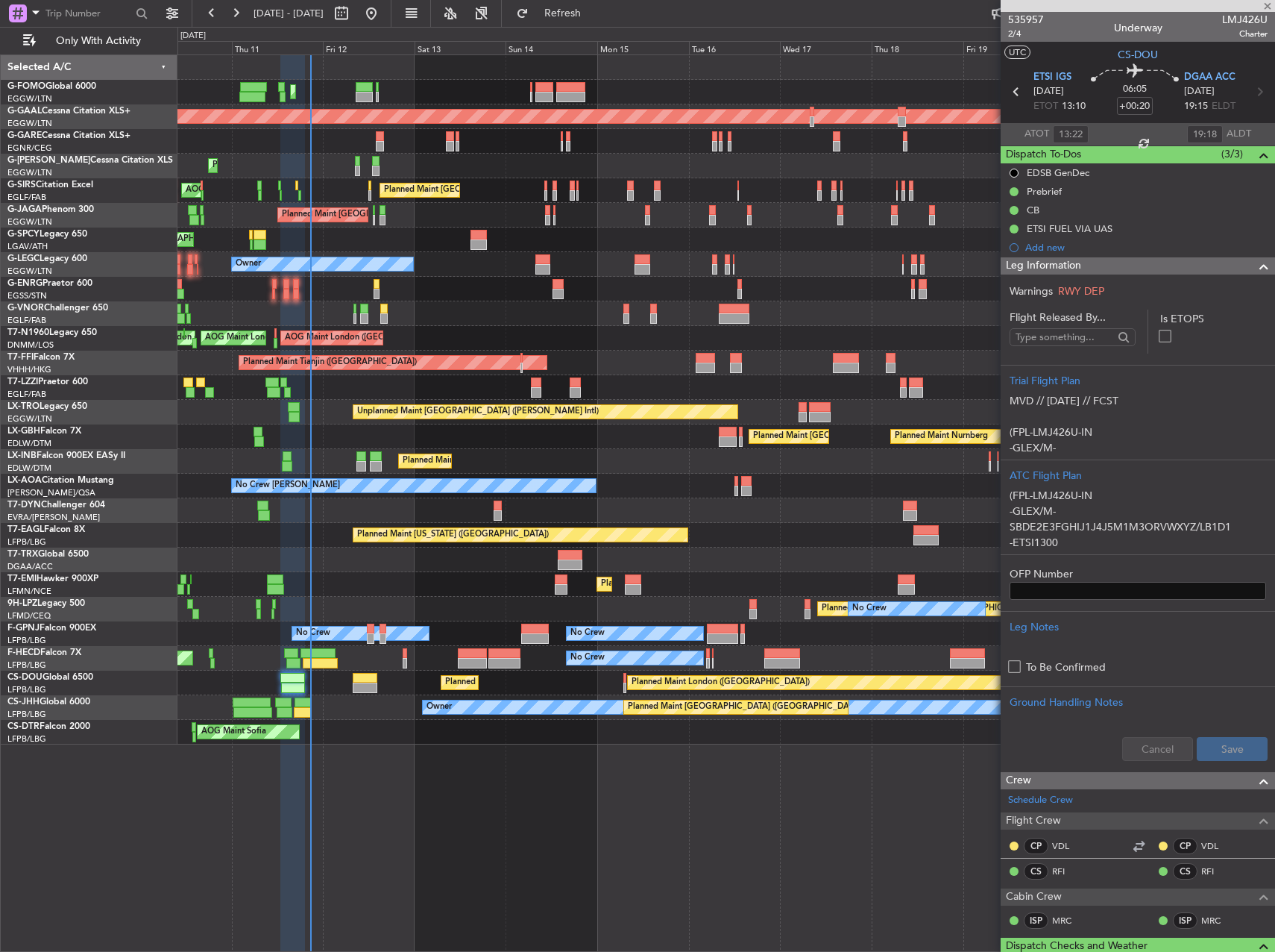
type input "+00:25"
type input "0"
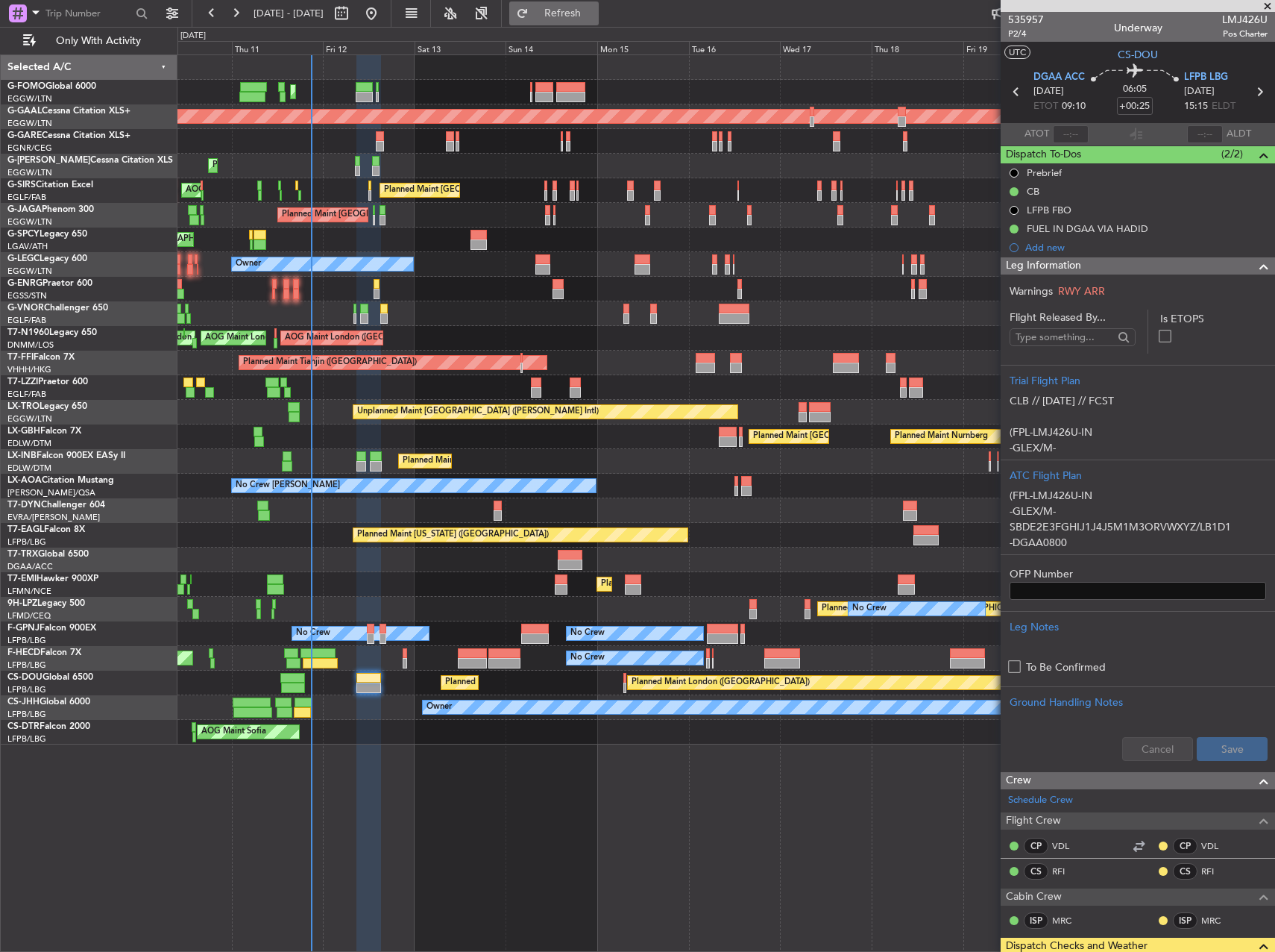
drag, startPoint x: 597, startPoint y: 5, endPoint x: 611, endPoint y: 16, distance: 17.8
click at [597, 5] on button "Refresh" at bounding box center [554, 14] width 90 height 24
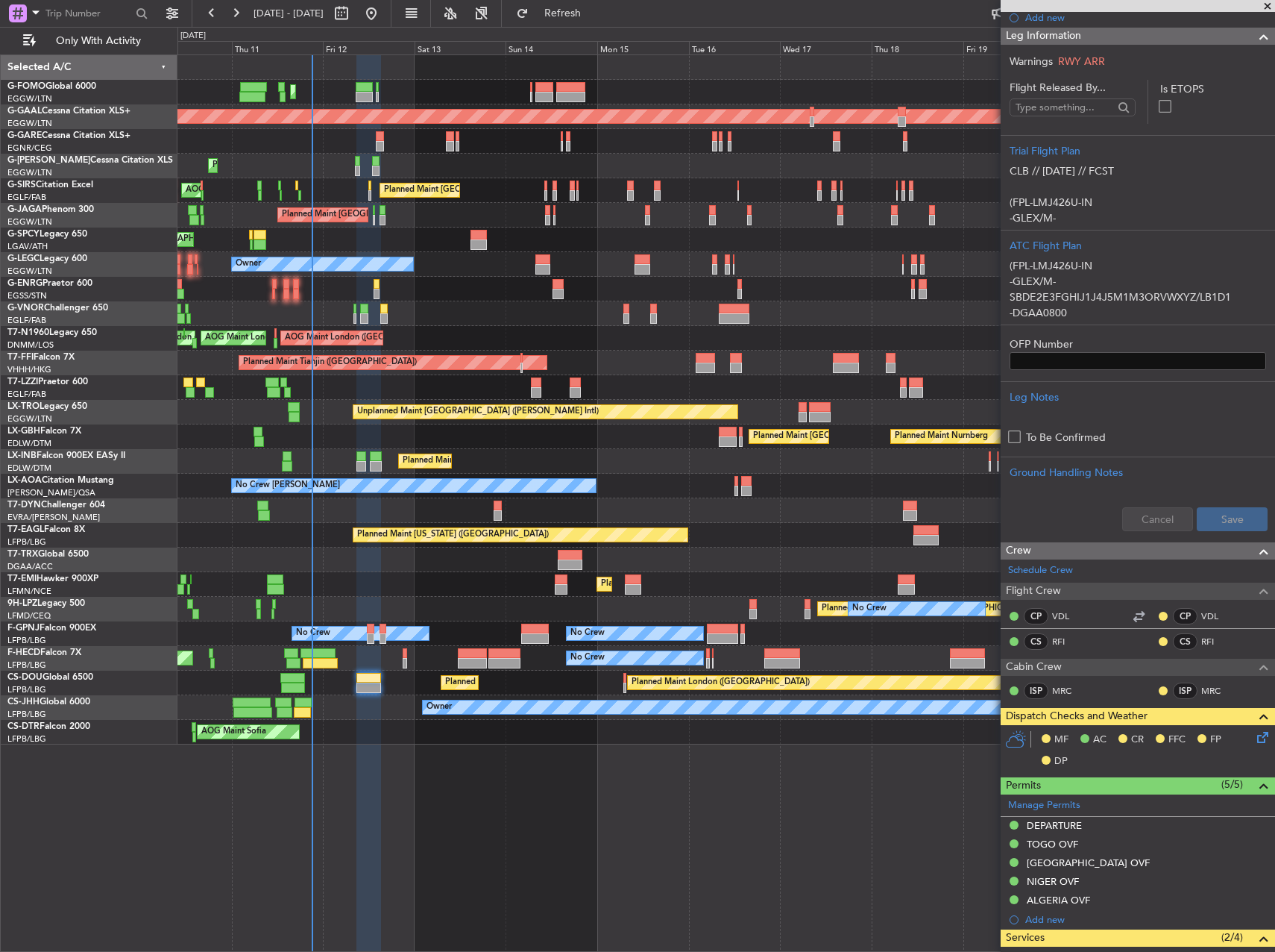
scroll to position [100, 0]
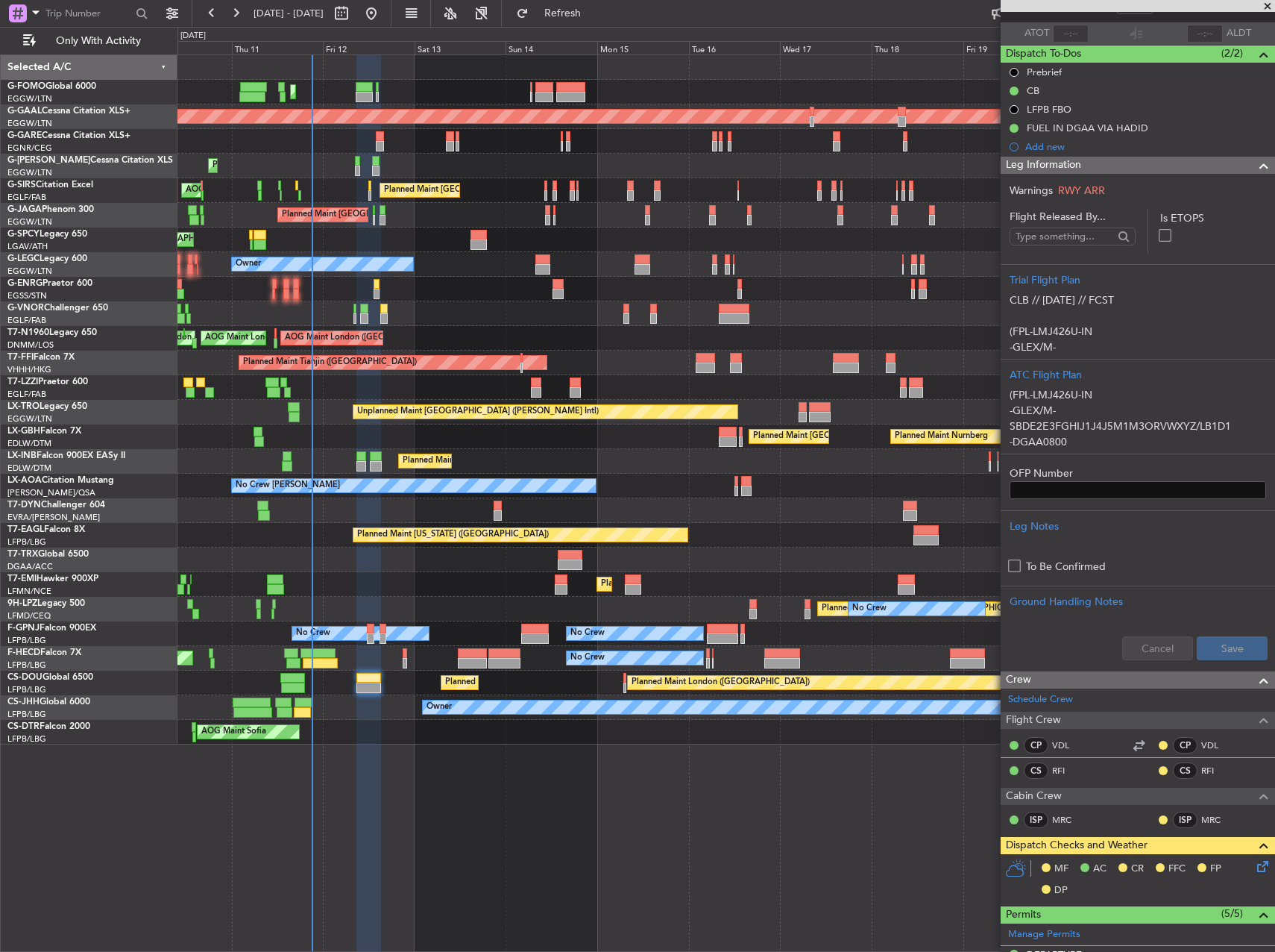
drag, startPoint x: 1267, startPoint y: 10, endPoint x: 1027, endPoint y: 25, distance: 240.5
click at [1267, 10] on span at bounding box center [1267, 7] width 14 height 14
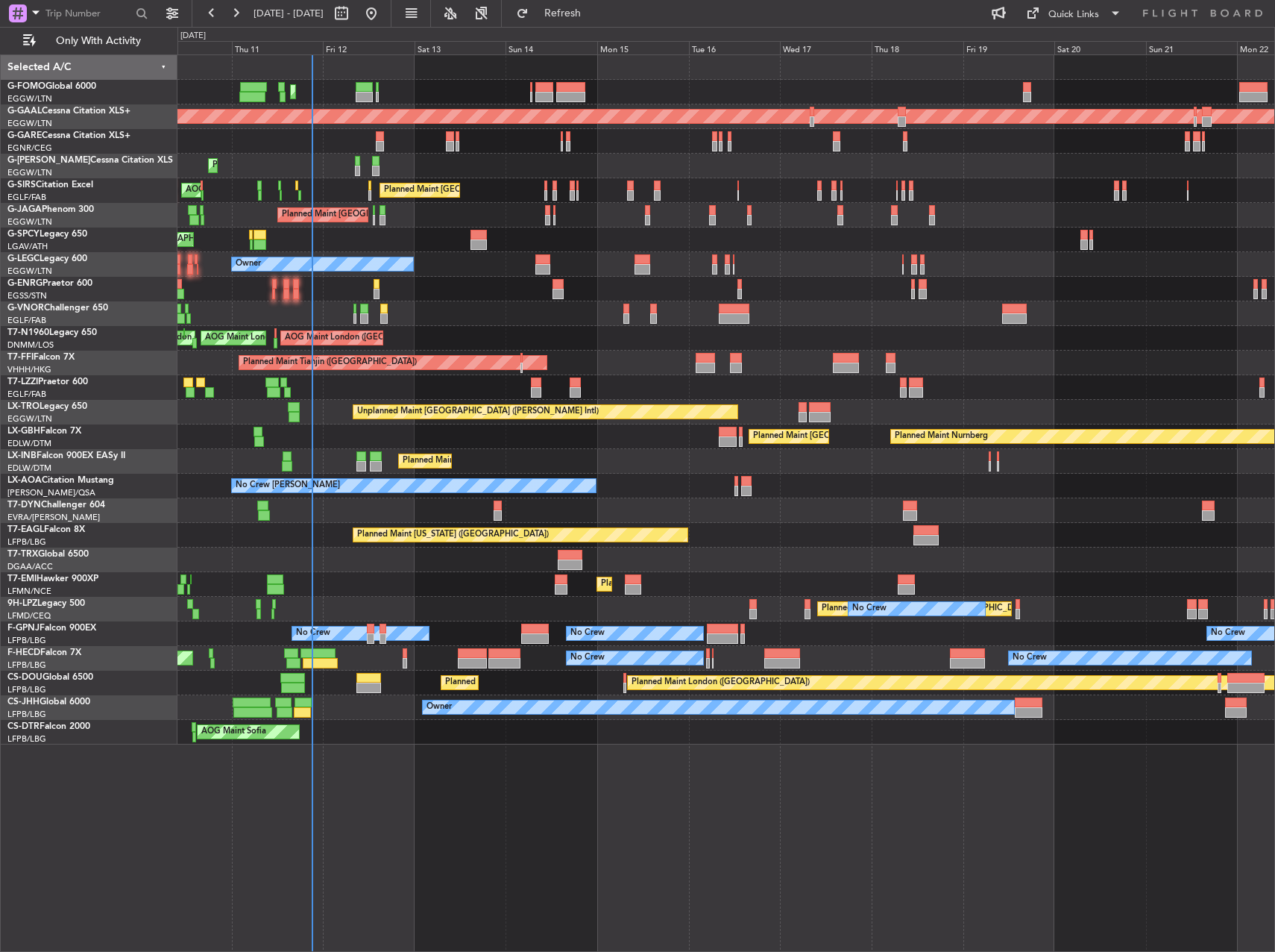
scroll to position [0, 0]
click at [594, 14] on span "Refresh" at bounding box center [562, 14] width 63 height 11
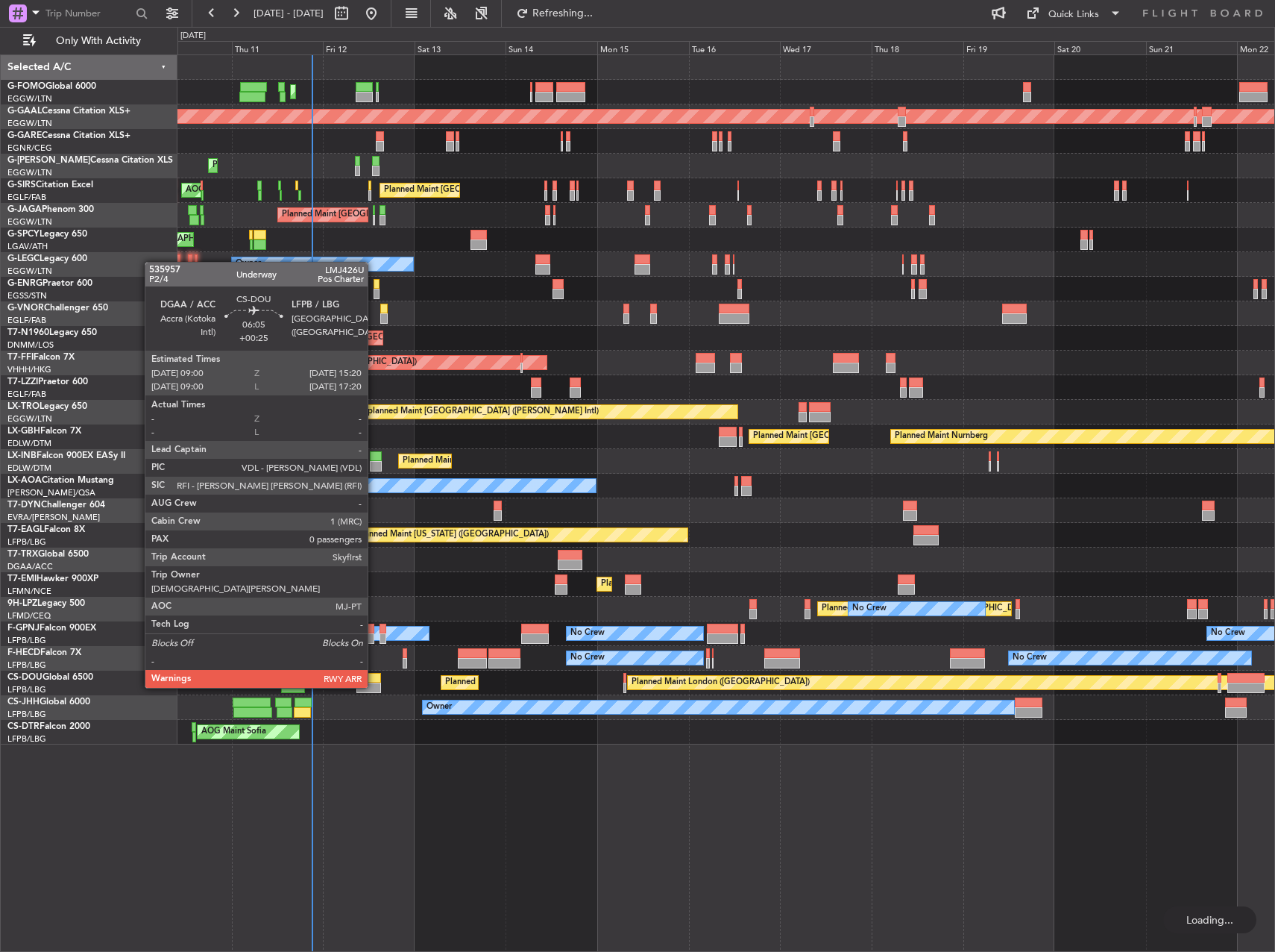
click at [365, 676] on div at bounding box center [369, 677] width 25 height 11
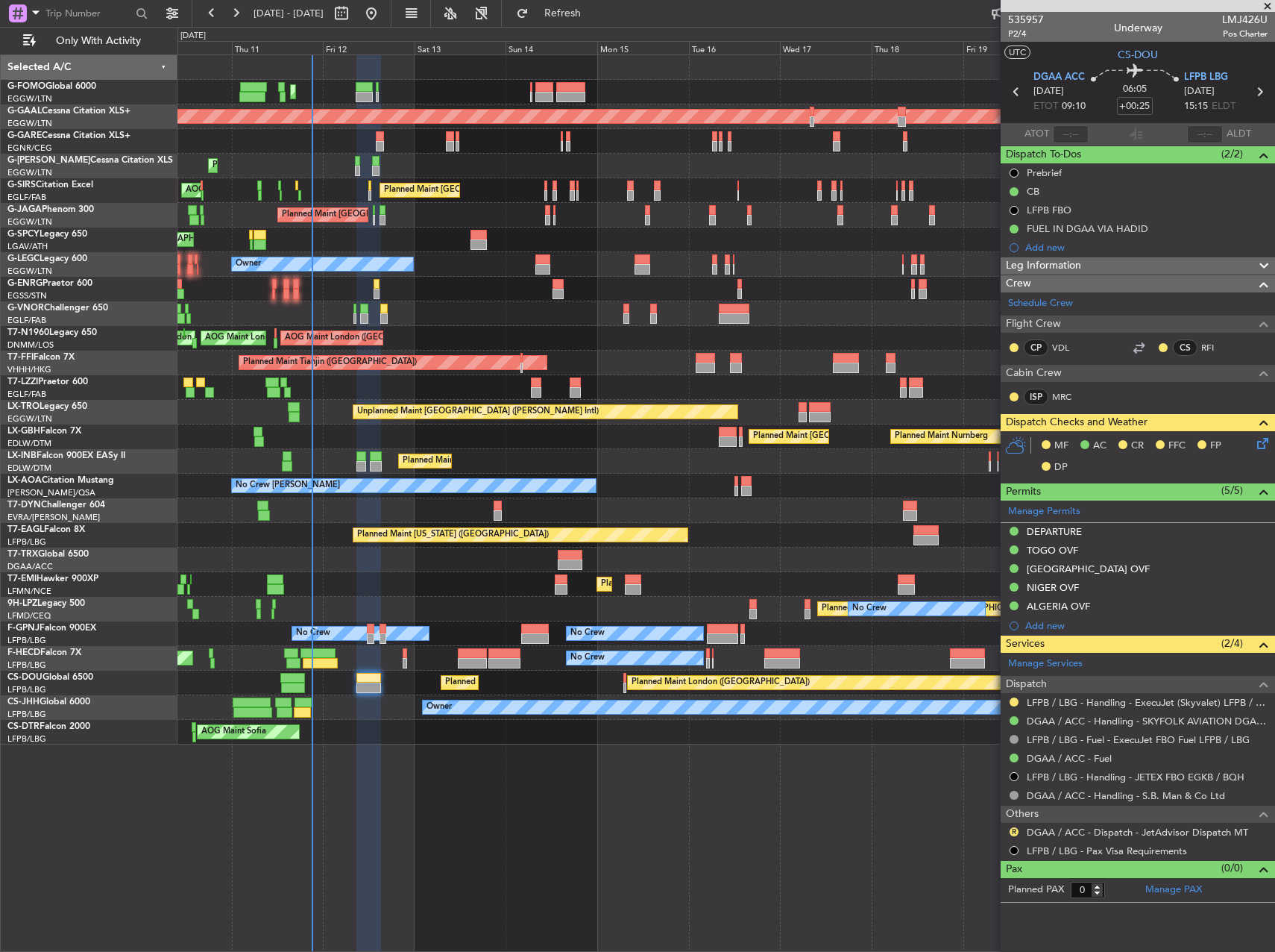
click at [1266, 9] on span at bounding box center [1267, 7] width 14 height 14
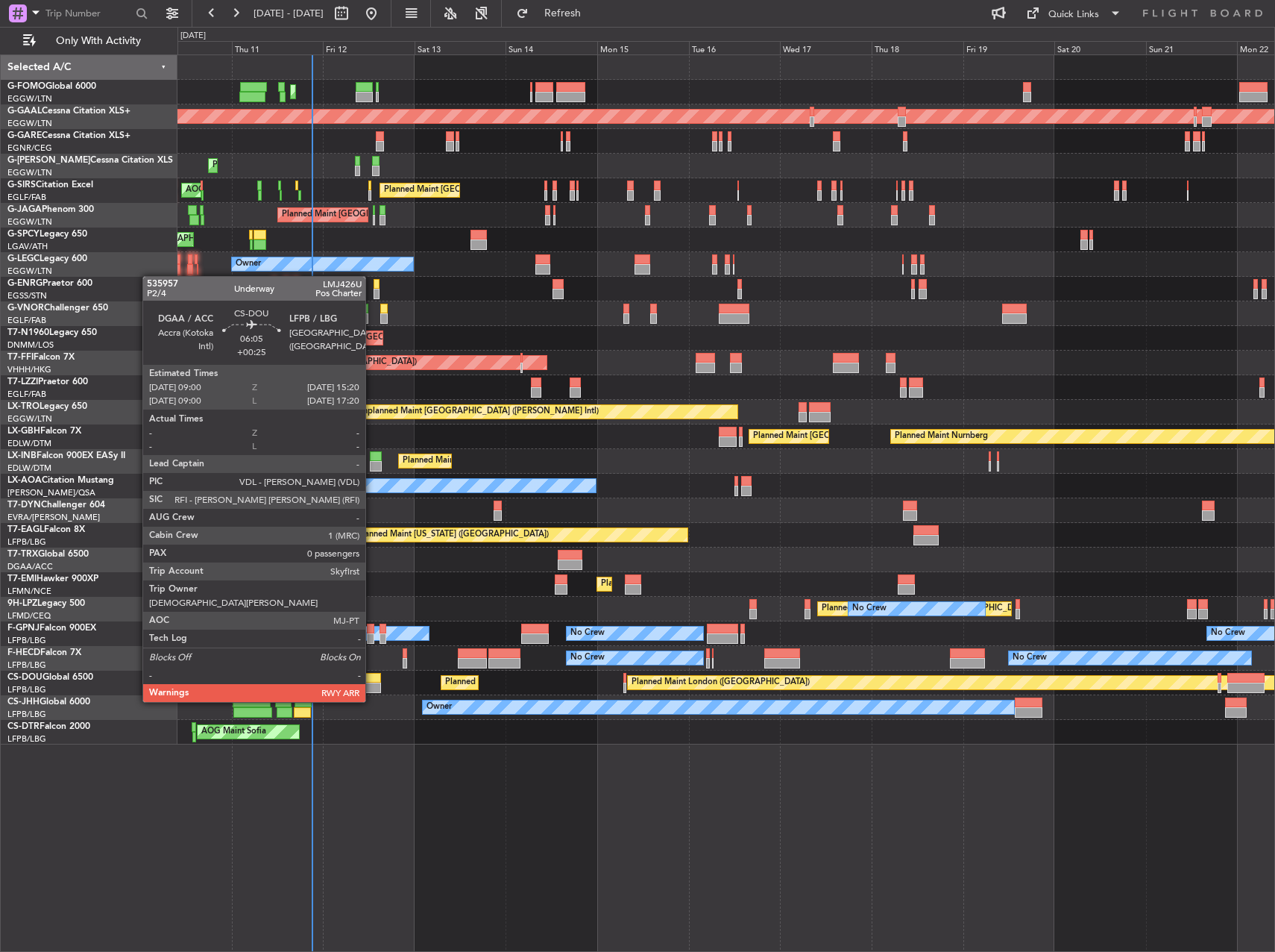
click at [366, 685] on div at bounding box center [369, 687] width 25 height 11
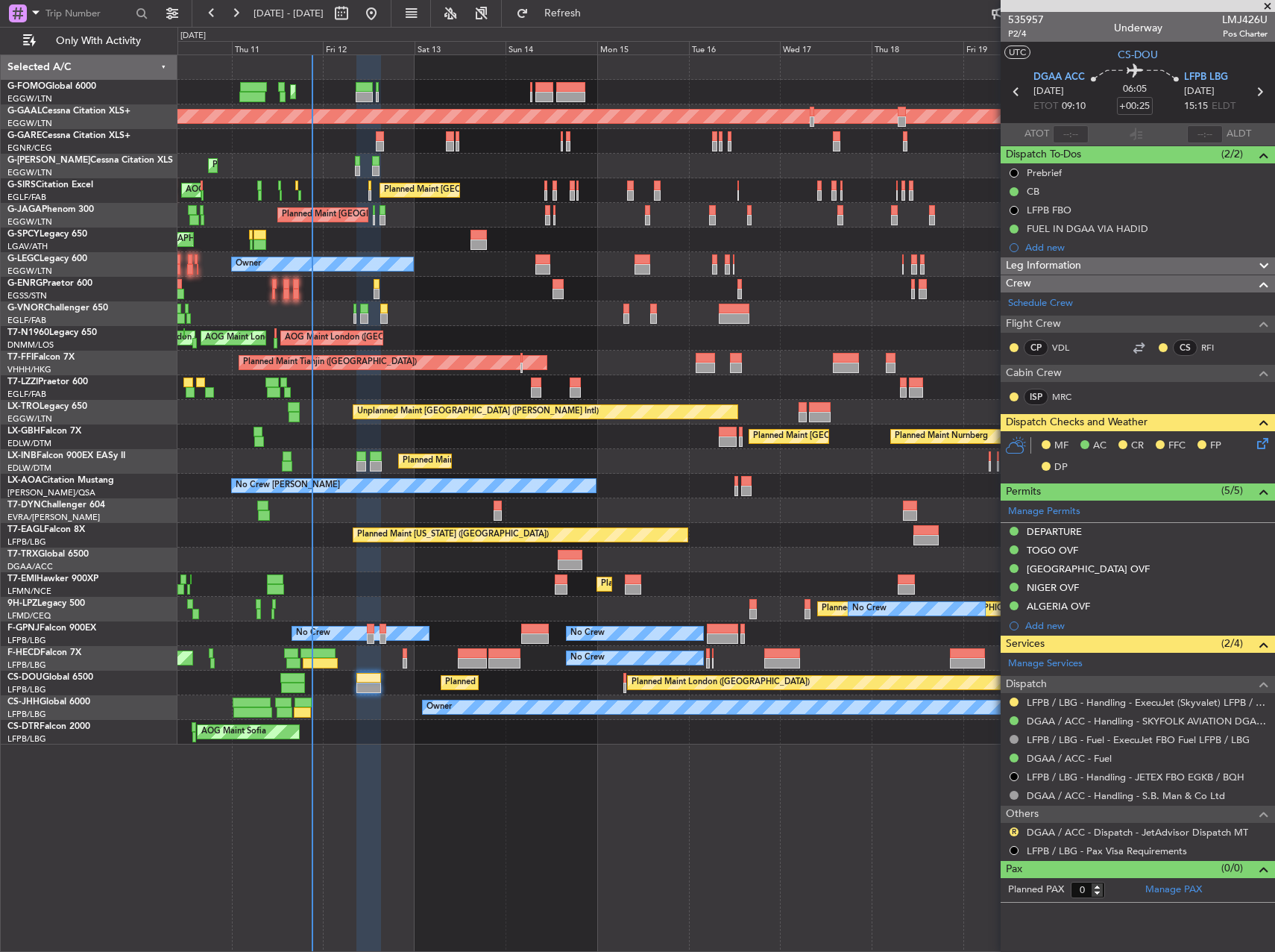
click at [1263, 266] on span at bounding box center [1263, 266] width 18 height 18
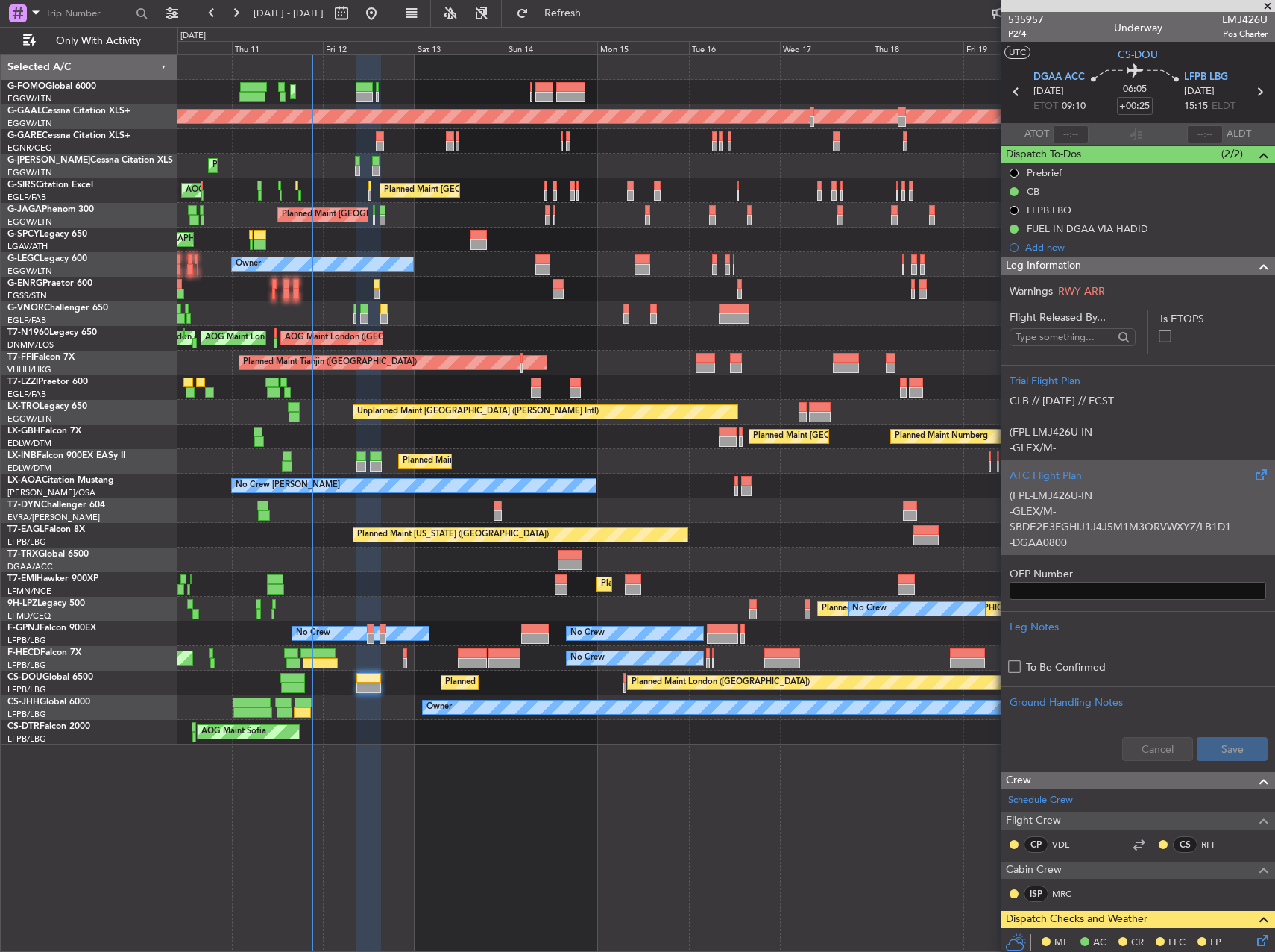
click at [1145, 509] on p "-GLEX/M-SBDE2E3FGHIJ1J4J5M1M3ORVWXYZ/LB1D1" at bounding box center [1138, 519] width 257 height 31
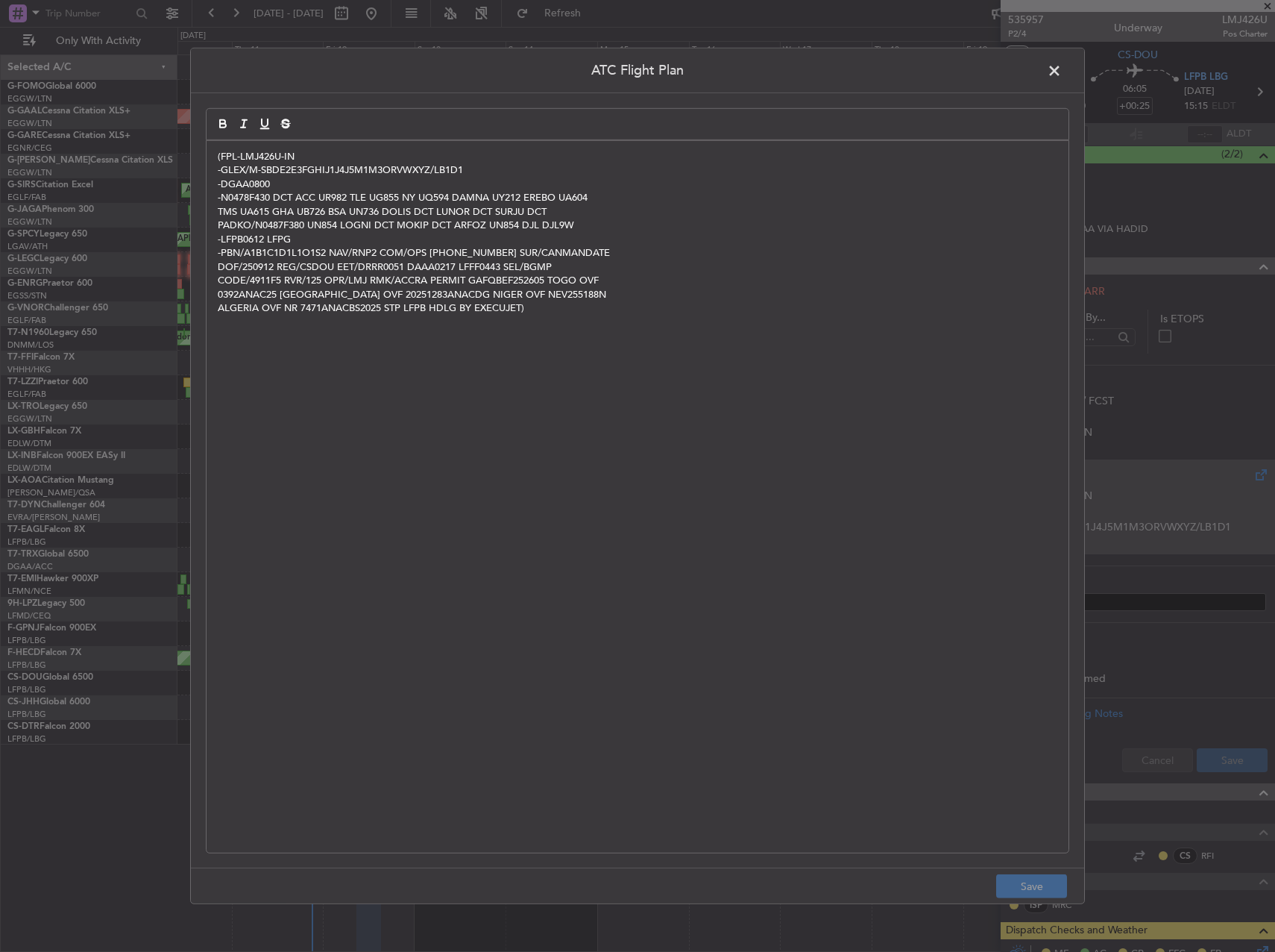
click at [641, 449] on div "(FPL-LMJ426U-IN -GLEX/M-SBDE2E3FGHIJ1J4J5M1M3ORVWXYZ/LB1D1 -DGAA0800 -N0478F430…" at bounding box center [638, 497] width 862 height 712
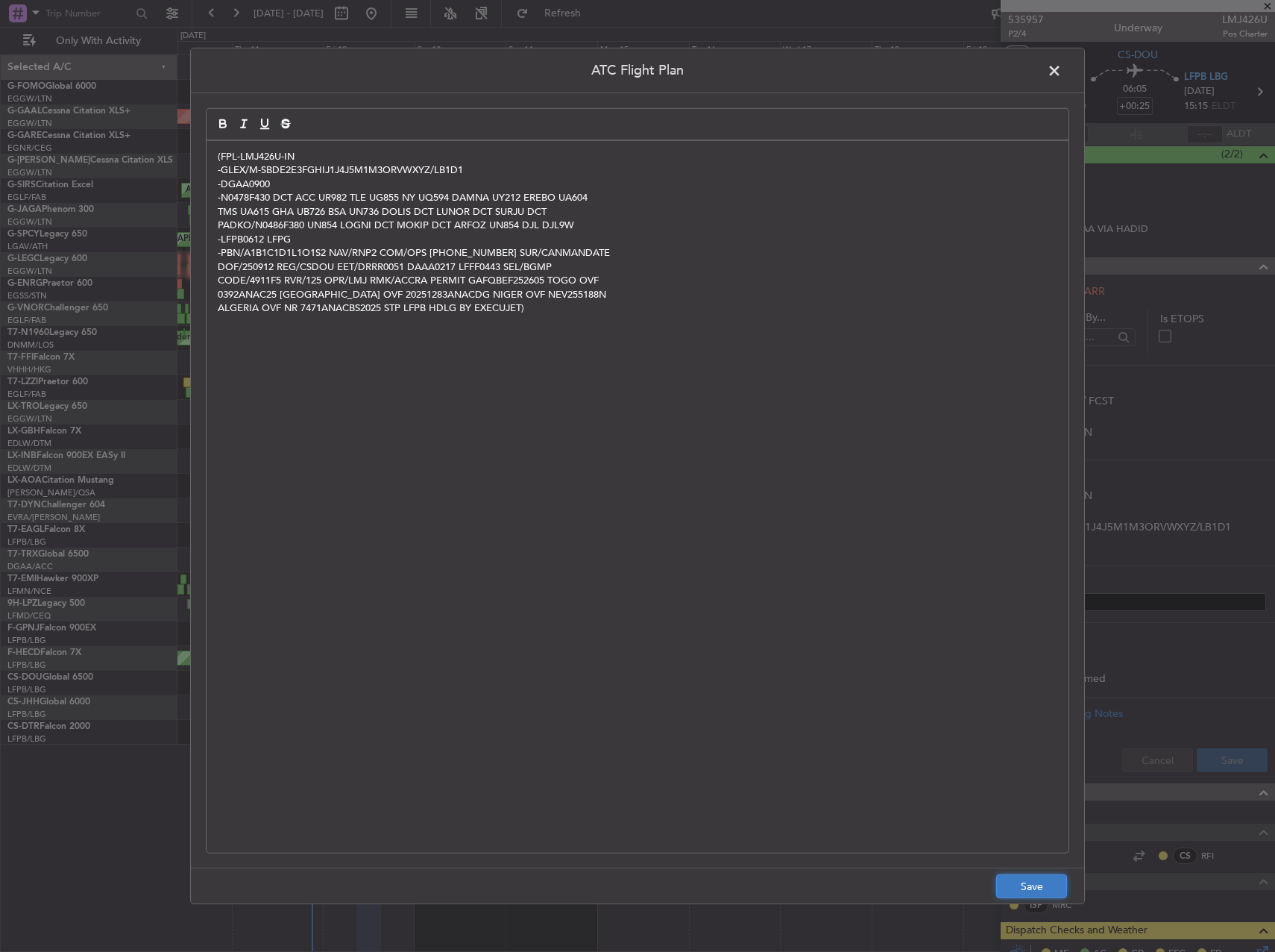
click at [1031, 876] on button "Save" at bounding box center [1031, 885] width 70 height 24
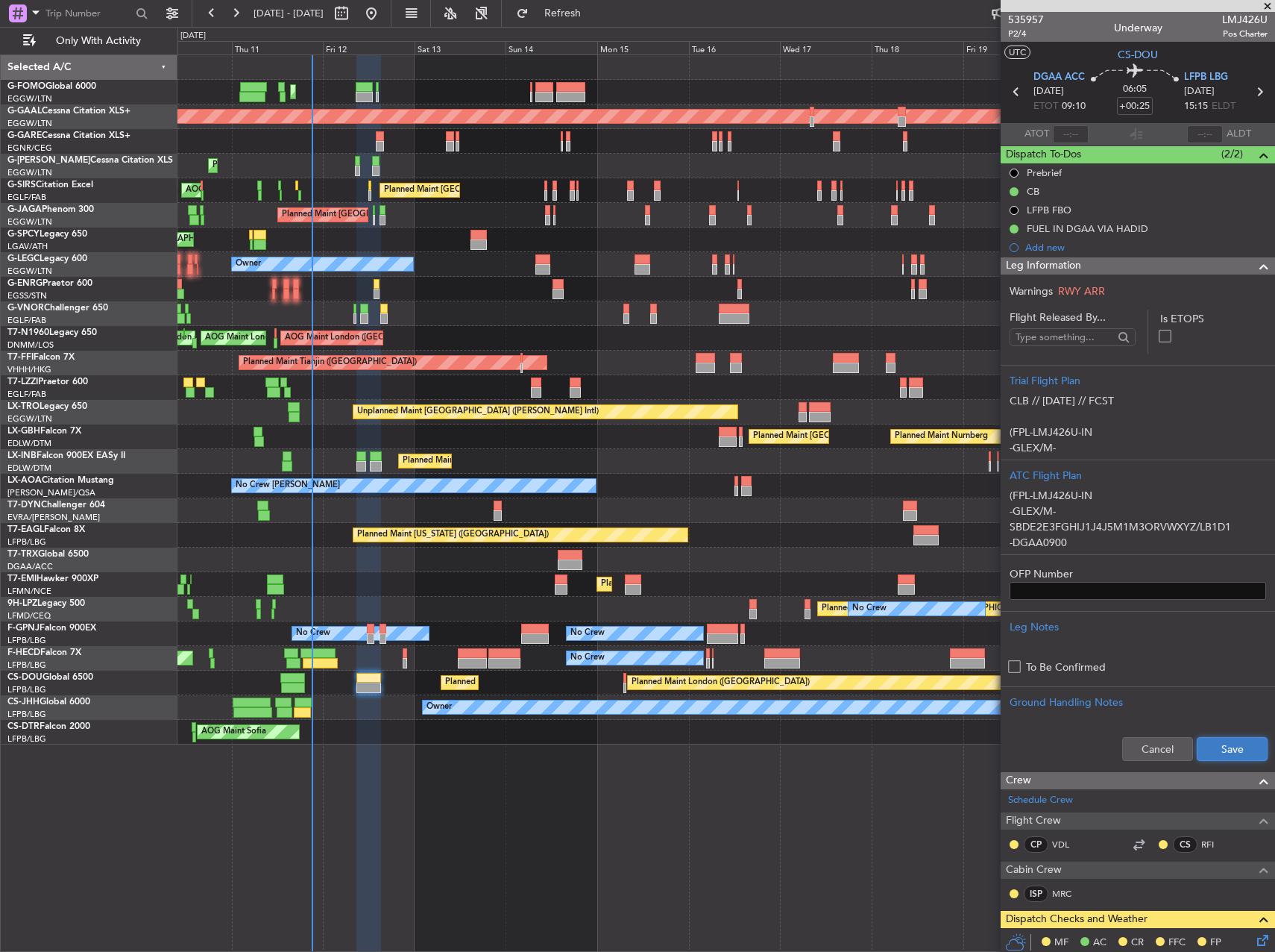
click at [1220, 756] on button "Save" at bounding box center [1232, 748] width 70 height 24
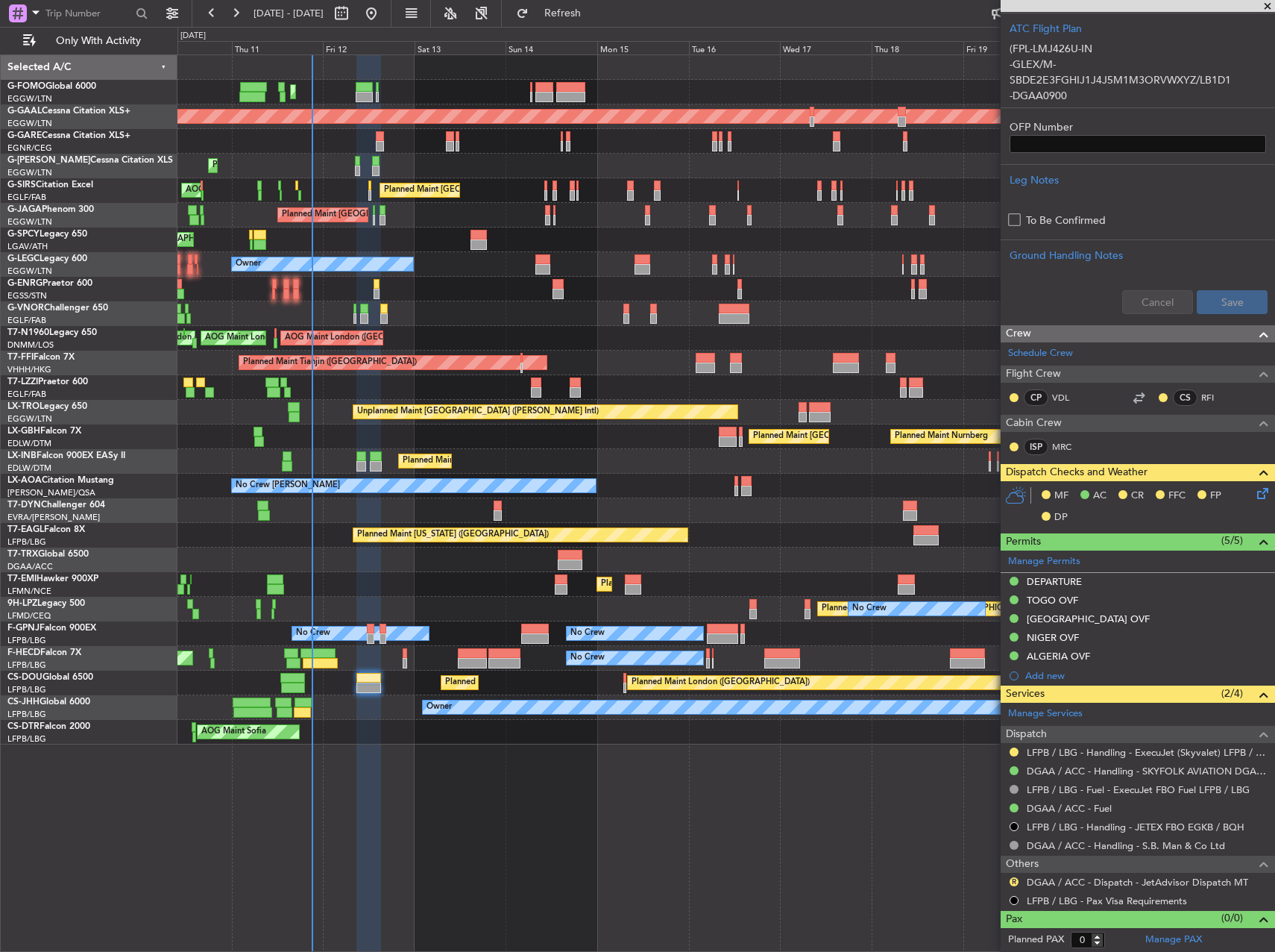
scroll to position [421, 0]
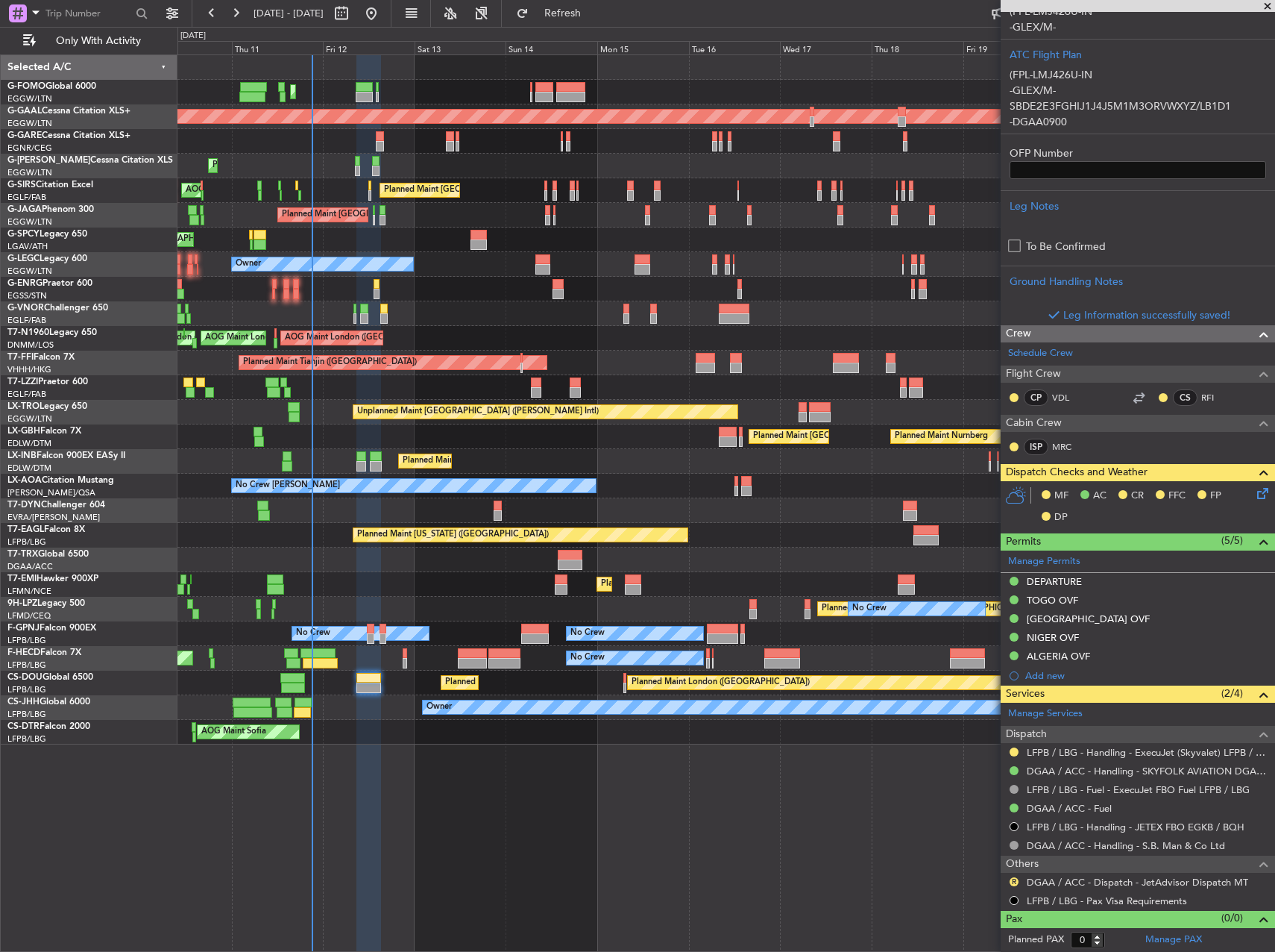
click at [1255, 497] on icon at bounding box center [1261, 491] width 12 height 12
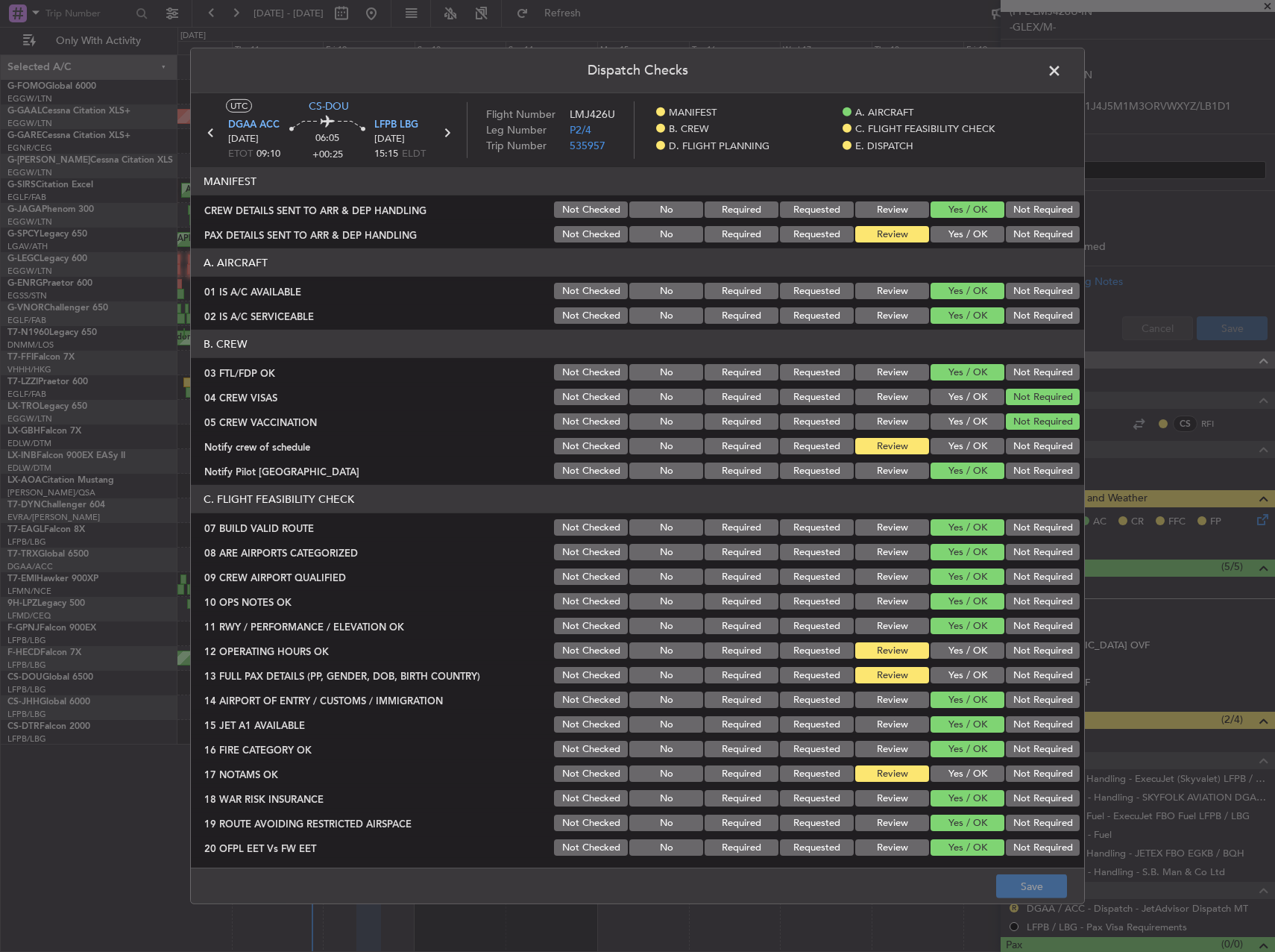
scroll to position [447, 0]
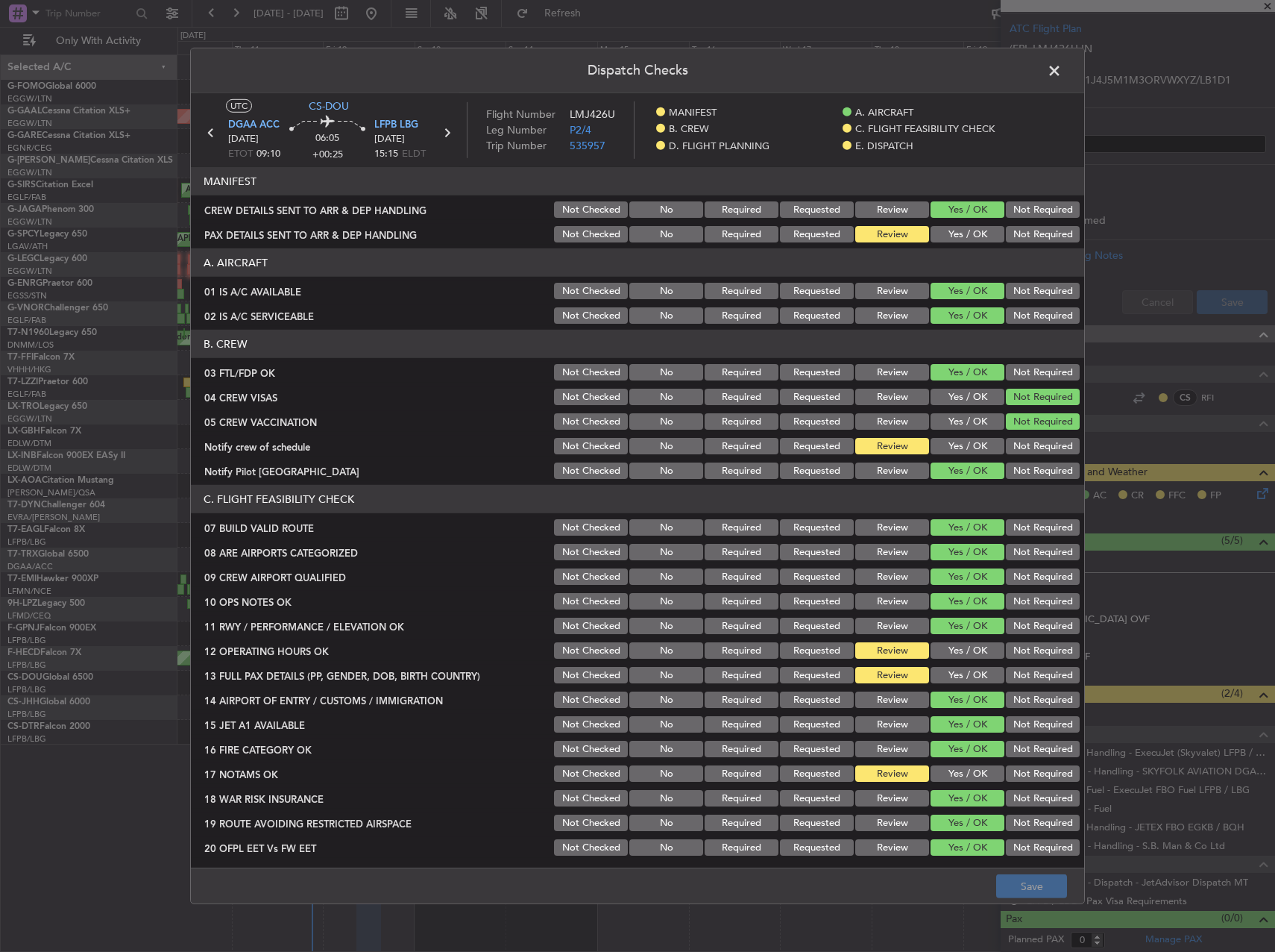
click at [952, 449] on button "Yes / OK" at bounding box center [967, 446] width 74 height 16
click at [952, 651] on button "Yes / OK" at bounding box center [967, 650] width 74 height 16
click at [949, 676] on button "Yes / OK" at bounding box center [967, 674] width 74 height 16
click at [955, 762] on section "C. FLIGHT FEASIBILITY CHECK 07 BUILD VALID ROUTE Not Checked No Required Reques…" at bounding box center [638, 684] width 893 height 397
click at [958, 777] on button "Yes / OK" at bounding box center [967, 773] width 74 height 16
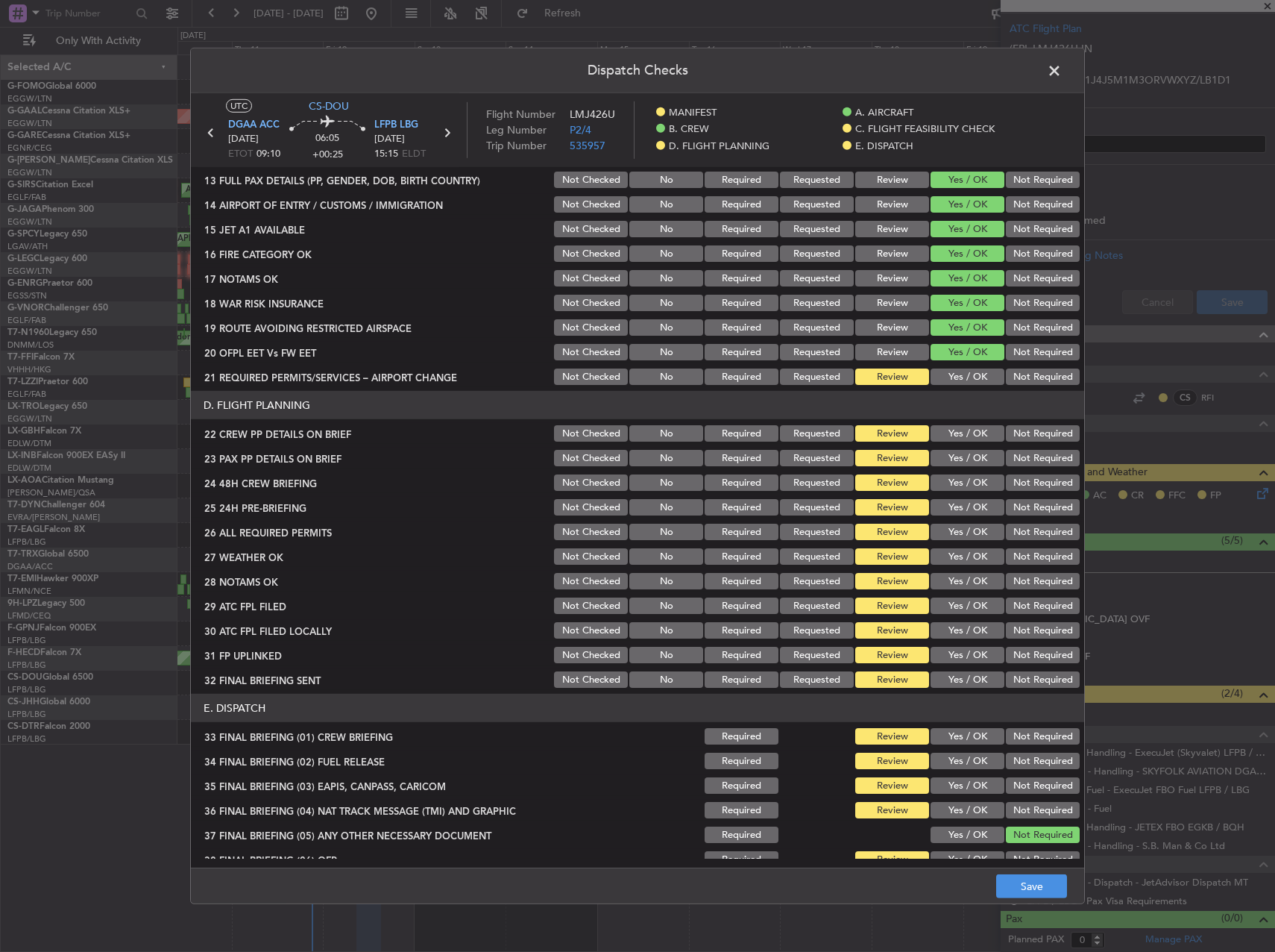
scroll to position [522, 0]
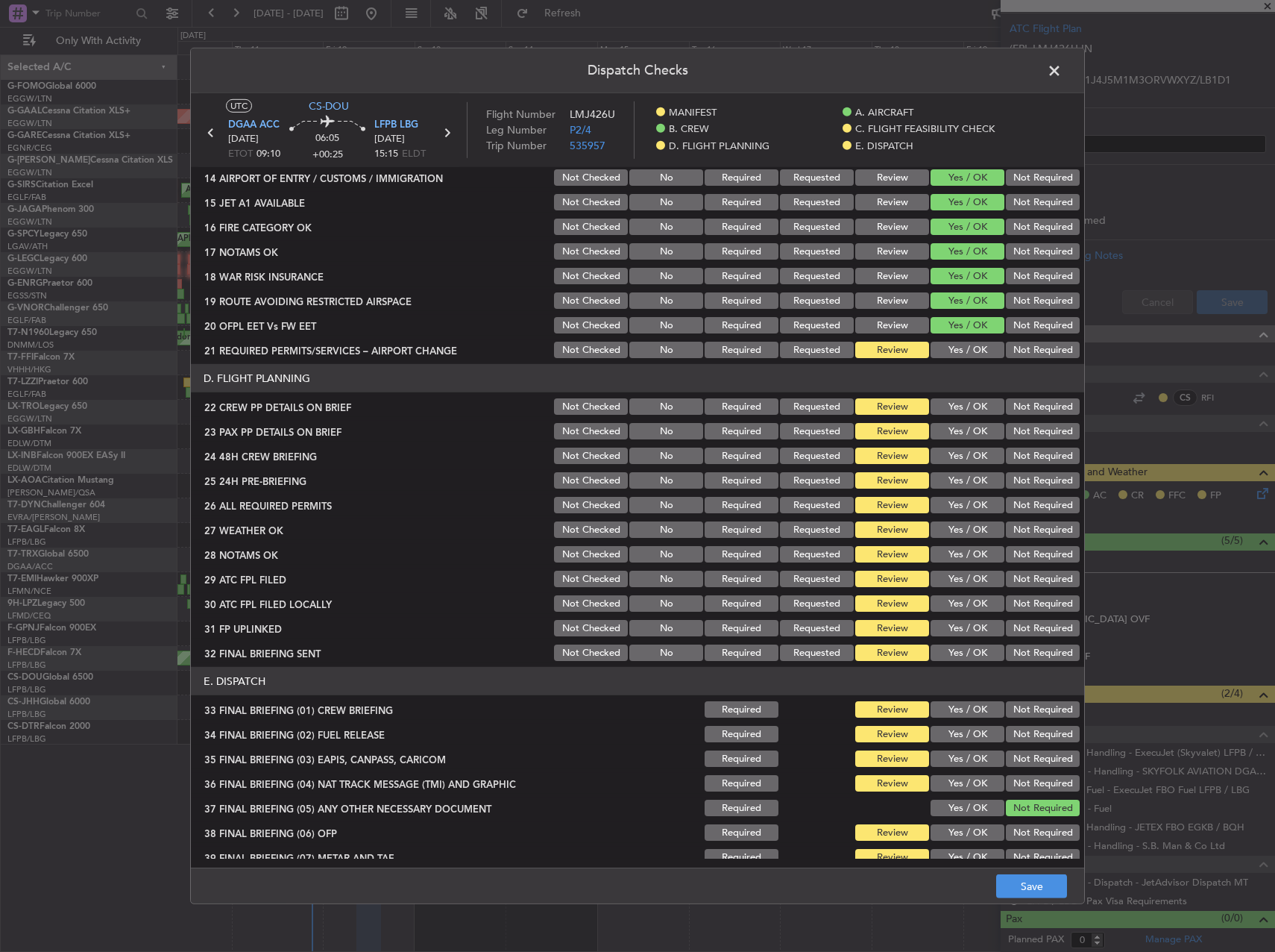
click at [962, 331] on button "Yes / OK" at bounding box center [967, 325] width 74 height 16
click at [965, 346] on button "Yes / OK" at bounding box center [967, 349] width 74 height 16
click at [962, 393] on header "D. FLIGHT PLANNING" at bounding box center [638, 377] width 893 height 28
click at [956, 409] on button "Yes / OK" at bounding box center [967, 406] width 74 height 16
click at [949, 434] on button "Yes / OK" at bounding box center [967, 430] width 74 height 16
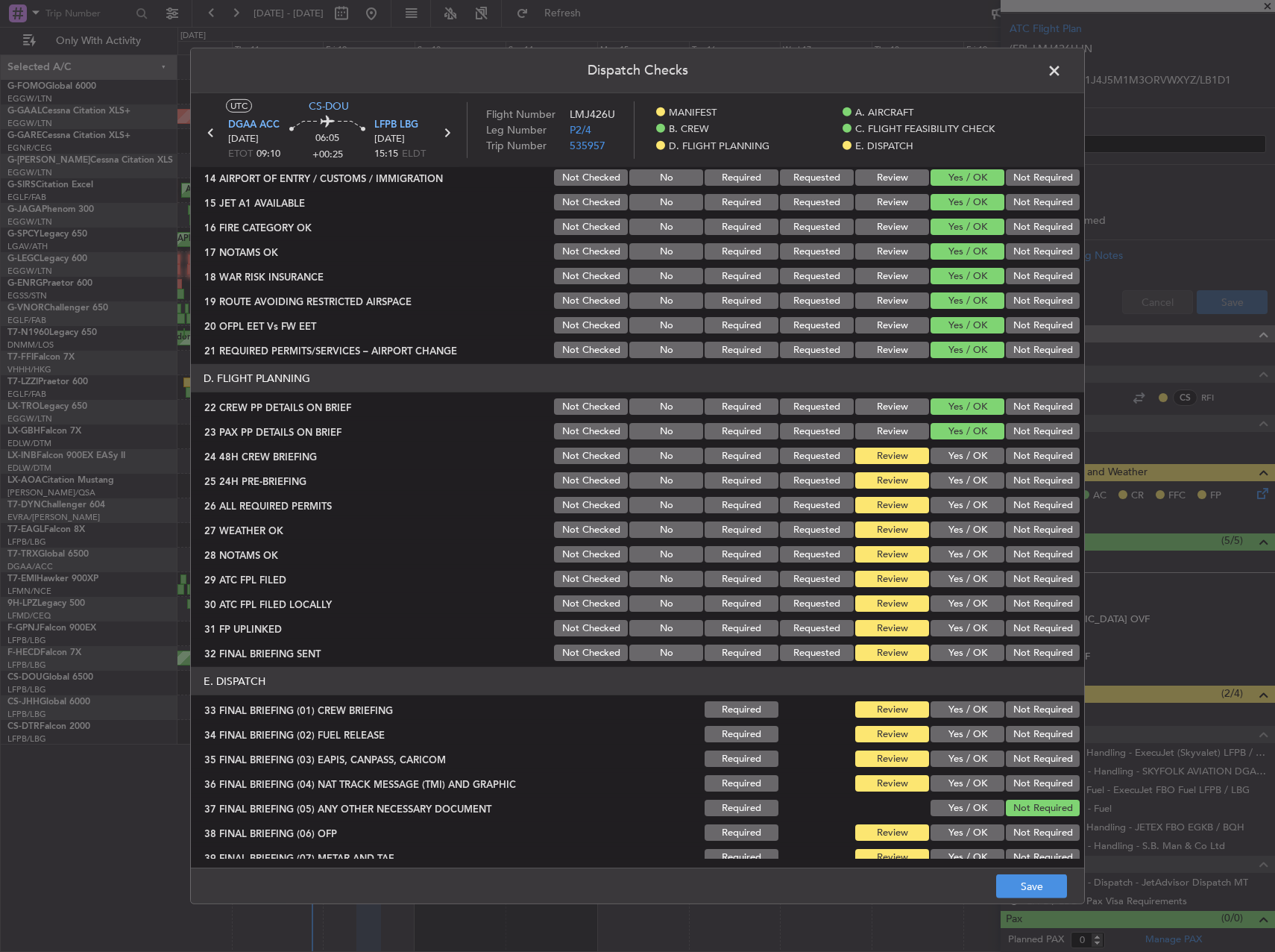
click at [948, 452] on button "Yes / OK" at bounding box center [967, 455] width 74 height 16
click at [943, 478] on button "Yes / OK" at bounding box center [967, 479] width 74 height 16
click at [944, 504] on button "Yes / OK" at bounding box center [967, 504] width 74 height 16
click at [946, 525] on button "Yes / OK" at bounding box center [967, 529] width 74 height 16
click at [949, 548] on button "Yes / OK" at bounding box center [967, 554] width 74 height 16
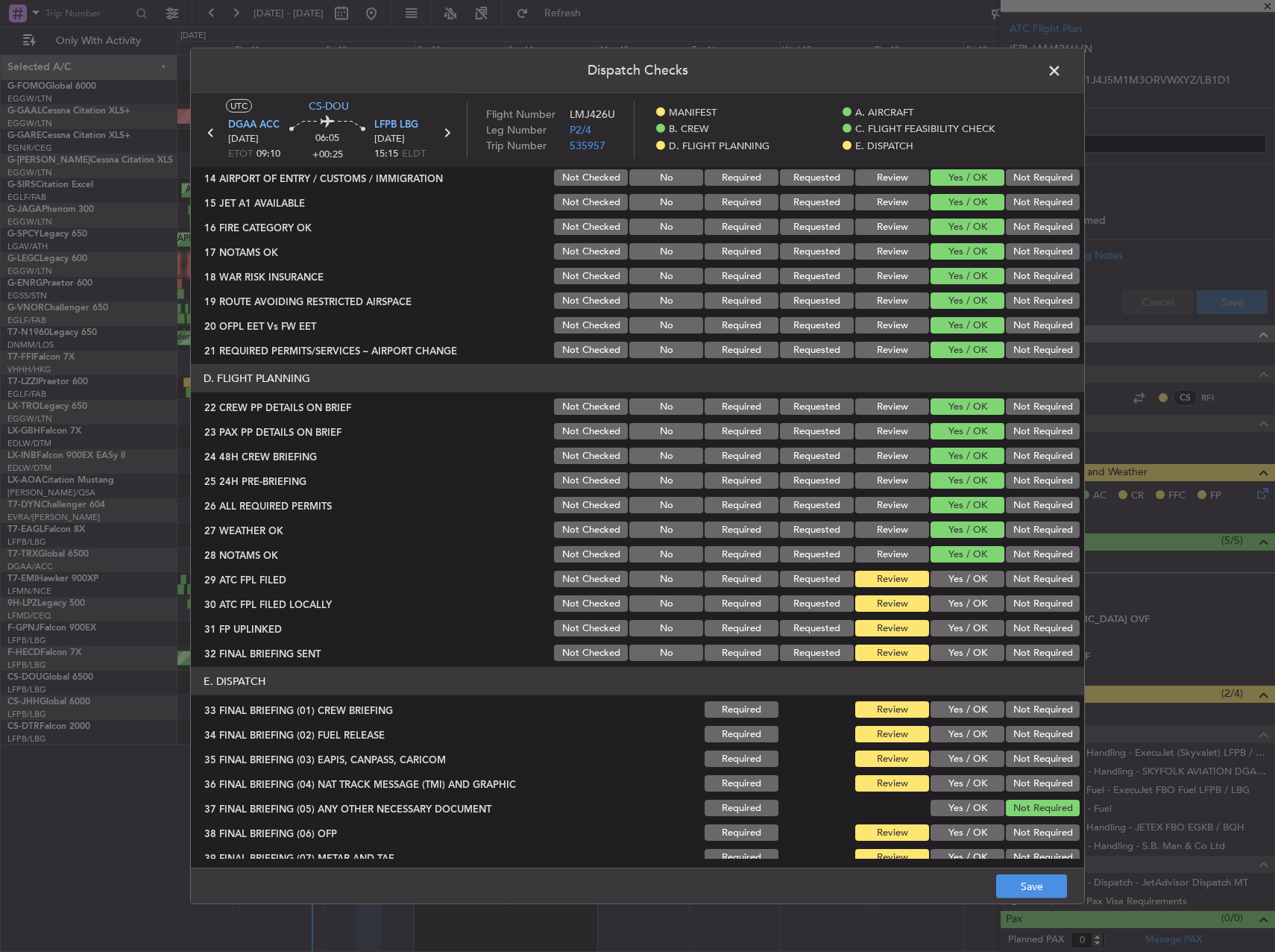
click at [959, 581] on button "Yes / OK" at bounding box center [967, 579] width 74 height 16
drag, startPoint x: 975, startPoint y: 604, endPoint x: 993, endPoint y: 605, distance: 18.0
click at [979, 604] on button "Yes / OK" at bounding box center [967, 603] width 74 height 16
click at [1031, 627] on button "Not Required" at bounding box center [1043, 628] width 74 height 16
drag, startPoint x: 970, startPoint y: 627, endPoint x: 1008, endPoint y: 649, distance: 43.9
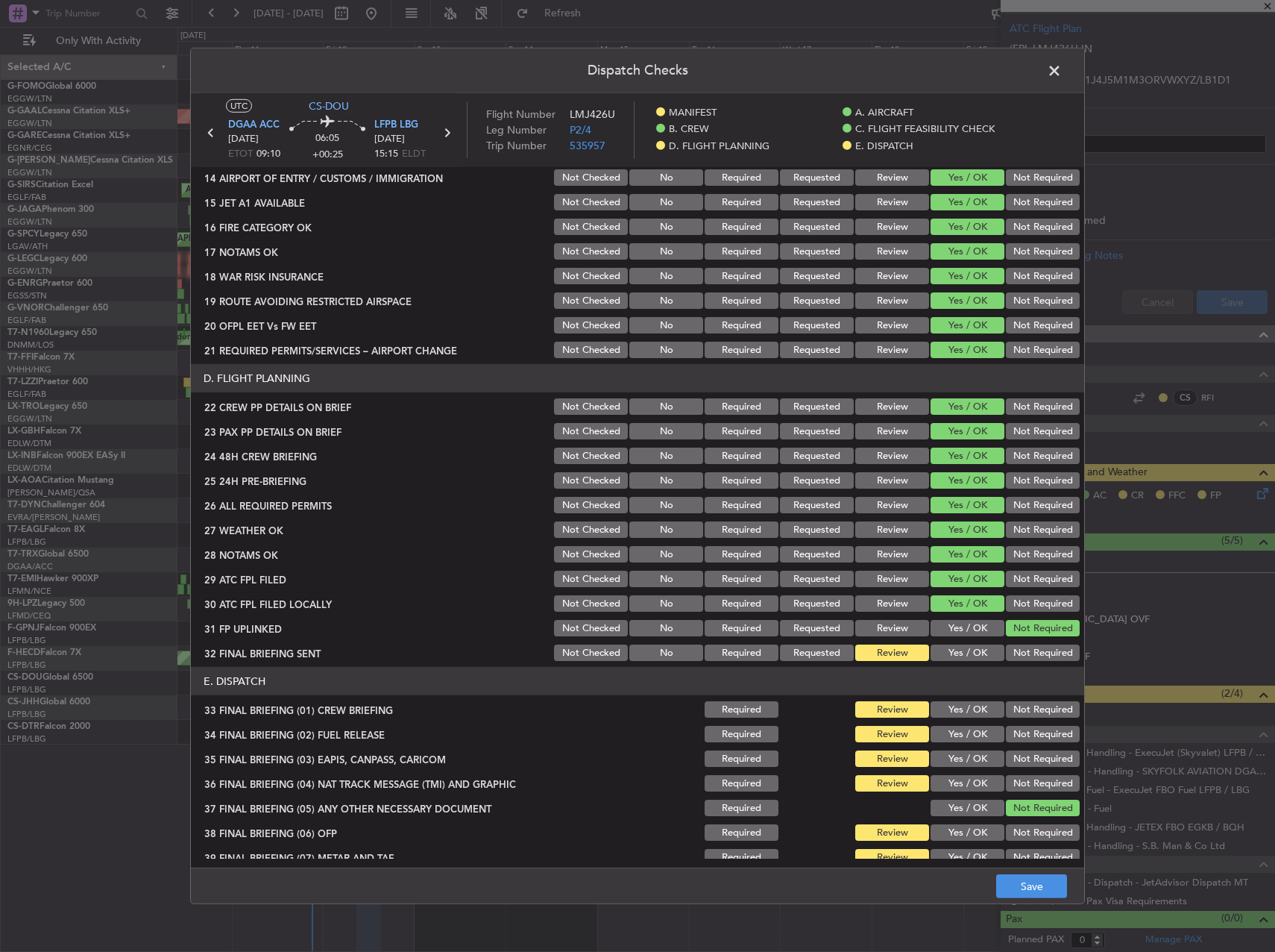
click at [975, 628] on button "Yes / OK" at bounding box center [967, 628] width 74 height 16
click at [1024, 660] on button "Not Required" at bounding box center [1043, 652] width 74 height 16
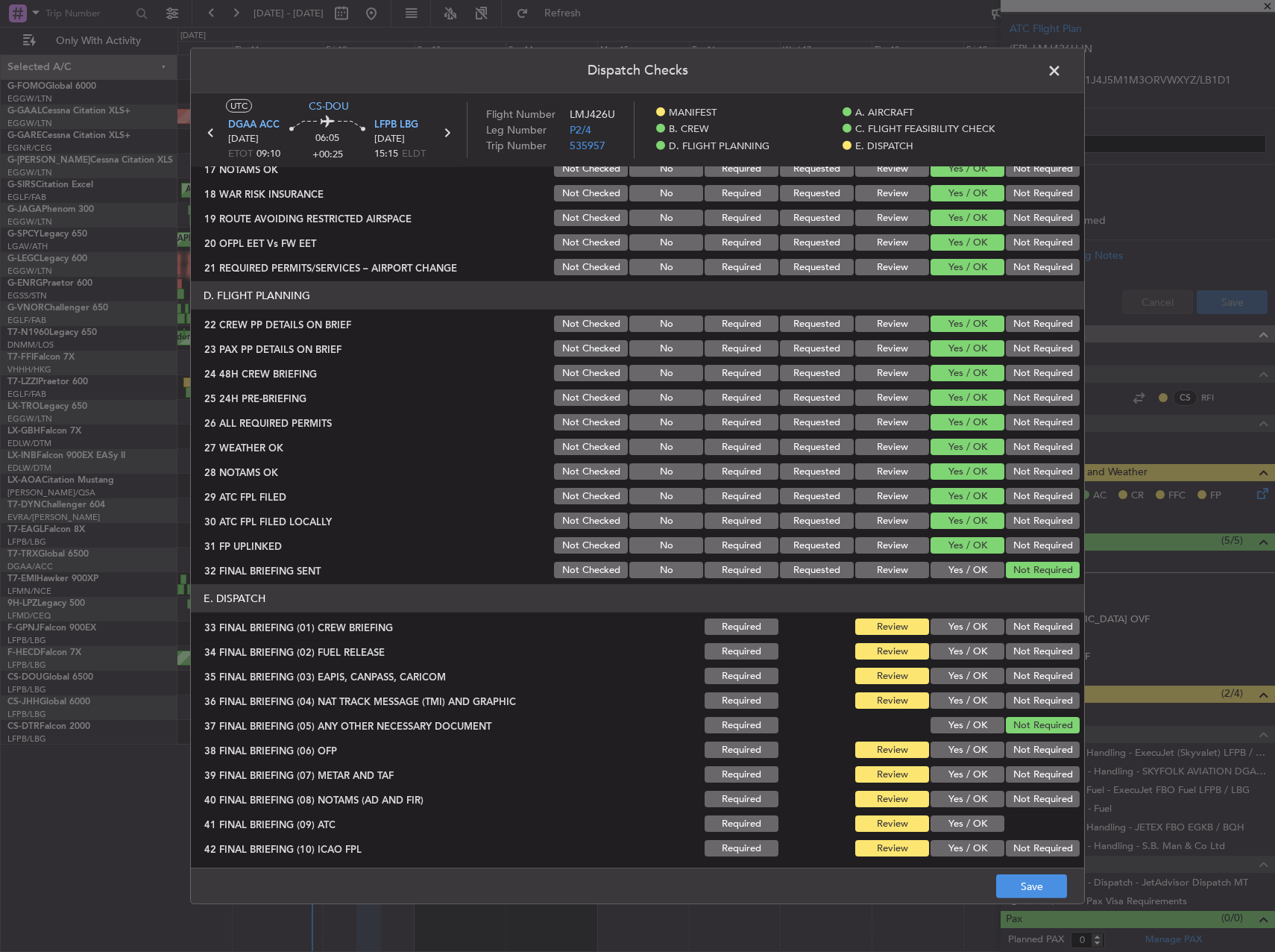
scroll to position [658, 0]
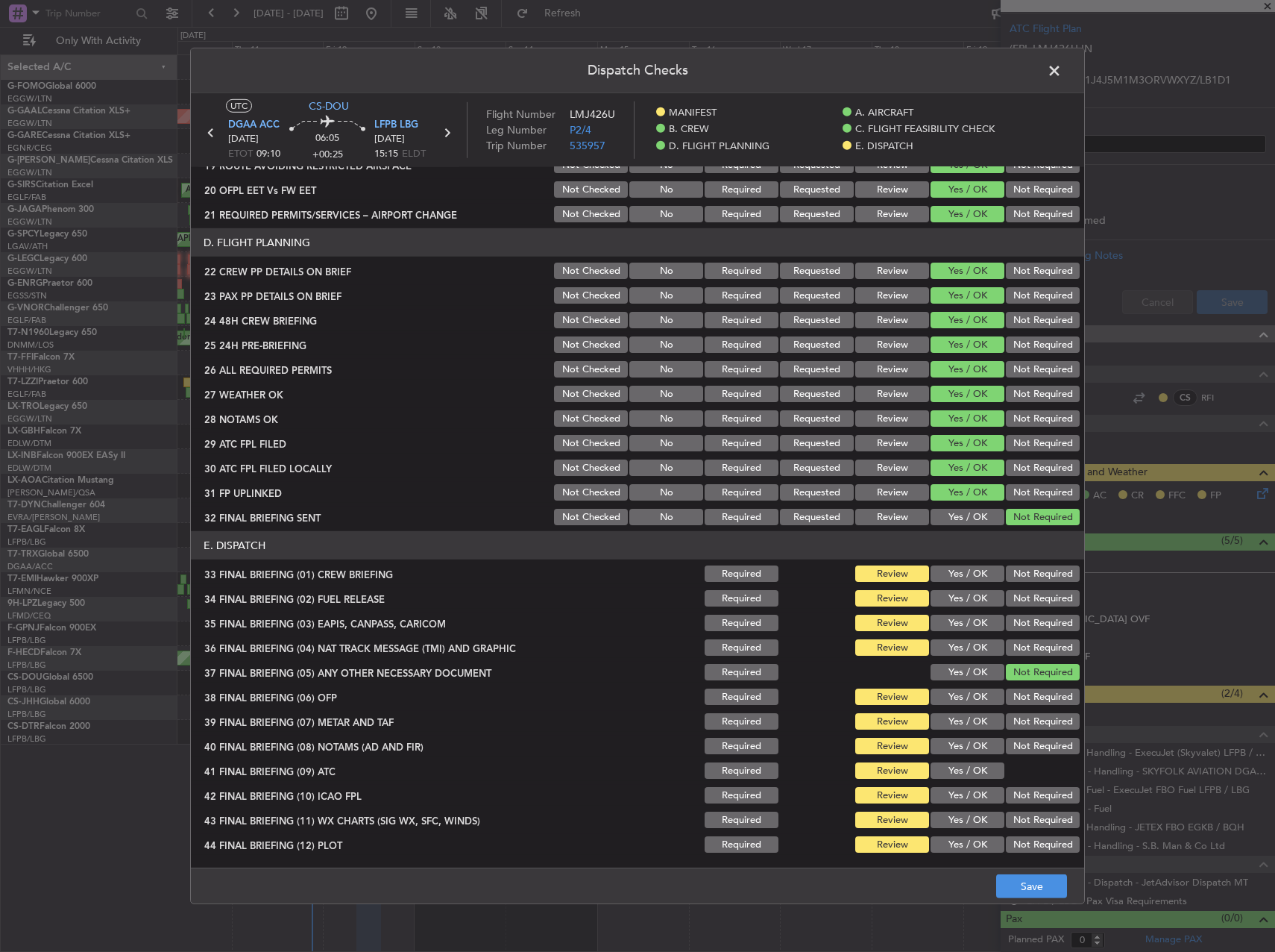
click at [955, 574] on button "Yes / OK" at bounding box center [967, 573] width 74 height 16
click at [951, 592] on button "Yes / OK" at bounding box center [967, 598] width 74 height 16
click at [1040, 624] on button "Not Required" at bounding box center [1043, 622] width 74 height 16
drag, startPoint x: 1039, startPoint y: 650, endPoint x: 1032, endPoint y: 659, distance: 11.4
click at [1040, 654] on button "Not Required" at bounding box center [1043, 647] width 74 height 16
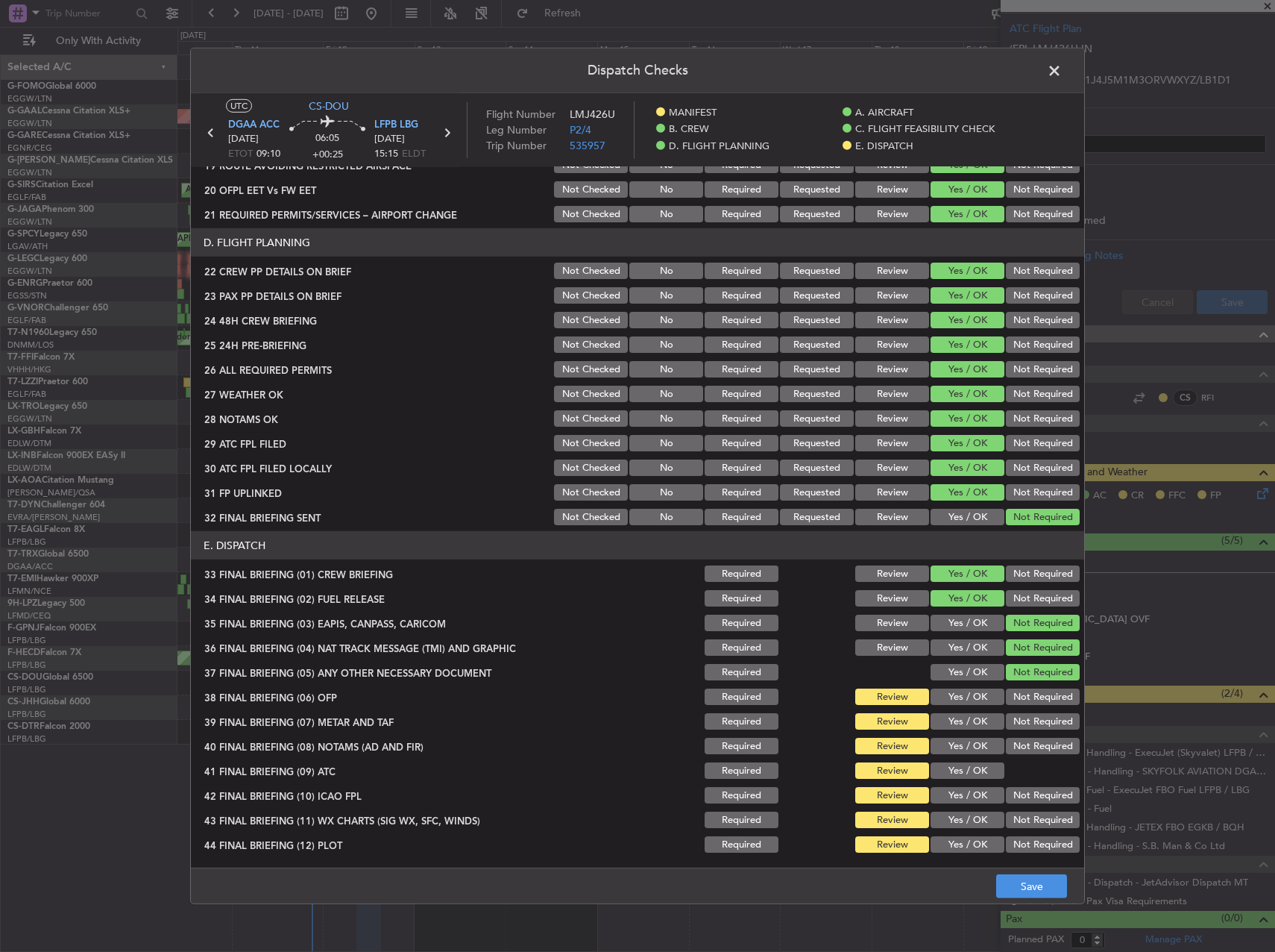
drag, startPoint x: 979, startPoint y: 694, endPoint x: 956, endPoint y: 723, distance: 37.0
click at [978, 694] on button "Yes / OK" at bounding box center [967, 696] width 74 height 16
click at [956, 723] on button "Yes / OK" at bounding box center [967, 721] width 74 height 16
click at [956, 751] on button "Yes / OK" at bounding box center [967, 746] width 74 height 16
click at [958, 768] on button "Yes / OK" at bounding box center [967, 770] width 74 height 16
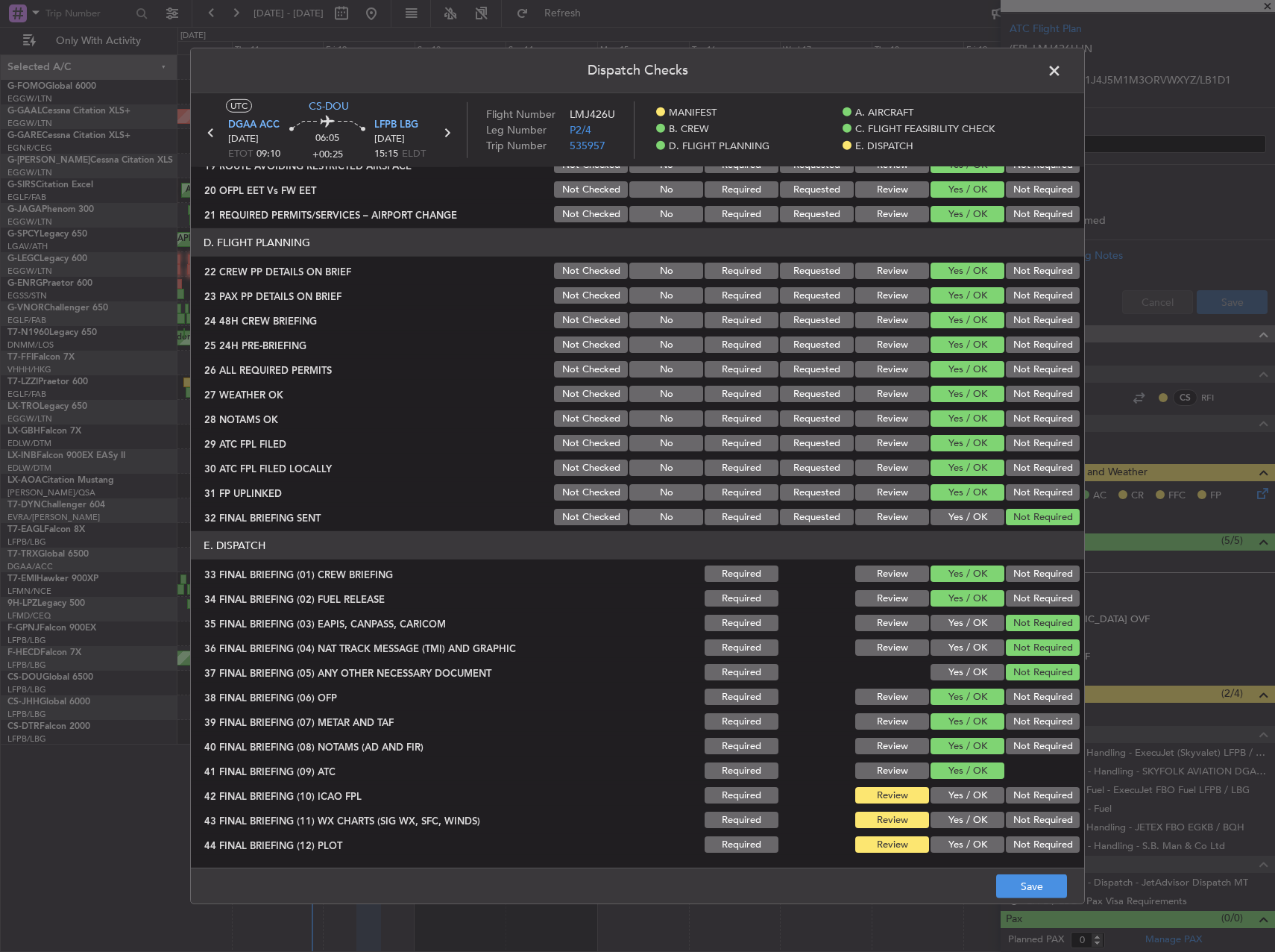
click at [958, 793] on button "Yes / OK" at bounding box center [967, 795] width 74 height 16
drag, startPoint x: 965, startPoint y: 827, endPoint x: 978, endPoint y: 844, distance: 21.4
click at [965, 830] on div "Yes / OK" at bounding box center [966, 820] width 75 height 21
drag, startPoint x: 978, startPoint y: 844, endPoint x: 966, endPoint y: 827, distance: 20.8
click at [975, 840] on button "Yes / OK" at bounding box center [967, 844] width 74 height 16
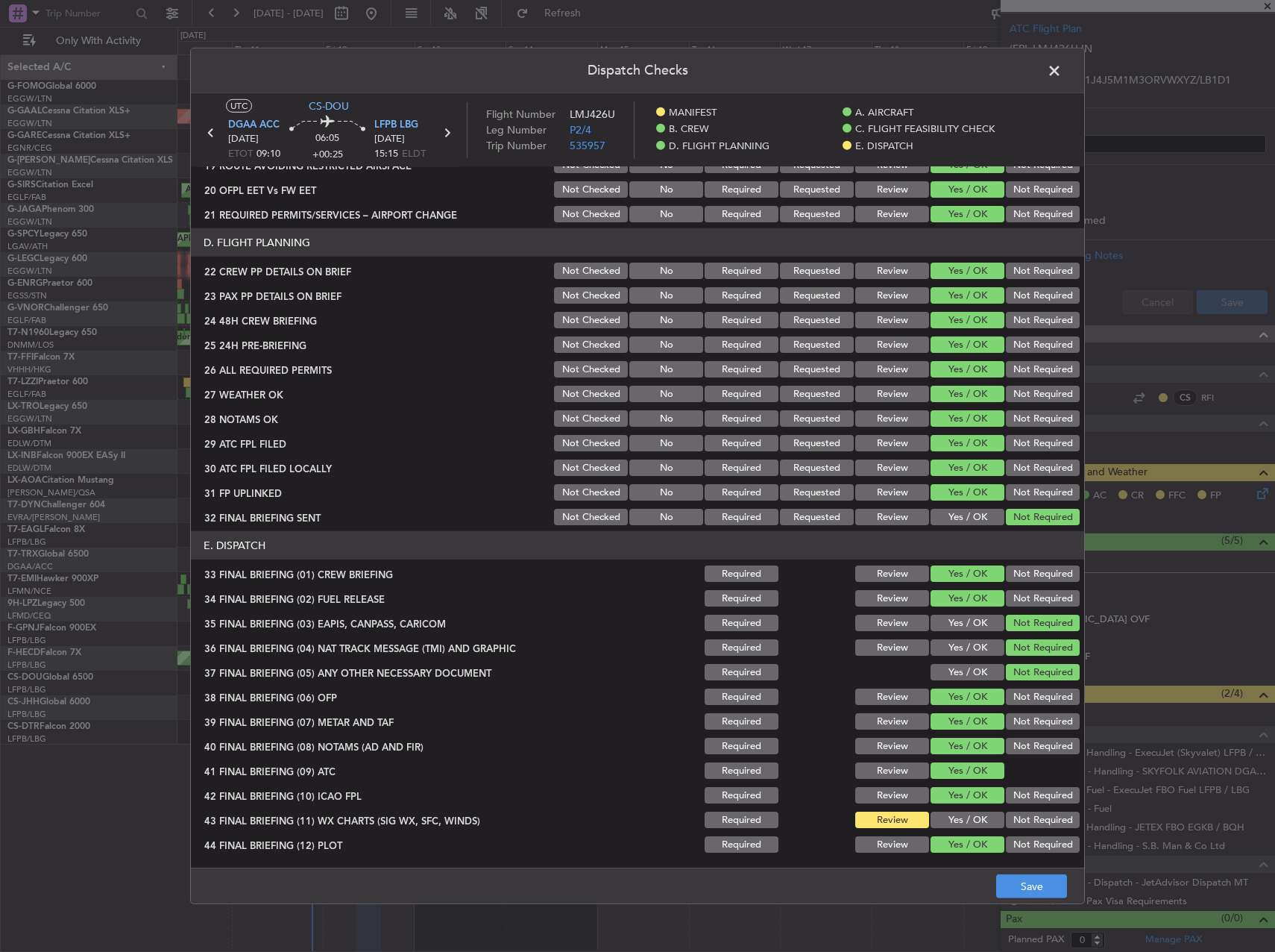
click at [962, 818] on button "Yes / OK" at bounding box center [967, 819] width 74 height 16
click at [1015, 873] on footer "Save" at bounding box center [638, 884] width 893 height 36
drag, startPoint x: 1039, startPoint y: 889, endPoint x: 1043, endPoint y: 874, distance: 15.5
click at [1036, 889] on button "Save" at bounding box center [1031, 885] width 70 height 24
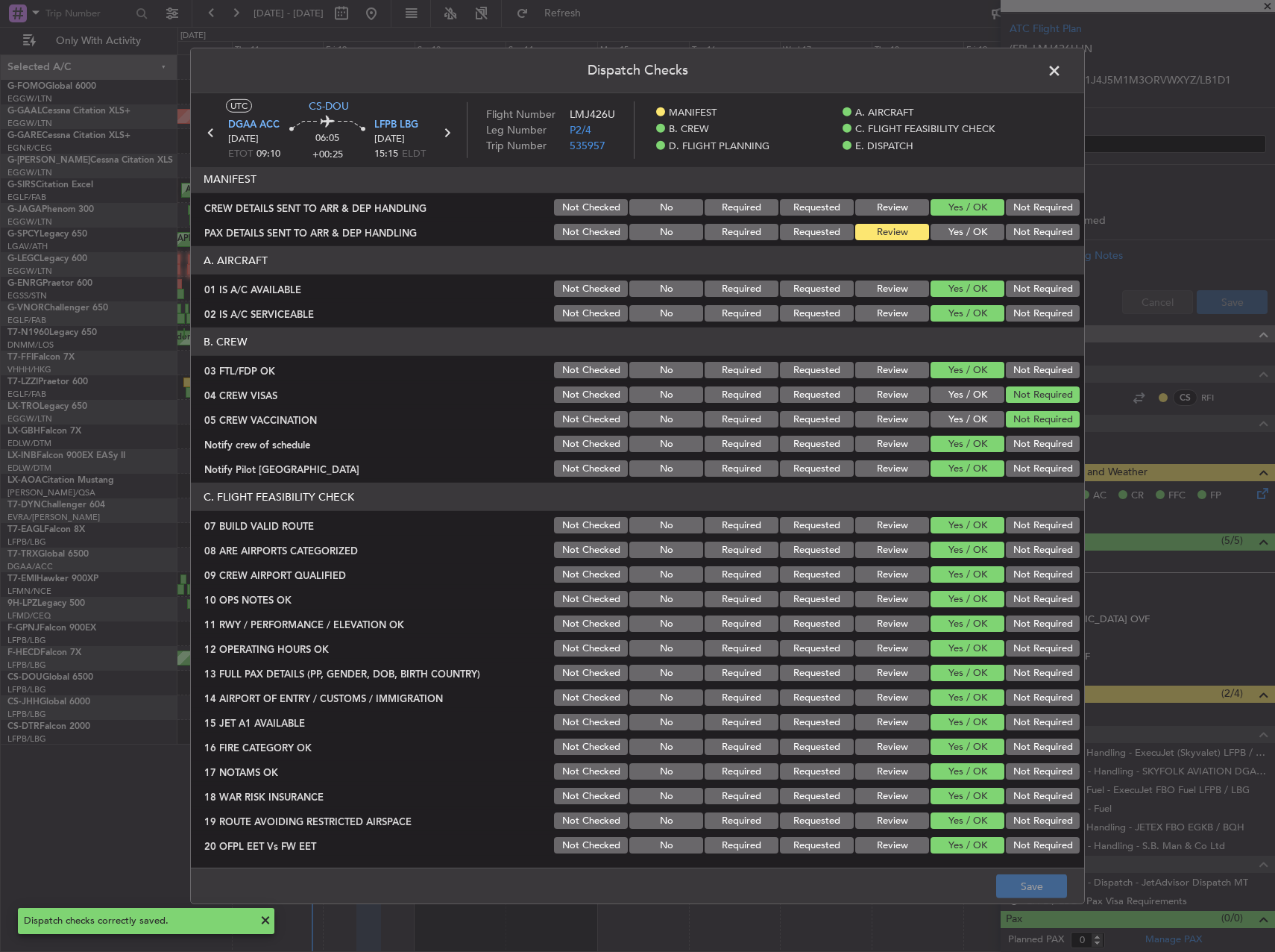
scroll to position [0, 0]
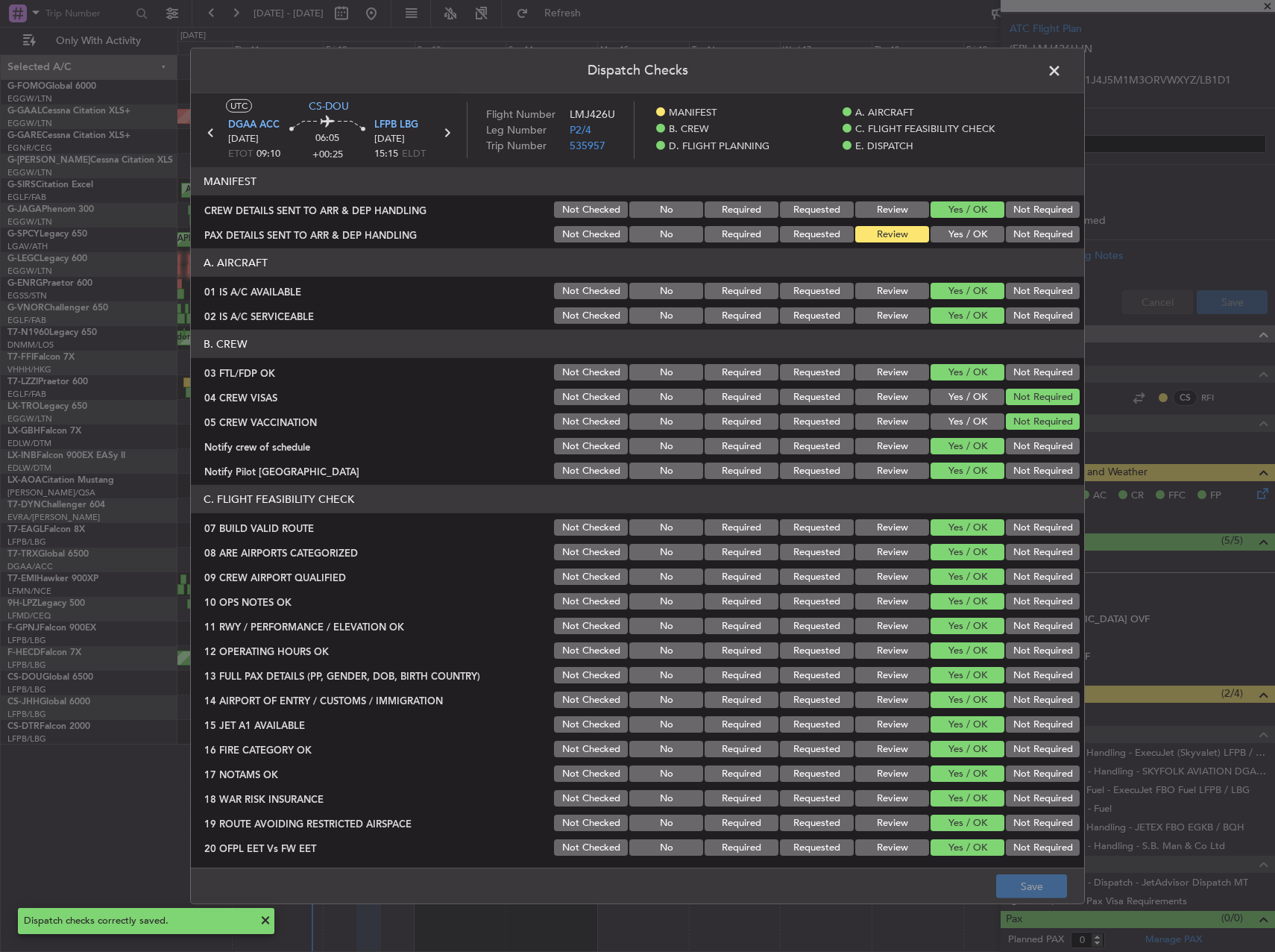
click at [1062, 78] on span at bounding box center [1062, 74] width 0 height 30
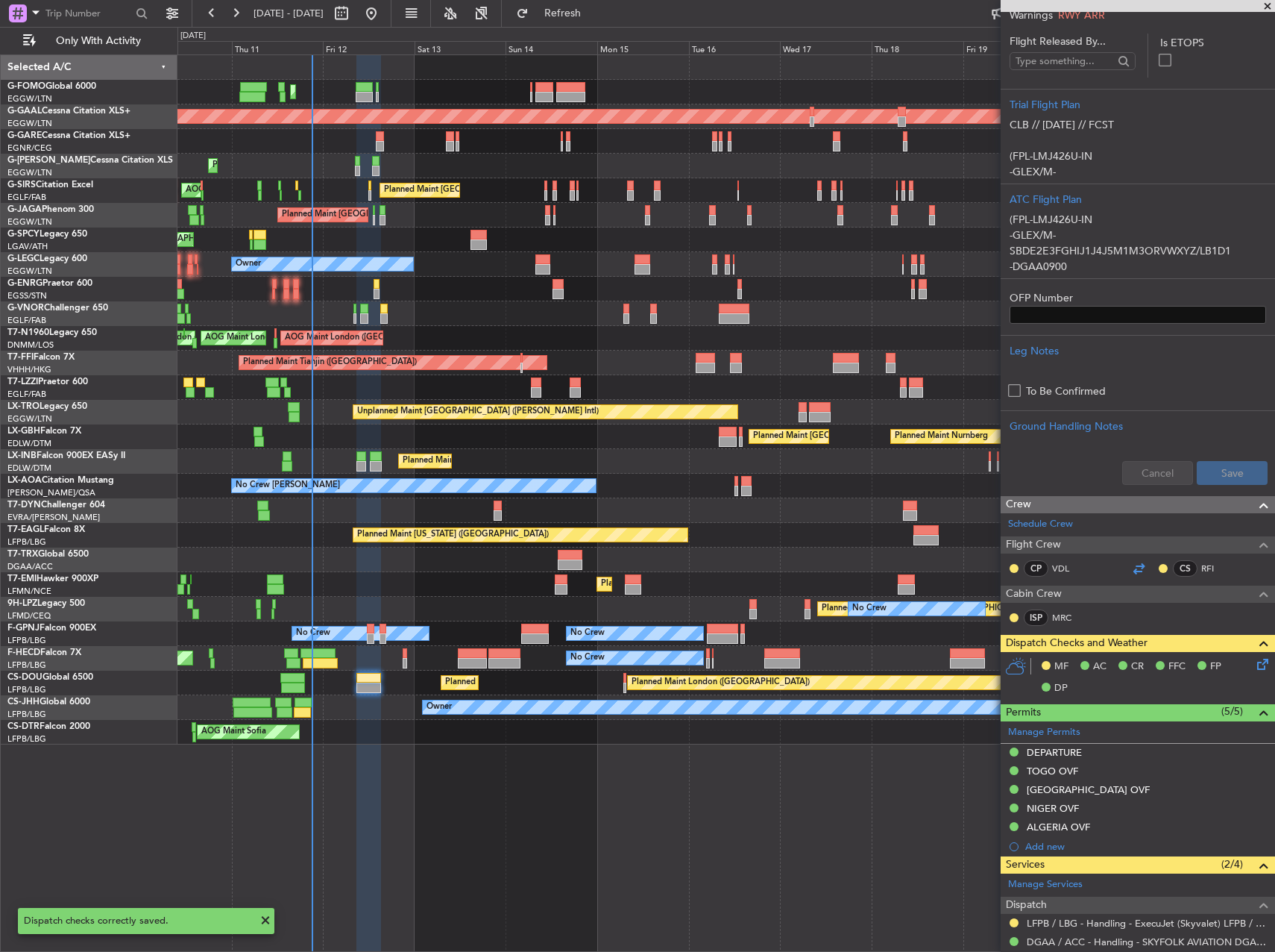
scroll to position [447, 0]
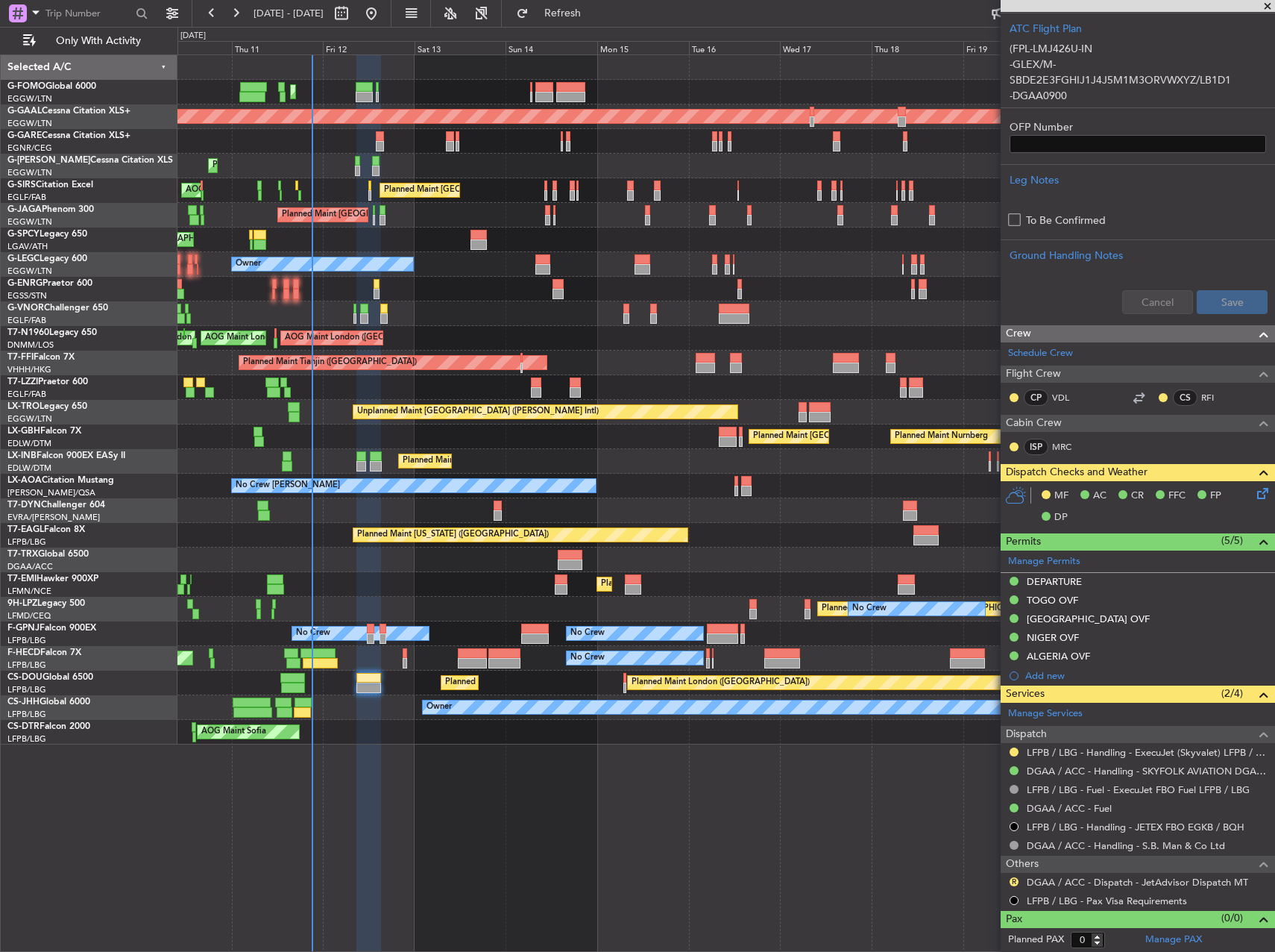
click at [1255, 497] on icon at bounding box center [1261, 491] width 12 height 12
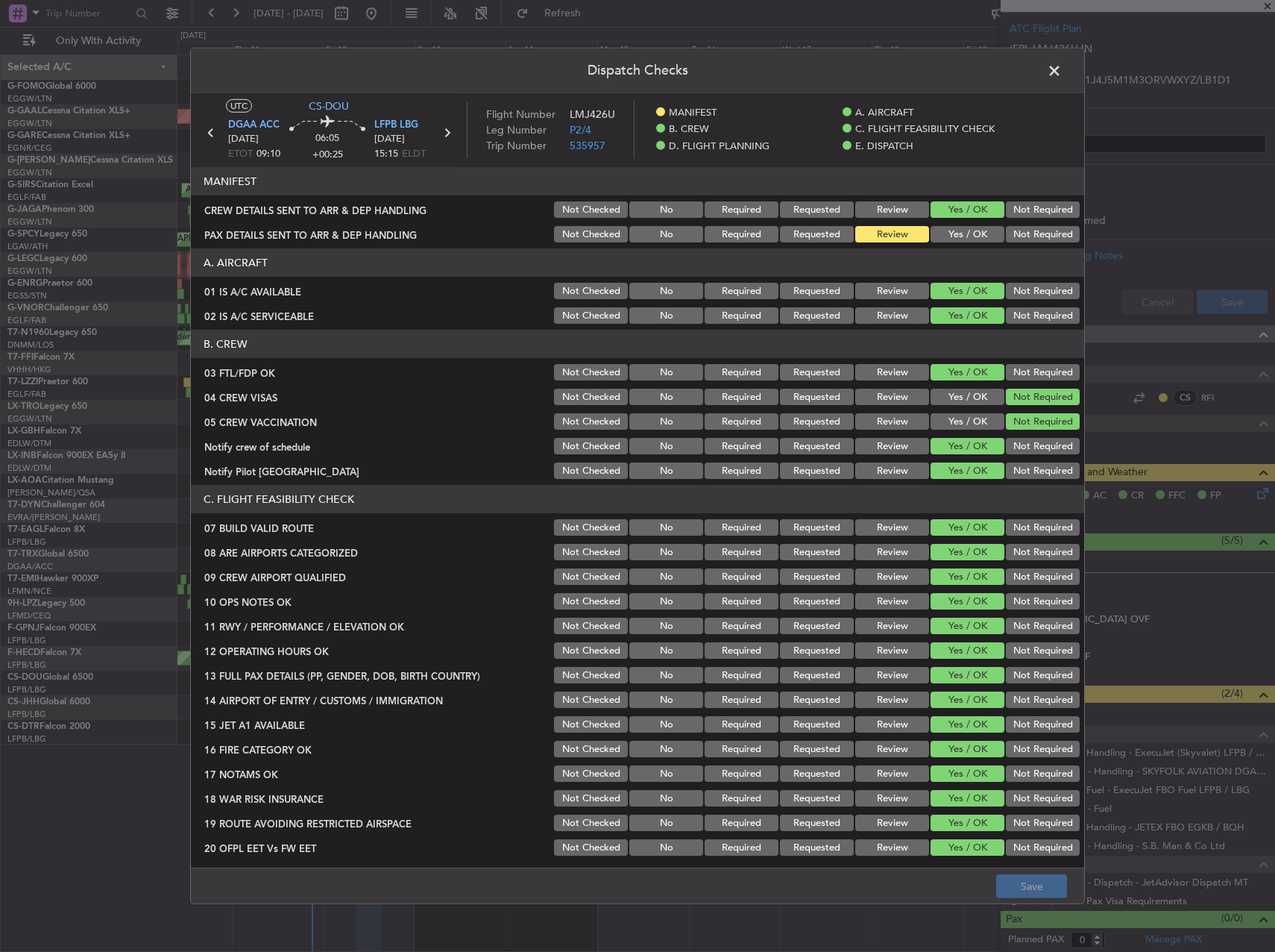
drag, startPoint x: 939, startPoint y: 222, endPoint x: 945, endPoint y: 231, distance: 10.8
click at [939, 222] on section "MANIFEST CREW DETAILS SENT TO ARR & DEP HANDLING Not Checked No Required Reques…" at bounding box center [638, 205] width 893 height 77
click at [956, 245] on div "Yes / OK" at bounding box center [966, 234] width 75 height 21
click at [955, 231] on button "Yes / OK" at bounding box center [967, 233] width 74 height 16
click at [1027, 896] on button "Save" at bounding box center [1031, 885] width 70 height 24
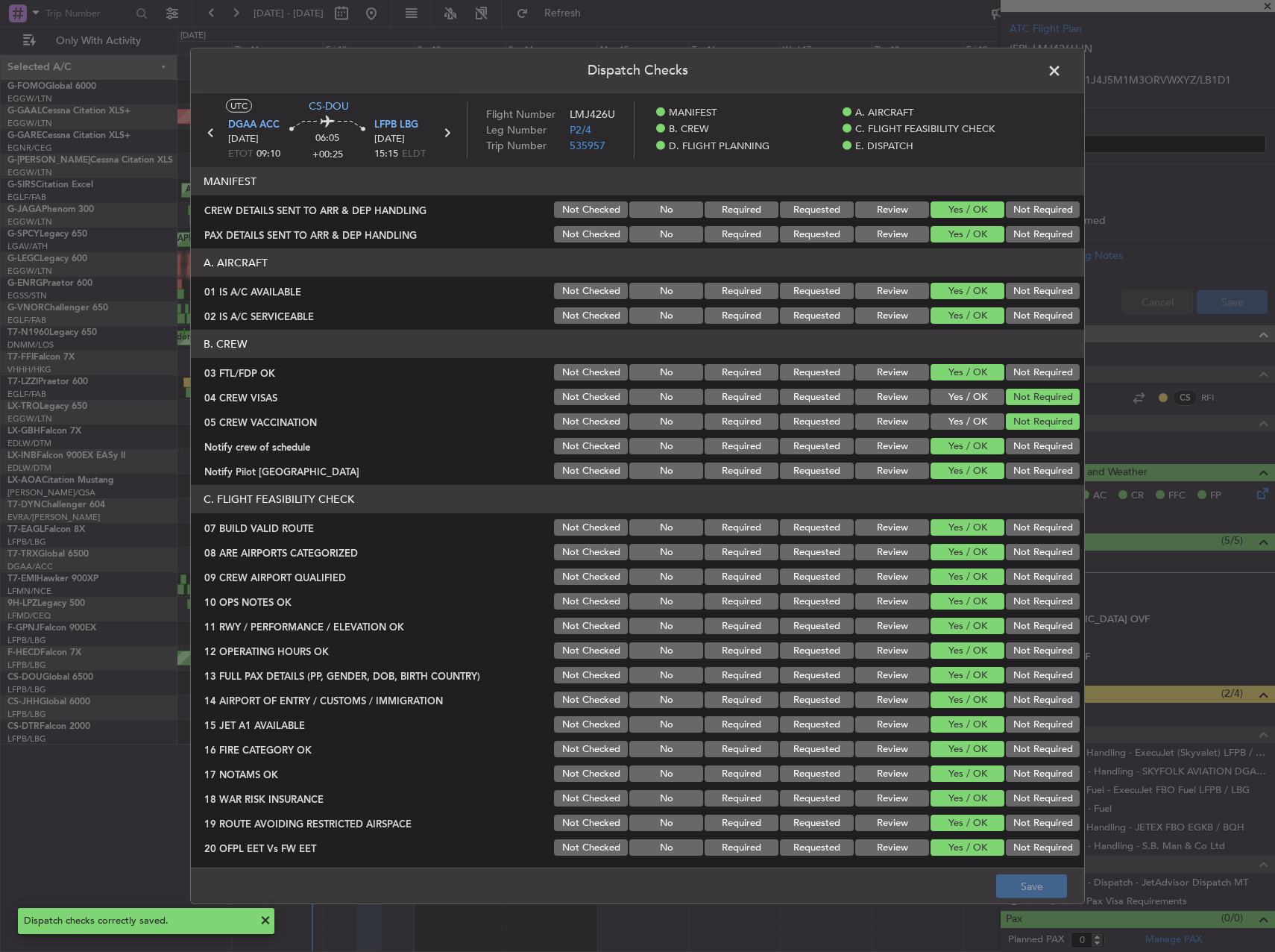
click at [1062, 72] on span at bounding box center [1062, 74] width 0 height 30
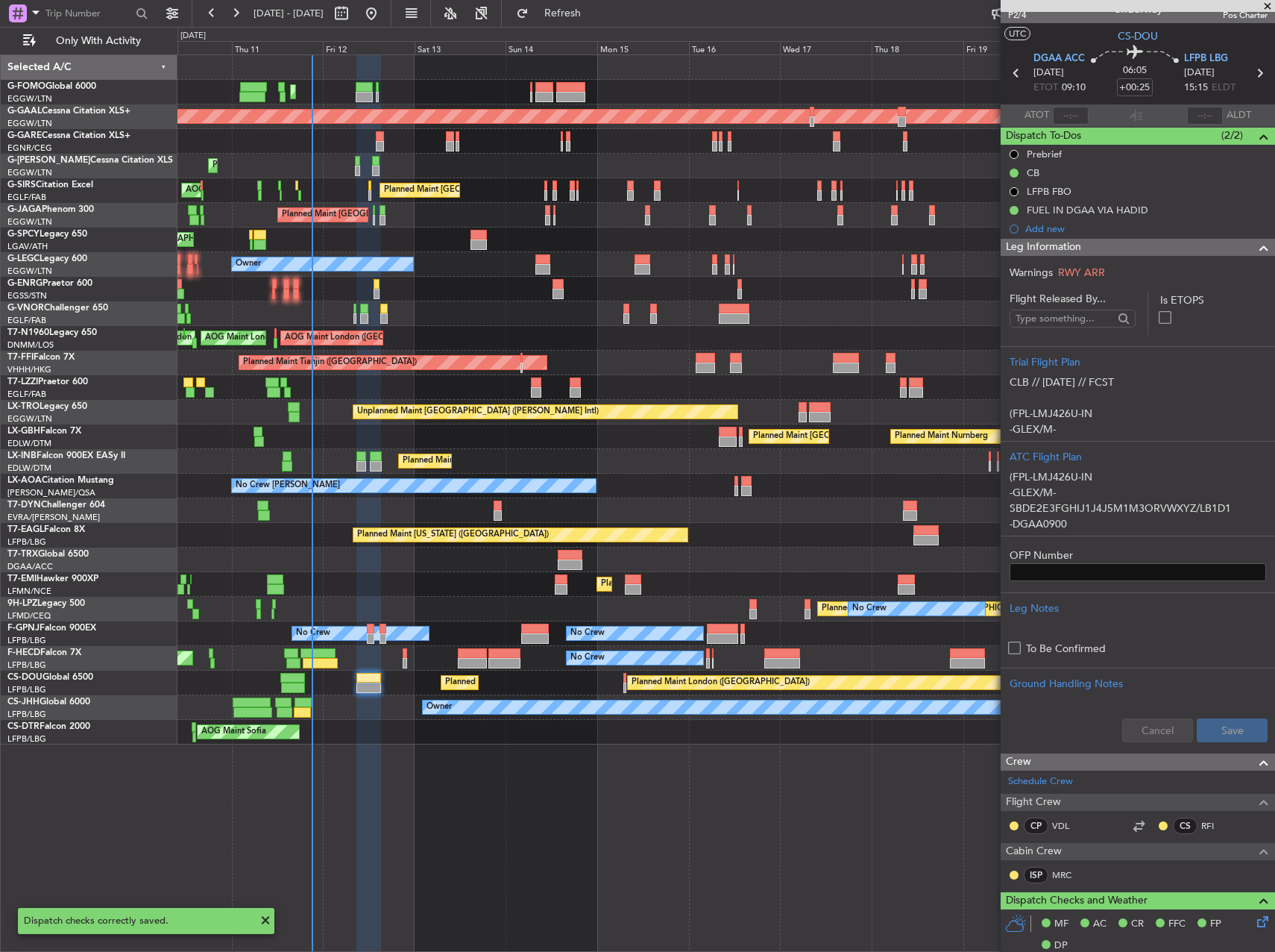
scroll to position [0, 0]
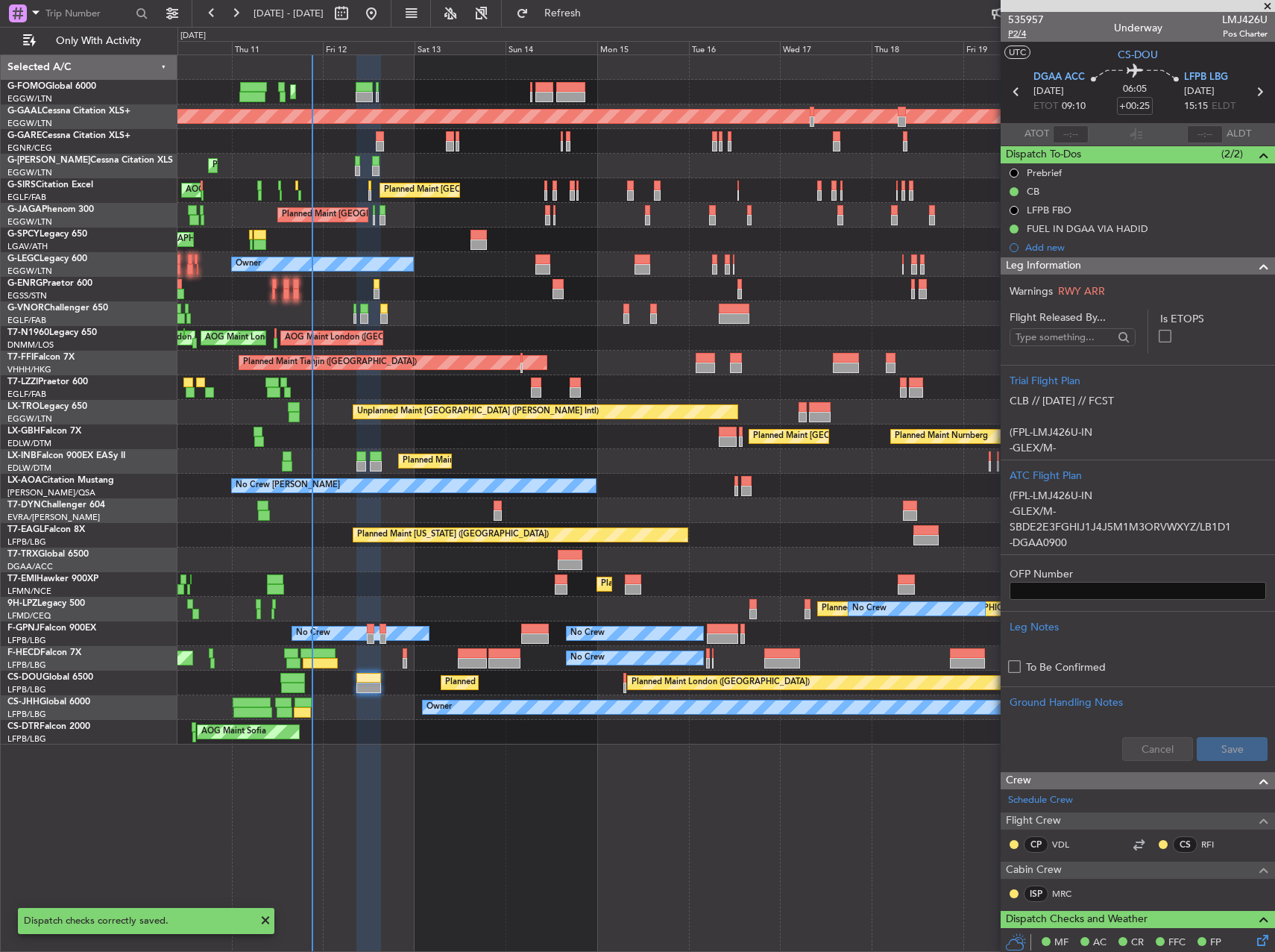
click at [1033, 39] on span "P2/4" at bounding box center [1025, 34] width 36 height 13
drag, startPoint x: 633, startPoint y: 11, endPoint x: 731, endPoint y: 117, distance: 144.4
click at [594, 11] on span "Refresh" at bounding box center [562, 14] width 63 height 11
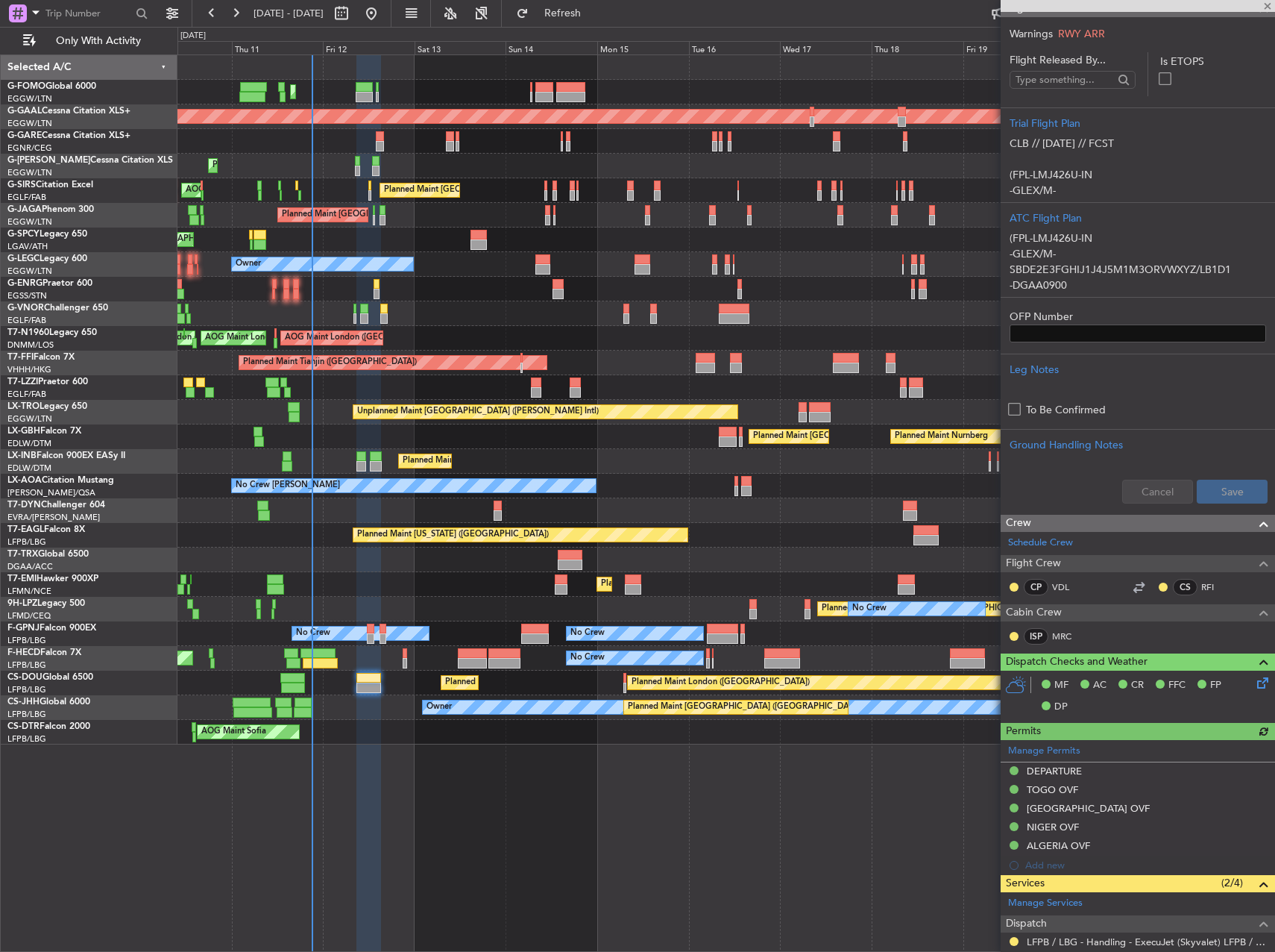
scroll to position [298, 0]
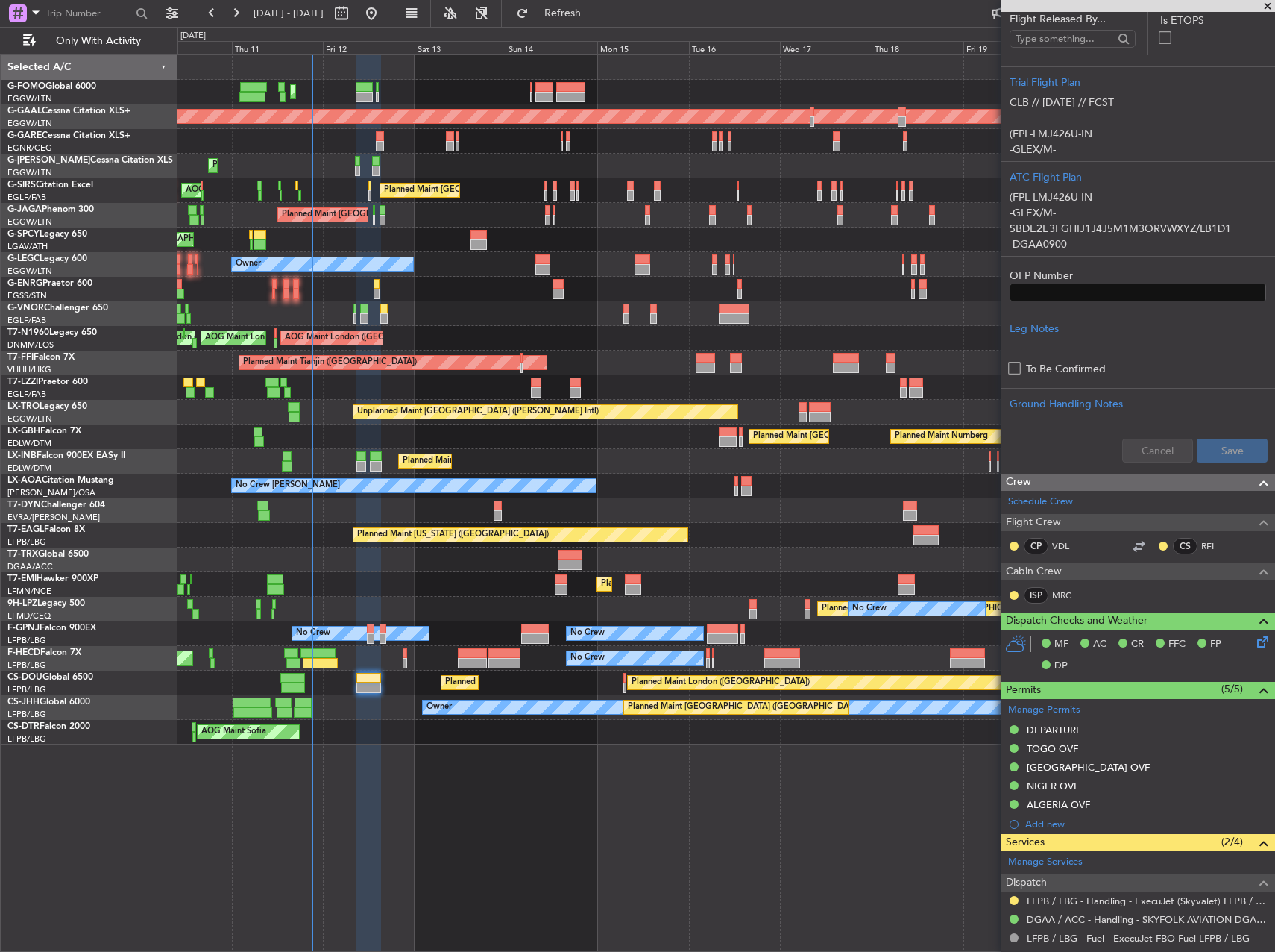
click at [1255, 642] on icon at bounding box center [1261, 639] width 12 height 12
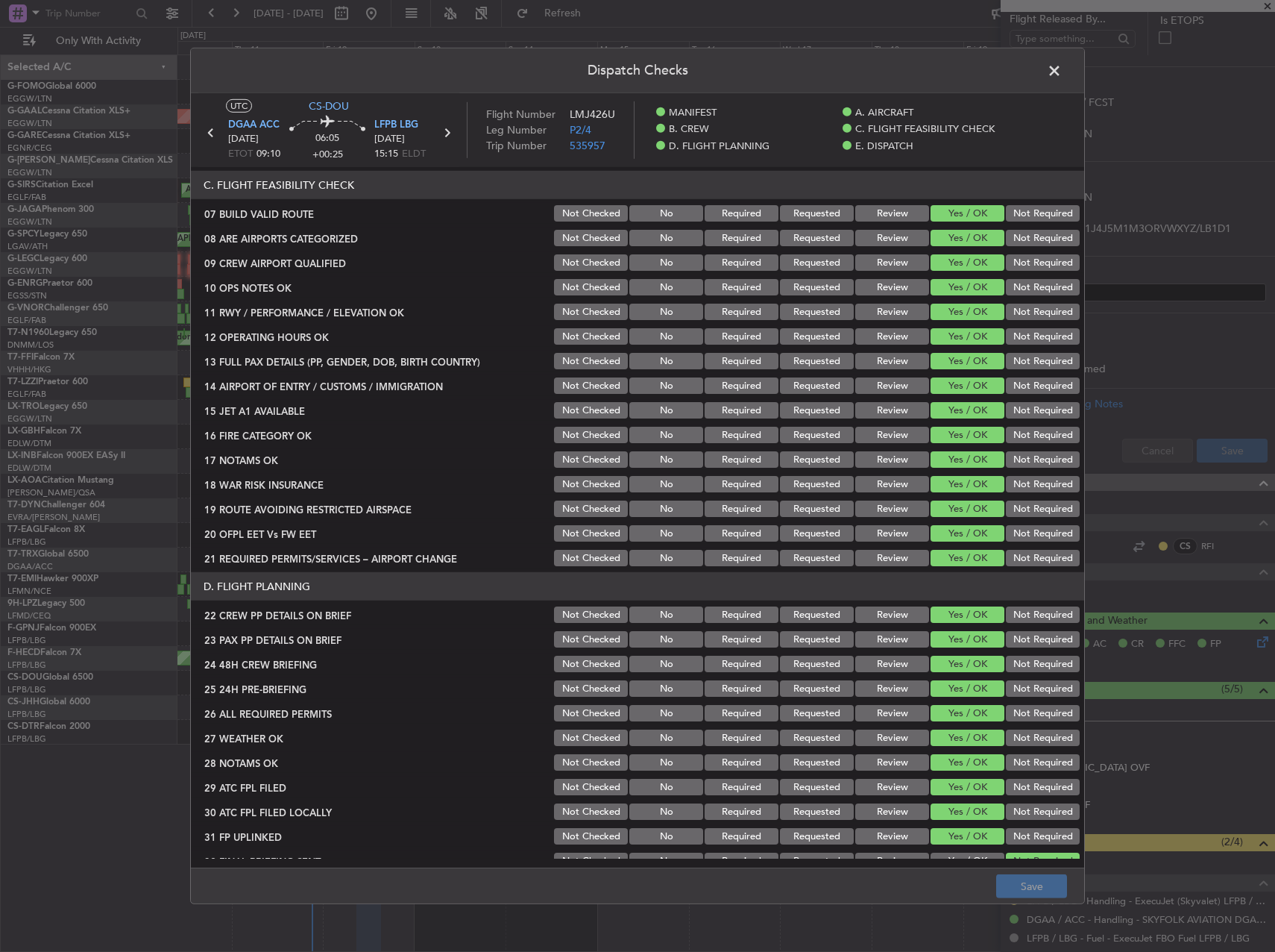
scroll to position [522, 0]
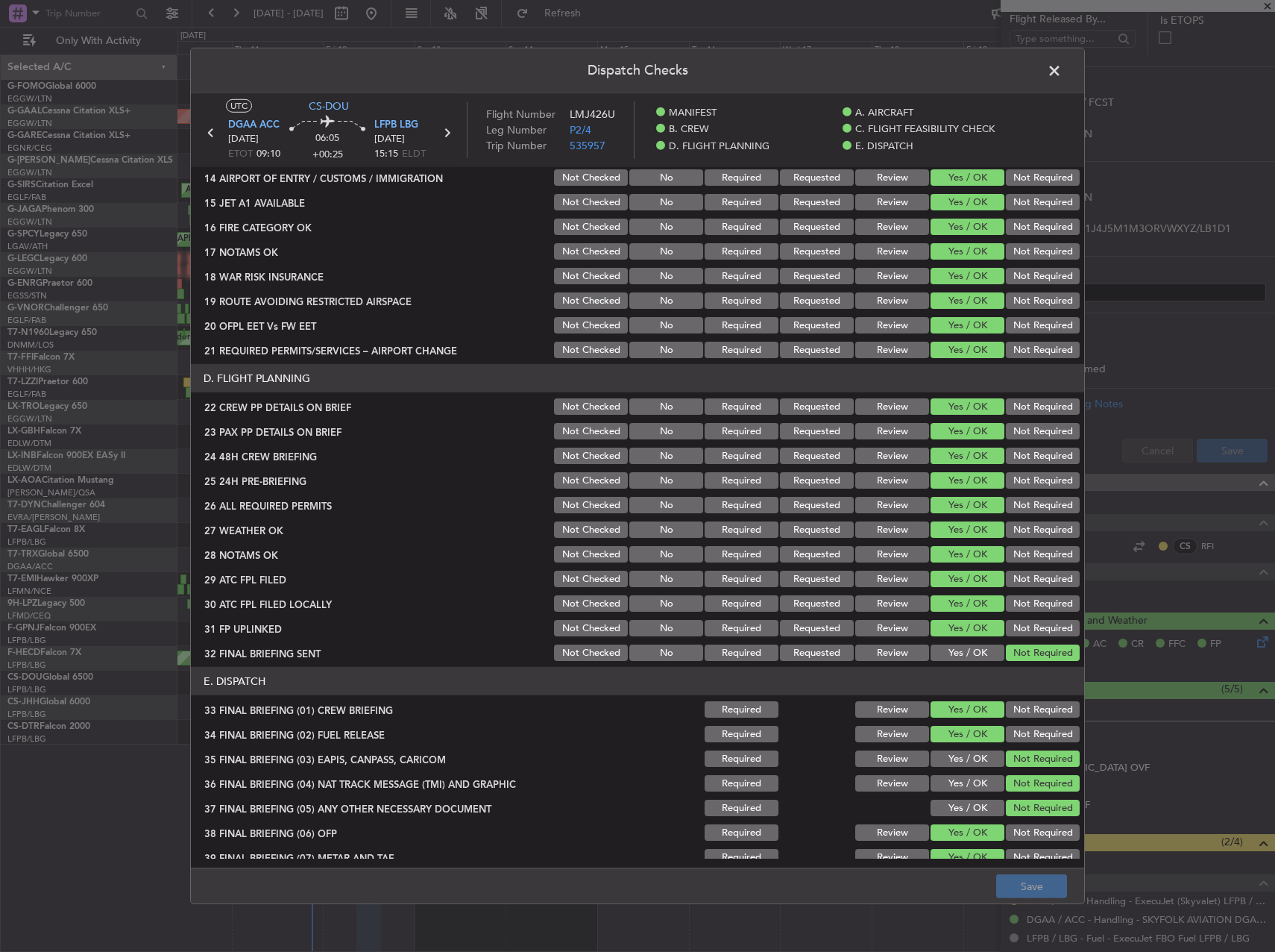
click at [885, 530] on button "Review" at bounding box center [892, 529] width 74 height 16
click at [1036, 879] on button "Save" at bounding box center [1031, 885] width 70 height 24
click at [1062, 64] on span at bounding box center [1062, 74] width 0 height 30
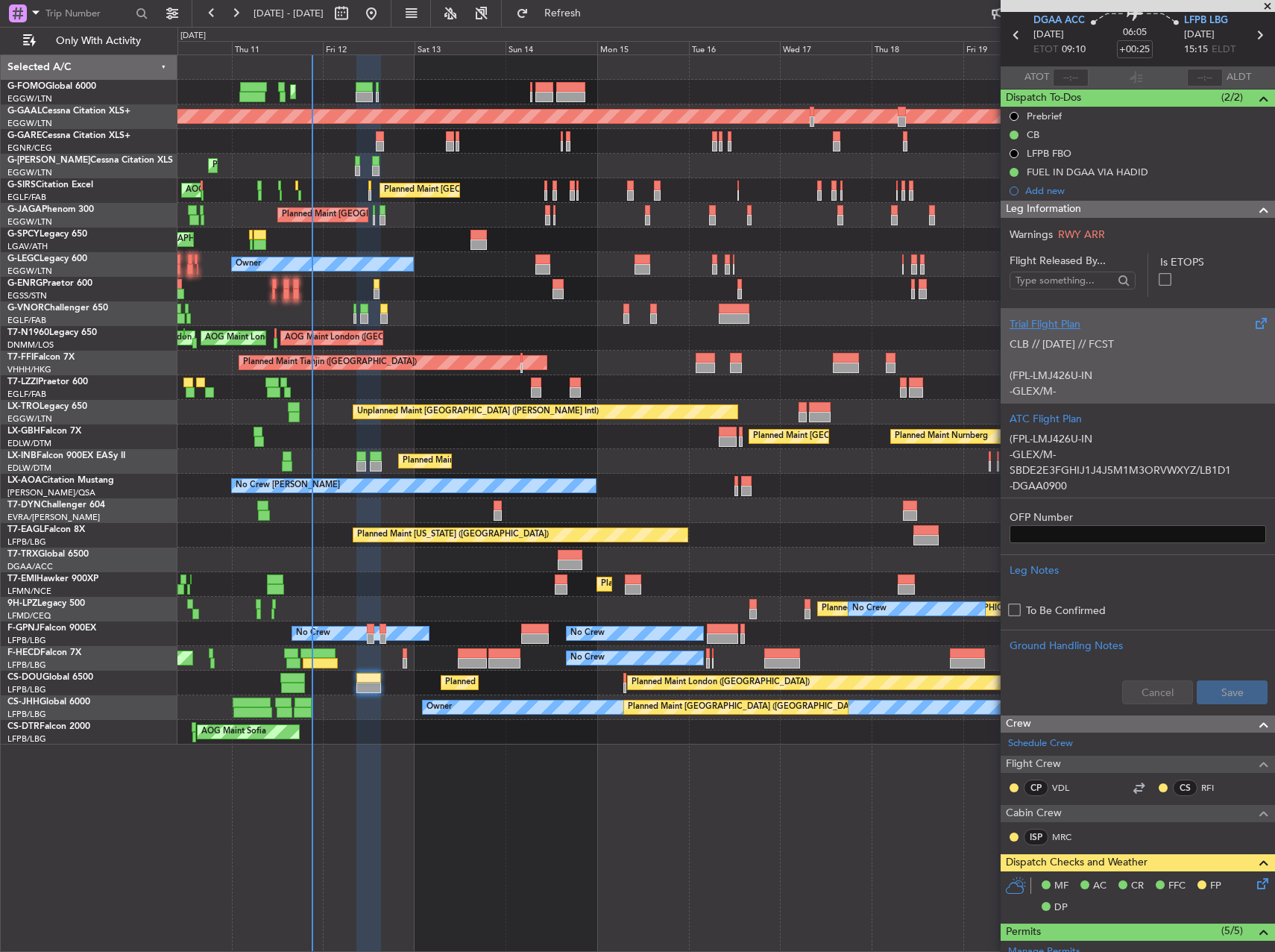
scroll to position [0, 0]
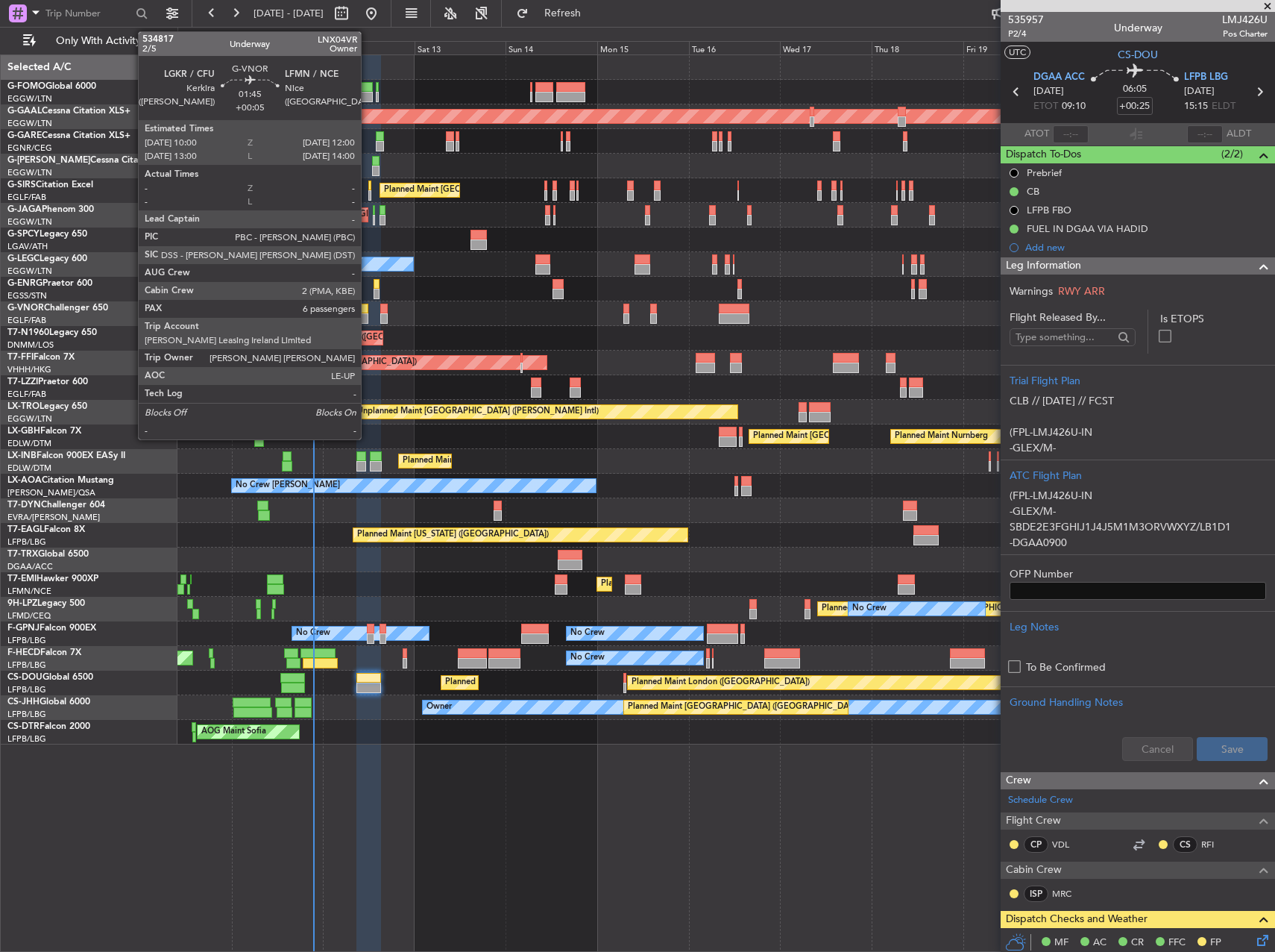
click at [367, 313] on div at bounding box center [364, 318] width 9 height 11
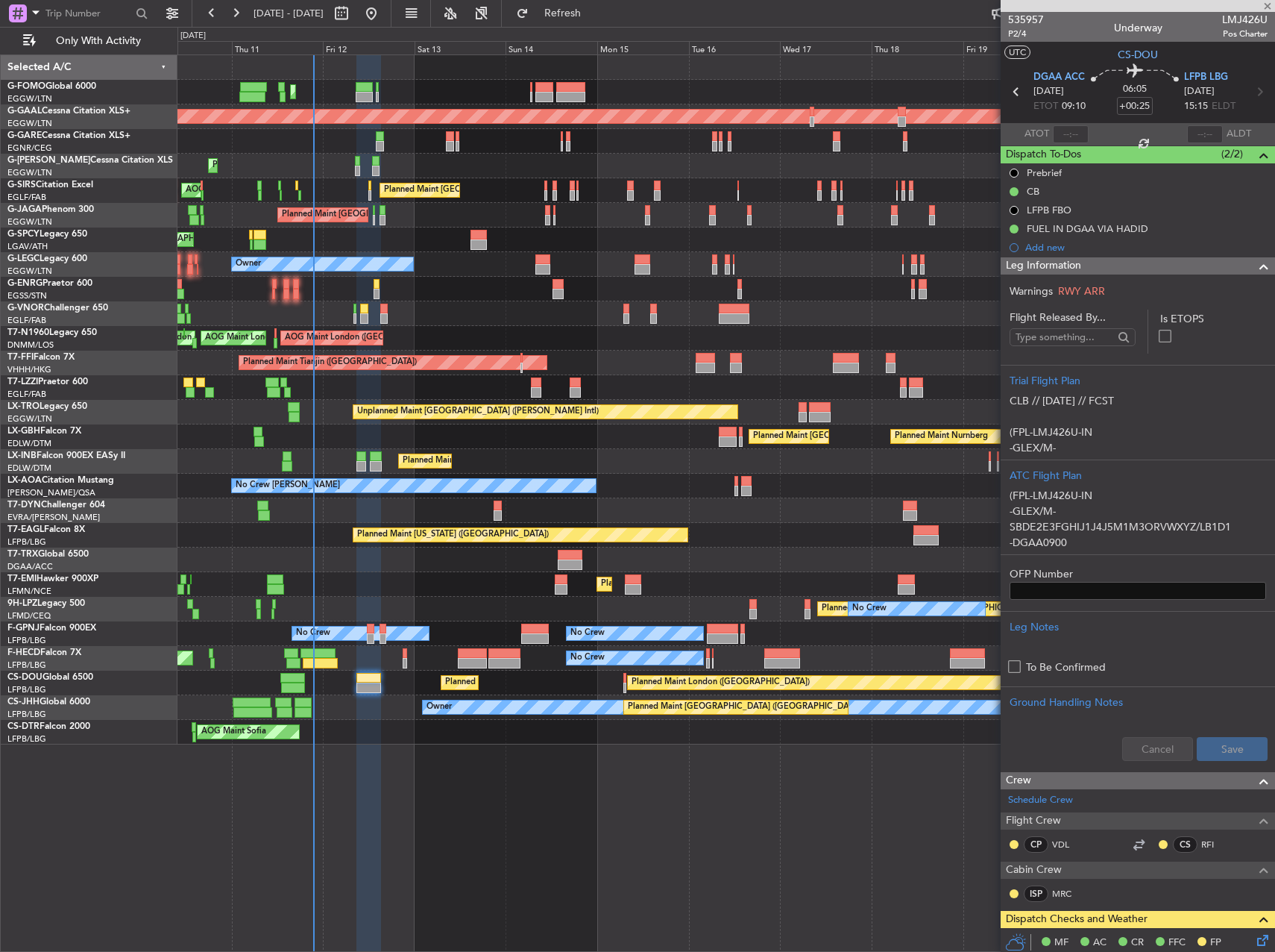
type input "+00:05"
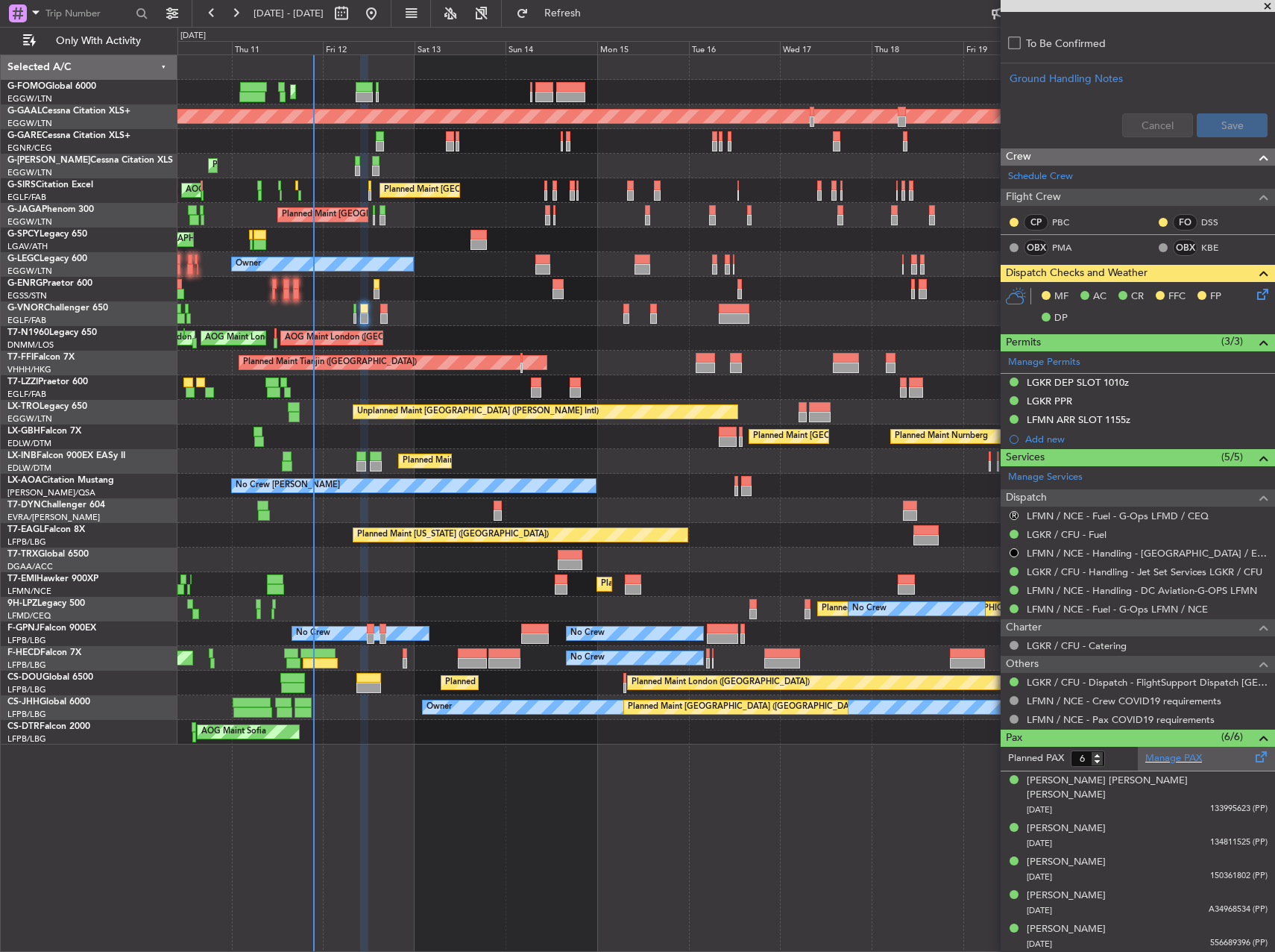
scroll to position [655, 0]
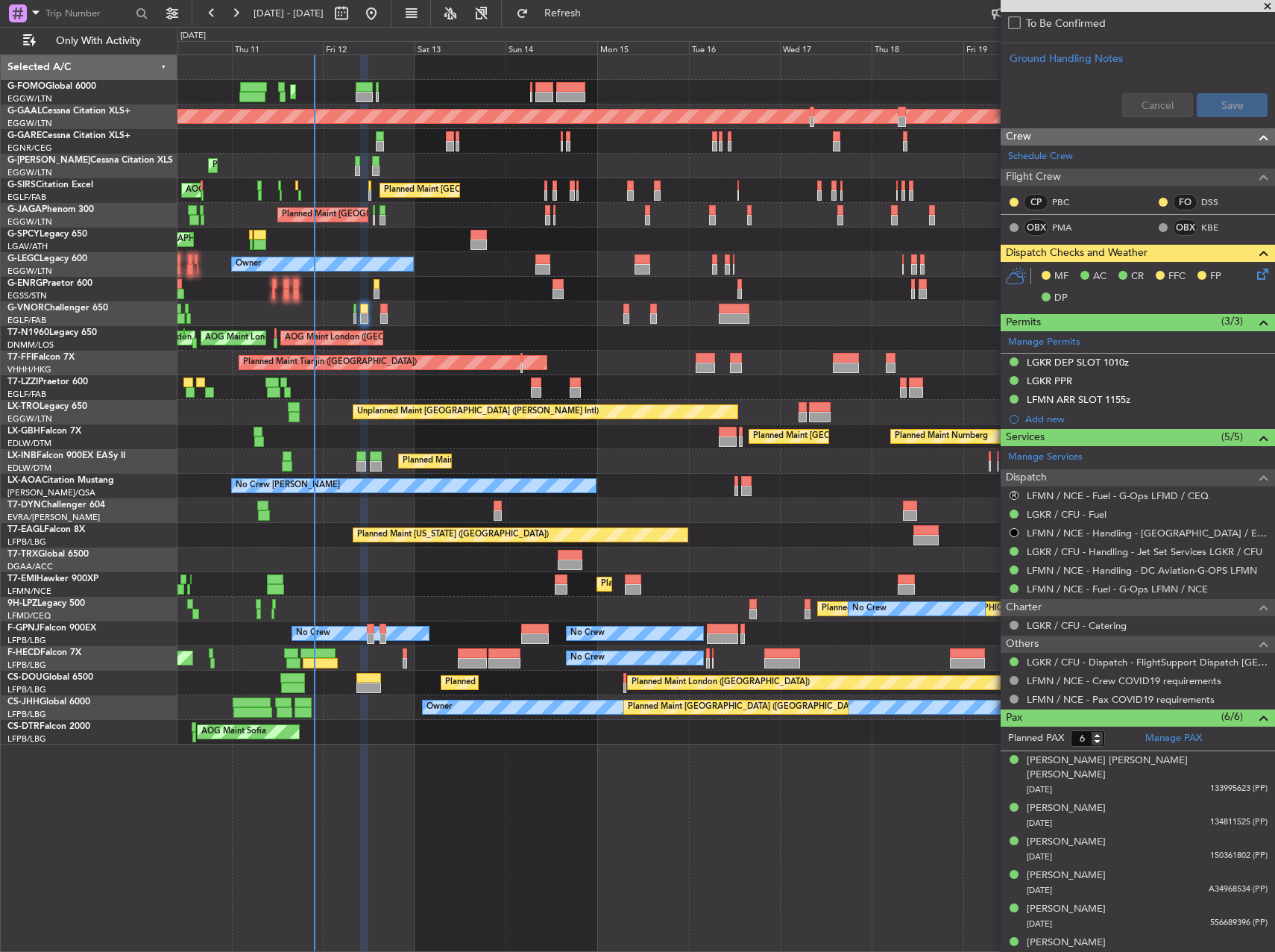
click at [1267, 9] on span at bounding box center [1267, 7] width 14 height 14
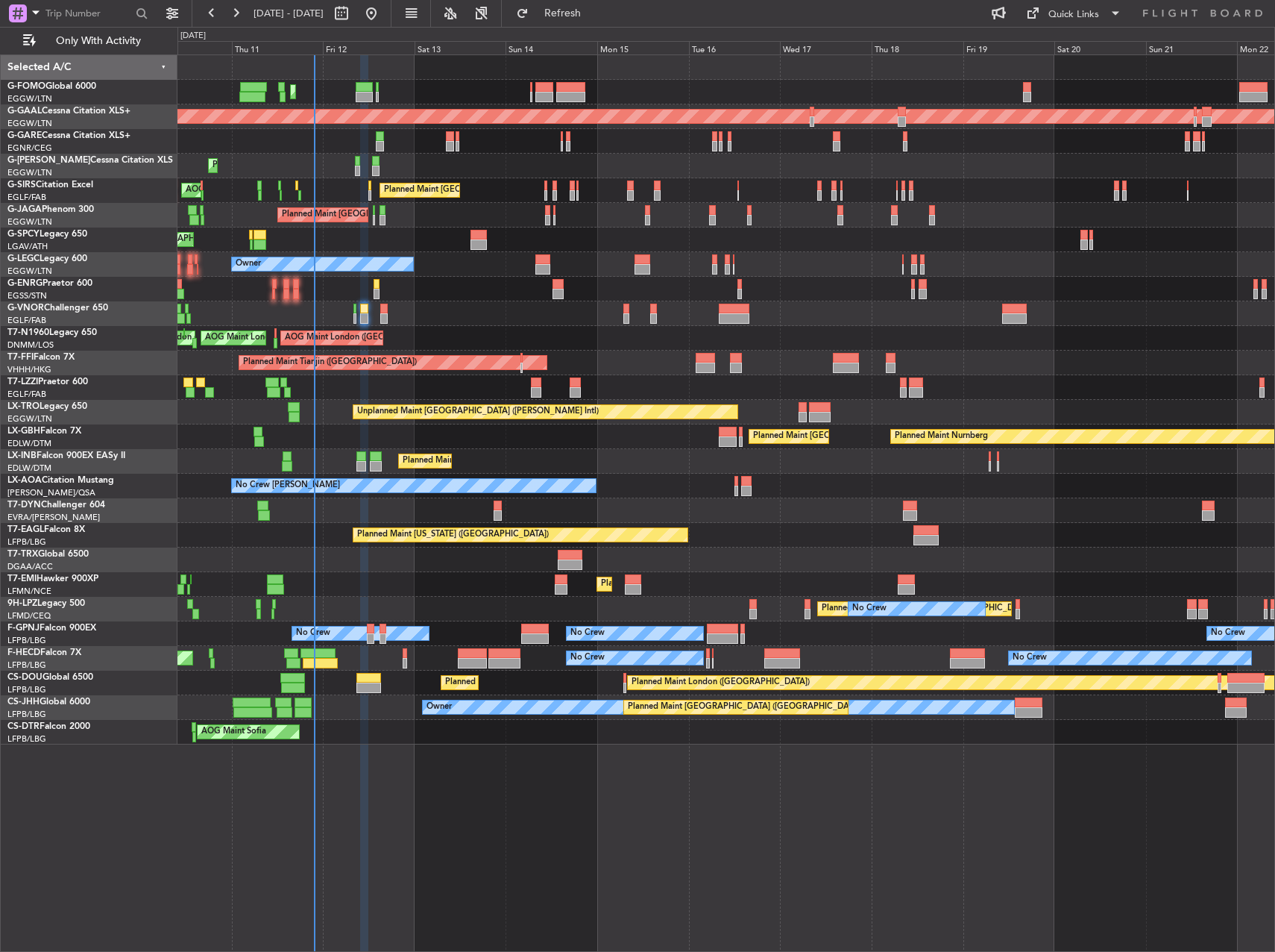
type input "0"
click at [599, 21] on button "Refresh" at bounding box center [554, 14] width 90 height 24
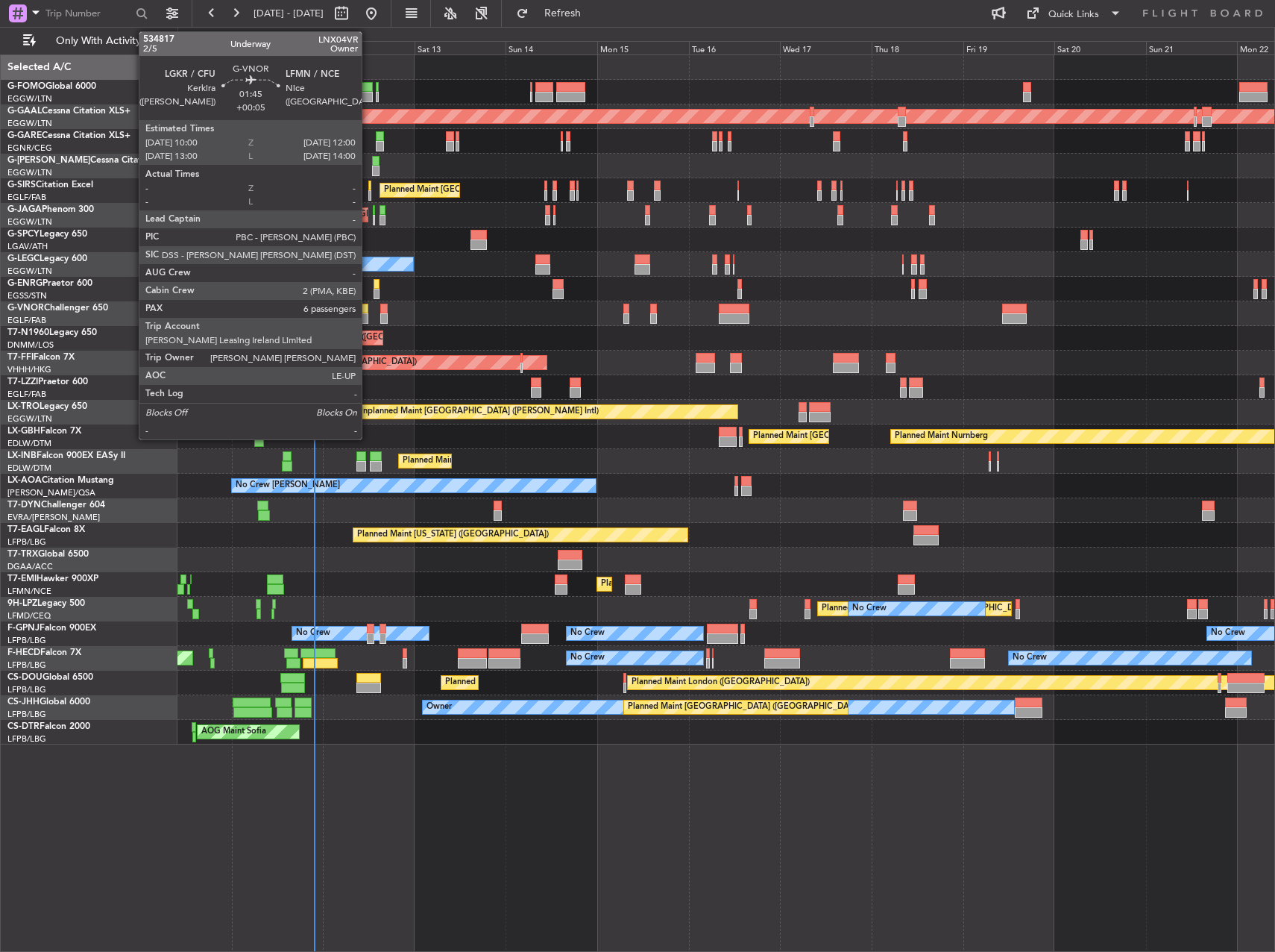
click at [368, 308] on div at bounding box center [364, 309] width 9 height 11
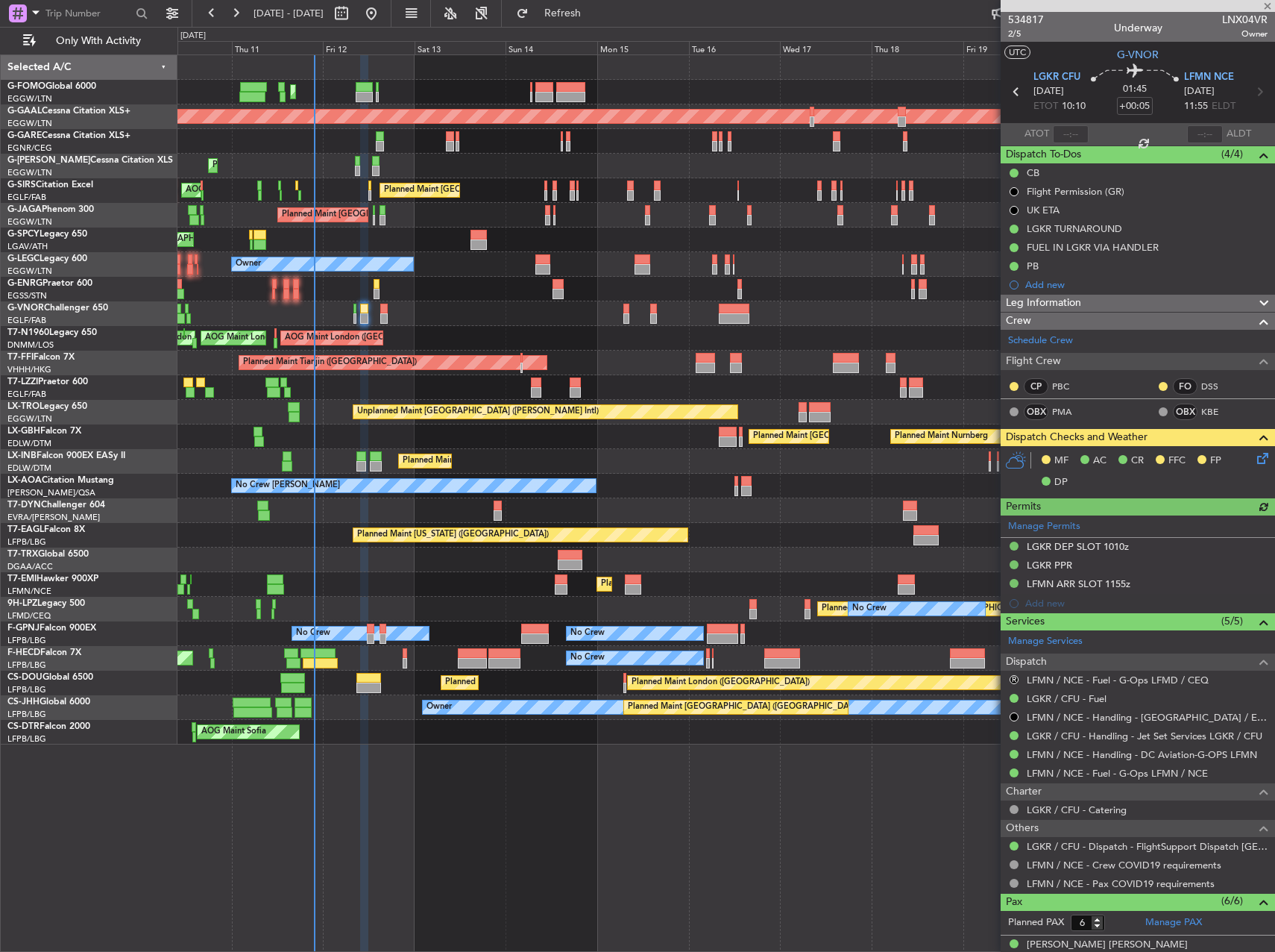
scroll to position [184, 0]
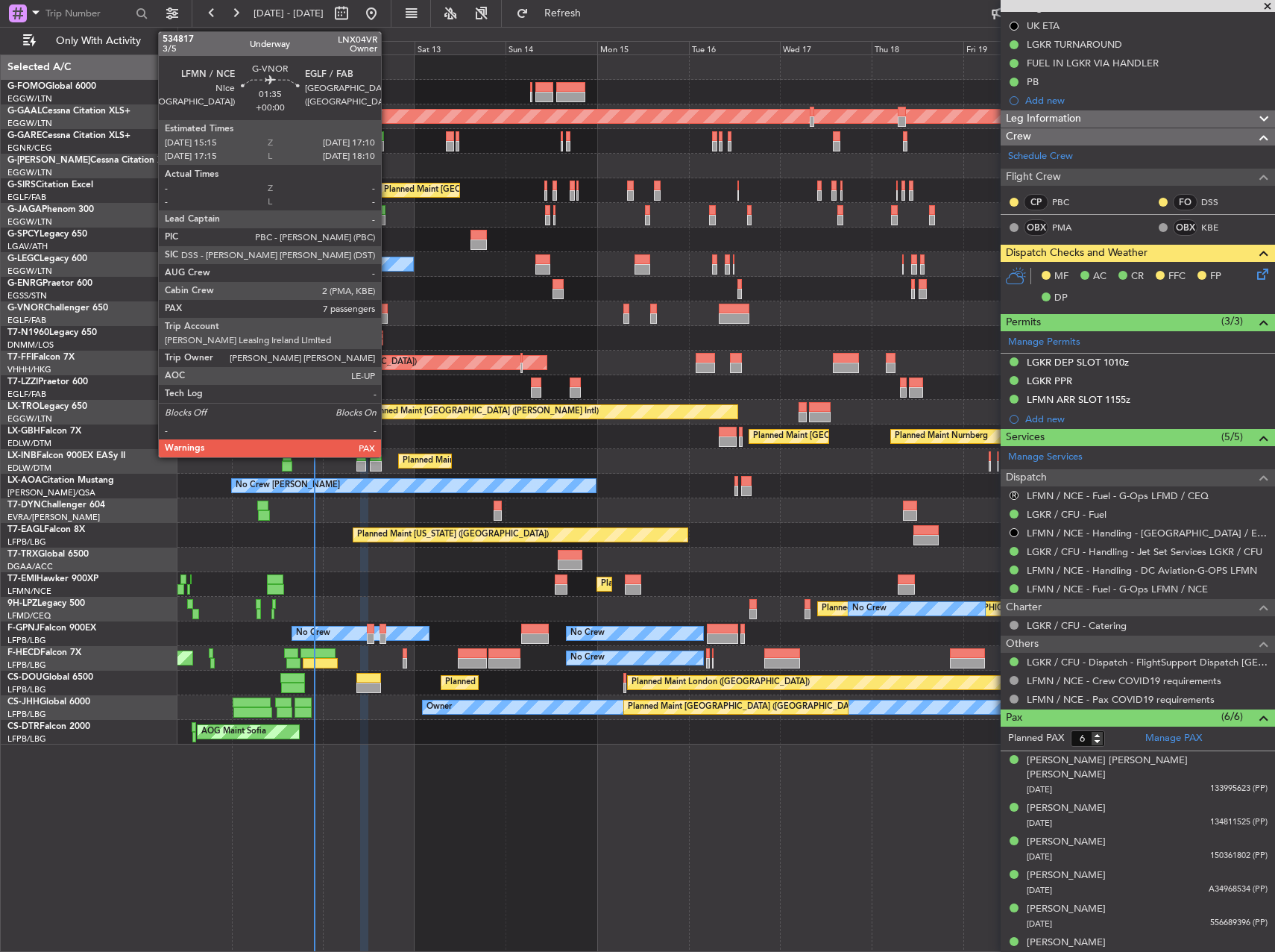
click at [388, 311] on div at bounding box center [384, 309] width 8 height 11
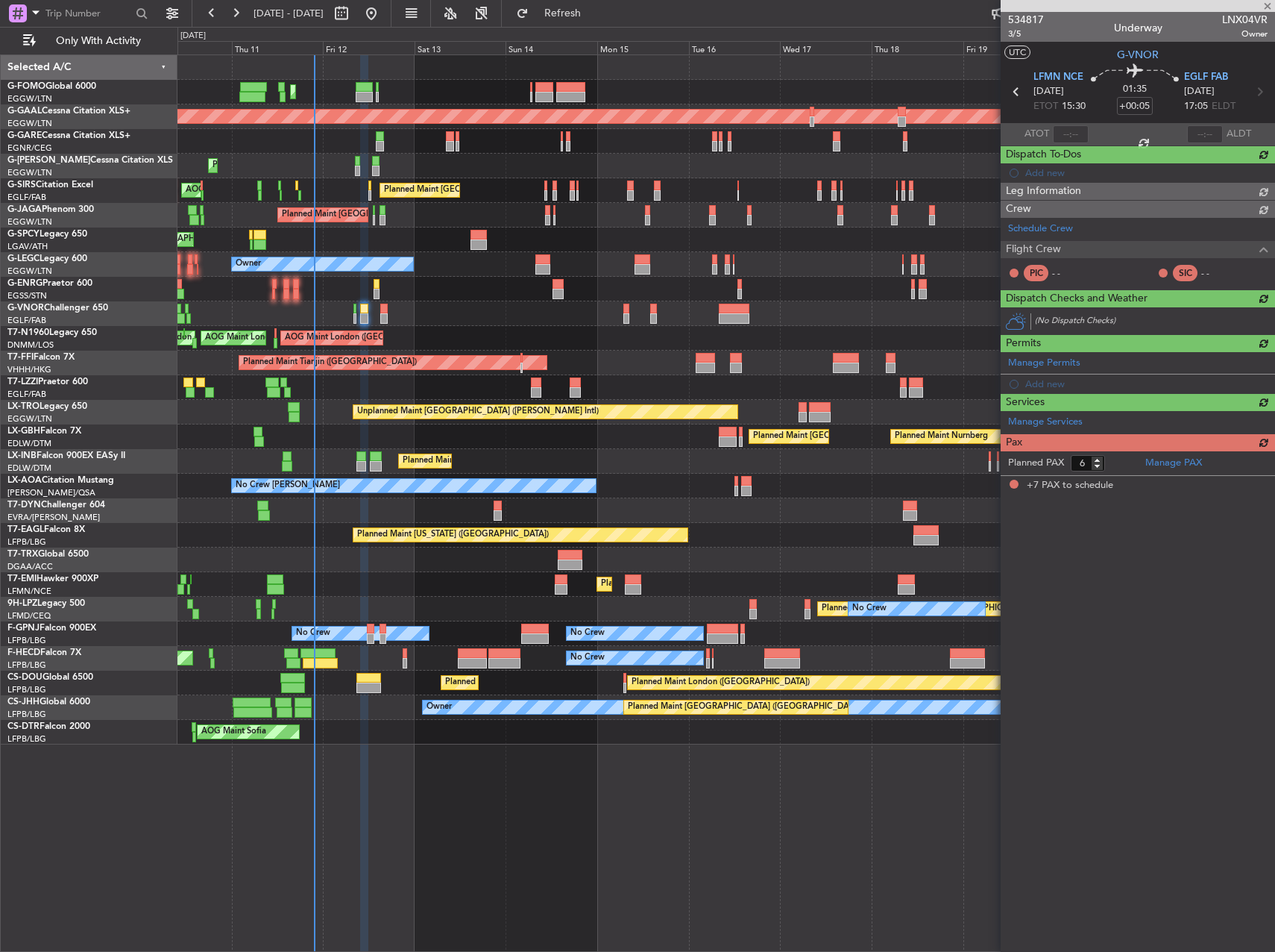
type input "7"
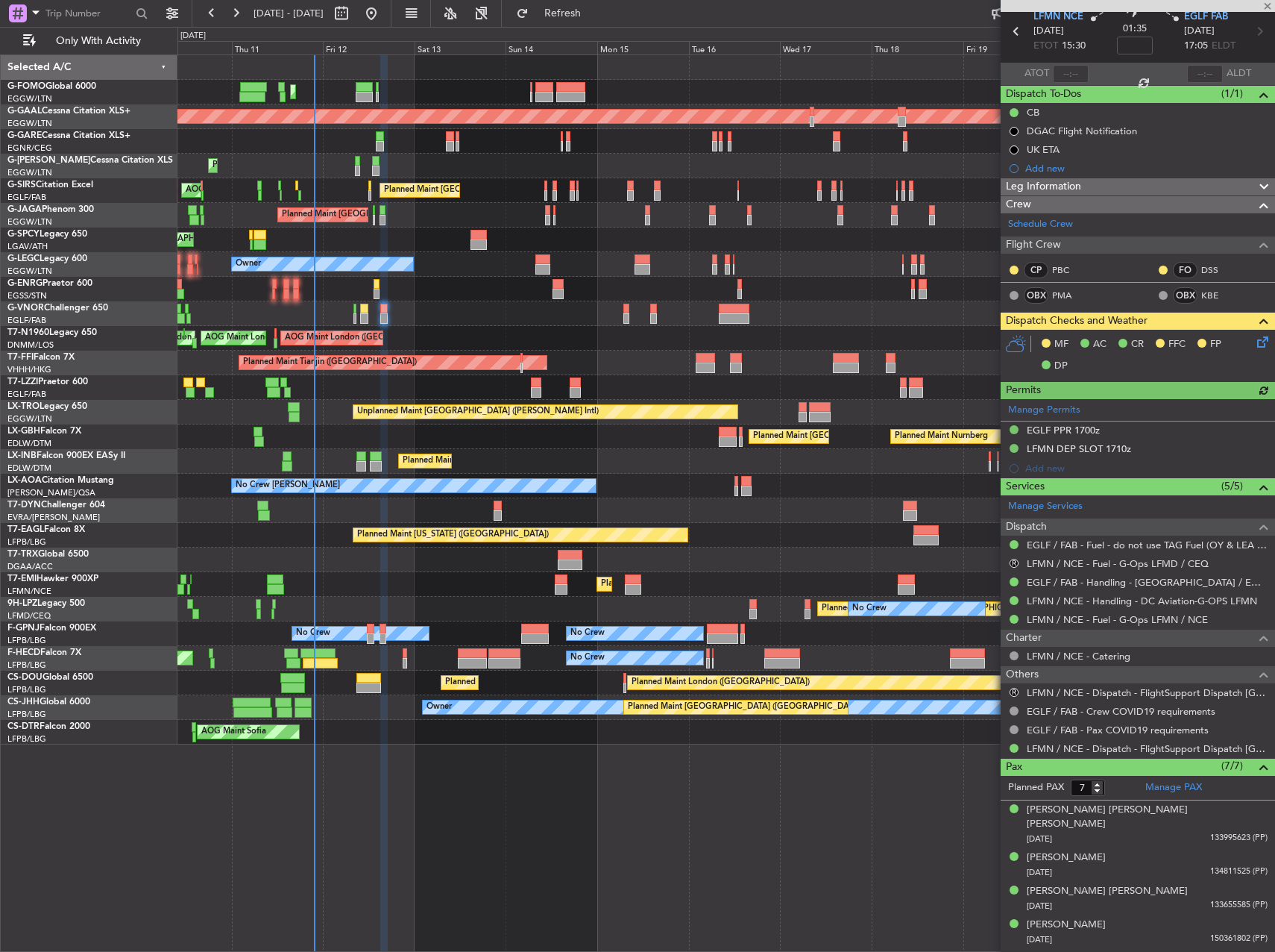
scroll to position [143, 0]
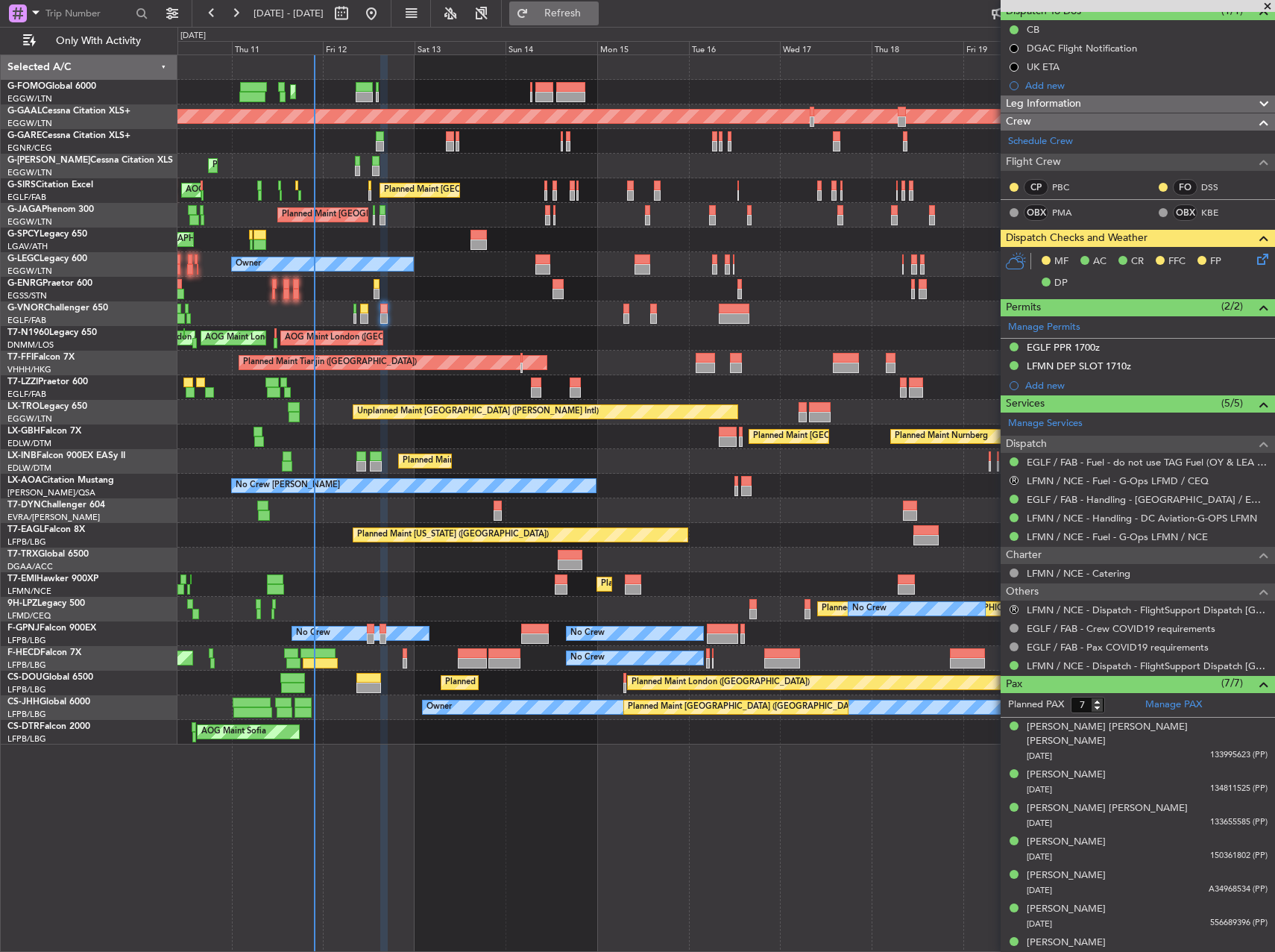
click at [594, 12] on span "Refresh" at bounding box center [562, 14] width 63 height 11
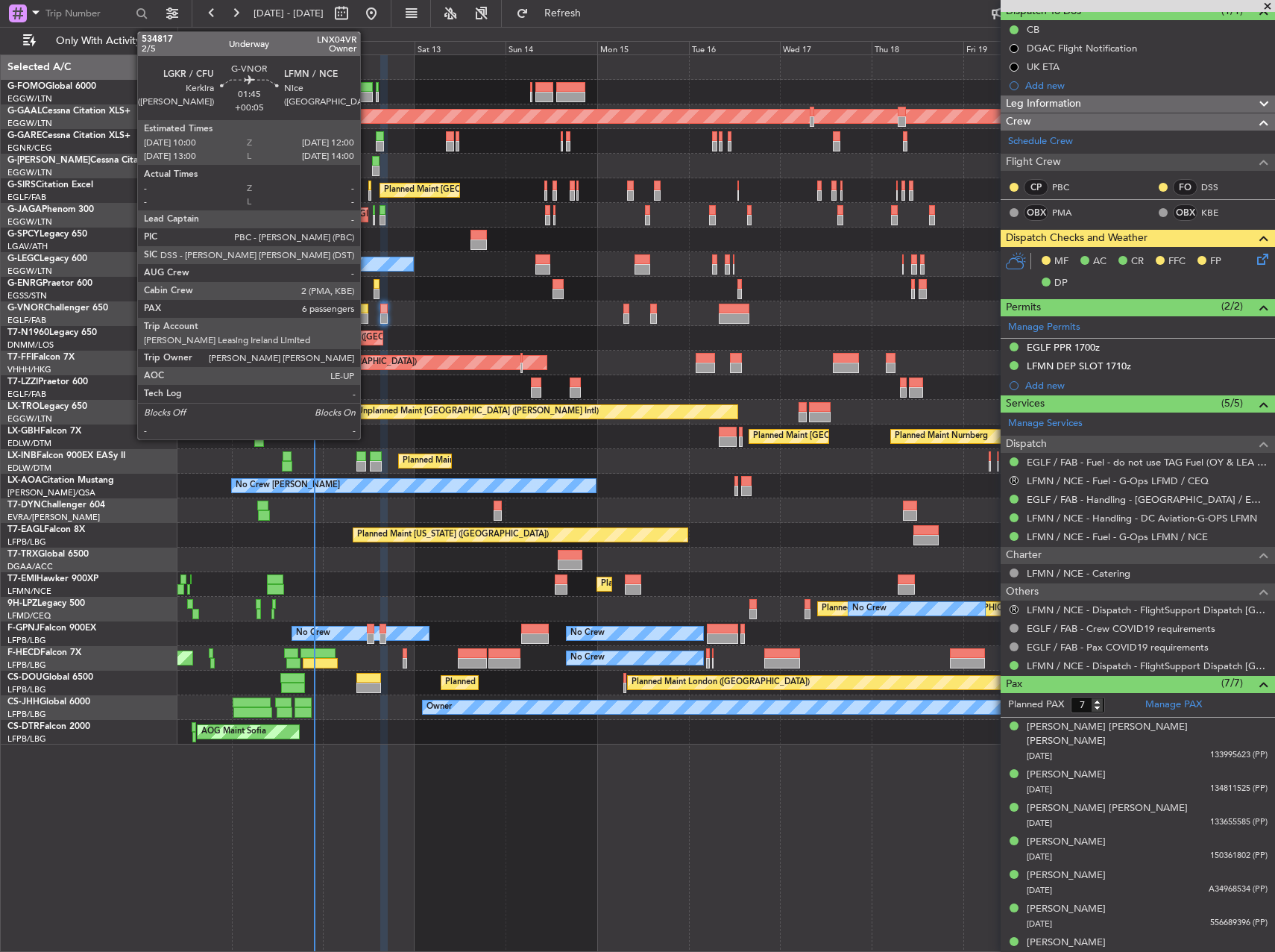
click at [366, 306] on div at bounding box center [364, 309] width 9 height 11
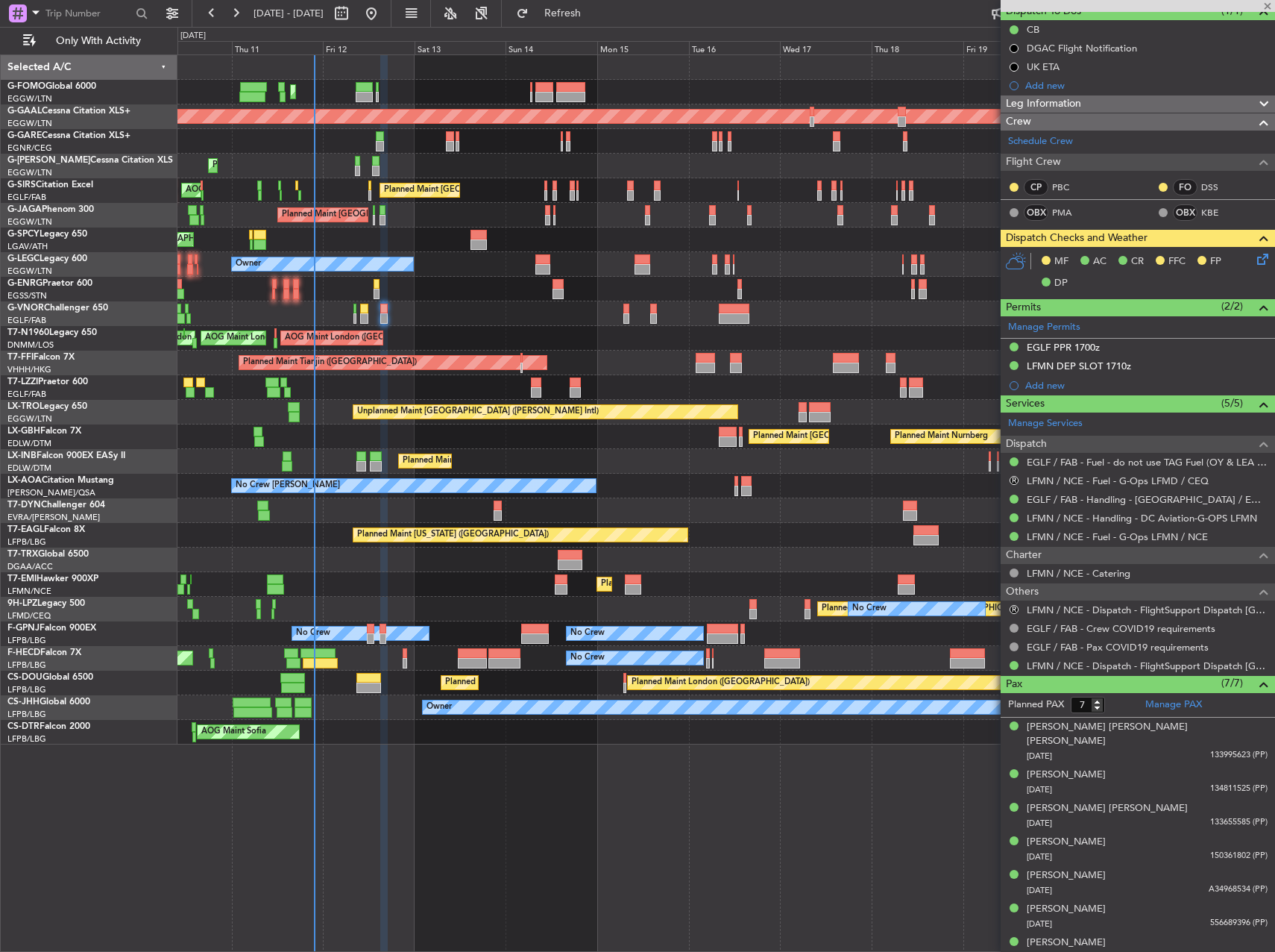
type input "+00:05"
type input "6"
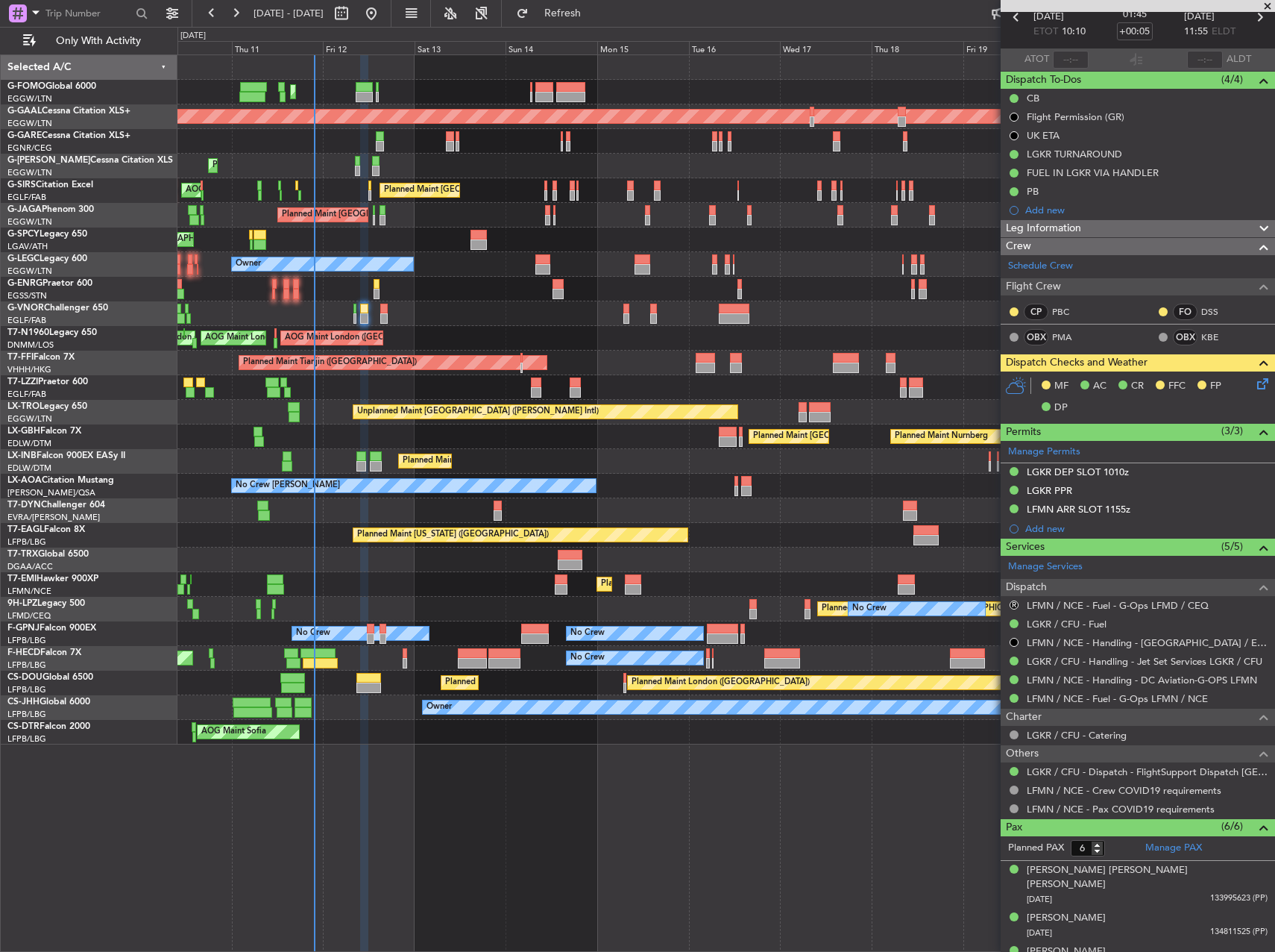
scroll to position [184, 0]
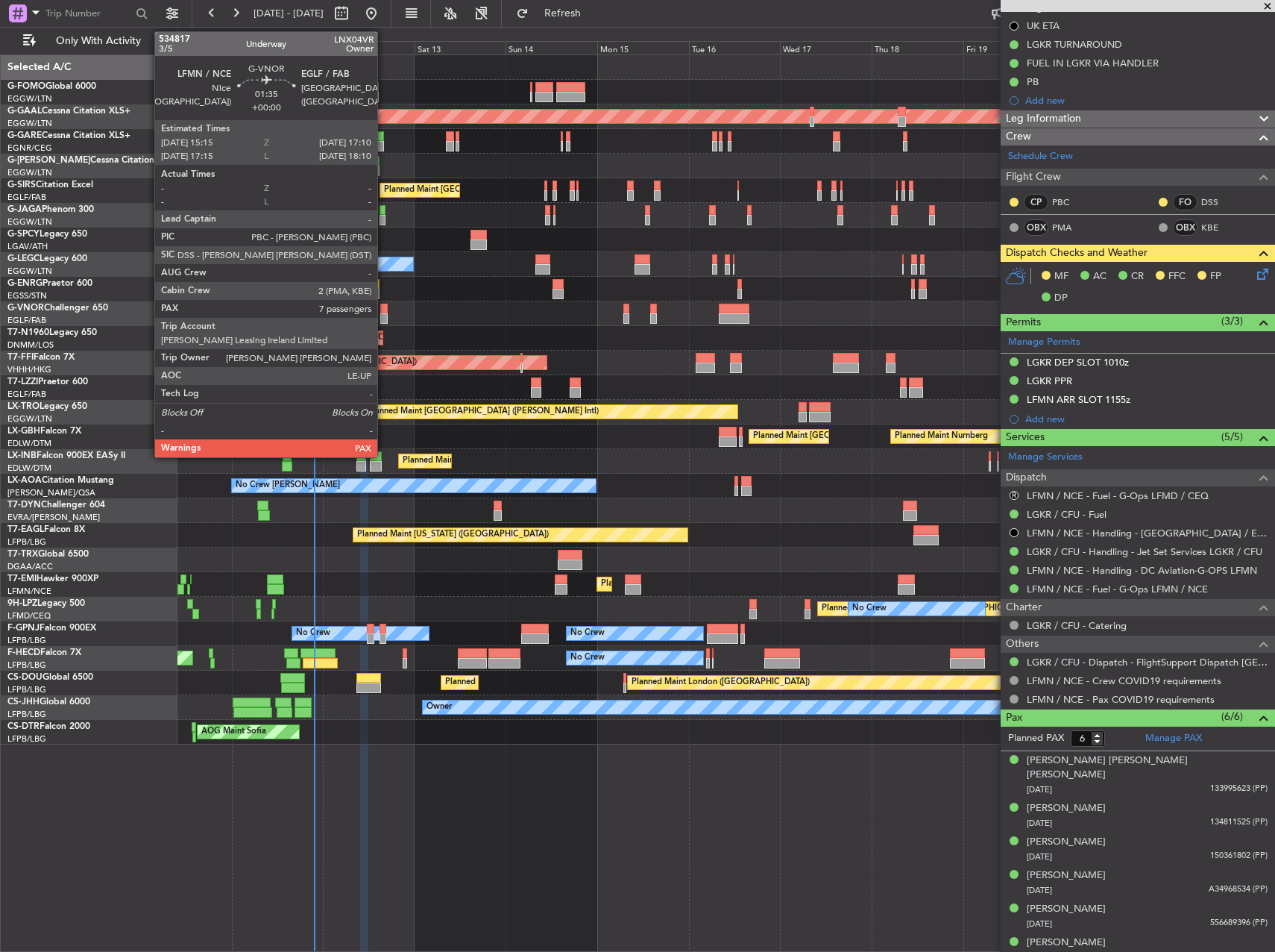
click at [384, 313] on div at bounding box center [384, 318] width 8 height 11
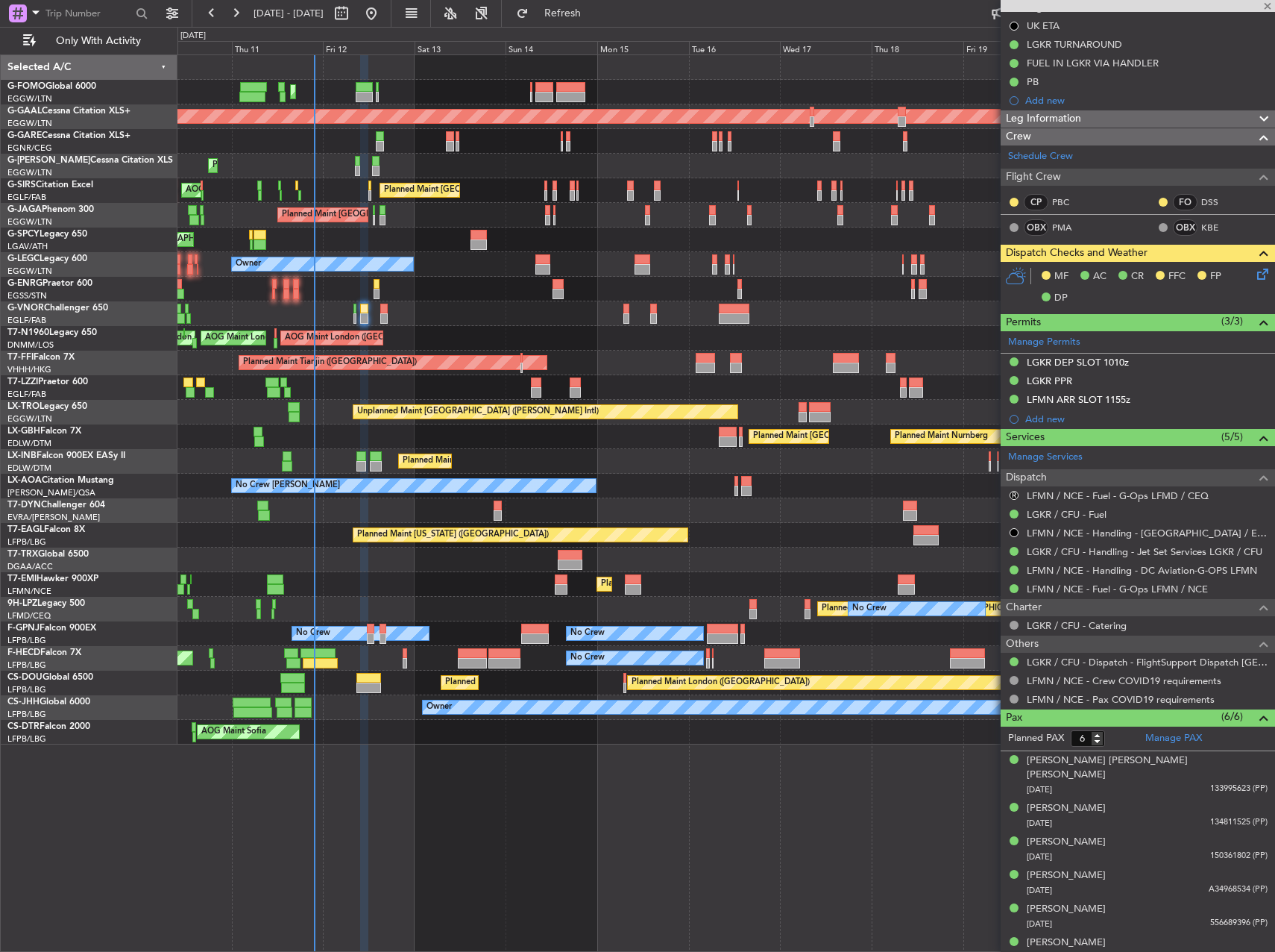
type input "7"
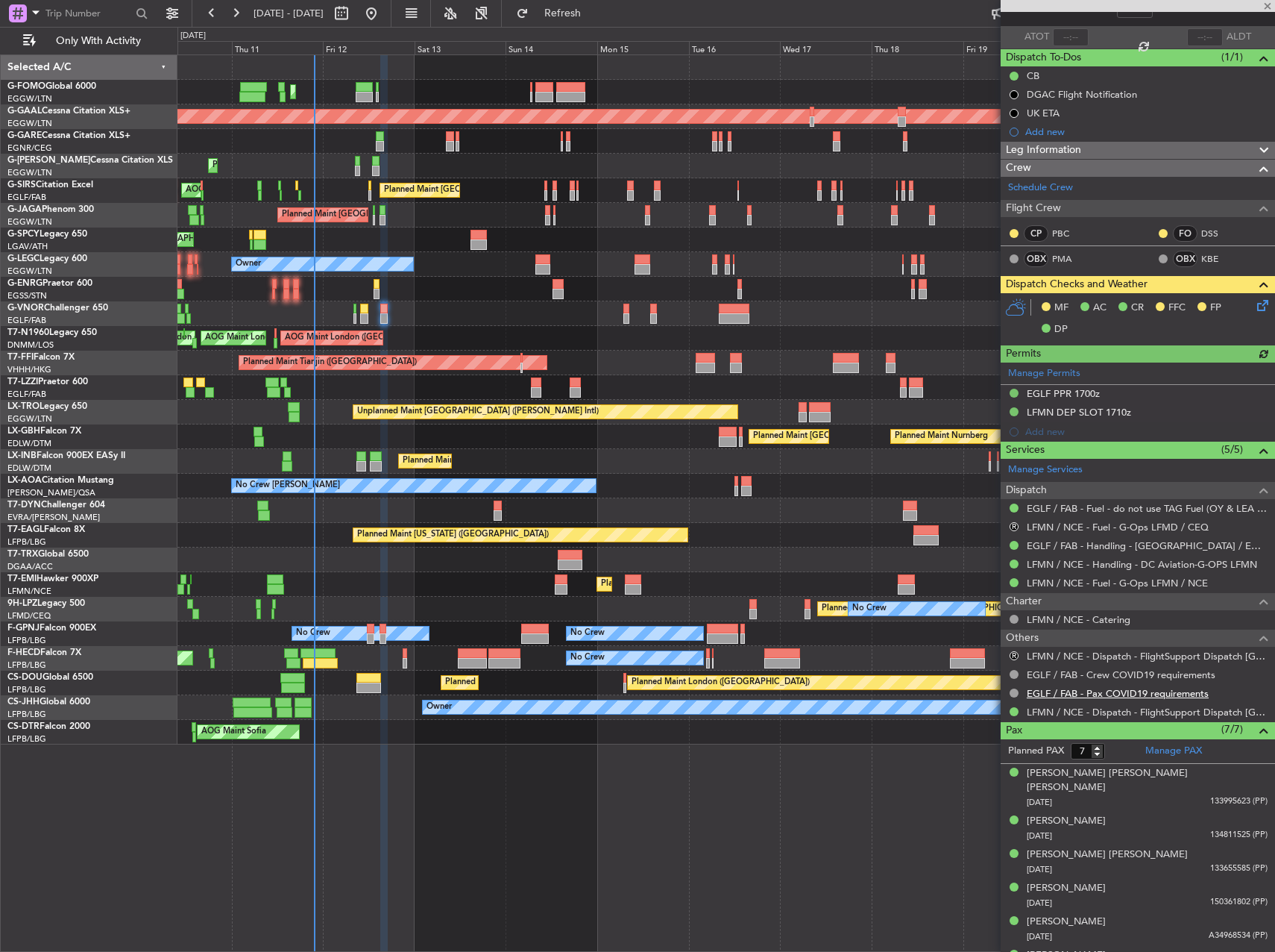
scroll to position [143, 0]
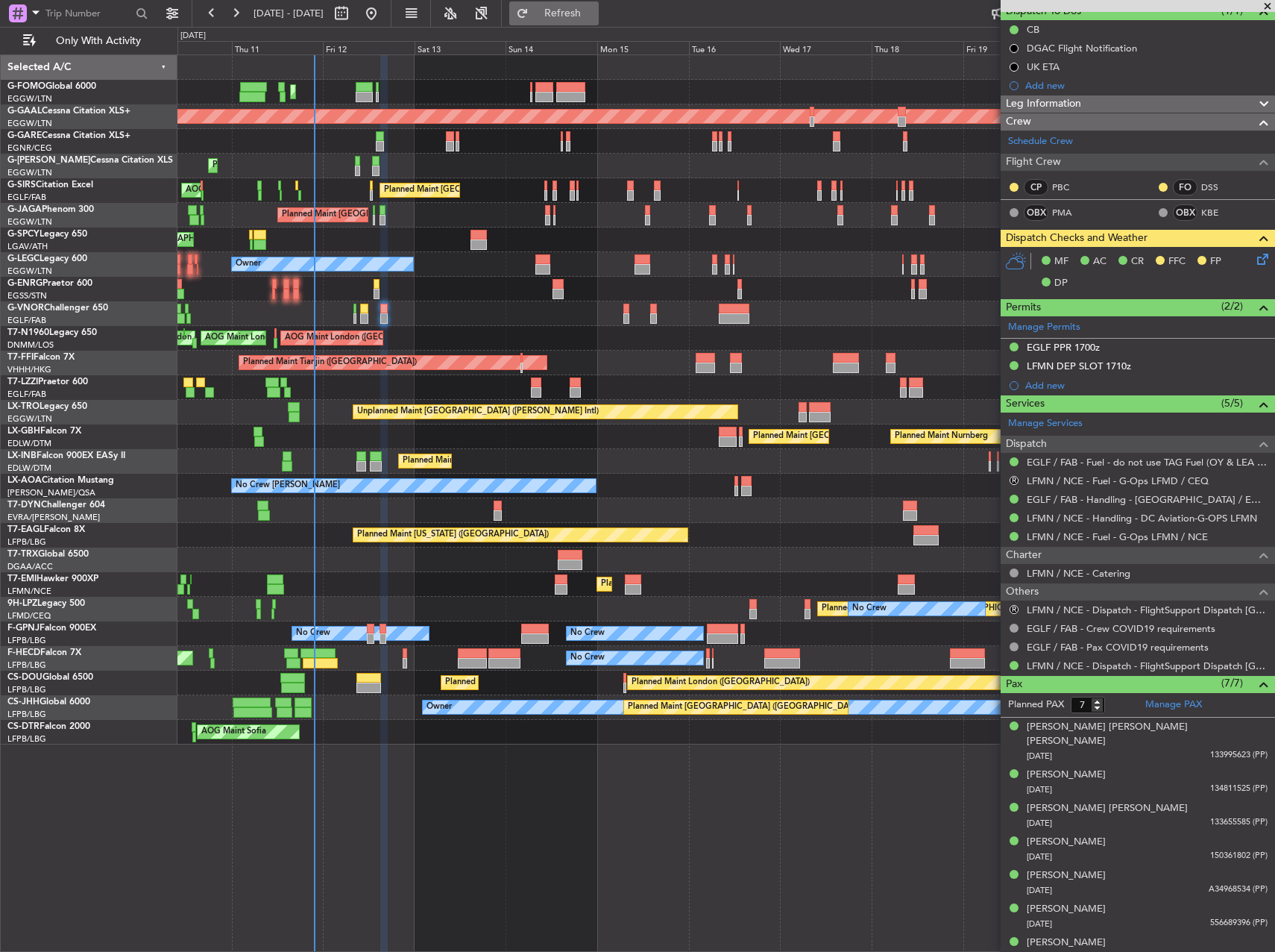
click at [594, 14] on span "Refresh" at bounding box center [562, 14] width 63 height 11
click at [1255, 253] on icon at bounding box center [1261, 257] width 12 height 12
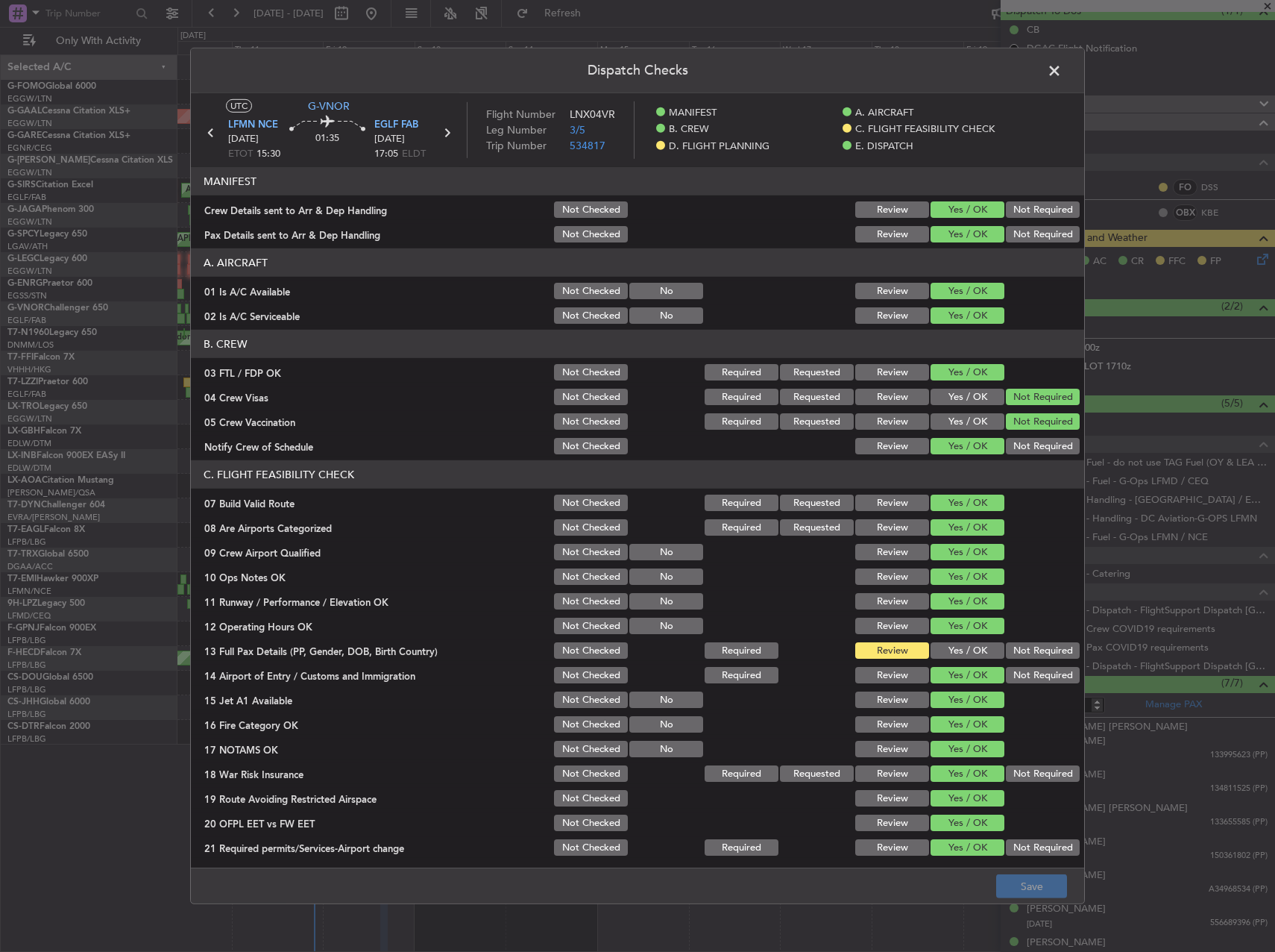
click at [956, 647] on button "Yes / OK" at bounding box center [967, 650] width 74 height 16
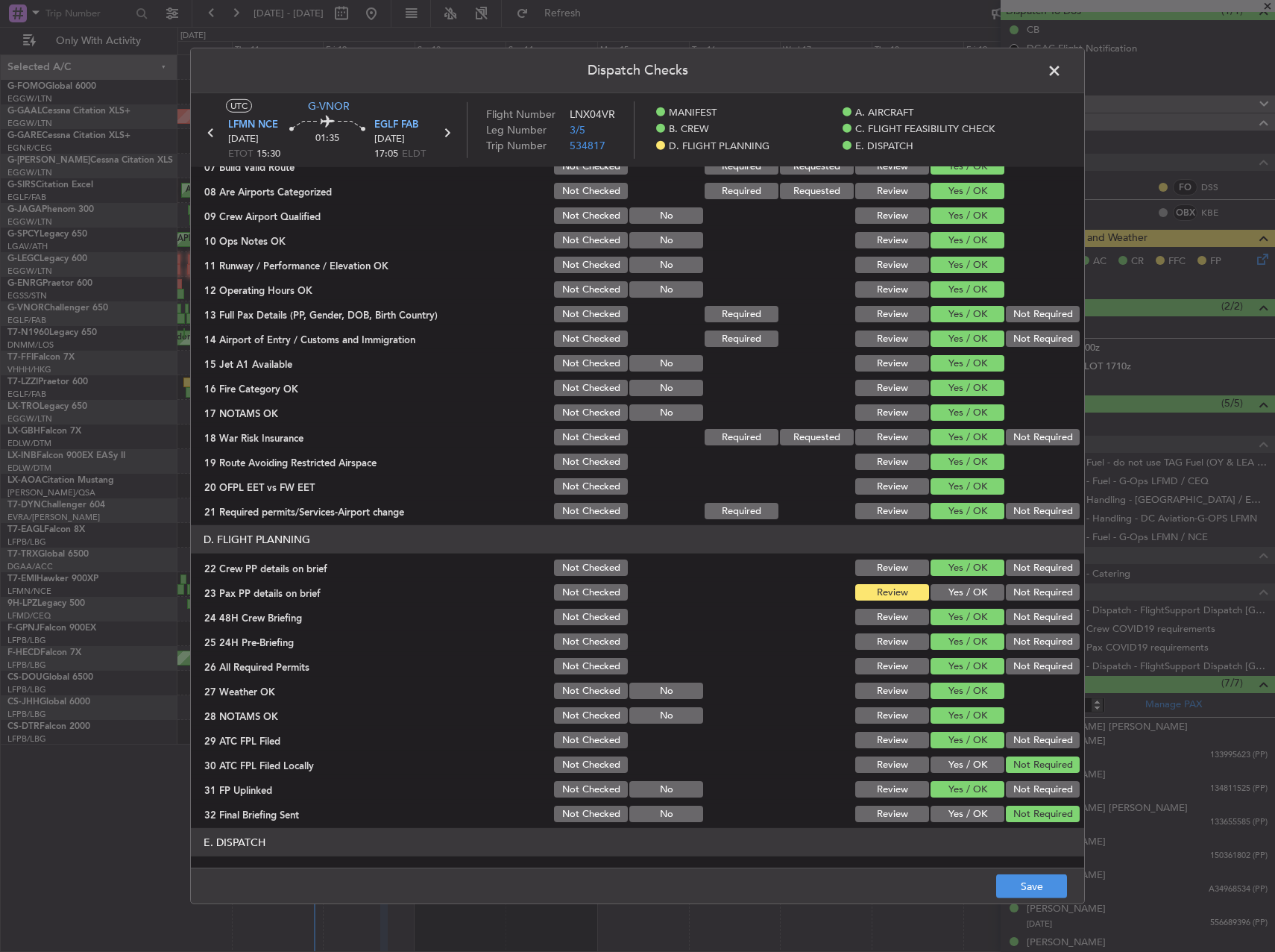
scroll to position [373, 0]
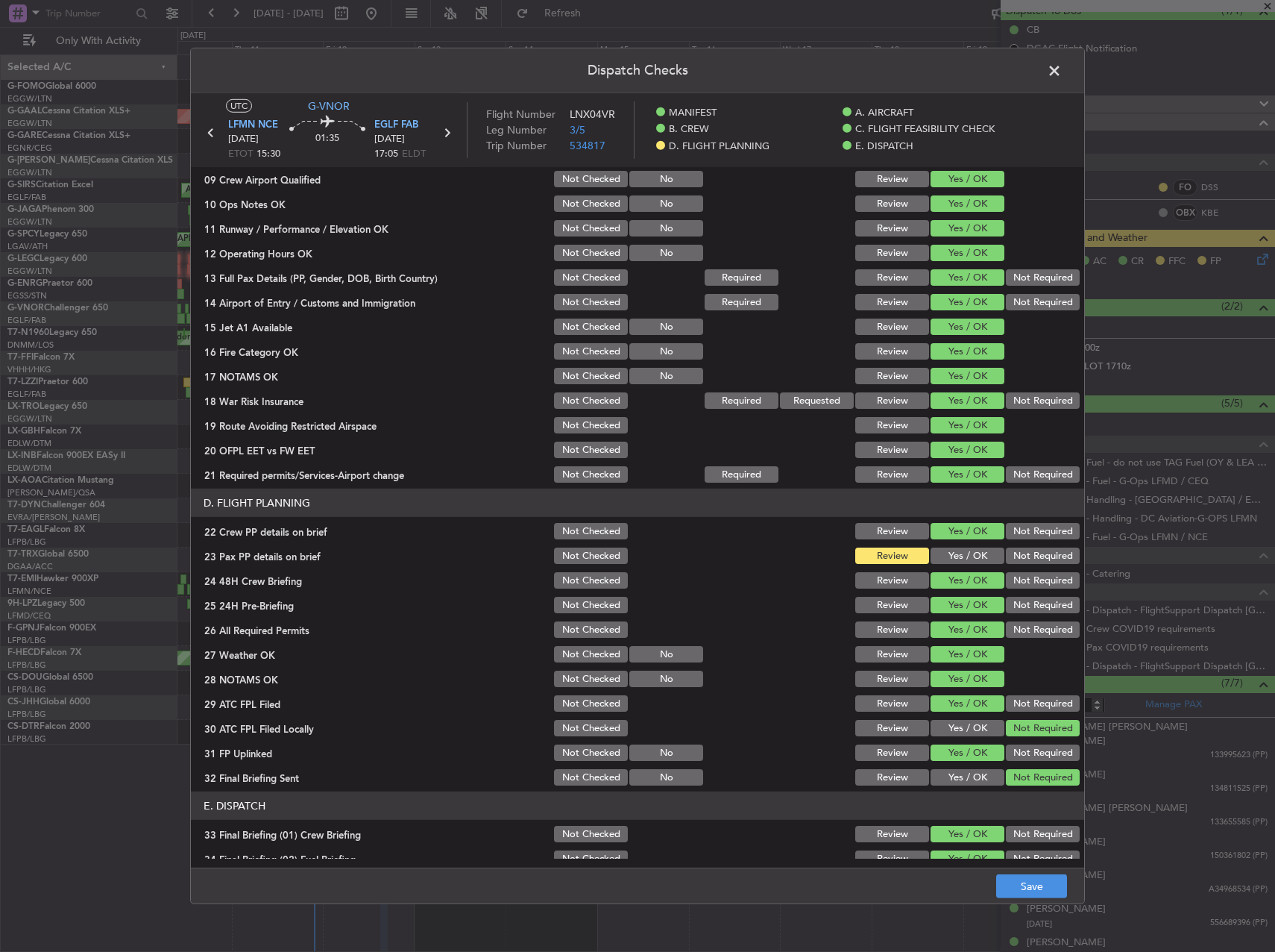
click at [948, 547] on div "Yes / OK" at bounding box center [966, 556] width 75 height 21
click at [952, 559] on button "Yes / OK" at bounding box center [967, 556] width 74 height 16
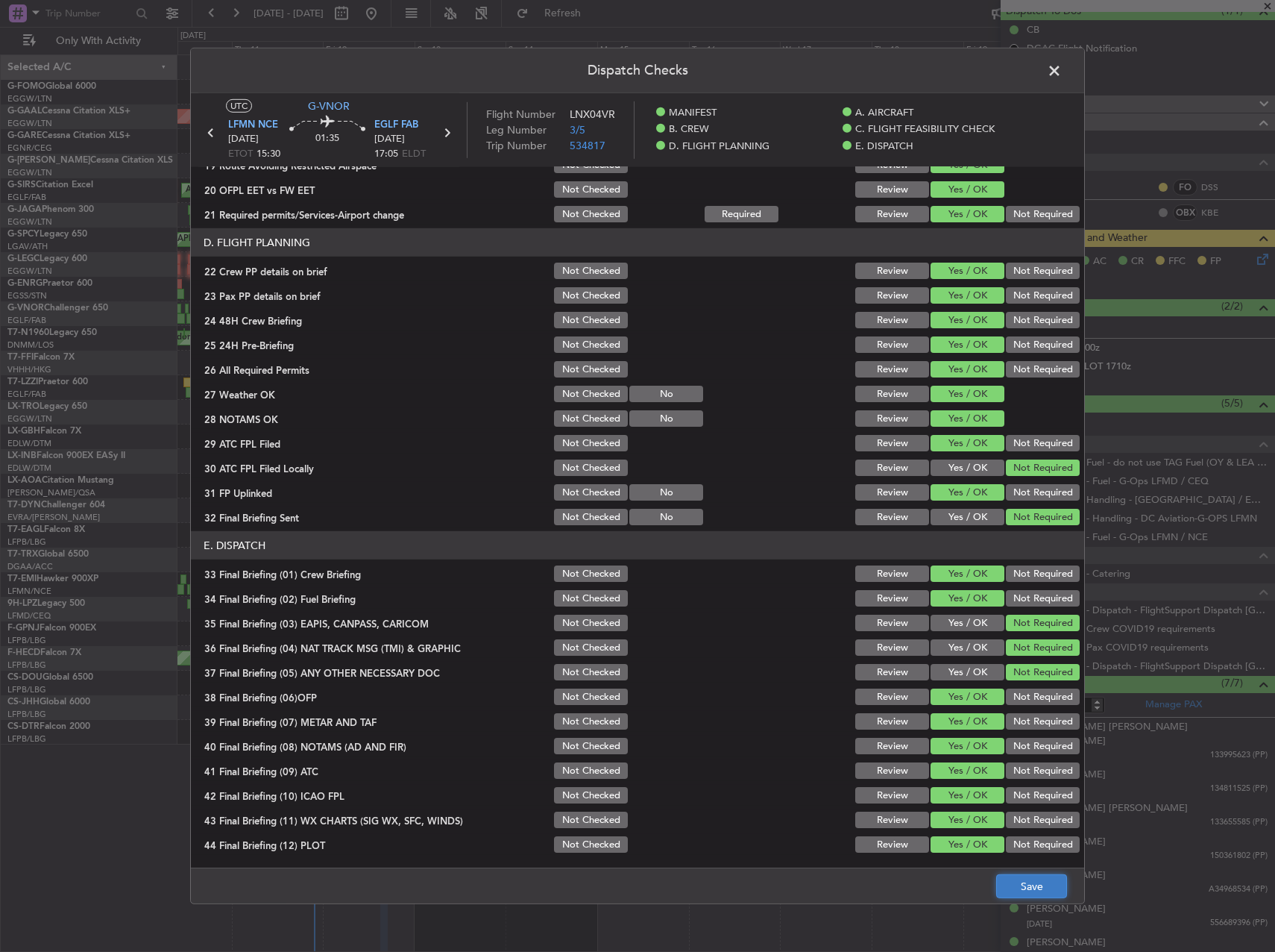
click at [1035, 886] on button "Save" at bounding box center [1031, 885] width 70 height 24
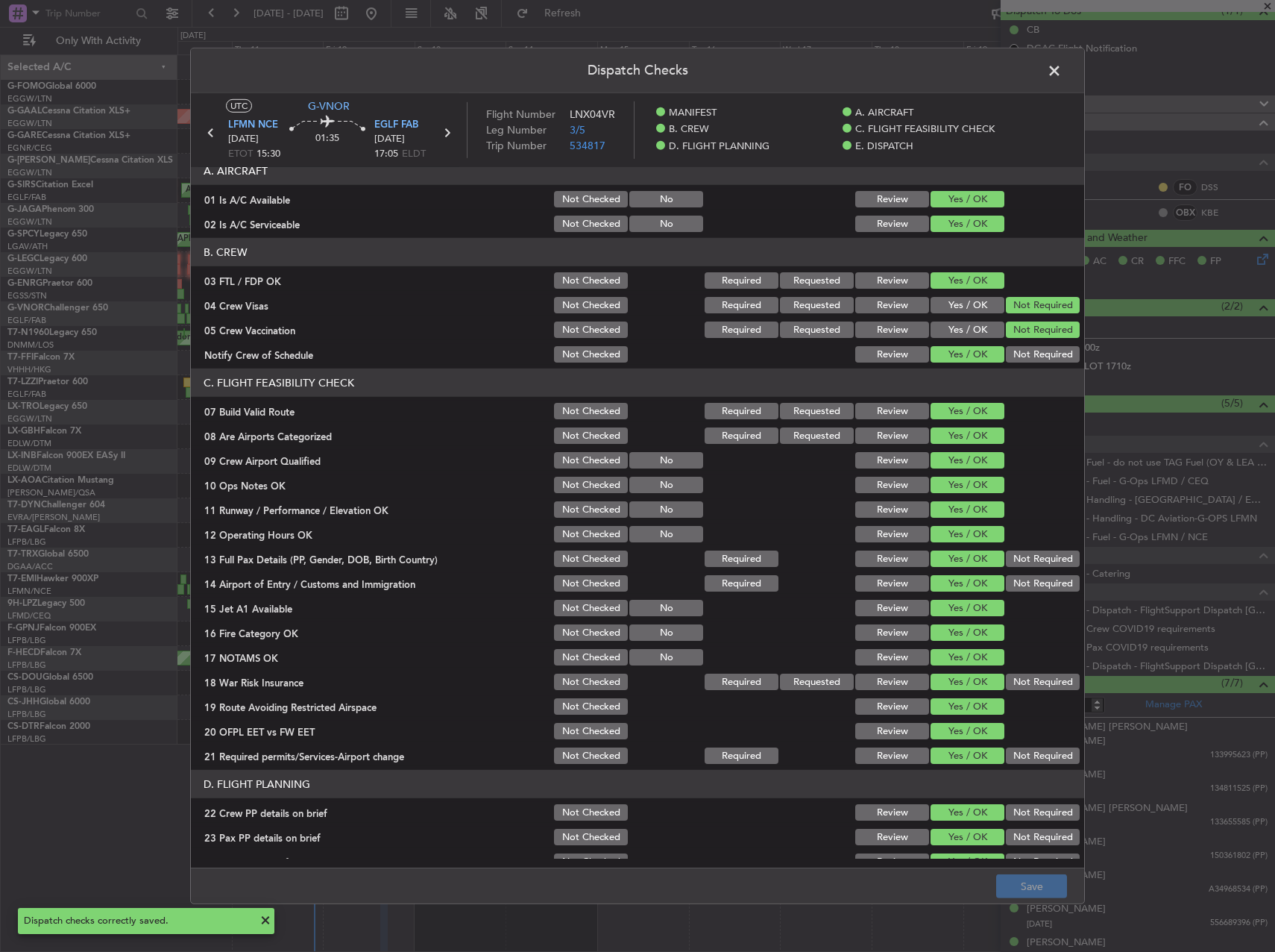
scroll to position [0, 0]
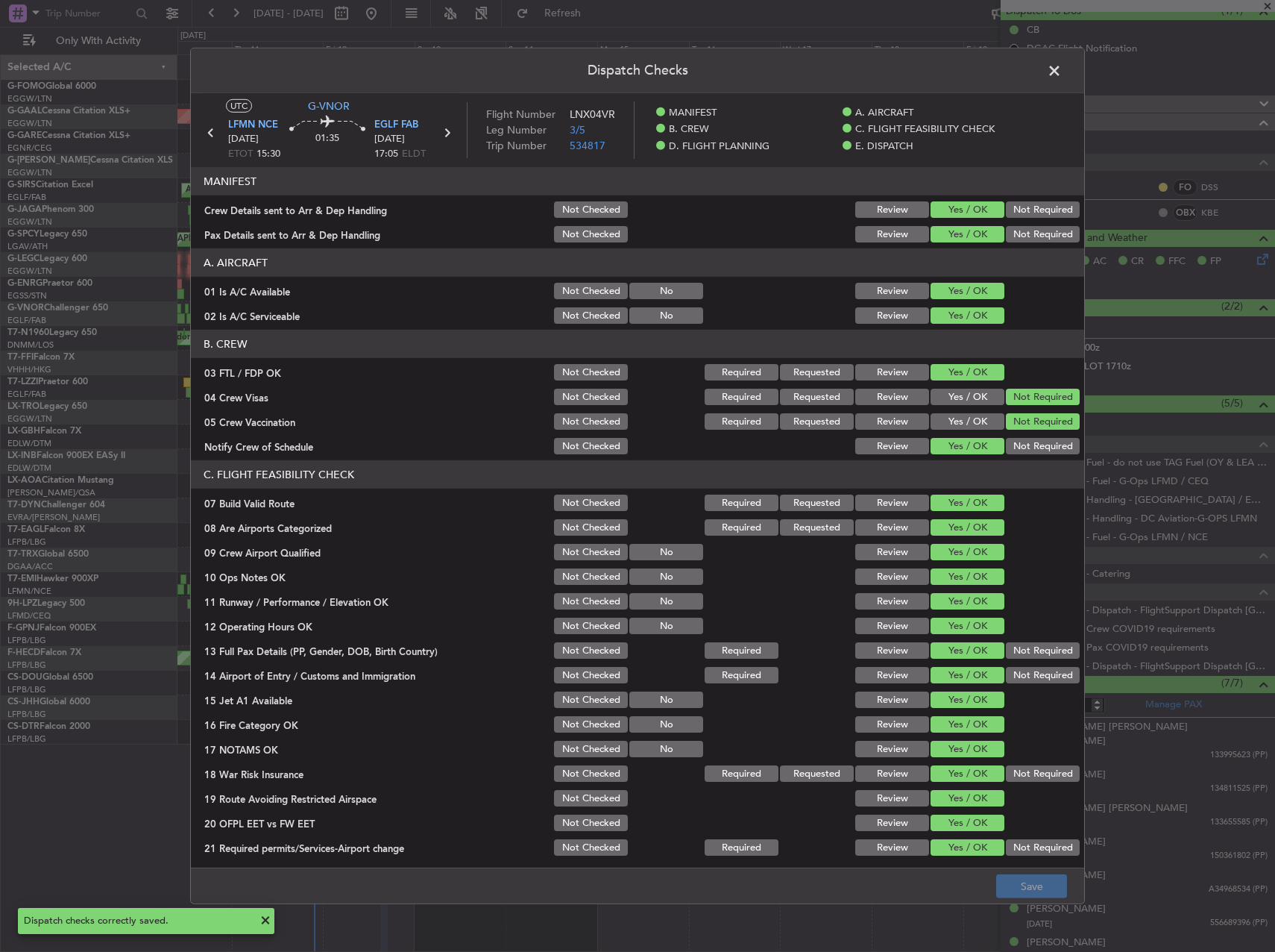
click at [1062, 68] on span at bounding box center [1062, 74] width 0 height 30
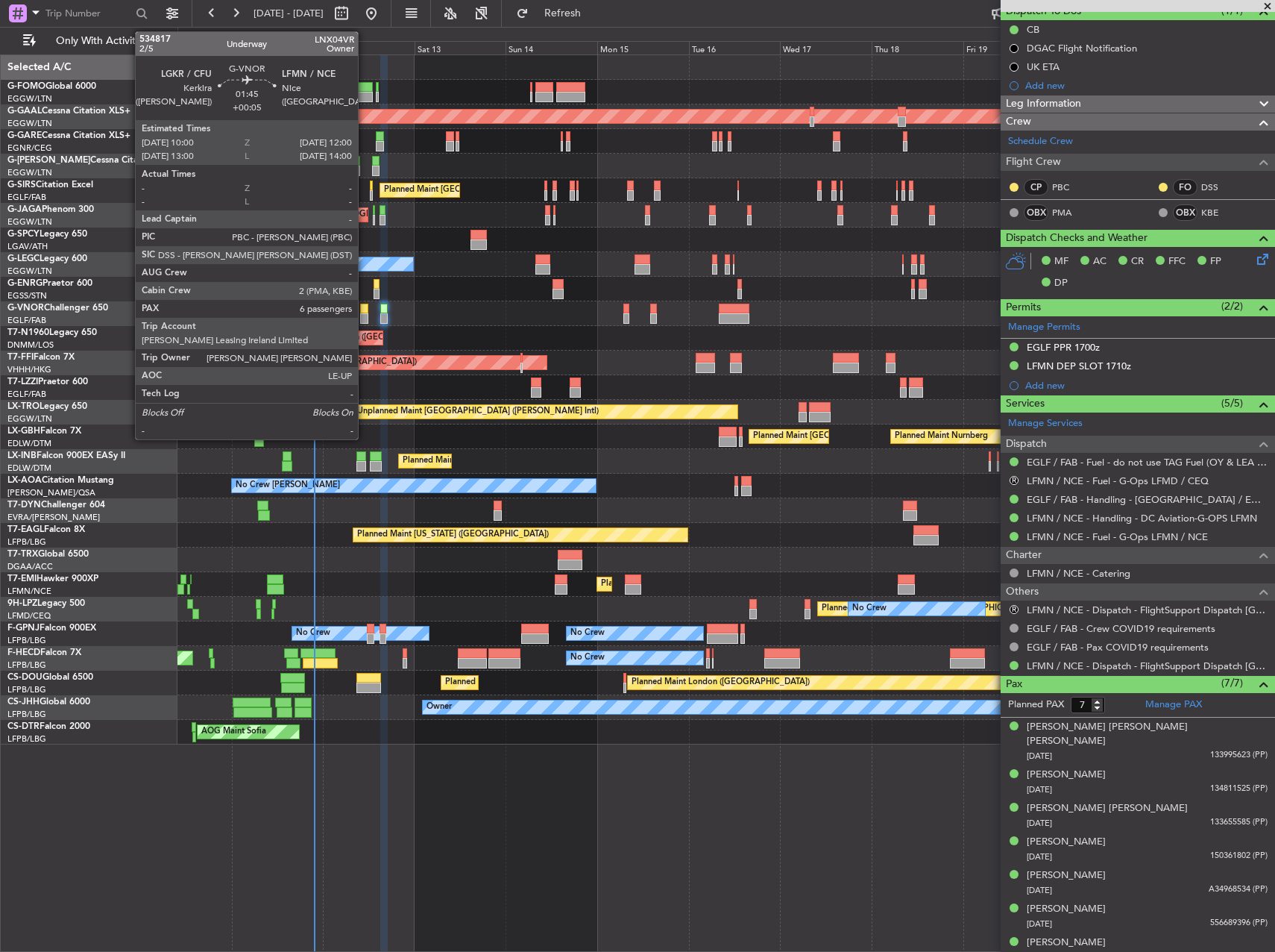
click at [365, 306] on div at bounding box center [364, 309] width 9 height 11
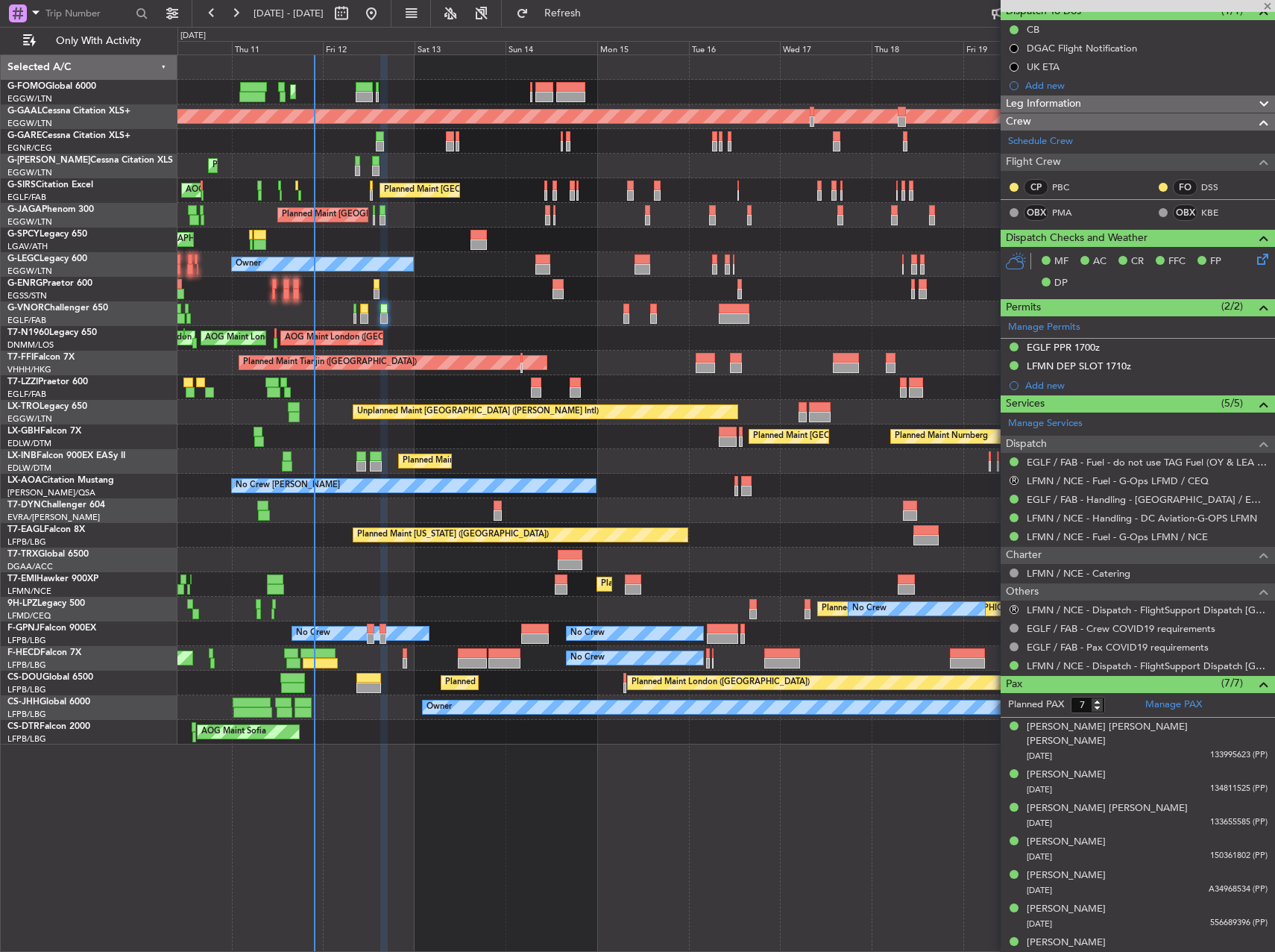
type input "+00:05"
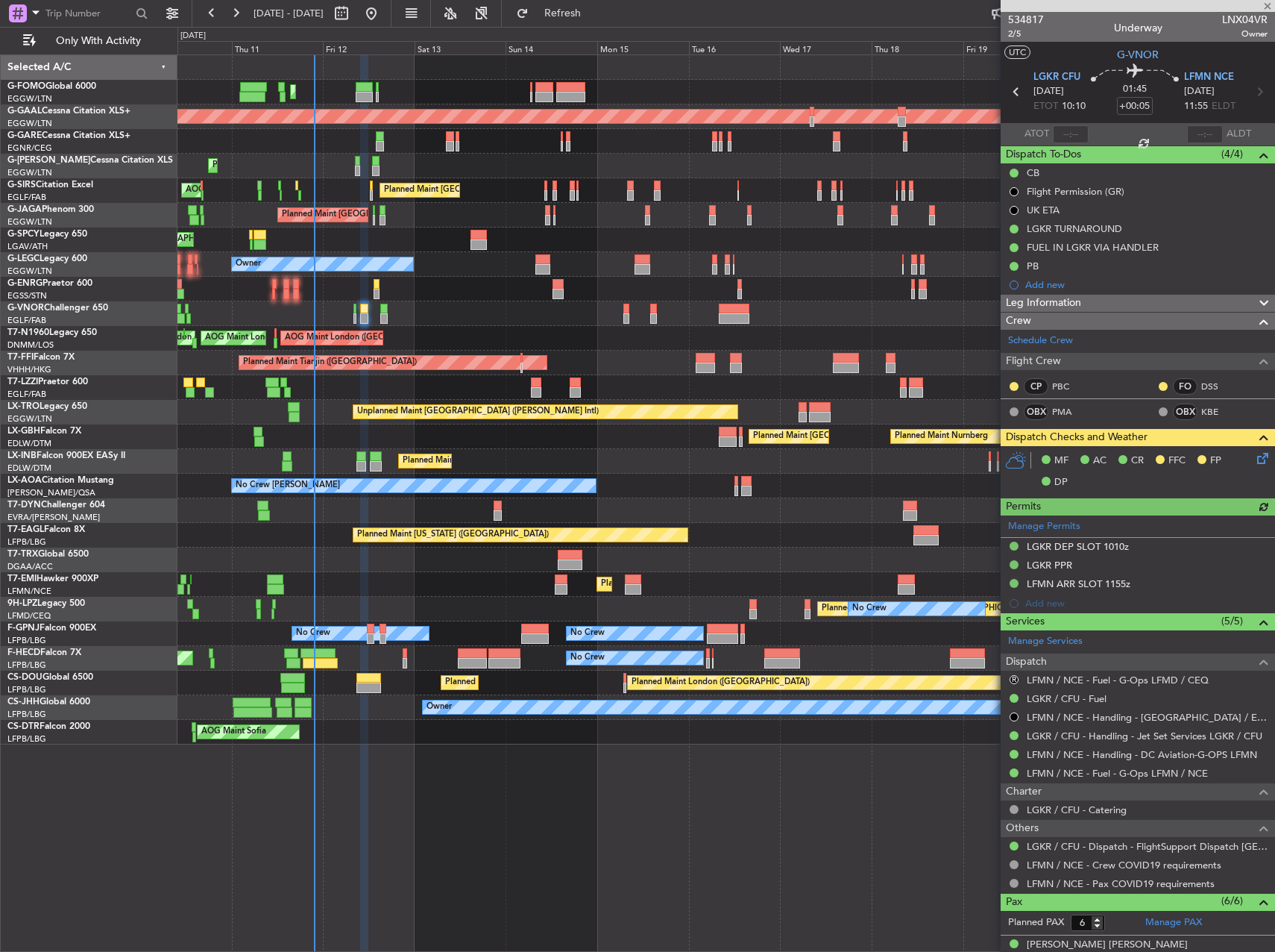
click at [1255, 456] on icon at bounding box center [1261, 455] width 12 height 12
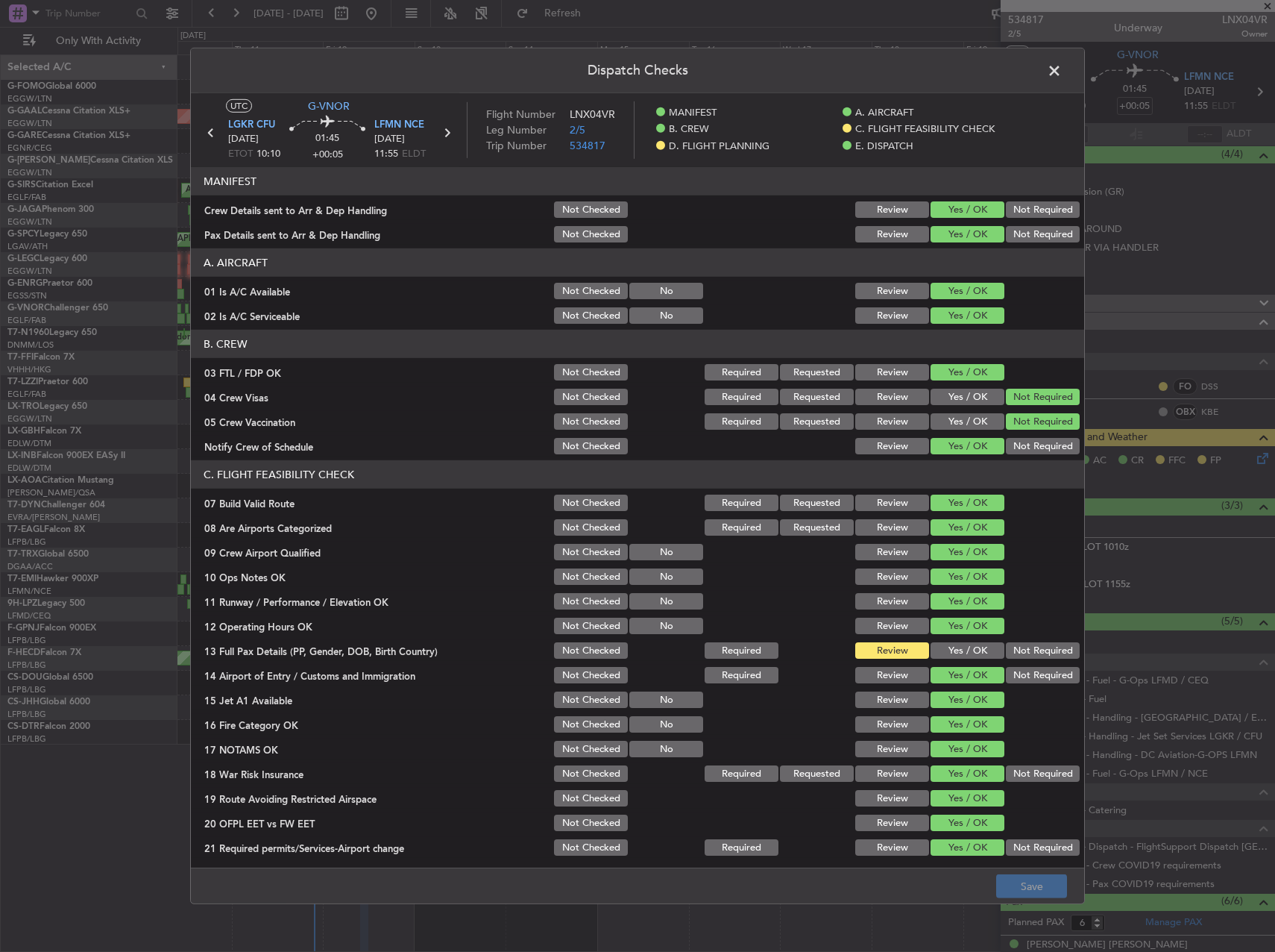
click at [951, 648] on button "Yes / OK" at bounding box center [967, 650] width 74 height 16
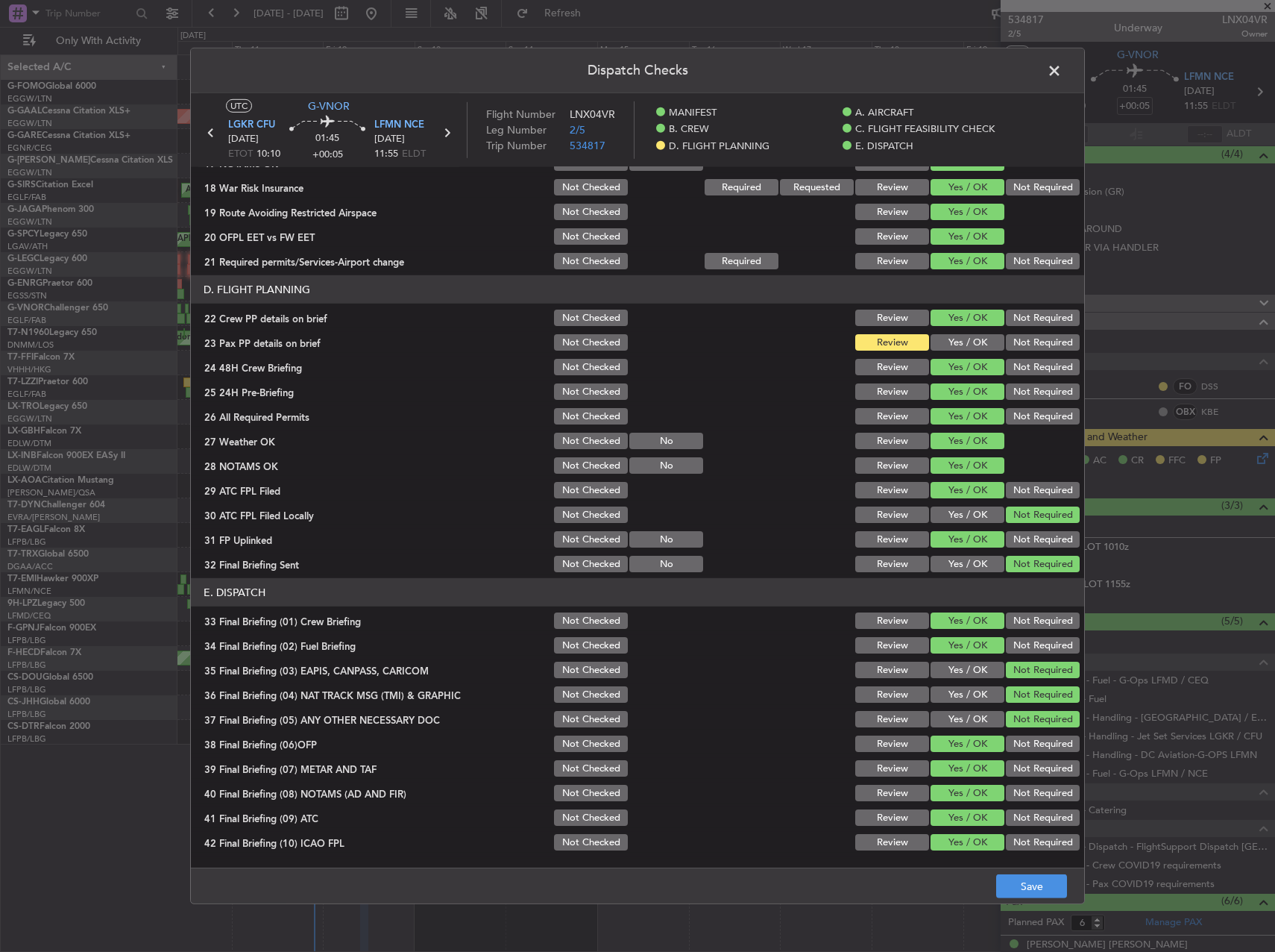
scroll to position [597, 0]
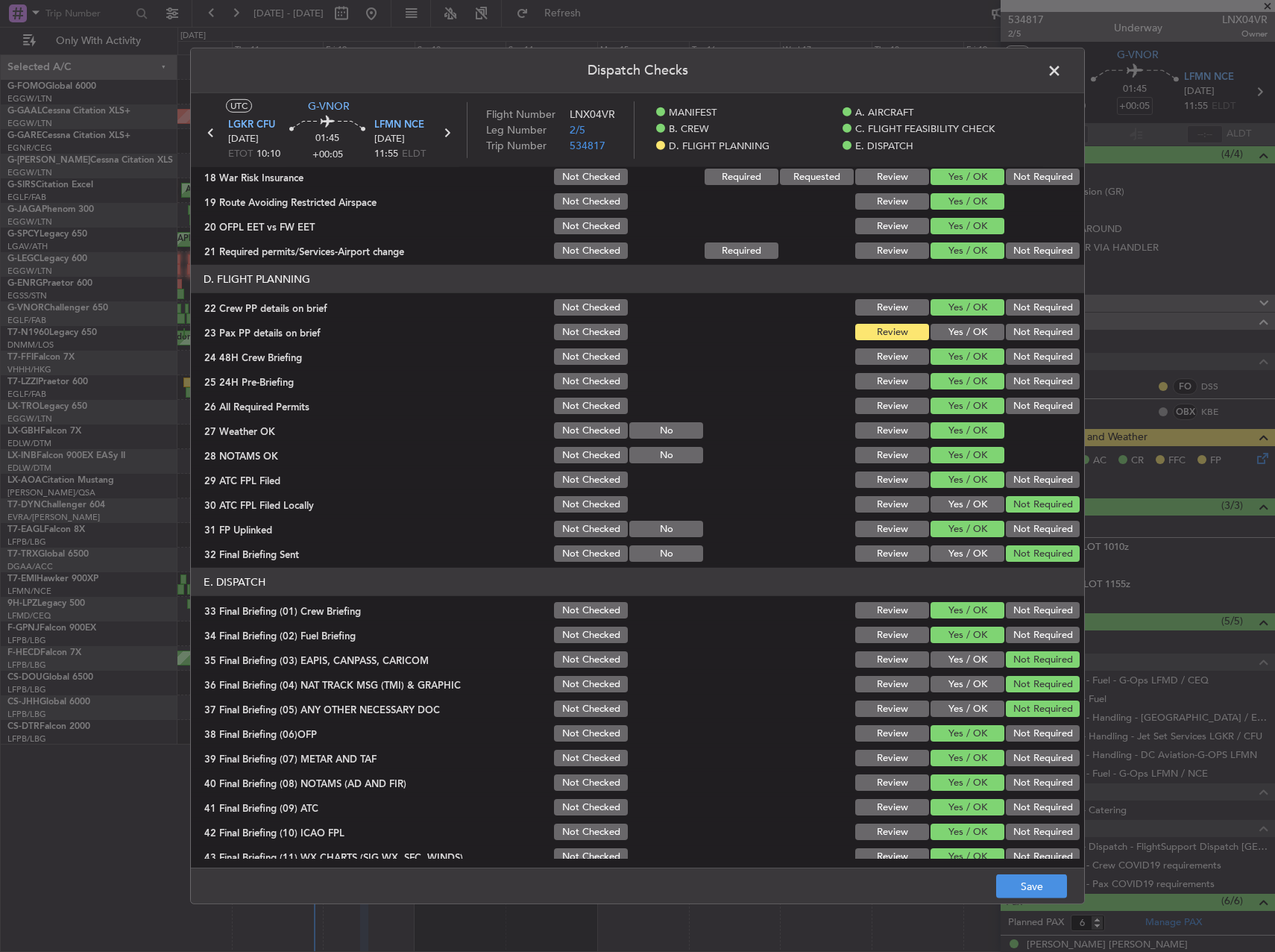
click at [964, 329] on button "Yes / OK" at bounding box center [967, 332] width 74 height 16
click at [1042, 879] on button "Save" at bounding box center [1031, 885] width 70 height 24
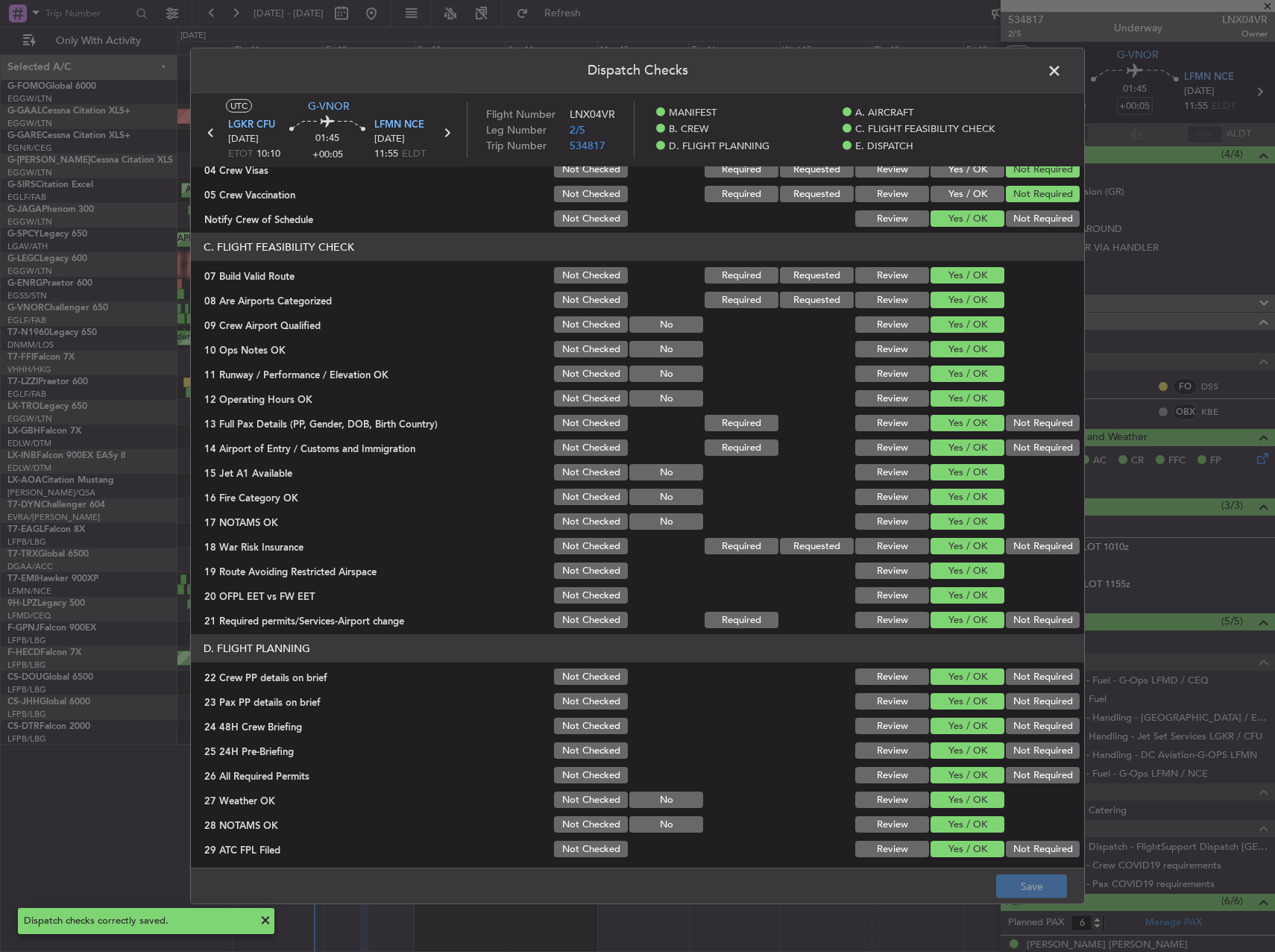
scroll to position [224, 0]
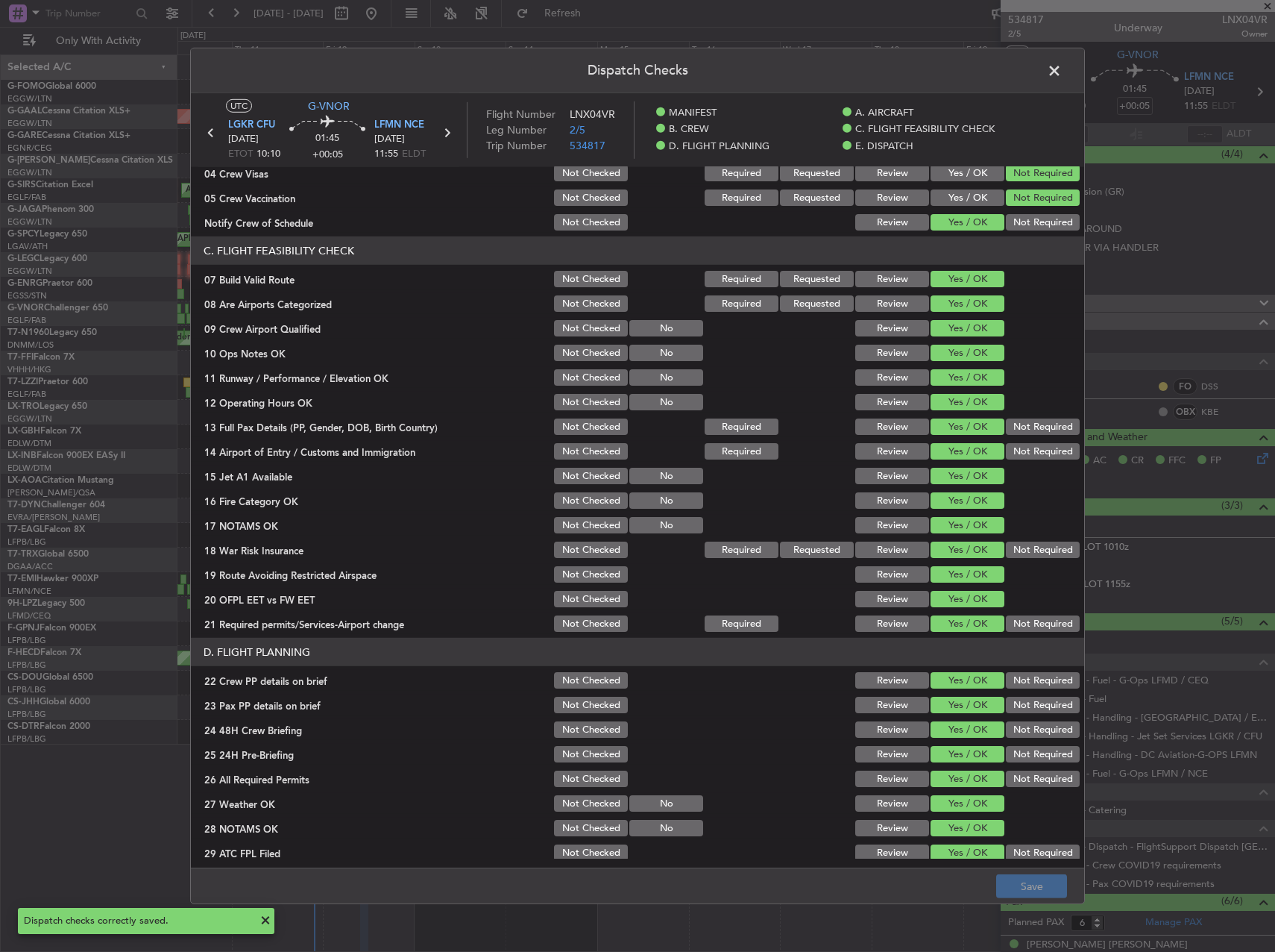
click at [1062, 60] on span at bounding box center [1062, 74] width 0 height 30
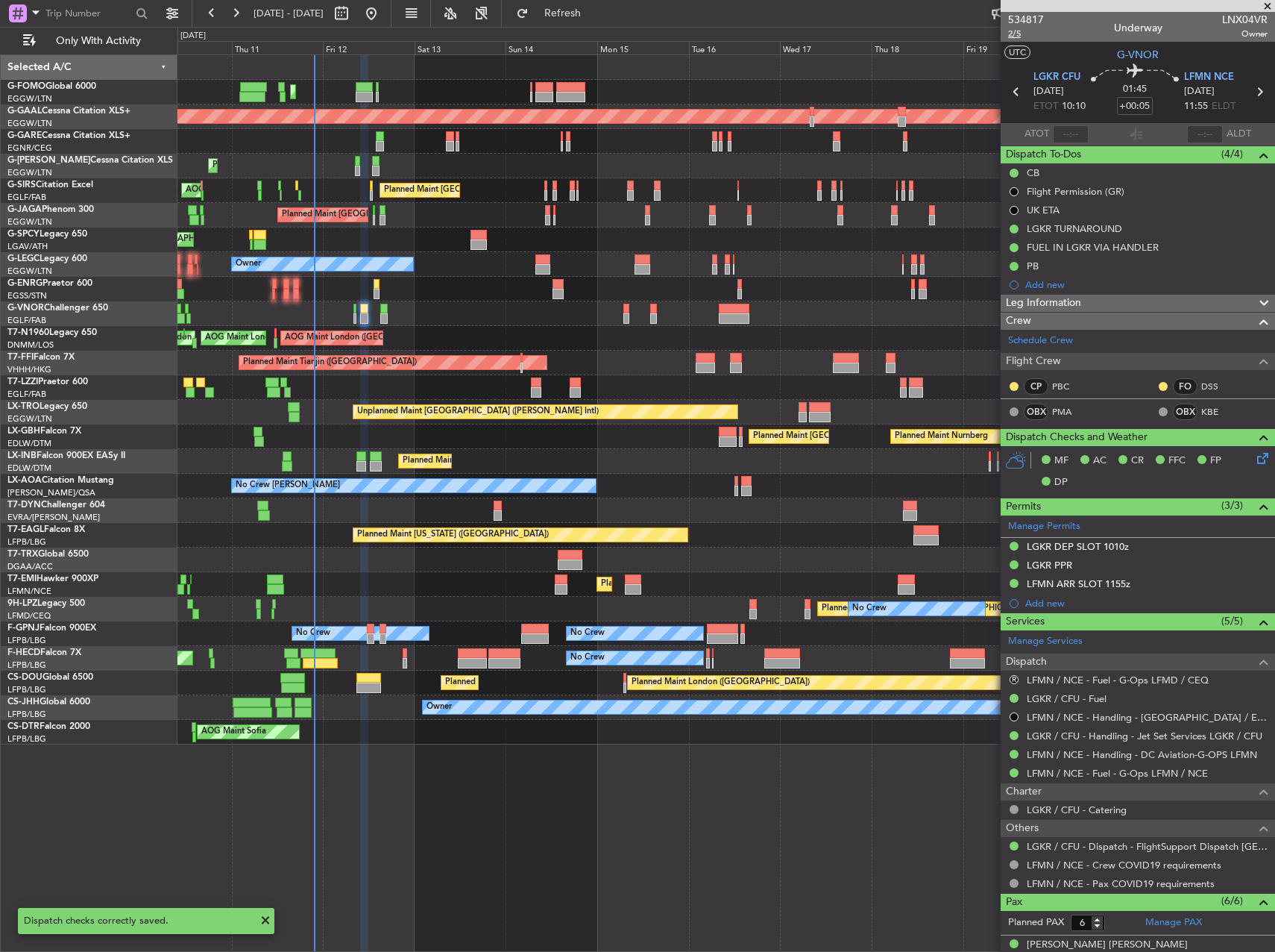
click at [1028, 33] on span "2/5" at bounding box center [1025, 34] width 36 height 13
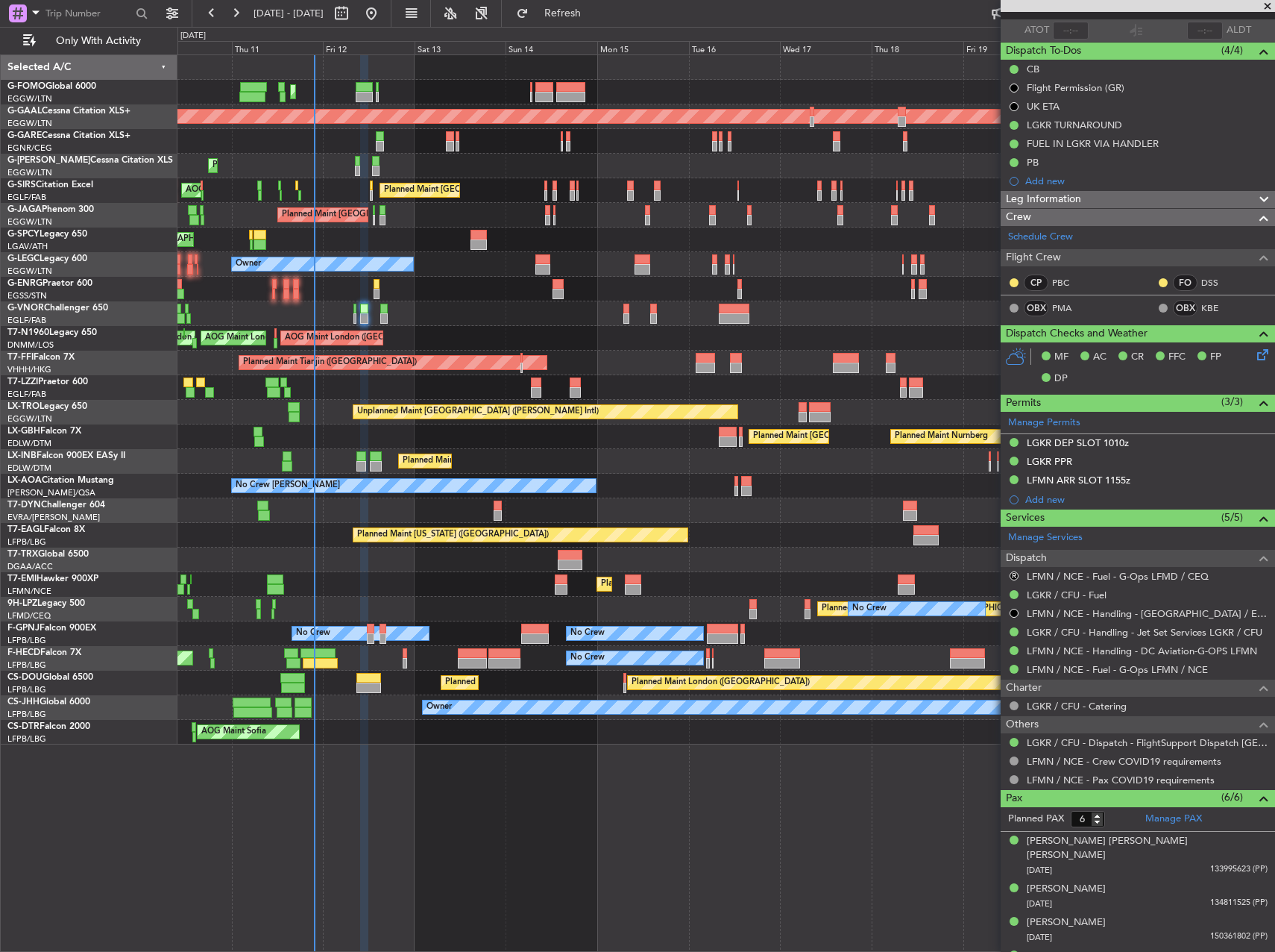
scroll to position [0, 0]
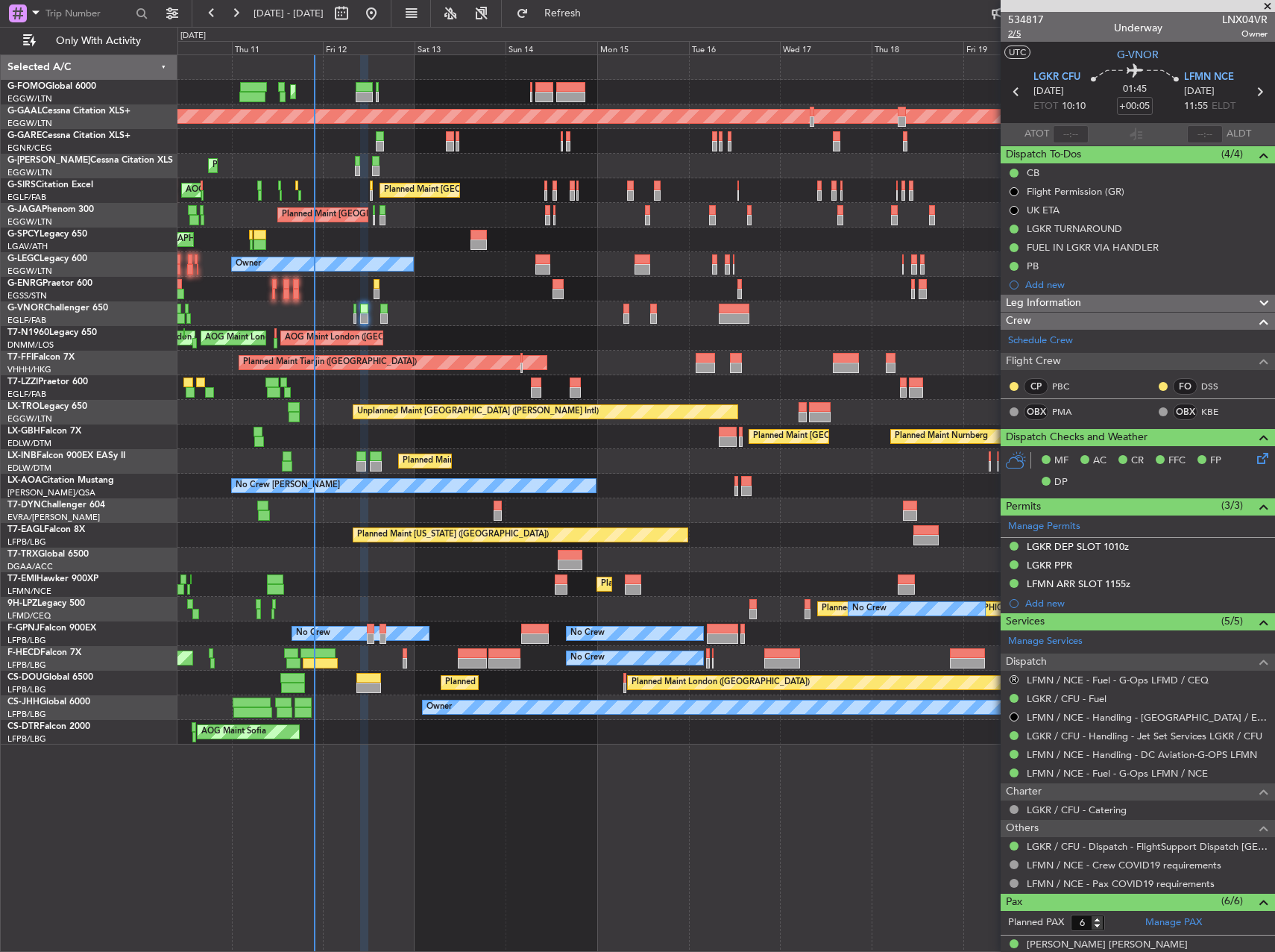
click at [1013, 37] on span "2/5" at bounding box center [1025, 34] width 36 height 13
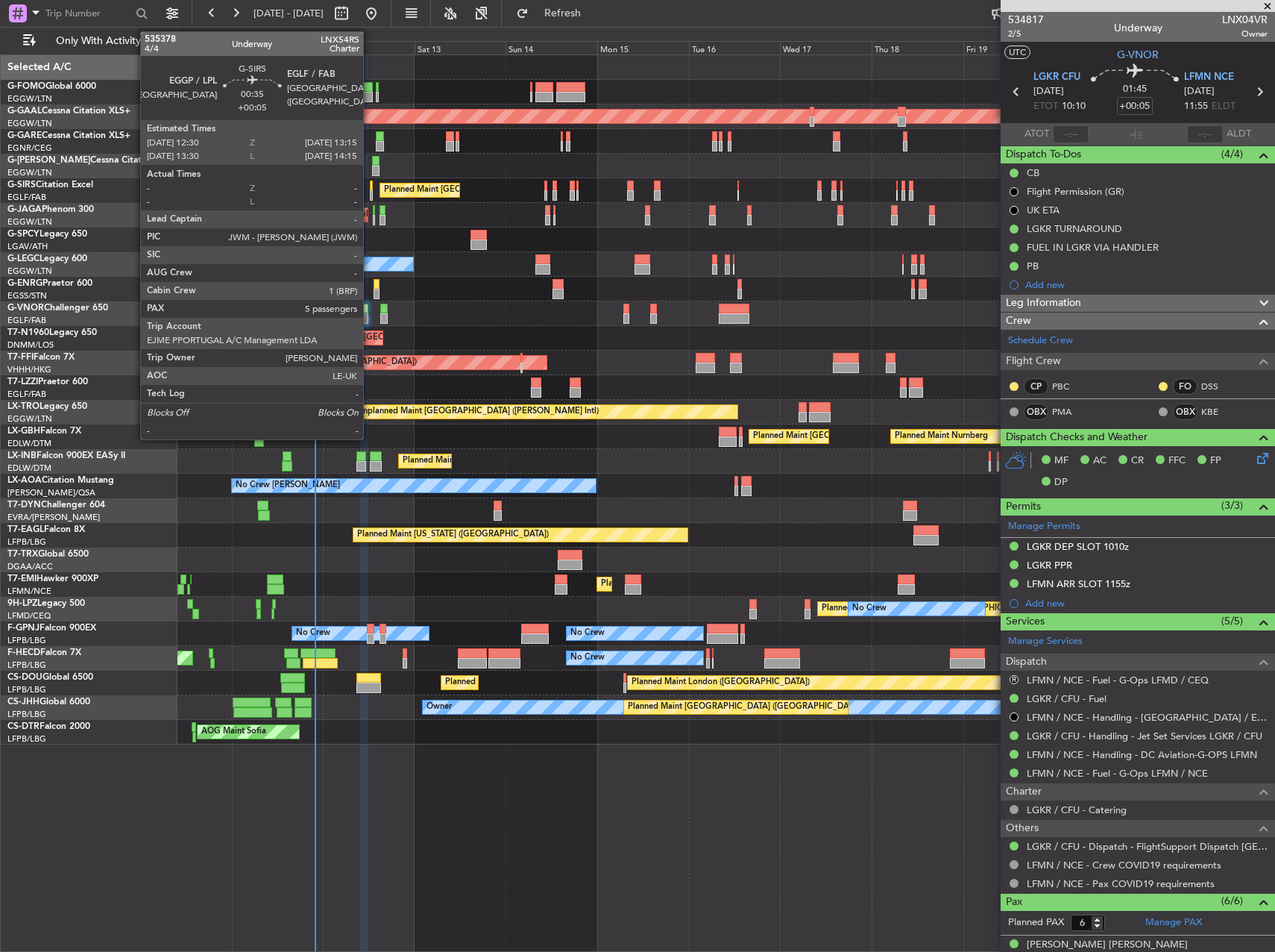
click at [370, 180] on div at bounding box center [371, 185] width 3 height 11
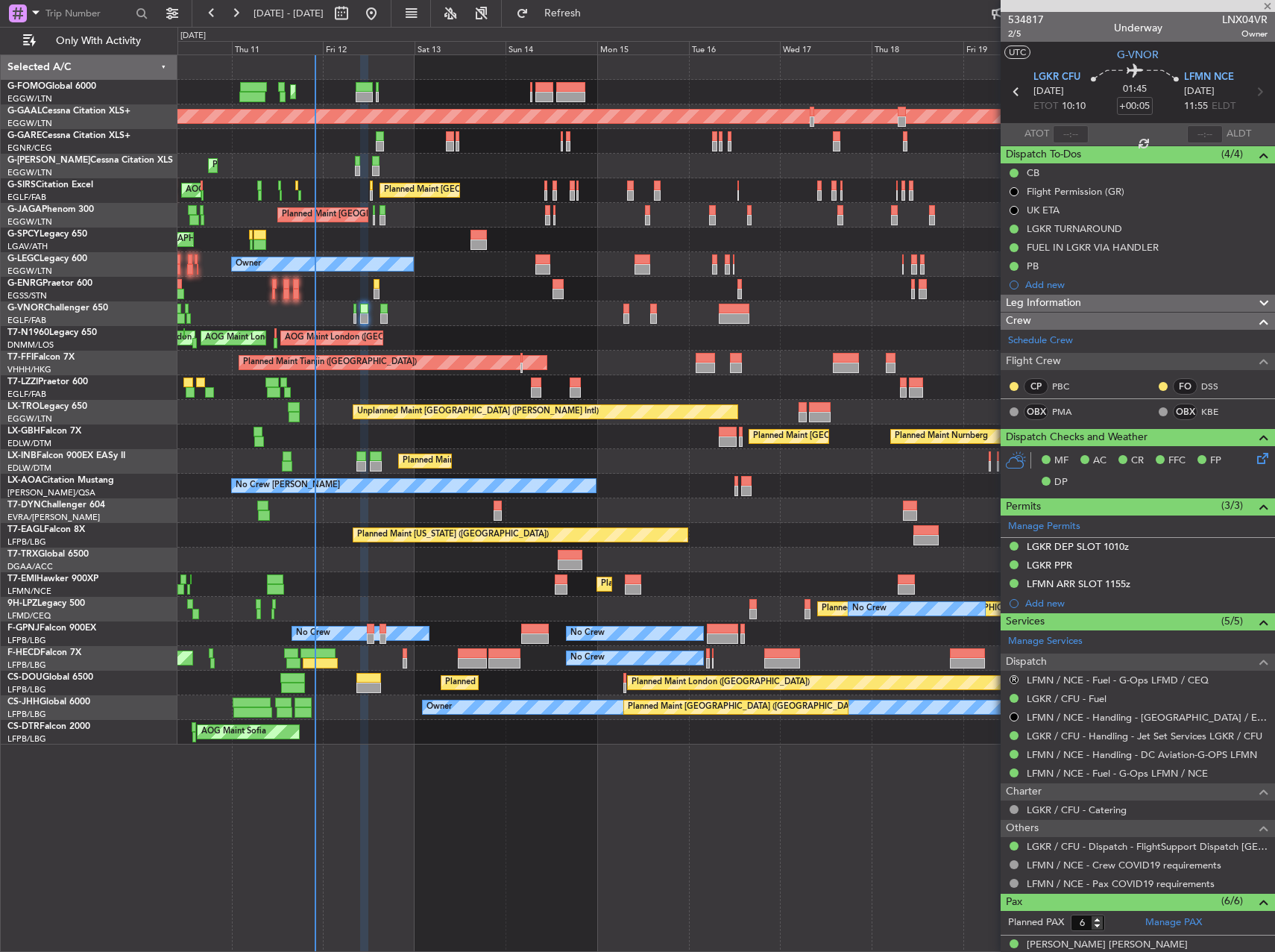
type input "5"
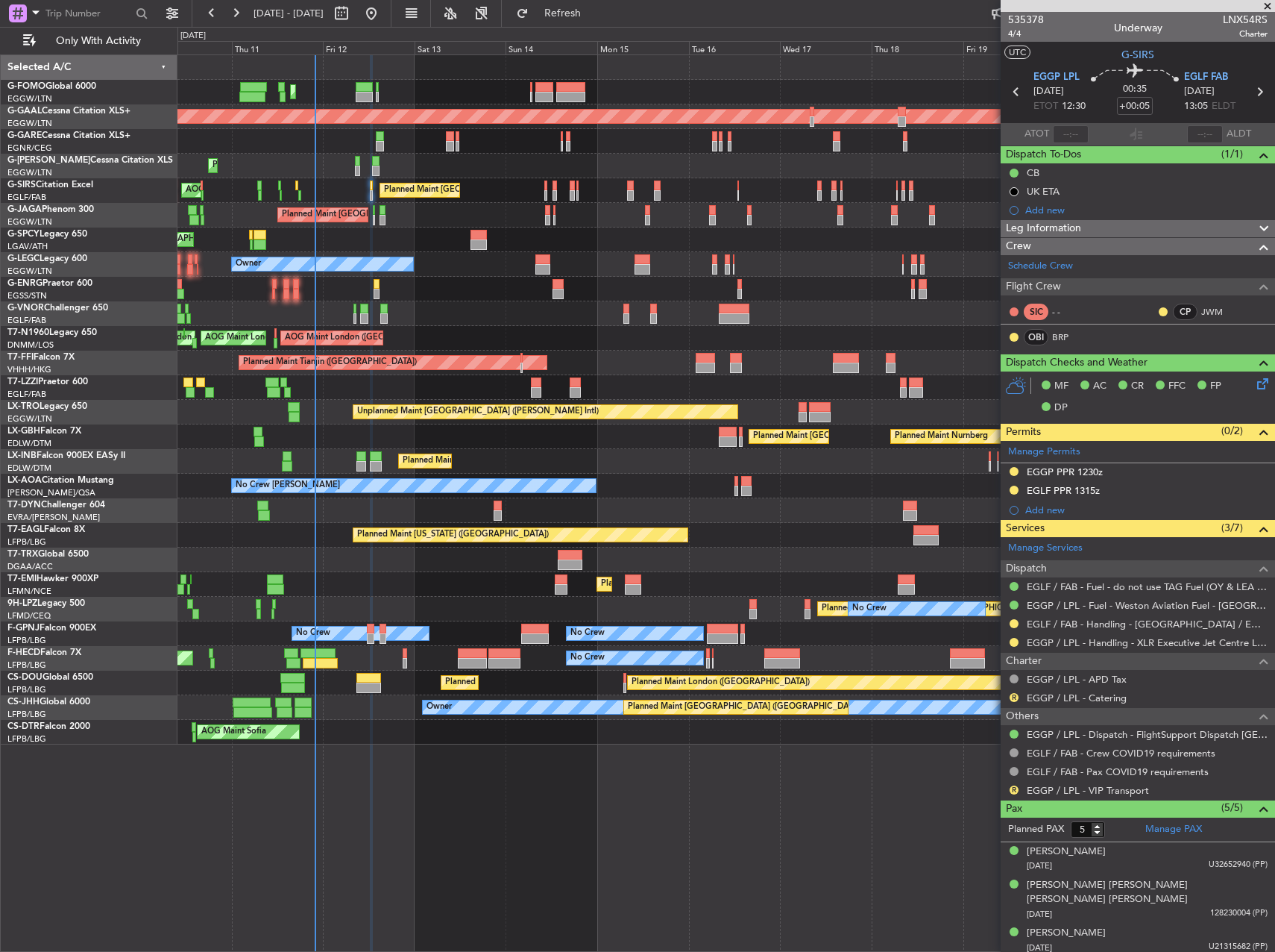
click at [1092, 226] on div "Leg Information" at bounding box center [1138, 229] width 275 height 17
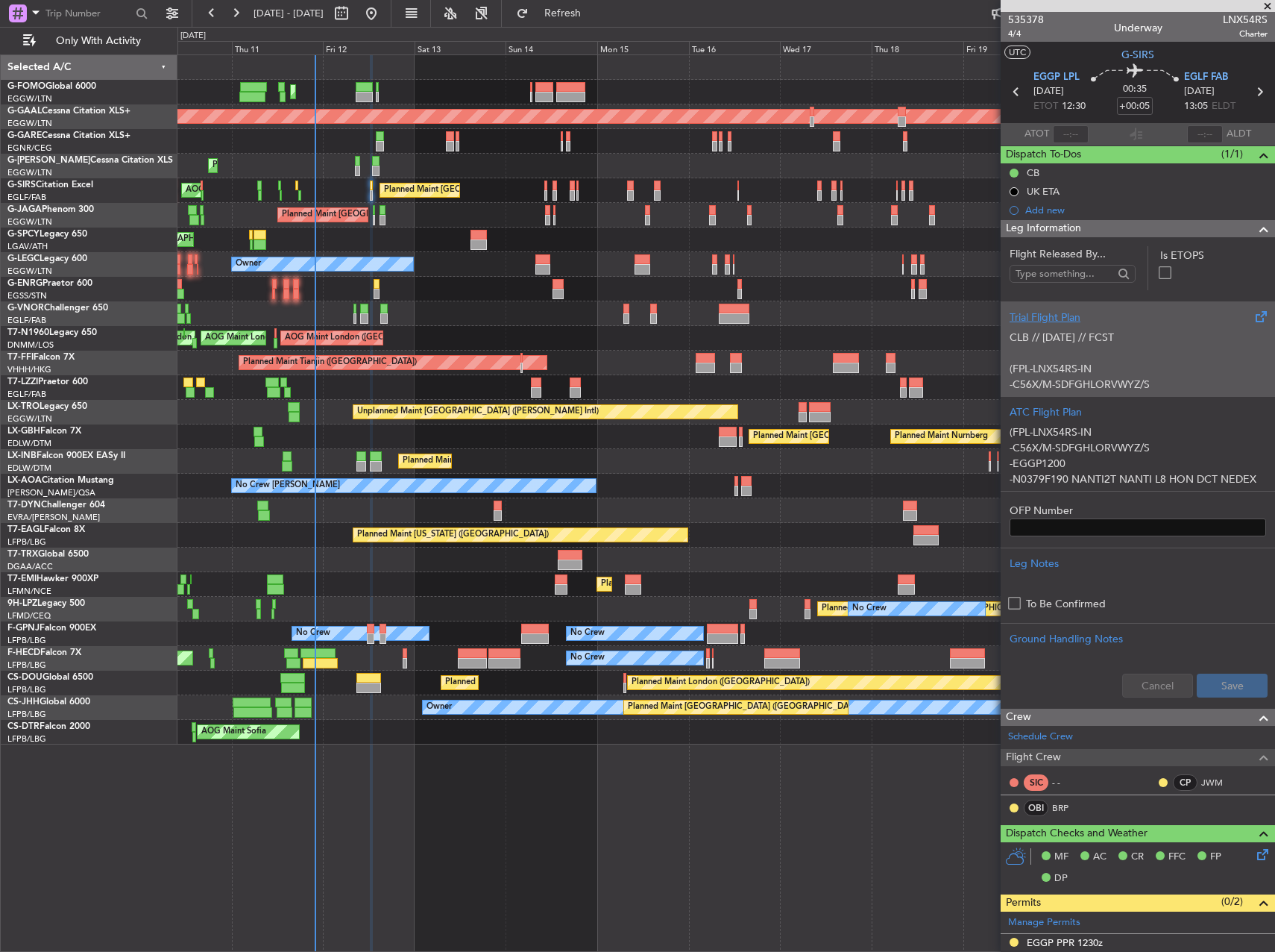
click at [1106, 373] on p "(FPL-LNX54RS-IN" at bounding box center [1138, 368] width 257 height 15
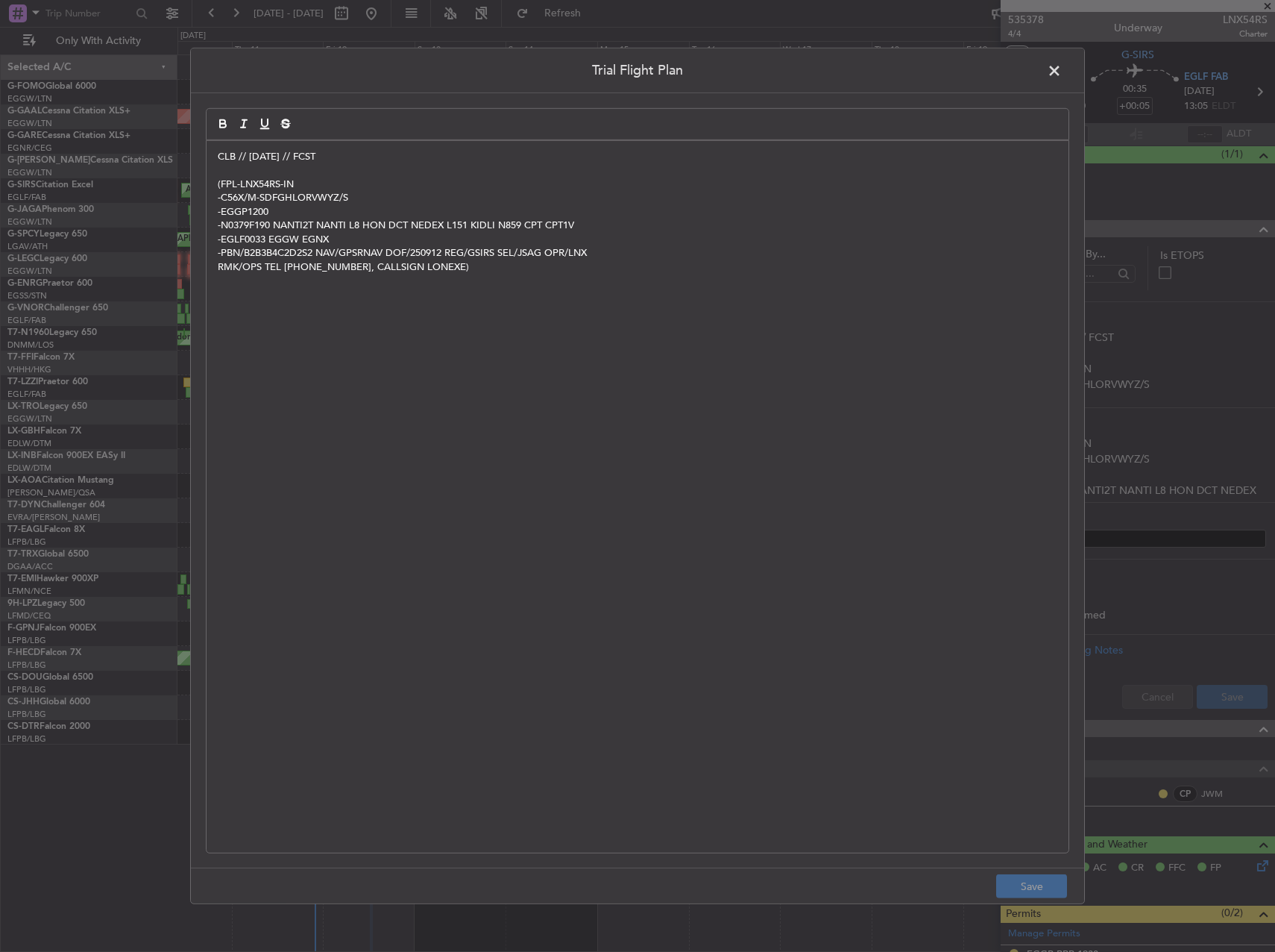
click at [1038, 51] on header "Trial Flight Plan" at bounding box center [638, 70] width 893 height 44
click at [1062, 60] on span at bounding box center [1062, 74] width 0 height 30
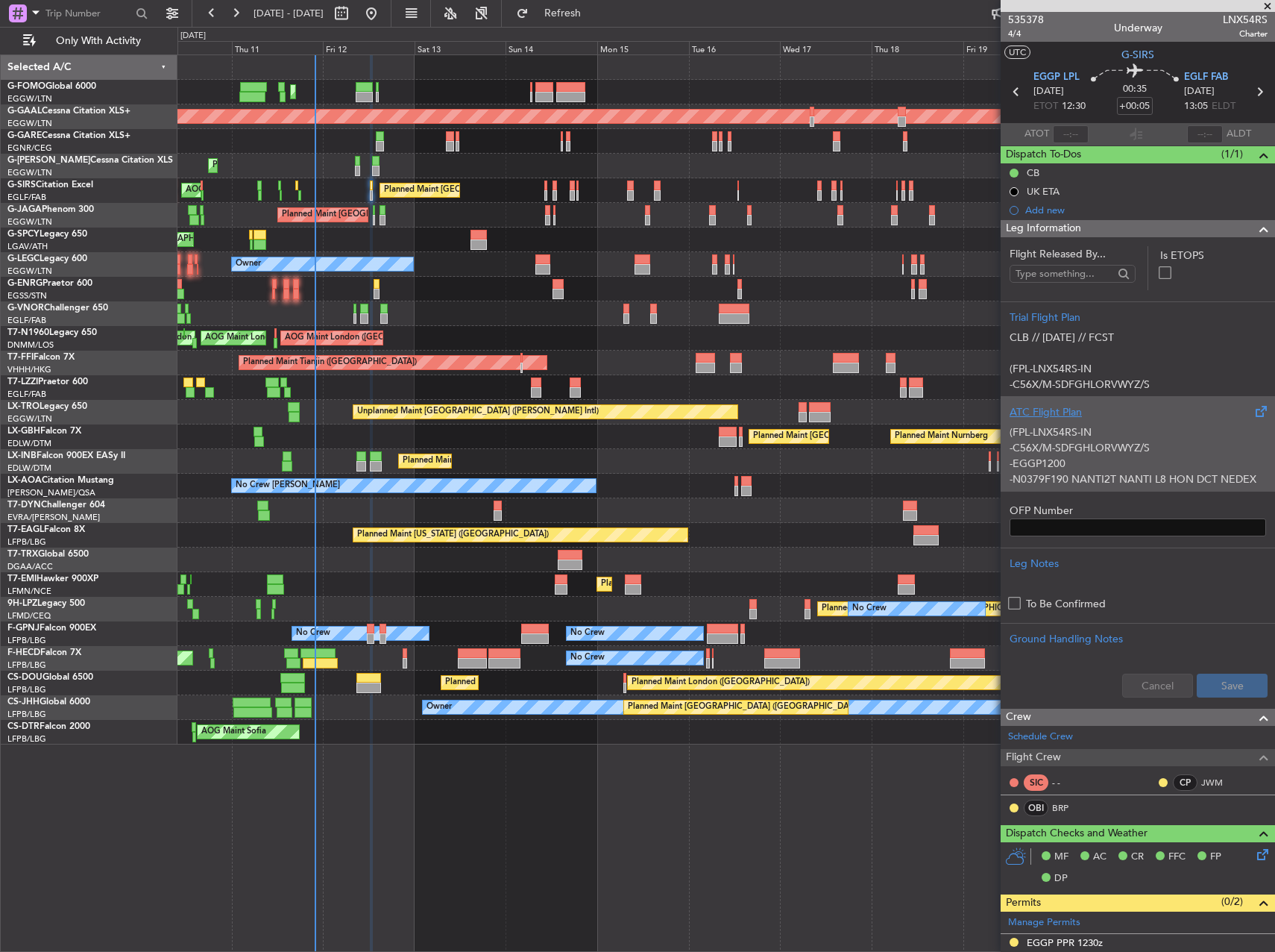
click at [1071, 462] on p "-EGGP1200" at bounding box center [1138, 463] width 257 height 15
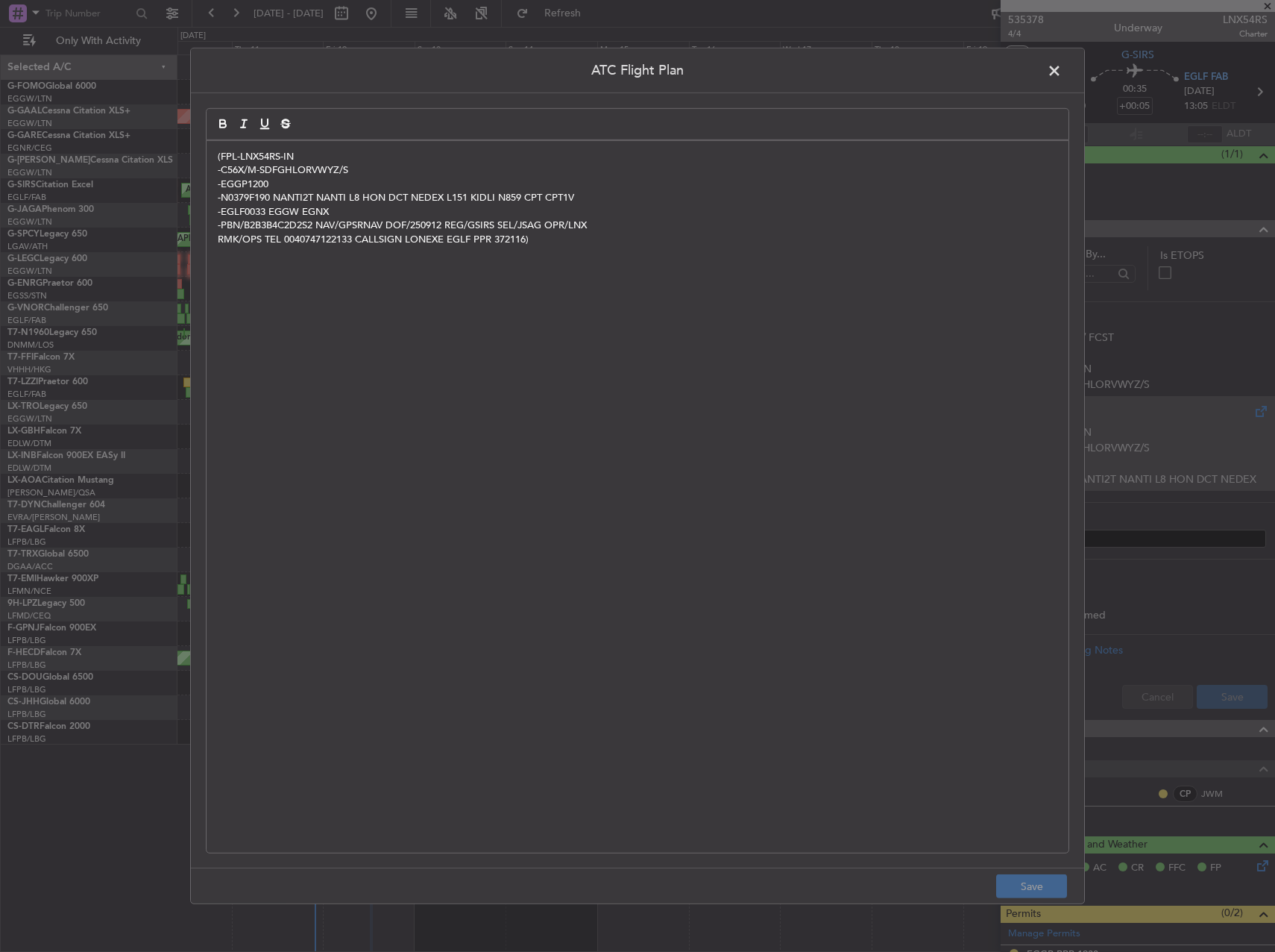
click at [583, 320] on div "(FPL-LNX54RS-IN -C56X/M-SDFGHLORVWYZ/S -EGGP1200 -N0379F190 NANTI2T NANTI L8 HO…" at bounding box center [638, 497] width 862 height 712
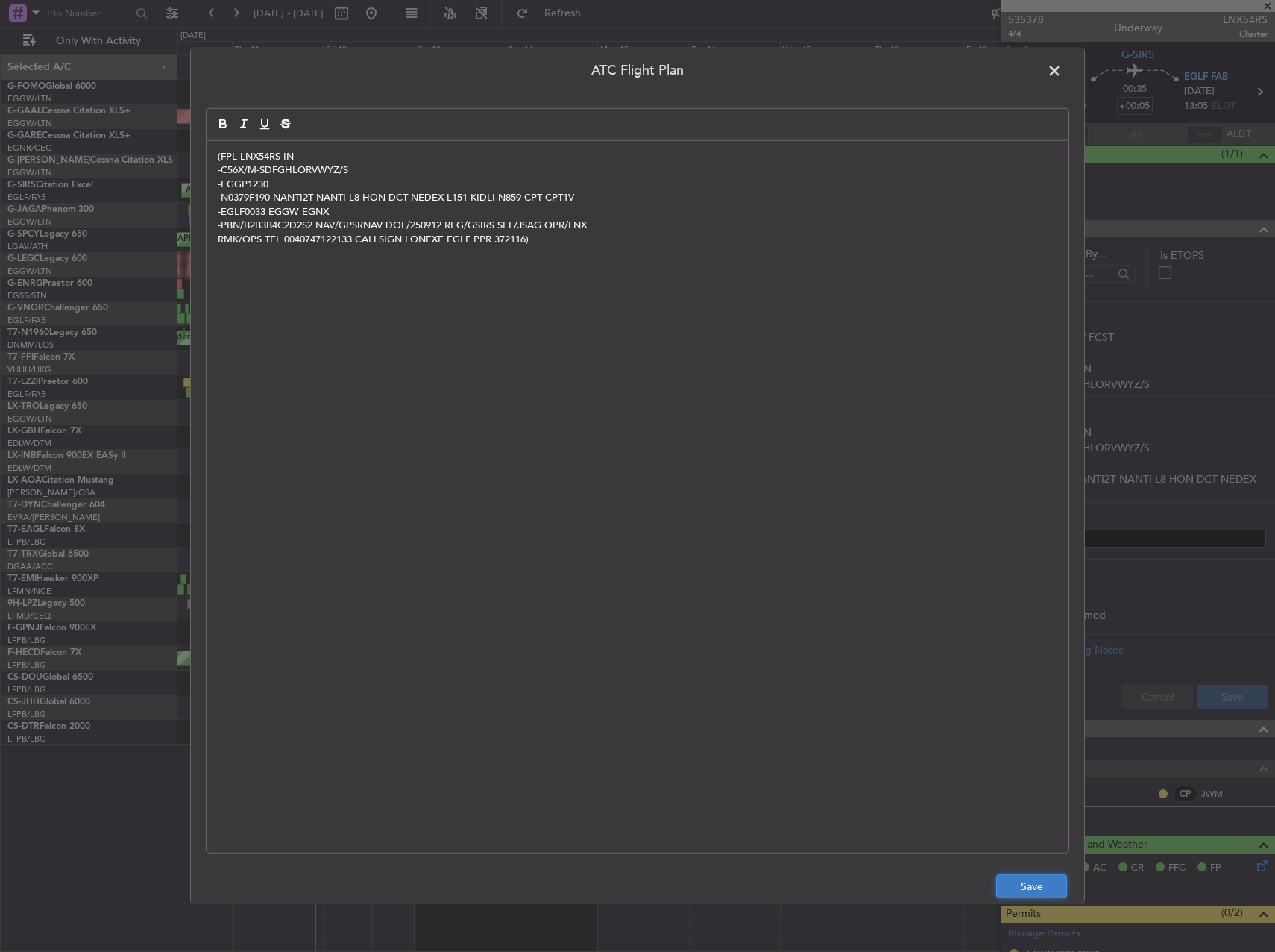
click at [1009, 886] on button "Save" at bounding box center [1031, 885] width 70 height 24
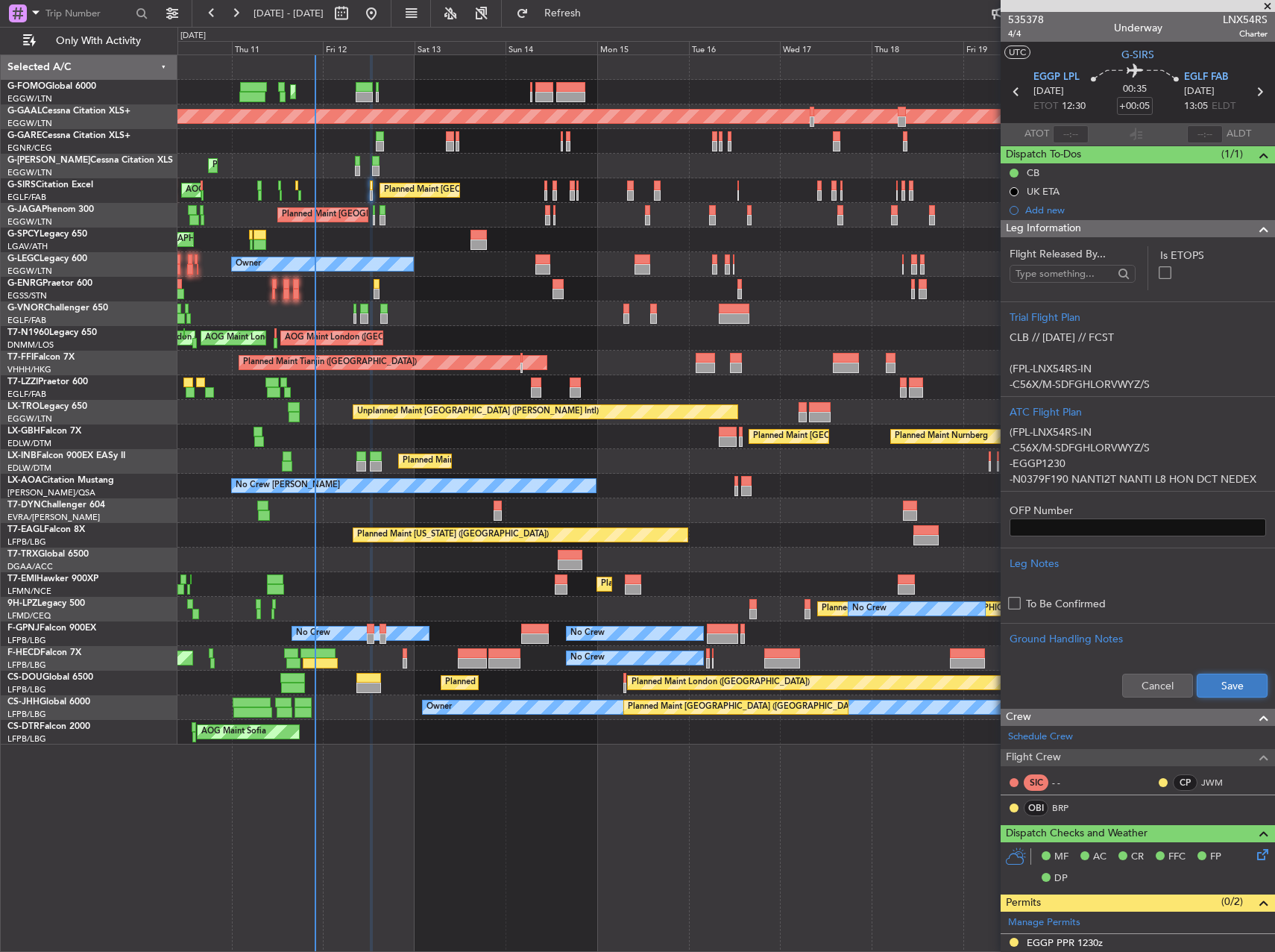
click at [1234, 694] on button "Save" at bounding box center [1232, 685] width 70 height 24
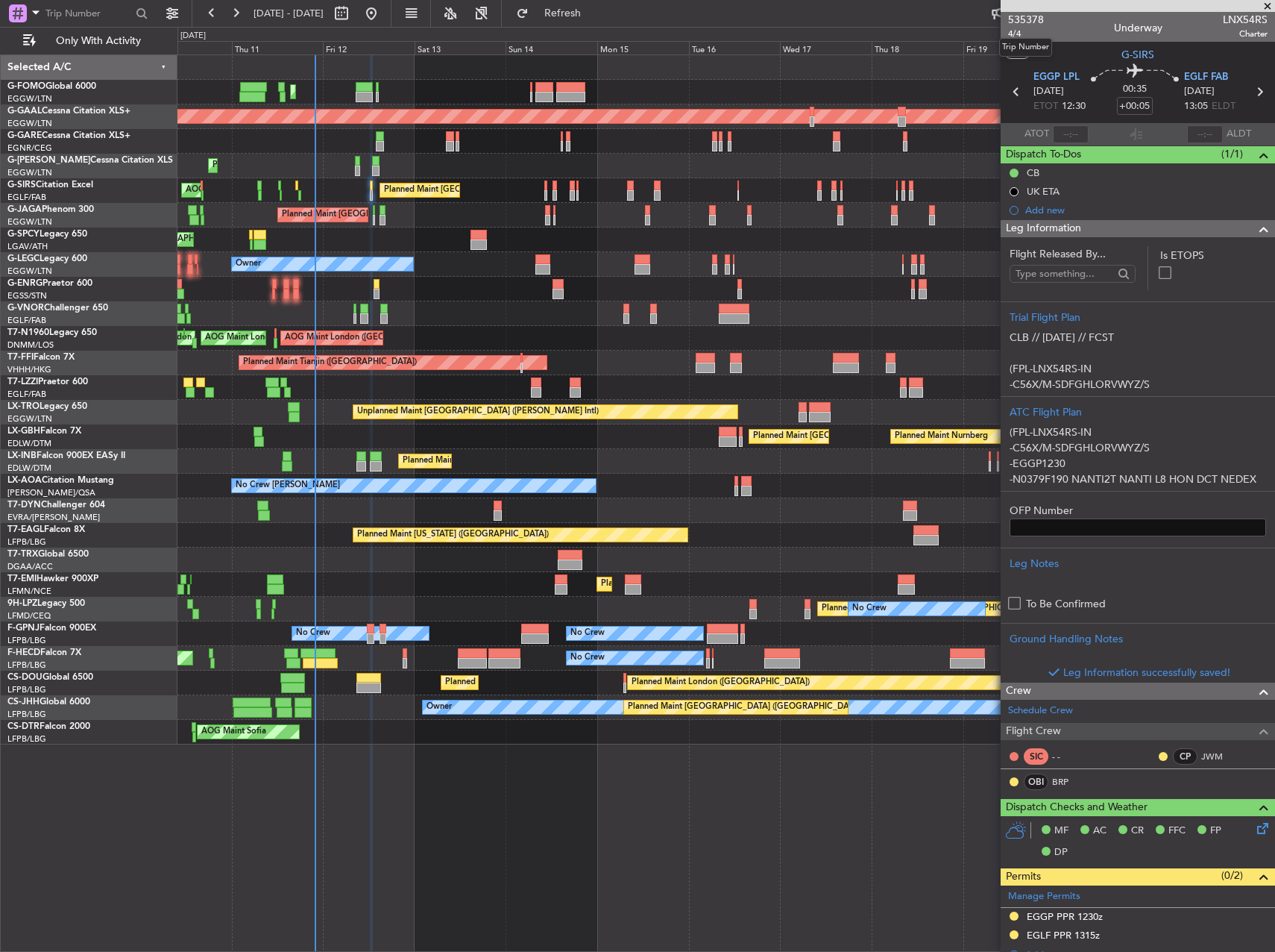
click at [1013, 42] on div "Trip Number" at bounding box center [1025, 46] width 53 height 18
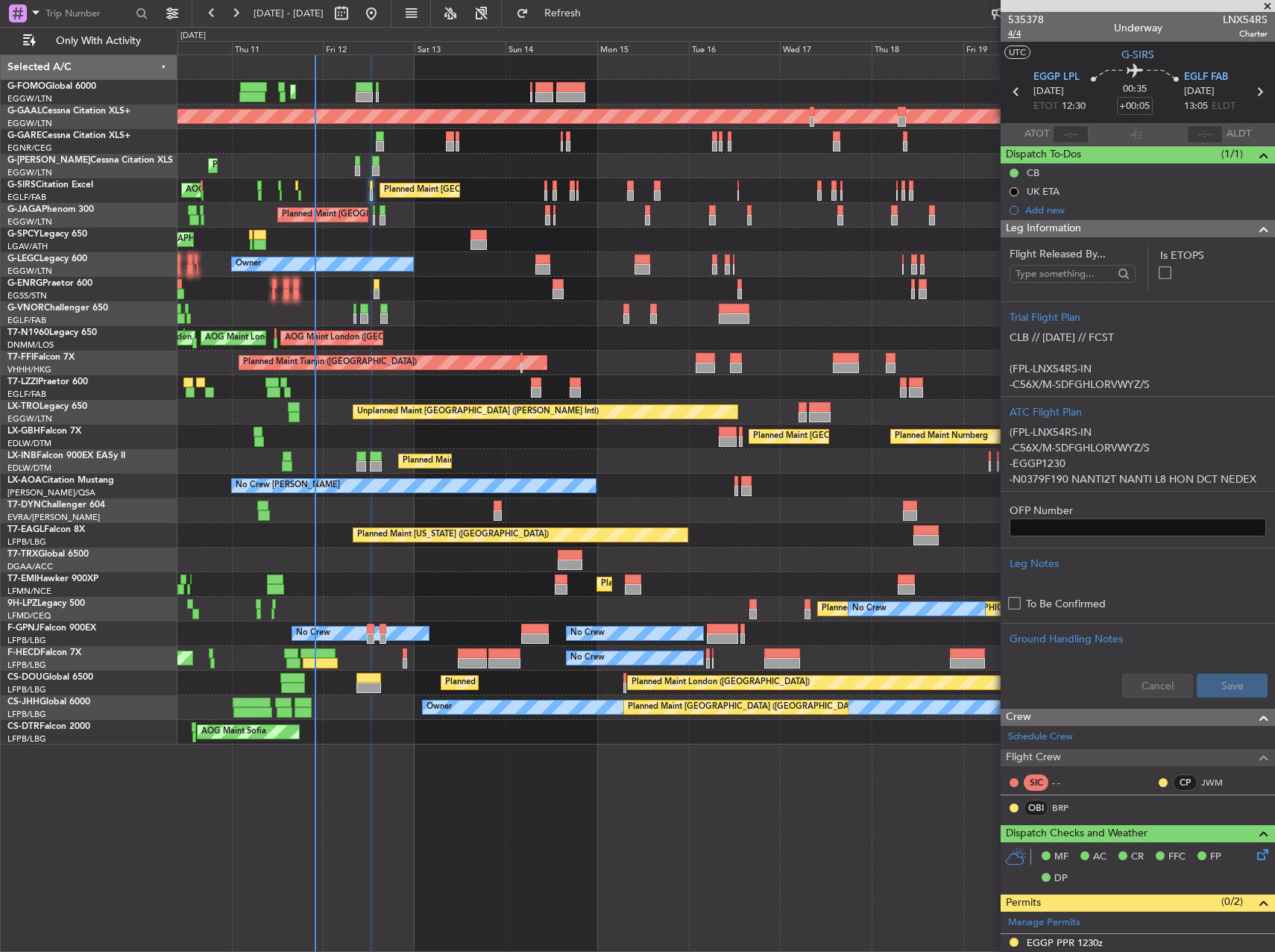
click at [1017, 37] on span "4/4" at bounding box center [1025, 34] width 36 height 13
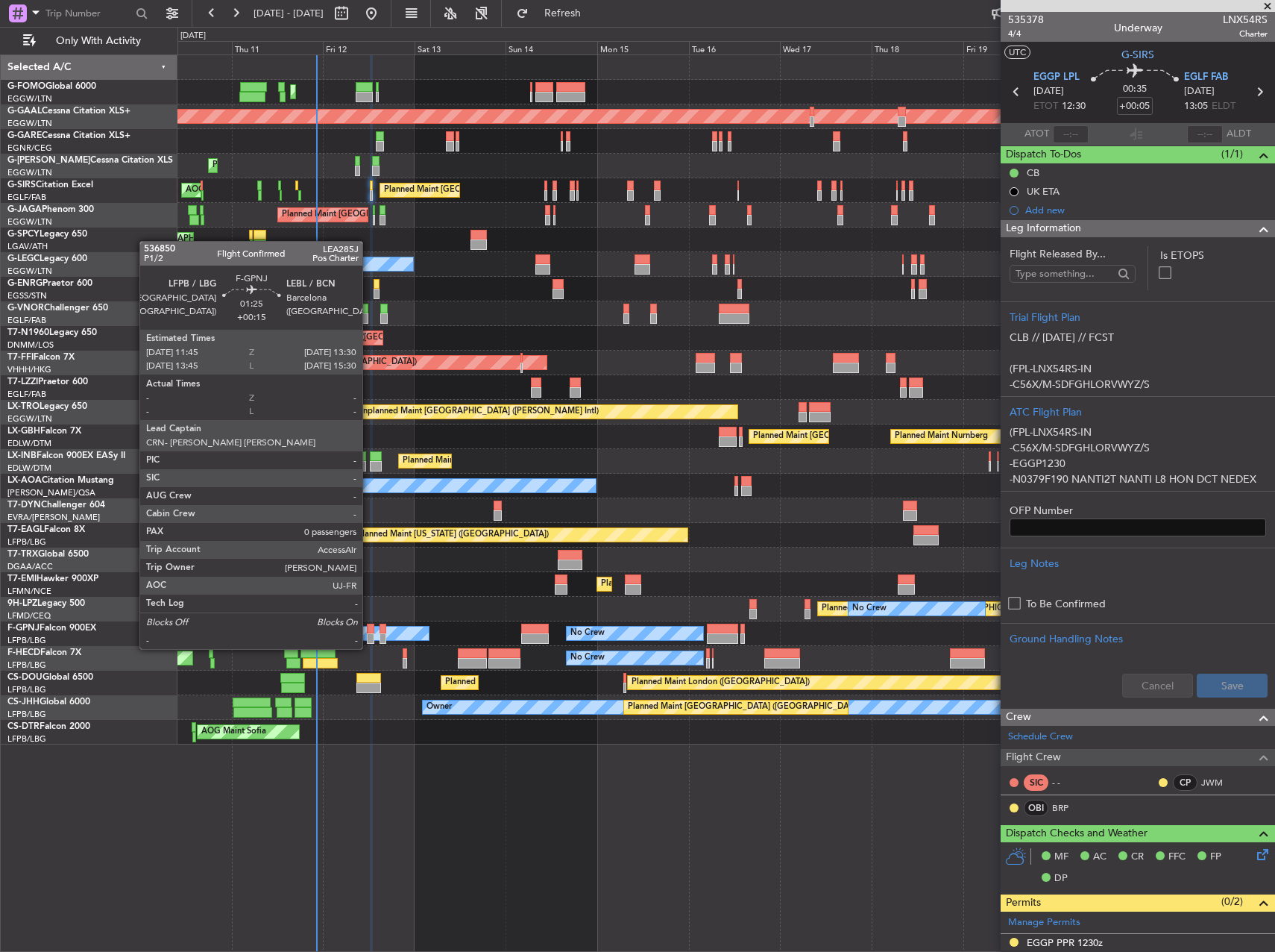
click at [369, 634] on div at bounding box center [369, 638] width 7 height 11
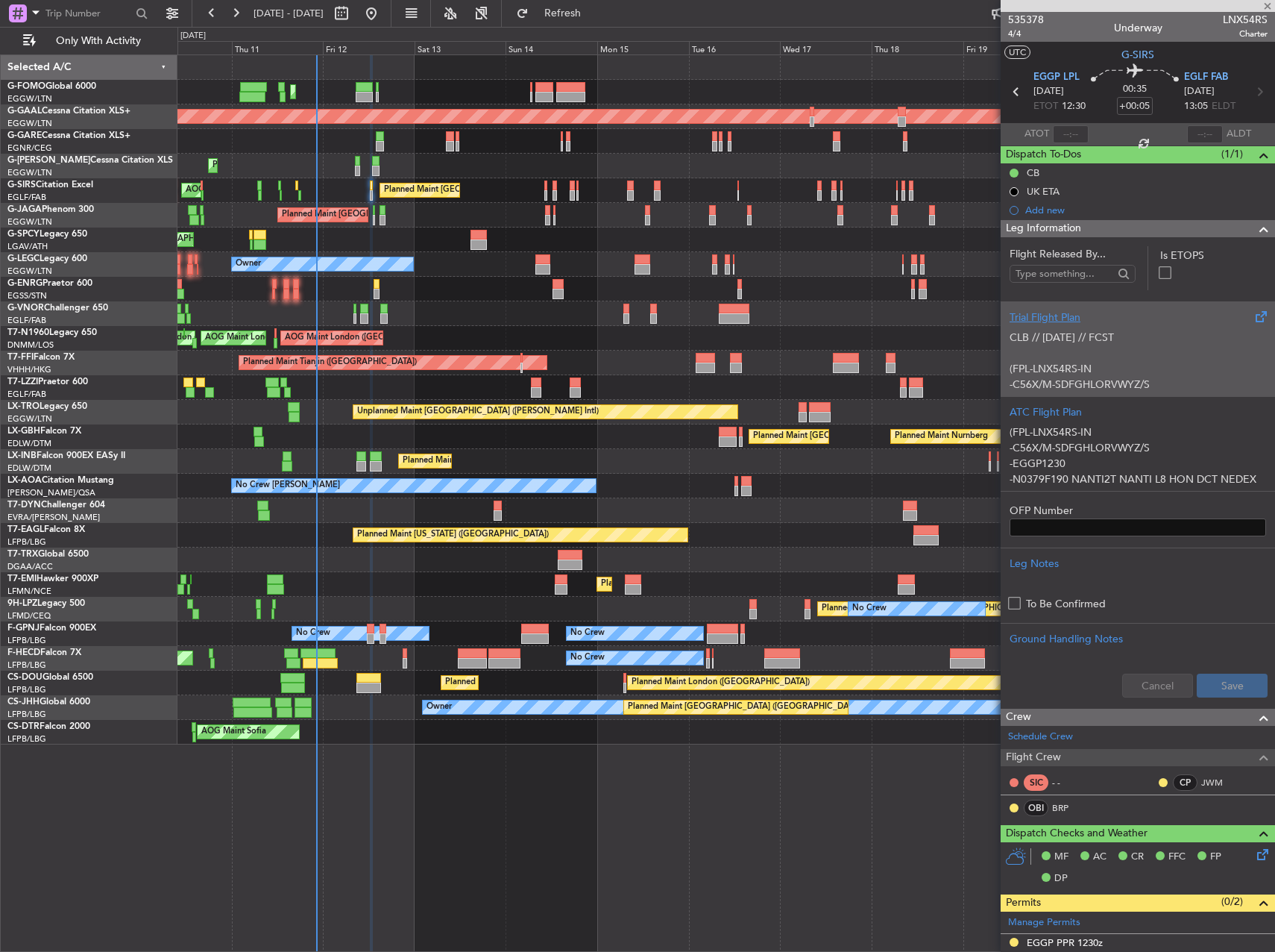
type input "+00:15"
type input "0"
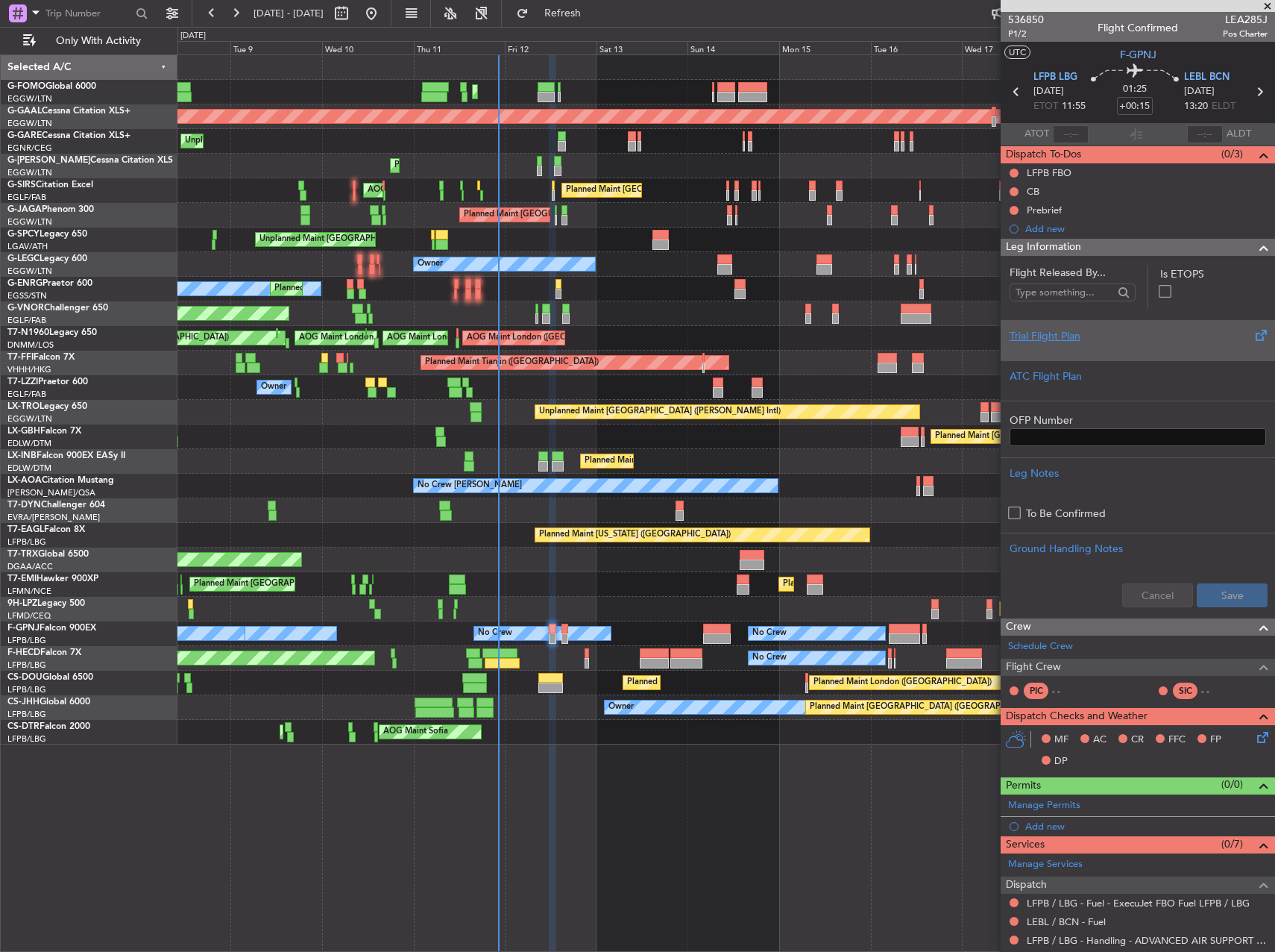
click at [478, 616] on div "Planned Maint [GEOGRAPHIC_DATA] ([GEOGRAPHIC_DATA]) Planned Maint [GEOGRAPHIC_D…" at bounding box center [725, 399] width 1097 height 689
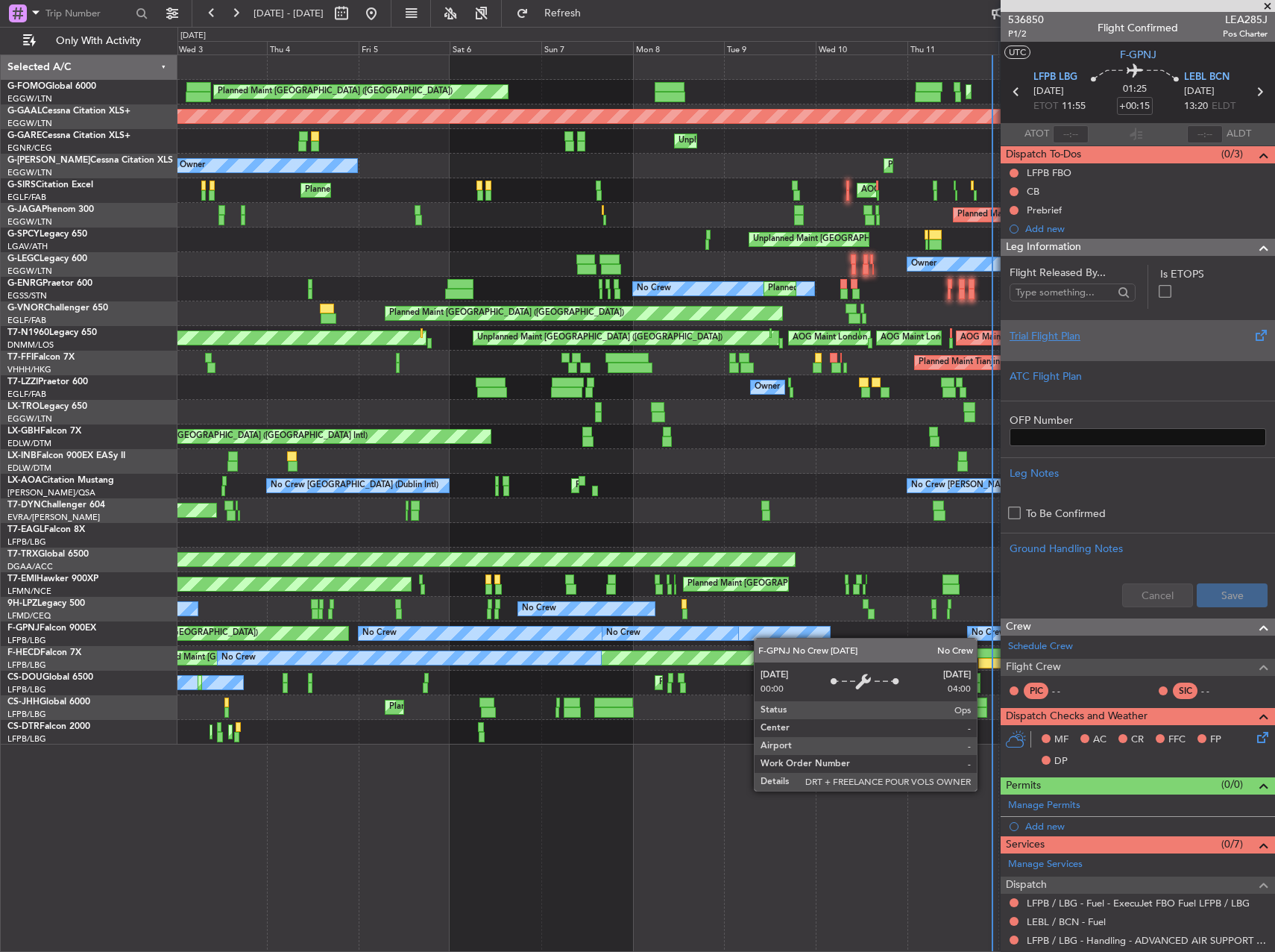
click at [773, 639] on div "No Crew" at bounding box center [594, 634] width 472 height 14
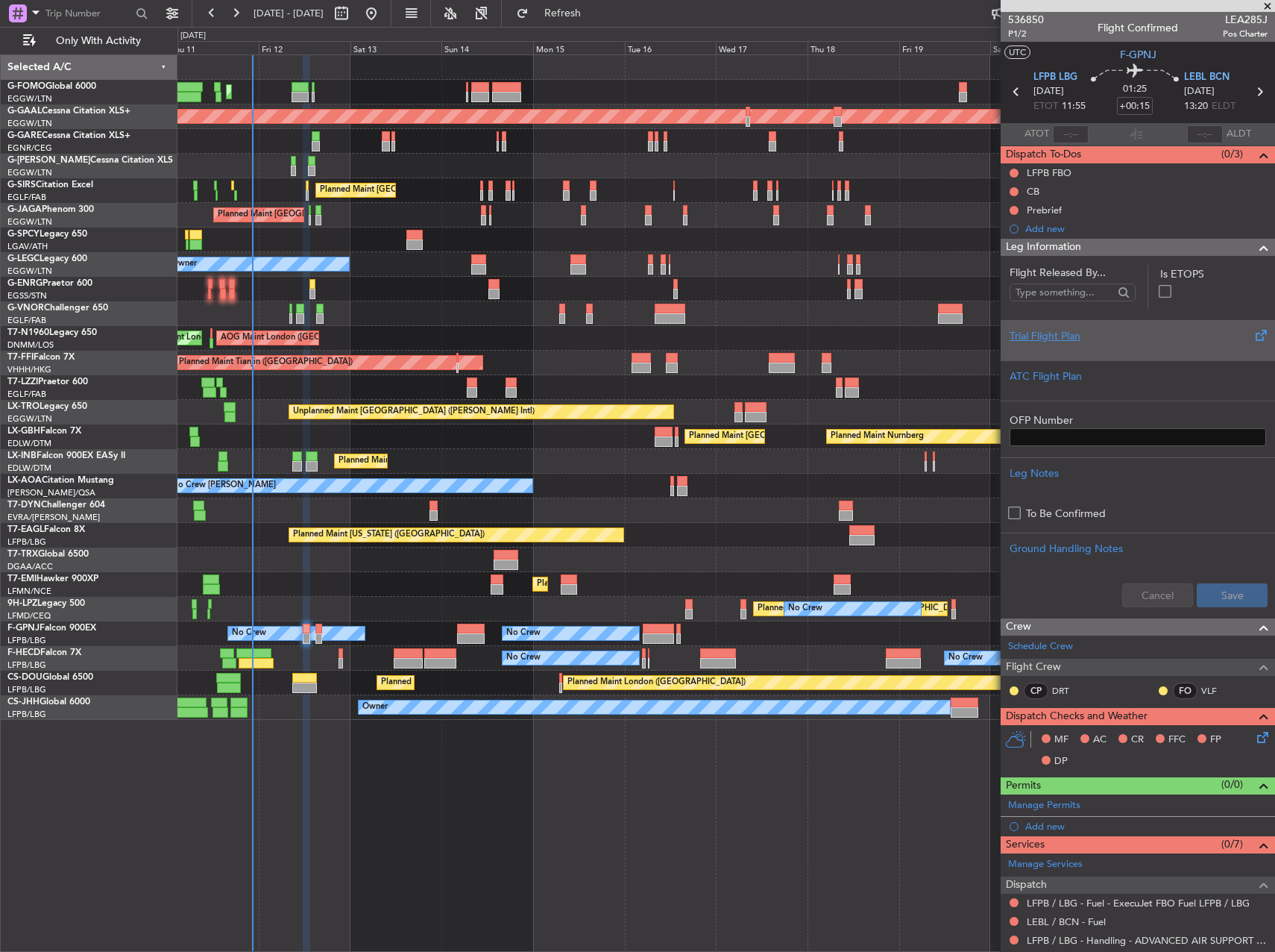
click at [1258, 12] on div "536850 P1/2 Flight Confirmed LEA285J Pos Charter" at bounding box center [1138, 26] width 275 height 30
click at [1238, 14] on span "LEA285J" at bounding box center [1245, 19] width 44 height 15
copy span "LEA285J"
click at [599, 19] on button "Refresh" at bounding box center [554, 14] width 90 height 24
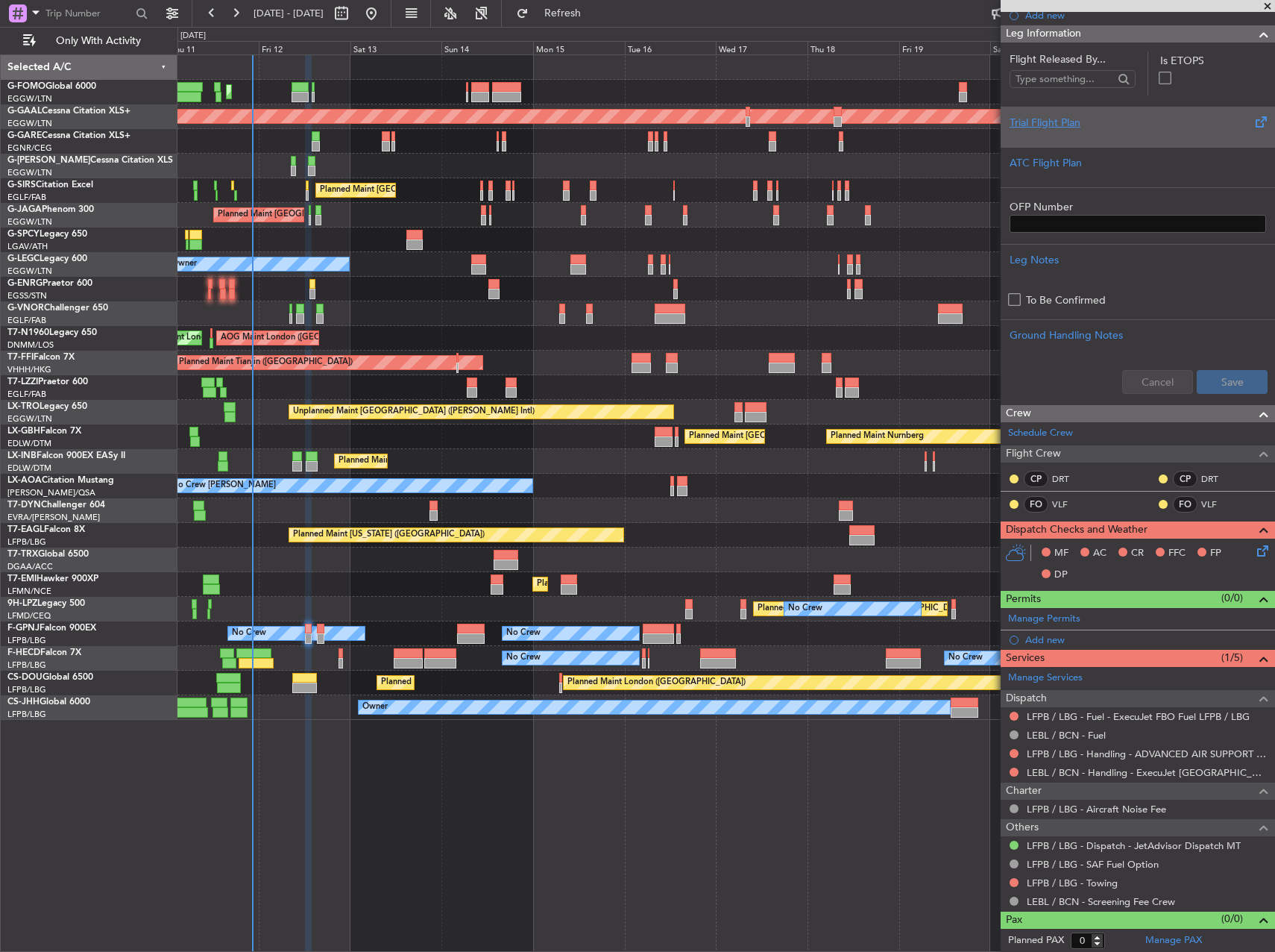
scroll to position [214, 0]
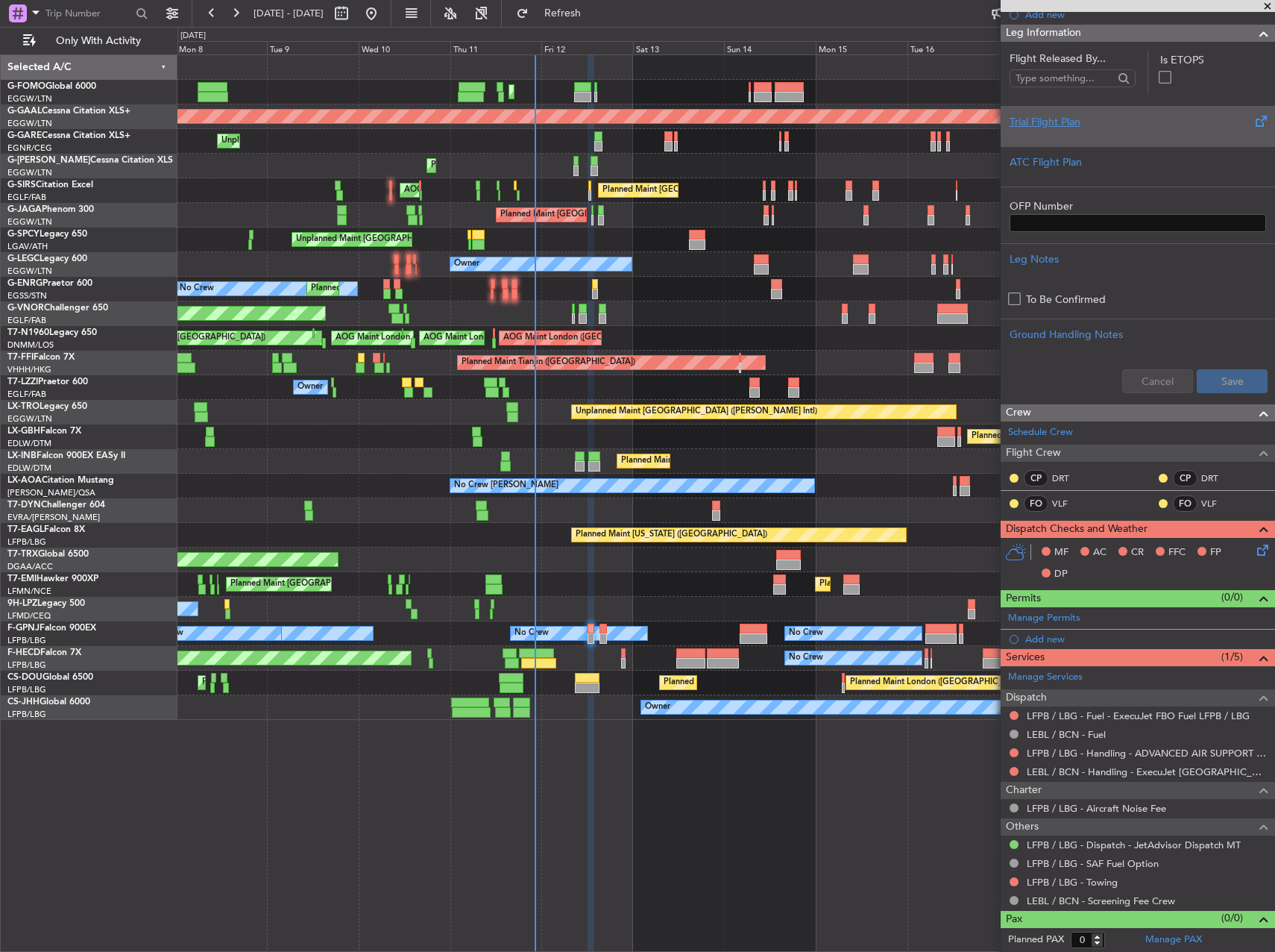
click at [712, 575] on div "Planned Maint [GEOGRAPHIC_DATA] ([GEOGRAPHIC_DATA]) Planned Maint [GEOGRAPHIC_D…" at bounding box center [725, 387] width 1097 height 665
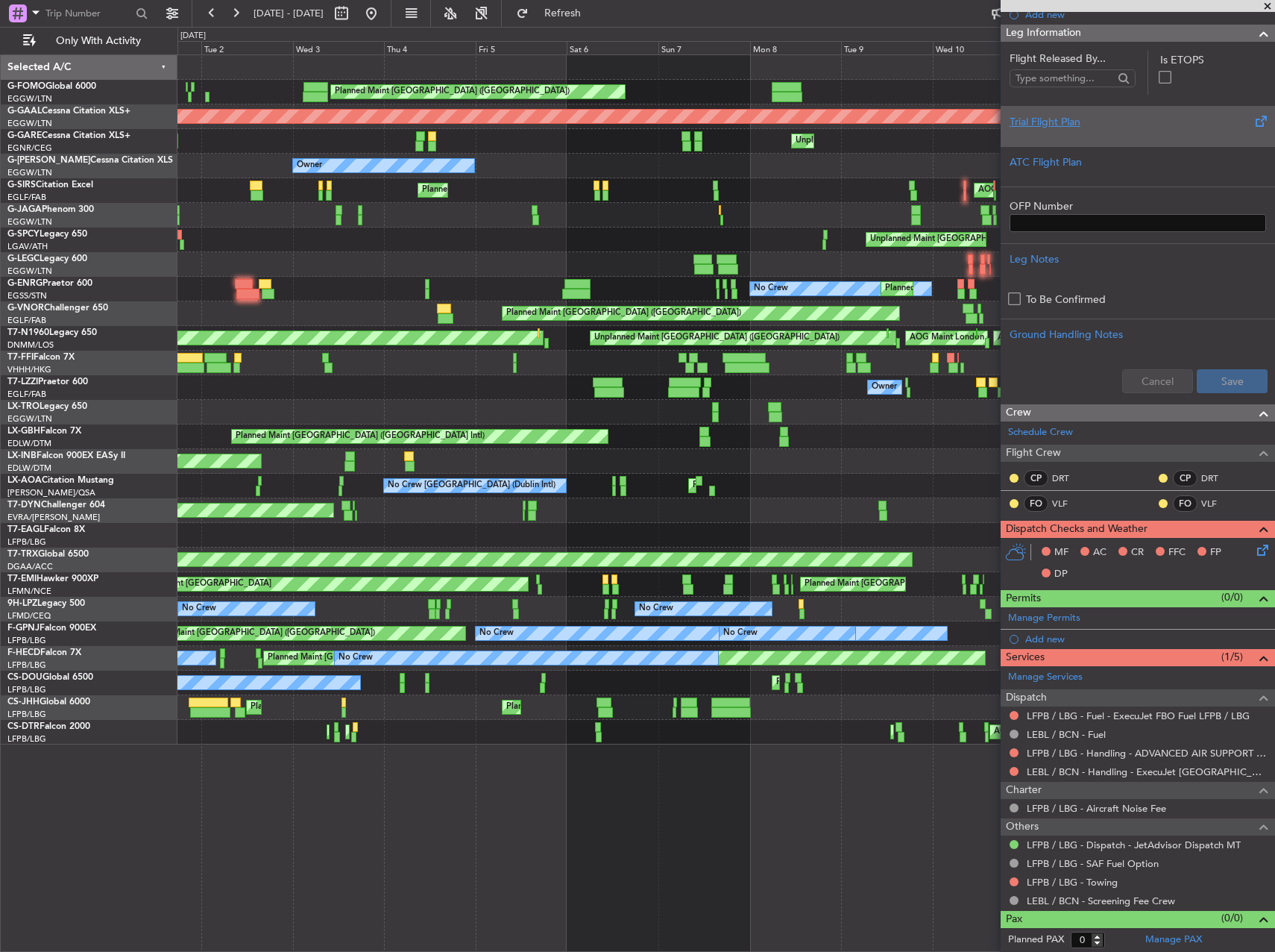
click at [833, 640] on div "No Crew No Crew No Crew Planned Maint [GEOGRAPHIC_DATA] ([GEOGRAPHIC_DATA]) No …" at bounding box center [725, 634] width 1097 height 25
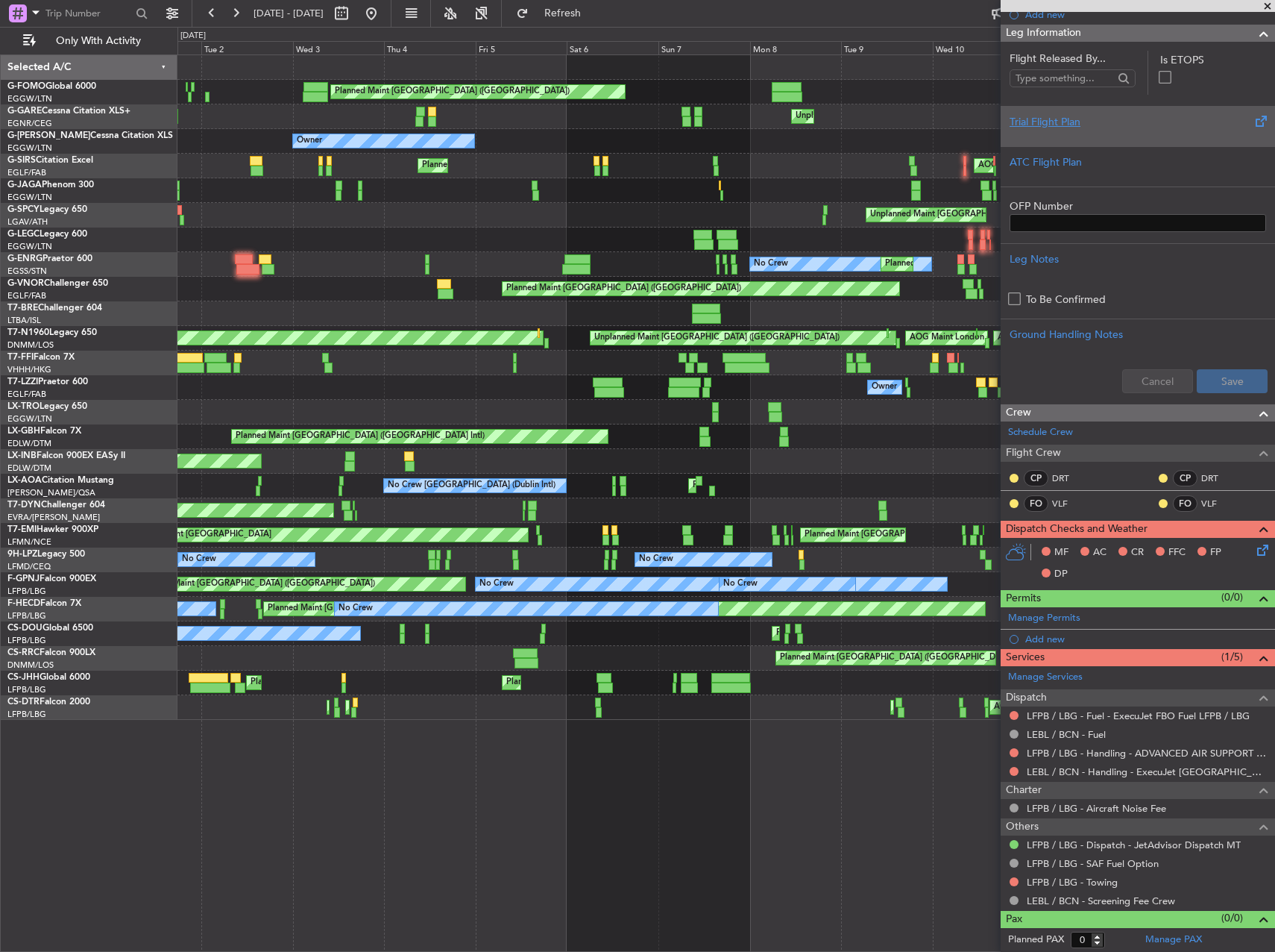
click at [221, 462] on div "Planned Maint [GEOGRAPHIC_DATA] ([GEOGRAPHIC_DATA]) Planned Maint [GEOGRAPHIC_D…" at bounding box center [725, 387] width 1097 height 665
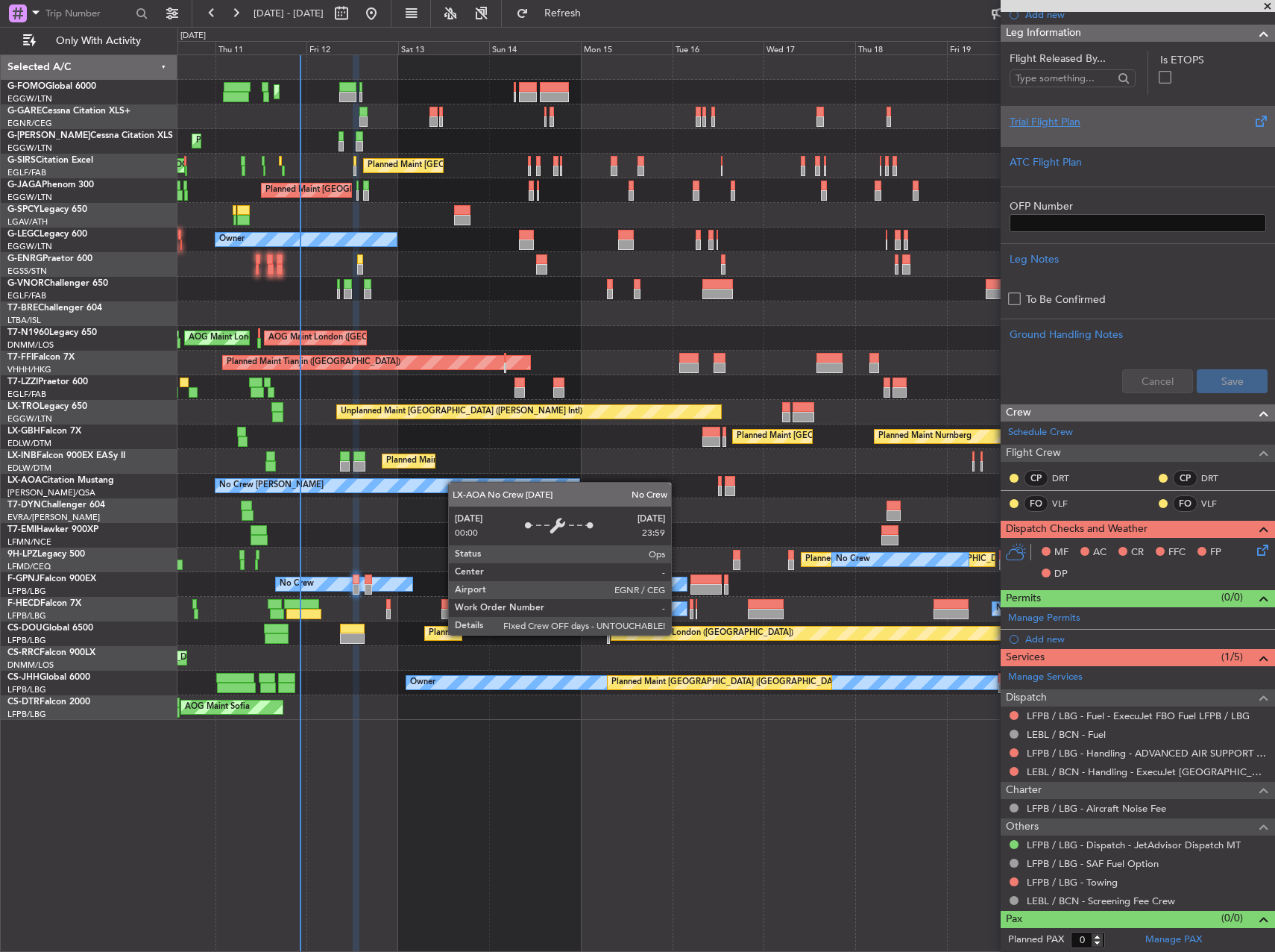
click at [413, 488] on div "Planned Maint [GEOGRAPHIC_DATA] ([GEOGRAPHIC_DATA]) Unplanned Maint [PERSON_NAM…" at bounding box center [725, 387] width 1097 height 665
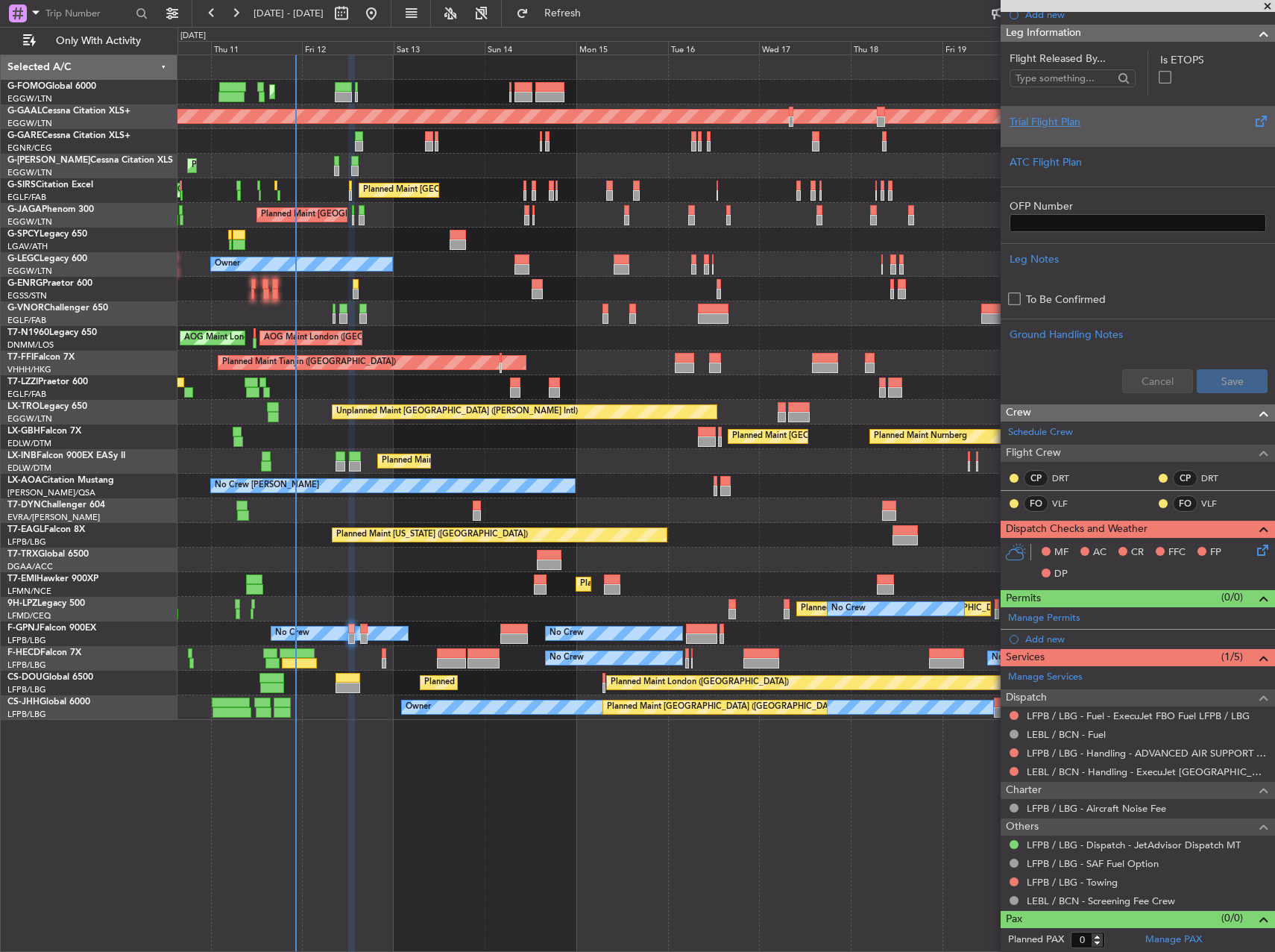
scroll to position [0, 0]
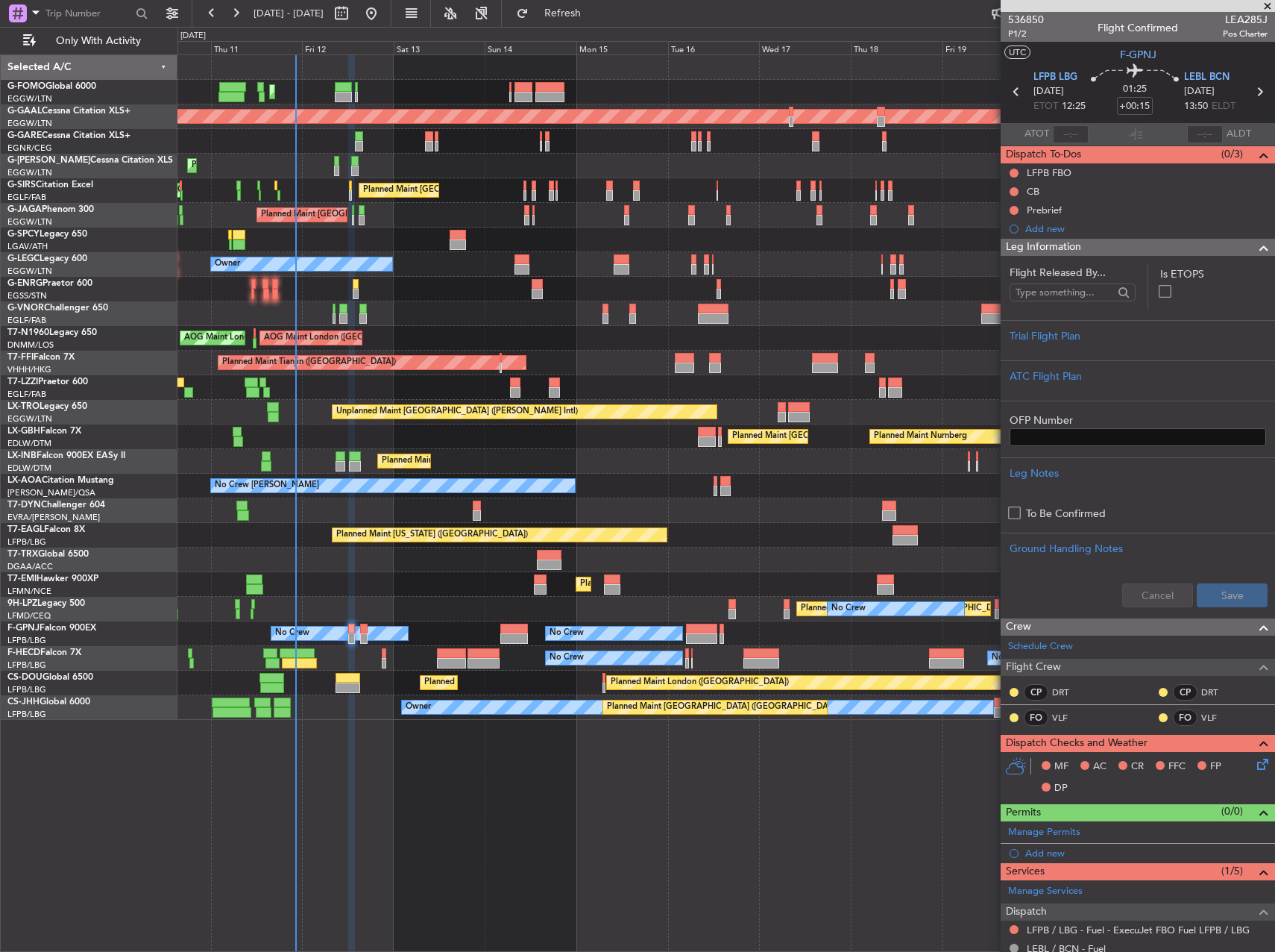
click at [1067, 350] on div at bounding box center [1138, 347] width 257 height 9
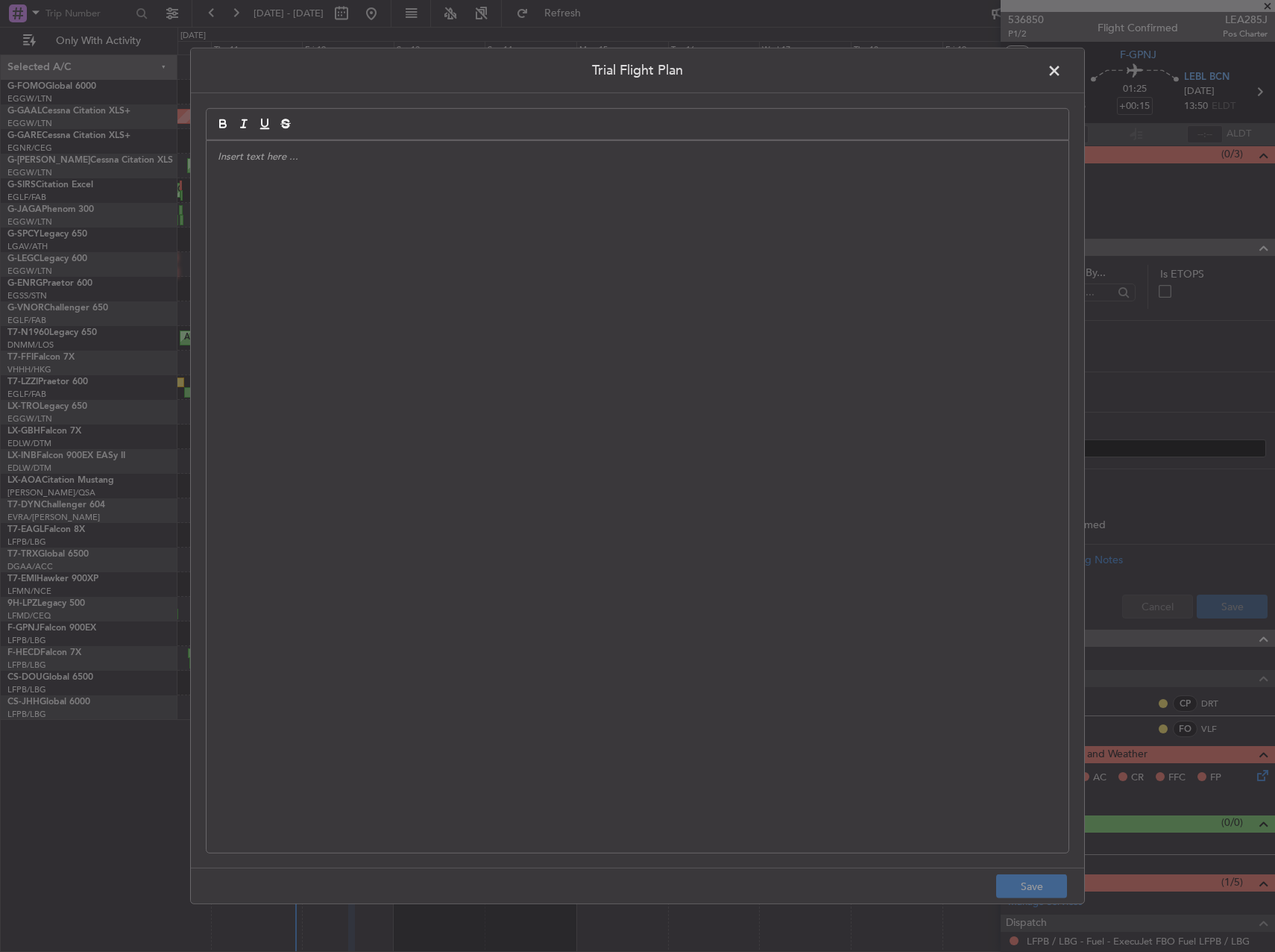
click at [475, 267] on div at bounding box center [638, 497] width 862 height 712
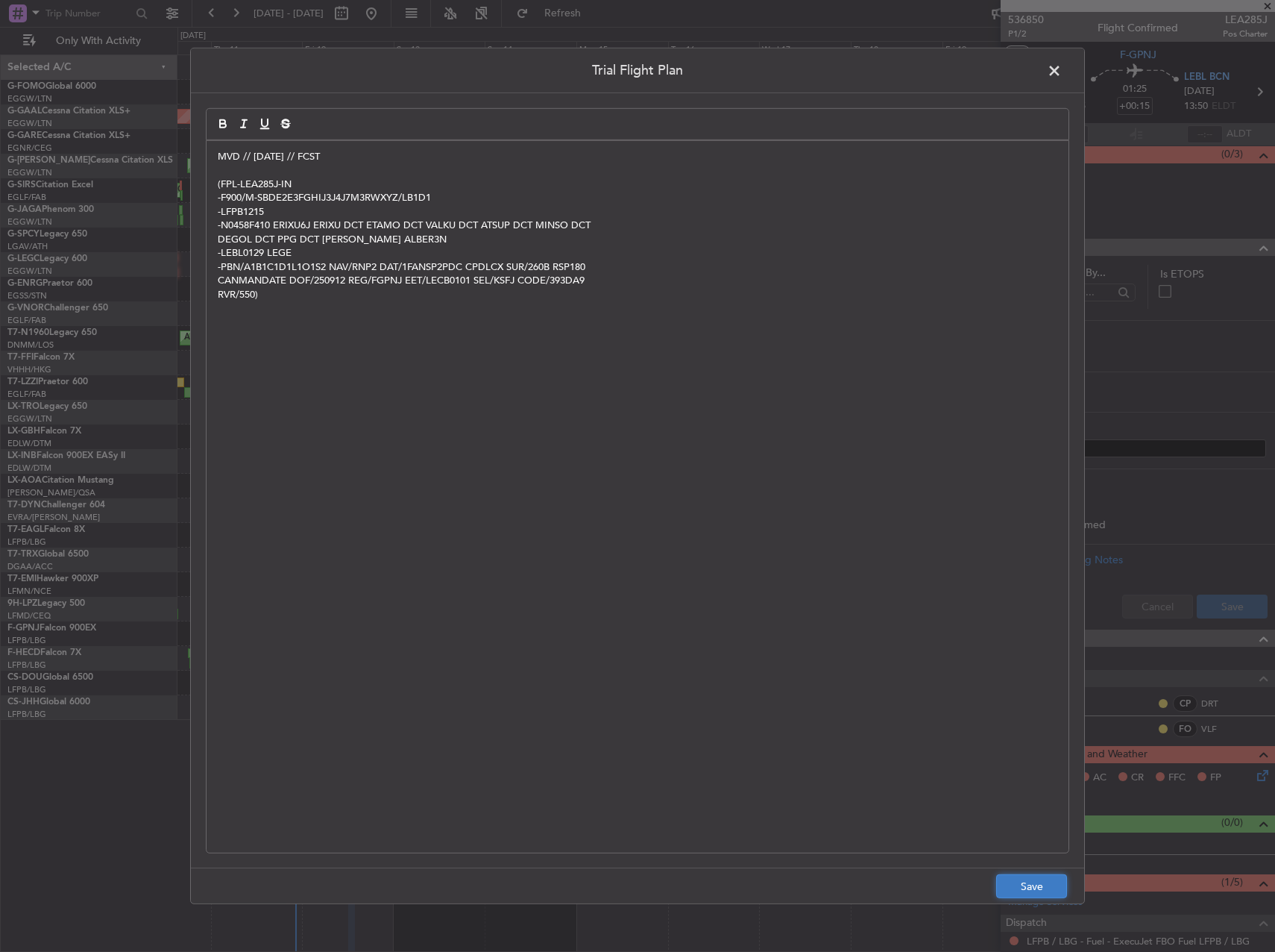
click at [1024, 880] on button "Save" at bounding box center [1031, 885] width 70 height 24
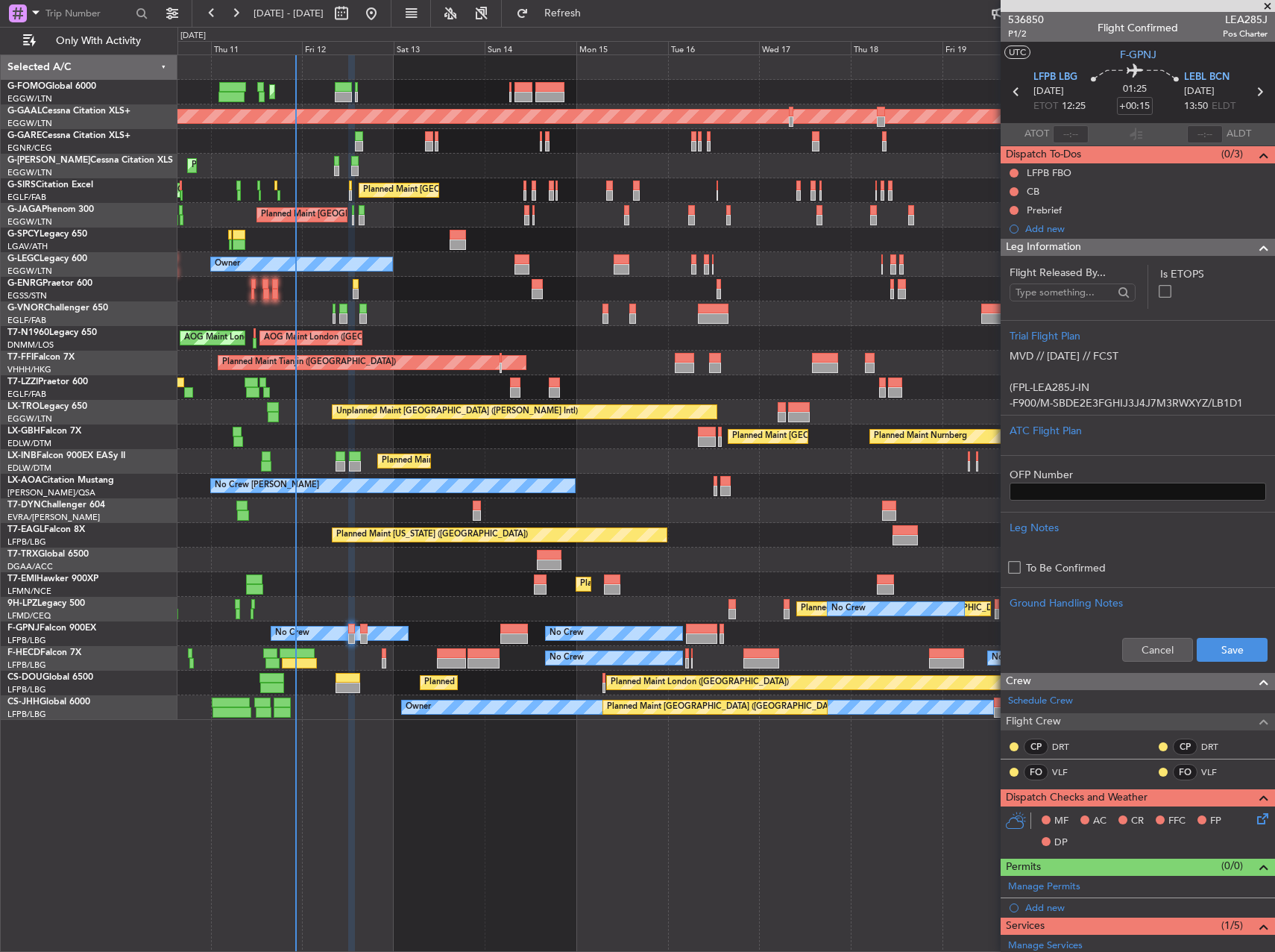
click at [1215, 662] on div "Cancel Save" at bounding box center [1138, 649] width 275 height 44
click at [1141, 110] on input "+00:15" at bounding box center [1134, 106] width 36 height 18
click at [1009, 192] on div at bounding box center [1014, 192] width 12 height 12
click at [1013, 191] on button at bounding box center [1014, 191] width 9 height 9
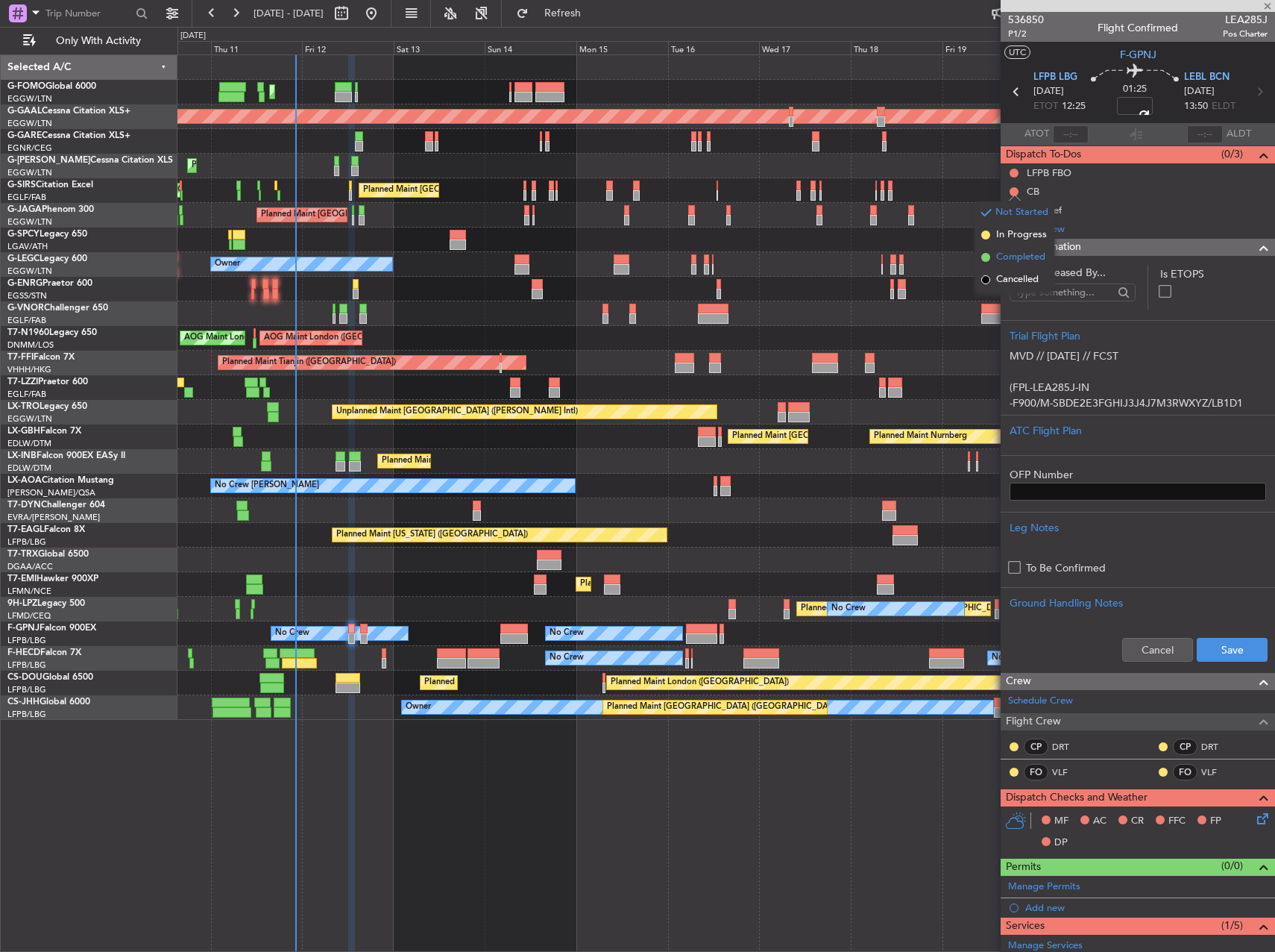
click at [1010, 258] on span "Completed" at bounding box center [1020, 257] width 49 height 14
click at [1014, 209] on button at bounding box center [1014, 209] width 9 height 9
click at [1007, 271] on span "Completed" at bounding box center [1020, 275] width 49 height 14
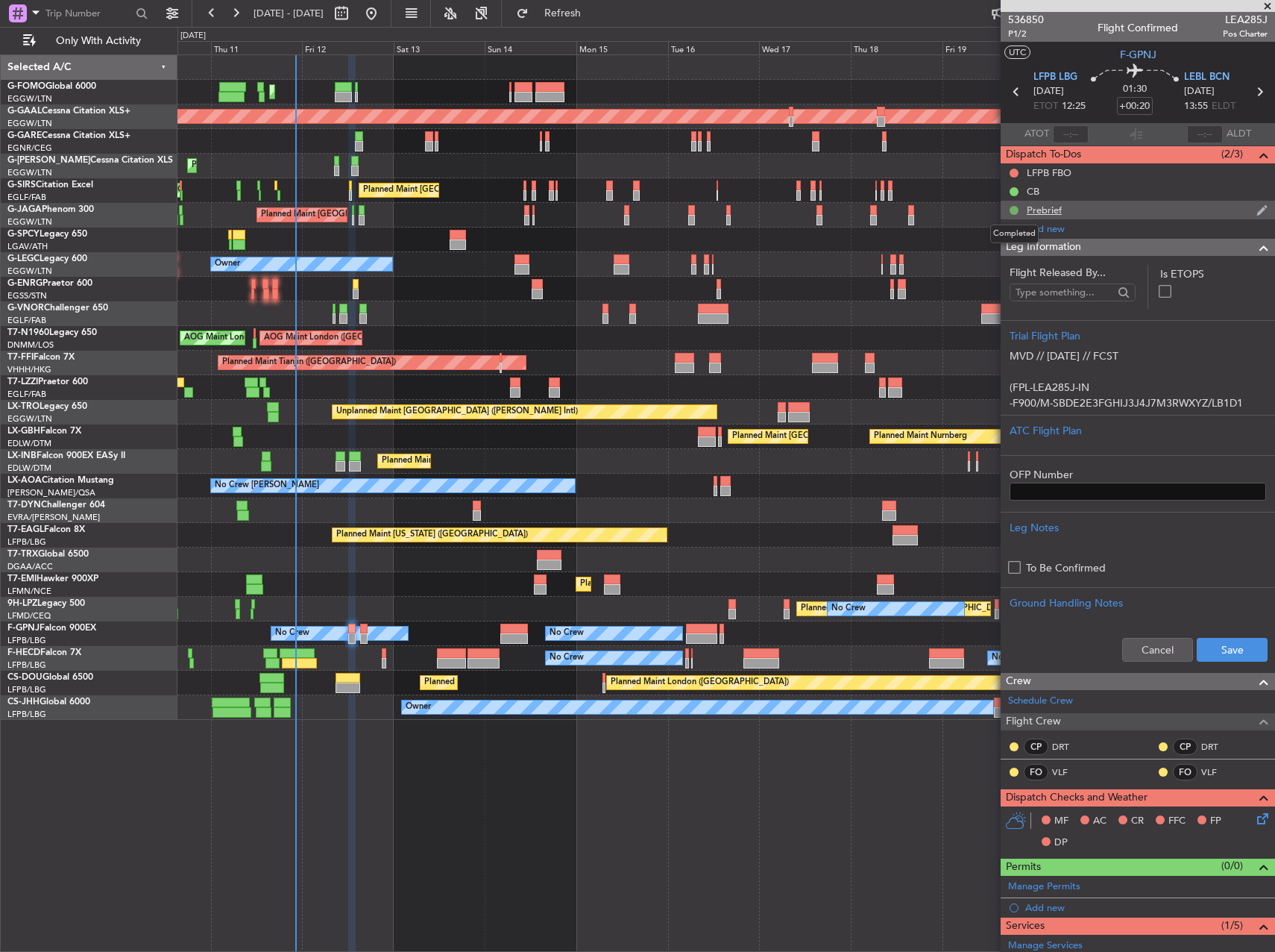
click at [1013, 212] on button at bounding box center [1014, 209] width 9 height 9
click at [997, 254] on span "In Progress" at bounding box center [1020, 253] width 51 height 14
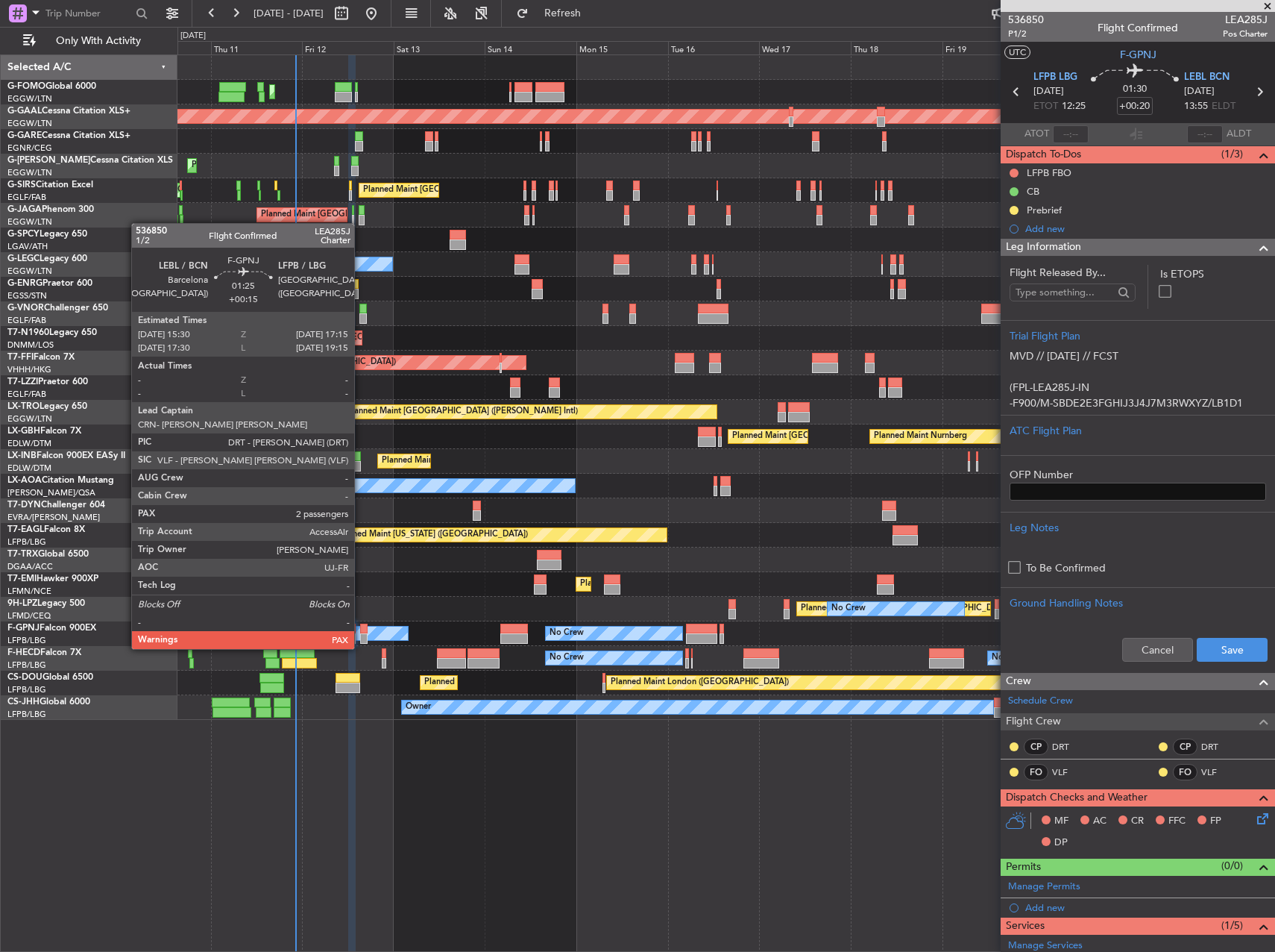
click at [363, 634] on div at bounding box center [363, 638] width 7 height 11
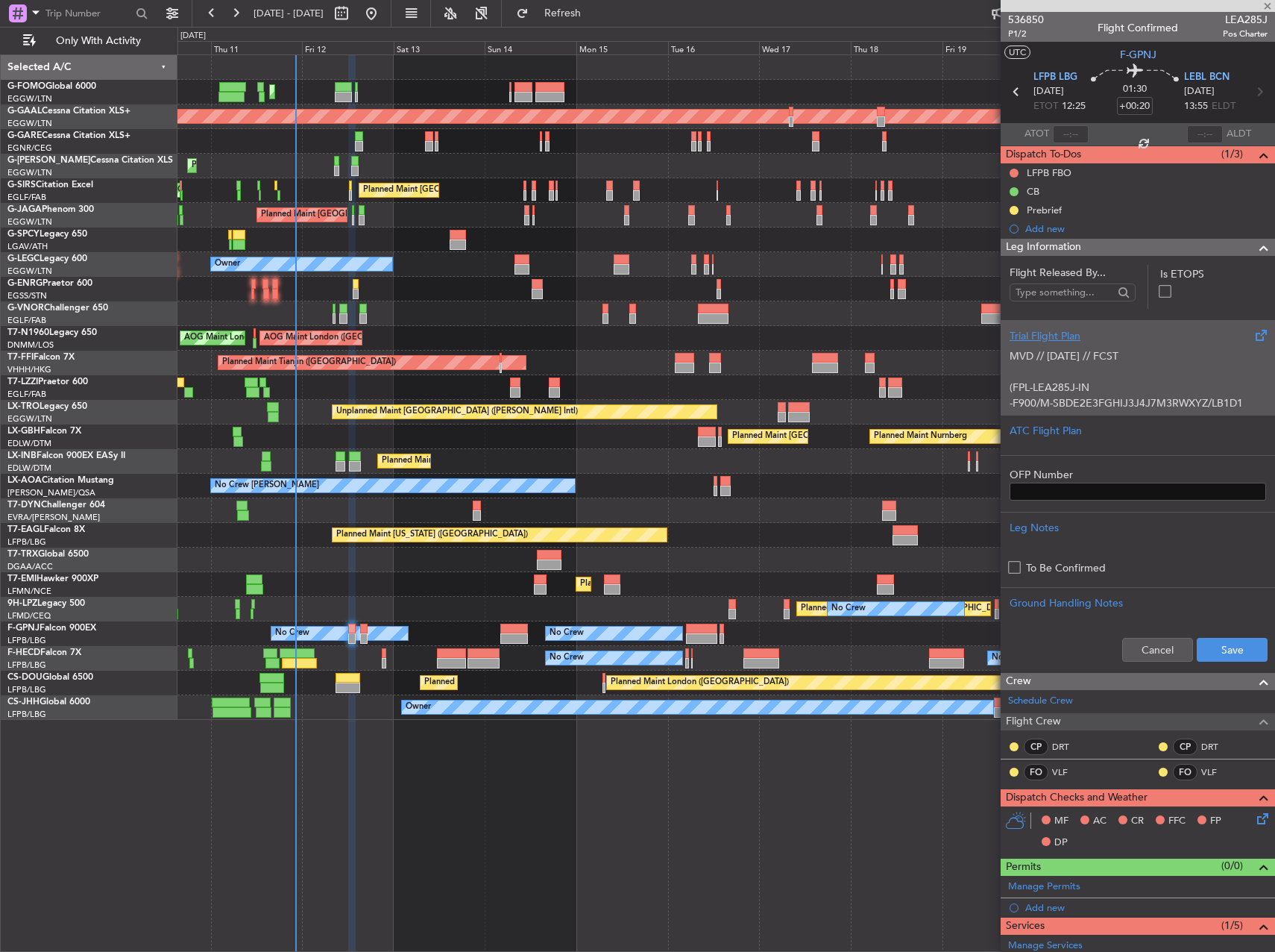
type input "+00:15"
type input "2"
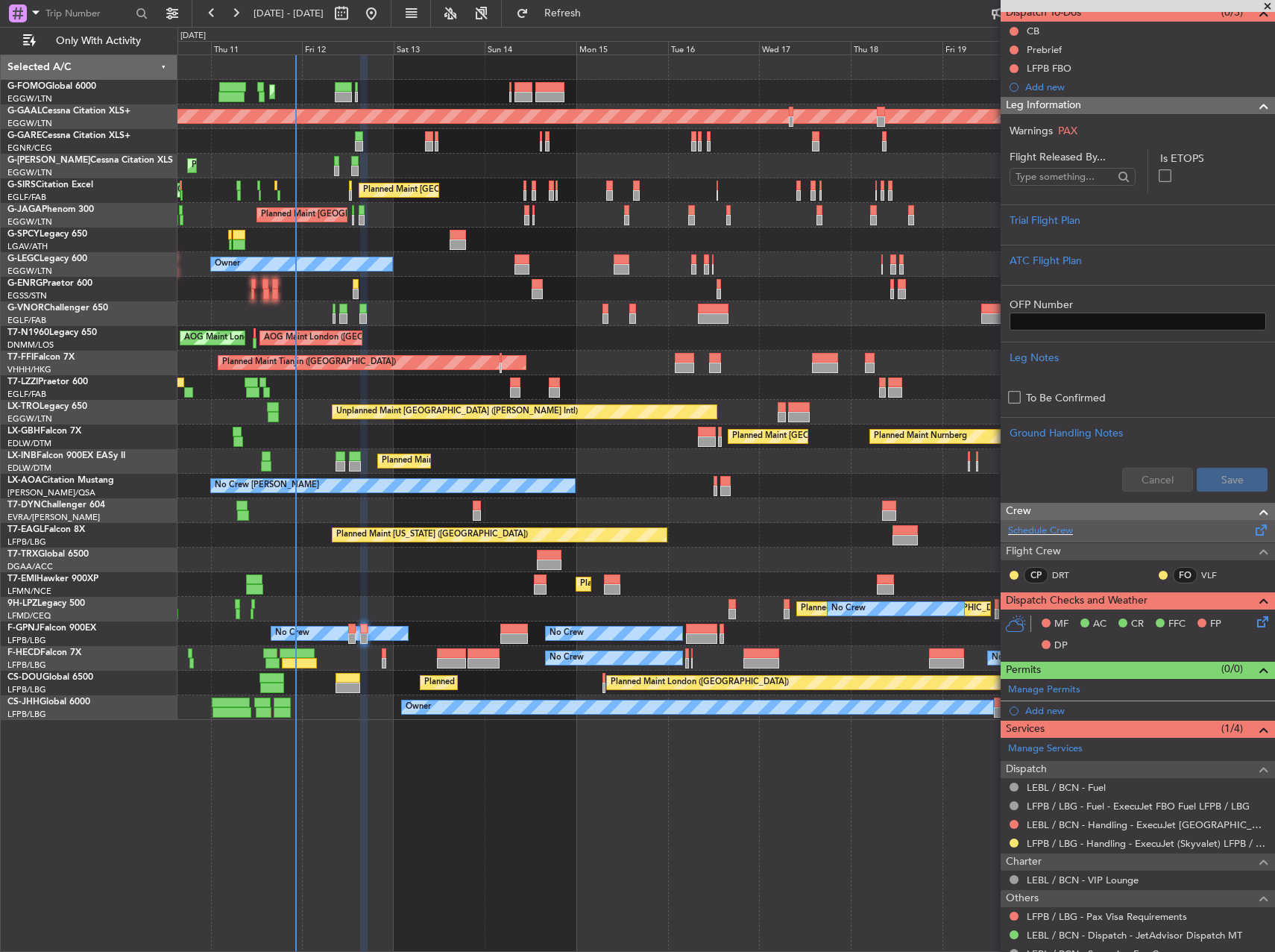
scroll to position [231, 0]
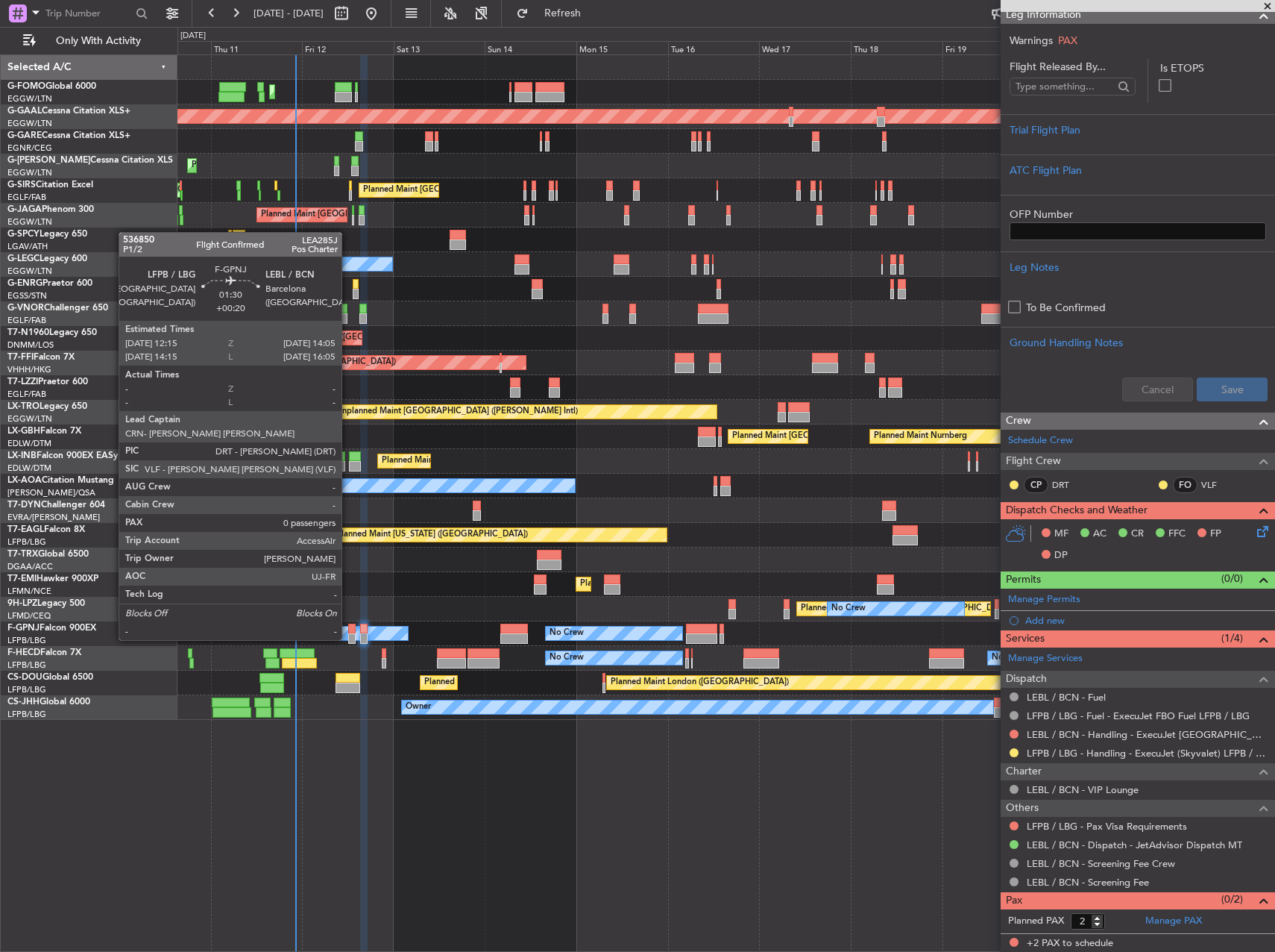
click at [348, 625] on div at bounding box center [352, 628] width 8 height 11
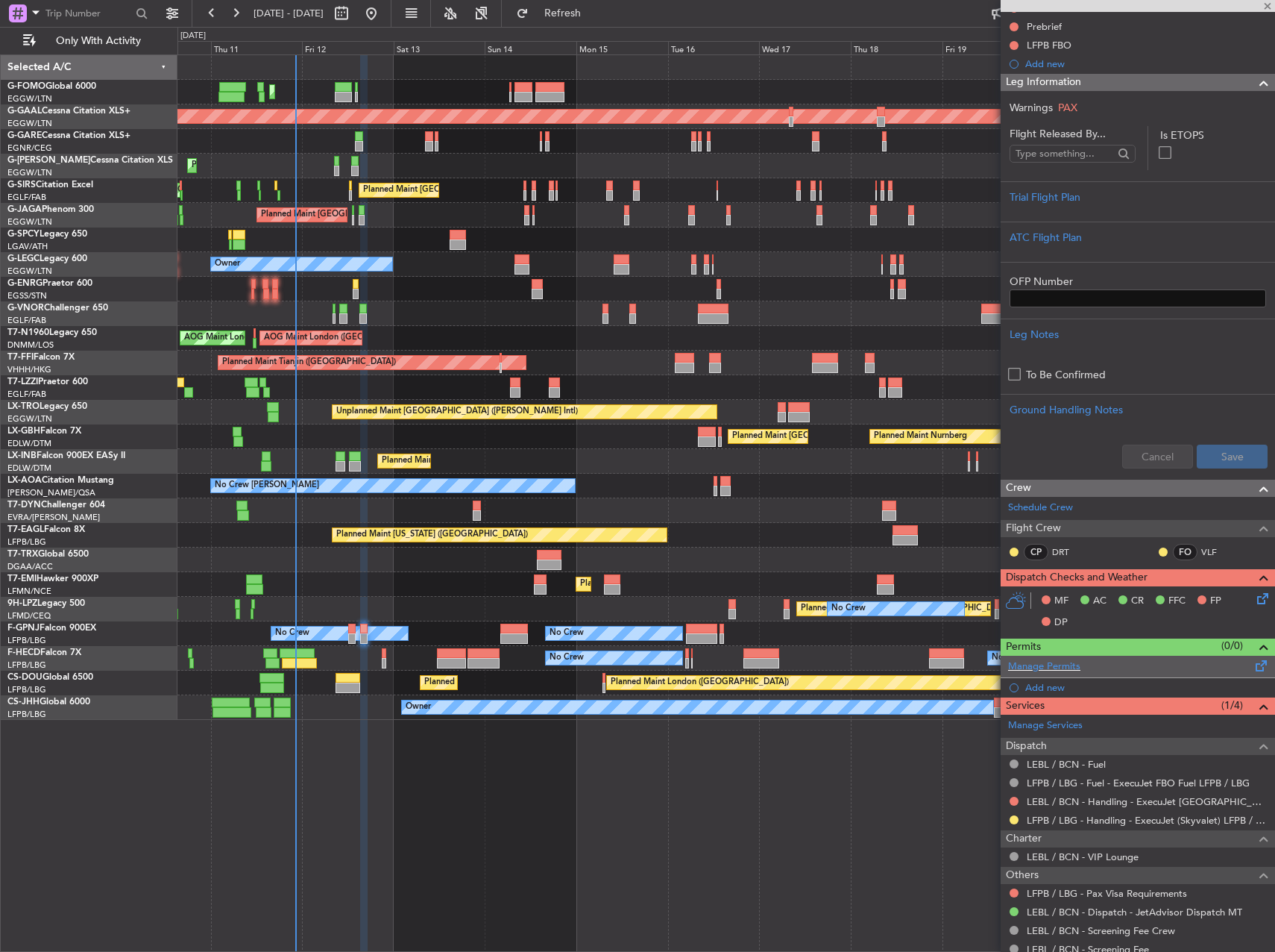
scroll to position [0, 0]
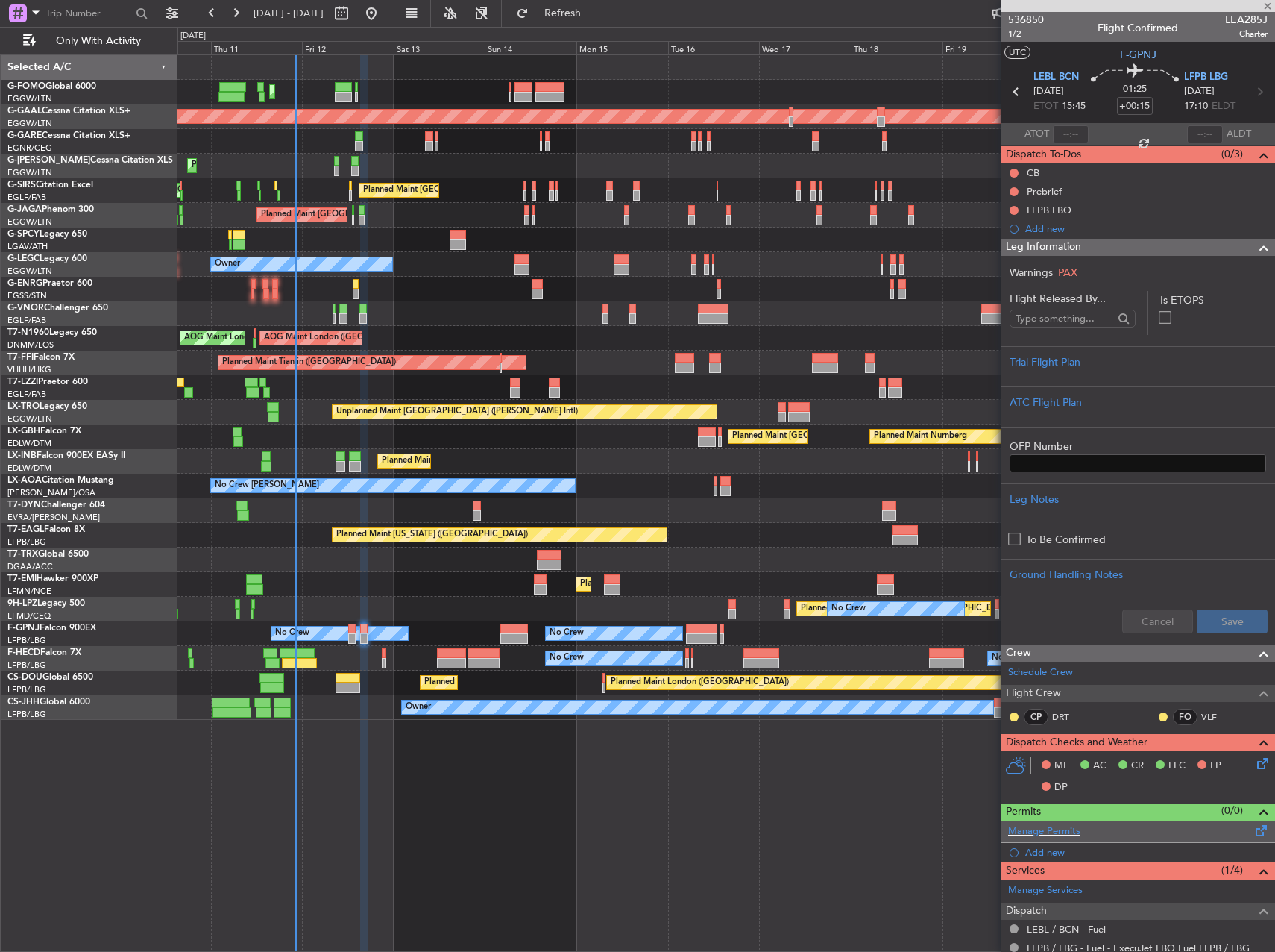
type input "+00:20"
type input "0"
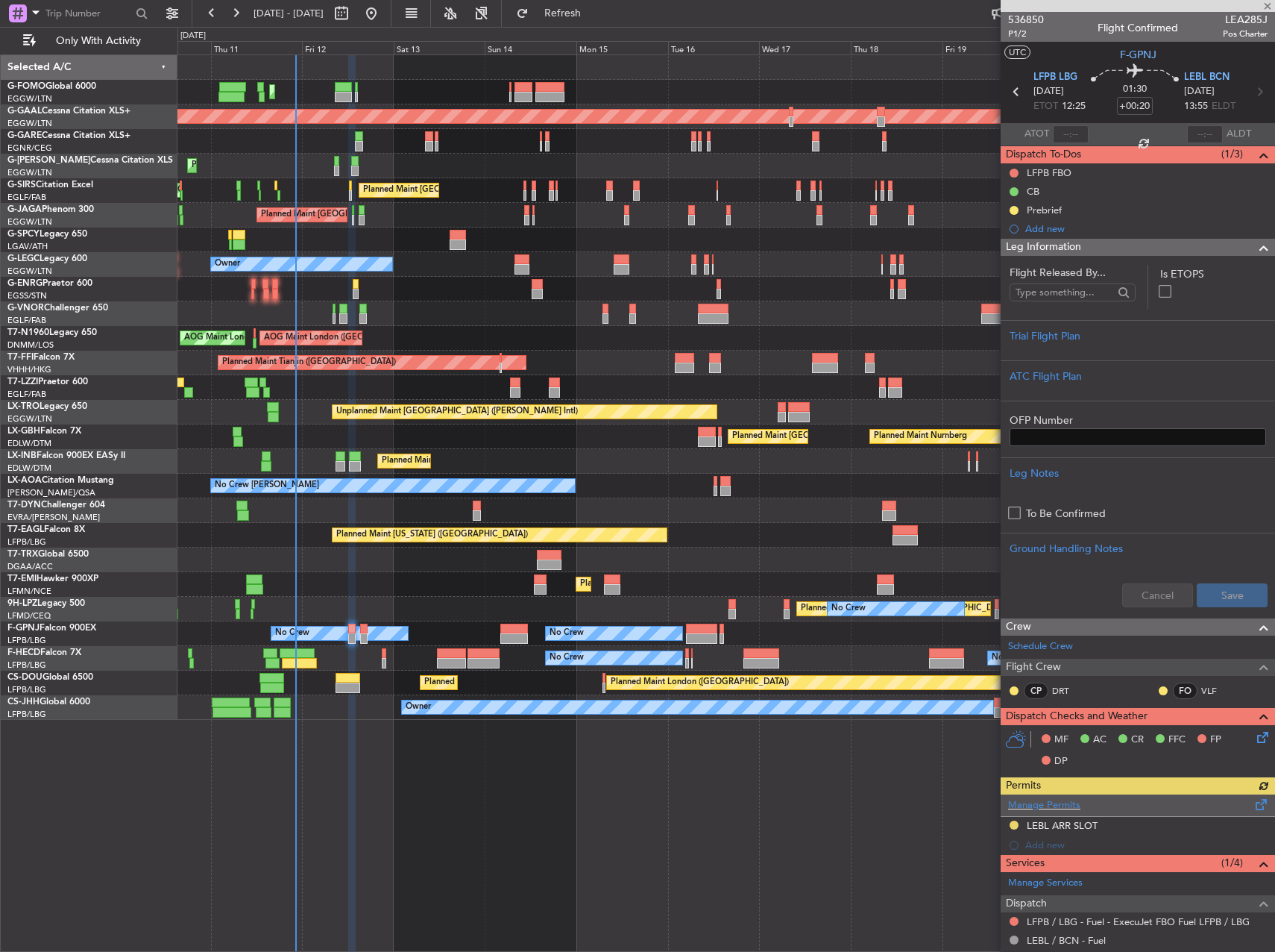
scroll to position [205, 0]
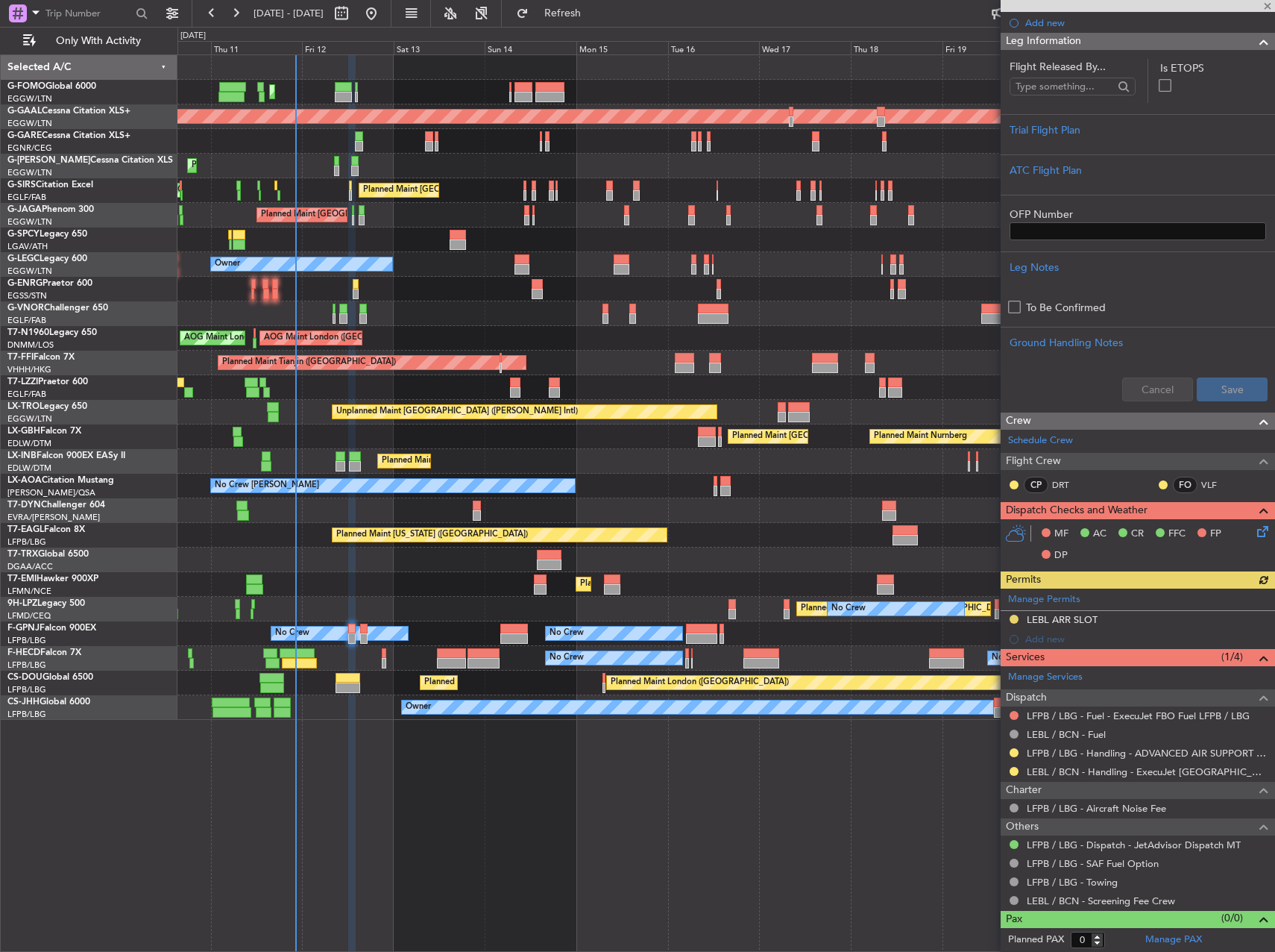
click at [1242, 529] on div "MF AC CR FFC FP DP" at bounding box center [1144, 545] width 219 height 44
click at [1255, 529] on icon at bounding box center [1261, 529] width 12 height 12
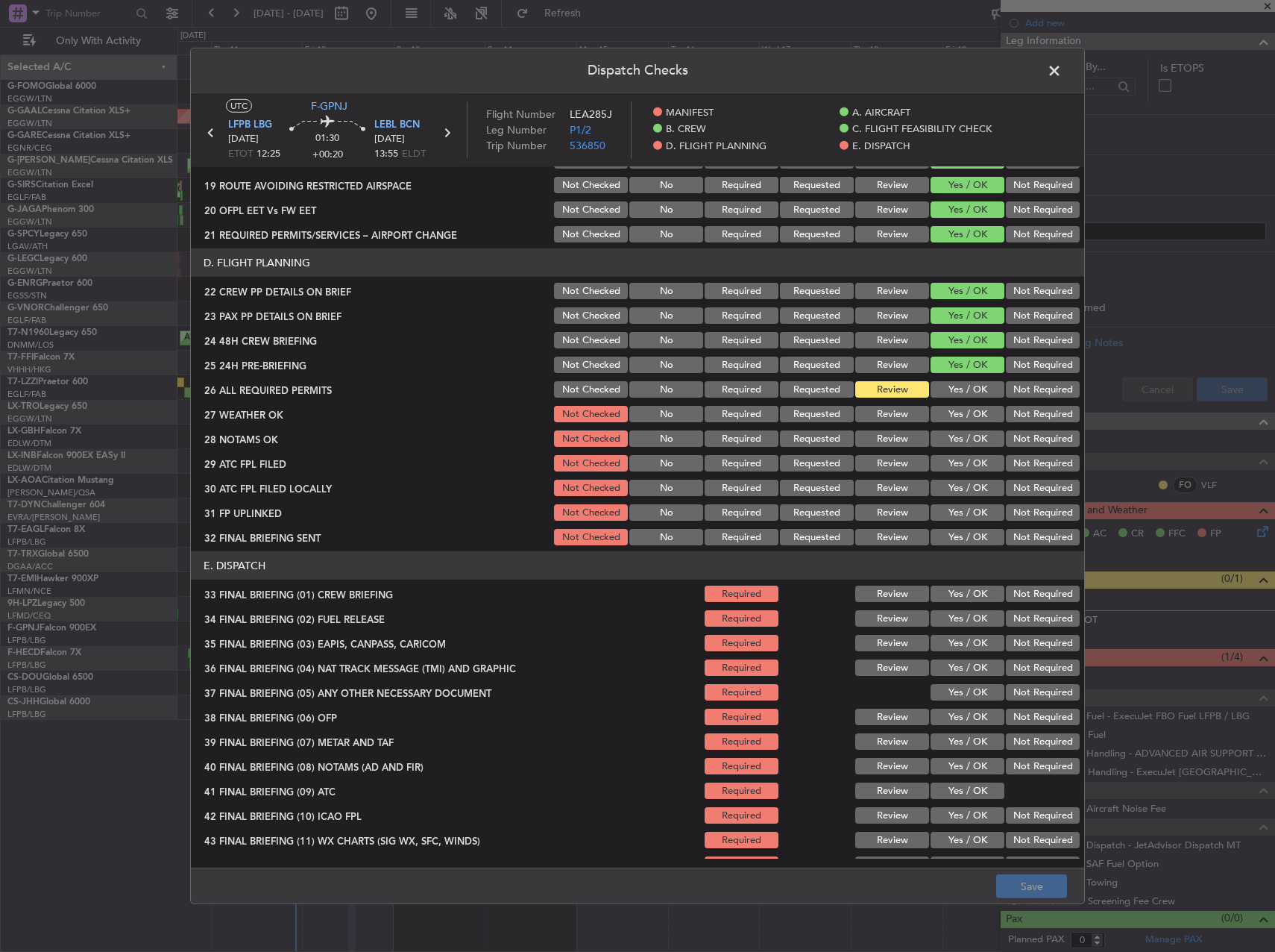
scroll to position [658, 0]
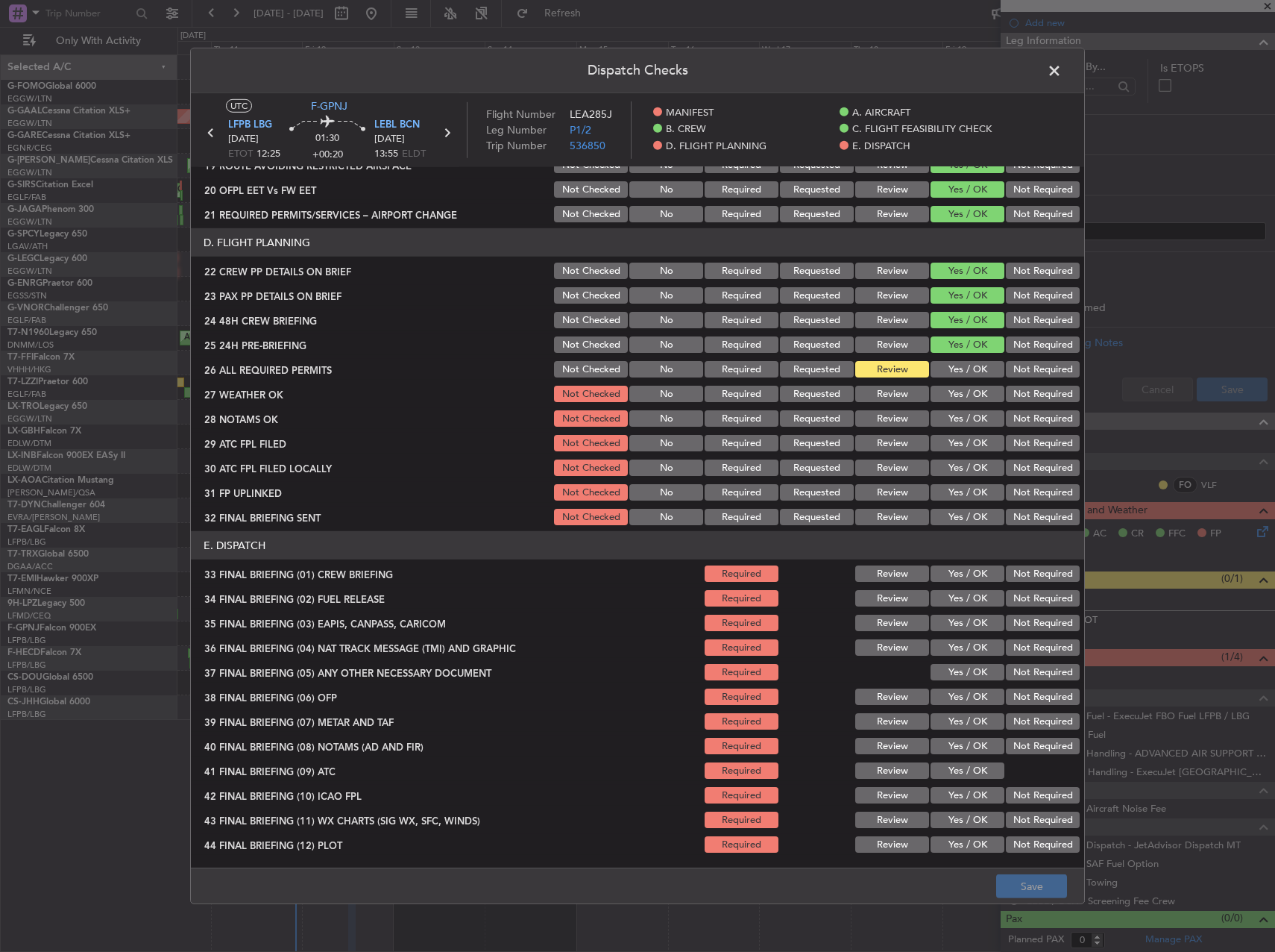
click at [1062, 68] on span at bounding box center [1062, 74] width 0 height 30
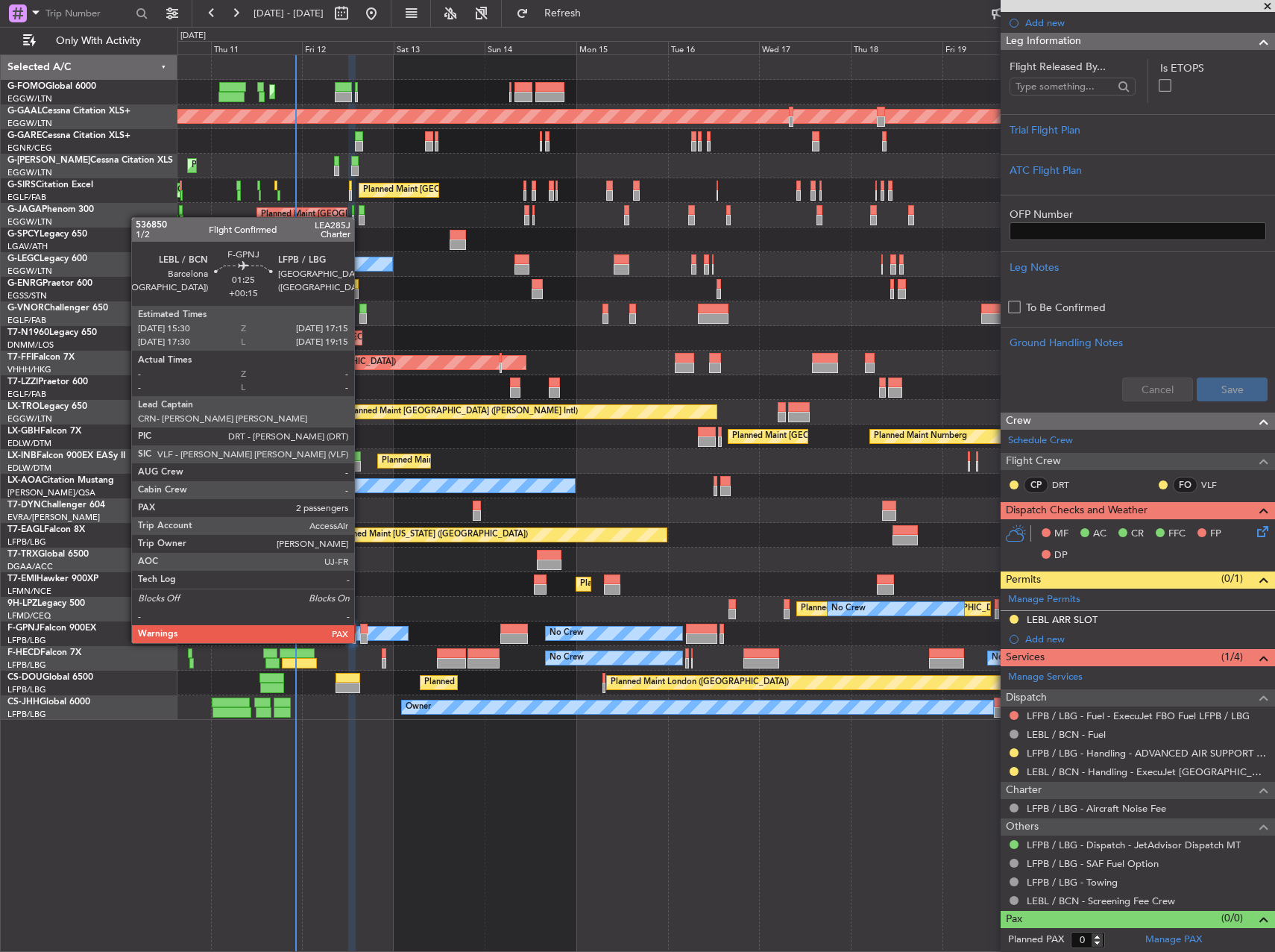
click at [361, 628] on div at bounding box center [363, 628] width 7 height 11
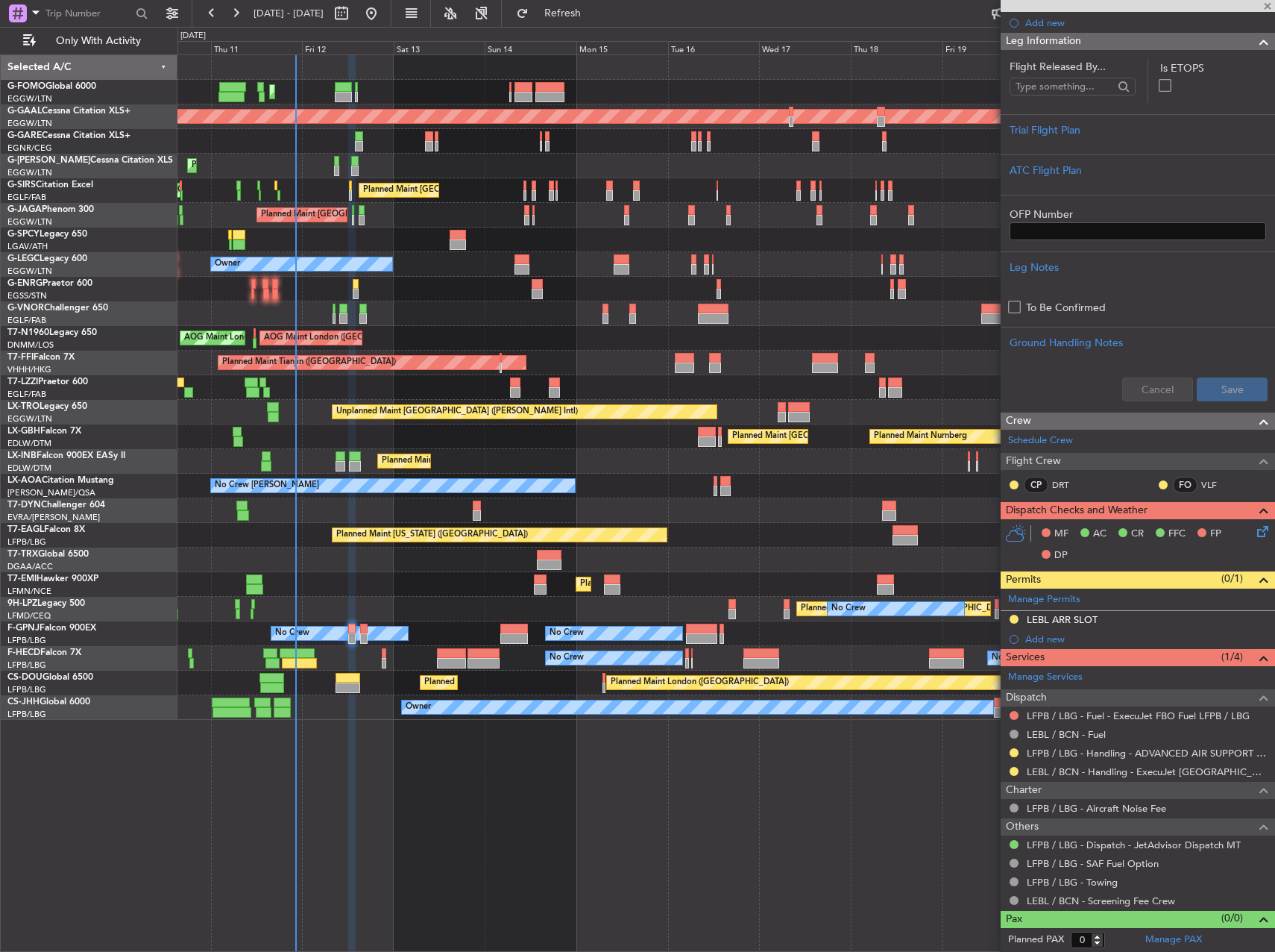
type input "+00:15"
type input "2"
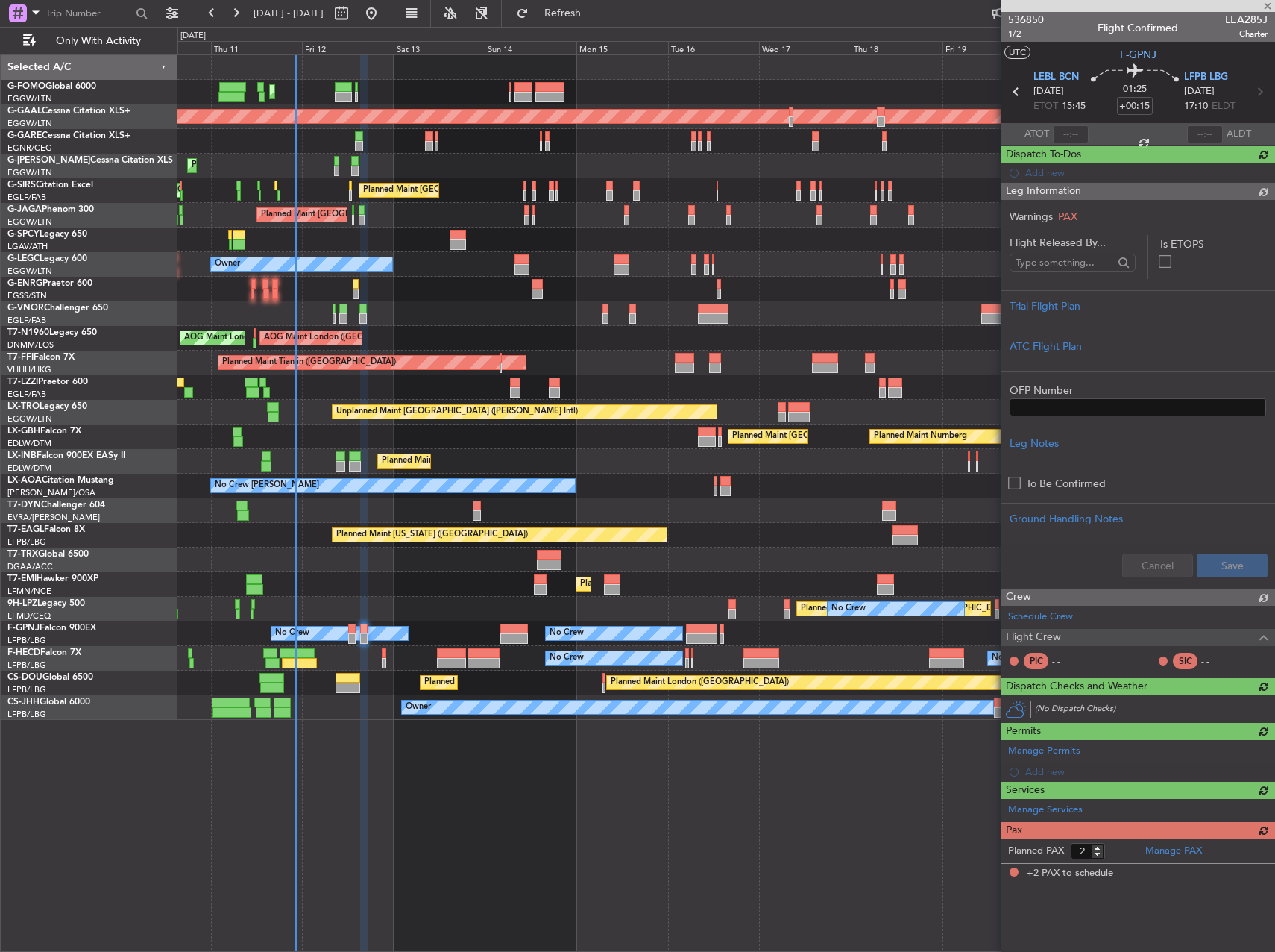
scroll to position [0, 0]
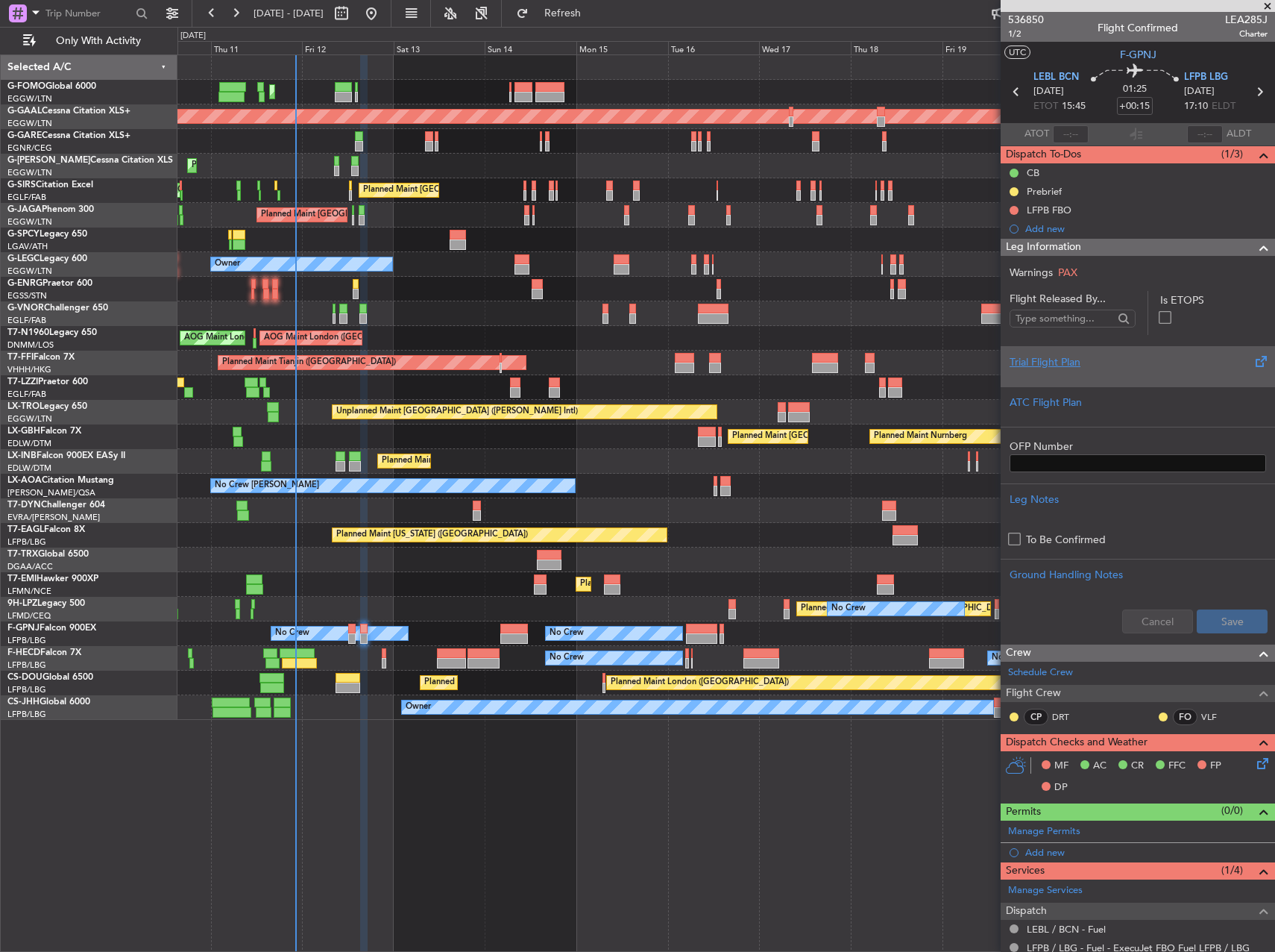
click at [1067, 365] on div "Trial Flight Plan" at bounding box center [1138, 362] width 257 height 15
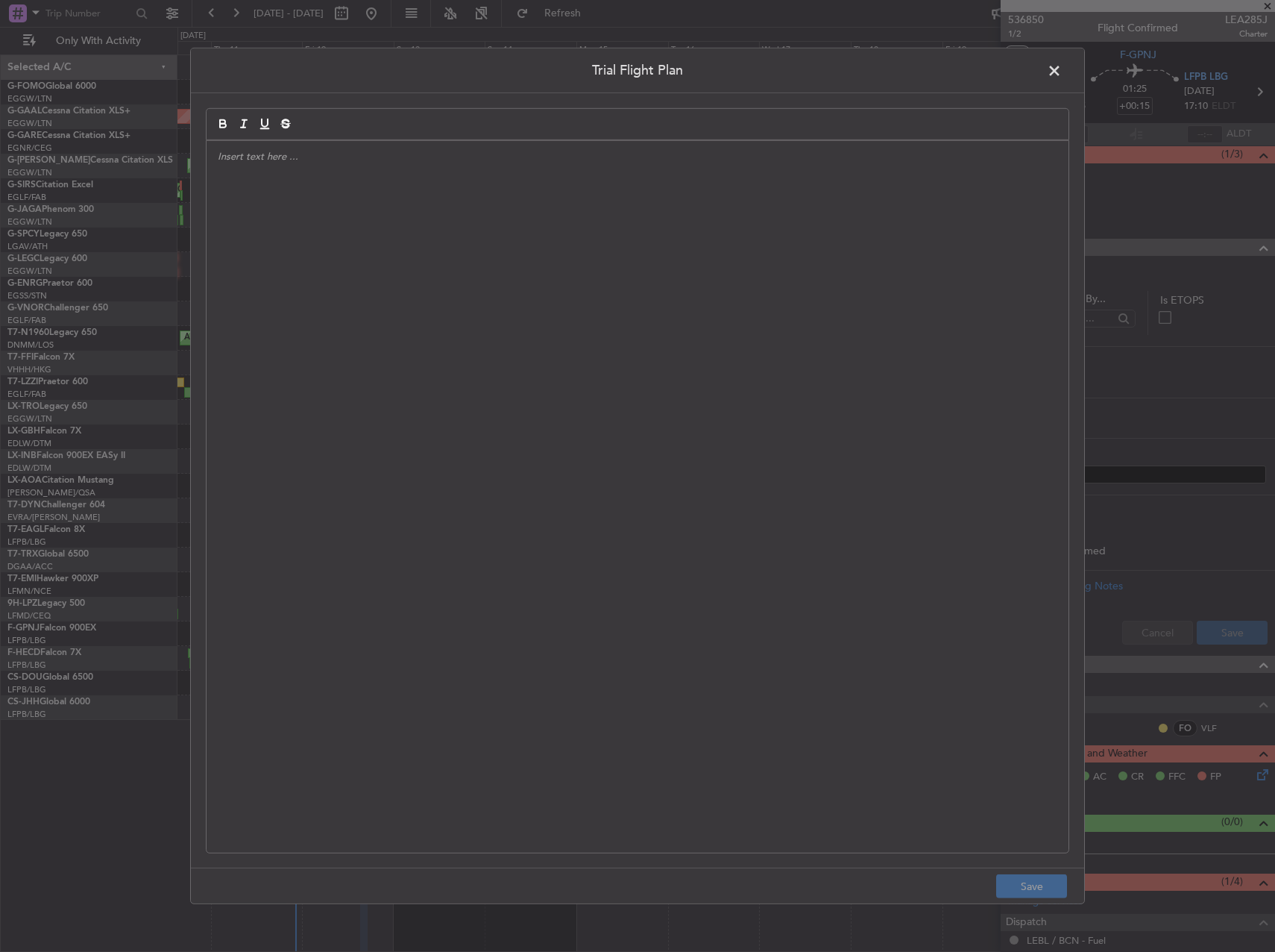
click at [539, 345] on div at bounding box center [638, 497] width 862 height 712
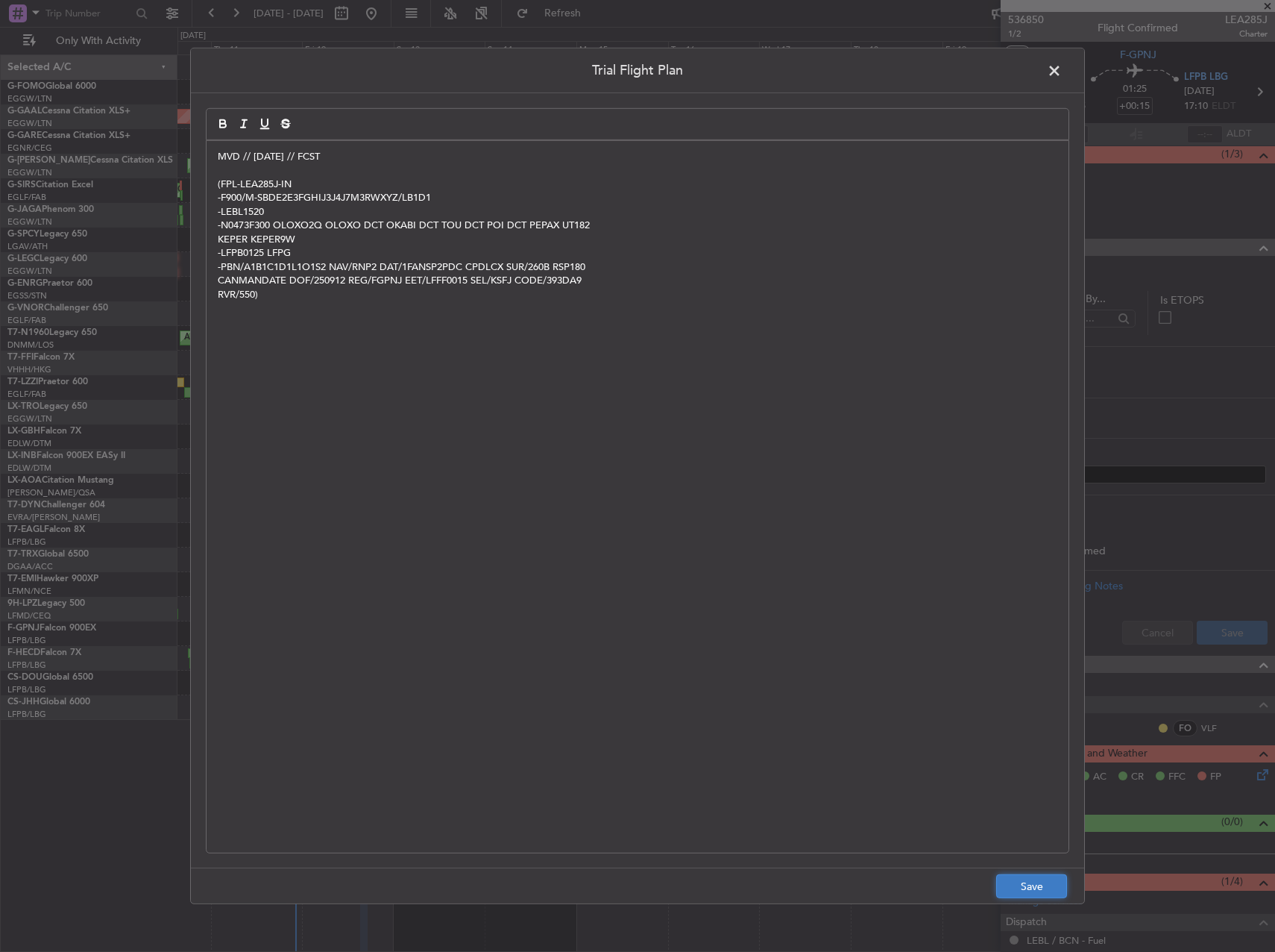
click at [1024, 894] on button "Save" at bounding box center [1031, 885] width 70 height 24
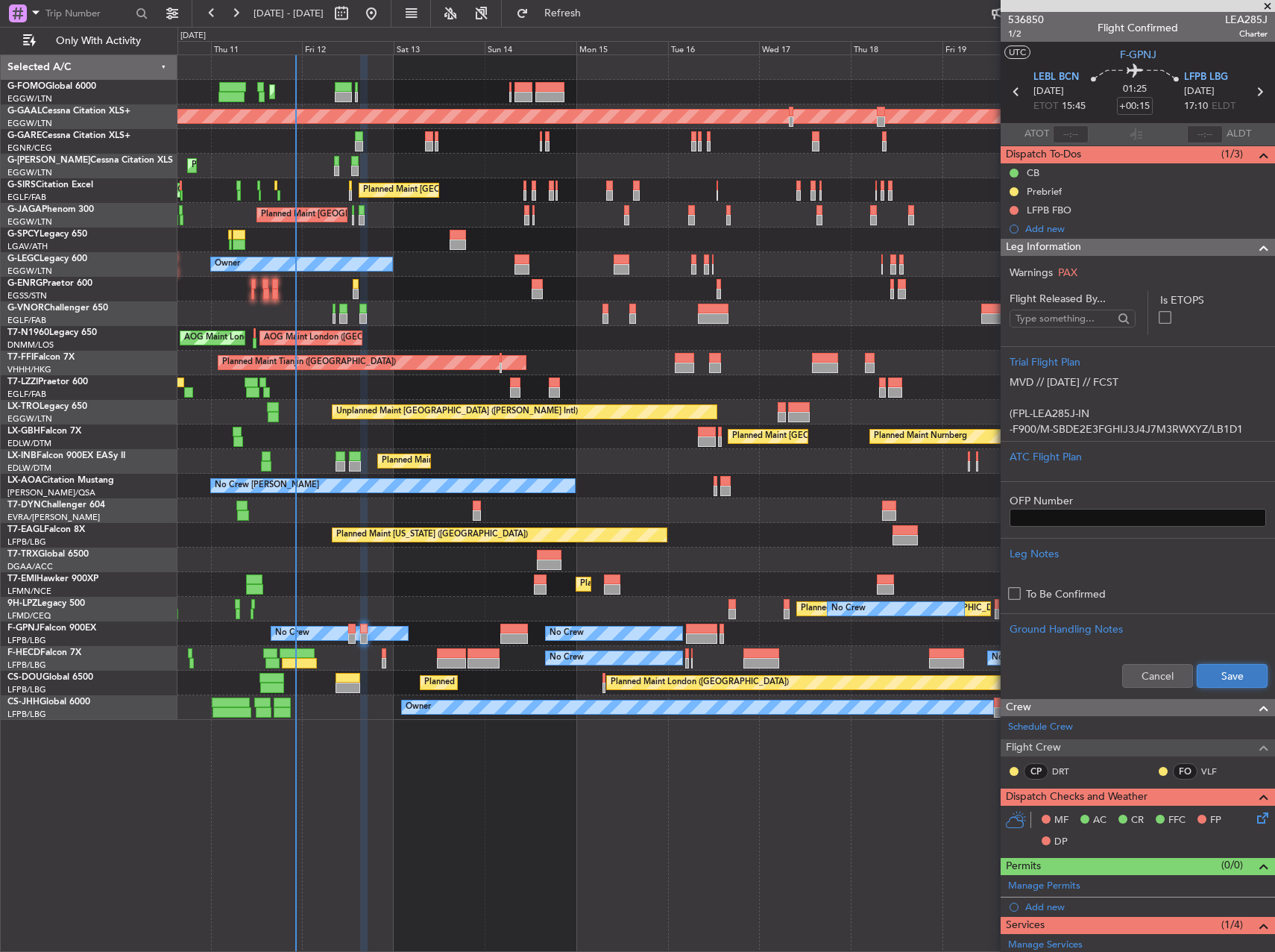
click at [1238, 674] on button "Save" at bounding box center [1232, 675] width 70 height 24
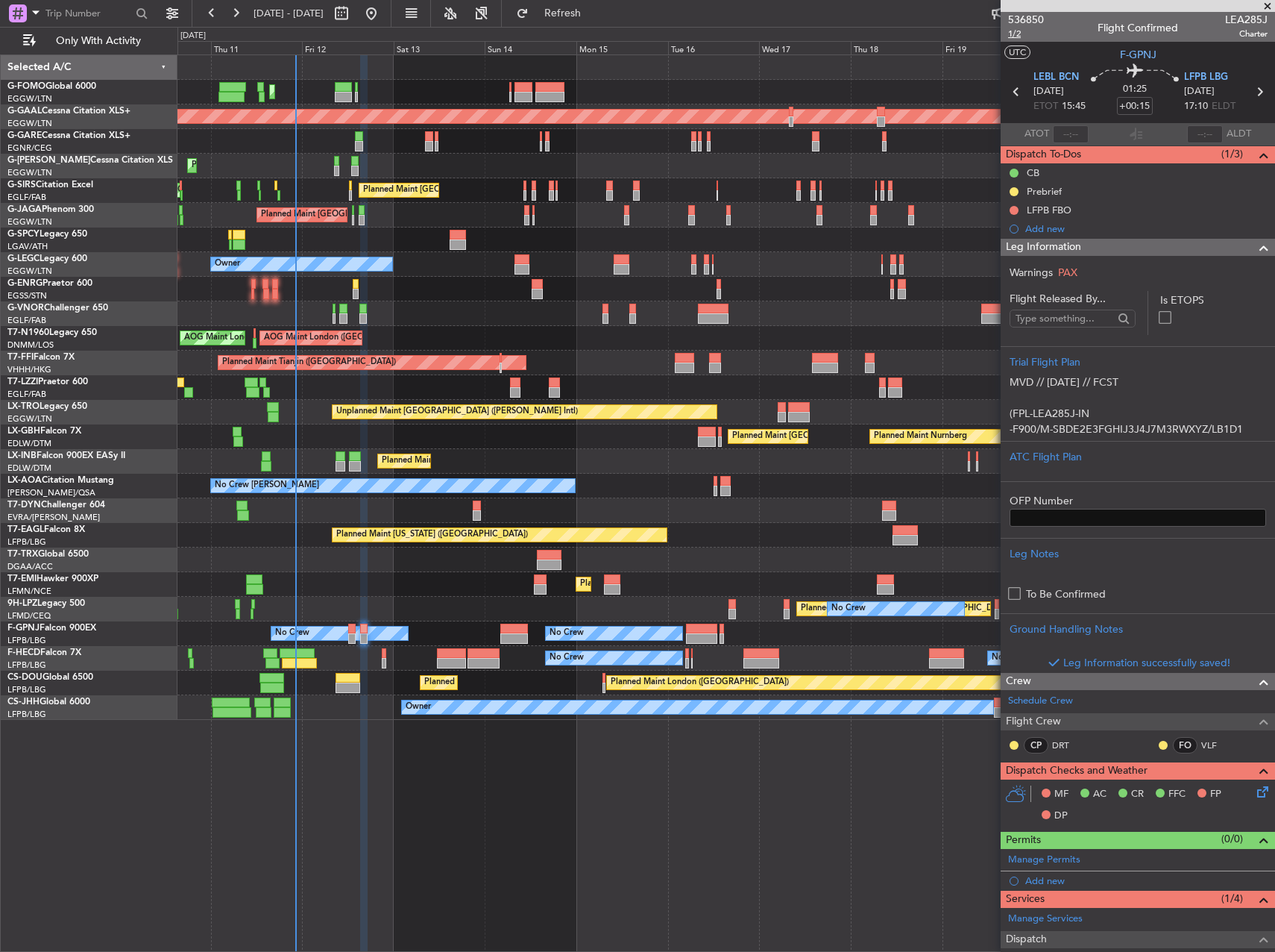
click at [1017, 34] on span "1/2" at bounding box center [1025, 34] width 36 height 13
